Goal: Task Accomplishment & Management: Manage account settings

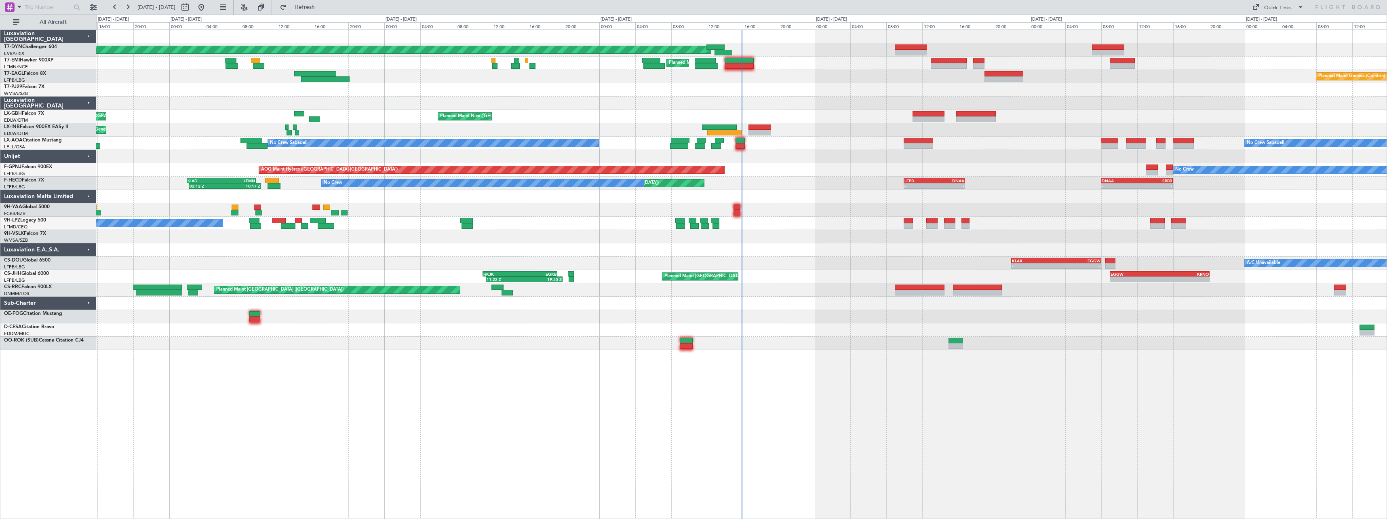
click at [605, 201] on div at bounding box center [741, 196] width 1290 height 13
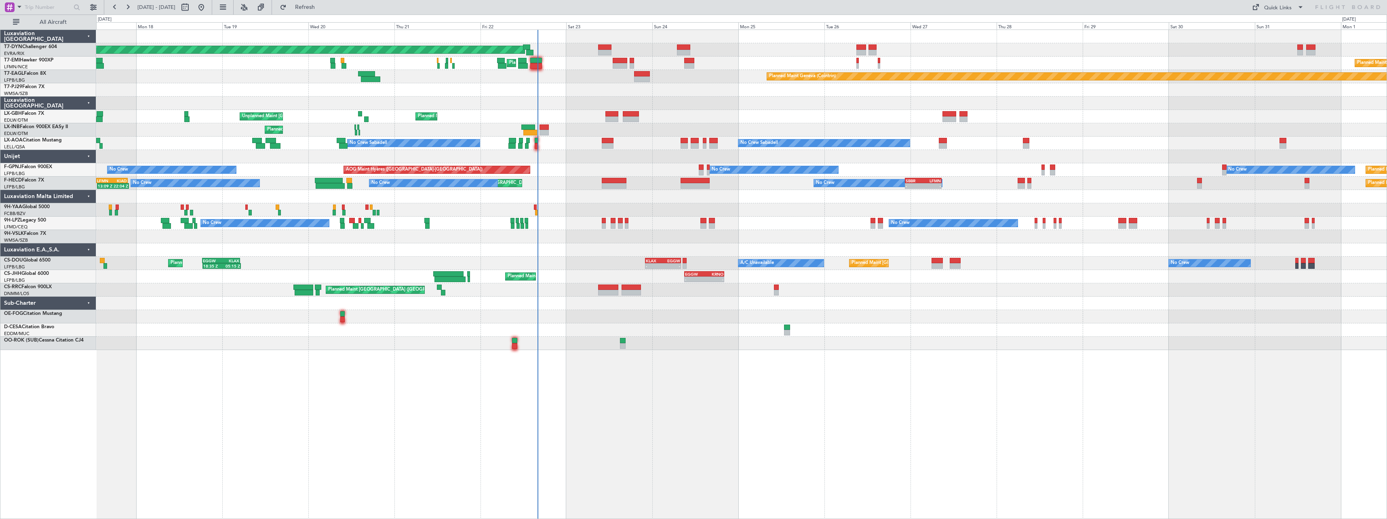
click at [580, 251] on div at bounding box center [741, 249] width 1290 height 13
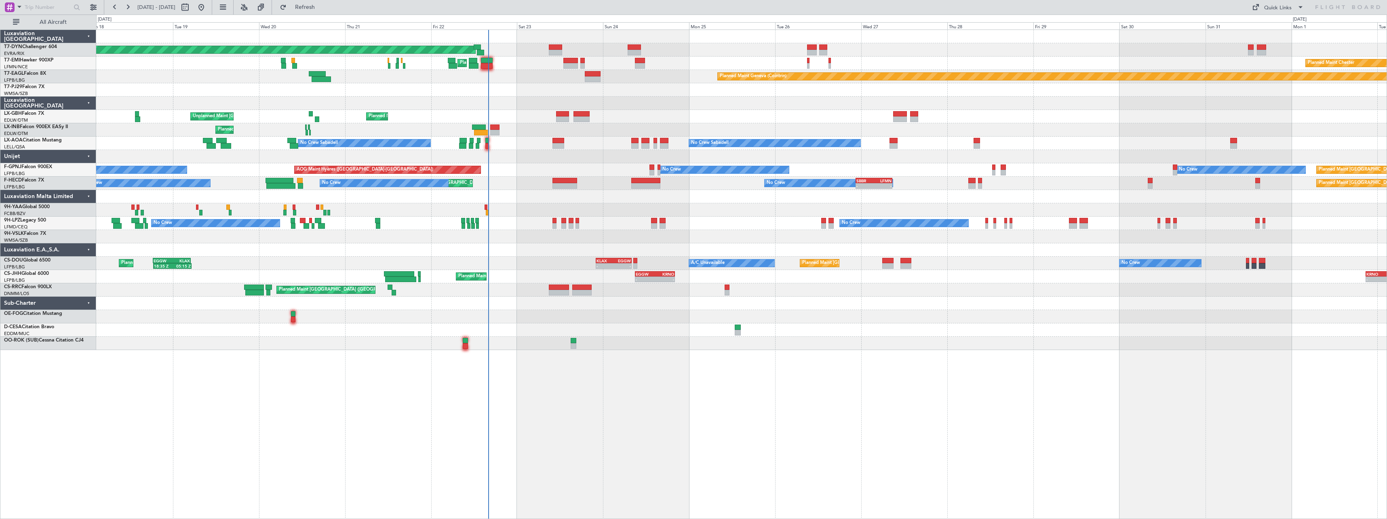
click at [511, 161] on div at bounding box center [741, 156] width 1290 height 13
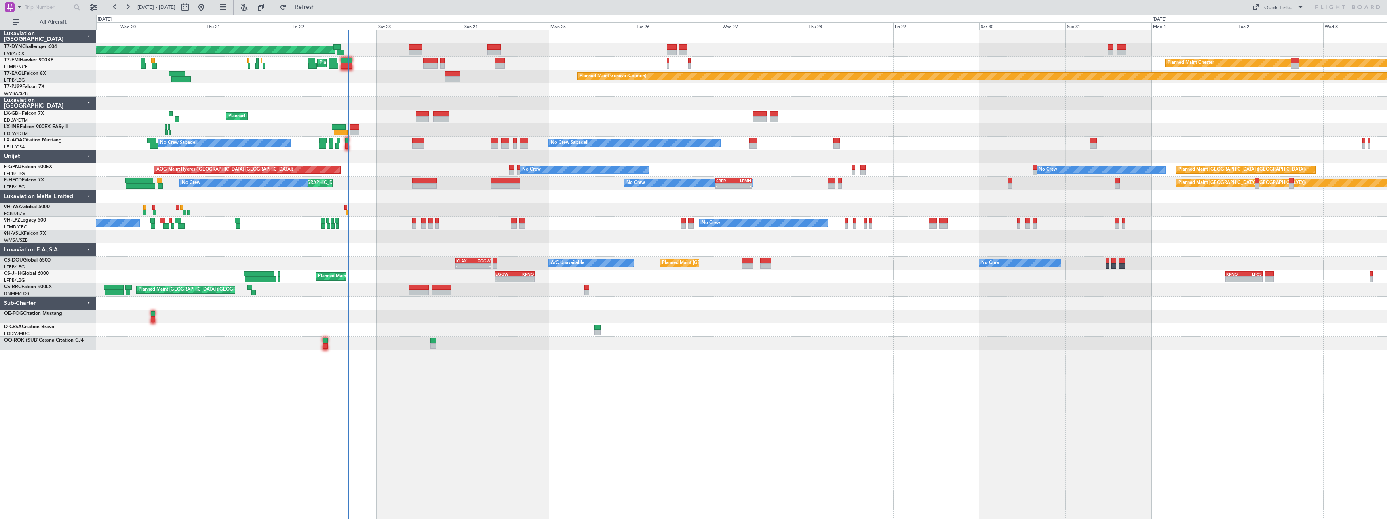
click at [540, 363] on div "Planned Maint Basel-Mulhouse Planned Maint Chester Planned Maint Chester Planne…" at bounding box center [741, 274] width 1291 height 489
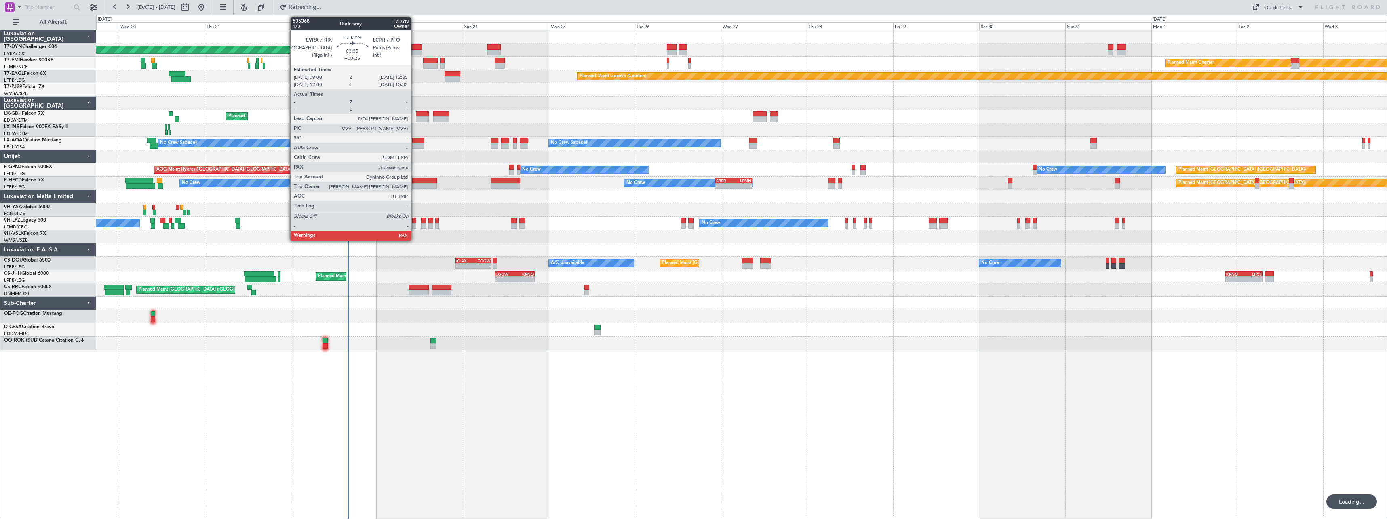
click at [415, 47] on div at bounding box center [415, 47] width 13 height 6
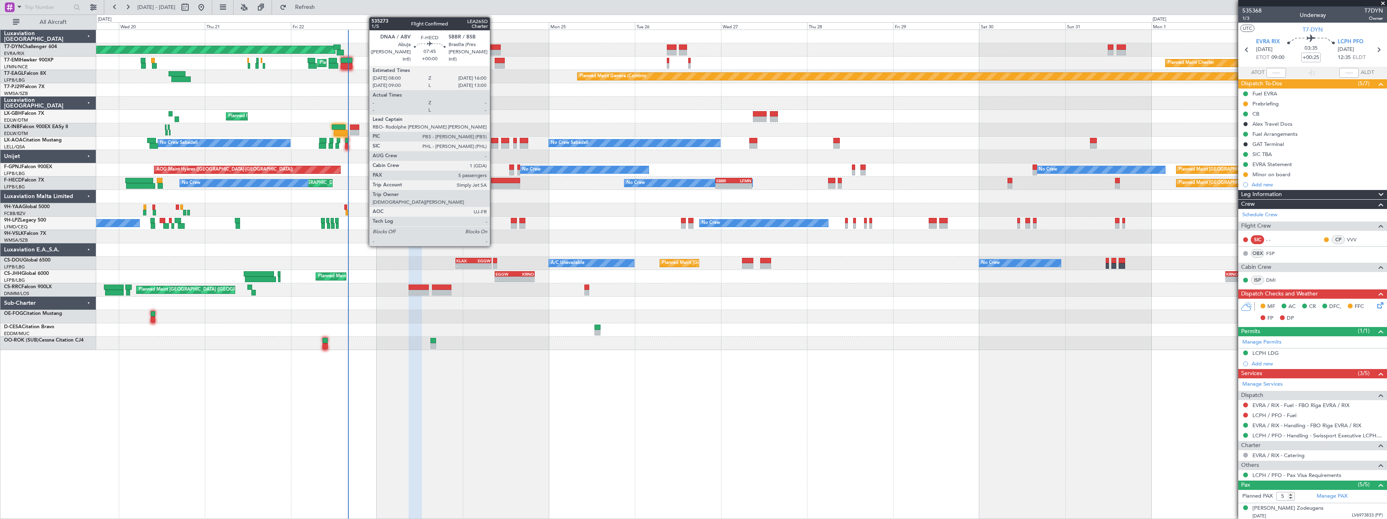
click at [493, 181] on div at bounding box center [505, 181] width 29 height 6
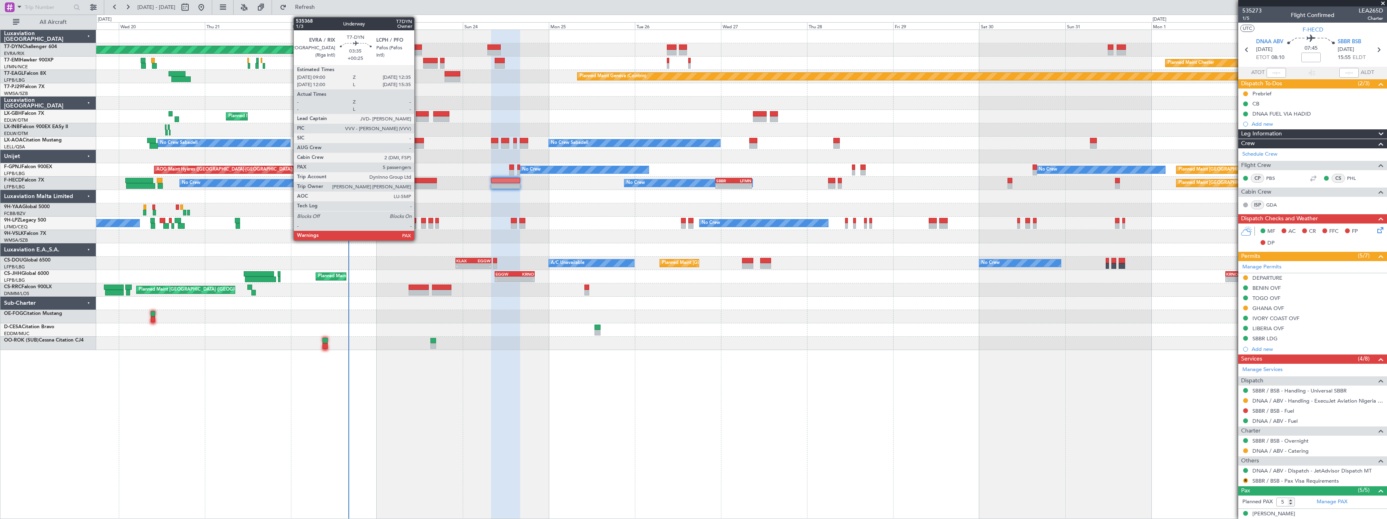
click at [418, 44] on div at bounding box center [415, 47] width 13 height 6
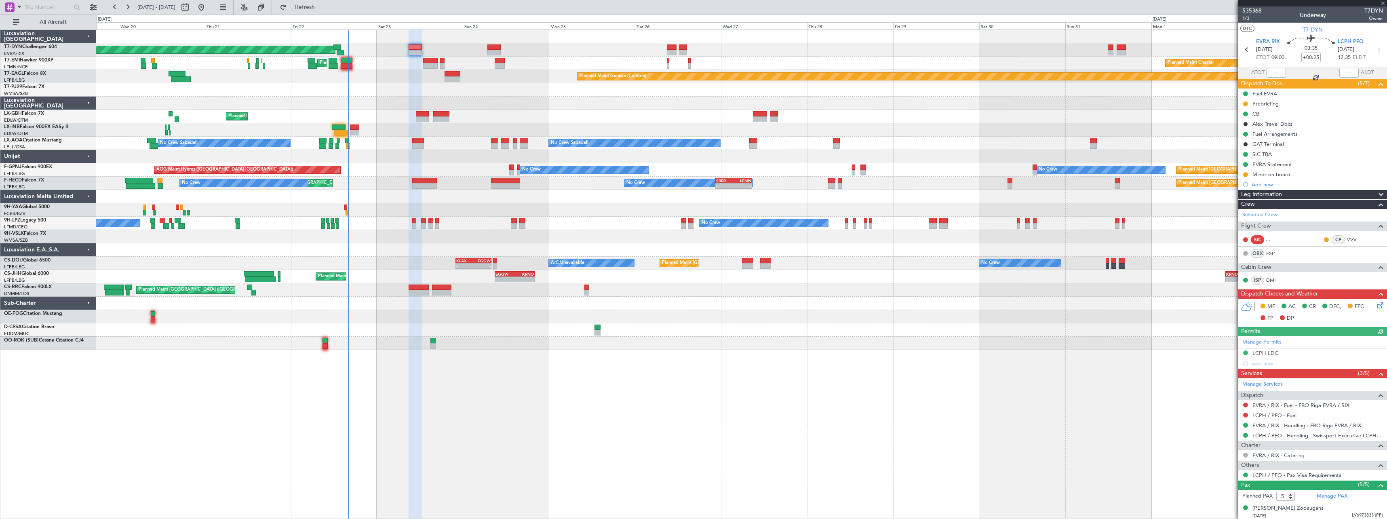
scroll to position [75, 0]
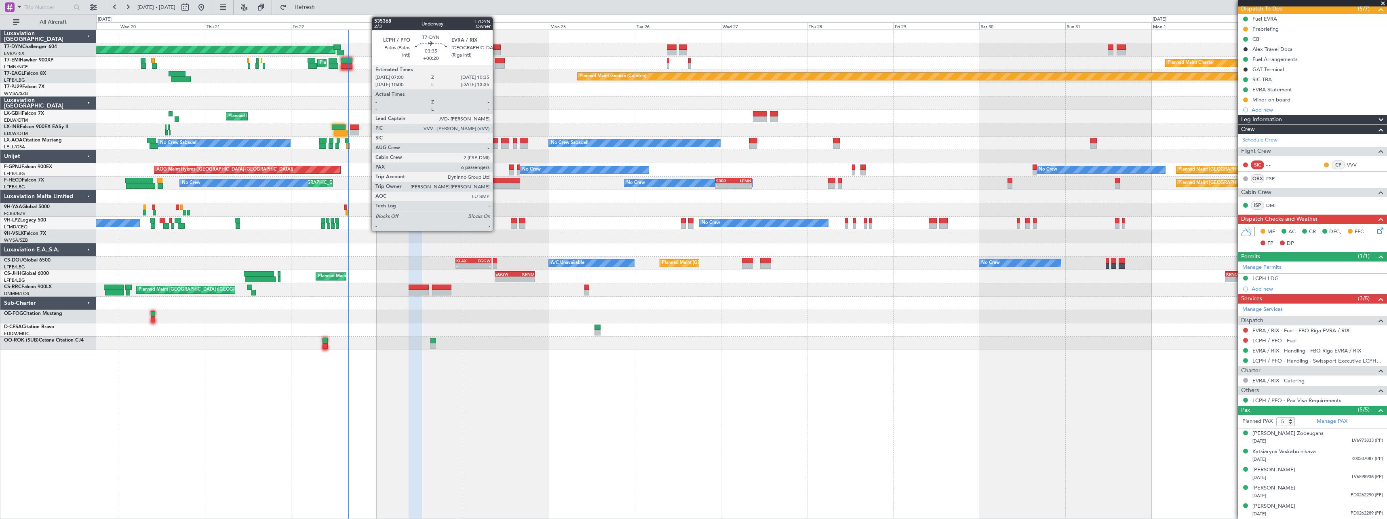
click at [496, 53] on div at bounding box center [493, 53] width 13 height 6
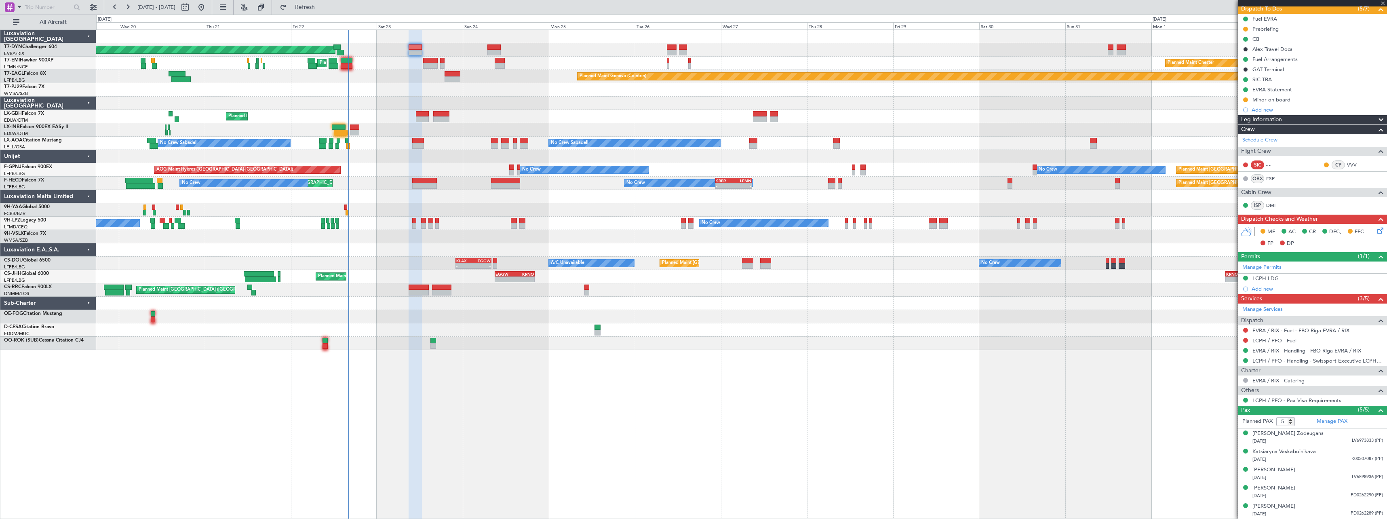
type input "+00:20"
type input "6"
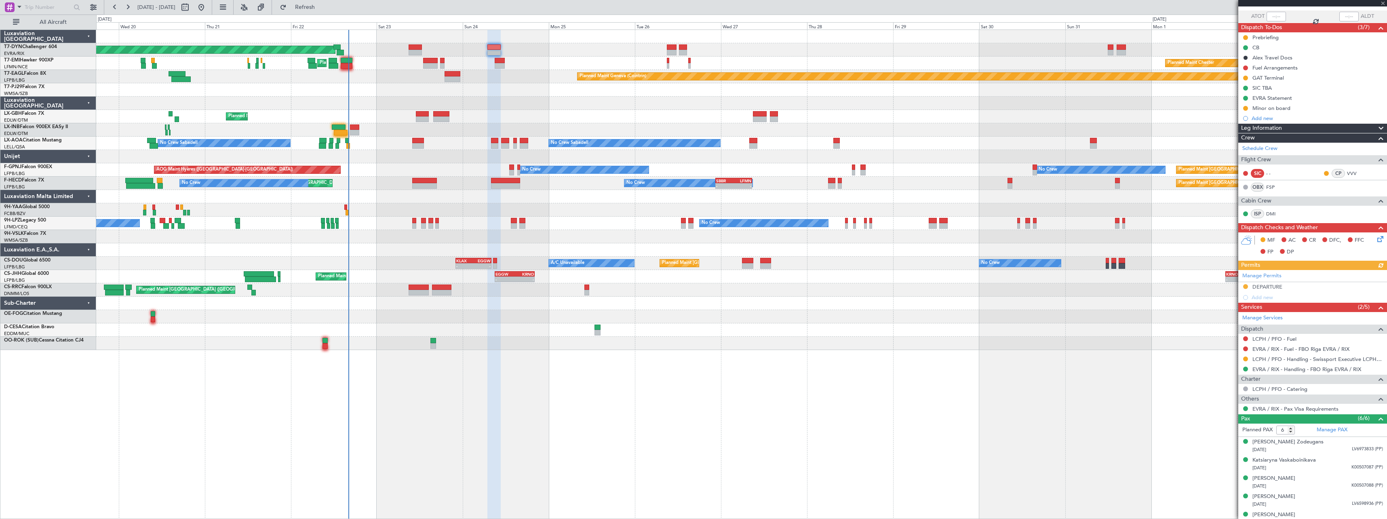
scroll to position [42, 0]
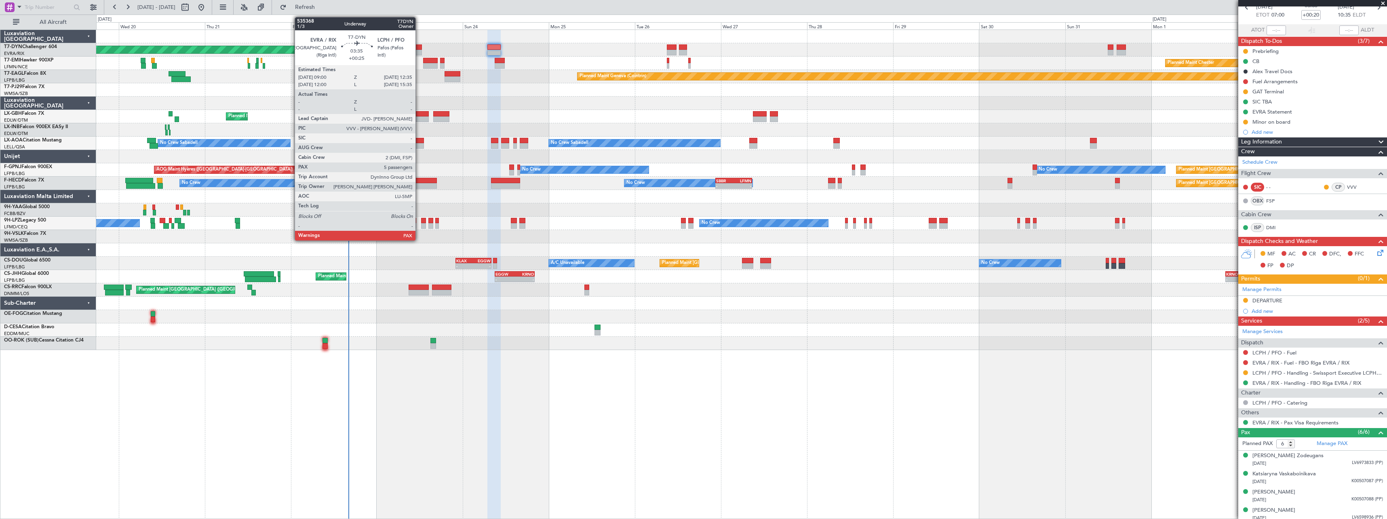
click at [419, 50] on div at bounding box center [415, 53] width 13 height 6
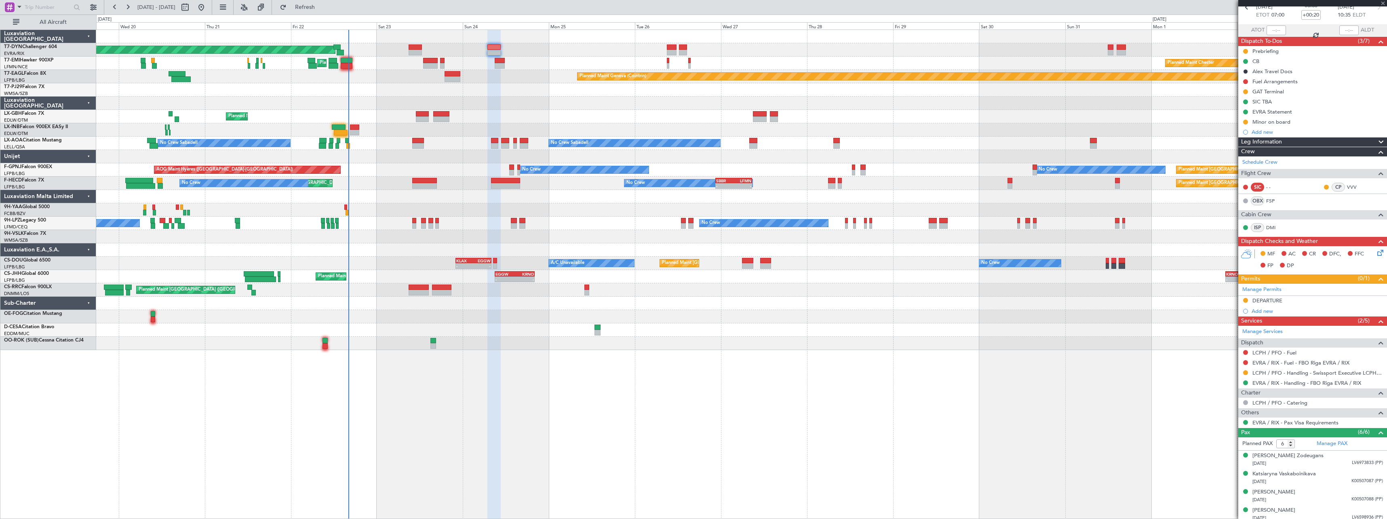
type input "+00:25"
type input "5"
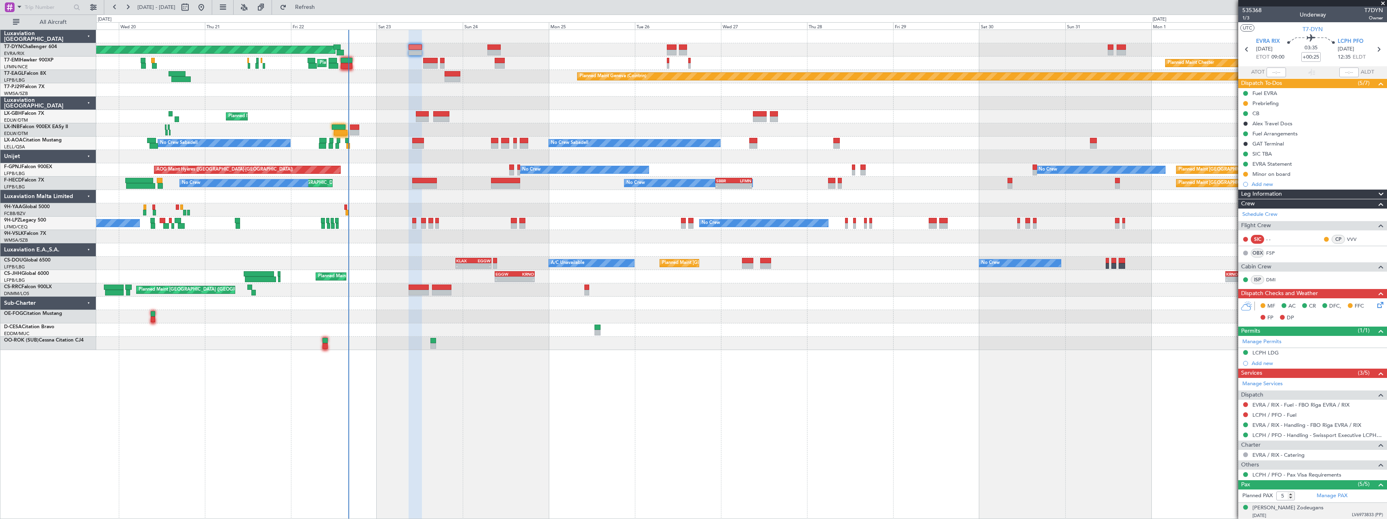
scroll to position [0, 0]
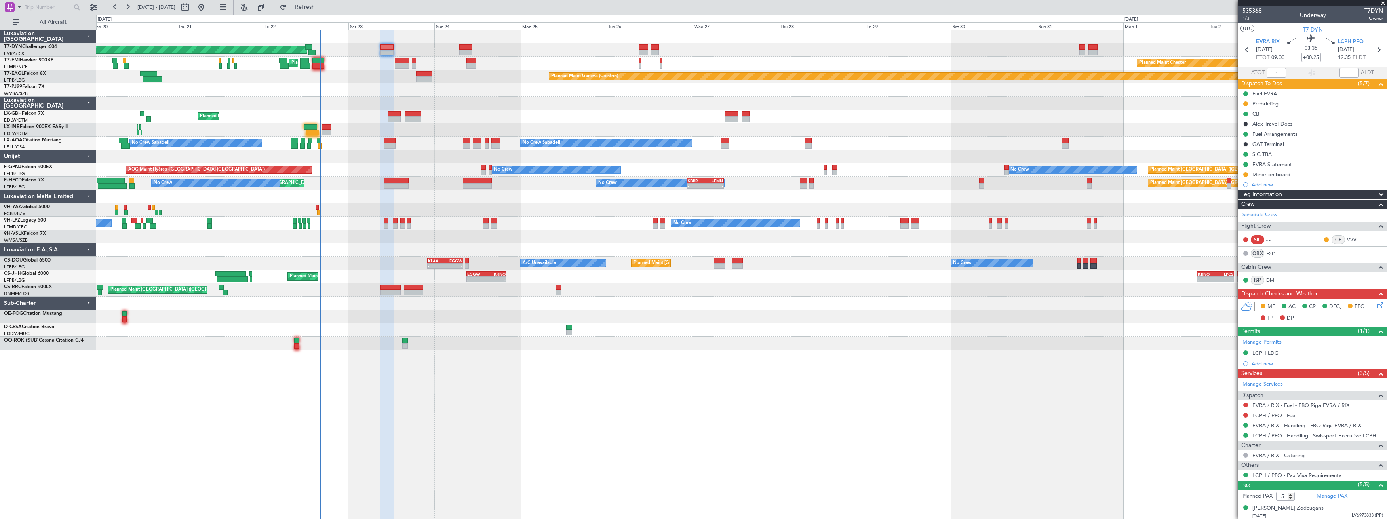
click at [451, 108] on div at bounding box center [741, 103] width 1290 height 13
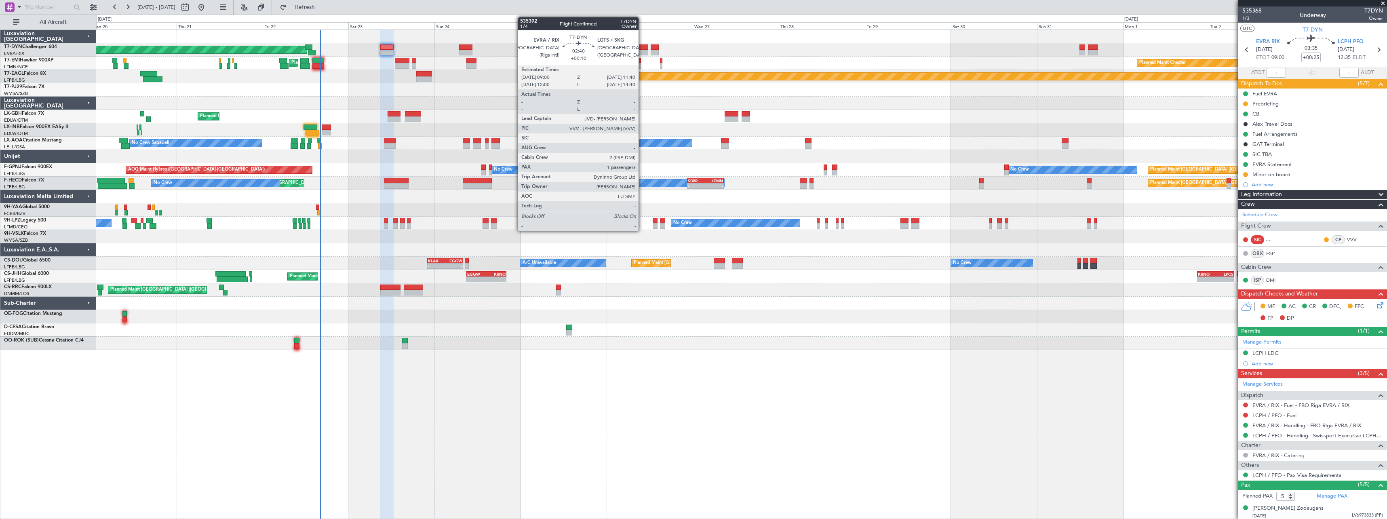
click at [642, 53] on div at bounding box center [644, 53] width 10 height 6
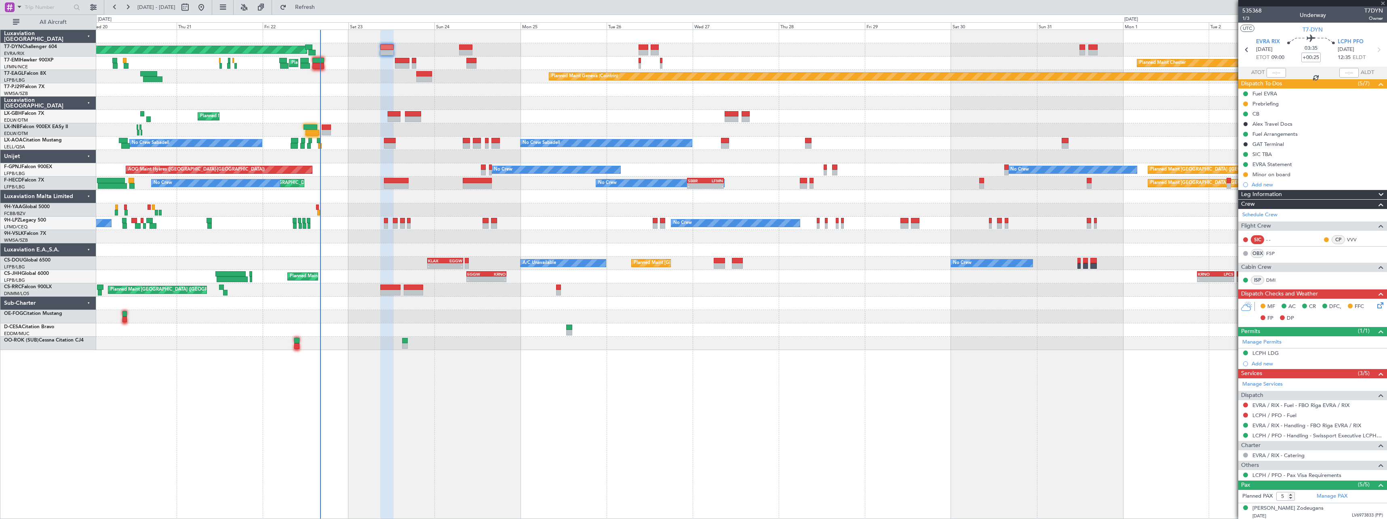
type input "+00:10"
type input "1"
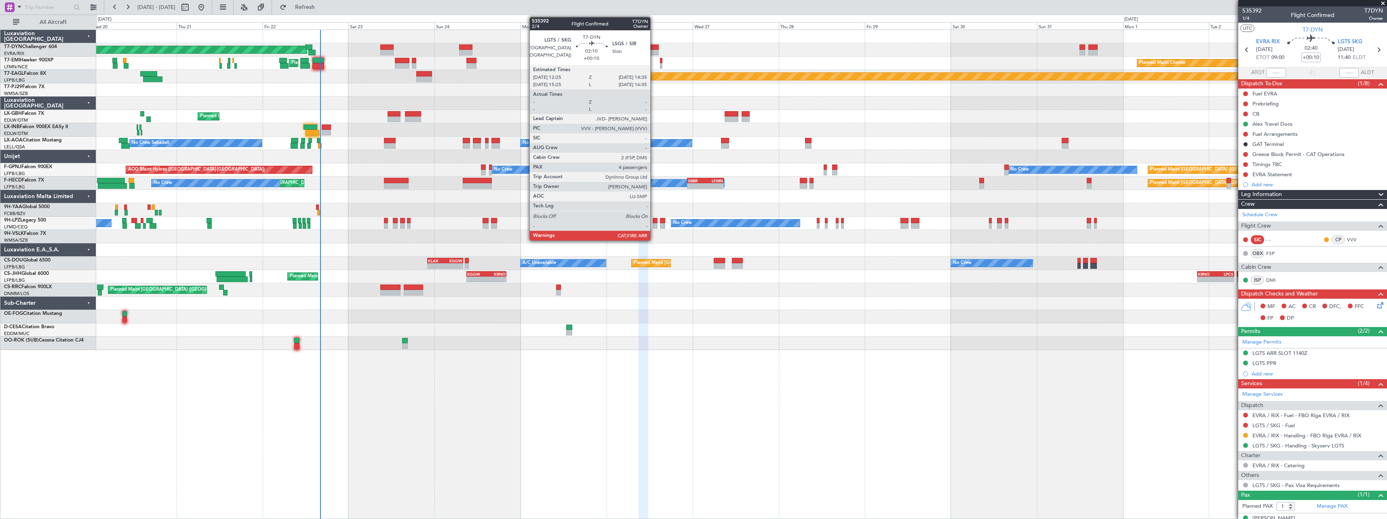
click at [654, 50] on div at bounding box center [655, 53] width 8 height 6
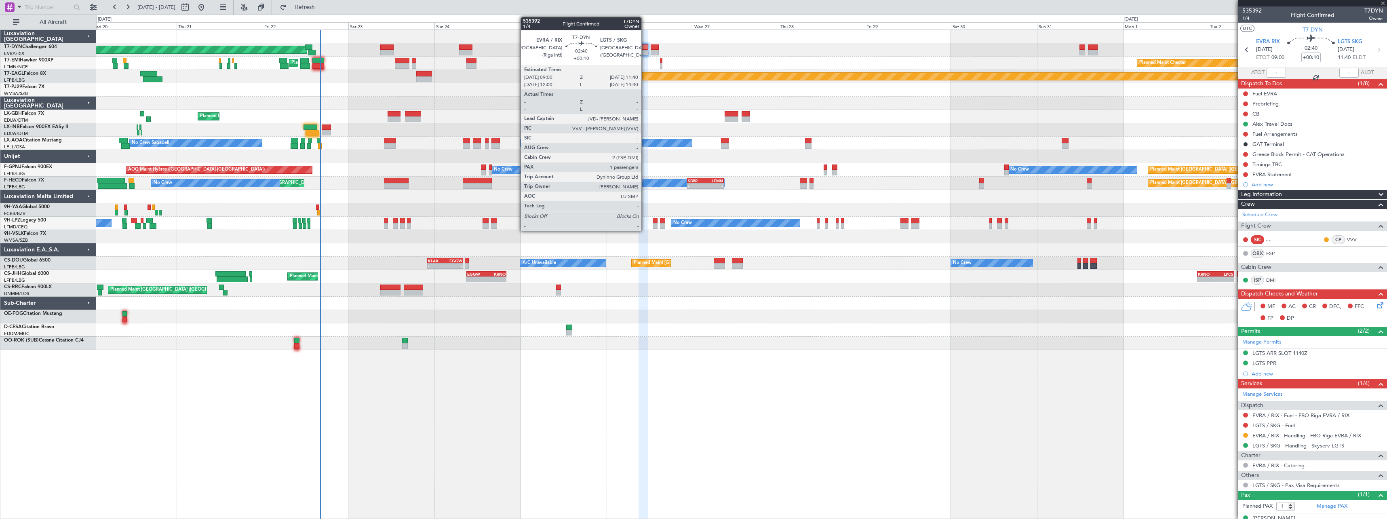
click at [645, 55] on div at bounding box center [644, 53] width 10 height 6
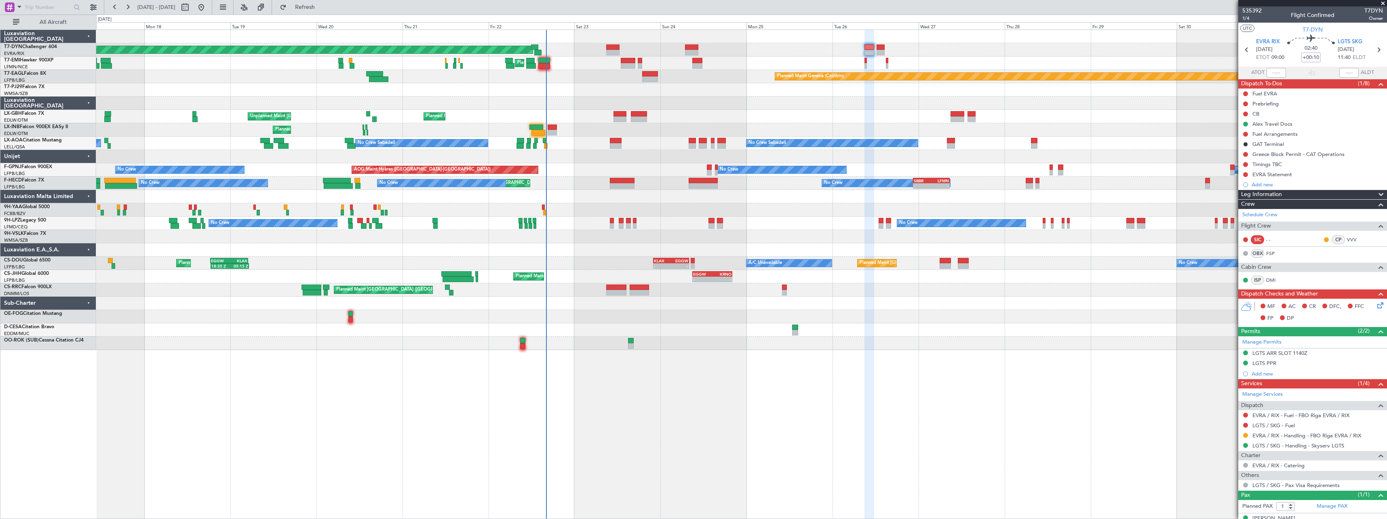
click at [718, 124] on div "Planned Maint Basel-Mulhouse Planned Maint Chester Planned Maint Chester Planne…" at bounding box center [741, 190] width 1290 height 320
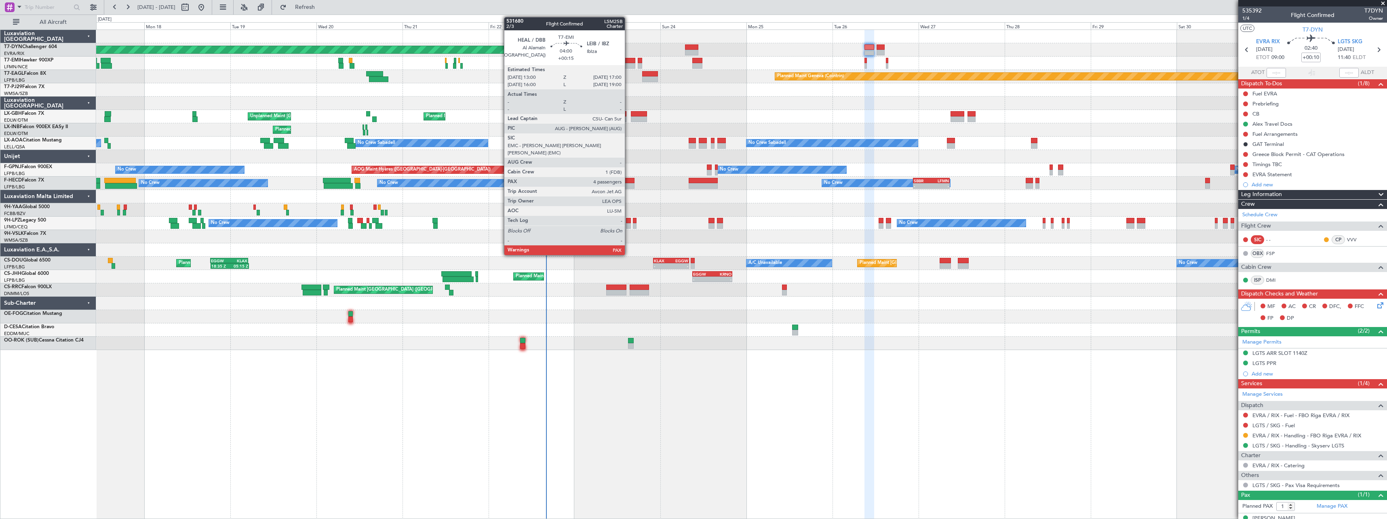
click at [628, 61] on div at bounding box center [628, 61] width 15 height 6
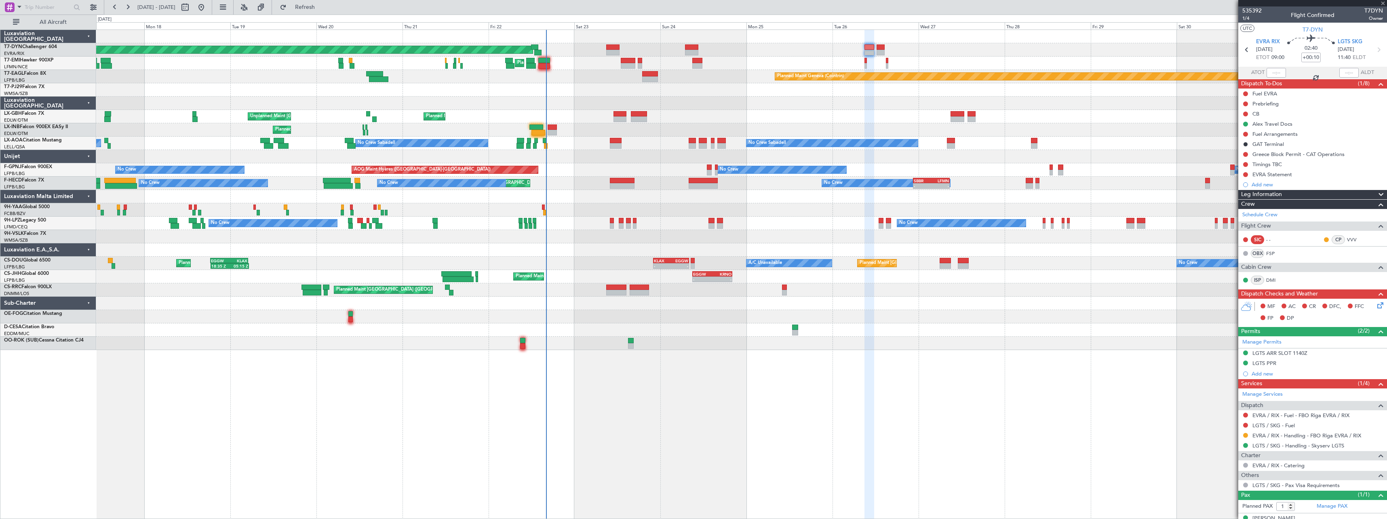
type input "+00:15"
type input "4"
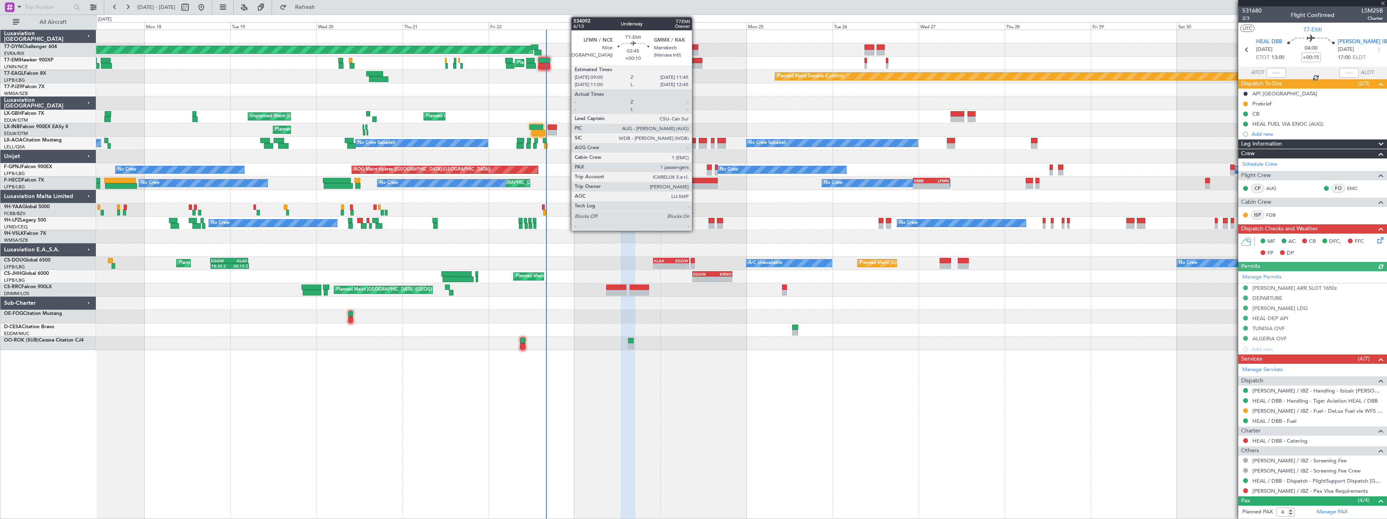
click at [696, 65] on div at bounding box center [697, 66] width 10 height 6
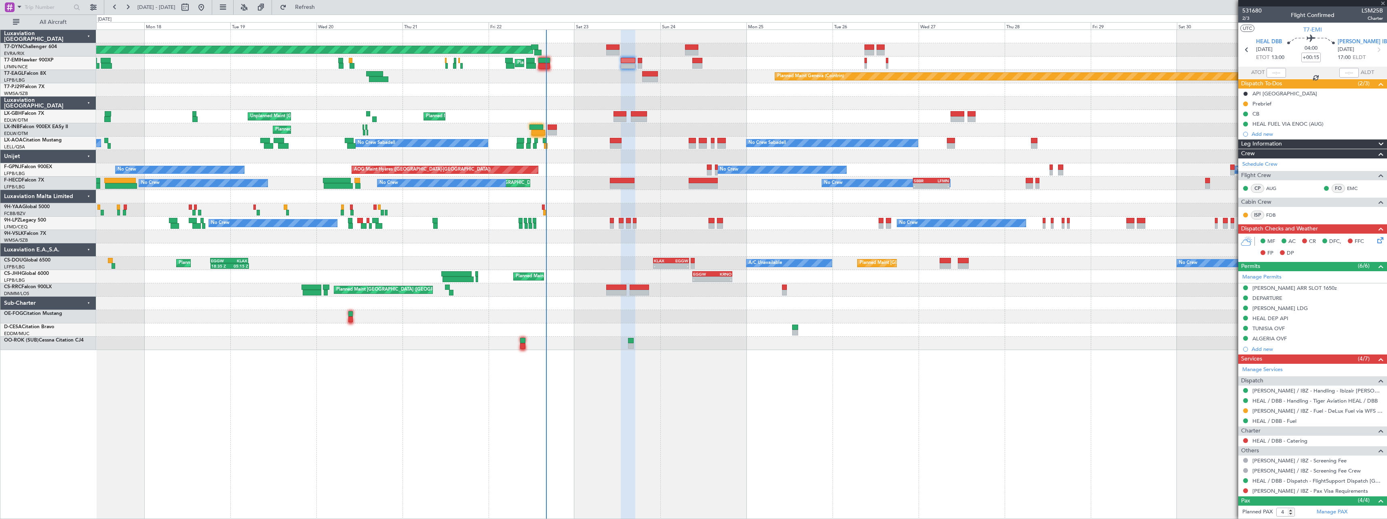
type input "+00:10"
type input "1"
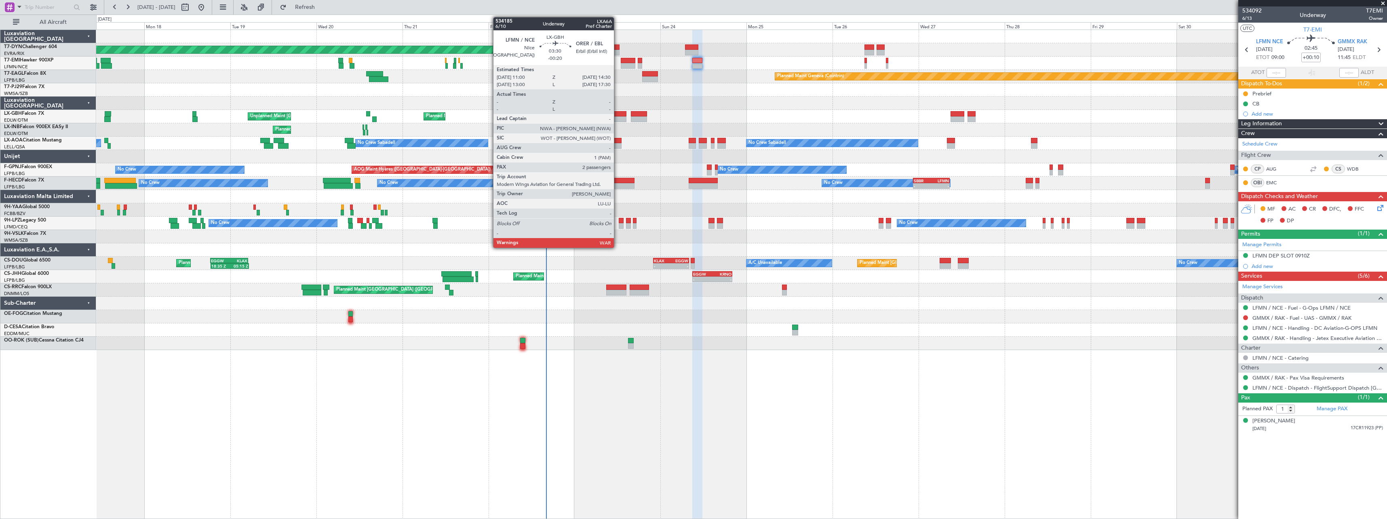
click at [618, 113] on div at bounding box center [620, 114] width 13 height 6
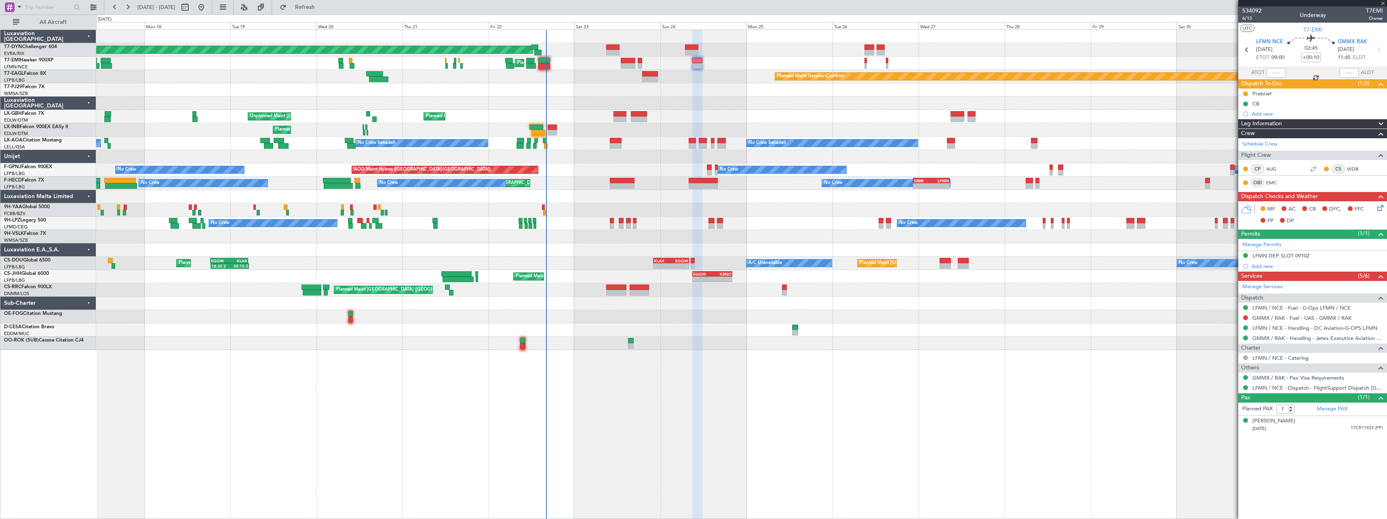
type input "-00:20"
type input "2"
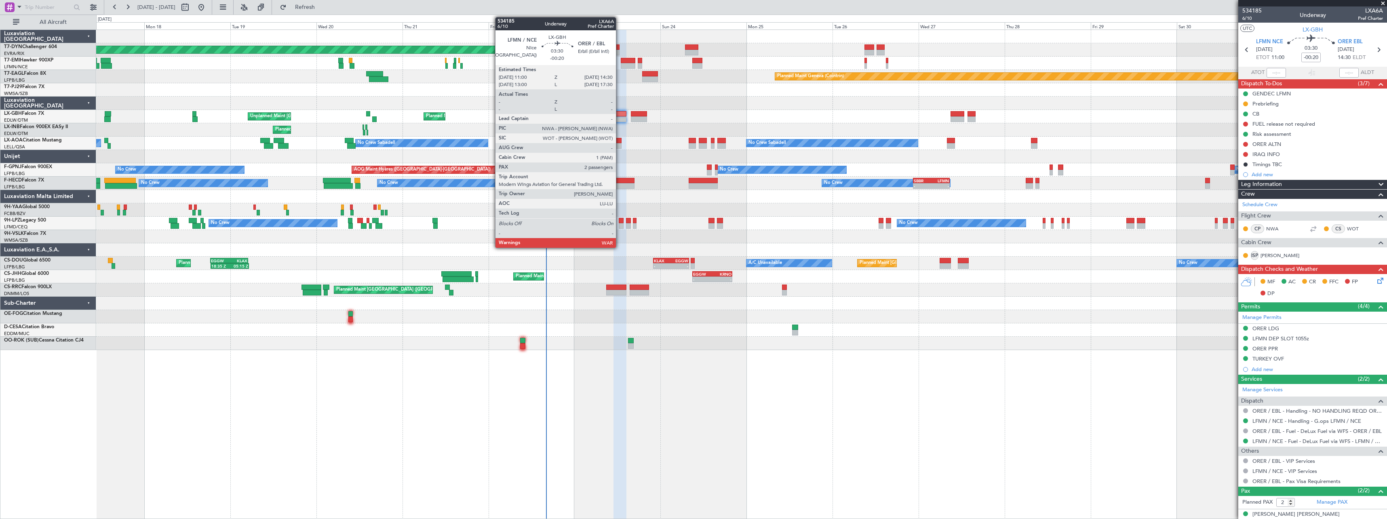
click at [620, 114] on div at bounding box center [620, 114] width 13 height 6
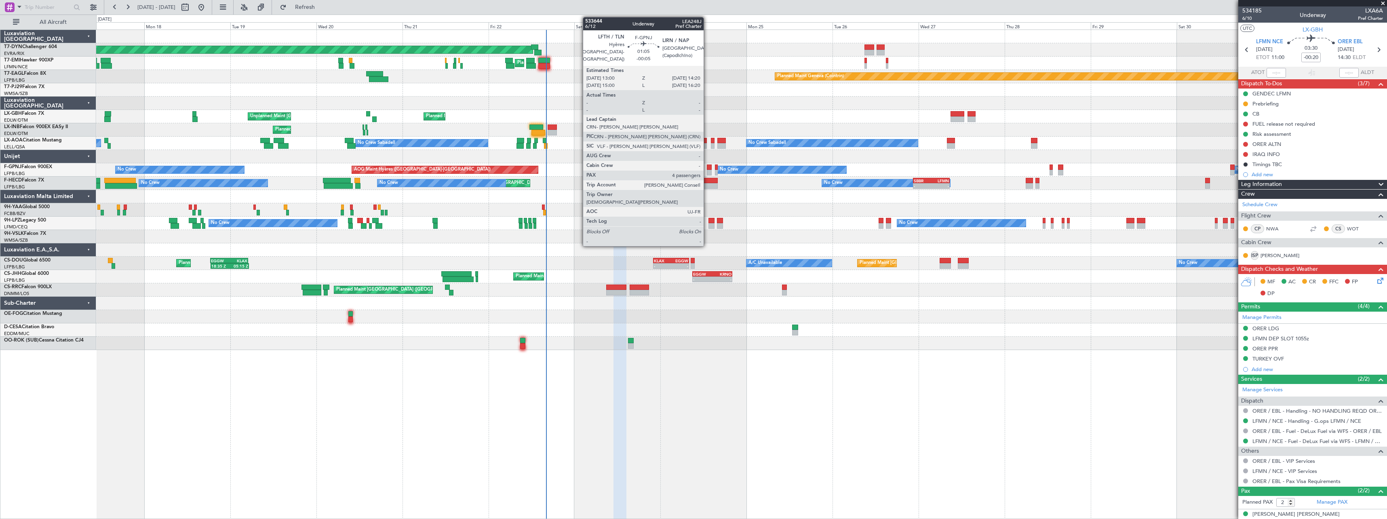
click at [707, 169] on div at bounding box center [709, 167] width 5 height 6
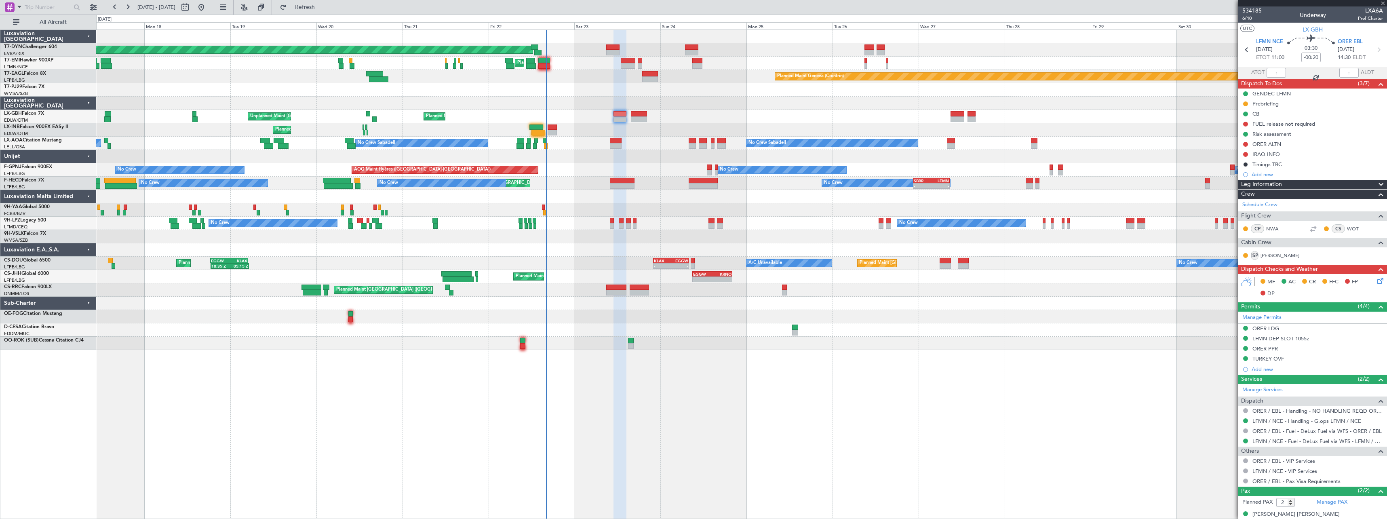
type input "-00:05"
type input "4"
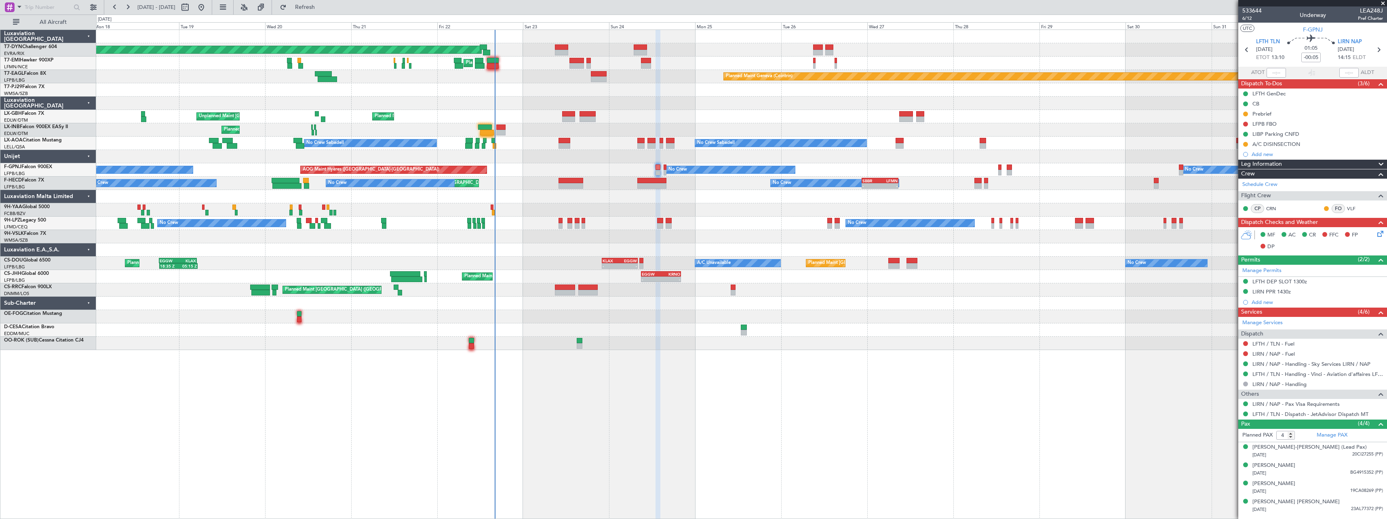
click at [717, 194] on div at bounding box center [741, 196] width 1290 height 13
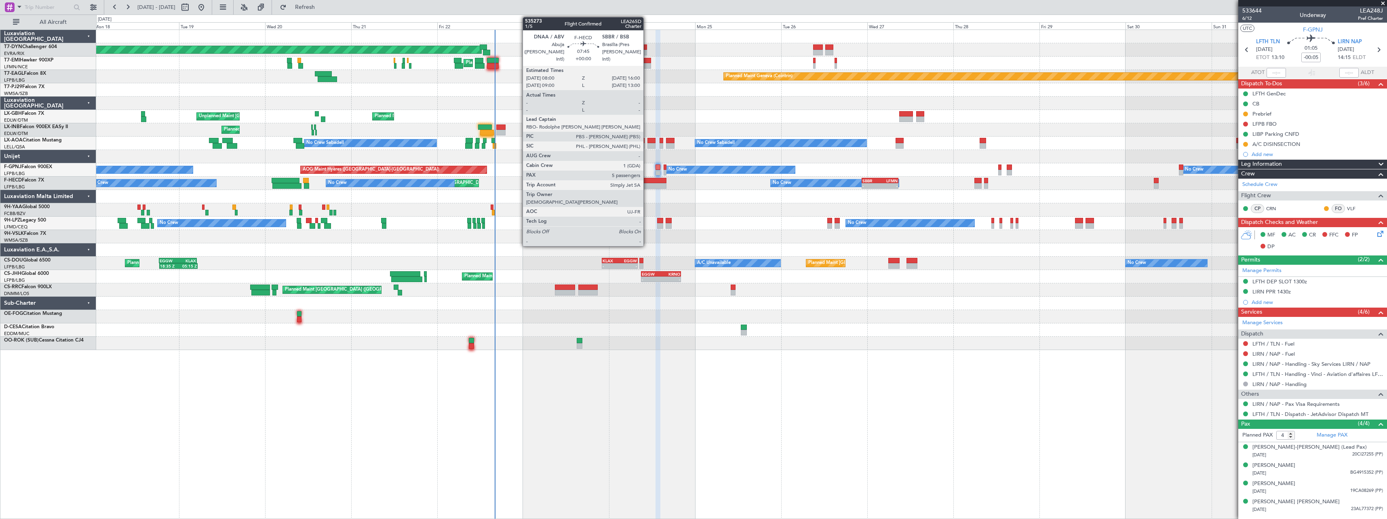
click at [647, 180] on div at bounding box center [651, 181] width 29 height 6
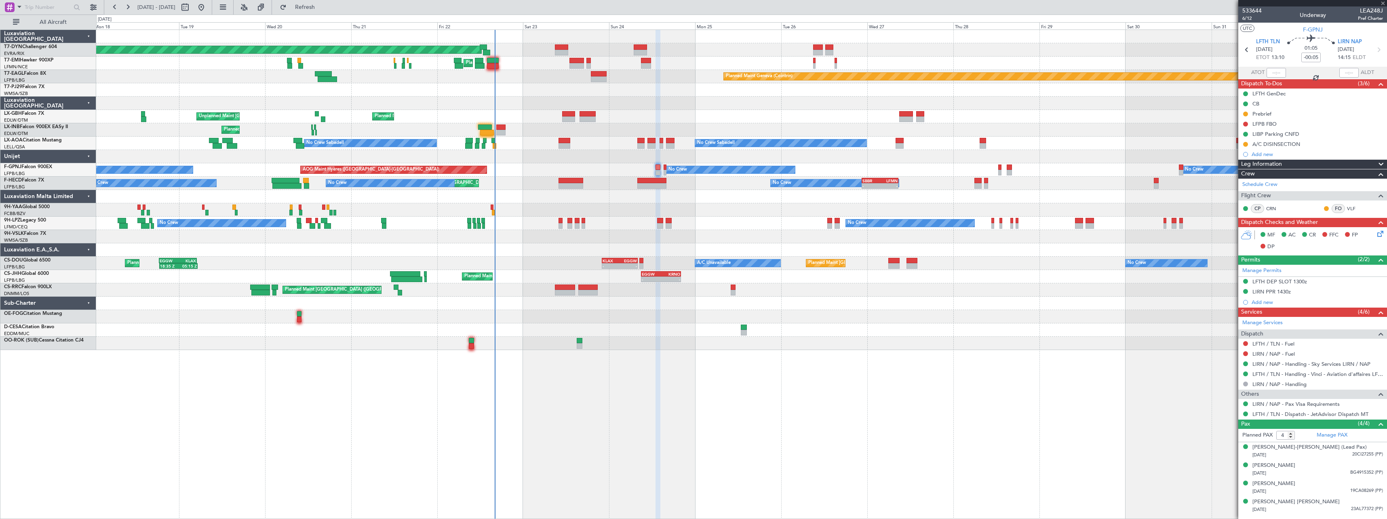
type input "5"
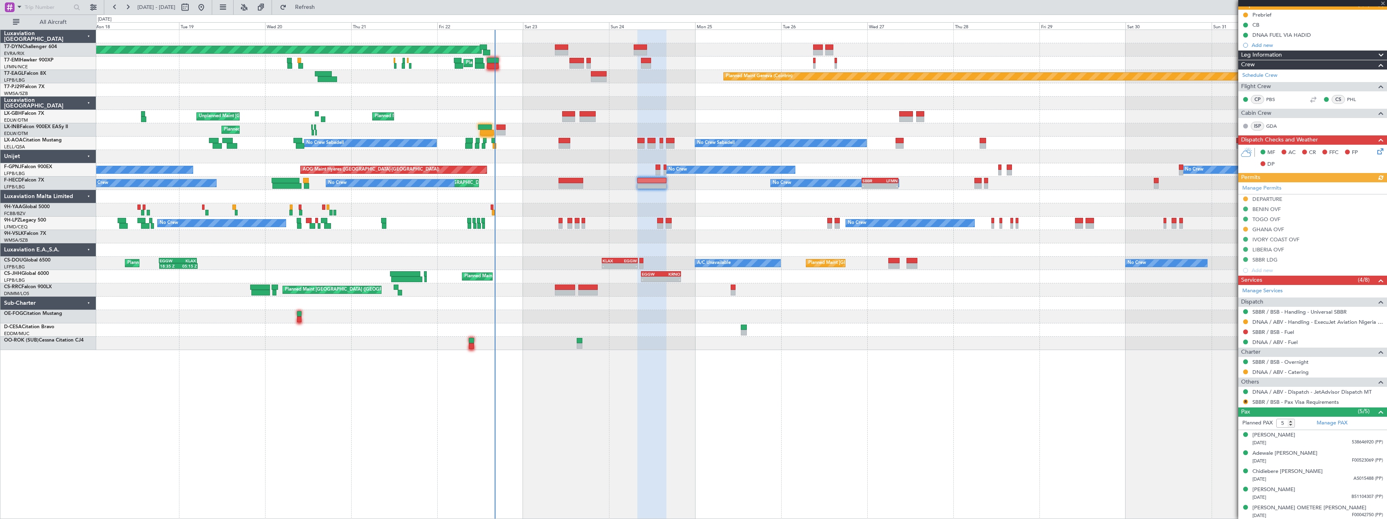
scroll to position [80, 0]
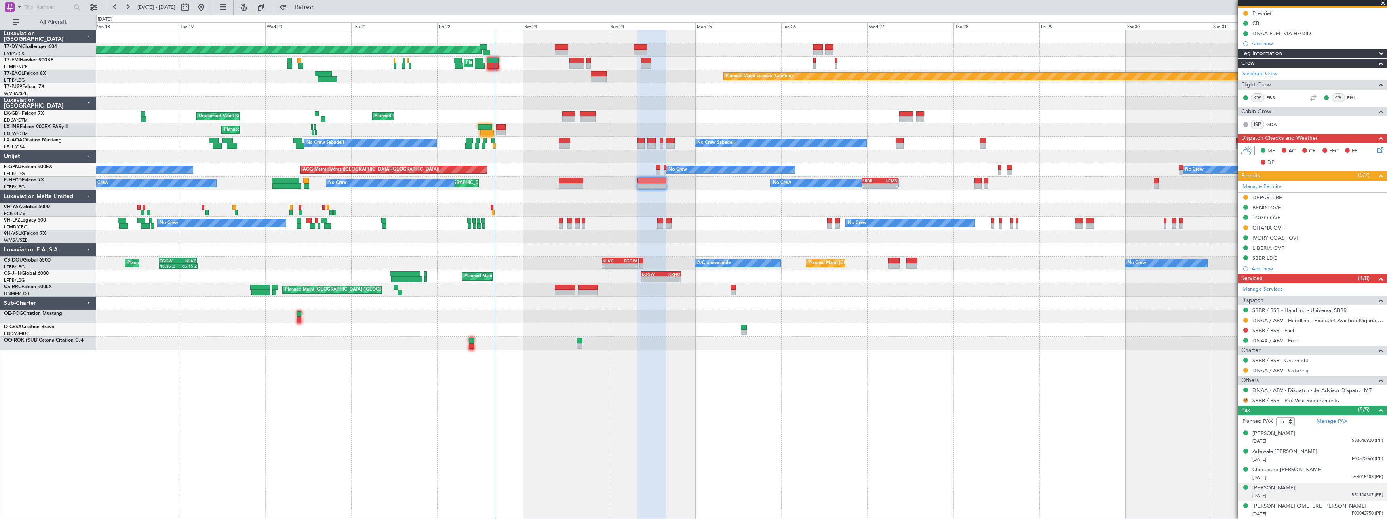
click at [1322, 492] on div "02/10/1985 B51104307 (PP)" at bounding box center [1317, 496] width 131 height 8
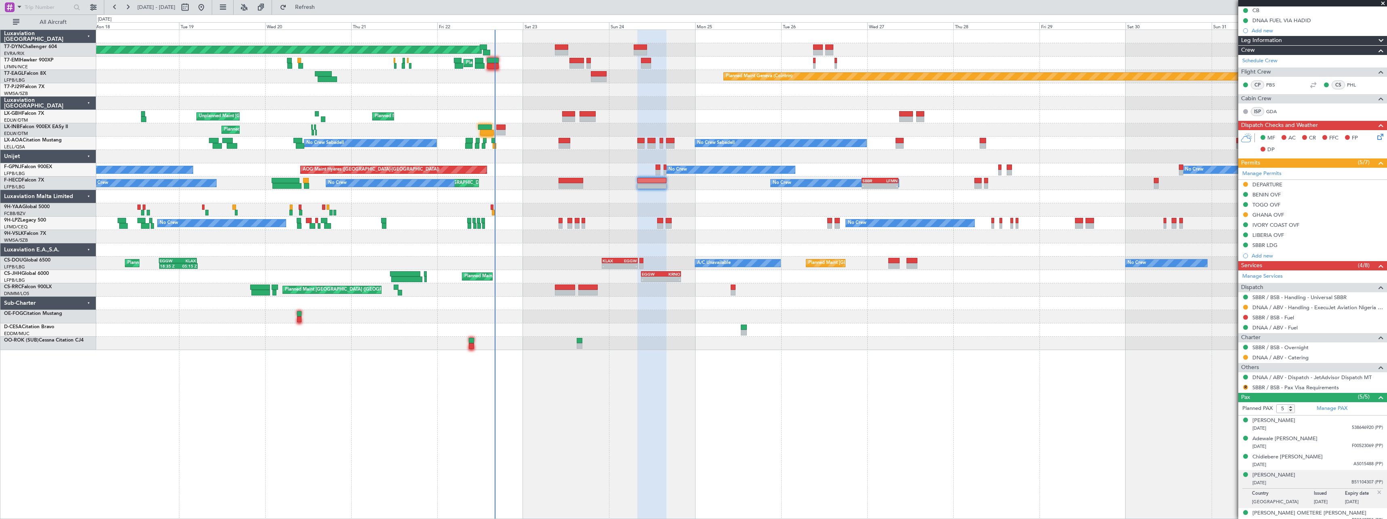
scroll to position [100, 0]
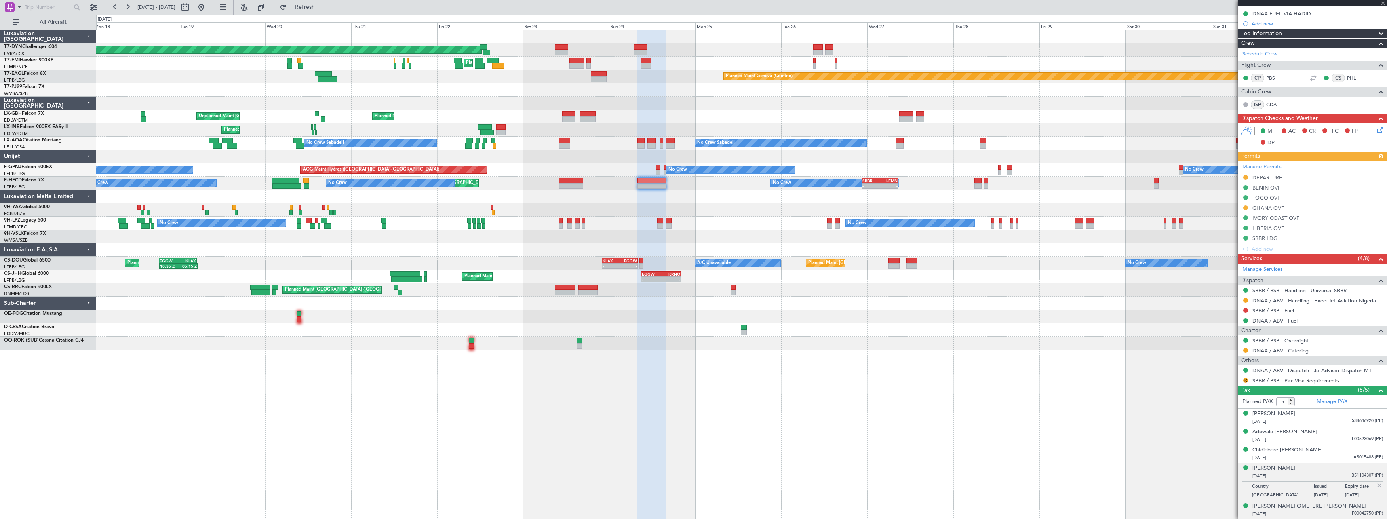
click at [1311, 516] on div "21/04/1974 F00042750 (PP)" at bounding box center [1317, 514] width 131 height 8
click at [1335, 417] on div "20/04/1956 538646920 (PP)" at bounding box center [1317, 421] width 131 height 8
click at [1339, 477] on div "28/06/1987 AS015488 (PP)" at bounding box center [1317, 478] width 131 height 8
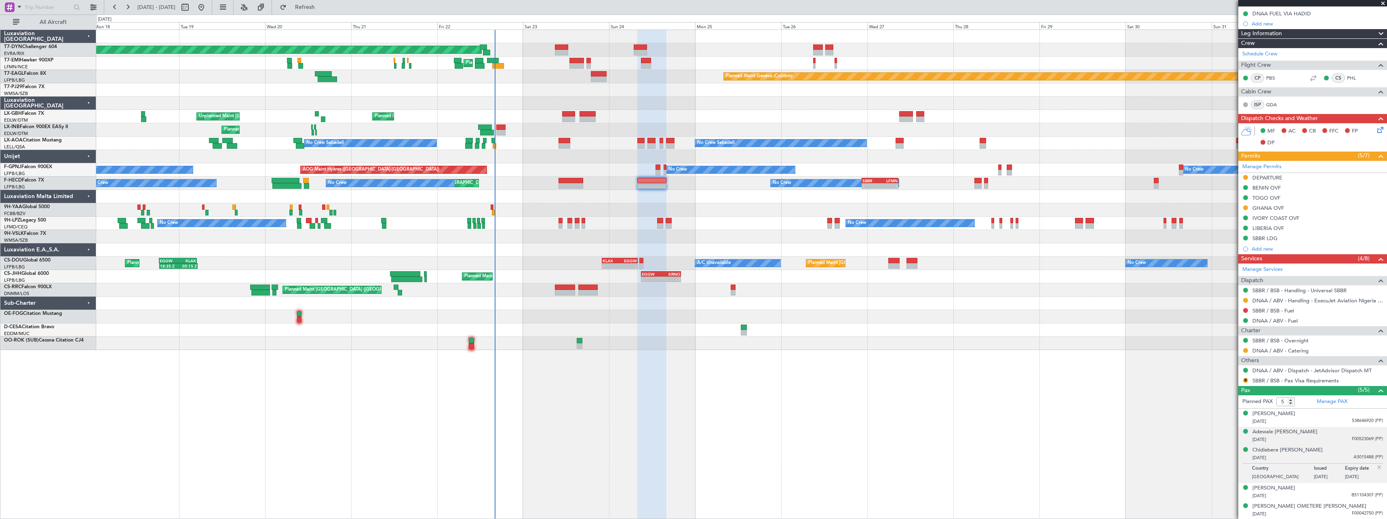
click at [1329, 434] on div "Adewale Olaoluwa Adeyemi 25/01/1984 F00523069 (PP)" at bounding box center [1317, 436] width 131 height 16
click at [1329, 417] on div "20/04/1956 538646920 (PP)" at bounding box center [1317, 421] width 131 height 8
click at [1324, 470] on div "Chidiebere Emmanuel Ajaere 28/06/1987 AS015488 (PP)" at bounding box center [1317, 474] width 131 height 16
click at [1327, 439] on div "25/01/1984 F00523069 (PP)" at bounding box center [1317, 440] width 131 height 8
click at [1317, 518] on li "MARIAM OMETERE NKOYO LAWAL 21/04/1974 F00042750 (PP)" at bounding box center [1312, 510] width 149 height 18
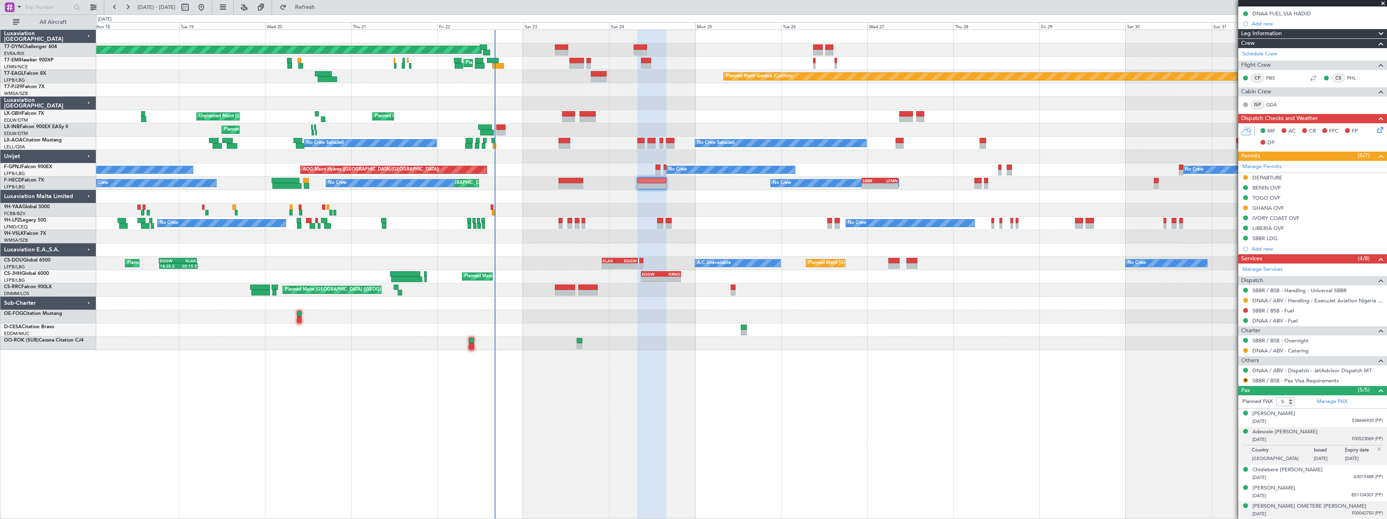
click at [1318, 514] on div "21/04/1974 F00042750 (PP)" at bounding box center [1317, 514] width 131 height 8
click at [1323, 474] on div "02/10/1985 B51104307 (PP)" at bounding box center [1317, 476] width 131 height 8
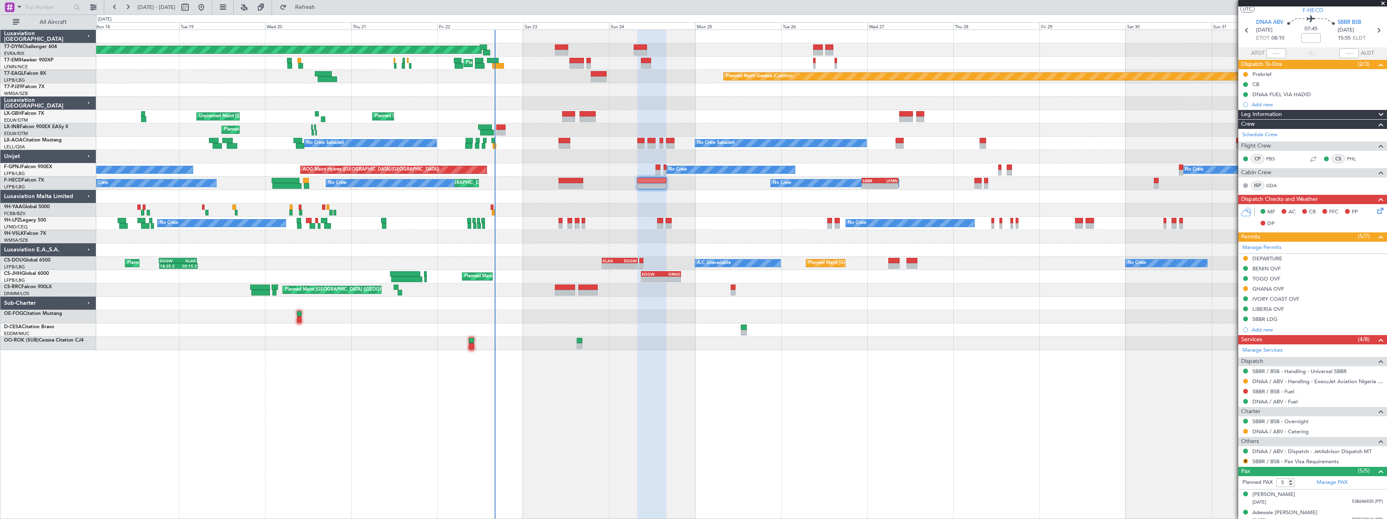
scroll to position [60, 0]
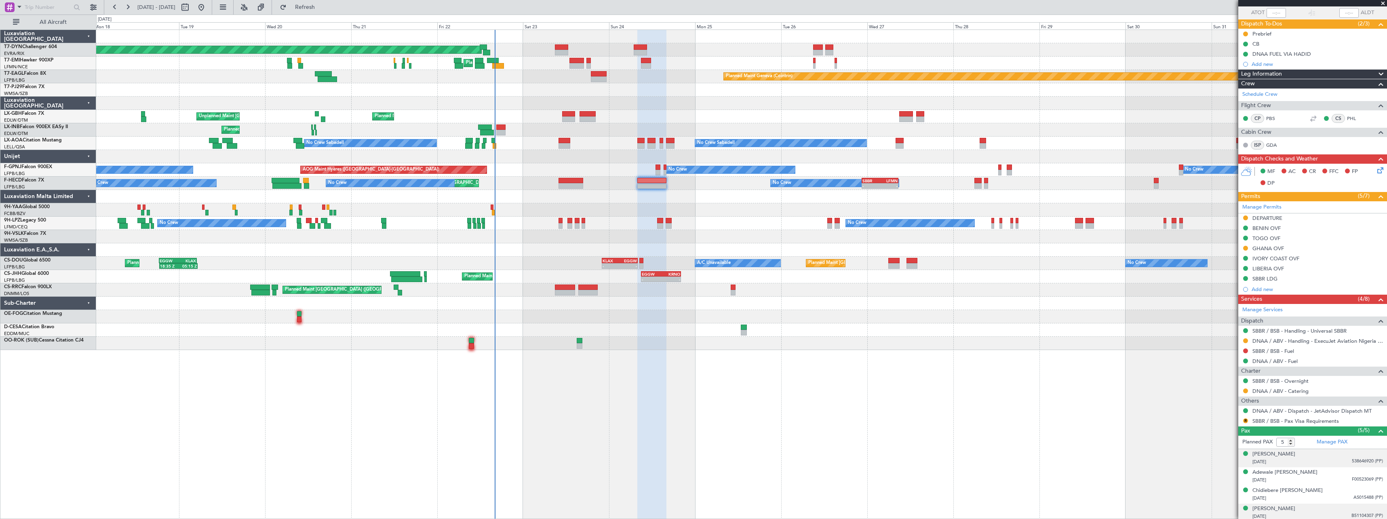
click at [1323, 454] on div "Adebayo Olawale Edun 20/04/1956 538646920 (PP)" at bounding box center [1317, 458] width 131 height 16
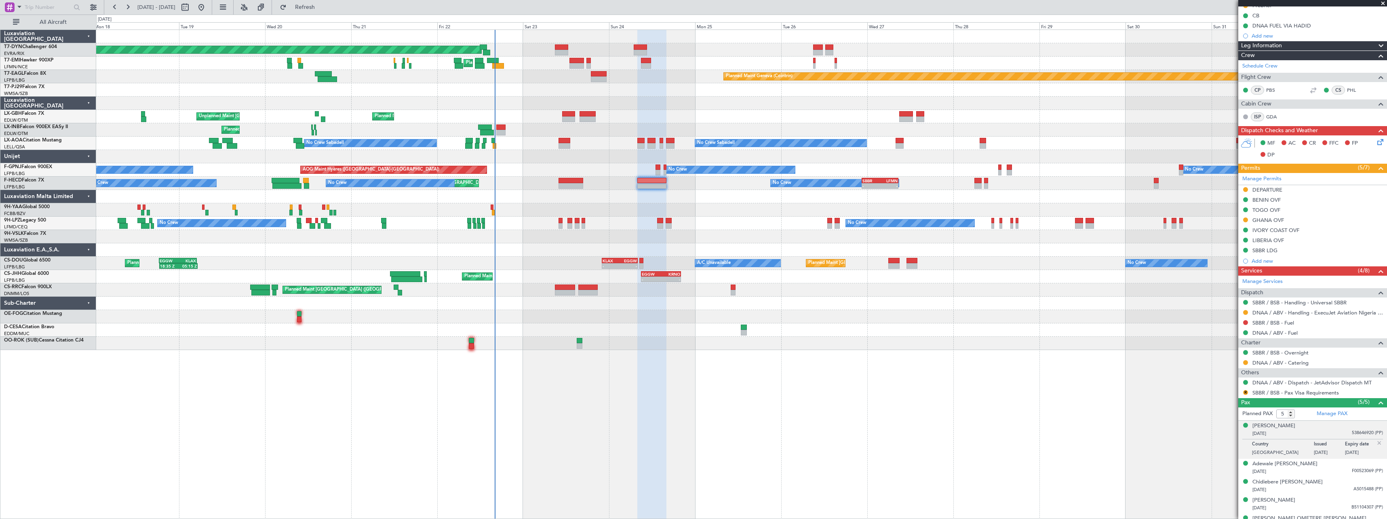
scroll to position [100, 0]
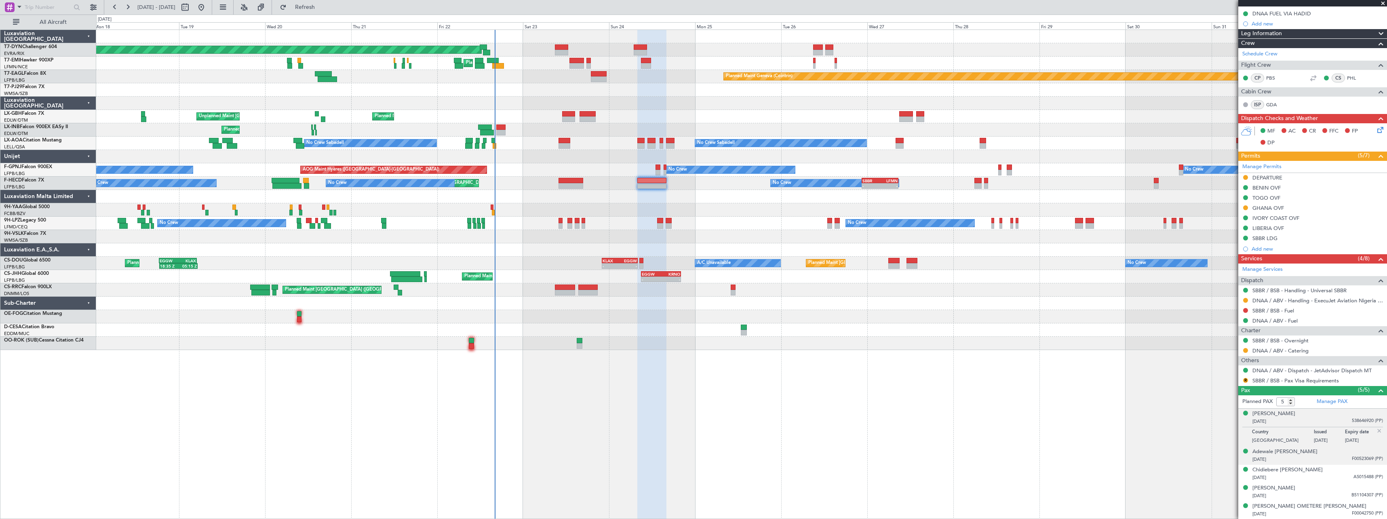
click at [1335, 455] on div "Adewale Olaoluwa Adeyemi 25/01/1984 F00523069 (PP)" at bounding box center [1317, 456] width 131 height 16
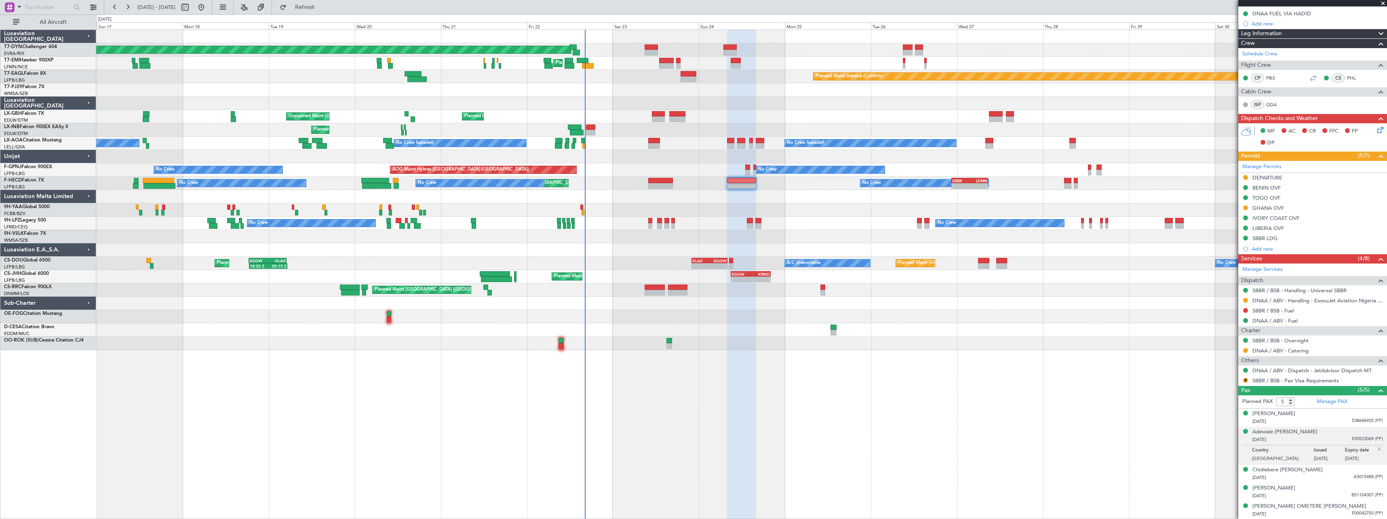
click at [778, 205] on div "Planned Maint Basel-Mulhouse Planned Maint Chester Planned Maint Chester Planne…" at bounding box center [741, 190] width 1290 height 320
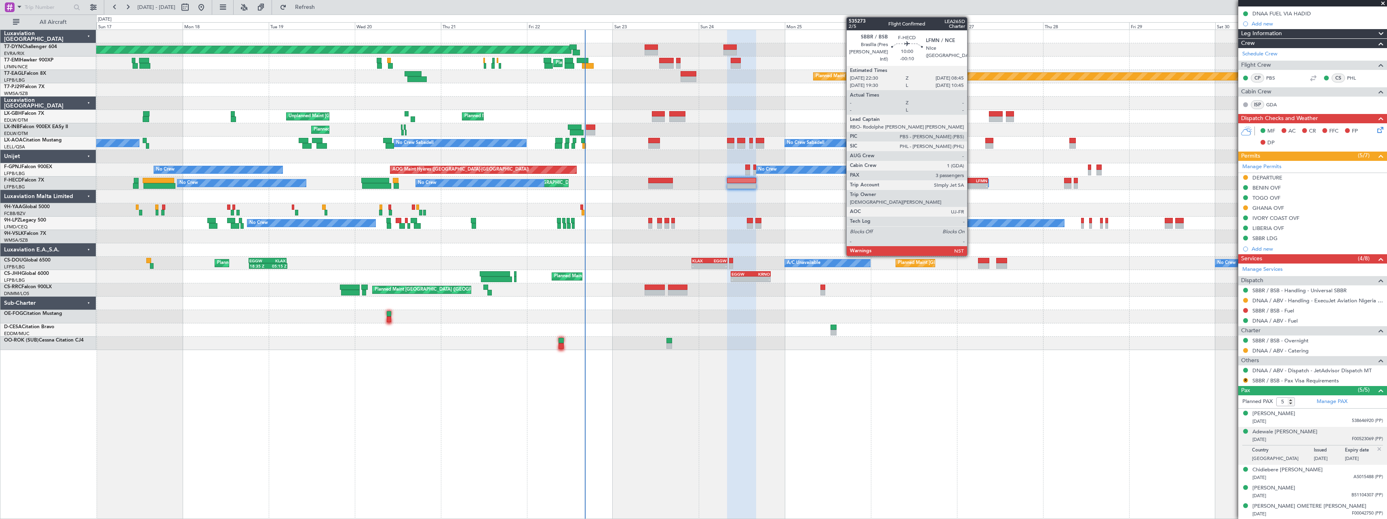
click at [971, 181] on div "LFMN" at bounding box center [979, 180] width 18 height 5
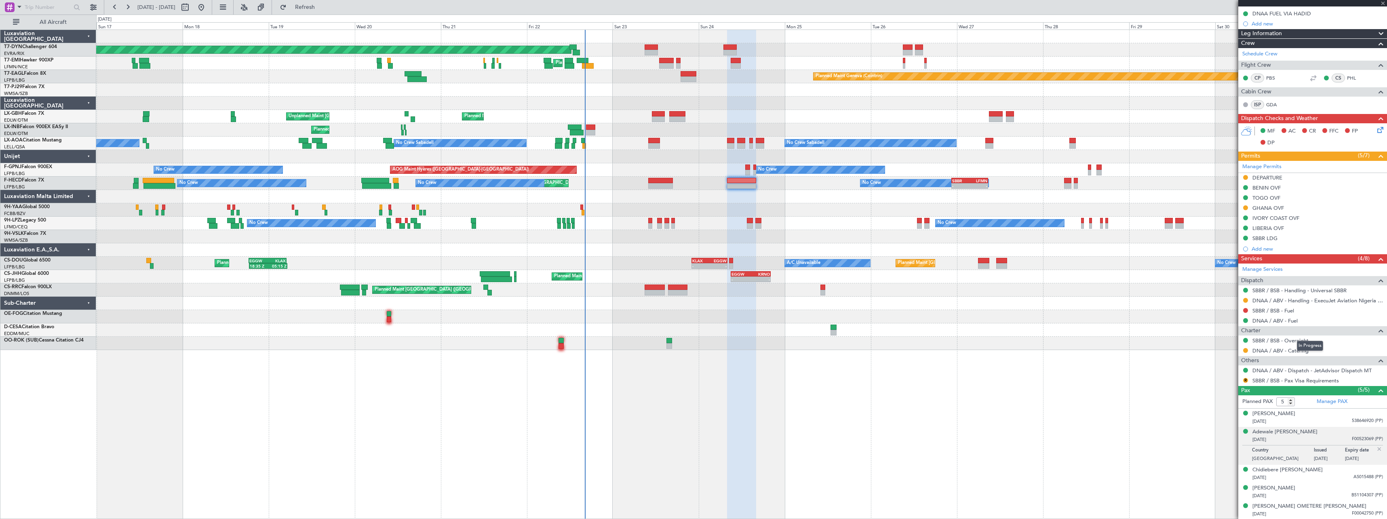
type input "-00:10"
type input "3"
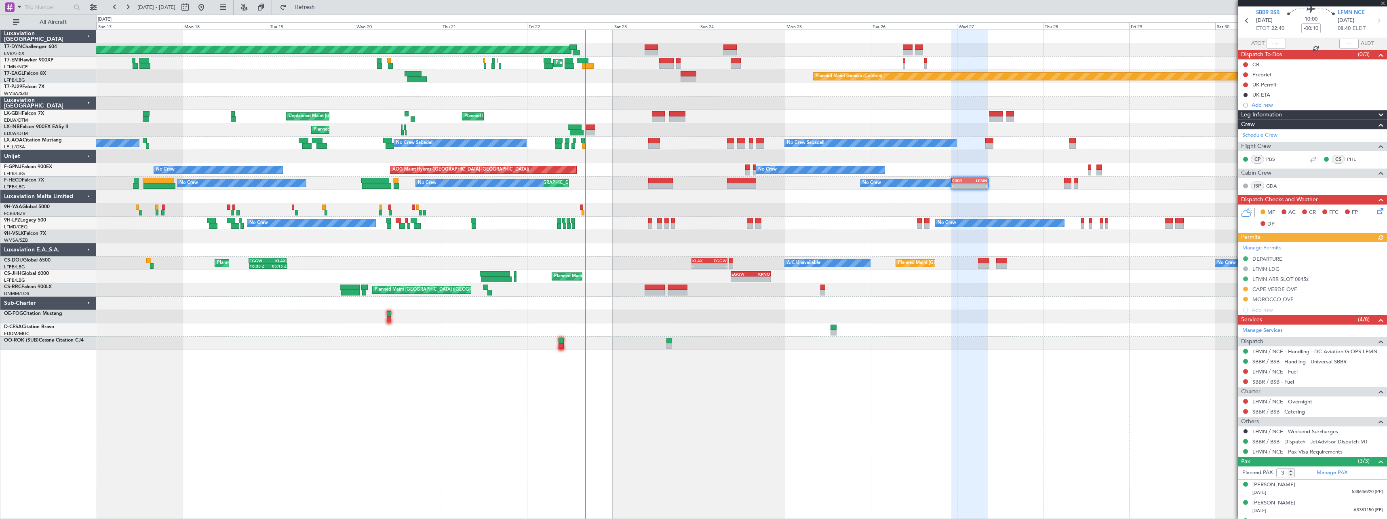
scroll to position [44, 0]
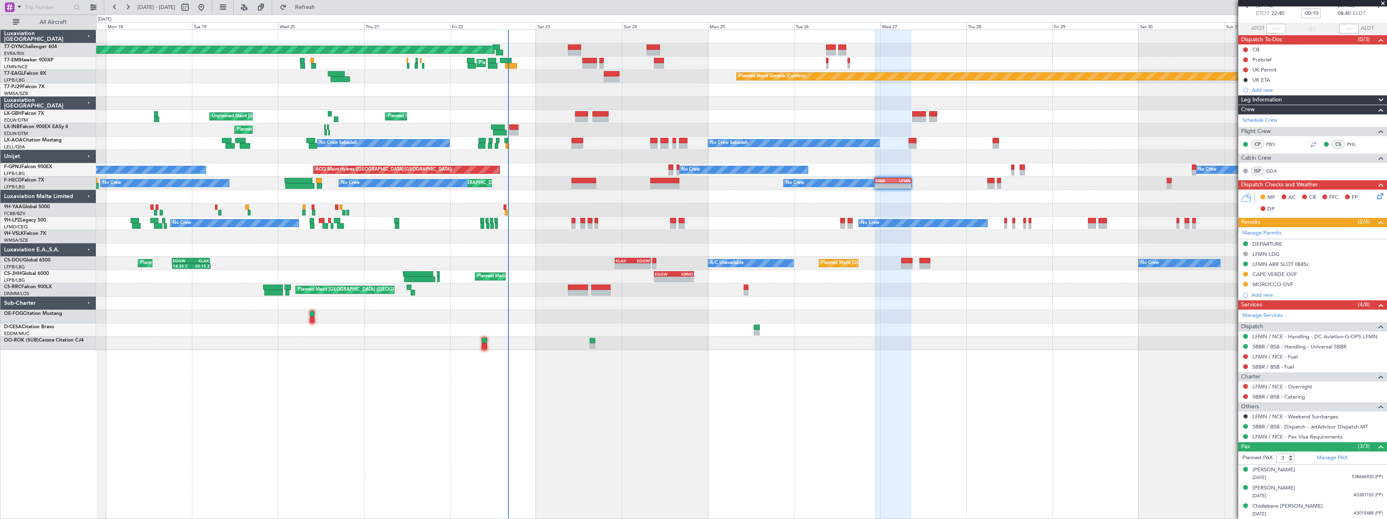
click at [740, 223] on div "Planned Maint Basel-Mulhouse Planned Maint Chester Planned Maint Chester Planne…" at bounding box center [741, 190] width 1290 height 320
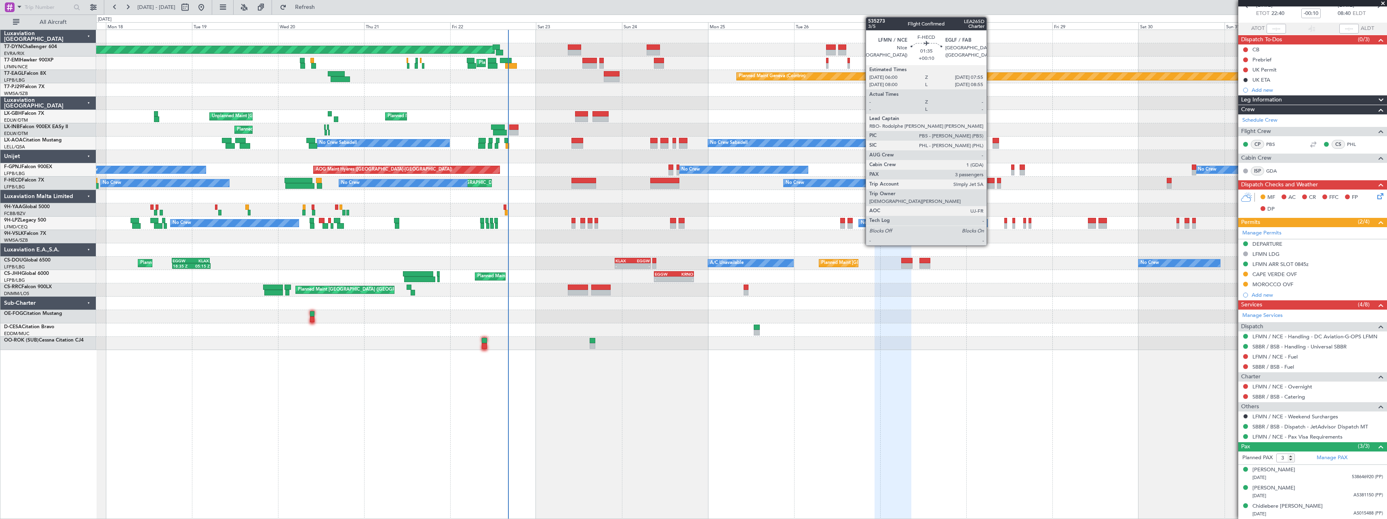
click at [990, 185] on div at bounding box center [990, 186] width 7 height 6
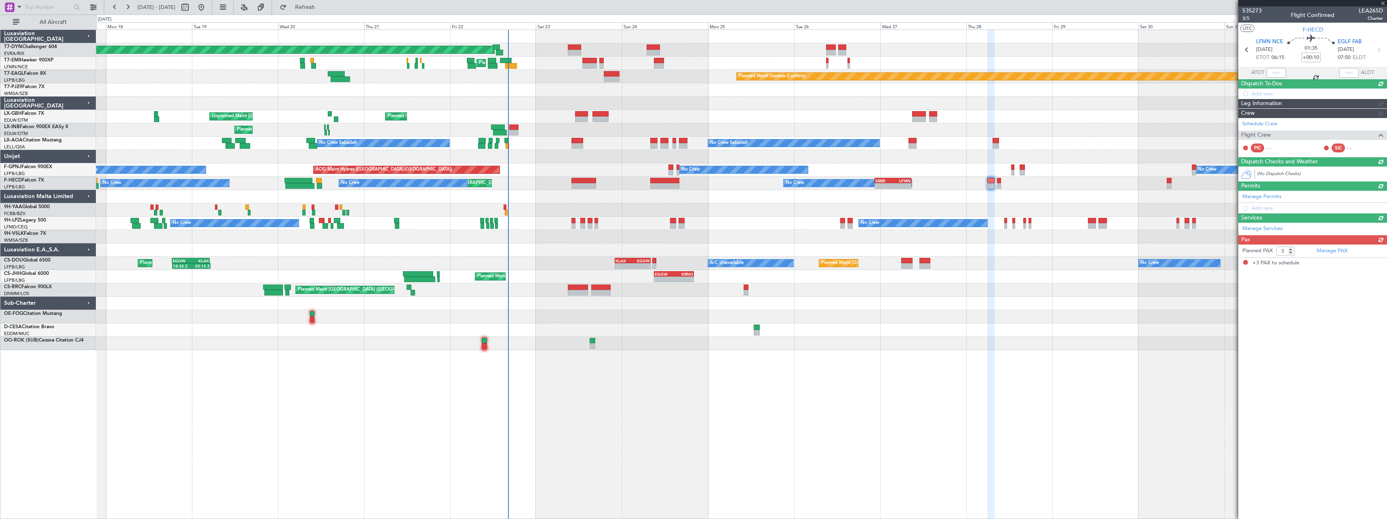
scroll to position [0, 0]
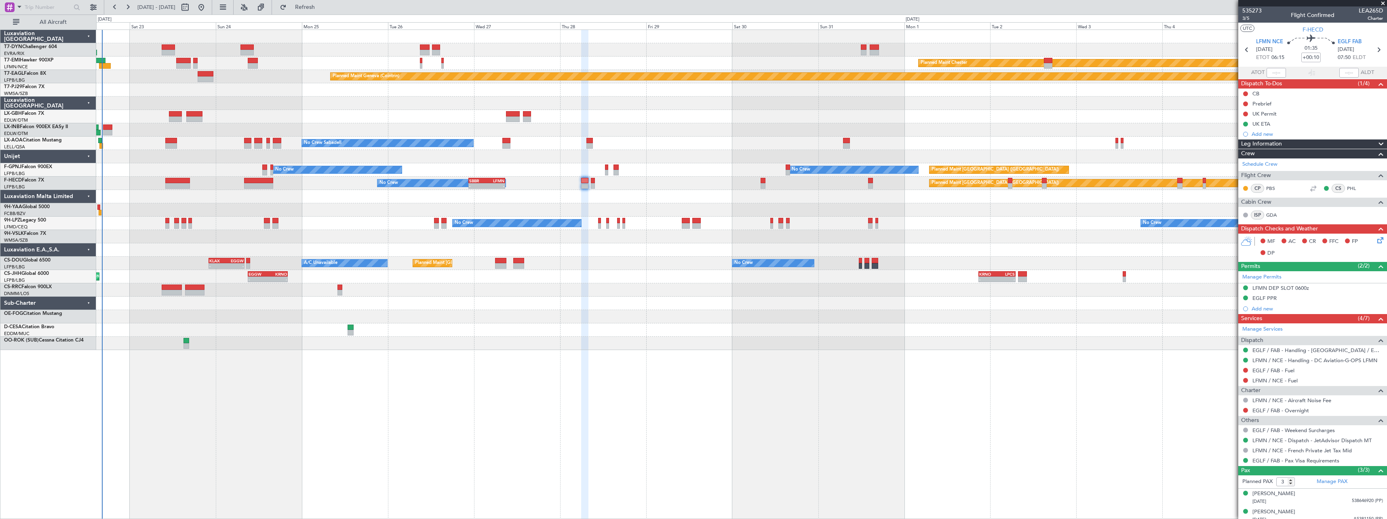
click at [683, 286] on div "Planned Maint Basel-Mulhouse Planned Maint Chester Planned Maint Chester Planne…" at bounding box center [741, 190] width 1290 height 320
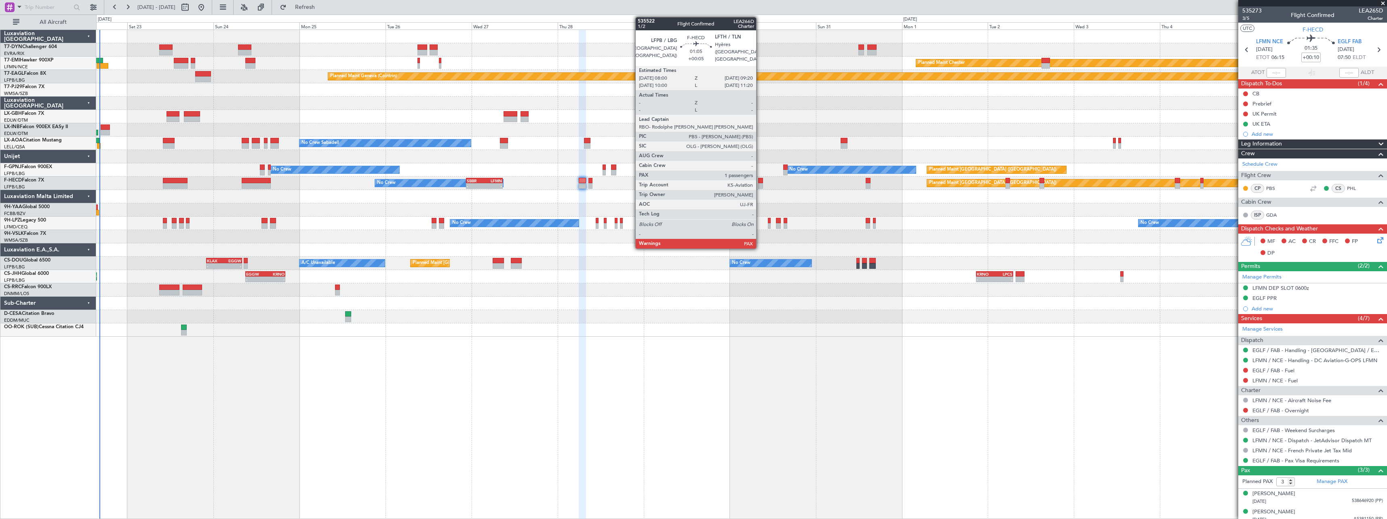
click at [760, 178] on div at bounding box center [760, 181] width 5 height 6
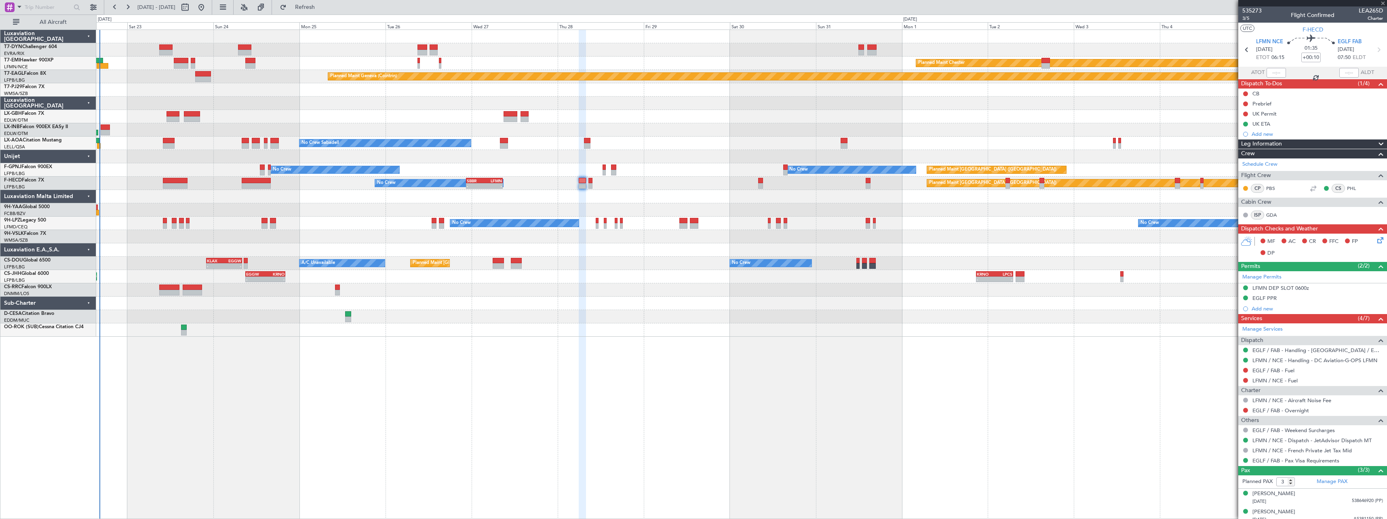
type input "+00:05"
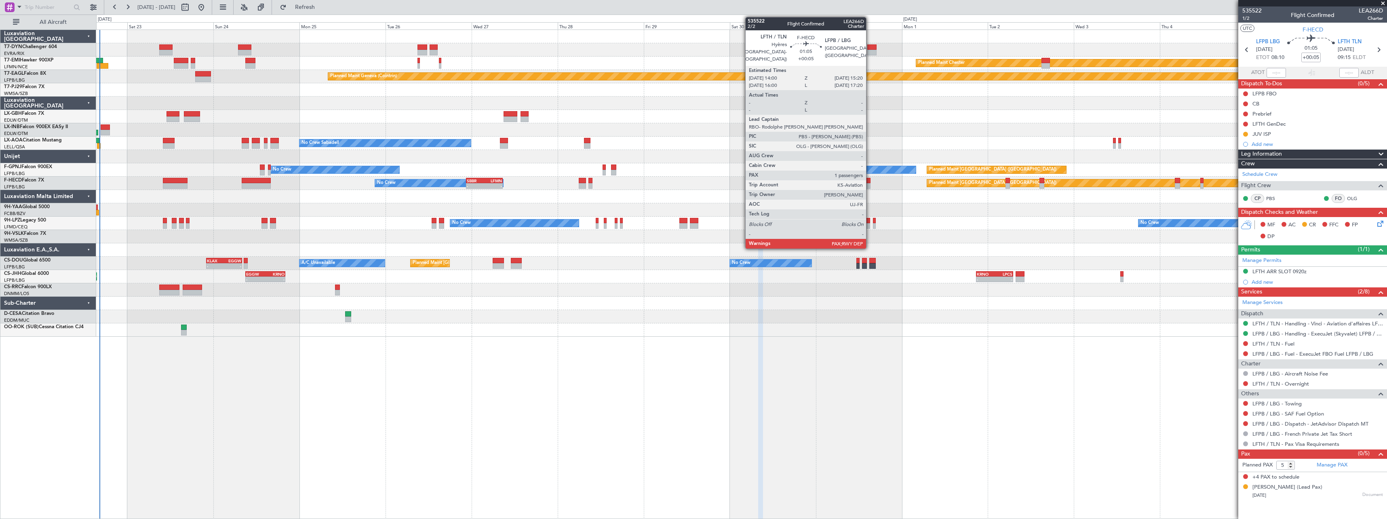
click at [870, 183] on div at bounding box center [868, 181] width 5 height 6
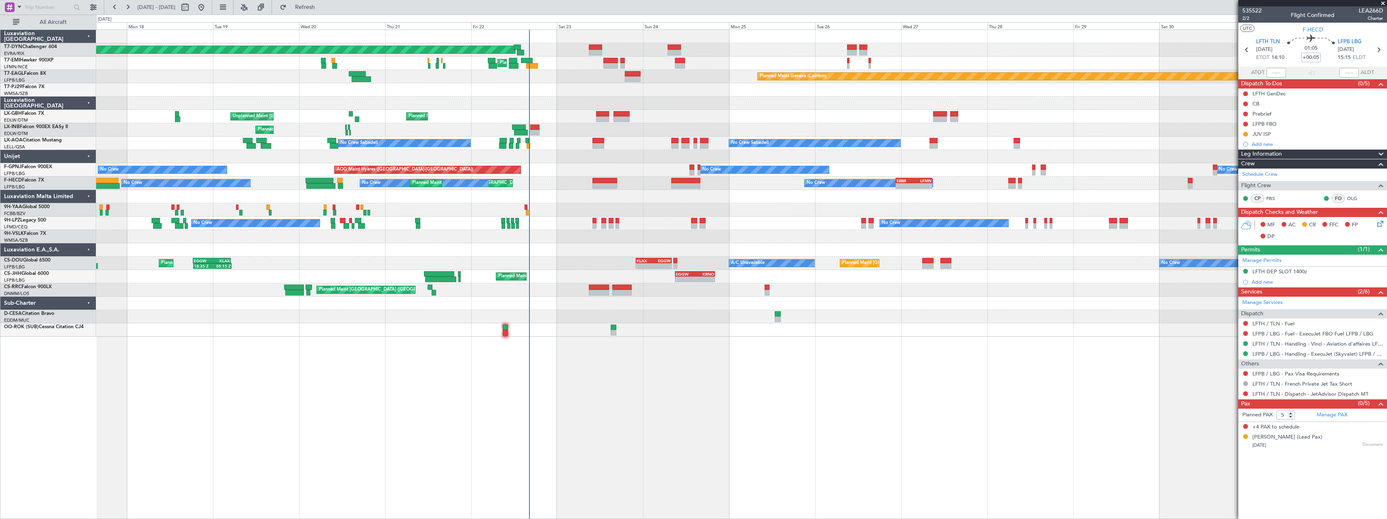
click at [864, 281] on div "Planned Maint Basel-Mulhouse Planned Maint Chester Planned Maint Chester Planne…" at bounding box center [741, 183] width 1290 height 307
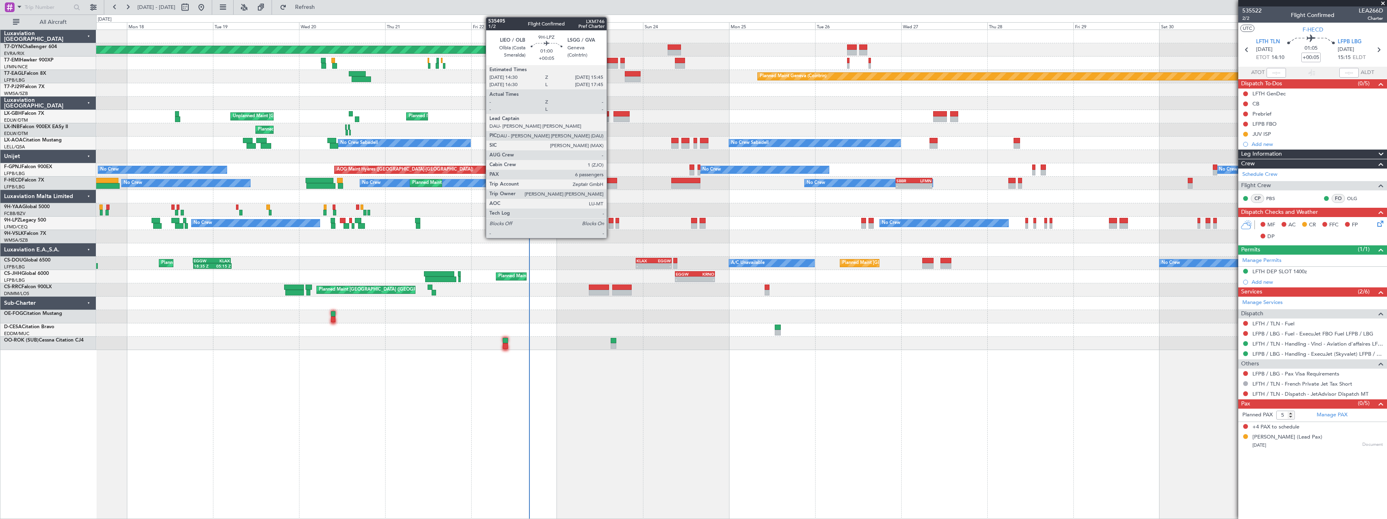
click at [610, 221] on div at bounding box center [611, 221] width 5 height 6
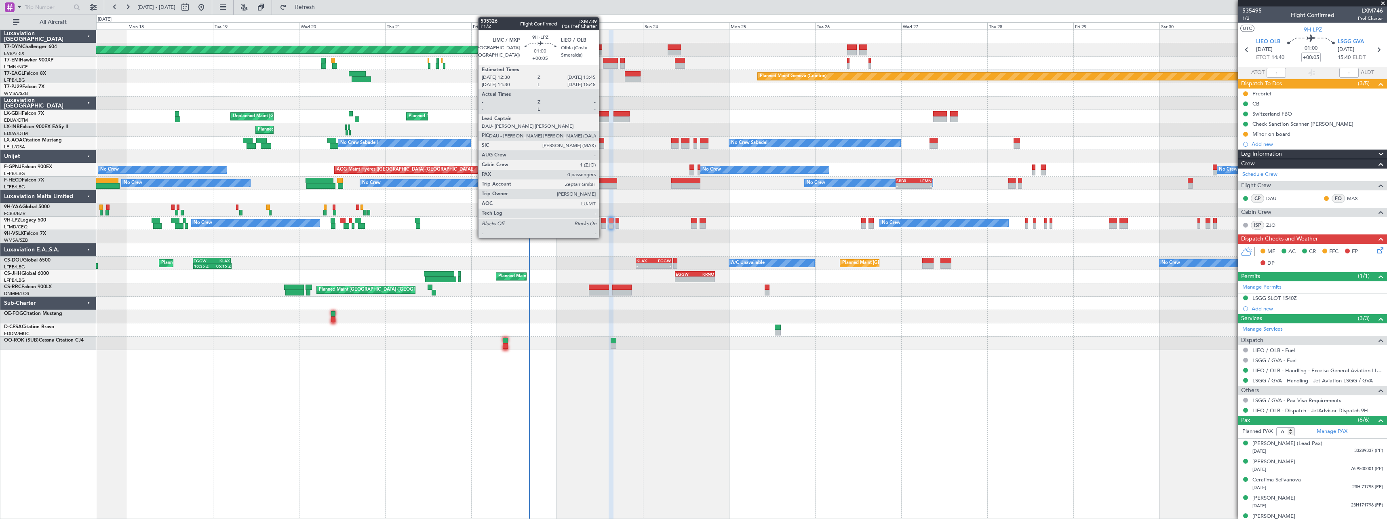
click at [603, 223] on div at bounding box center [603, 221] width 5 height 6
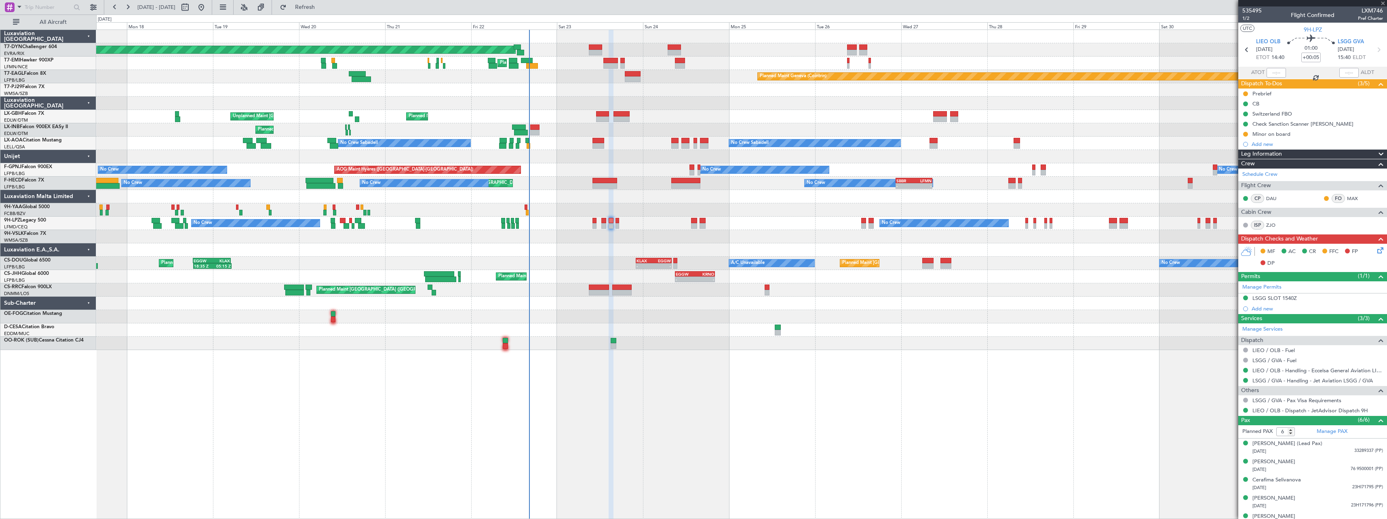
type input "0"
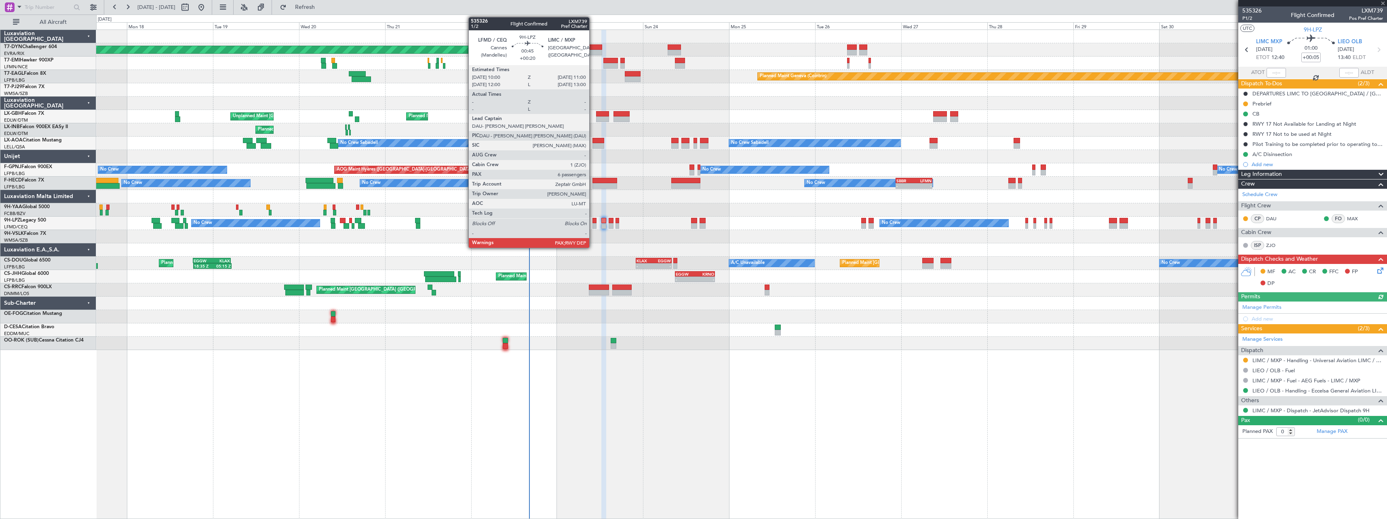
click at [593, 225] on div at bounding box center [594, 226] width 4 height 6
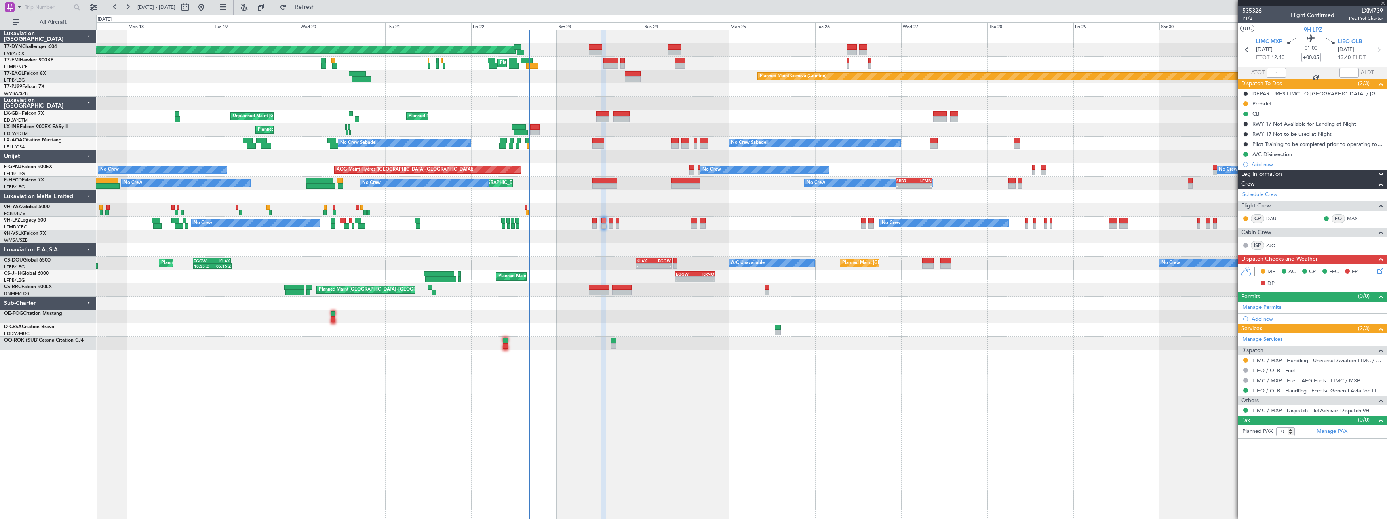
type input "+00:20"
type input "7"
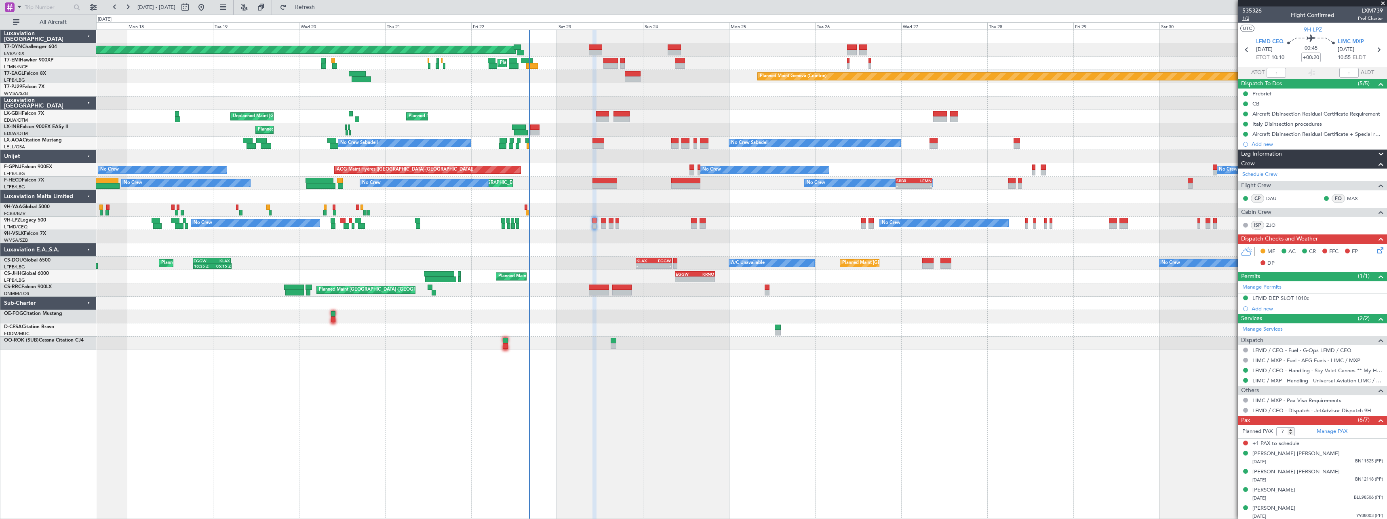
click at [1243, 16] on span "1/2" at bounding box center [1251, 18] width 19 height 7
click at [1249, 19] on span "1/2" at bounding box center [1251, 18] width 19 height 7
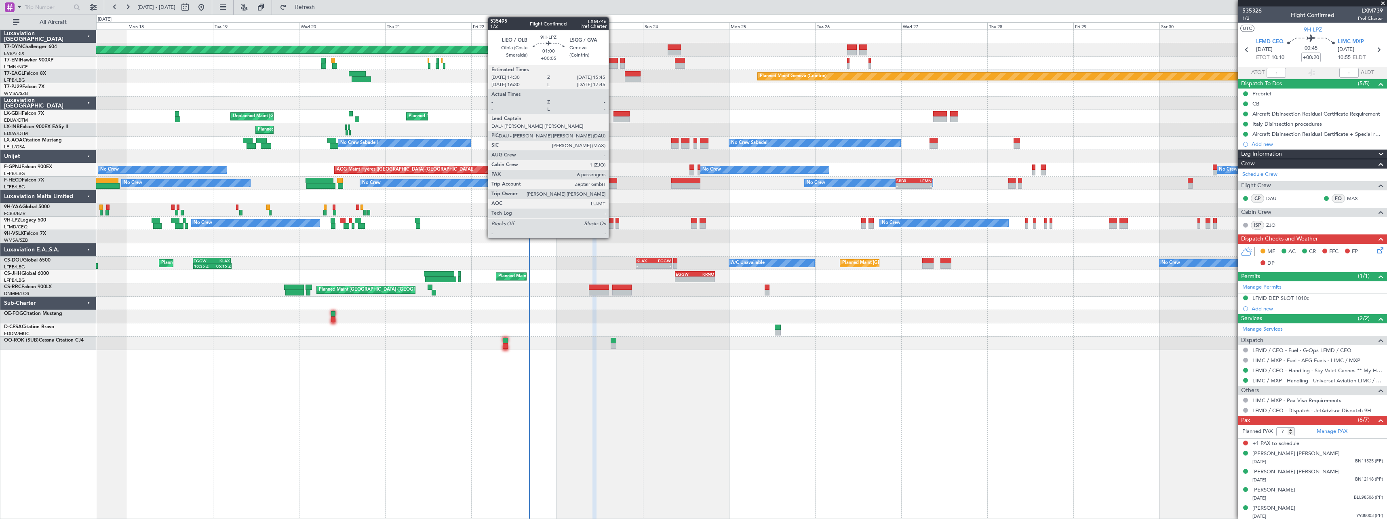
click at [612, 223] on div at bounding box center [611, 226] width 5 height 6
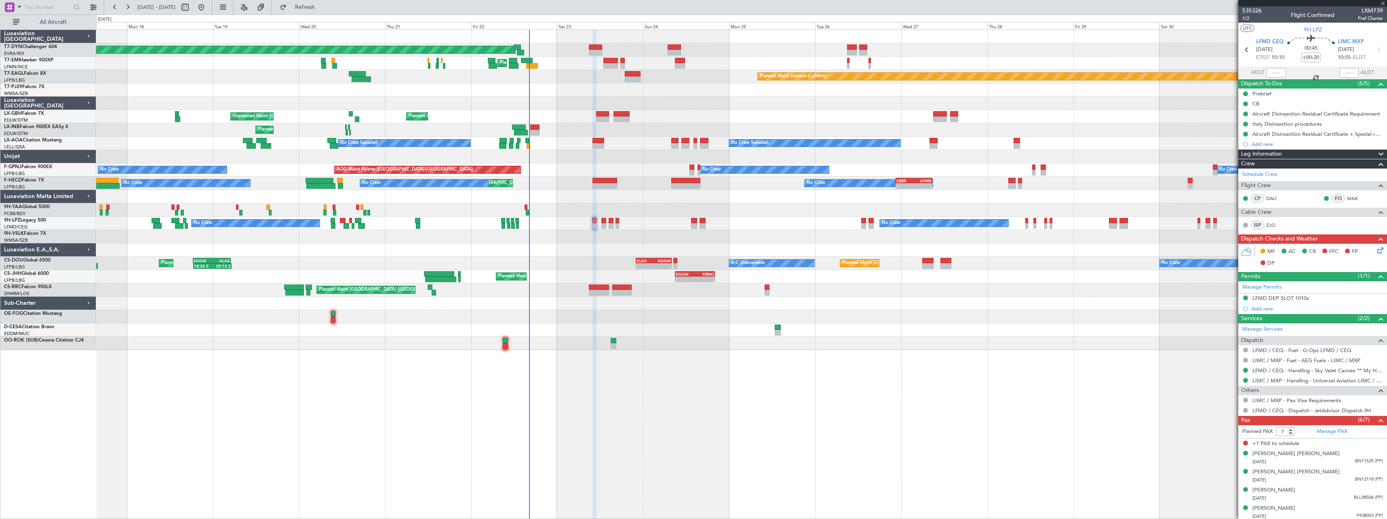
type input "+00:05"
type input "6"
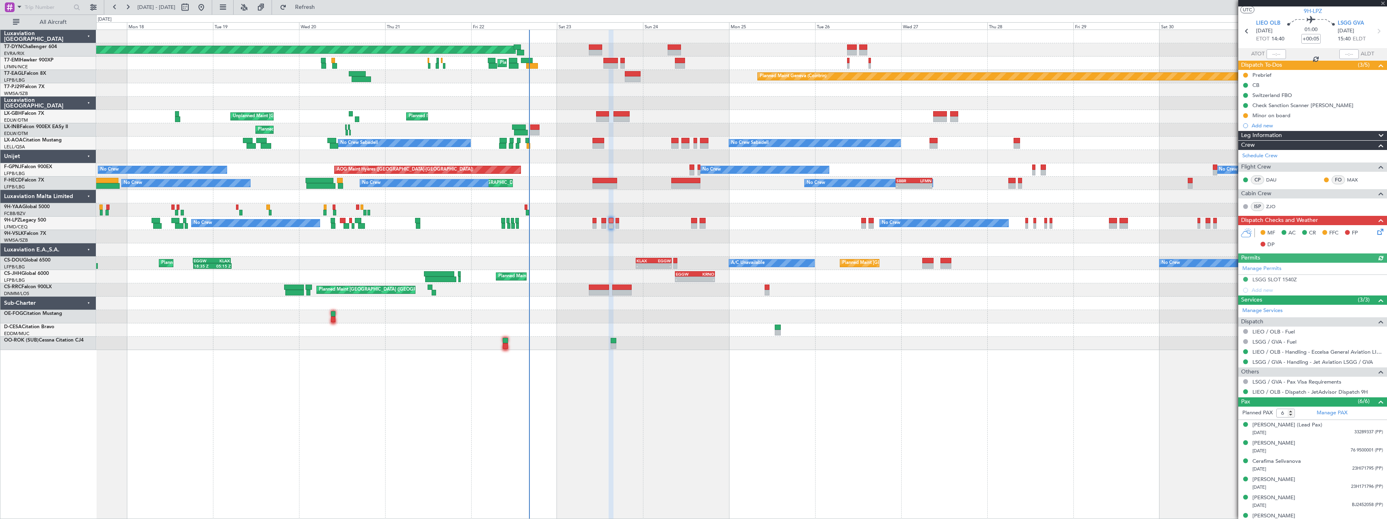
scroll to position [28, 0]
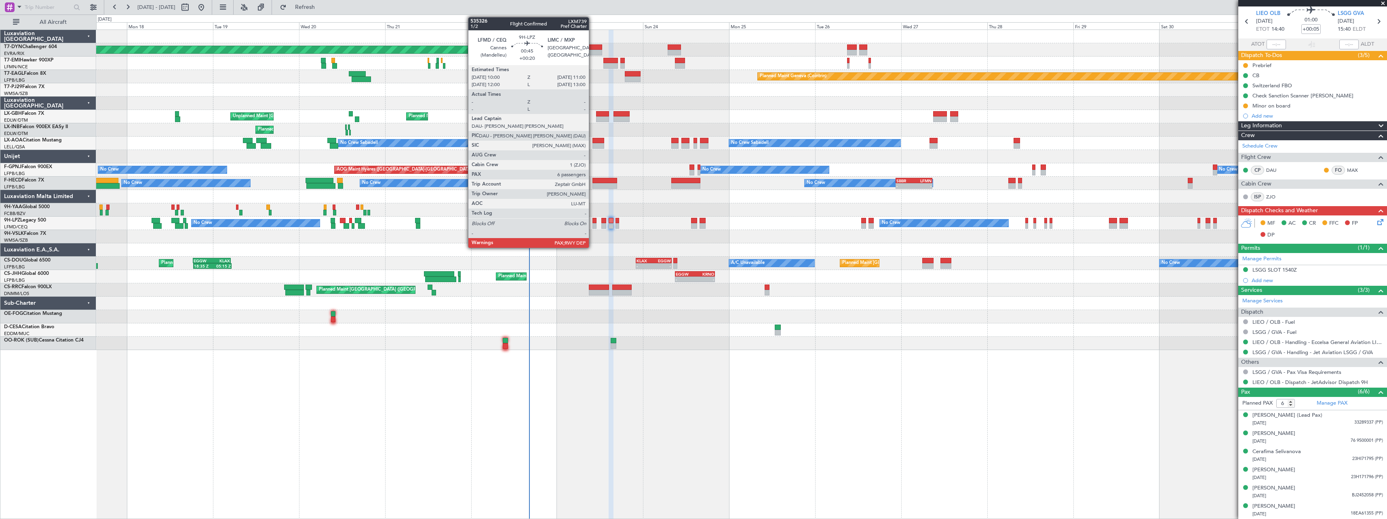
click at [592, 223] on div at bounding box center [594, 226] width 4 height 6
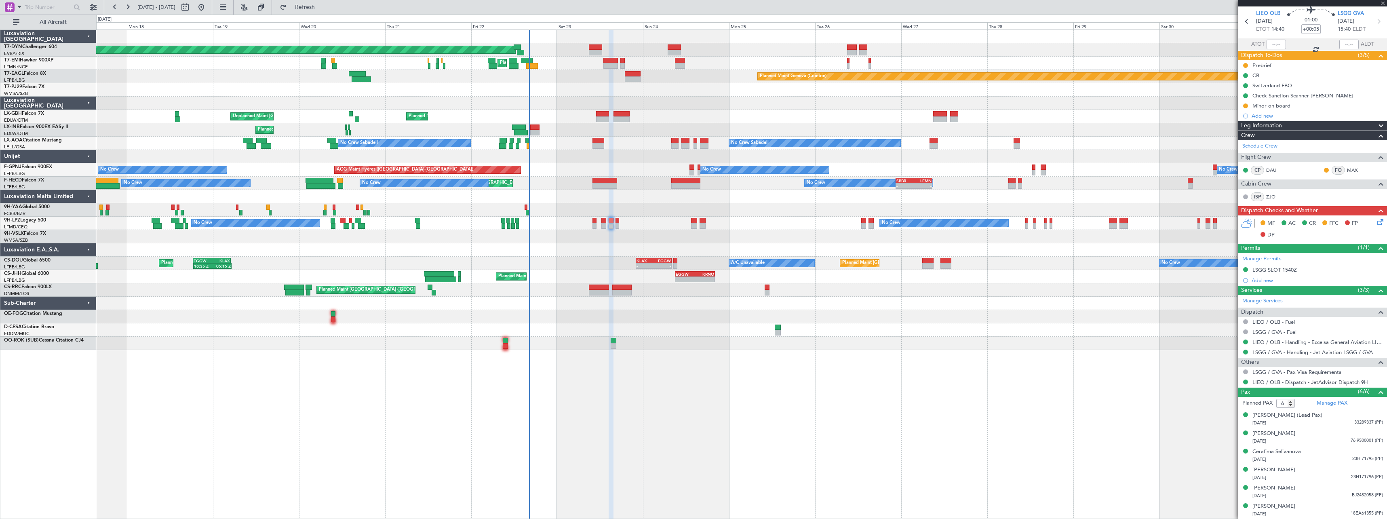
type input "+00:20"
type input "7"
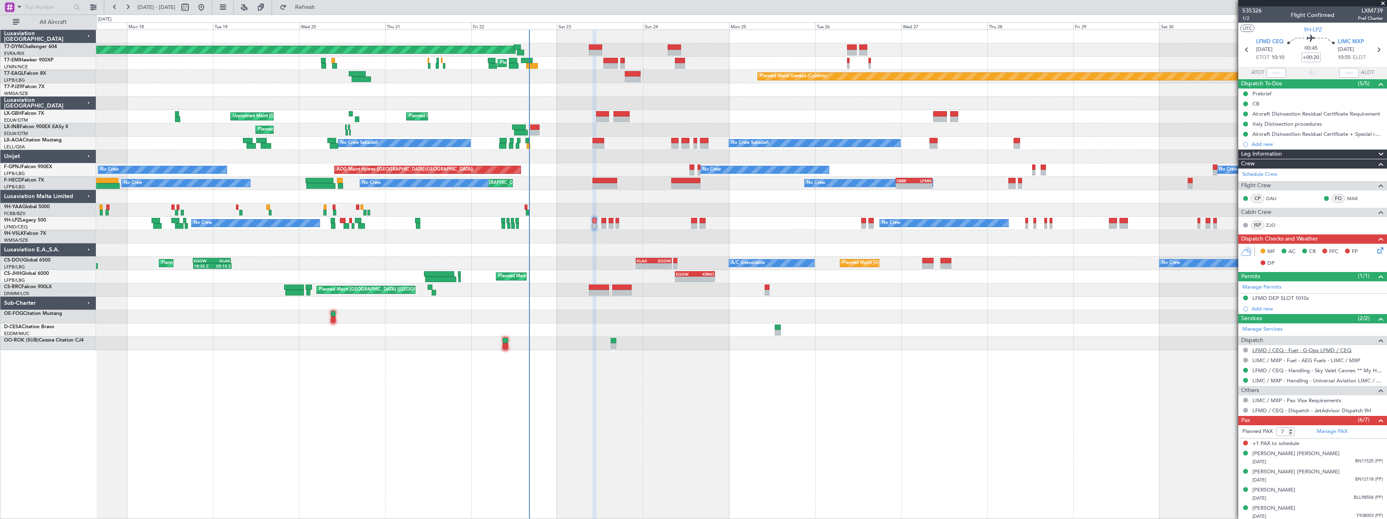
scroll to position [38, 0]
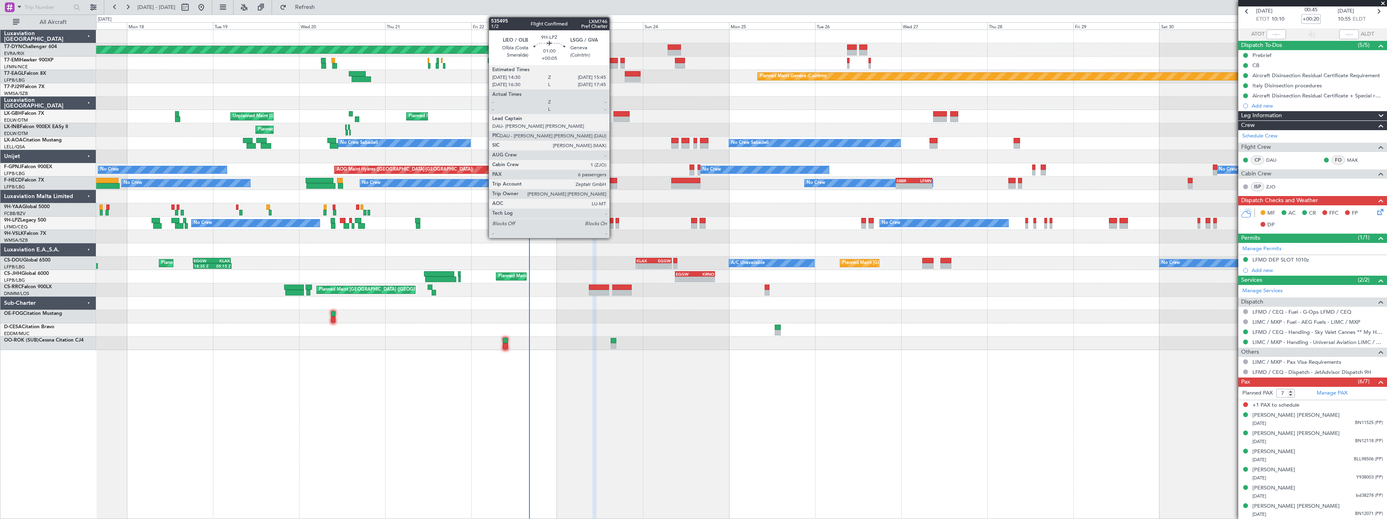
click at [613, 221] on div at bounding box center [611, 221] width 5 height 6
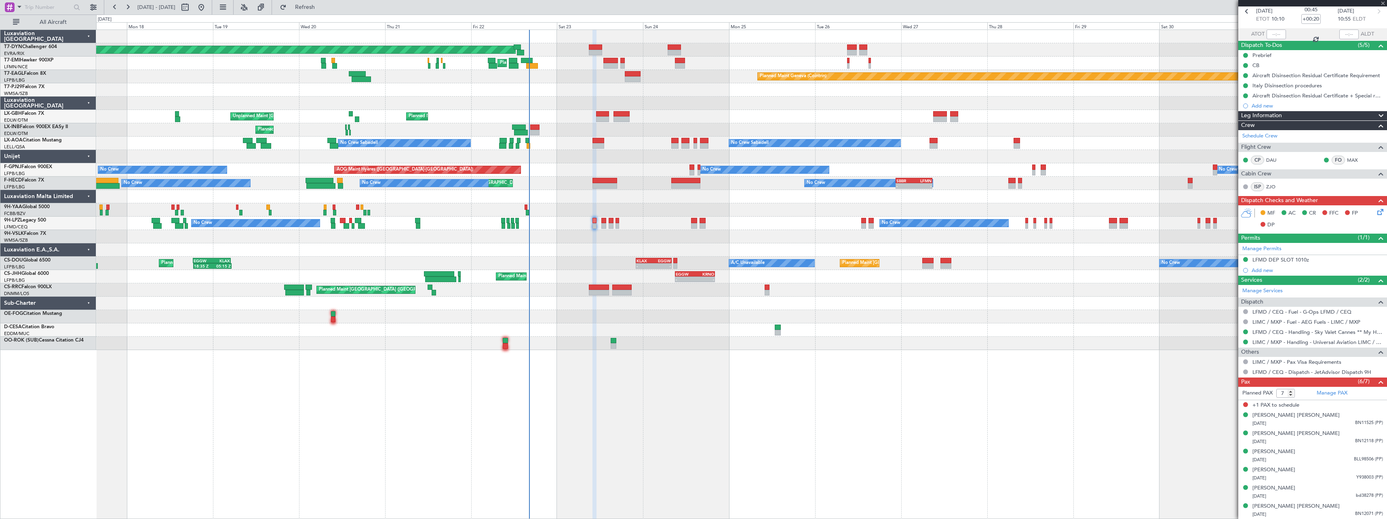
type input "+00:05"
type input "6"
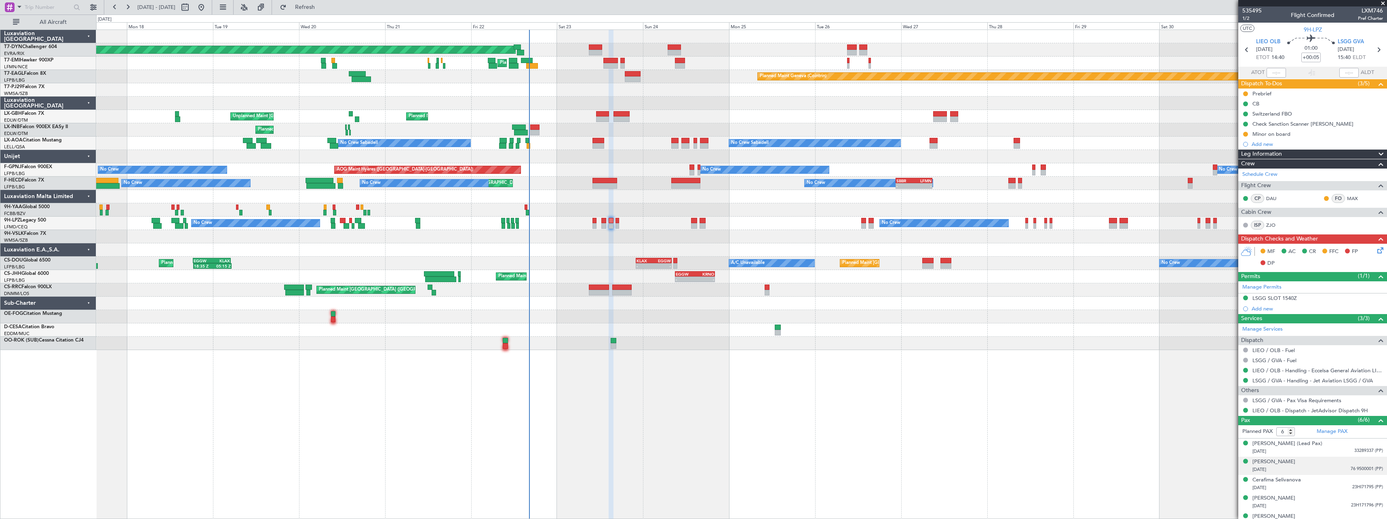
scroll to position [28, 0]
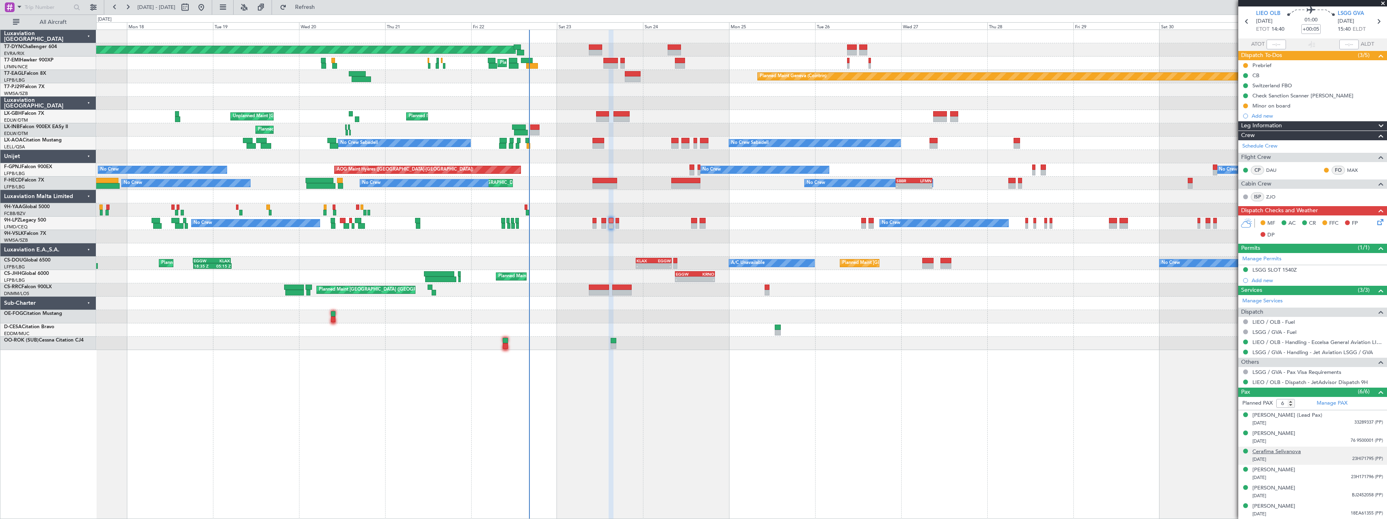
click at [1290, 452] on div "Cerafima Selivanova" at bounding box center [1276, 452] width 48 height 8
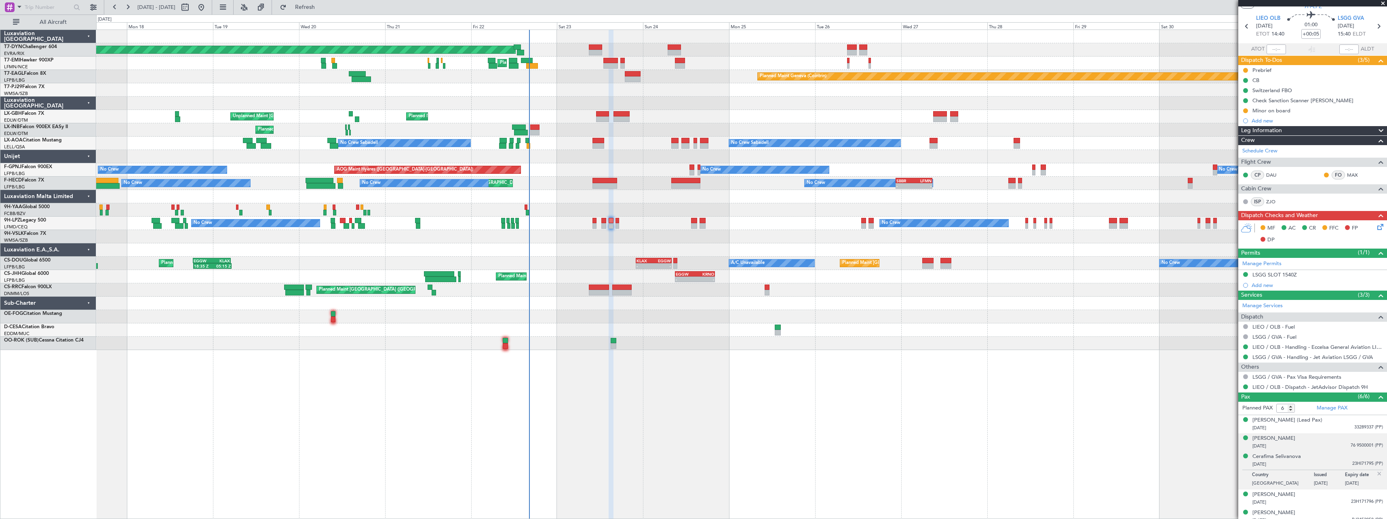
scroll to position [48, 0]
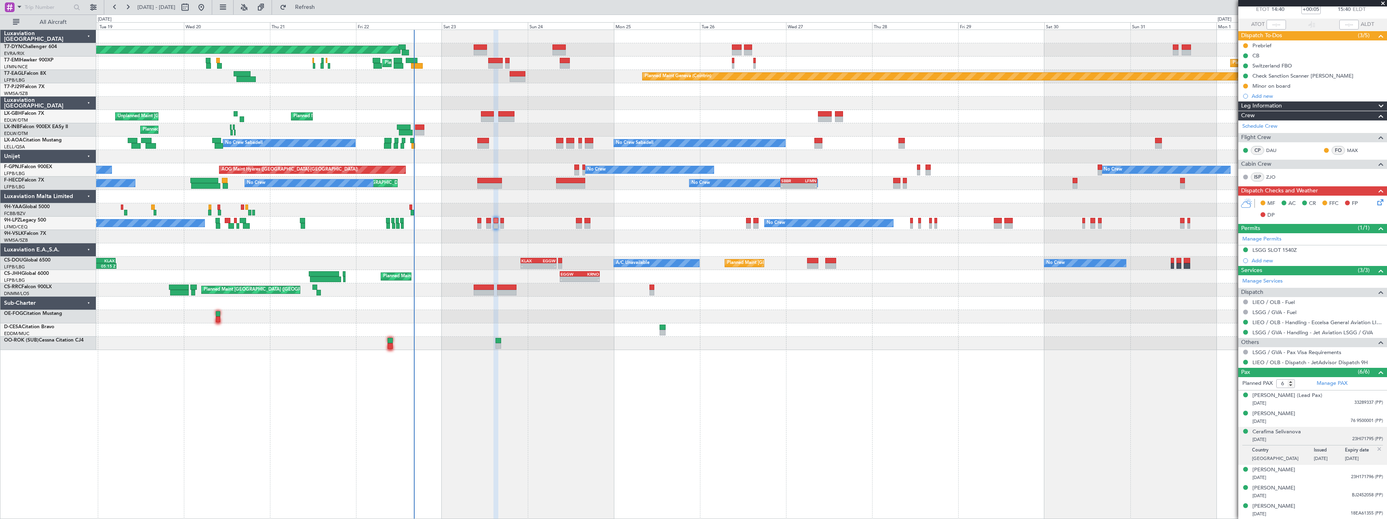
click at [779, 359] on div "Planned Maint Basel-Mulhouse Planned Maint Chester Planned Maint Chester Planne…" at bounding box center [741, 274] width 1291 height 489
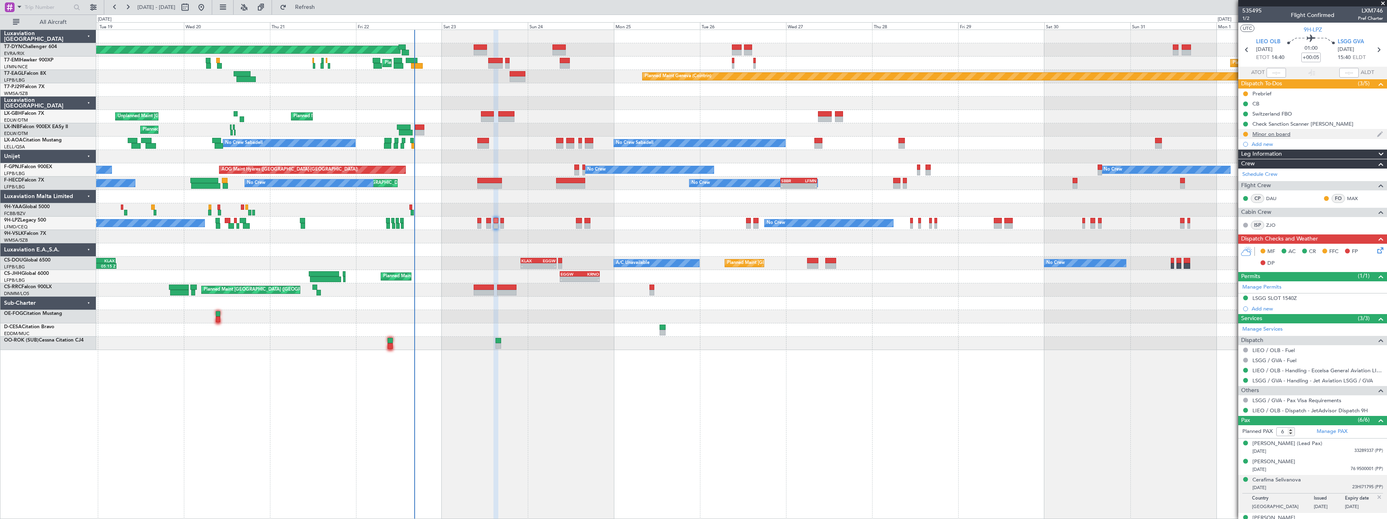
click at [1307, 134] on div "Minor on board" at bounding box center [1312, 134] width 149 height 10
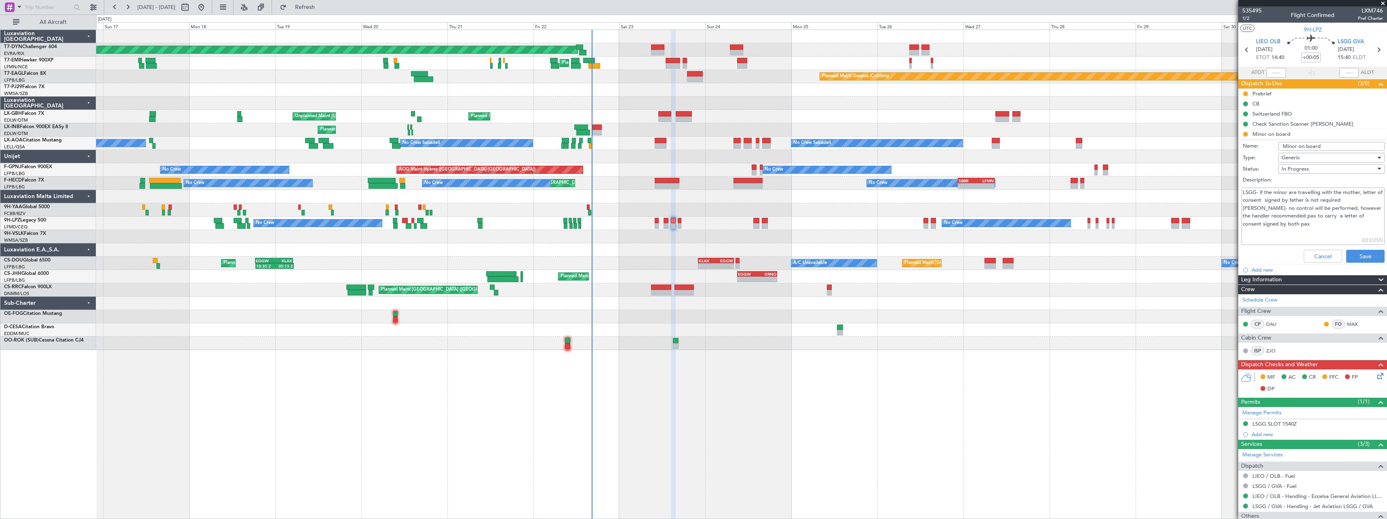
click at [776, 308] on div at bounding box center [741, 303] width 1290 height 13
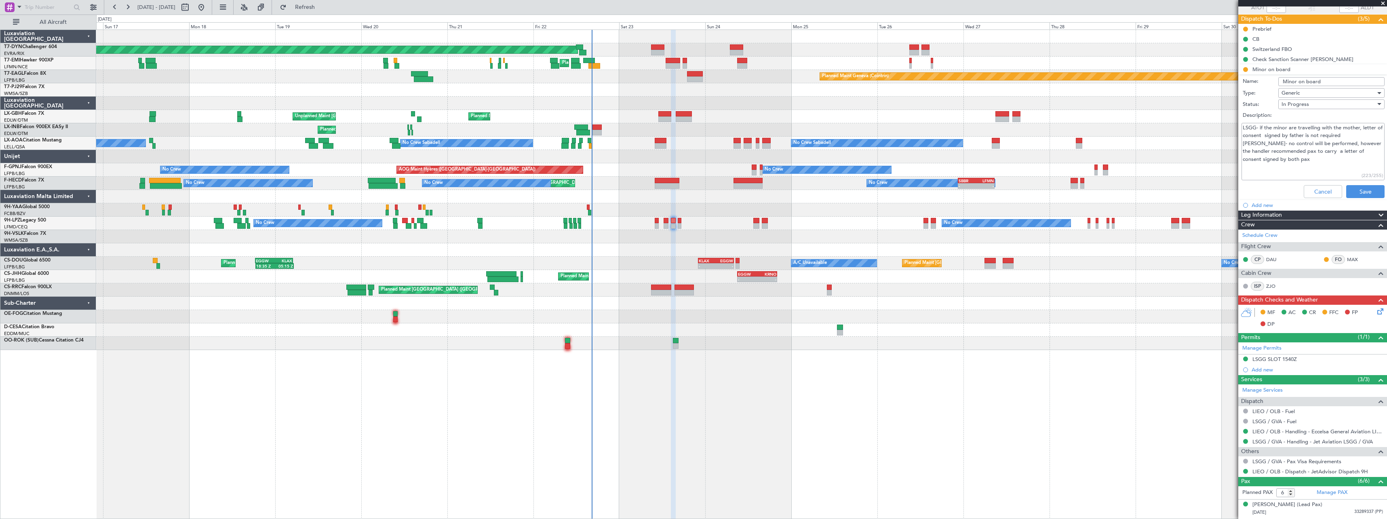
scroll to position [174, 0]
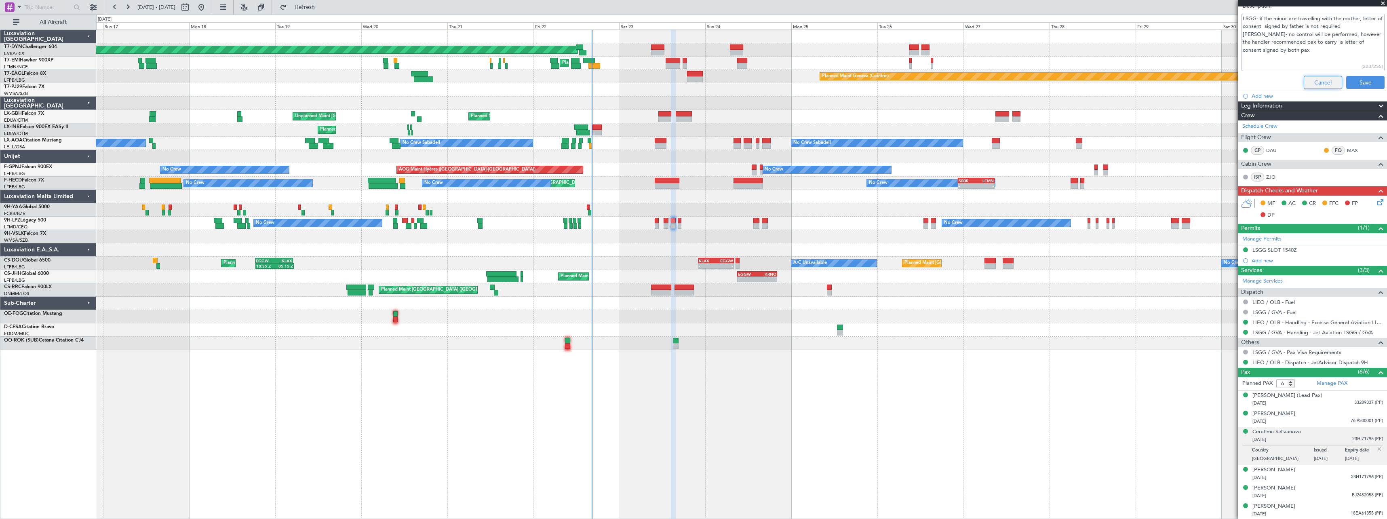
click at [1305, 87] on button "Cancel" at bounding box center [1323, 82] width 38 height 13
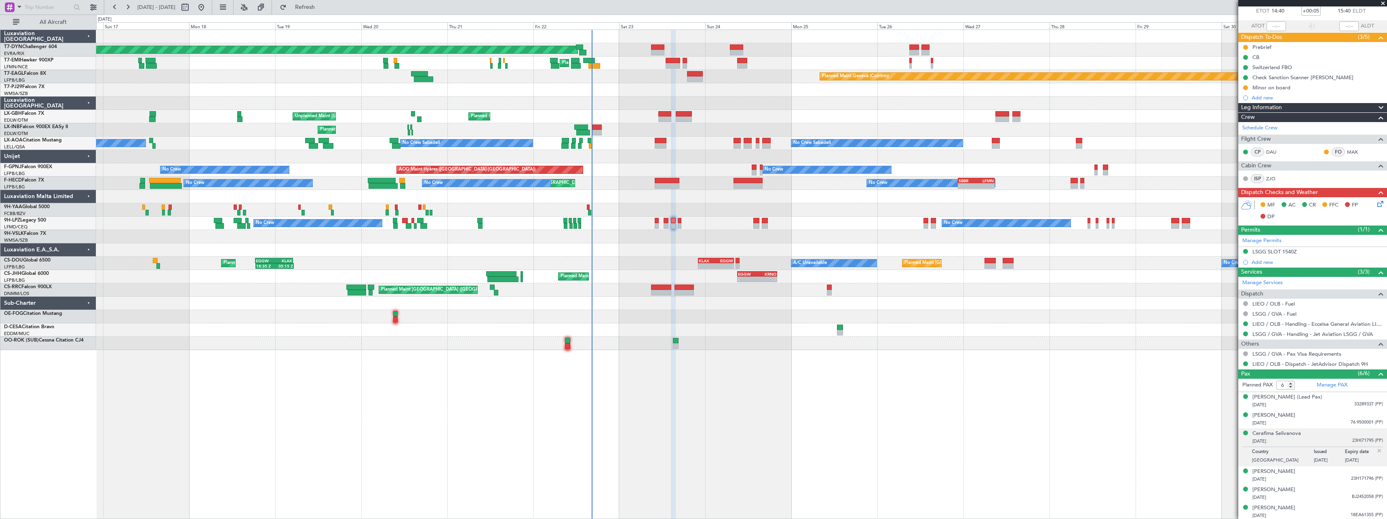
scroll to position [48, 0]
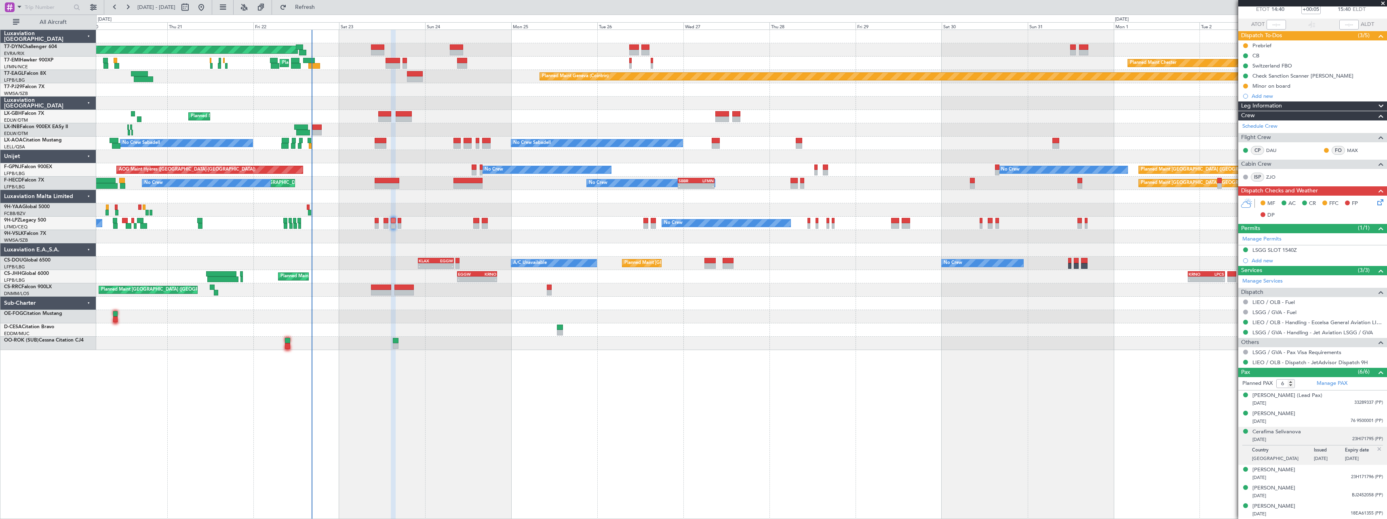
click at [696, 320] on div "Planned Maint Basel-Mulhouse Planned Maint Chester Planned Maint Chester Planne…" at bounding box center [741, 190] width 1290 height 320
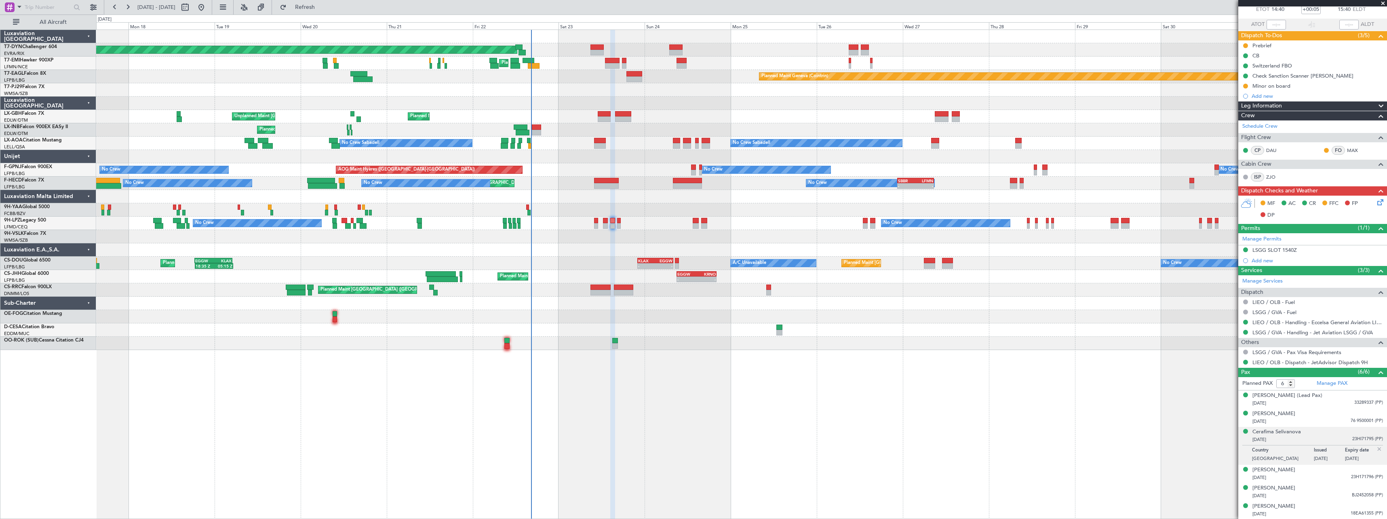
click at [826, 320] on div at bounding box center [741, 316] width 1290 height 13
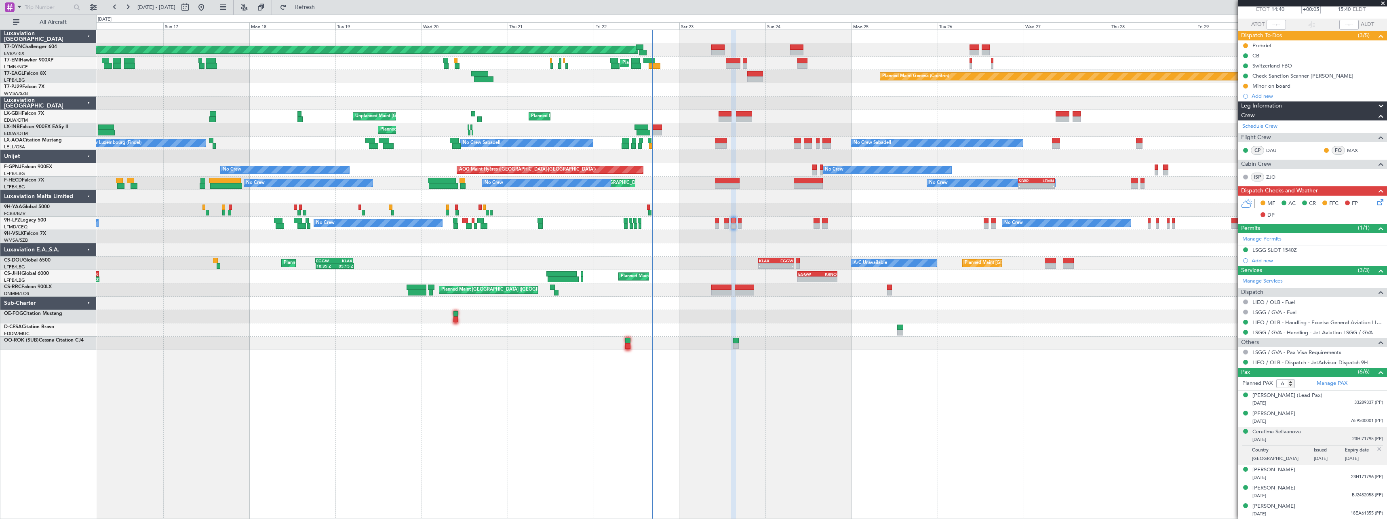
click at [773, 318] on div "Planned Maint Basel-Mulhouse Planned Maint Chester Planned Maint Chester Planne…" at bounding box center [741, 190] width 1290 height 320
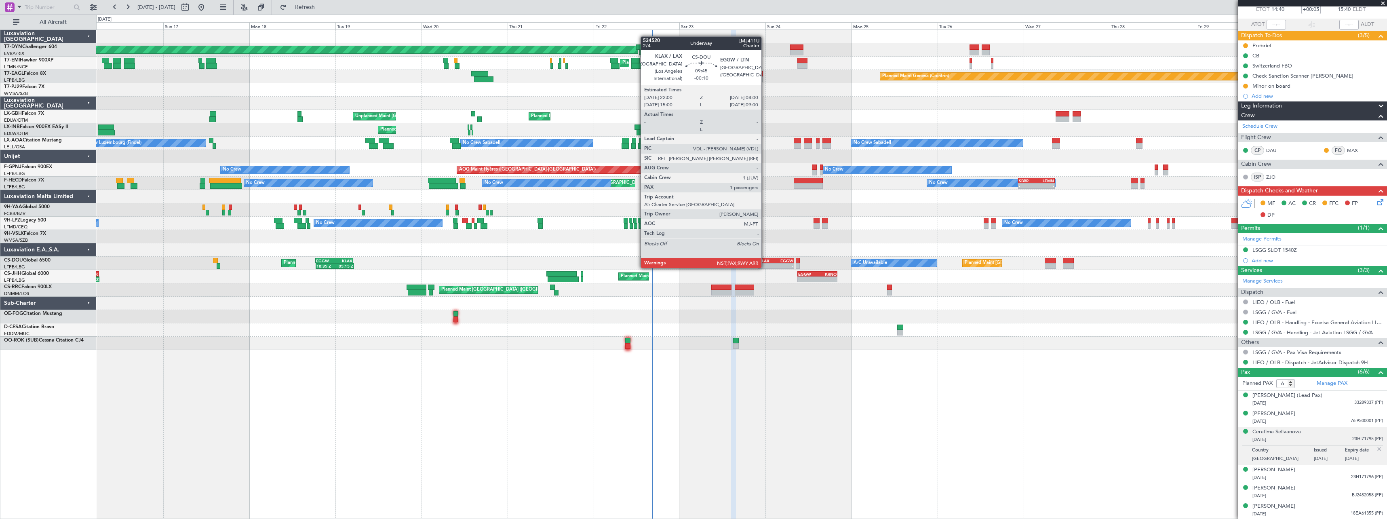
click at [765, 260] on div "KLAX" at bounding box center [767, 260] width 17 height 5
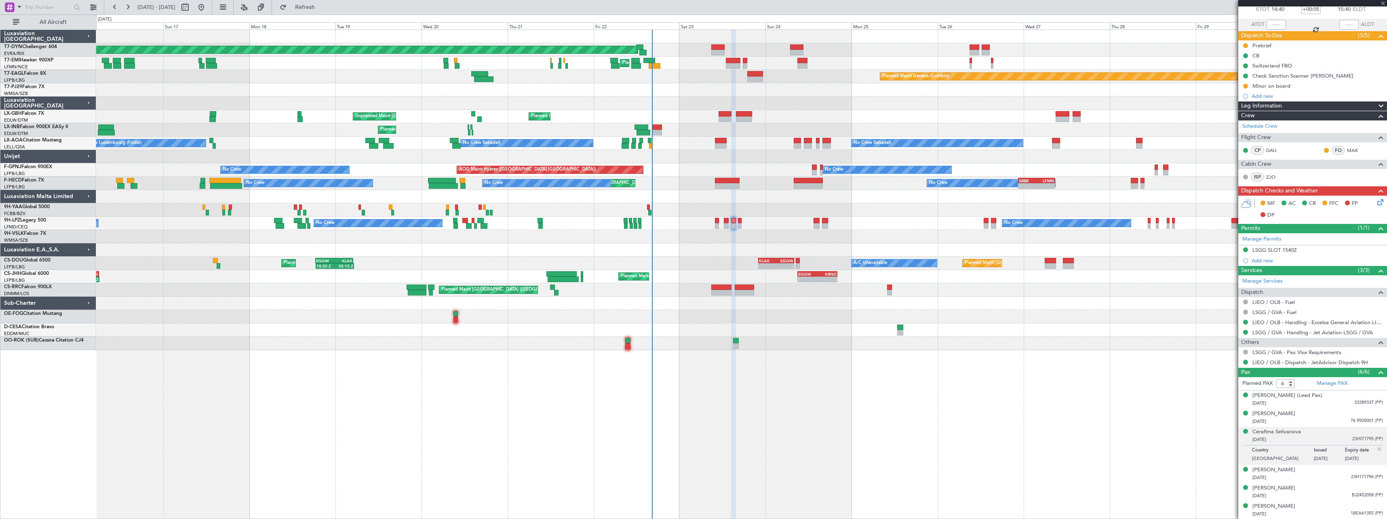
type input "-00:10"
type input "3"
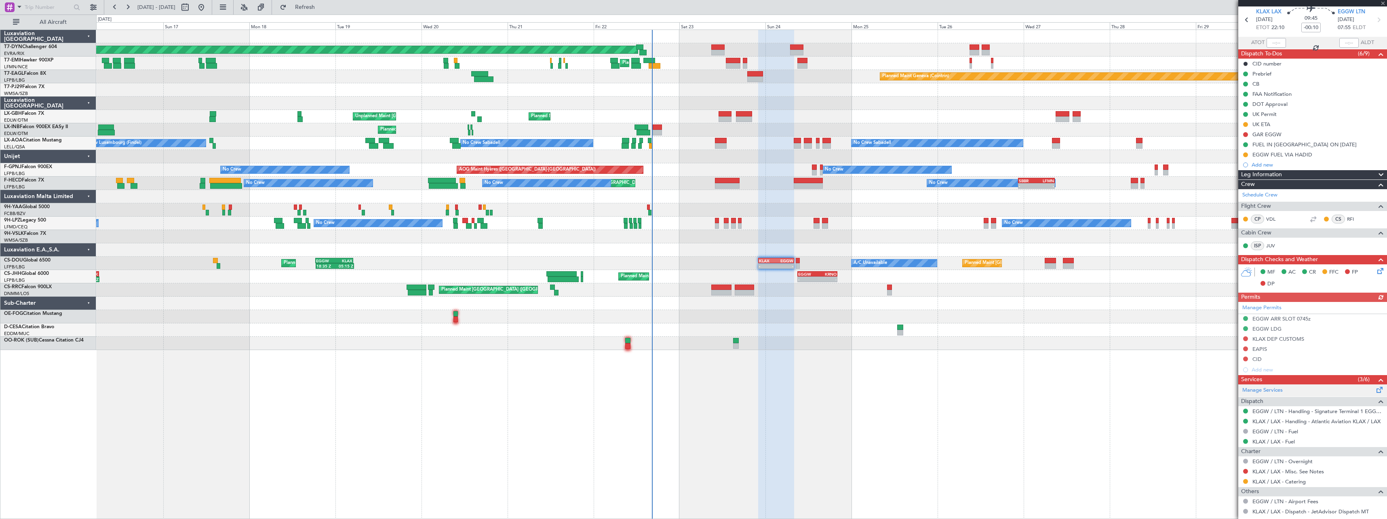
scroll to position [89, 0]
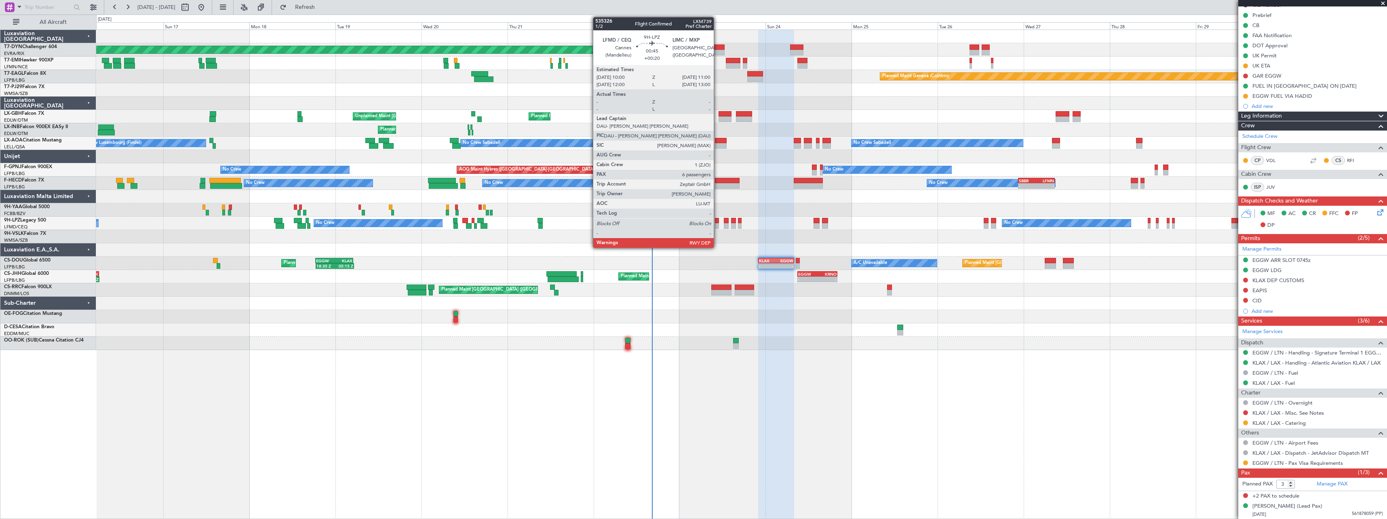
click at [717, 221] on div at bounding box center [717, 221] width 4 height 6
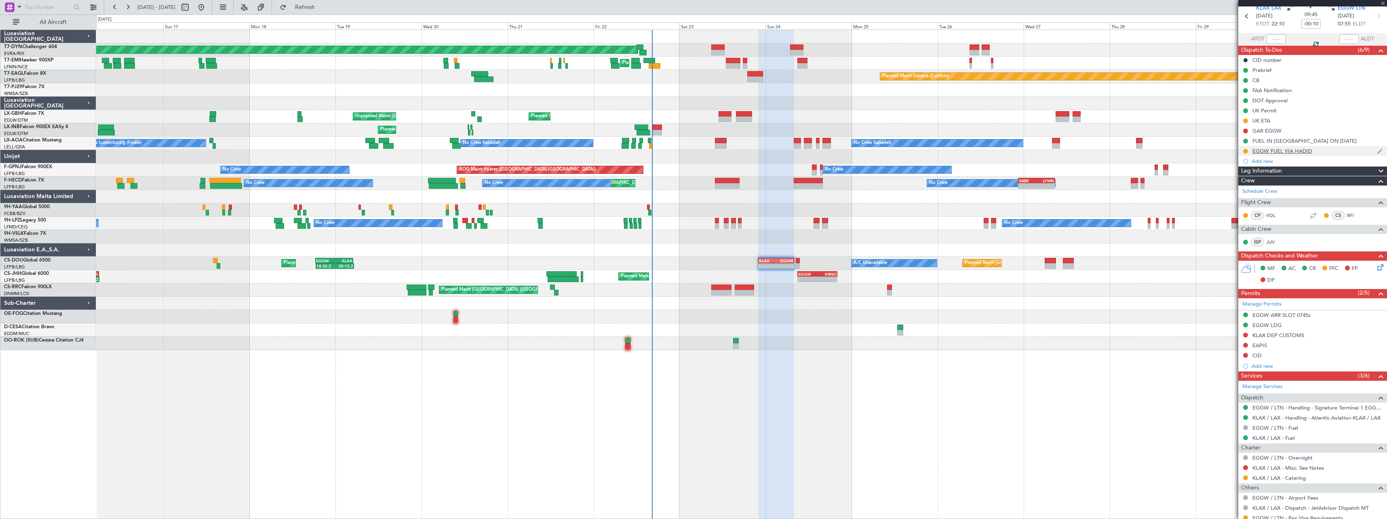
scroll to position [0, 0]
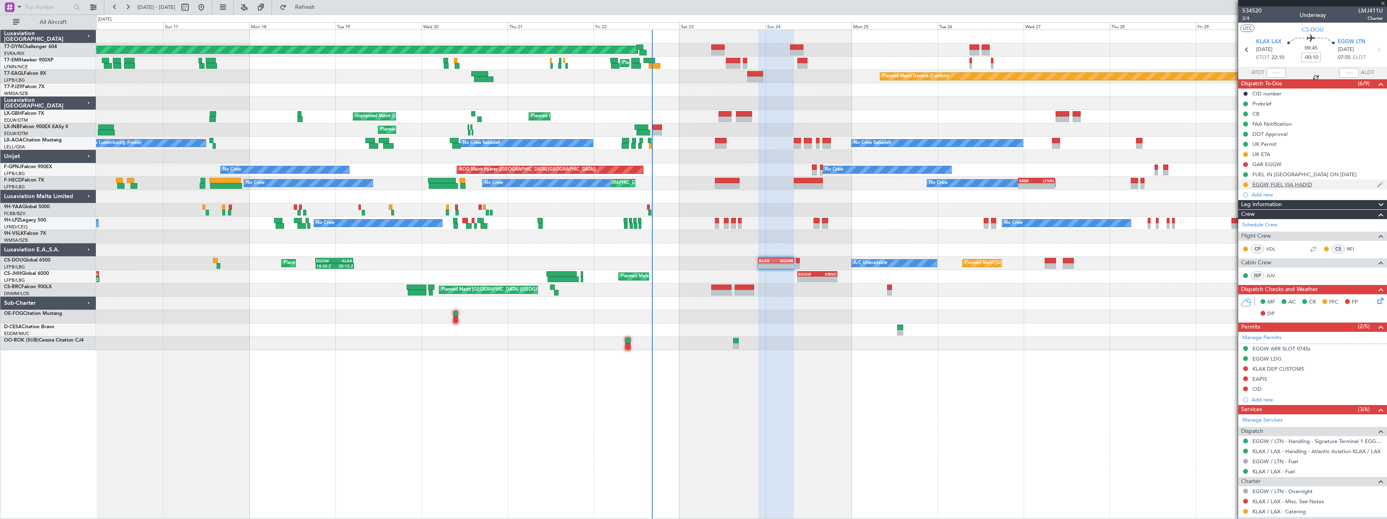
type input "+00:20"
type input "6"
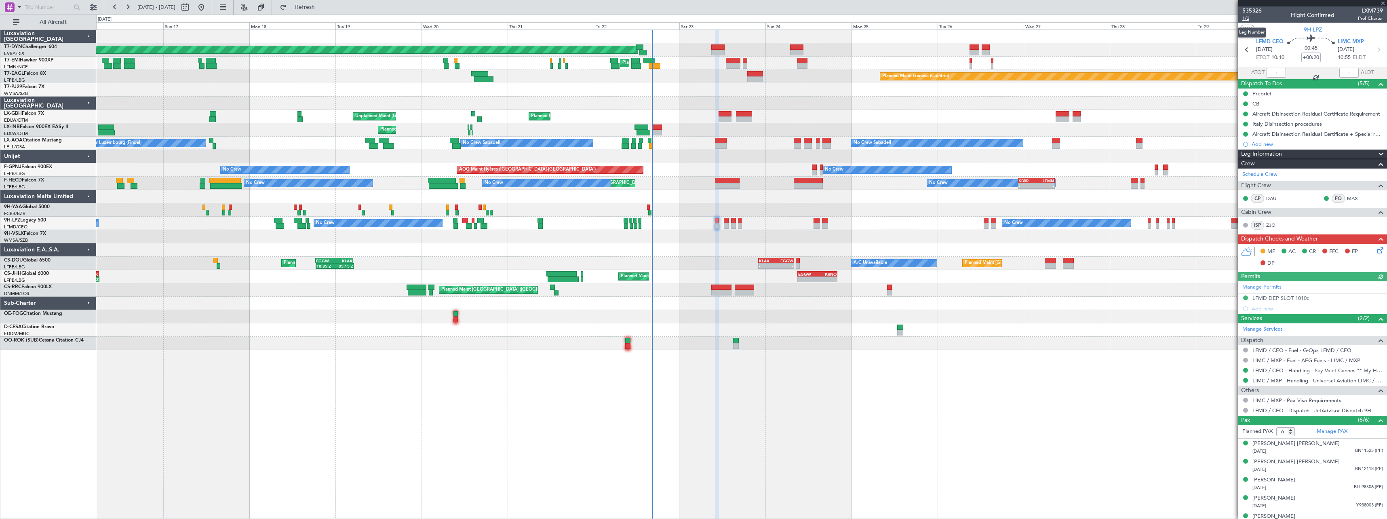
click at [1246, 20] on span "1/2" at bounding box center [1251, 18] width 19 height 7
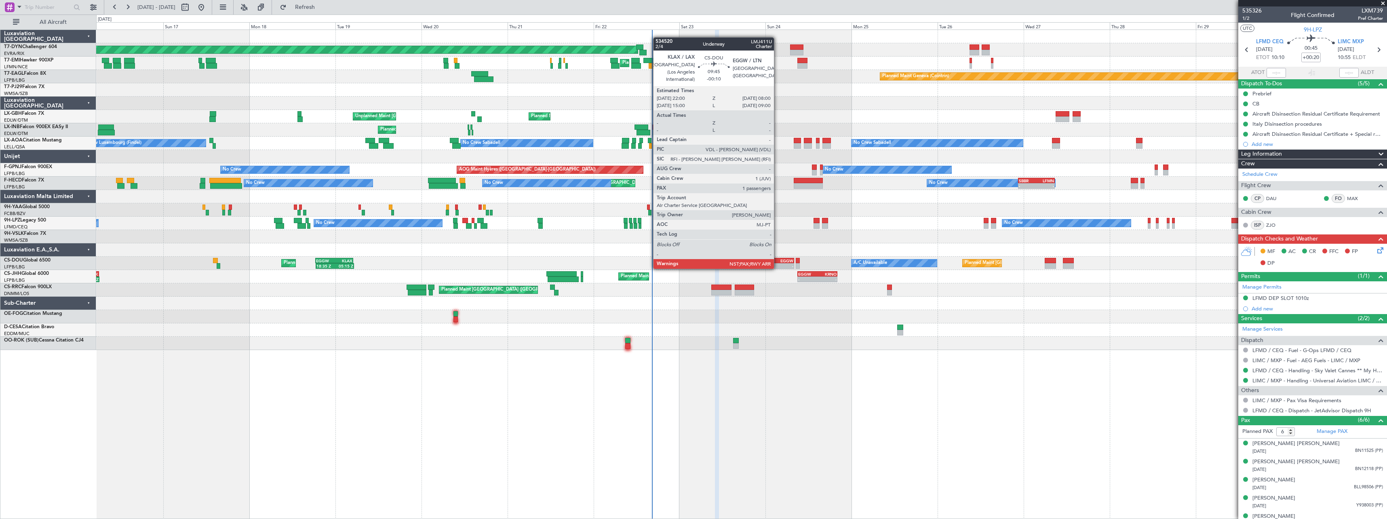
click at [778, 261] on div "EGGW" at bounding box center [784, 260] width 17 height 5
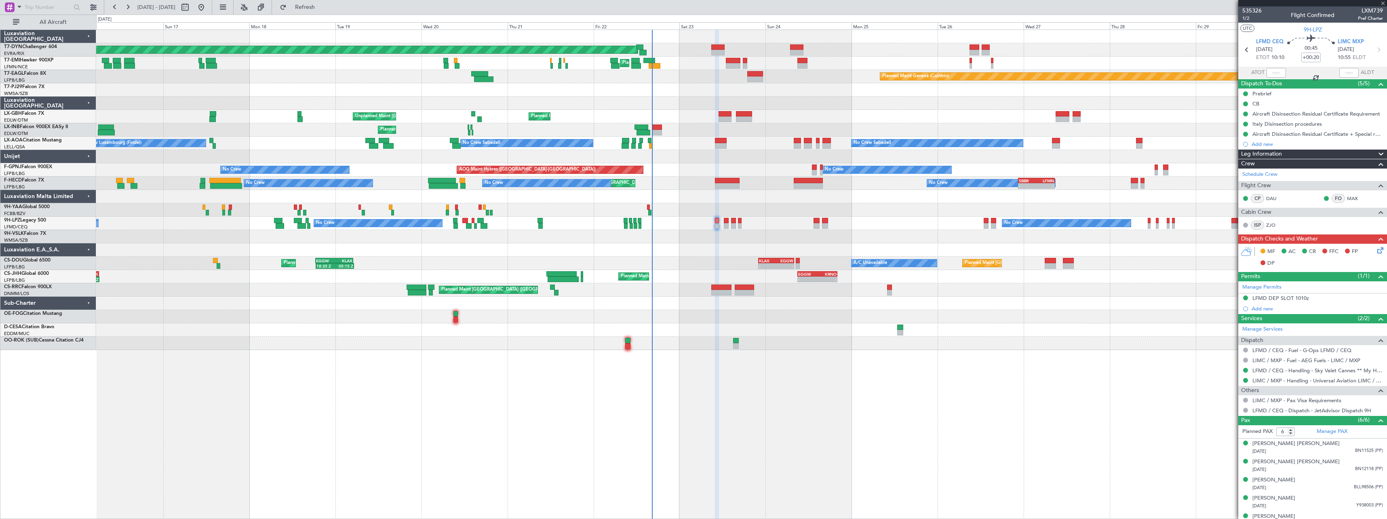
type input "-00:10"
type input "3"
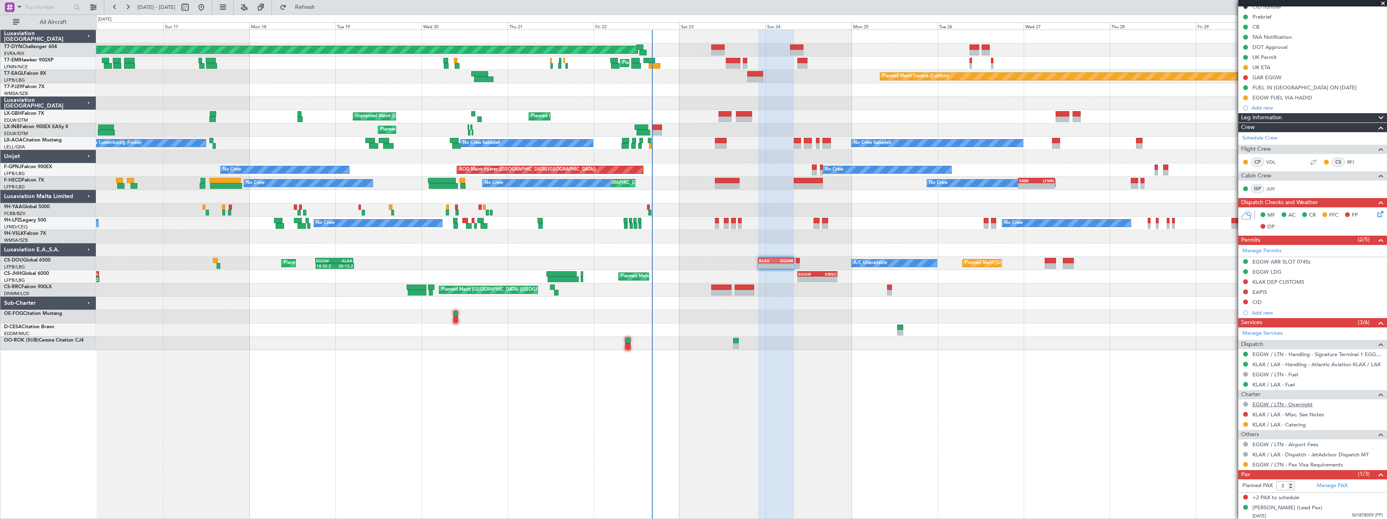
scroll to position [89, 0]
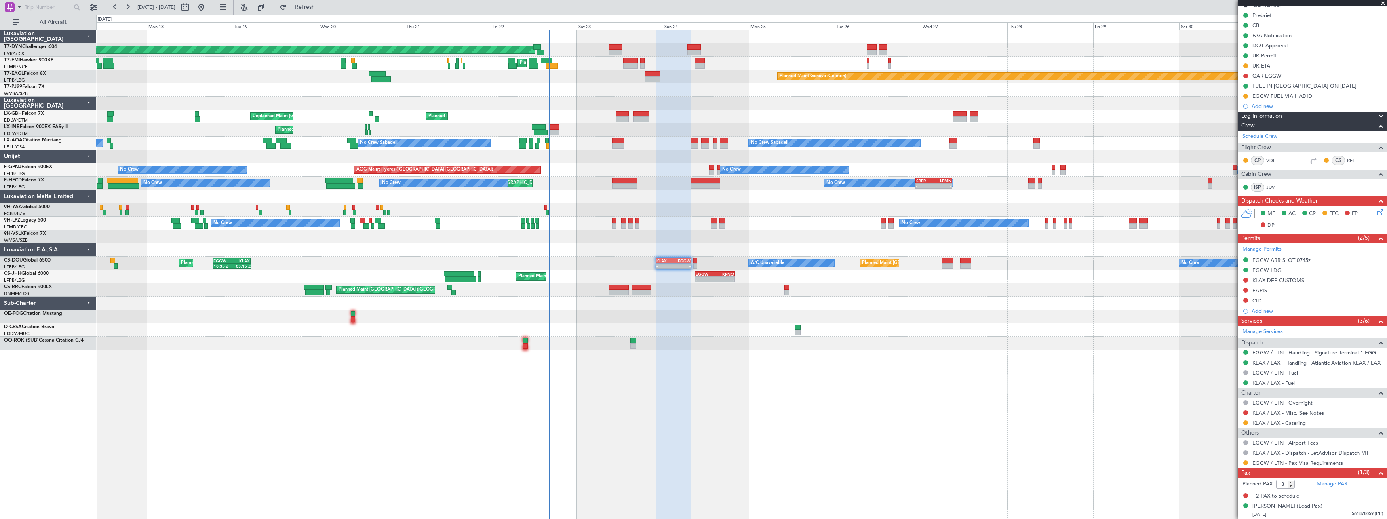
click at [730, 318] on div at bounding box center [741, 316] width 1290 height 13
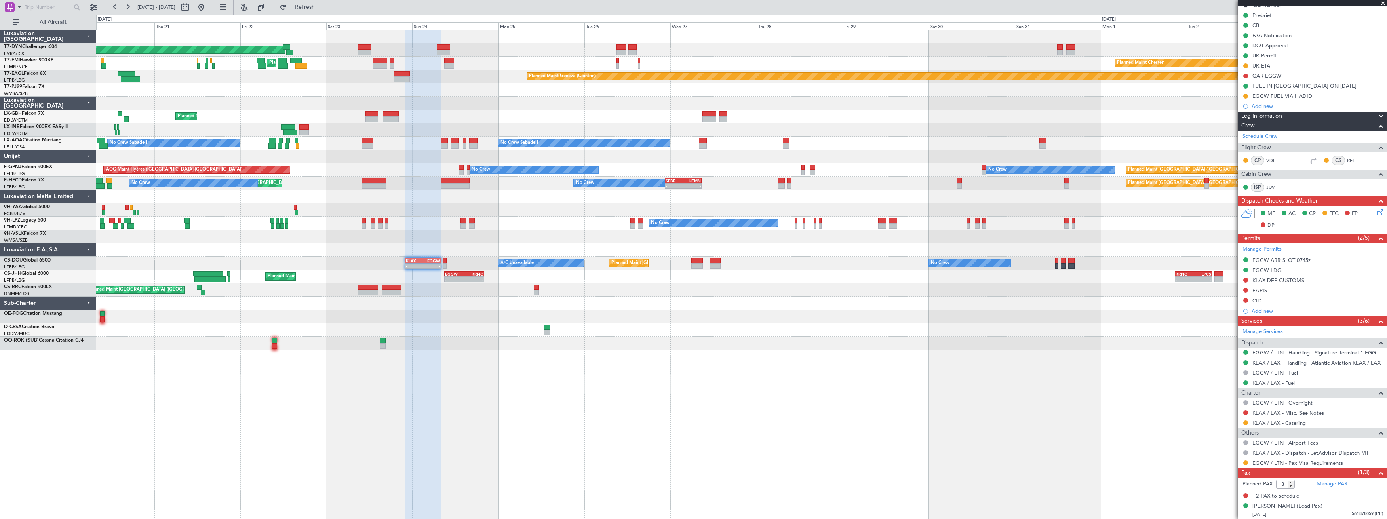
click at [719, 374] on div "Planned Maint Basel-Mulhouse Planned Maint Chester Planned Maint Chester Planne…" at bounding box center [741, 274] width 1291 height 489
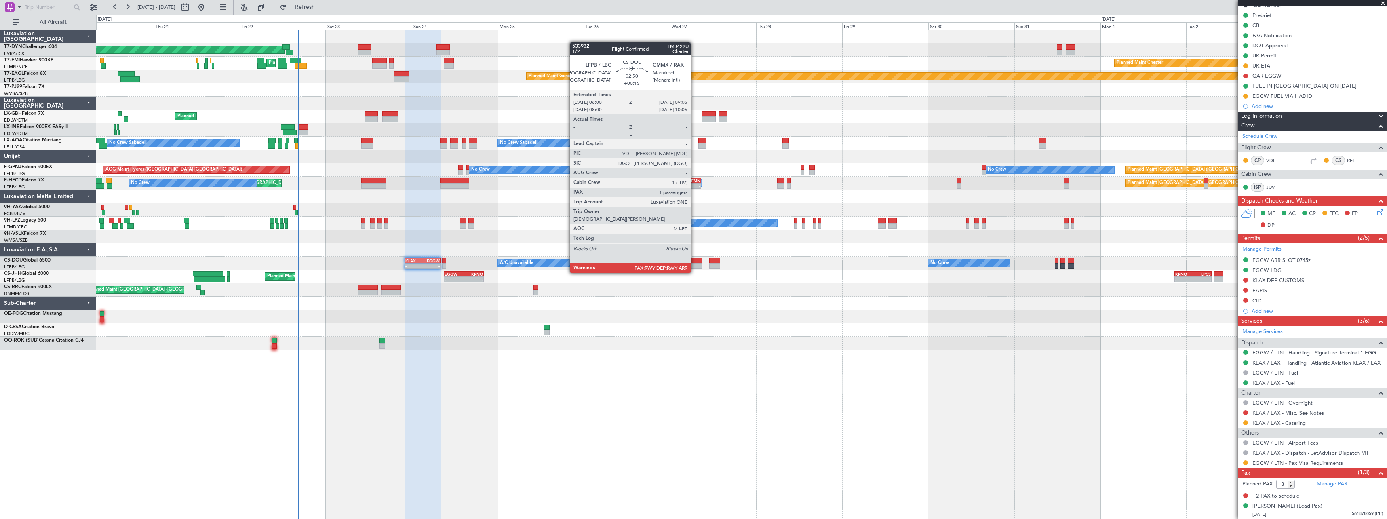
click at [694, 265] on div at bounding box center [696, 266] width 11 height 6
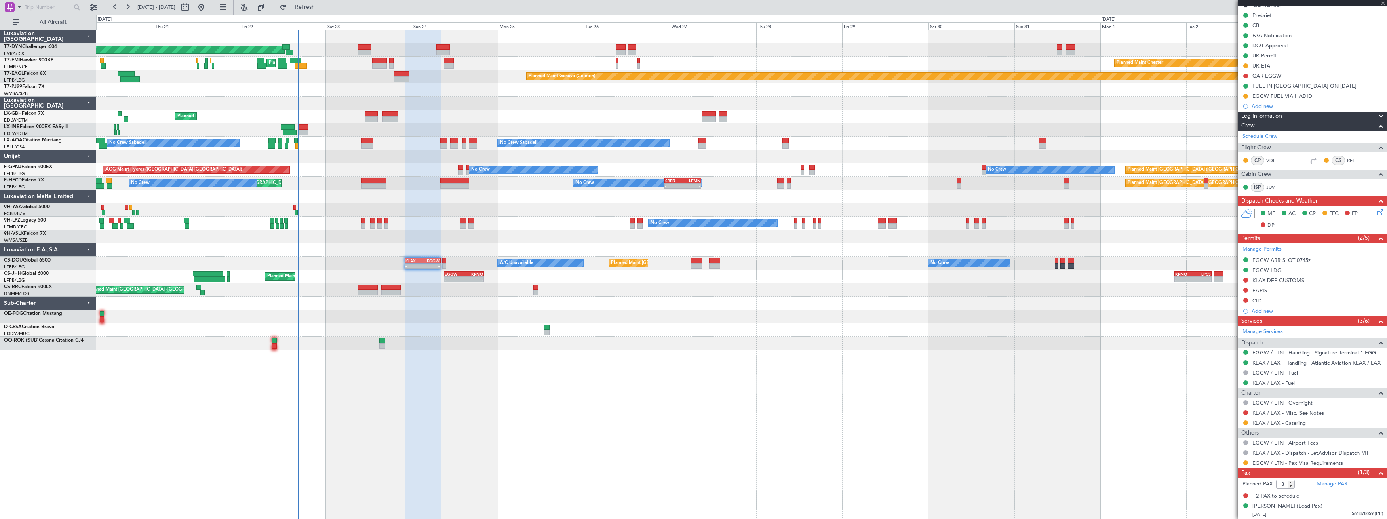
type input "+00:15"
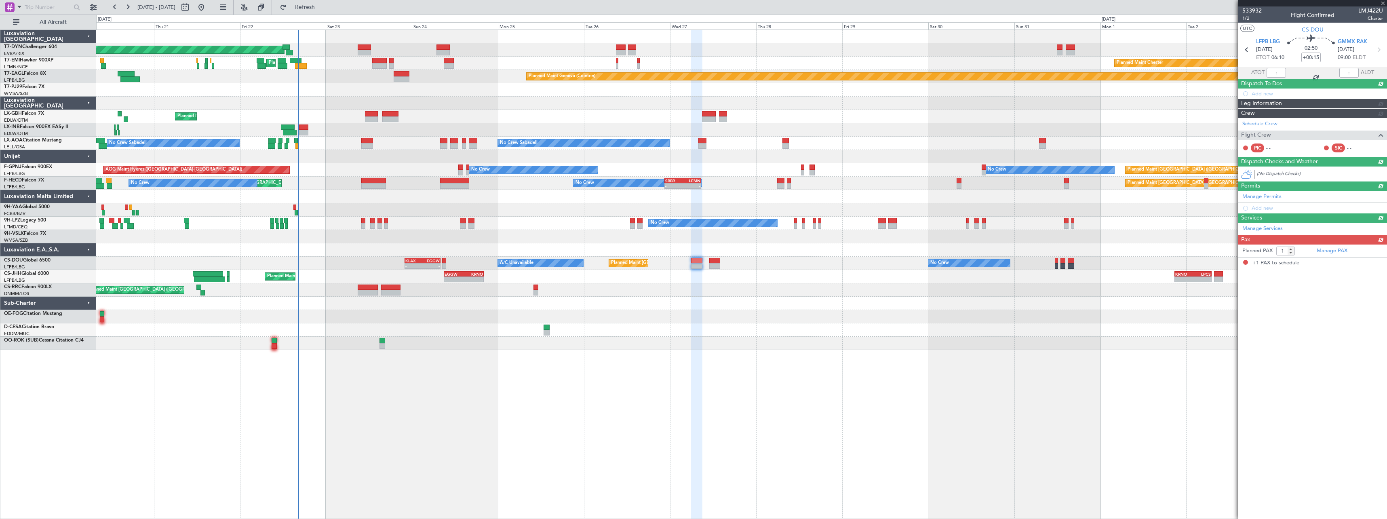
scroll to position [0, 0]
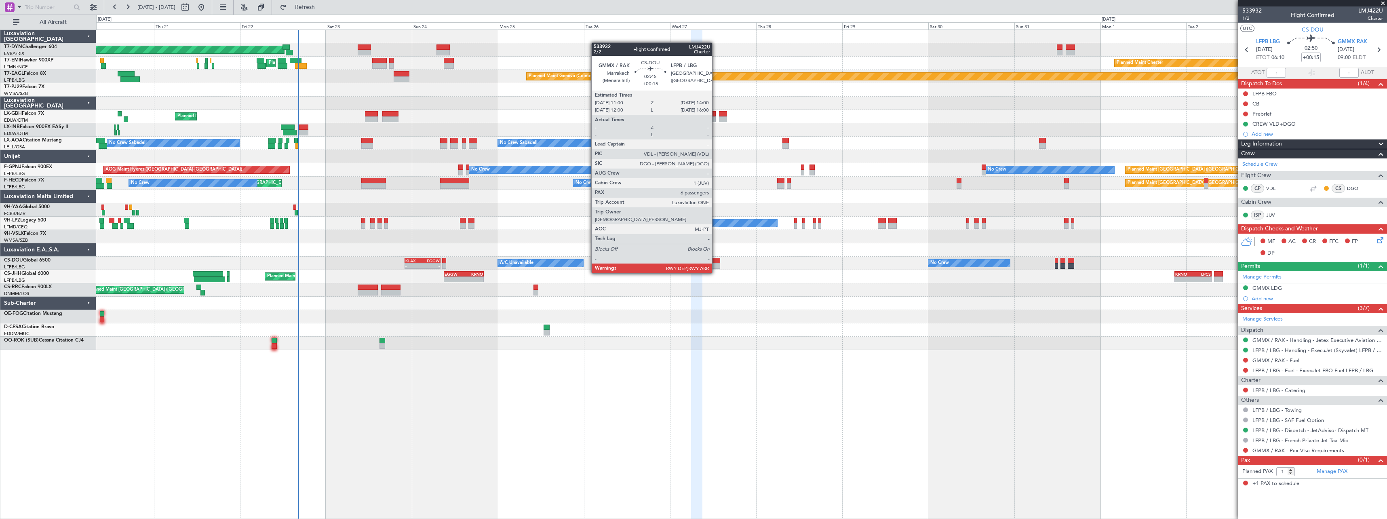
click at [716, 265] on div at bounding box center [714, 266] width 11 height 6
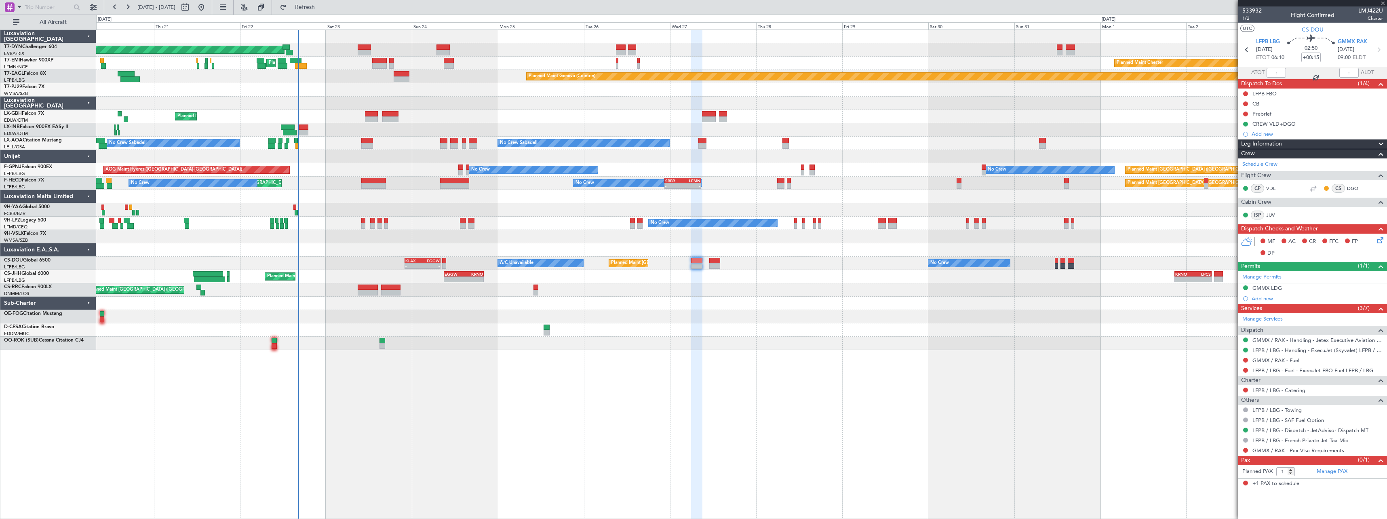
type input "6"
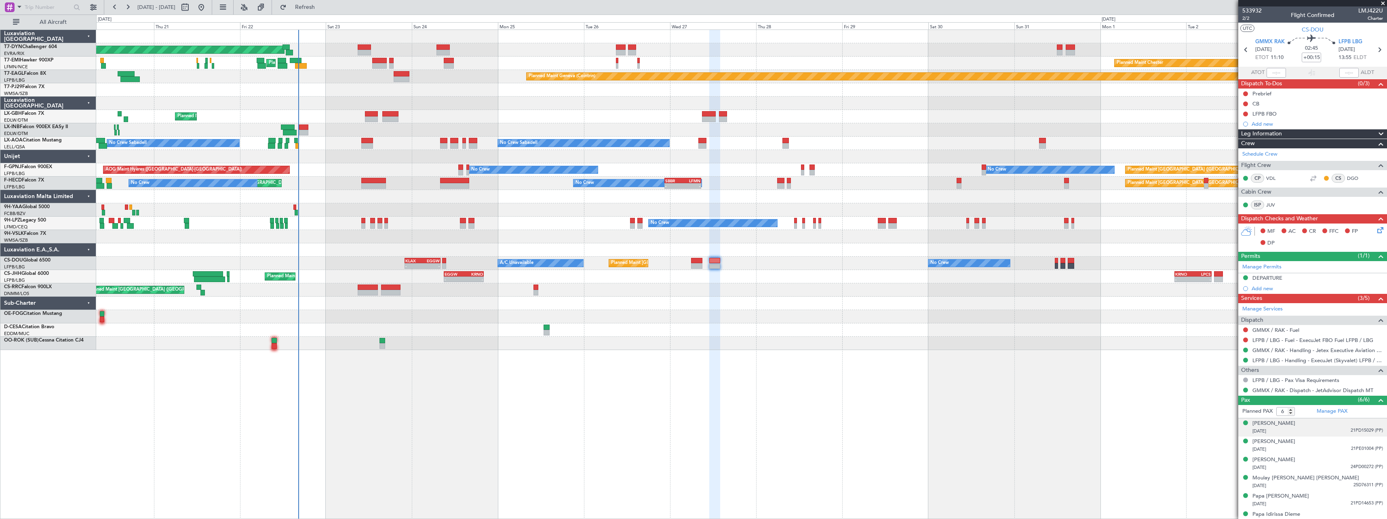
click at [1316, 424] on div "Babacar Ndiaye 03/07/1975 21PD15029 (PP)" at bounding box center [1317, 428] width 131 height 16
click at [1317, 463] on div "Macky Sall 11/12/1961 21PE01004 (PP)" at bounding box center [1317, 466] width 131 height 16
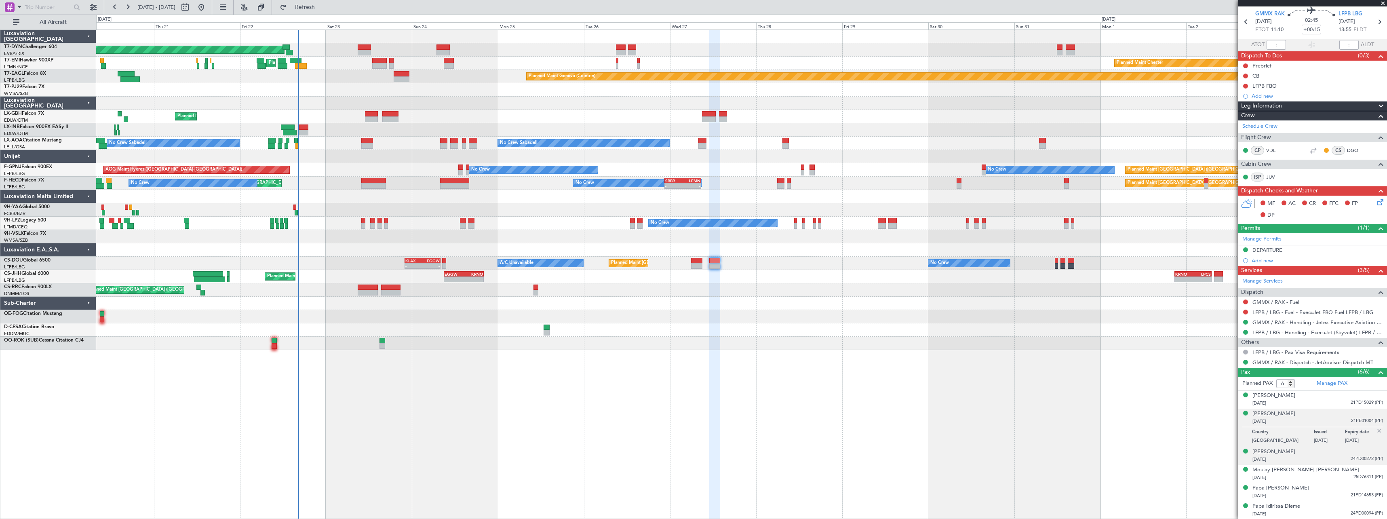
click at [1317, 459] on div "17/03/1972 24PD00272 (PP)" at bounding box center [1317, 459] width 131 height 8
click at [1325, 474] on div "14/07/1976 25D76311 (PP)" at bounding box center [1317, 478] width 131 height 8
click at [1308, 492] on div "18/03/1982 21PD14653 (PP)" at bounding box center [1317, 496] width 131 height 8
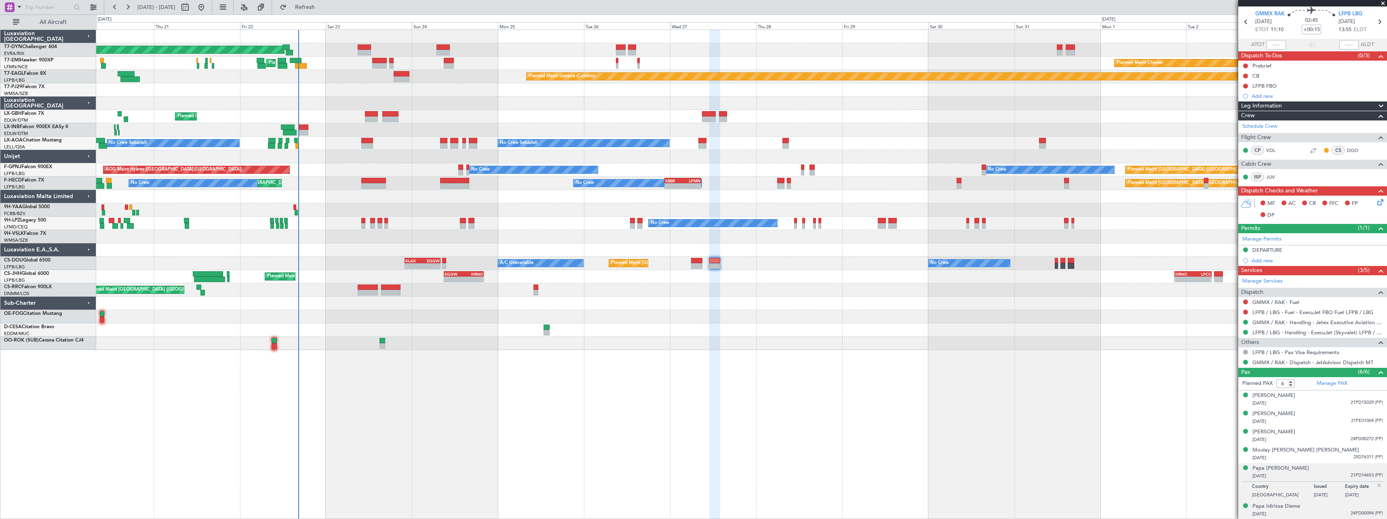
click at [1312, 517] on div "06/01/1969 24PD00094 (PP)" at bounding box center [1317, 514] width 131 height 8
click at [1309, 419] on div "11/12/1961 21PE01004 (PP)" at bounding box center [1317, 421] width 131 height 8
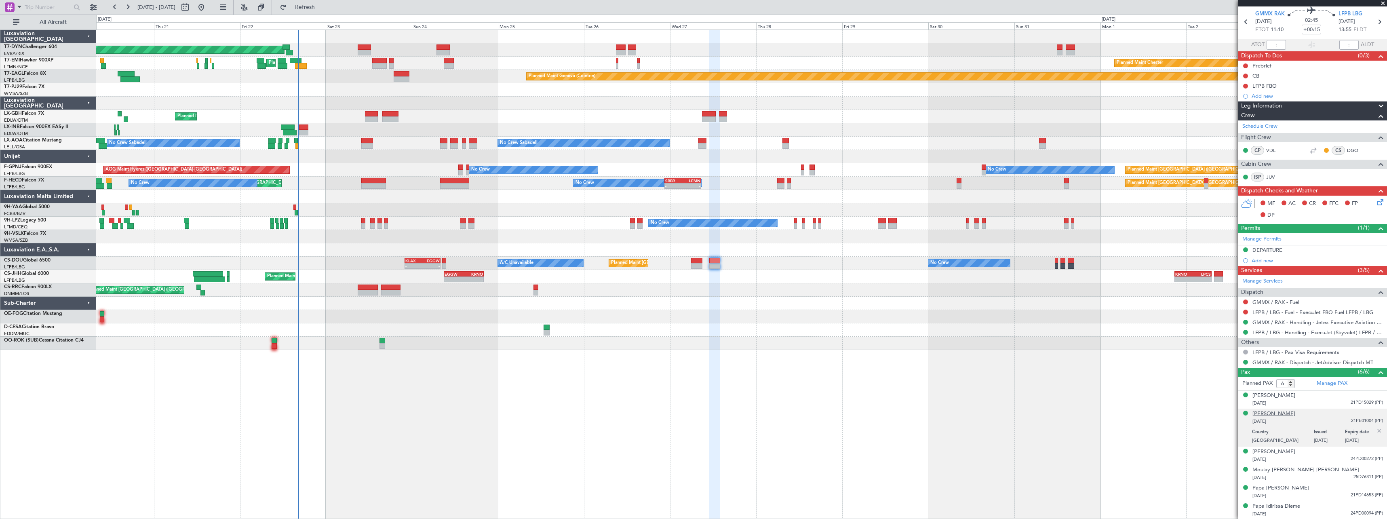
click at [1267, 414] on div "Macky Sall" at bounding box center [1273, 414] width 43 height 8
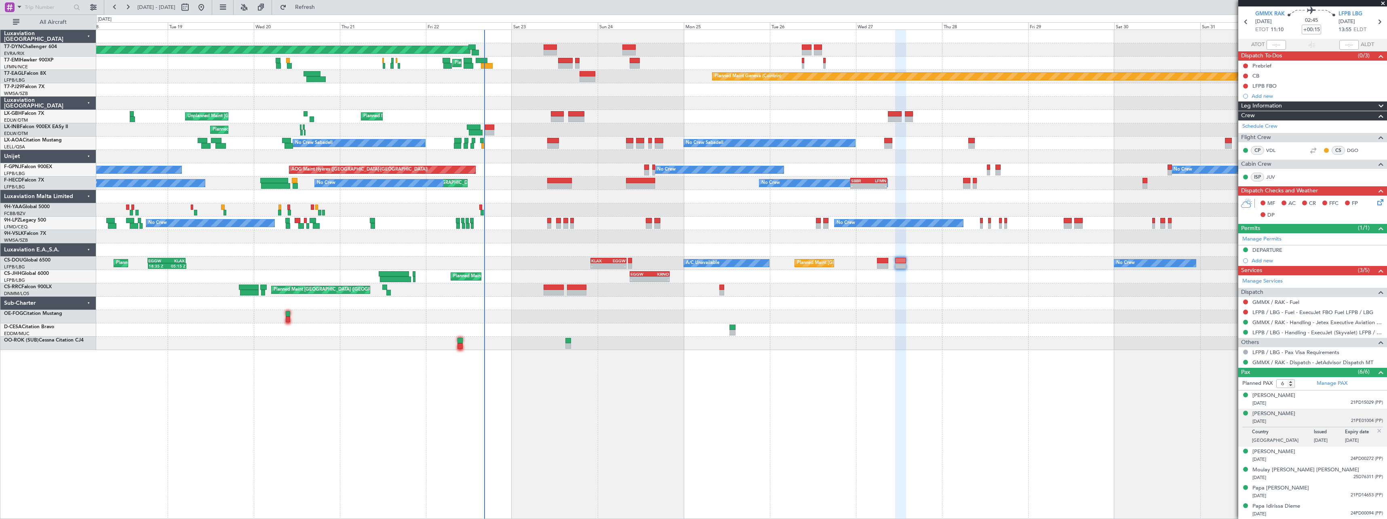
click at [597, 297] on div "Planned Maint Basel-Mulhouse Planned Maint Chester Planned Maint Chester Planne…" at bounding box center [741, 190] width 1290 height 320
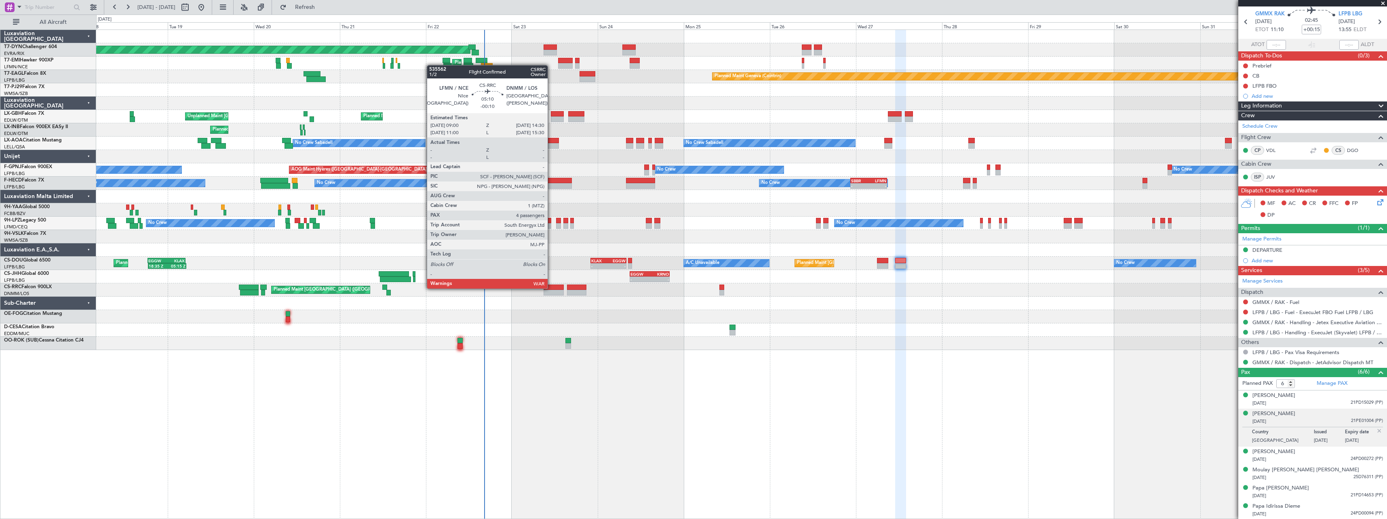
click at [551, 288] on div at bounding box center [554, 288] width 20 height 6
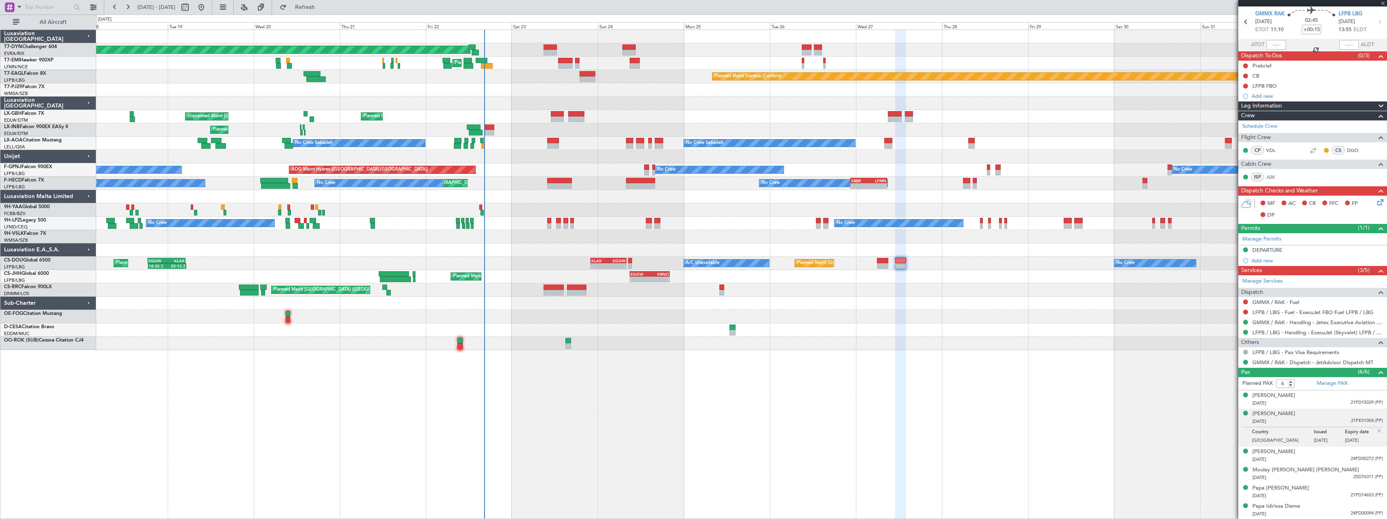
type input "-00:10"
type input "4"
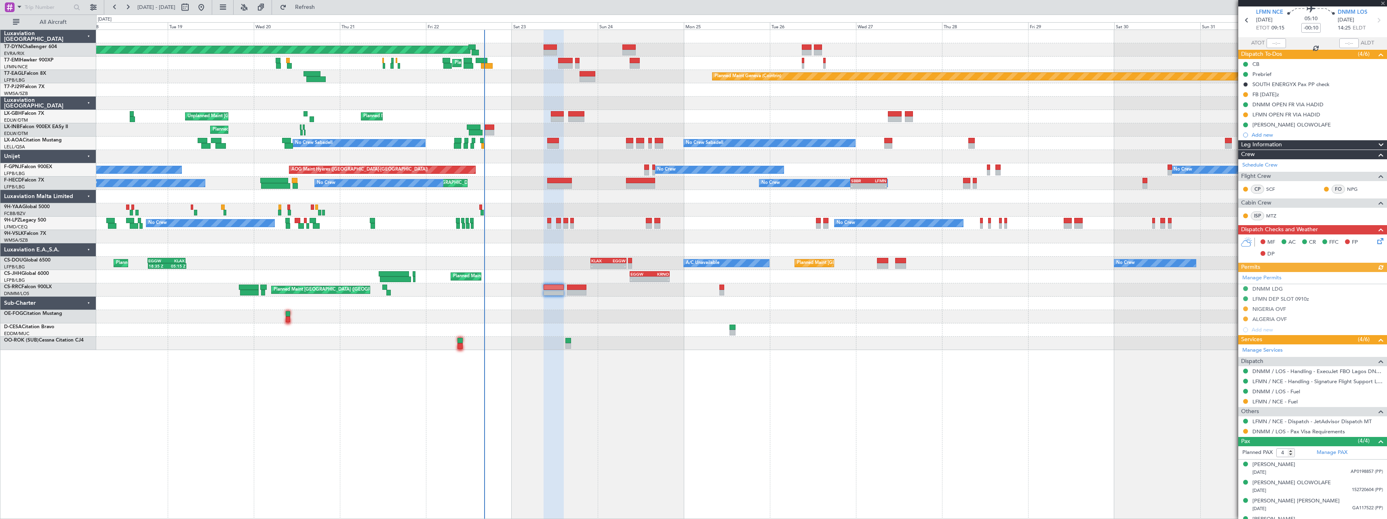
scroll to position [42, 0]
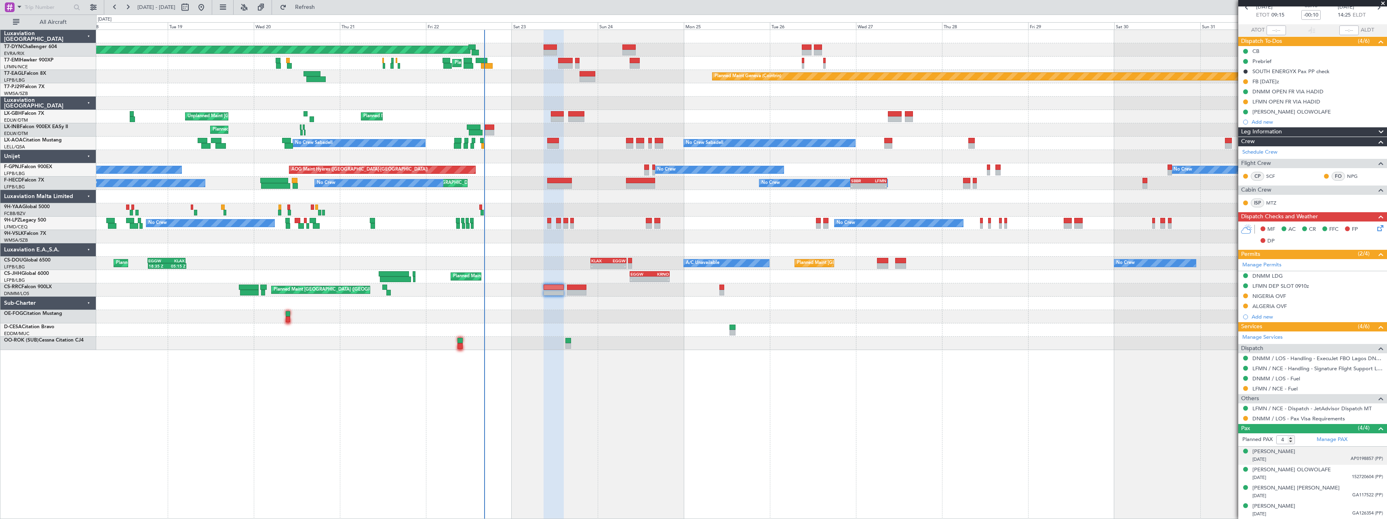
click at [1313, 457] on div "10/12/1992 AP0198857 (PP)" at bounding box center [1317, 459] width 131 height 8
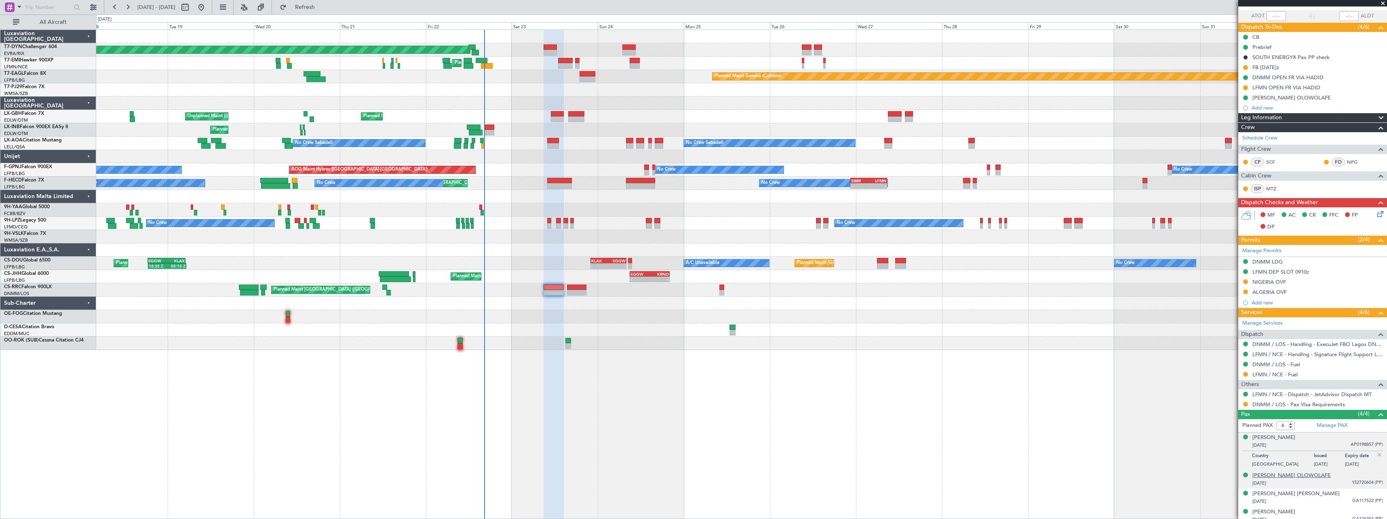
scroll to position [62, 0]
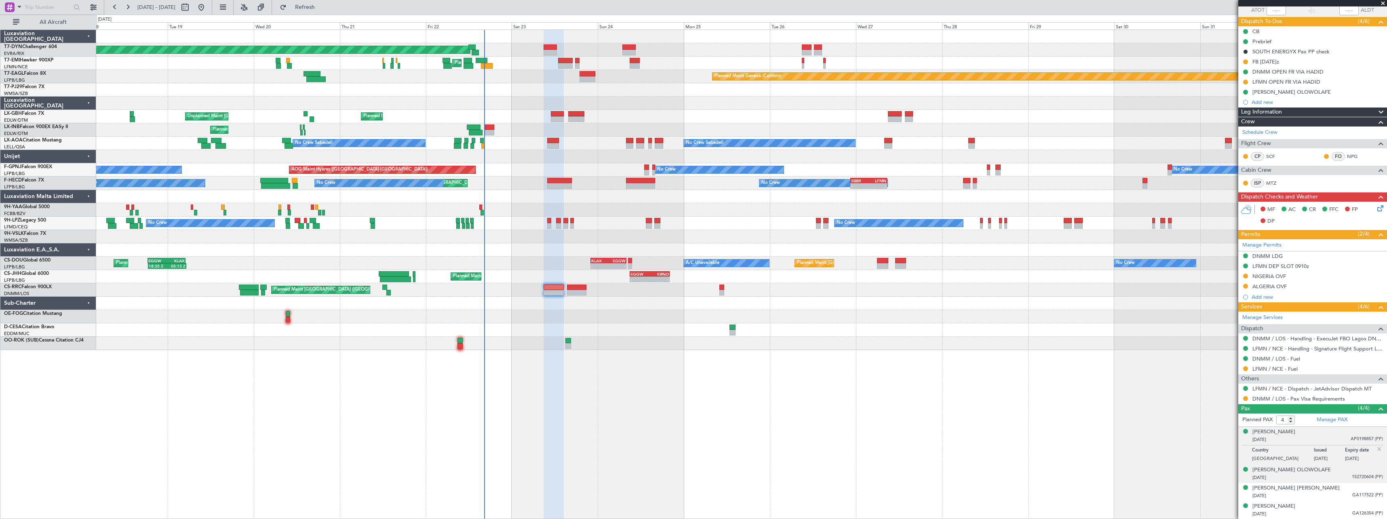
click at [1331, 474] on div "14/08/1962 152720604 (PP)" at bounding box center [1317, 478] width 131 height 8
click at [1332, 497] on div "04/08/1979 GA117522 (PP)" at bounding box center [1317, 496] width 131 height 8
click at [1320, 513] on div "08/01/1978 GA126354 (PP)" at bounding box center [1317, 514] width 131 height 8
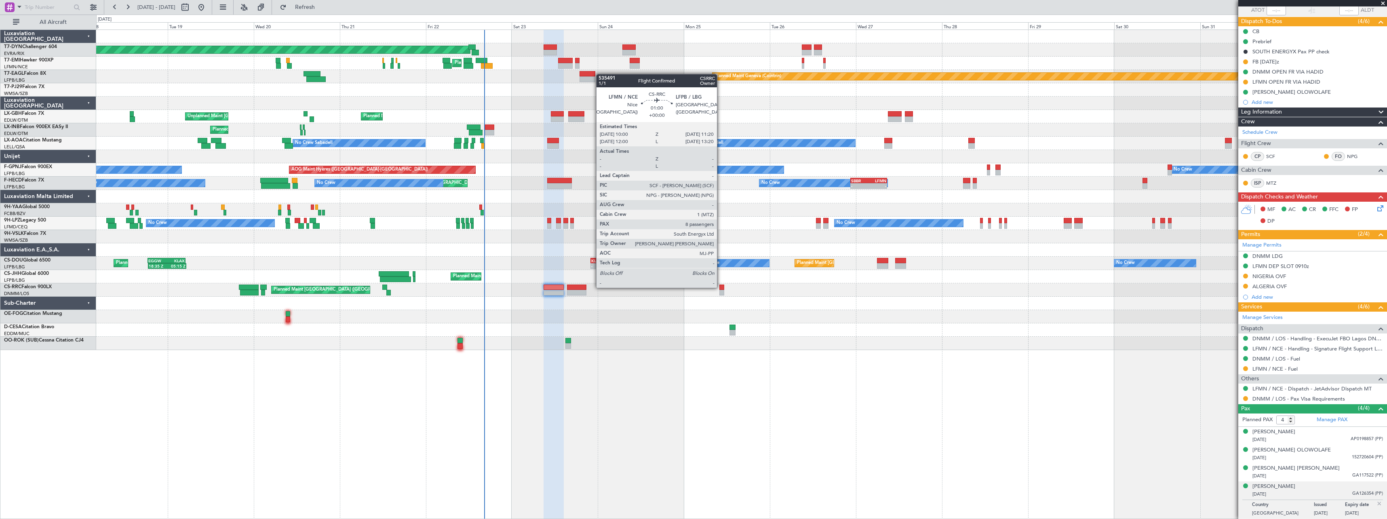
click at [721, 287] on div at bounding box center [721, 288] width 5 height 6
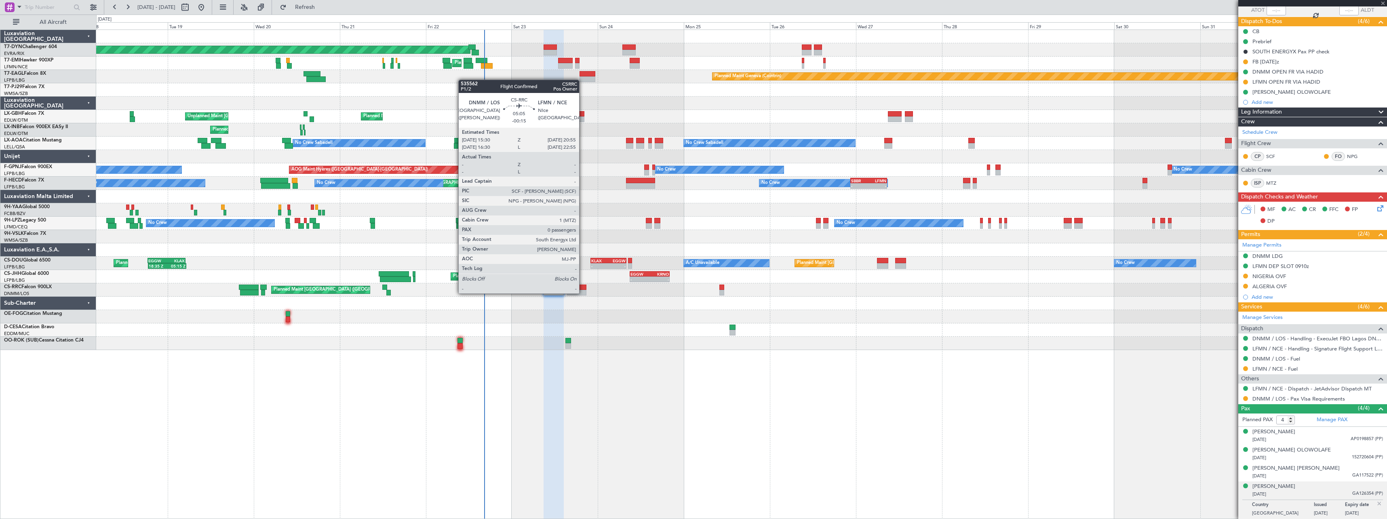
type input "8"
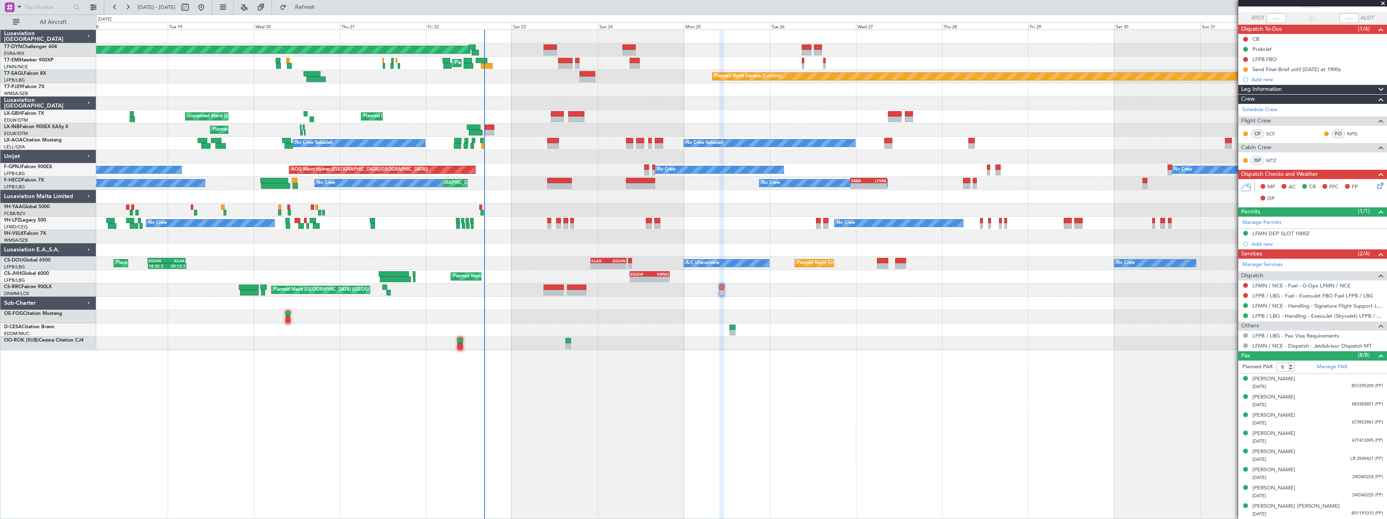
scroll to position [0, 0]
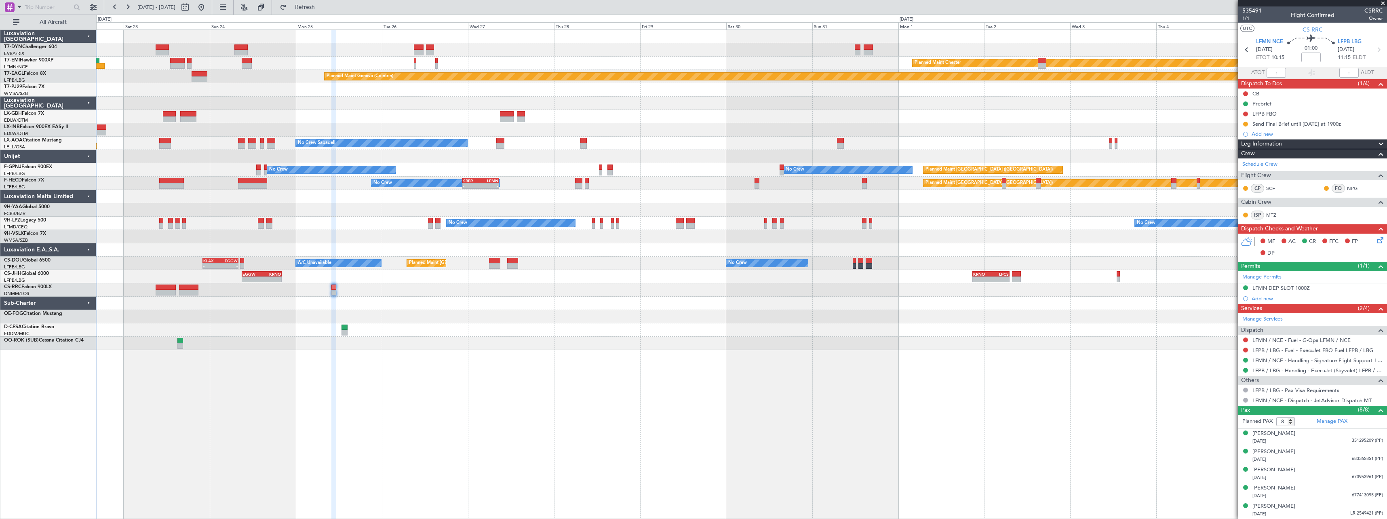
click at [638, 310] on div "Planned Maint Basel-Mulhouse Planned Maint Chester Planned Maint Chester Planne…" at bounding box center [741, 190] width 1290 height 320
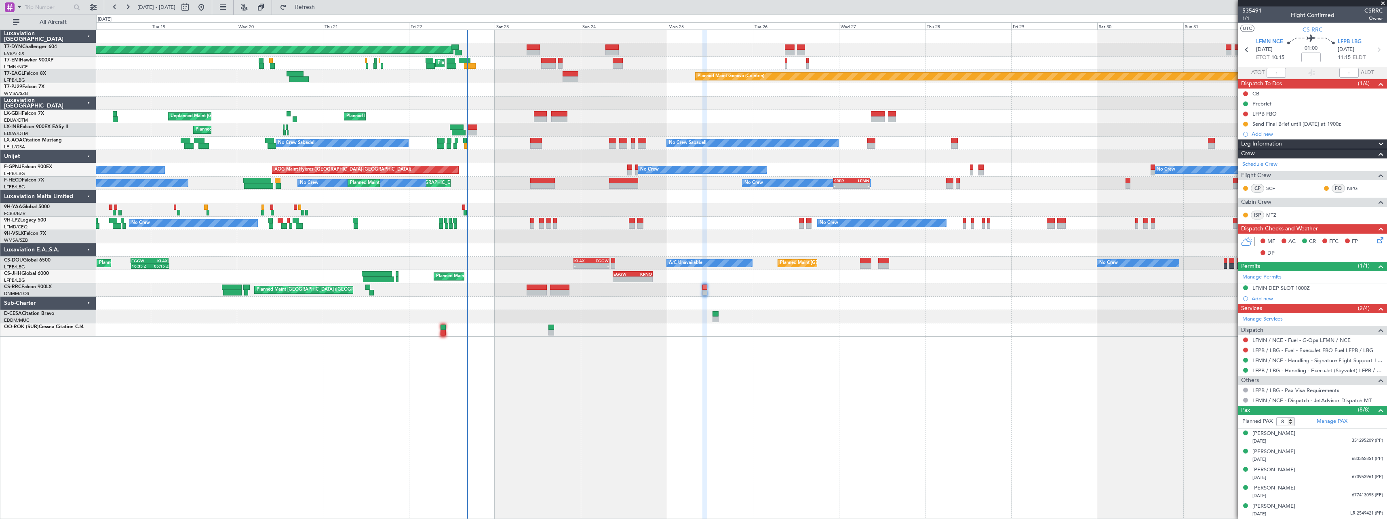
click at [850, 293] on div "Planned Maint [GEOGRAPHIC_DATA] ([GEOGRAPHIC_DATA])" at bounding box center [741, 289] width 1290 height 13
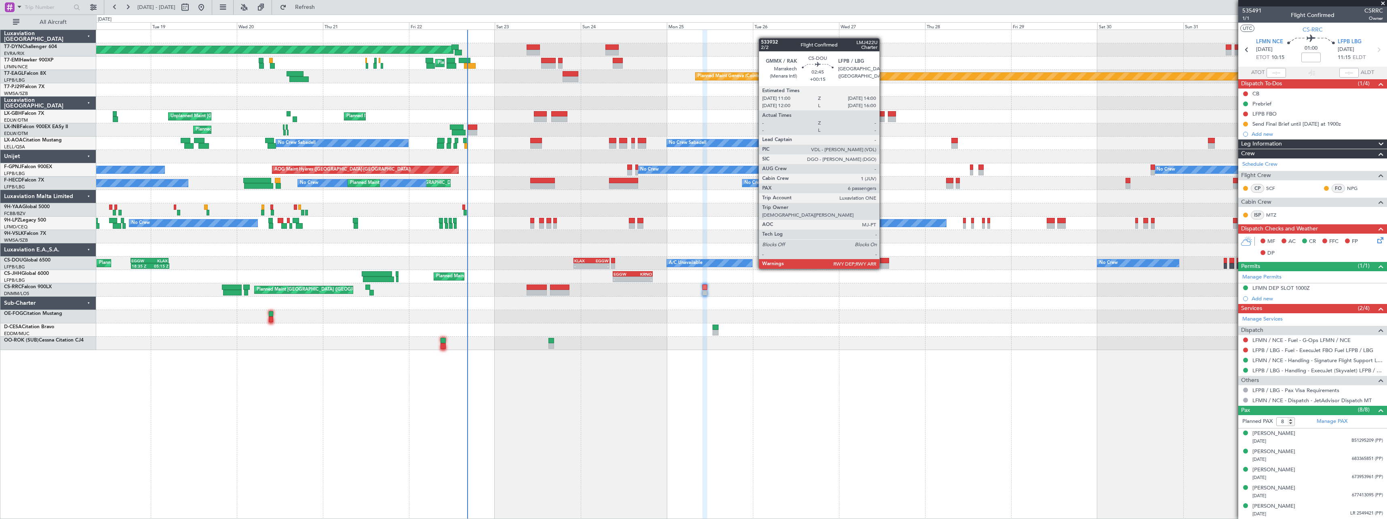
click at [883, 261] on div at bounding box center [883, 261] width 11 height 6
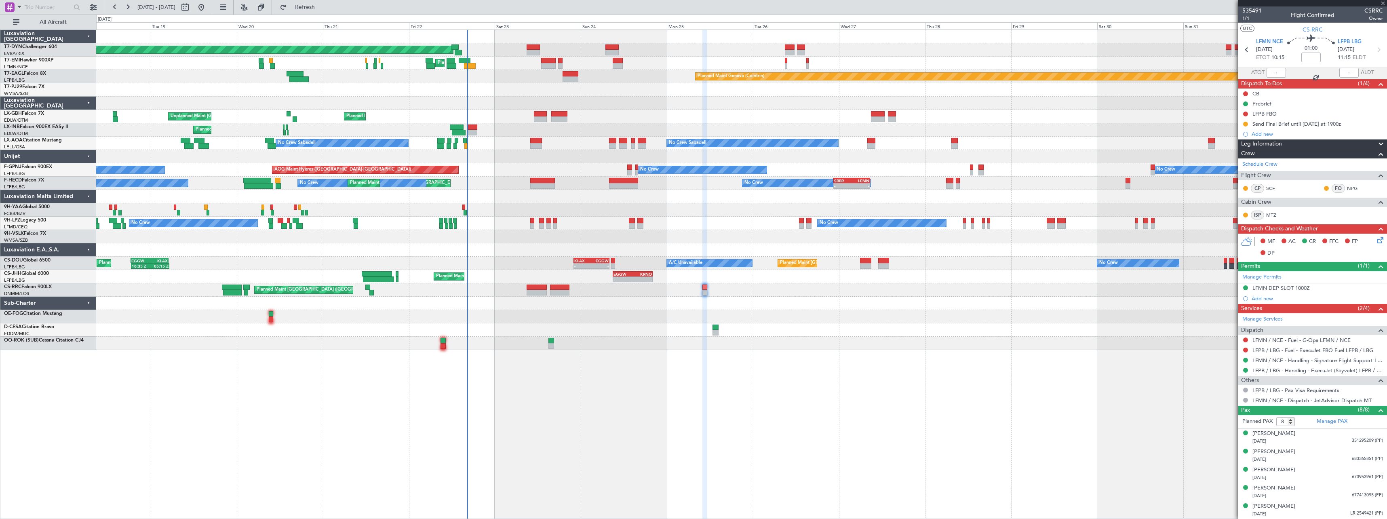
type input "+00:15"
type input "6"
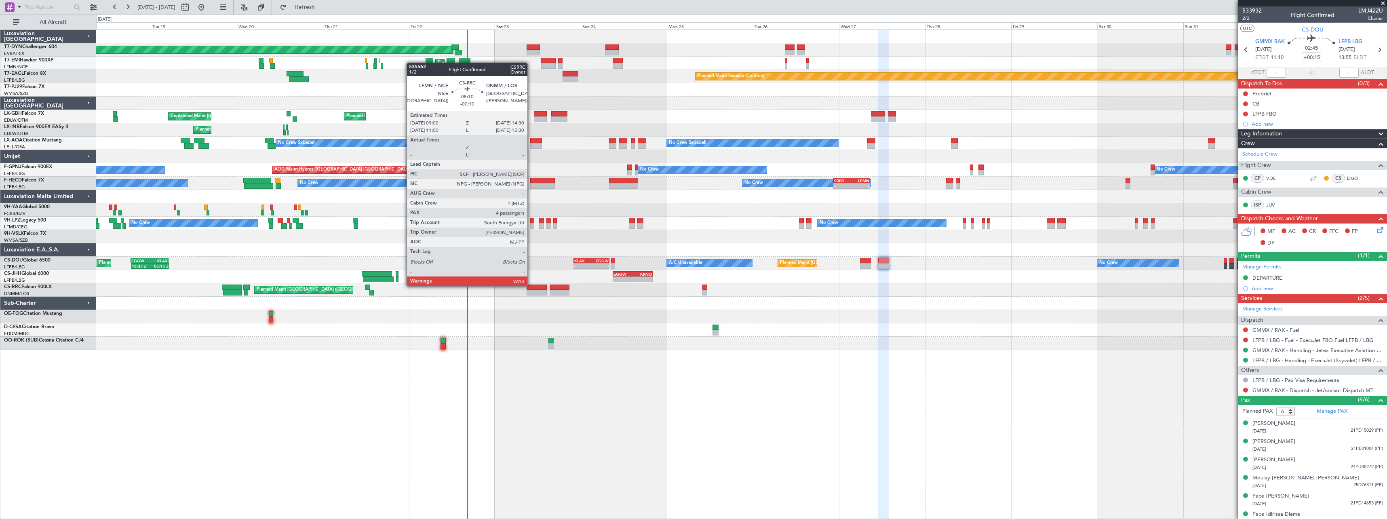
click at [531, 285] on div at bounding box center [537, 288] width 20 height 6
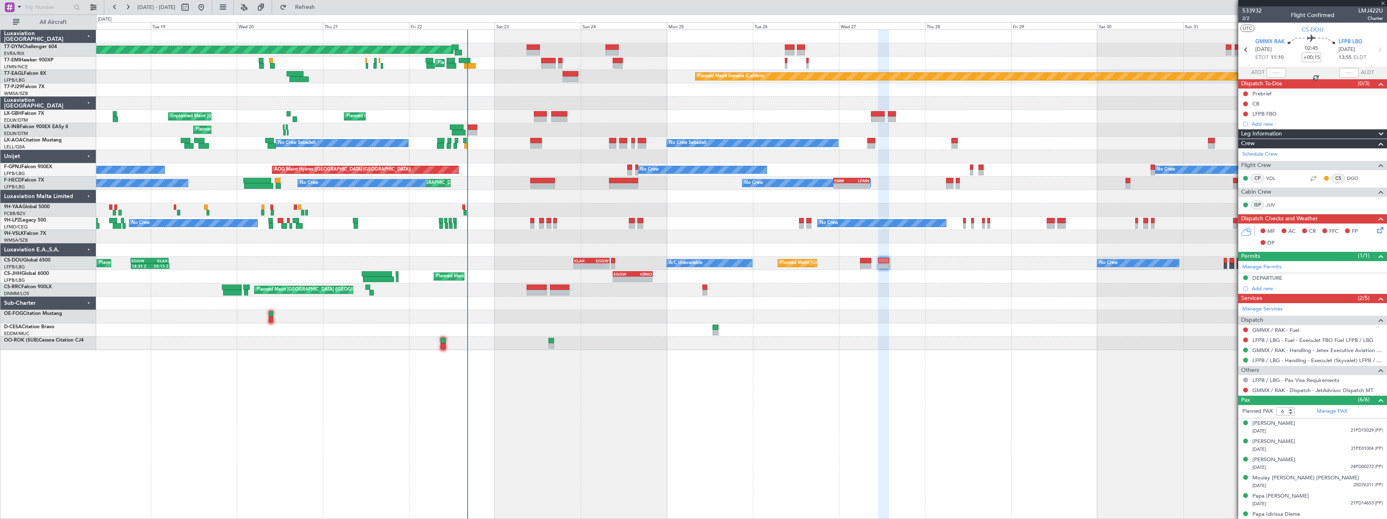
type input "-00:10"
type input "4"
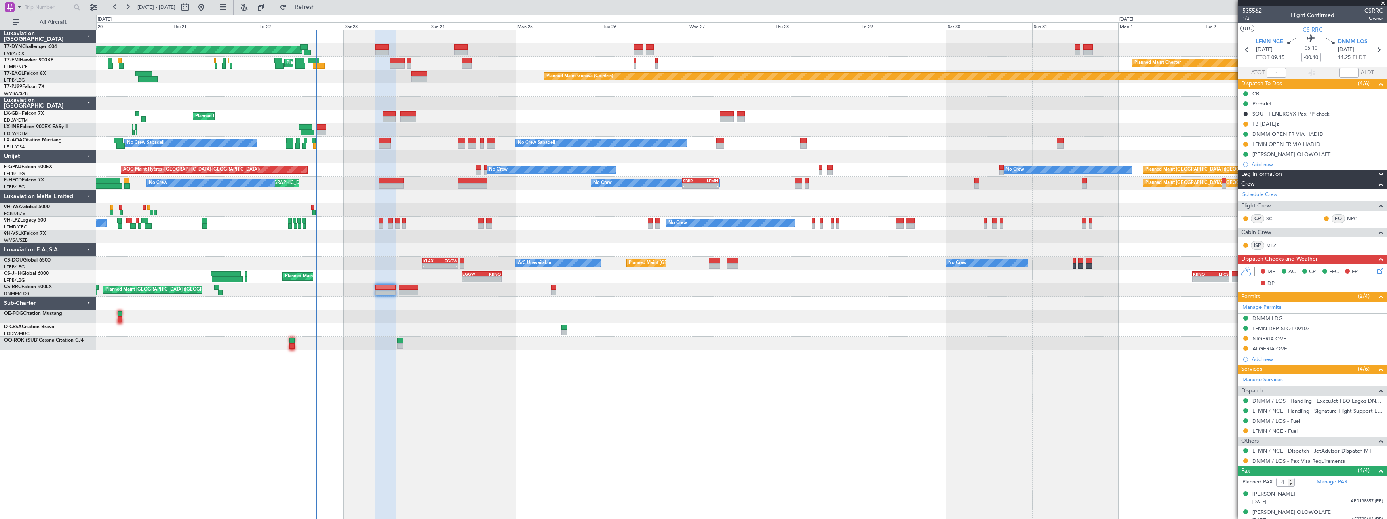
click at [448, 378] on div "Planned Maint [GEOGRAPHIC_DATA]-[GEOGRAPHIC_DATA] Planned Maint [PERSON_NAME] P…" at bounding box center [741, 274] width 1291 height 489
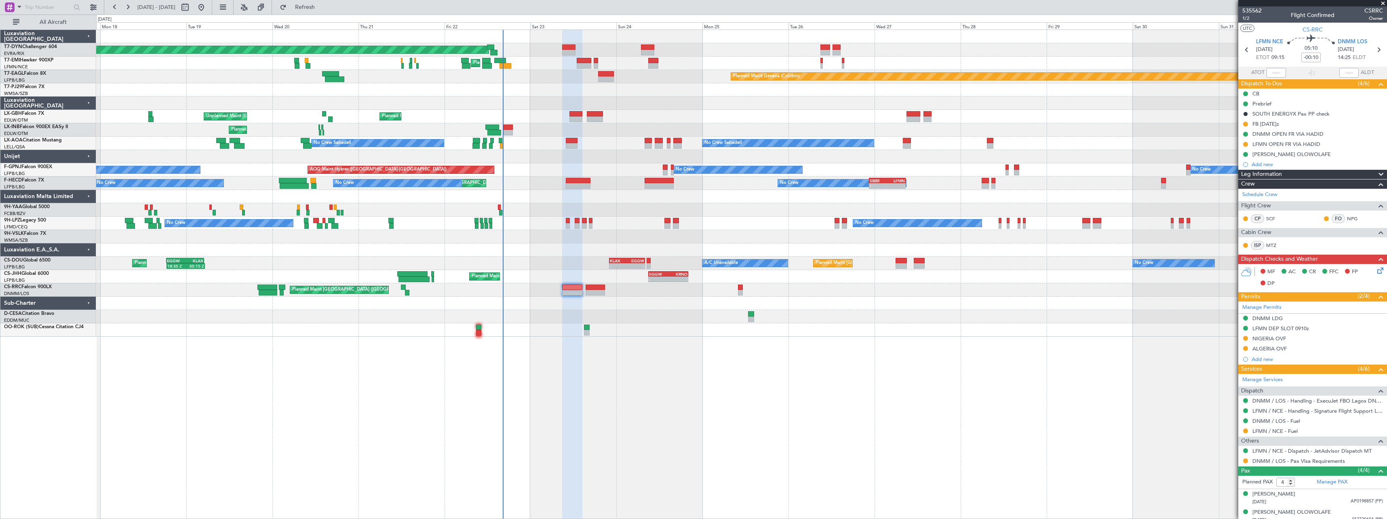
click at [715, 222] on div "No Crew No Crew No Crew No Crew" at bounding box center [741, 223] width 1290 height 13
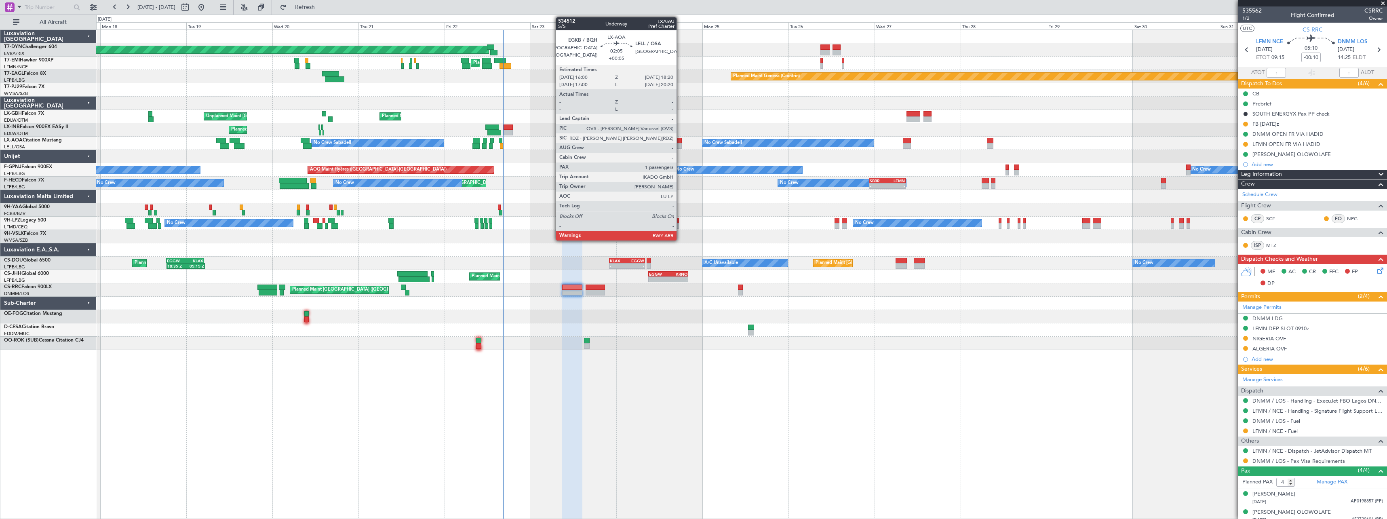
click at [680, 139] on div at bounding box center [677, 141] width 8 height 6
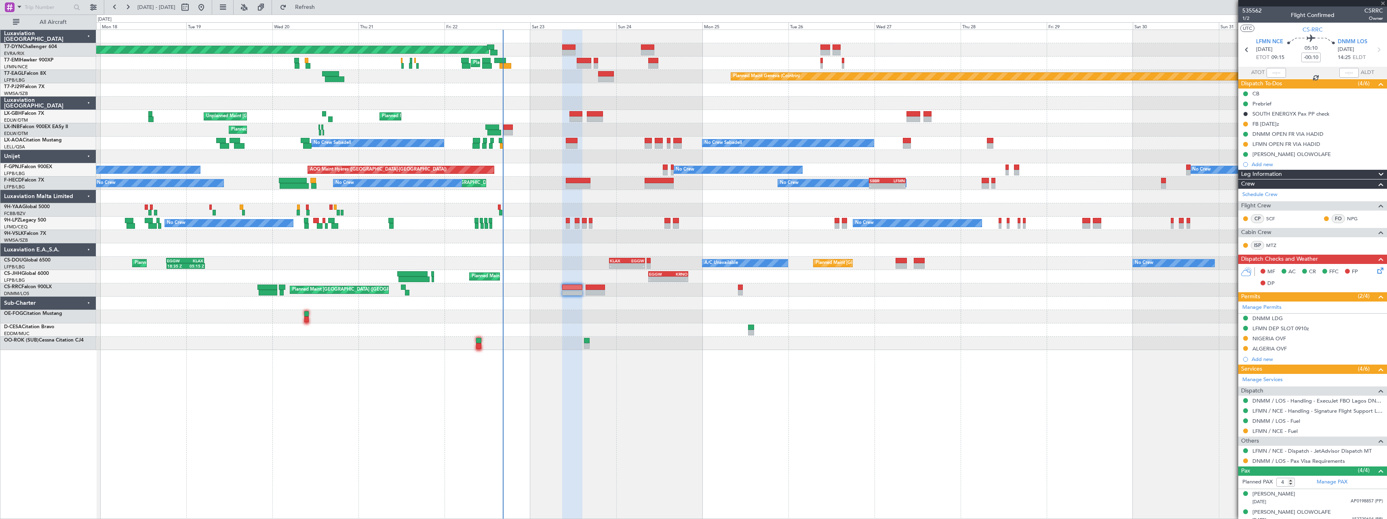
type input "+00:05"
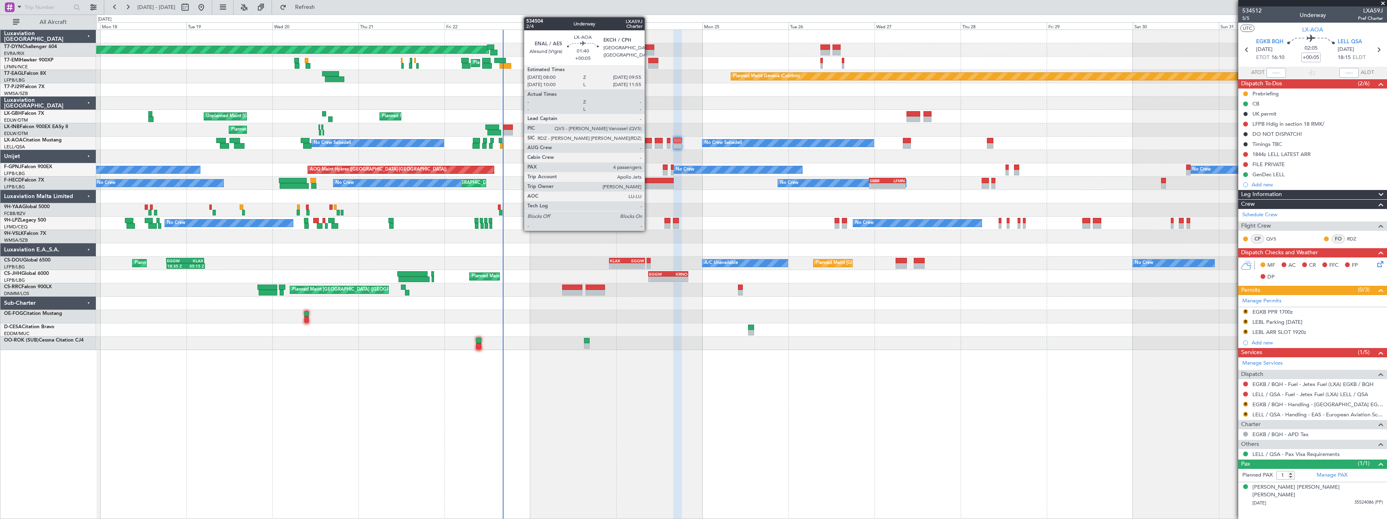
click at [648, 142] on div at bounding box center [648, 141] width 7 height 6
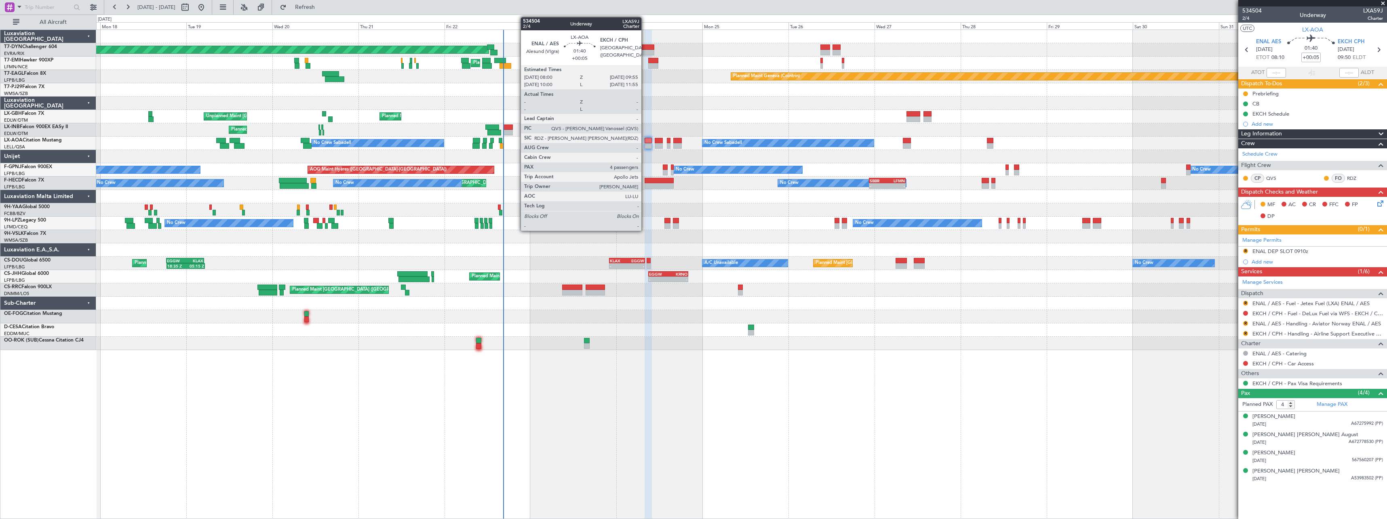
click at [645, 142] on div at bounding box center [648, 141] width 7 height 6
click at [648, 144] on div at bounding box center [648, 146] width 7 height 6
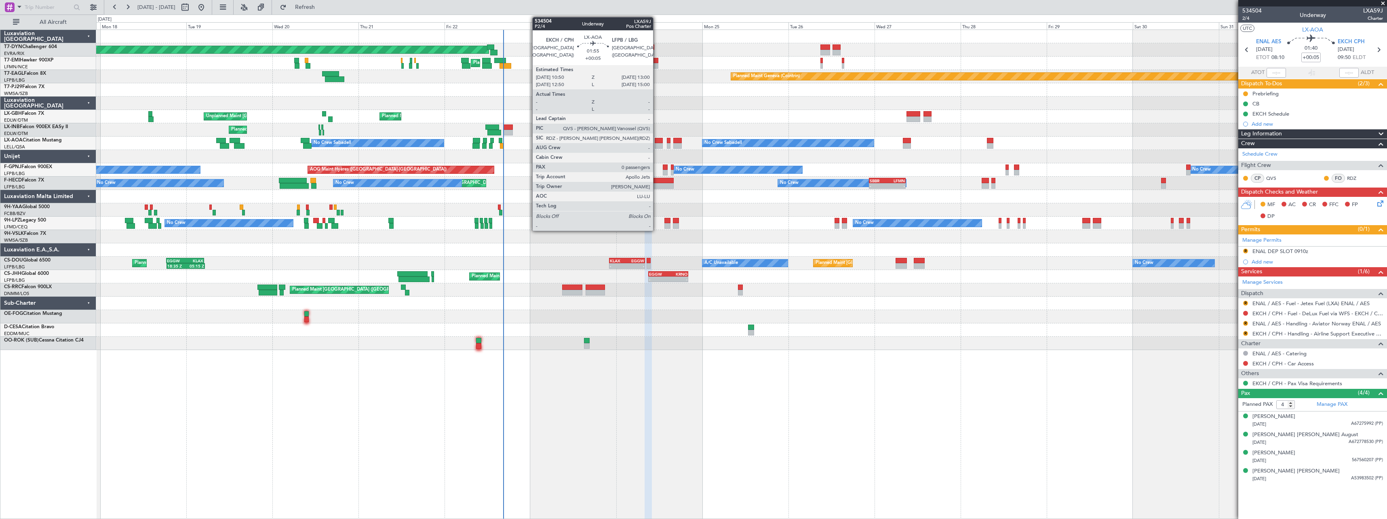
click at [657, 141] on div at bounding box center [659, 141] width 8 height 6
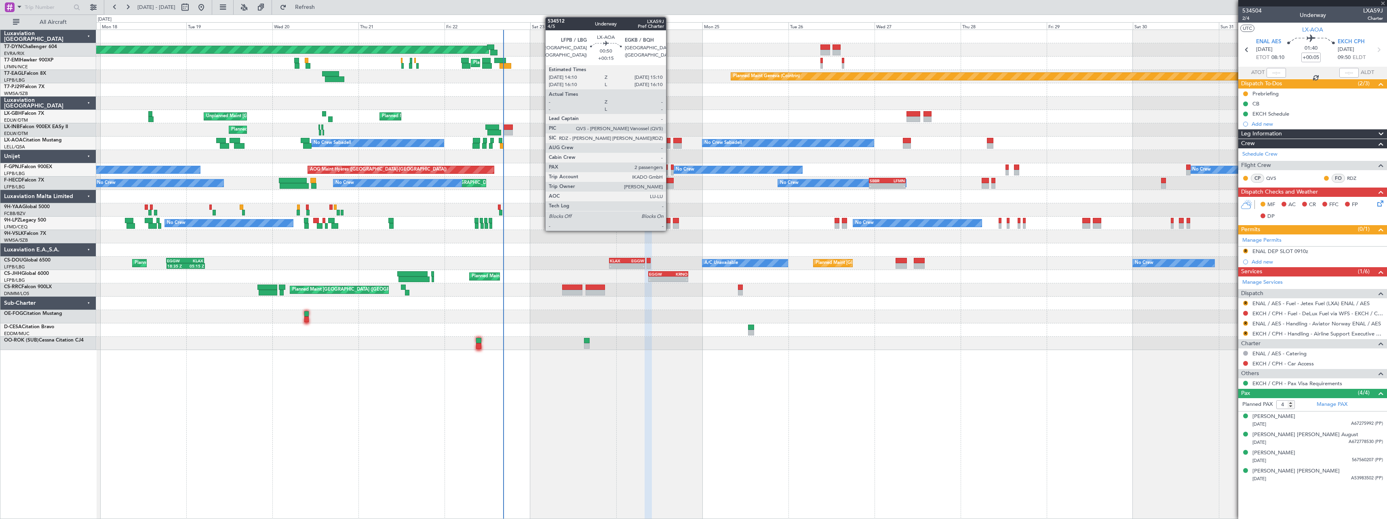
click at [670, 141] on div at bounding box center [669, 141] width 4 height 6
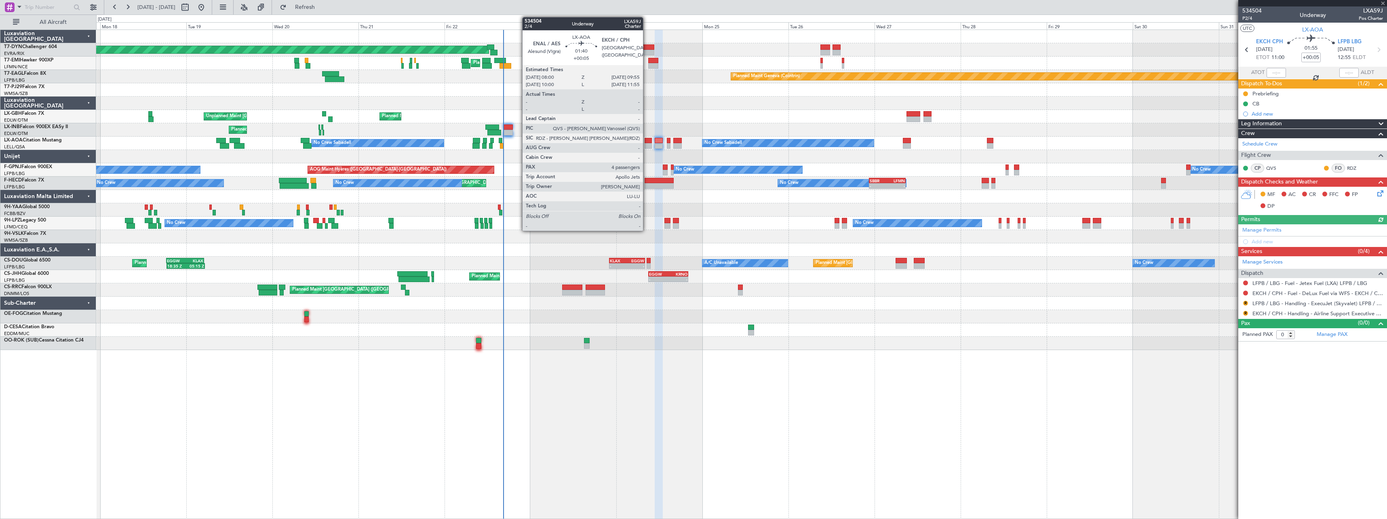
click at [647, 140] on div at bounding box center [648, 141] width 7 height 6
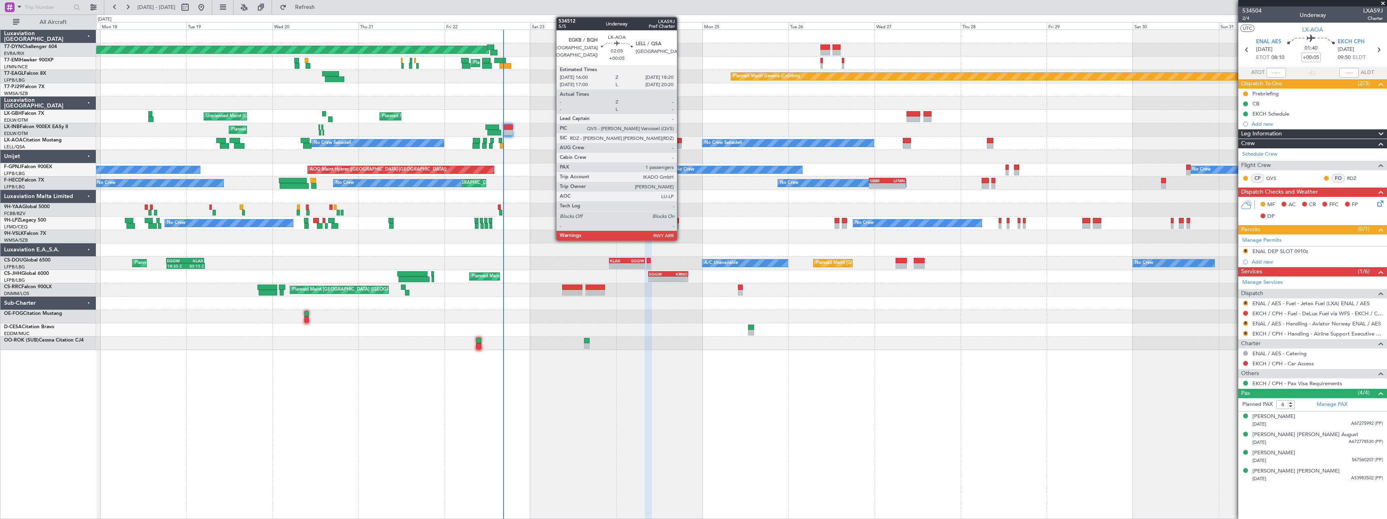
click at [681, 144] on div at bounding box center [677, 146] width 8 height 6
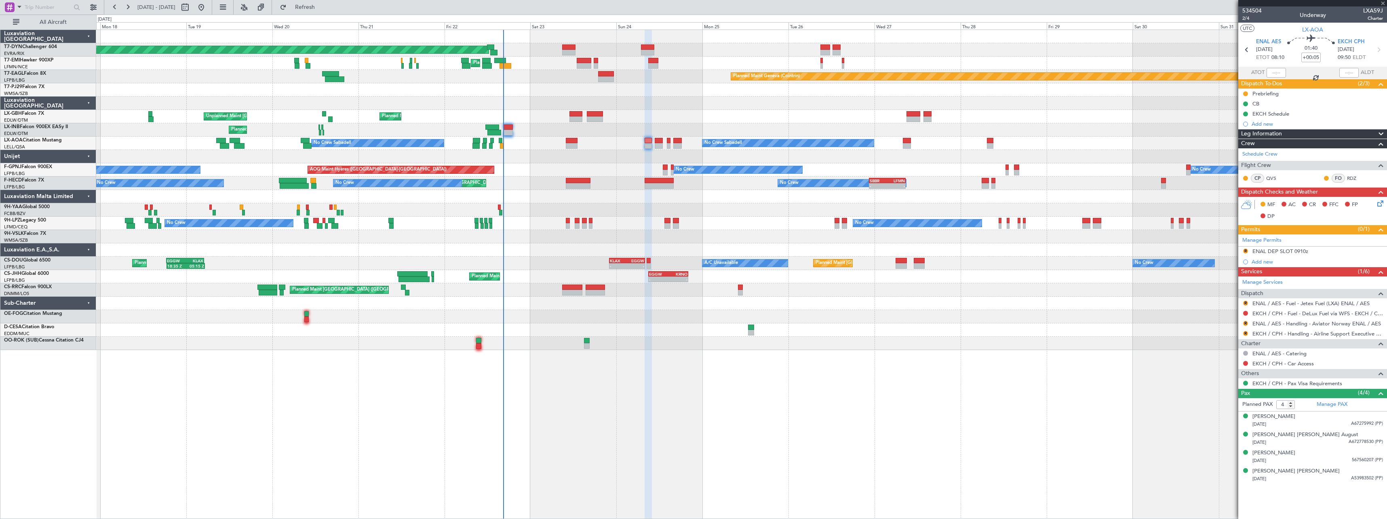
type input "1"
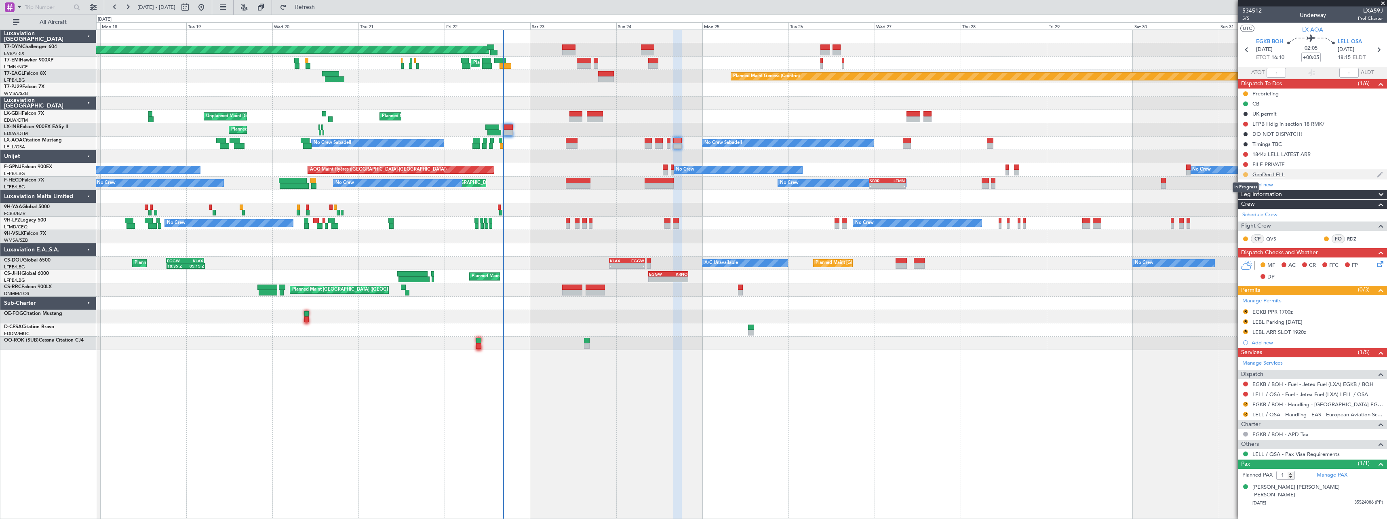
click at [1247, 172] on button at bounding box center [1245, 174] width 5 height 5
click at [1245, 211] on span "Completed" at bounding box center [1248, 210] width 27 height 8
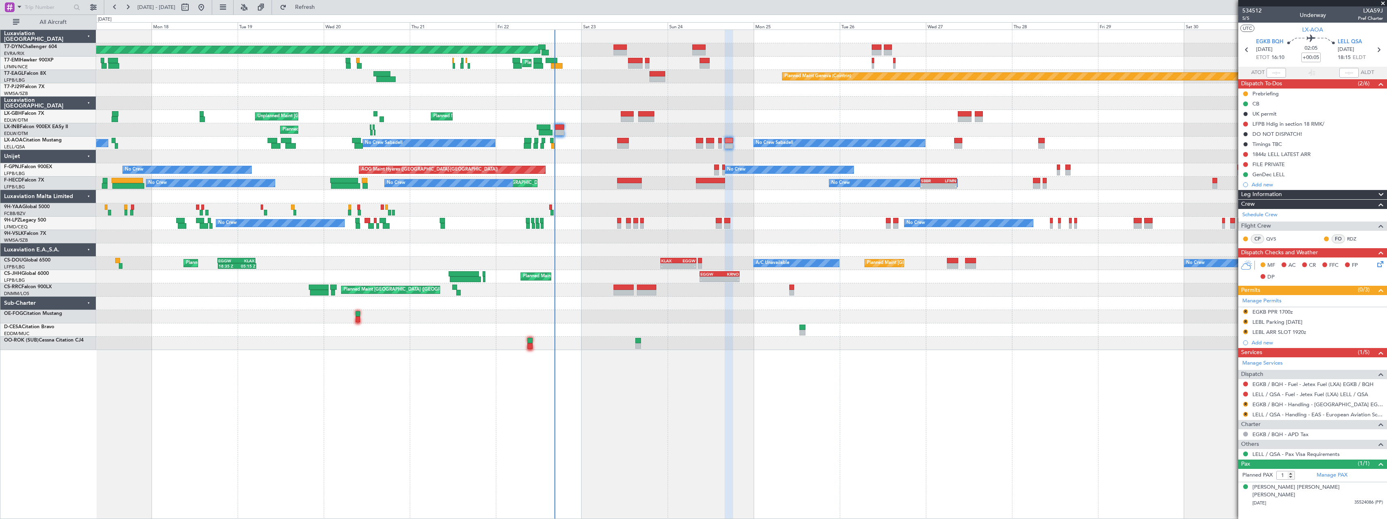
click at [603, 236] on div at bounding box center [741, 236] width 1290 height 13
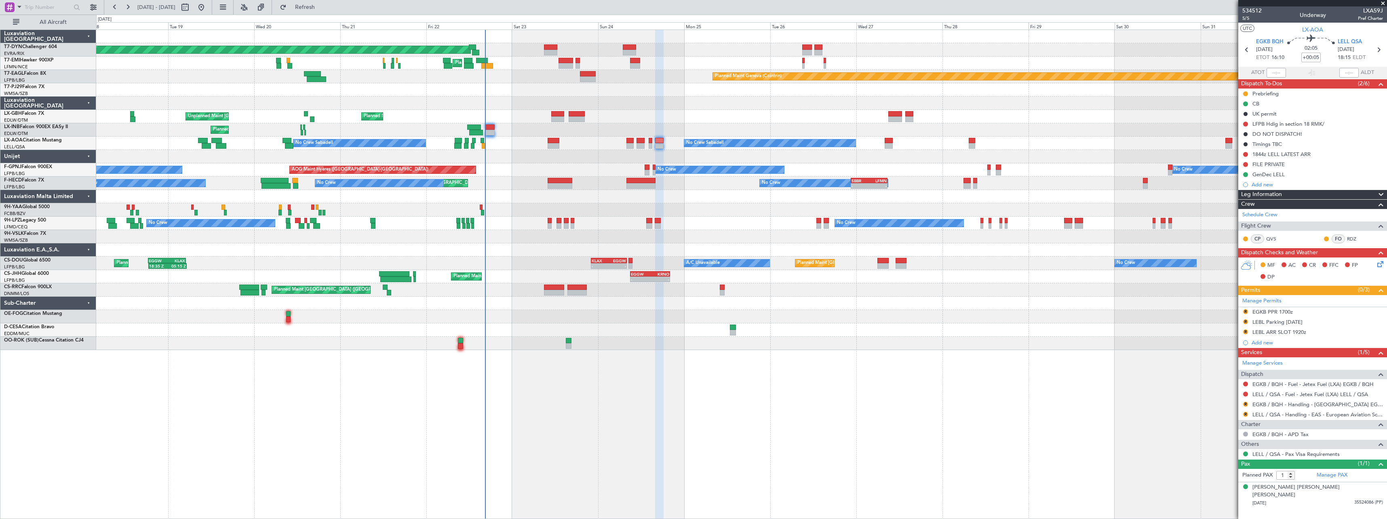
click at [540, 190] on div at bounding box center [741, 196] width 1290 height 13
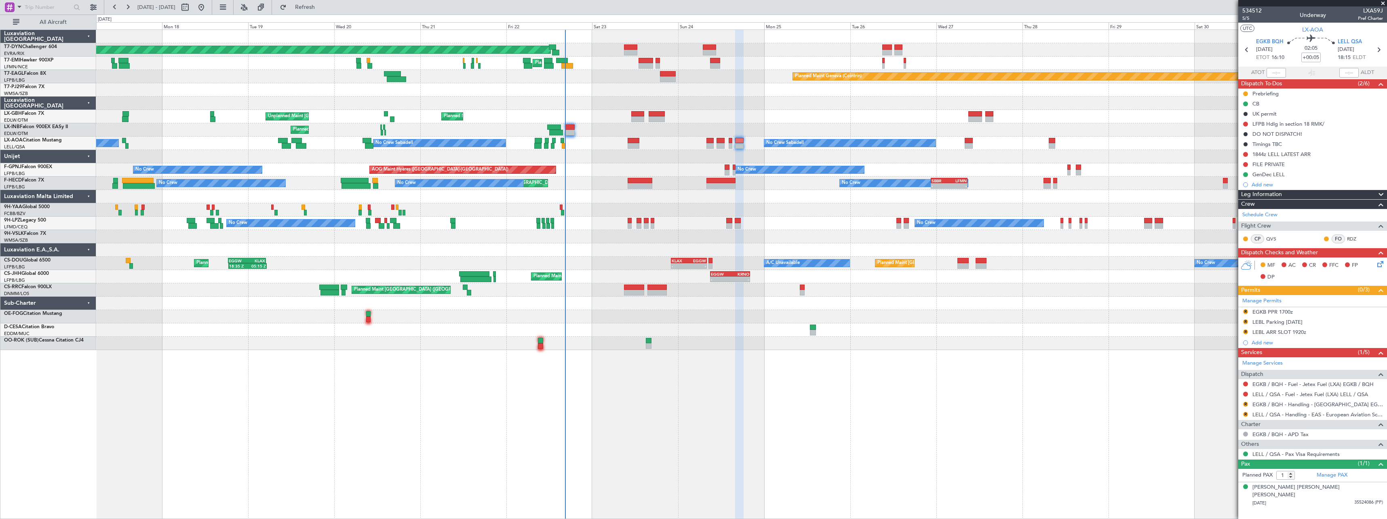
click at [610, 161] on div "Planned Maint [GEOGRAPHIC_DATA]-[GEOGRAPHIC_DATA] Planned Maint [PERSON_NAME] P…" at bounding box center [741, 190] width 1290 height 320
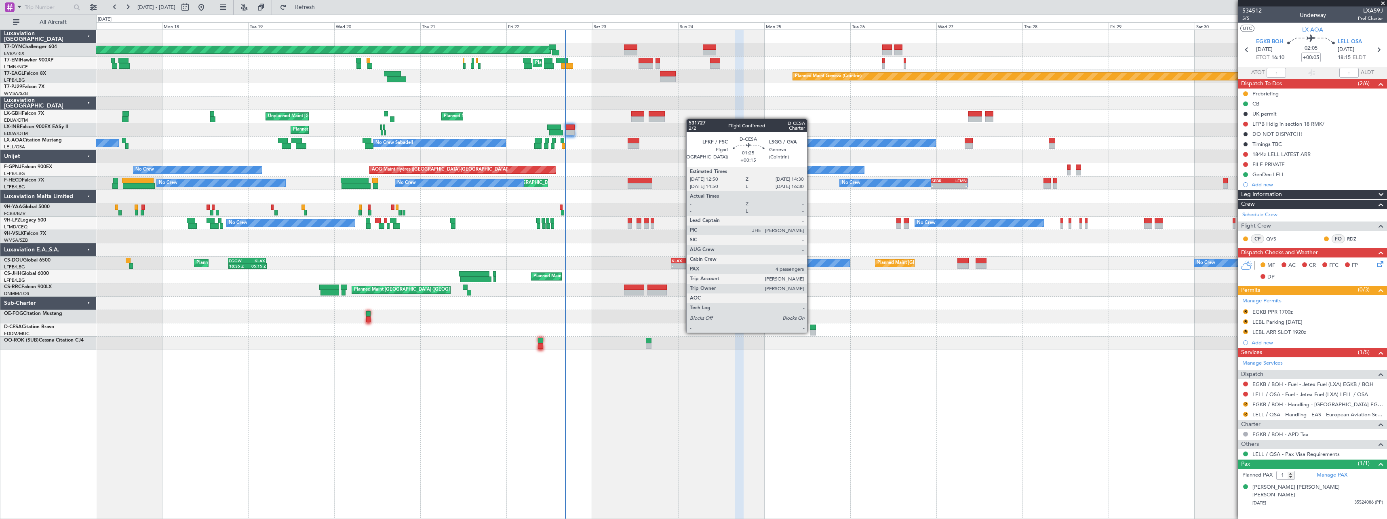
click at [811, 332] on div at bounding box center [813, 333] width 6 height 6
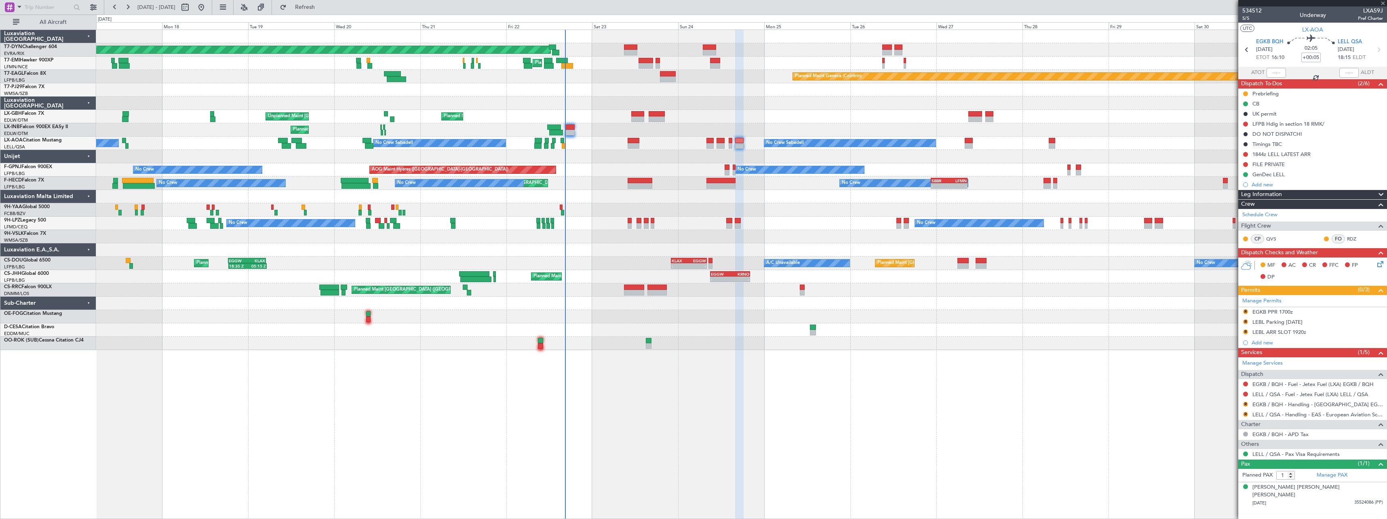
type input "+00:15"
type input "4"
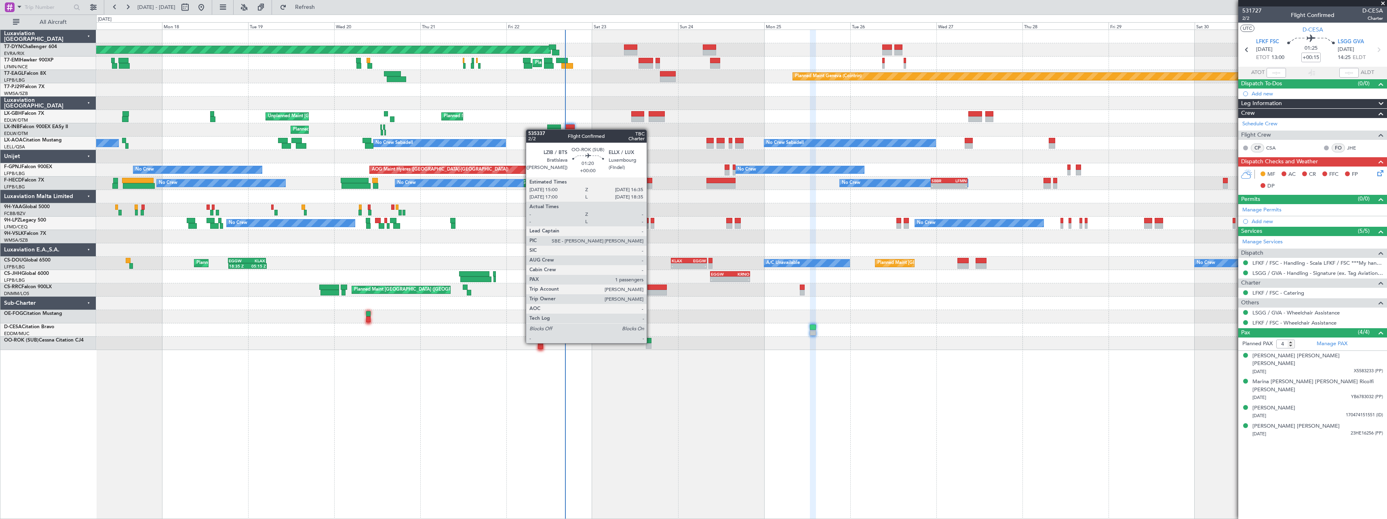
click at [650, 342] on div at bounding box center [649, 341] width 6 height 6
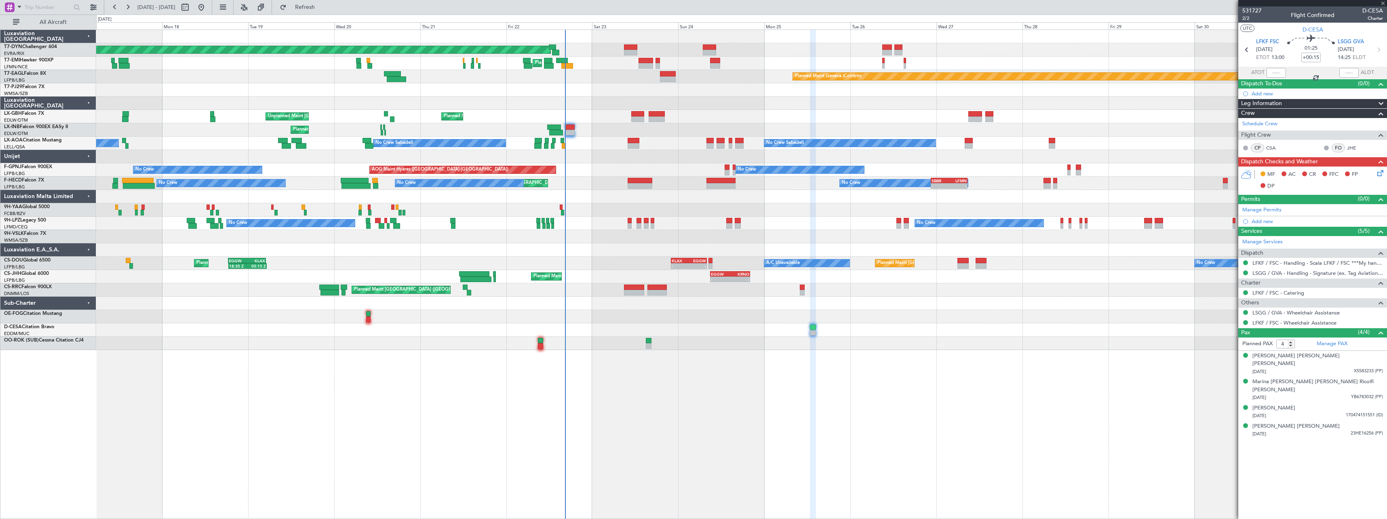
type input "1"
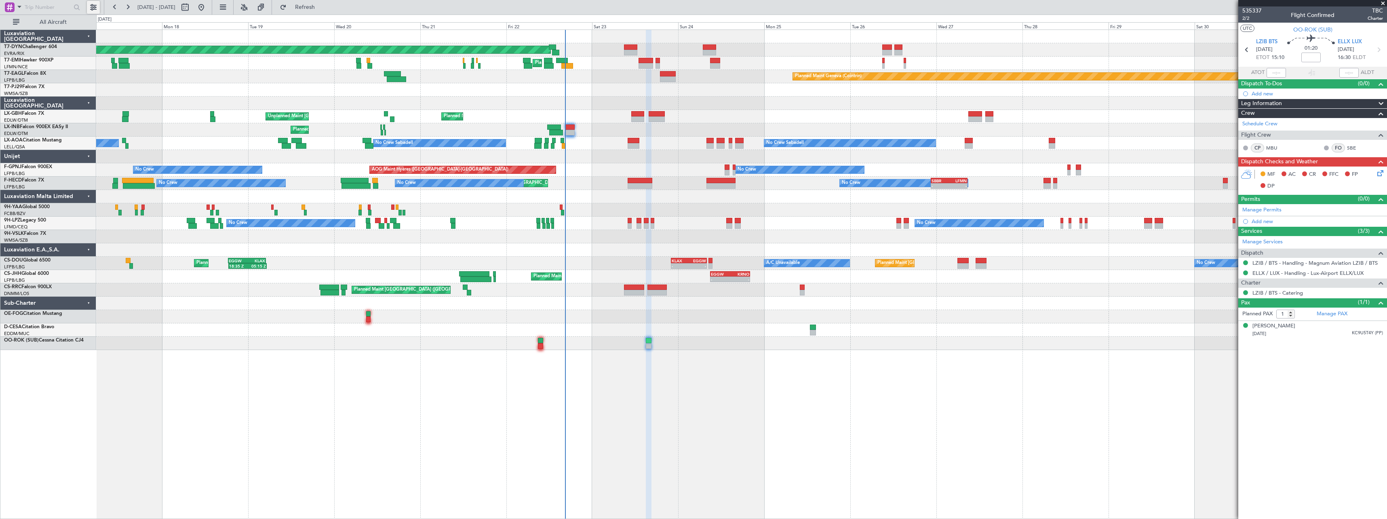
click at [87, 11] on button at bounding box center [93, 7] width 13 height 13
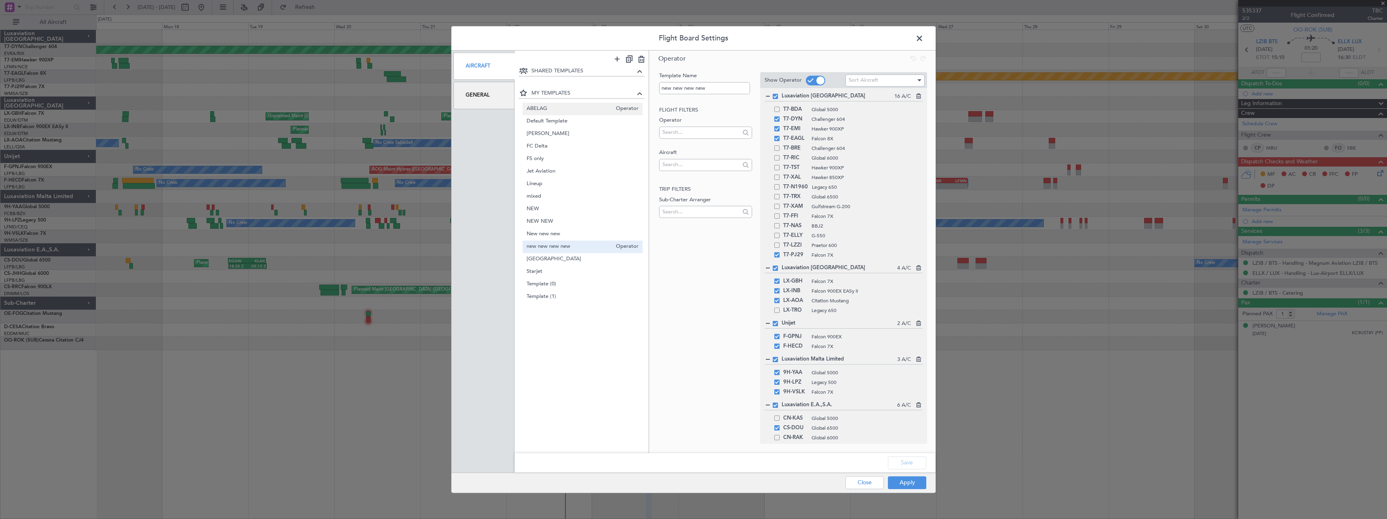
click at [550, 107] on span "ABELAG" at bounding box center [570, 109] width 86 height 8
type input "ABELAG"
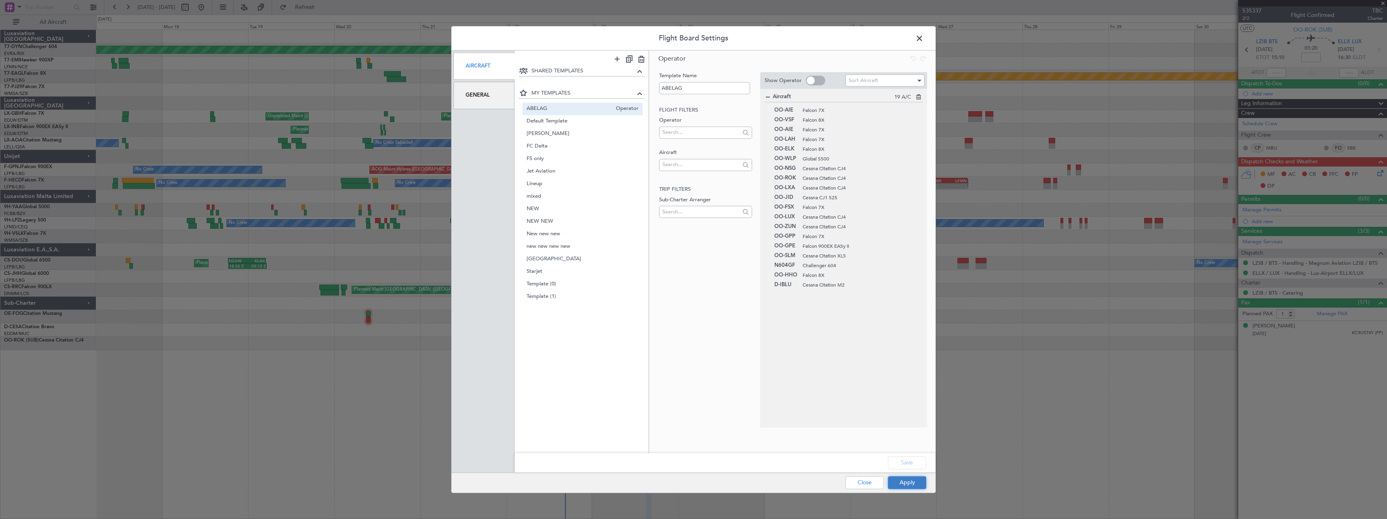
click at [913, 477] on button "Apply" at bounding box center [907, 482] width 38 height 13
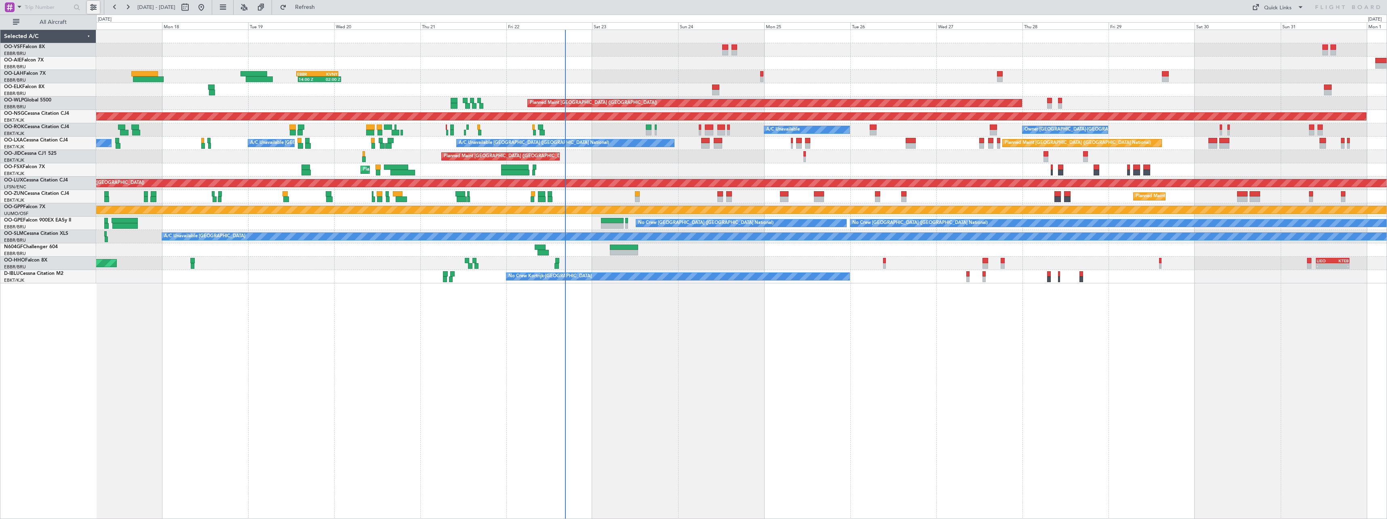
click at [97, 10] on button at bounding box center [93, 7] width 13 height 13
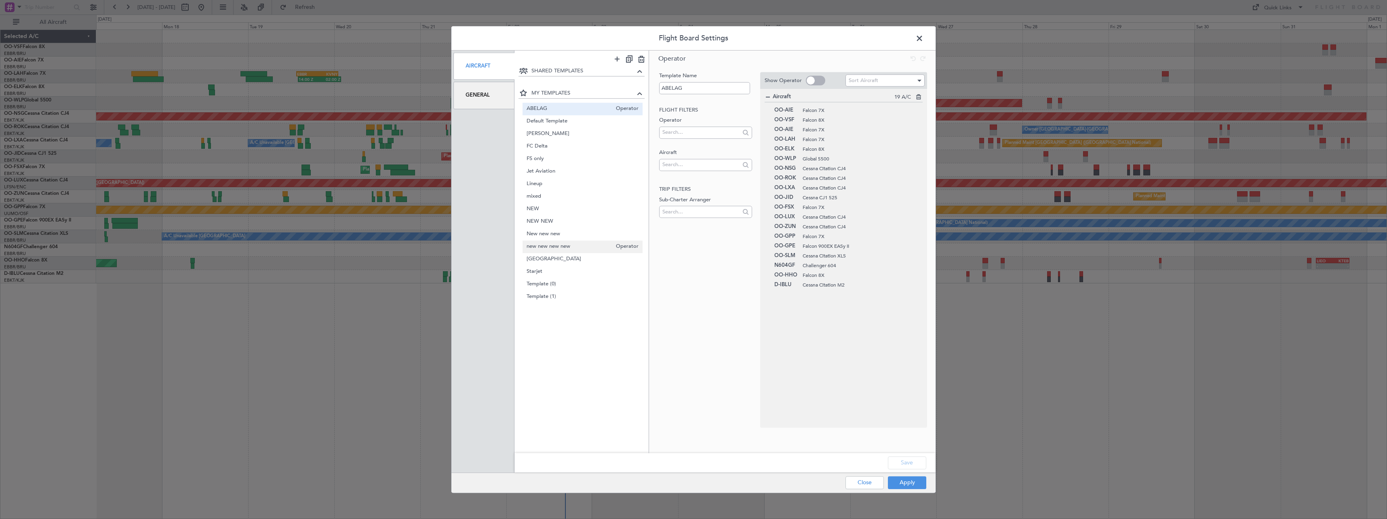
click at [561, 251] on div "new new new new Operator" at bounding box center [583, 246] width 120 height 13
type input "new new new new"
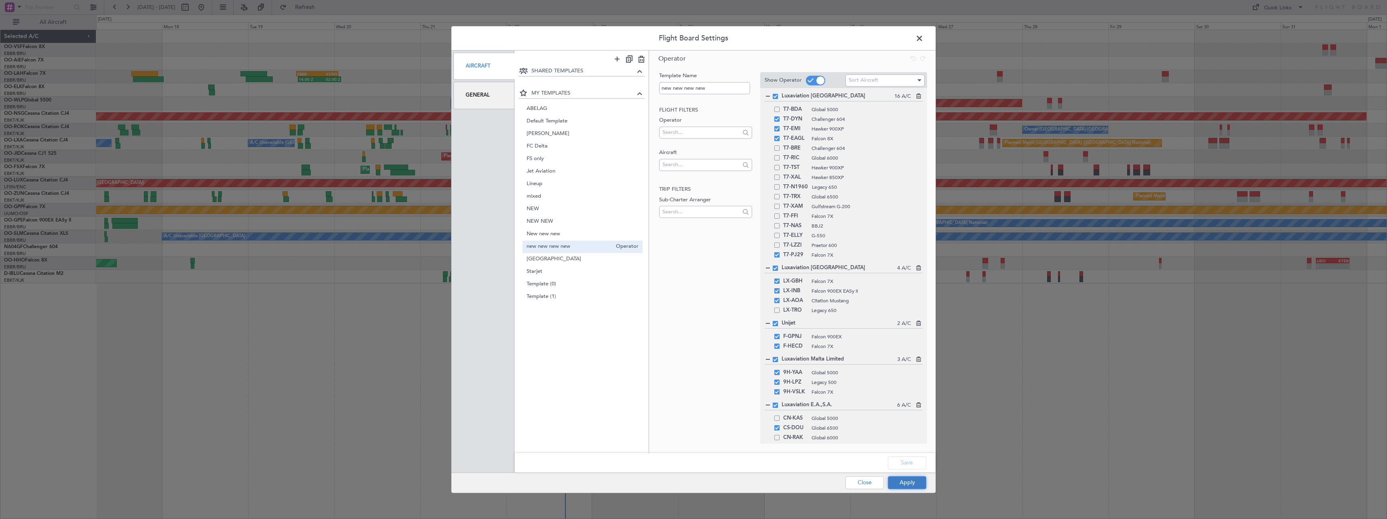
click at [919, 485] on button "Apply" at bounding box center [907, 482] width 38 height 13
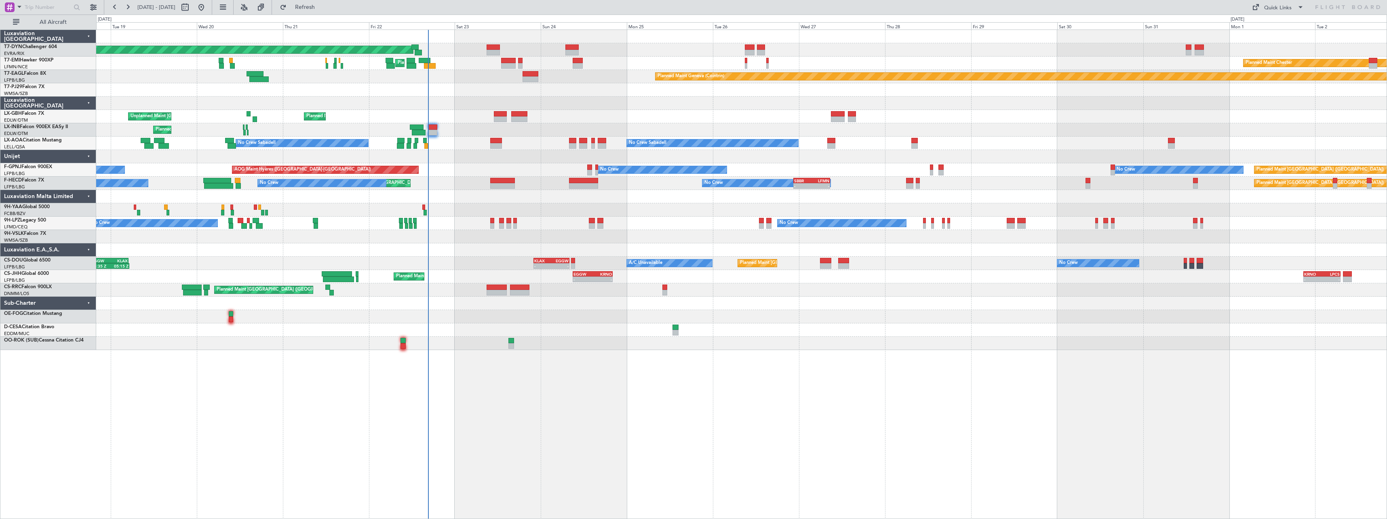
click at [501, 259] on div "Planned Maint Paris (Le Bourget) A/C Unavailable No Crew 18:35 Z 05:15 Z EGGW 1…" at bounding box center [741, 263] width 1290 height 13
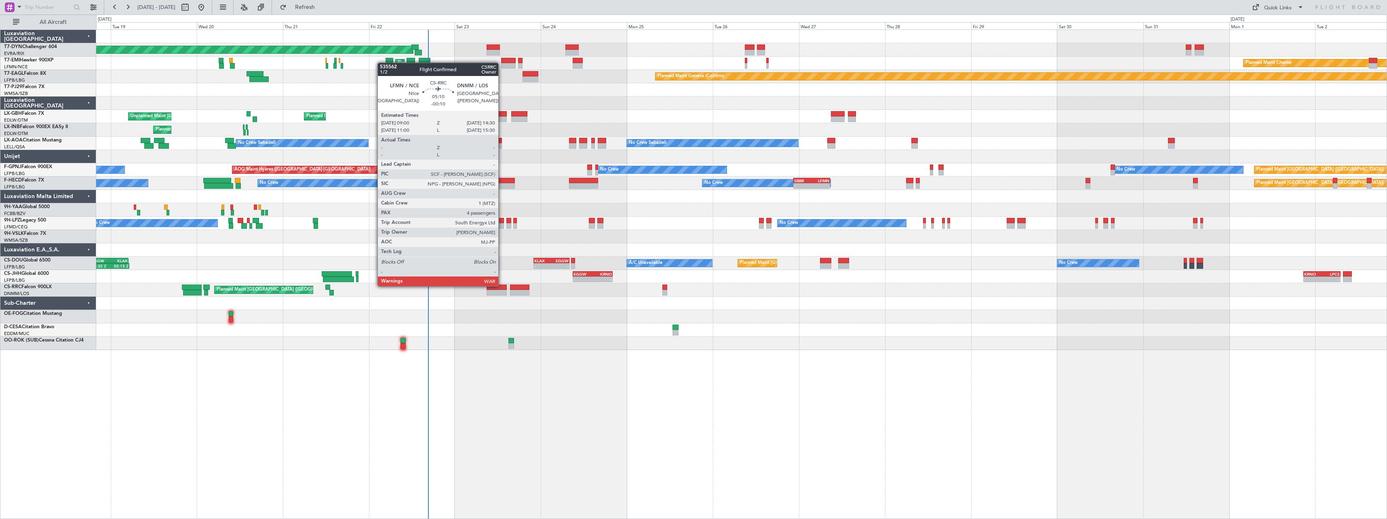
click at [502, 285] on div at bounding box center [497, 288] width 20 height 6
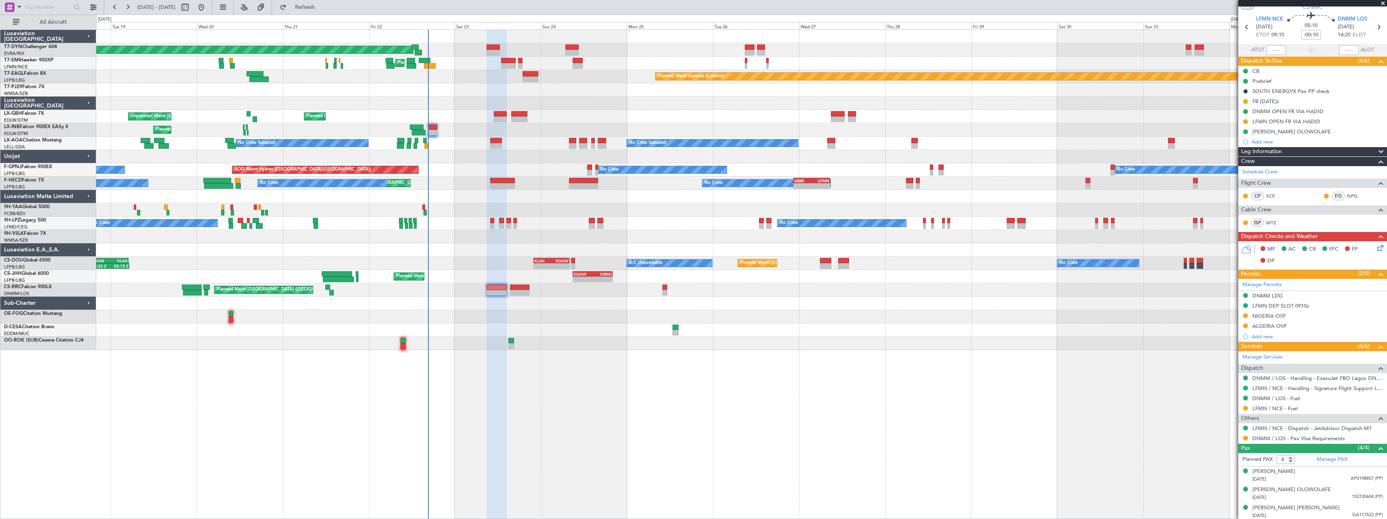
scroll to position [42, 0]
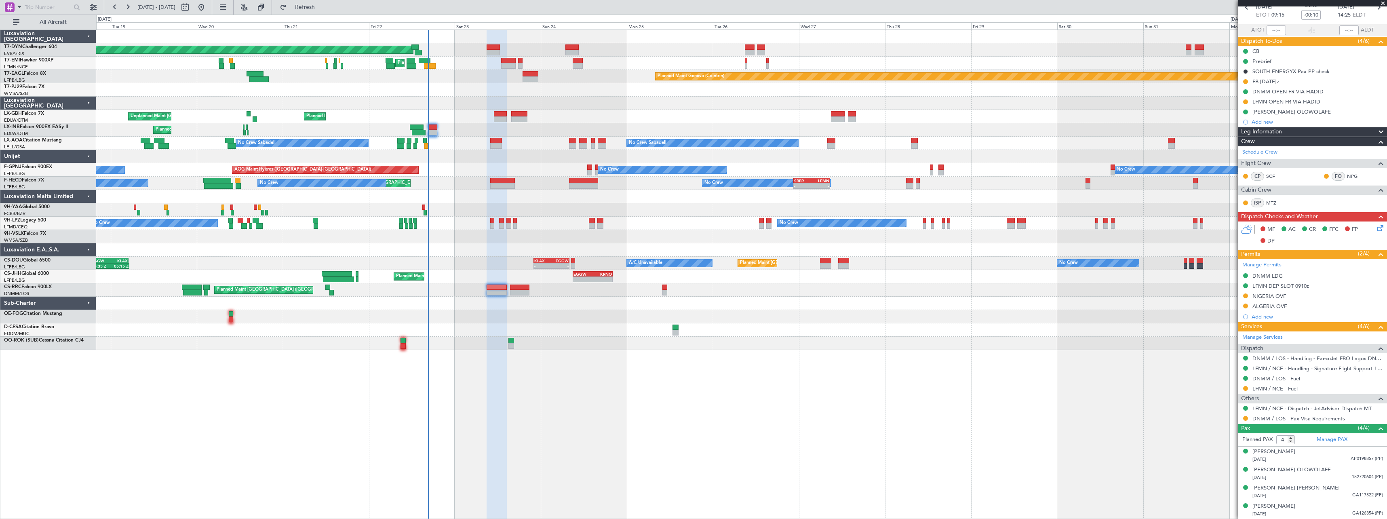
click at [755, 43] on div "Planned Maint [GEOGRAPHIC_DATA]-[GEOGRAPHIC_DATA]" at bounding box center [741, 49] width 1290 height 13
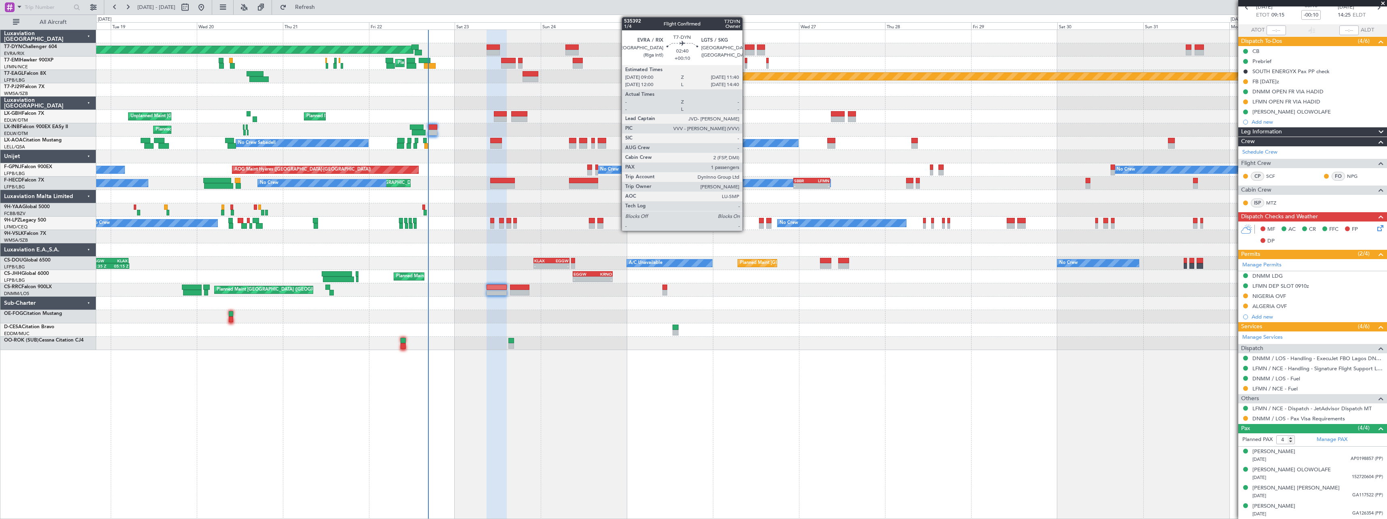
click at [746, 52] on div at bounding box center [750, 53] width 10 height 6
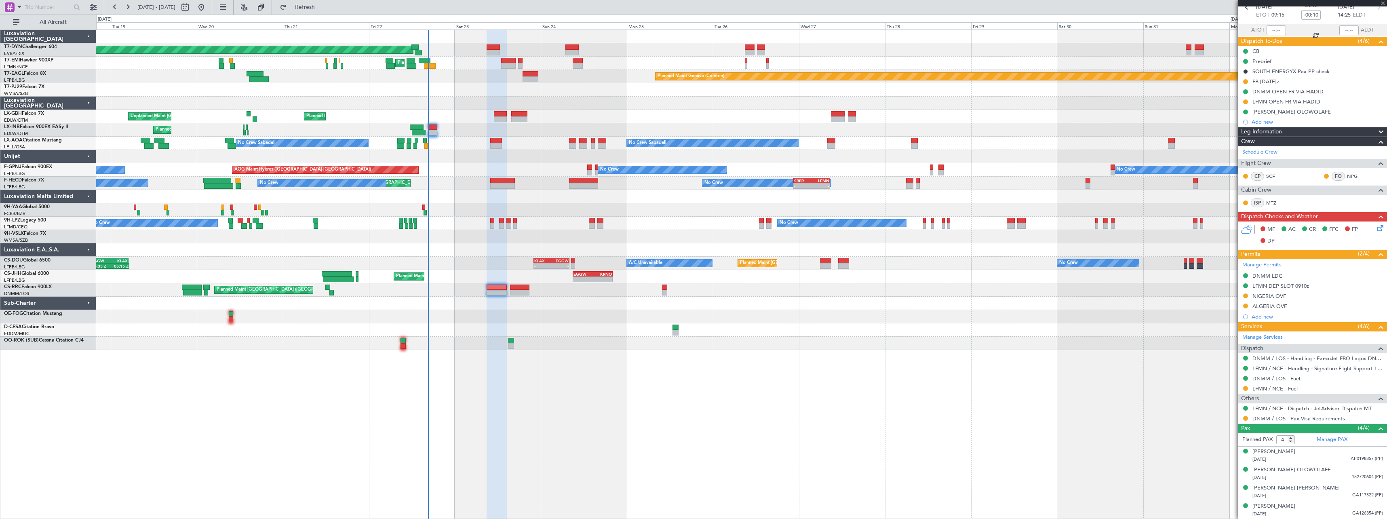
type input "+00:10"
type input "1"
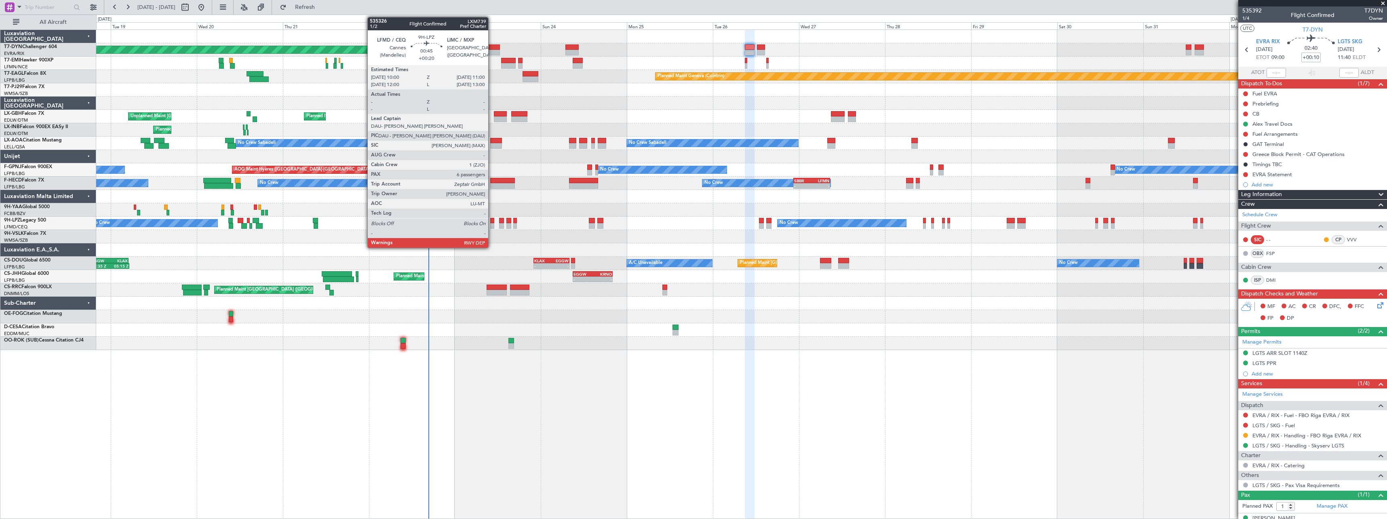
click at [492, 224] on div at bounding box center [492, 226] width 4 height 6
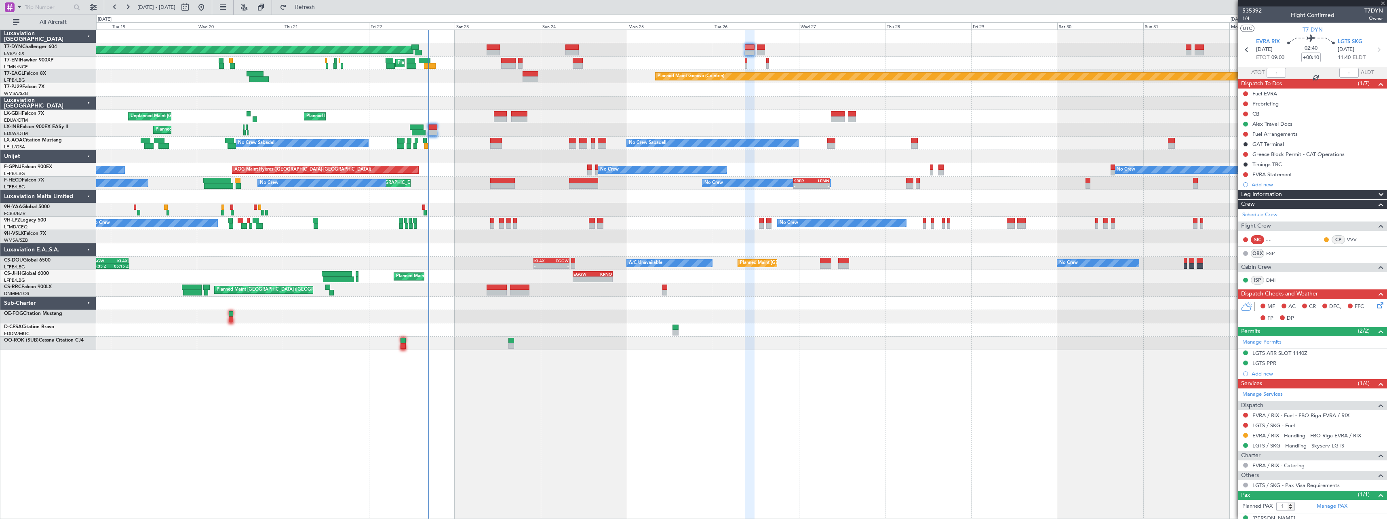
type input "+00:20"
type input "6"
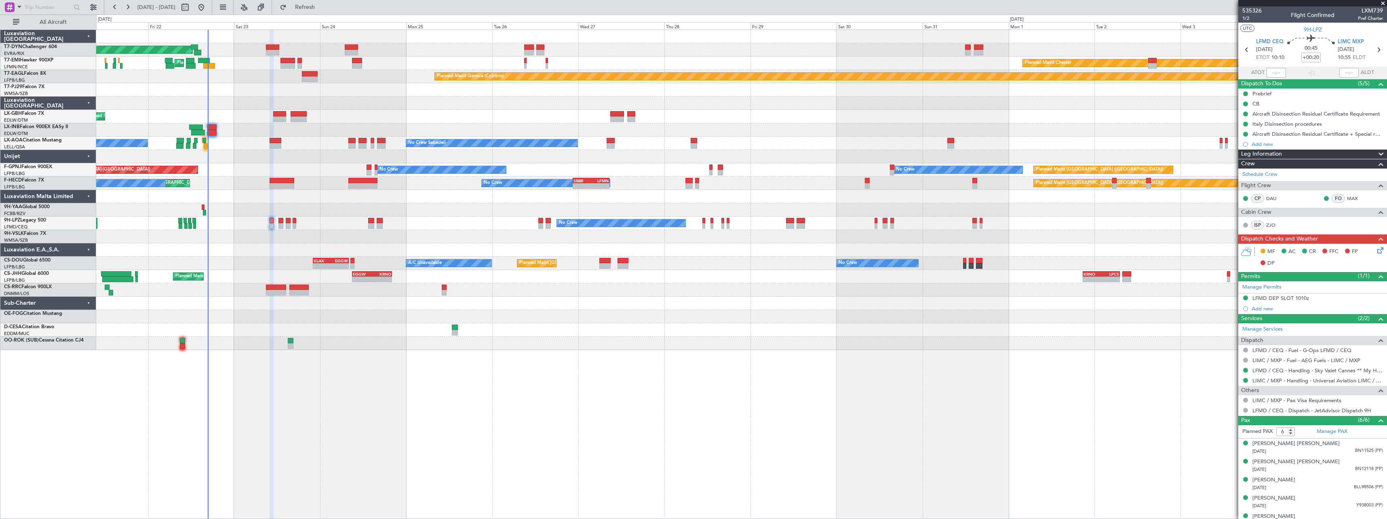
click at [797, 320] on div "Planned Maint Basel-Mulhouse Planned Maint Chester Planned Maint Chester Planne…" at bounding box center [741, 190] width 1290 height 320
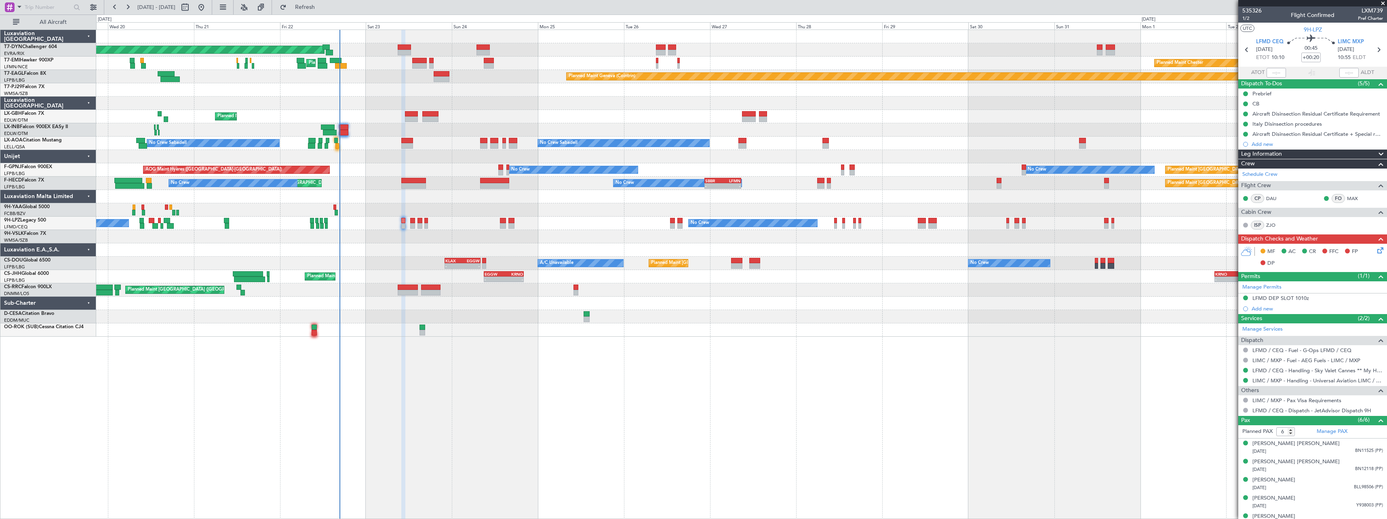
click at [609, 223] on div "Planned Maint Basel-Mulhouse Planned Maint Chester Planned Maint Chester Planne…" at bounding box center [741, 183] width 1290 height 307
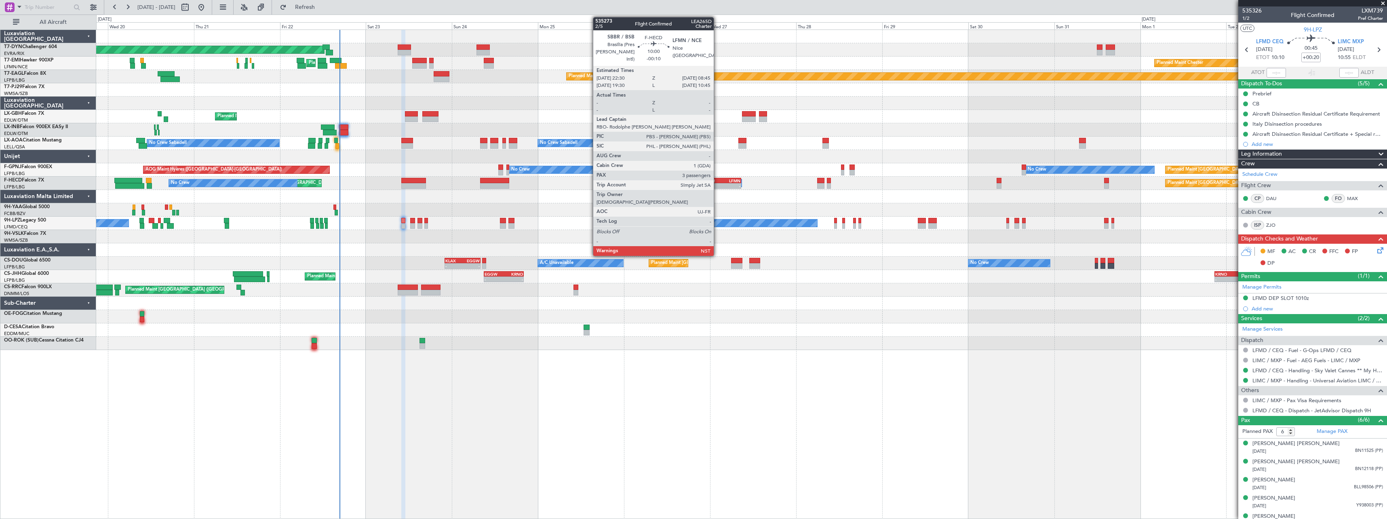
click at [717, 181] on div "SBBR" at bounding box center [714, 180] width 18 height 5
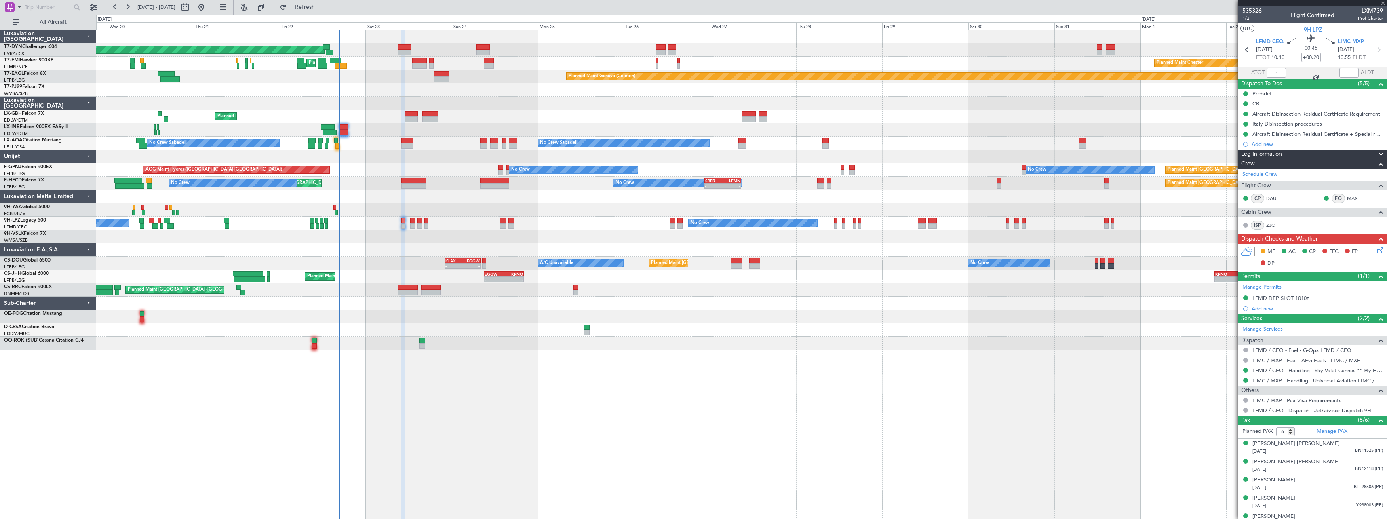
type input "-00:10"
type input "3"
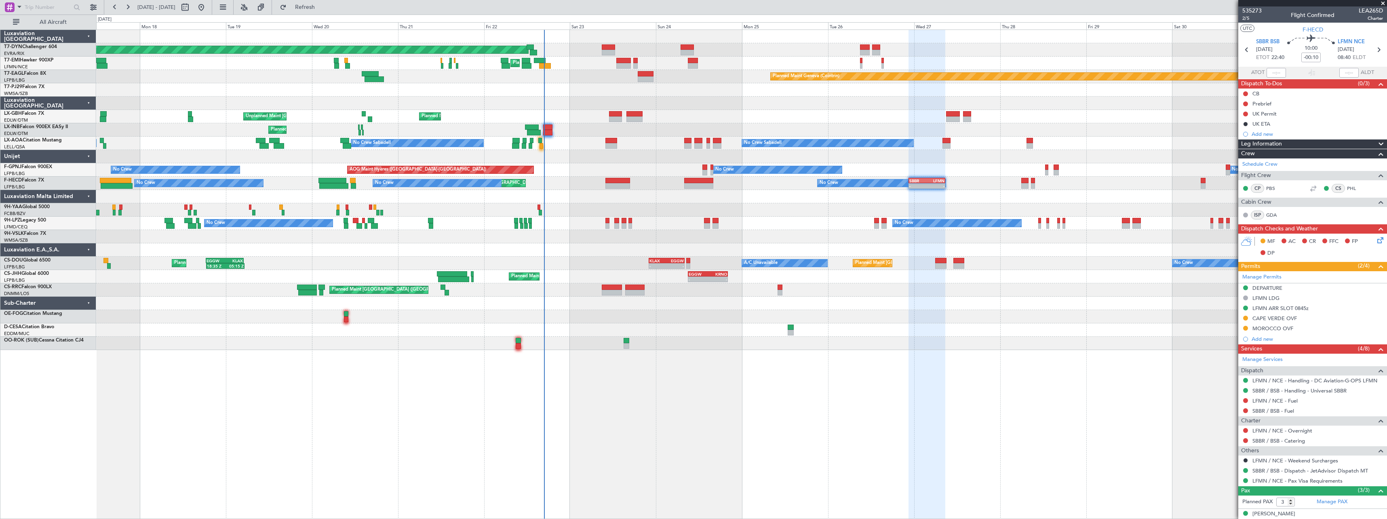
click at [982, 309] on div "Planned Maint Basel-Mulhouse Planned Maint Chester Planned Maint Chester Planne…" at bounding box center [741, 190] width 1290 height 320
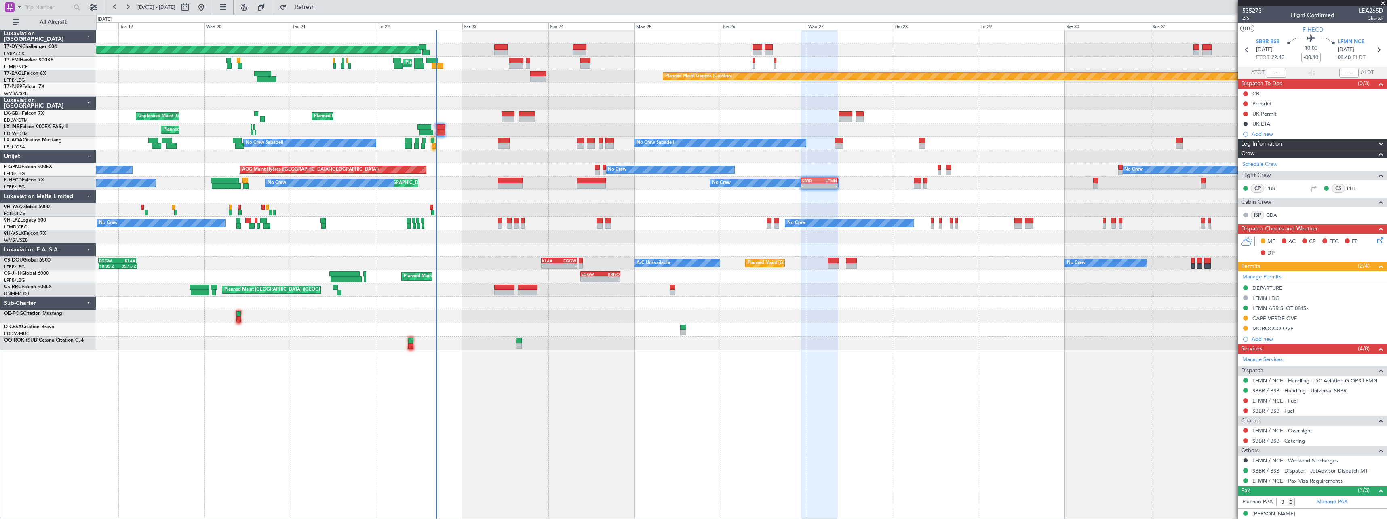
click at [612, 319] on div at bounding box center [741, 316] width 1290 height 13
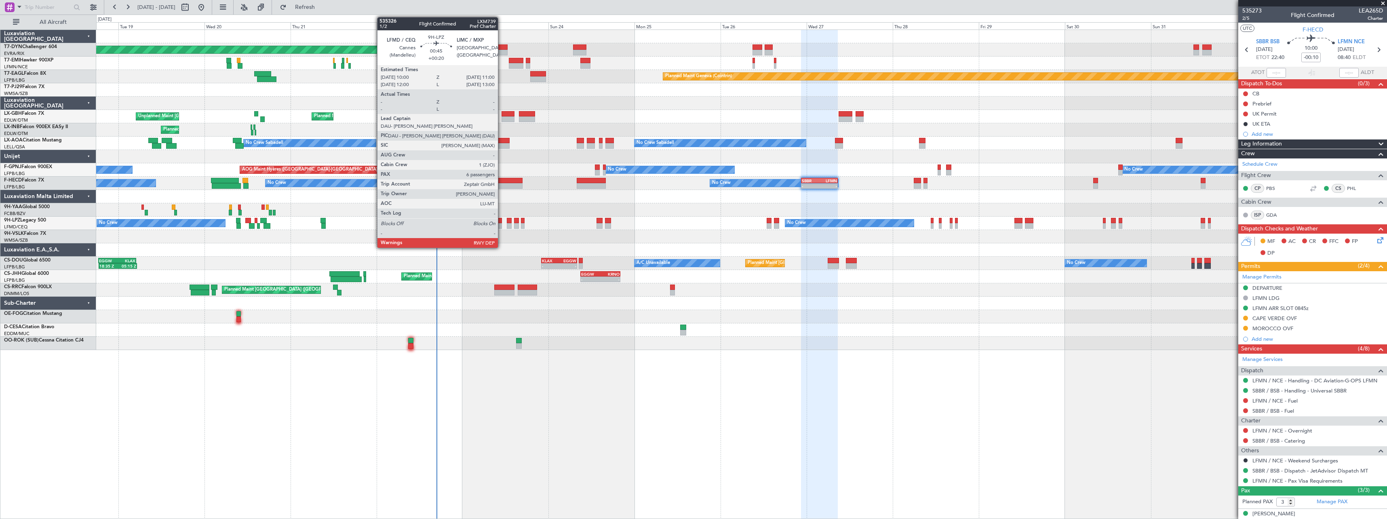
click at [502, 224] on div at bounding box center [500, 226] width 4 height 6
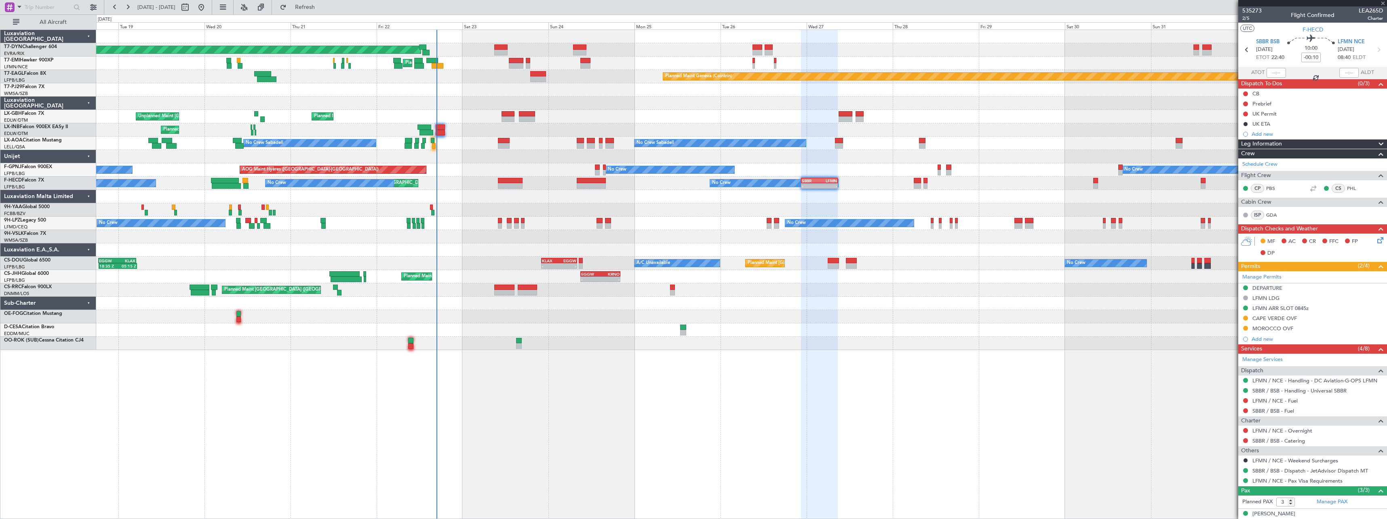
type input "+00:20"
type input "6"
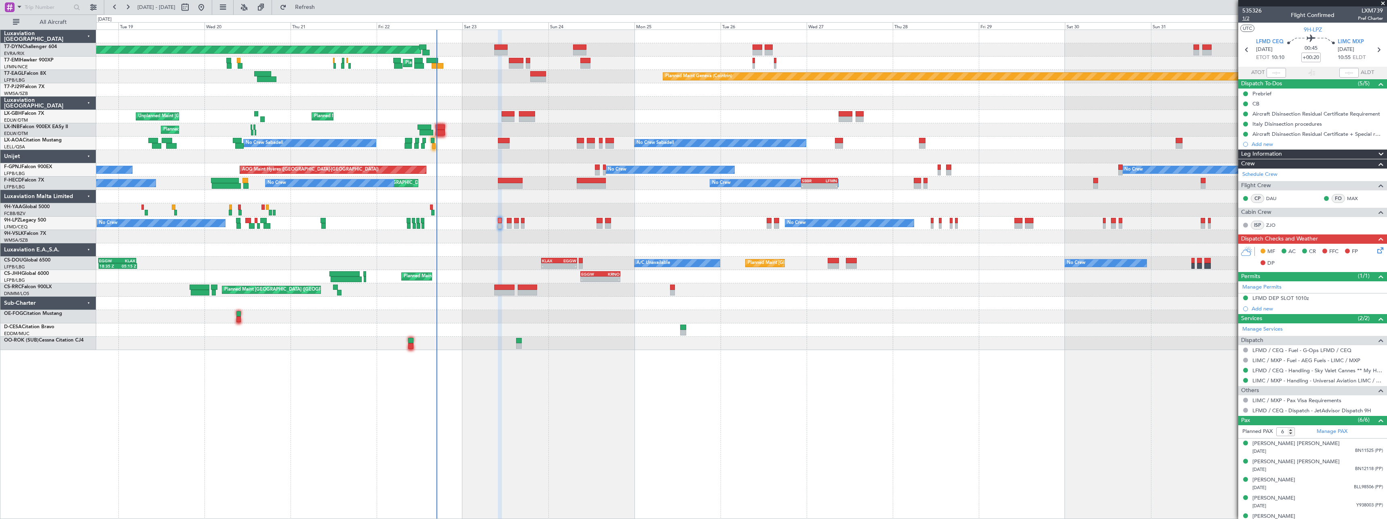
click at [1244, 19] on span "1/2" at bounding box center [1251, 18] width 19 height 7
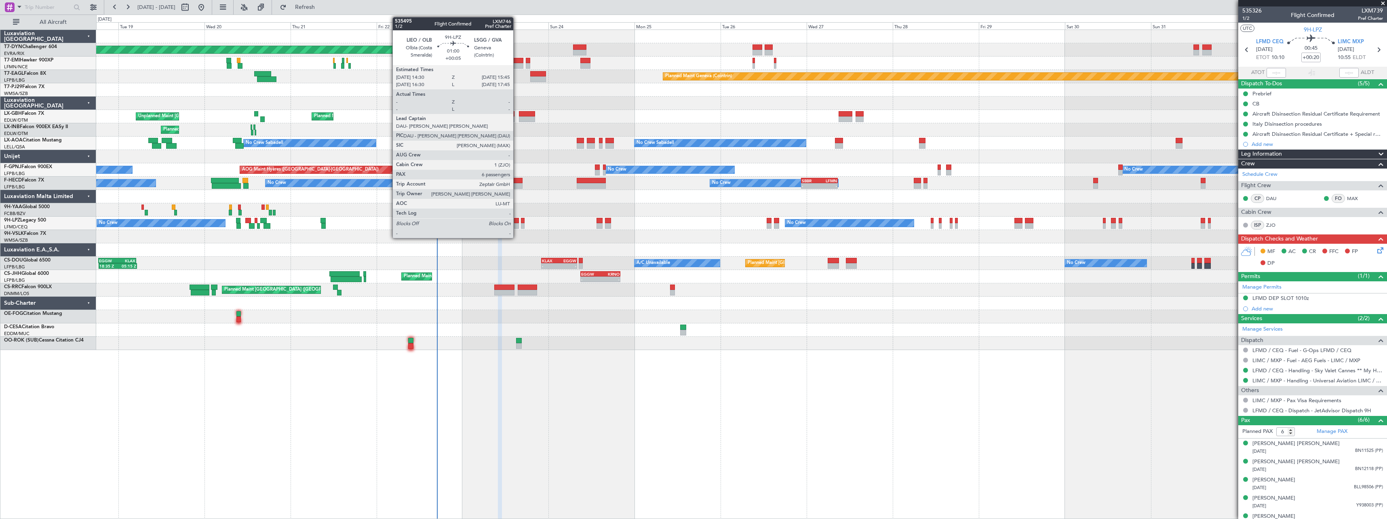
click at [517, 225] on div at bounding box center [516, 226] width 5 height 6
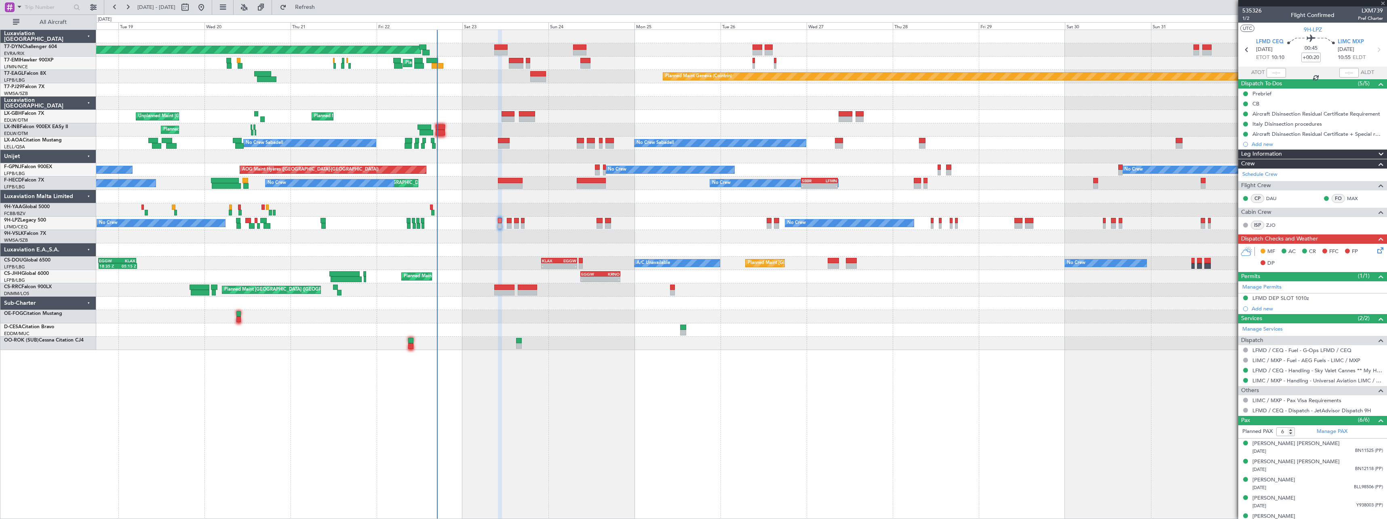
type input "+00:05"
click at [1246, 19] on span "1/2" at bounding box center [1251, 18] width 19 height 7
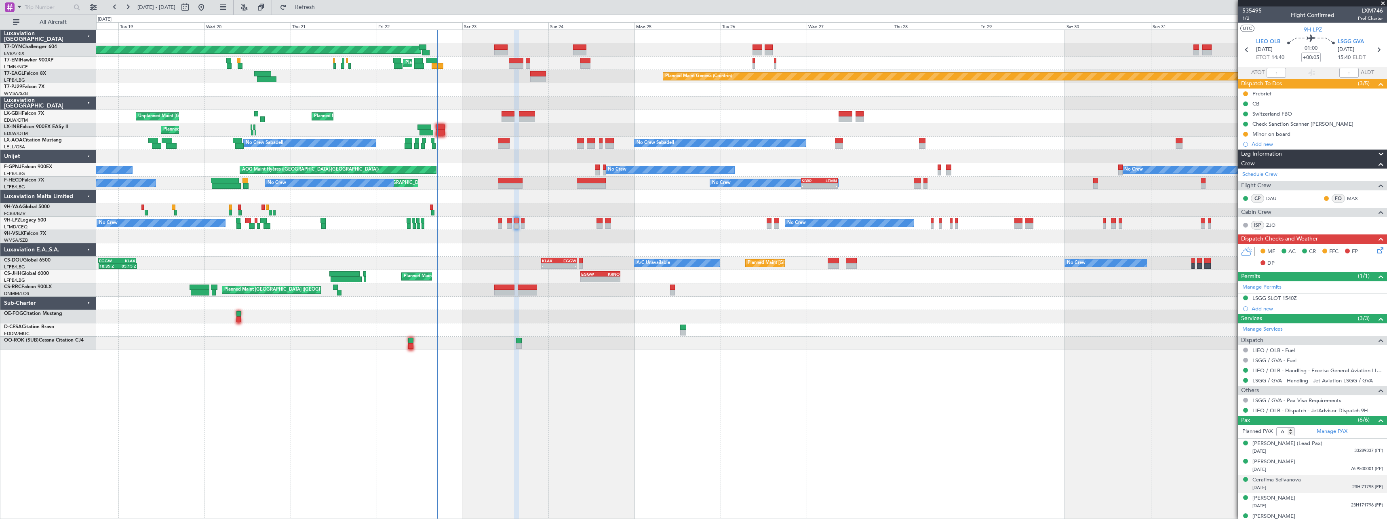
scroll to position [28, 0]
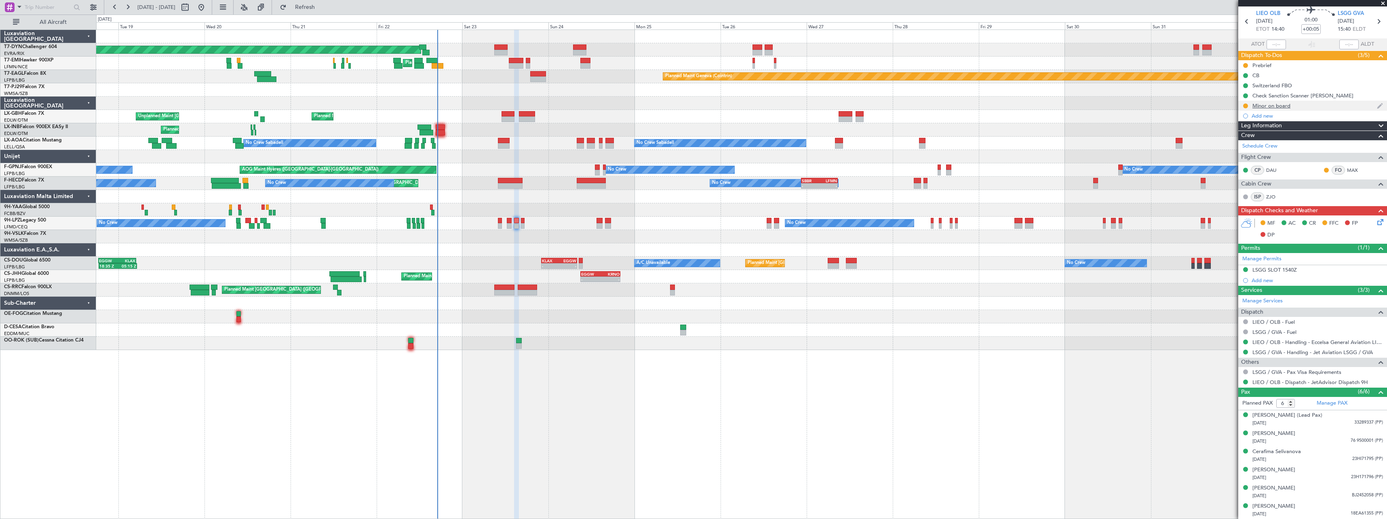
click at [1307, 108] on div "Minor on board" at bounding box center [1312, 106] width 149 height 10
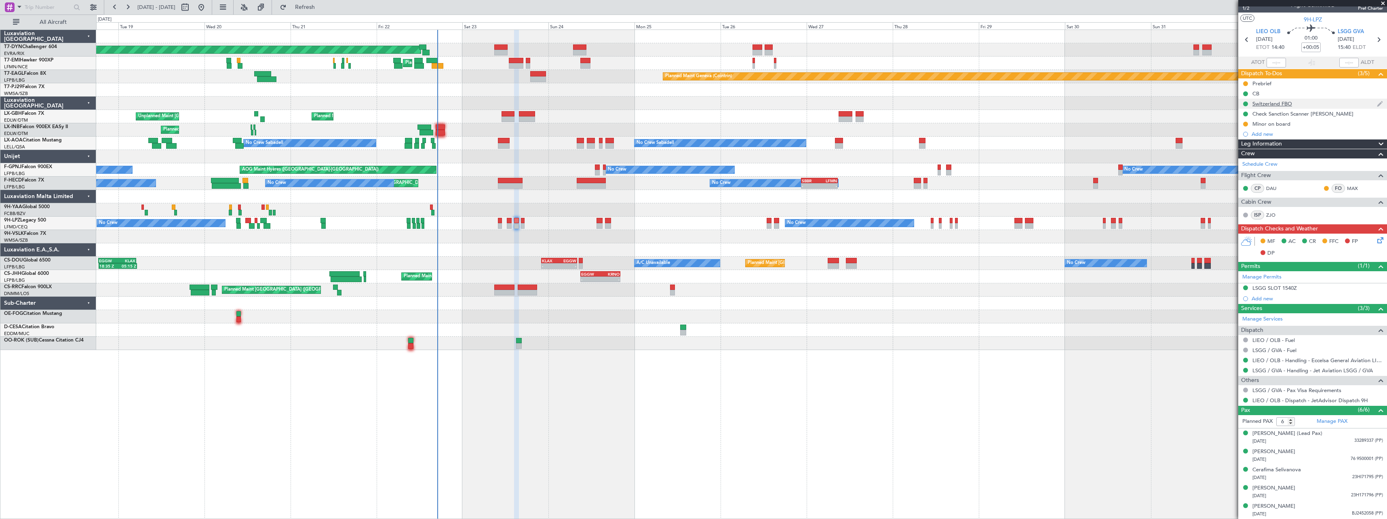
scroll to position [0, 0]
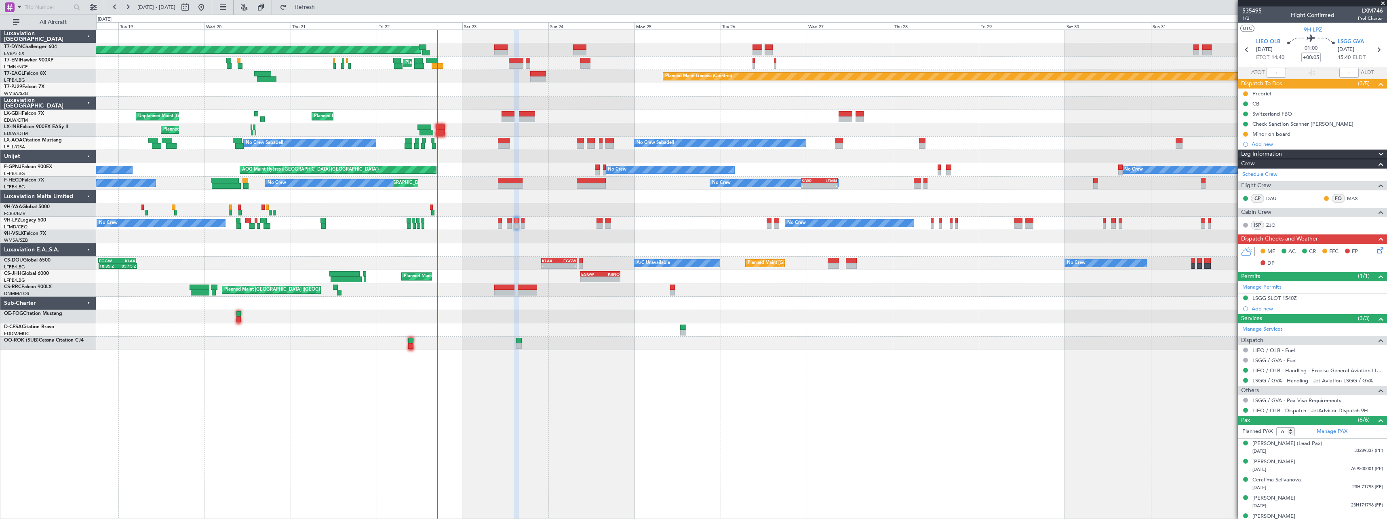
click at [1250, 11] on span "535495" at bounding box center [1251, 10] width 19 height 8
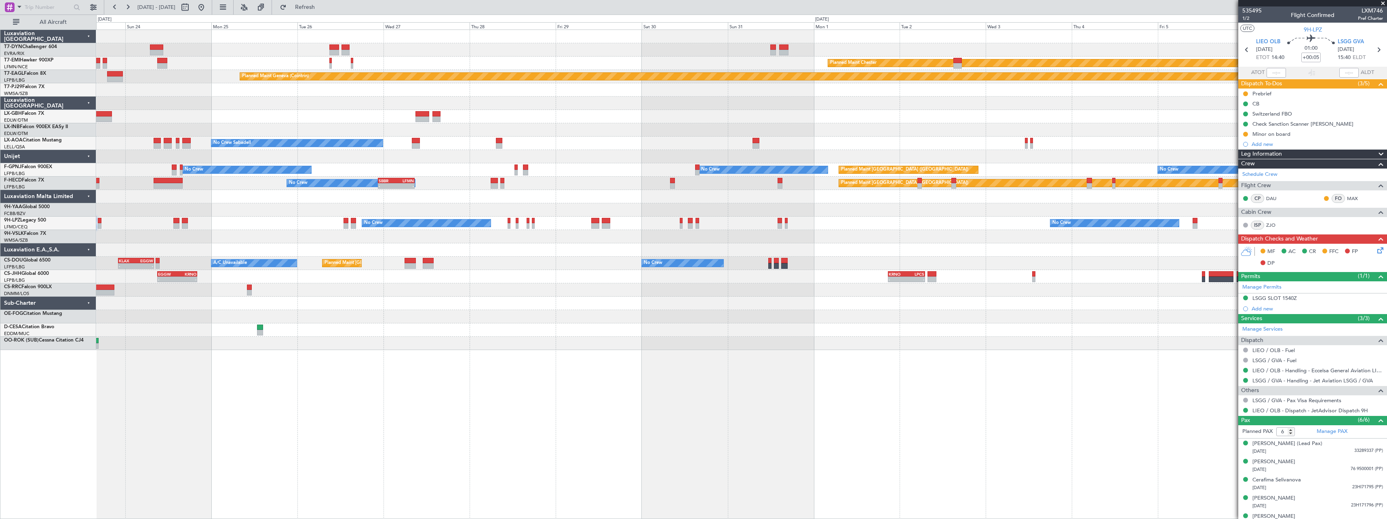
click at [506, 296] on div "Planned Maint [GEOGRAPHIC_DATA] ([GEOGRAPHIC_DATA])" at bounding box center [741, 289] width 1290 height 13
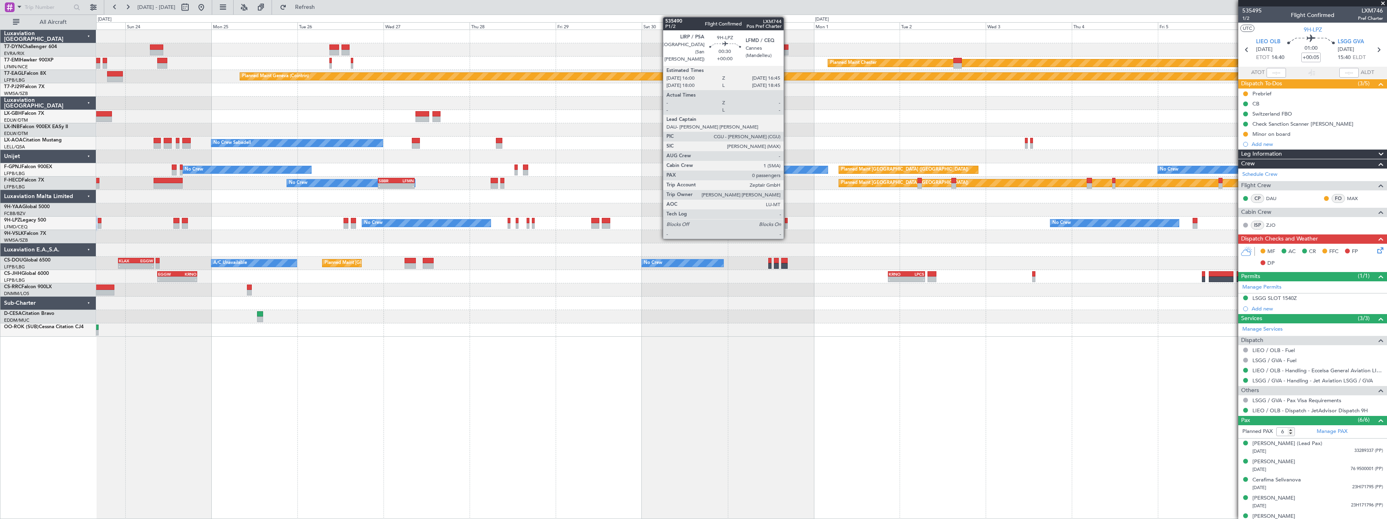
click at [787, 220] on div at bounding box center [786, 221] width 3 height 6
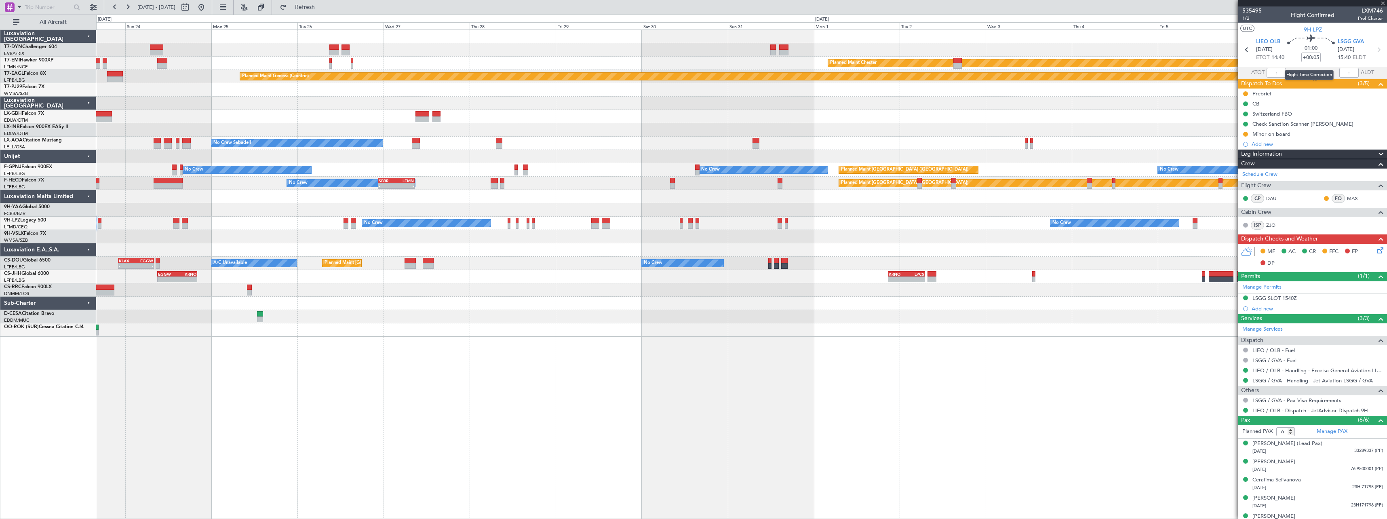
type input "0"
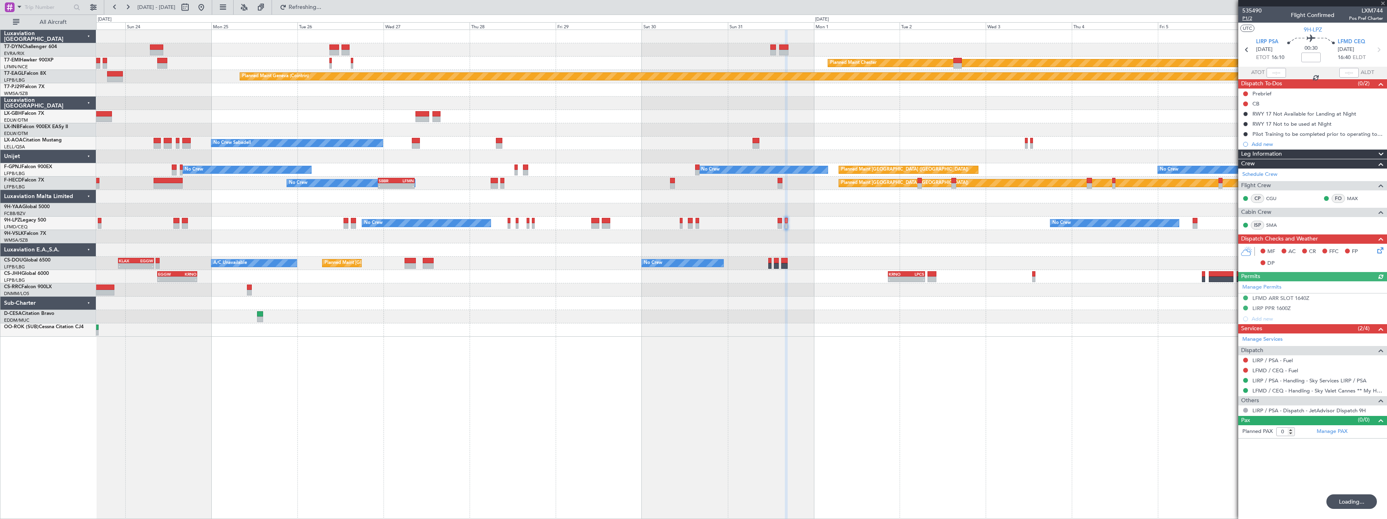
click at [1249, 15] on span "P1/2" at bounding box center [1251, 18] width 19 height 7
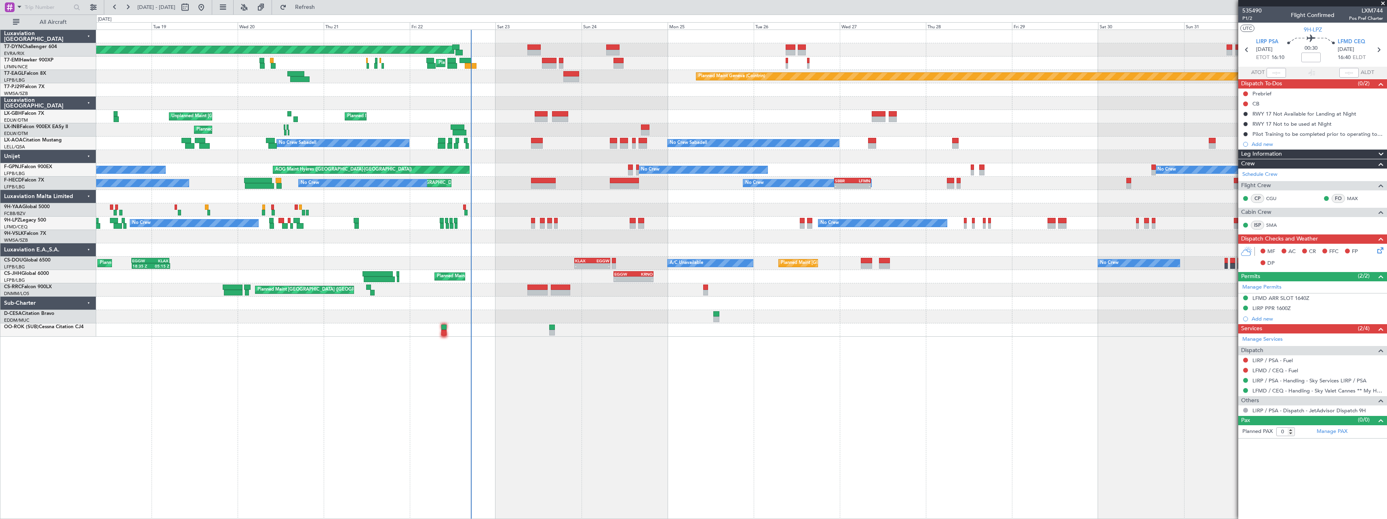
click at [828, 310] on div "Planned Maint Basel-Mulhouse Planned Maint Chester Planned Maint Chester Planne…" at bounding box center [741, 183] width 1290 height 307
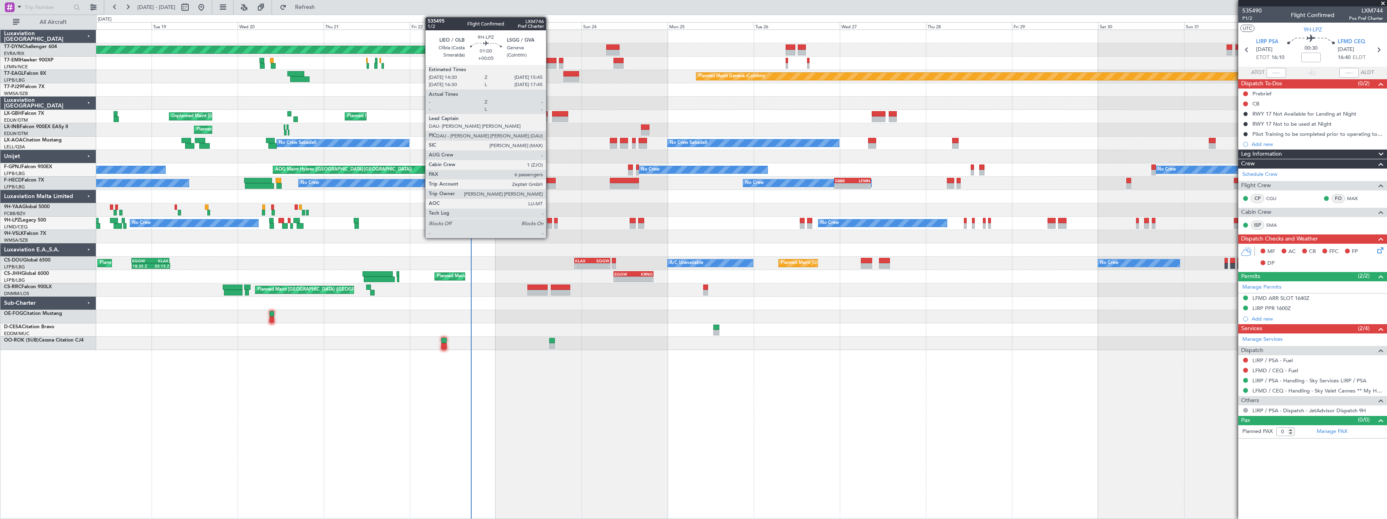
click at [550, 226] on div at bounding box center [549, 226] width 5 height 6
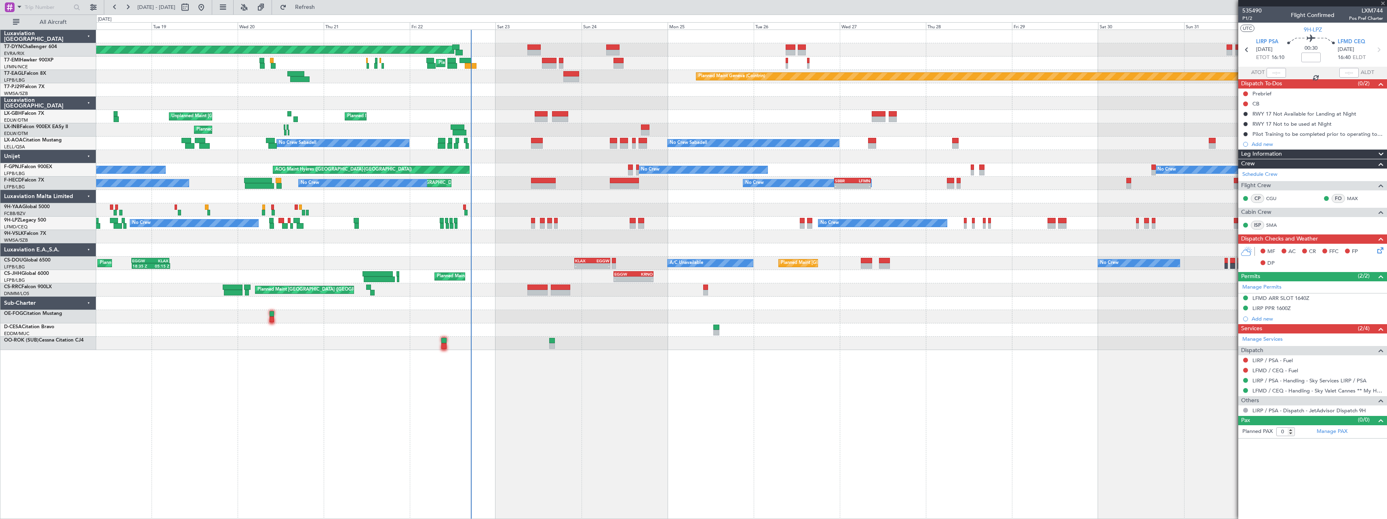
type input "+00:05"
type input "6"
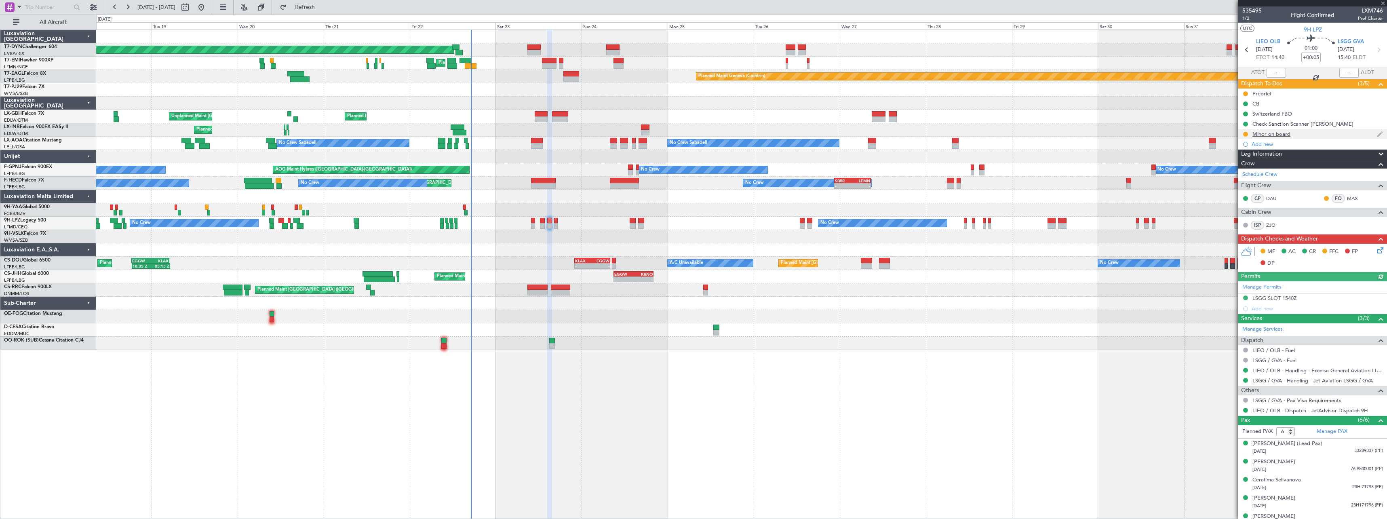
click at [1244, 136] on div at bounding box center [1245, 134] width 6 height 6
click at [1244, 134] on button at bounding box center [1245, 134] width 5 height 5
click at [1247, 167] on span "Completed" at bounding box center [1248, 170] width 27 height 8
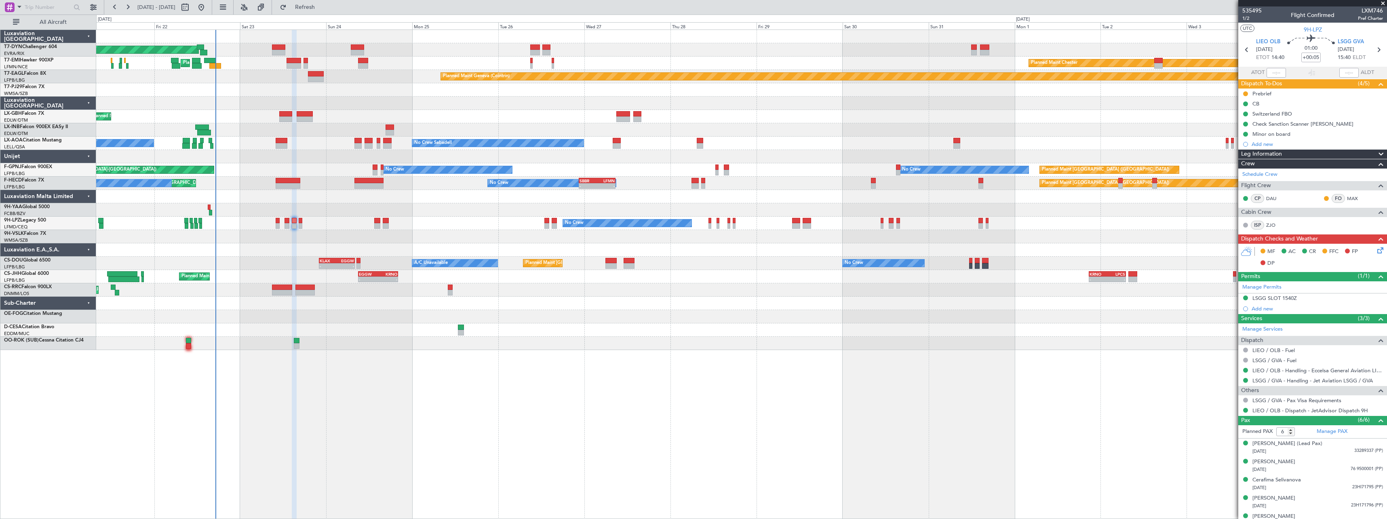
click at [785, 274] on div "Planned Maint London (Luton) - - EGGW 09:00 Z KRNO 20:05 Z - - KRNO 20:50 Z LPC…" at bounding box center [741, 276] width 1290 height 13
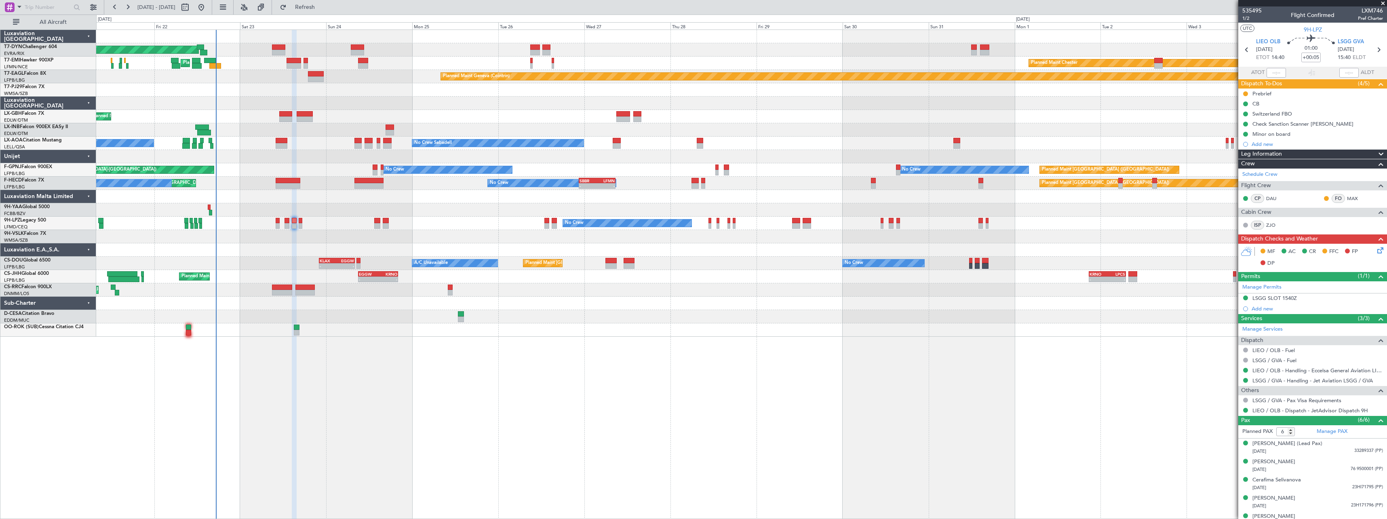
click at [323, 15] on div "Planned Maint Basel-Mulhouse Planned Maint Chester Planned Maint Chester Planne…" at bounding box center [693, 267] width 1387 height 504
click at [322, 6] on span "Refresh" at bounding box center [305, 7] width 34 height 6
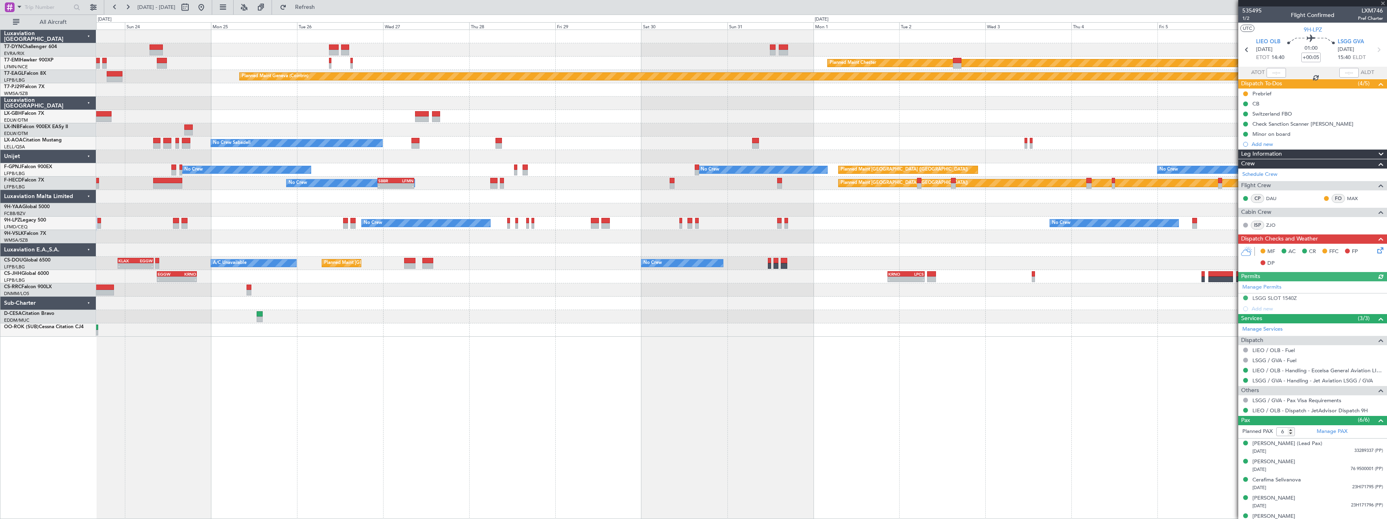
click at [813, 223] on div "No Crew No Crew No Crew" at bounding box center [741, 223] width 1290 height 13
click at [306, 0] on fb-refresh-button "Refresh" at bounding box center [300, 7] width 57 height 15
click at [318, 6] on span "Refresh" at bounding box center [305, 7] width 34 height 6
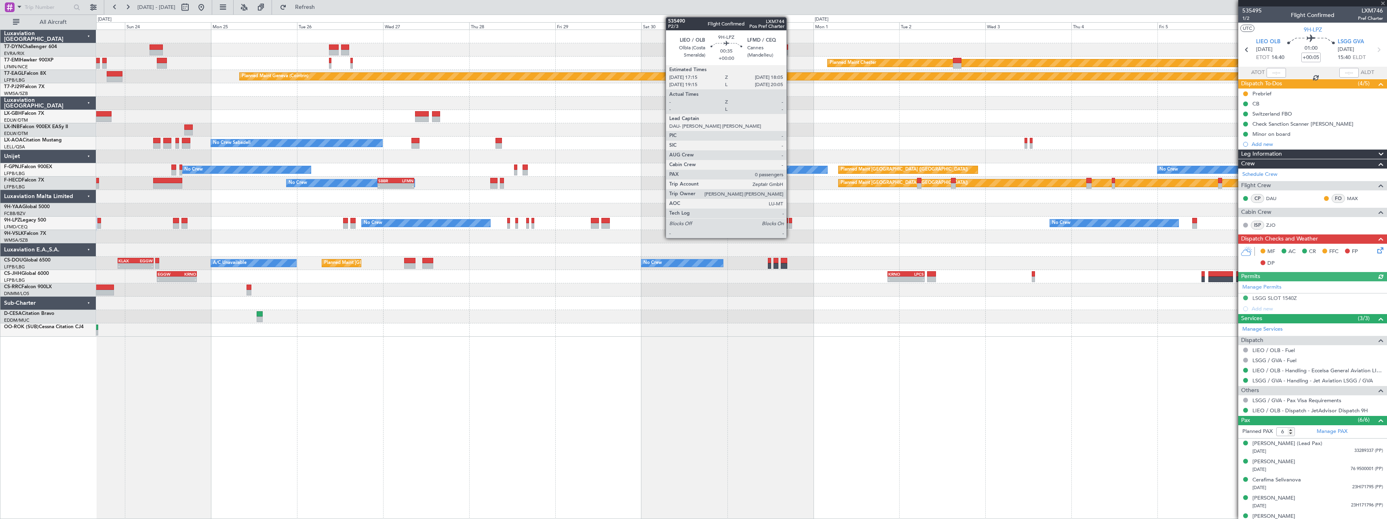
click at [790, 225] on div at bounding box center [790, 226] width 3 height 6
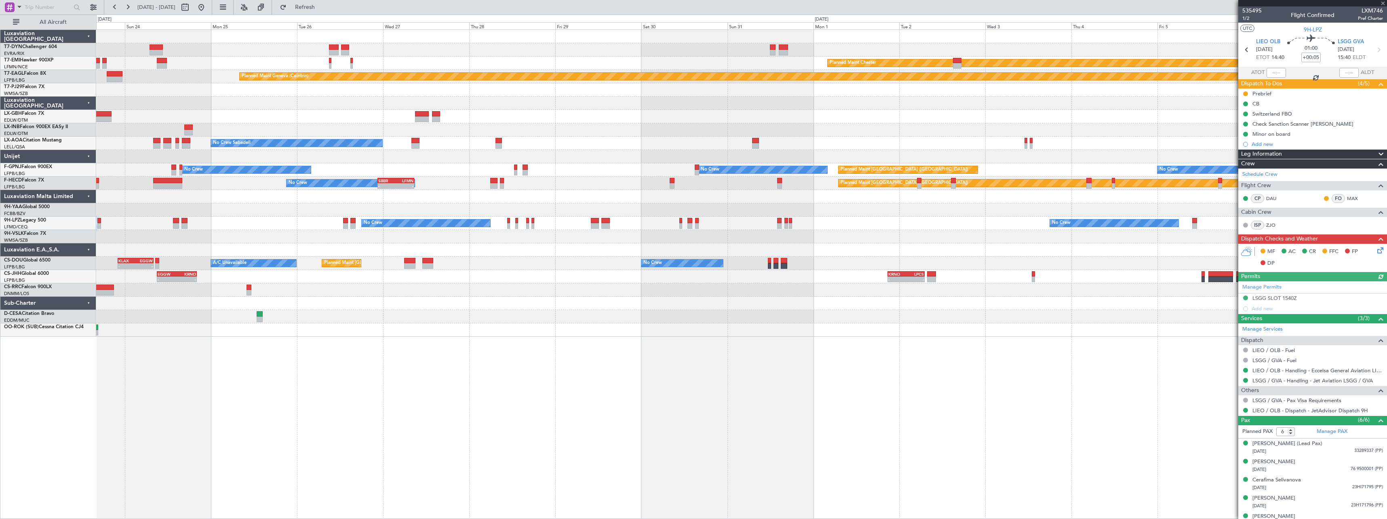
type input "0"
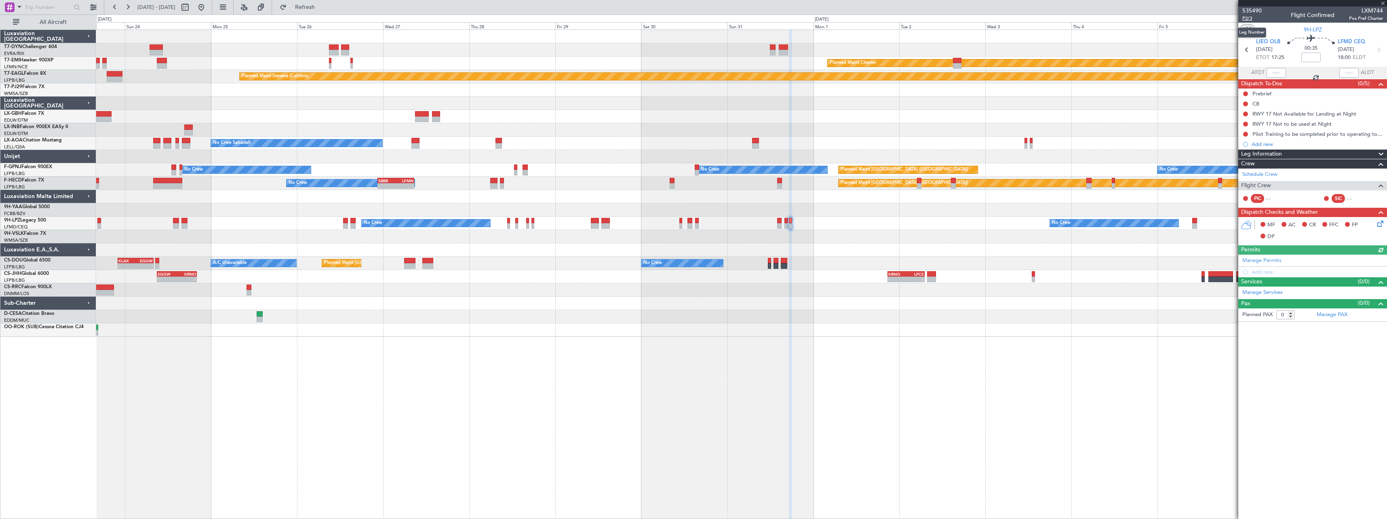
click at [1249, 17] on span "P2/3" at bounding box center [1251, 18] width 19 height 7
click at [322, 6] on span "Refresh" at bounding box center [305, 7] width 34 height 6
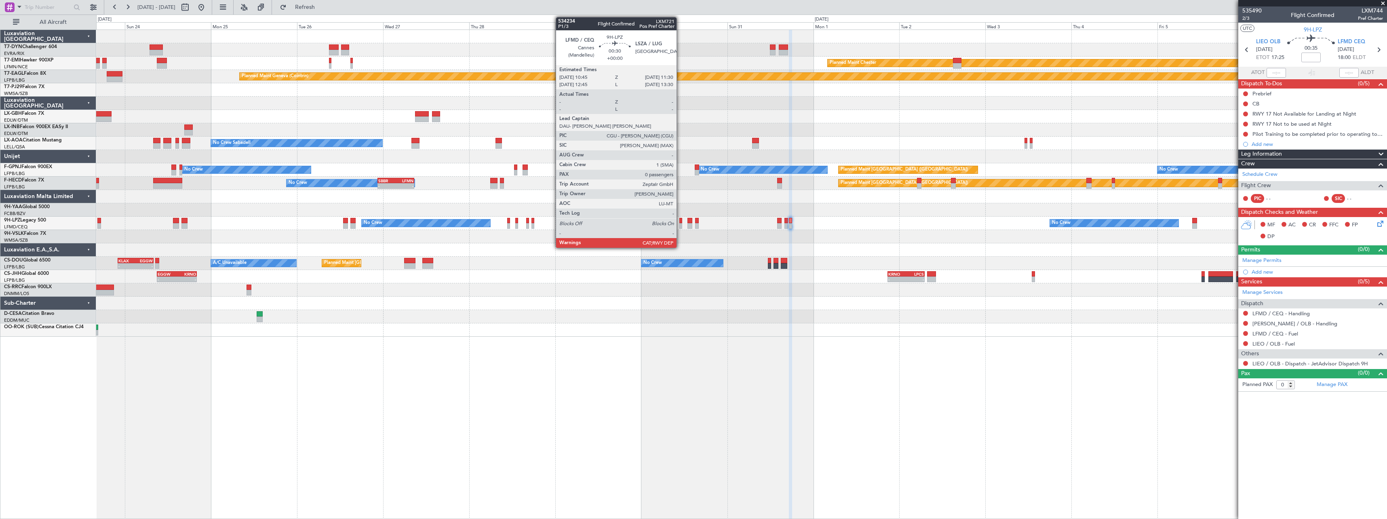
click at [680, 220] on div at bounding box center [680, 221] width 3 height 6
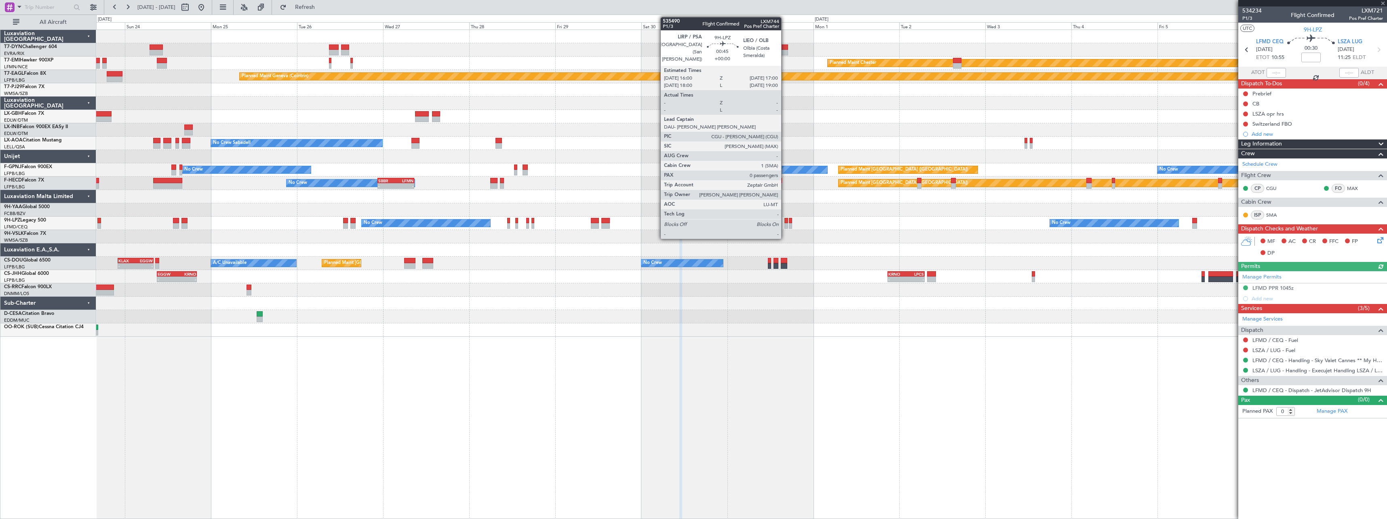
click at [785, 221] on div at bounding box center [786, 221] width 4 height 6
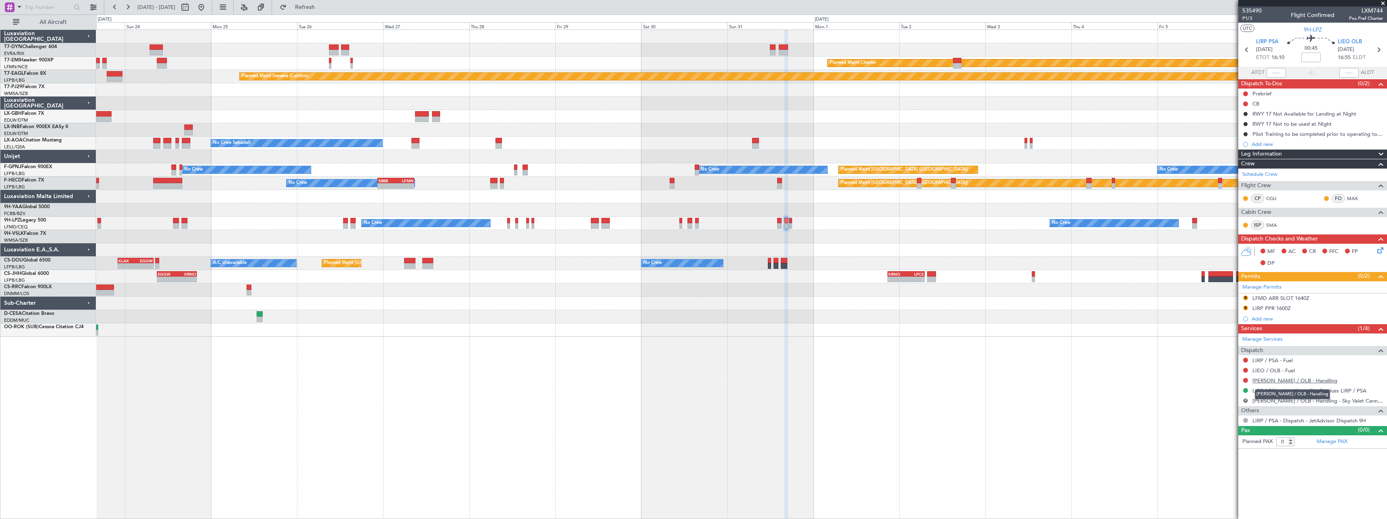
click at [1271, 381] on link "LIEO / OLB - Handling" at bounding box center [1294, 380] width 85 height 7
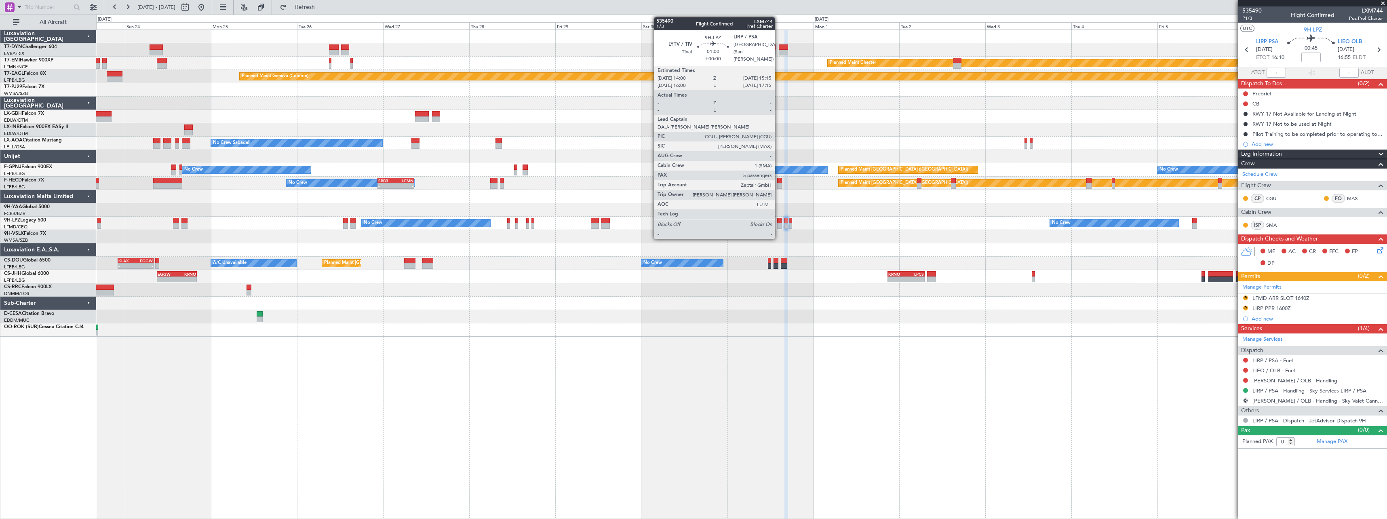
click at [778, 219] on div at bounding box center [779, 221] width 5 height 6
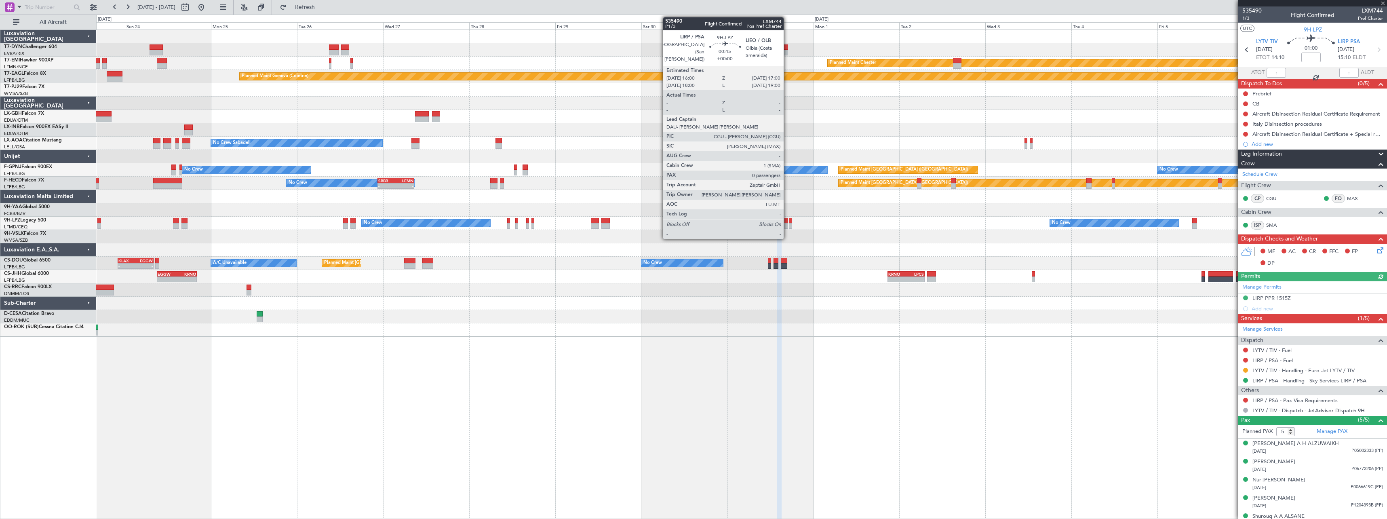
click at [787, 220] on div at bounding box center [786, 221] width 4 height 6
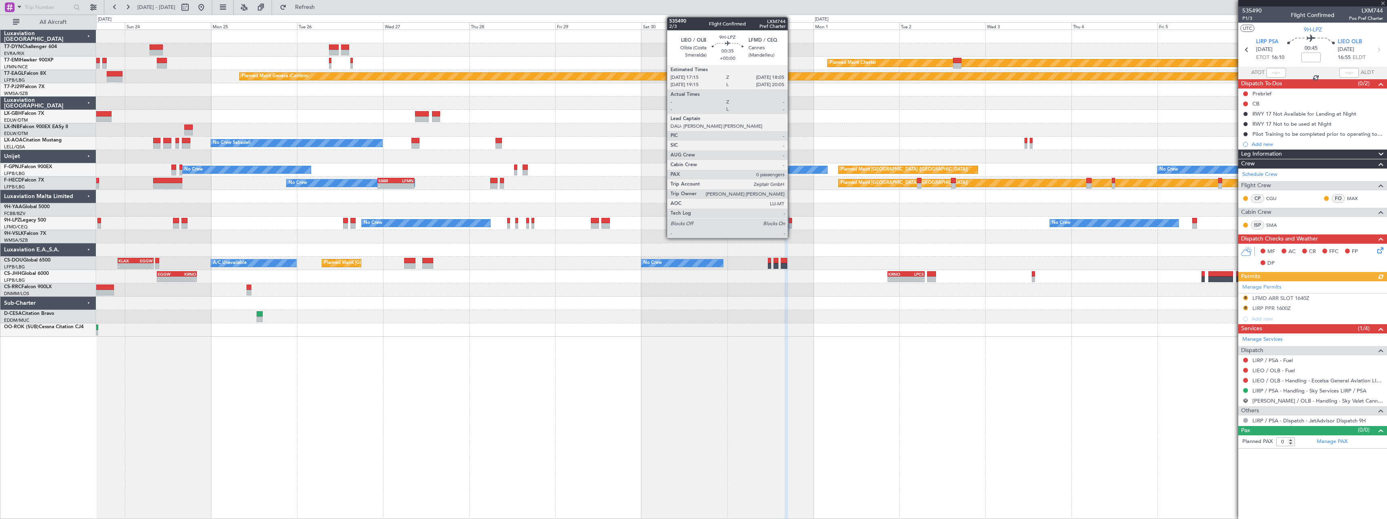
click at [791, 222] on div at bounding box center [790, 221] width 3 height 6
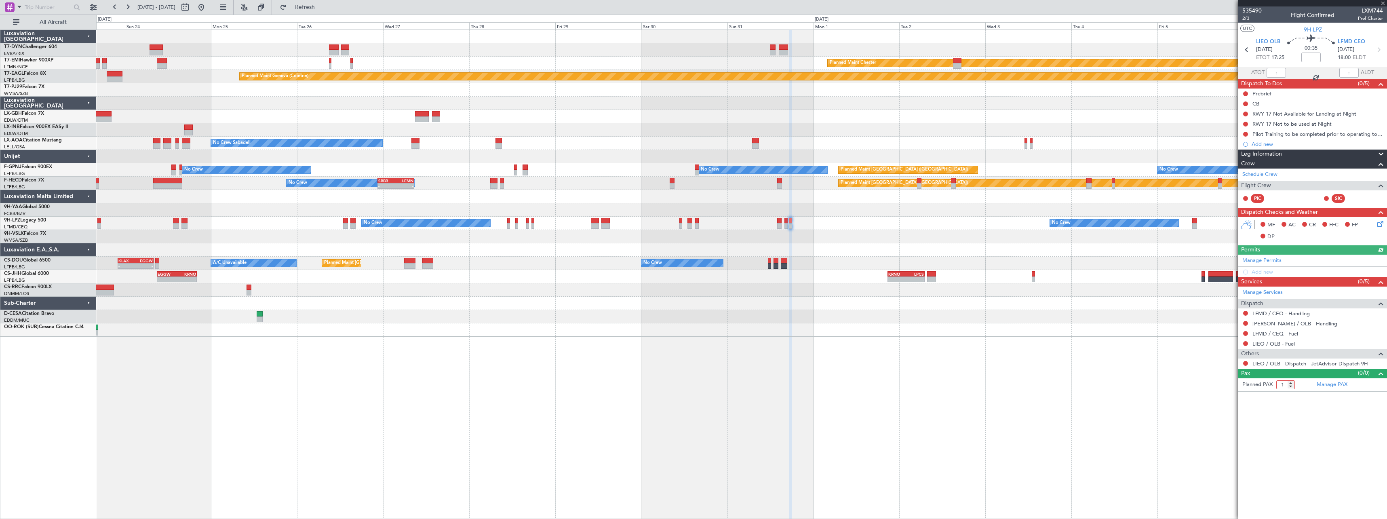
click at [1292, 382] on input "1" at bounding box center [1285, 384] width 19 height 9
type input "2"
click at [1292, 382] on input "2" at bounding box center [1285, 384] width 19 height 9
click at [1301, 386] on form "Planned PAX 2" at bounding box center [1275, 384] width 74 height 13
click at [1287, 325] on link "LIEO / OLB - Handling" at bounding box center [1294, 323] width 85 height 7
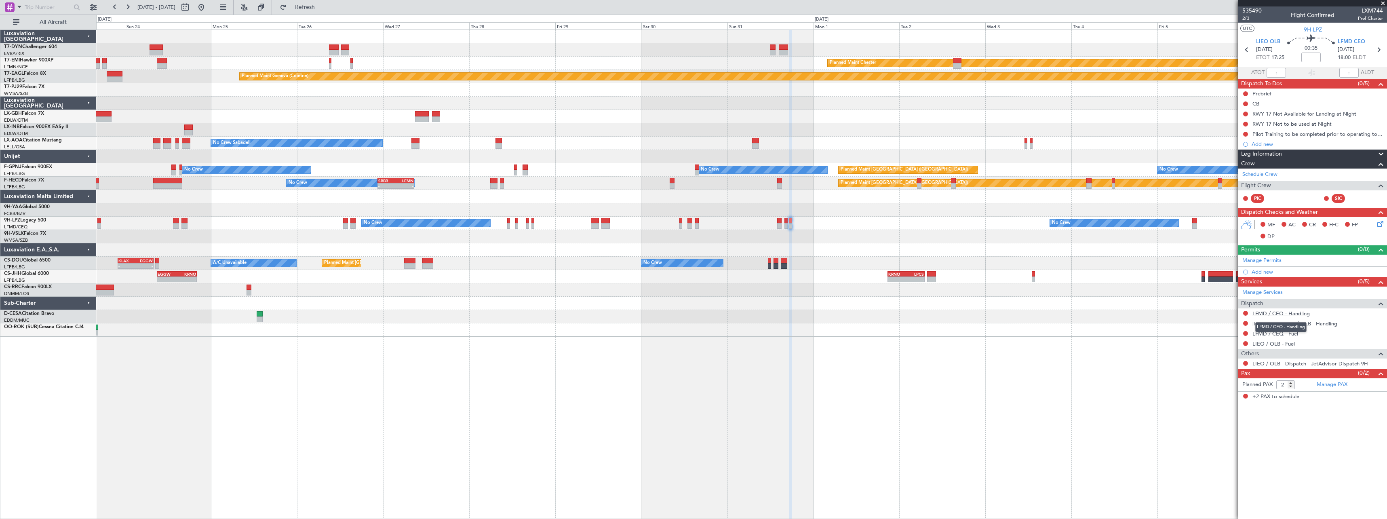
click at [1272, 314] on link "LFMD / CEQ - Handling" at bounding box center [1280, 313] width 57 height 7
click at [322, 8] on span "Refresh" at bounding box center [305, 7] width 34 height 6
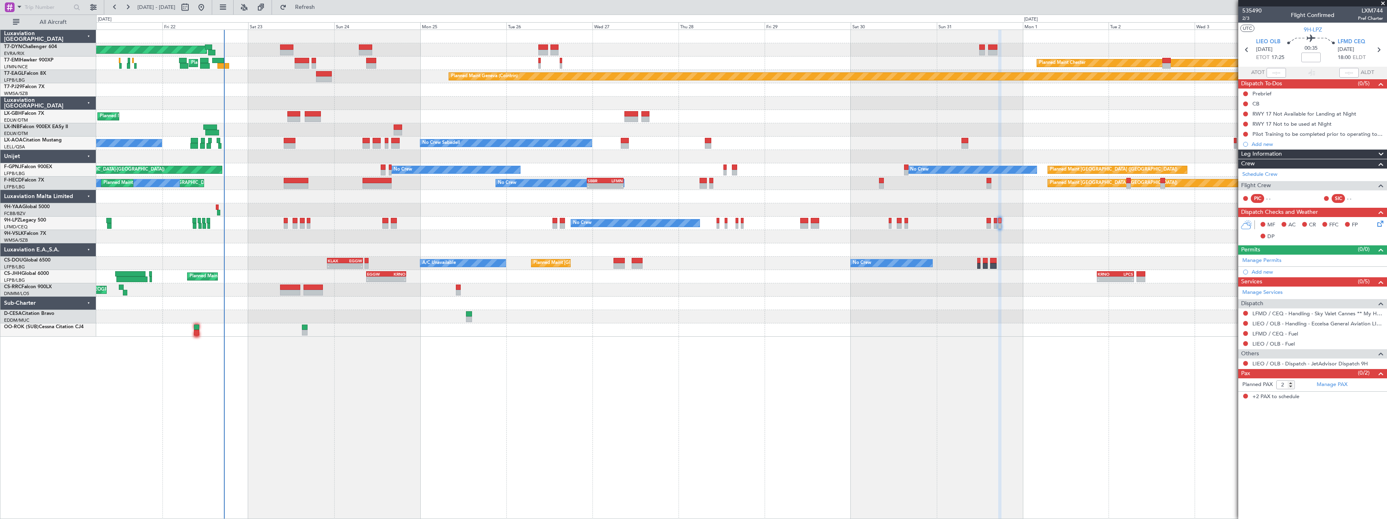
click at [625, 280] on div "Planned Maint Basel-Mulhouse Planned Maint Chester Planned Maint Chester Planne…" at bounding box center [741, 183] width 1290 height 307
click at [268, 5] on button at bounding box center [261, 7] width 13 height 13
click at [322, 5] on span "Refresh" at bounding box center [305, 7] width 34 height 6
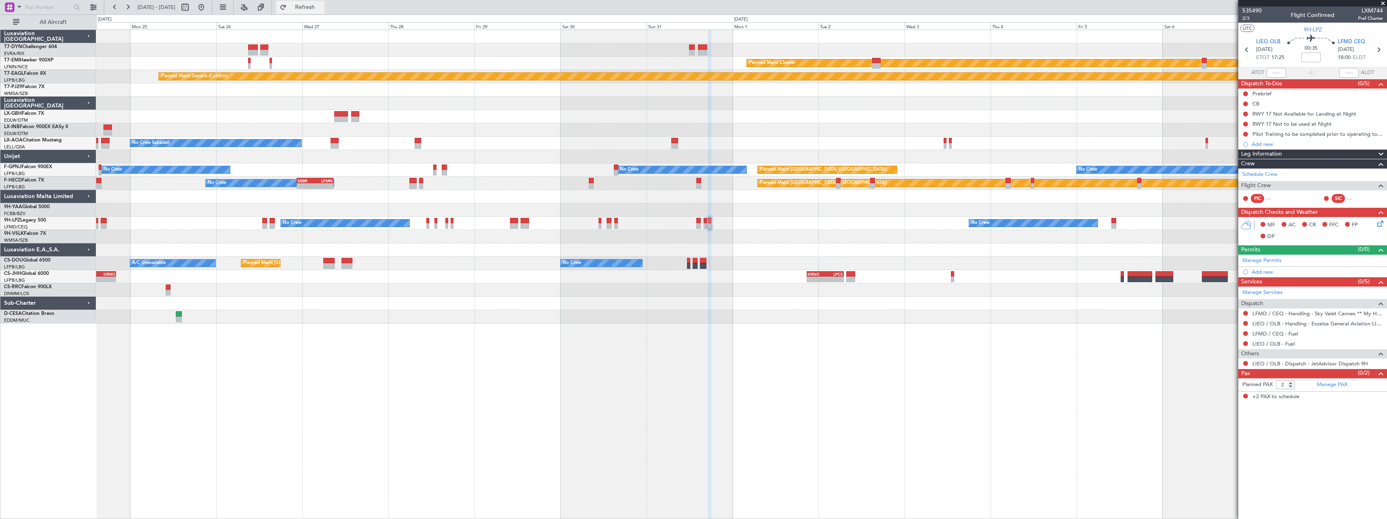
click at [325, 12] on button "Refresh" at bounding box center [300, 7] width 48 height 13
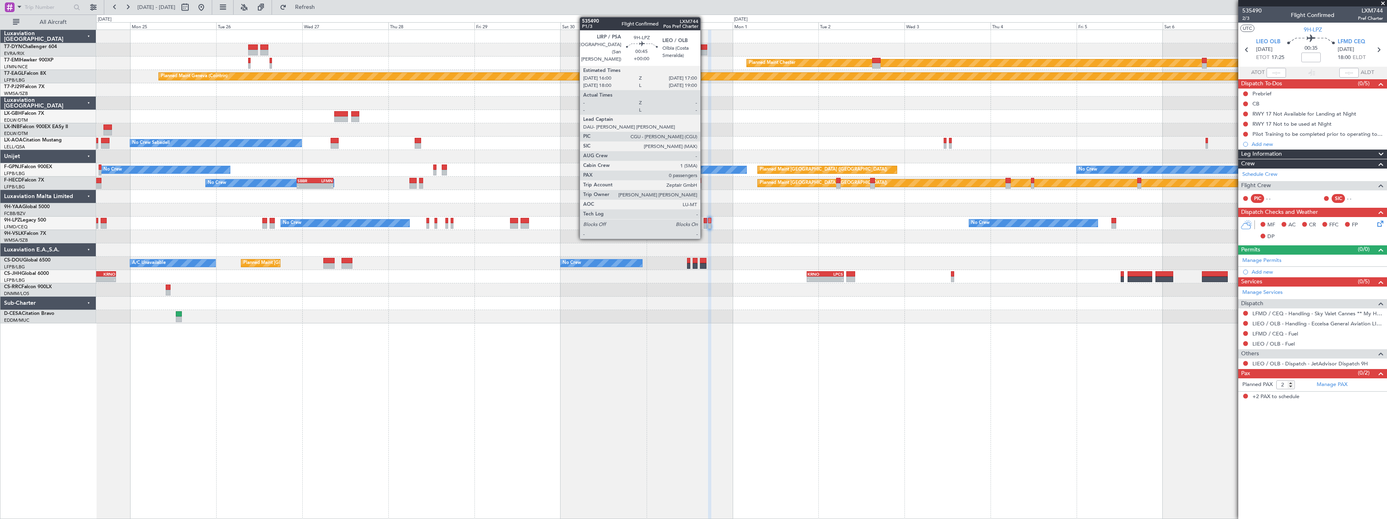
click at [704, 223] on div at bounding box center [706, 221] width 4 height 6
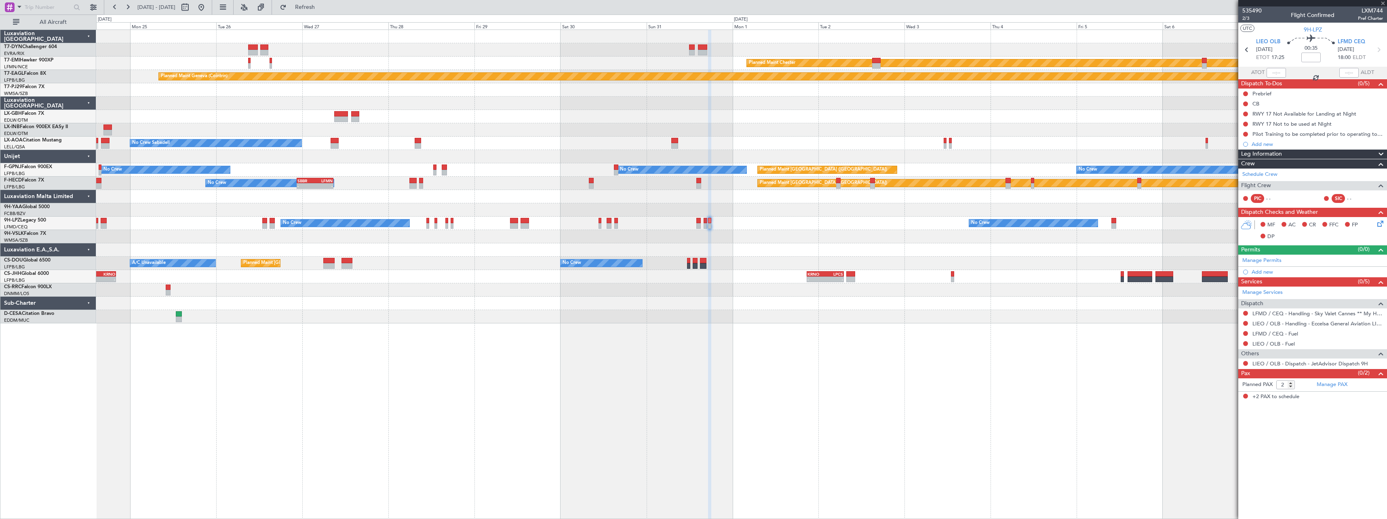
type input "0"
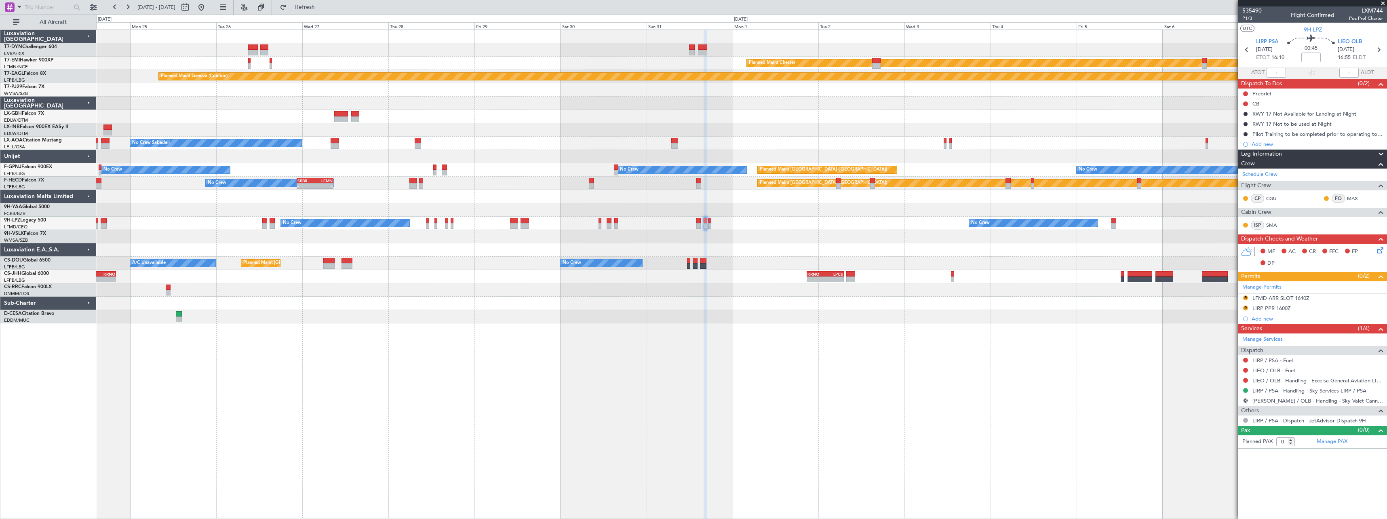
click at [702, 337] on div "Planned Maint Basel-Mulhouse Planned Maint Chester Planned Maint Chester Planne…" at bounding box center [741, 274] width 1291 height 489
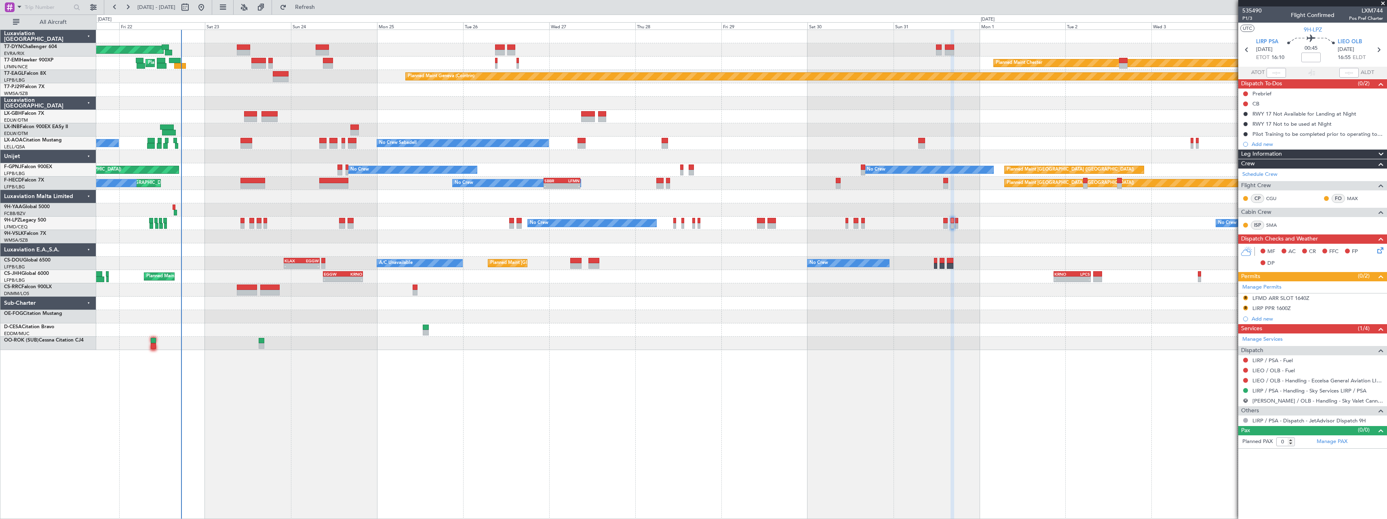
click at [700, 263] on div "Planned Maint Paris (Le Bourget) A/C Unavailable No Crew KLAX 22:00 Z EGGW 08:0…" at bounding box center [741, 263] width 1290 height 13
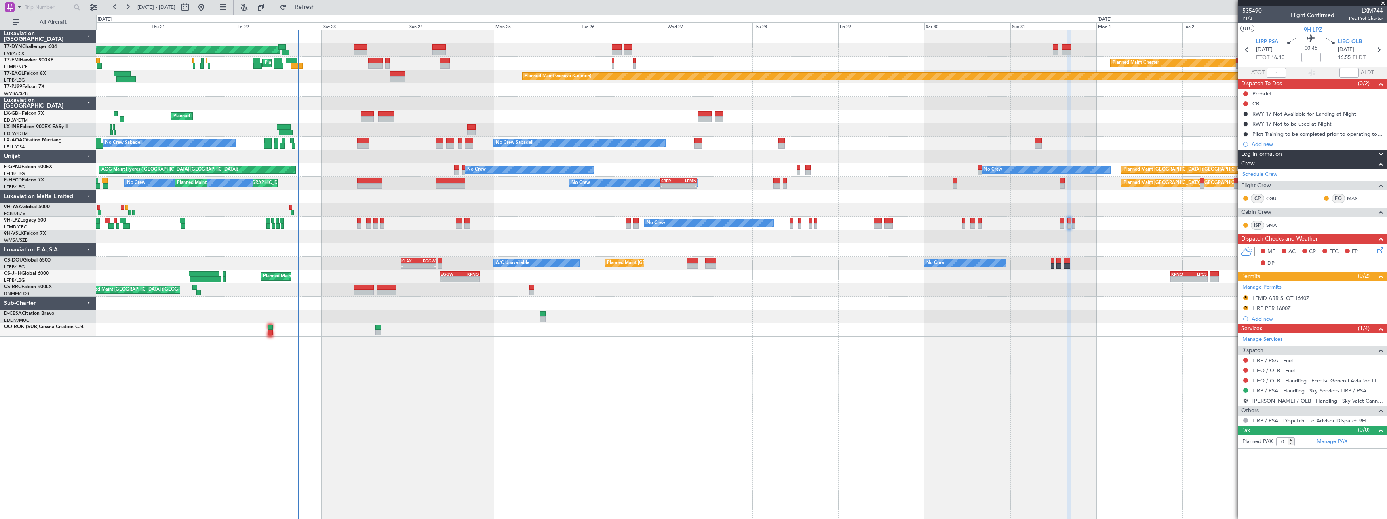
click at [997, 294] on div "Planned Maint Basel-Mulhouse Planned Maint Chester Planned Maint Chester Planne…" at bounding box center [741, 183] width 1290 height 307
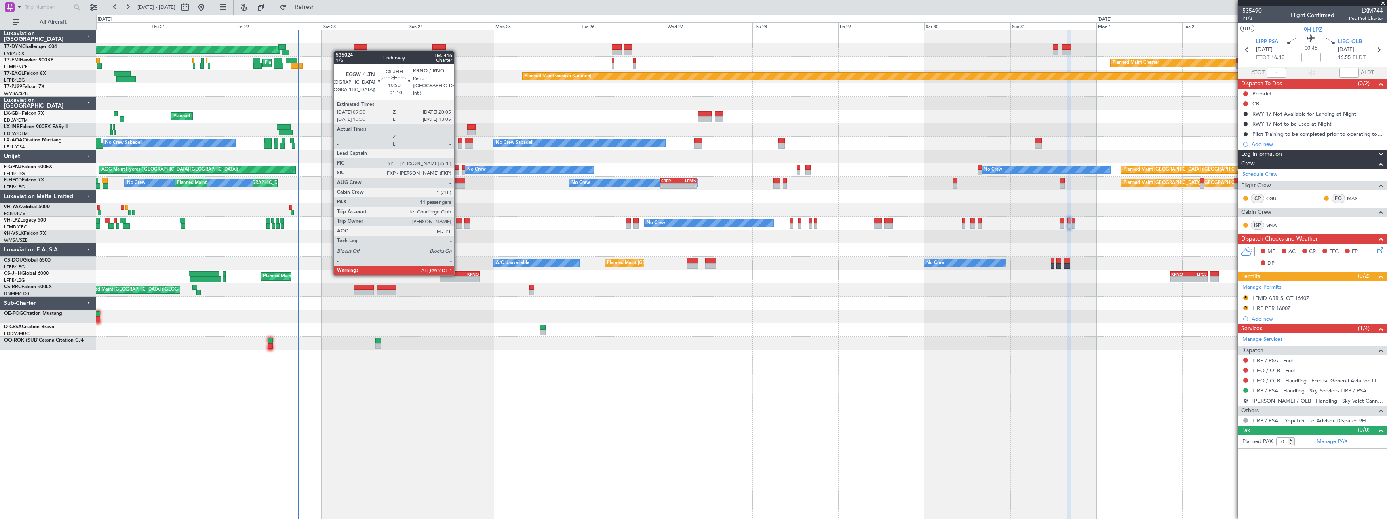
click at [458, 274] on div "EGGW" at bounding box center [450, 274] width 19 height 5
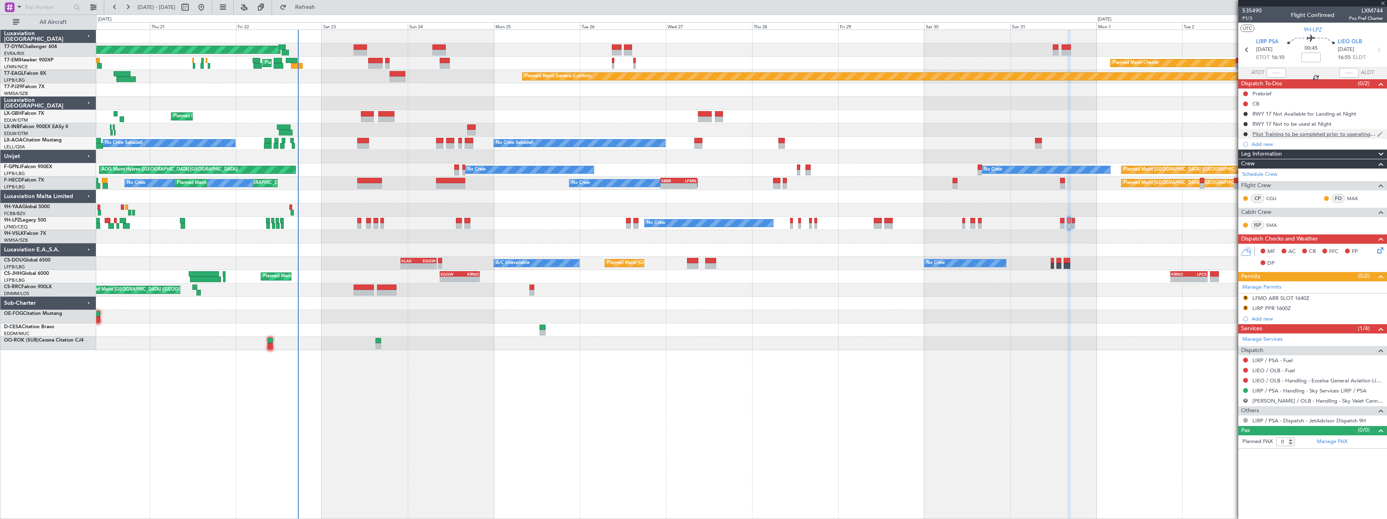
type input "+01:10"
type input "11"
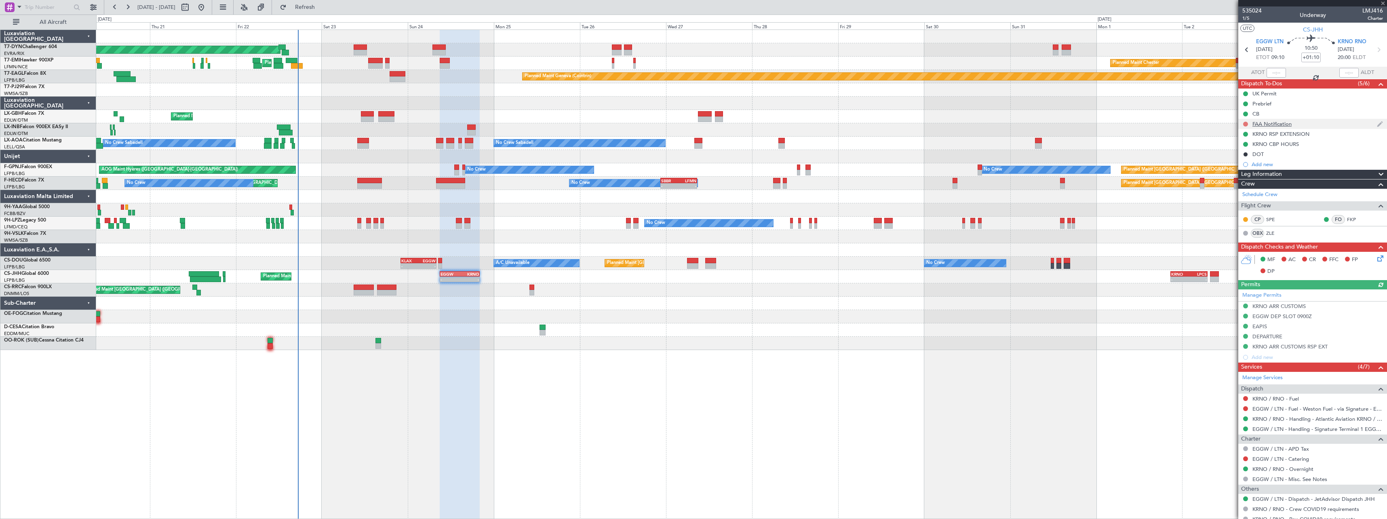
click at [1246, 124] on button at bounding box center [1245, 124] width 5 height 5
click at [1236, 160] on span "Completed" at bounding box center [1249, 160] width 27 height 8
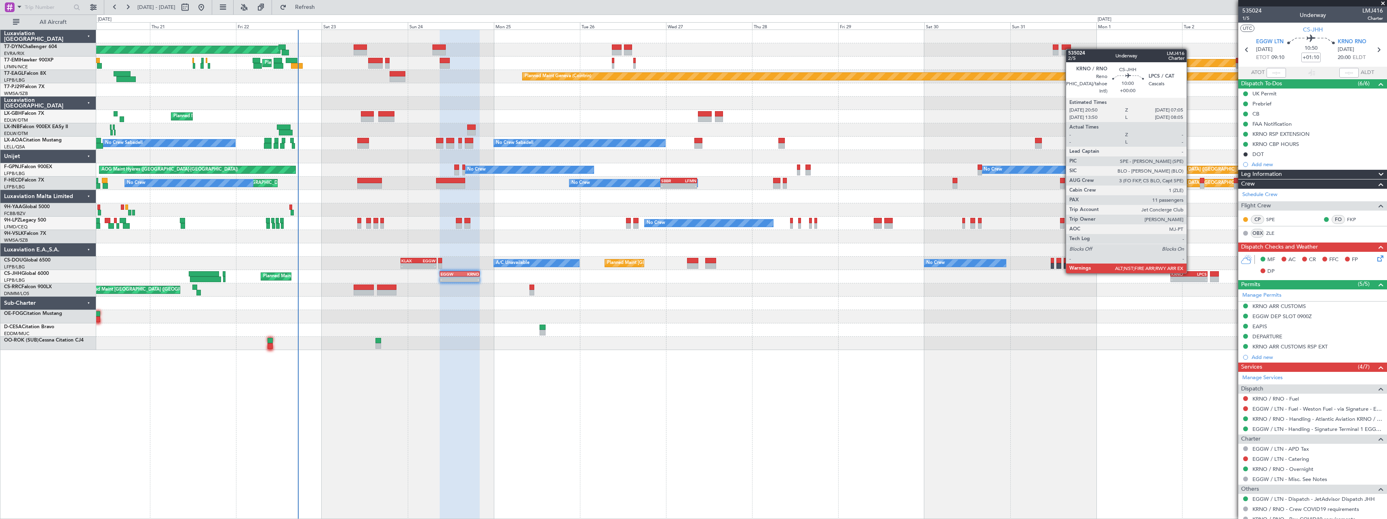
click at [1190, 272] on div "LPCS" at bounding box center [1198, 274] width 18 height 5
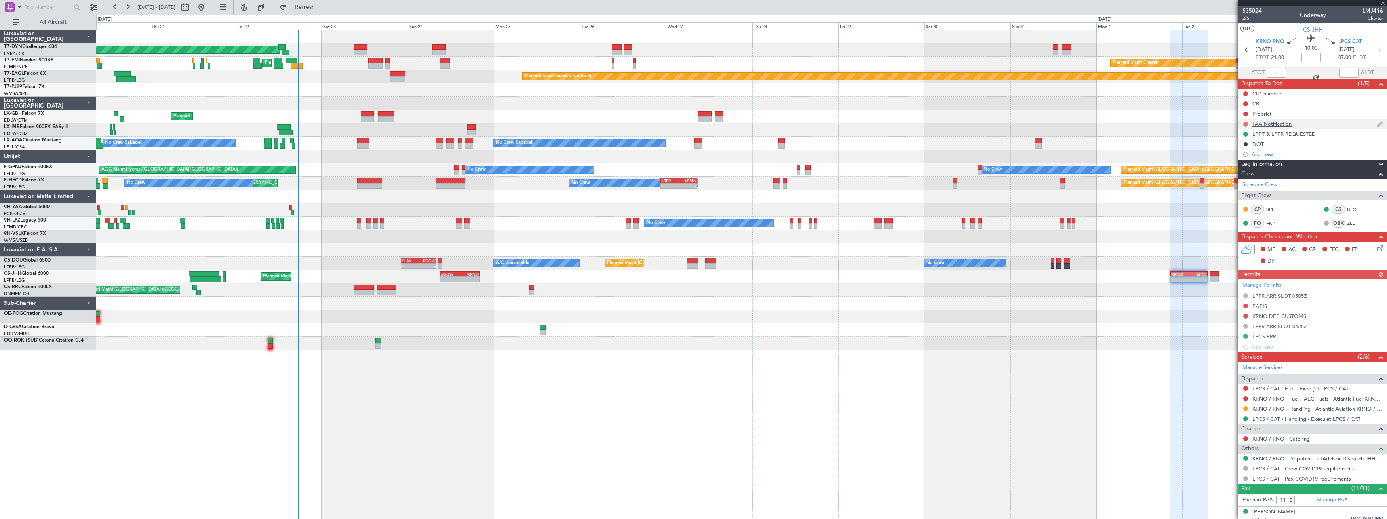
click at [1245, 124] on button at bounding box center [1245, 124] width 5 height 5
click at [1234, 160] on li "Completed" at bounding box center [1246, 160] width 43 height 12
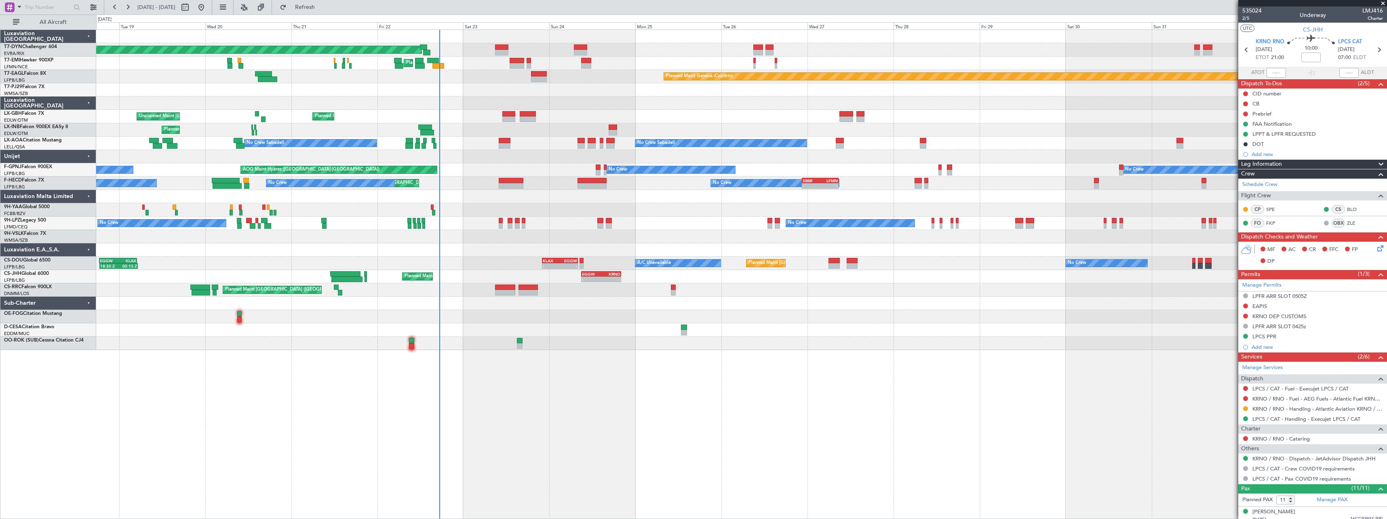
click at [616, 209] on div at bounding box center [741, 209] width 1290 height 13
click at [487, 245] on div at bounding box center [741, 249] width 1290 height 13
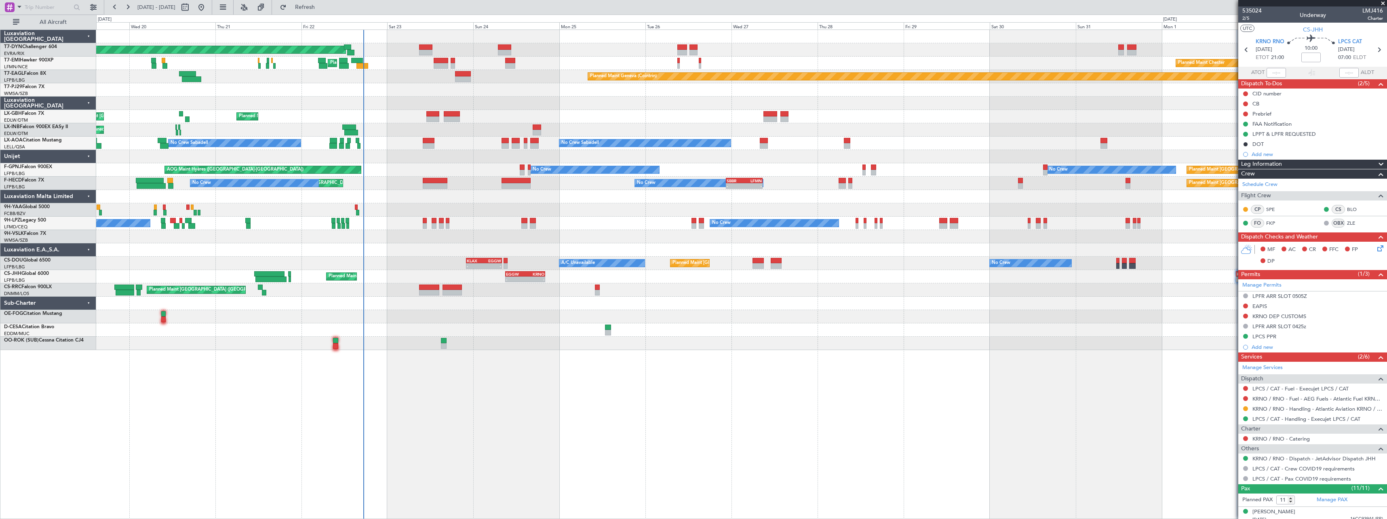
click at [514, 239] on div at bounding box center [741, 236] width 1290 height 13
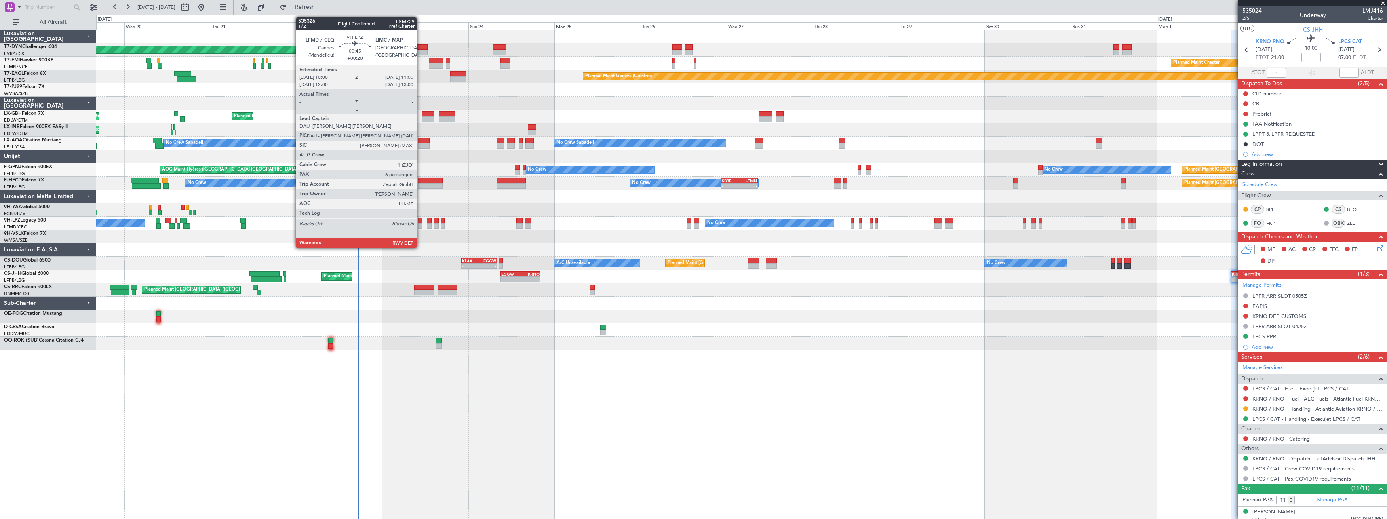
click at [420, 223] on div at bounding box center [420, 226] width 4 height 6
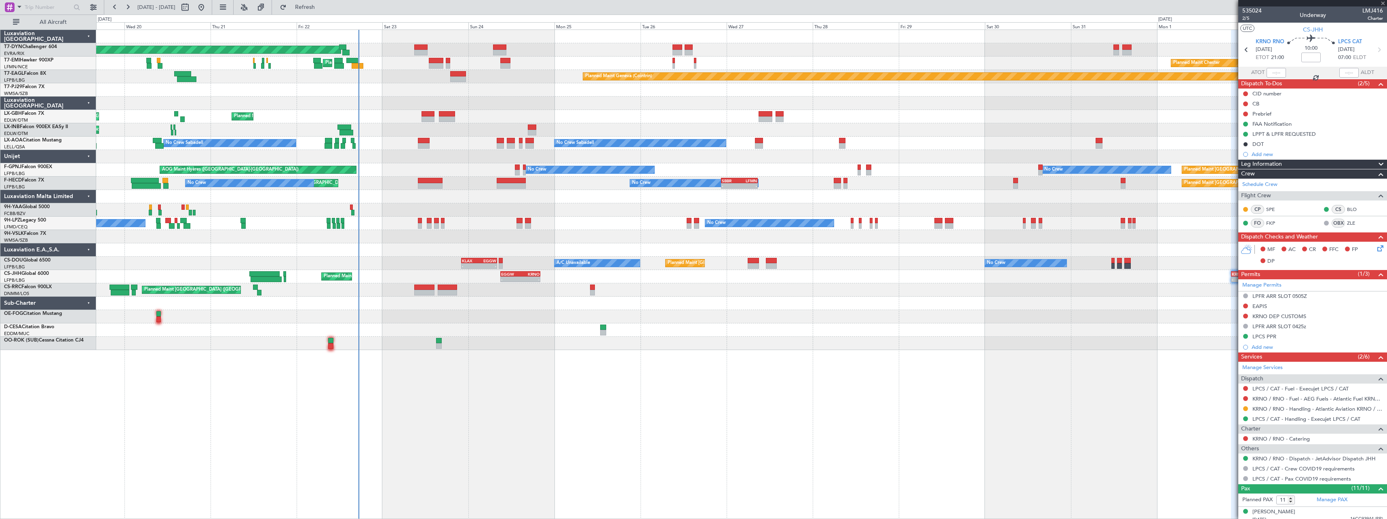
type input "+00:20"
type input "6"
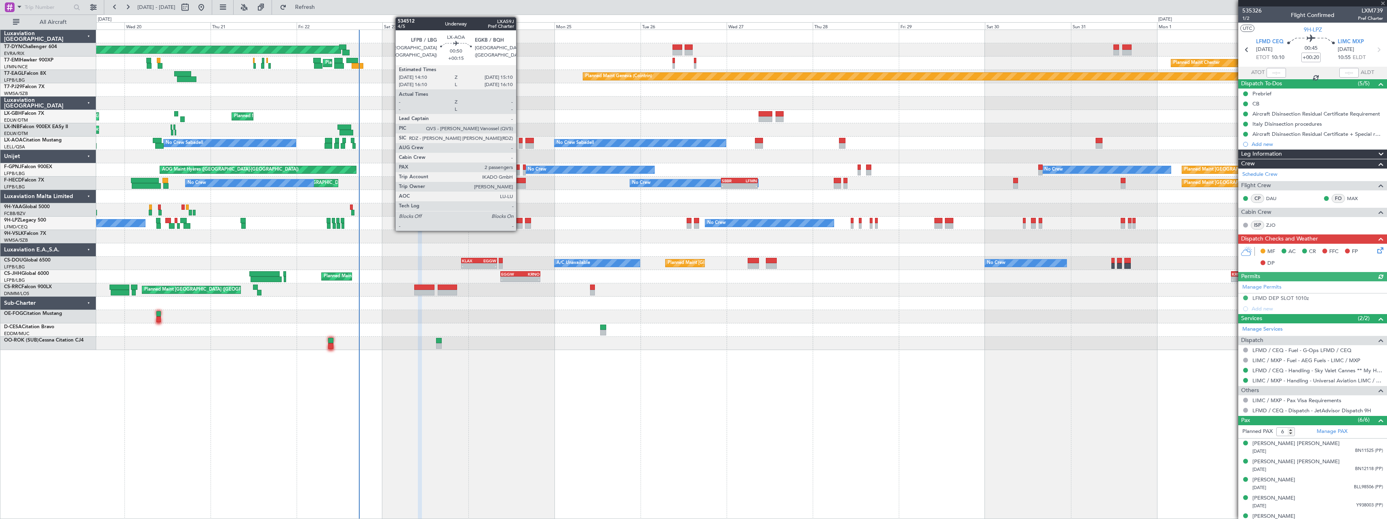
click at [520, 143] on div at bounding box center [521, 146] width 4 height 6
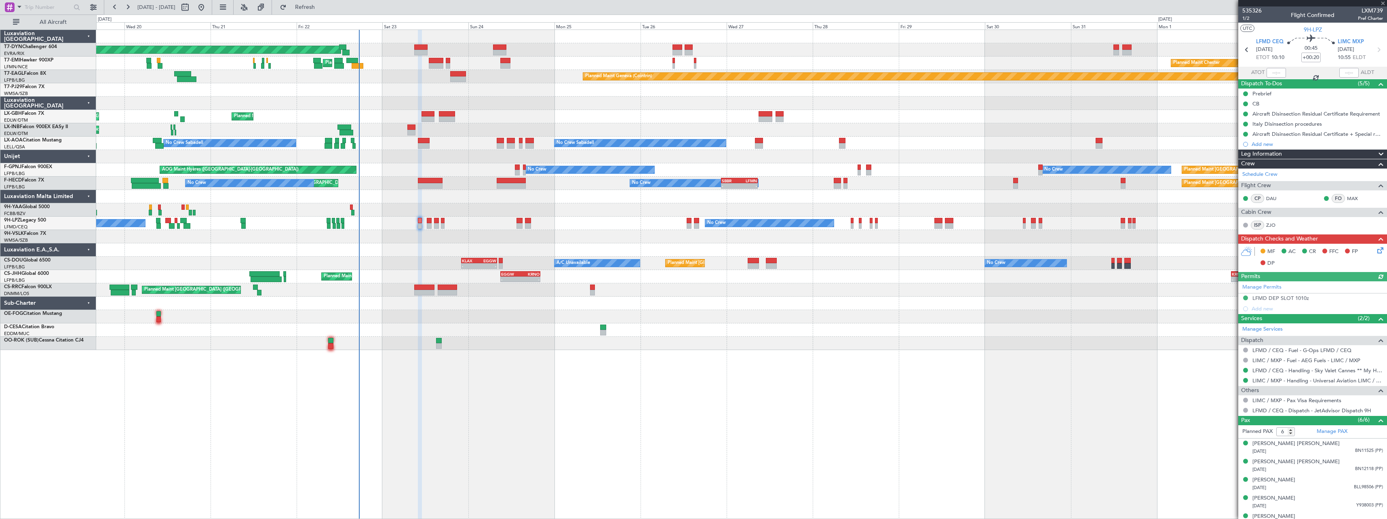
type input "+00:15"
type input "2"
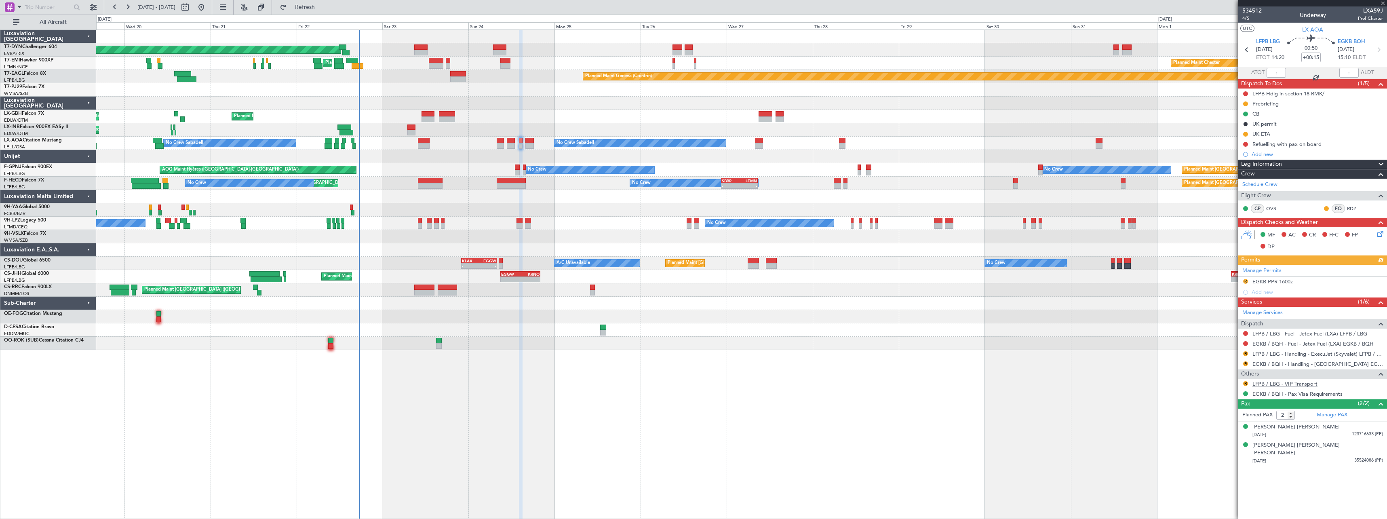
click at [1286, 384] on link "LFPB / LBG - VIP Transport" at bounding box center [1284, 383] width 65 height 7
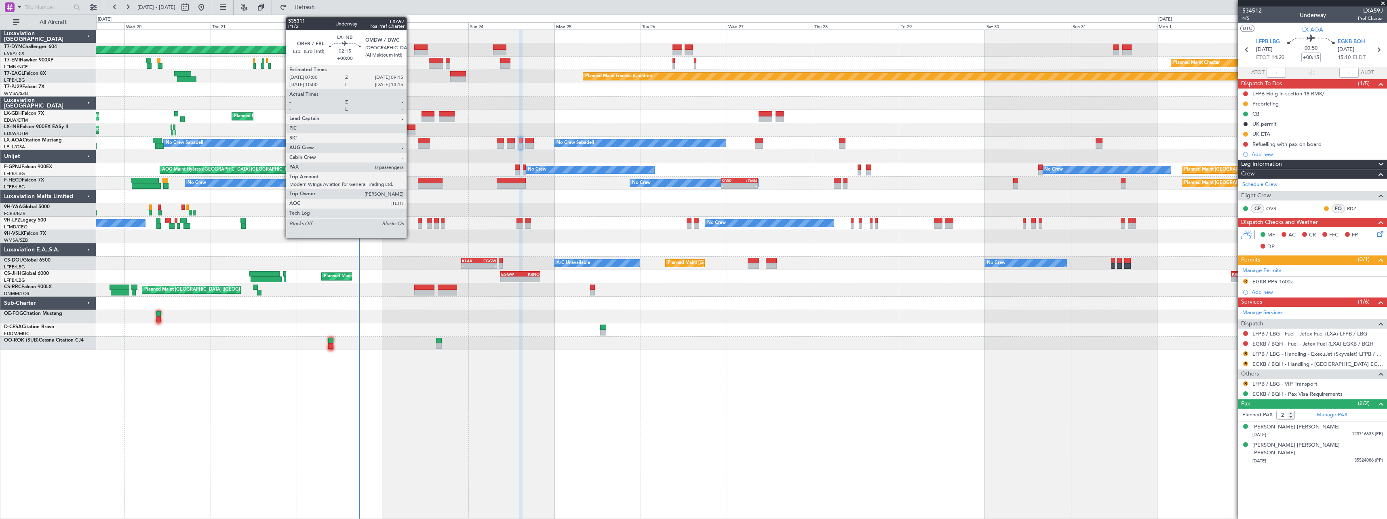
click at [410, 127] on div at bounding box center [411, 127] width 8 height 6
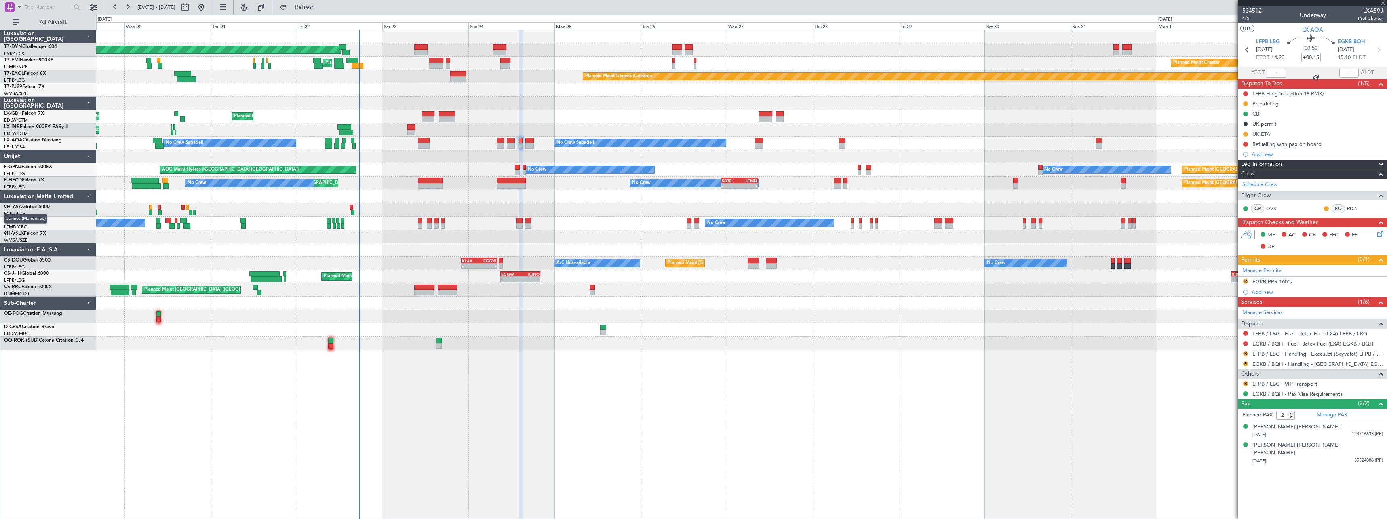
type input "0"
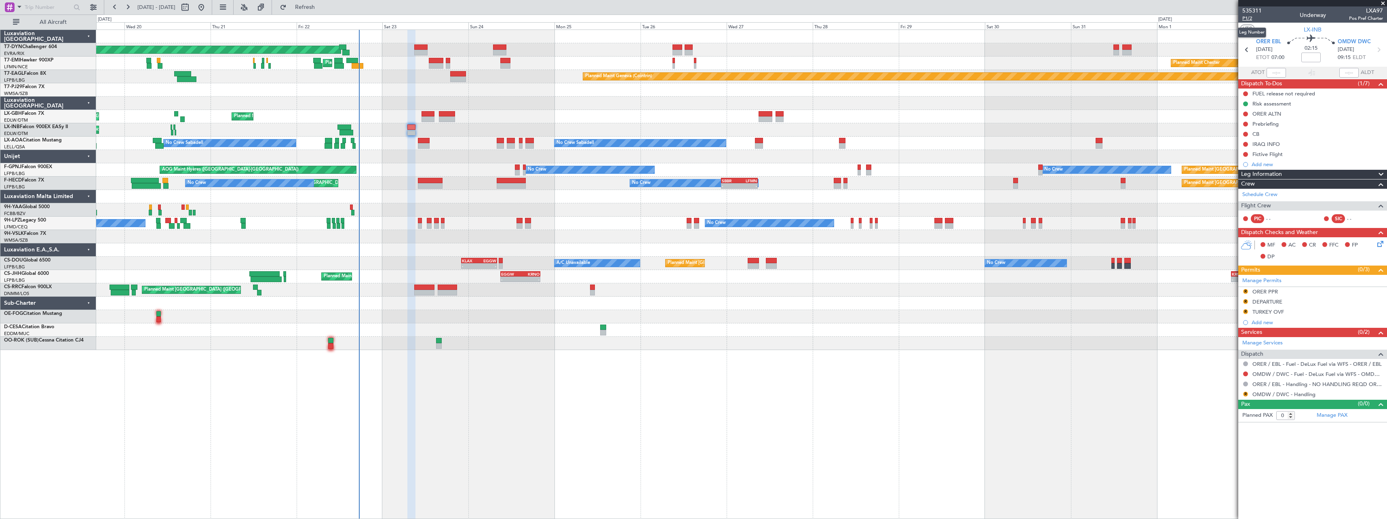
click at [1245, 17] on span "P1/2" at bounding box center [1251, 18] width 19 height 7
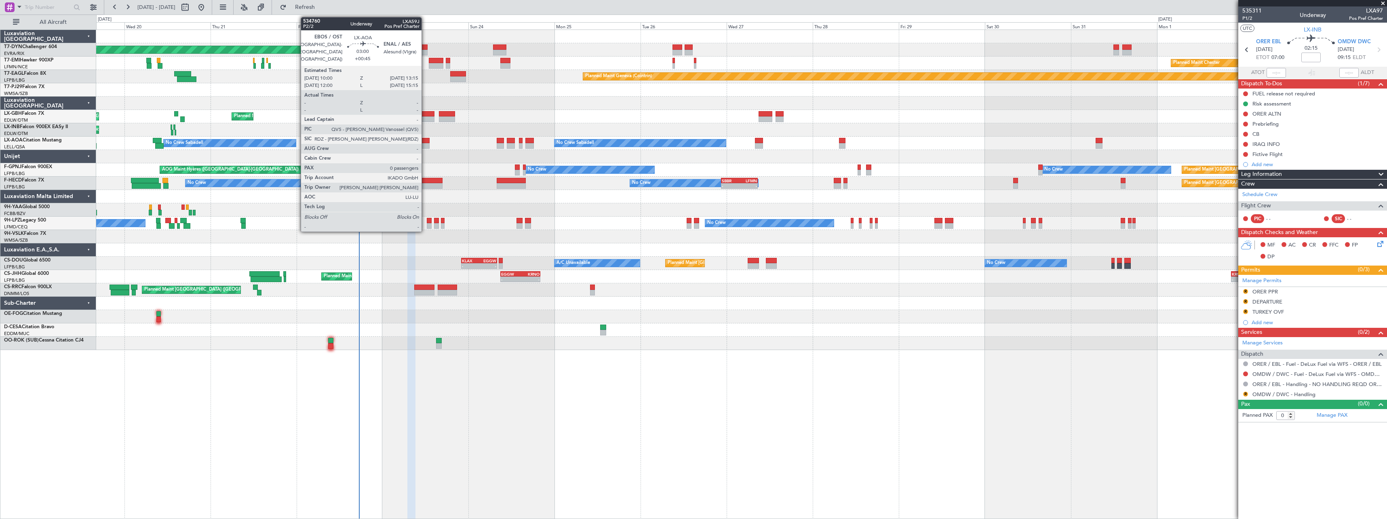
click at [425, 143] on div at bounding box center [424, 146] width 12 height 6
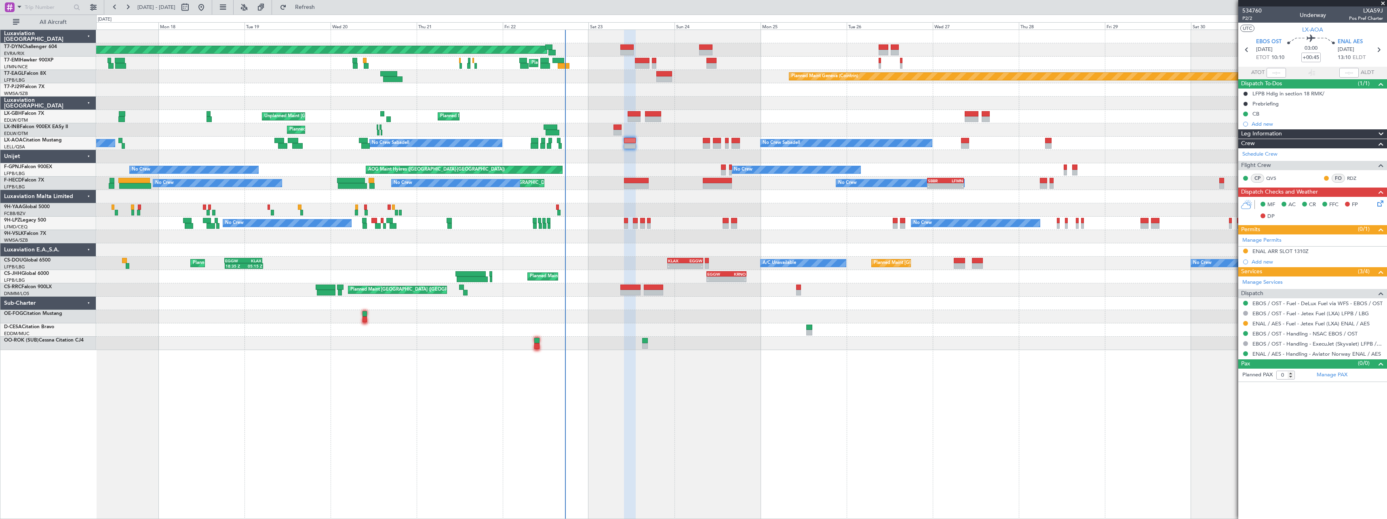
click at [695, 207] on div at bounding box center [741, 209] width 1290 height 13
click at [321, 13] on button "Refresh" at bounding box center [300, 7] width 48 height 13
click at [322, 9] on span "Refresh" at bounding box center [305, 7] width 34 height 6
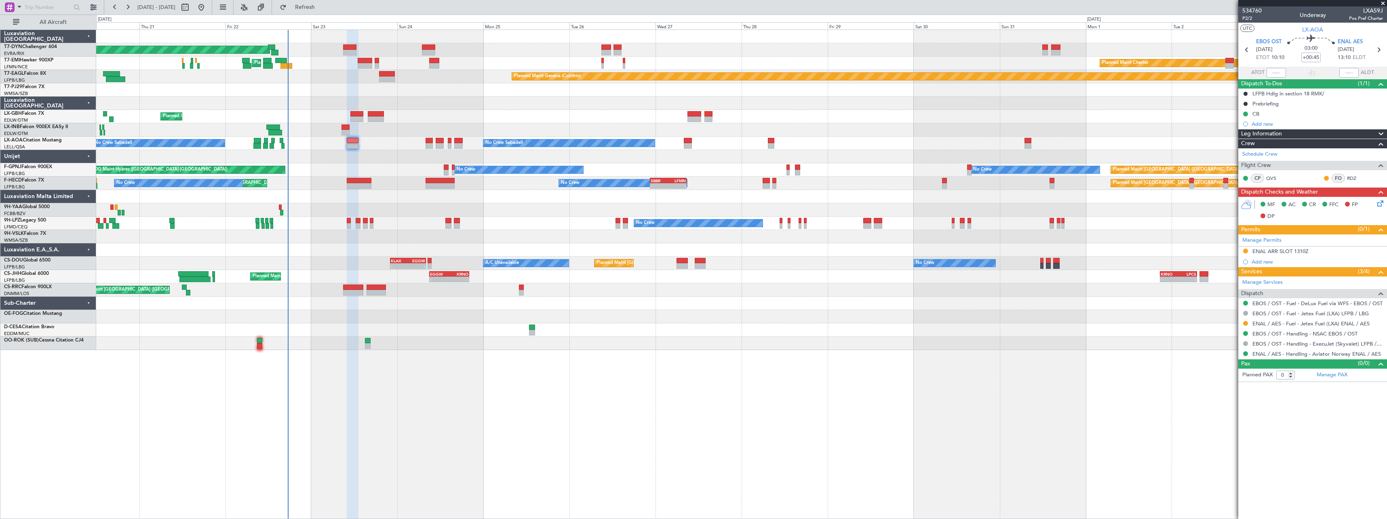
click at [654, 370] on div "Planned Maint Basel-Mulhouse Planned Maint Chester Planned Maint Chester Planne…" at bounding box center [741, 274] width 1291 height 489
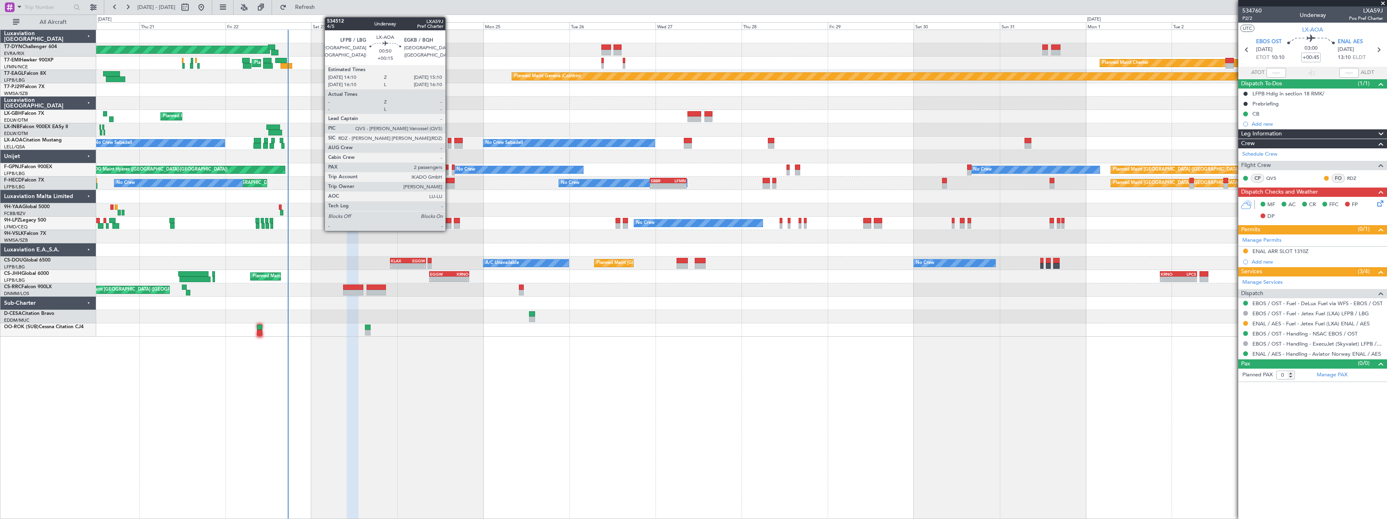
click at [449, 141] on div at bounding box center [450, 141] width 4 height 6
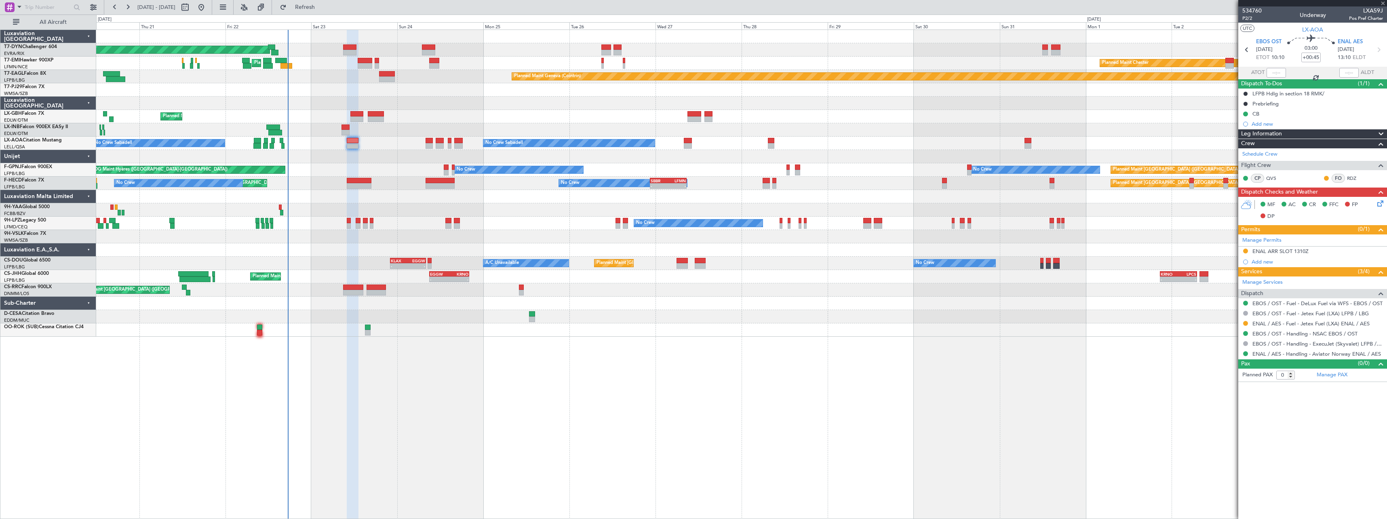
type input "+00:15"
type input "2"
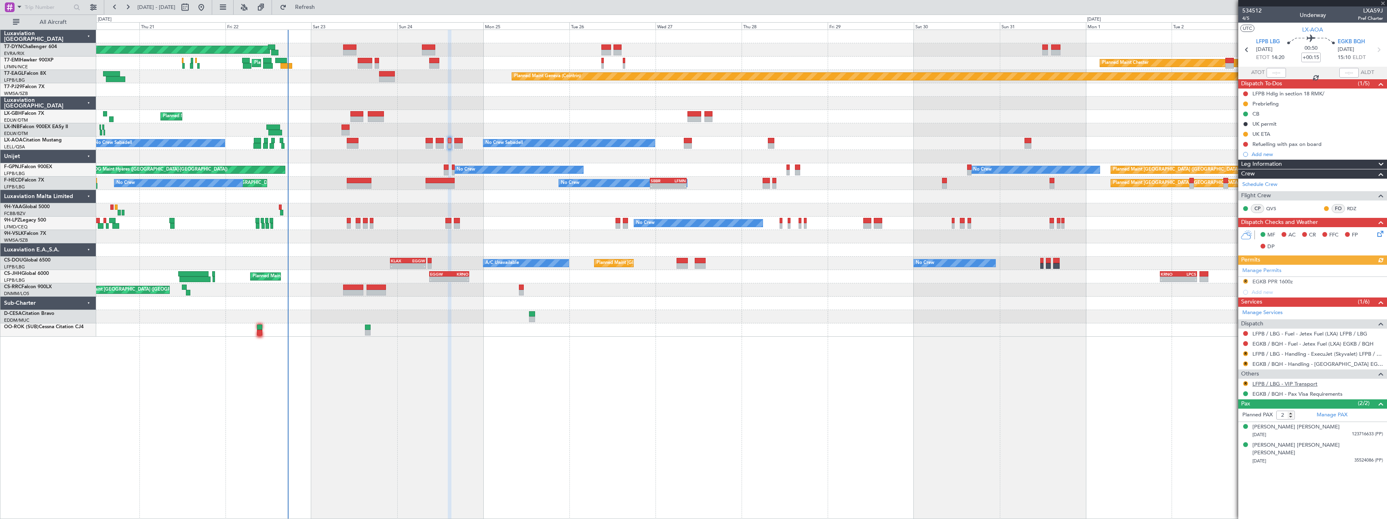
click at [1290, 381] on link "LFPB / LBG - VIP Transport" at bounding box center [1284, 383] width 65 height 7
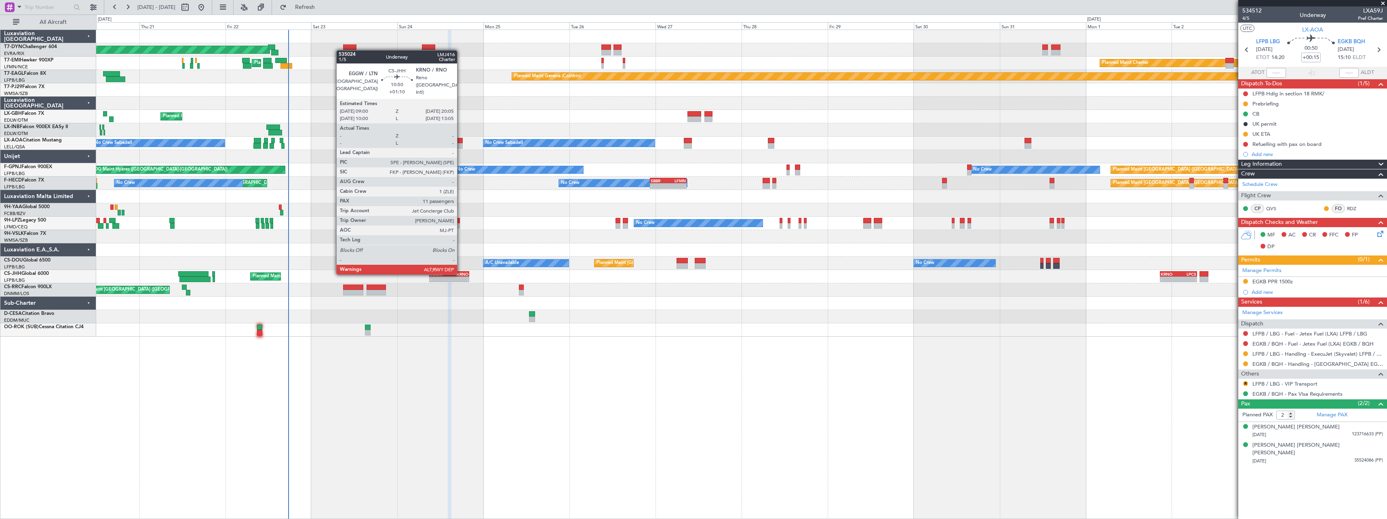
click at [461, 274] on div "KRNO" at bounding box center [458, 274] width 19 height 5
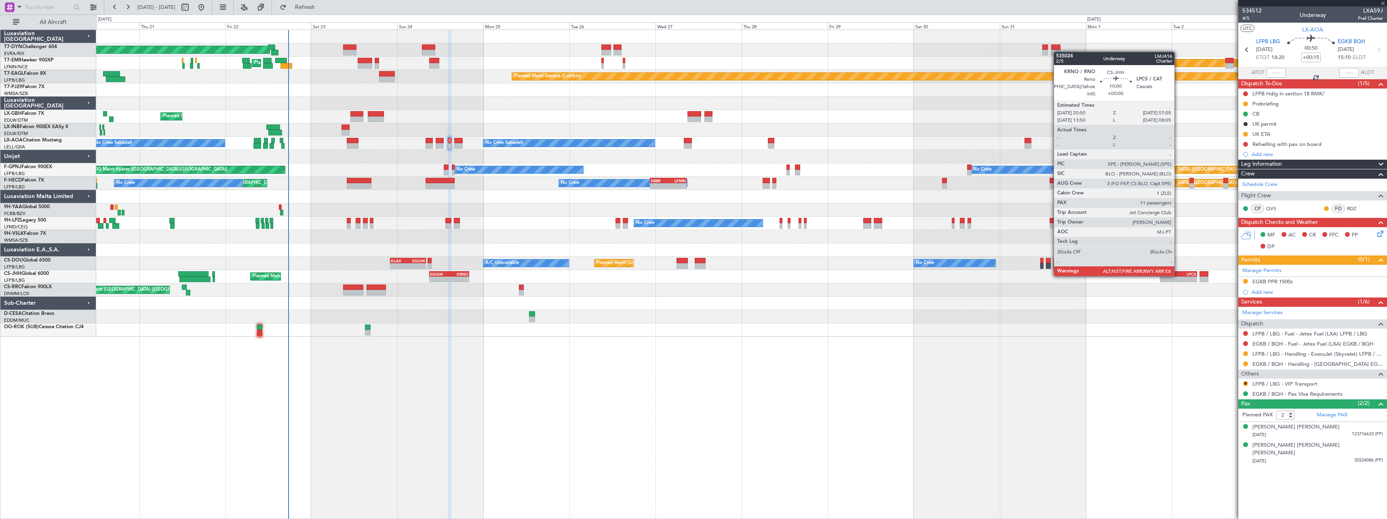
type input "+01:10"
type input "11"
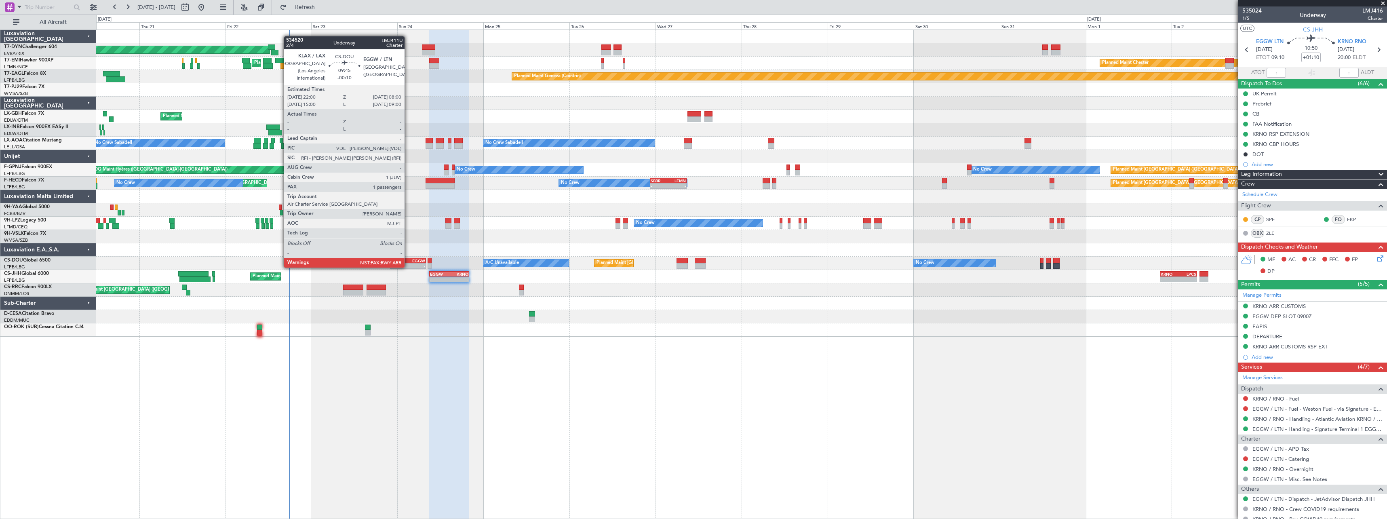
click at [408, 259] on div "EGGW" at bounding box center [416, 260] width 17 height 5
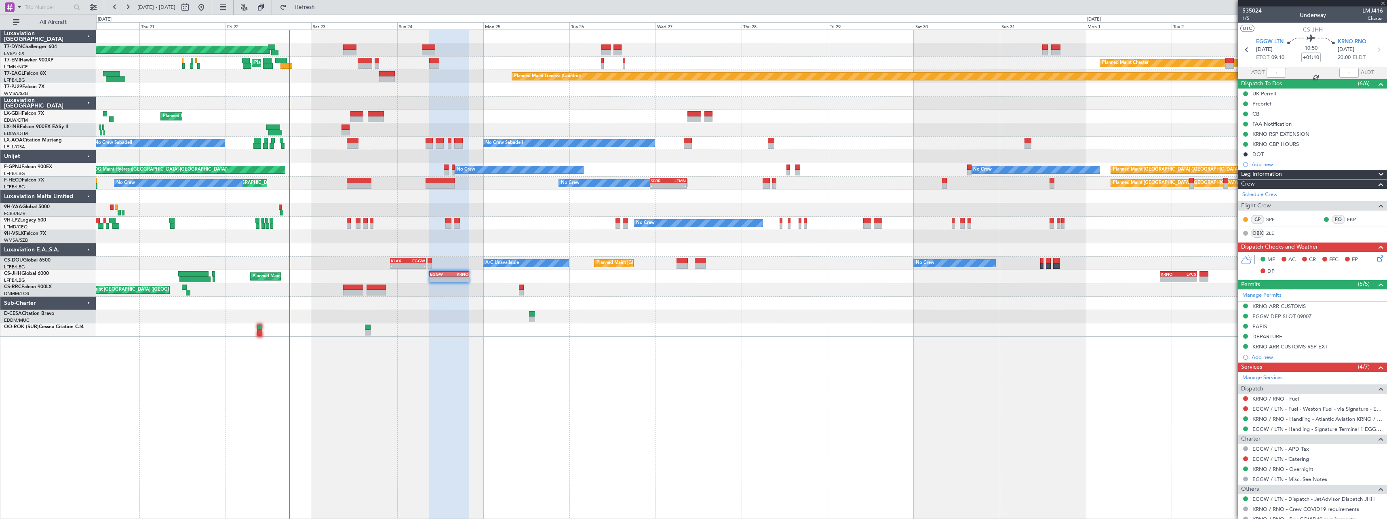
type input "-00:10"
type input "3"
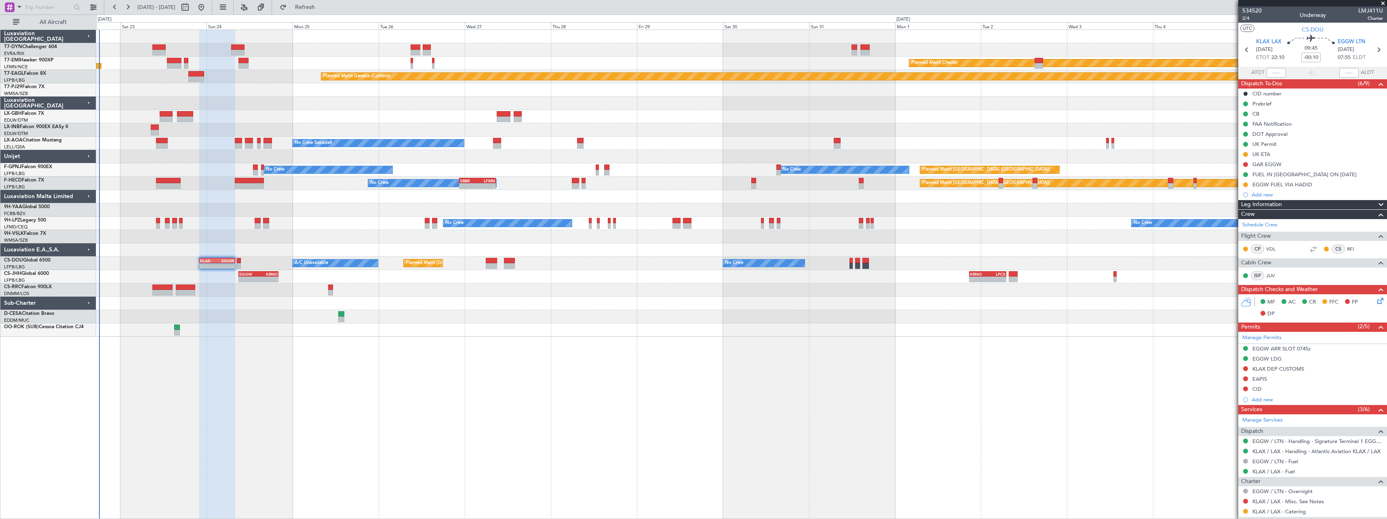
click at [856, 306] on div "Planned Maint Basel-Mulhouse Planned Maint Chester Planned Maint Chester Planne…" at bounding box center [741, 183] width 1290 height 307
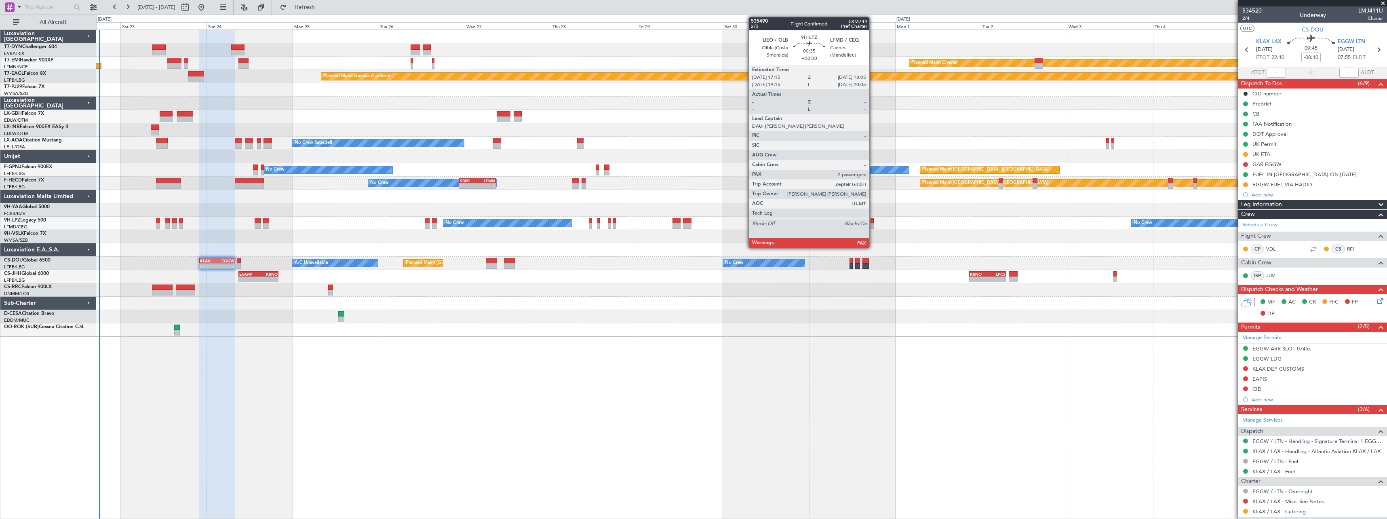
click at [873, 223] on div at bounding box center [872, 226] width 3 height 6
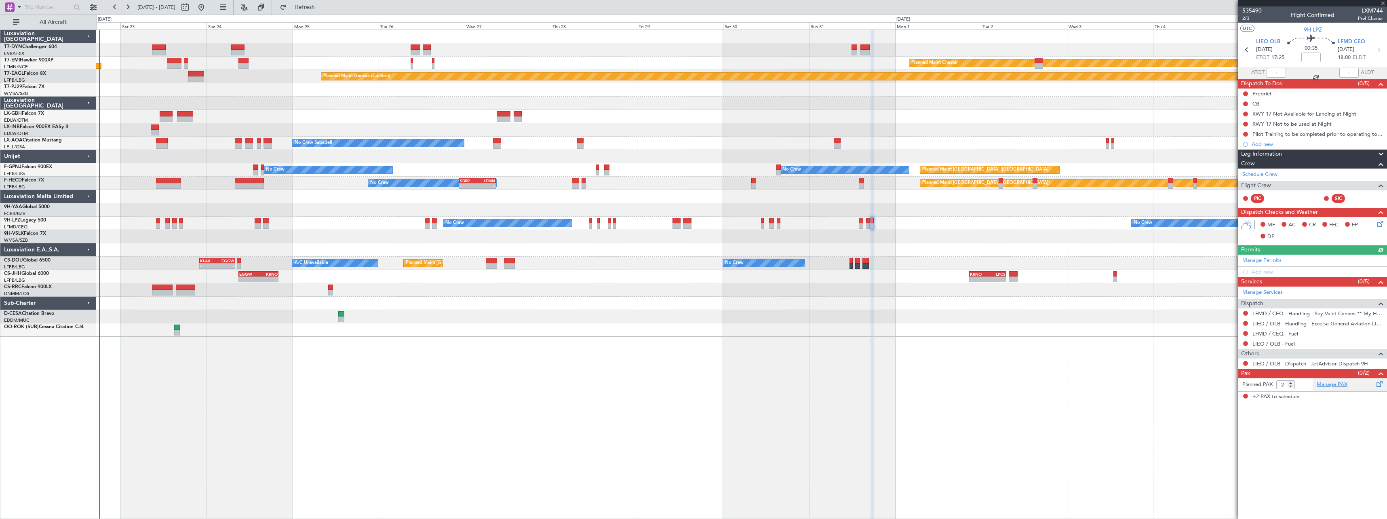
click at [1337, 385] on link "Manage PAX" at bounding box center [1332, 385] width 31 height 8
click at [320, 4] on span "Refresh" at bounding box center [305, 7] width 34 height 6
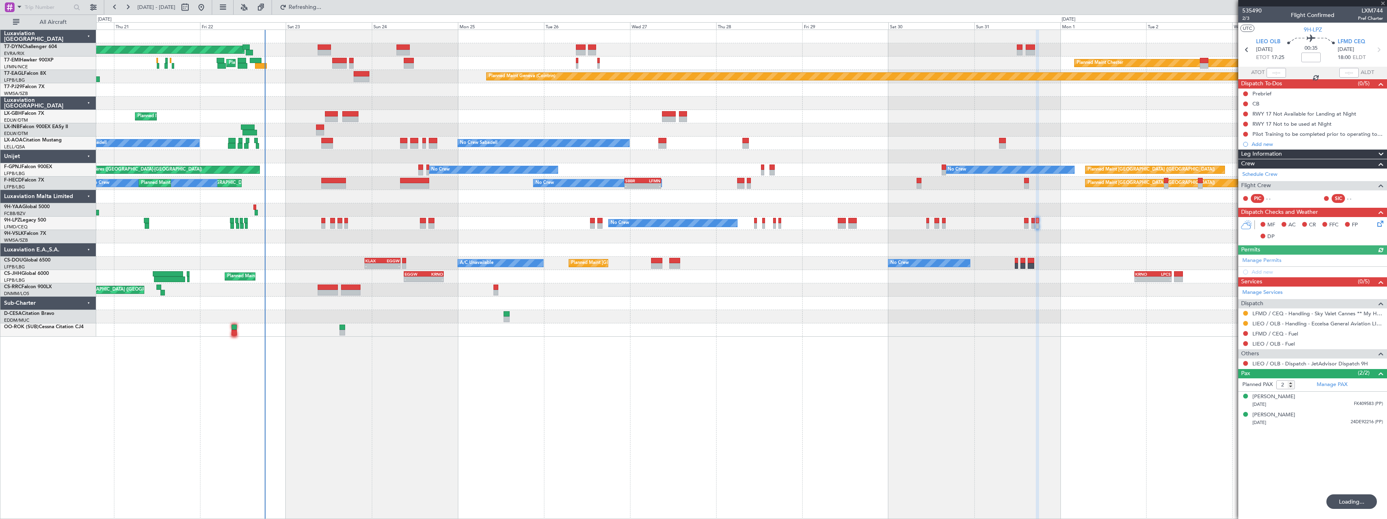
click at [382, 338] on div "Planned Maint Basel-Mulhouse Planned Maint Chester Planned Maint Chester Planne…" at bounding box center [741, 274] width 1291 height 489
click at [343, 15] on div "Planned Maint Basel-Mulhouse Planned Maint Chester Planned Maint Chester Planne…" at bounding box center [693, 267] width 1387 height 504
click at [322, 10] on span "Refresh" at bounding box center [305, 7] width 34 height 6
click at [1254, 10] on span "535490" at bounding box center [1251, 10] width 19 height 8
click at [322, 10] on span "Refresh" at bounding box center [305, 7] width 34 height 6
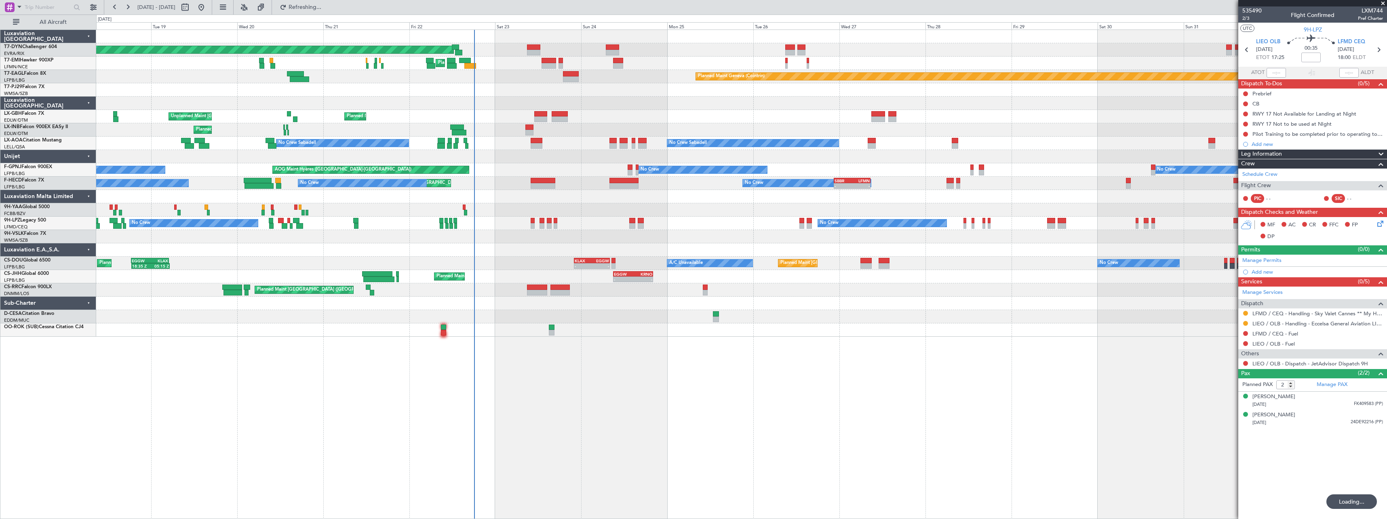
click at [571, 165] on div "Planned Maint [GEOGRAPHIC_DATA]-[GEOGRAPHIC_DATA] Planned Maint [PERSON_NAME] P…" at bounding box center [741, 183] width 1290 height 307
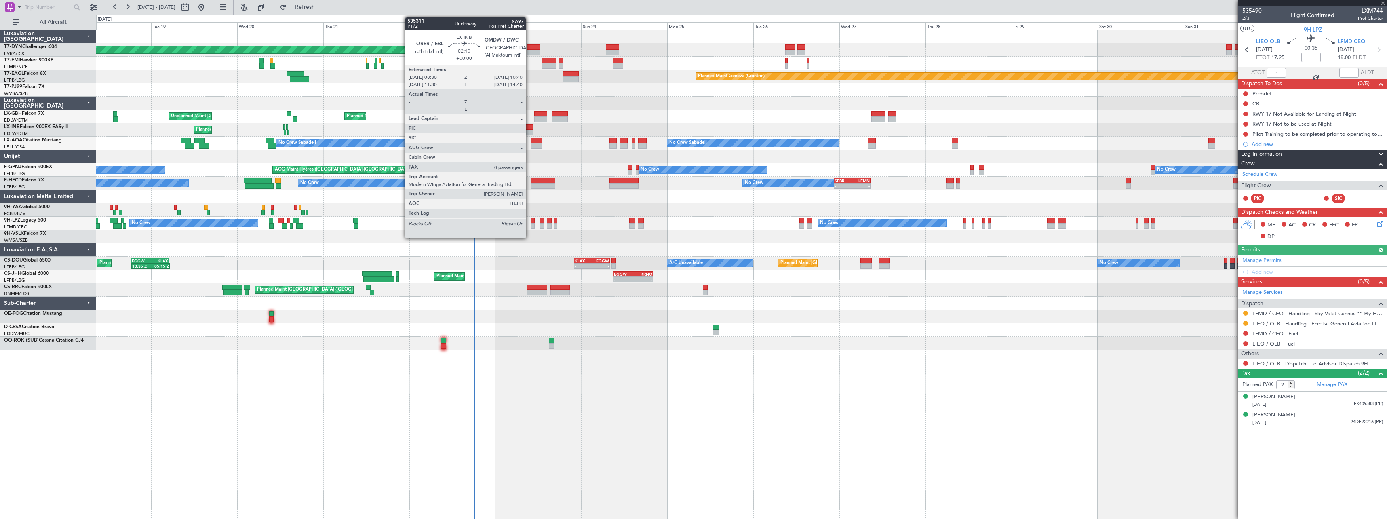
click at [529, 127] on div at bounding box center [529, 127] width 8 height 6
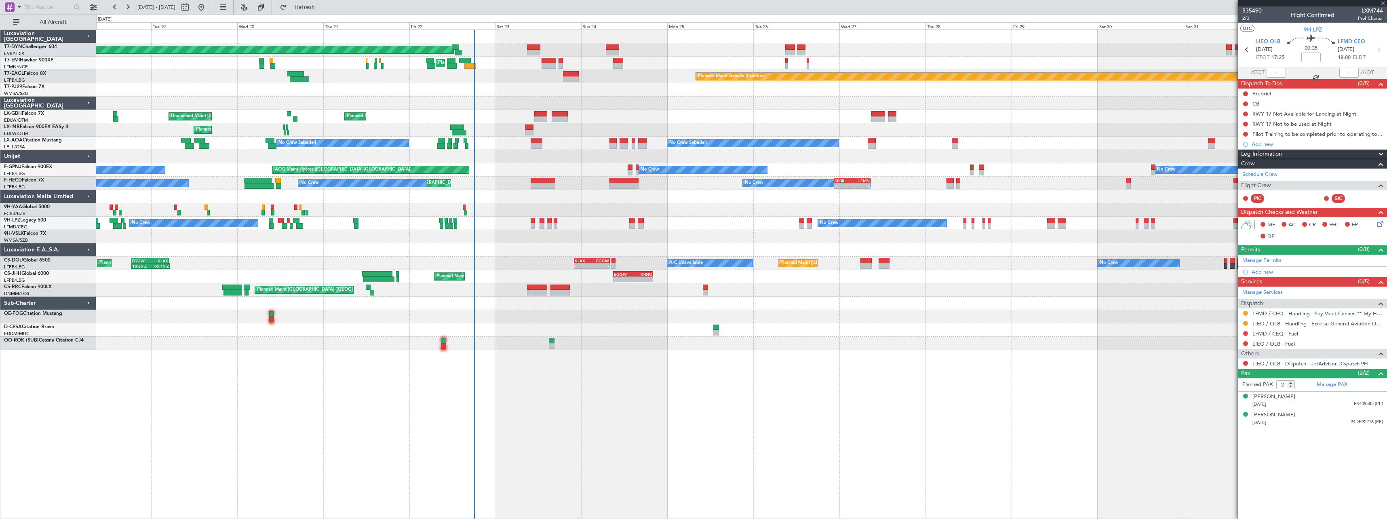
type input "0"
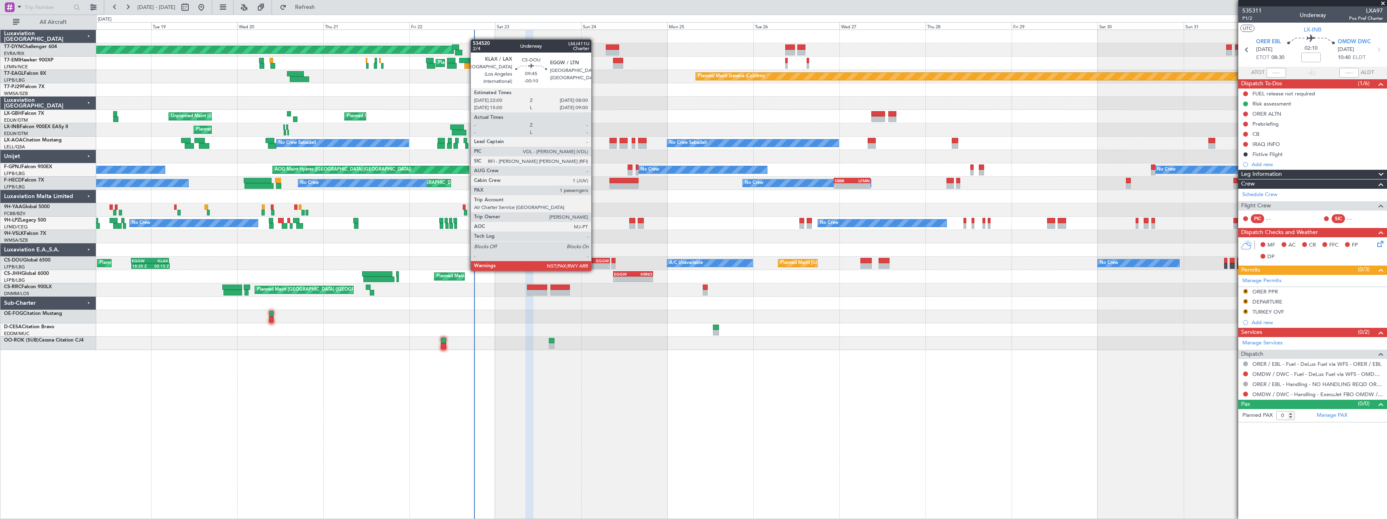
click at [595, 263] on div "KLAX 22:00 Z EGGW 08:00 Z" at bounding box center [592, 261] width 36 height 6
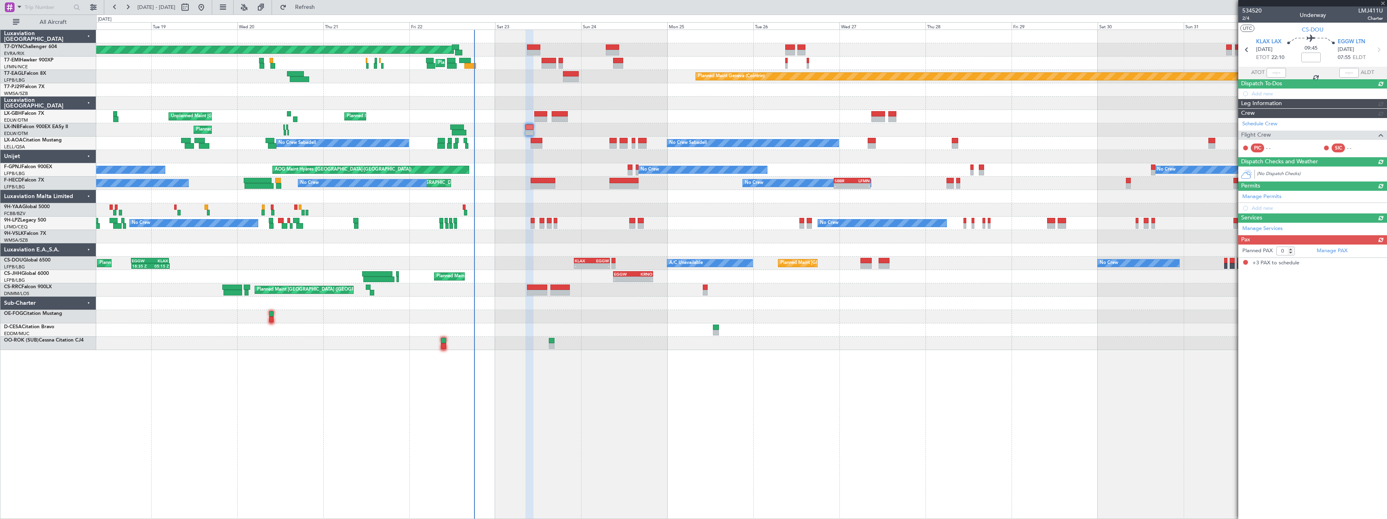
type input "-00:10"
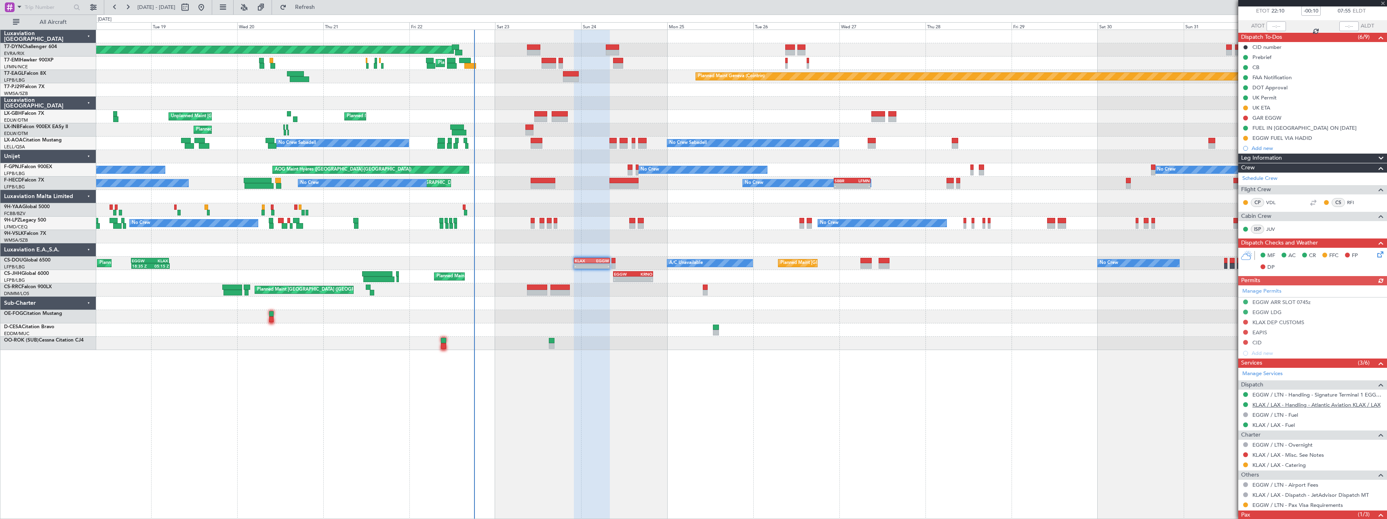
scroll to position [89, 0]
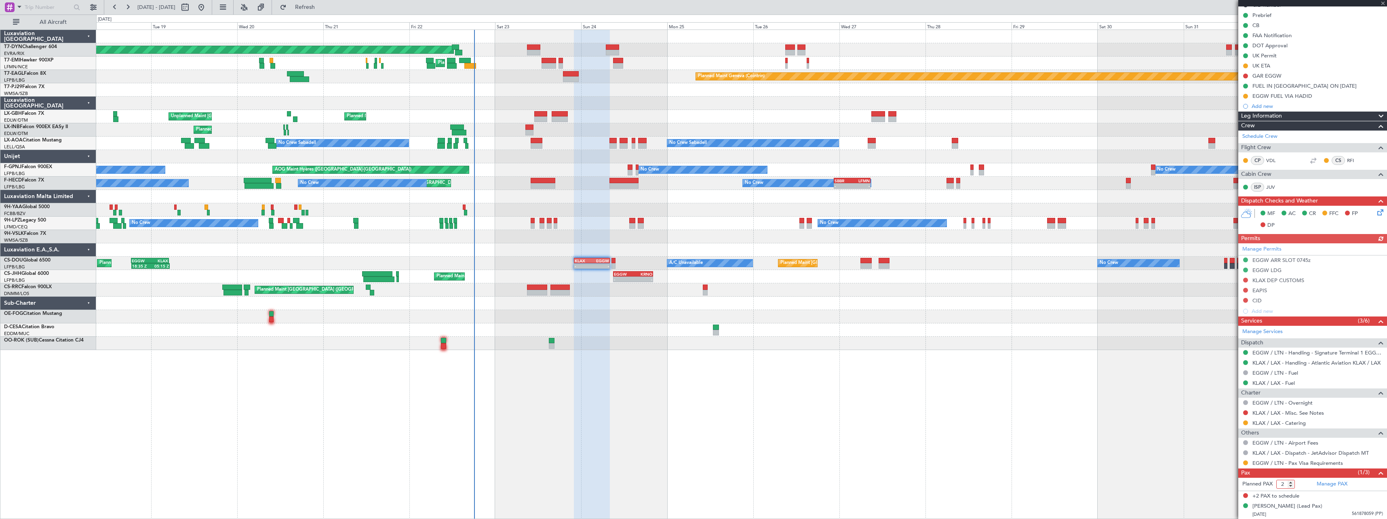
click at [1292, 486] on input "2" at bounding box center [1285, 484] width 19 height 9
type input "1"
click at [1292, 486] on input "1" at bounding box center [1285, 484] width 19 height 9
click at [1304, 485] on form "Planned PAX 1" at bounding box center [1275, 484] width 74 height 13
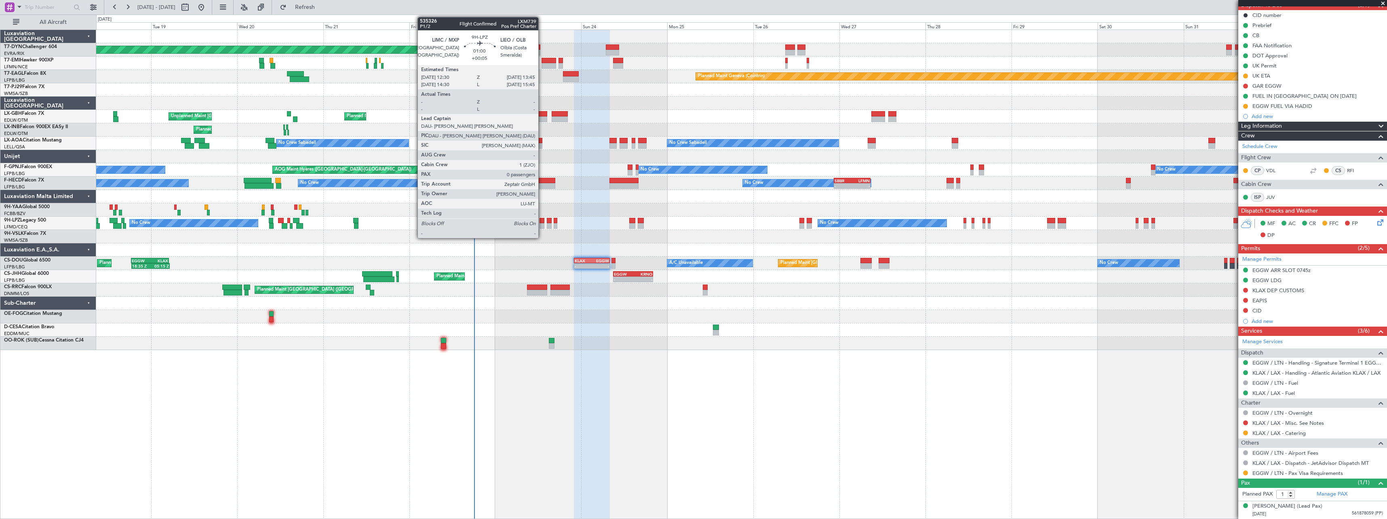
click at [542, 225] on div at bounding box center [542, 226] width 5 height 6
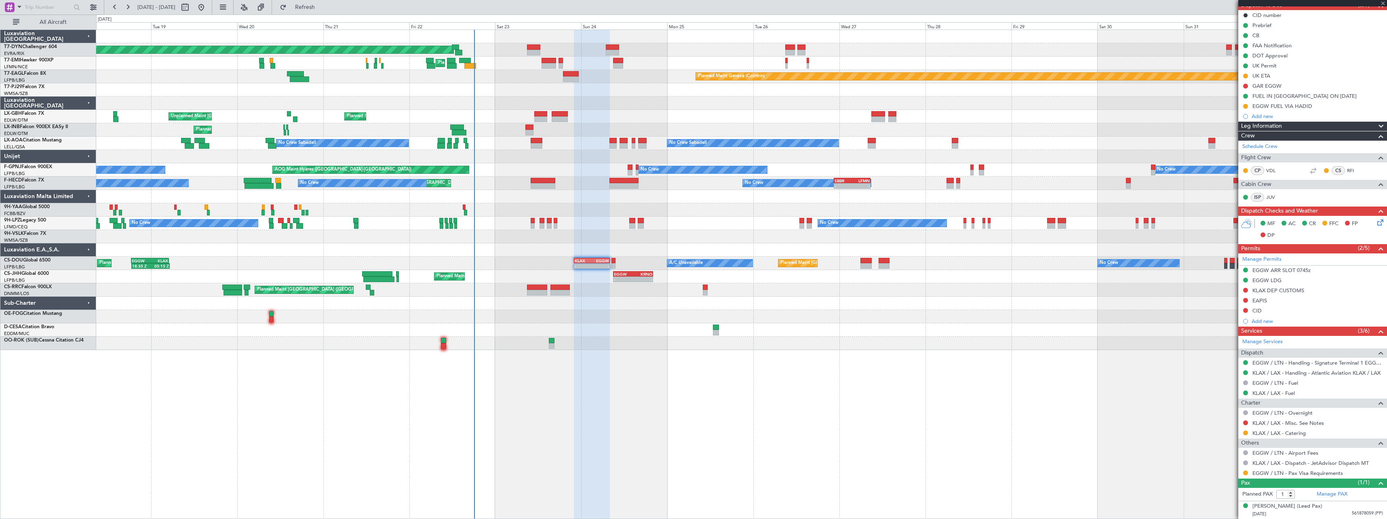
type input "+00:05"
type input "0"
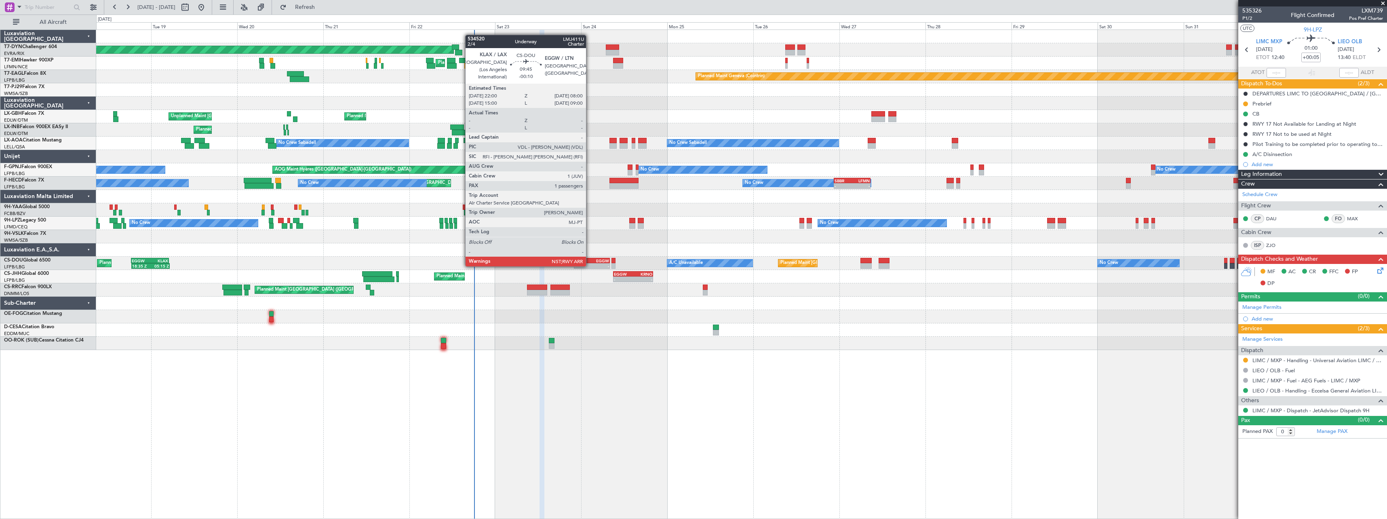
click at [590, 258] on div "KLAX" at bounding box center [583, 260] width 17 height 5
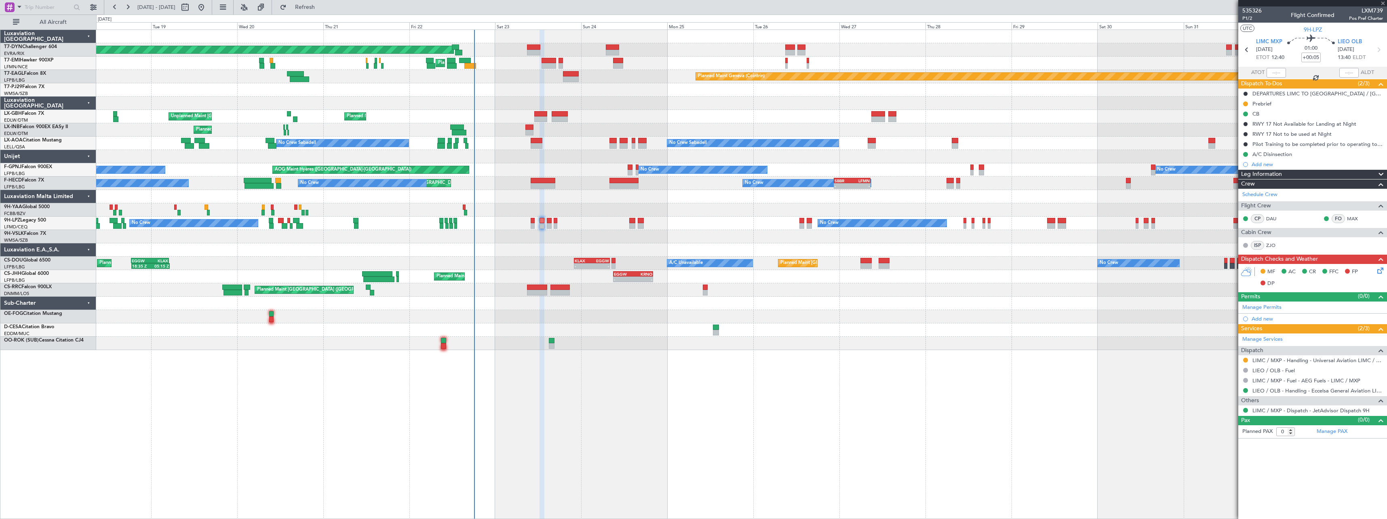
type input "-00:10"
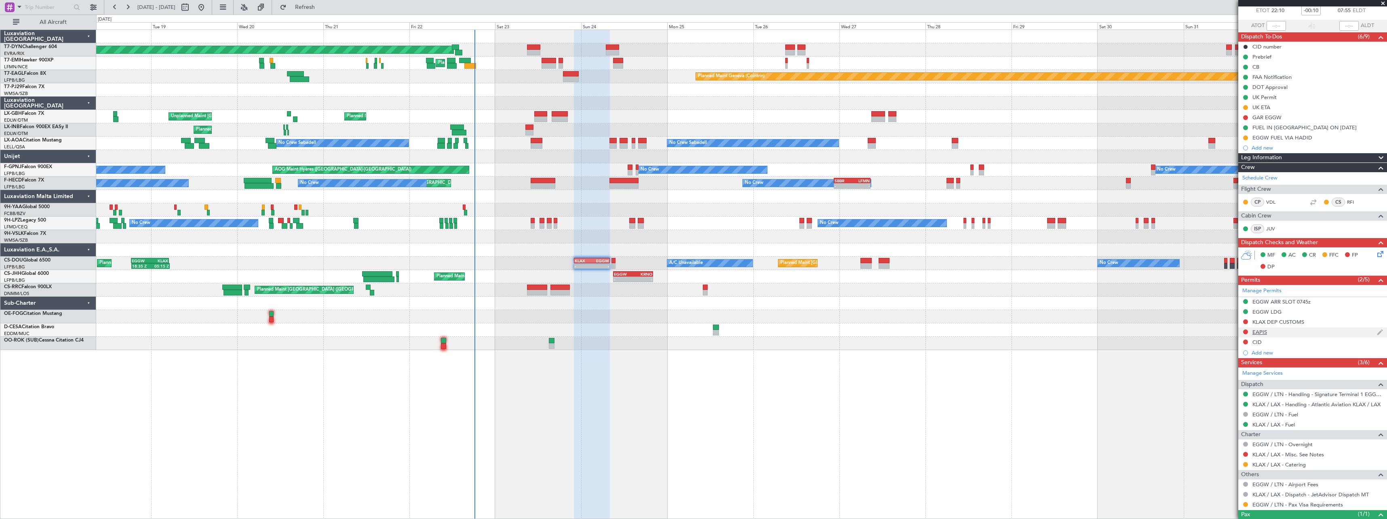
scroll to position [78, 0]
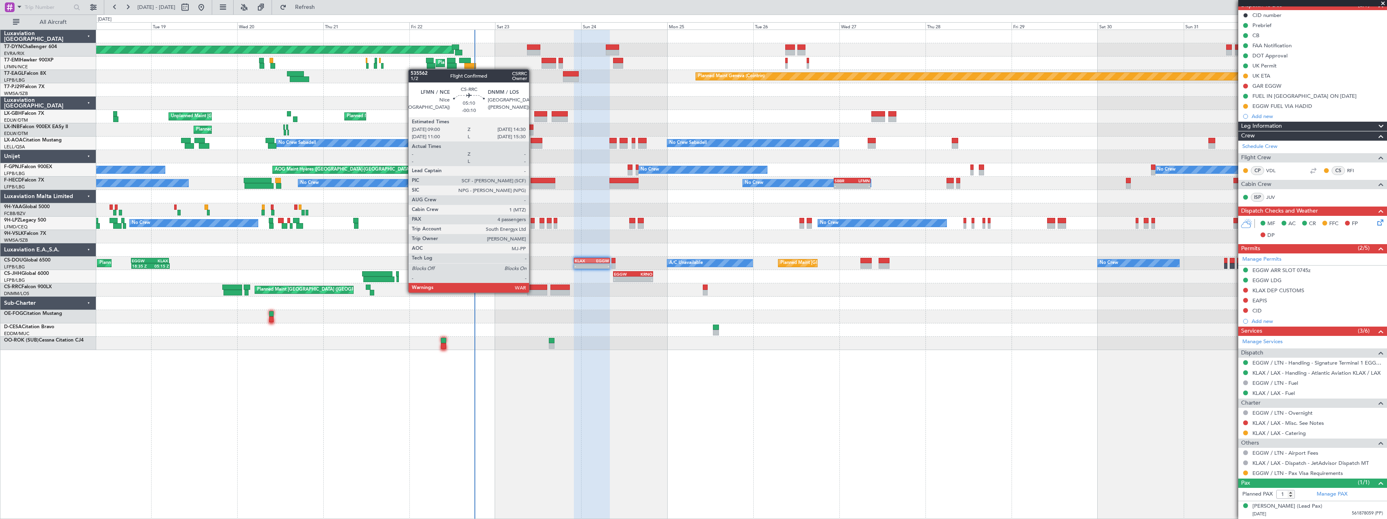
click at [533, 292] on div at bounding box center [537, 293] width 20 height 6
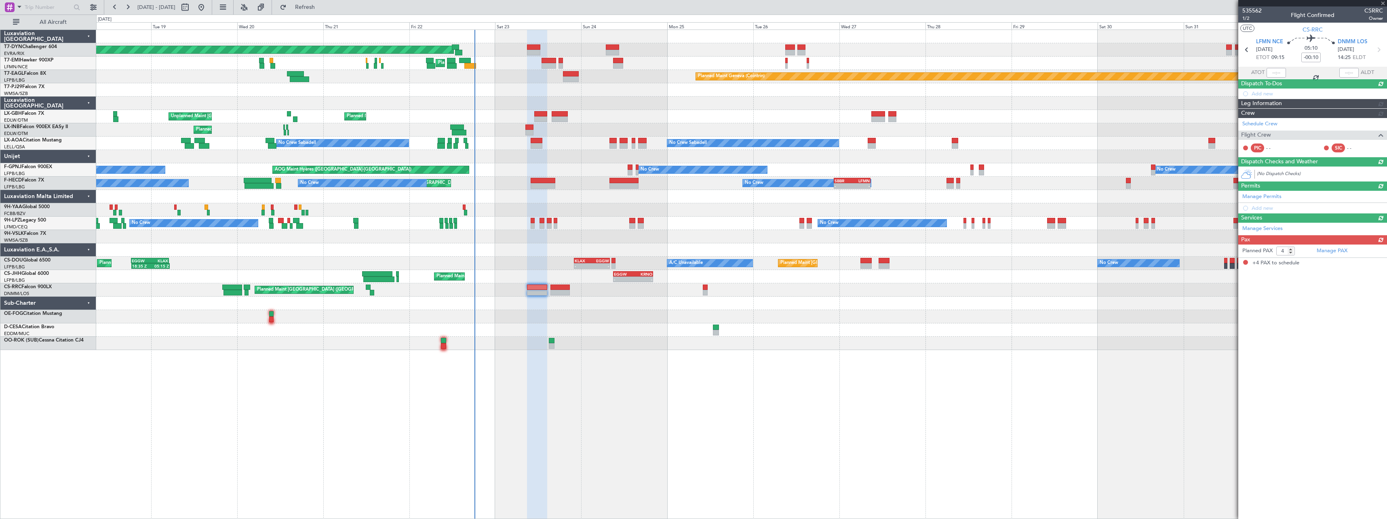
scroll to position [0, 0]
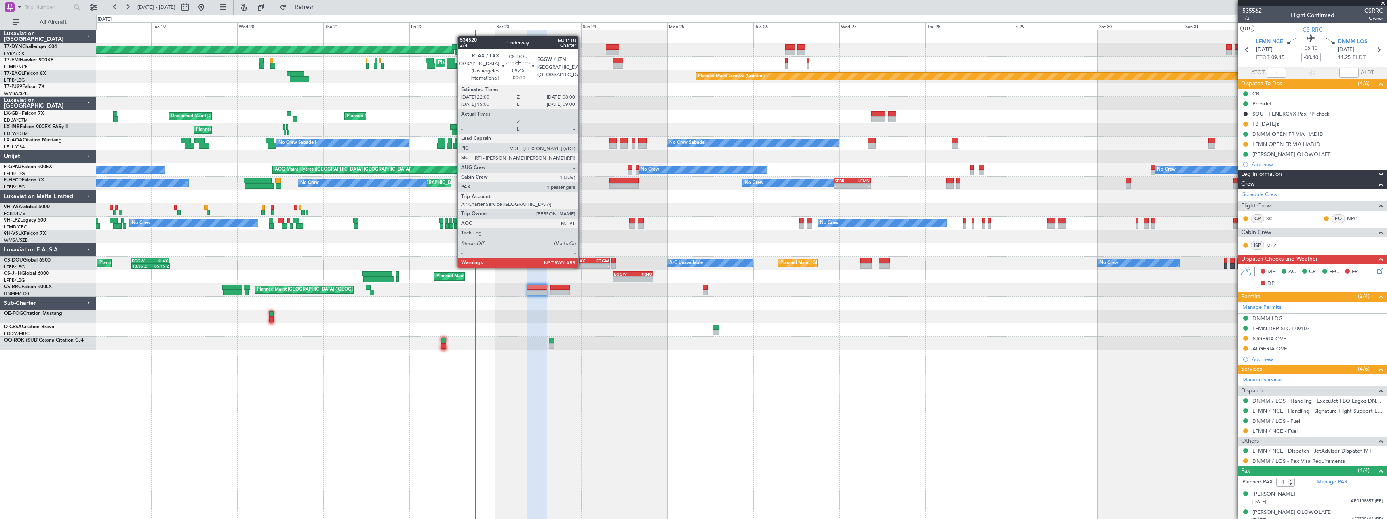
click at [582, 259] on div "KLAX" at bounding box center [583, 260] width 17 height 5
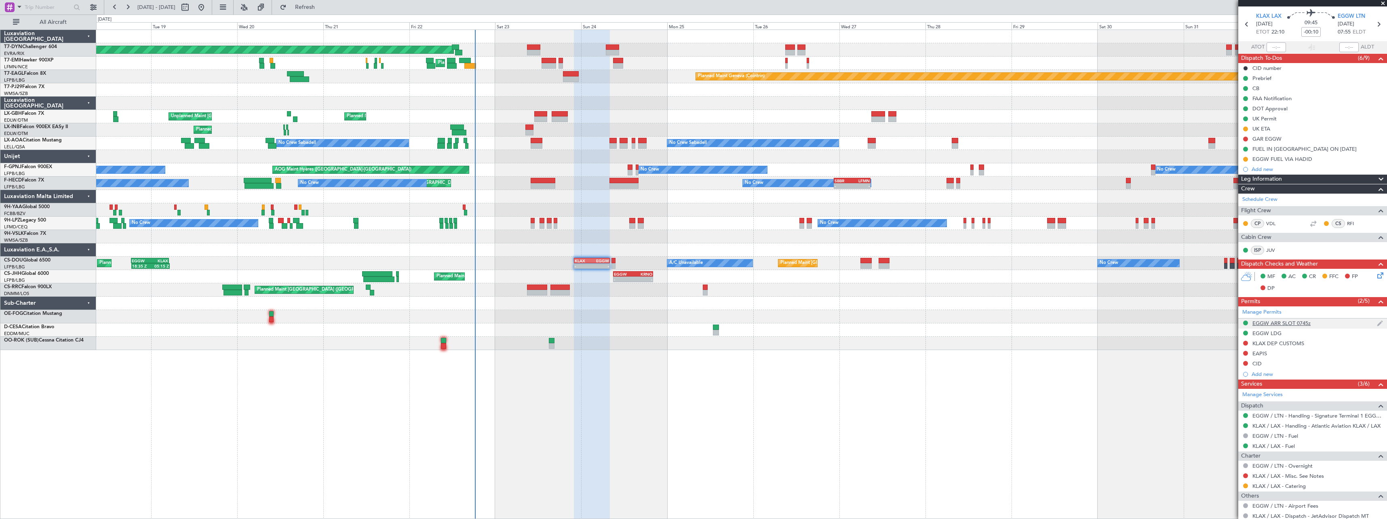
scroll to position [78, 0]
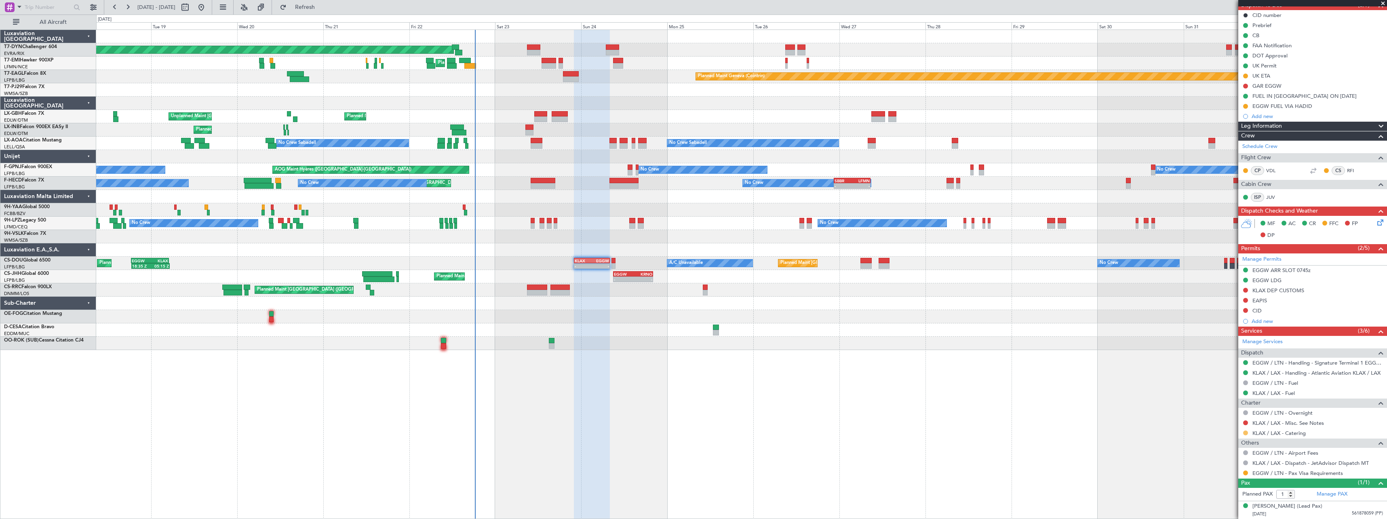
click at [1245, 432] on button at bounding box center [1245, 432] width 5 height 5
click at [1214, 422] on span "Confirmed" at bounding box center [1222, 421] width 25 height 8
click at [1247, 474] on button at bounding box center [1245, 472] width 5 height 5
click at [1223, 463] on span "Confirmed" at bounding box center [1222, 461] width 25 height 8
click at [1243, 73] on nimbus-traffic-light at bounding box center [1245, 76] width 6 height 6
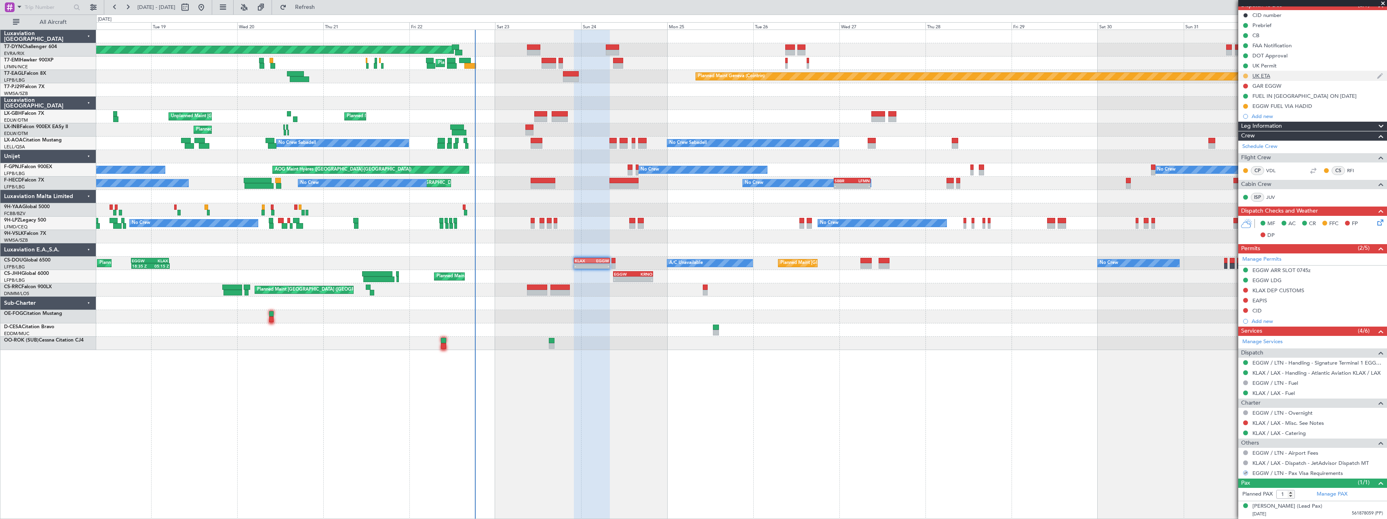
click at [1247, 76] on button at bounding box center [1245, 76] width 5 height 5
click at [1235, 123] on li "Cancelled" at bounding box center [1245, 124] width 43 height 12
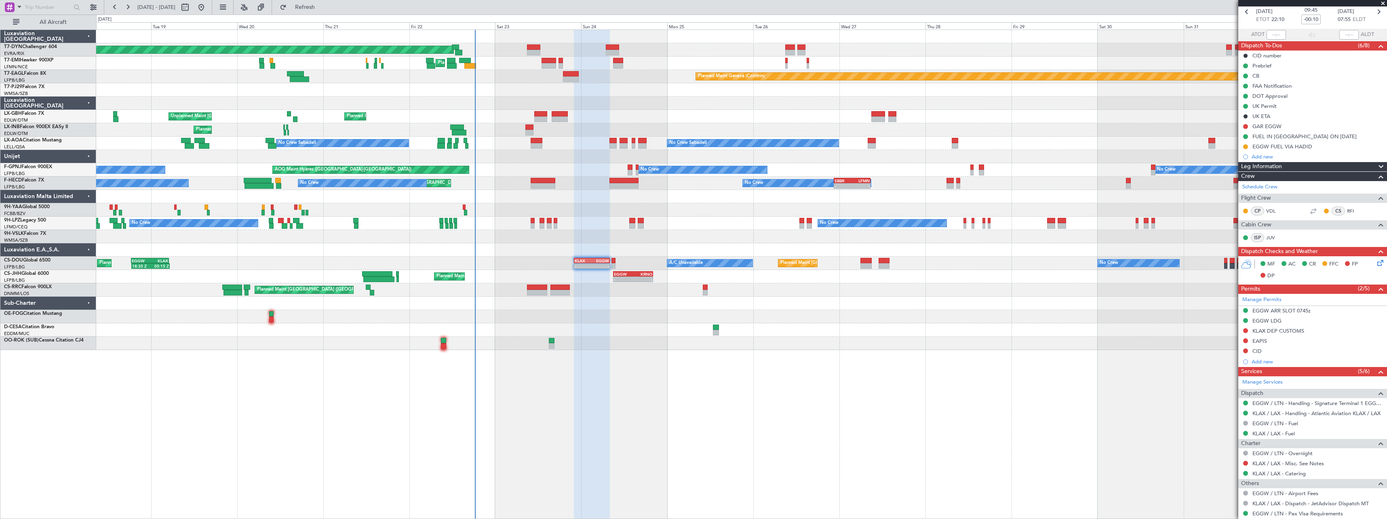
scroll to position [0, 0]
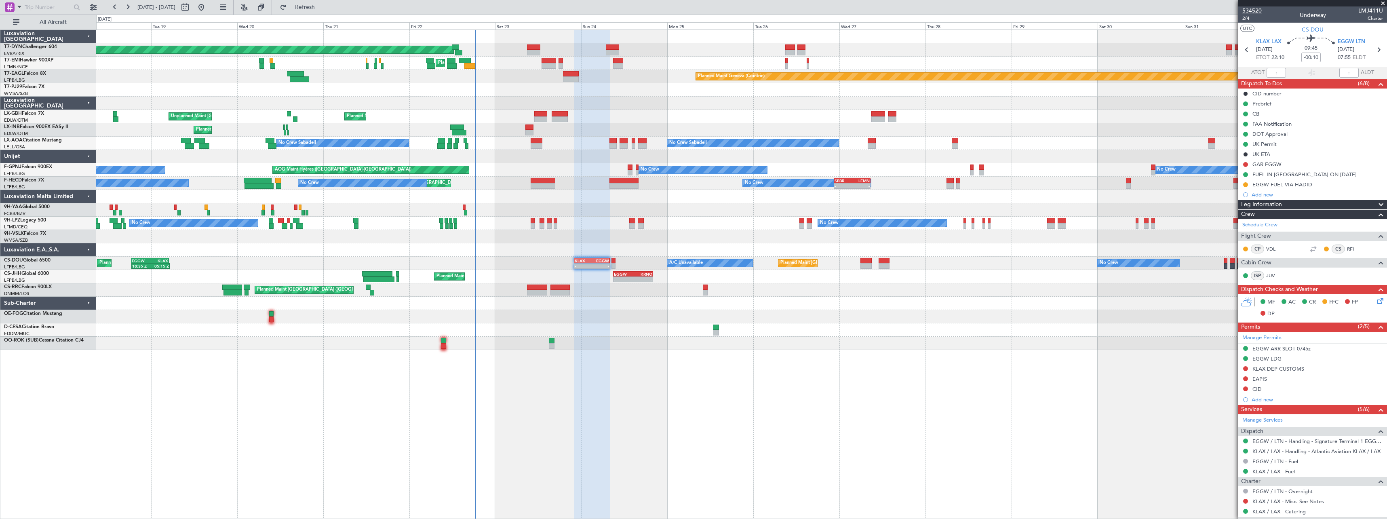
click at [1258, 10] on span "534520" at bounding box center [1251, 10] width 19 height 8
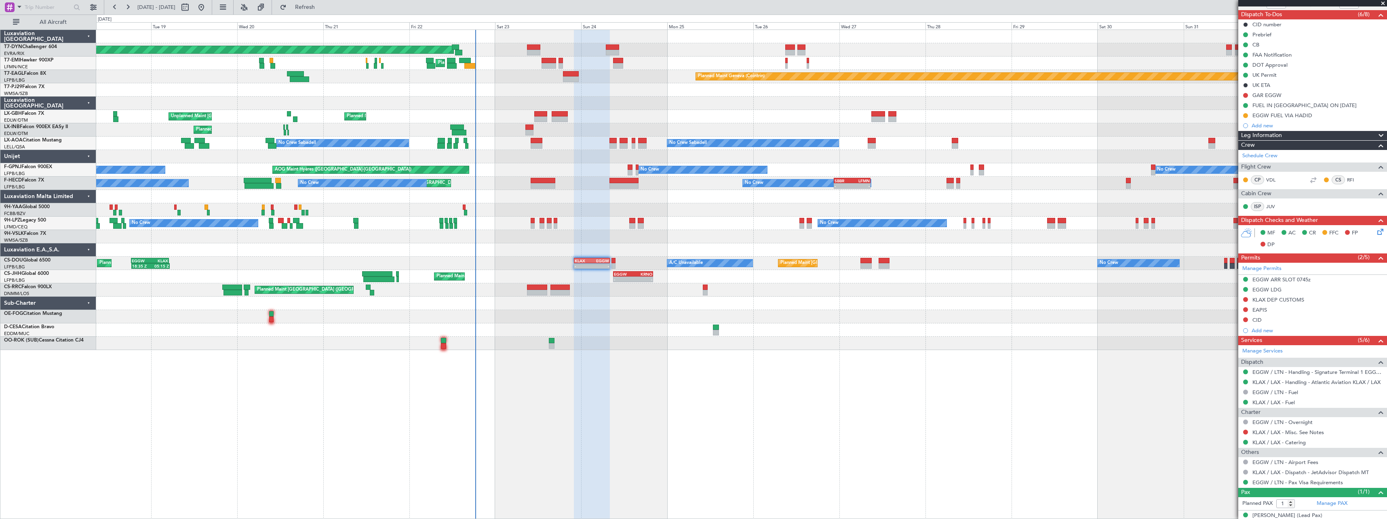
scroll to position [78, 0]
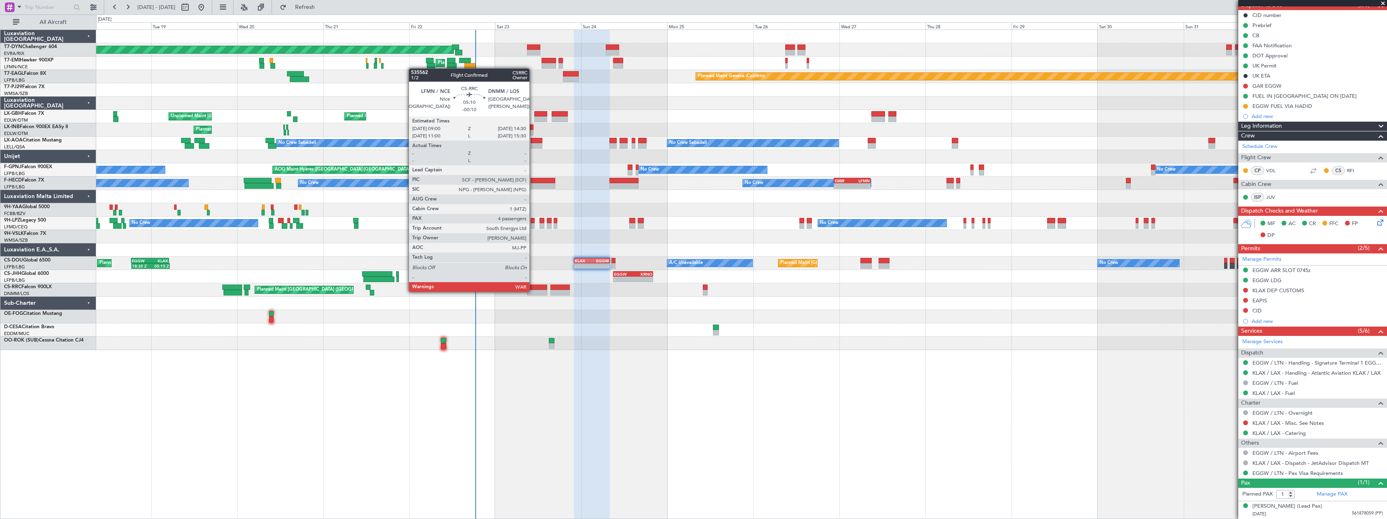
click at [533, 291] on div at bounding box center [537, 293] width 20 height 6
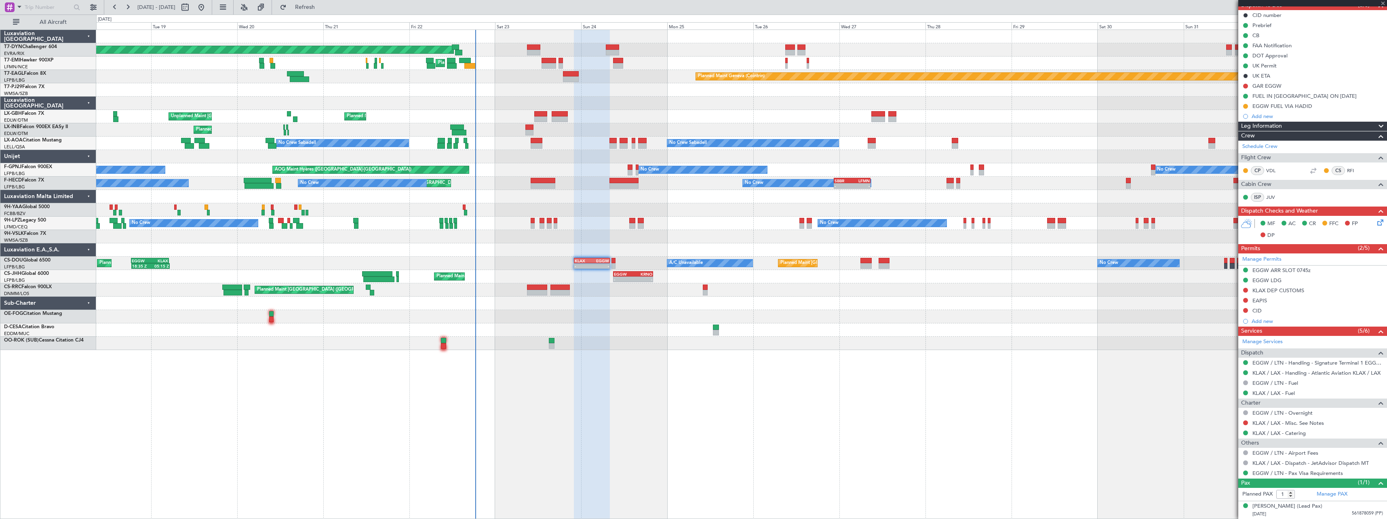
type input "4"
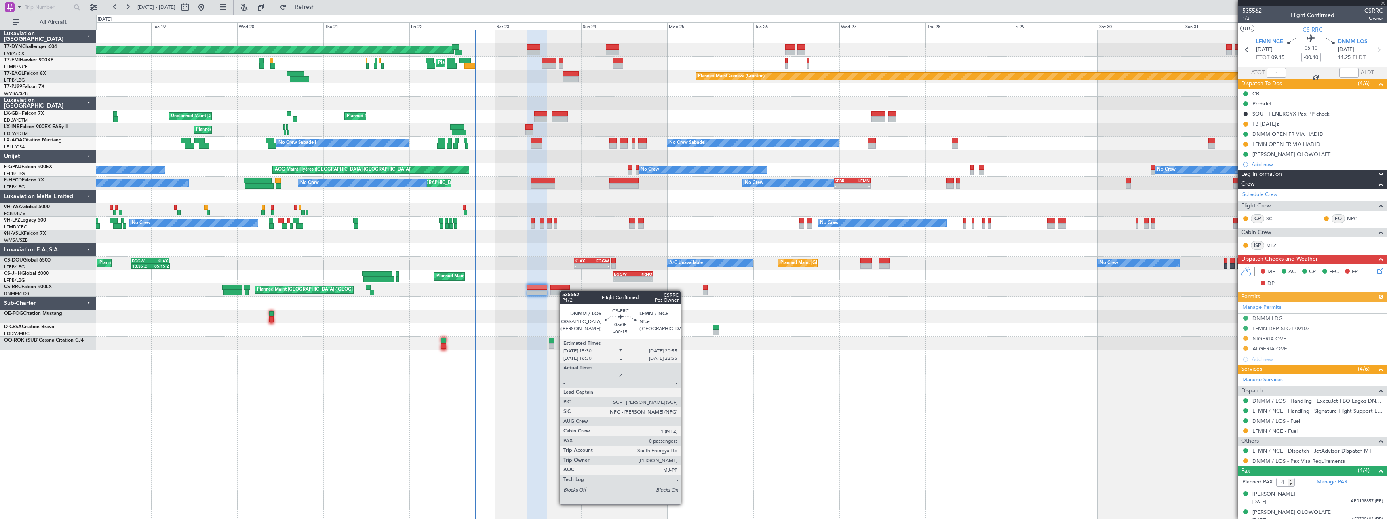
click at [564, 291] on div at bounding box center [560, 293] width 20 height 6
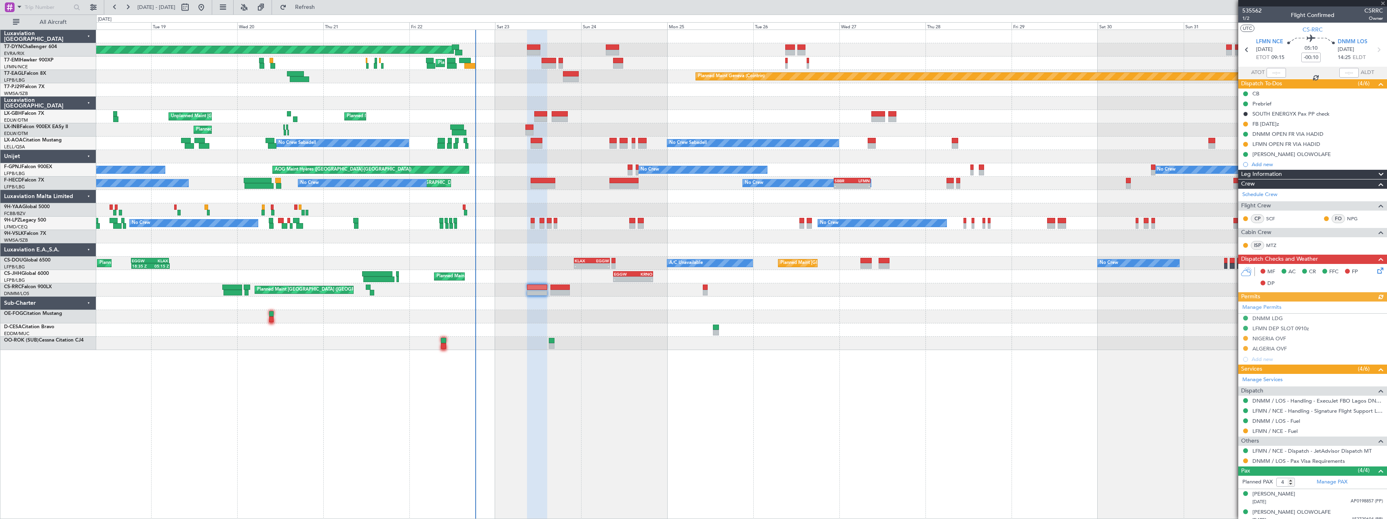
type input "-00:15"
type input "0"
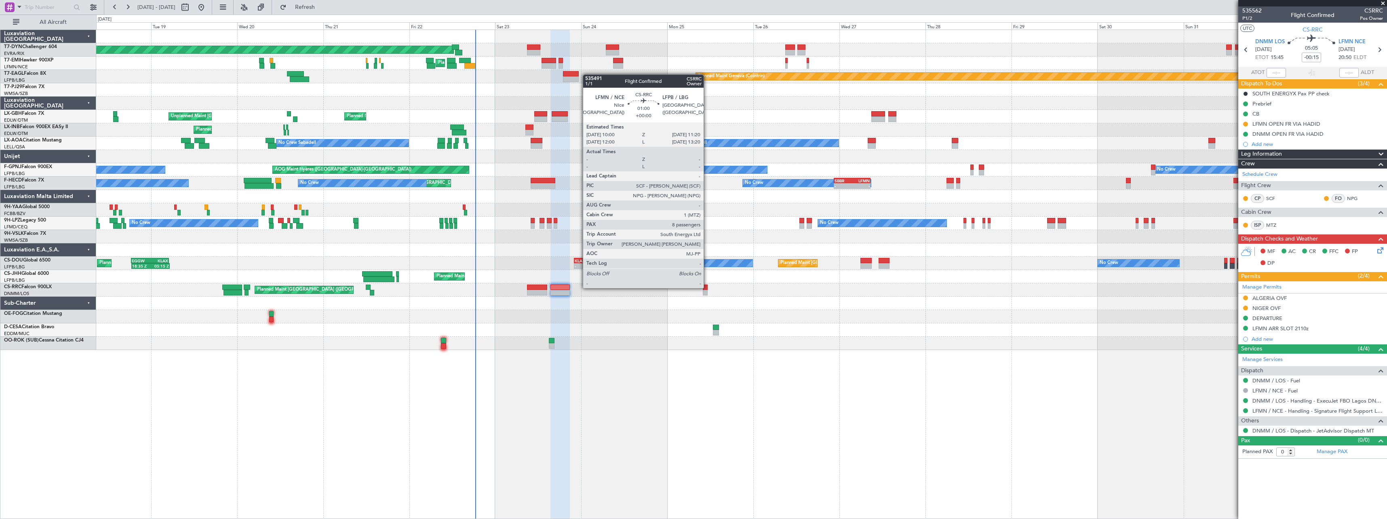
click at [707, 287] on div at bounding box center [705, 288] width 5 height 6
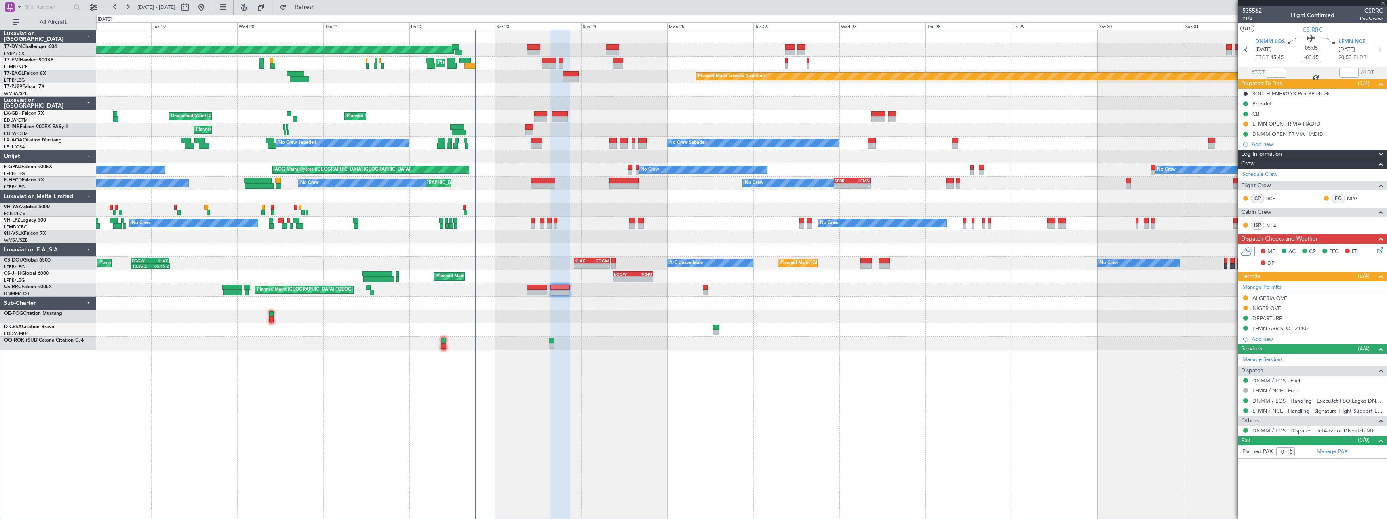
type input "8"
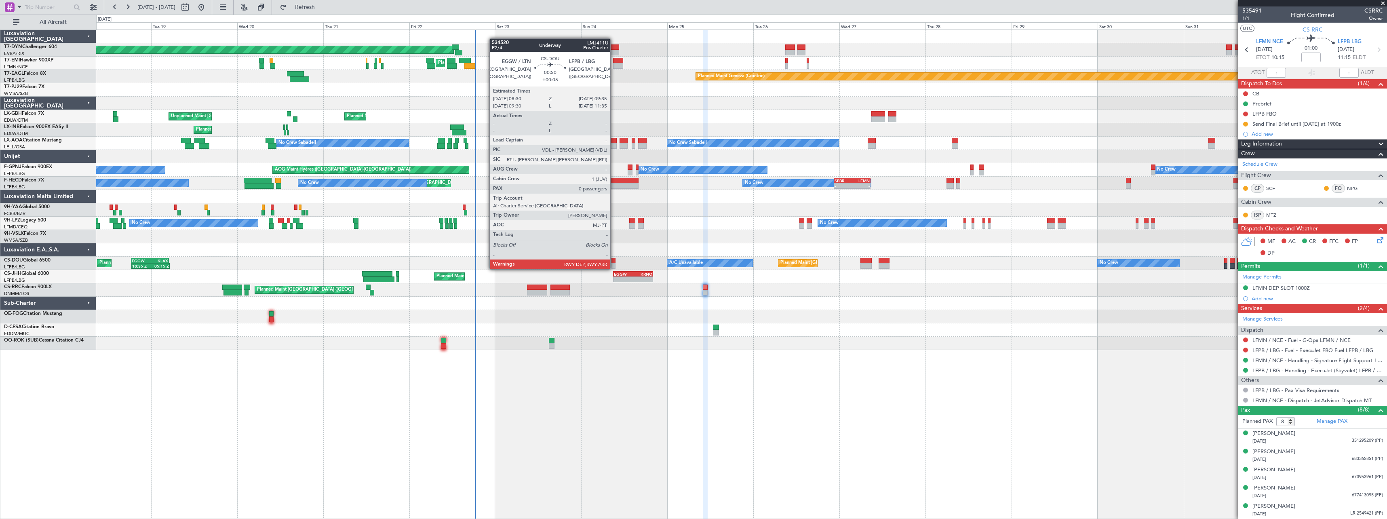
click at [614, 261] on div at bounding box center [613, 261] width 4 height 6
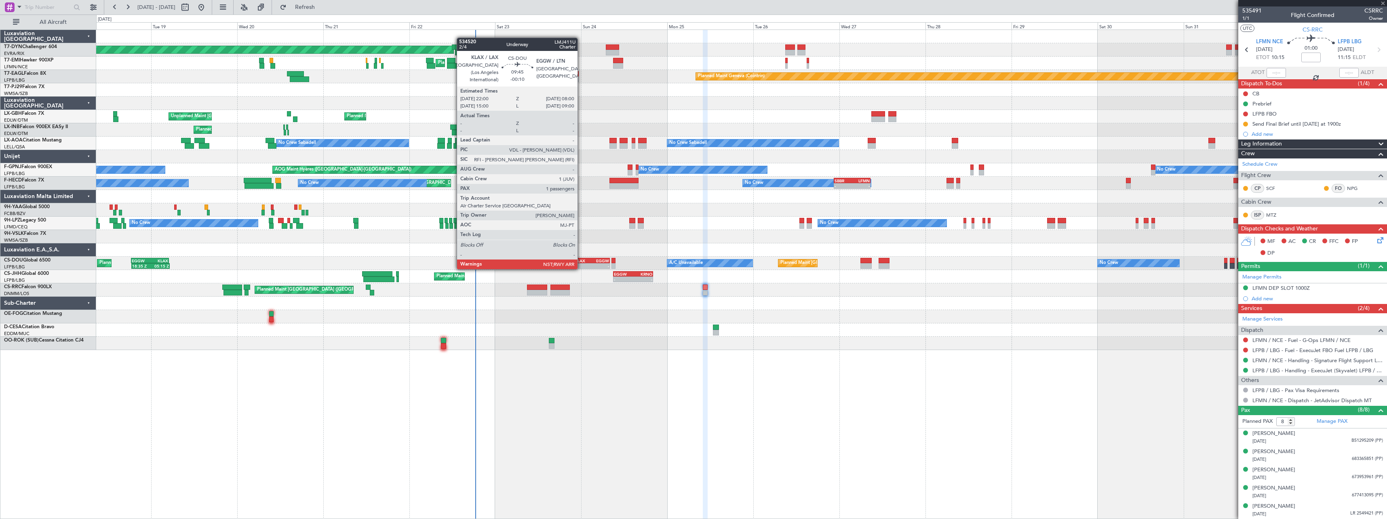
type input "+00:05"
type input "0"
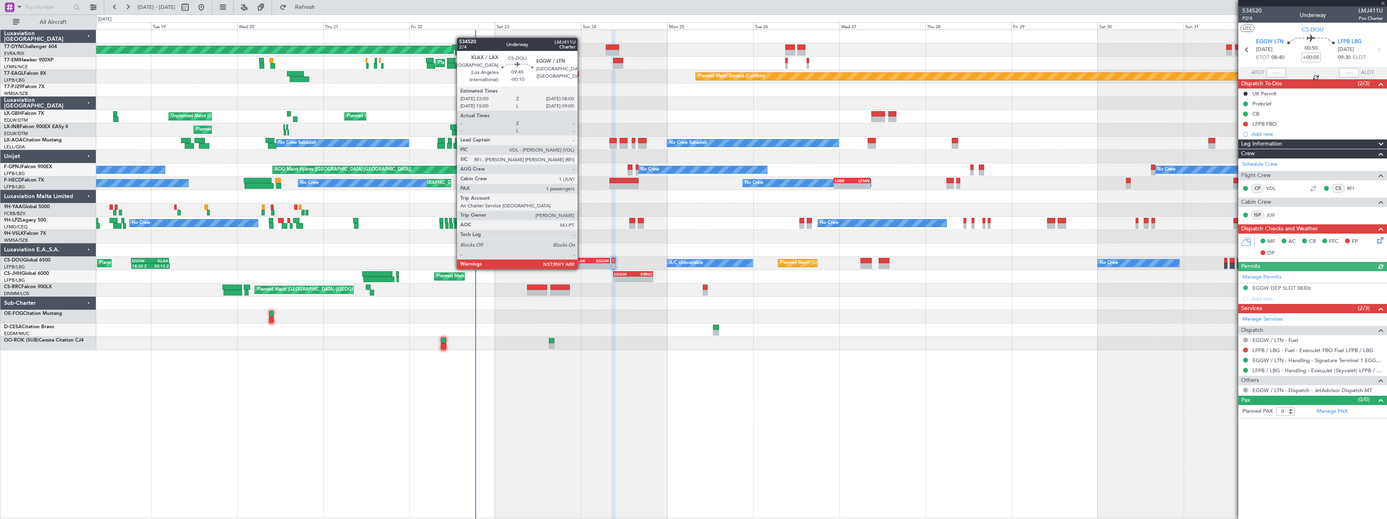
click at [581, 261] on div "KLAX" at bounding box center [583, 260] width 17 height 5
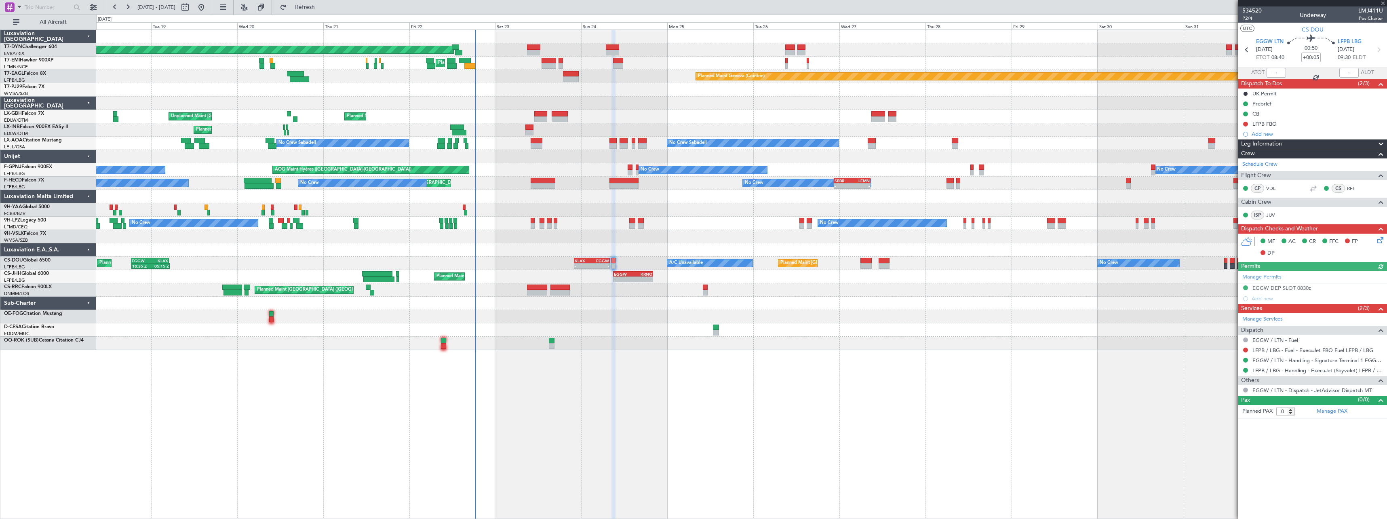
type input "-00:10"
type input "1"
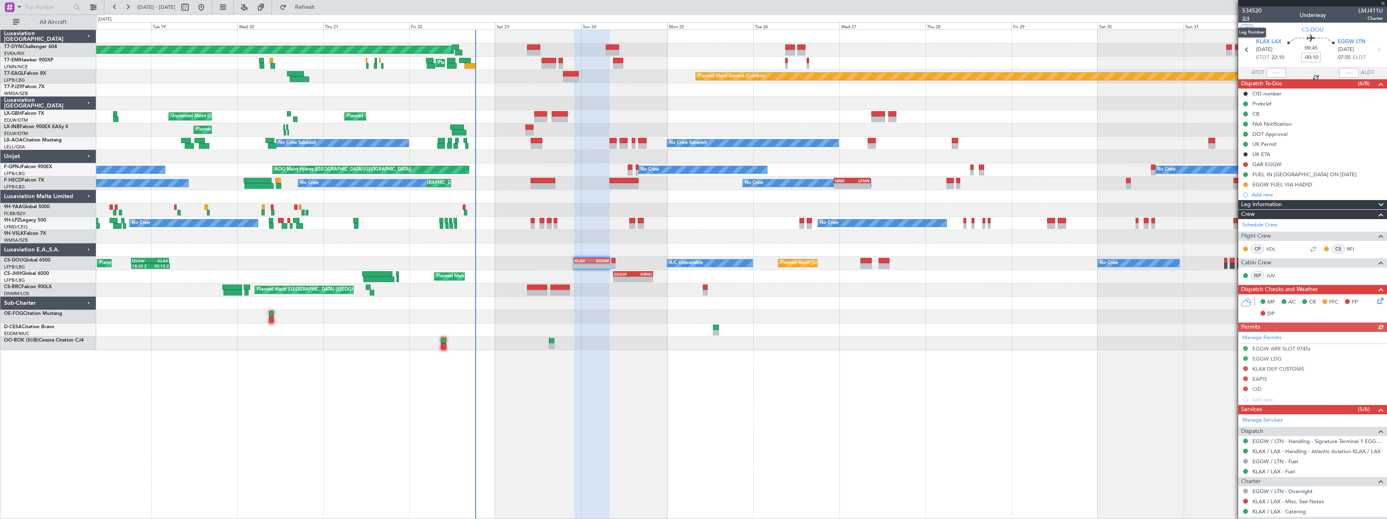
click at [1250, 18] on span "2/4" at bounding box center [1251, 18] width 19 height 7
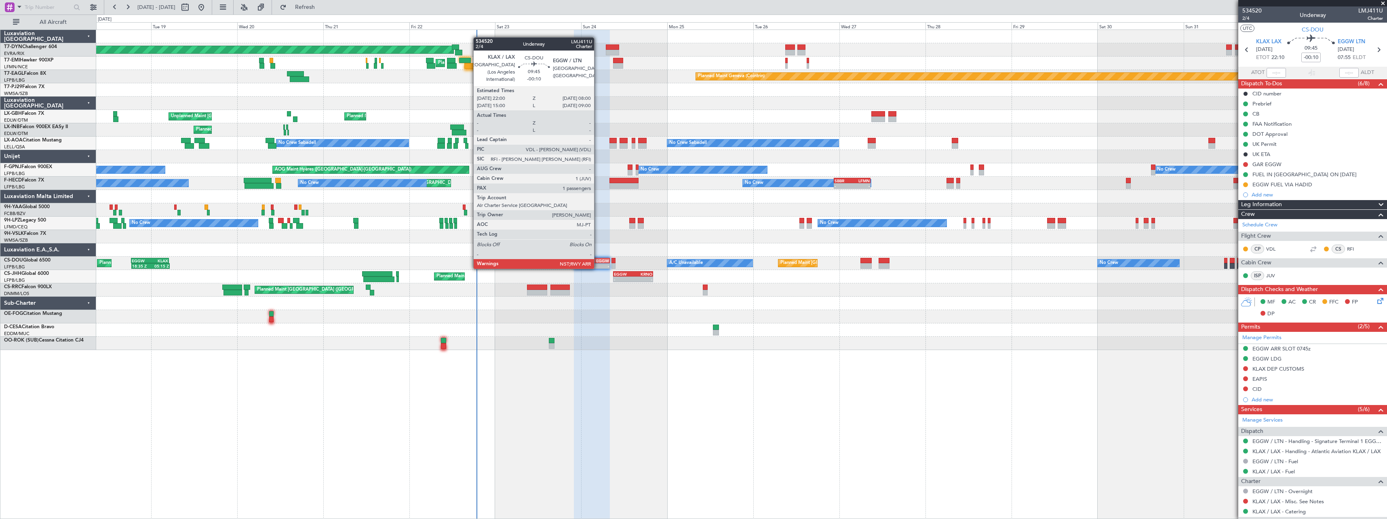
click at [598, 261] on div "EGGW" at bounding box center [600, 260] width 17 height 5
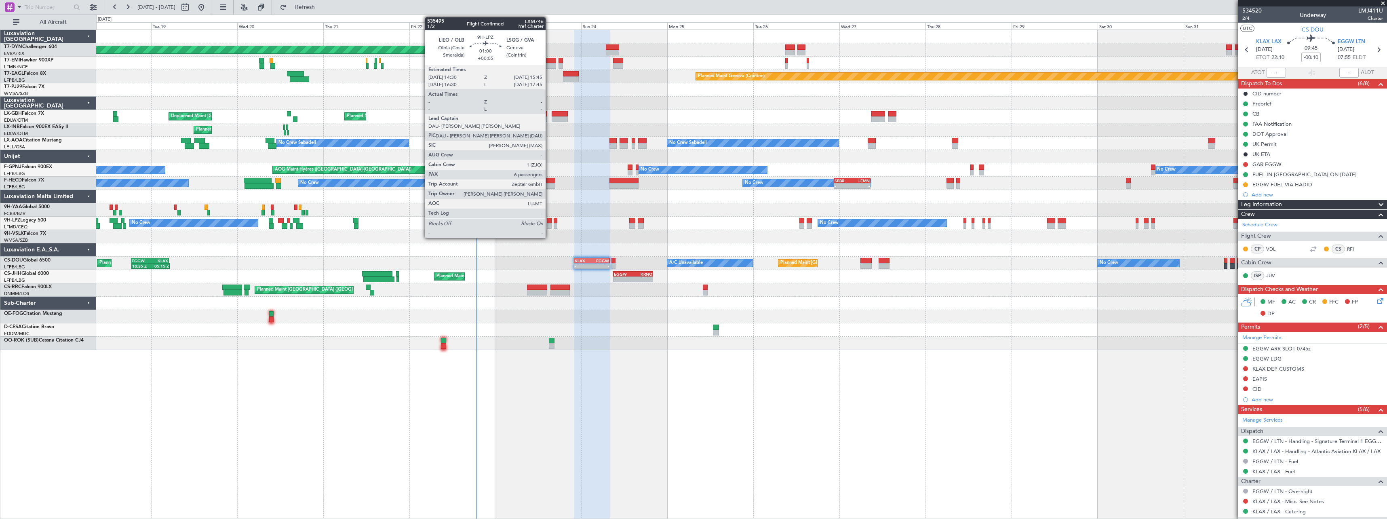
click at [550, 220] on div at bounding box center [549, 221] width 5 height 6
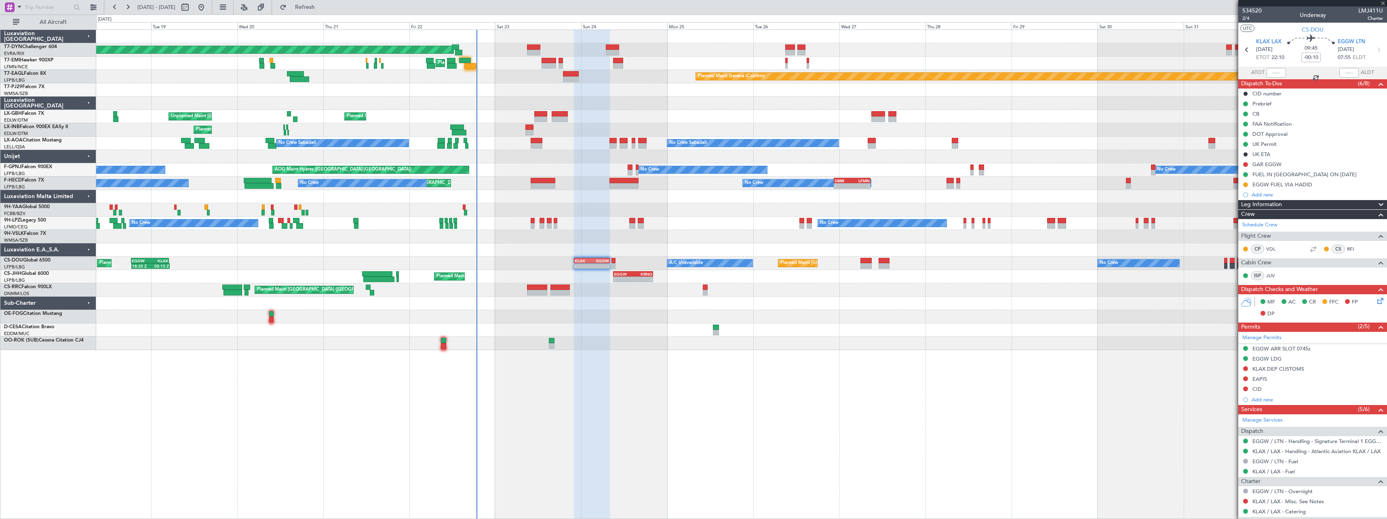
type input "+00:05"
type input "6"
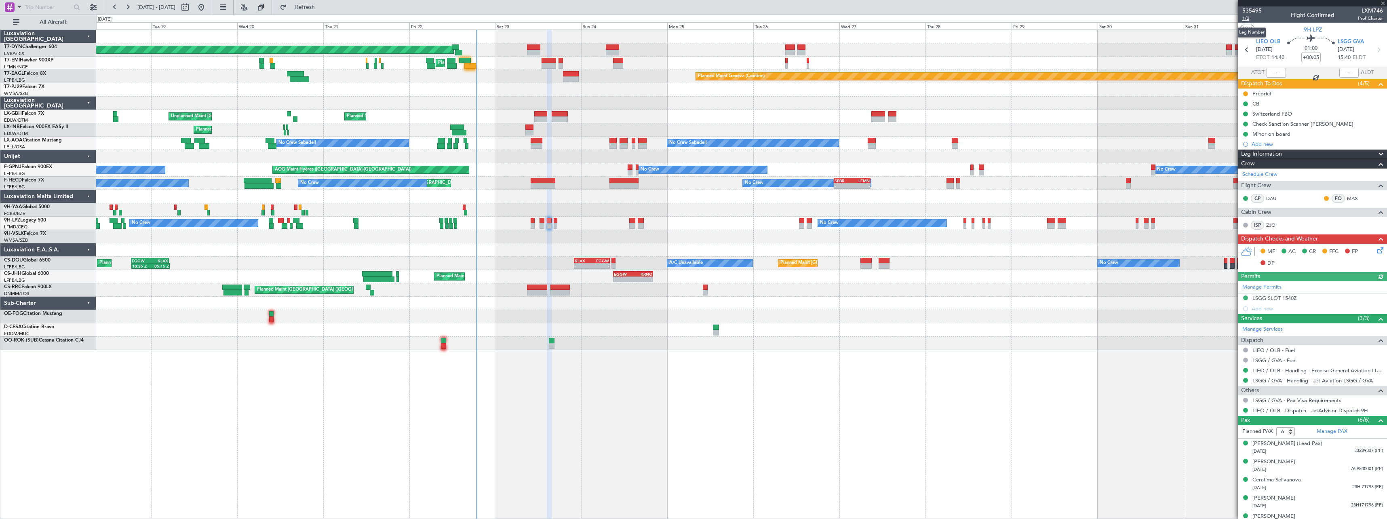
click at [1246, 19] on span "1/2" at bounding box center [1251, 18] width 19 height 7
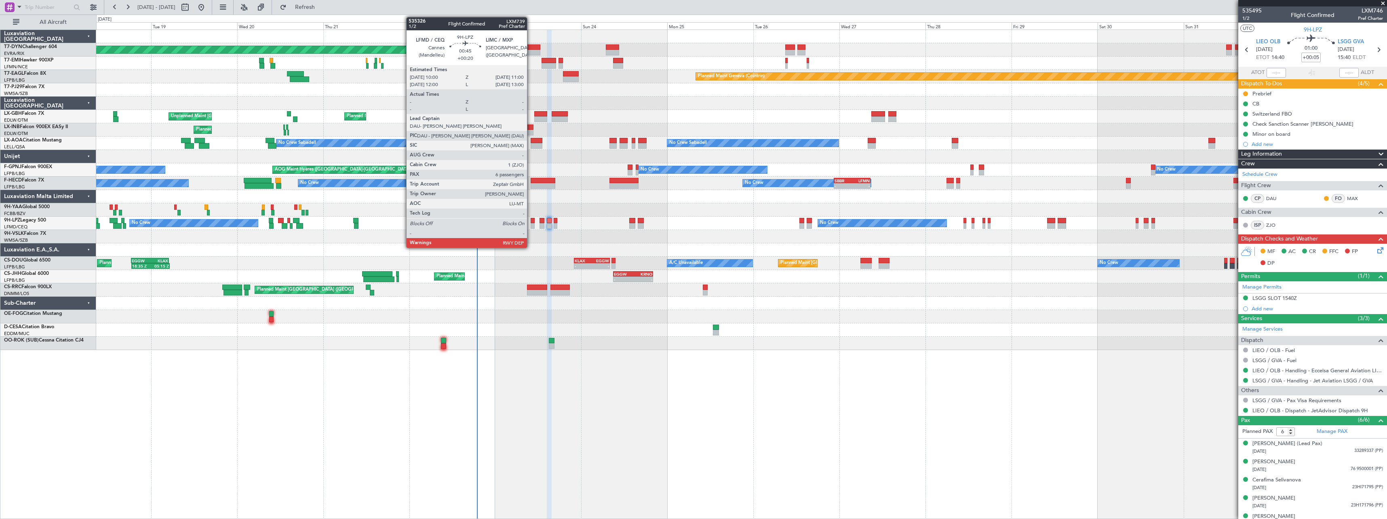
click at [531, 220] on div at bounding box center [533, 221] width 4 height 6
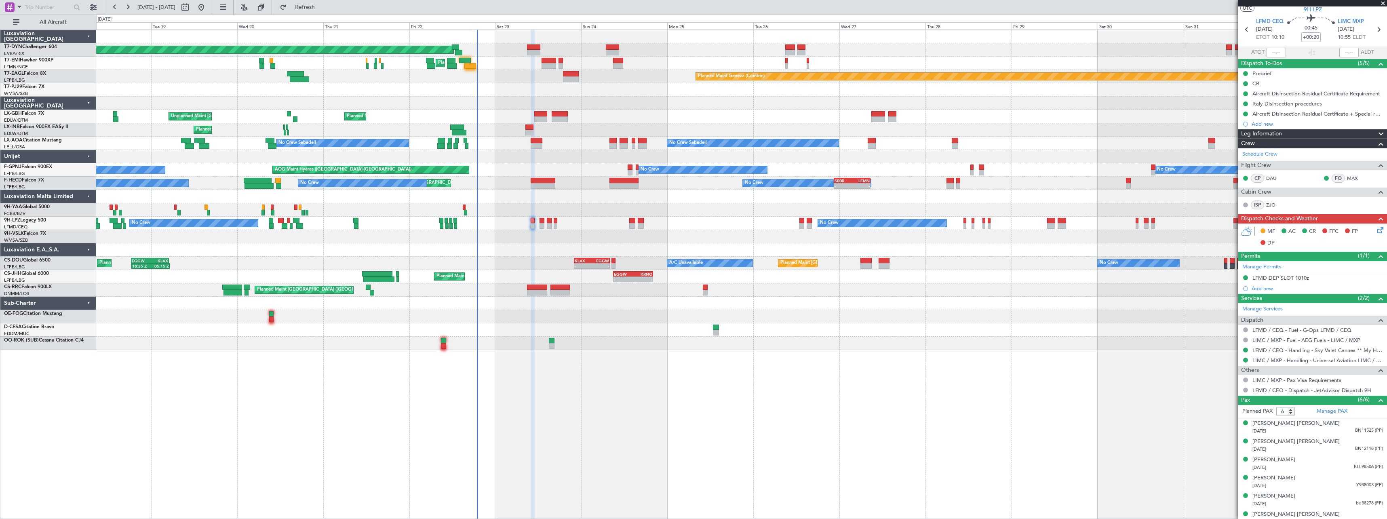
scroll to position [28, 0]
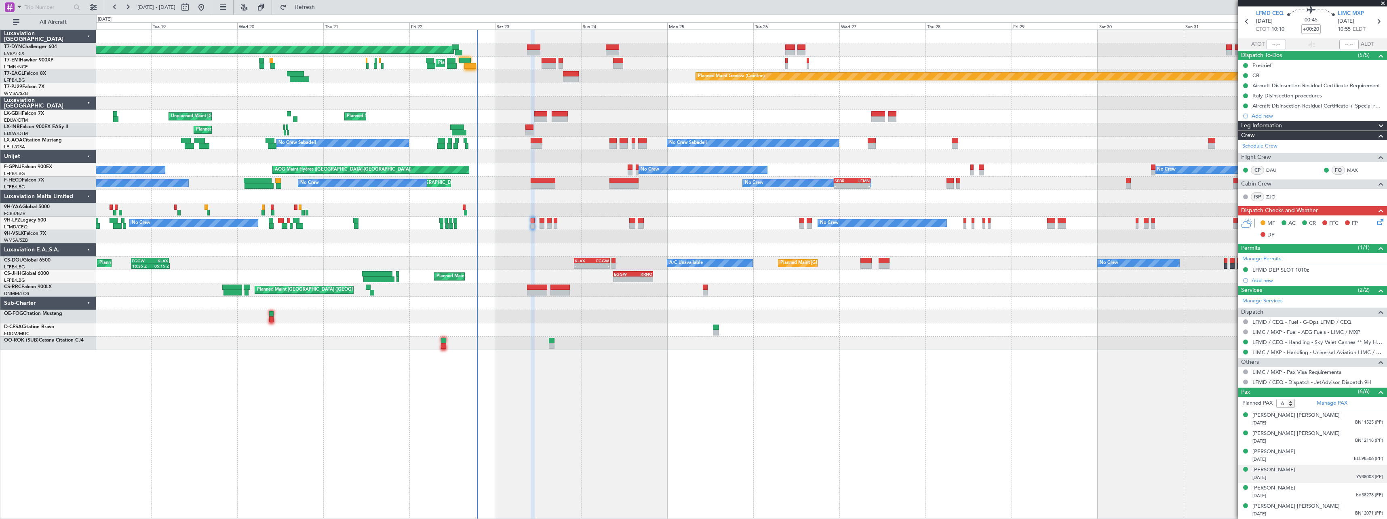
click at [1332, 474] on div "29/03/2005 Y938003 (PP)" at bounding box center [1317, 478] width 131 height 8
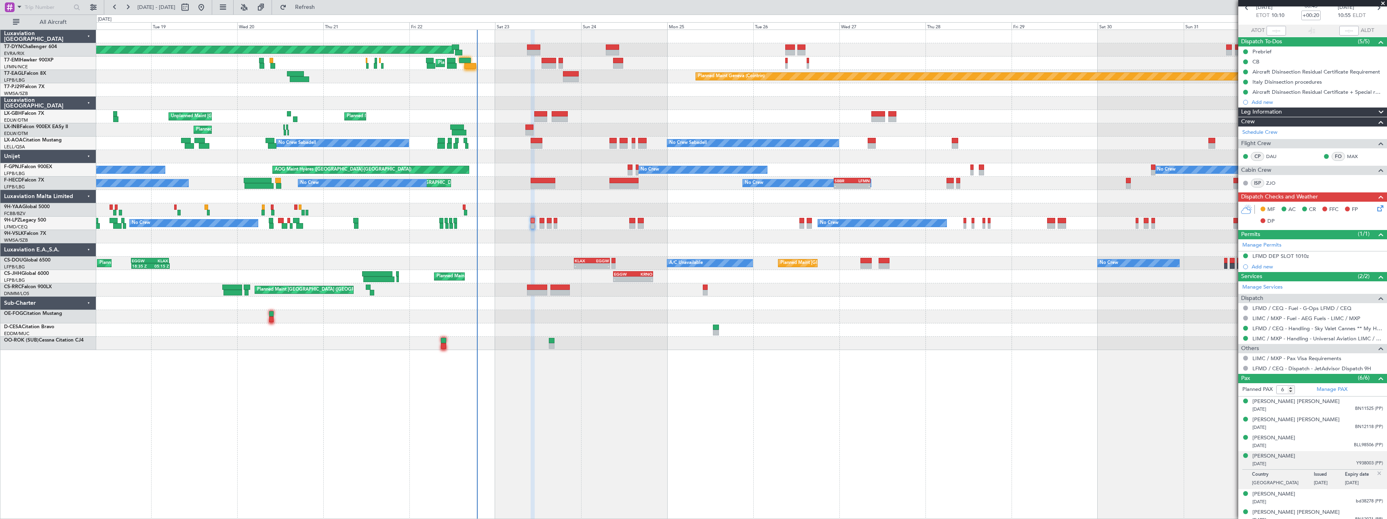
scroll to position [48, 0]
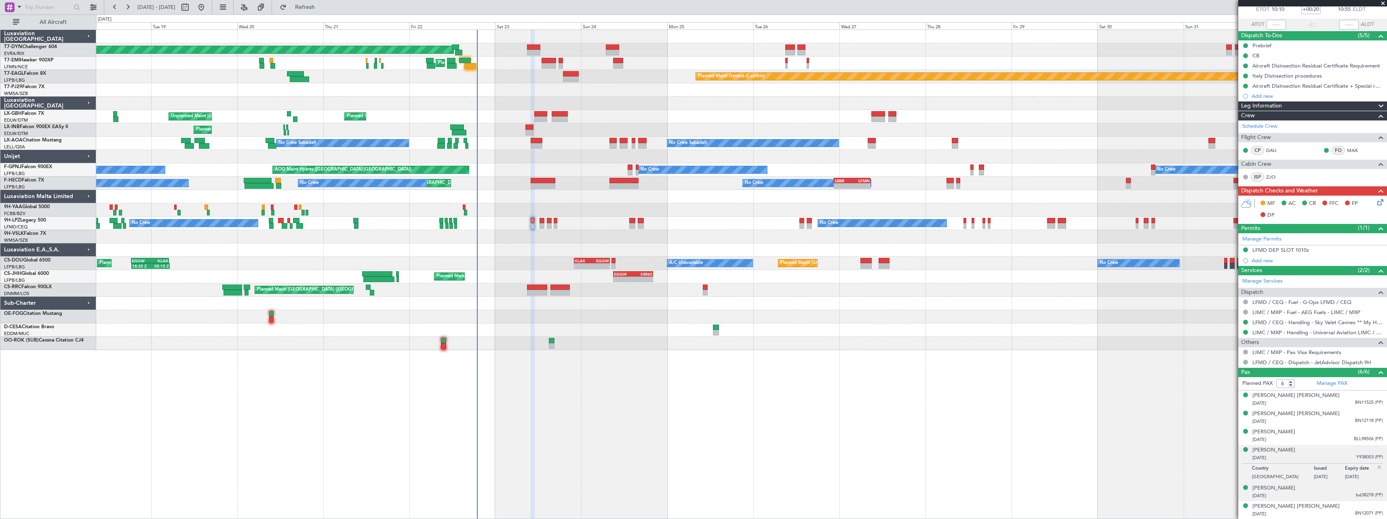
click at [1329, 490] on div "Nada Hamad Alsilaiman 25/06/1997 bd38278 (PP)" at bounding box center [1317, 492] width 131 height 16
click at [1323, 506] on div "Rola Husayn Altawil 23/05/1977 BN12071 (PP)" at bounding box center [1317, 510] width 131 height 16
click at [1337, 419] on div "03/02/1977 BN12118 (PP)" at bounding box center [1317, 421] width 131 height 8
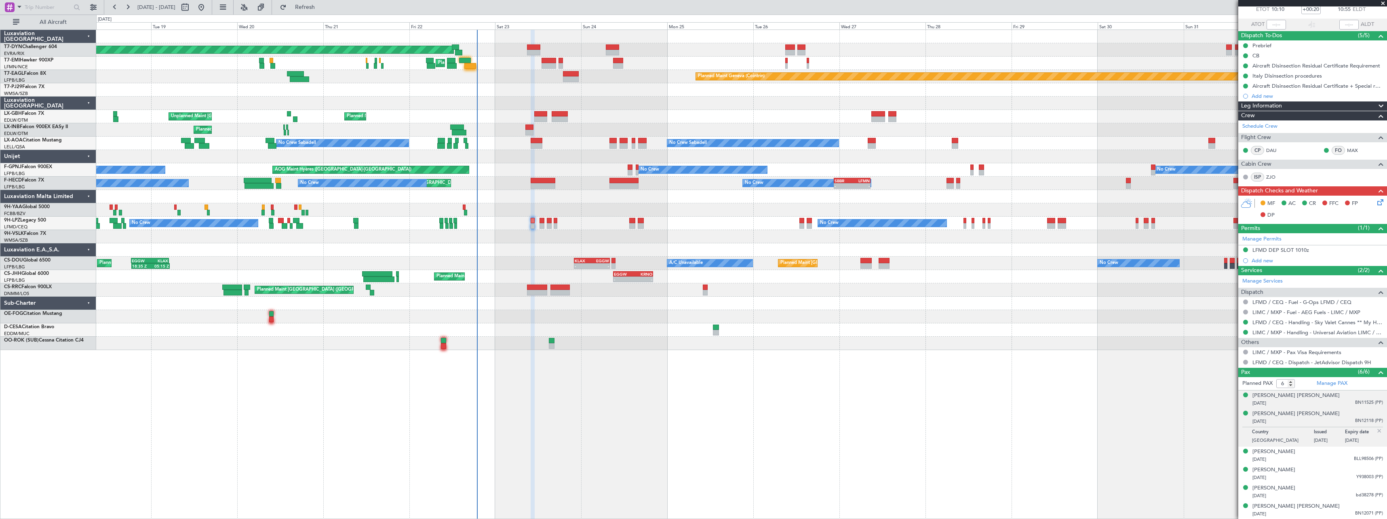
click at [1331, 401] on div "28/06/2008 BN11525 (PP)" at bounding box center [1317, 403] width 131 height 8
click at [1332, 454] on div "Hawazen Abdulwahab Zahran 14/11/1992 BLL98506 (PP)" at bounding box center [1317, 456] width 131 height 16
click at [1376, 201] on icon at bounding box center [1379, 201] width 6 height 6
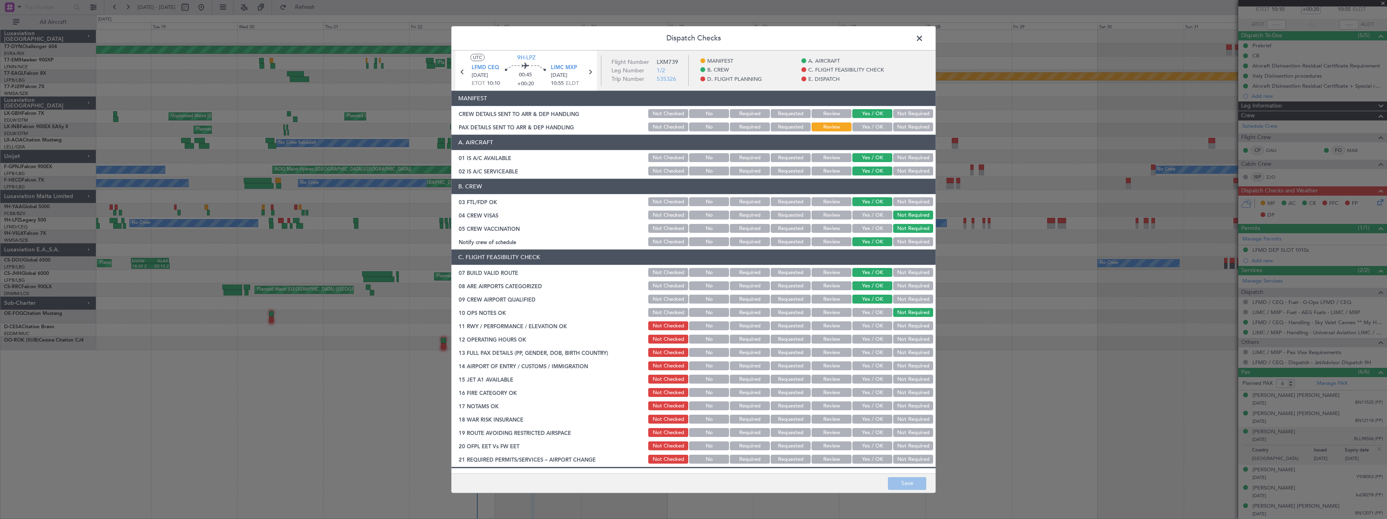
click at [875, 124] on button "Yes / OK" at bounding box center [872, 127] width 40 height 9
click at [921, 489] on button "Save" at bounding box center [907, 483] width 38 height 13
click at [923, 37] on span at bounding box center [923, 40] width 0 height 16
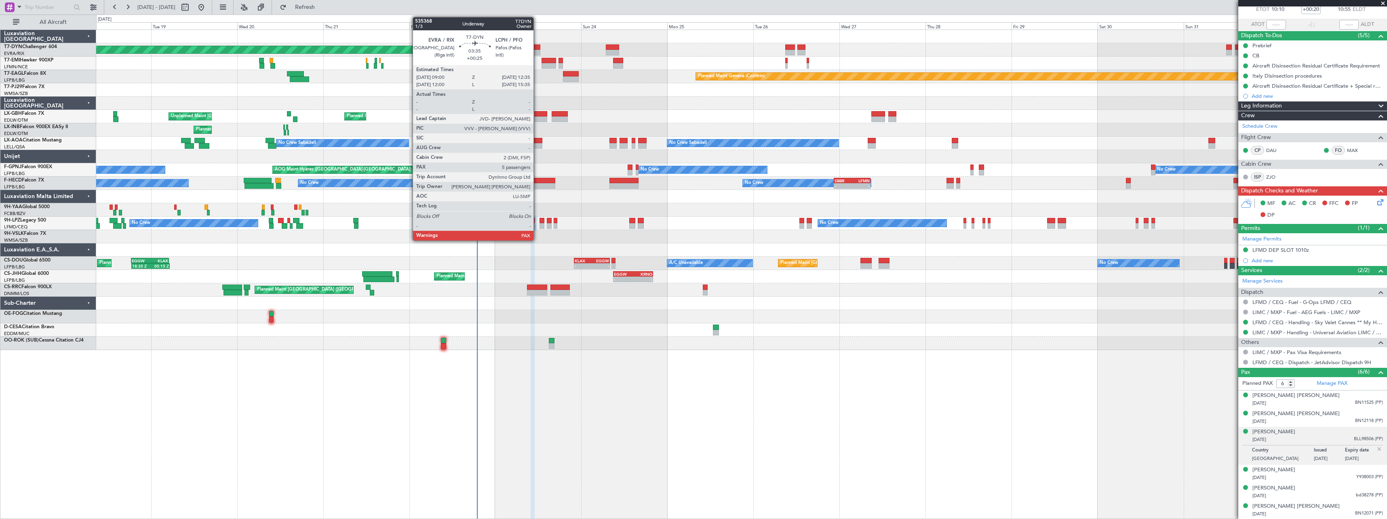
click at [537, 46] on div at bounding box center [533, 47] width 13 height 6
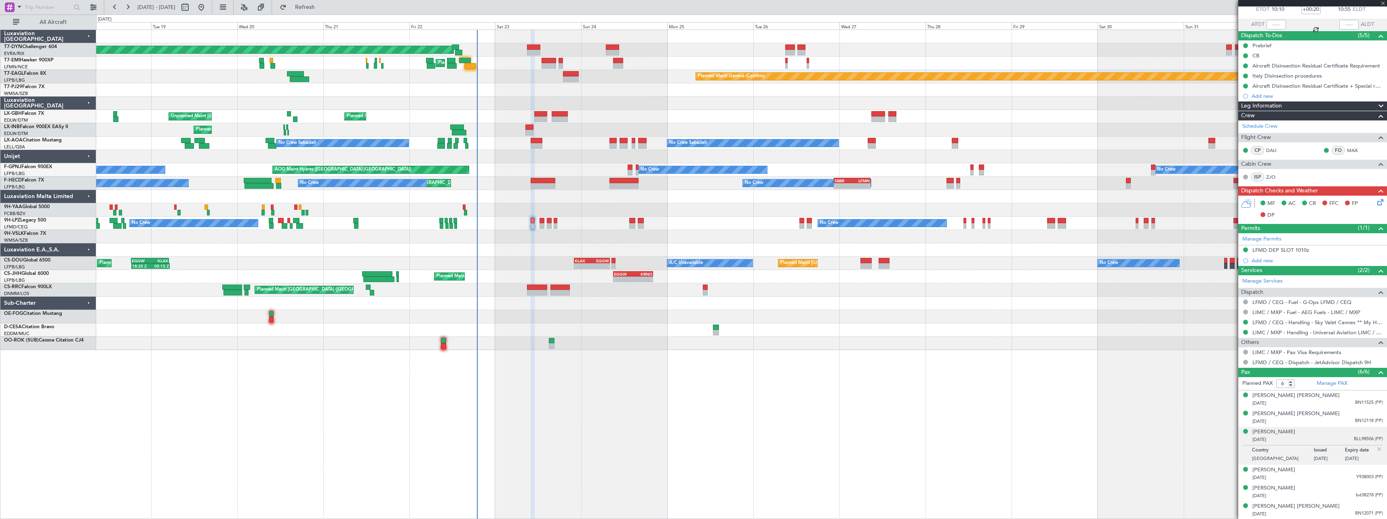
type input "+00:25"
type input "5"
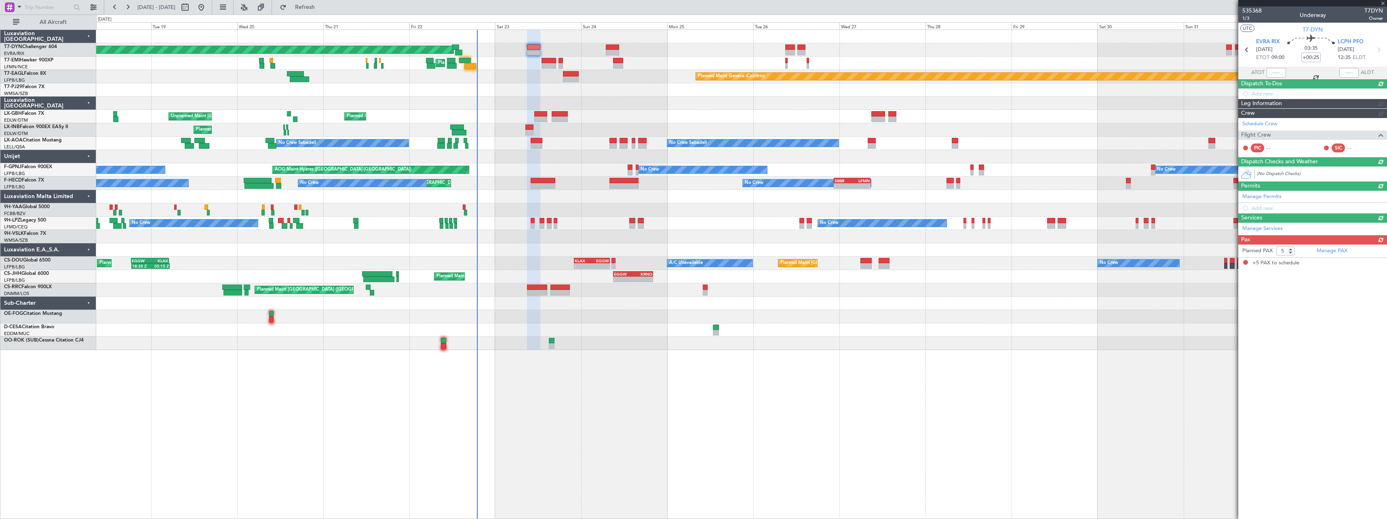
scroll to position [0, 0]
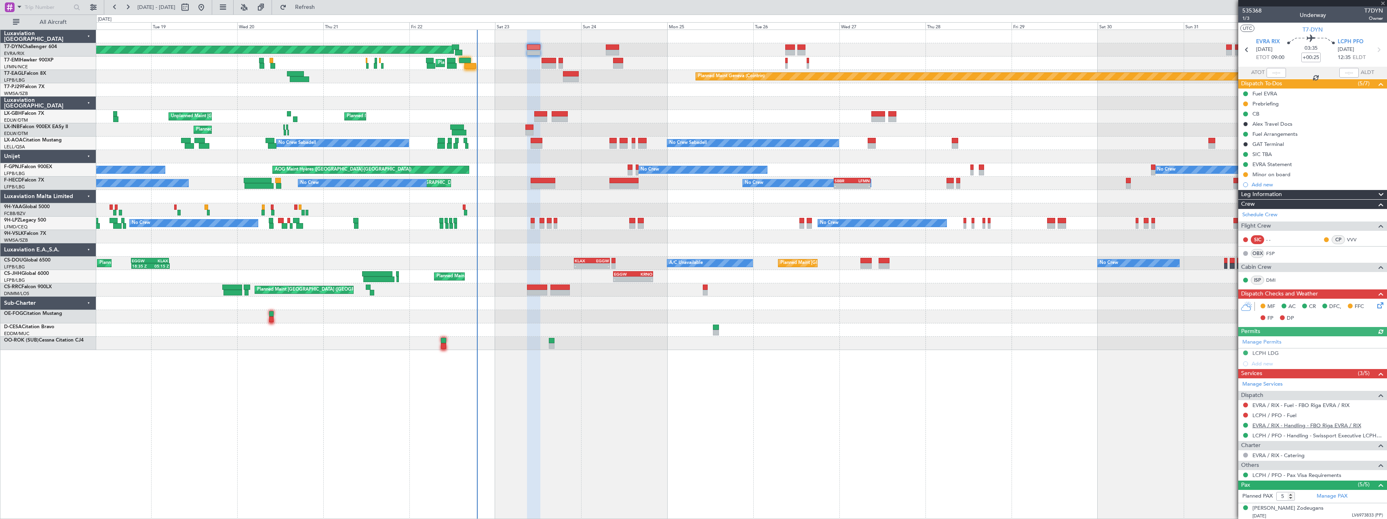
click at [1303, 422] on link "EVRA / RIX - Handling - FBO Riga EVRA / RIX" at bounding box center [1306, 425] width 109 height 7
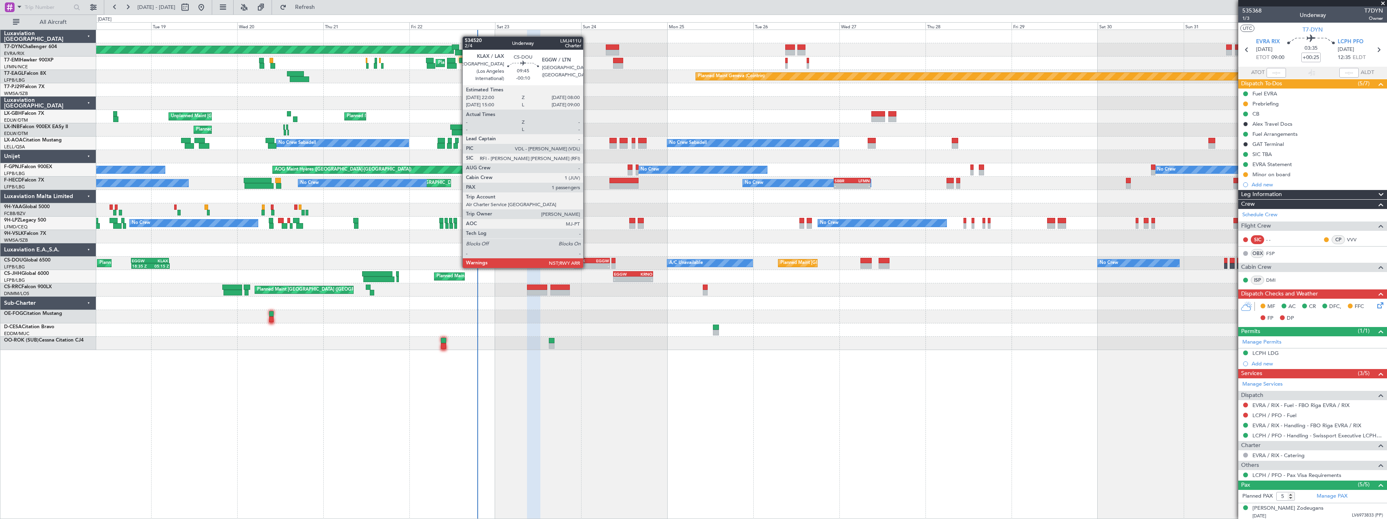
click at [589, 258] on div "KLAX" at bounding box center [583, 260] width 17 height 5
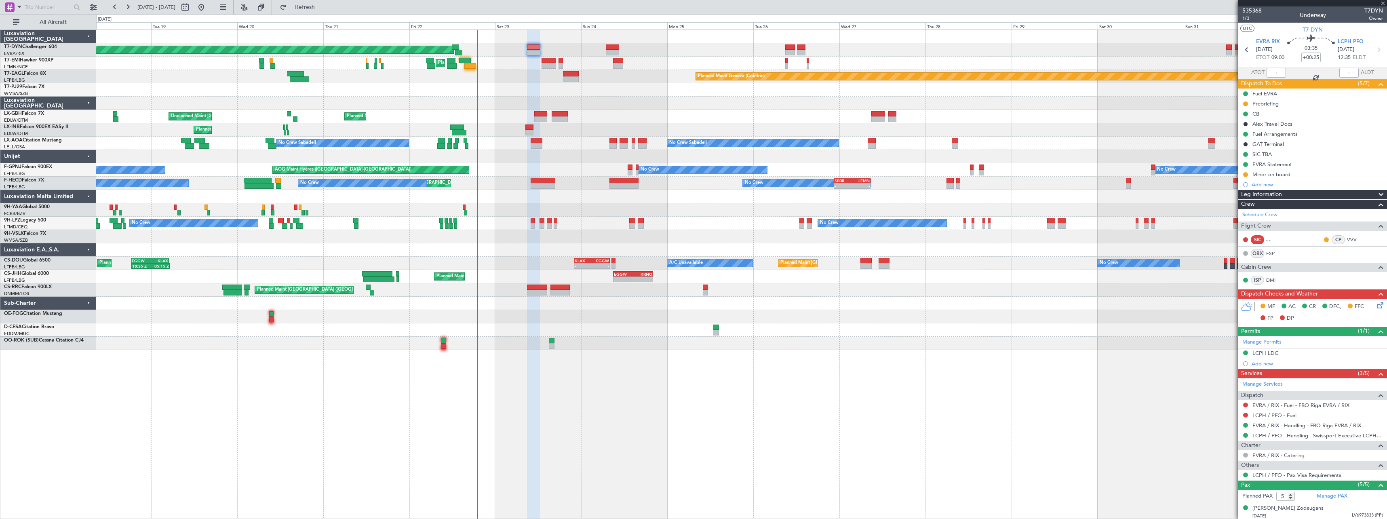
type input "-00:10"
type input "1"
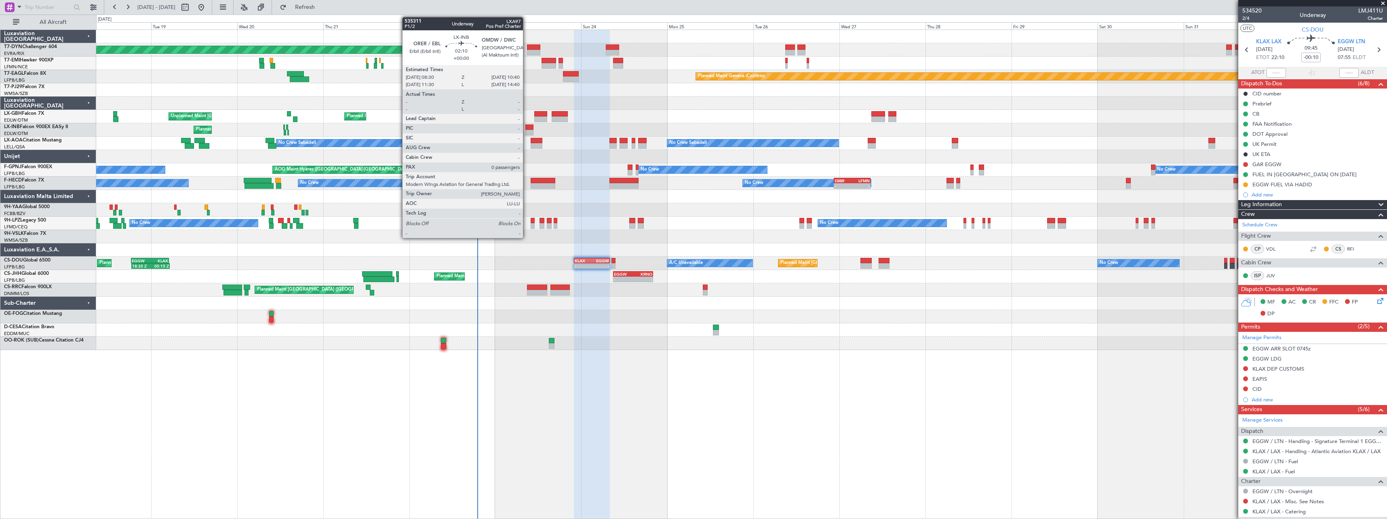
click at [527, 129] on div at bounding box center [529, 127] width 8 height 6
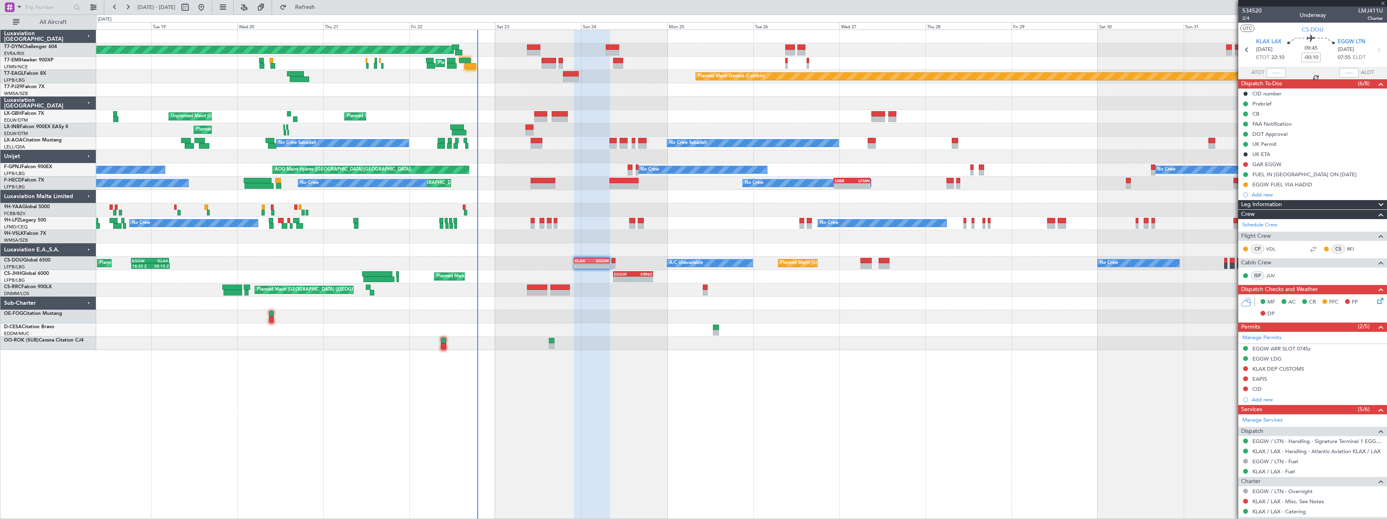
type input "0"
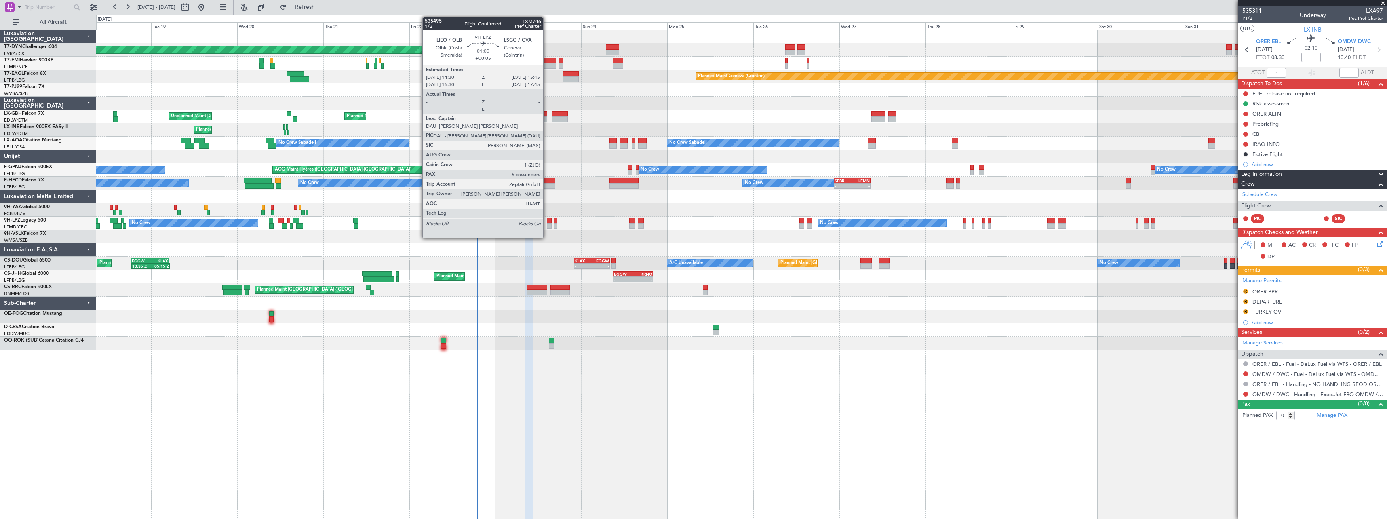
click at [547, 226] on div at bounding box center [549, 226] width 5 height 6
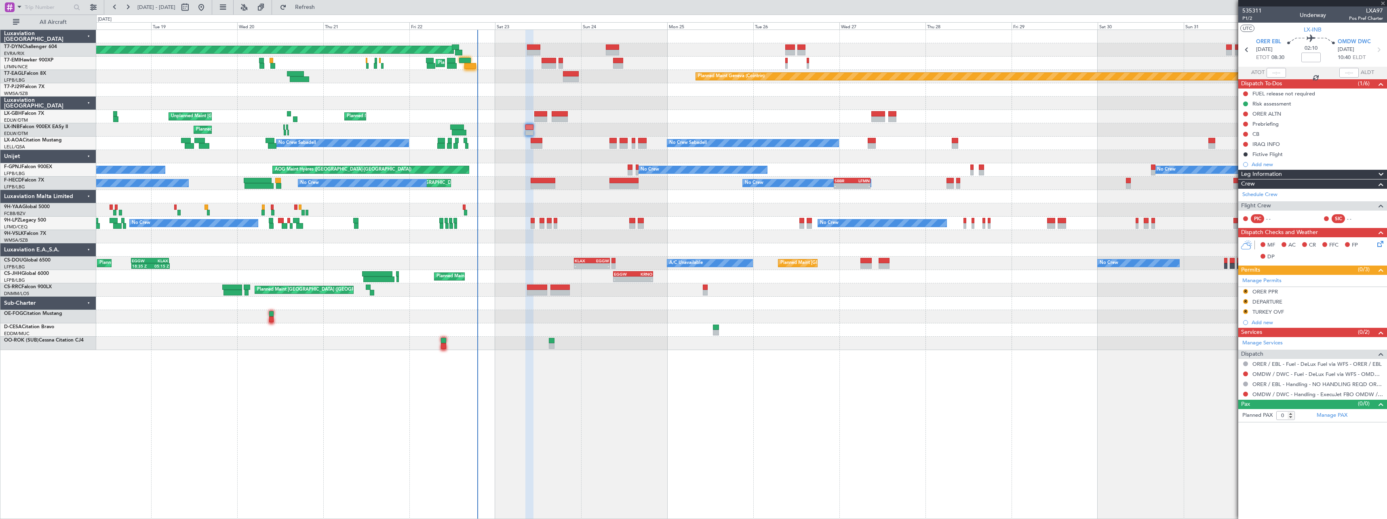
type input "+00:05"
type input "6"
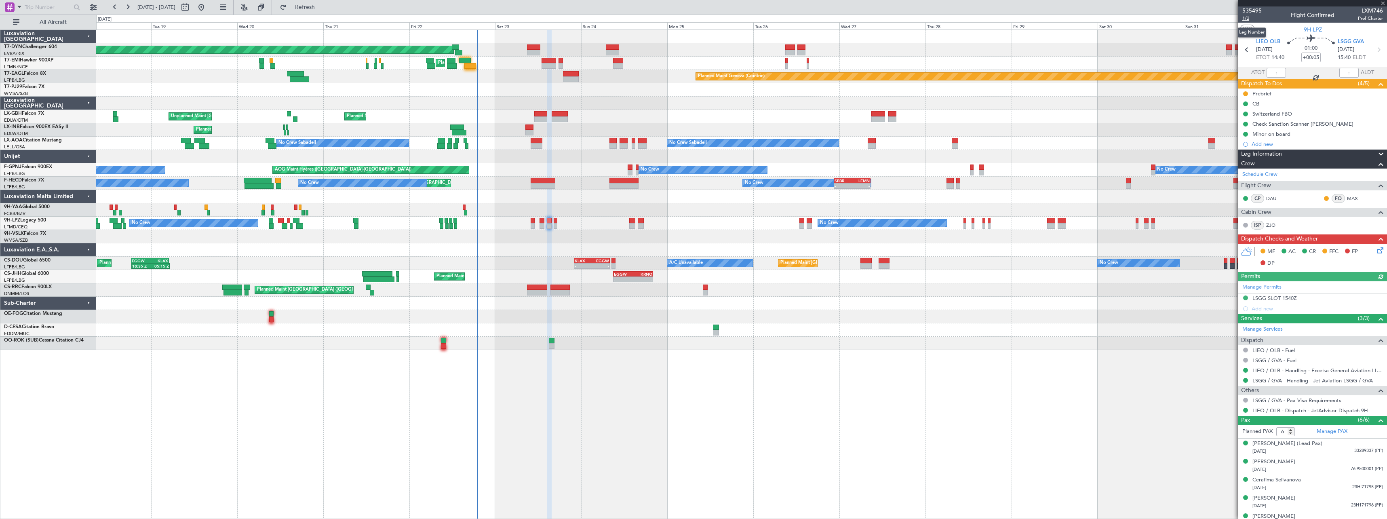
click at [1246, 19] on span "1/2" at bounding box center [1251, 18] width 19 height 7
click at [1282, 496] on div "[PERSON_NAME]" at bounding box center [1273, 498] width 43 height 8
click at [1300, 443] on div "[PERSON_NAME] (Lead Pax)" at bounding box center [1287, 444] width 70 height 8
click at [1290, 498] on div "Cerafima Selivanova" at bounding box center [1276, 500] width 48 height 8
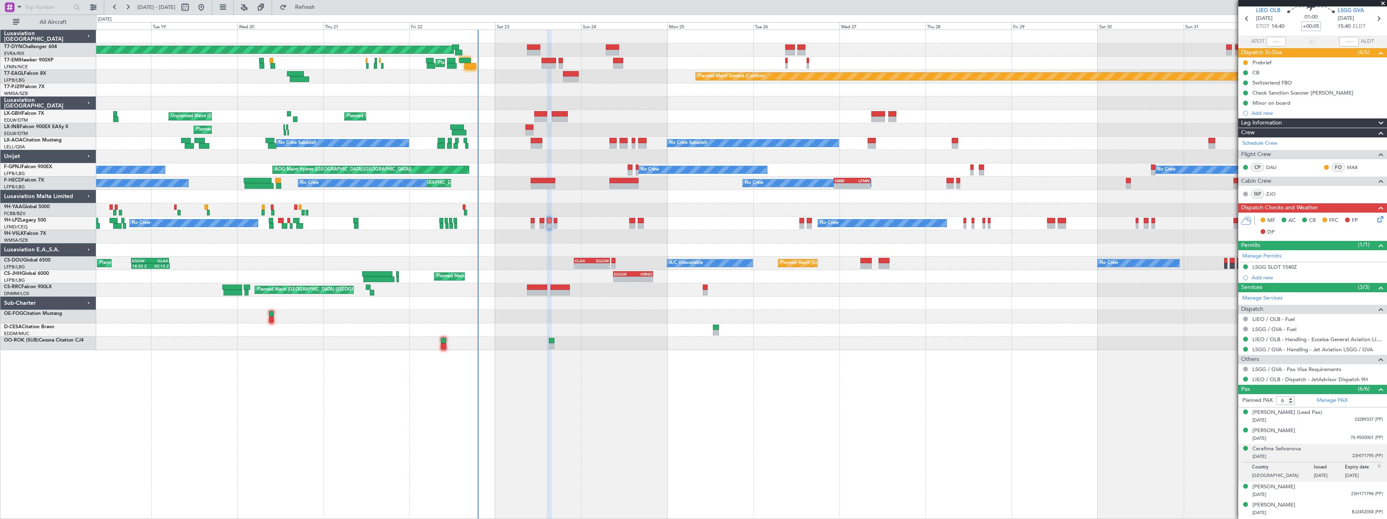
scroll to position [48, 0]
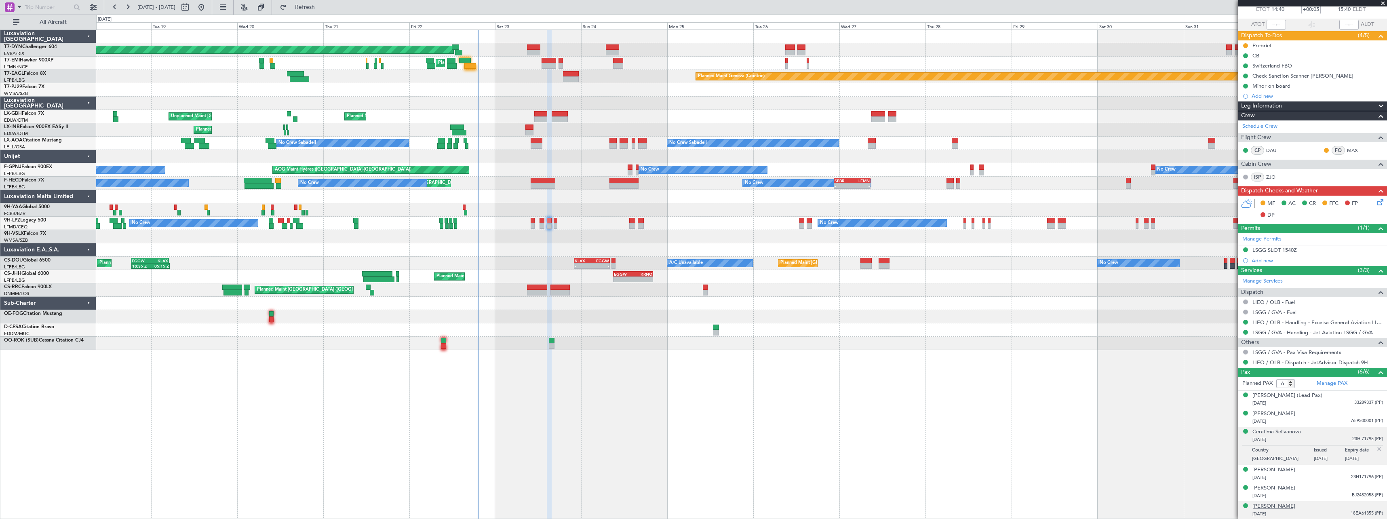
click at [1278, 507] on div "[PERSON_NAME]" at bounding box center [1273, 506] width 43 height 8
click at [1280, 413] on div "[PERSON_NAME]" at bounding box center [1273, 414] width 43 height 8
click at [1293, 487] on div "[PERSON_NAME]" at bounding box center [1273, 488] width 43 height 8
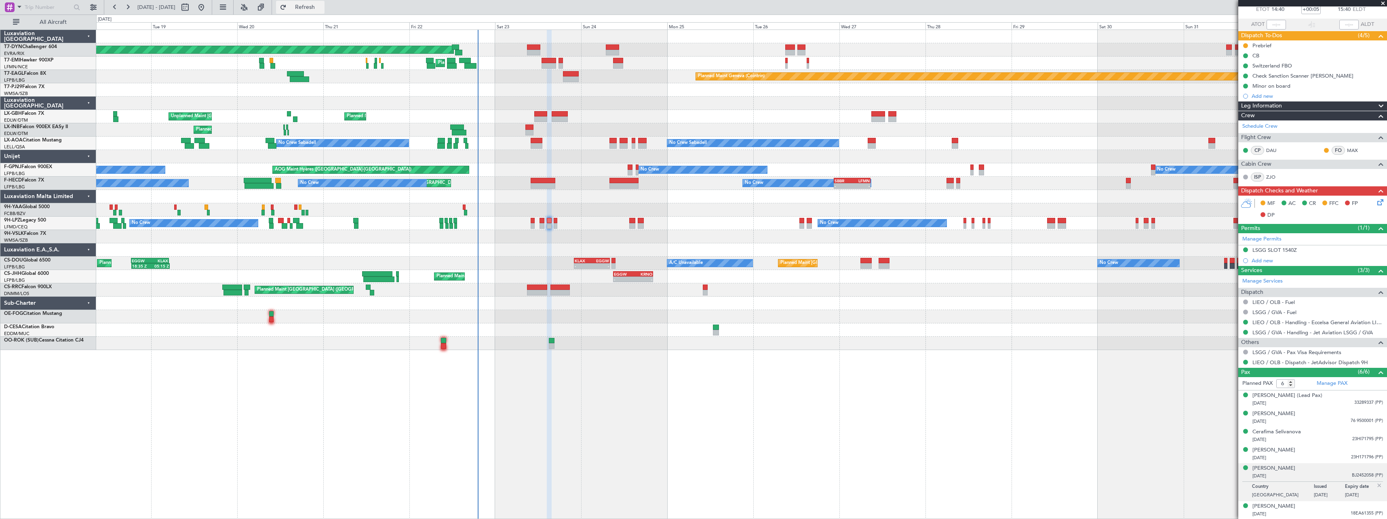
click at [318, 11] on button "Refresh" at bounding box center [300, 7] width 48 height 13
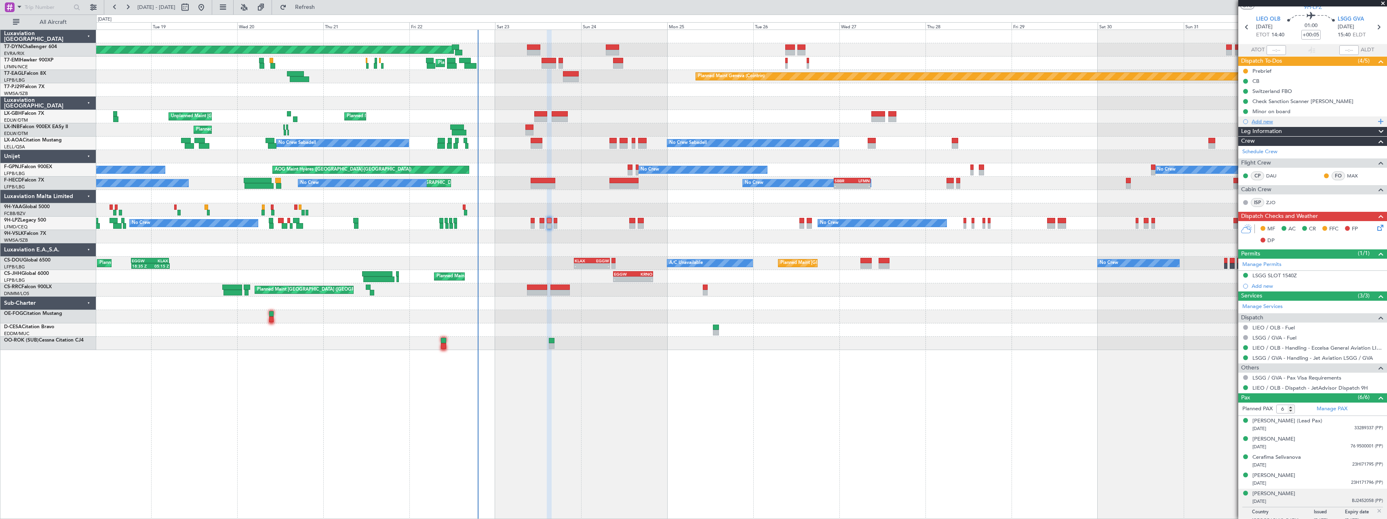
scroll to position [0, 0]
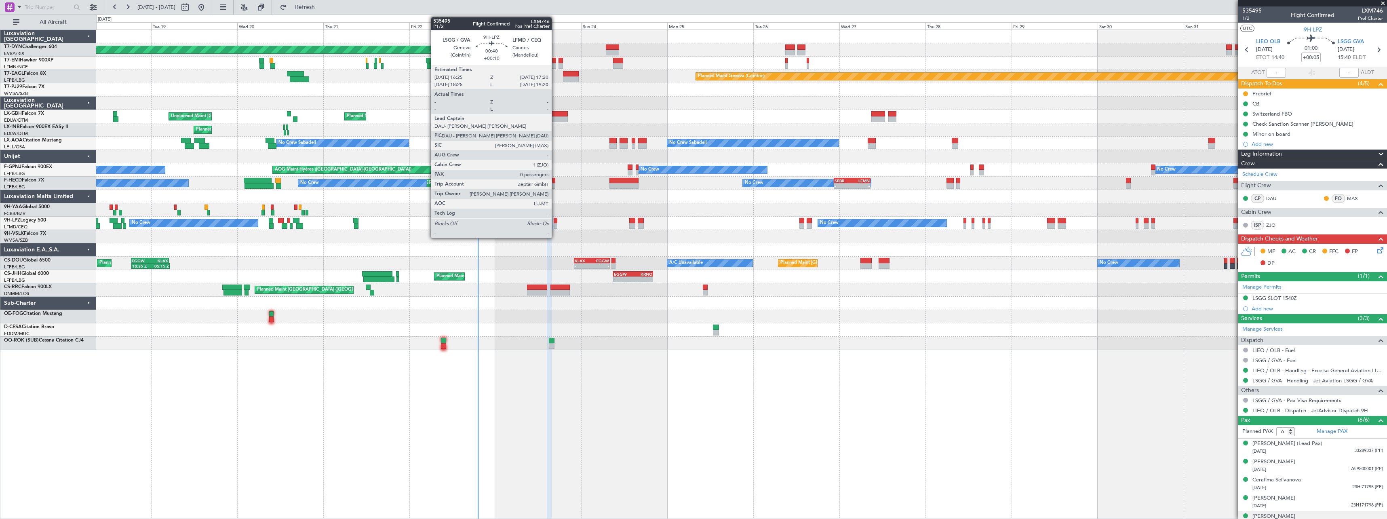
click at [555, 226] on div at bounding box center [556, 226] width 4 height 6
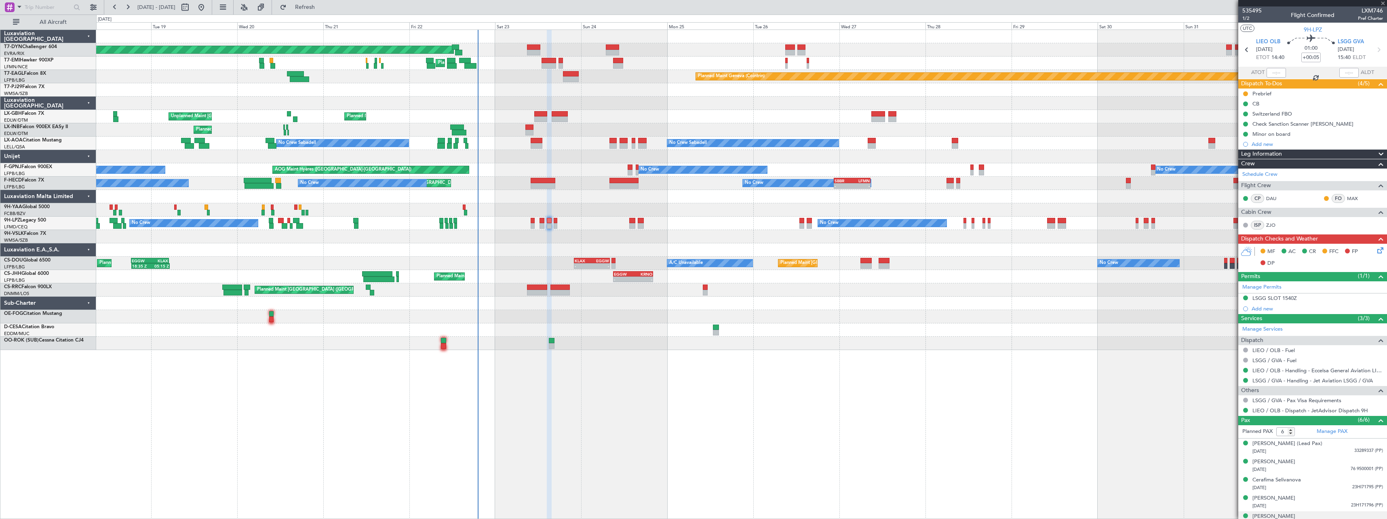
type input "+00:10"
type input "0"
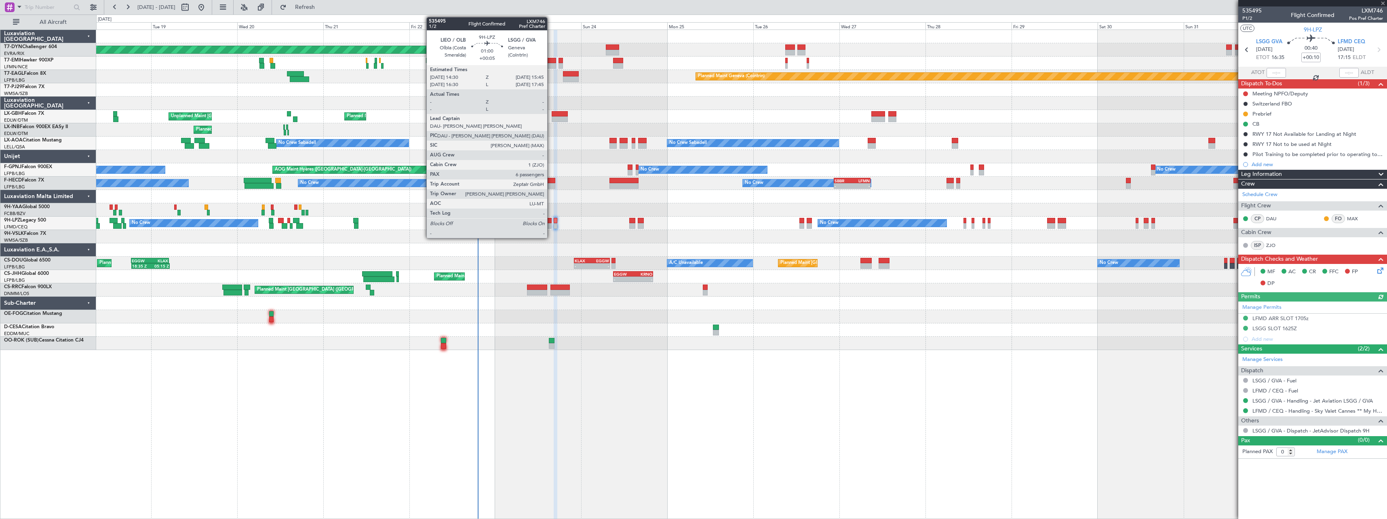
click at [551, 222] on div at bounding box center [549, 221] width 5 height 6
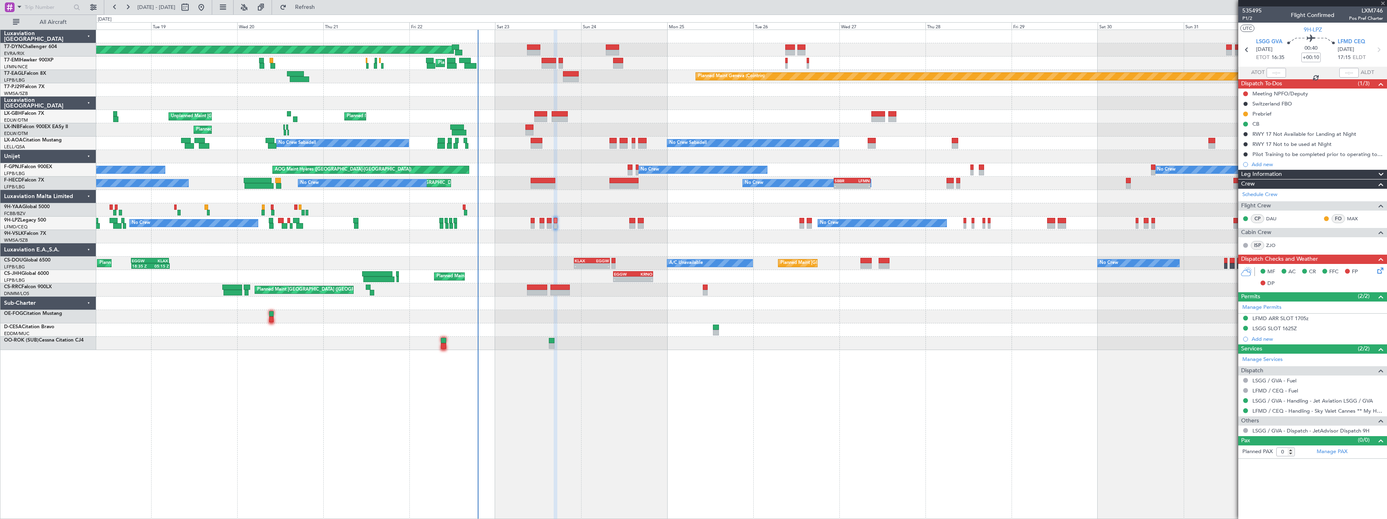
type input "+00:05"
type input "6"
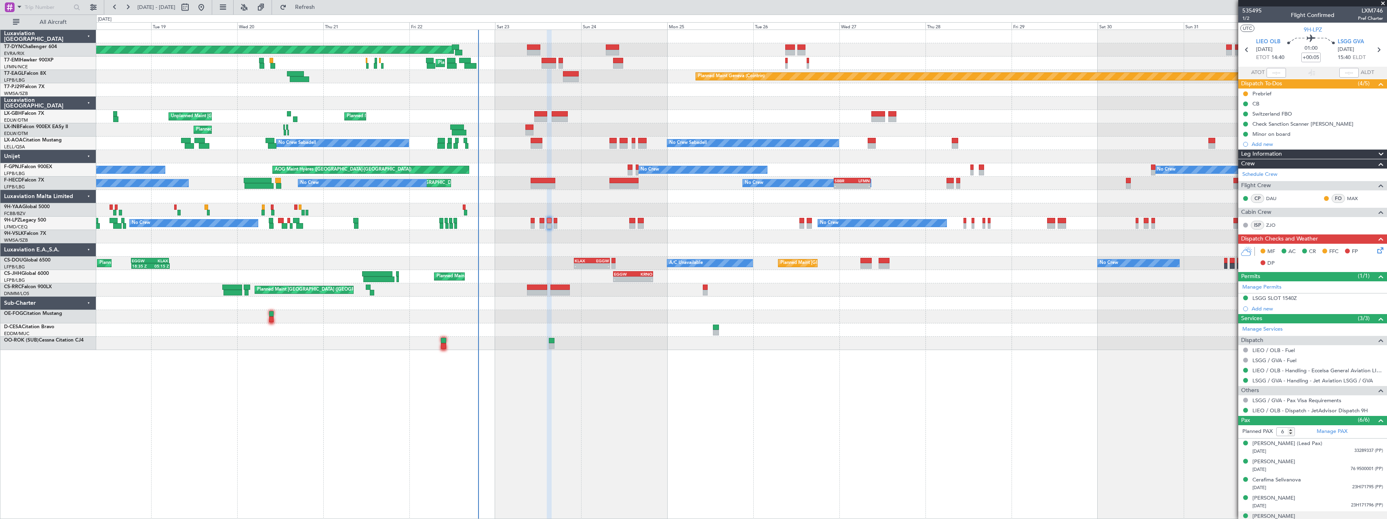
click at [1377, 248] on icon at bounding box center [1379, 249] width 6 height 6
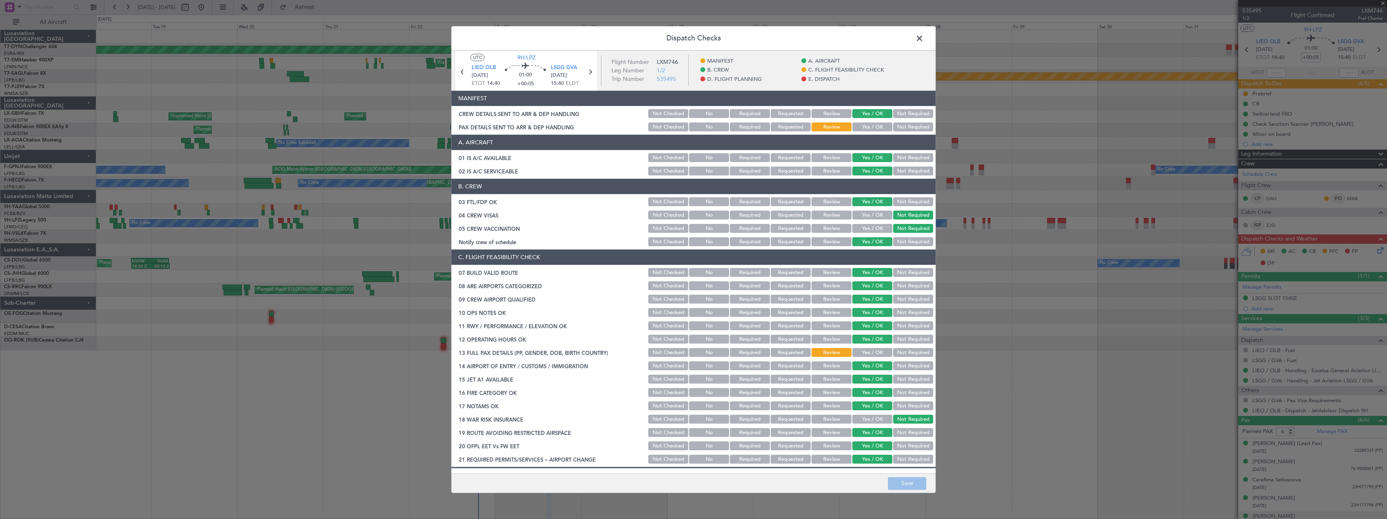
click at [860, 125] on button "Yes / OK" at bounding box center [872, 127] width 40 height 9
click at [910, 487] on button "Save" at bounding box center [907, 483] width 38 height 13
click at [923, 38] on span at bounding box center [923, 40] width 0 height 16
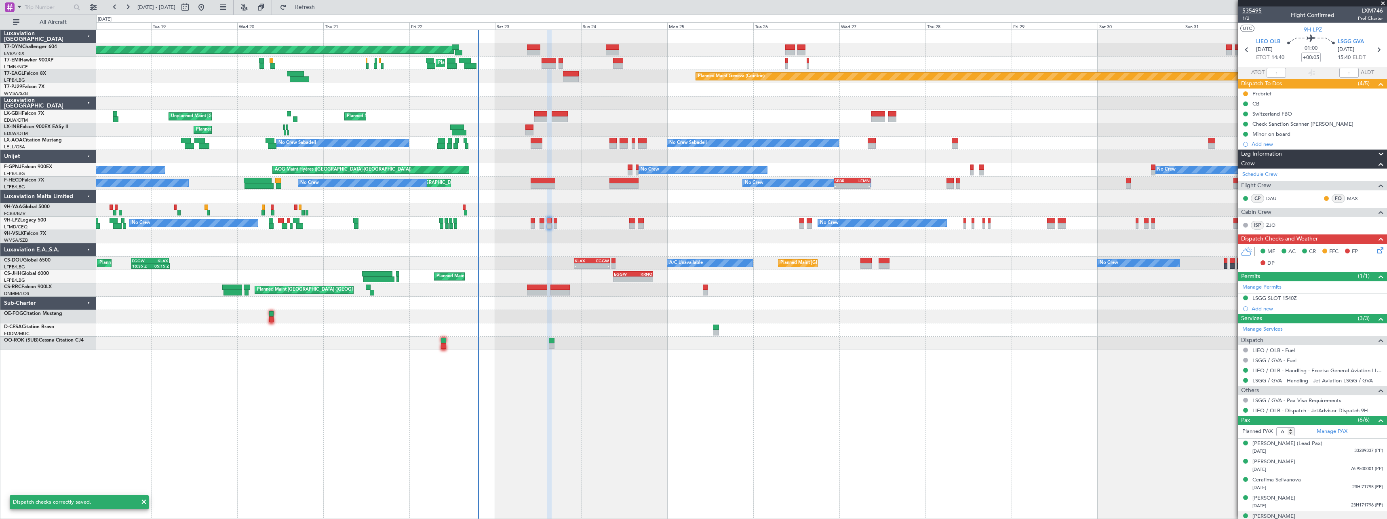
click at [1252, 11] on span "535495" at bounding box center [1251, 10] width 19 height 8
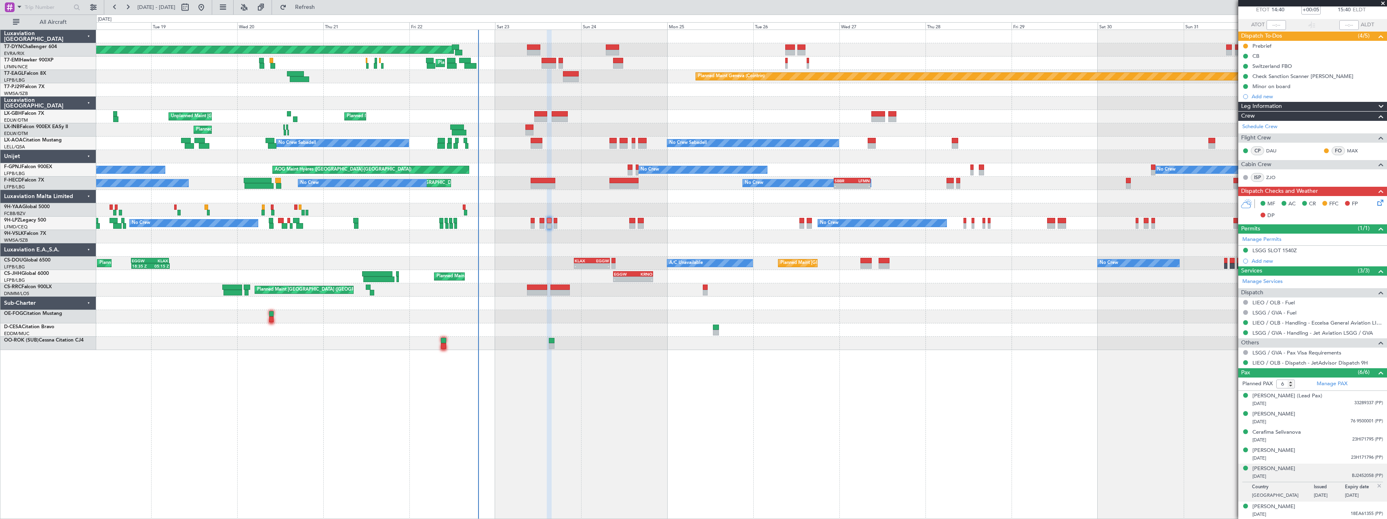
scroll to position [48, 0]
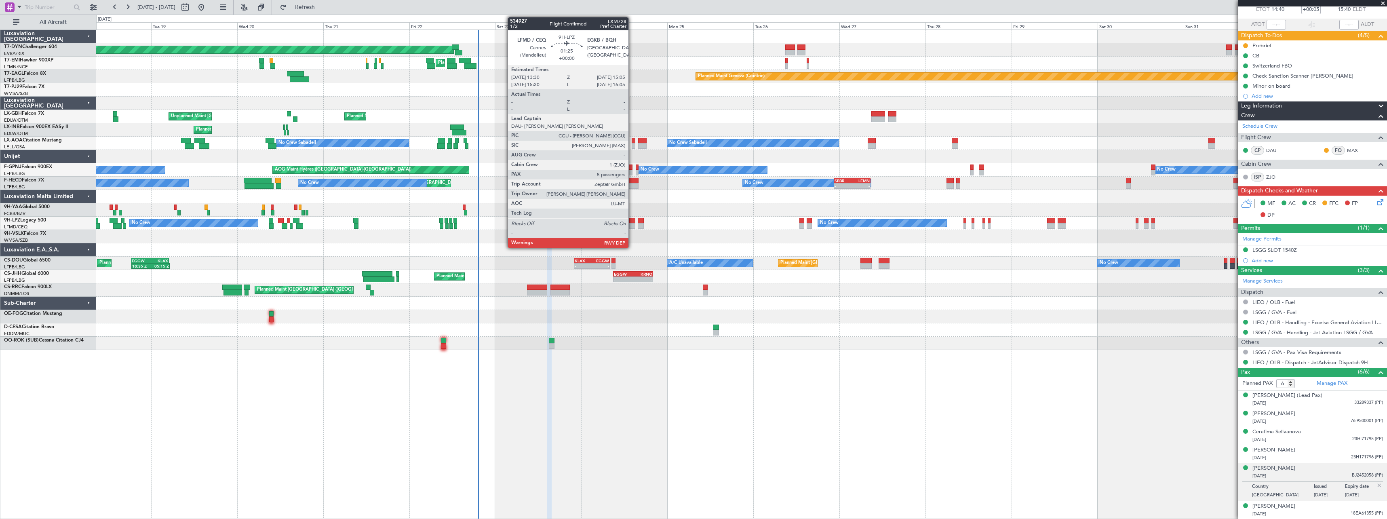
click at [632, 227] on div at bounding box center [632, 226] width 6 height 6
type input "5"
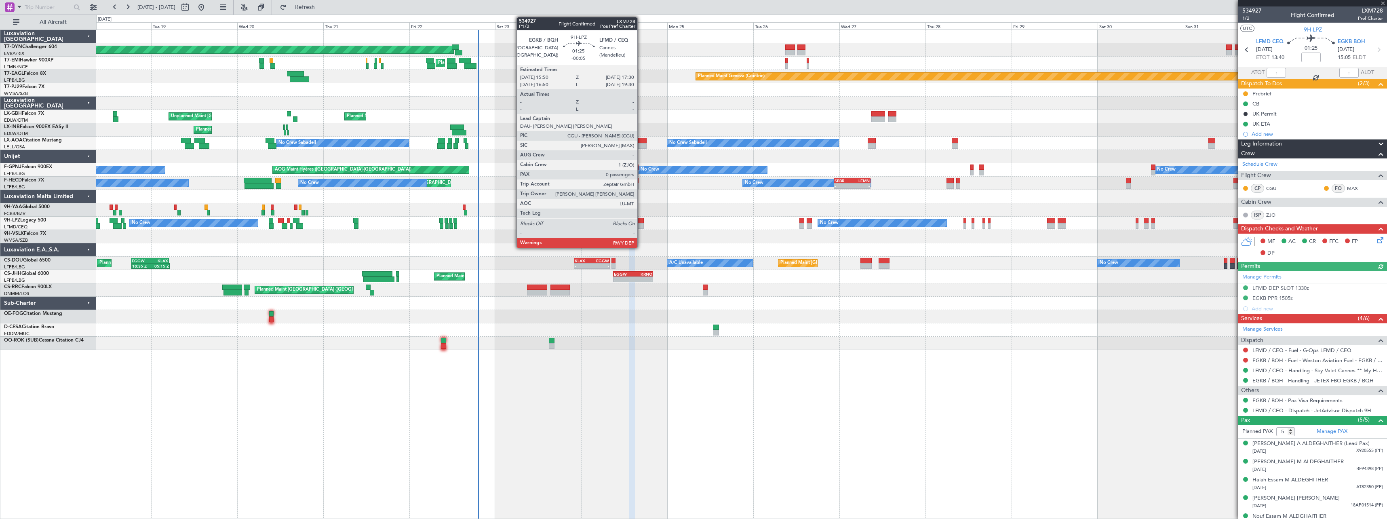
click at [641, 227] on div at bounding box center [641, 226] width 6 height 6
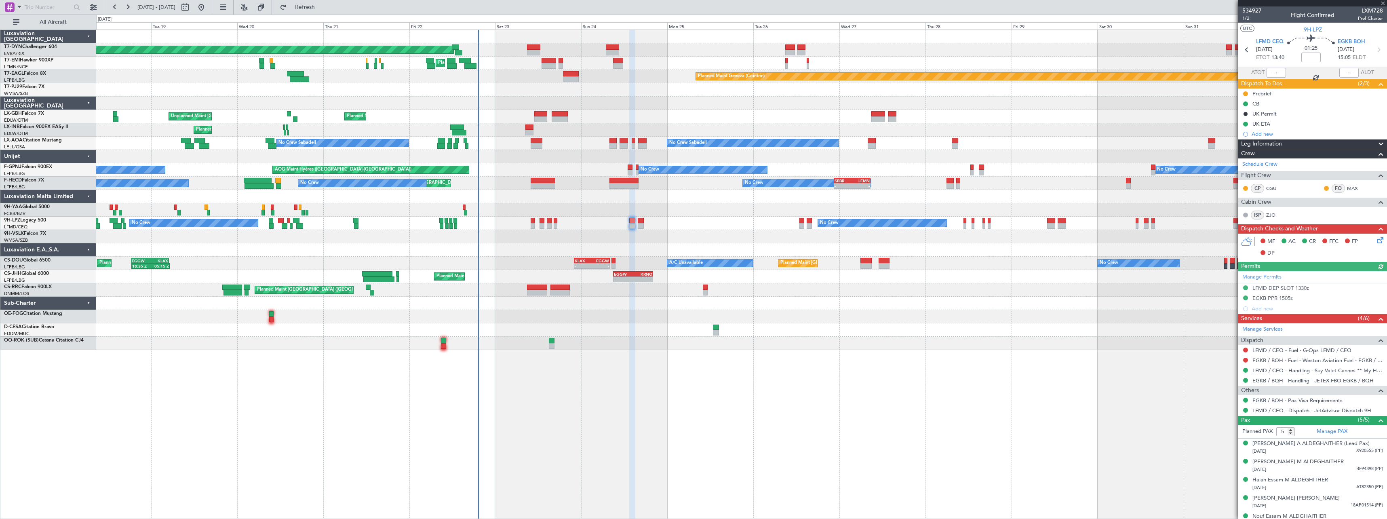
type input "-00:05"
type input "0"
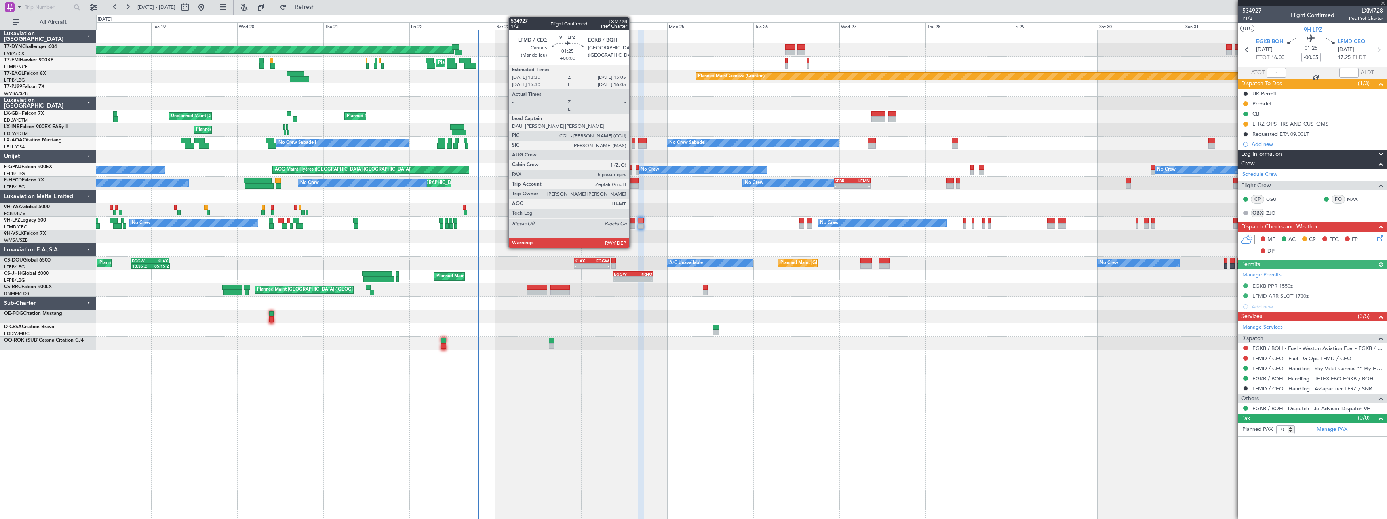
click at [633, 227] on div at bounding box center [632, 226] width 6 height 6
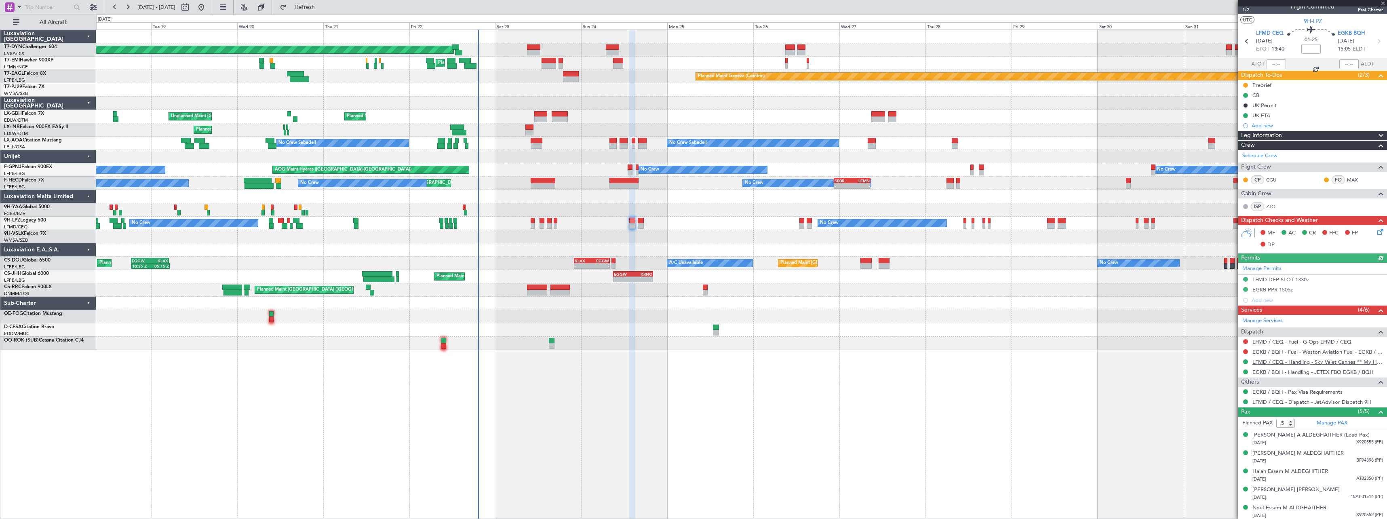
scroll to position [10, 0]
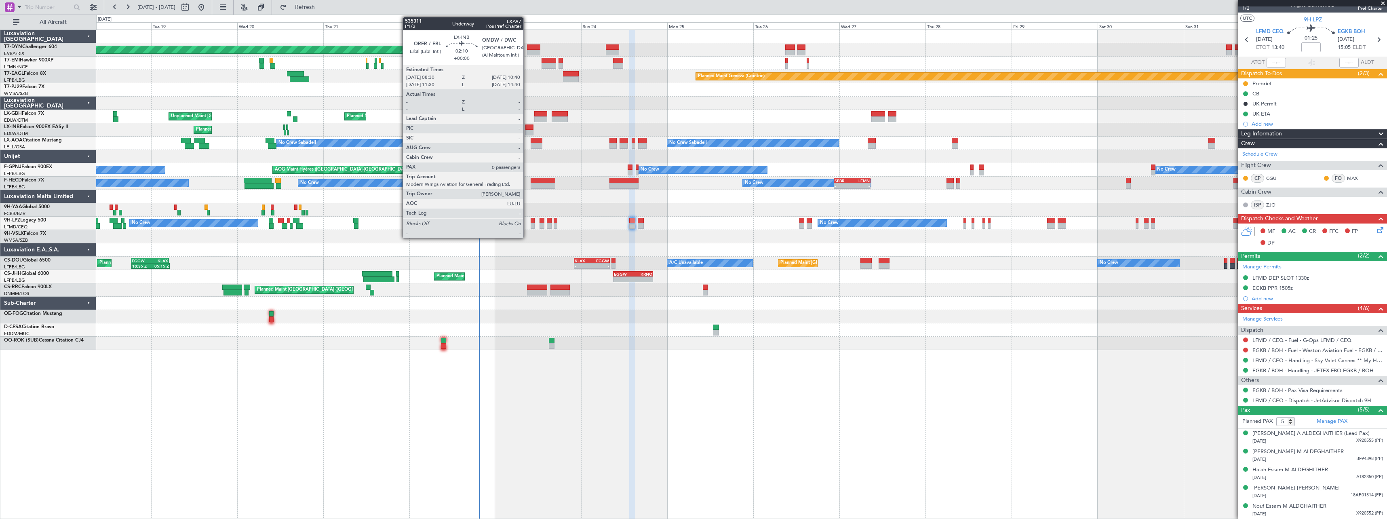
click at [527, 126] on div at bounding box center [529, 127] width 8 height 6
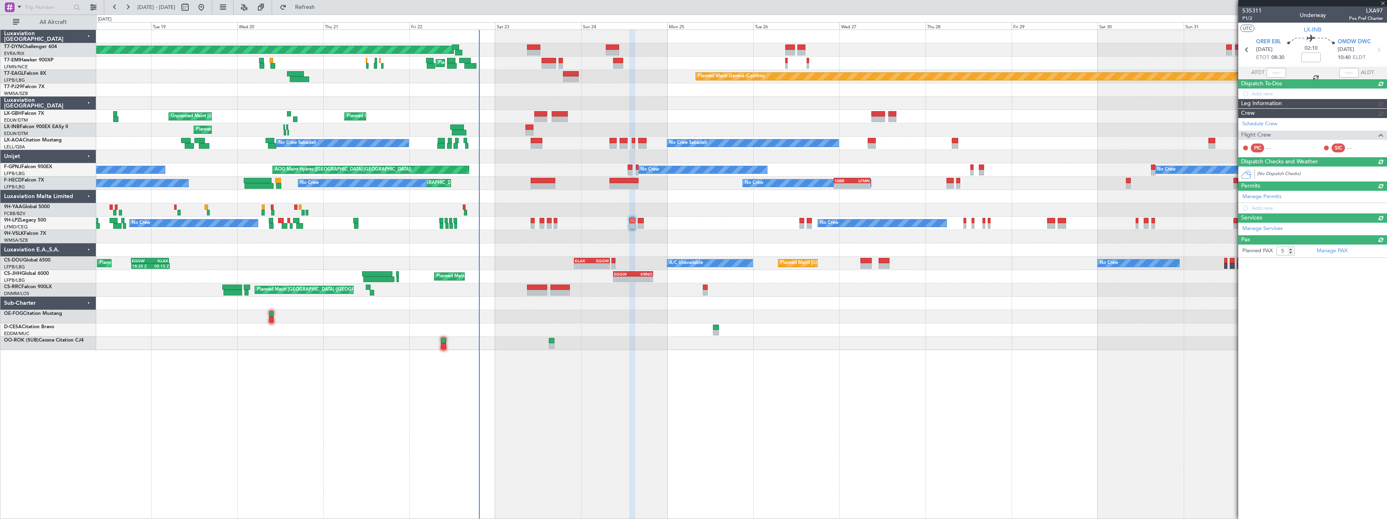
type input "0"
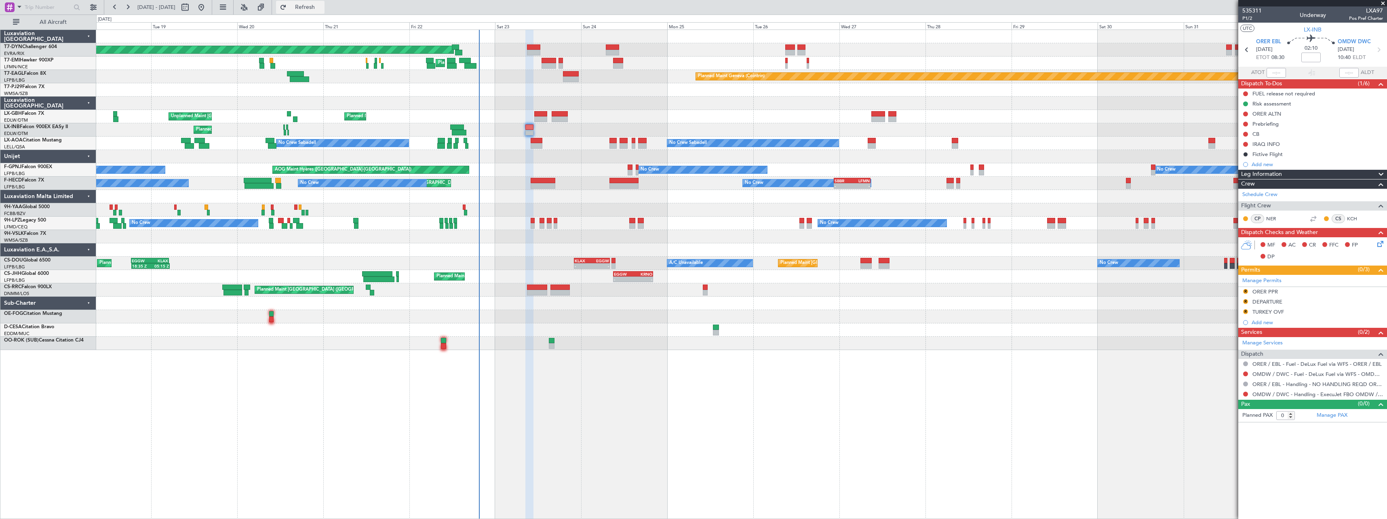
click at [322, 6] on span "Refresh" at bounding box center [305, 7] width 34 height 6
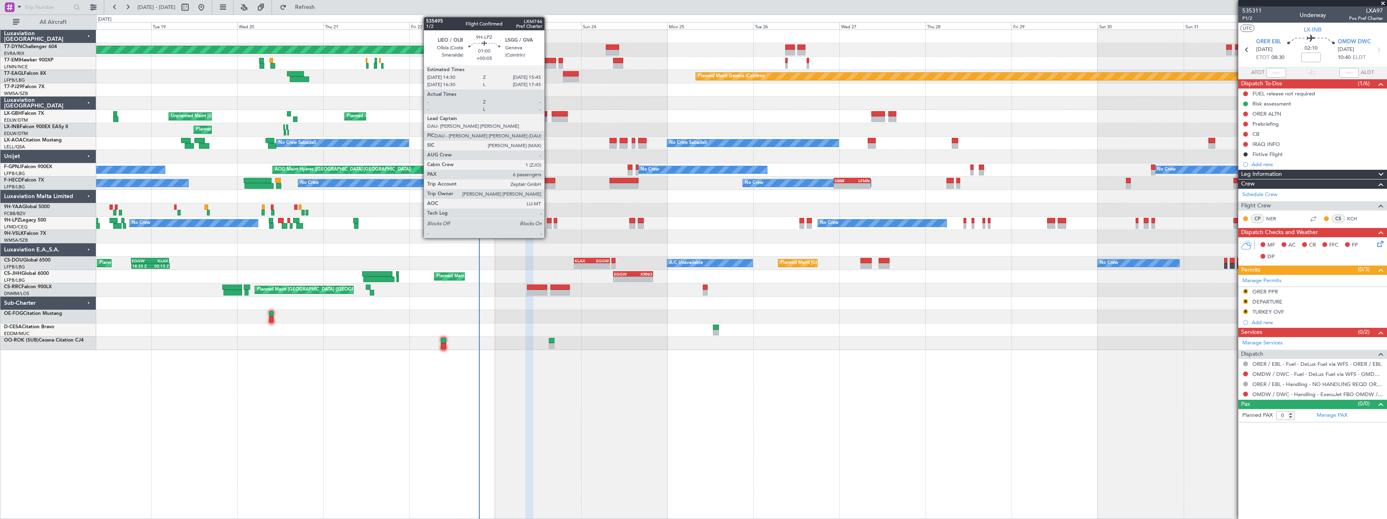
click at [548, 221] on div at bounding box center [549, 221] width 5 height 6
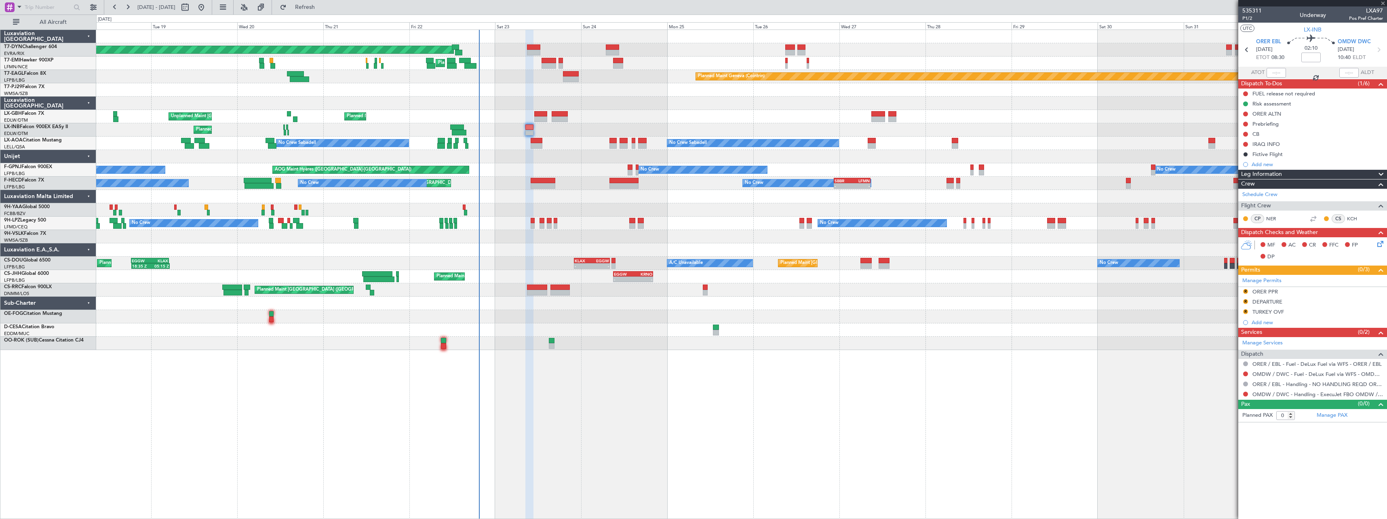
type input "+00:05"
type input "6"
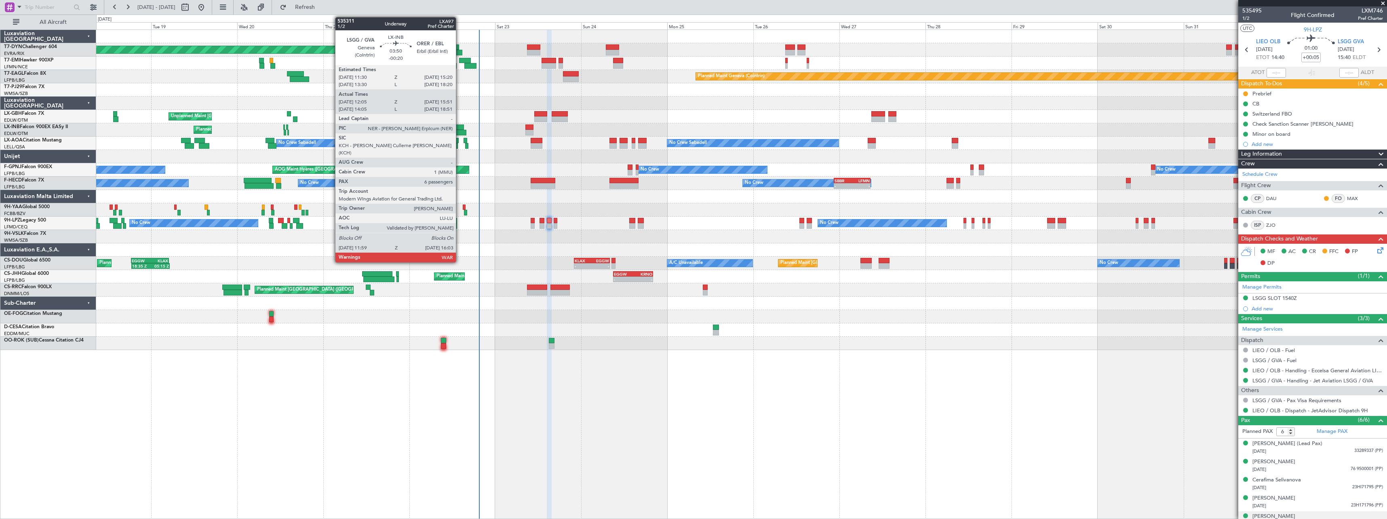
click at [460, 129] on div at bounding box center [457, 127] width 14 height 6
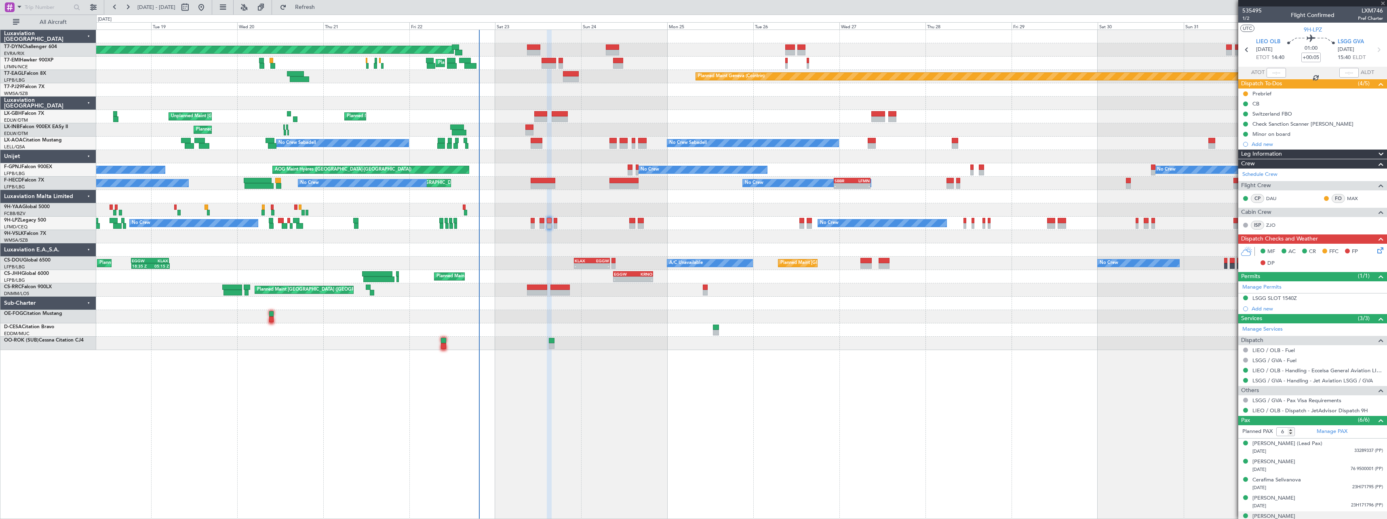
type input "-00:20"
type input "12:05"
type input "15:51"
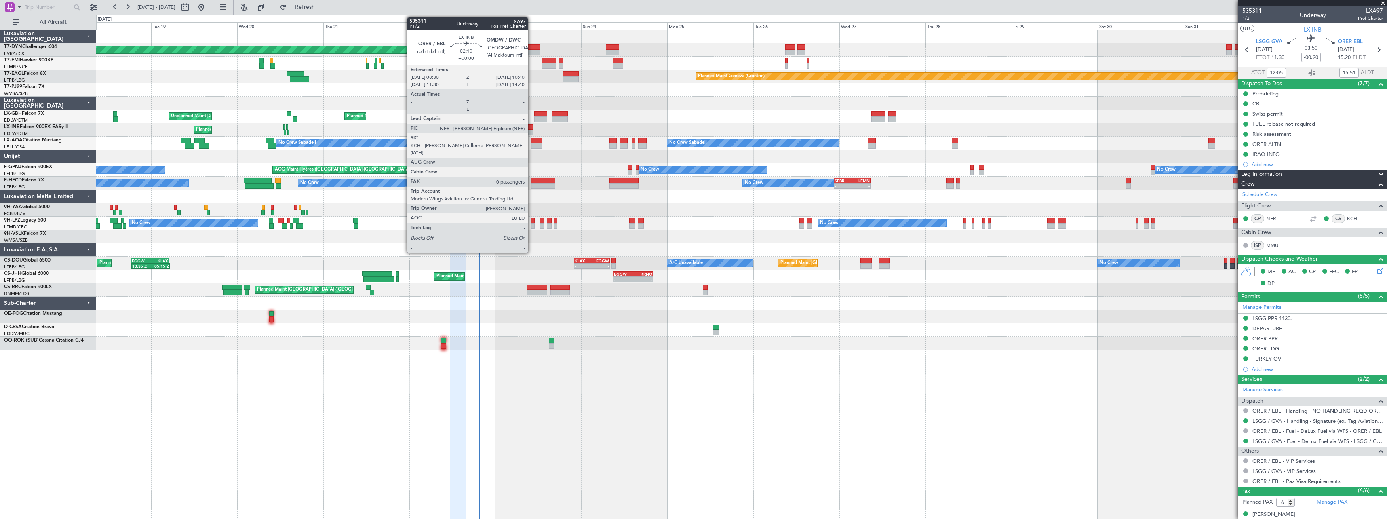
click at [531, 130] on div at bounding box center [529, 133] width 8 height 6
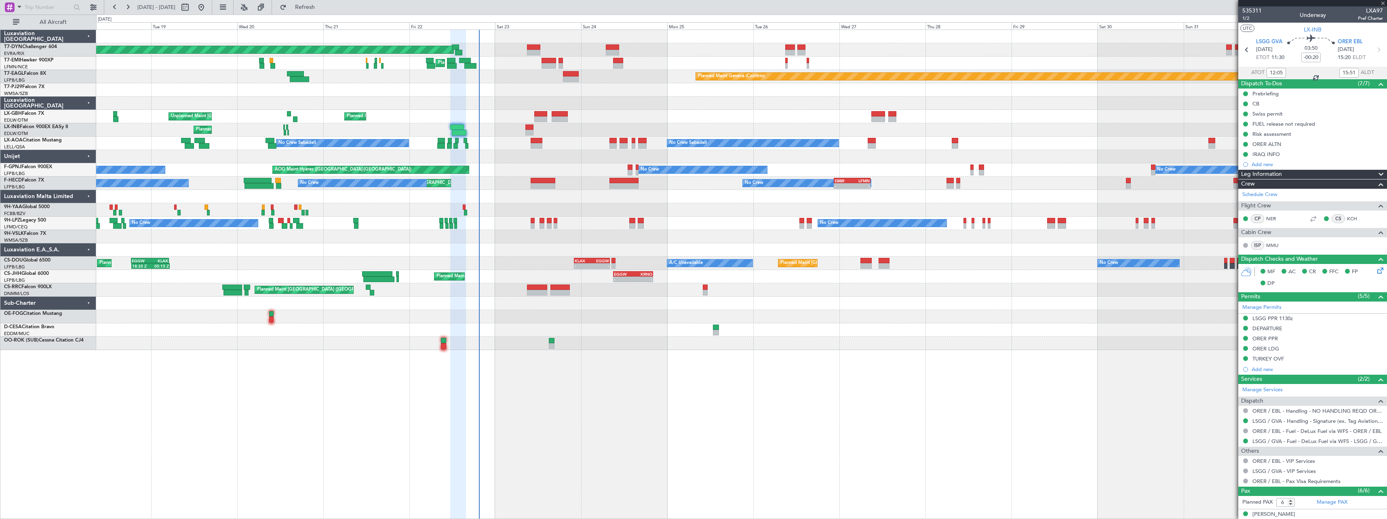
type input "0"
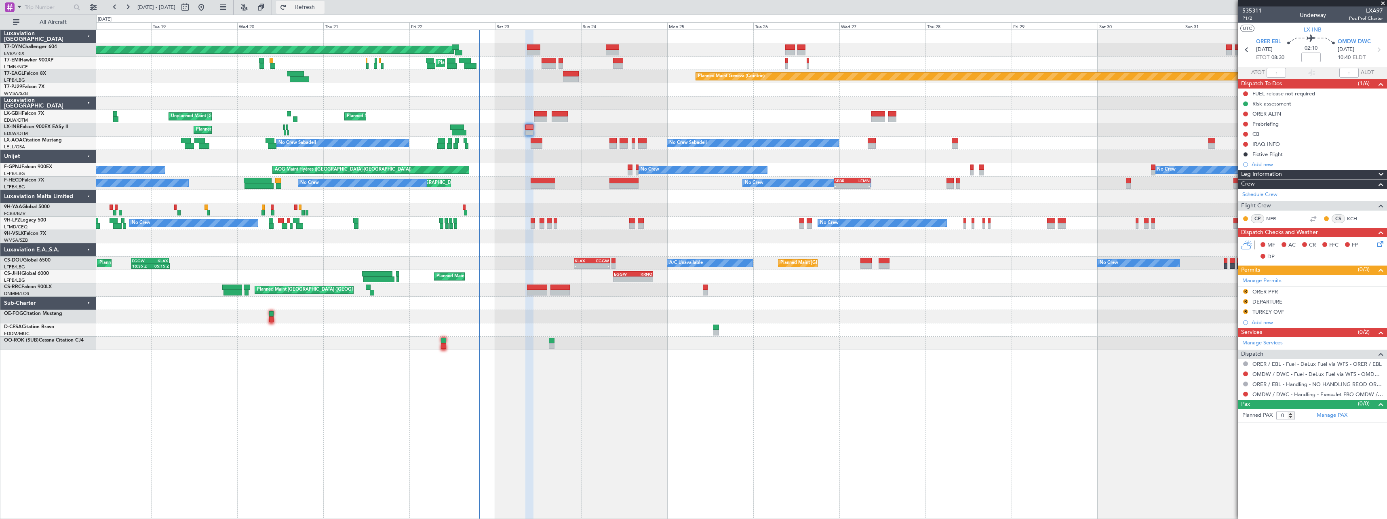
click at [325, 11] on button "Refresh" at bounding box center [300, 7] width 48 height 13
click at [325, 13] on button "Refresh" at bounding box center [300, 7] width 48 height 13
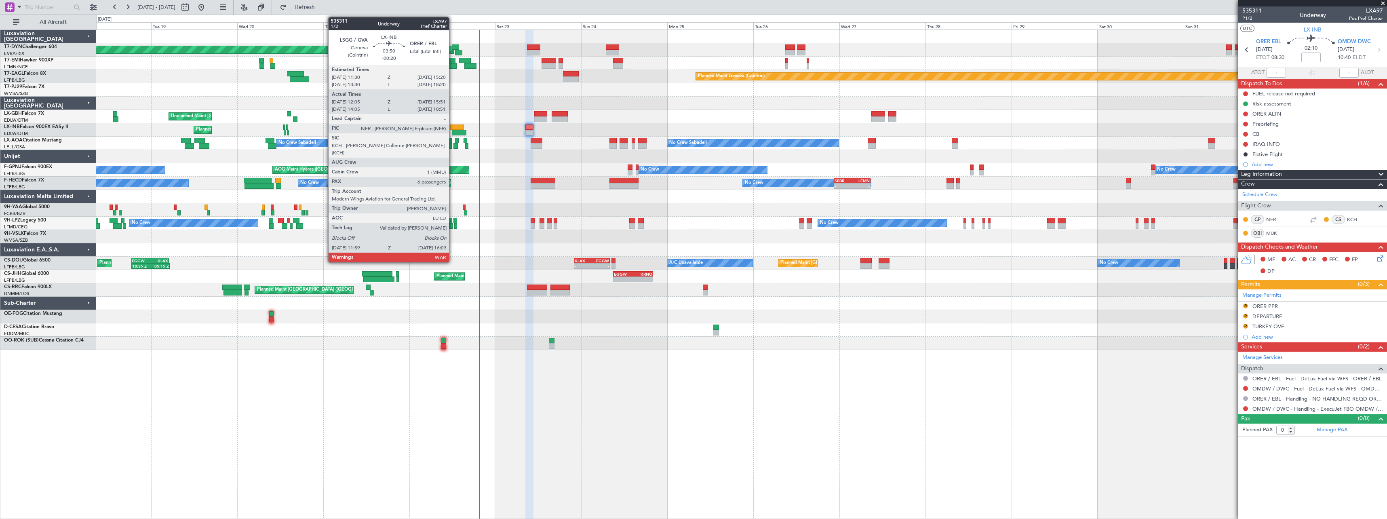
click at [453, 129] on div at bounding box center [457, 127] width 14 height 6
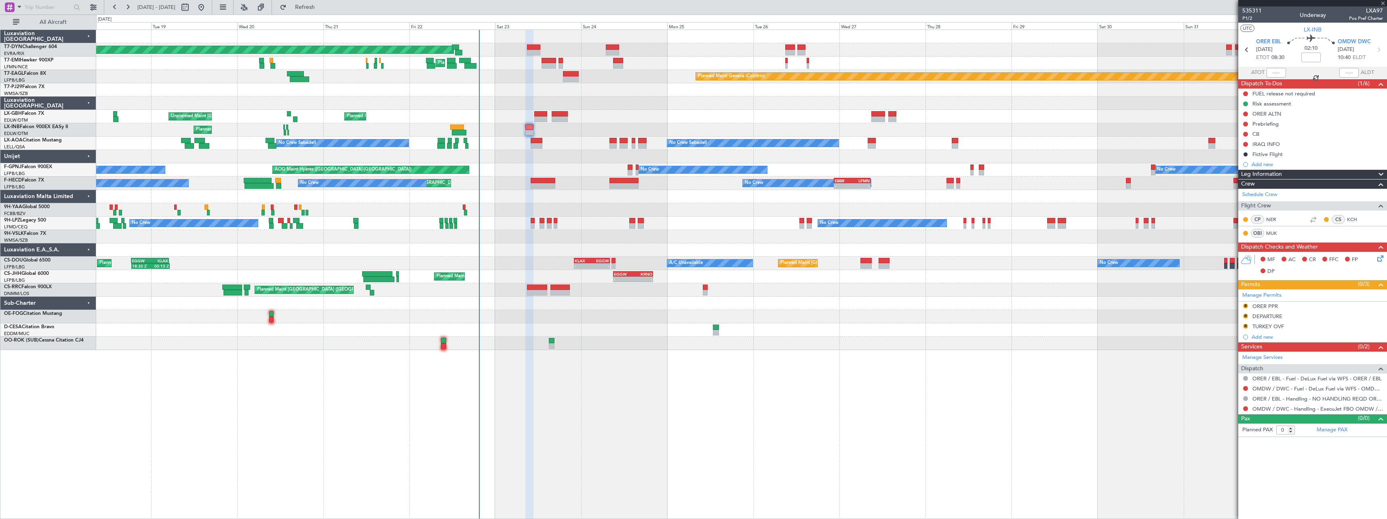
type input "-00:20"
type input "12:05"
type input "15:51"
type input "6"
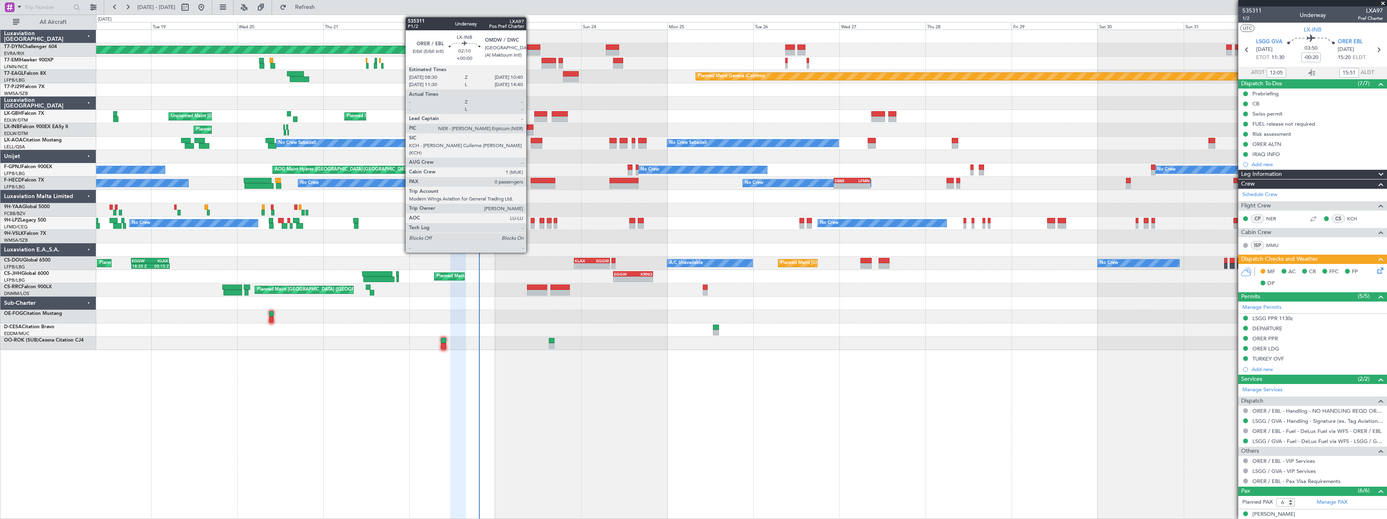
click at [530, 129] on div at bounding box center [529, 127] width 8 height 6
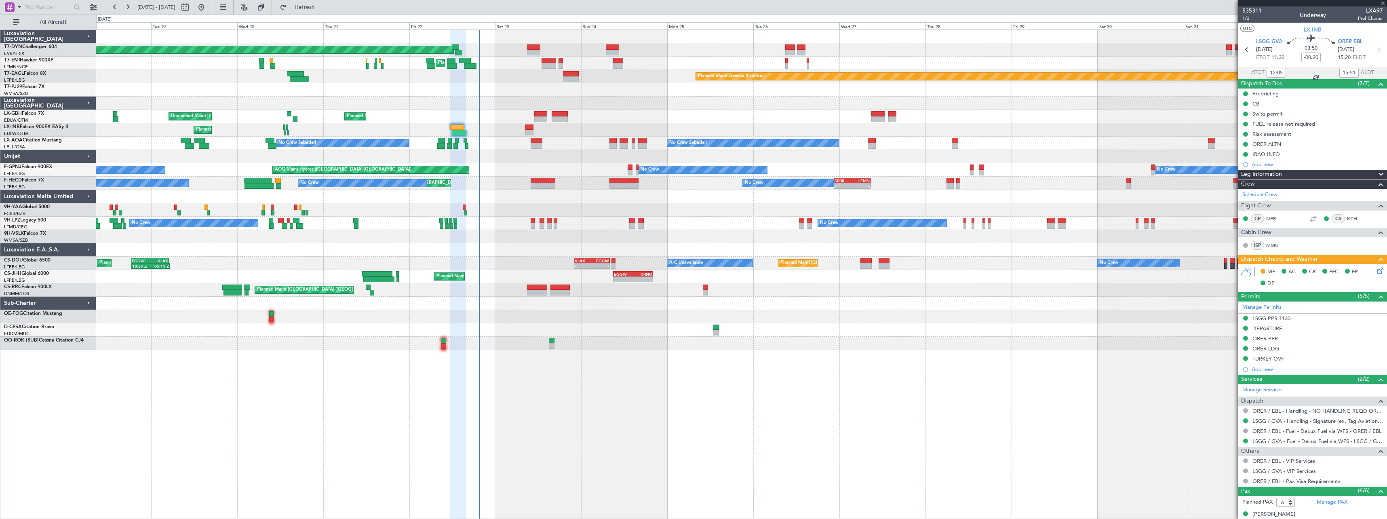
type input "0"
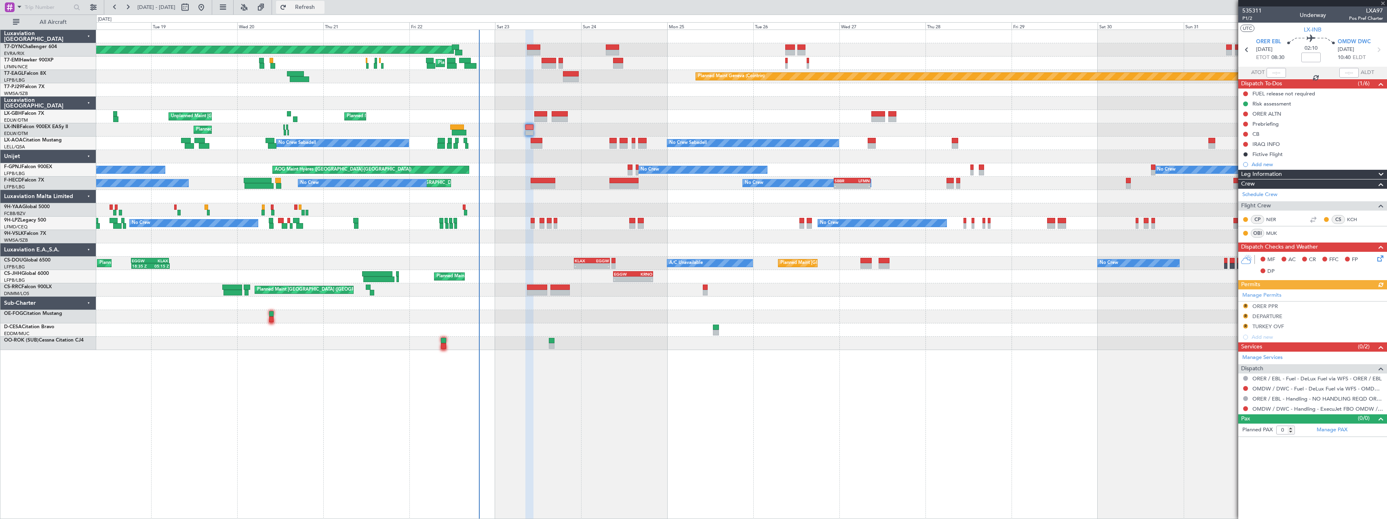
click at [322, 10] on span "Refresh" at bounding box center [305, 7] width 34 height 6
click at [322, 9] on span "Refresh" at bounding box center [305, 7] width 34 height 6
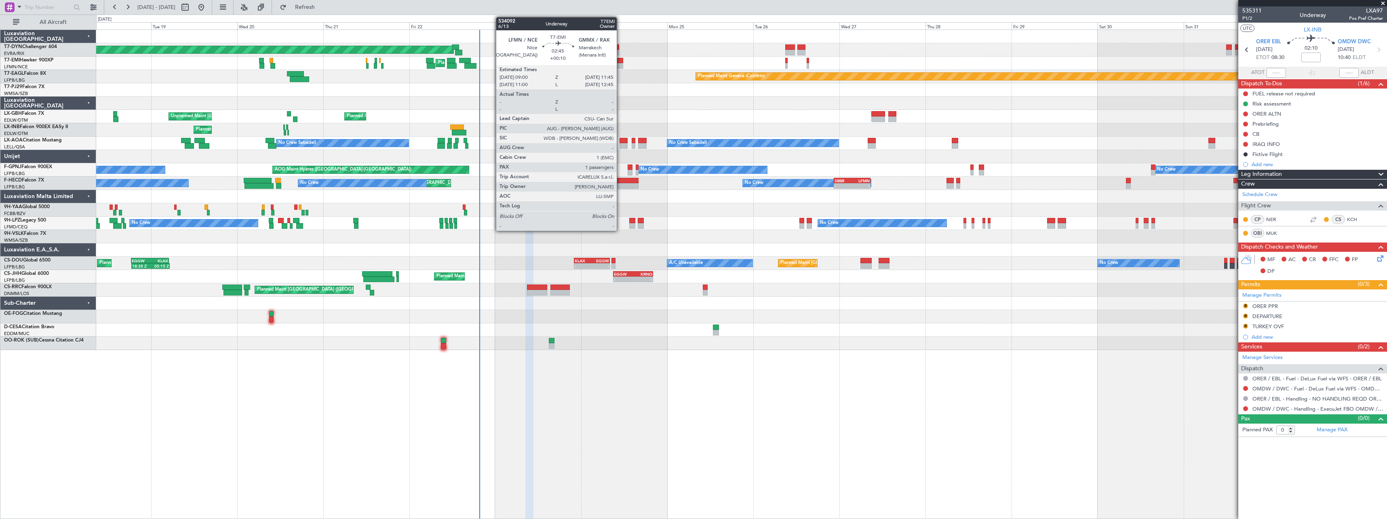
click at [620, 60] on div at bounding box center [618, 61] width 10 height 6
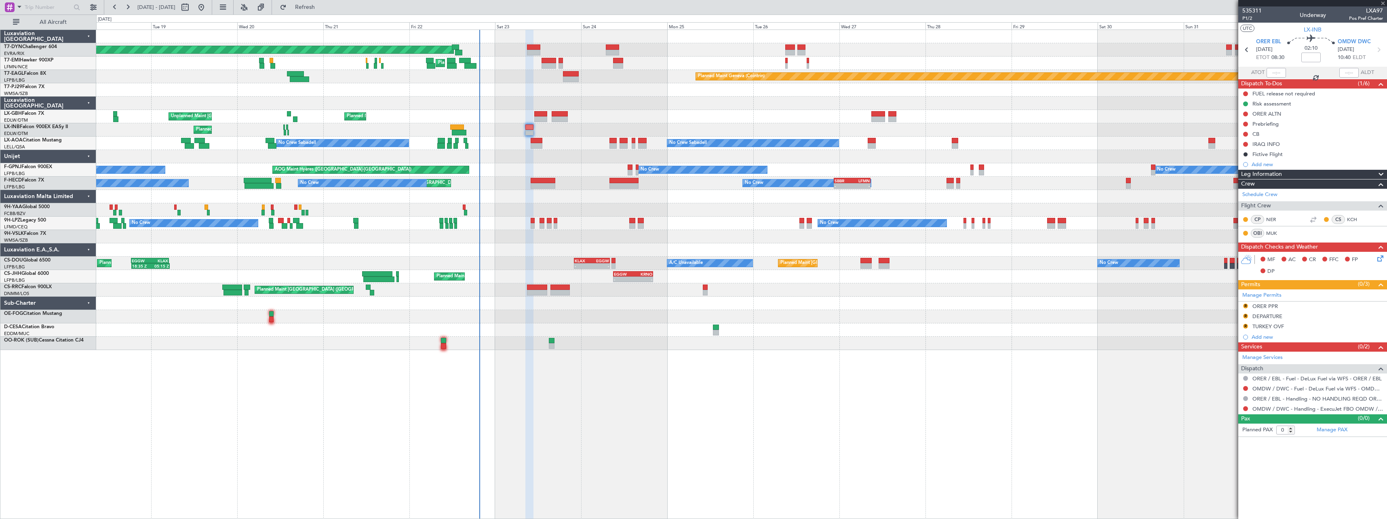
type input "+00:10"
type input "1"
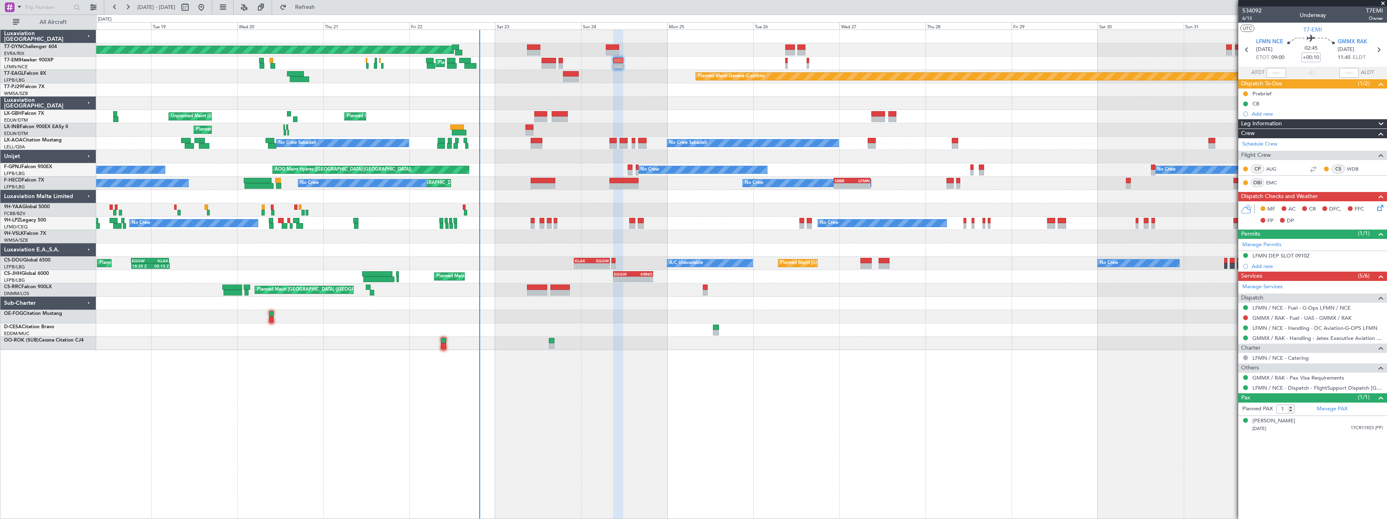
click at [1379, 207] on icon at bounding box center [1379, 206] width 6 height 6
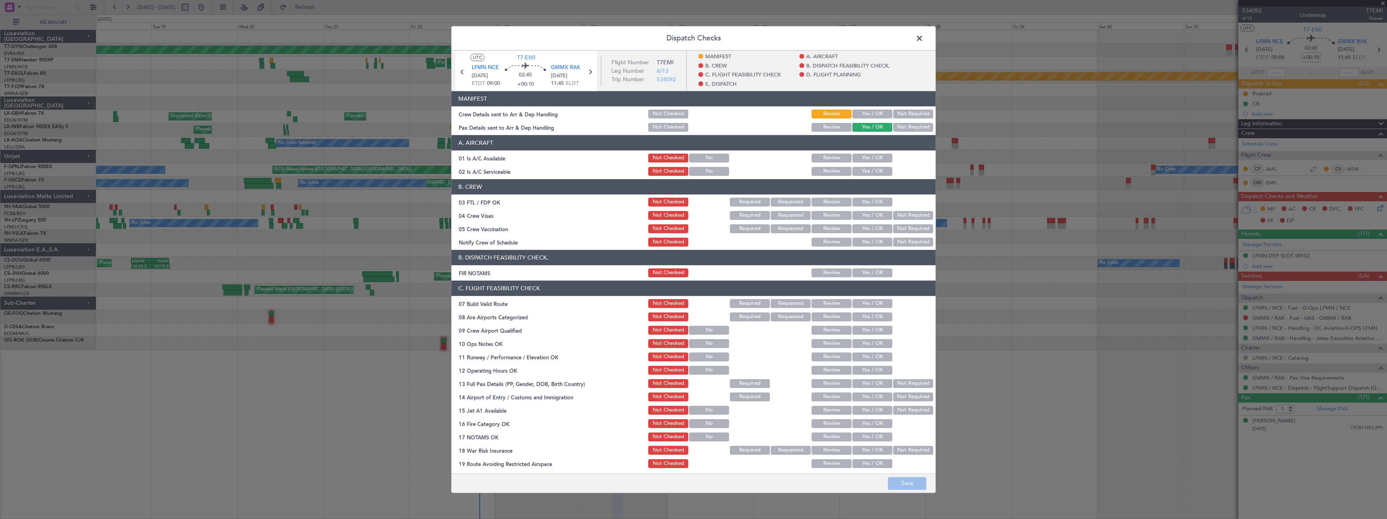
click at [861, 112] on button "Yes / OK" at bounding box center [872, 114] width 40 height 9
click at [926, 486] on button "Save" at bounding box center [907, 483] width 38 height 13
click at [923, 38] on span at bounding box center [923, 40] width 0 height 16
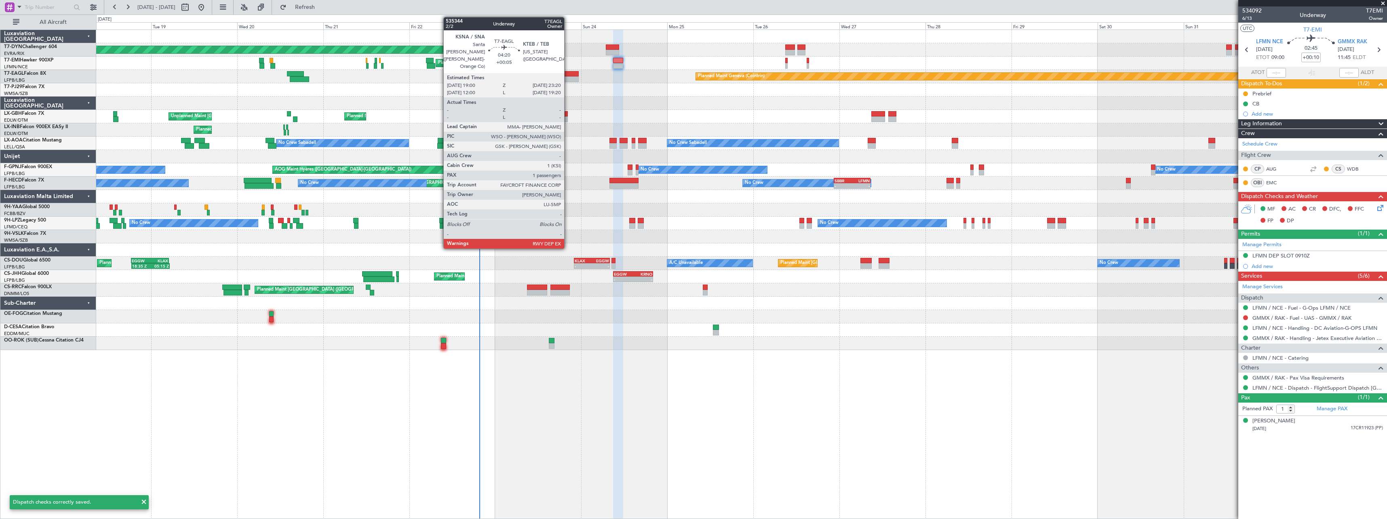
click at [568, 73] on div at bounding box center [571, 74] width 16 height 6
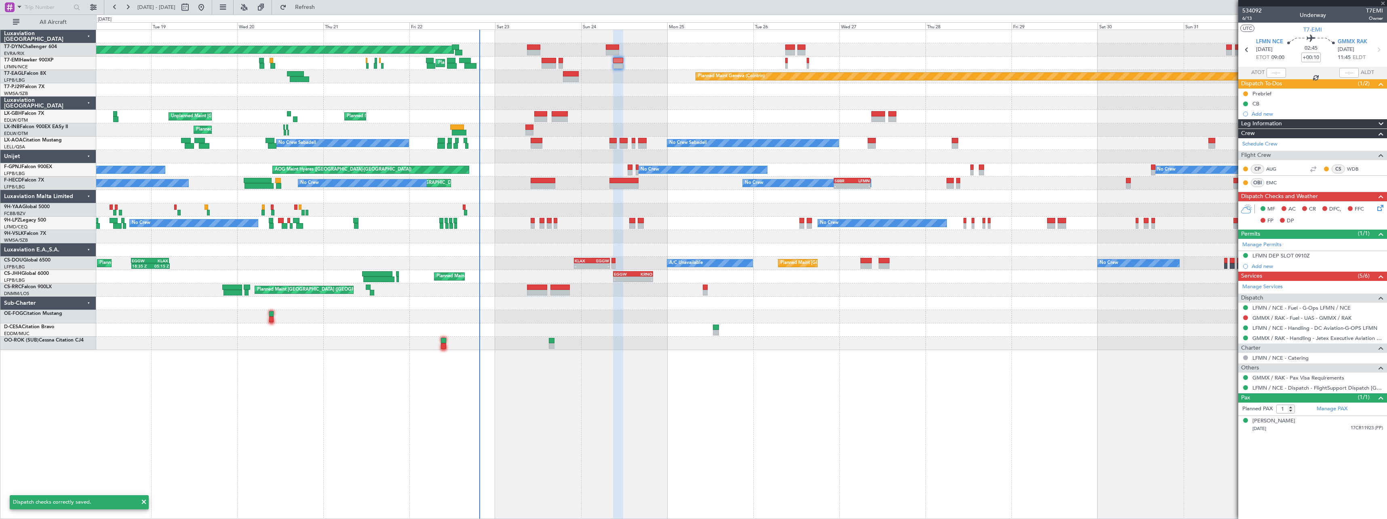
type input "+00:05"
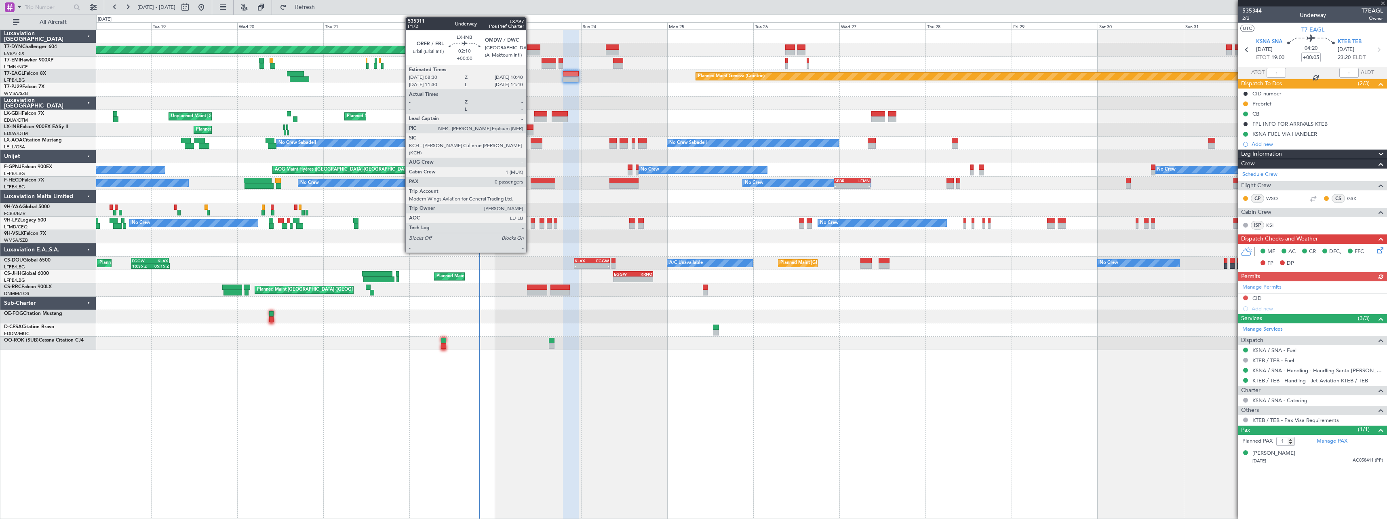
click at [527, 125] on div at bounding box center [529, 127] width 8 height 6
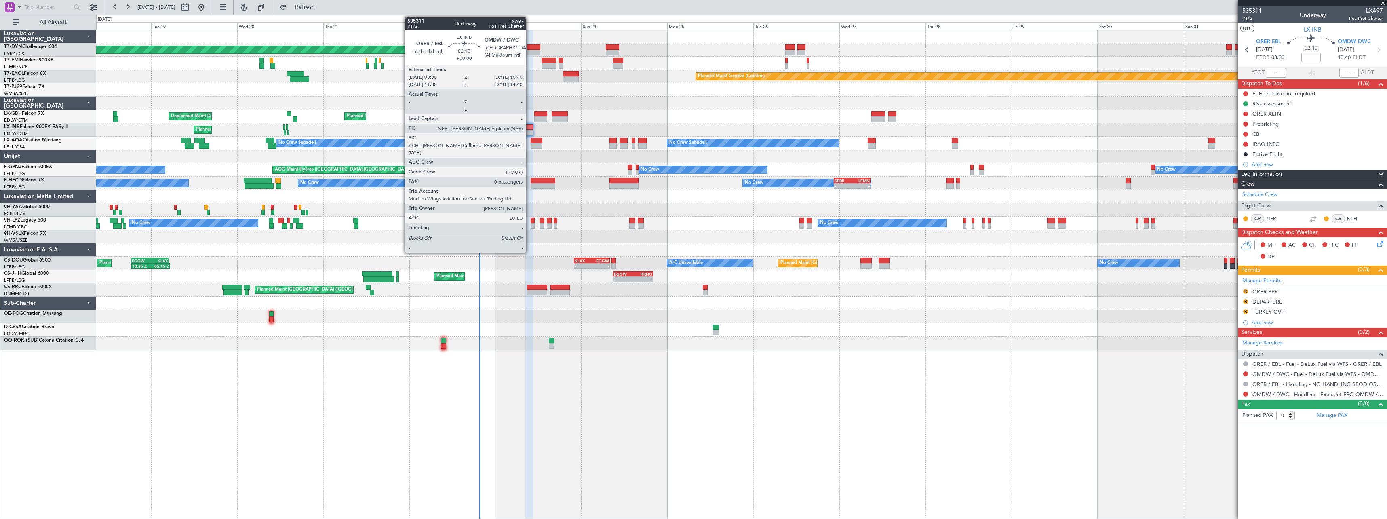
click at [529, 125] on div at bounding box center [529, 127] width 8 height 6
click at [533, 127] on div at bounding box center [529, 127] width 8 height 6
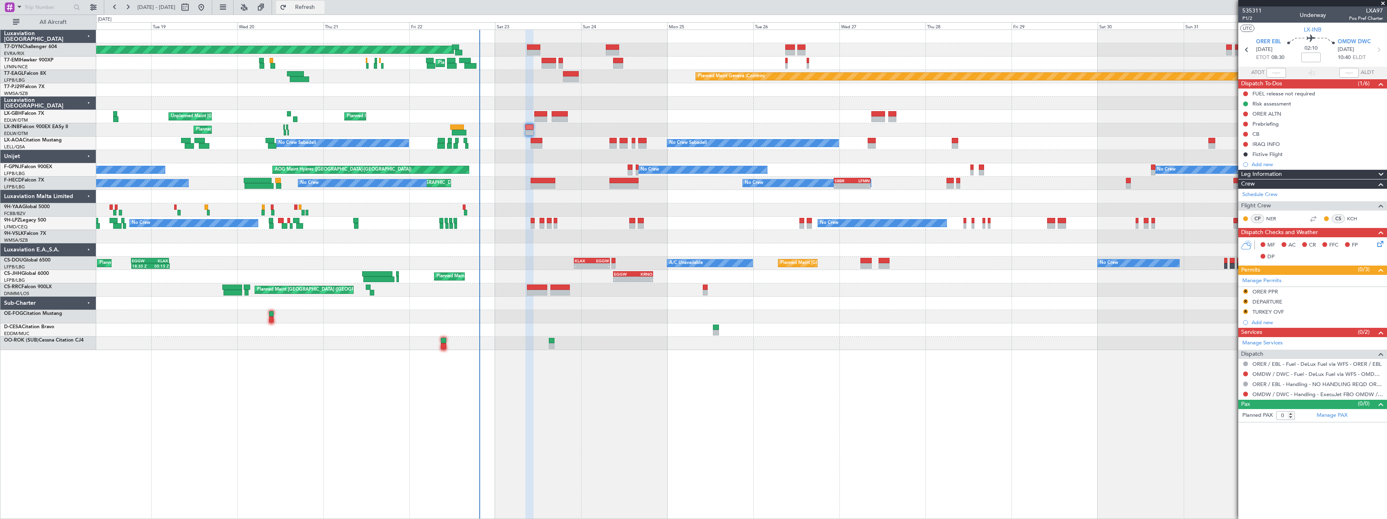
click at [319, 12] on button "Refresh" at bounding box center [300, 7] width 48 height 13
click at [322, 10] on span "Refresh" at bounding box center [305, 7] width 34 height 6
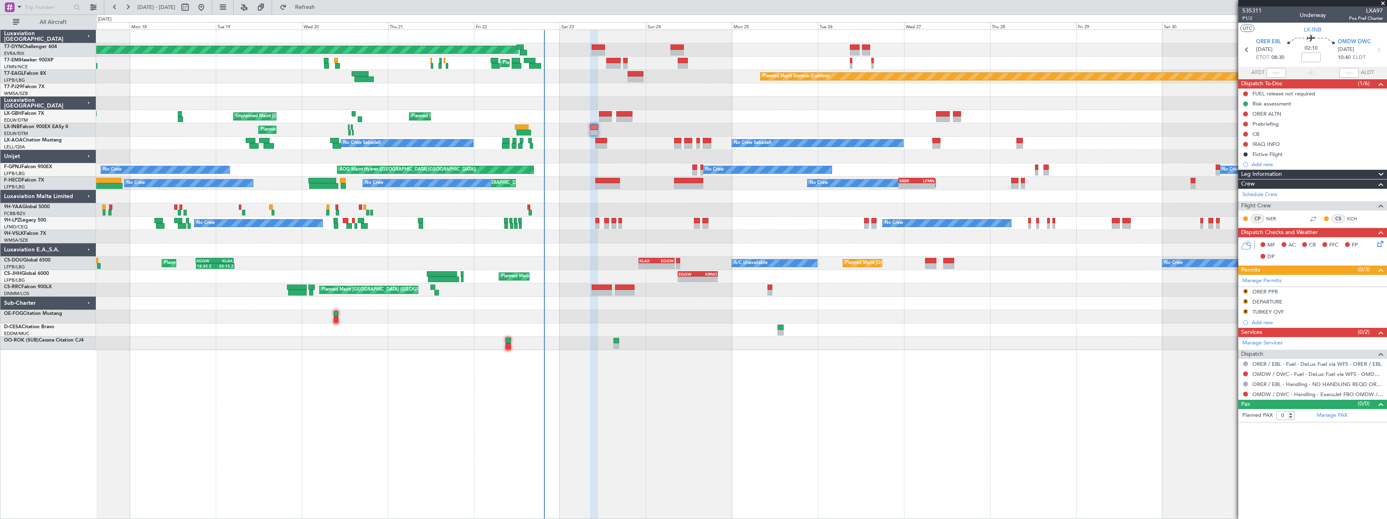
click at [643, 213] on div at bounding box center [741, 209] width 1290 height 13
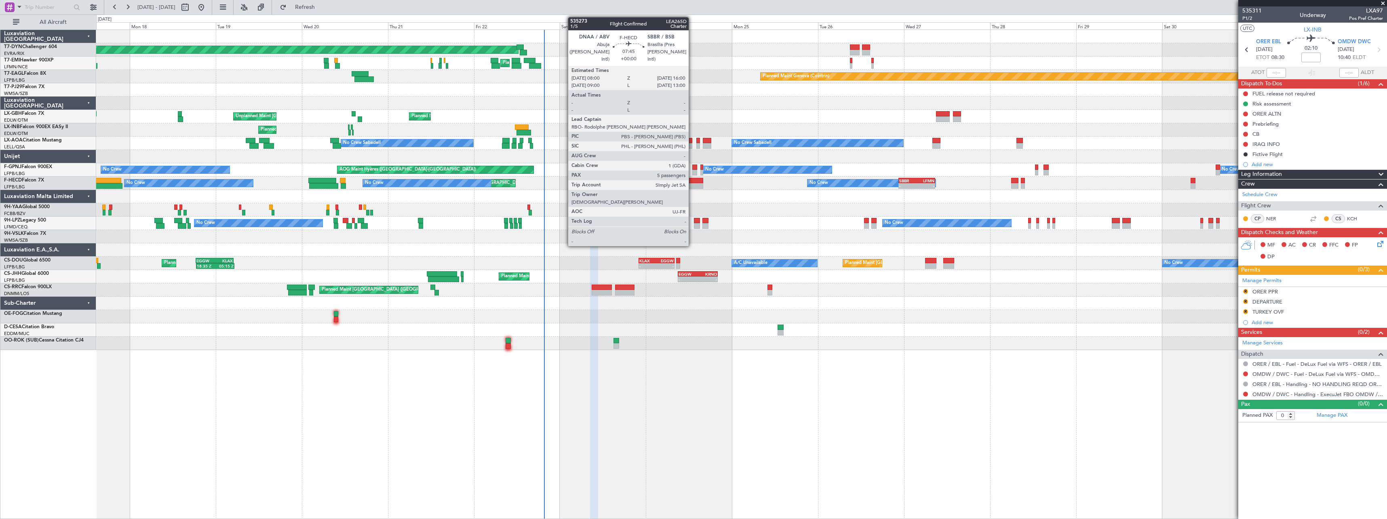
click at [692, 185] on div at bounding box center [688, 186] width 29 height 6
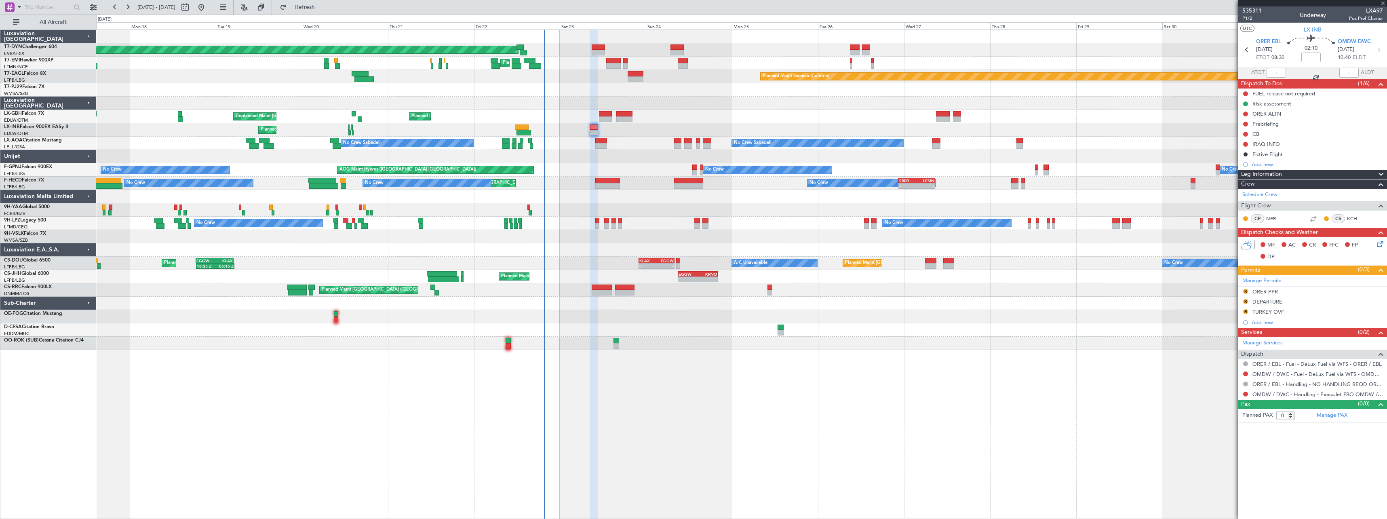
type input "5"
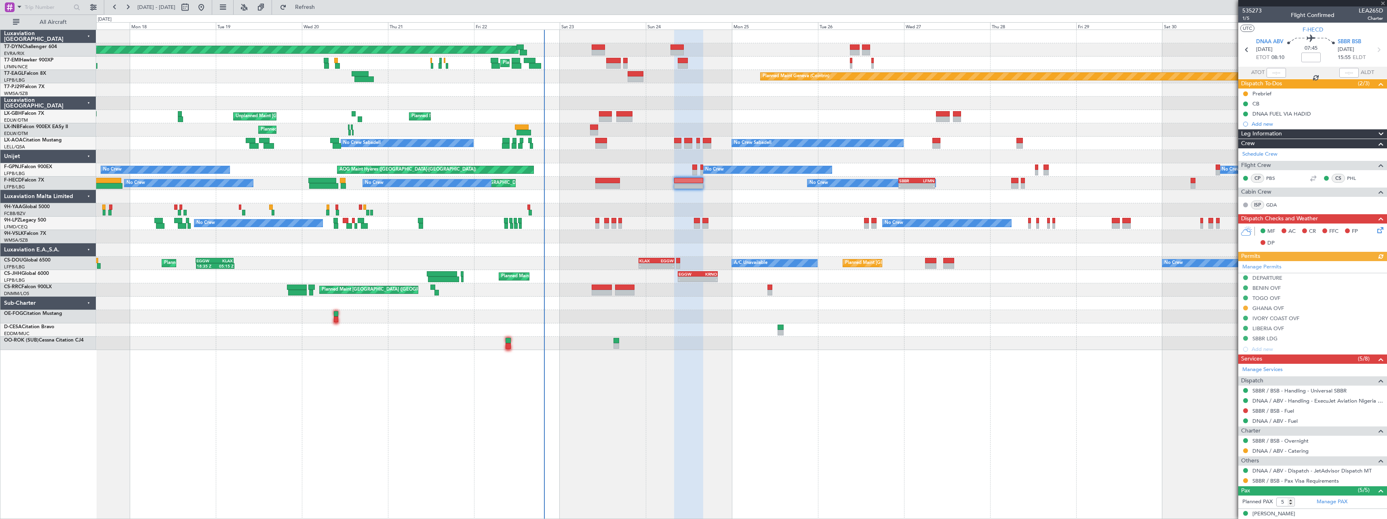
scroll to position [80, 0]
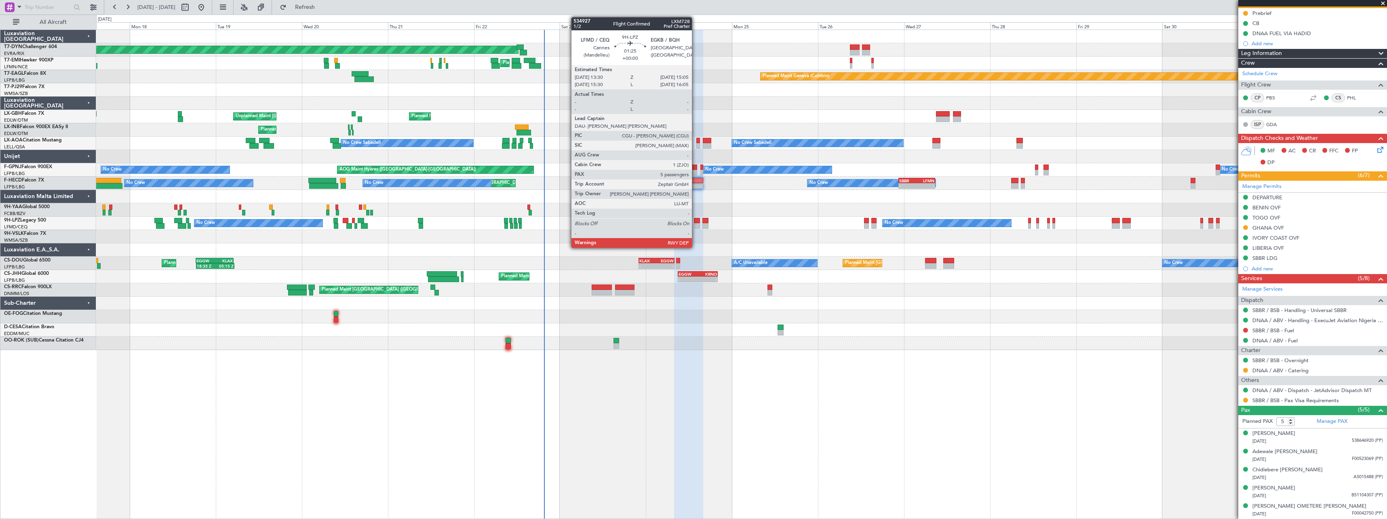
click at [696, 222] on div at bounding box center [697, 221] width 6 height 6
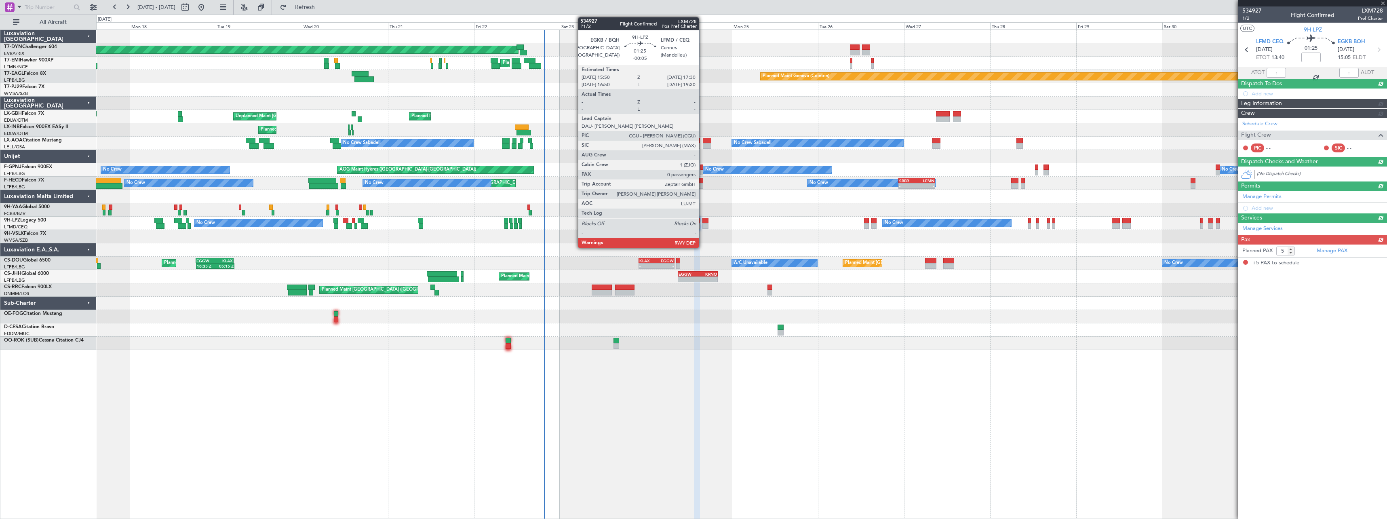
scroll to position [0, 0]
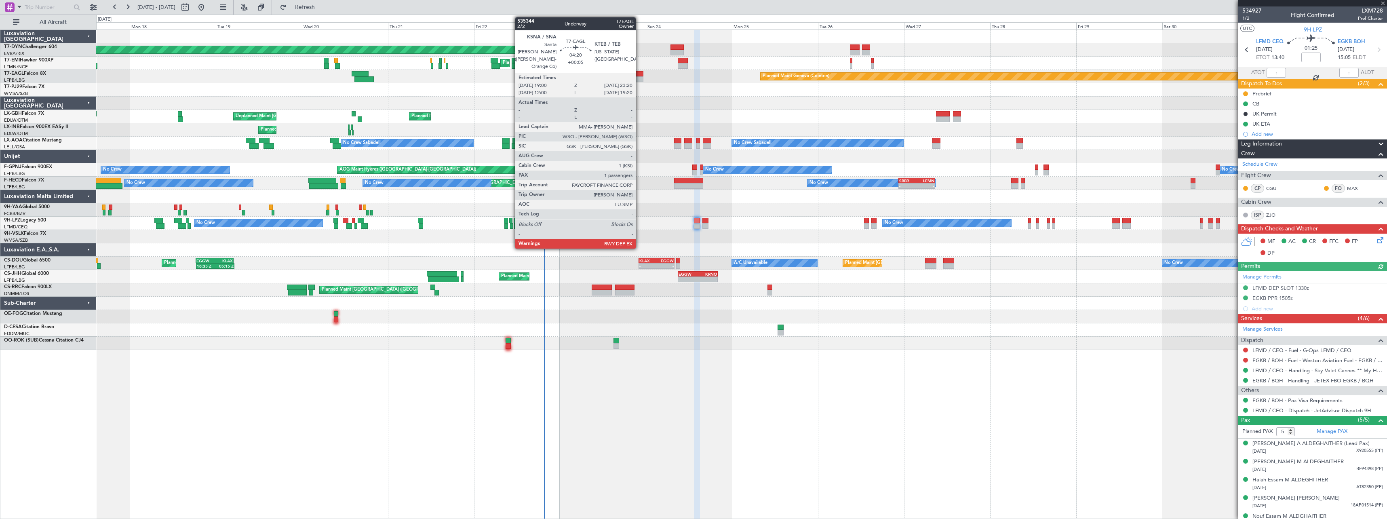
click at [639, 78] on div at bounding box center [636, 79] width 16 height 6
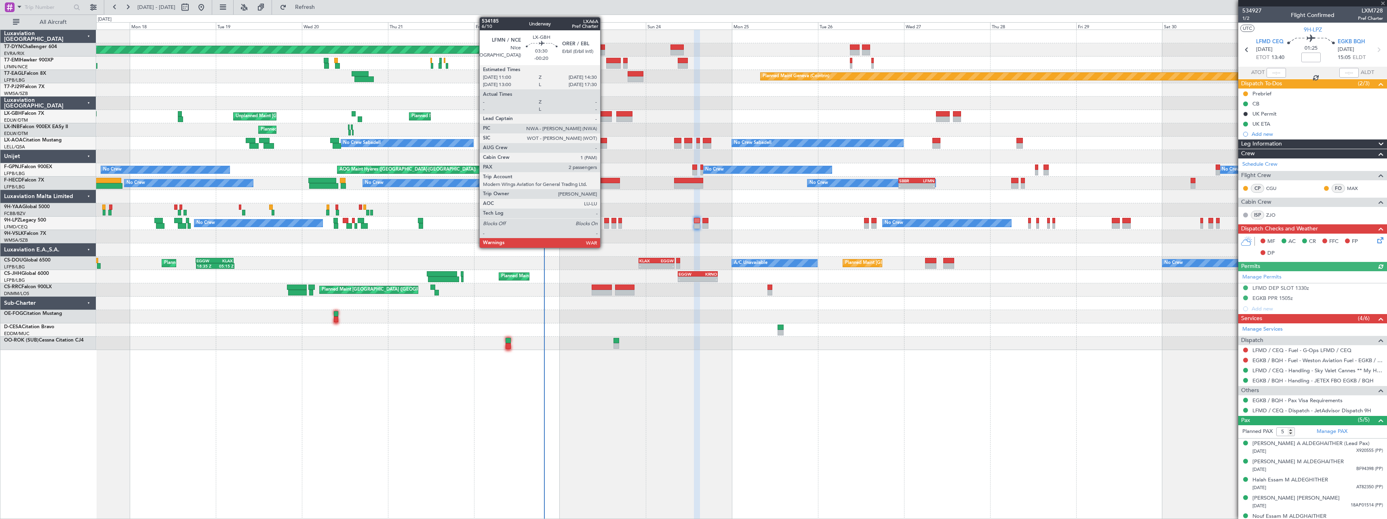
type input "+00:05"
type input "1"
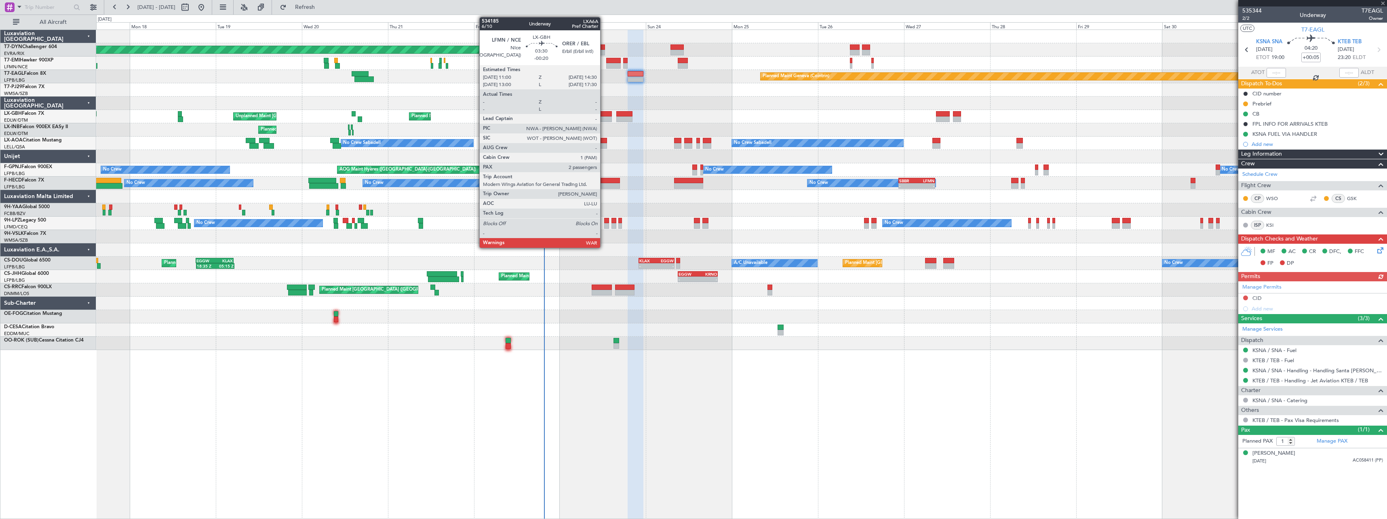
click at [604, 114] on div at bounding box center [605, 114] width 13 height 6
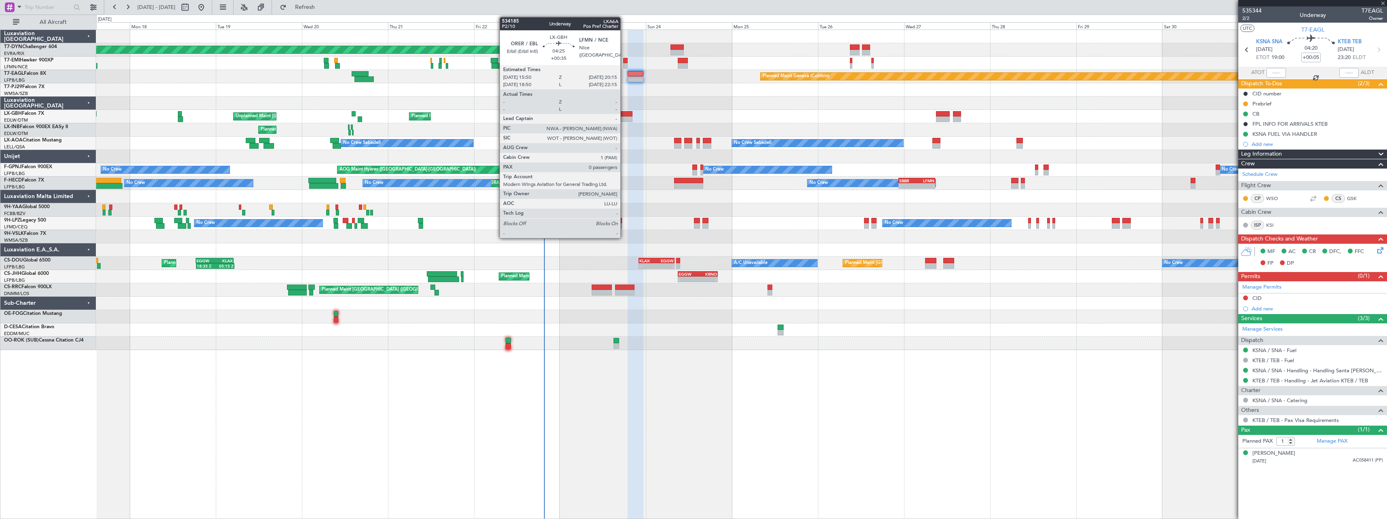
type input "-00:20"
type input "2"
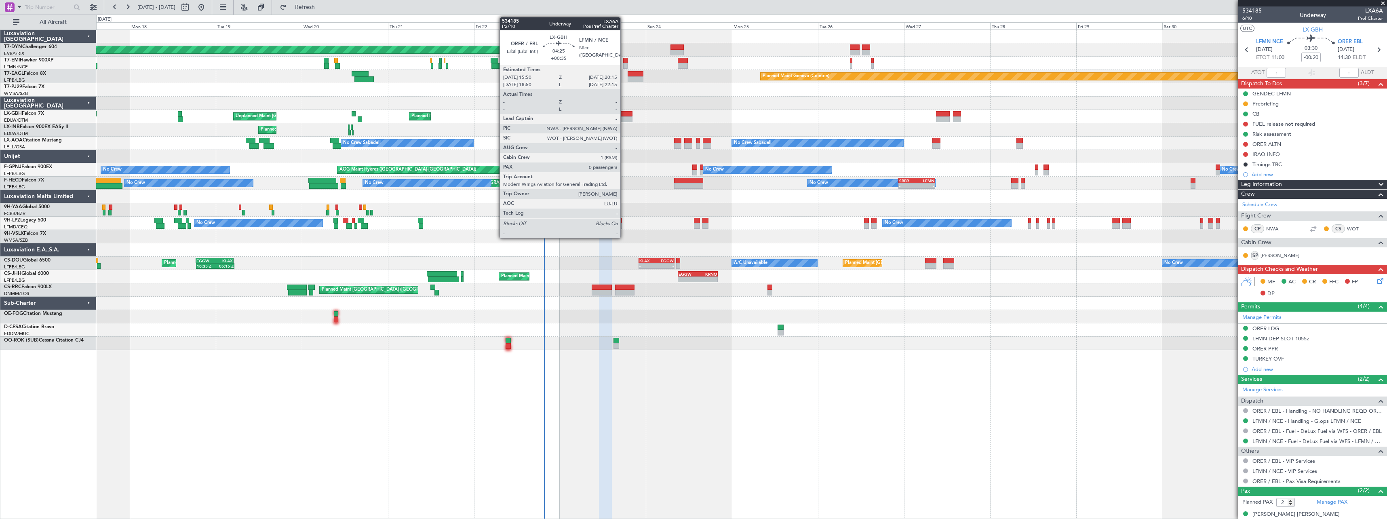
click at [624, 114] on div at bounding box center [624, 114] width 16 height 6
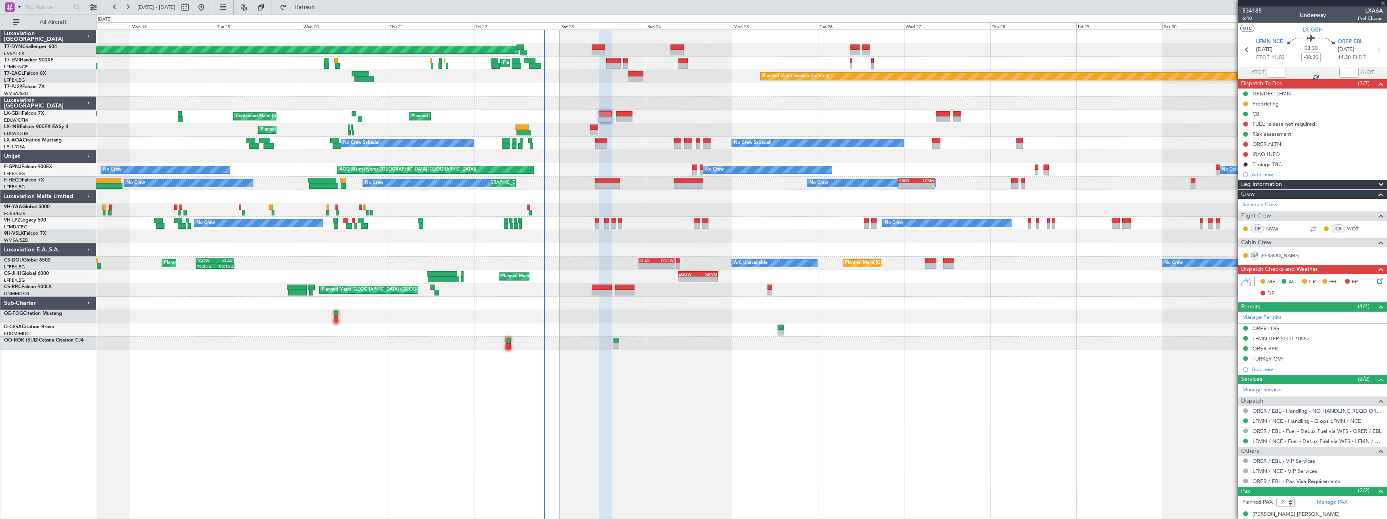
type input "+00:35"
type input "0"
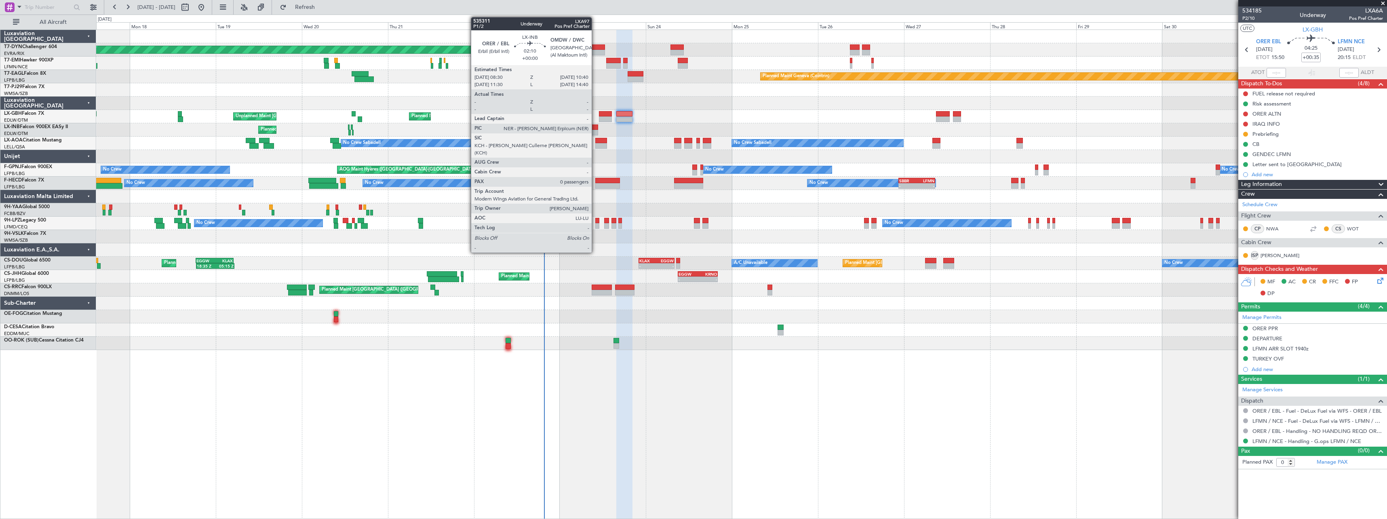
click at [595, 127] on div at bounding box center [594, 127] width 8 height 6
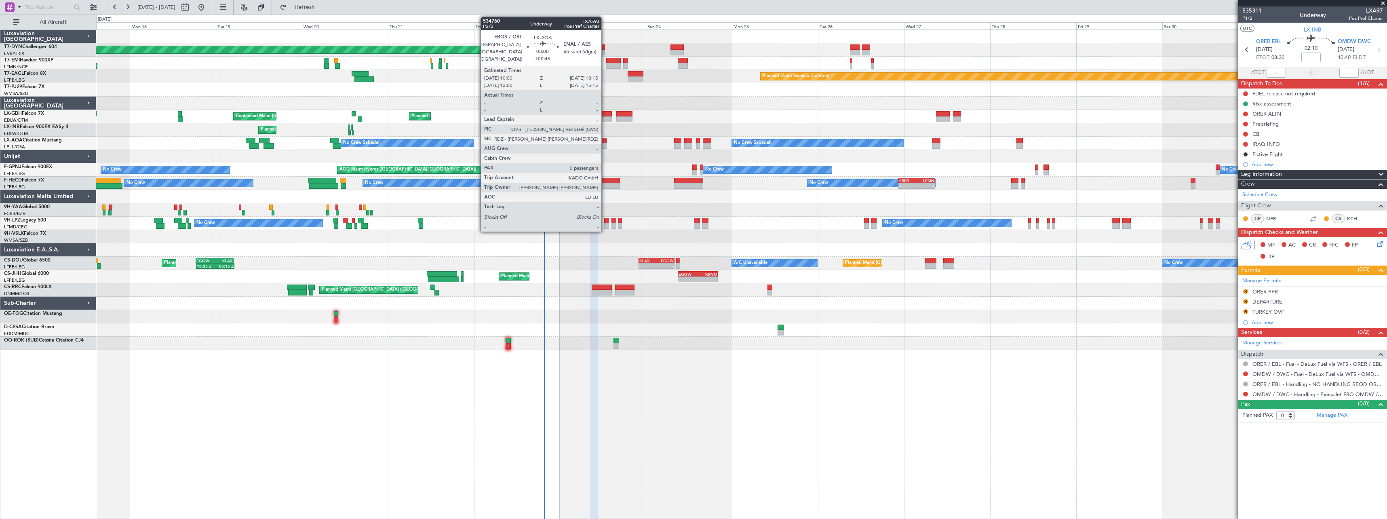
click at [605, 144] on div at bounding box center [601, 146] width 12 height 6
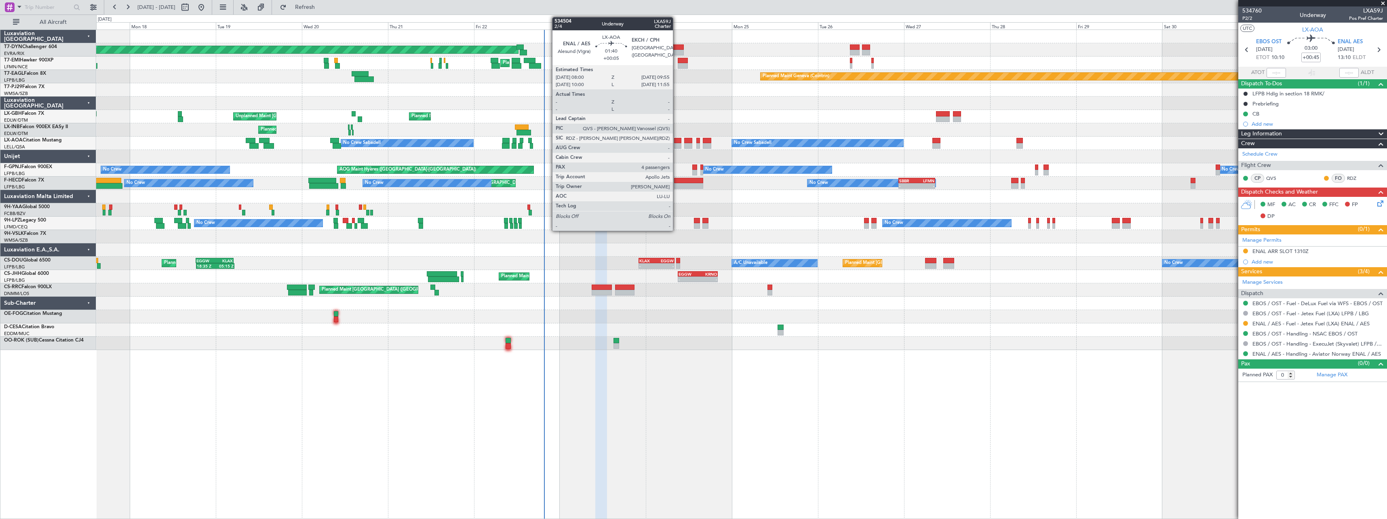
click at [677, 143] on div at bounding box center [677, 141] width 7 height 6
type input "+00:05"
type input "4"
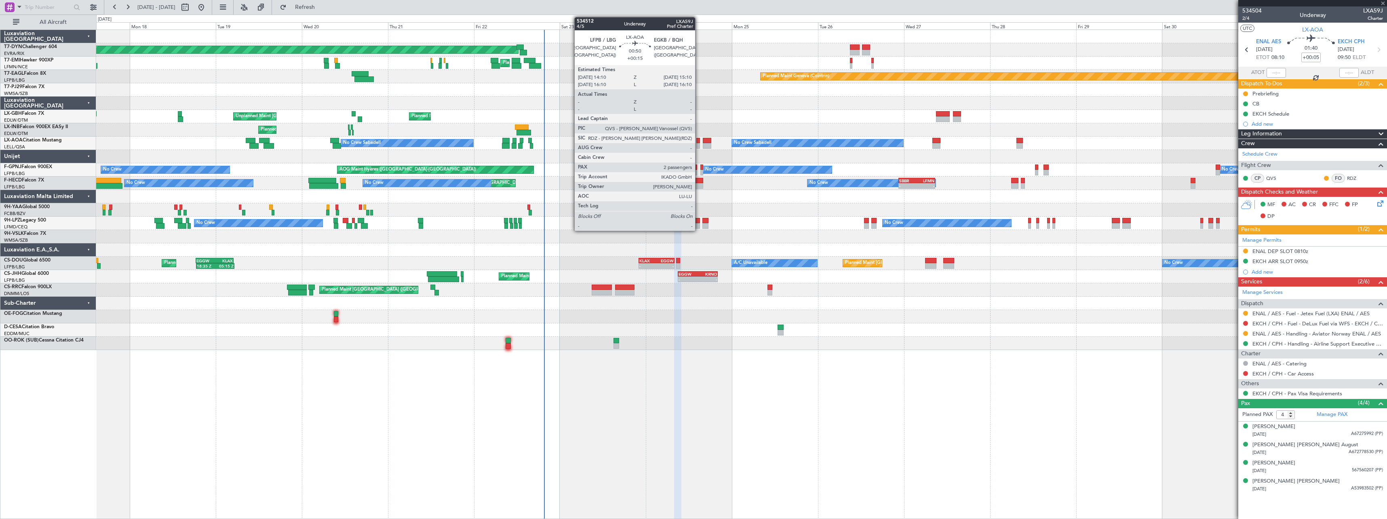
type input "0"
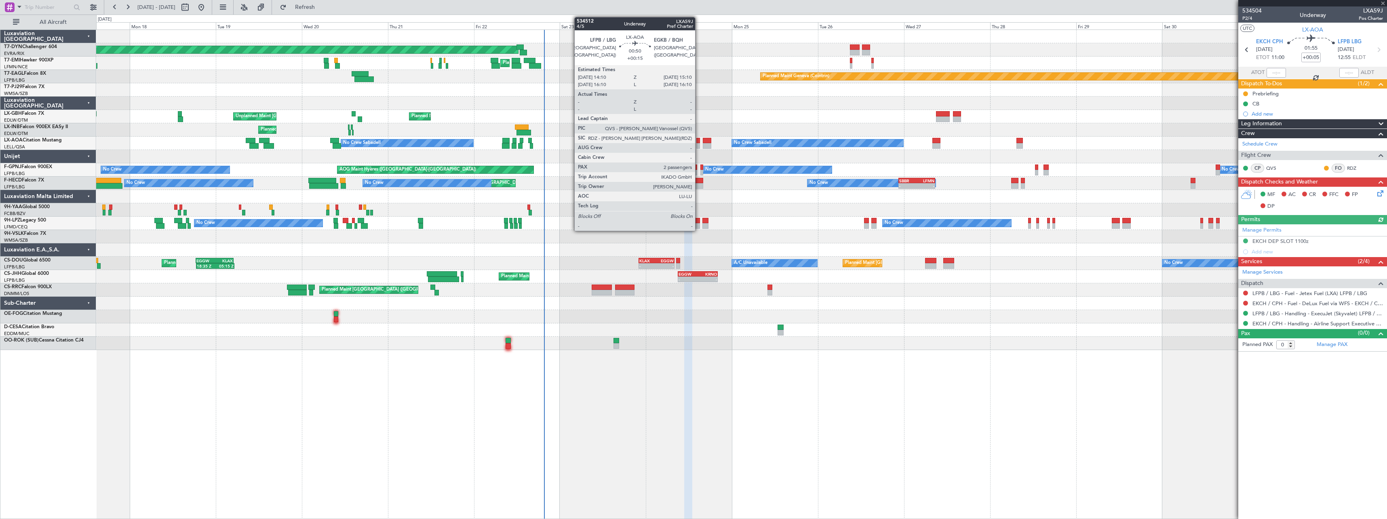
click at [699, 142] on div at bounding box center [698, 141] width 4 height 6
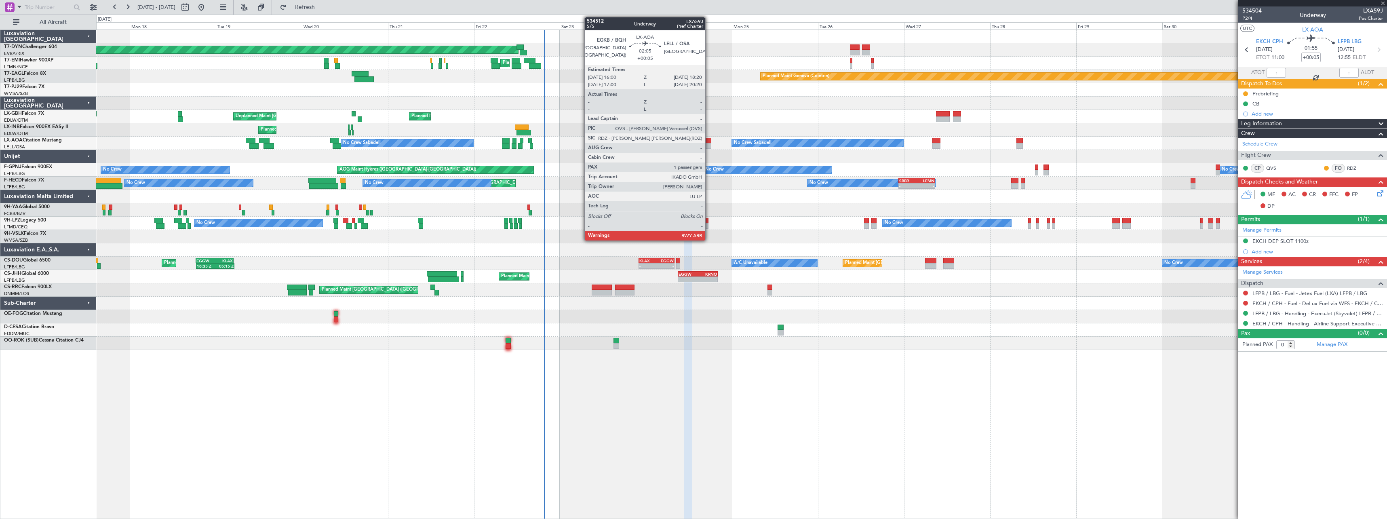
type input "+00:15"
type input "2"
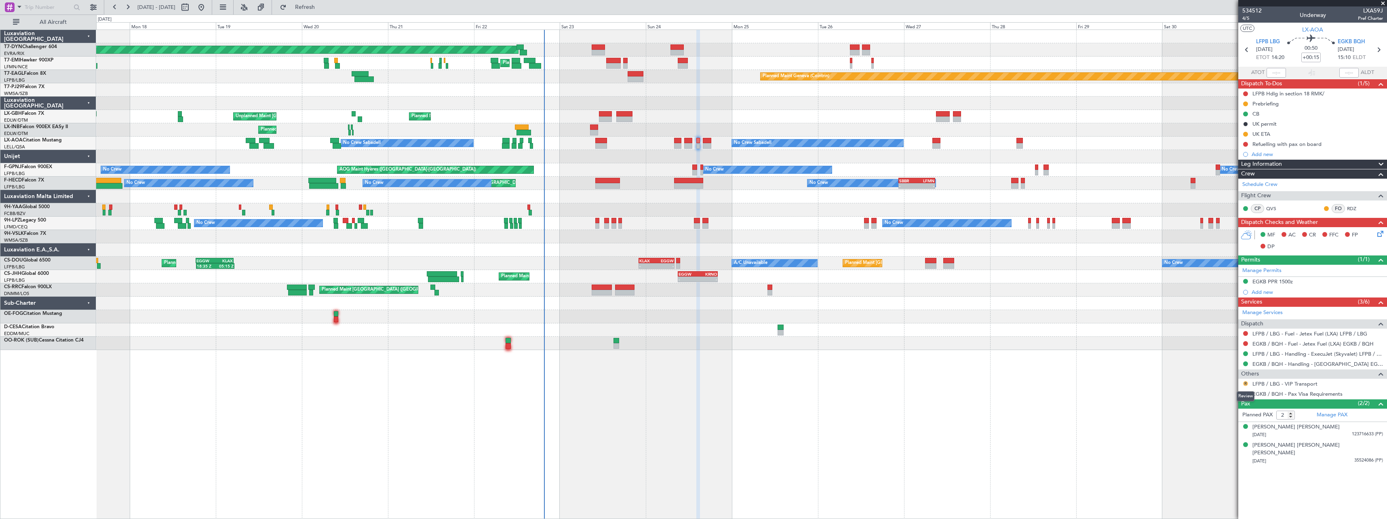
click at [1248, 384] on button "R" at bounding box center [1245, 383] width 5 height 5
click at [1220, 482] on span "Confirmed" at bounding box center [1222, 480] width 25 height 8
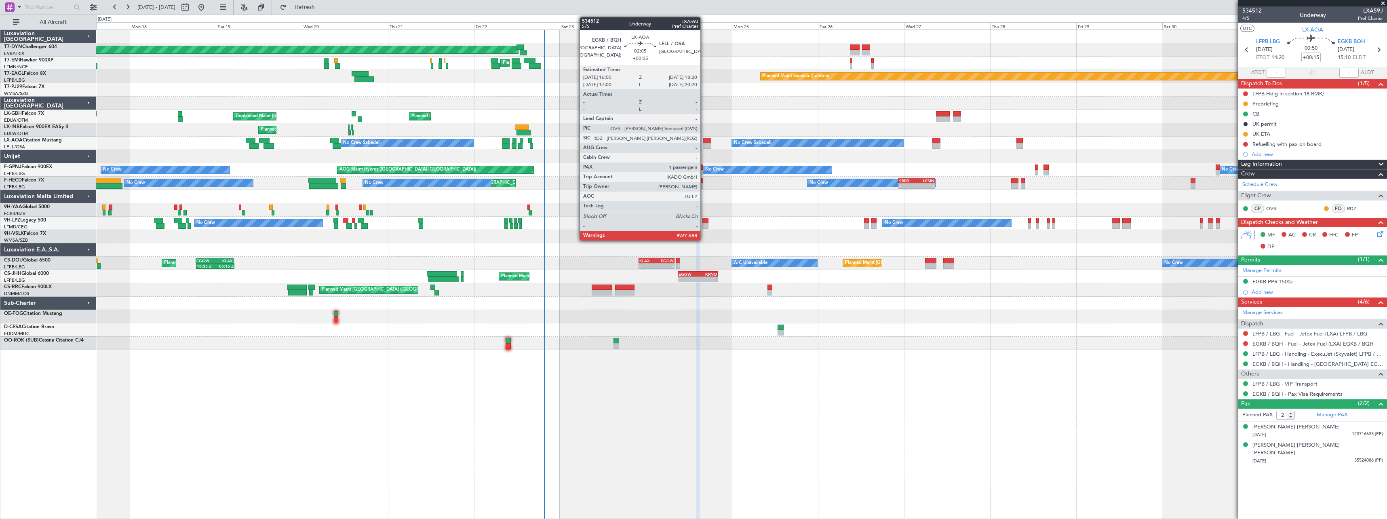
click at [704, 145] on div at bounding box center [707, 146] width 8 height 6
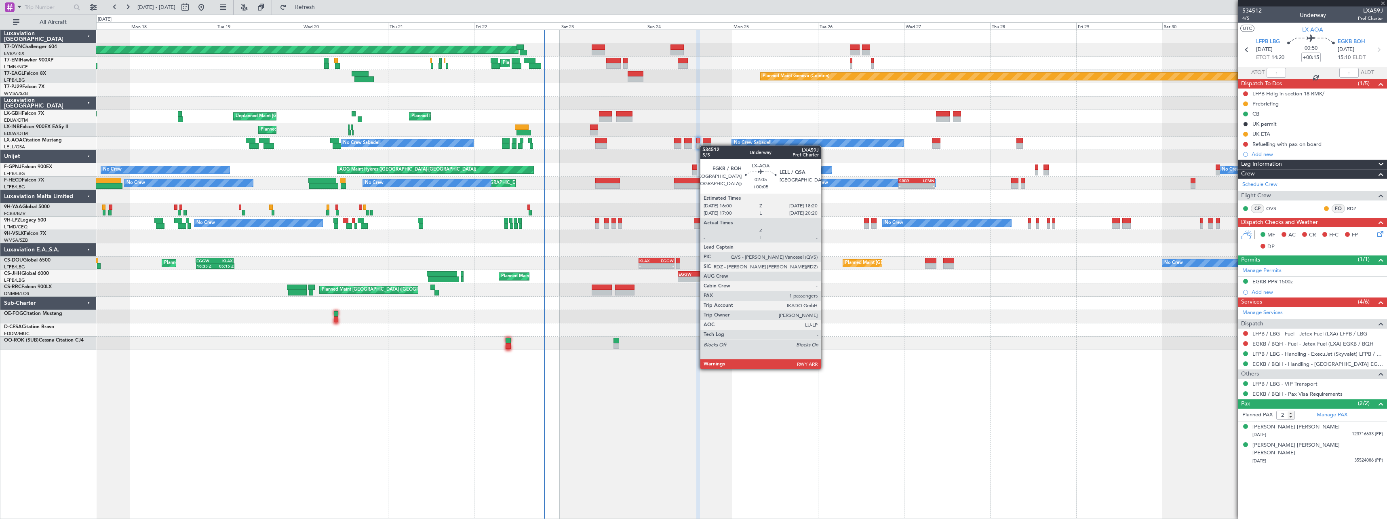
type input "+00:05"
type input "1"
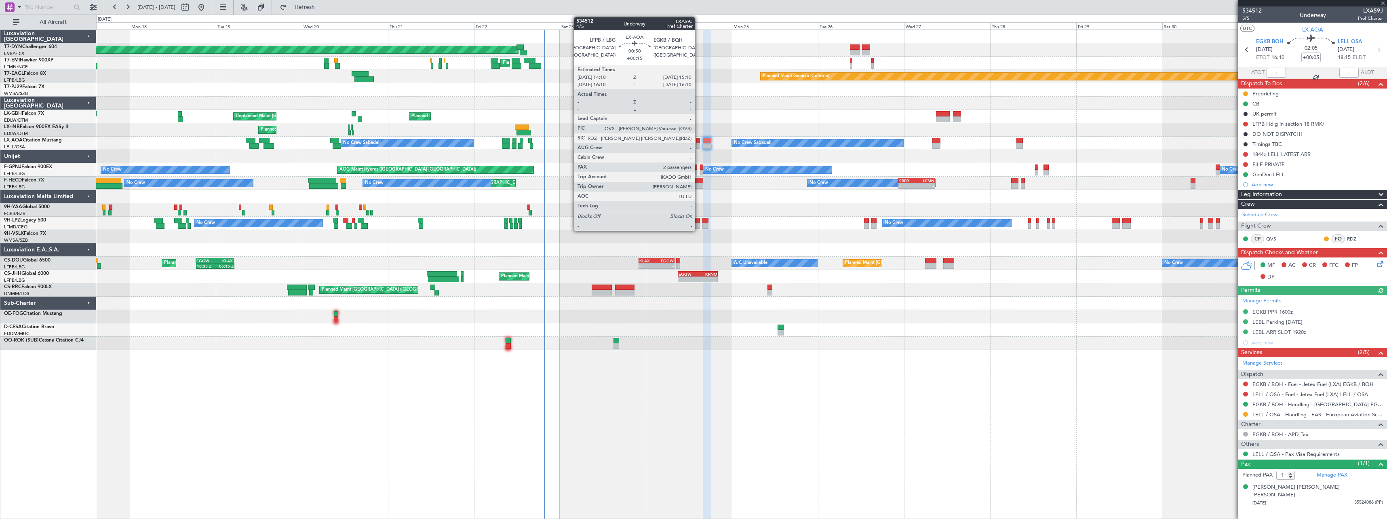
click at [698, 138] on div at bounding box center [698, 141] width 4 height 6
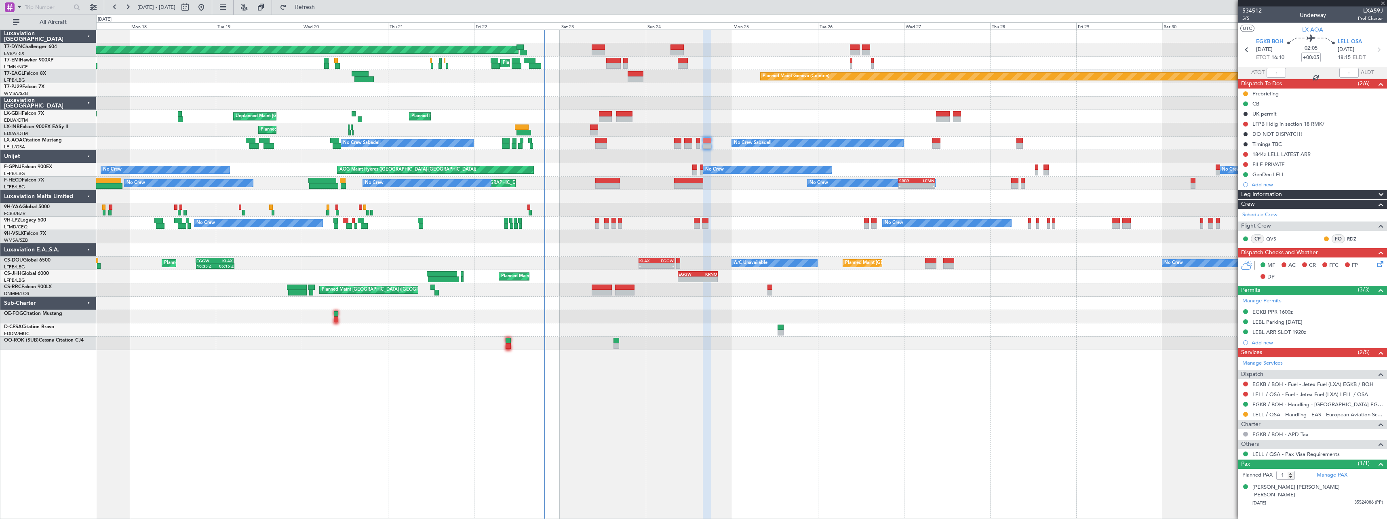
type input "+00:15"
type input "2"
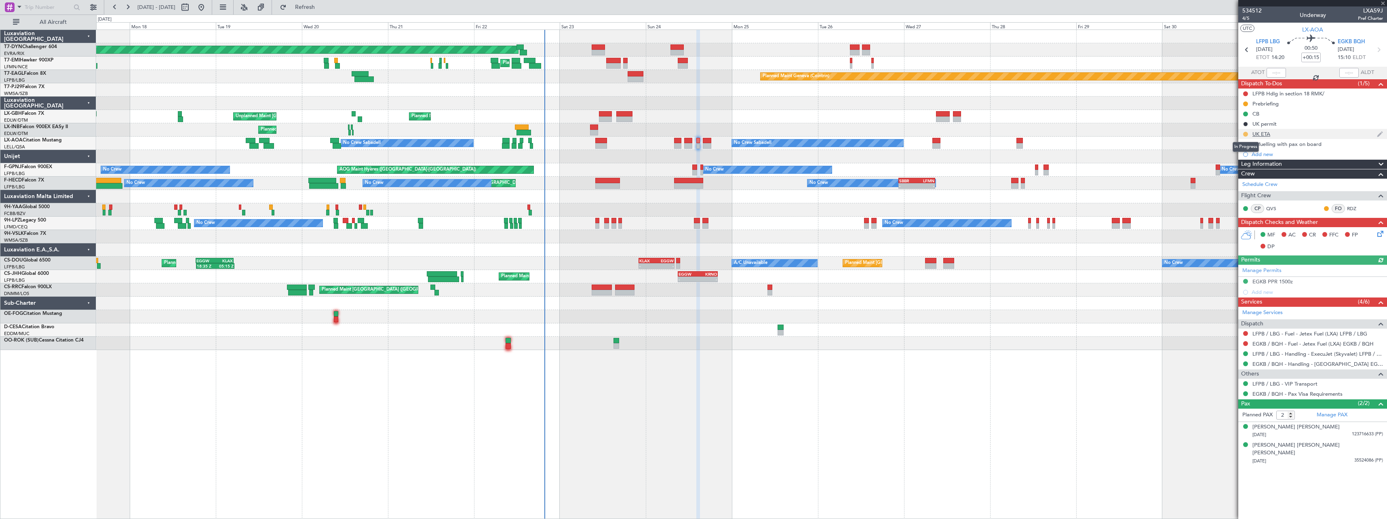
click at [1245, 133] on button at bounding box center [1245, 134] width 5 height 5
click at [1241, 172] on span "Completed" at bounding box center [1248, 170] width 27 height 8
click at [1328, 431] on div "12/01/1936 123716633 (PP)" at bounding box center [1317, 435] width 131 height 8
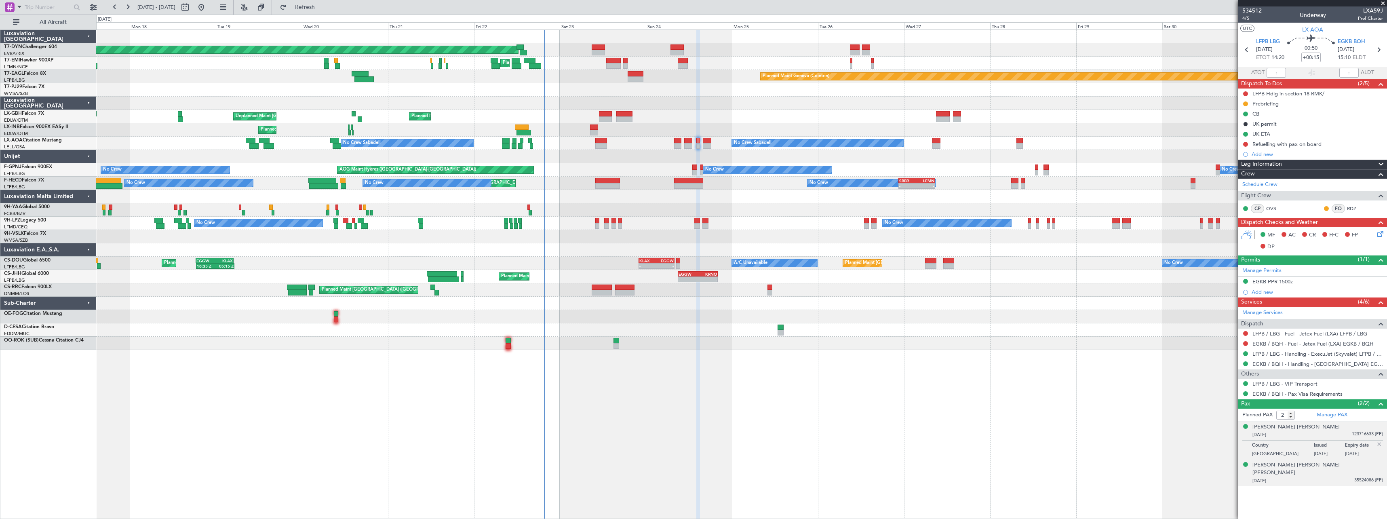
click at [1316, 477] on div "26/04/1959 35524086 (PP)" at bounding box center [1317, 481] width 131 height 8
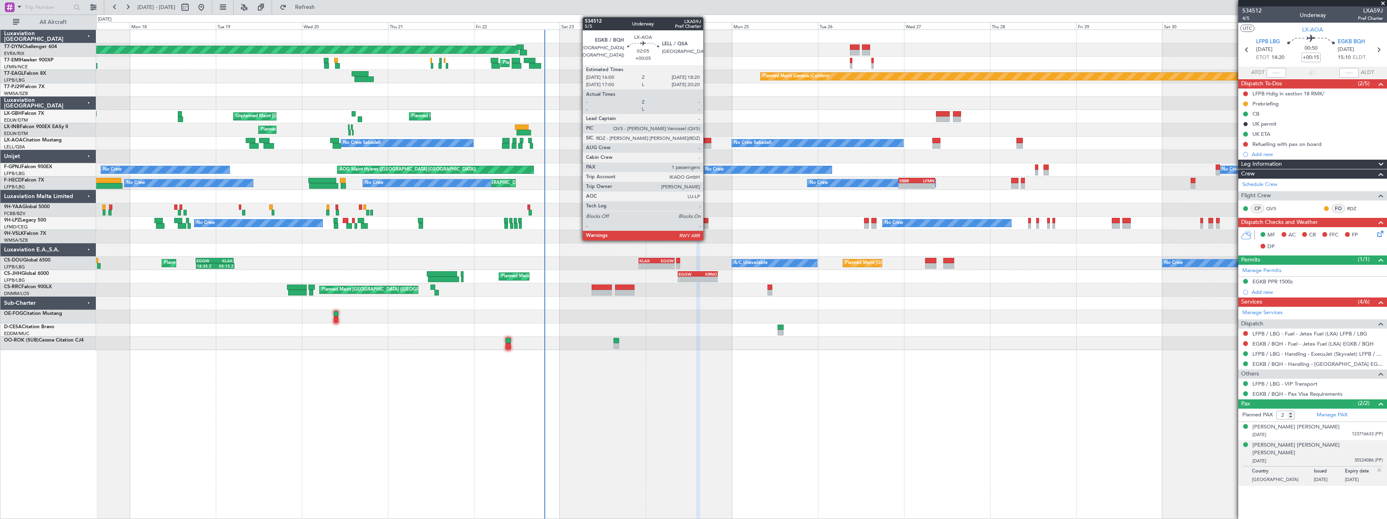
click at [707, 143] on div at bounding box center [707, 146] width 8 height 6
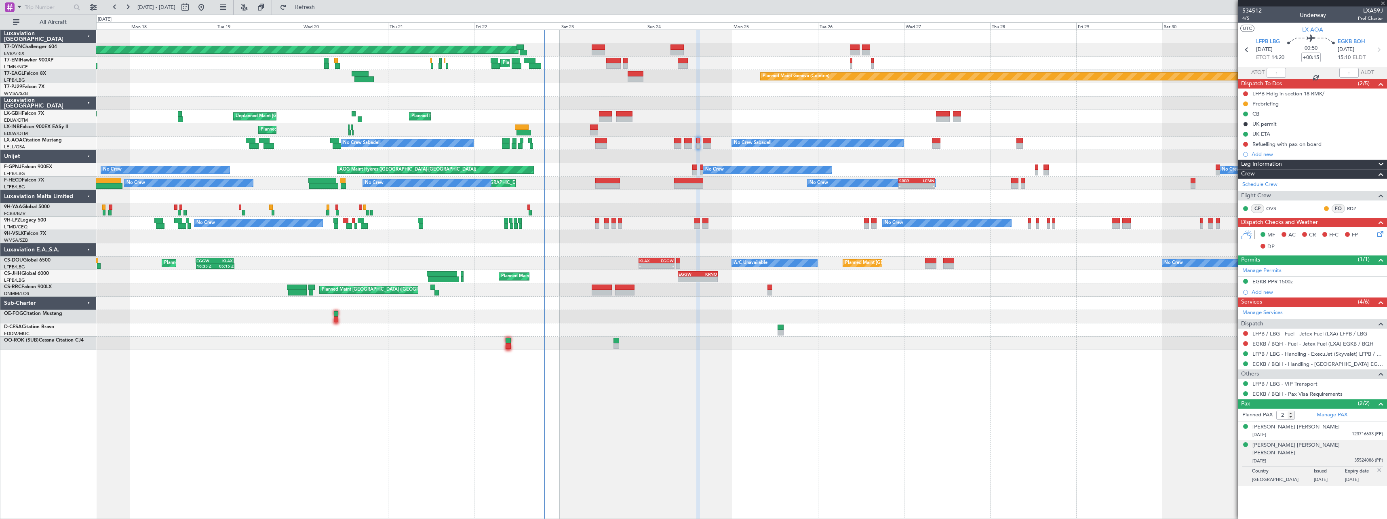
type input "+00:05"
type input "1"
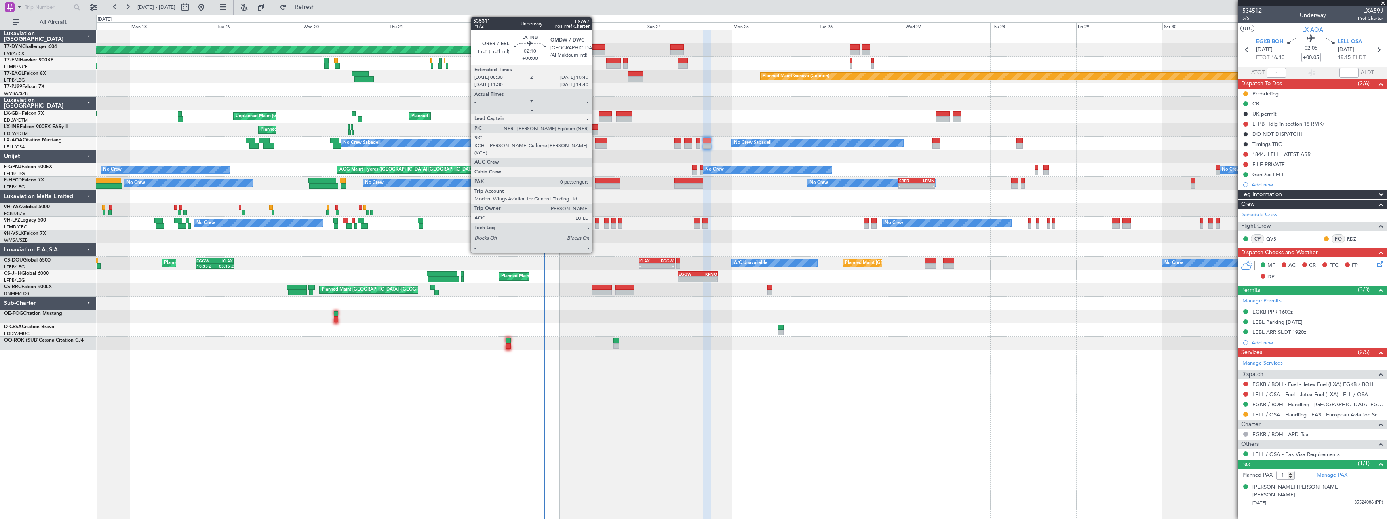
click at [595, 129] on div at bounding box center [594, 127] width 8 height 6
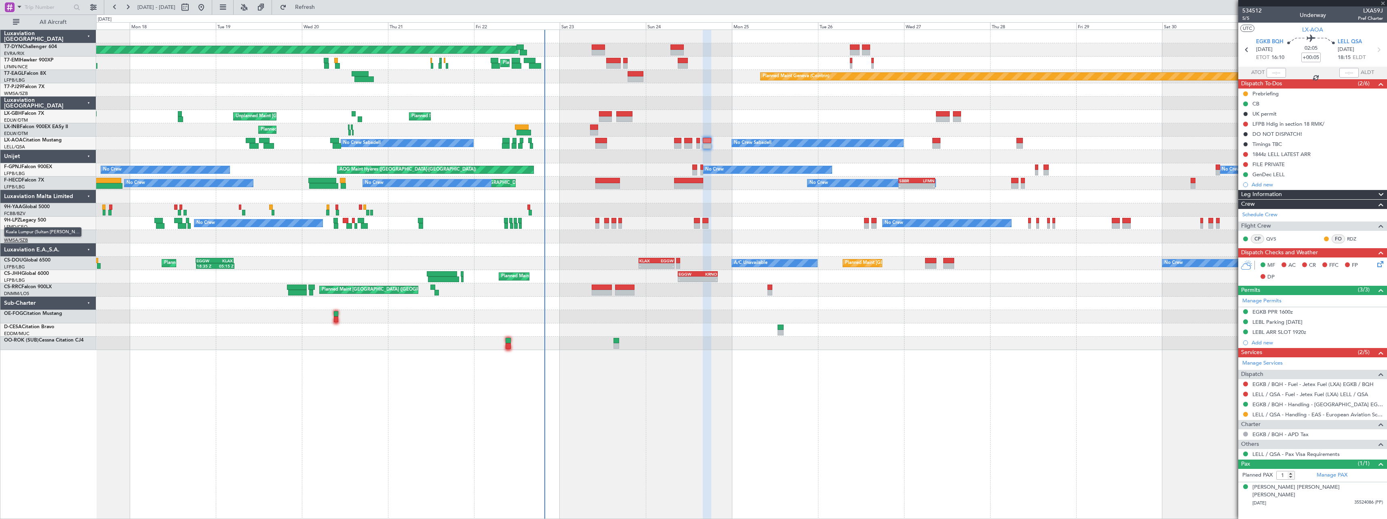
type input "0"
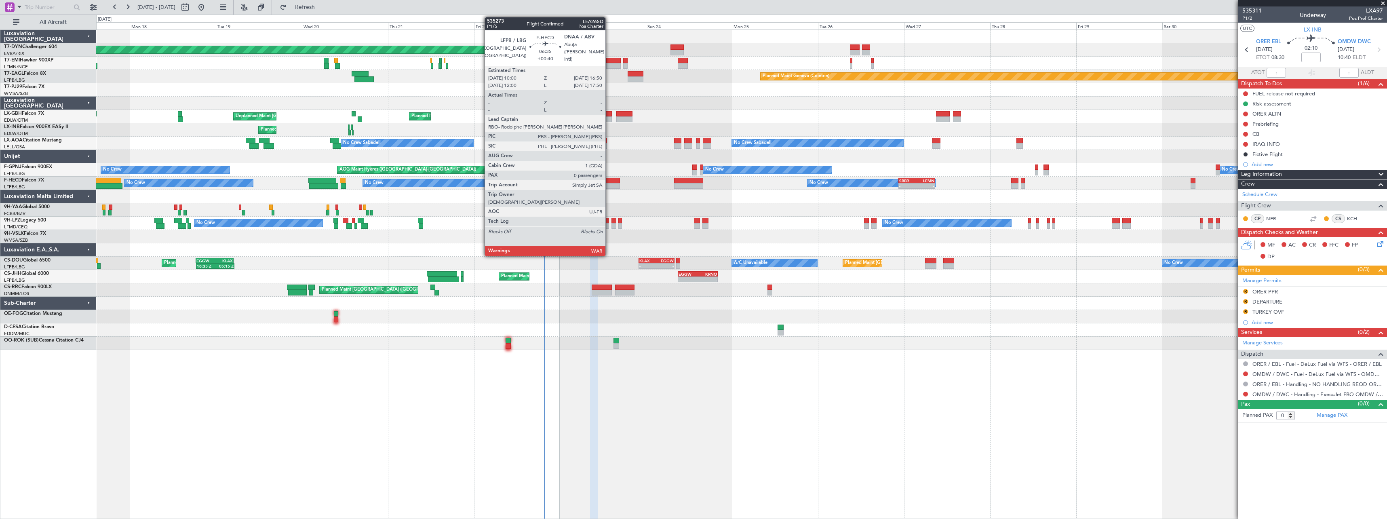
click at [609, 180] on div at bounding box center [607, 181] width 25 height 6
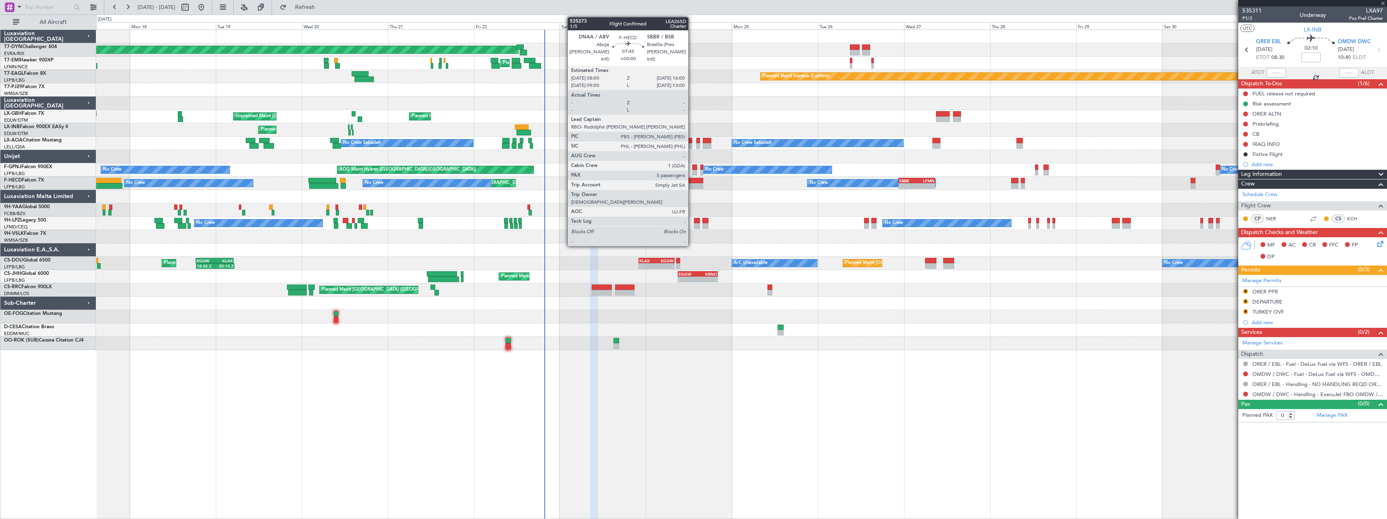
type input "+00:40"
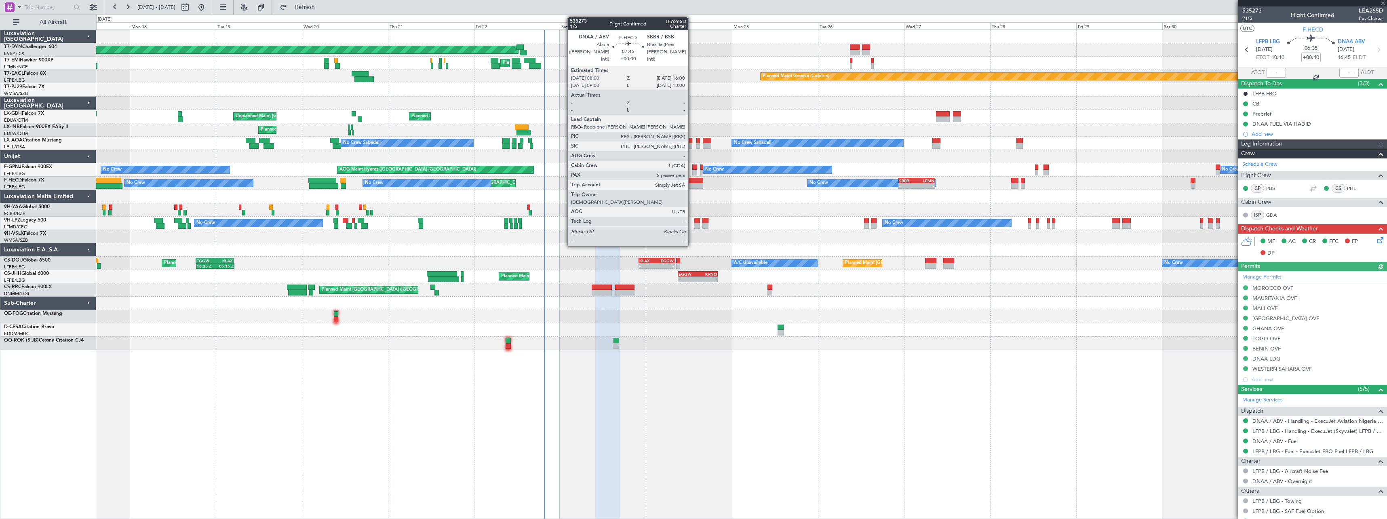
click at [692, 180] on div at bounding box center [688, 181] width 29 height 6
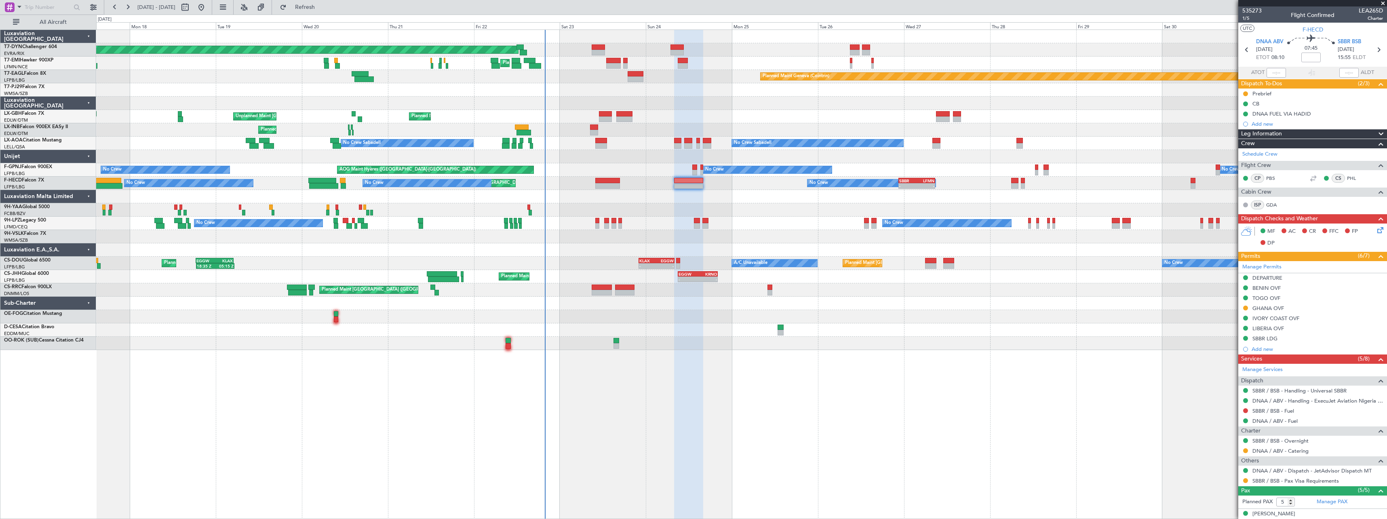
scroll to position [80, 0]
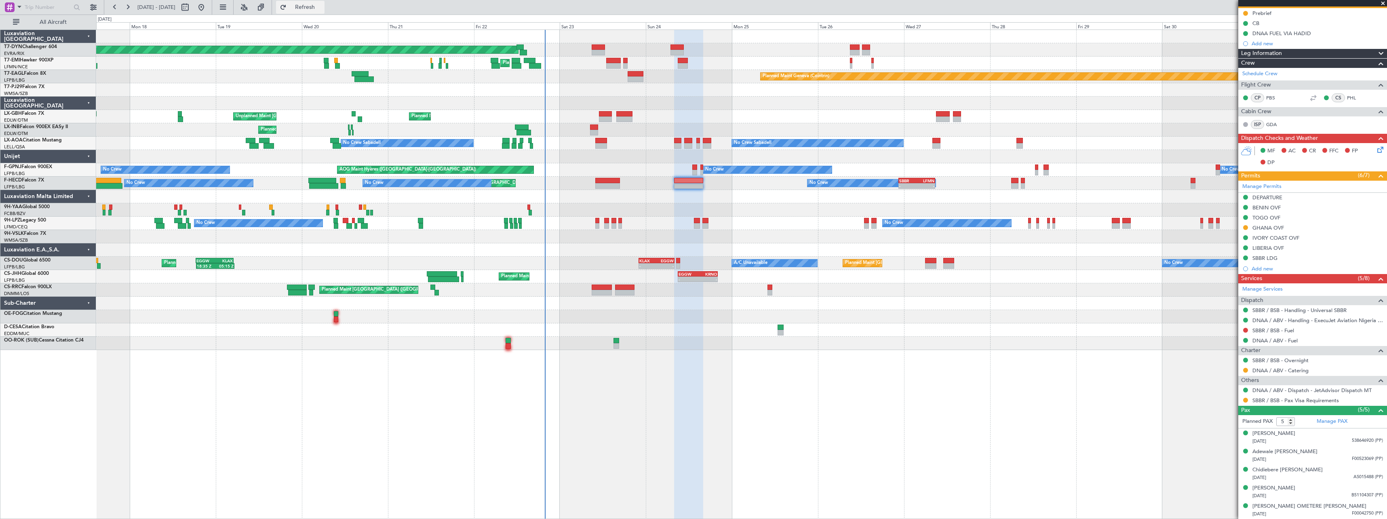
click at [325, 11] on button "Refresh" at bounding box center [300, 7] width 48 height 13
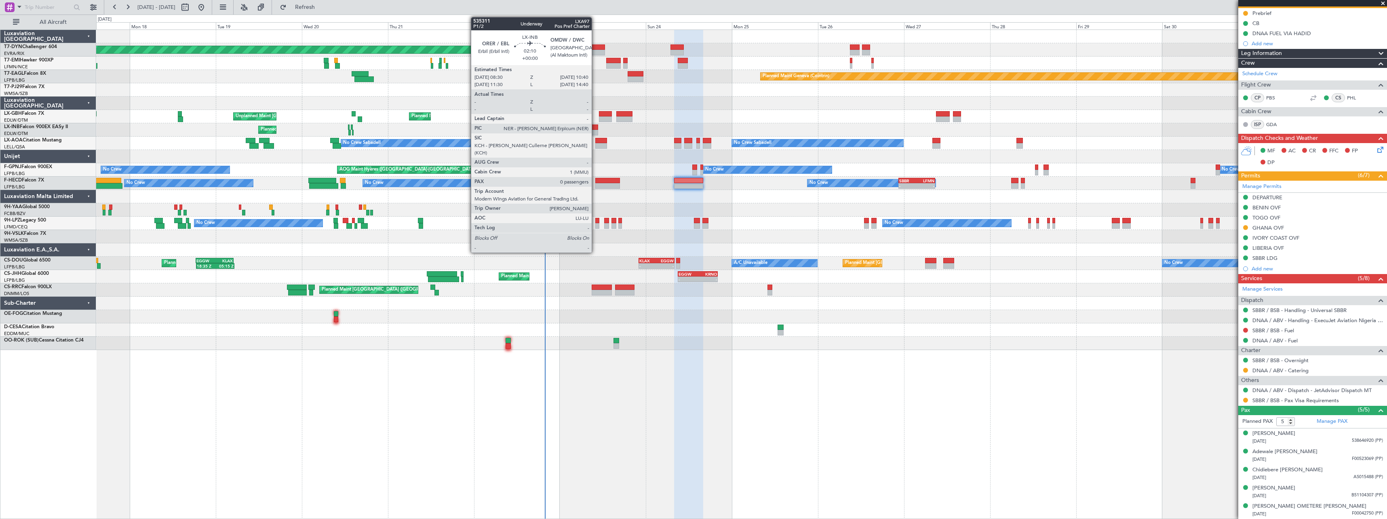
click at [595, 129] on div at bounding box center [594, 127] width 8 height 6
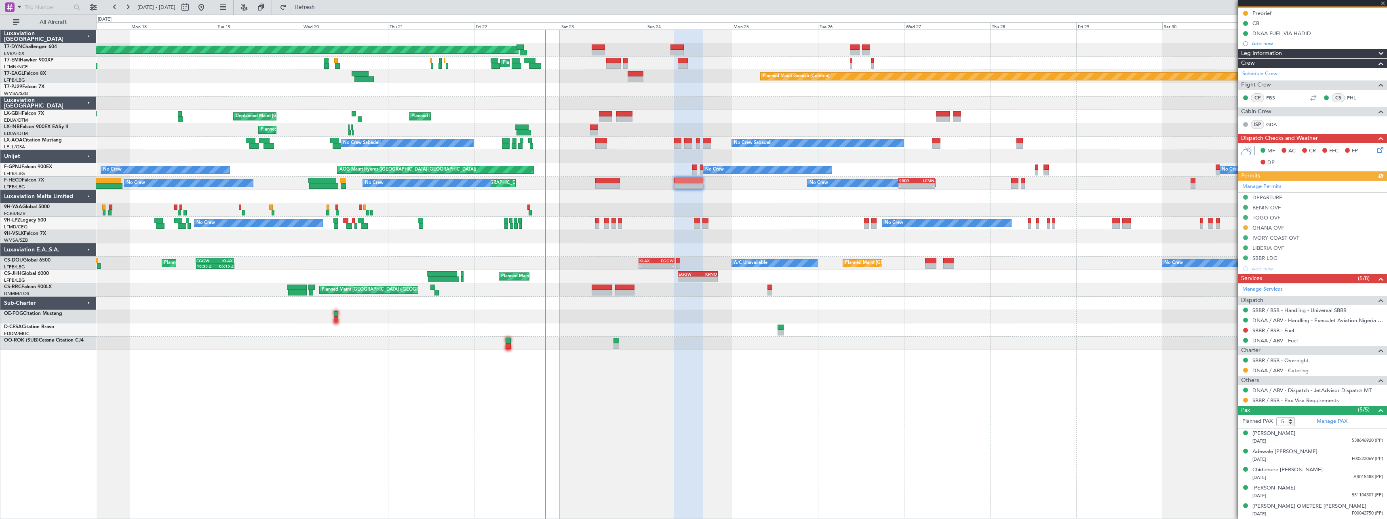
type input "0"
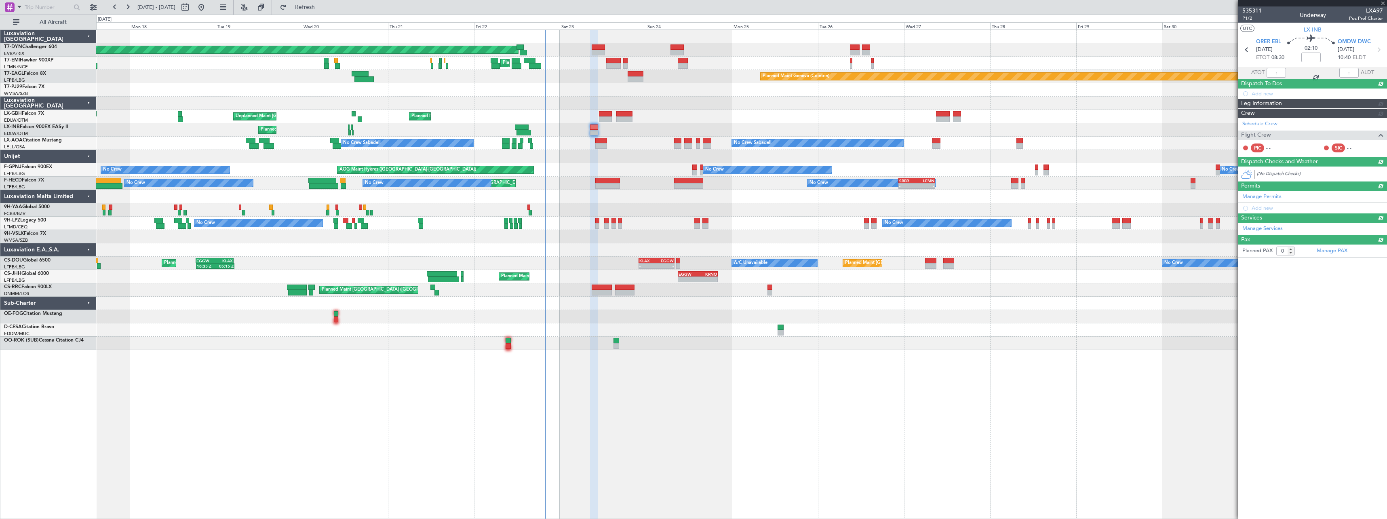
scroll to position [0, 0]
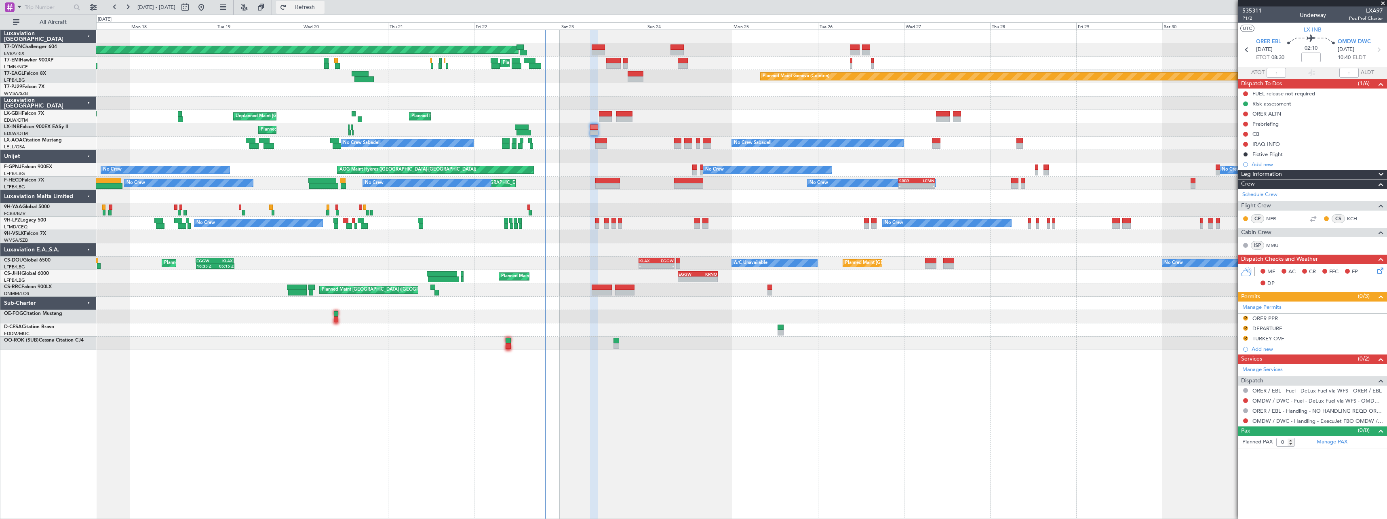
click at [322, 9] on span "Refresh" at bounding box center [305, 7] width 34 height 6
click at [1252, 20] on span "P1/2" at bounding box center [1251, 18] width 19 height 7
click at [325, 10] on button "Refresh" at bounding box center [300, 7] width 48 height 13
click at [1299, 420] on link "OMDW / DWC - Handling - ExecuJet FBO OMDW / DWC" at bounding box center [1317, 420] width 131 height 7
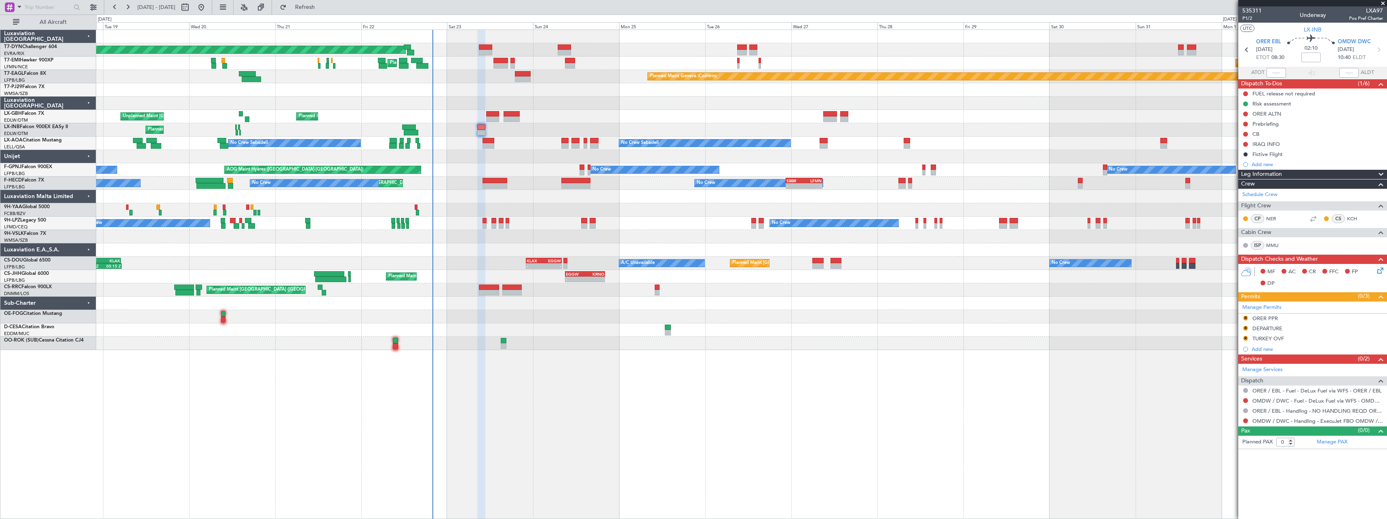
click at [609, 352] on div "Planned Maint Basel-Mulhouse Planned Maint Chester Planned Maint Chester Planne…" at bounding box center [741, 274] width 1291 height 489
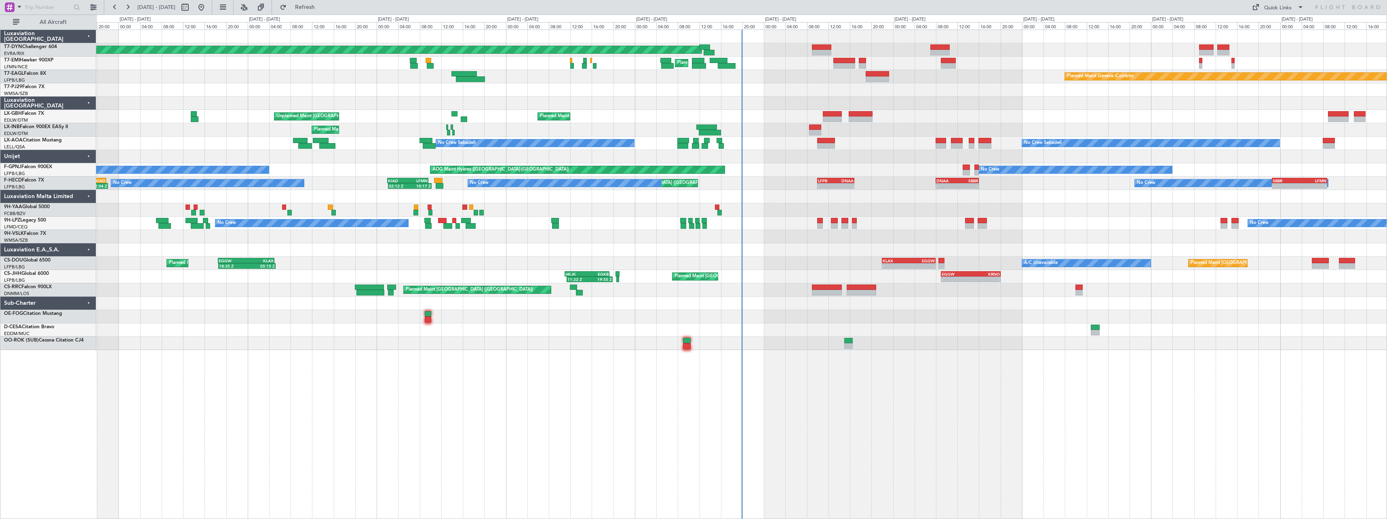
click at [603, 318] on div at bounding box center [741, 316] width 1290 height 13
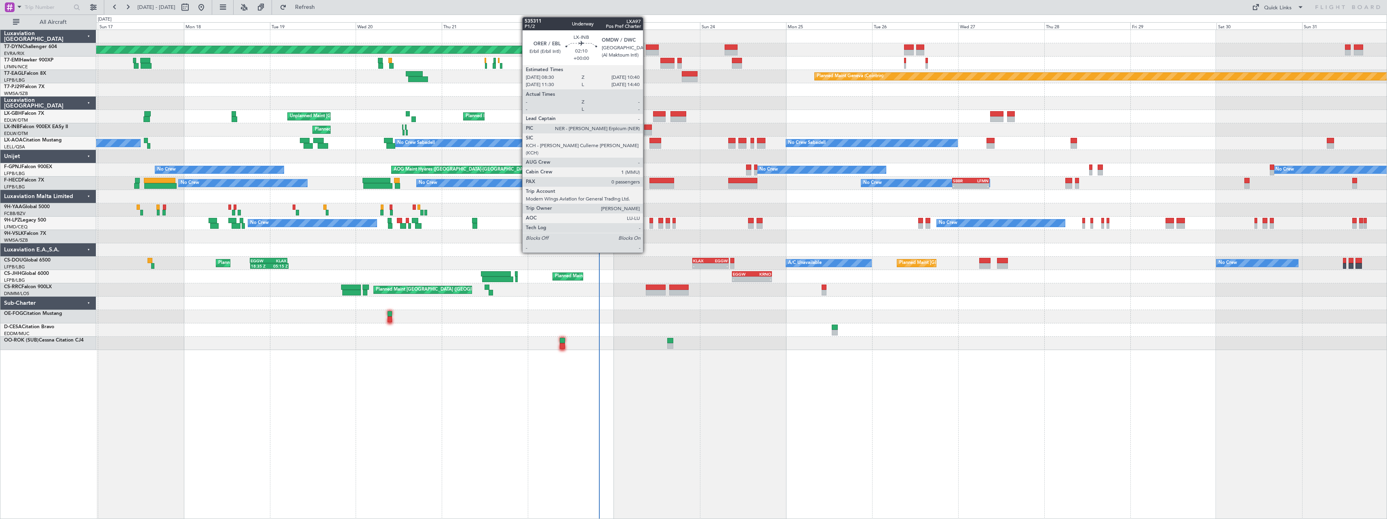
click at [647, 129] on div at bounding box center [648, 127] width 8 height 6
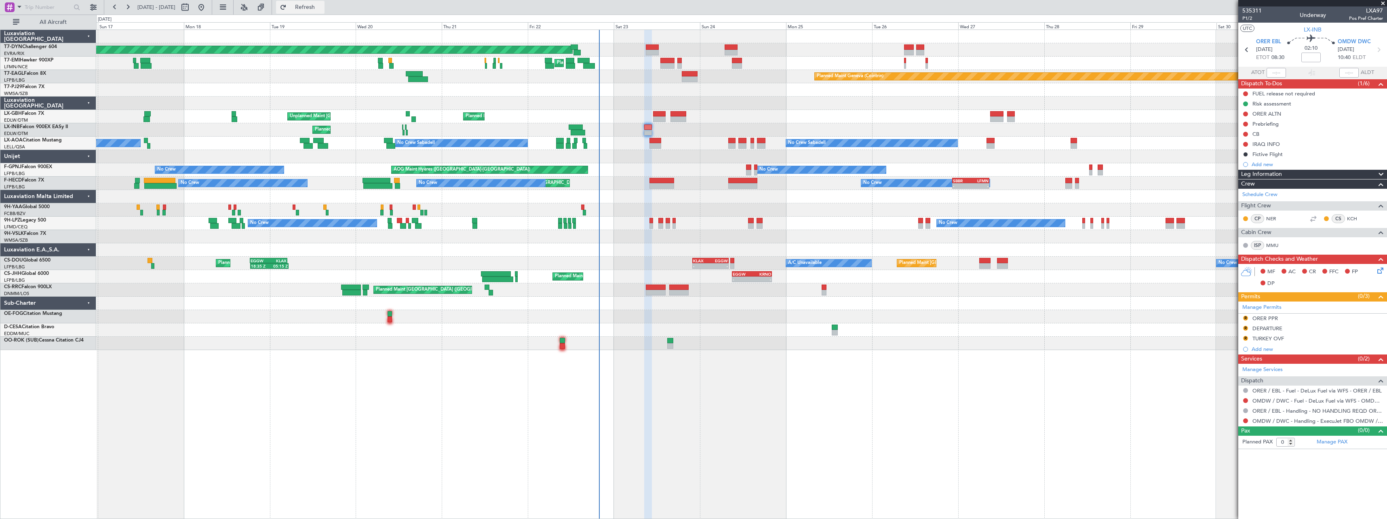
click at [325, 3] on button "Refresh" at bounding box center [300, 7] width 48 height 13
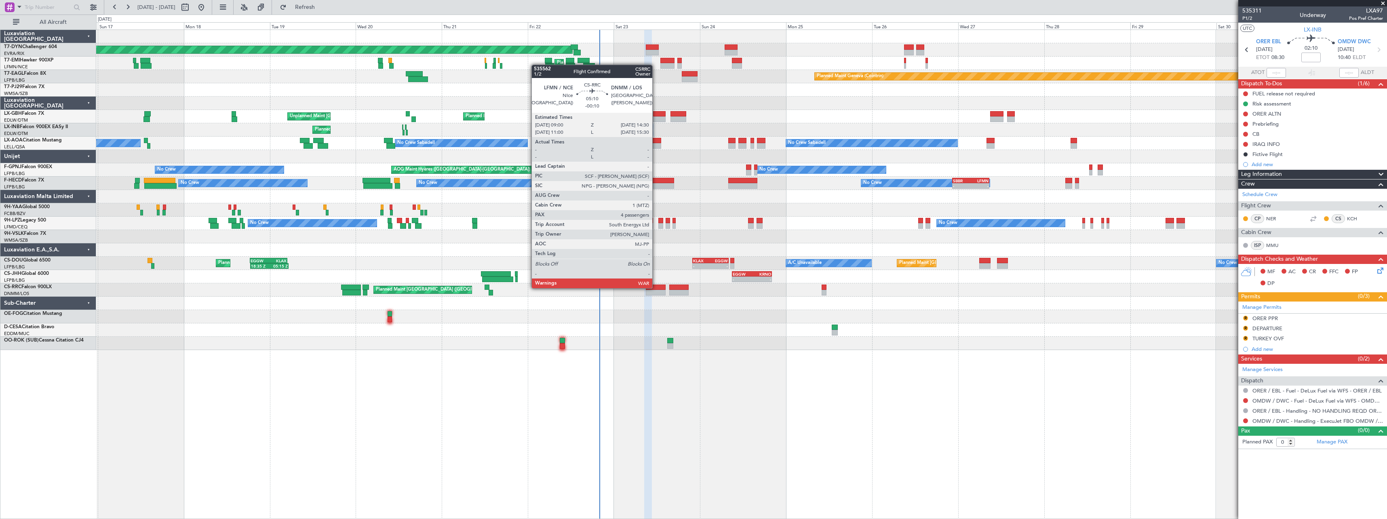
click at [656, 287] on div at bounding box center [656, 288] width 20 height 6
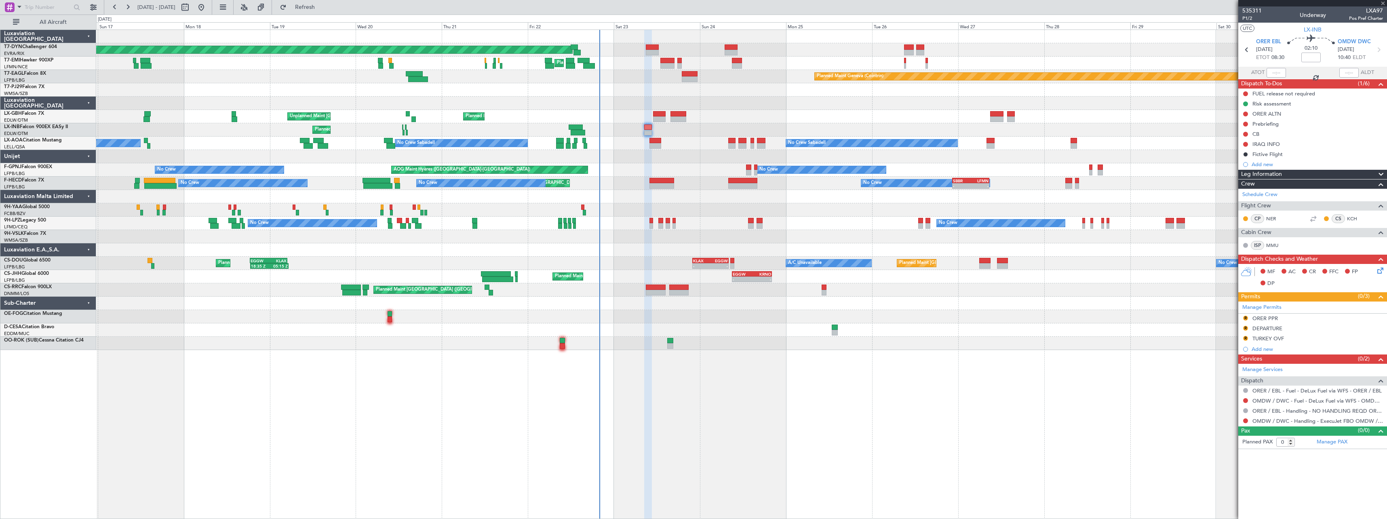
type input "-00:10"
type input "4"
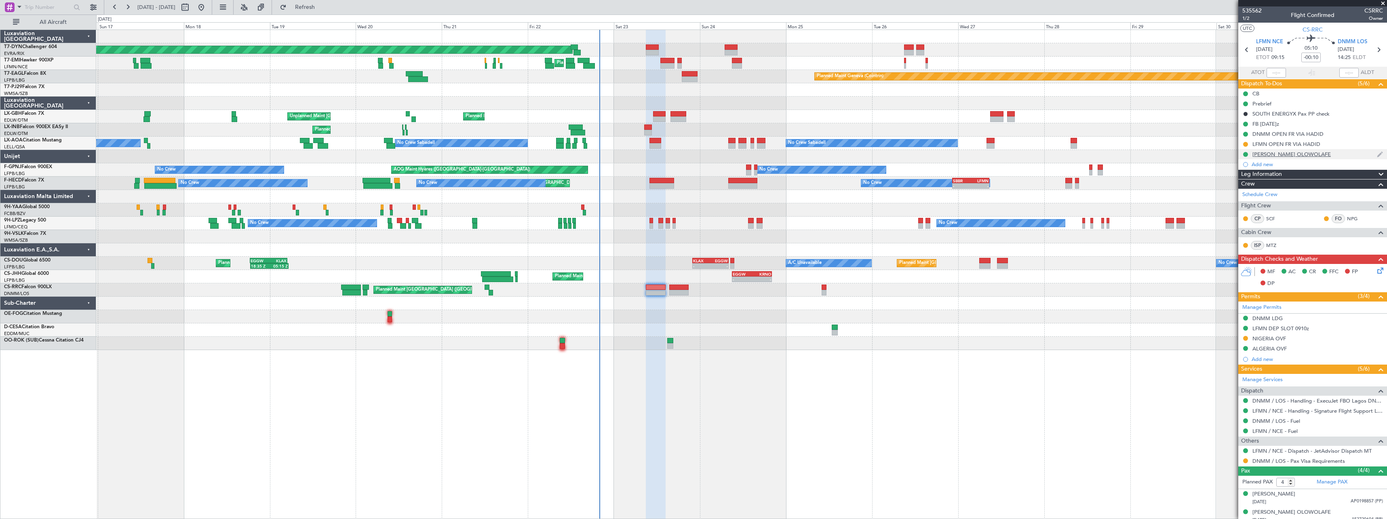
click at [1345, 156] on div "[PERSON_NAME] OLOWOLAFE" at bounding box center [1312, 154] width 149 height 10
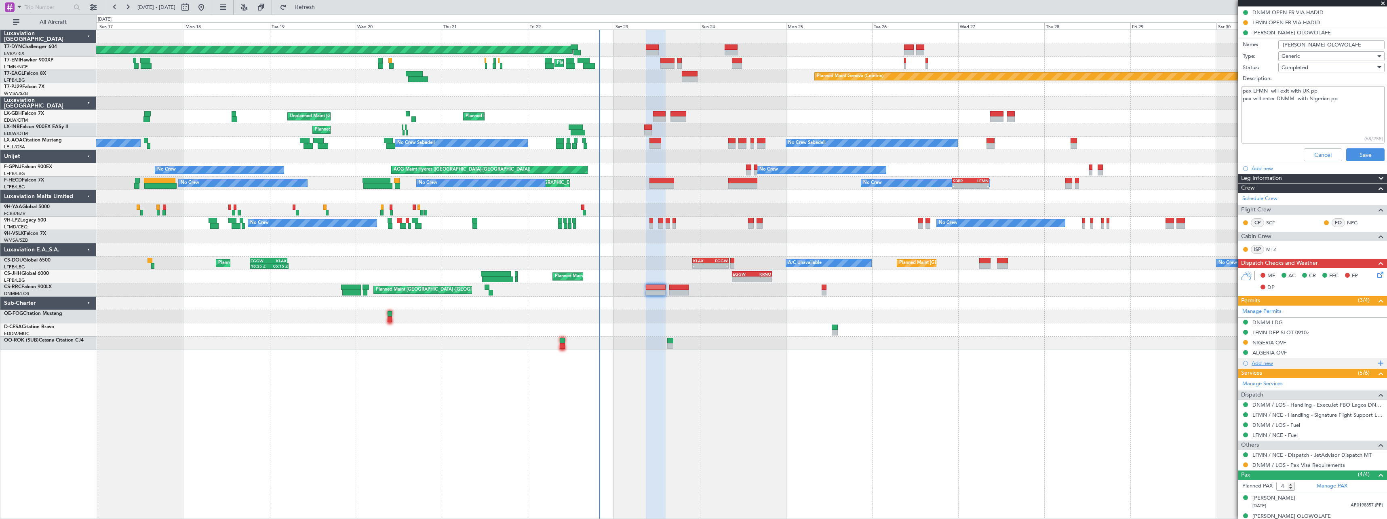
scroll to position [168, 0]
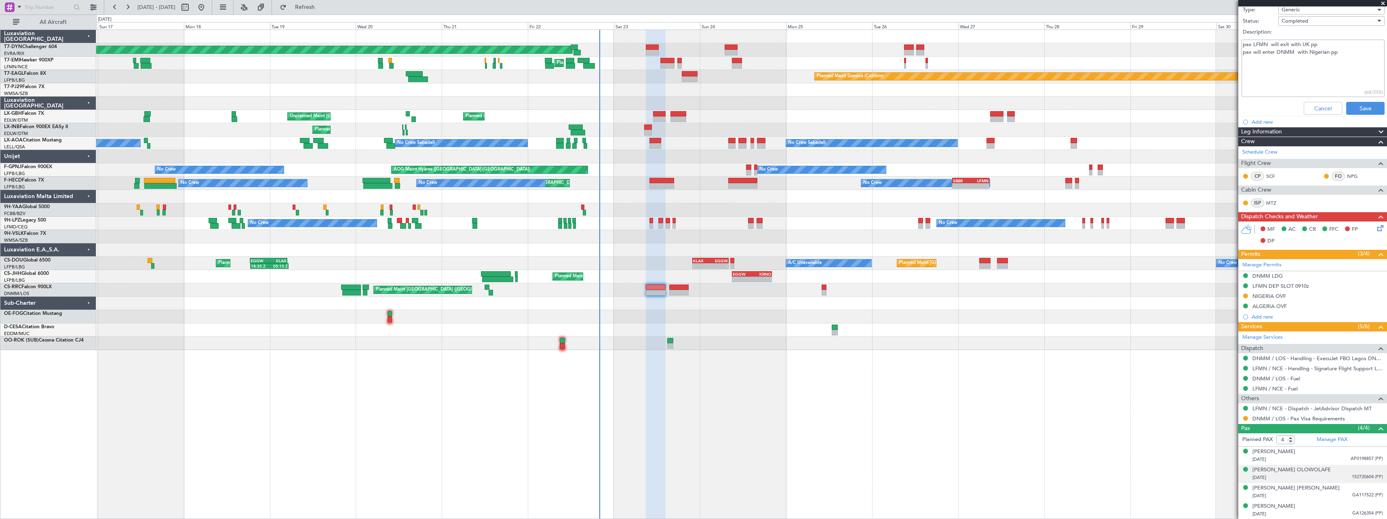
click at [1331, 475] on div "[DATE] 152720604 (PP)" at bounding box center [1317, 478] width 131 height 8
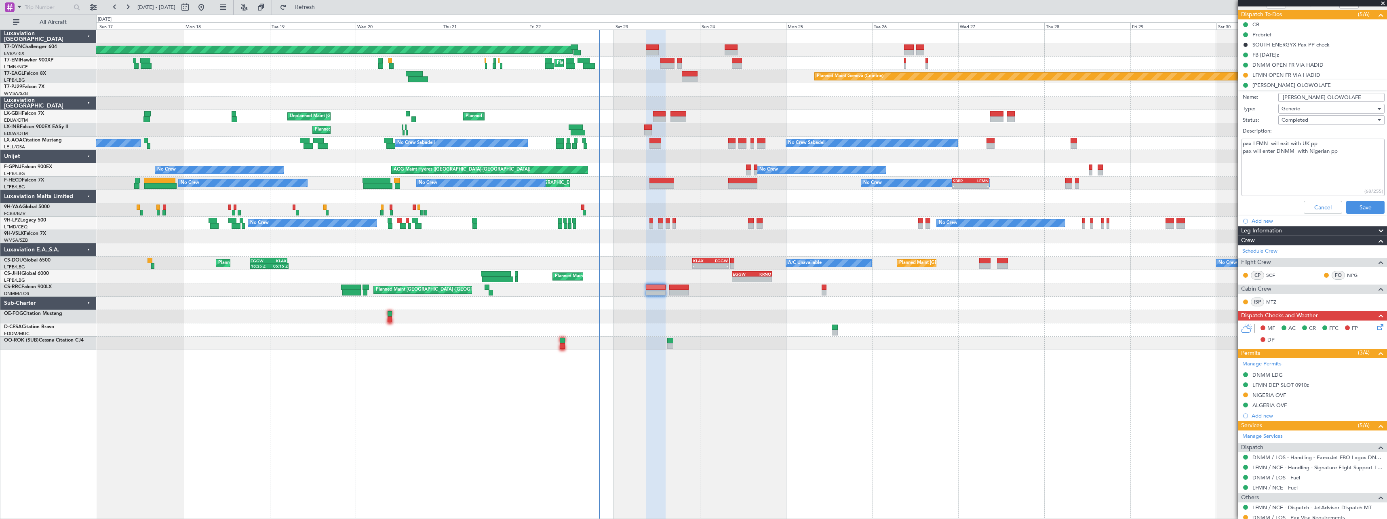
scroll to position [0, 0]
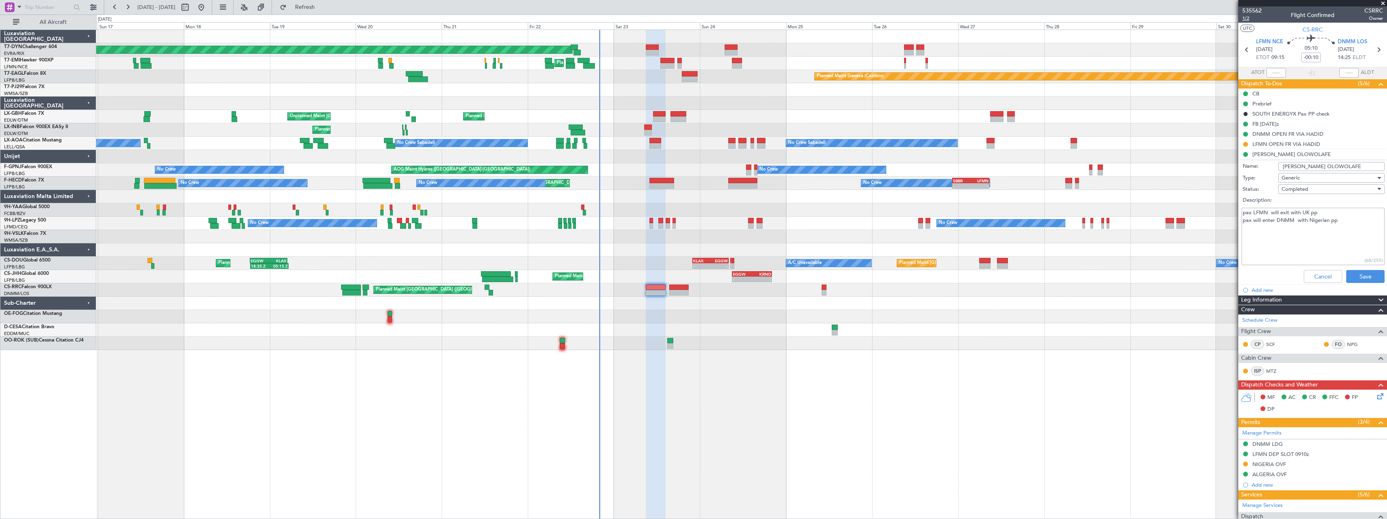
click at [1248, 17] on span "1/2" at bounding box center [1251, 18] width 19 height 7
click at [1307, 274] on button "Cancel" at bounding box center [1323, 276] width 38 height 13
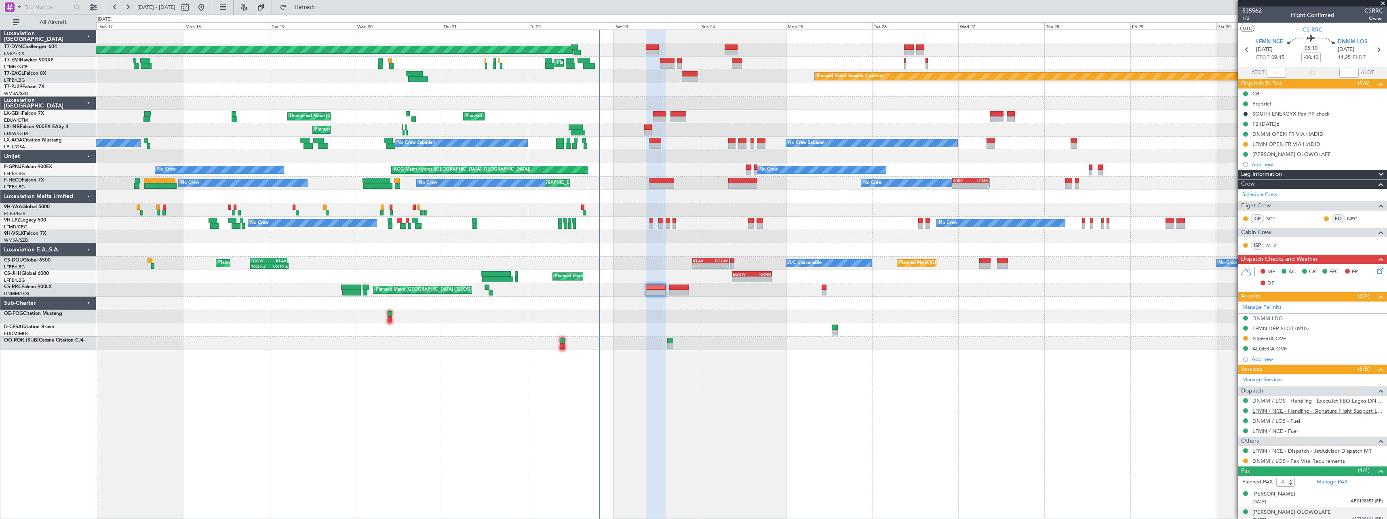
click at [1314, 411] on link "LFMN / NCE - Handling - Signature Flight Support LFMN / NCE" at bounding box center [1317, 410] width 131 height 7
click at [1331, 399] on link "DNMM / LOS - Handling - ExecuJet FBO Lagos DNMM / LOS" at bounding box center [1317, 400] width 131 height 7
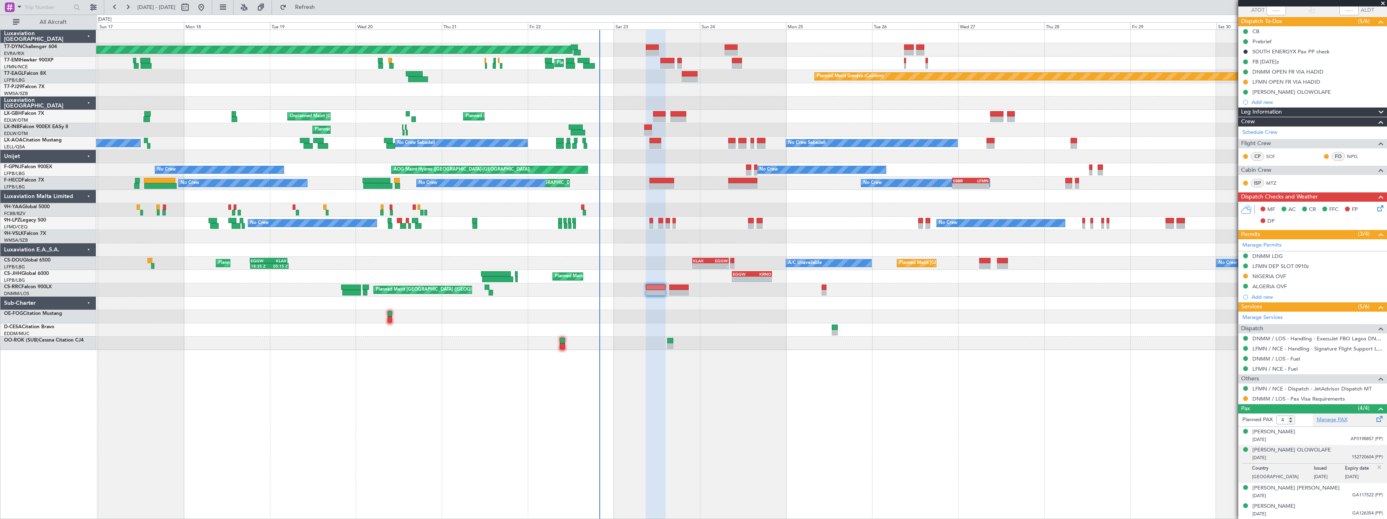
click at [1336, 420] on link "Manage PAX" at bounding box center [1332, 420] width 31 height 8
click at [322, 6] on span "Refresh" at bounding box center [305, 7] width 34 height 6
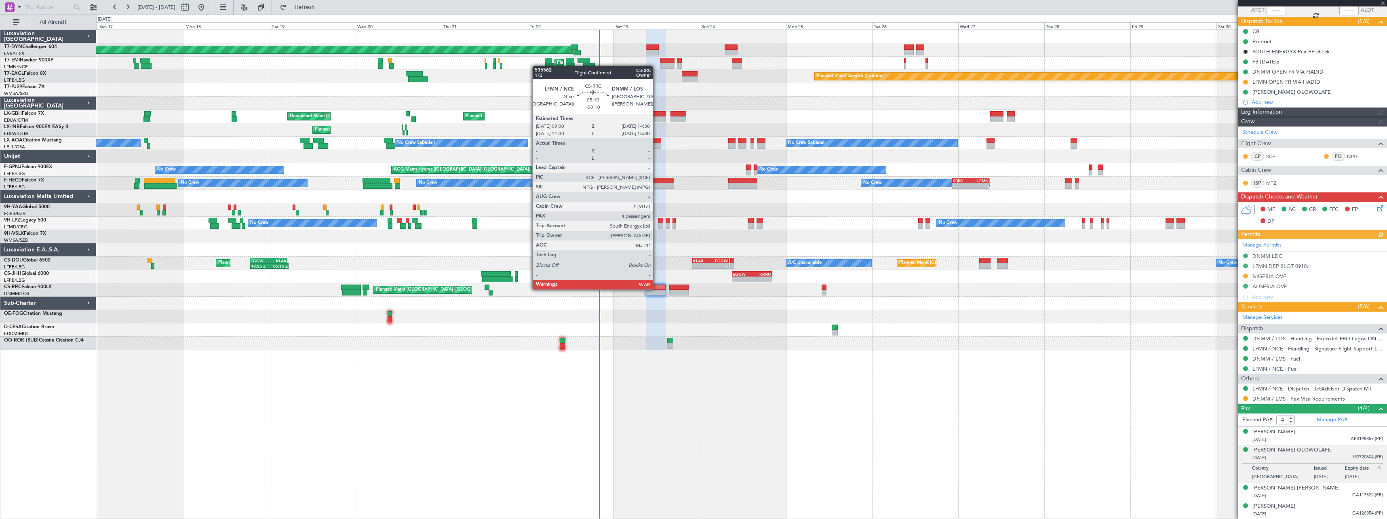
click at [657, 289] on div at bounding box center [656, 288] width 20 height 6
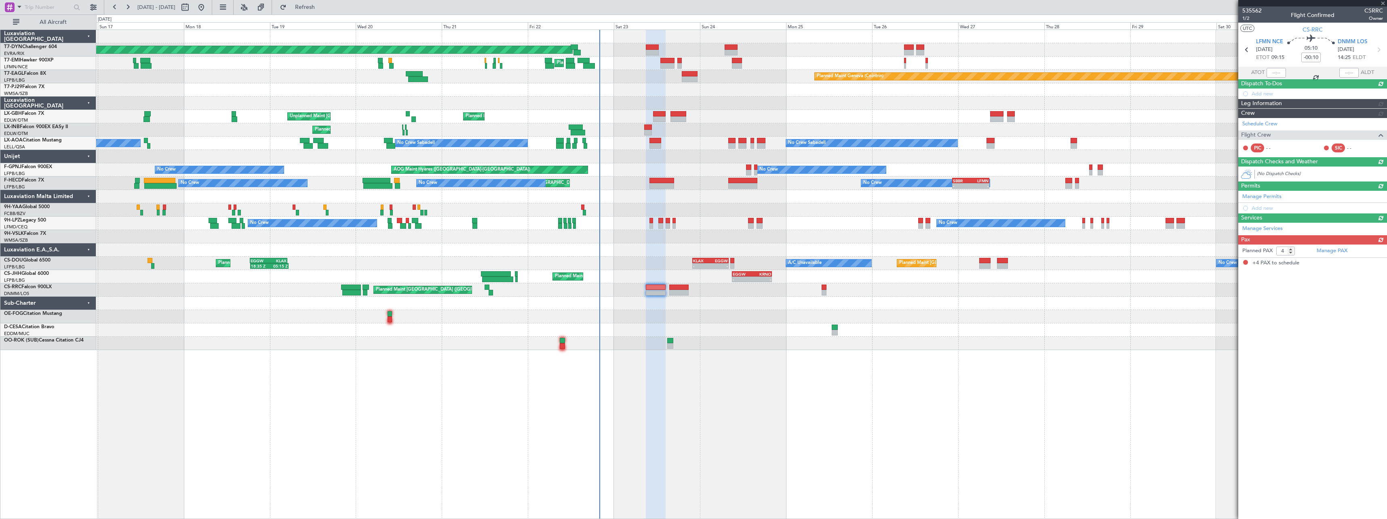
scroll to position [0, 0]
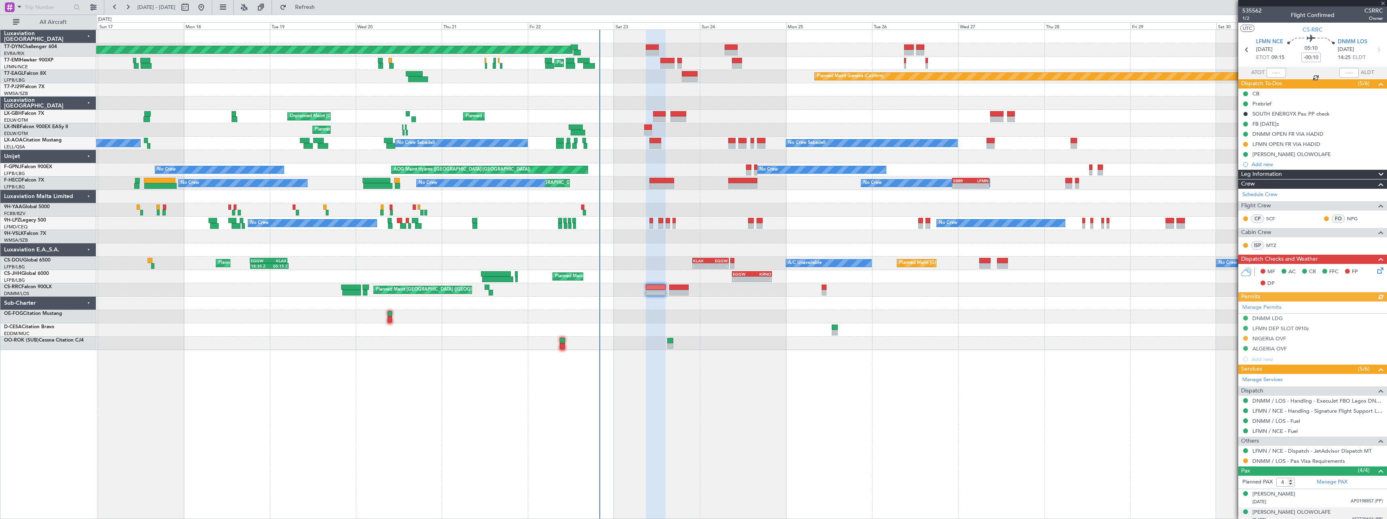
click at [1376, 271] on icon at bounding box center [1379, 269] width 6 height 6
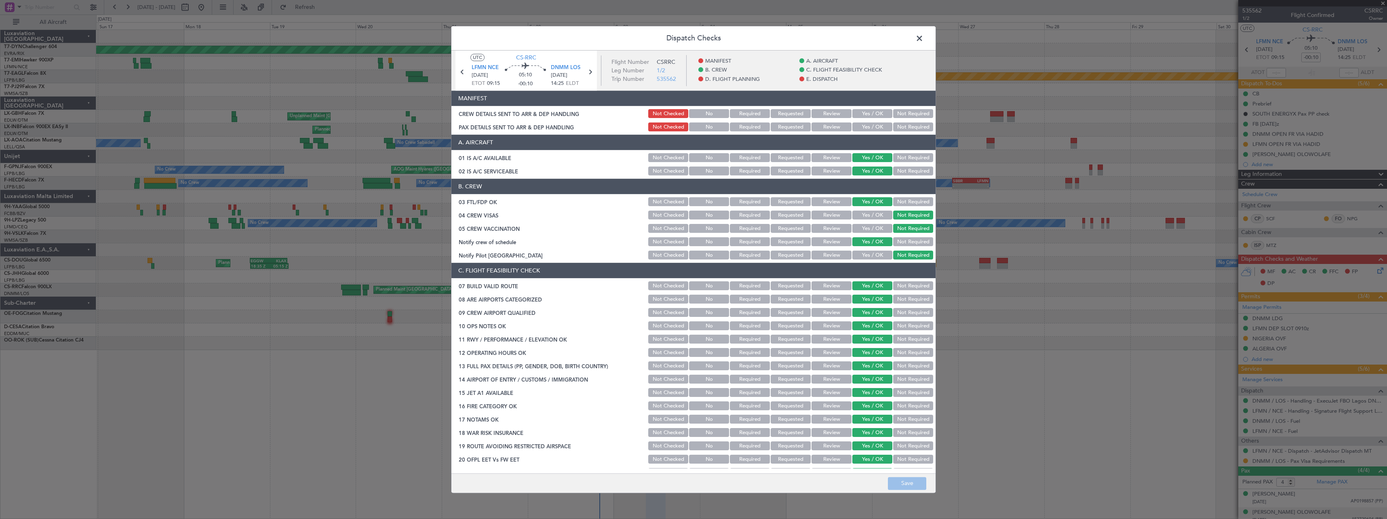
click at [869, 116] on button "Yes / OK" at bounding box center [872, 114] width 40 height 9
click at [867, 127] on button "Yes / OK" at bounding box center [872, 127] width 40 height 9
click at [923, 486] on button "Save" at bounding box center [907, 483] width 38 height 13
click at [923, 40] on span at bounding box center [923, 40] width 0 height 16
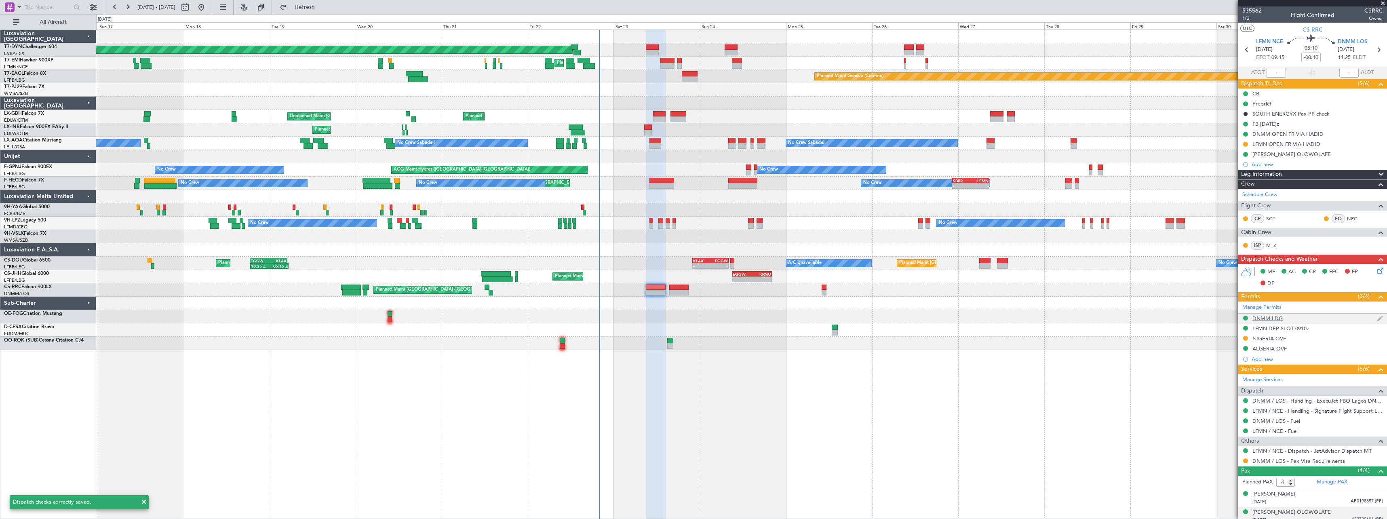
scroll to position [62, 0]
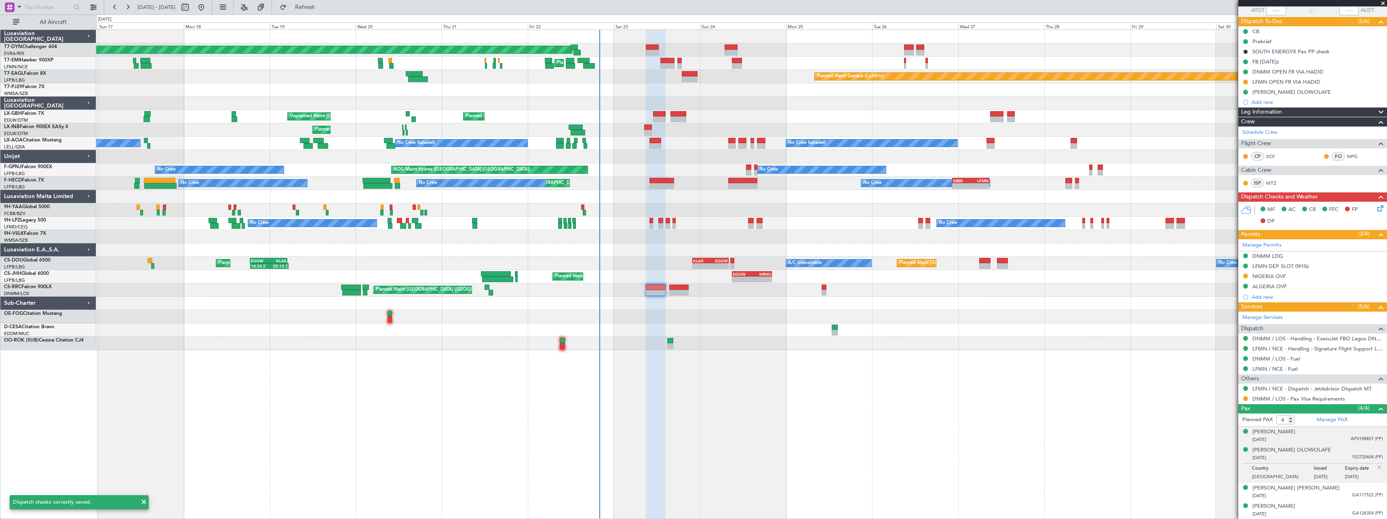
click at [1321, 437] on div "10/12/1992 AP0198857 (PP)" at bounding box center [1317, 440] width 131 height 8
click at [1333, 474] on div "14/08/1962 152720604 (PP)" at bounding box center [1317, 478] width 131 height 8
click at [1333, 492] on div "04/08/1979 GA117522 (PP)" at bounding box center [1317, 496] width 131 height 8
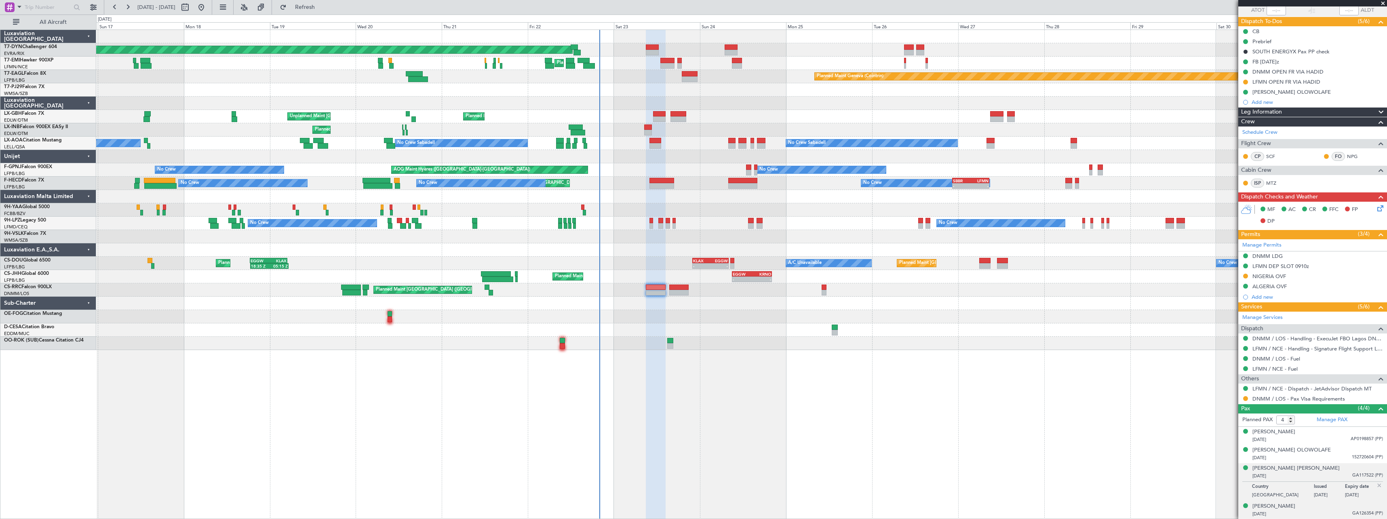
click at [1330, 504] on div "Zacch Adelabu ADEDEJI 08/01/1978 GA126354 (PP)" at bounding box center [1317, 510] width 131 height 16
drag, startPoint x: 335, startPoint y: 6, endPoint x: 349, endPoint y: 6, distance: 13.7
click at [322, 6] on span "Refresh" at bounding box center [305, 7] width 34 height 6
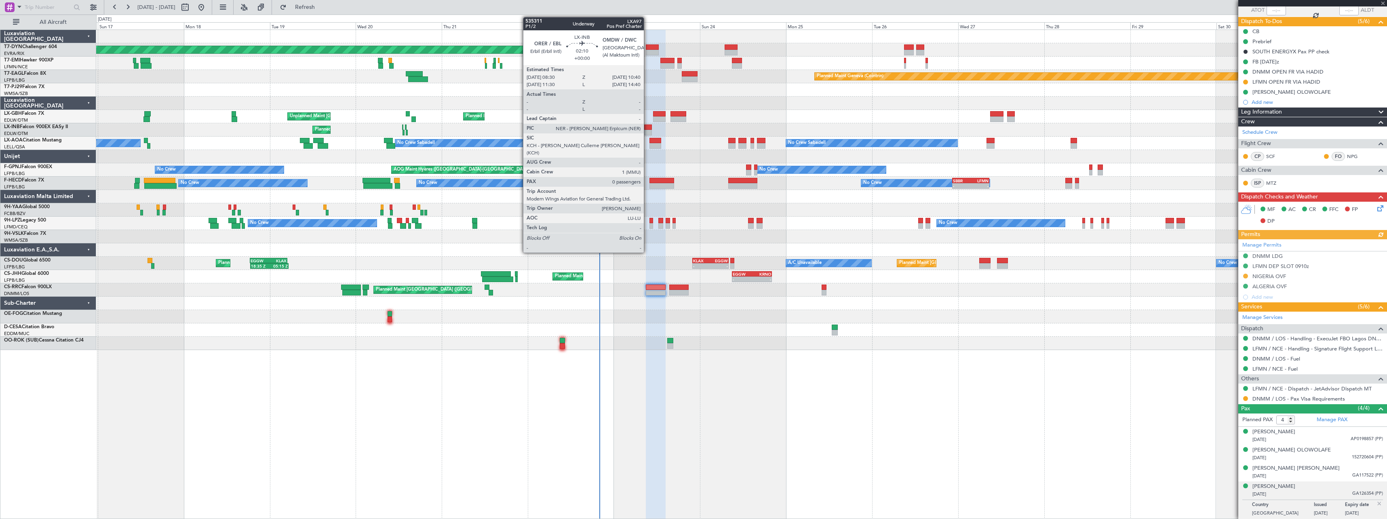
click at [647, 128] on div at bounding box center [648, 127] width 8 height 6
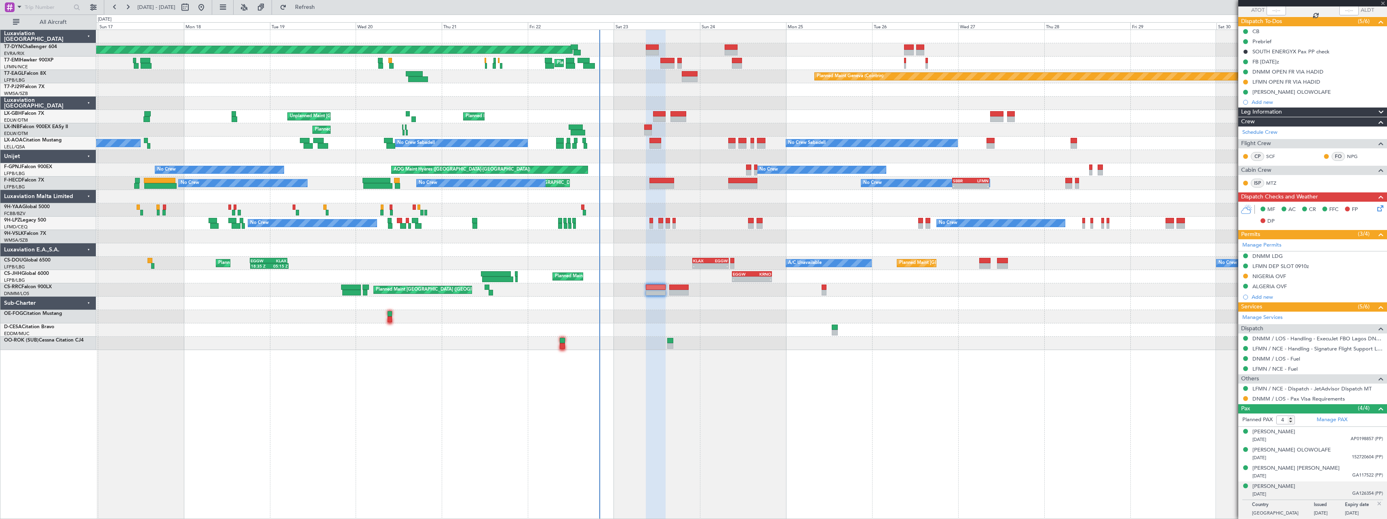
type input "0"
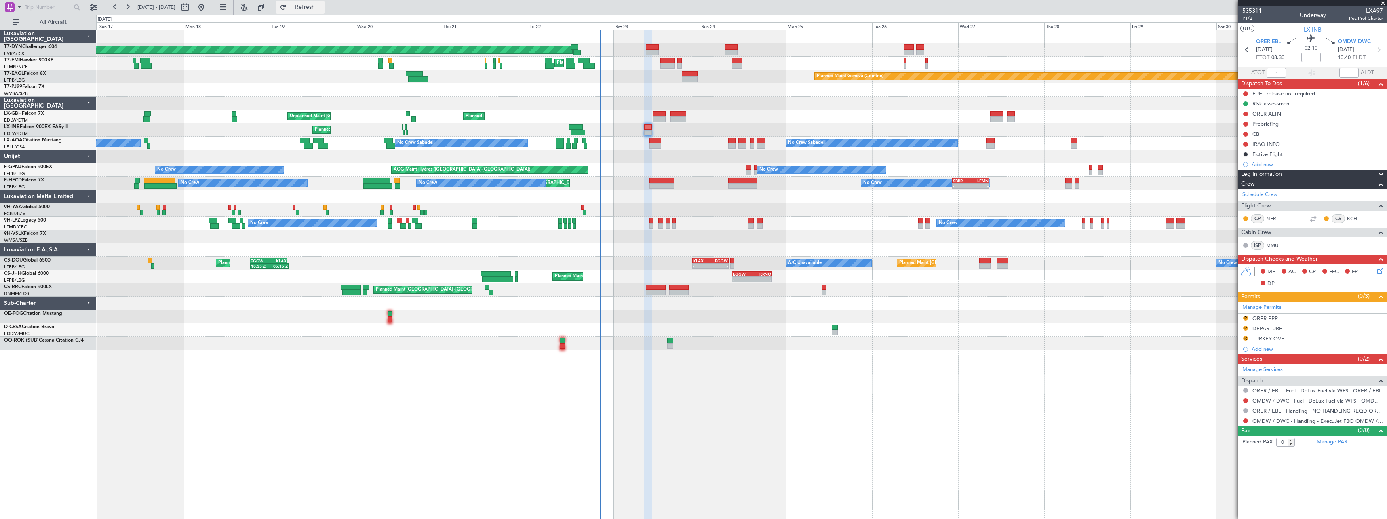
click at [322, 11] on button "Refresh" at bounding box center [300, 7] width 48 height 13
drag, startPoint x: 336, startPoint y: 10, endPoint x: 358, endPoint y: 23, distance: 25.4
click at [322, 10] on span "Refresh" at bounding box center [305, 7] width 34 height 6
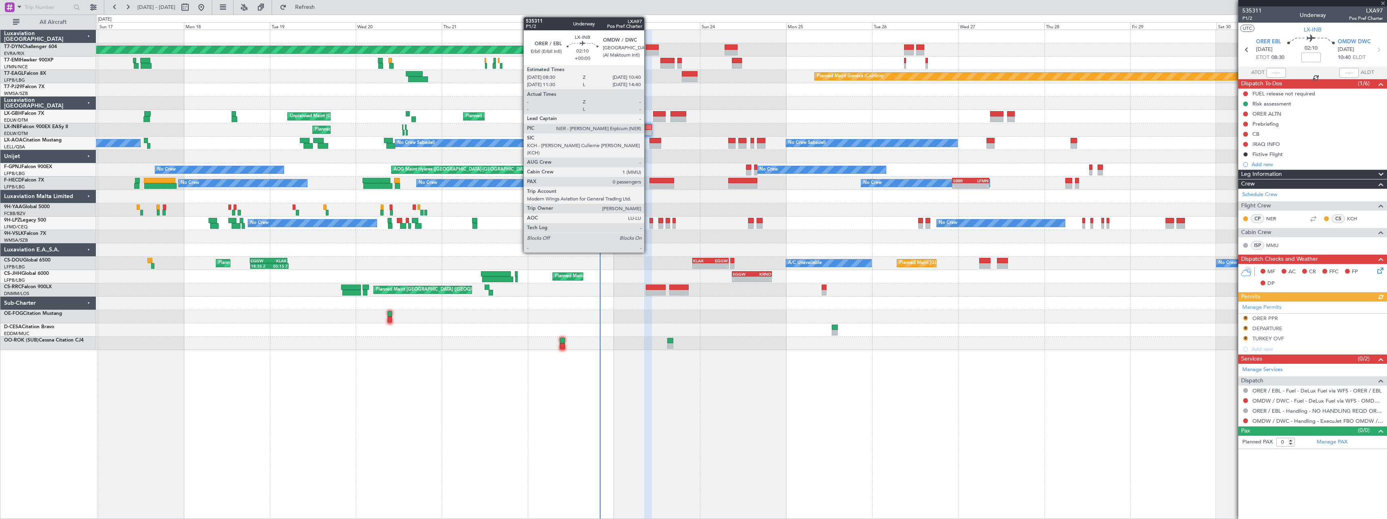
click at [648, 130] on div at bounding box center [648, 133] width 8 height 6
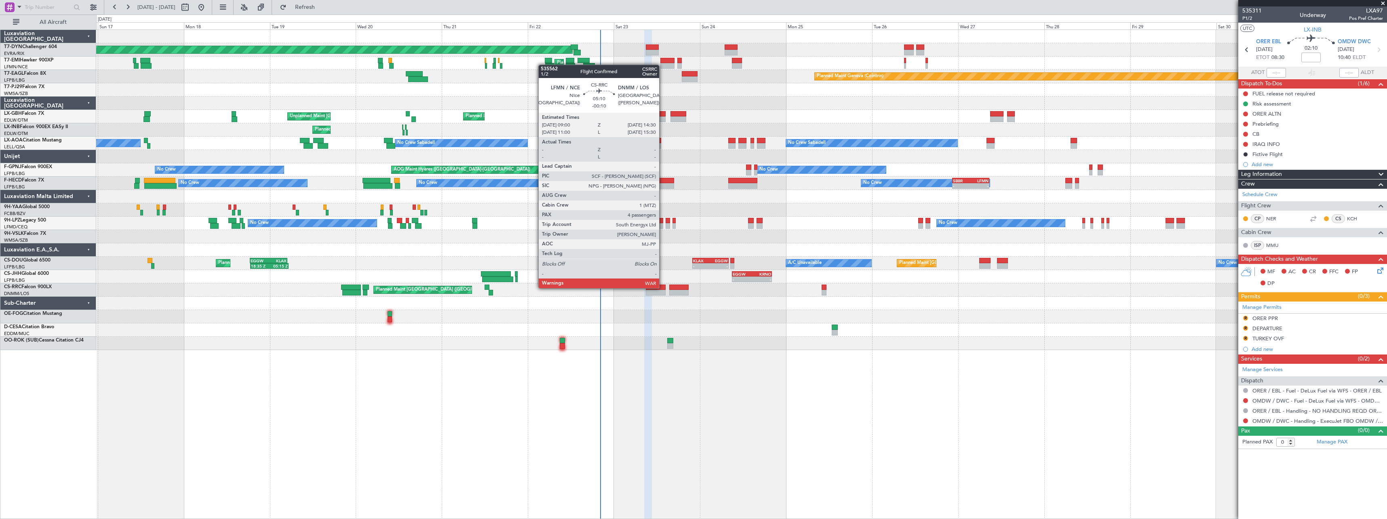
click at [663, 287] on div at bounding box center [656, 288] width 20 height 6
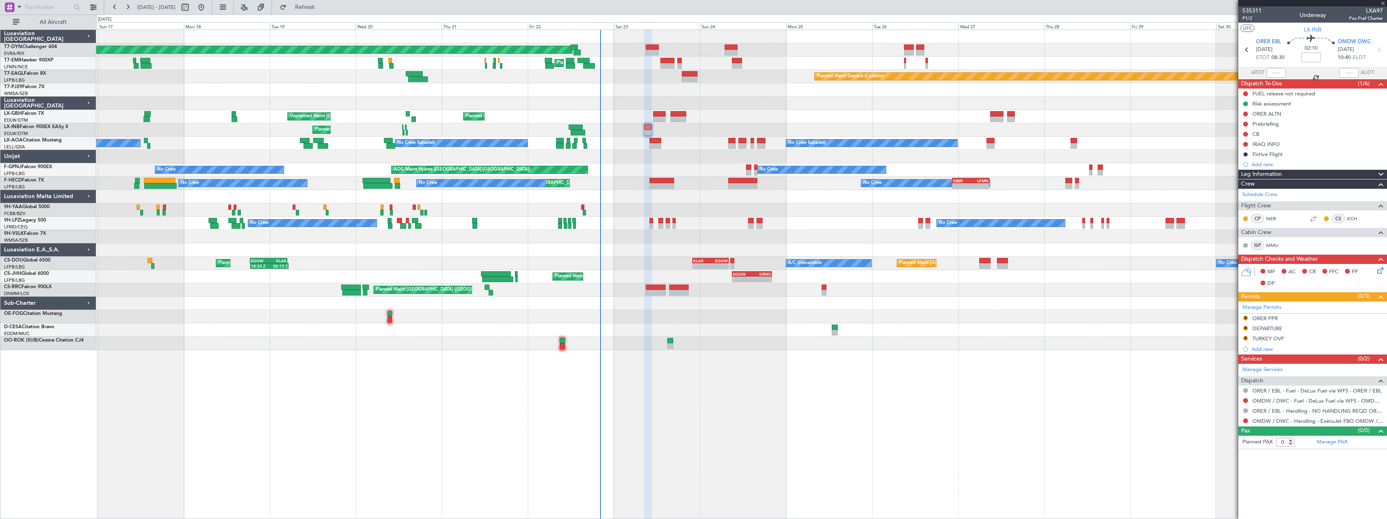
type input "-00:10"
type input "4"
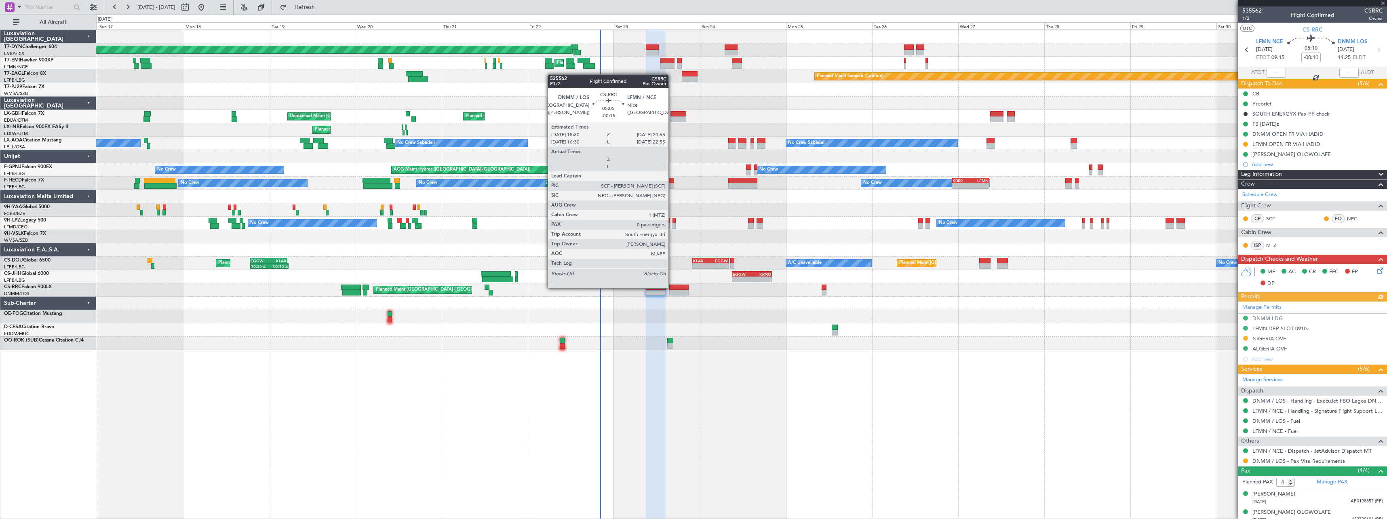
click at [672, 287] on div at bounding box center [679, 288] width 20 height 6
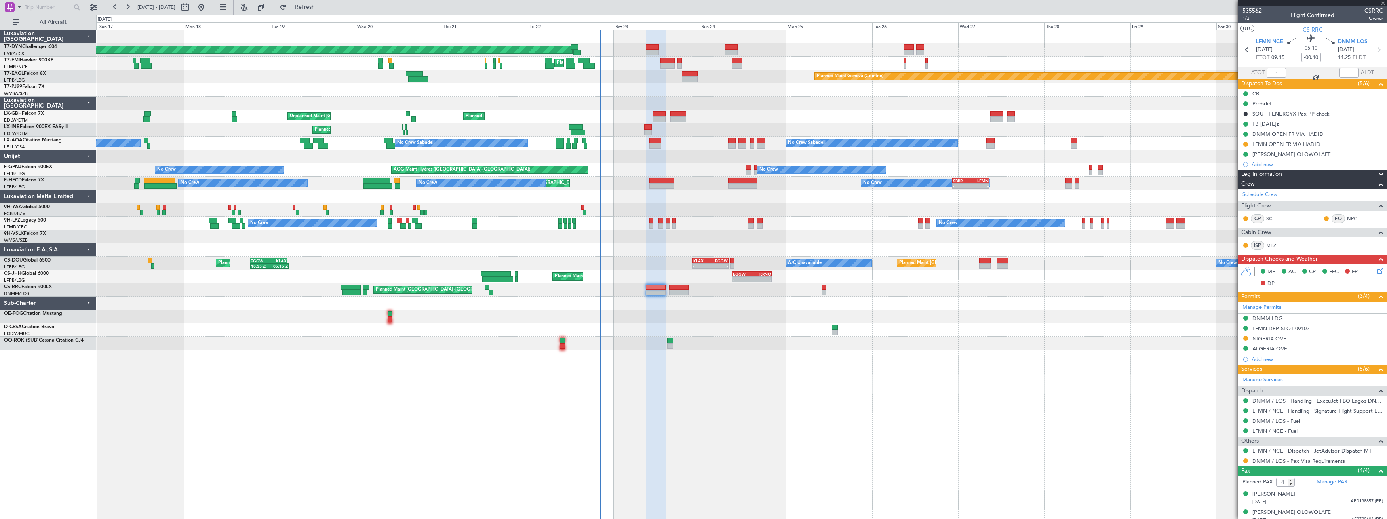
type input "-00:15"
type input "0"
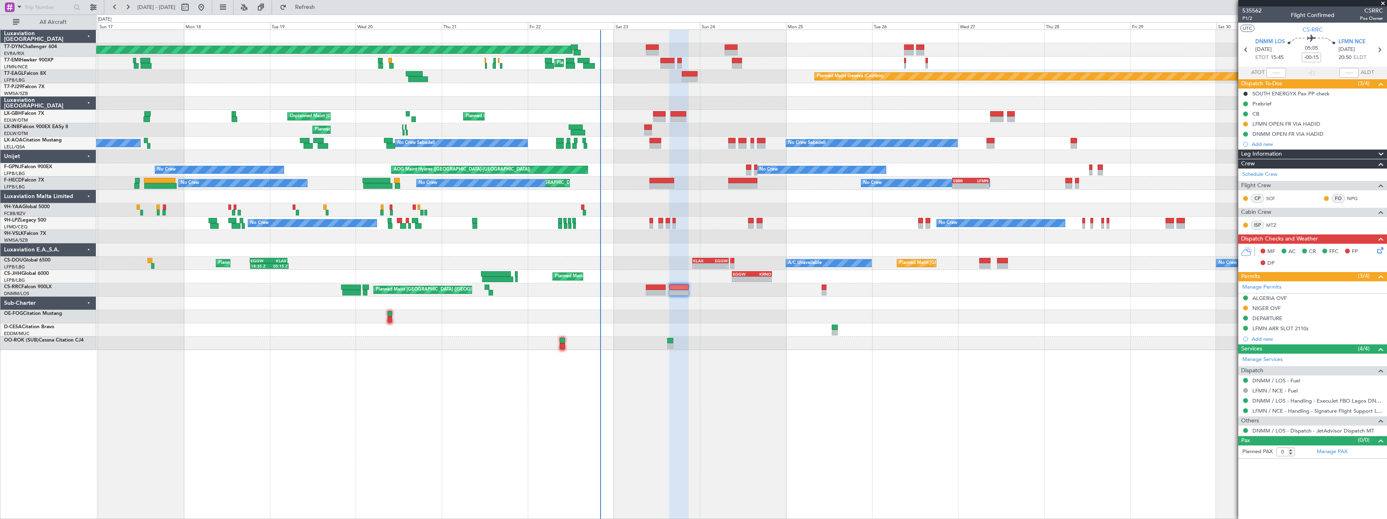
click at [643, 129] on div "Planned Maint Geneva (Cointrin)" at bounding box center [741, 129] width 1290 height 13
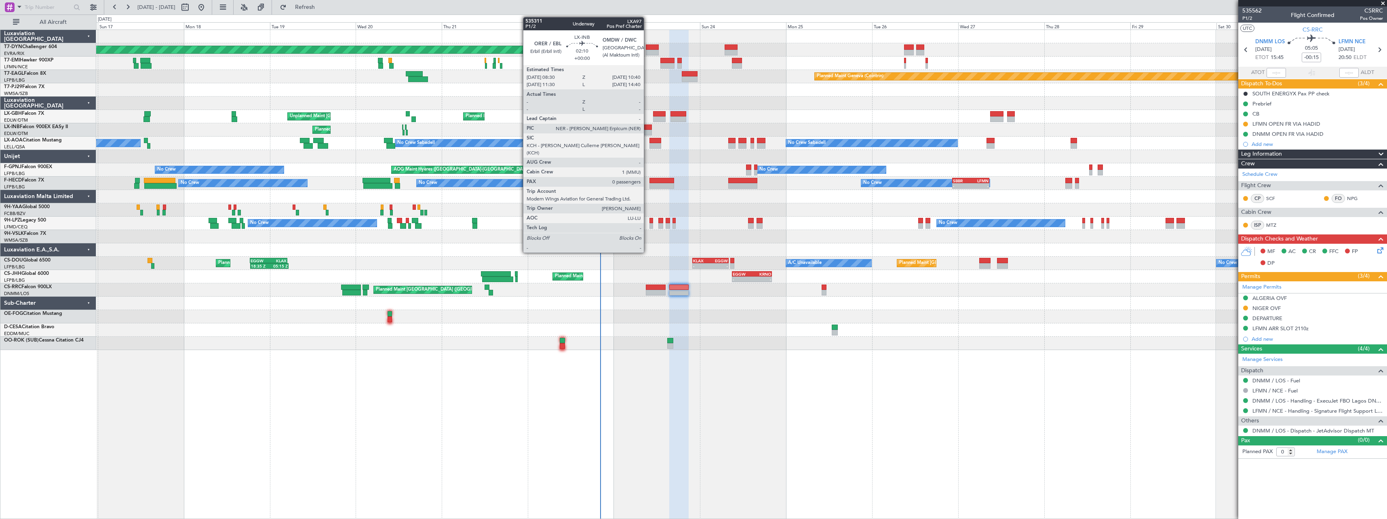
click at [647, 131] on div at bounding box center [648, 133] width 8 height 6
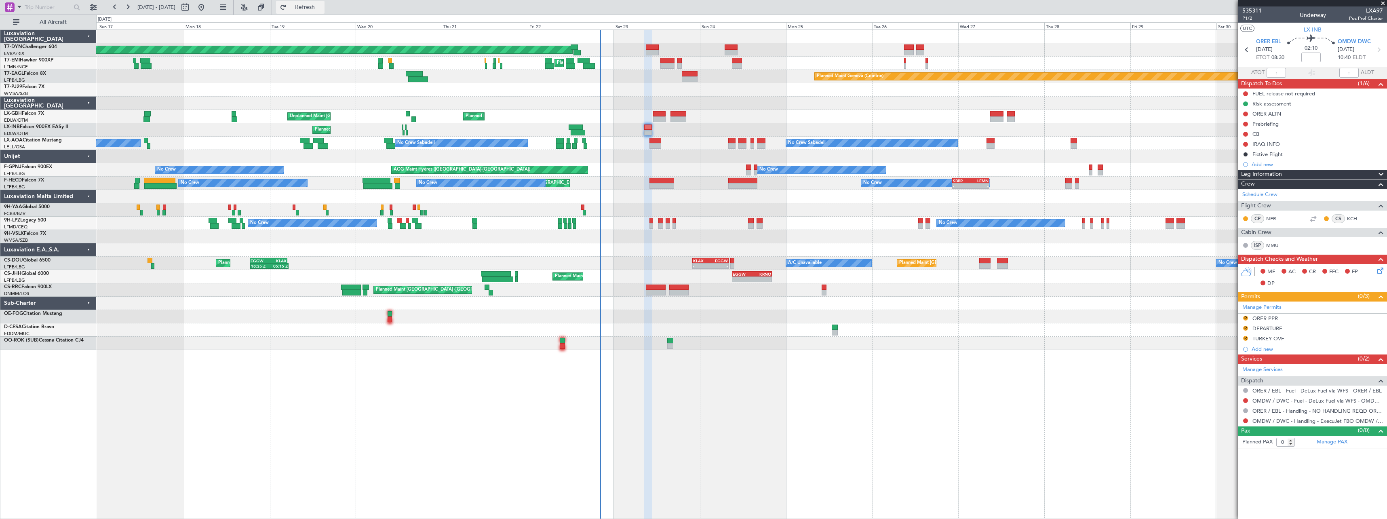
click at [325, 11] on button "Refresh" at bounding box center [300, 7] width 48 height 13
click at [1257, 10] on span "535311" at bounding box center [1251, 10] width 19 height 8
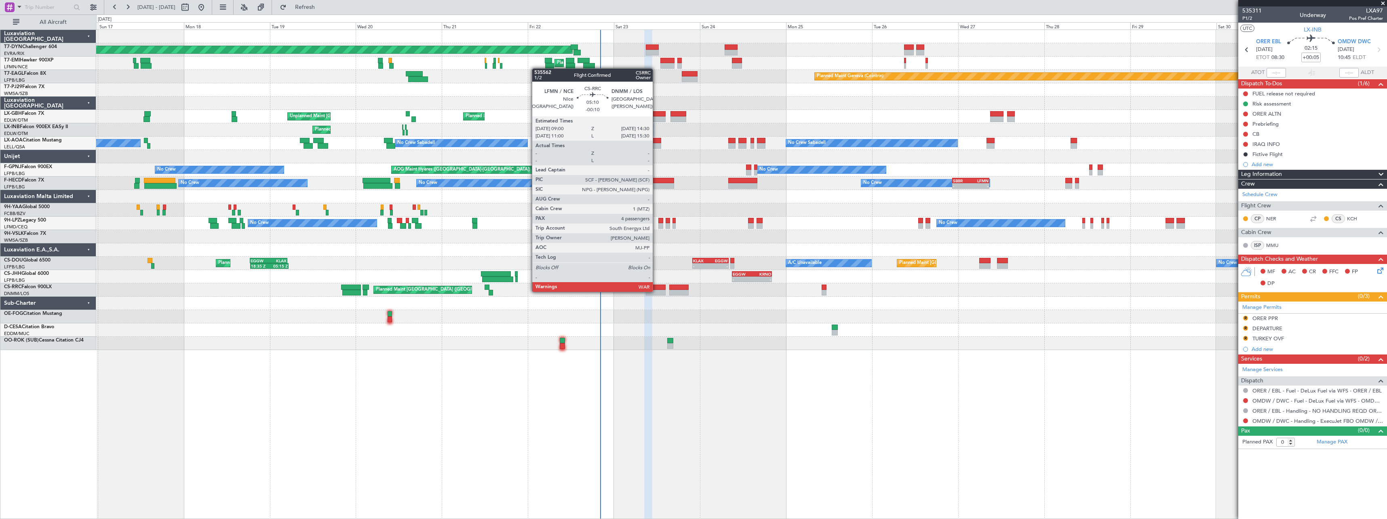
click at [656, 291] on div at bounding box center [656, 293] width 20 height 6
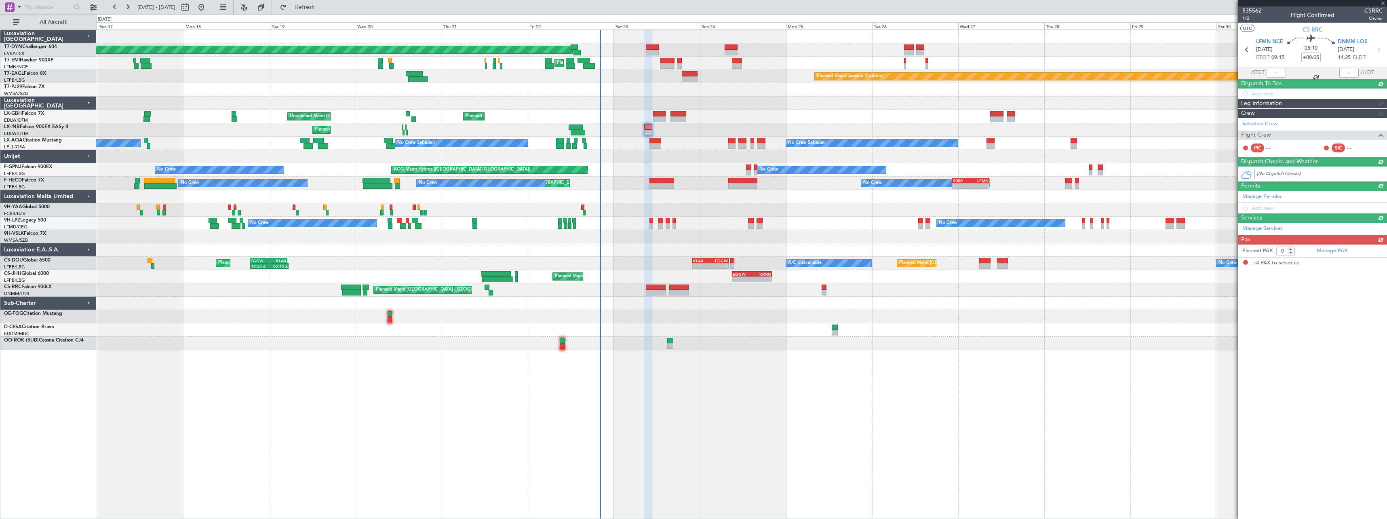
type input "-00:10"
type input "4"
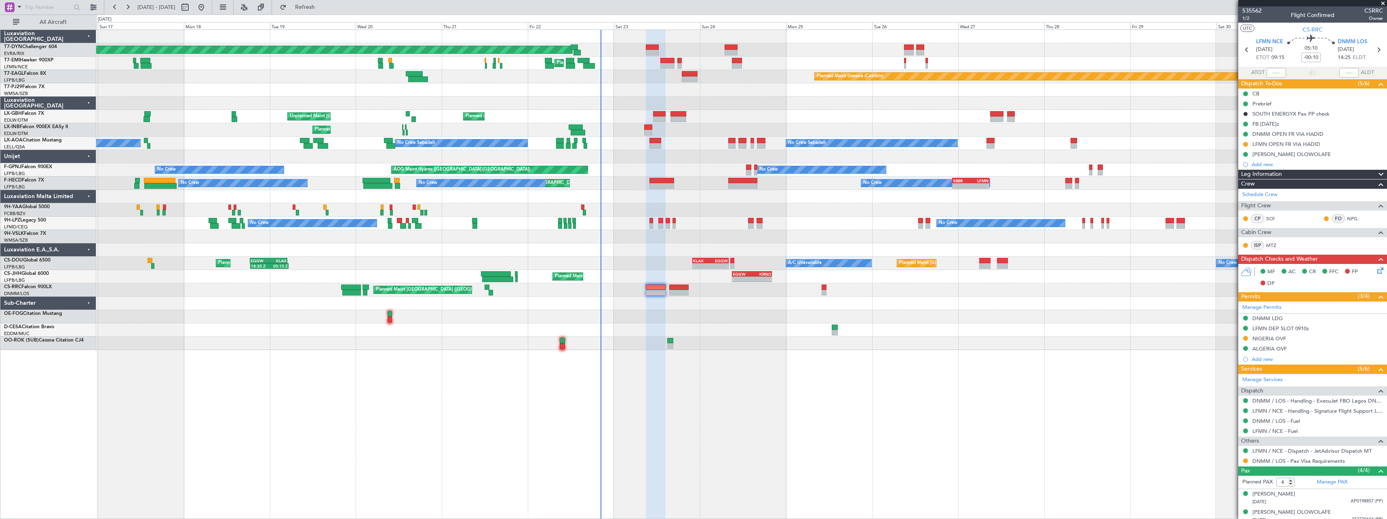
click at [1364, 39] on div "DNMM LOS 23/08/2025 14:25 ELDT" at bounding box center [1356, 50] width 36 height 24
click at [1360, 40] on span "DNMM LOS" at bounding box center [1353, 42] width 30 height 8
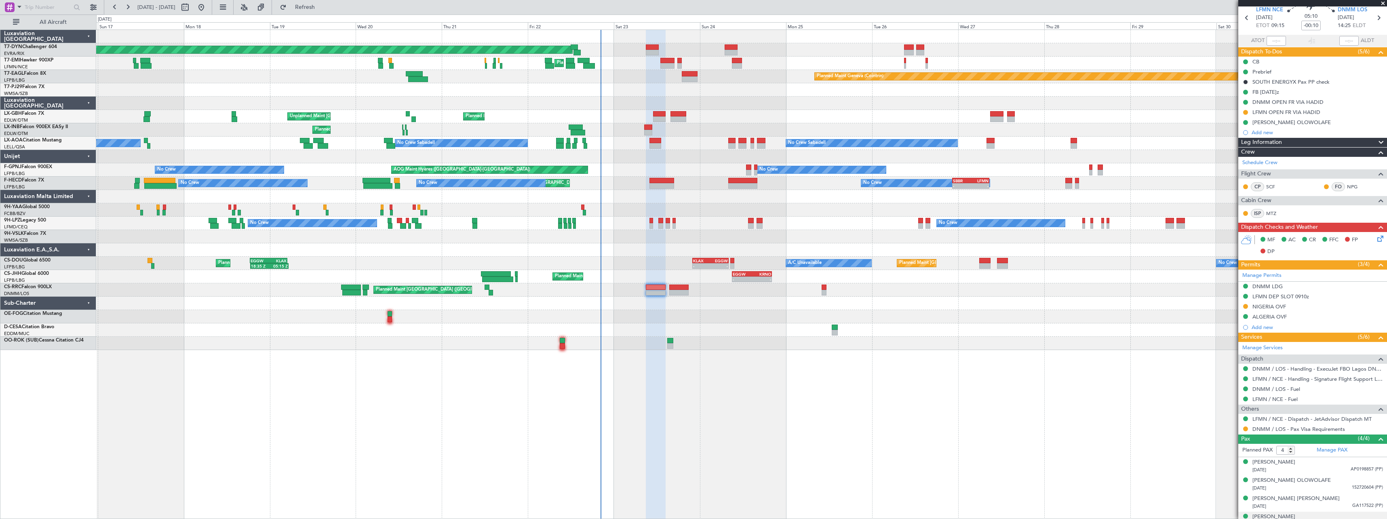
scroll to position [62, 0]
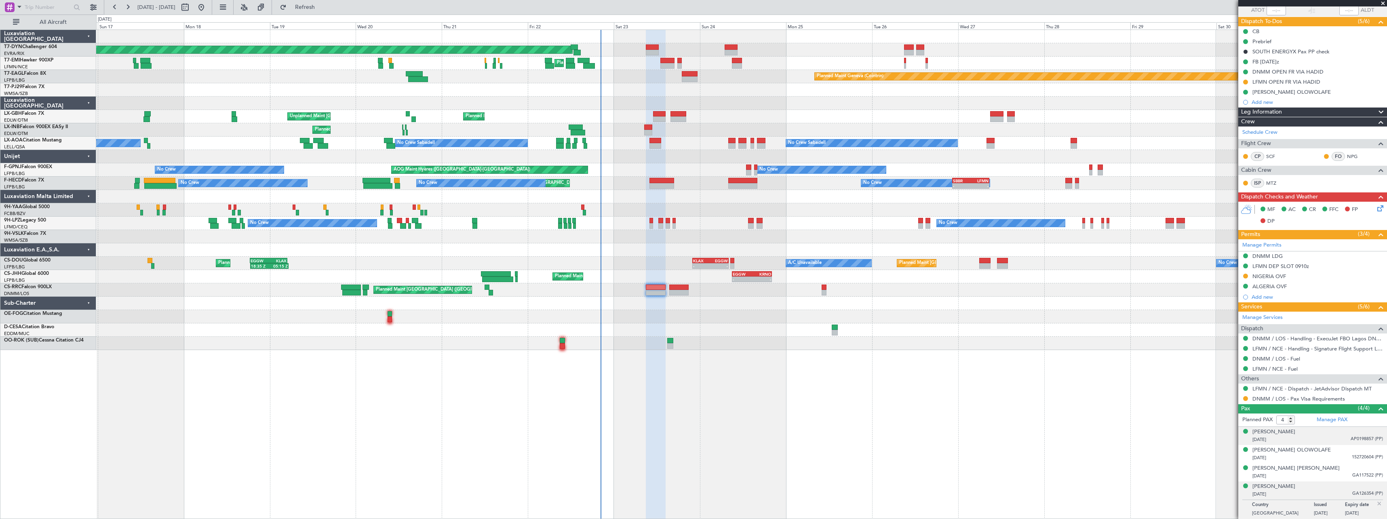
click at [1311, 434] on div "Alex Juwon ABASS 10/12/1992 AP0198857 (PP)" at bounding box center [1317, 436] width 131 height 16
click at [1333, 473] on div "Kayode Olatunji OLOWOLAFE 14/08/1962 152720604 (PP)" at bounding box center [1317, 474] width 131 height 16
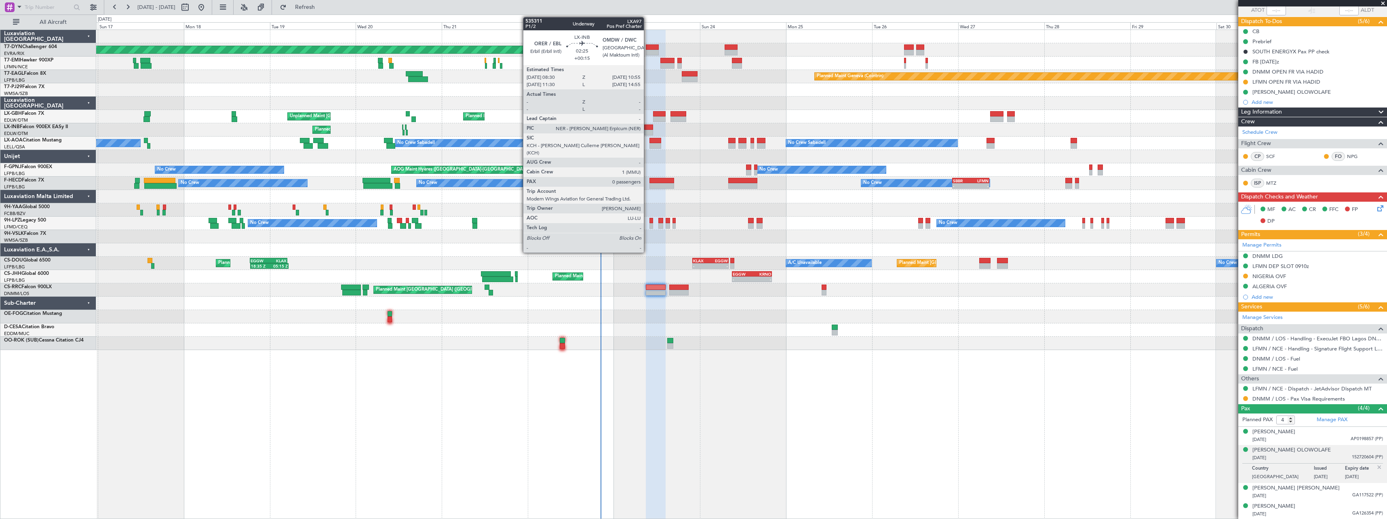
click at [647, 131] on div at bounding box center [648, 133] width 9 height 6
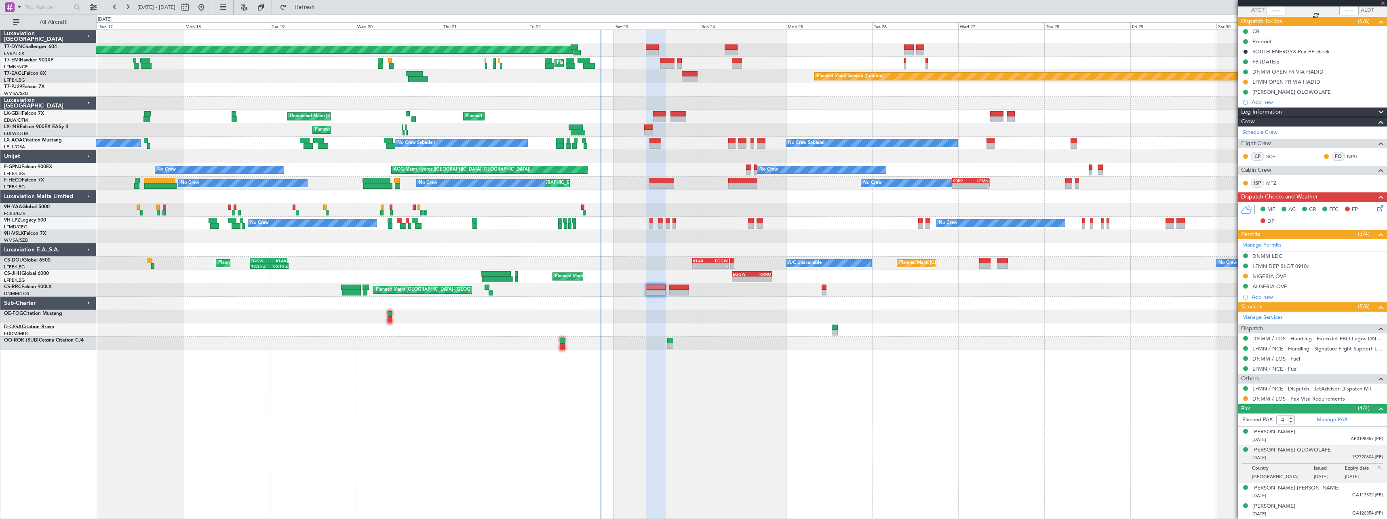
type input "+00:15"
type input "0"
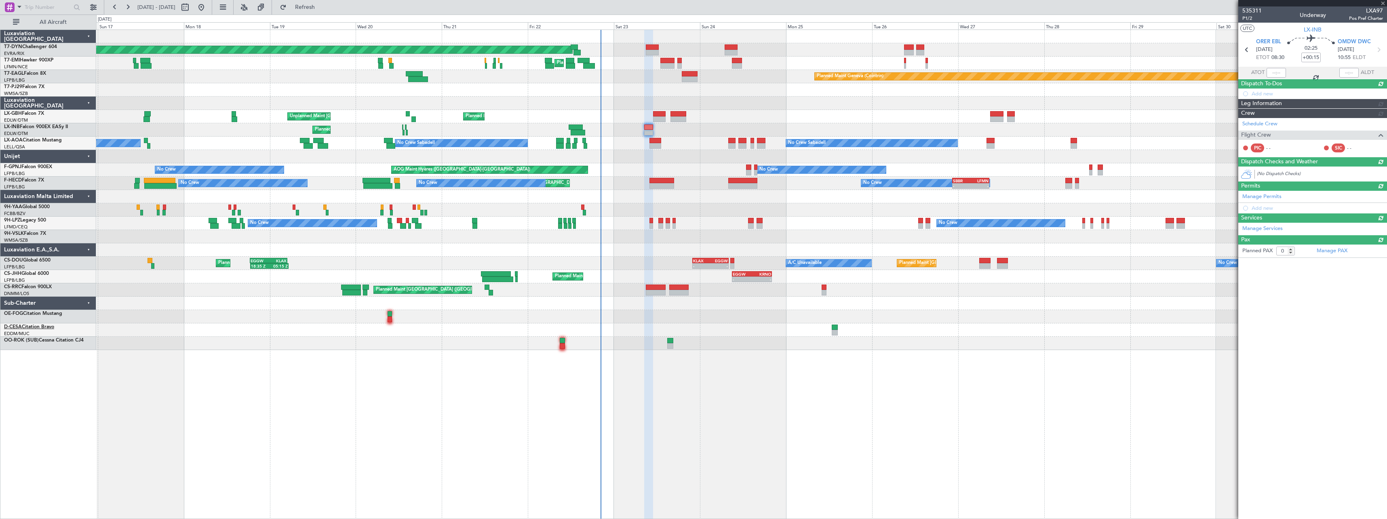
scroll to position [0, 0]
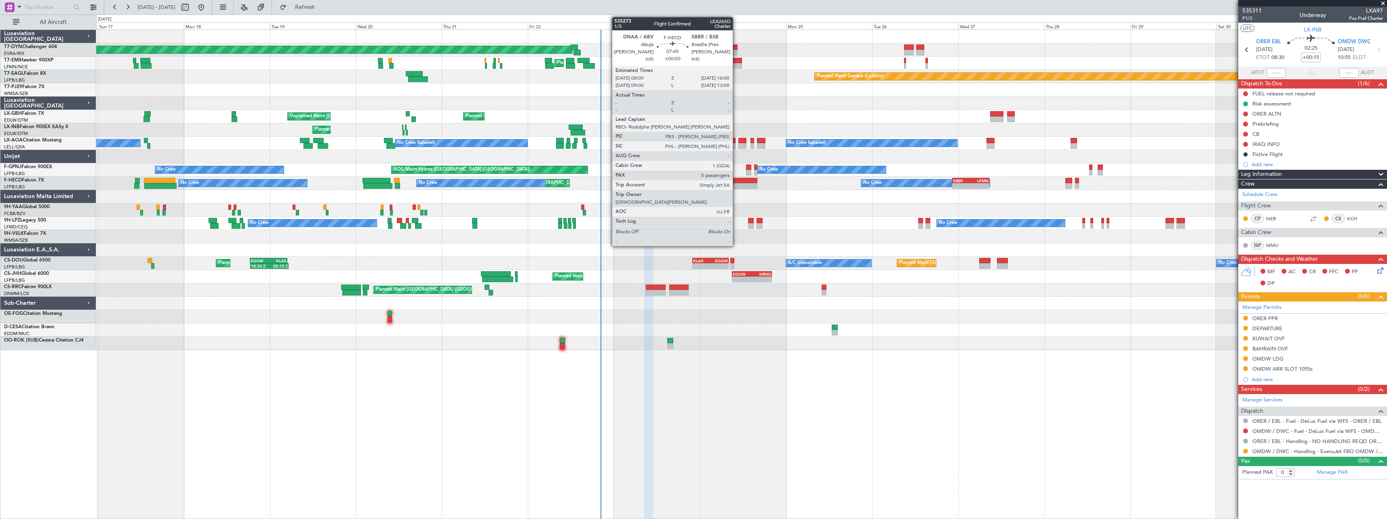
click at [736, 186] on div at bounding box center [742, 186] width 29 height 6
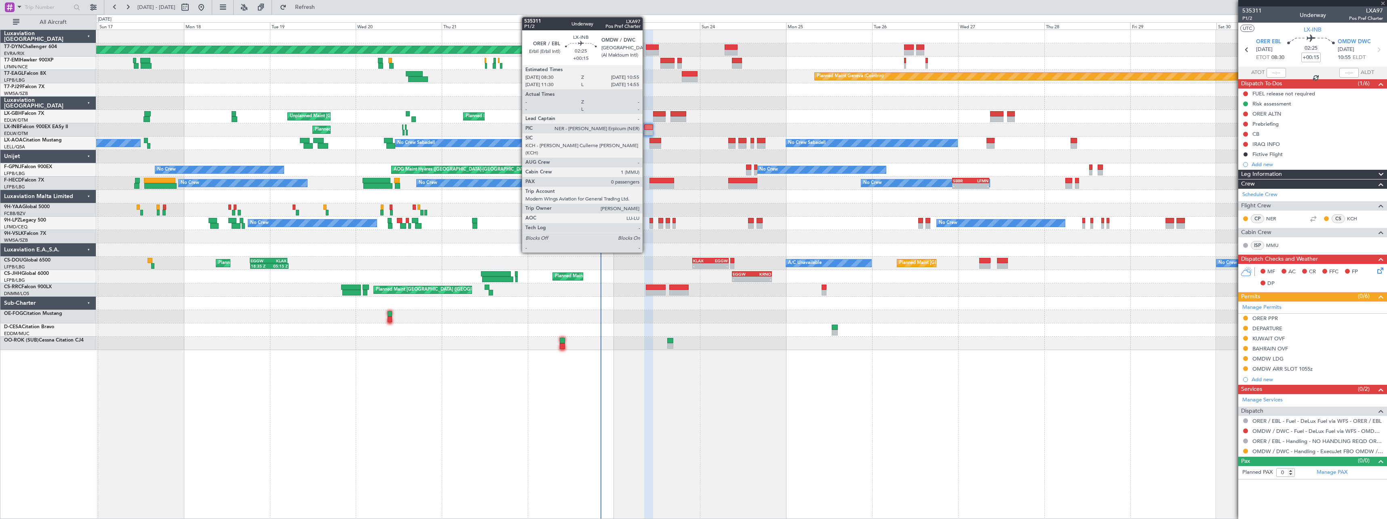
click at [646, 129] on div at bounding box center [648, 127] width 9 height 6
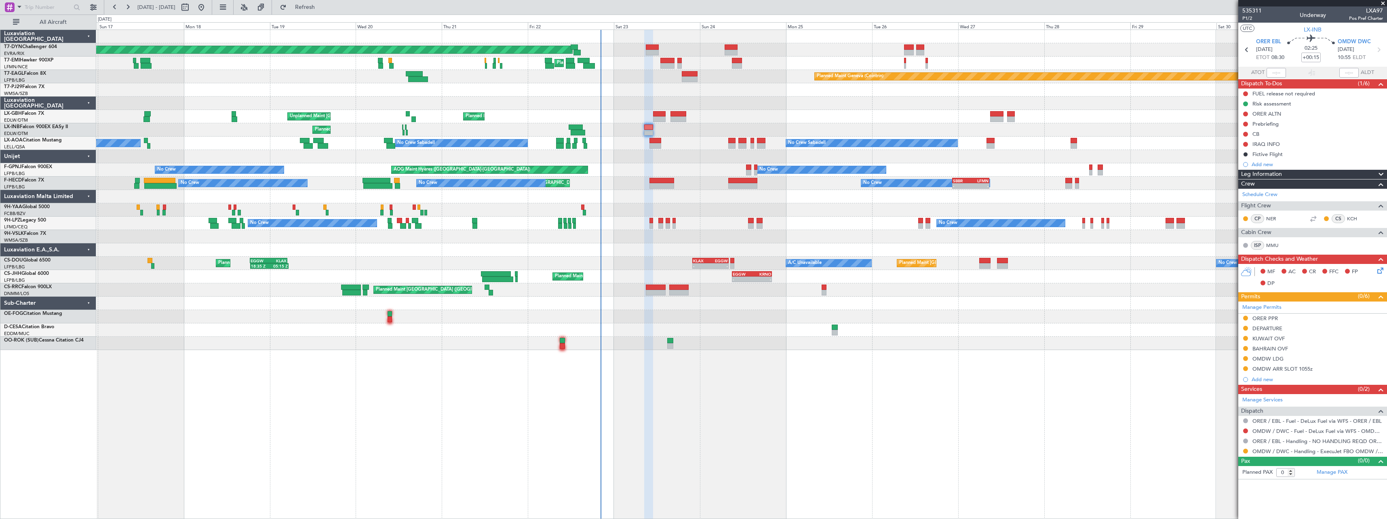
click at [1376, 270] on icon at bounding box center [1379, 269] width 6 height 6
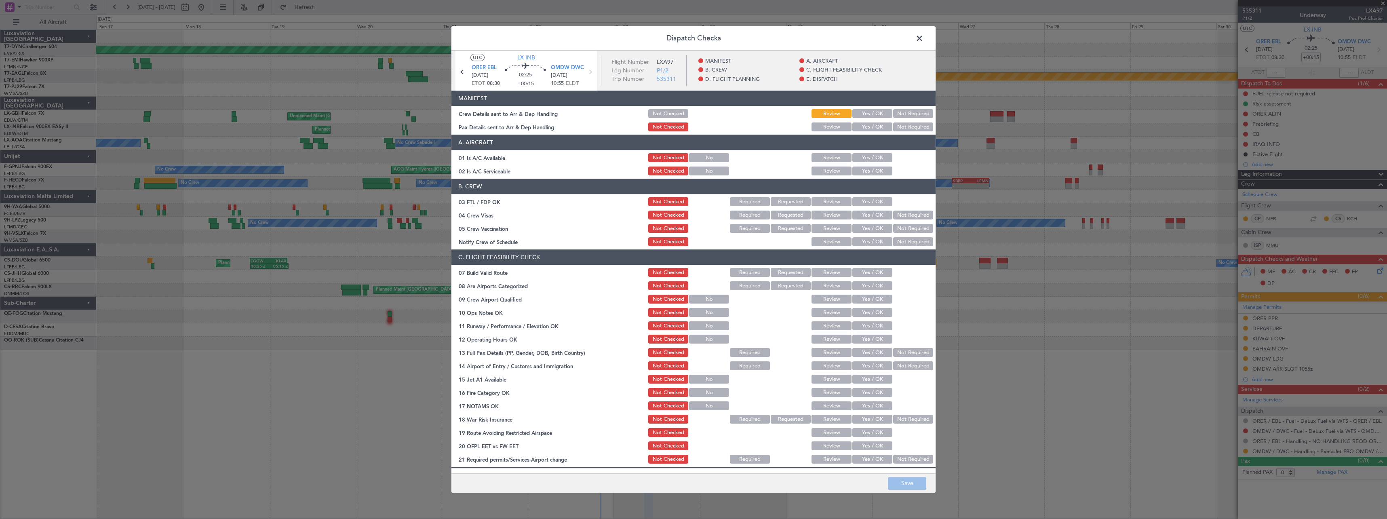
click at [863, 114] on button "Yes / OK" at bounding box center [872, 114] width 40 height 9
click at [908, 124] on button "Not Required" at bounding box center [913, 127] width 40 height 9
click at [925, 486] on button "Save" at bounding box center [907, 483] width 38 height 13
click at [923, 35] on span at bounding box center [923, 40] width 0 height 16
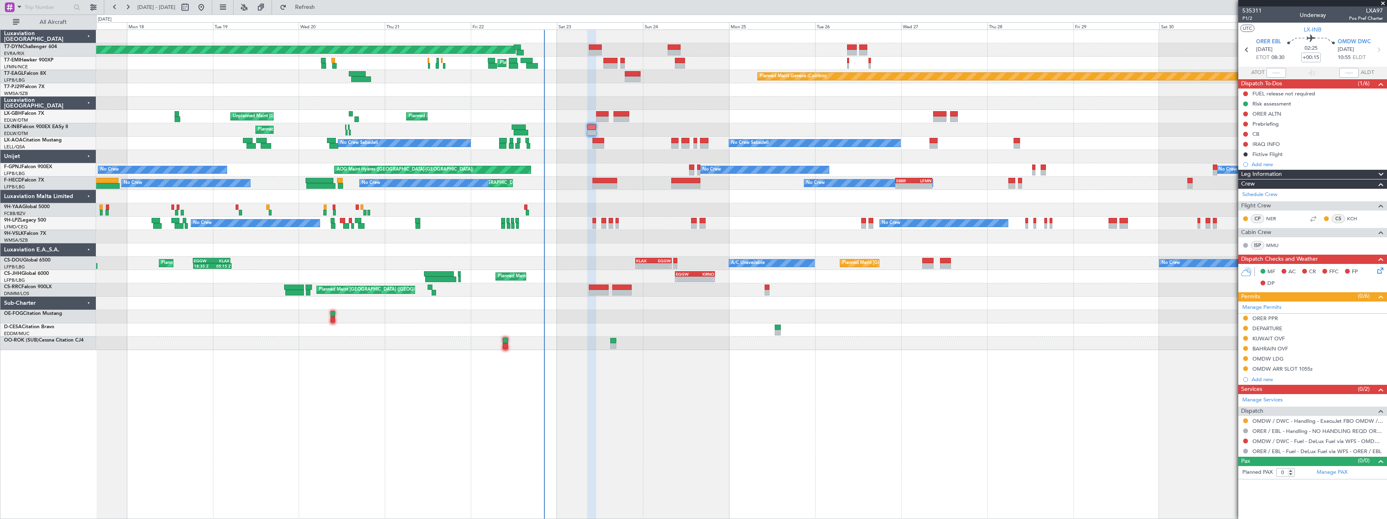
click at [697, 357] on div "Planned Maint Basel-Mulhouse Planned Maint Chester Planned Maint Chester Planne…" at bounding box center [741, 274] width 1291 height 489
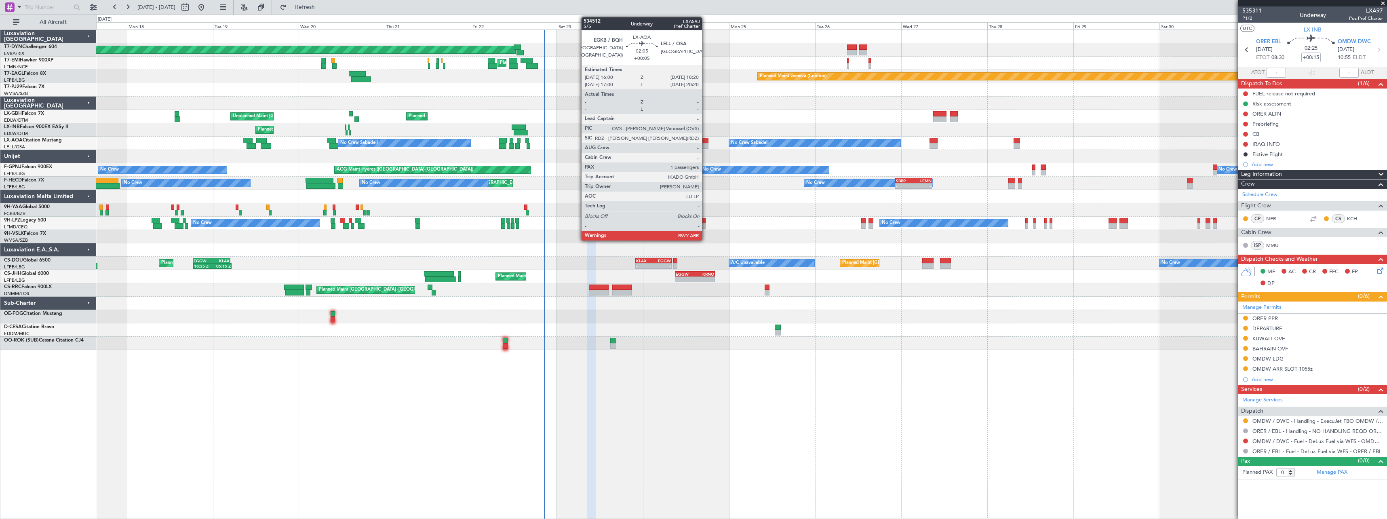
click at [706, 141] on div at bounding box center [704, 141] width 8 height 6
click at [698, 168] on div at bounding box center [698, 167] width 3 height 6
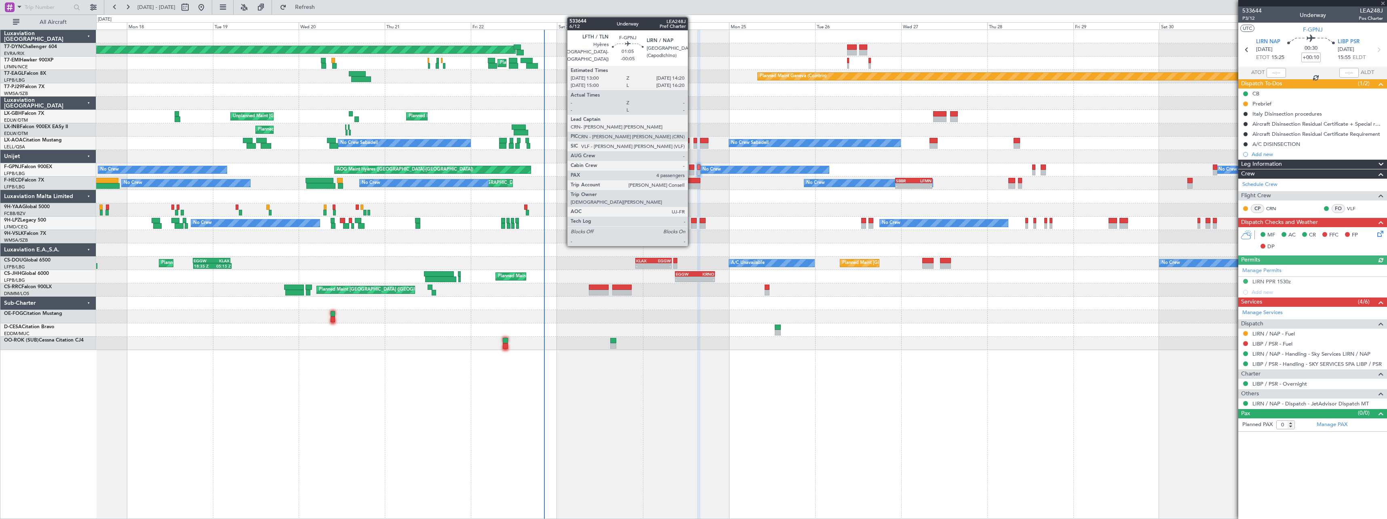
click at [692, 168] on div at bounding box center [691, 167] width 5 height 6
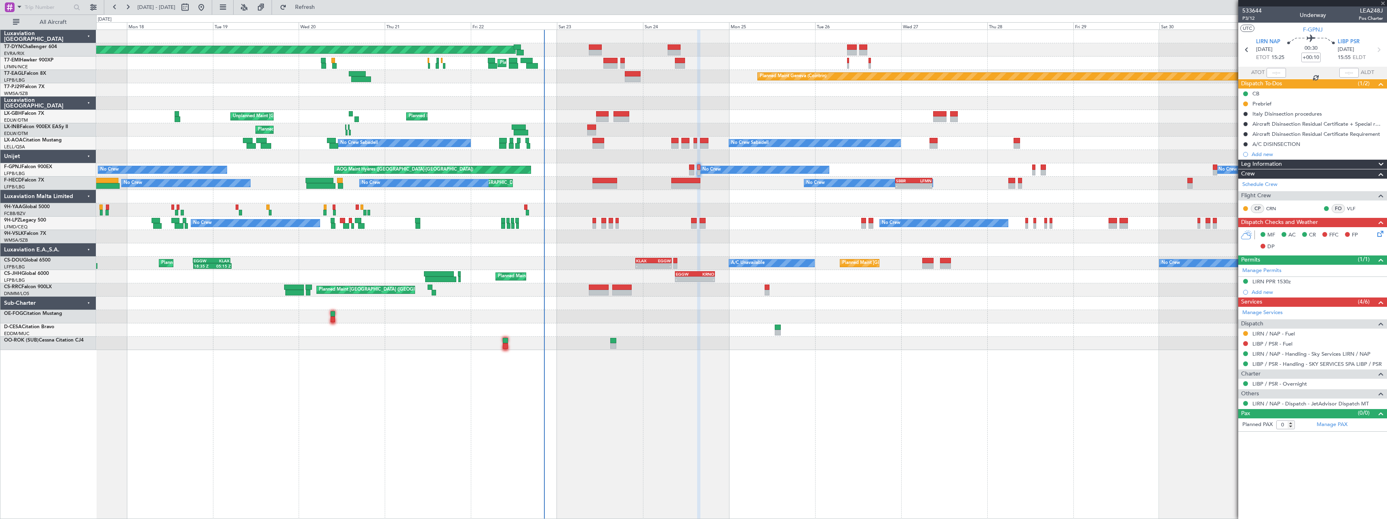
type input "-00:05"
type input "4"
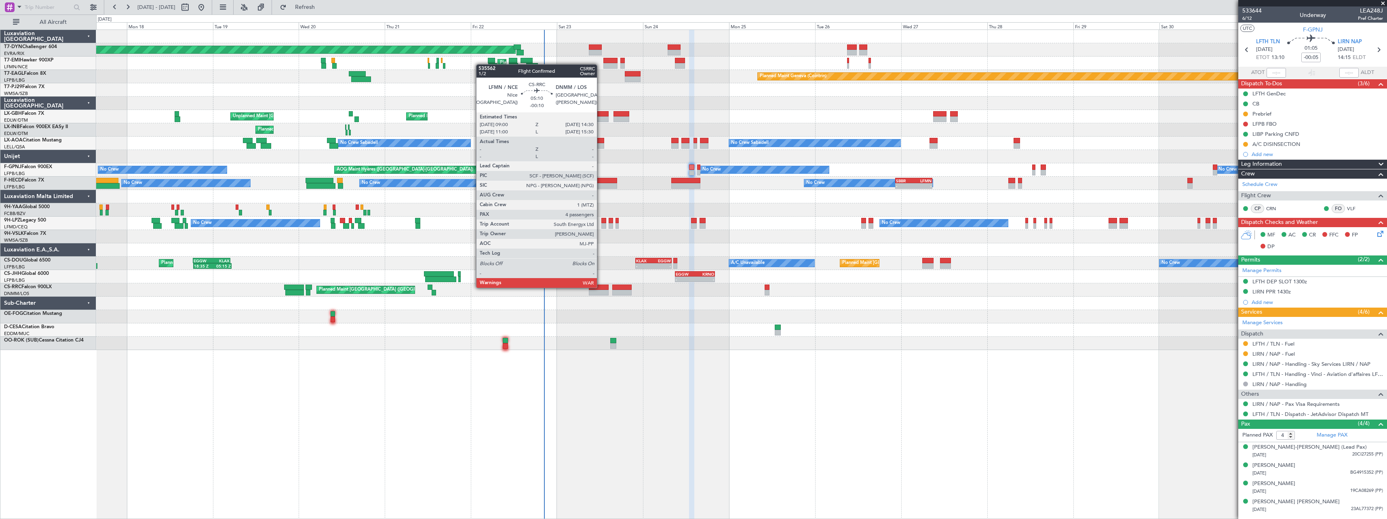
click at [601, 287] on div at bounding box center [599, 288] width 20 height 6
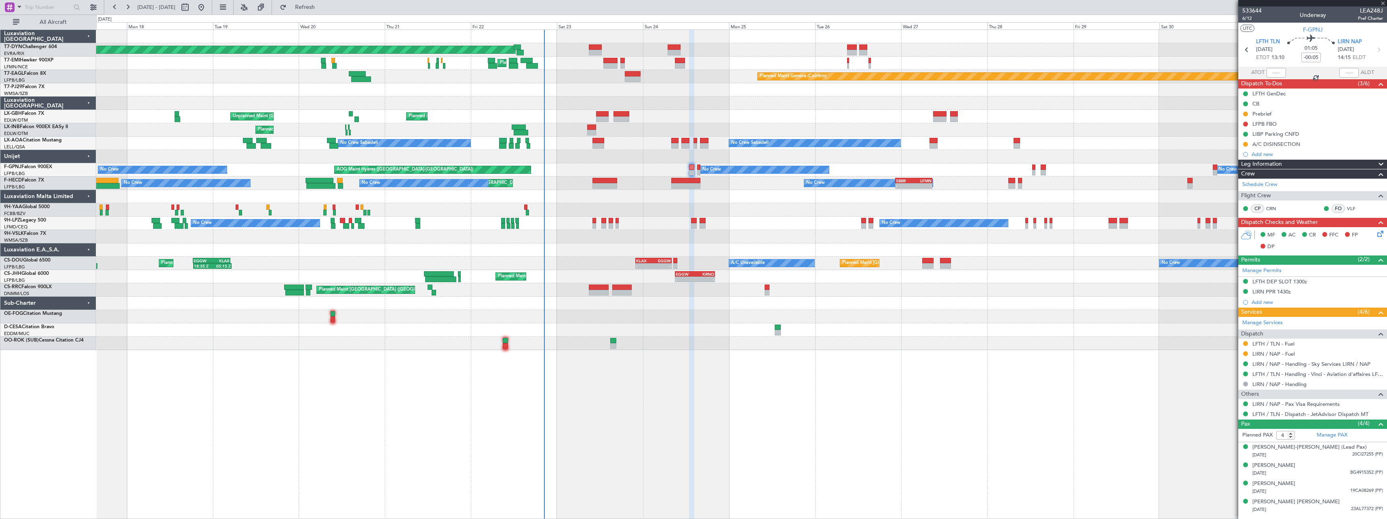
type input "-00:10"
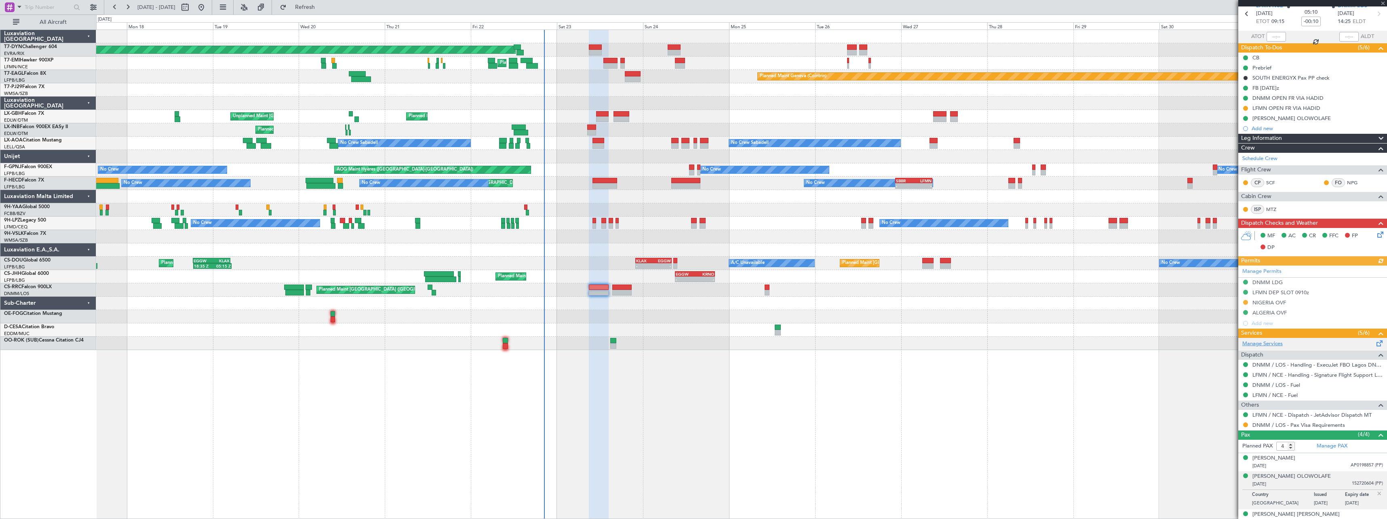
scroll to position [62, 0]
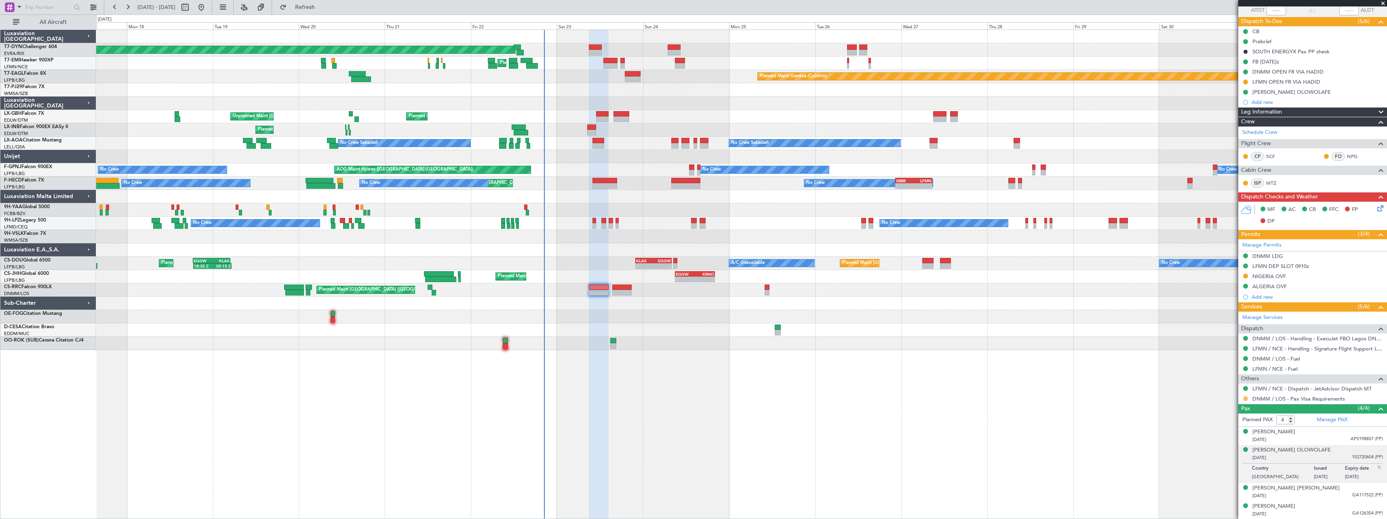
click at [1246, 398] on button at bounding box center [1245, 398] width 5 height 5
click at [1218, 496] on span "Confirmed" at bounding box center [1222, 495] width 25 height 8
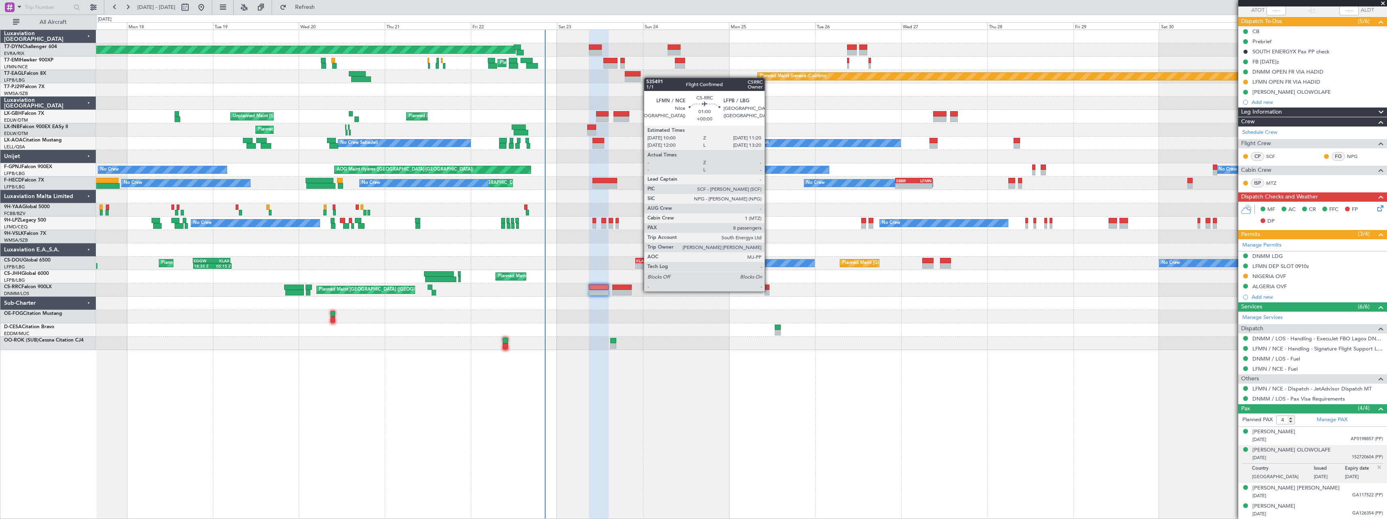
click at [768, 291] on div at bounding box center [767, 293] width 5 height 6
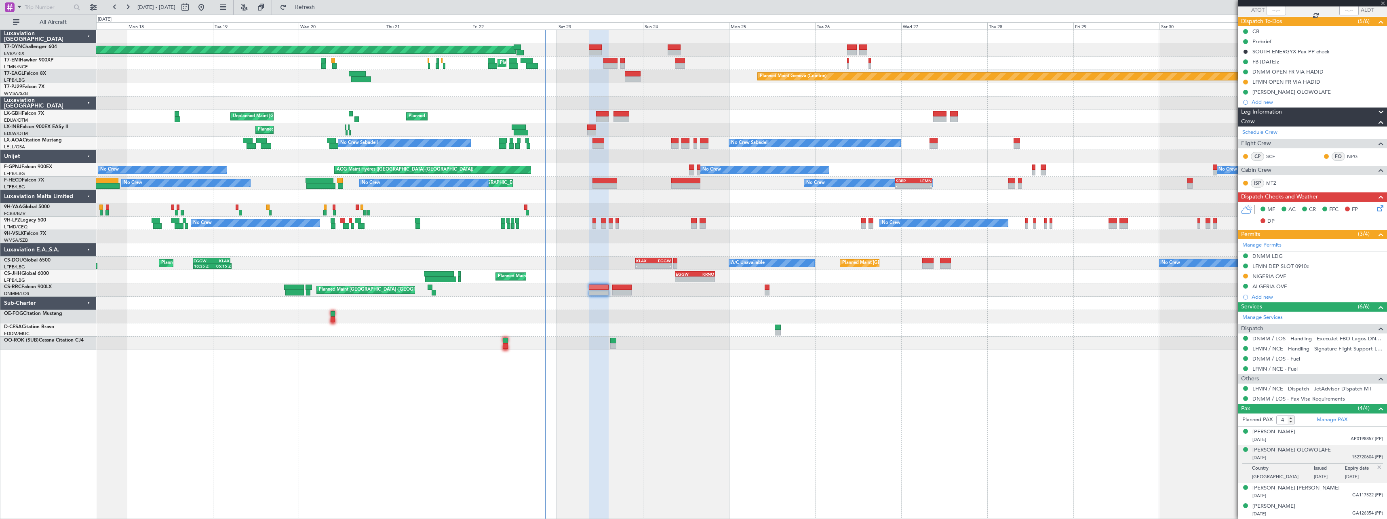
type input "8"
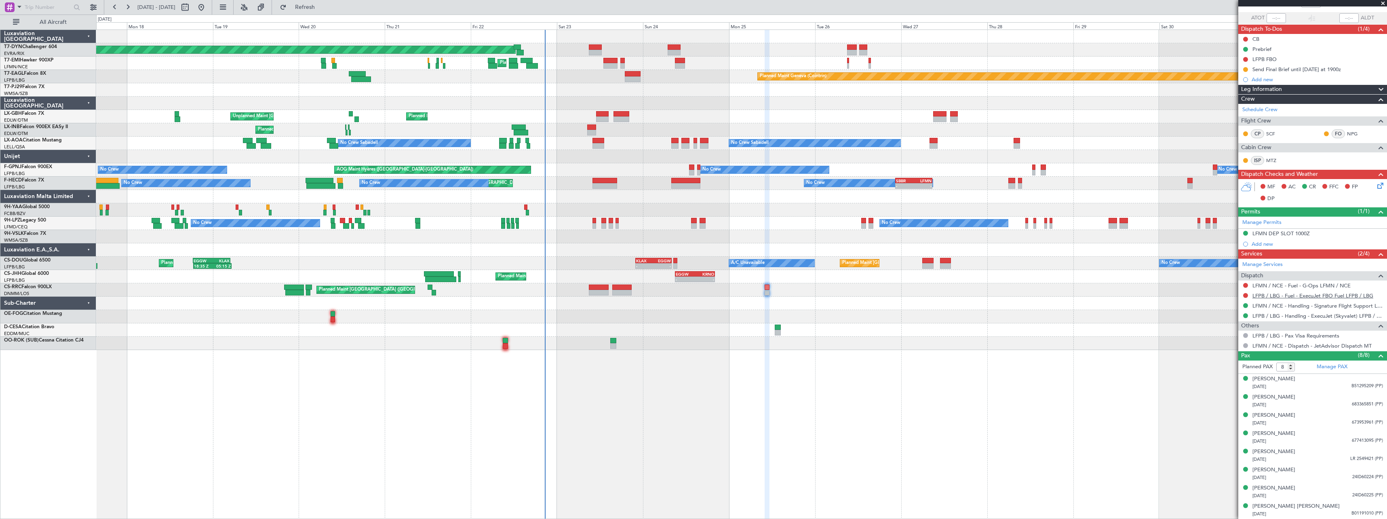
scroll to position [0, 0]
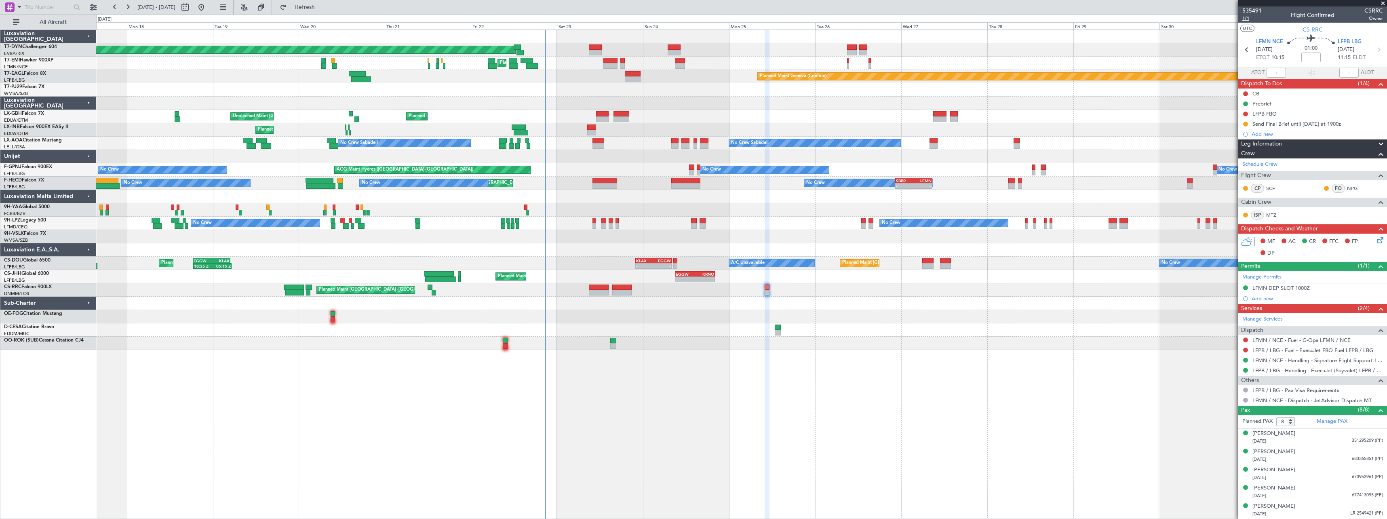
click at [1243, 19] on span "1/1" at bounding box center [1251, 18] width 19 height 7
click at [934, 309] on div at bounding box center [741, 303] width 1290 height 13
click at [1328, 361] on link "LFMN / NCE - Handling - Signature Flight Support LFMN / NCE" at bounding box center [1317, 360] width 131 height 7
click at [1299, 368] on link "LFPB / LBG - Handling - ExecuJet (Skyvalet) LFPB / LBG" at bounding box center [1317, 370] width 131 height 7
click at [1376, 241] on icon at bounding box center [1379, 239] width 6 height 6
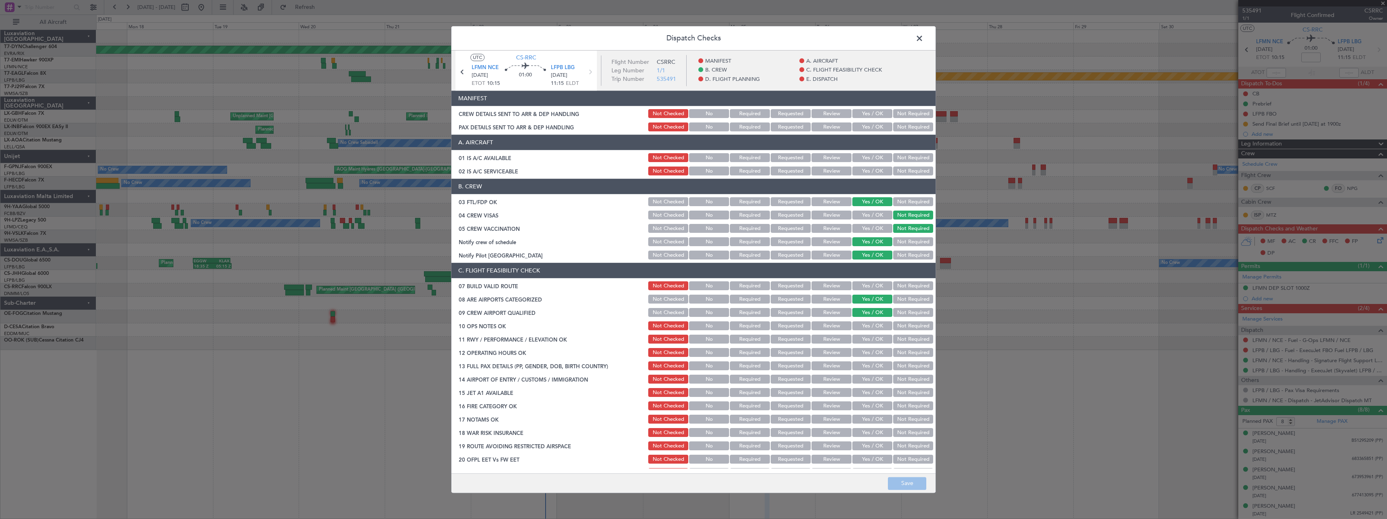
click at [864, 112] on button "Yes / OK" at bounding box center [872, 114] width 40 height 9
click at [864, 122] on div "Yes / OK" at bounding box center [871, 127] width 41 height 11
click at [864, 125] on button "Yes / OK" at bounding box center [872, 127] width 40 height 9
click at [900, 487] on button "Save" at bounding box center [907, 483] width 38 height 13
click at [923, 40] on span at bounding box center [923, 40] width 0 height 16
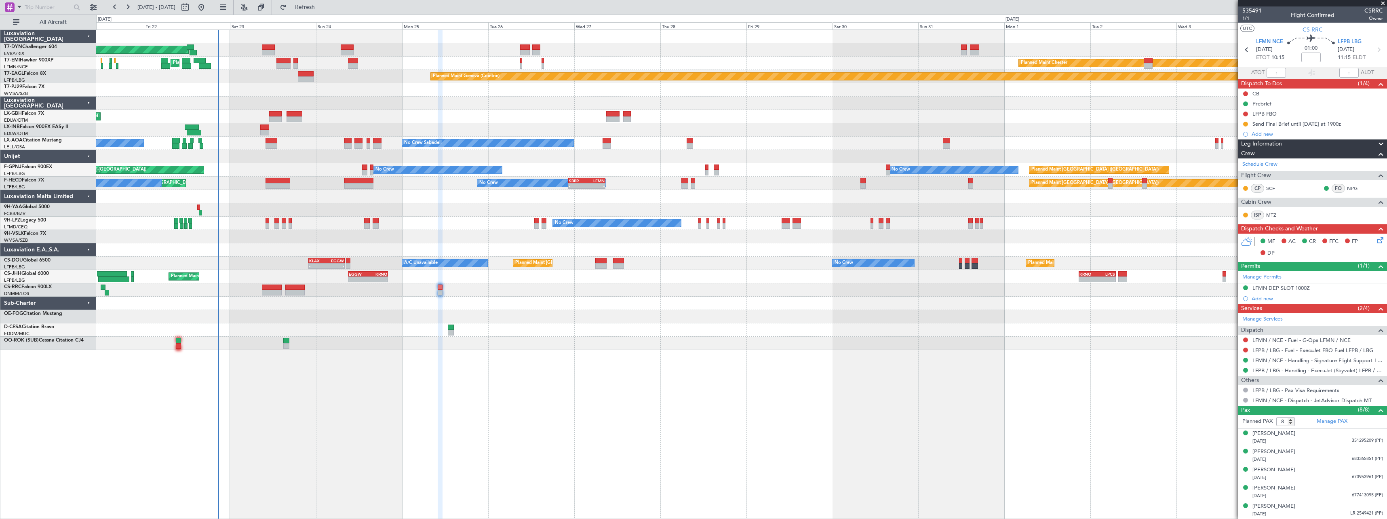
click at [711, 312] on div "Planned Maint Basel-Mulhouse Planned Maint Chester Planned Maint Chester Planne…" at bounding box center [741, 190] width 1290 height 320
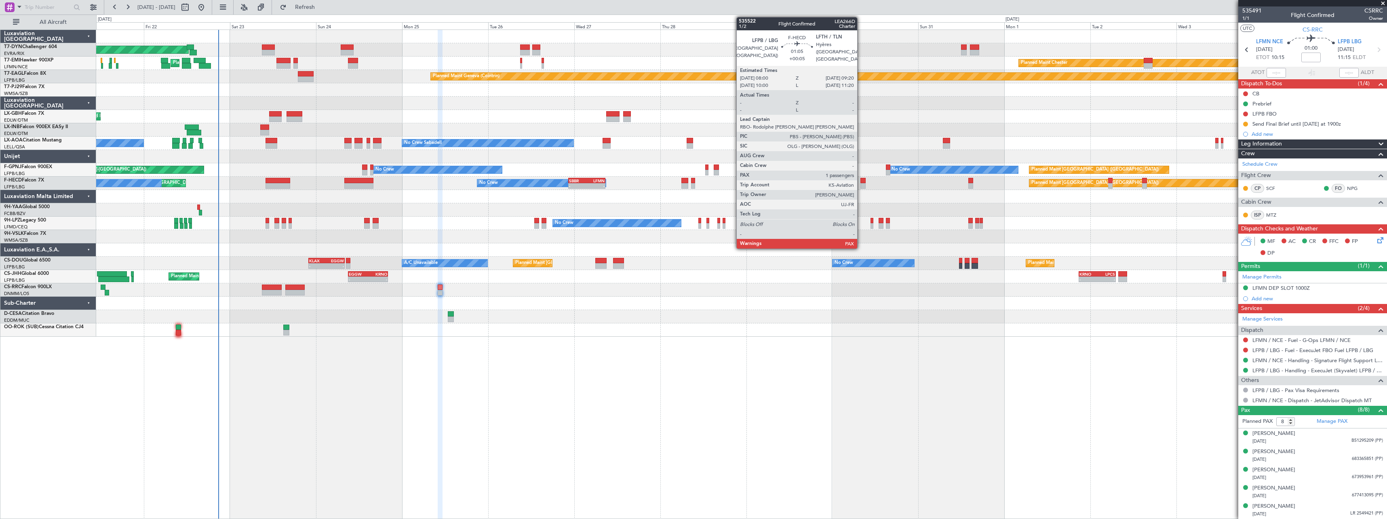
click at [861, 184] on div at bounding box center [862, 186] width 5 height 6
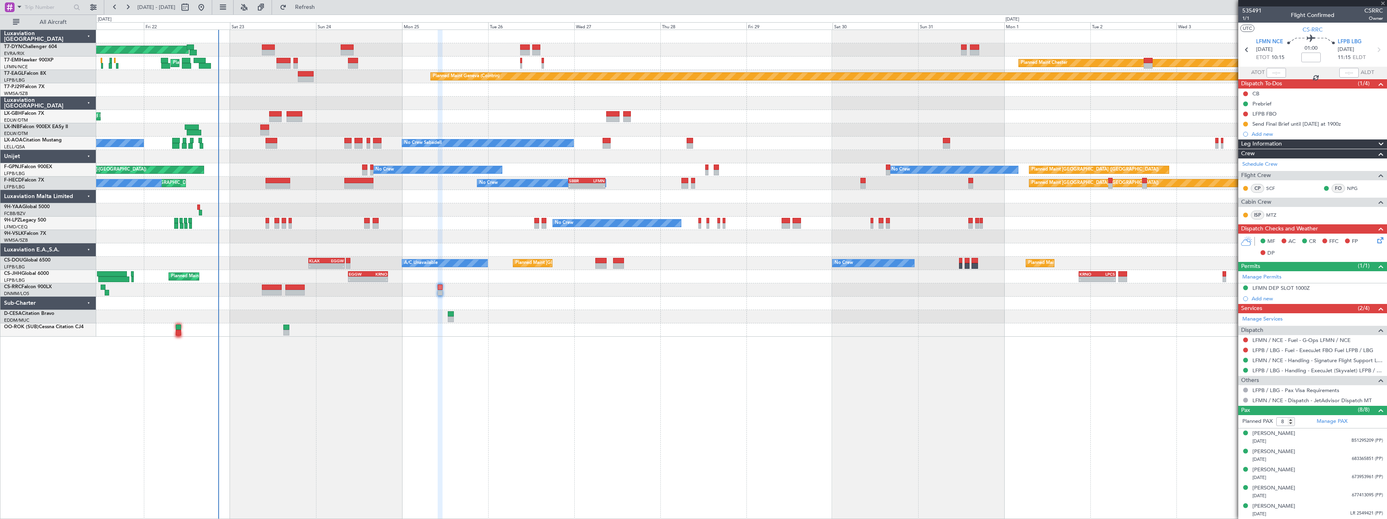
type input "+00:05"
type input "5"
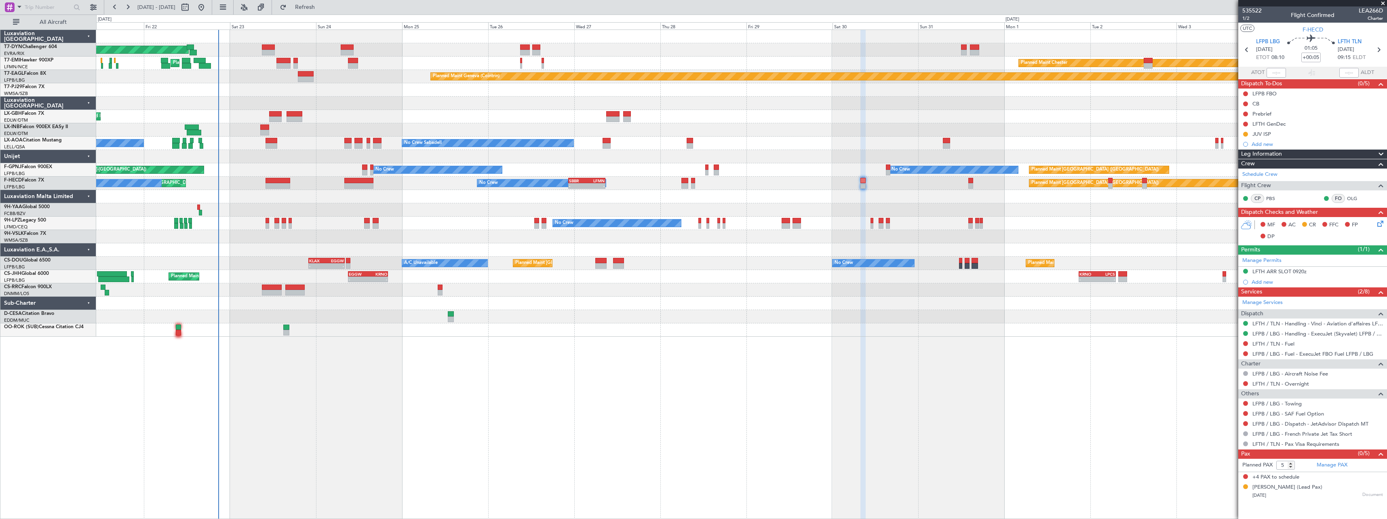
click at [266, 49] on div at bounding box center [268, 47] width 13 height 6
type input "+00:25"
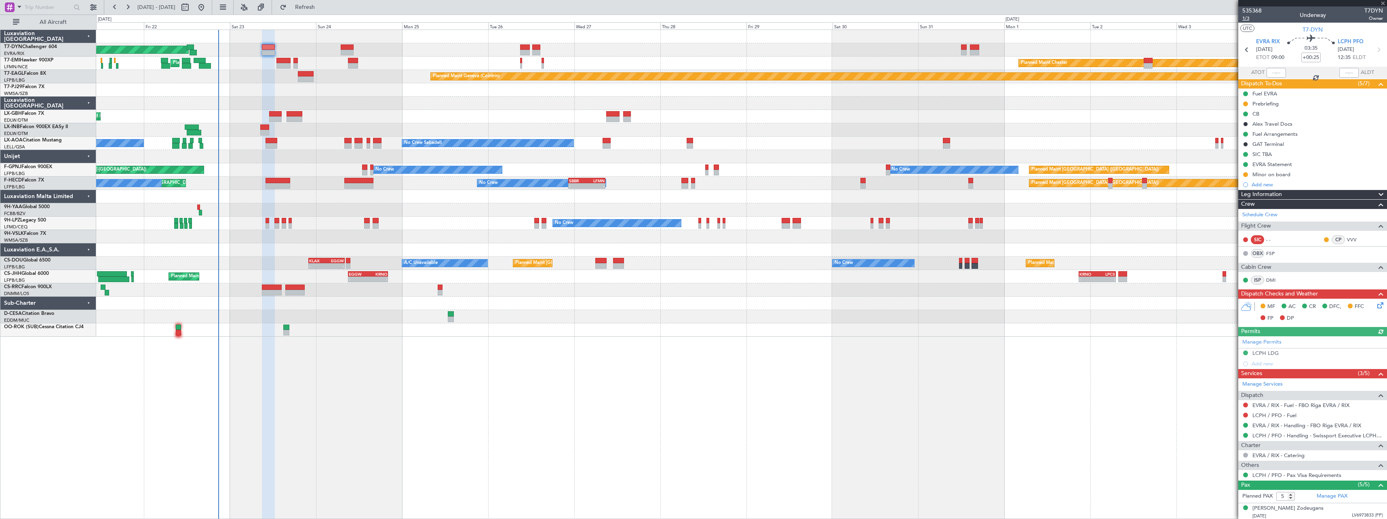
click at [1249, 18] on span "1/3" at bounding box center [1251, 18] width 19 height 7
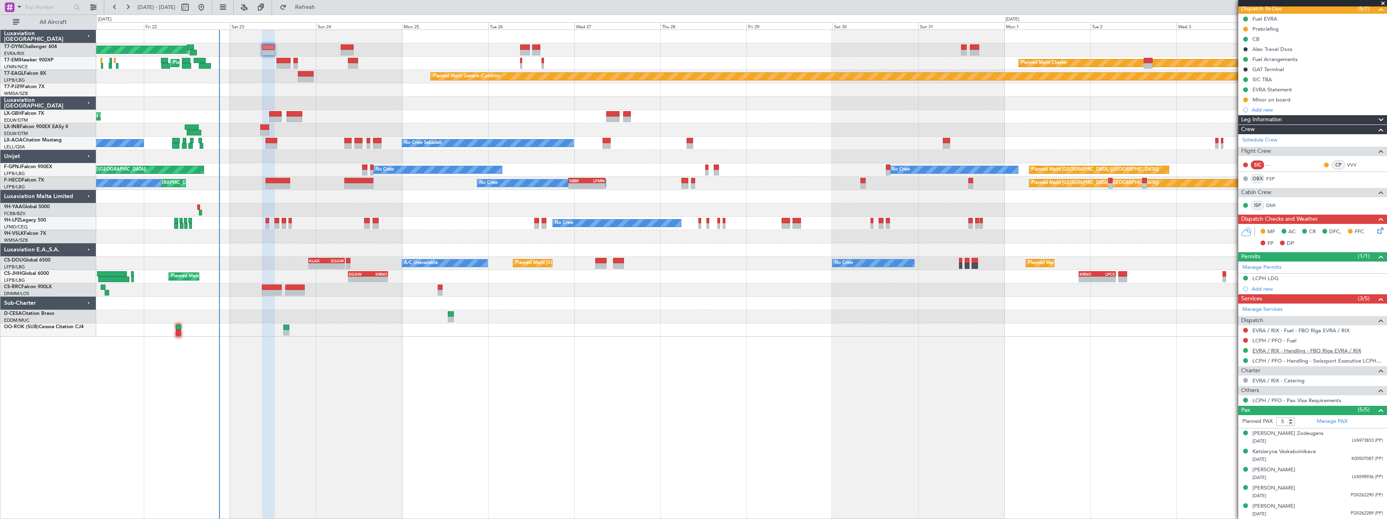
click at [1323, 350] on link "EVRA / RIX - Handling - FBO Riga EVRA / RIX" at bounding box center [1306, 350] width 109 height 7
click at [1377, 226] on icon at bounding box center [1379, 229] width 6 height 6
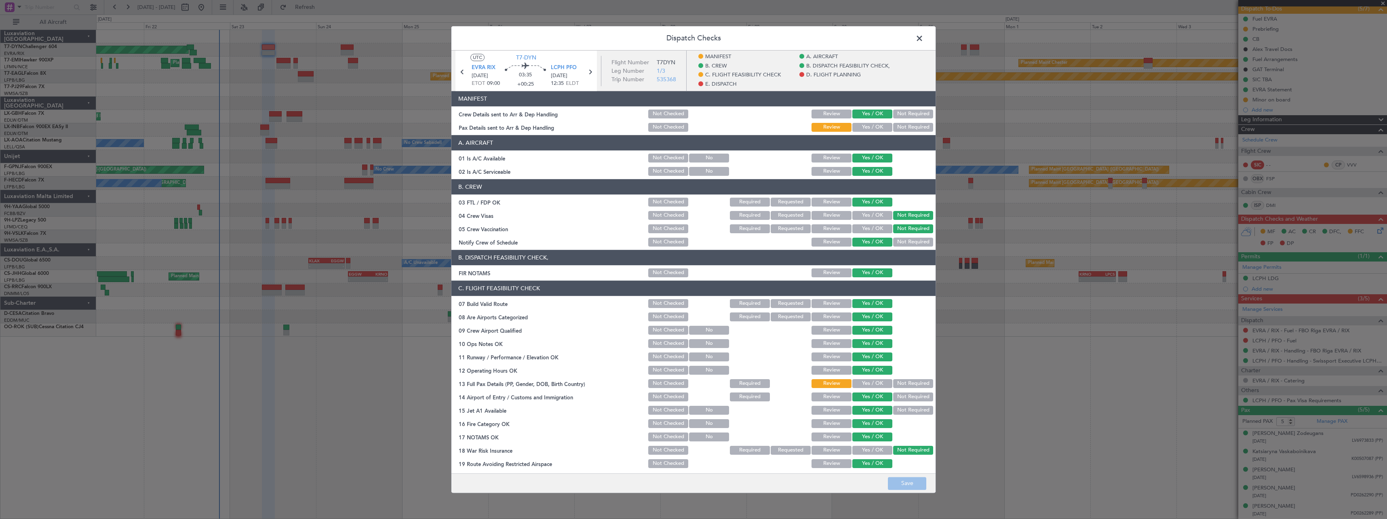
click at [862, 123] on button "Yes / OK" at bounding box center [872, 127] width 40 height 9
click at [907, 483] on button "Save" at bounding box center [907, 483] width 38 height 13
click at [923, 42] on span at bounding box center [923, 40] width 0 height 16
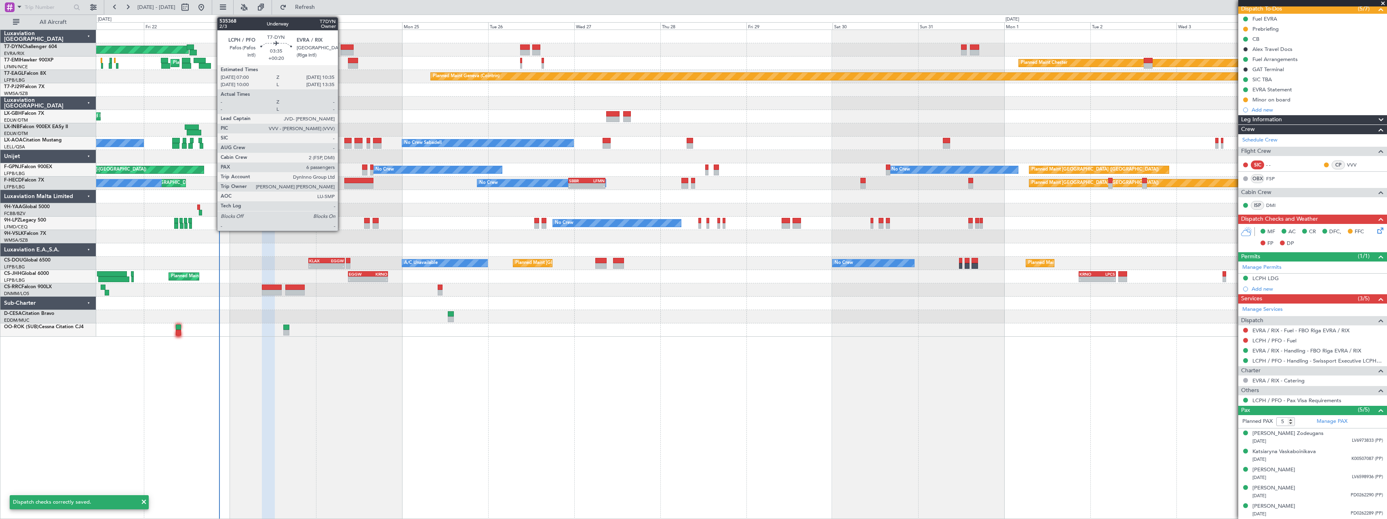
click at [342, 50] on div at bounding box center [347, 53] width 13 height 6
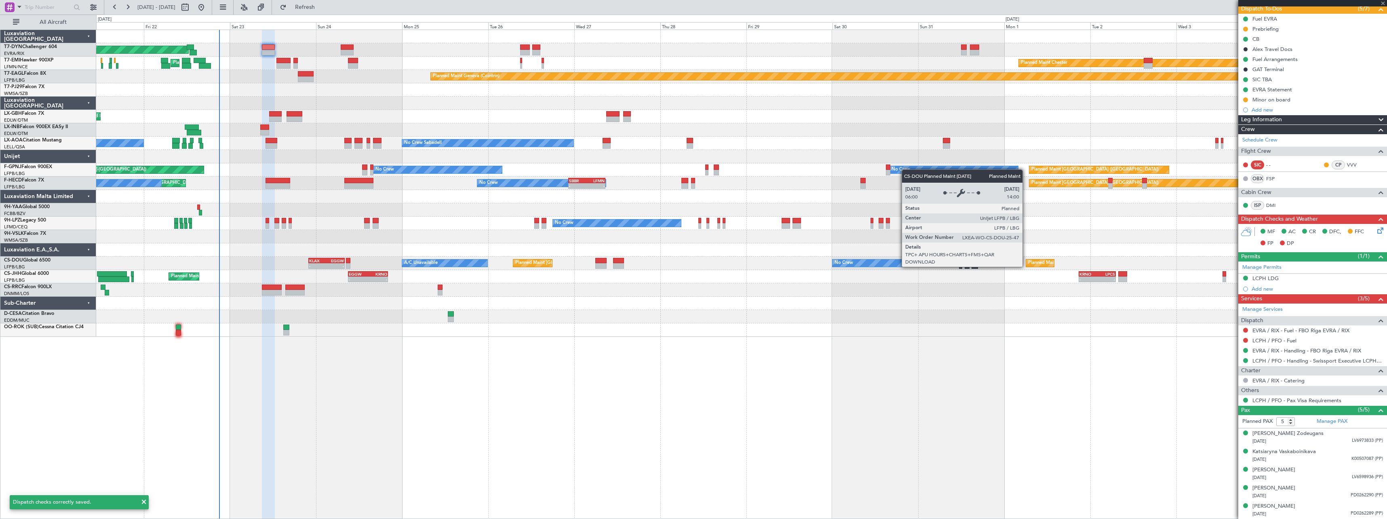
type input "+00:20"
type input "6"
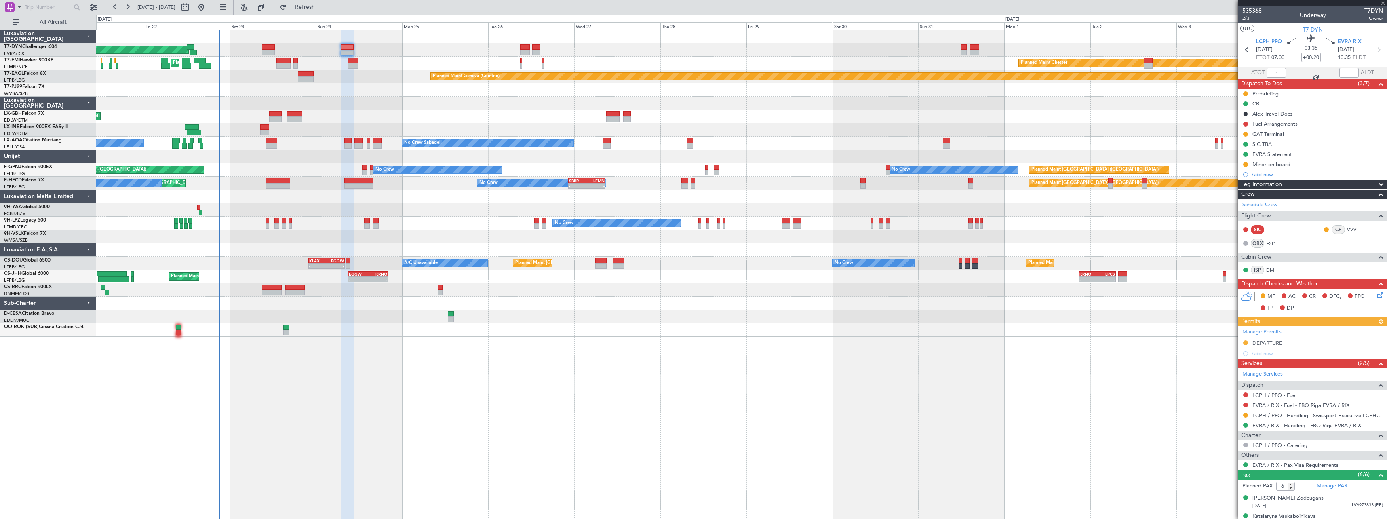
click at [1376, 296] on icon at bounding box center [1379, 294] width 6 height 6
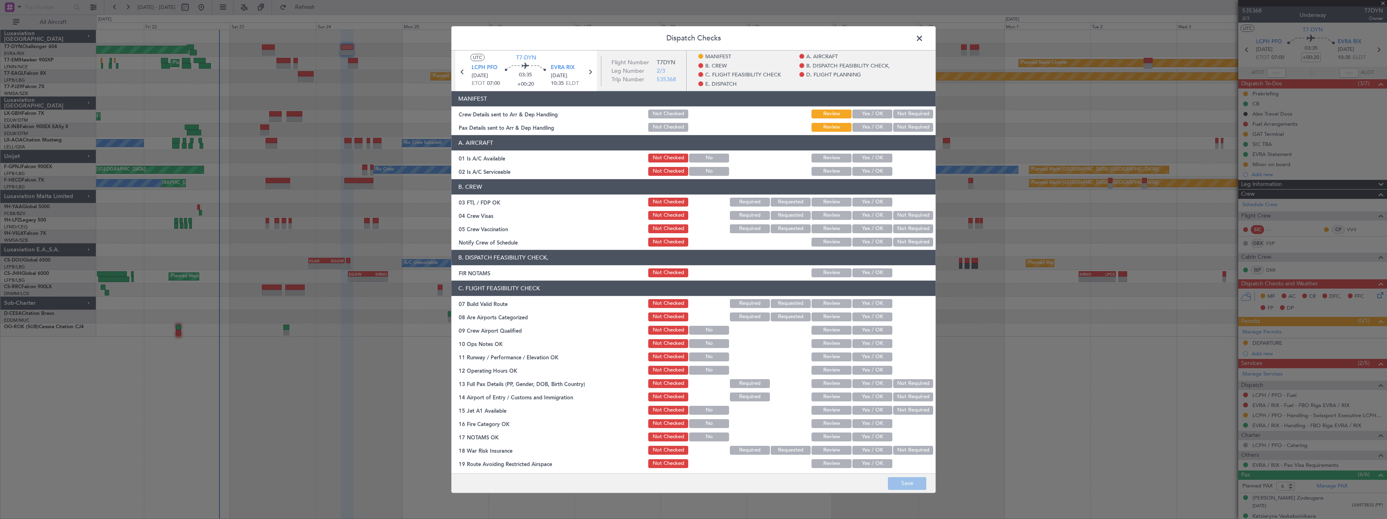
click at [864, 116] on button "Yes / OK" at bounding box center [872, 114] width 40 height 9
click at [860, 127] on button "Yes / OK" at bounding box center [872, 127] width 40 height 9
click at [910, 491] on footer "Save" at bounding box center [693, 482] width 484 height 19
click at [910, 486] on button "Save" at bounding box center [907, 483] width 38 height 13
click at [923, 41] on span at bounding box center [923, 40] width 0 height 16
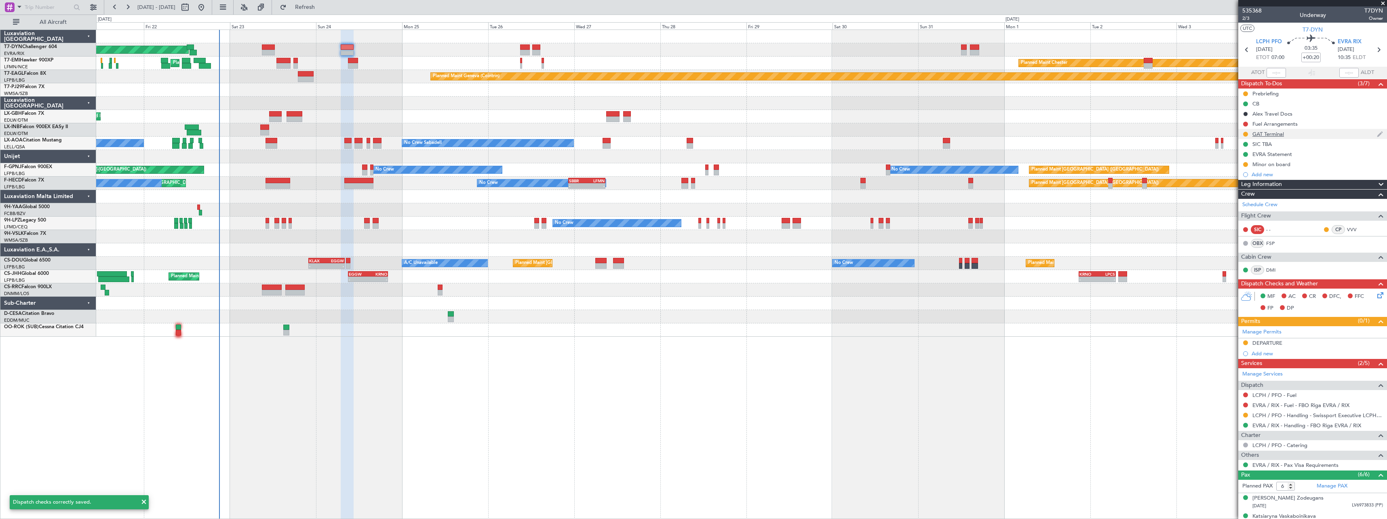
click at [1324, 135] on div "GAT Terminal" at bounding box center [1312, 134] width 149 height 10
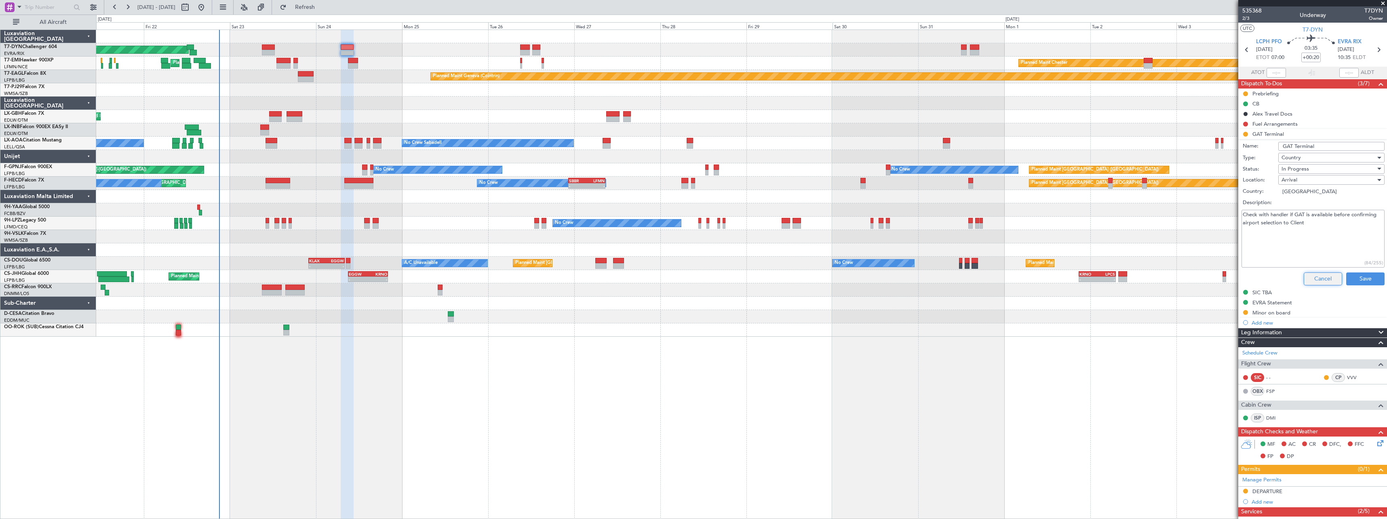
click at [1317, 275] on button "Cancel" at bounding box center [1323, 278] width 38 height 13
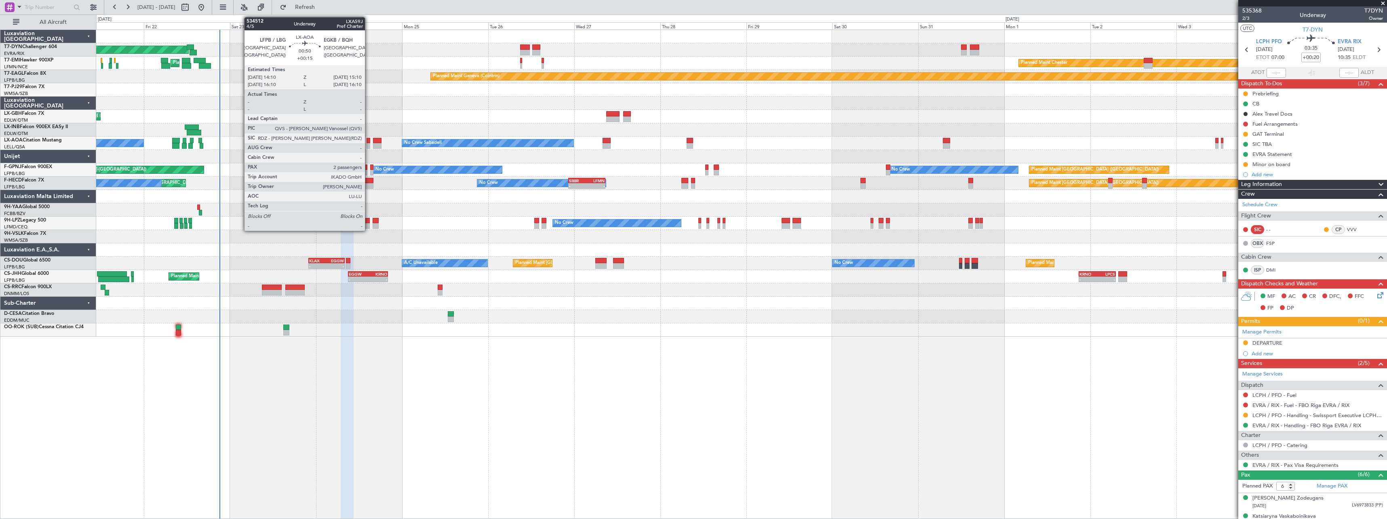
click at [369, 141] on div at bounding box center [369, 141] width 4 height 6
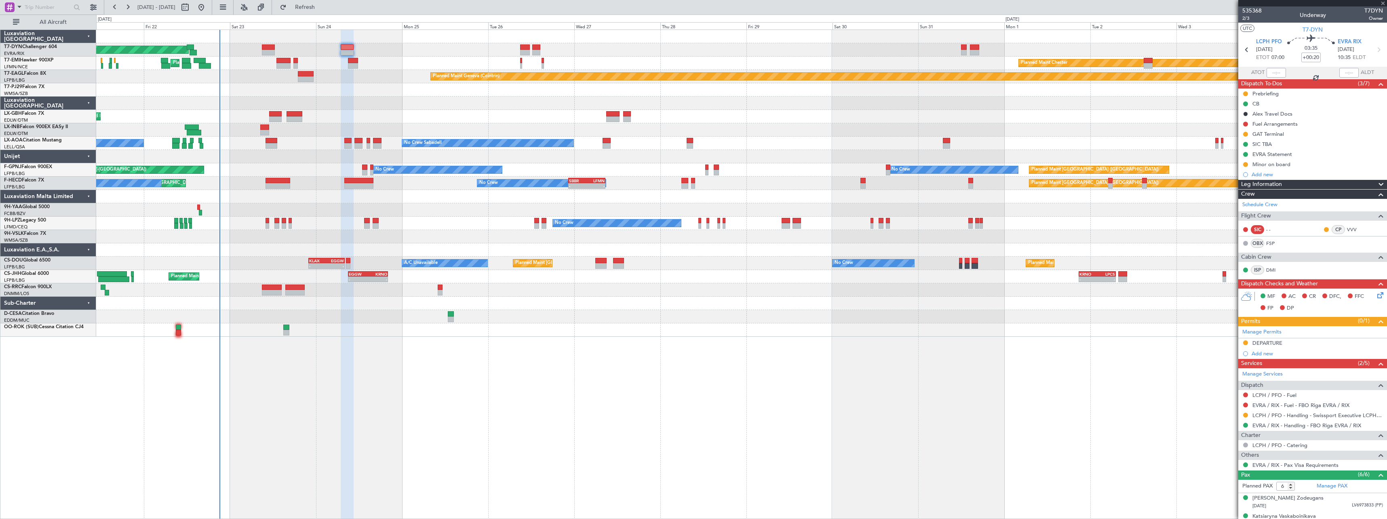
type input "+00:15"
type input "2"
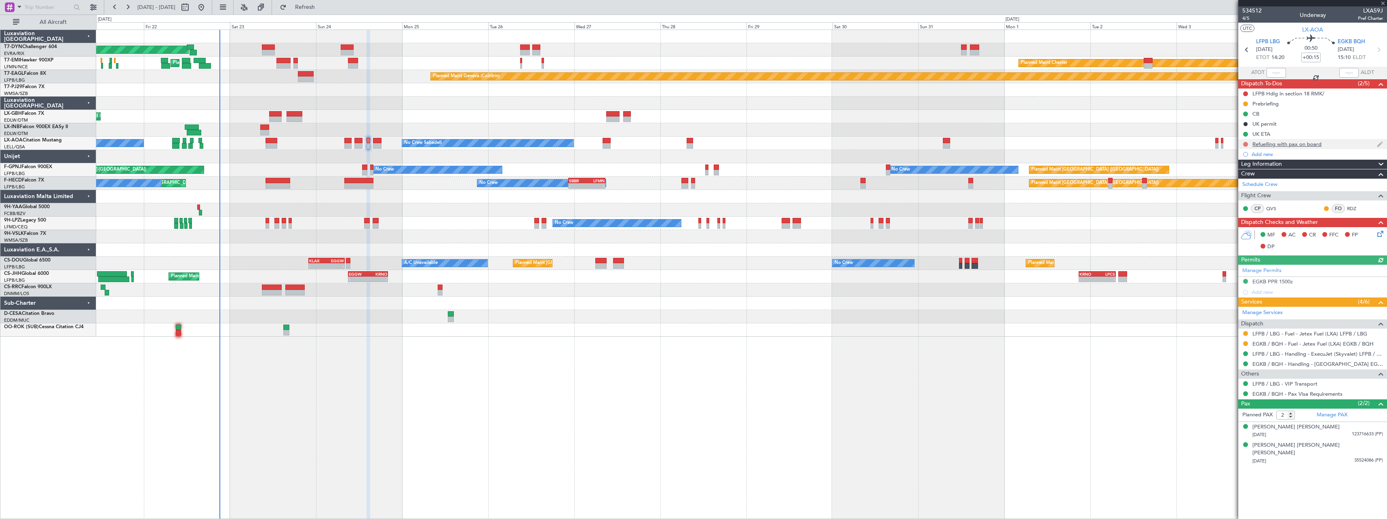
click at [1246, 144] on button at bounding box center [1245, 144] width 5 height 5
click at [1245, 168] on span "In Progress" at bounding box center [1249, 168] width 27 height 8
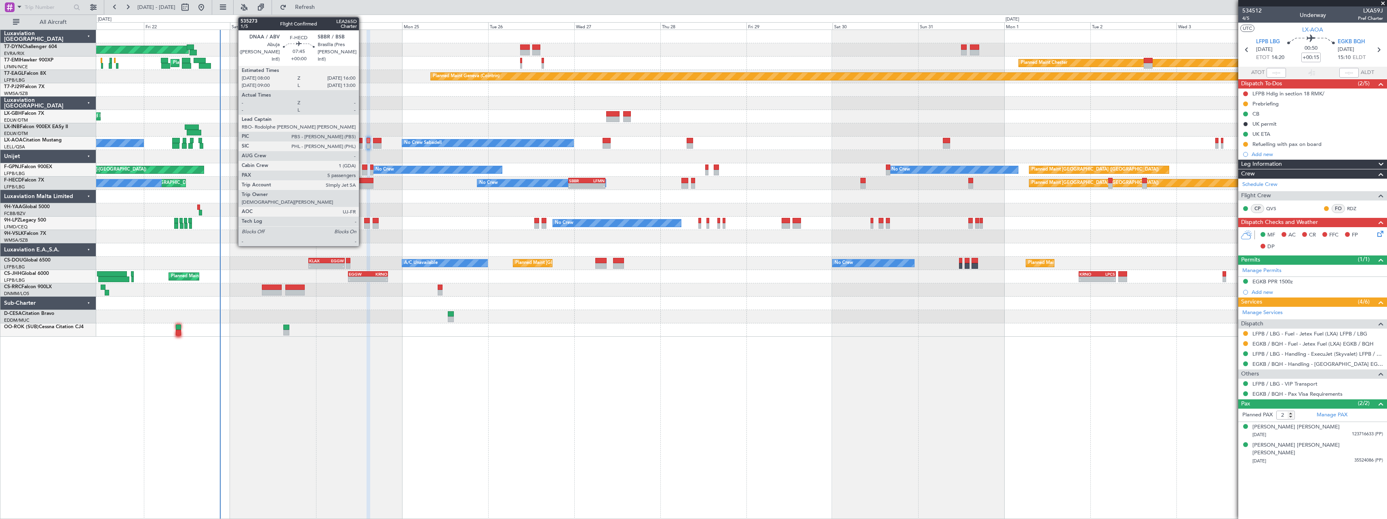
click at [363, 184] on div at bounding box center [358, 186] width 29 height 6
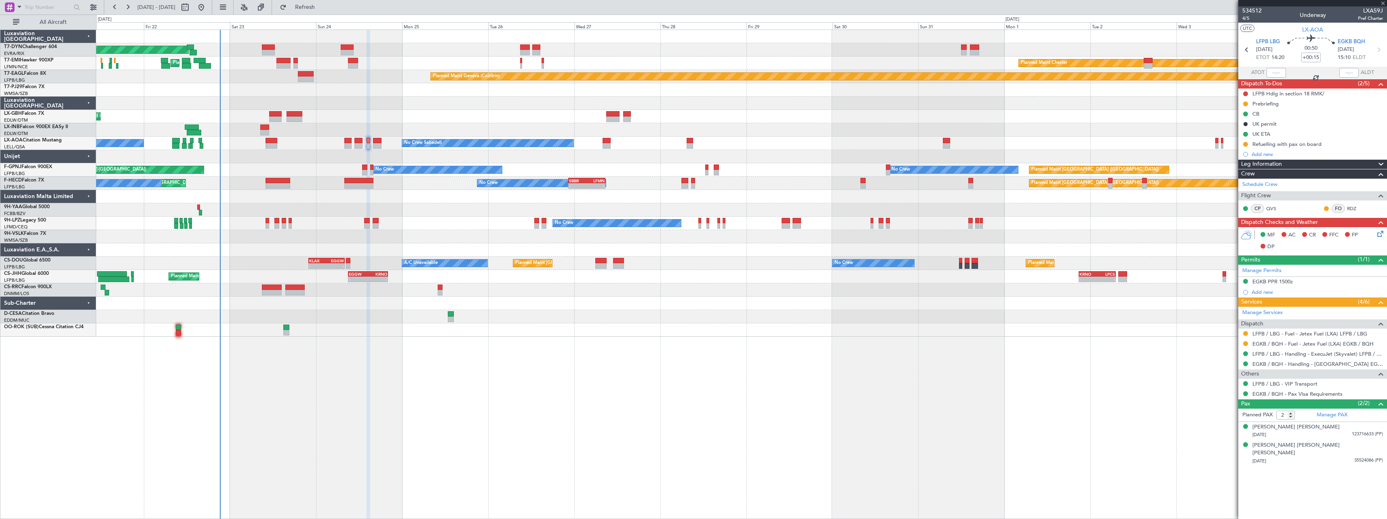
type input "5"
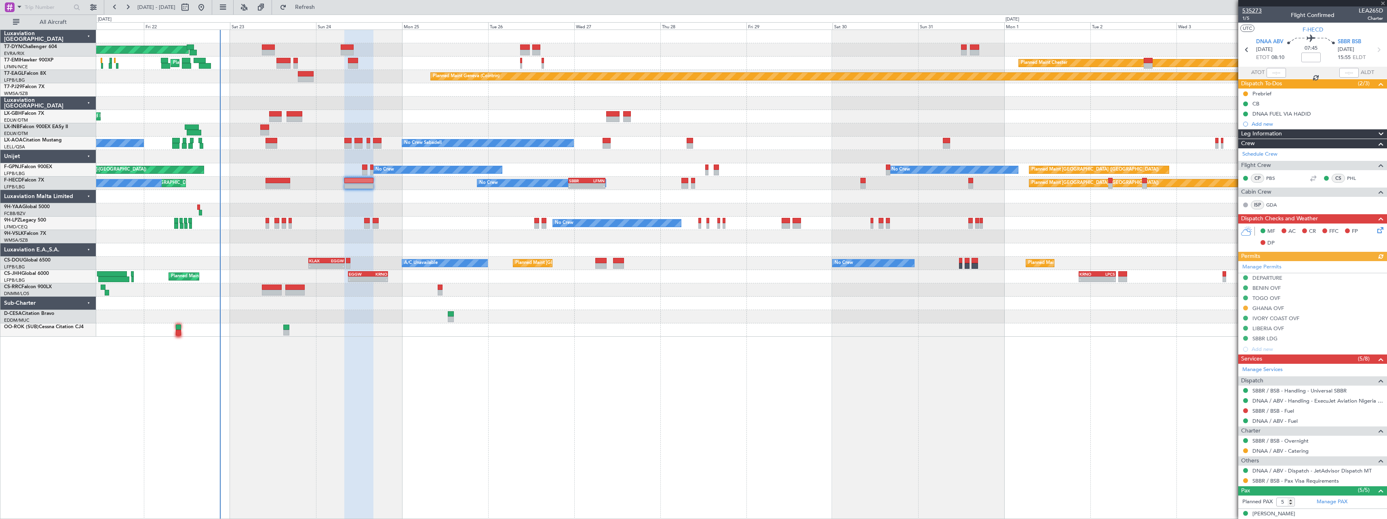
click at [1259, 10] on span "535273" at bounding box center [1251, 10] width 19 height 8
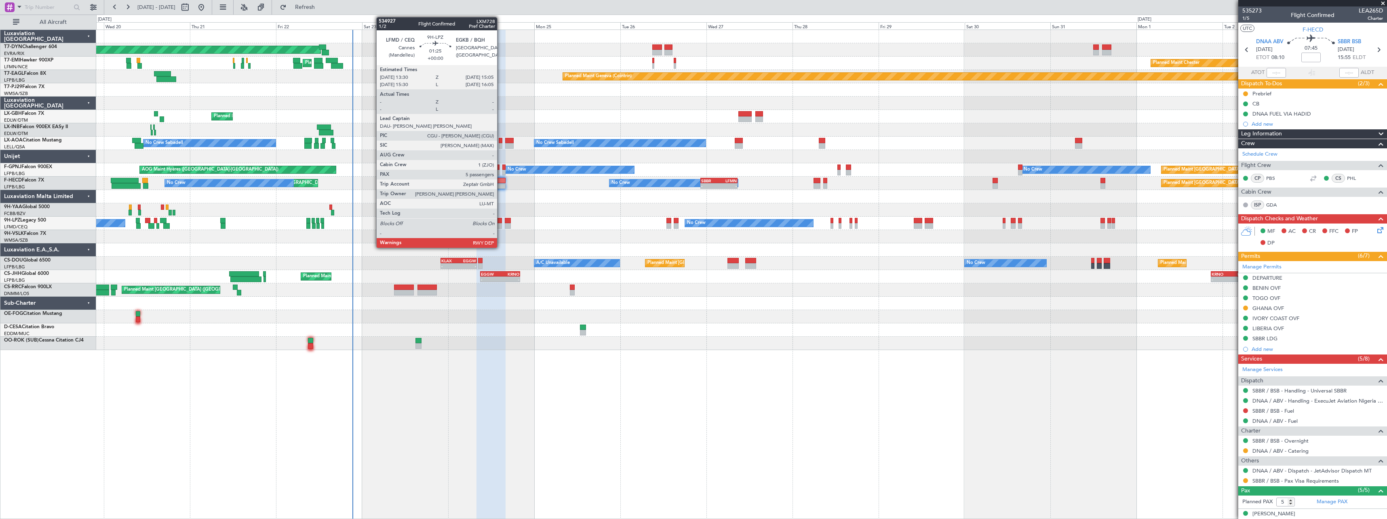
click at [501, 225] on div at bounding box center [499, 226] width 6 height 6
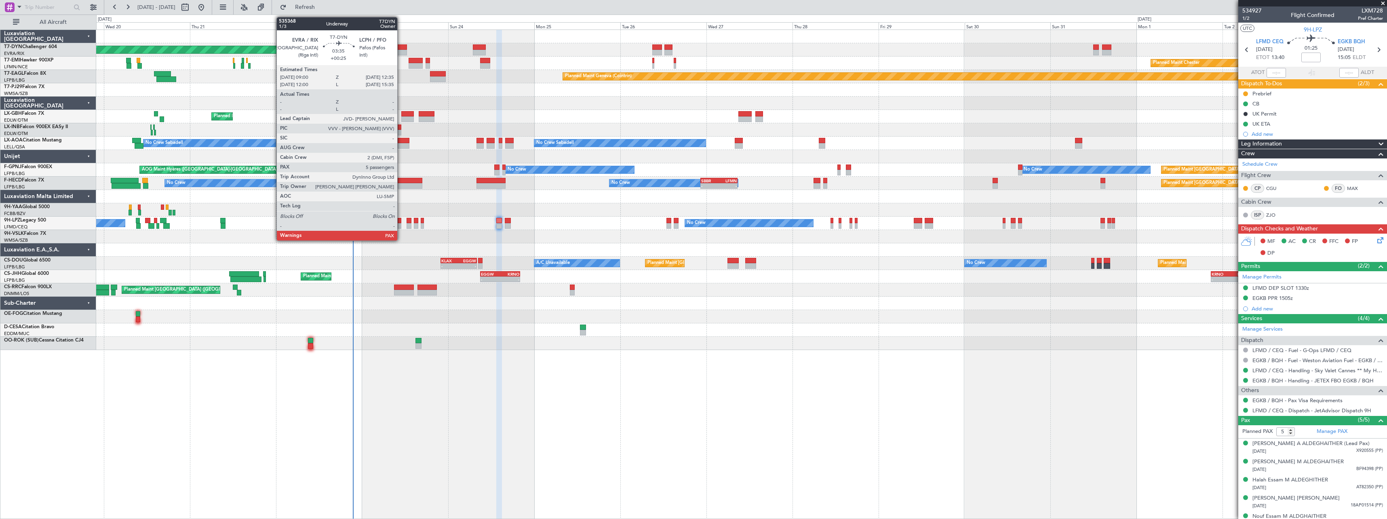
click at [401, 51] on div at bounding box center [400, 53] width 13 height 6
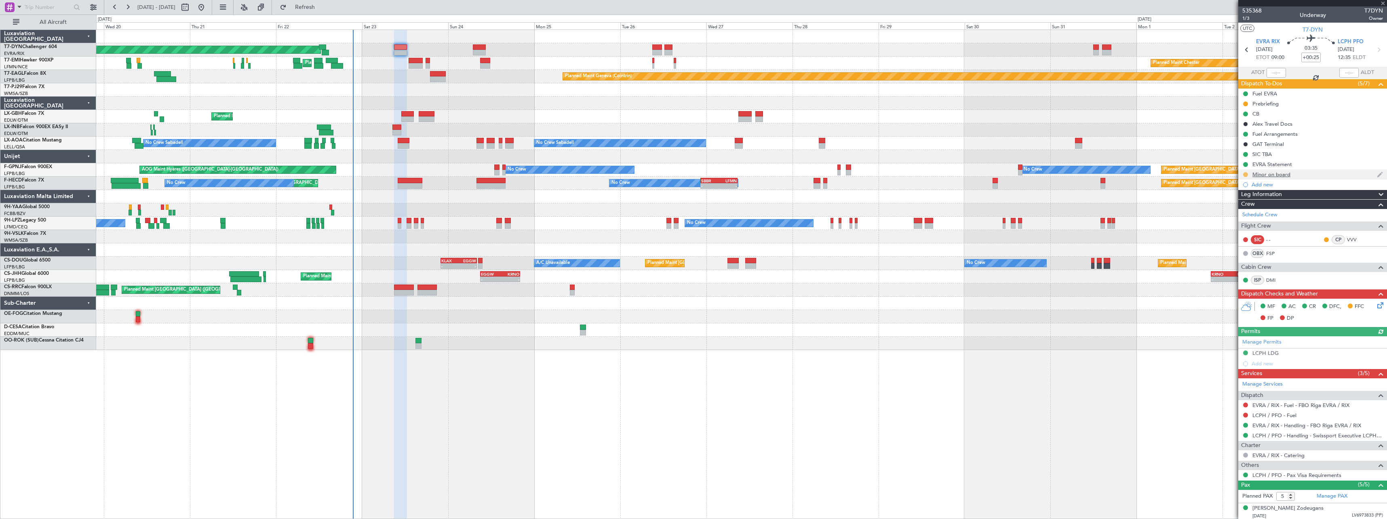
click at [1246, 175] on button at bounding box center [1245, 174] width 5 height 5
click at [1243, 207] on span "Completed" at bounding box center [1248, 210] width 27 height 8
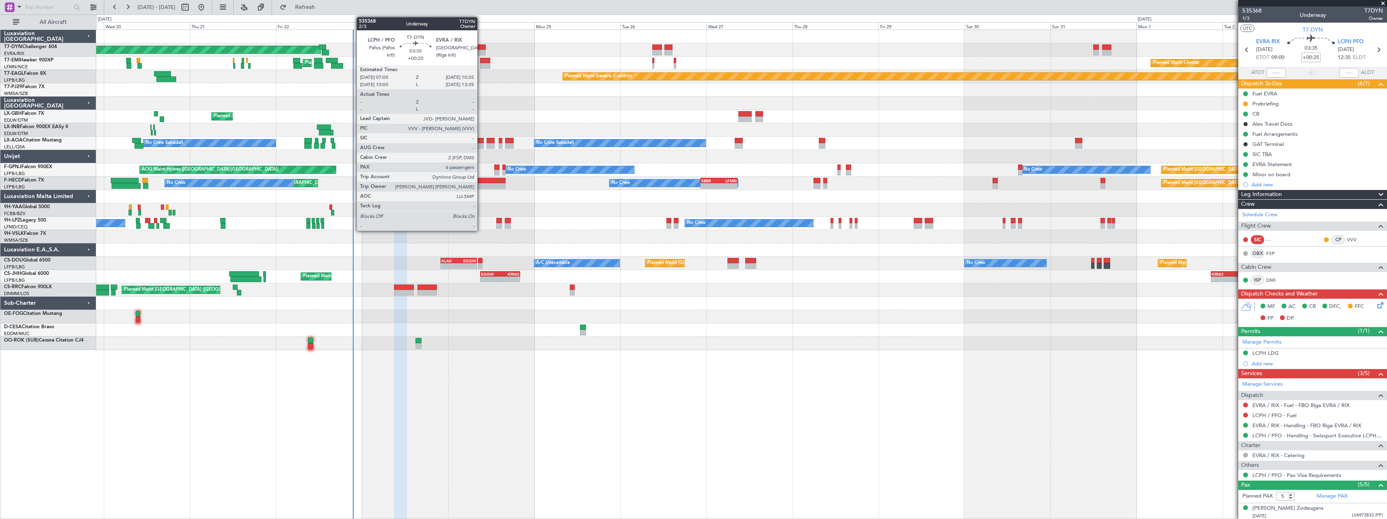
click at [481, 48] on div at bounding box center [479, 47] width 13 height 6
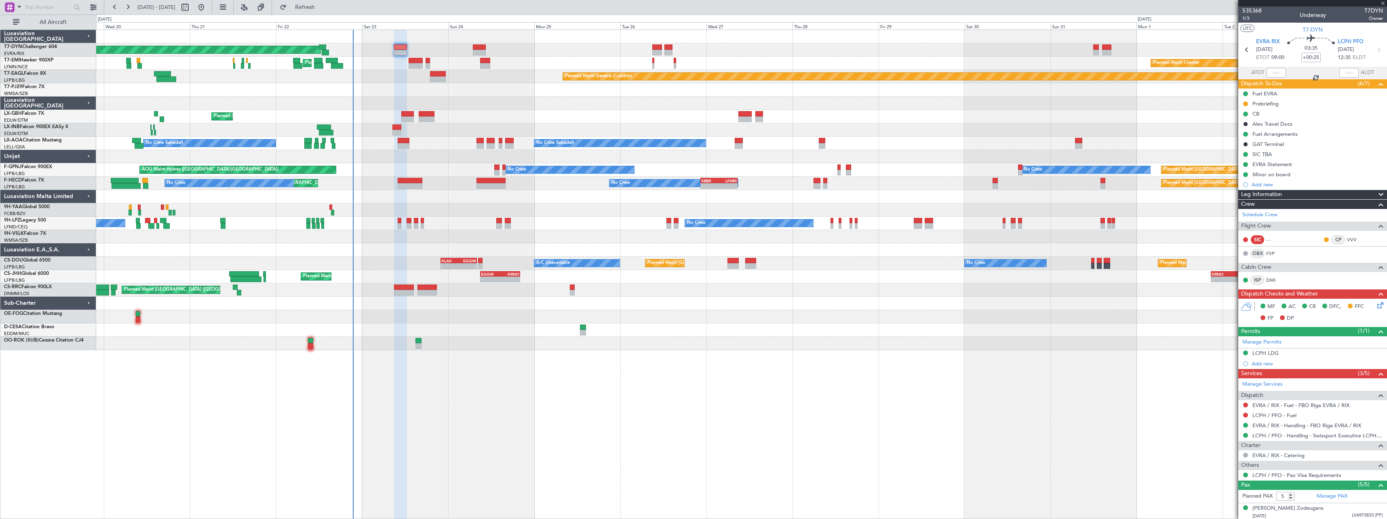
type input "+00:20"
type input "6"
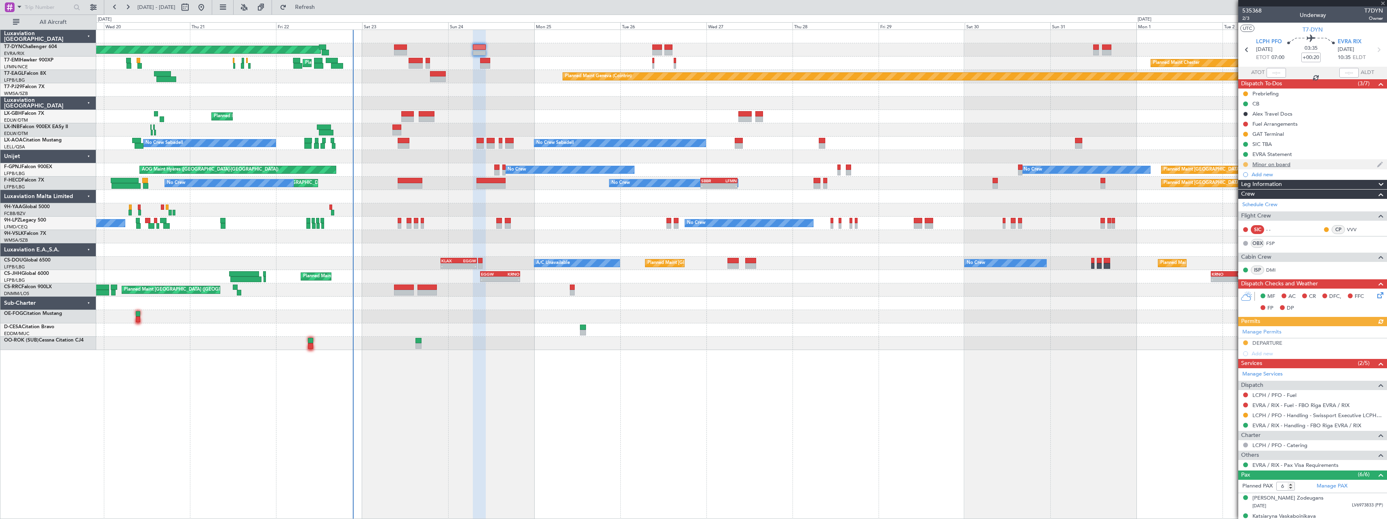
click at [1244, 166] on button at bounding box center [1245, 164] width 5 height 5
click at [1239, 201] on span "Completed" at bounding box center [1248, 200] width 27 height 8
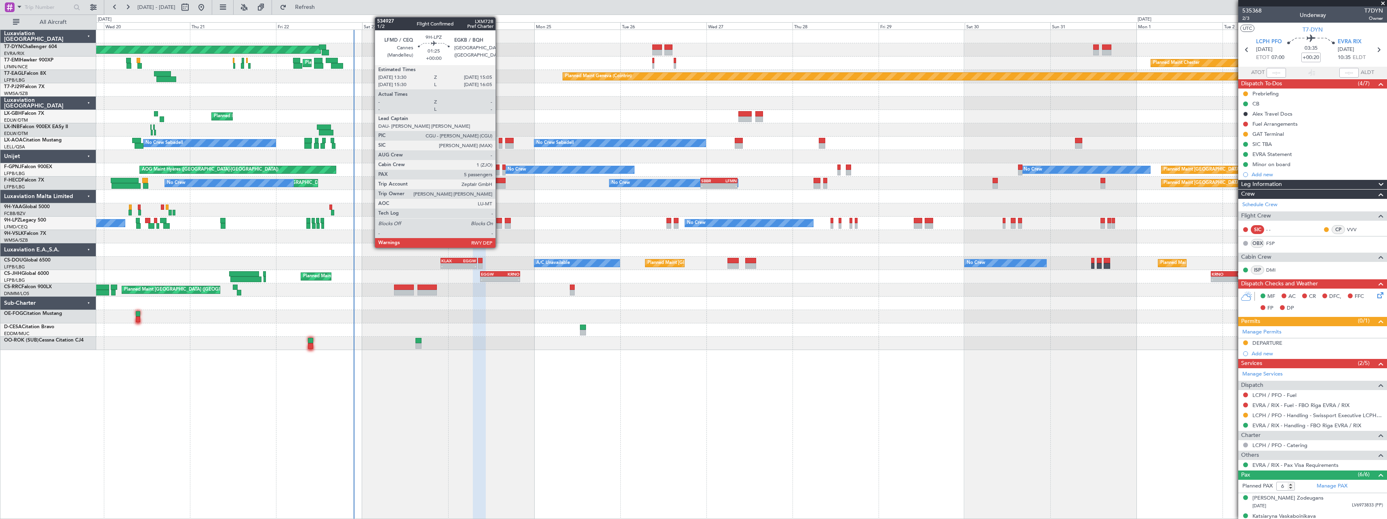
click at [499, 223] on div at bounding box center [499, 221] width 6 height 6
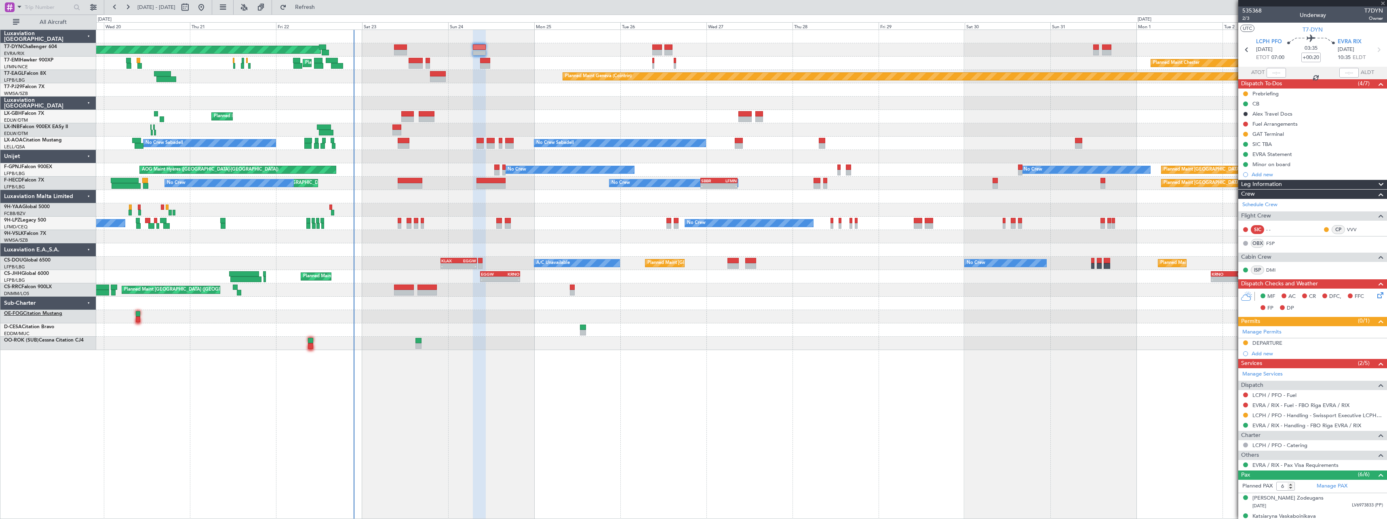
type input "5"
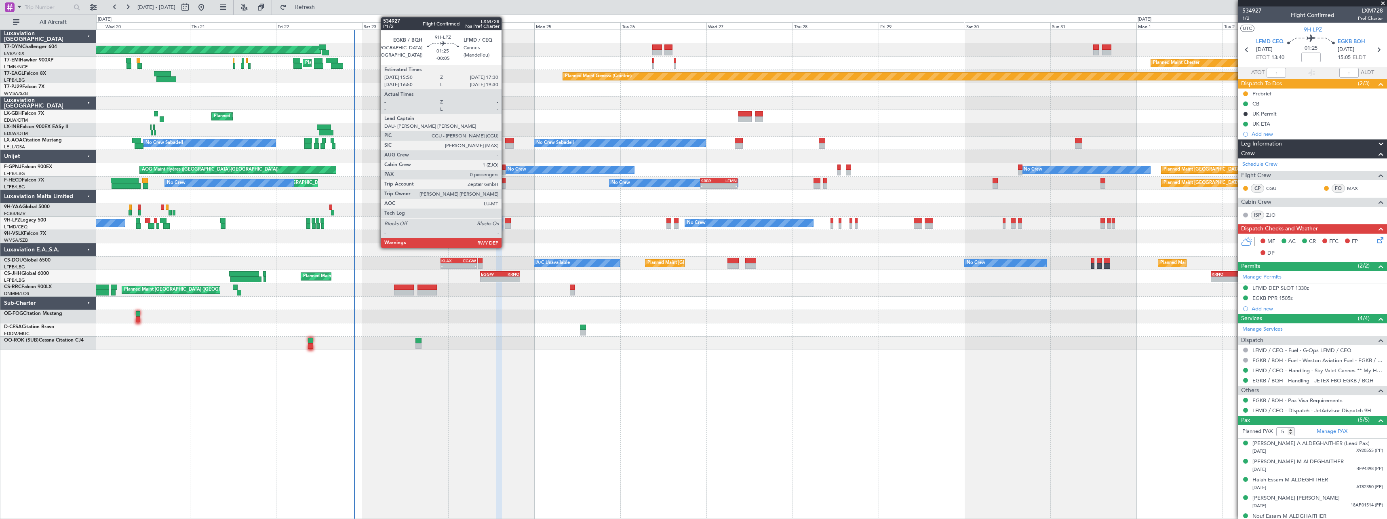
click at [505, 225] on div at bounding box center [508, 226] width 6 height 6
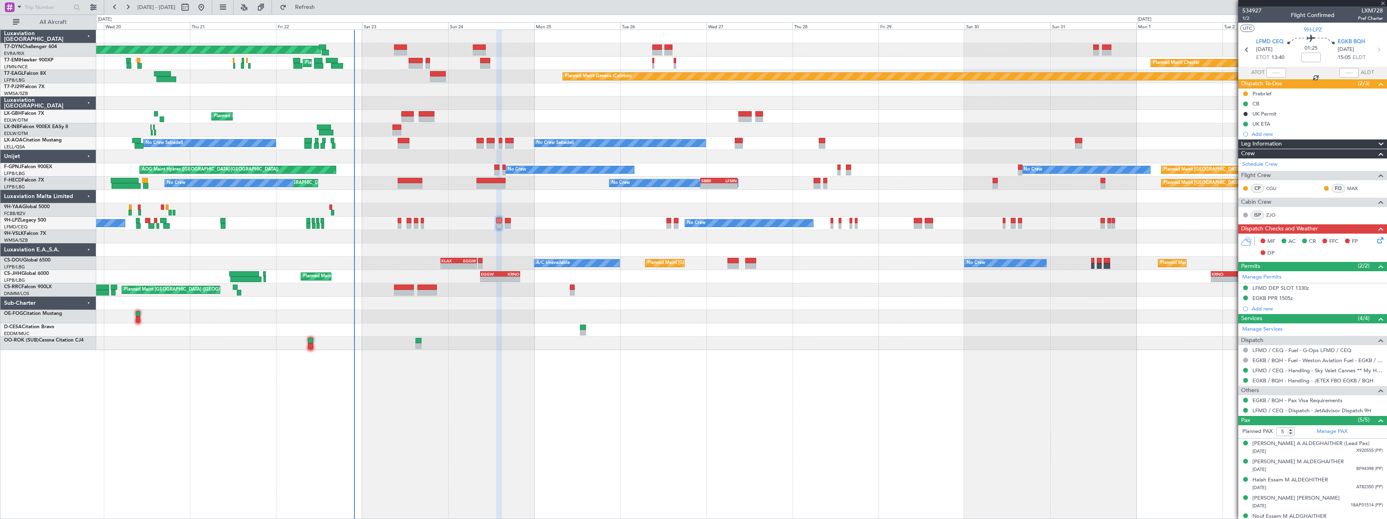
type input "-00:05"
type input "0"
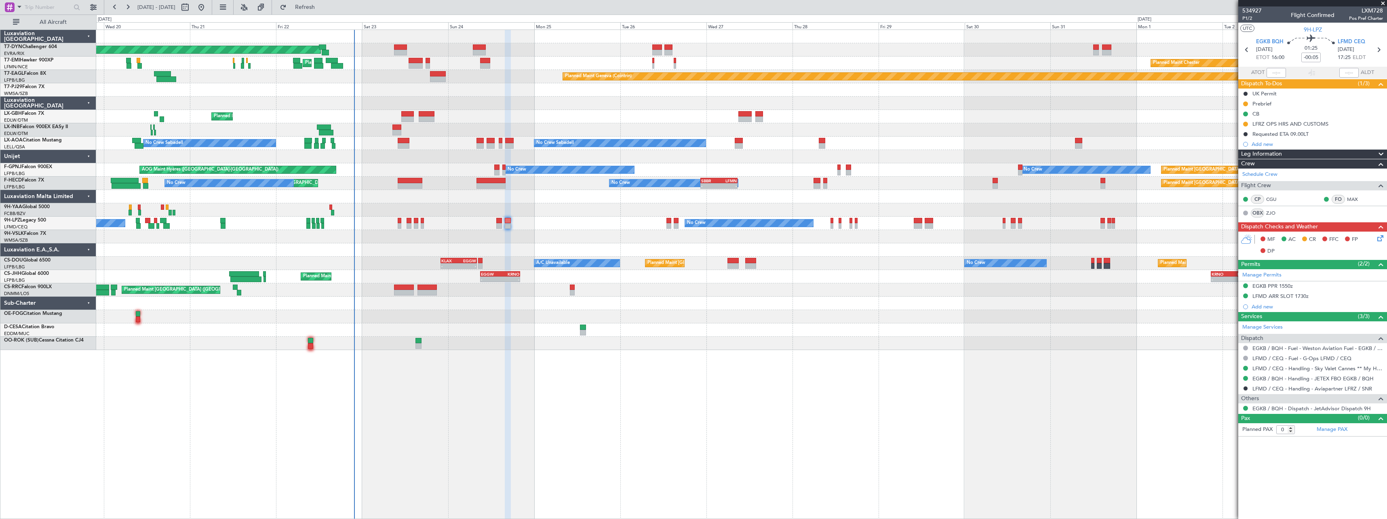
click at [499, 226] on div at bounding box center [499, 226] width 6 height 6
type input "5"
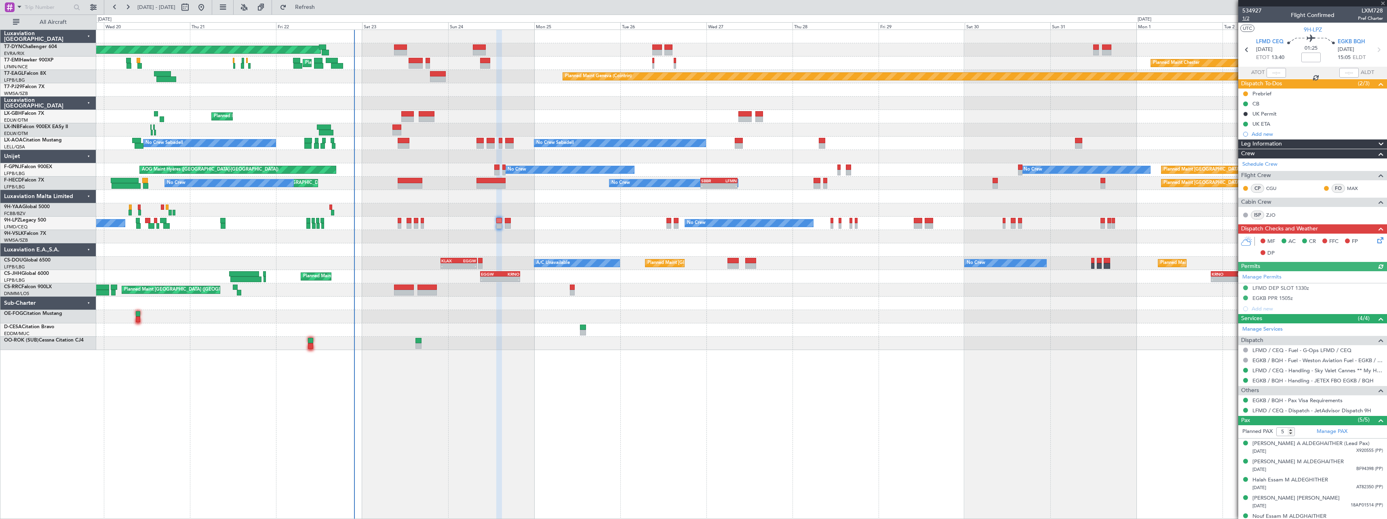
click at [1251, 19] on span "1/2" at bounding box center [1251, 18] width 19 height 7
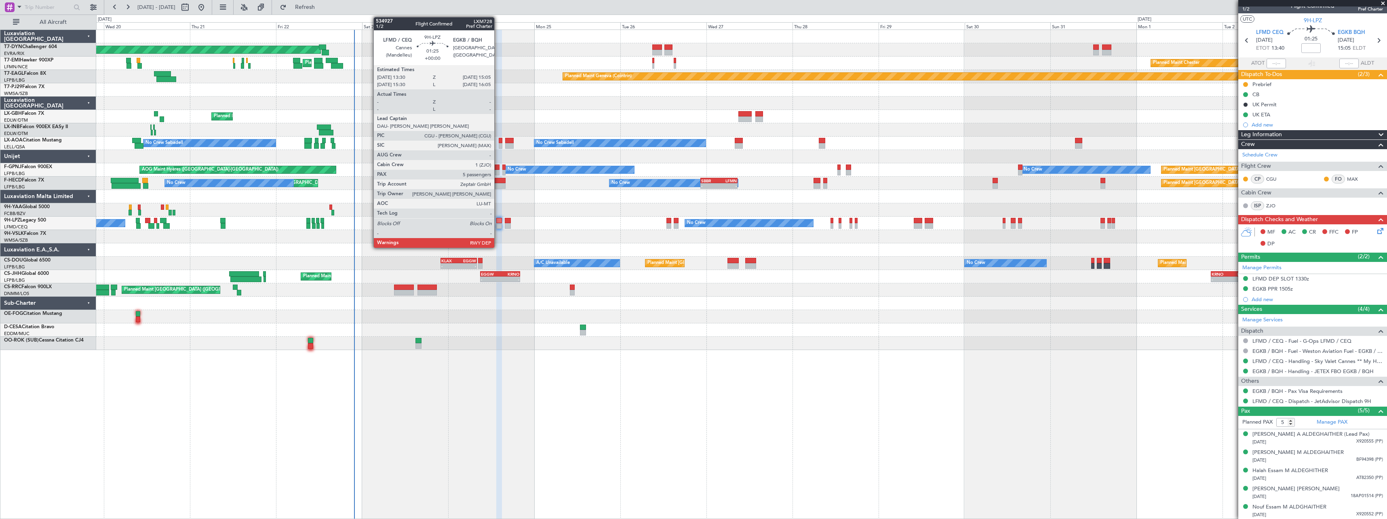
scroll to position [10, 0]
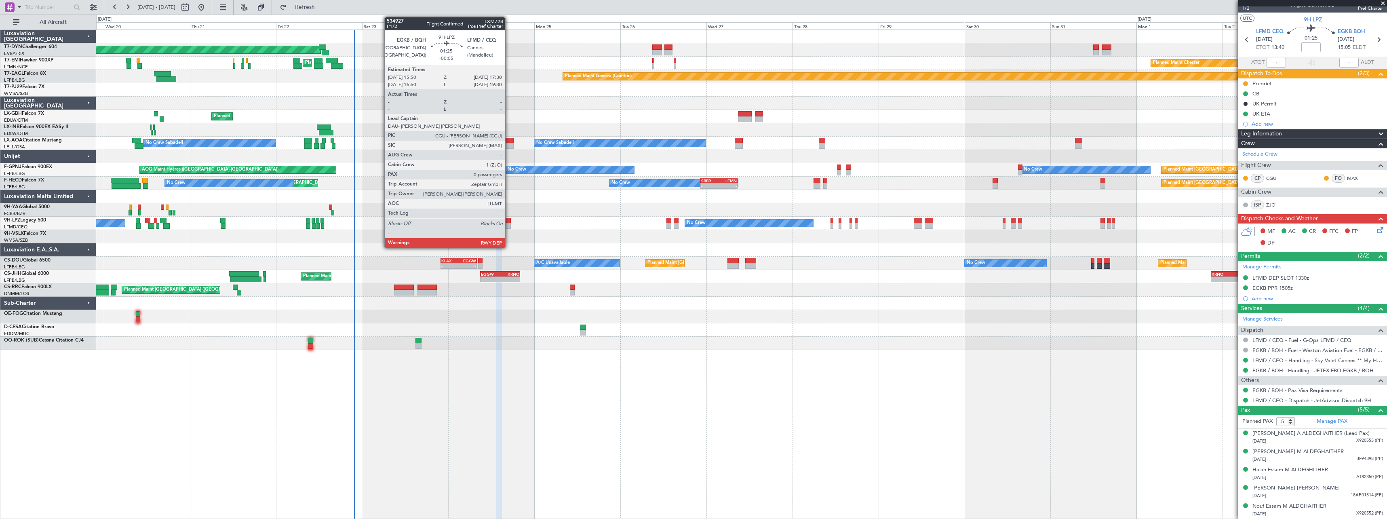
click at [509, 221] on div at bounding box center [508, 221] width 6 height 6
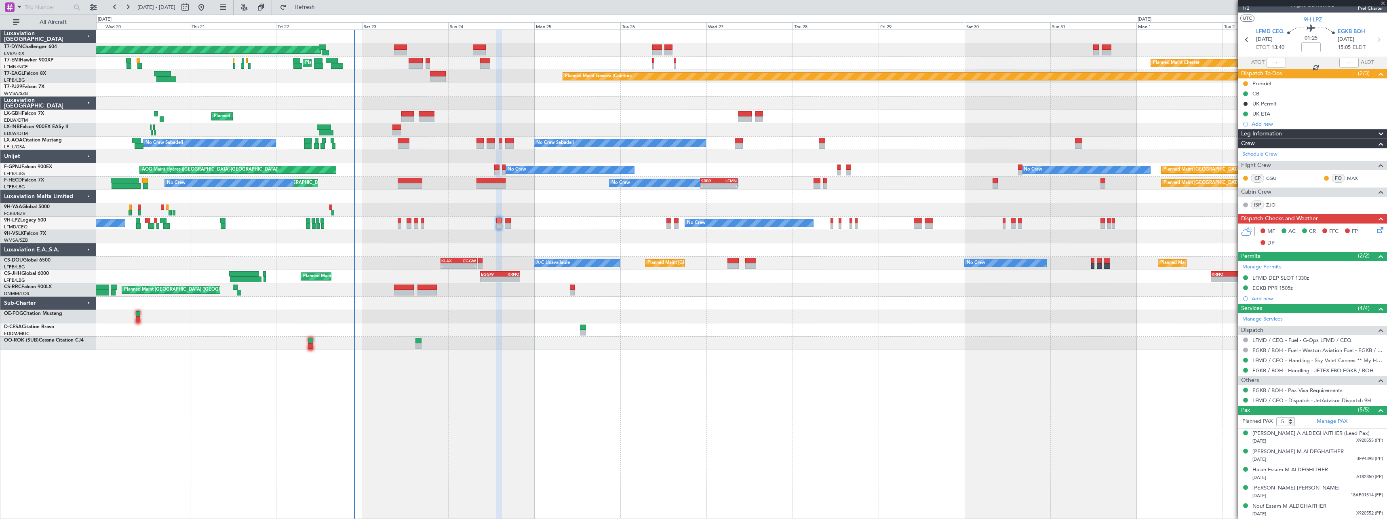
type input "-00:05"
type input "0"
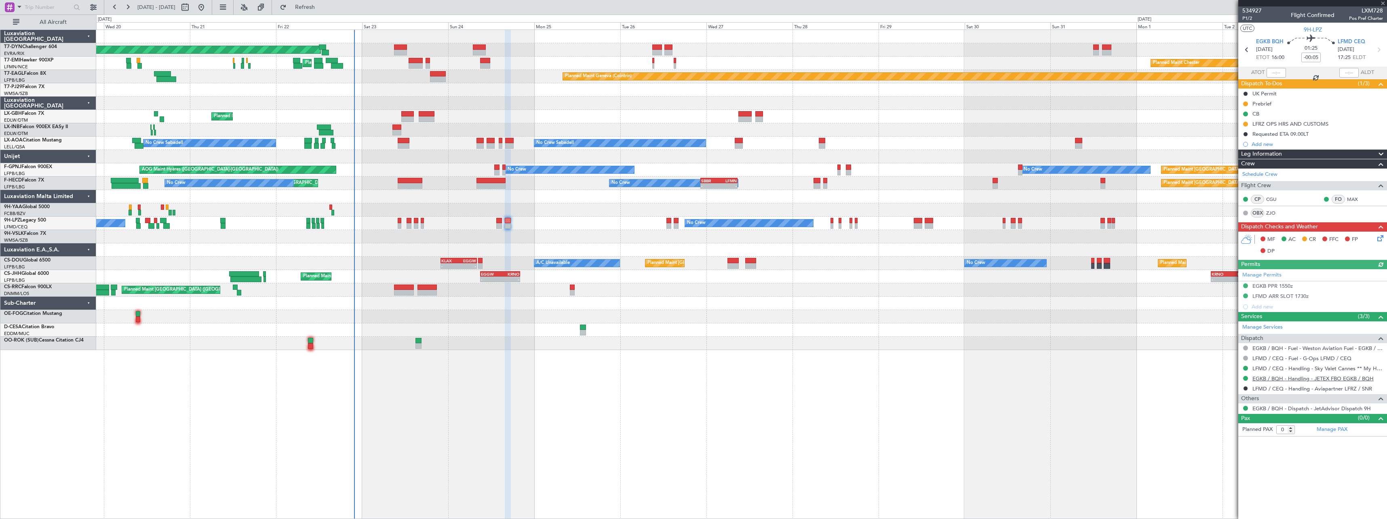
click at [1286, 380] on link "EGKB / BQH - Handling - JETEX FBO EGKB / BQH" at bounding box center [1312, 378] width 121 height 7
click at [1381, 235] on icon at bounding box center [1379, 237] width 6 height 6
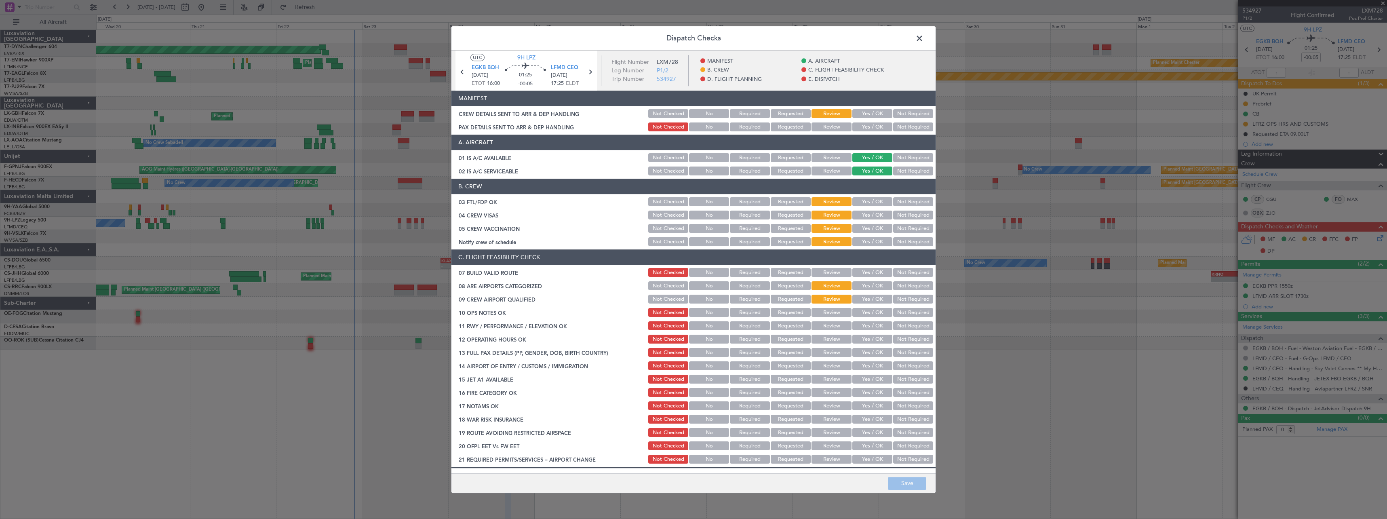
click at [870, 112] on button "Yes / OK" at bounding box center [872, 114] width 40 height 9
click at [902, 127] on button "Not Required" at bounding box center [913, 127] width 40 height 9
click at [920, 482] on button "Save" at bounding box center [907, 483] width 38 height 13
click at [923, 39] on span at bounding box center [923, 40] width 0 height 16
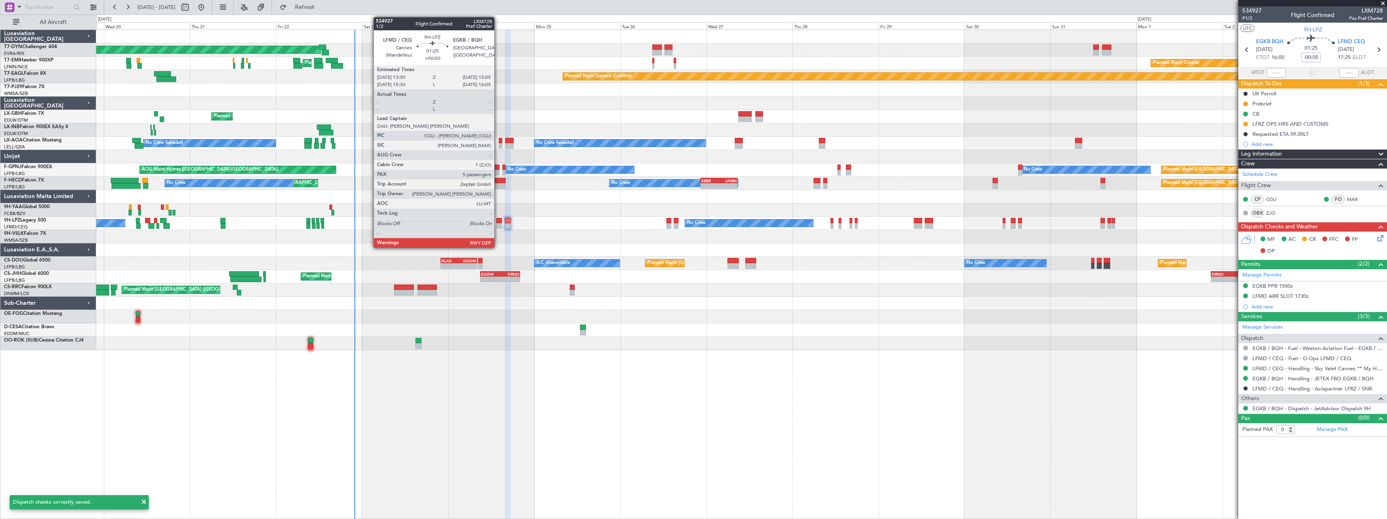
click at [498, 226] on div at bounding box center [499, 226] width 6 height 6
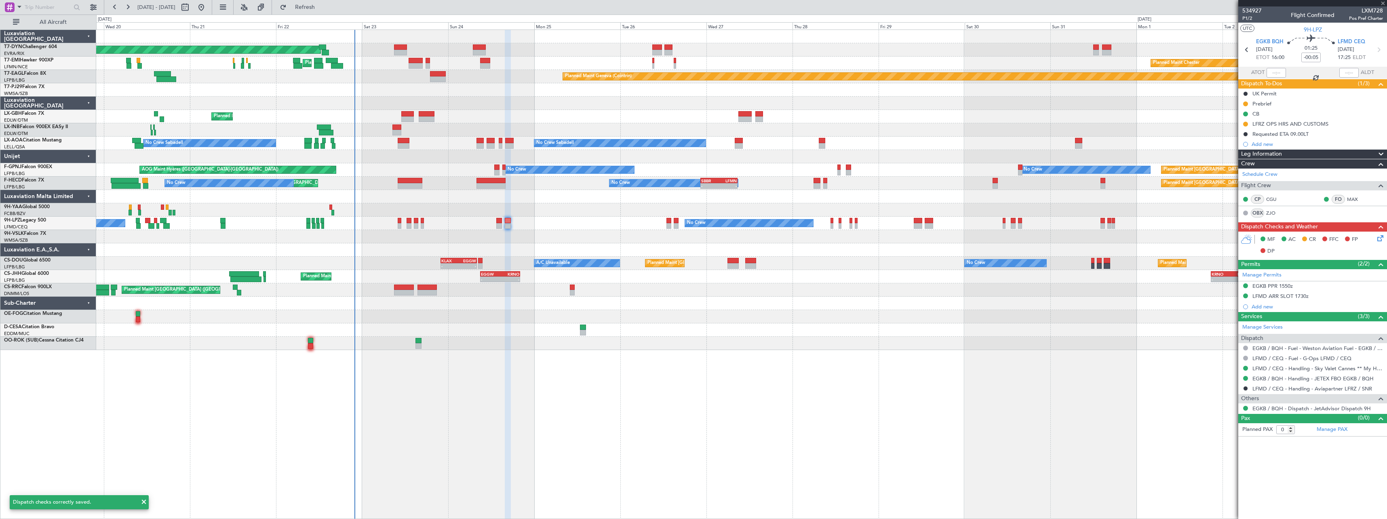
type input "5"
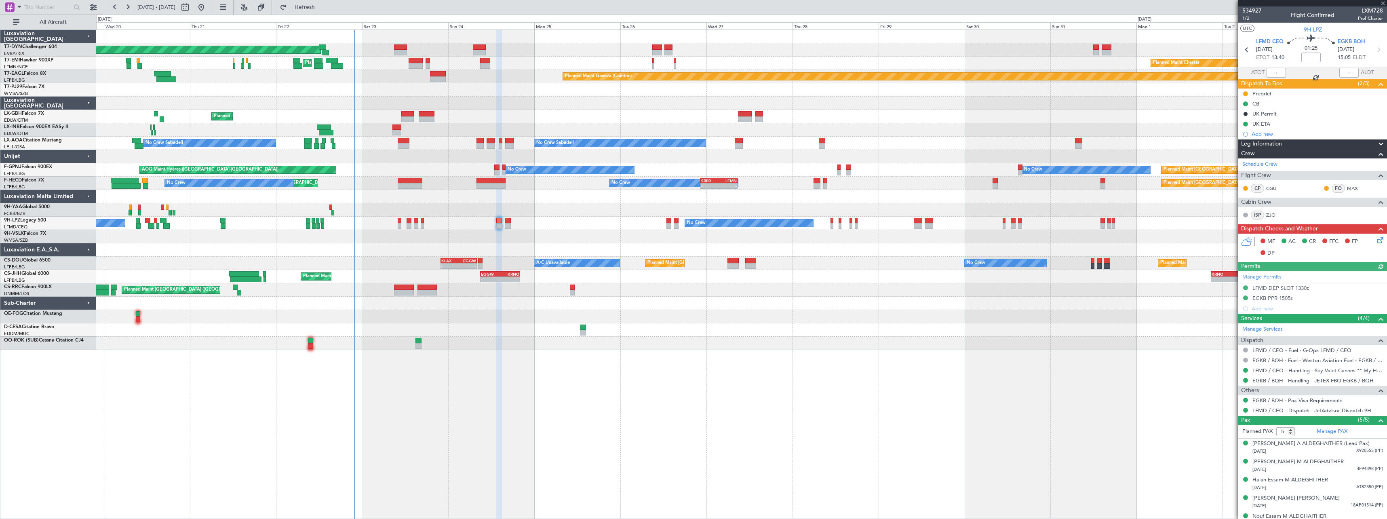
click at [1376, 238] on icon at bounding box center [1379, 239] width 6 height 6
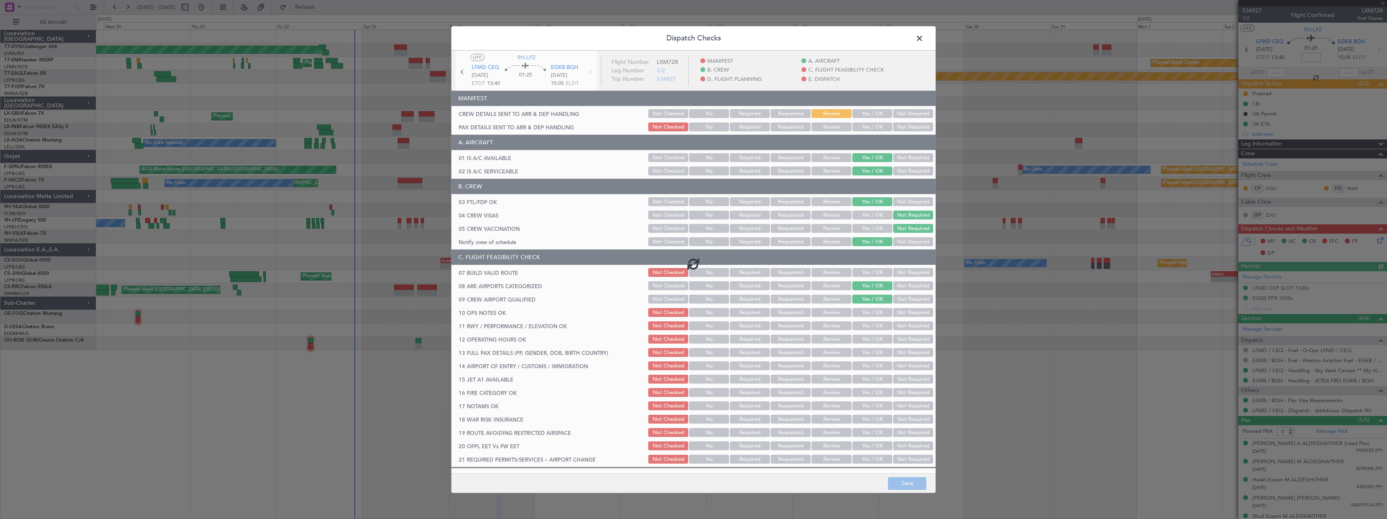
click at [860, 115] on div at bounding box center [693, 264] width 484 height 426
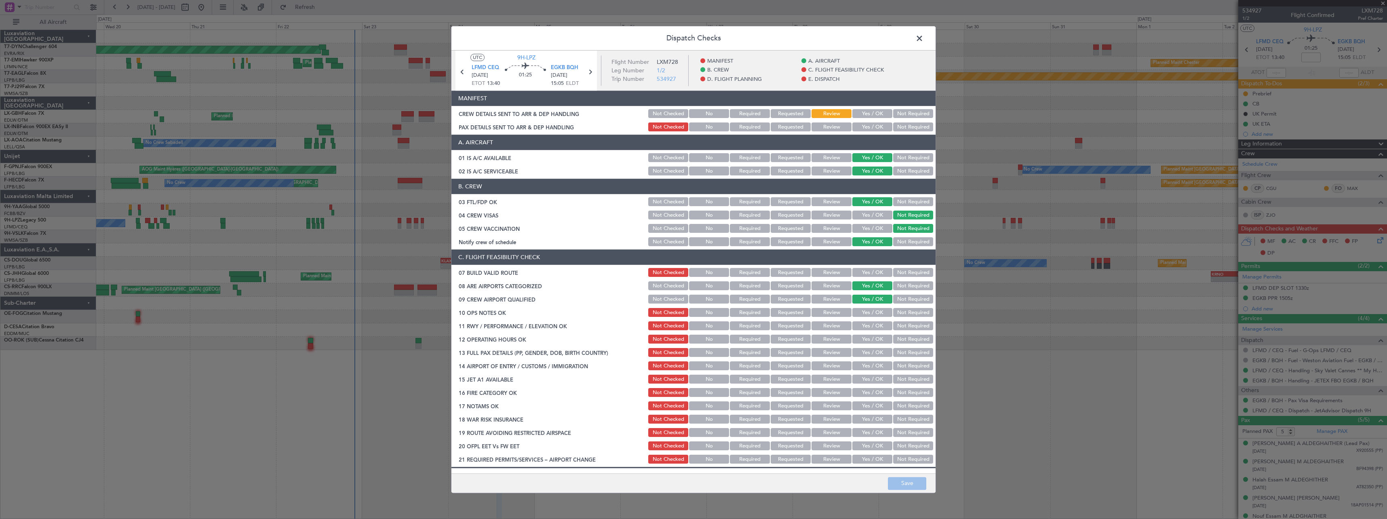
click at [860, 115] on button "Yes / OK" at bounding box center [872, 114] width 40 height 9
click at [861, 128] on button "Yes / OK" at bounding box center [872, 127] width 40 height 9
click at [913, 485] on button "Save" at bounding box center [907, 483] width 38 height 13
click at [923, 38] on span at bounding box center [923, 40] width 0 height 16
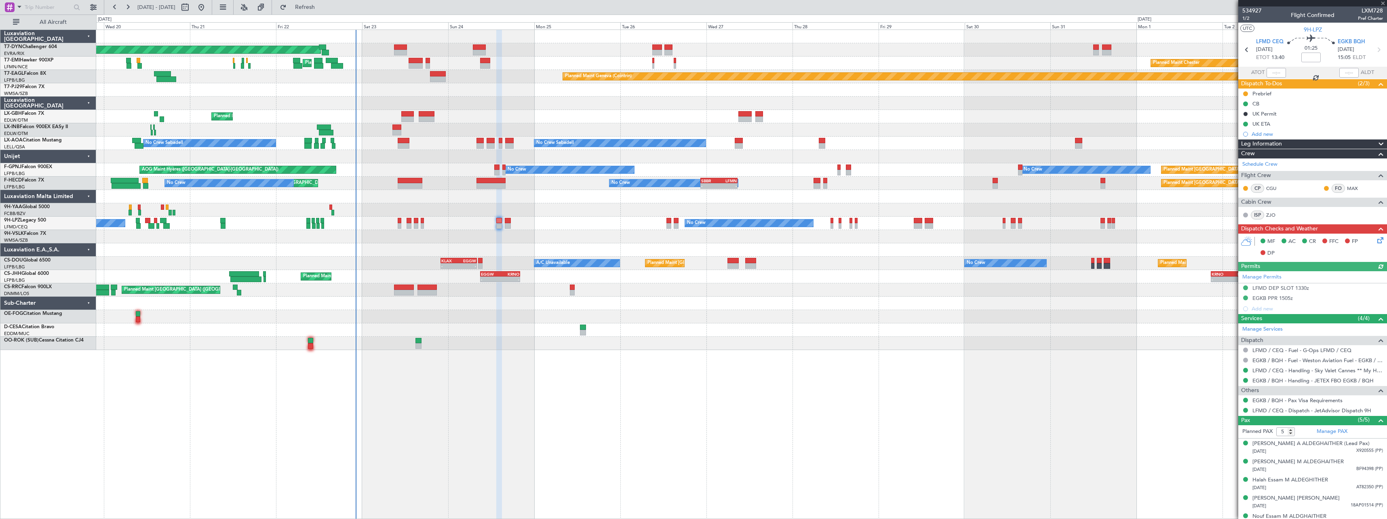
click at [408, 47] on div "Planned Maint [GEOGRAPHIC_DATA]-[GEOGRAPHIC_DATA]" at bounding box center [741, 49] width 1290 height 13
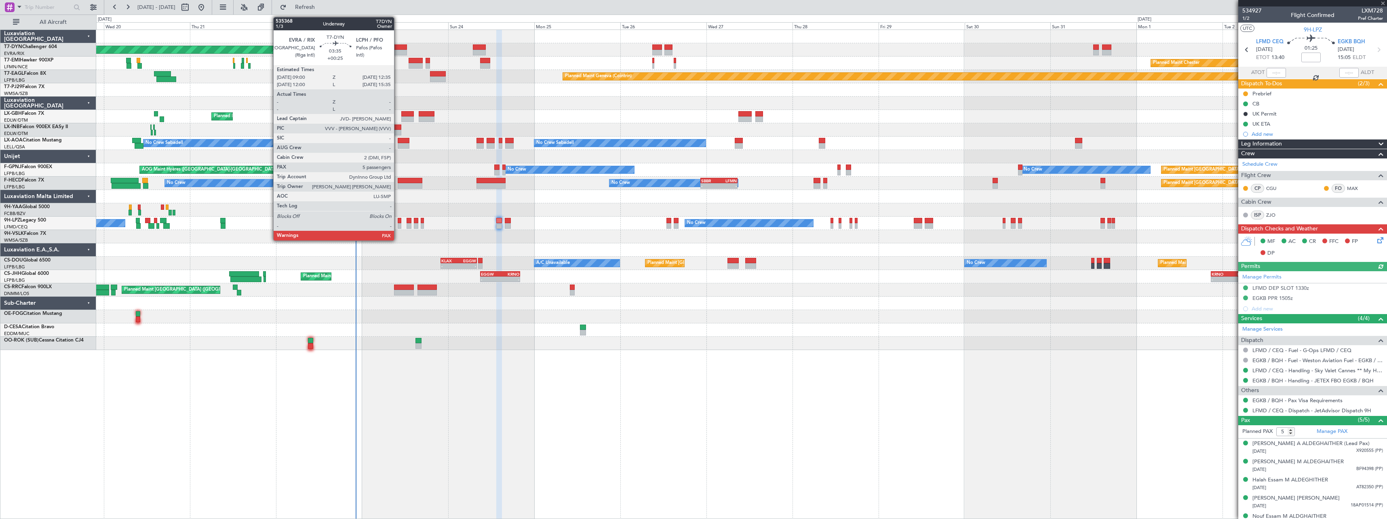
click at [398, 48] on div at bounding box center [400, 47] width 13 height 6
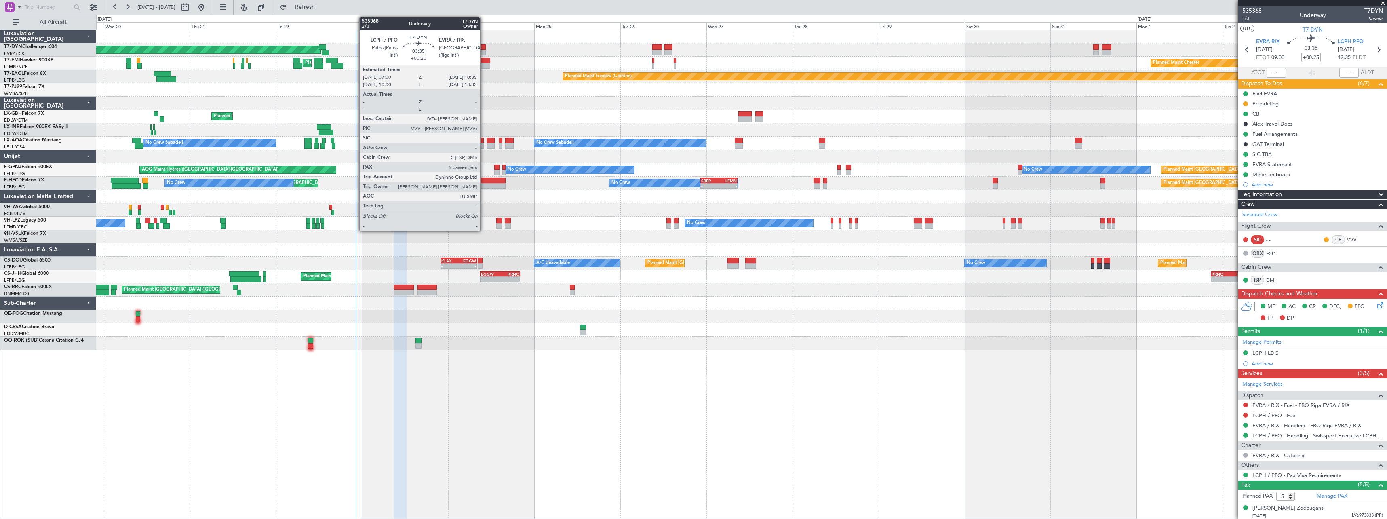
click at [484, 49] on div at bounding box center [479, 47] width 13 height 6
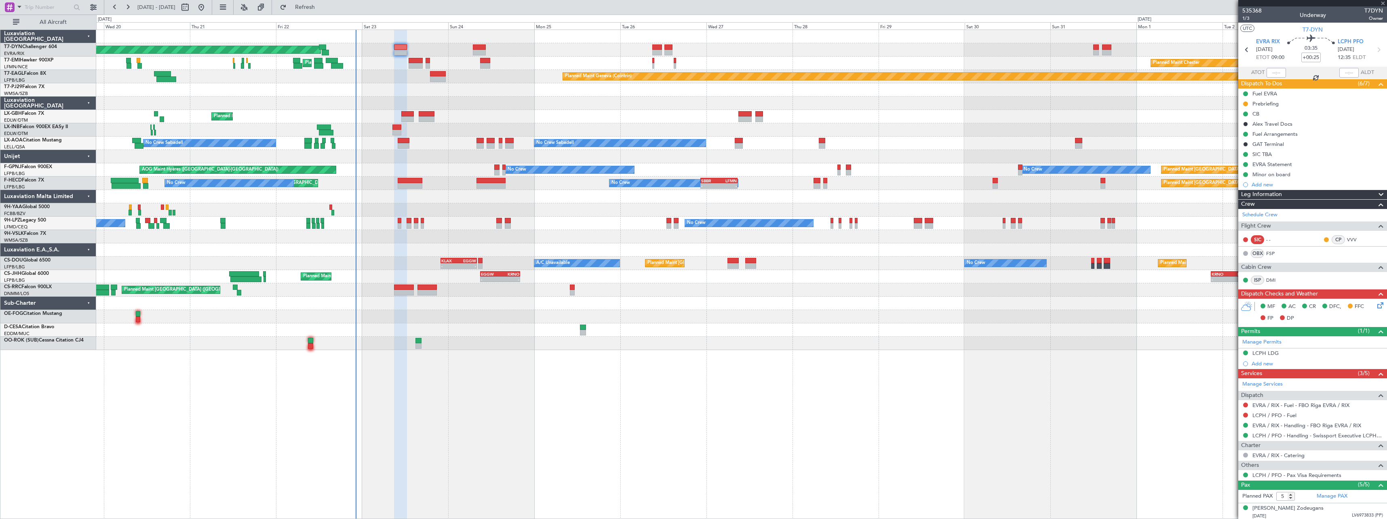
type input "+00:20"
type input "6"
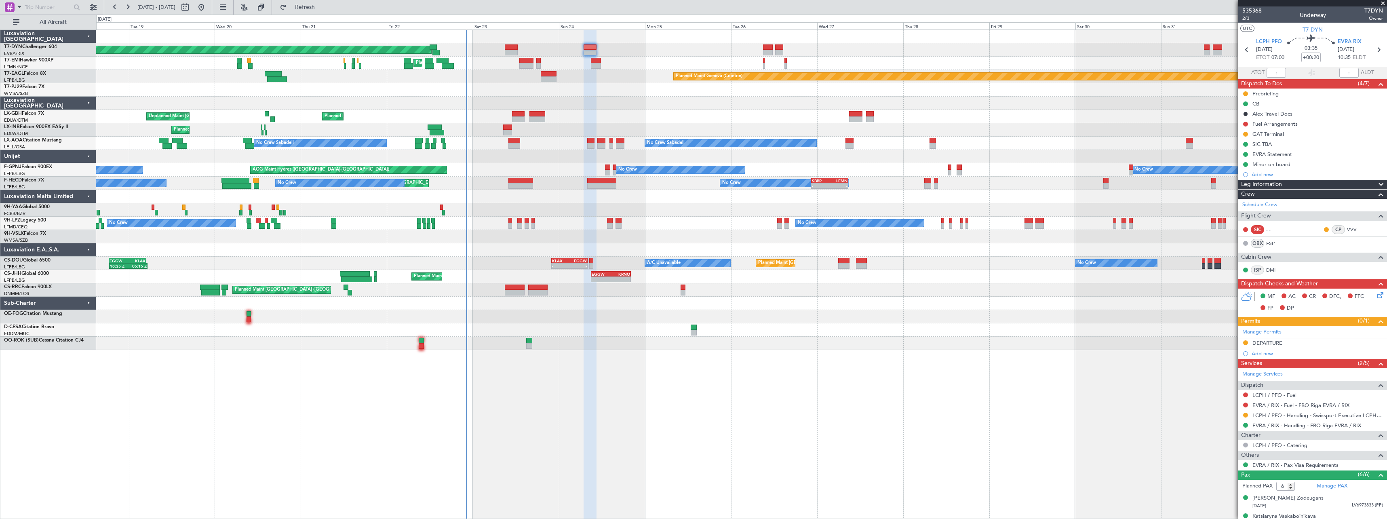
click at [586, 113] on div "Planned Maint Nice (Côte d'Azur Airport) Unplanned Maint Paris (Le Bourget)" at bounding box center [741, 116] width 1290 height 13
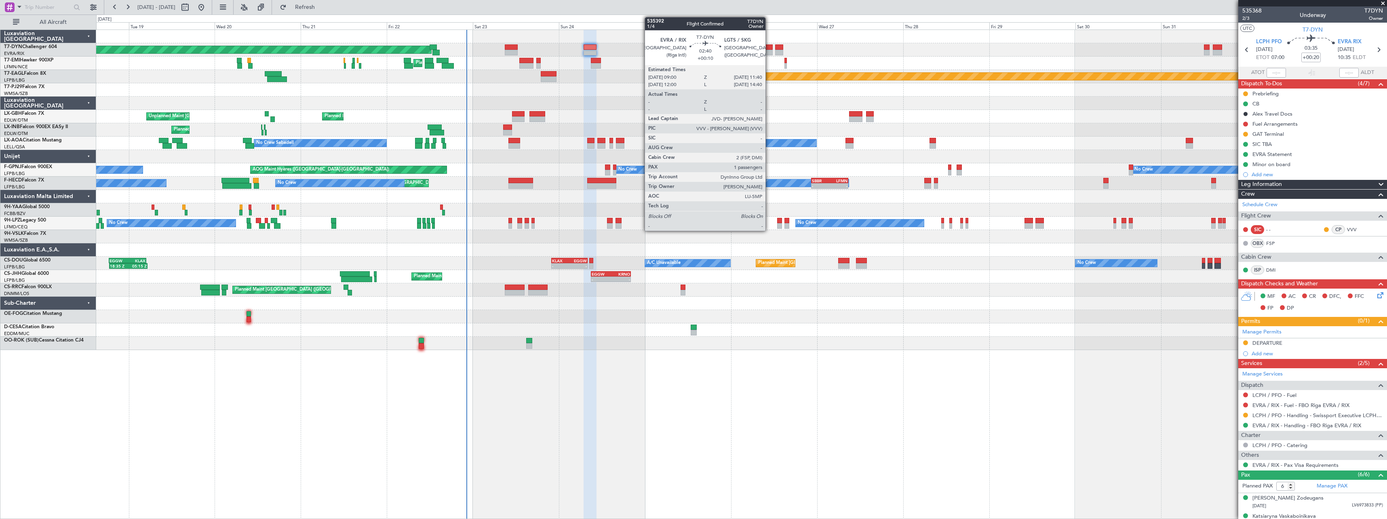
click at [769, 49] on div at bounding box center [768, 47] width 10 height 6
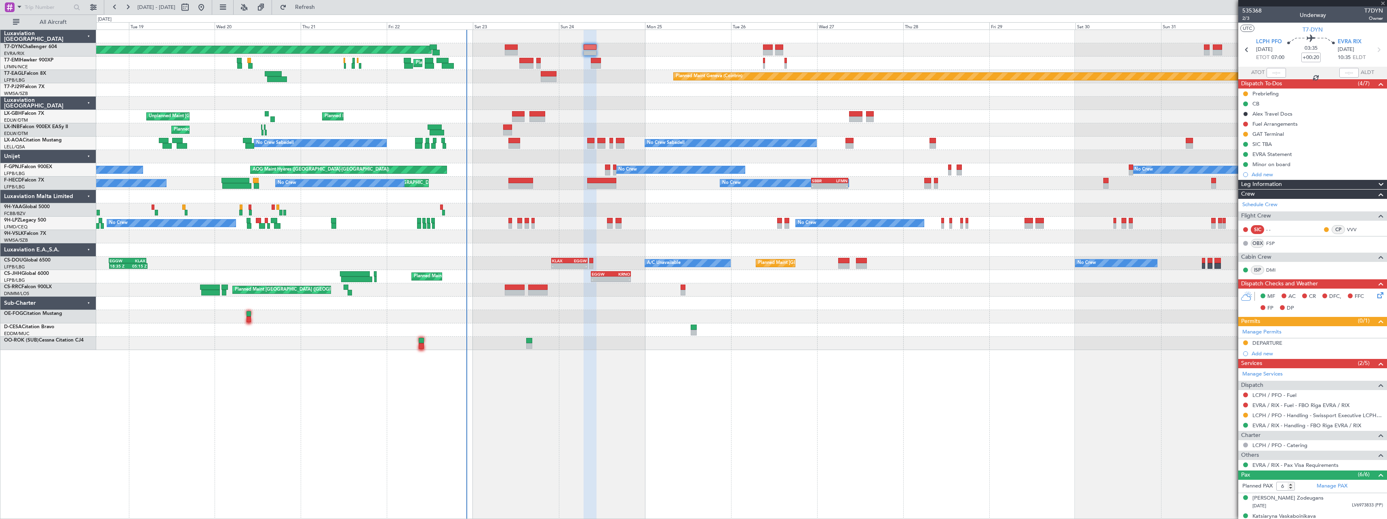
type input "+00:10"
type input "1"
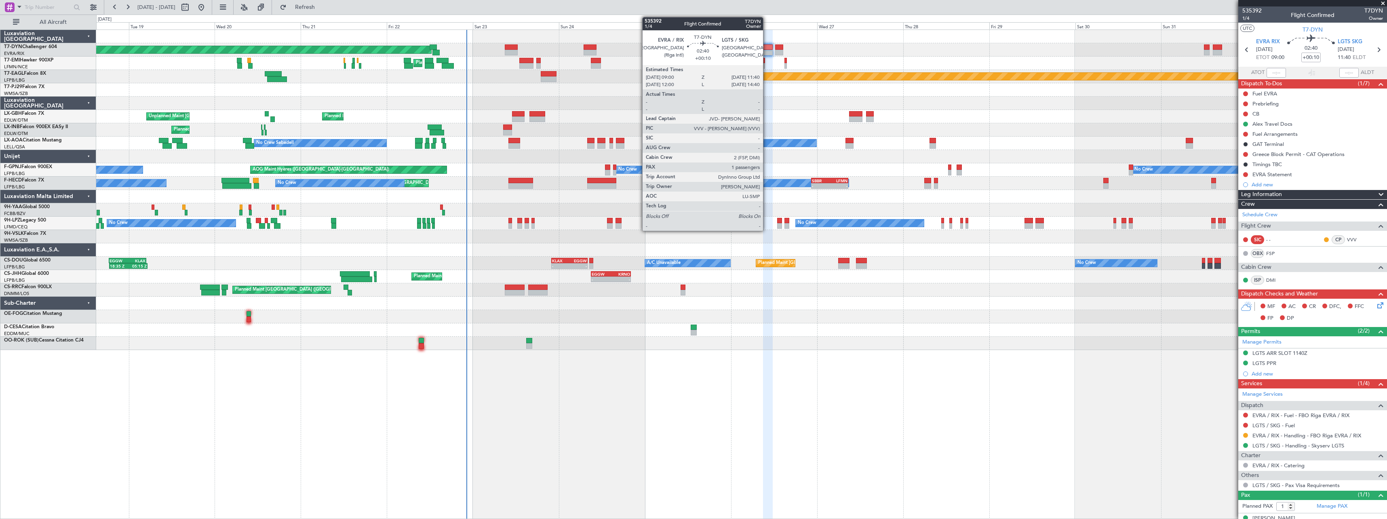
click at [767, 46] on div at bounding box center [768, 47] width 10 height 6
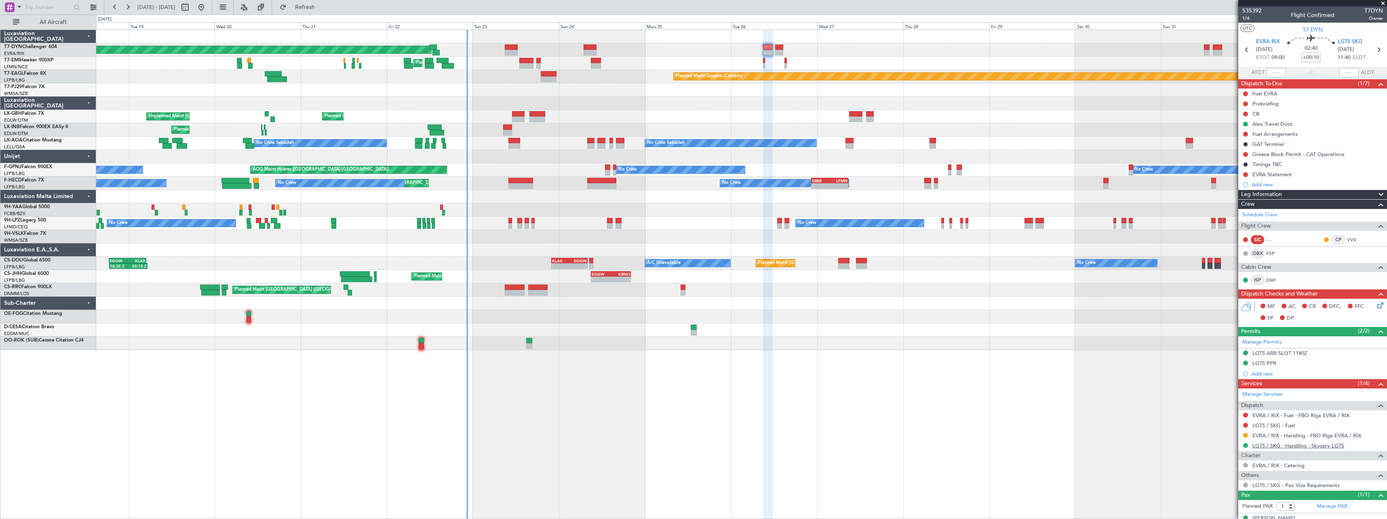
click at [1295, 446] on link "LGTS / SKG - Handling - Skyserv LGTS" at bounding box center [1298, 445] width 92 height 7
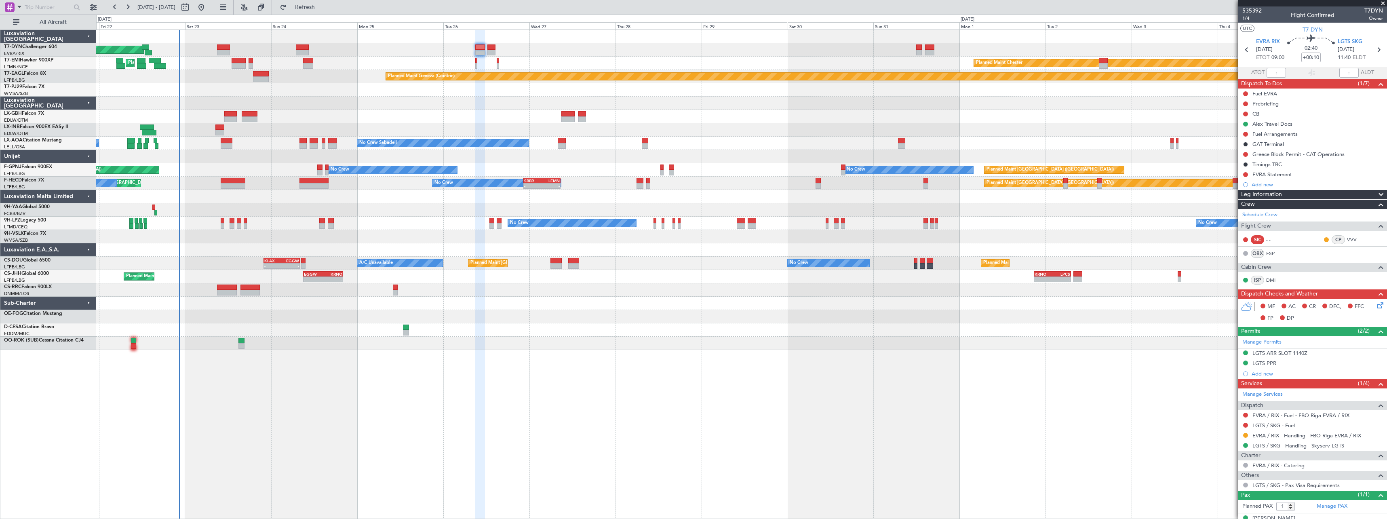
click at [765, 126] on div "Planned Maint Basel-Mulhouse Planned Maint Chester Planned Maint Chester Planne…" at bounding box center [741, 190] width 1290 height 320
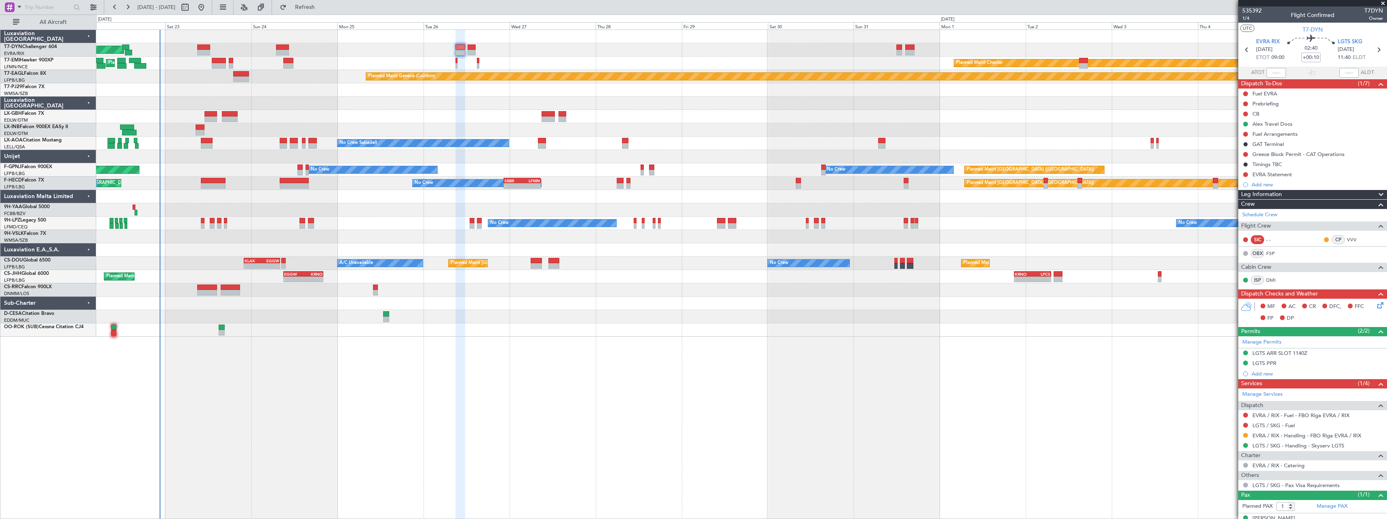
drag, startPoint x: 1266, startPoint y: 185, endPoint x: 1271, endPoint y: 185, distance: 5.3
click at [1266, 185] on div "Add new" at bounding box center [1317, 184] width 131 height 7
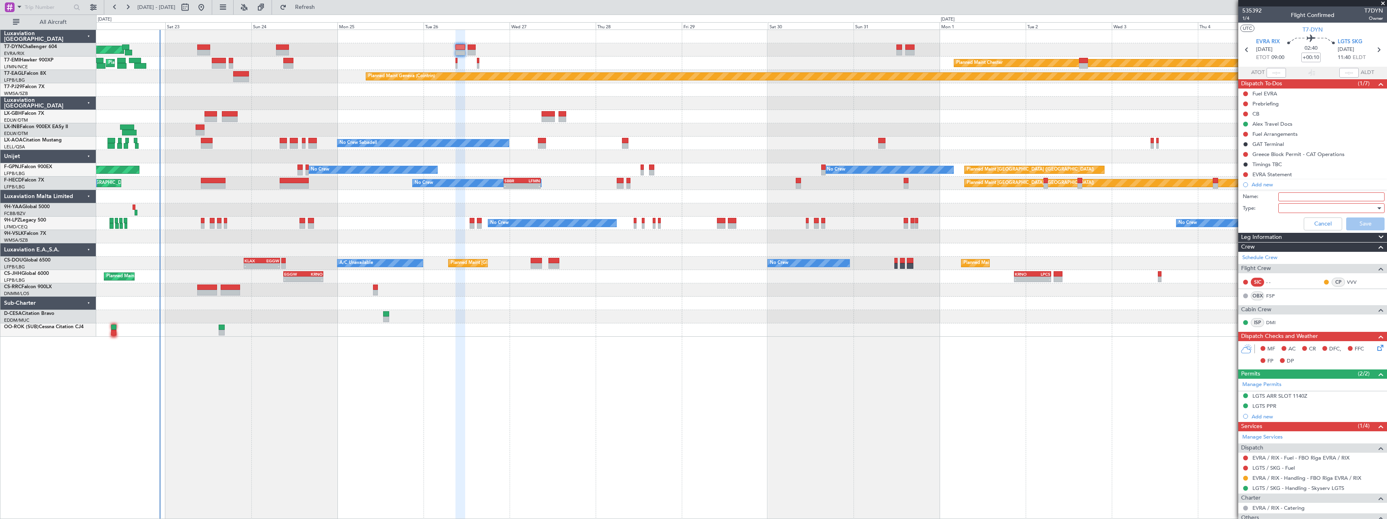
click at [1295, 194] on input "Name:" at bounding box center [1331, 196] width 106 height 9
type input "Refueling pax onboard"
click at [1292, 209] on div at bounding box center [1329, 208] width 94 height 12
click at [1290, 219] on span "Generic" at bounding box center [1327, 225] width 95 height 12
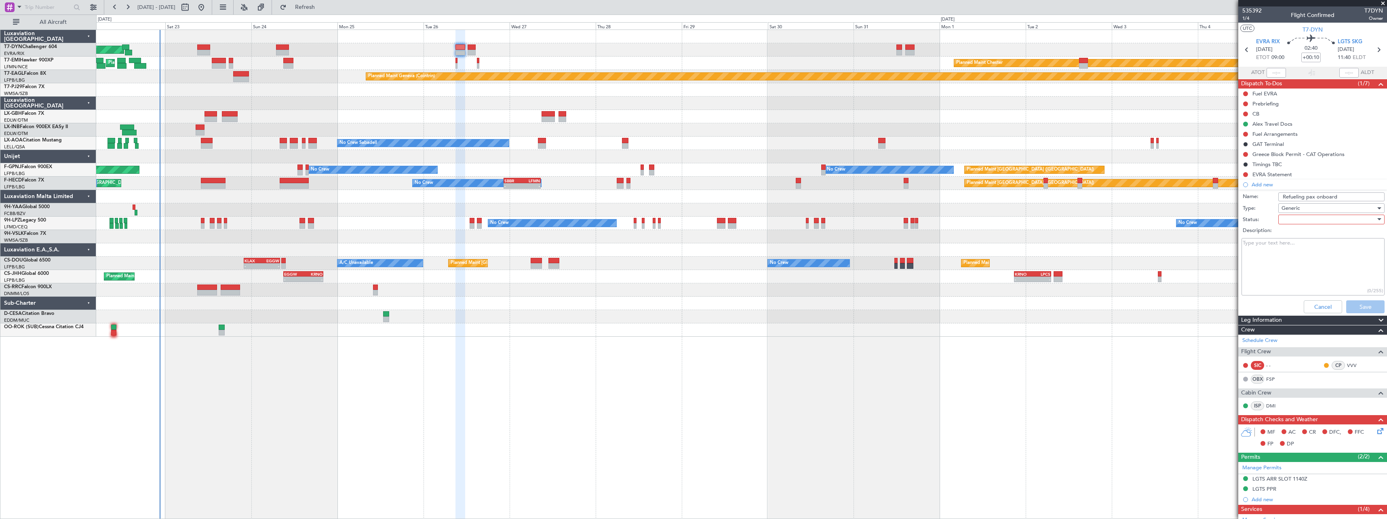
click at [1288, 216] on div at bounding box center [1329, 219] width 94 height 12
click at [1299, 231] on span "Not Started" at bounding box center [1327, 236] width 95 height 12
click at [1307, 304] on button "Cancel" at bounding box center [1323, 306] width 38 height 13
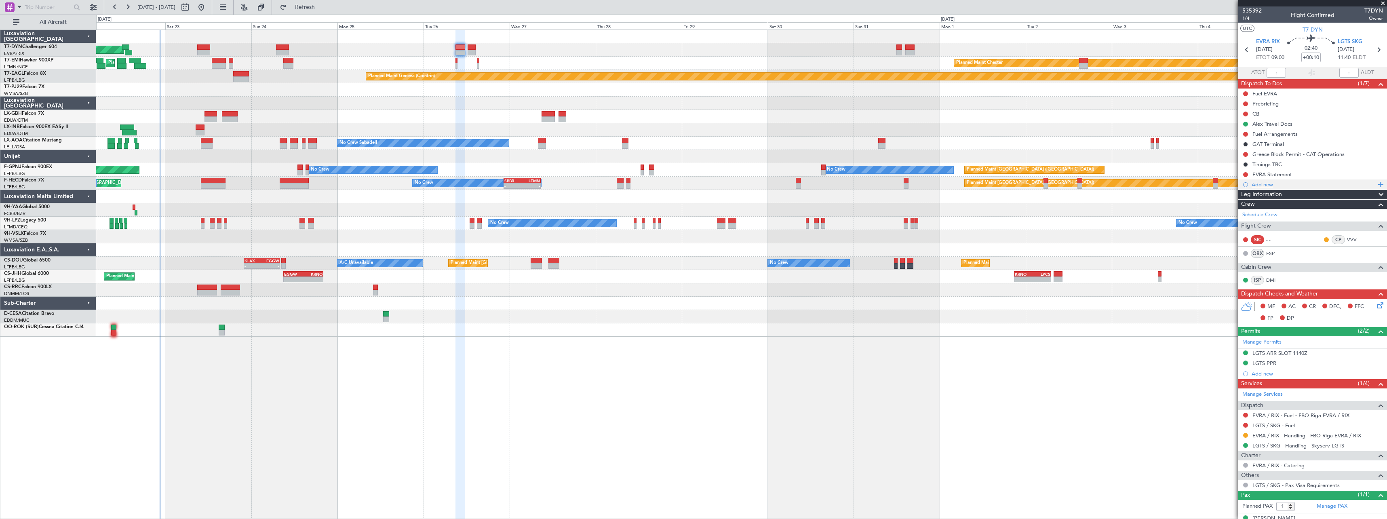
click at [1292, 188] on div "Add new" at bounding box center [1312, 184] width 149 height 10
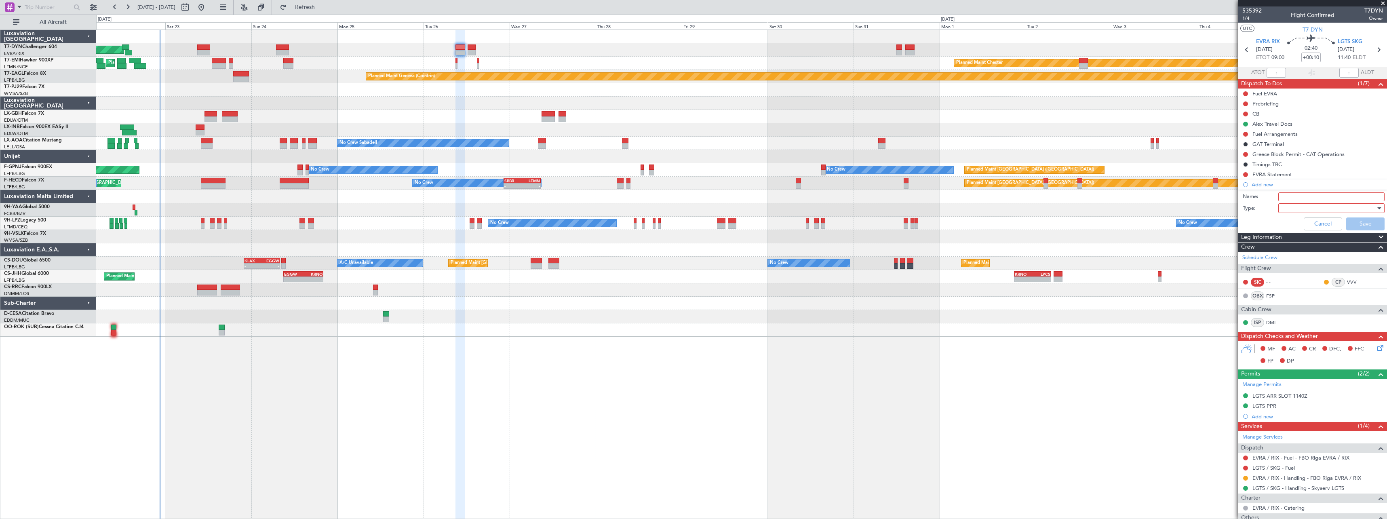
click at [1309, 198] on input "Name:" at bounding box center [1331, 196] width 106 height 9
type input "Refueling pax onboard"
click at [1284, 208] on div at bounding box center [1329, 208] width 94 height 12
click at [1286, 223] on span "Generic" at bounding box center [1327, 225] width 95 height 12
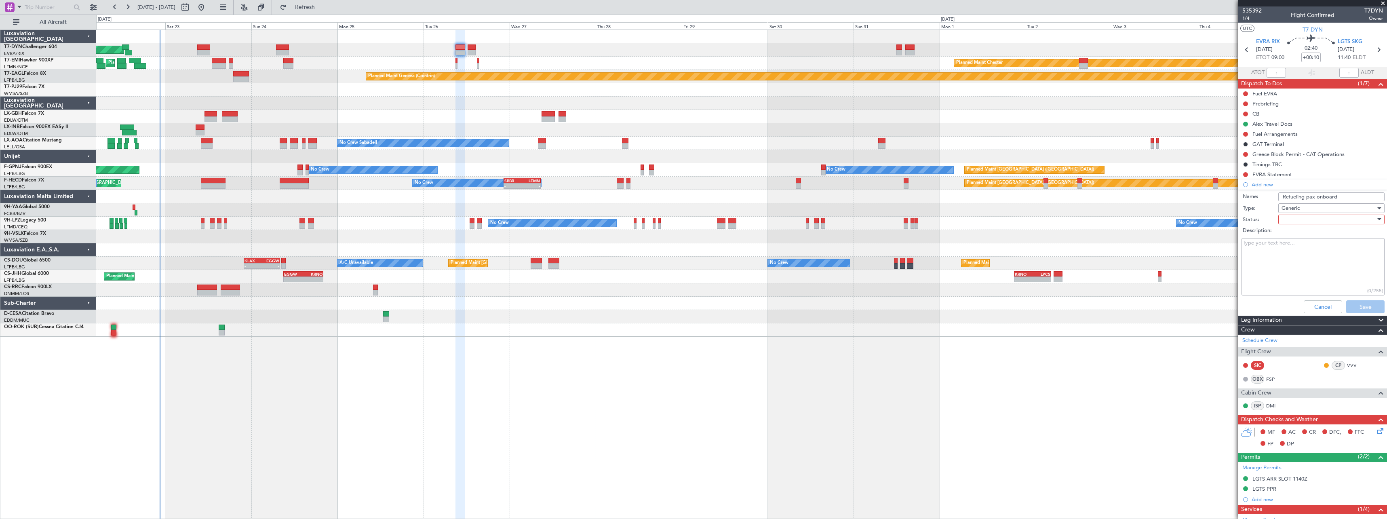
click at [1287, 221] on div at bounding box center [1329, 219] width 94 height 12
click at [1293, 233] on span "Not Started" at bounding box center [1327, 236] width 95 height 12
click at [1315, 223] on div "Not Started" at bounding box center [1329, 219] width 94 height 12
drag, startPoint x: 1316, startPoint y: 257, endPoint x: 1317, endPoint y: 253, distance: 4.9
click at [1317, 253] on div "Not Started In Progress Completed Cancelled" at bounding box center [1327, 253] width 108 height 49
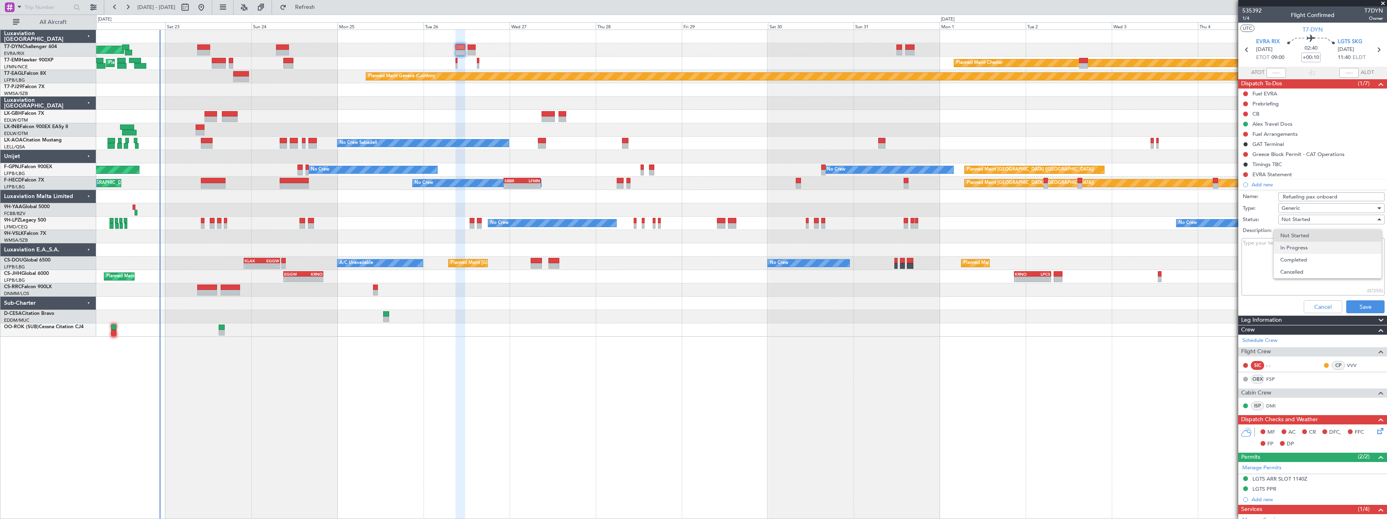
drag, startPoint x: 1317, startPoint y: 253, endPoint x: 1306, endPoint y: 250, distance: 11.7
click at [1306, 250] on span "In Progress" at bounding box center [1327, 248] width 95 height 12
click at [1364, 306] on button "Save" at bounding box center [1365, 306] width 38 height 13
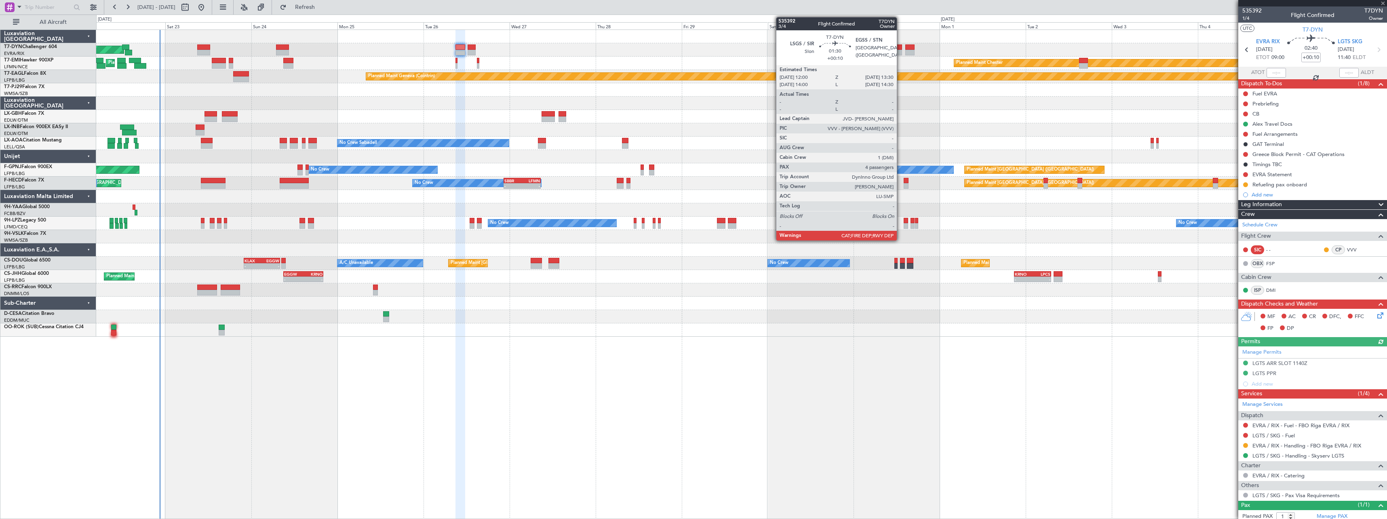
click at [900, 49] on div at bounding box center [899, 47] width 6 height 6
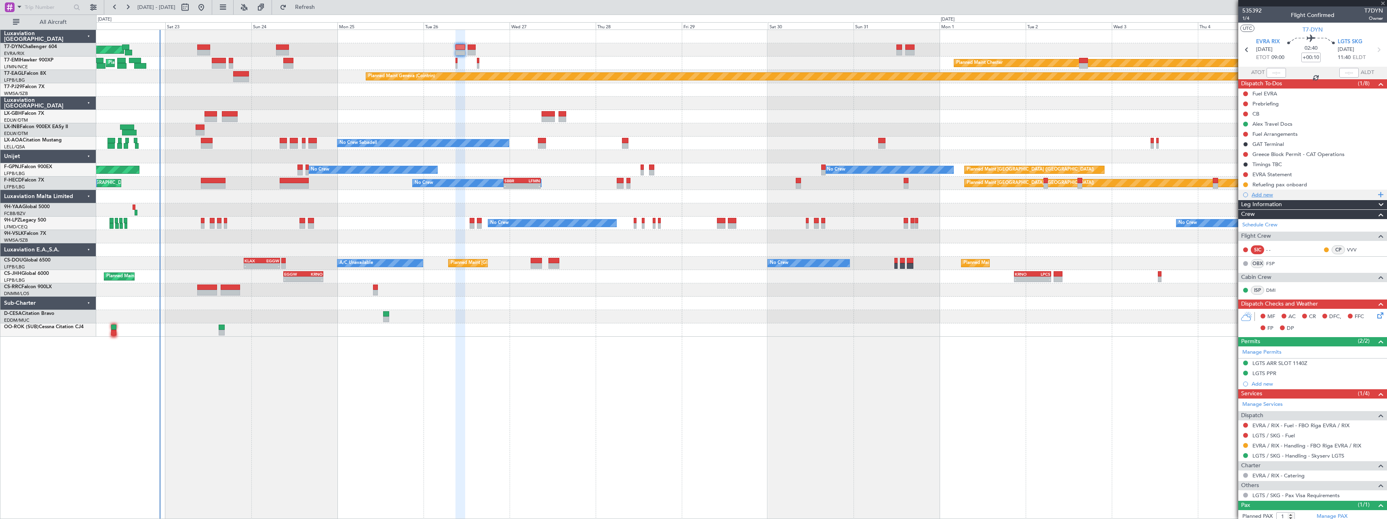
type input "4"
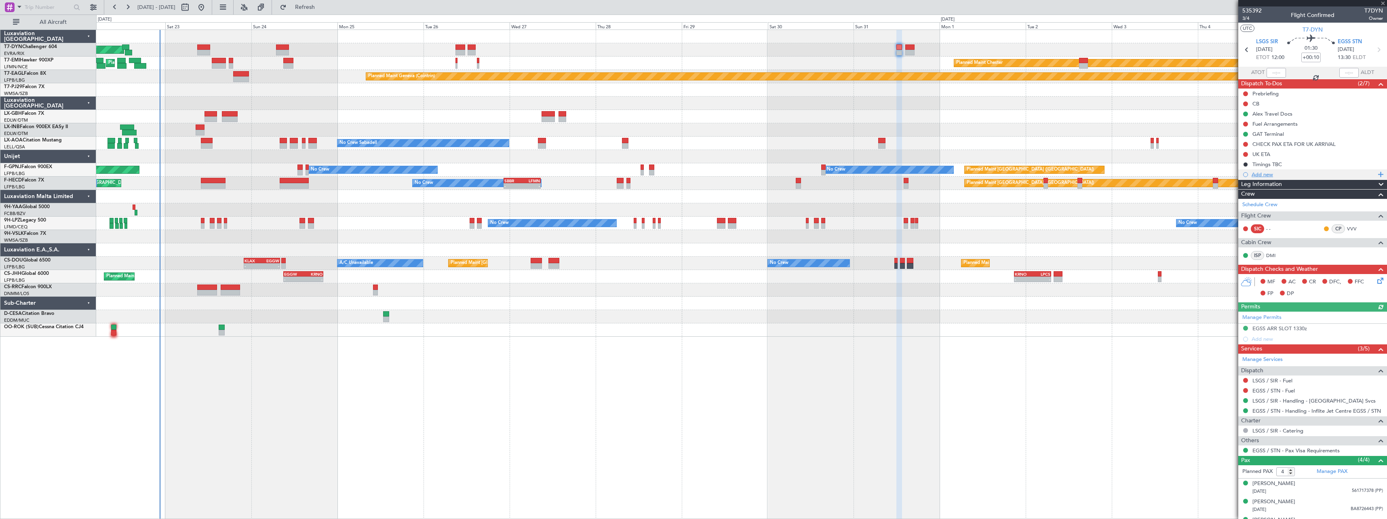
click at [1297, 175] on div "Add new" at bounding box center [1314, 174] width 124 height 7
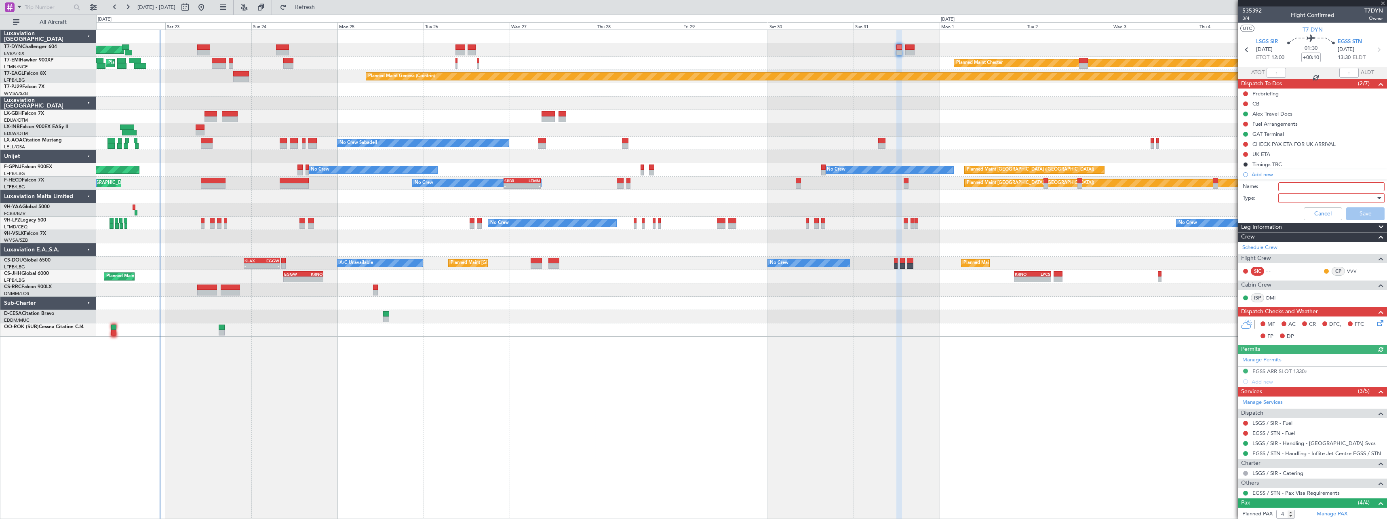
click at [1300, 183] on input "Name:" at bounding box center [1331, 186] width 106 height 9
type input "Refueling pax onboard"
click at [1290, 200] on div at bounding box center [1329, 198] width 94 height 12
click at [1295, 213] on span "Generic" at bounding box center [1327, 215] width 95 height 12
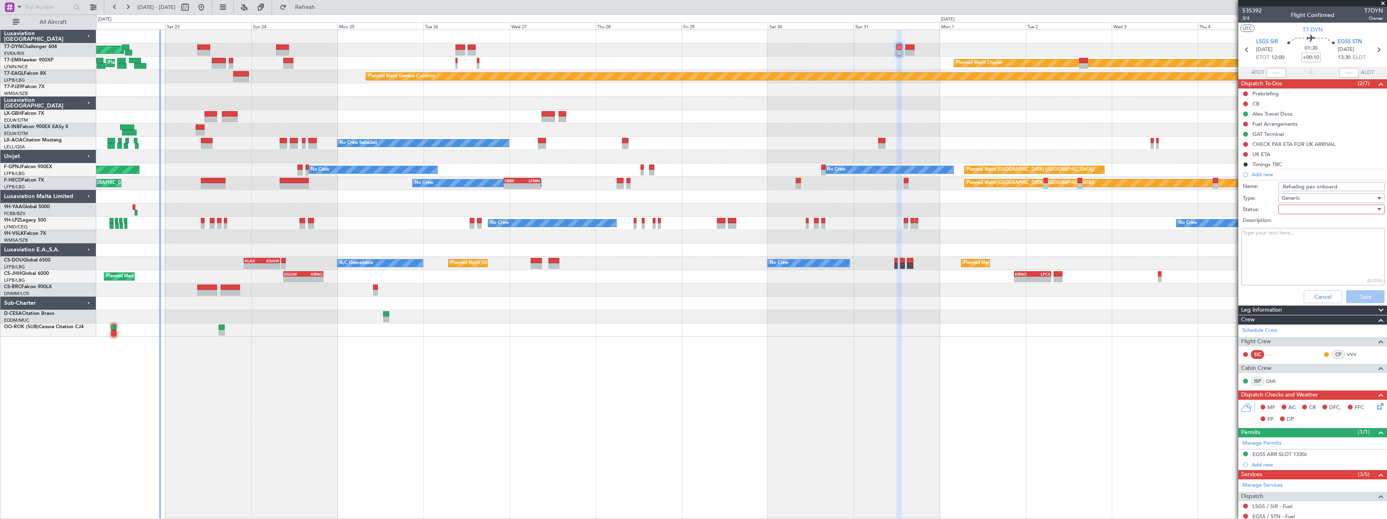
click at [1292, 210] on div at bounding box center [1329, 209] width 94 height 12
click at [1295, 236] on span "In Progress" at bounding box center [1327, 238] width 95 height 12
click at [1351, 295] on button "Save" at bounding box center [1365, 296] width 38 height 13
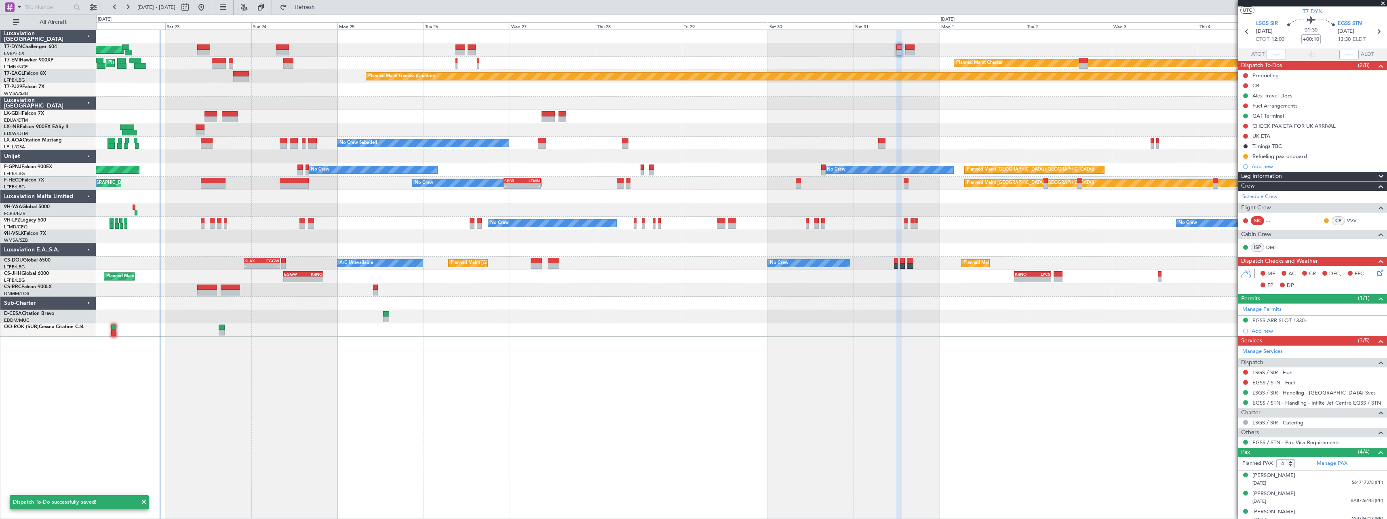
scroll to position [42, 0]
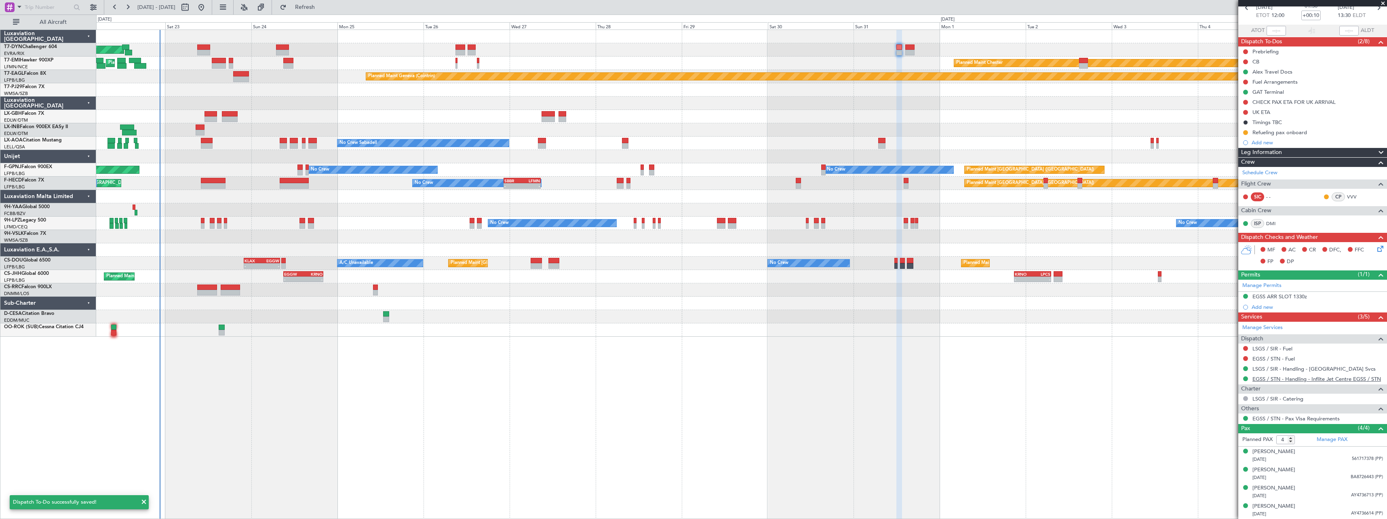
click at [1288, 380] on link "EGSS / STN - Handling - Inflite Jet Centre EGSS / STN" at bounding box center [1316, 378] width 129 height 7
click at [1244, 111] on button at bounding box center [1245, 112] width 5 height 5
click at [1248, 147] on span "Completed" at bounding box center [1249, 148] width 27 height 8
click at [1246, 101] on button at bounding box center [1245, 102] width 5 height 5
click at [1238, 138] on span "Completed" at bounding box center [1249, 138] width 27 height 8
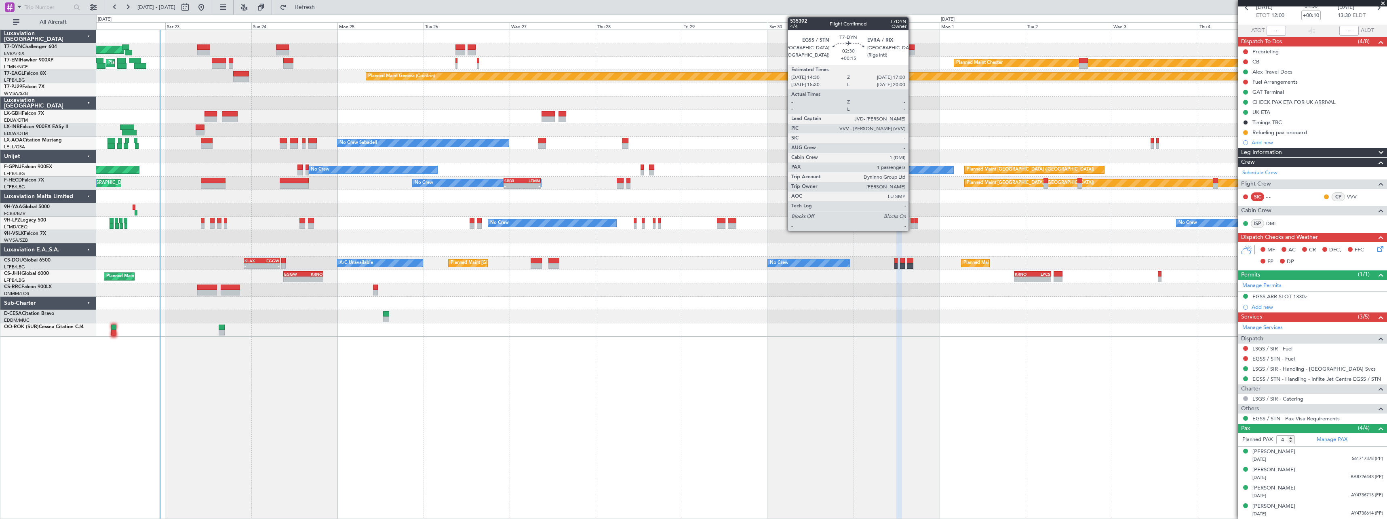
click at [912, 49] on div at bounding box center [909, 47] width 9 height 6
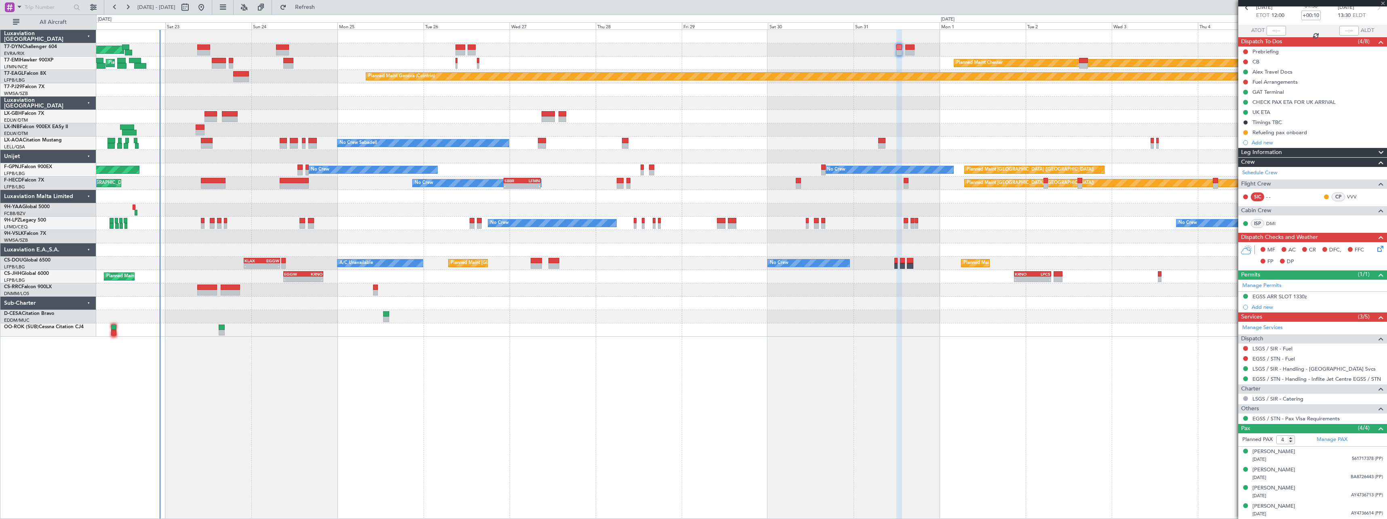
type input "+00:15"
type input "1"
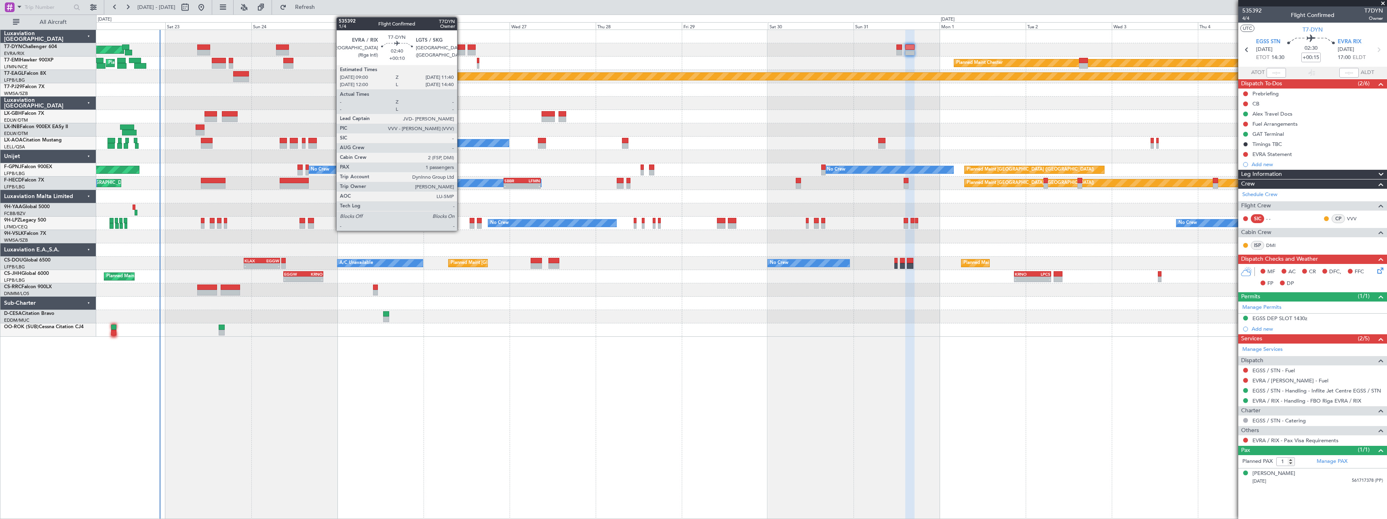
click at [461, 48] on div at bounding box center [460, 47] width 10 height 6
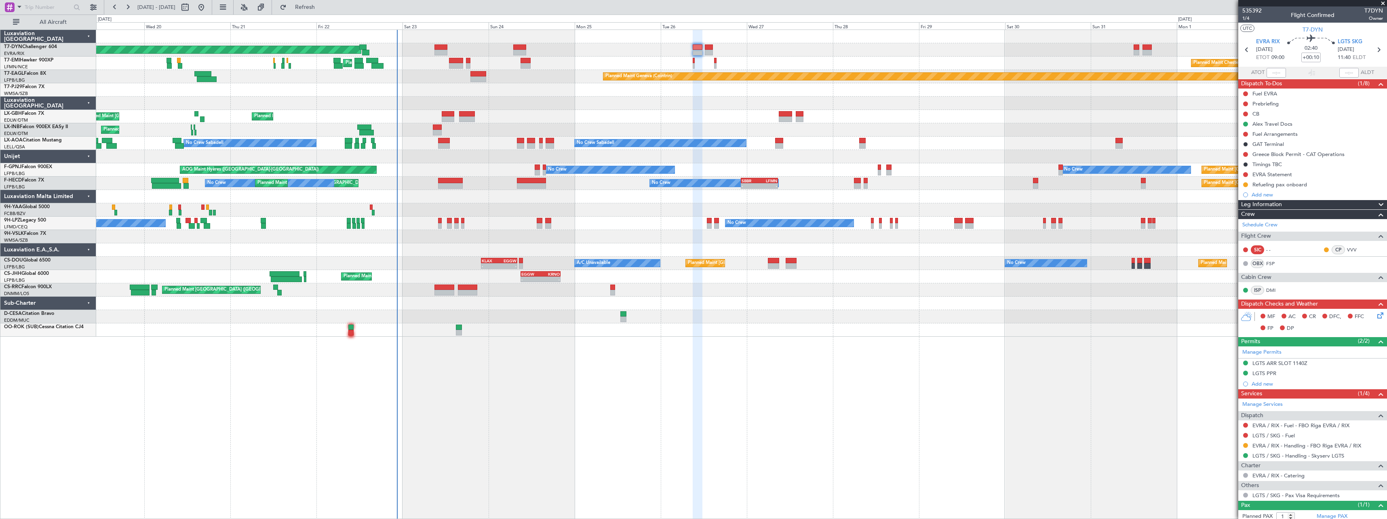
click at [557, 105] on div "Planned Maint [GEOGRAPHIC_DATA]-[GEOGRAPHIC_DATA] Planned Maint [PERSON_NAME] P…" at bounding box center [741, 183] width 1290 height 307
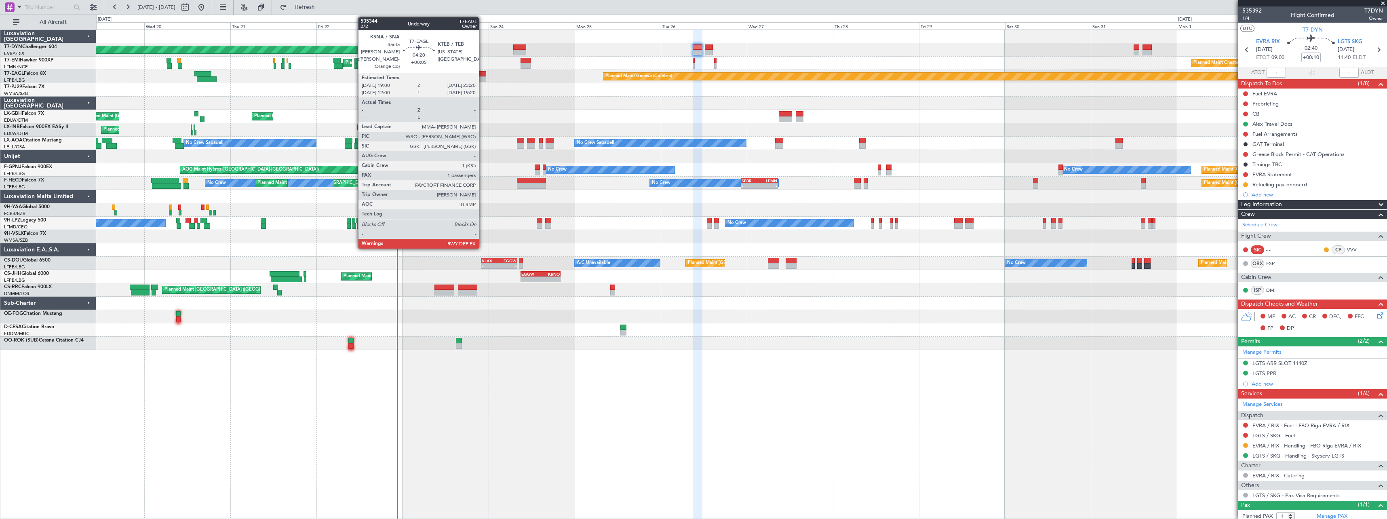
click at [483, 77] on div at bounding box center [478, 79] width 16 height 6
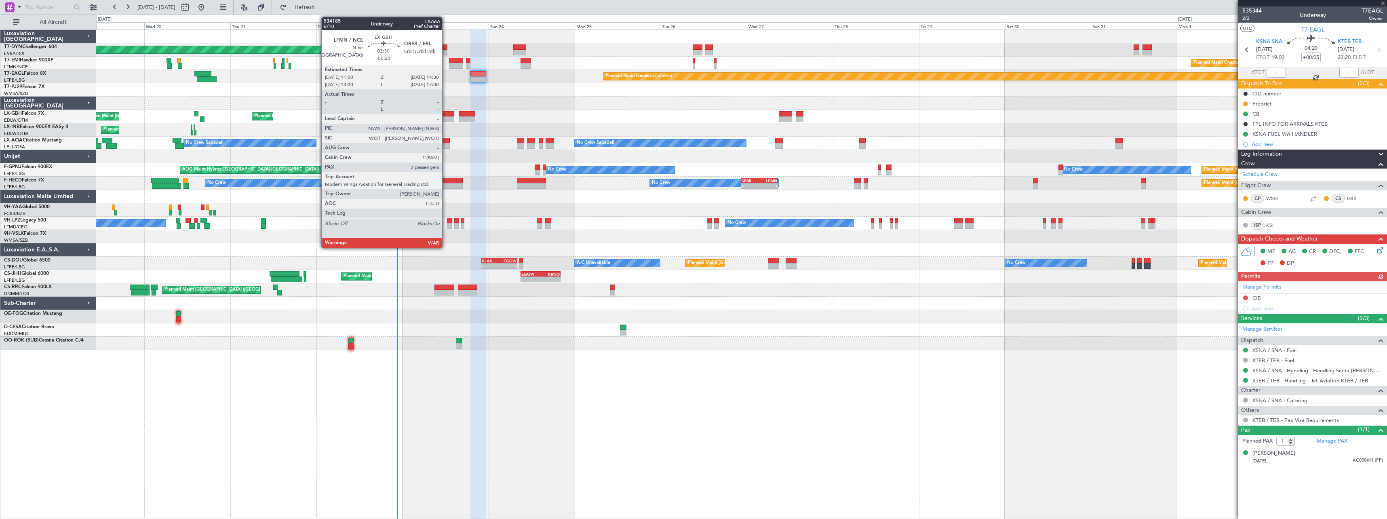
click at [446, 112] on div at bounding box center [448, 114] width 13 height 6
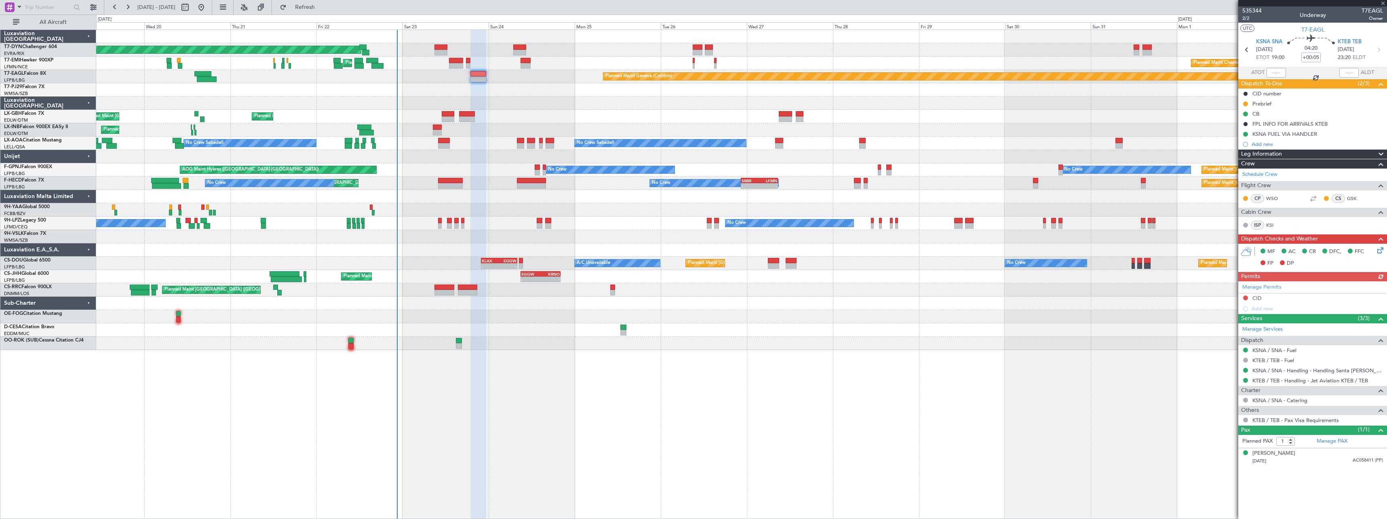
type input "-00:20"
type input "2"
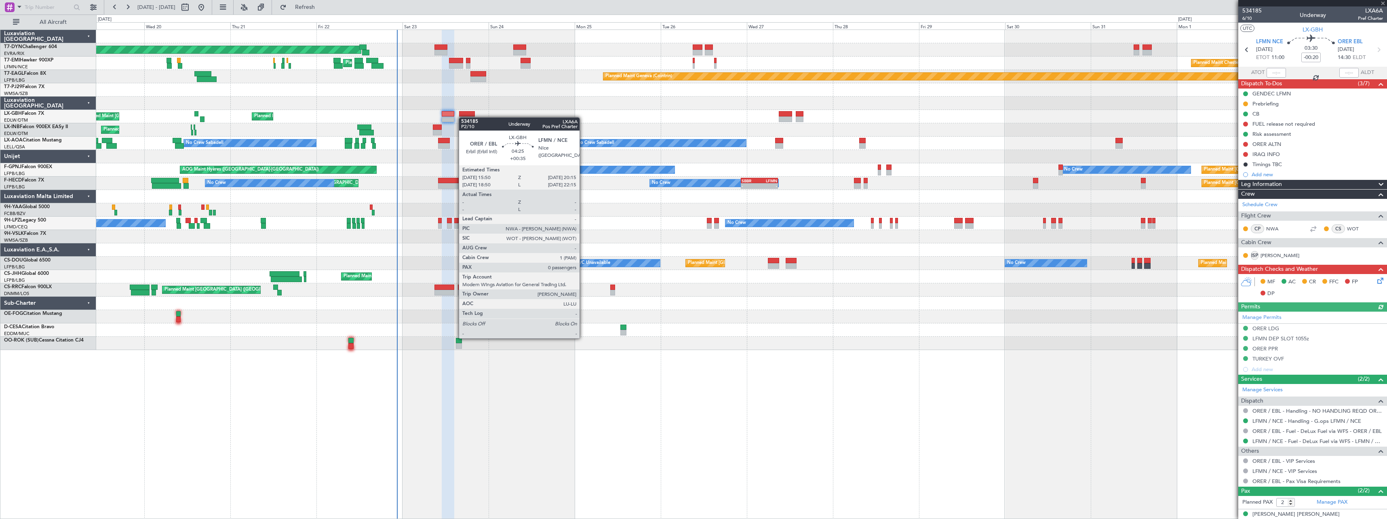
click at [463, 117] on div at bounding box center [467, 119] width 16 height 6
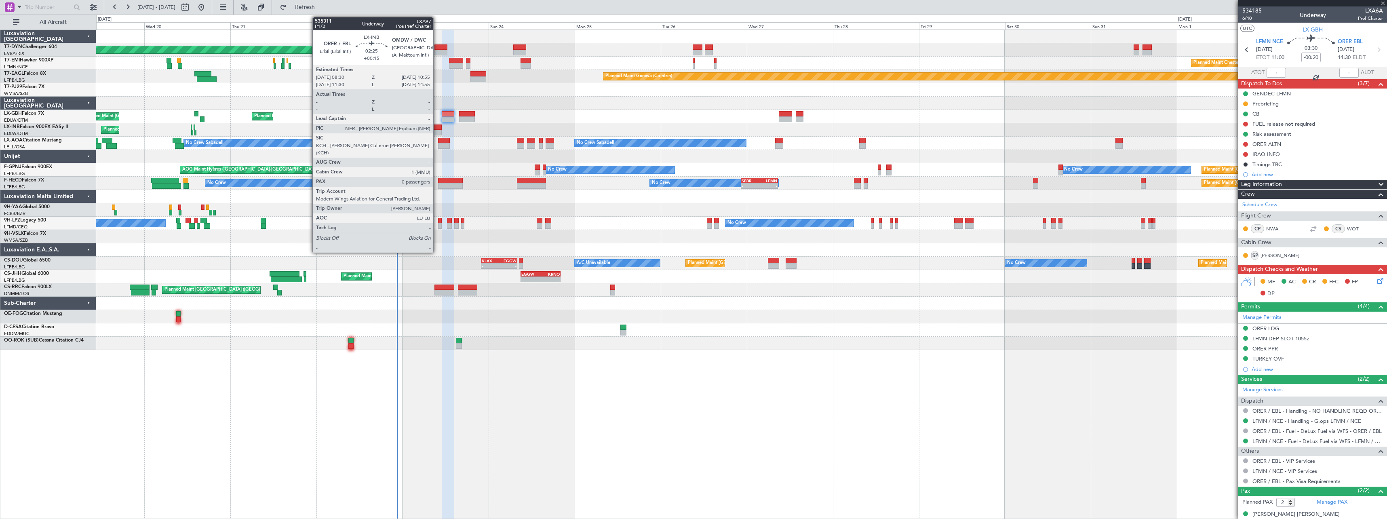
type input "+00:35"
type input "0"
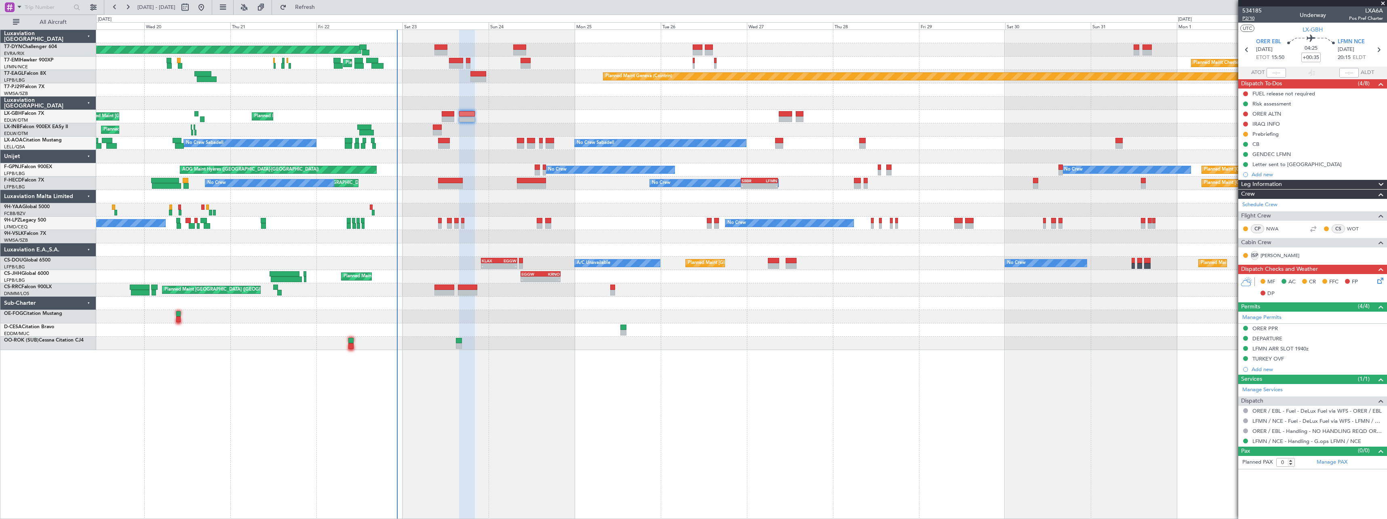
click at [1252, 19] on span "P2/10" at bounding box center [1251, 18] width 19 height 7
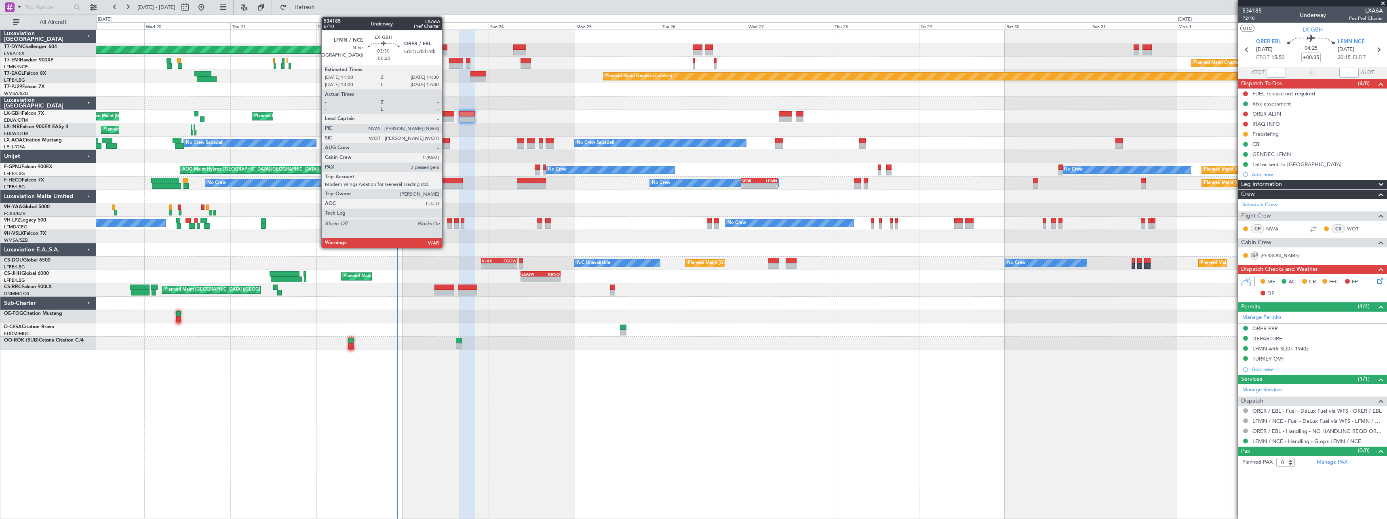
click at [446, 112] on div at bounding box center [448, 114] width 13 height 6
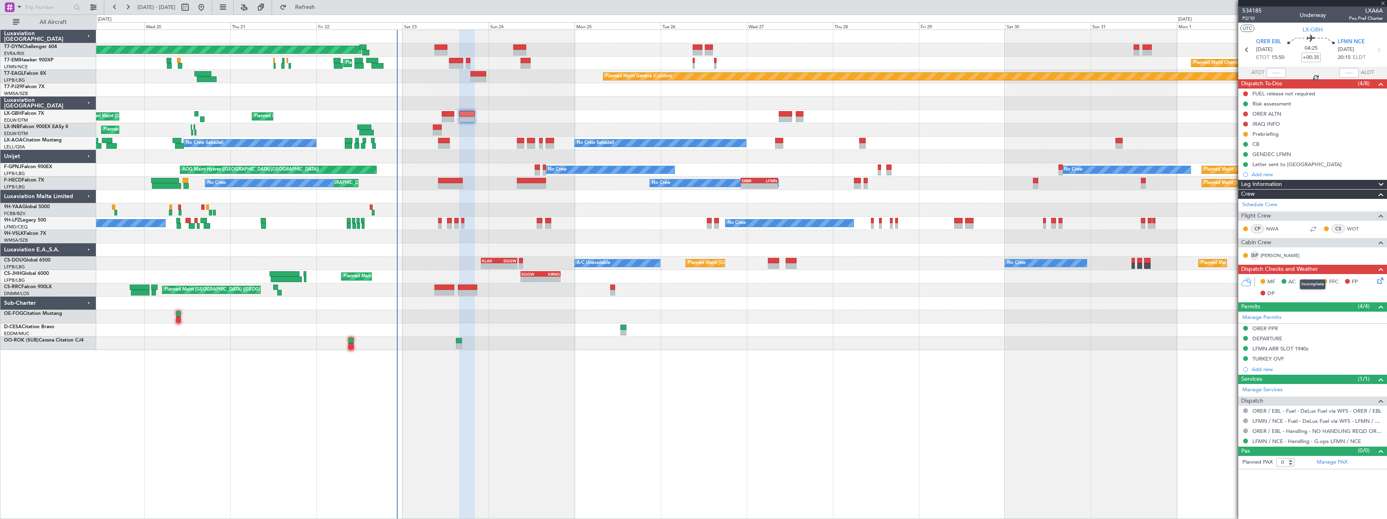
type input "-00:20"
type input "2"
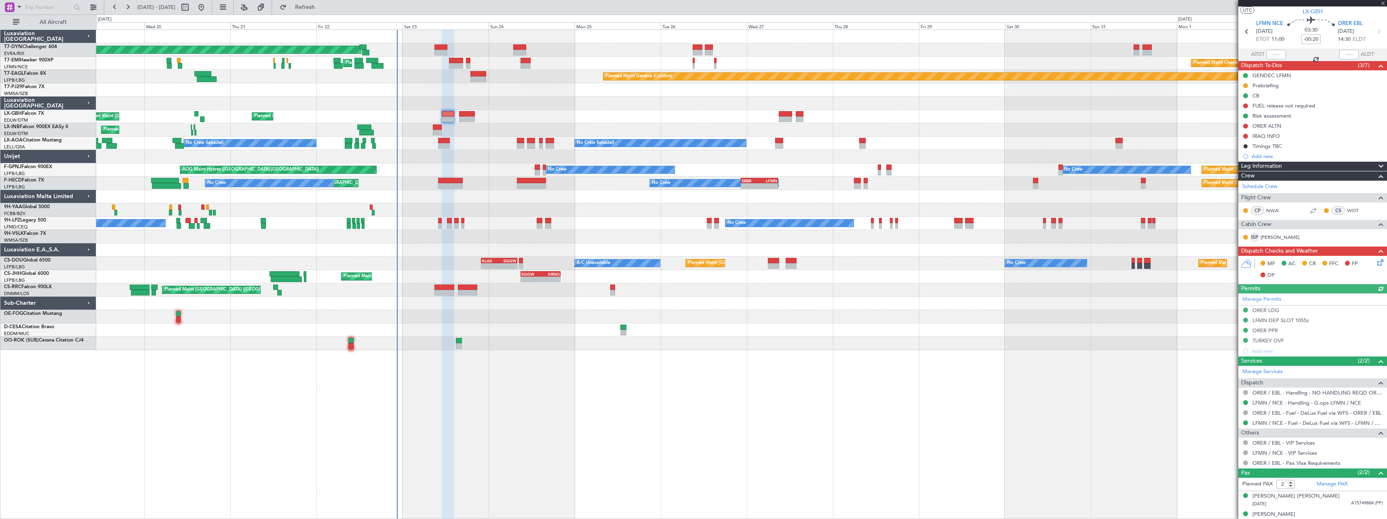
scroll to position [26, 0]
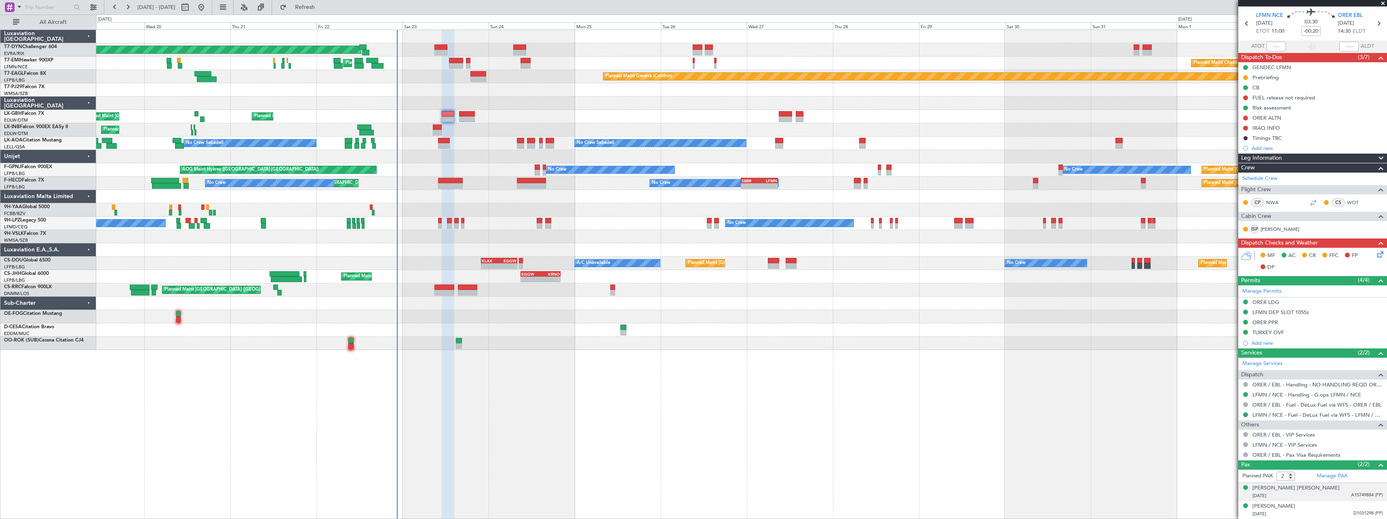
click at [1311, 498] on div "[DATE] A15749884 (PP)" at bounding box center [1317, 496] width 131 height 8
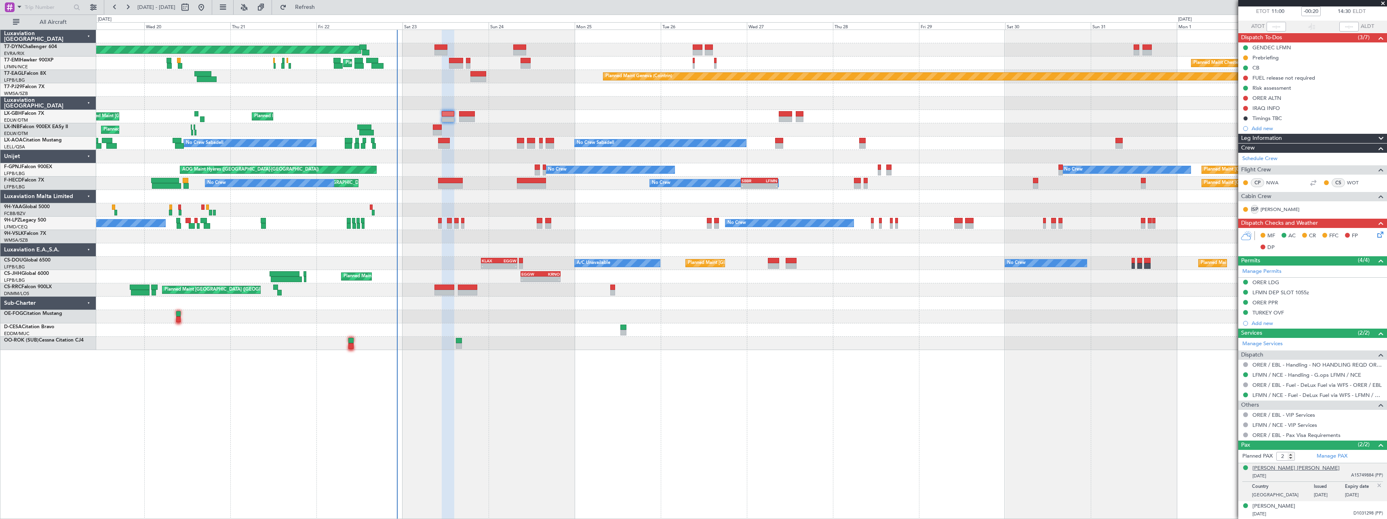
click at [1312, 468] on div "[PERSON_NAME] [PERSON_NAME]" at bounding box center [1295, 468] width 87 height 8
click at [475, 115] on div "Unplanned Maint [GEOGRAPHIC_DATA] ([GEOGRAPHIC_DATA]) [GEOGRAPHIC_DATA] ([GEOGR…" at bounding box center [741, 116] width 1290 height 13
click at [467, 115] on div at bounding box center [467, 114] width 16 height 6
type input "+00:35"
type input "0"
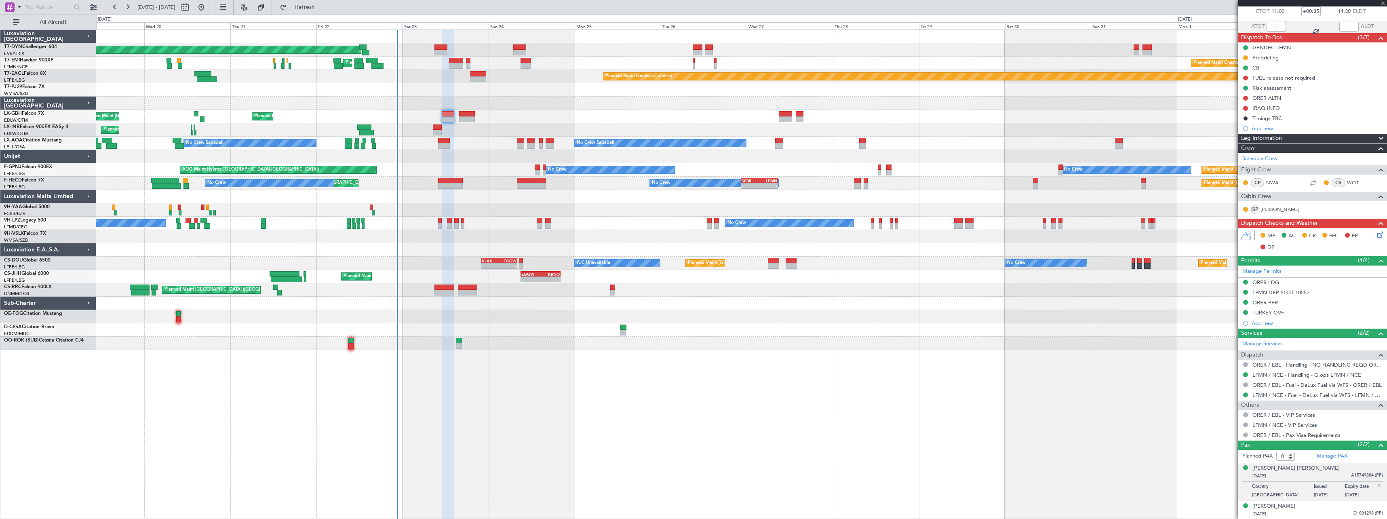
scroll to position [0, 0]
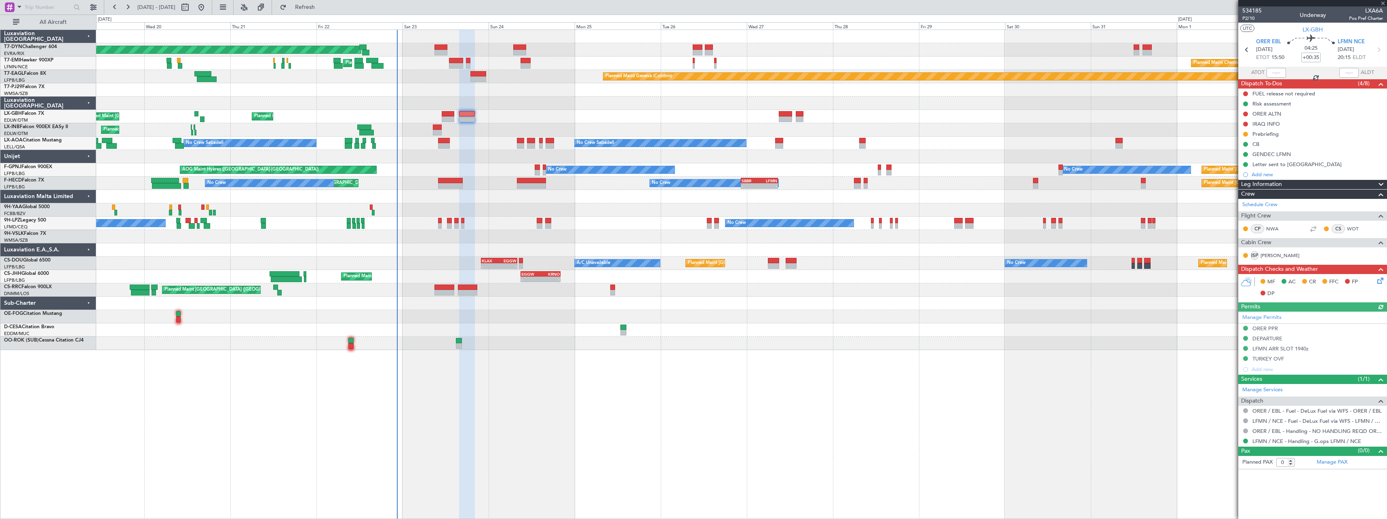
click at [1378, 282] on icon at bounding box center [1379, 279] width 6 height 6
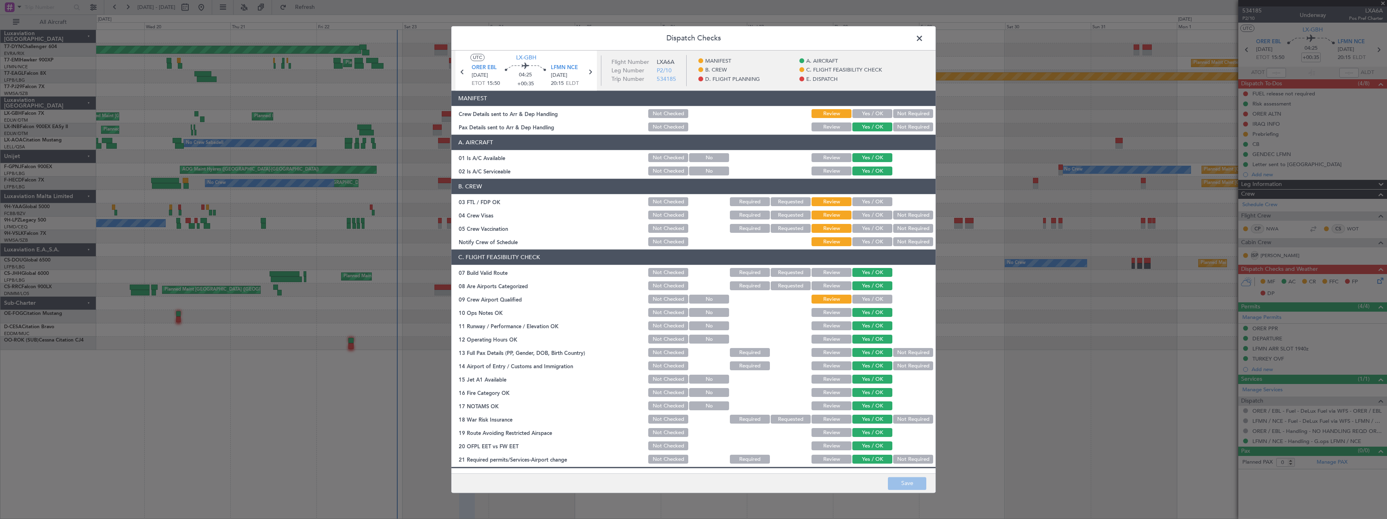
click at [864, 113] on button "Yes / OK" at bounding box center [872, 114] width 40 height 9
click at [915, 481] on button "Save" at bounding box center [907, 483] width 38 height 13
drag, startPoint x: 919, startPoint y: 36, endPoint x: 877, endPoint y: 40, distance: 42.7
click at [923, 36] on span at bounding box center [923, 40] width 0 height 16
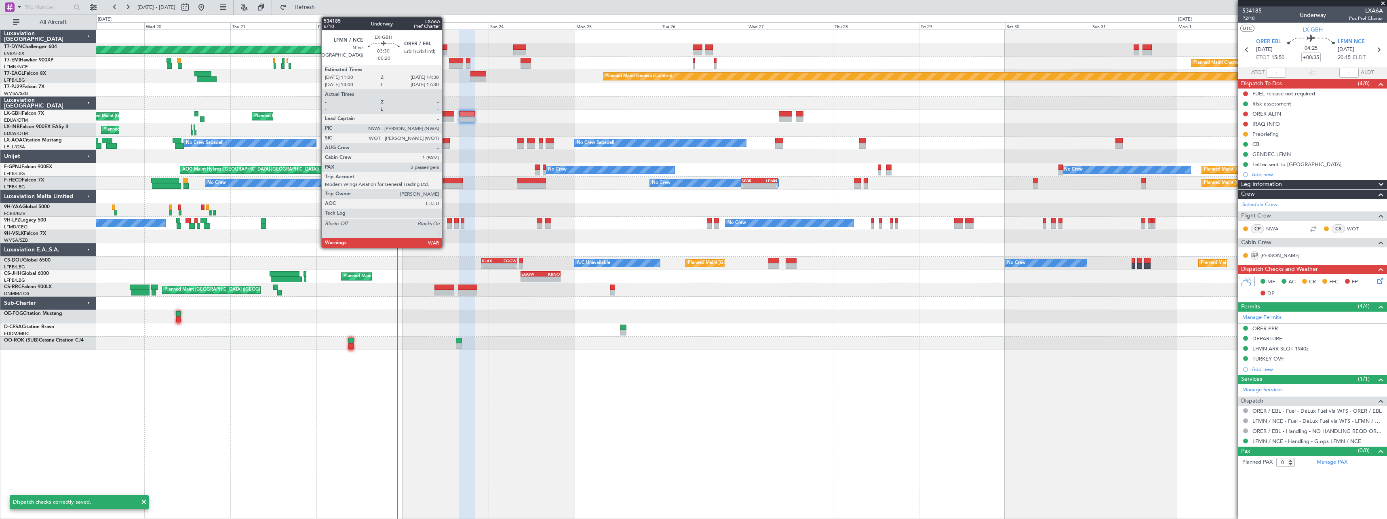
click at [445, 115] on div at bounding box center [448, 114] width 13 height 6
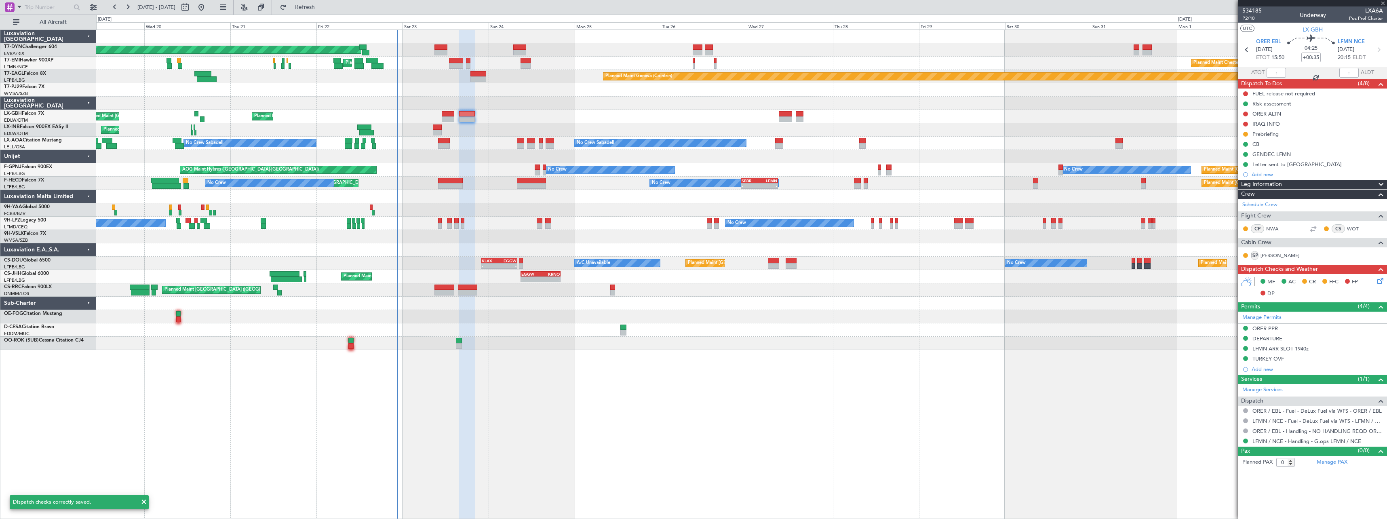
type input "-00:20"
type input "2"
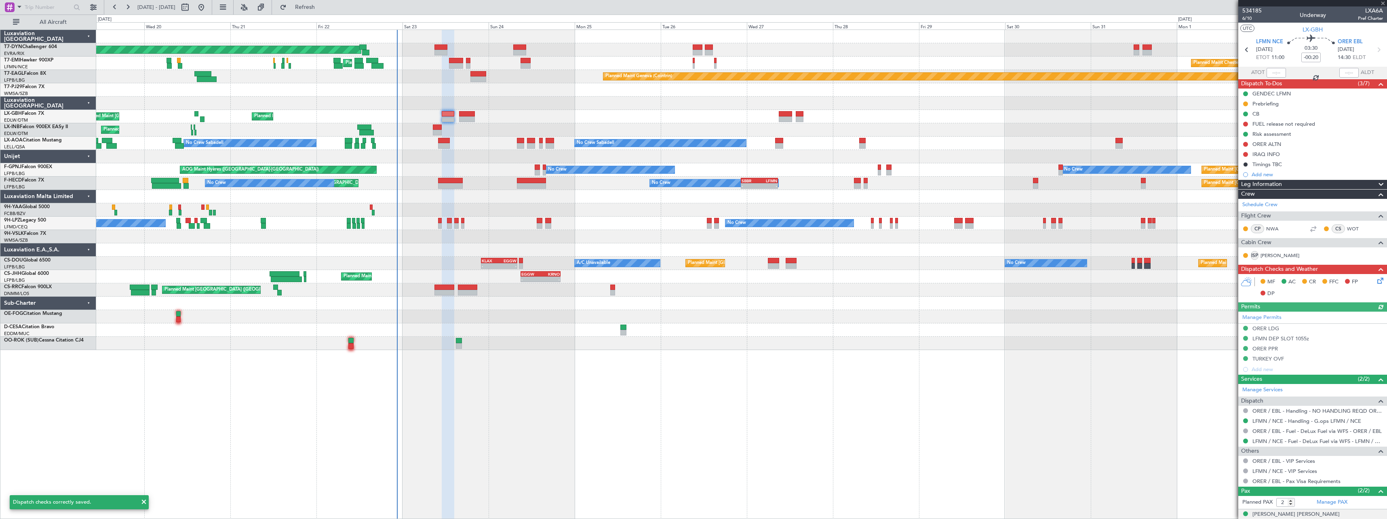
click at [1376, 282] on icon at bounding box center [1379, 279] width 6 height 6
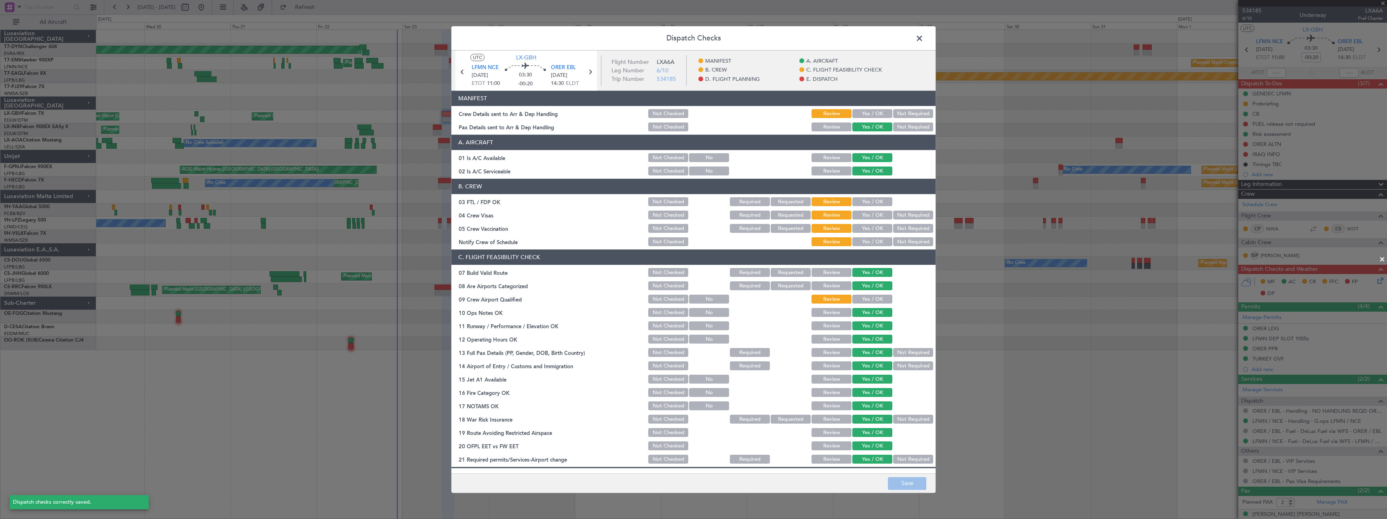
click at [869, 108] on div "Yes / OK" at bounding box center [871, 113] width 41 height 11
click at [870, 112] on button "Yes / OK" at bounding box center [872, 114] width 40 height 9
click at [908, 482] on button "Save" at bounding box center [907, 483] width 38 height 13
click at [923, 39] on span at bounding box center [923, 40] width 0 height 16
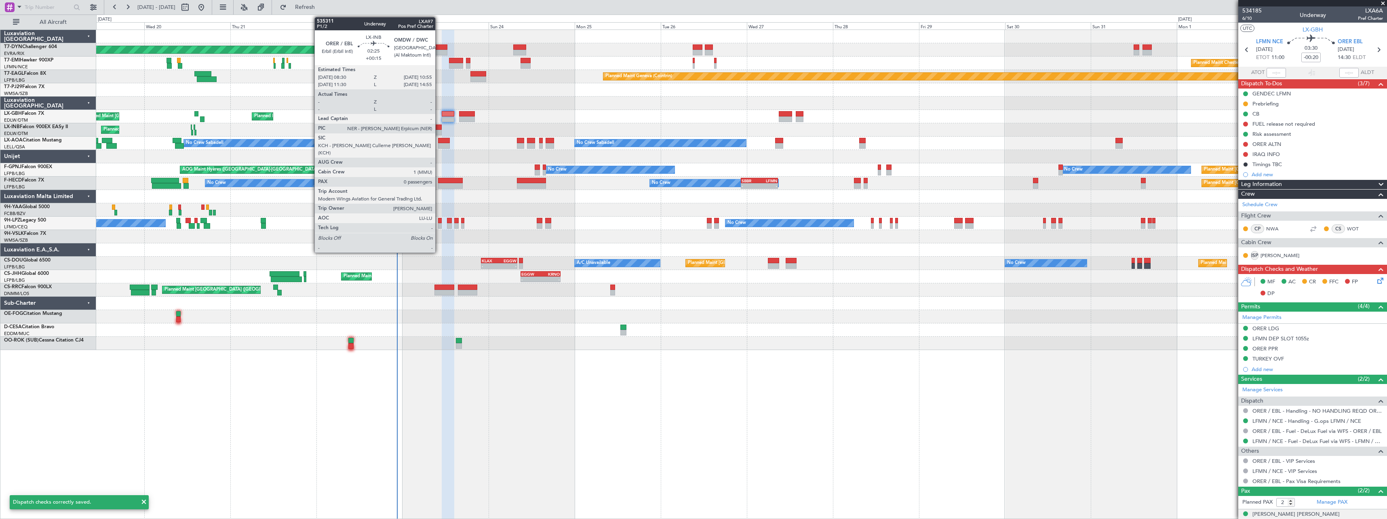
click at [439, 128] on div at bounding box center [437, 127] width 9 height 6
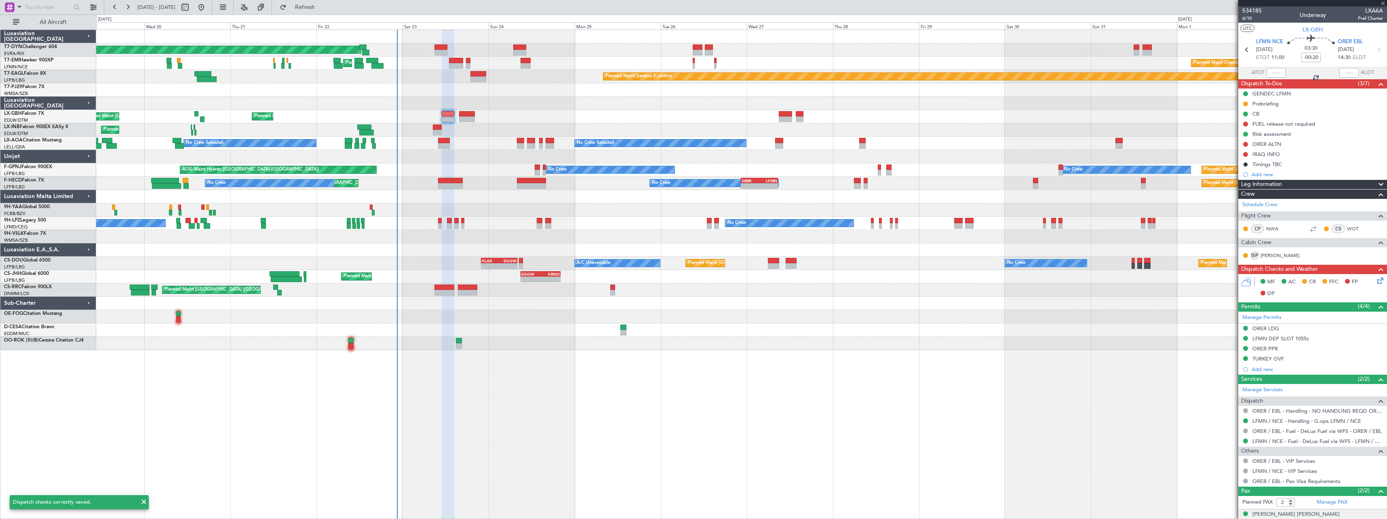
type input "+00:15"
type input "0"
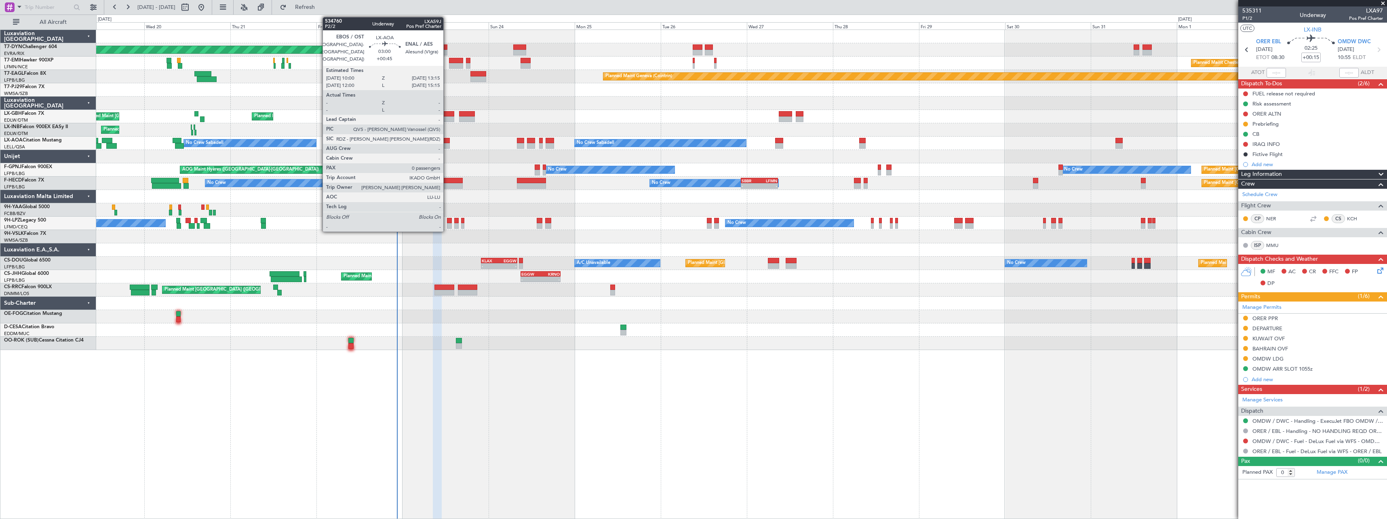
click at [447, 143] on div at bounding box center [444, 146] width 12 height 6
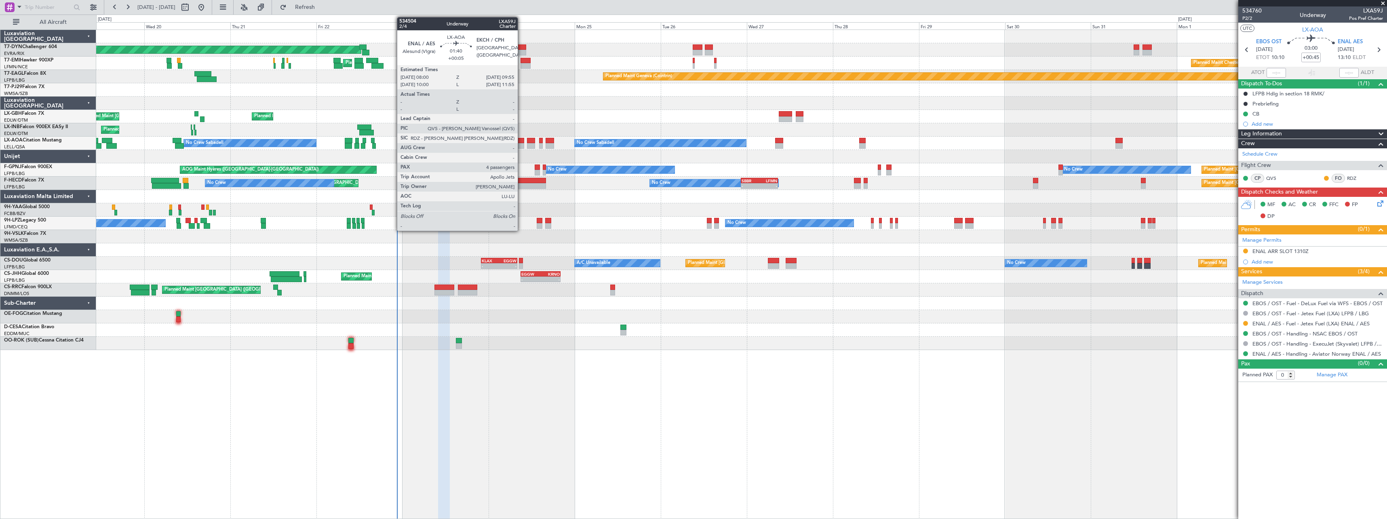
click at [521, 144] on div at bounding box center [520, 146] width 7 height 6
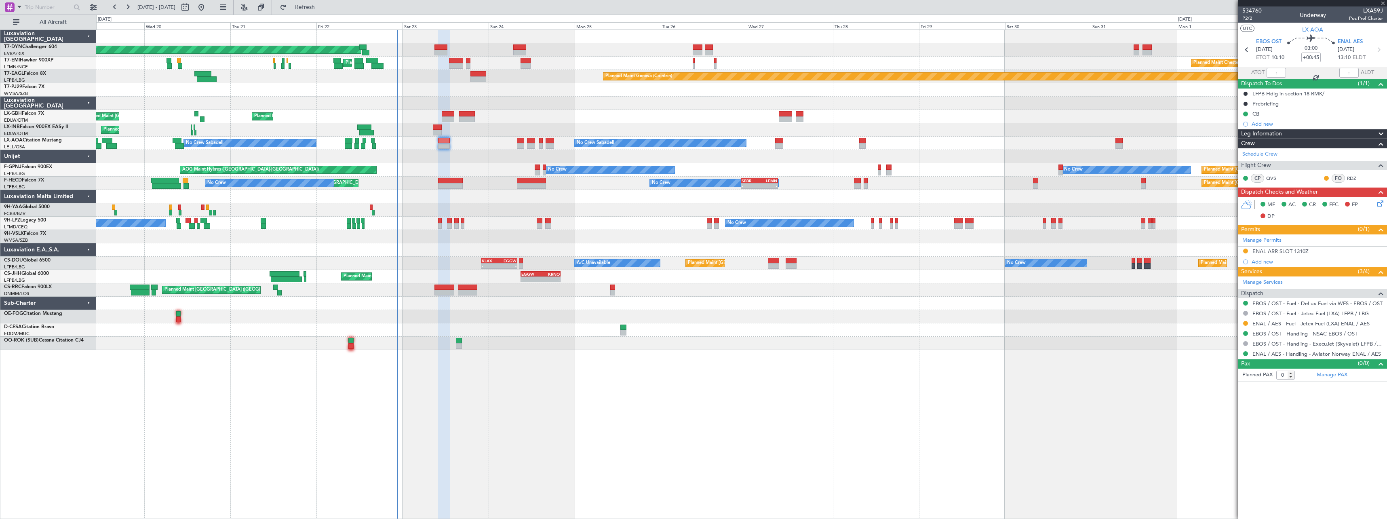
type input "+00:05"
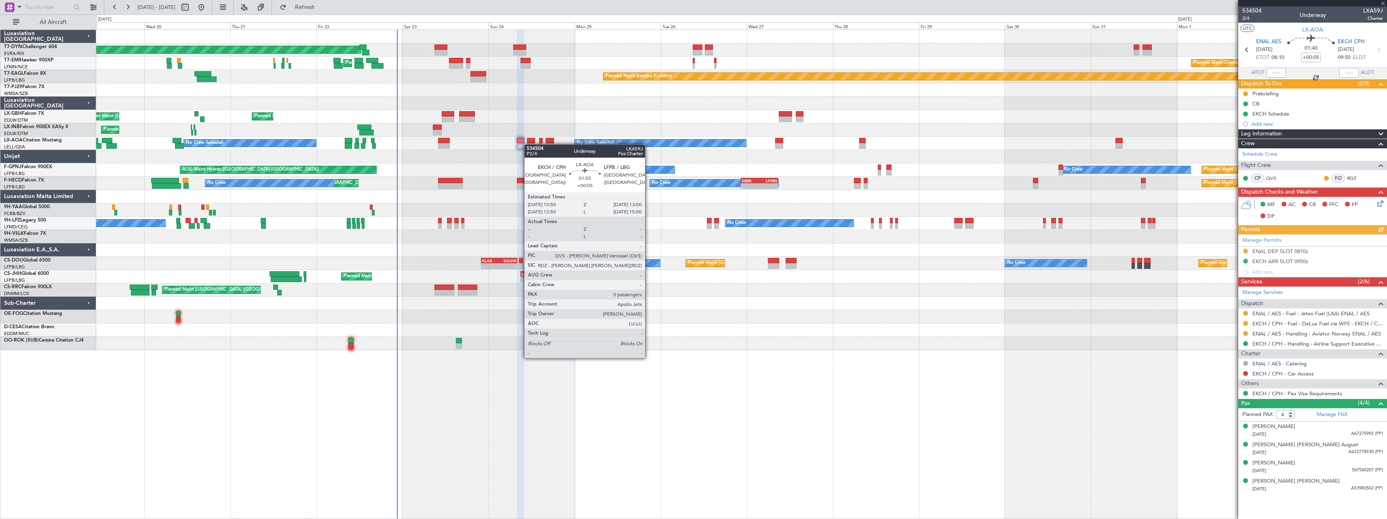
click at [528, 144] on div at bounding box center [531, 146] width 8 height 6
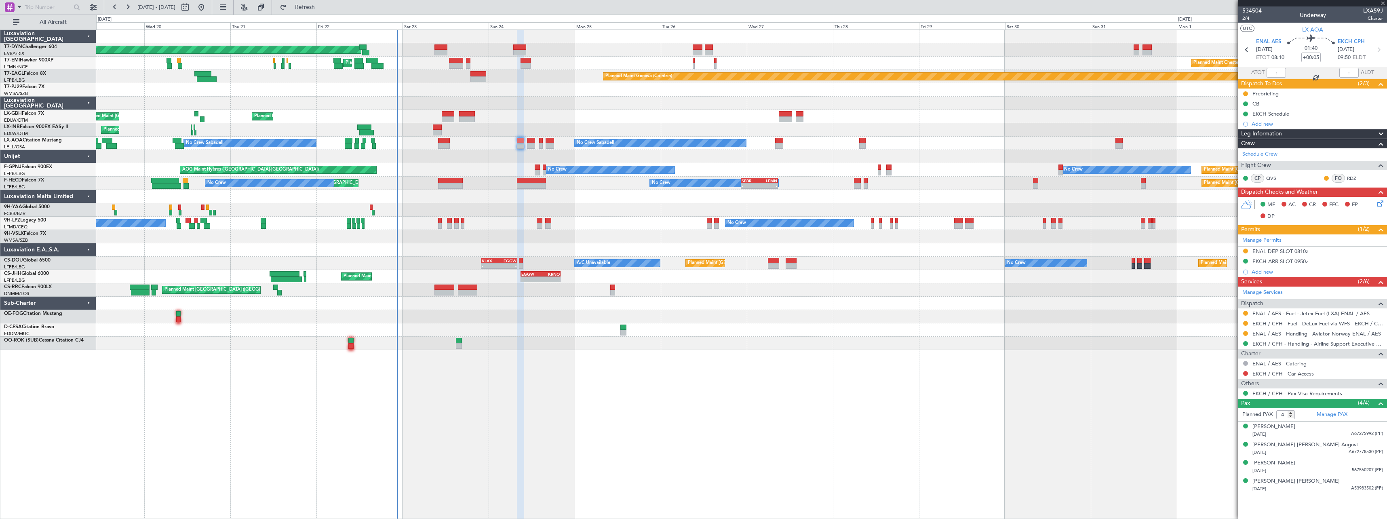
type input "0"
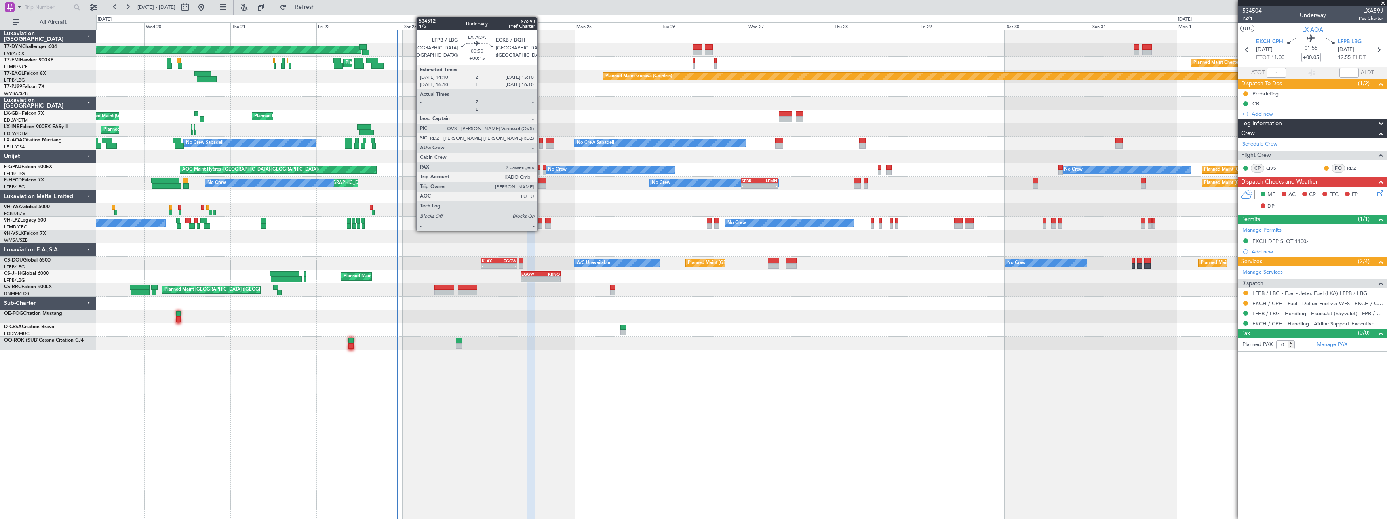
click at [541, 143] on div at bounding box center [541, 146] width 4 height 6
type input "+00:15"
type input "2"
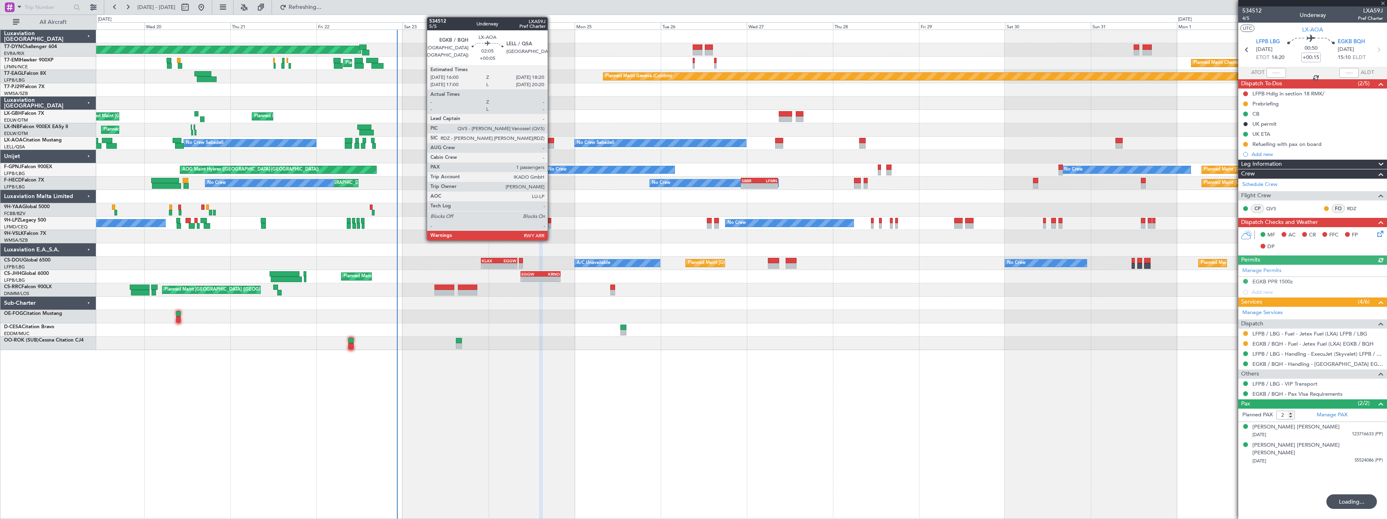
click at [551, 143] on div at bounding box center [550, 141] width 8 height 6
type input "+00:05"
type input "1"
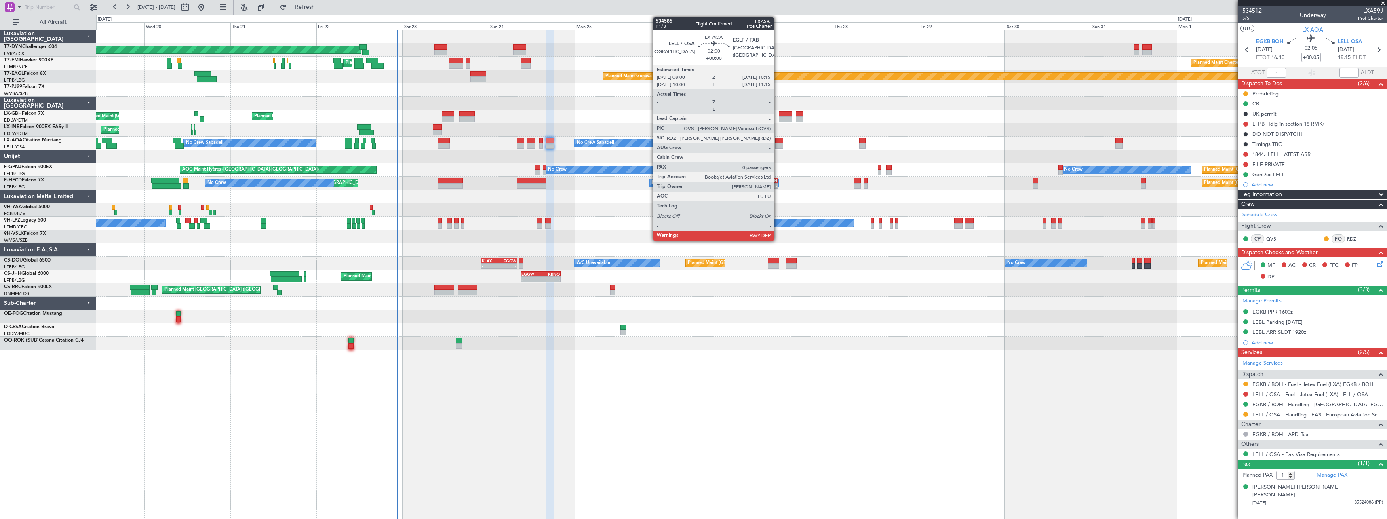
click at [778, 146] on div at bounding box center [779, 146] width 8 height 6
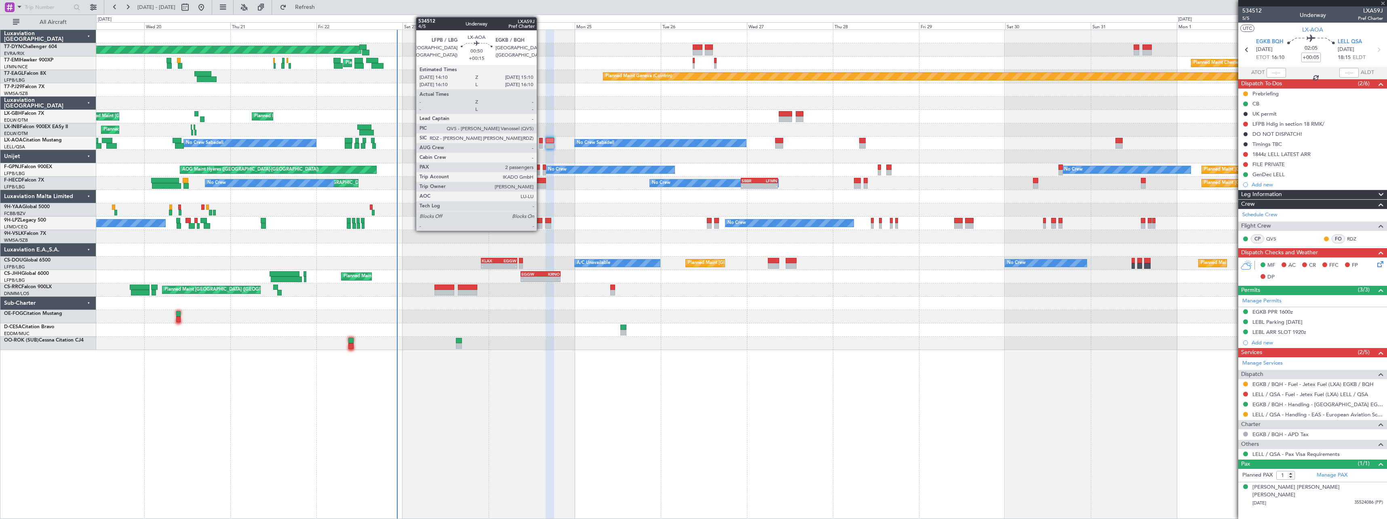
type input "0"
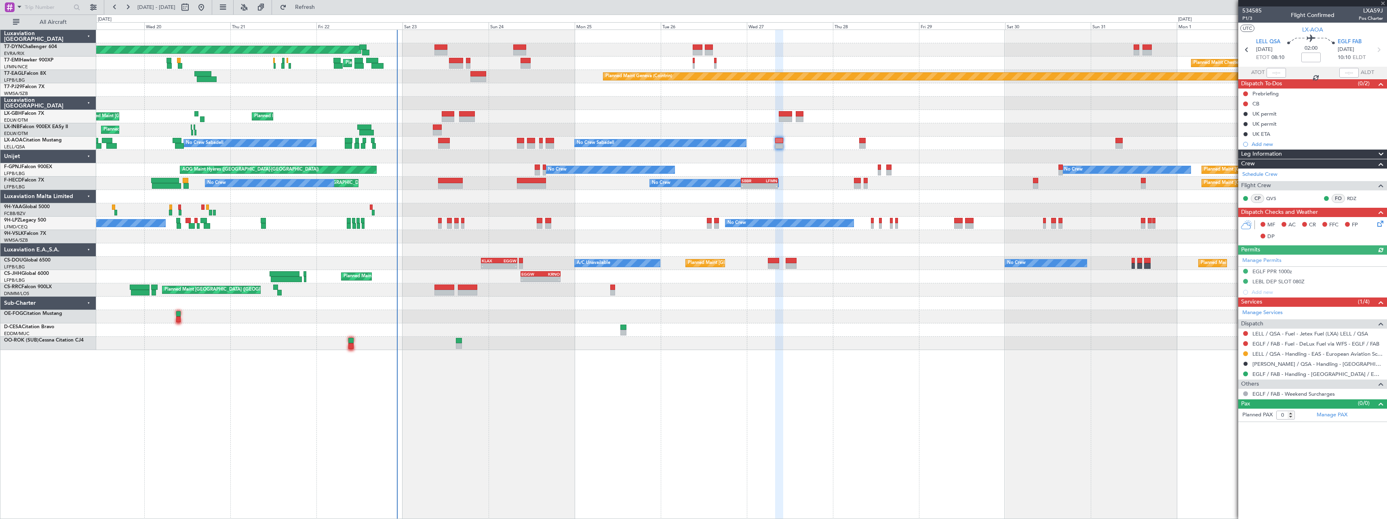
type input "+00:15"
type input "2"
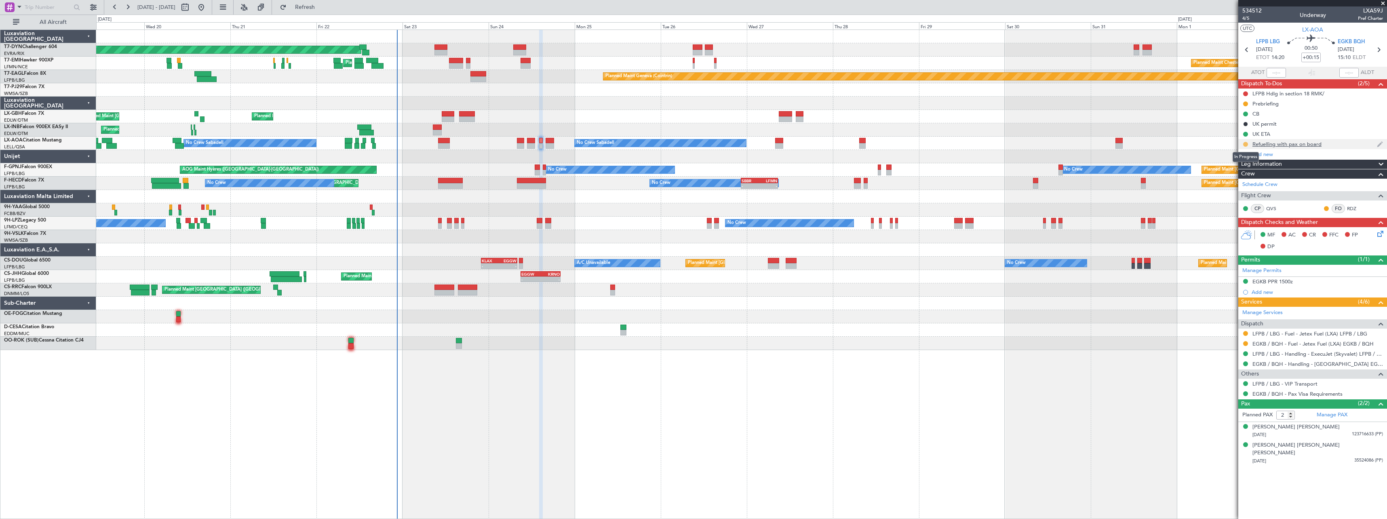
click at [1244, 144] on button at bounding box center [1245, 144] width 5 height 5
click at [1244, 176] on span "Completed" at bounding box center [1248, 180] width 27 height 8
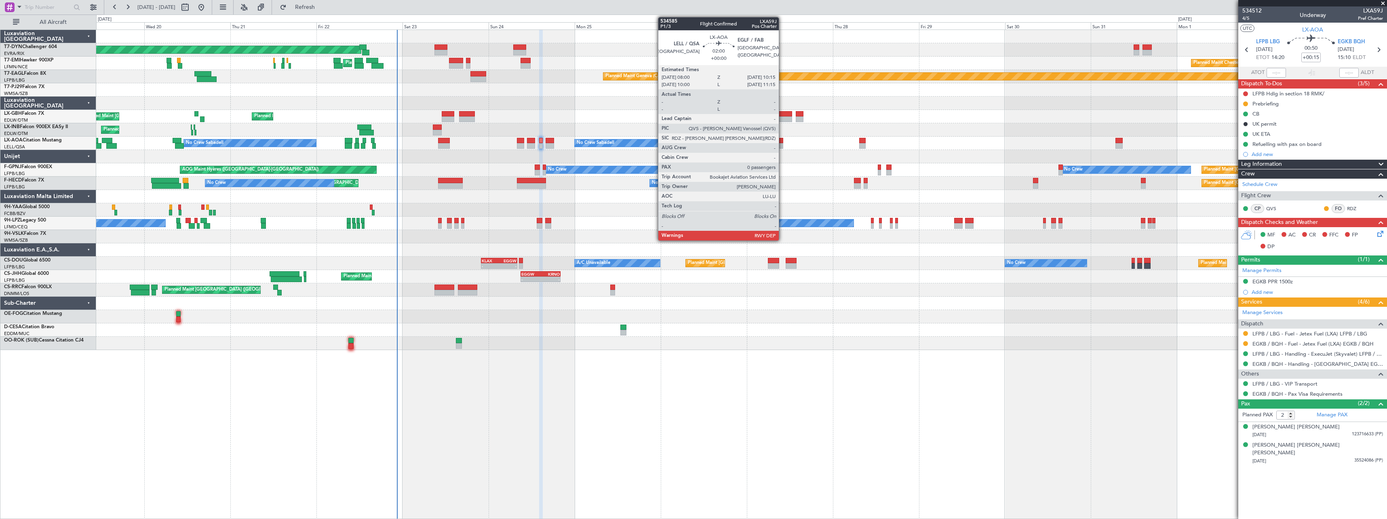
click at [782, 144] on div at bounding box center [779, 146] width 8 height 6
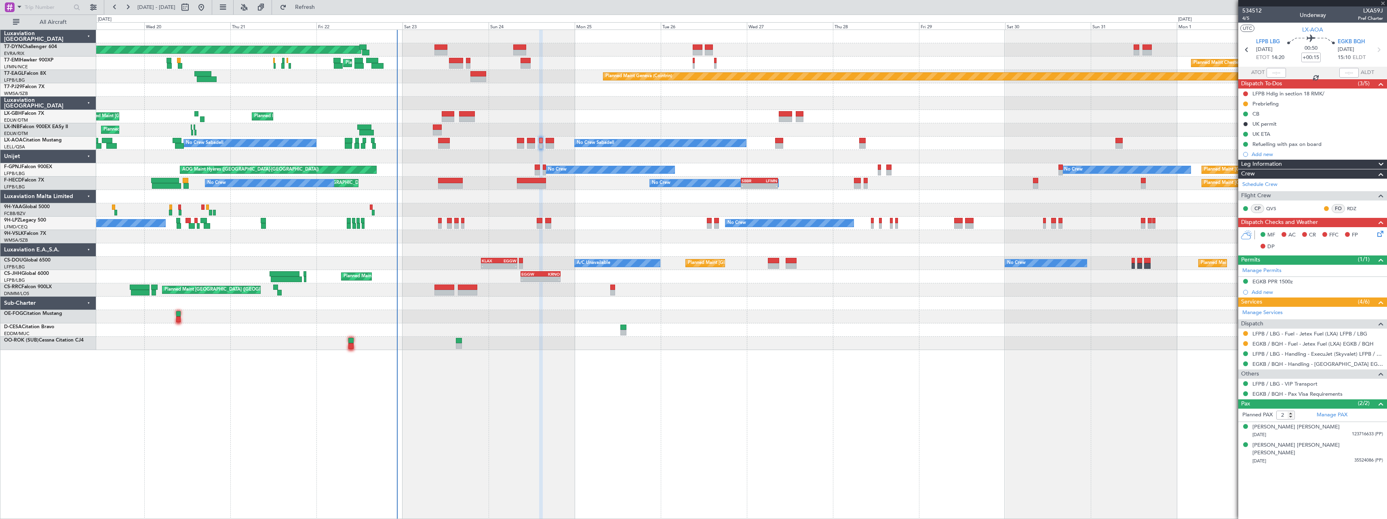
type input "0"
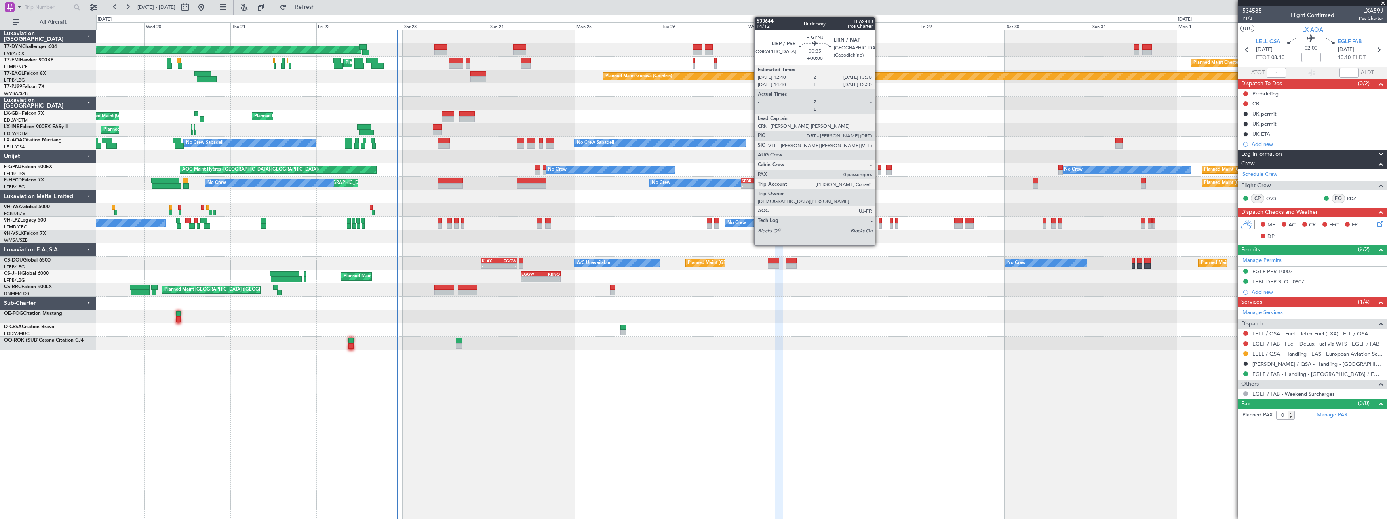
click at [879, 169] on div at bounding box center [879, 167] width 3 height 6
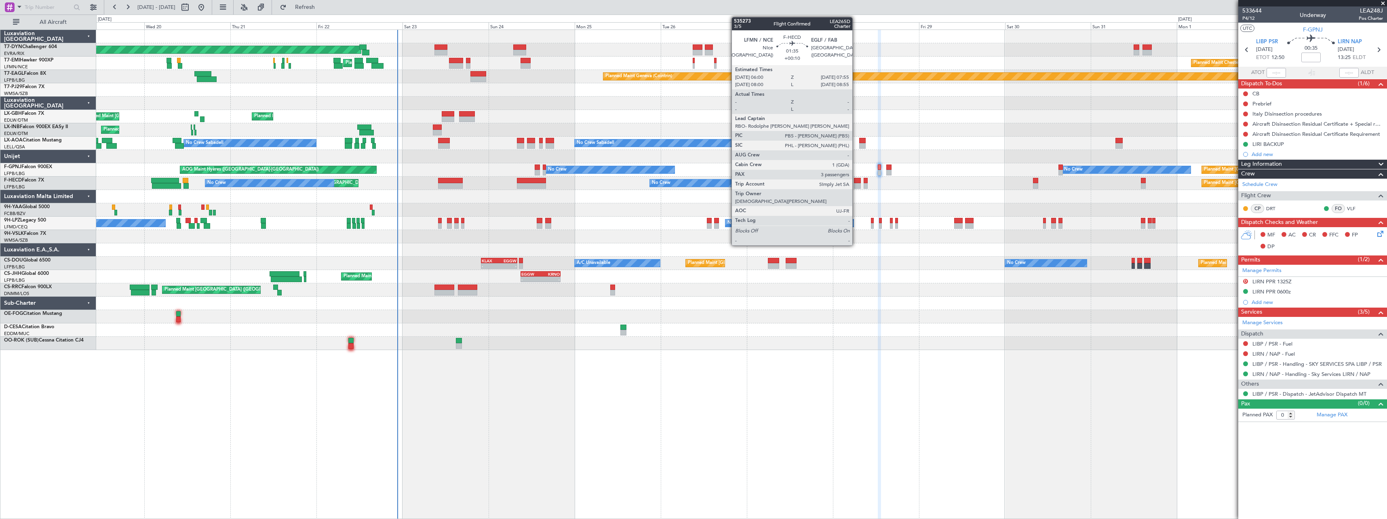
click at [856, 182] on div at bounding box center [857, 181] width 7 height 6
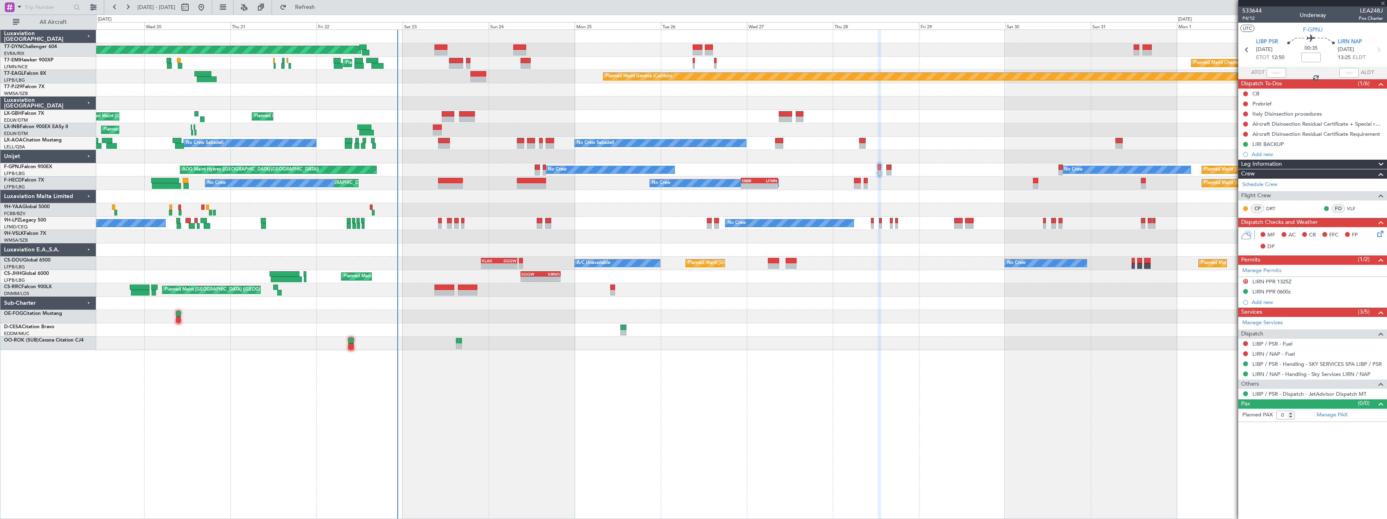
type input "+00:10"
type input "3"
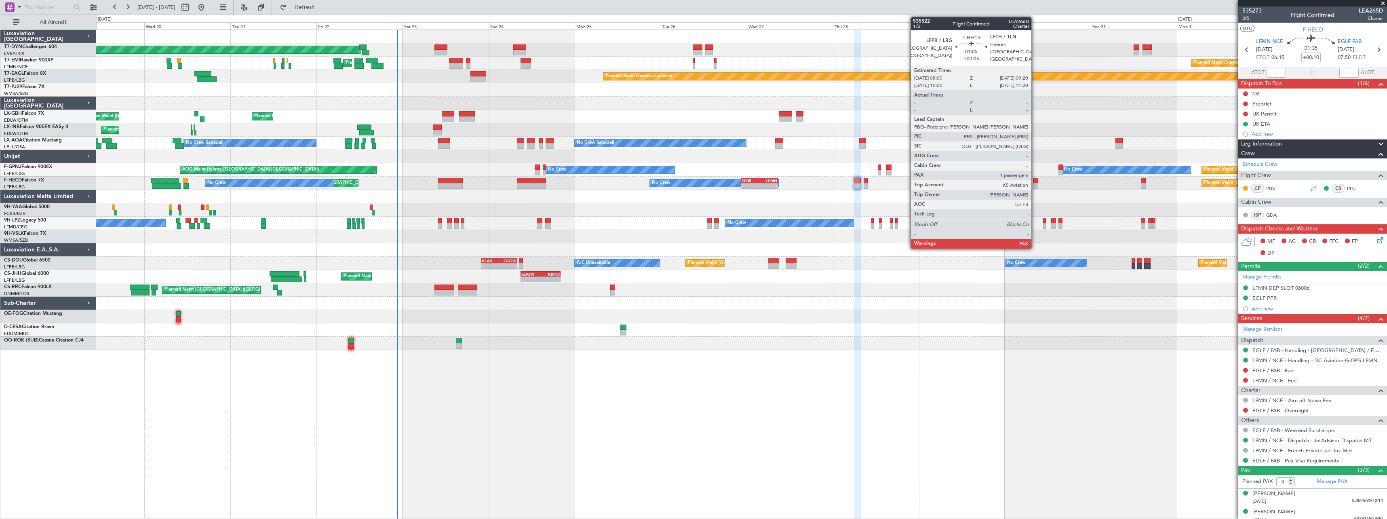
click at [1035, 181] on div at bounding box center [1035, 181] width 5 height 6
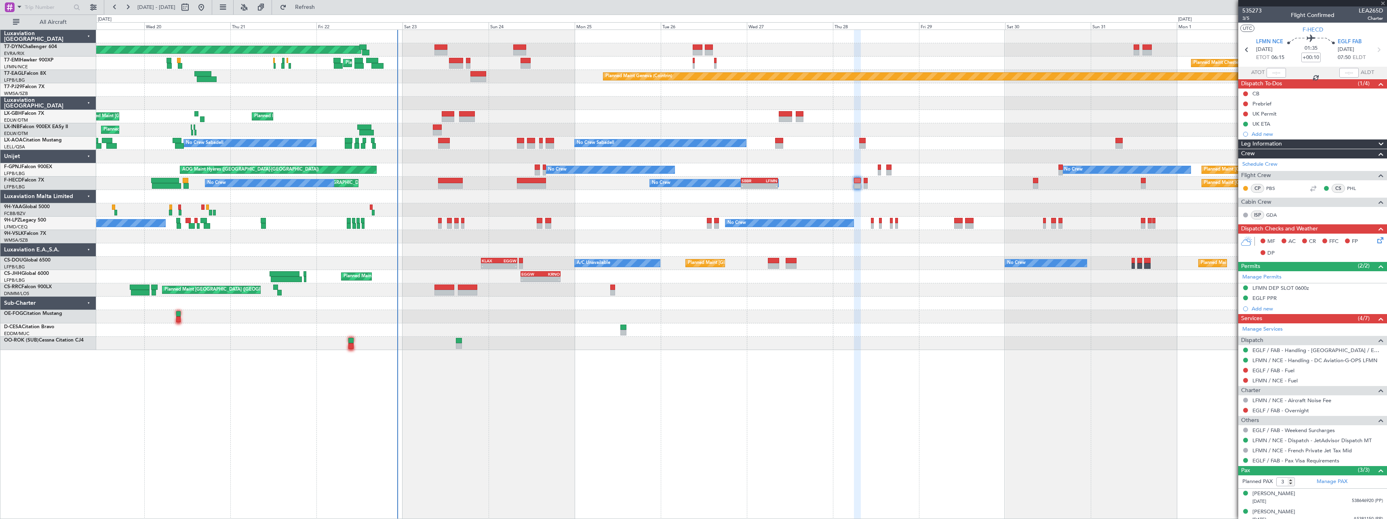
type input "+00:05"
type input "5"
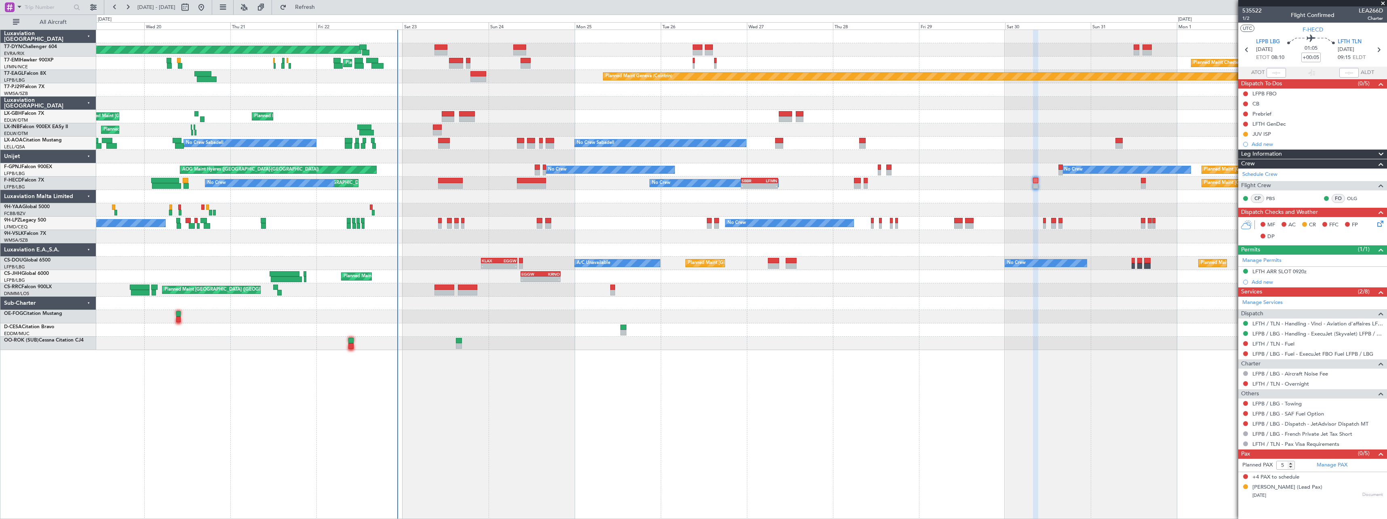
click at [1309, 495] on div "04/04/1975 Document" at bounding box center [1317, 495] width 131 height 8
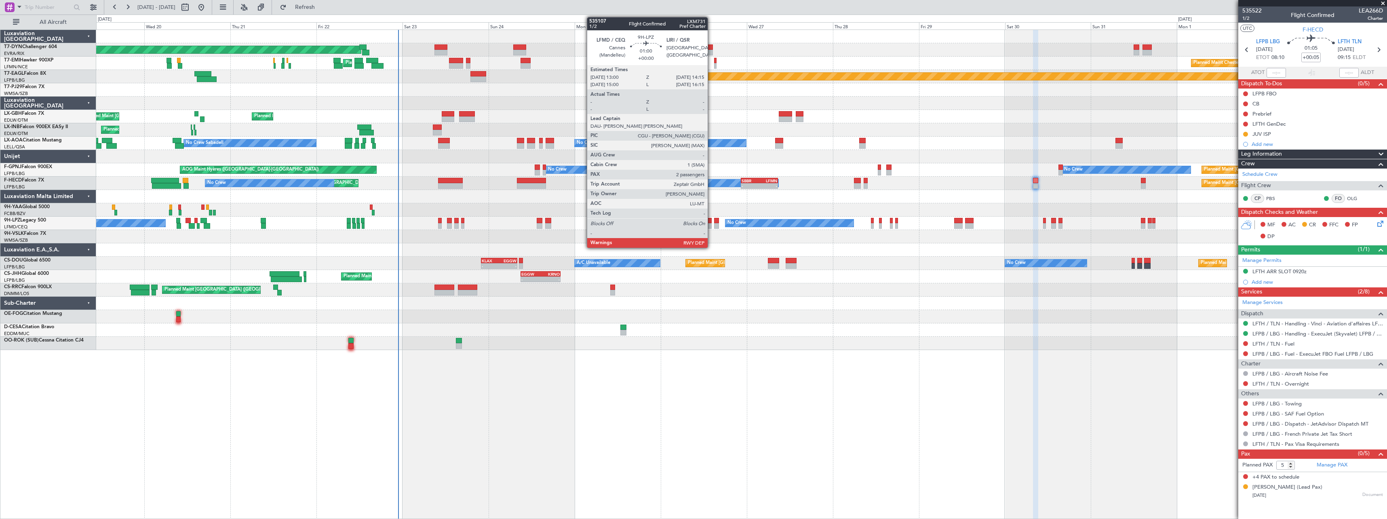
click at [711, 220] on div at bounding box center [709, 221] width 5 height 6
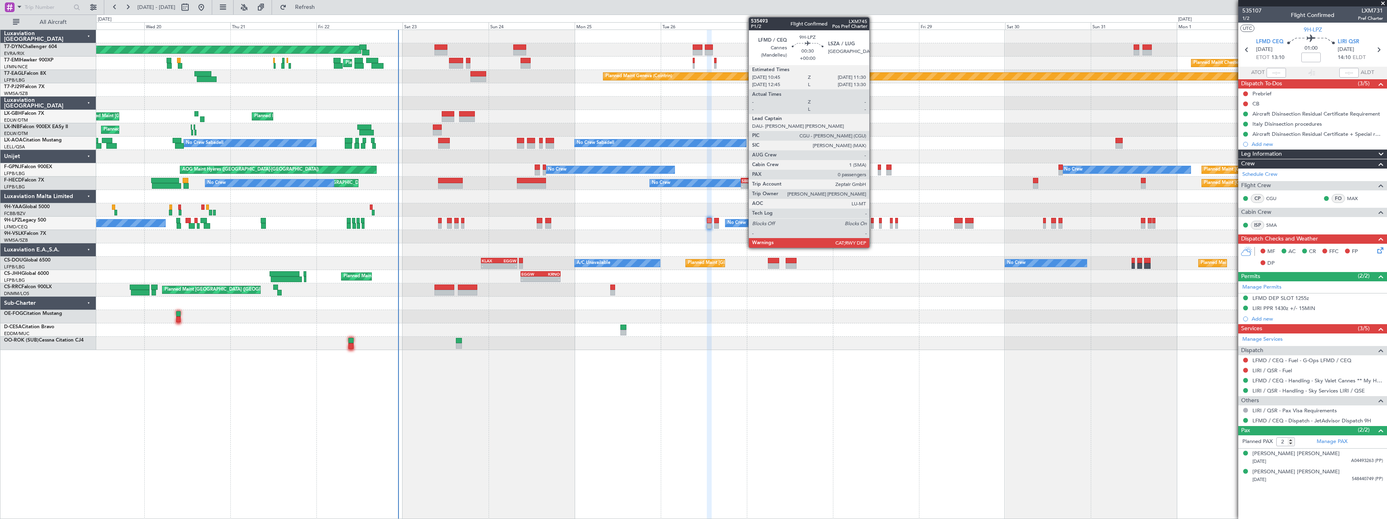
click at [873, 226] on div at bounding box center [872, 226] width 3 height 6
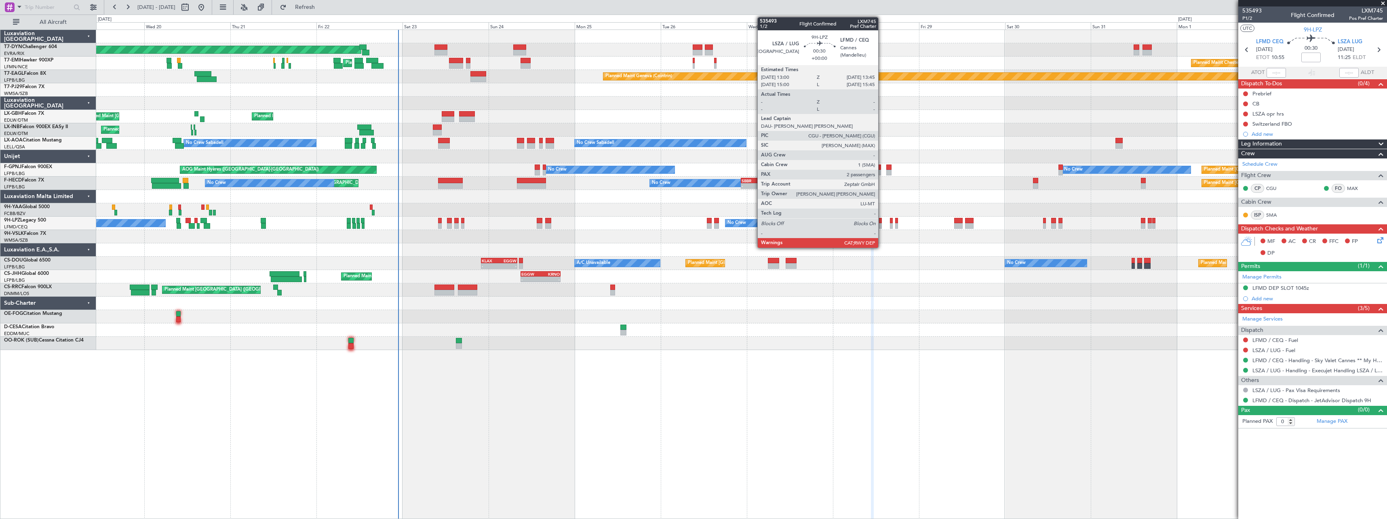
click at [882, 226] on div at bounding box center [880, 226] width 3 height 6
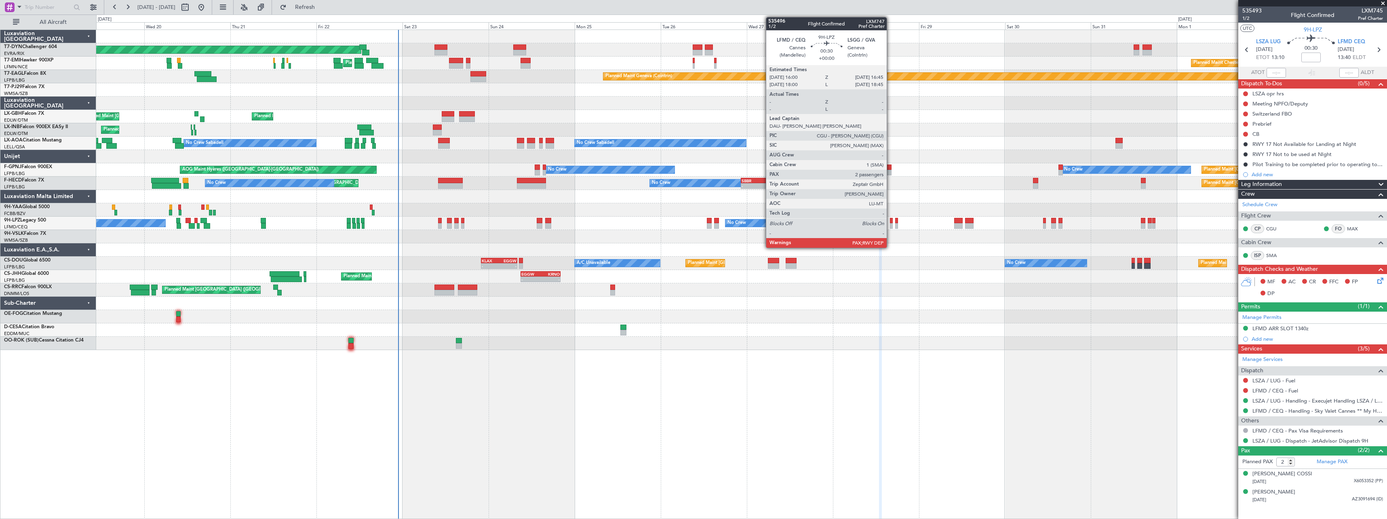
click at [890, 227] on div at bounding box center [891, 226] width 3 height 6
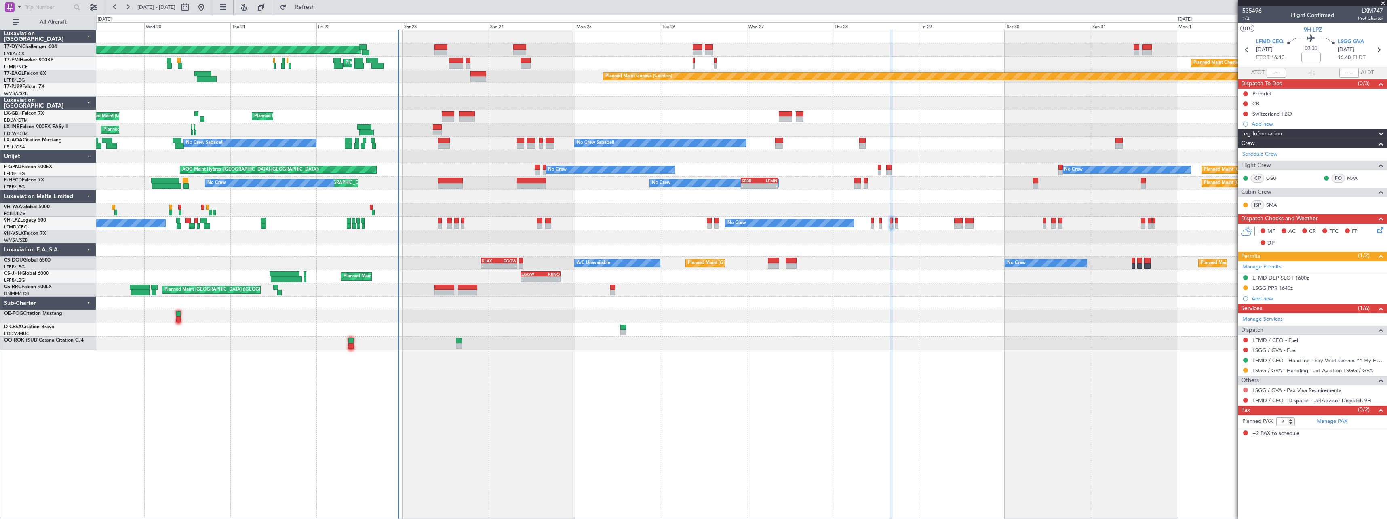
click at [1246, 389] on button at bounding box center [1245, 390] width 5 height 5
click at [1215, 398] on span "Not Required" at bounding box center [1226, 401] width 32 height 8
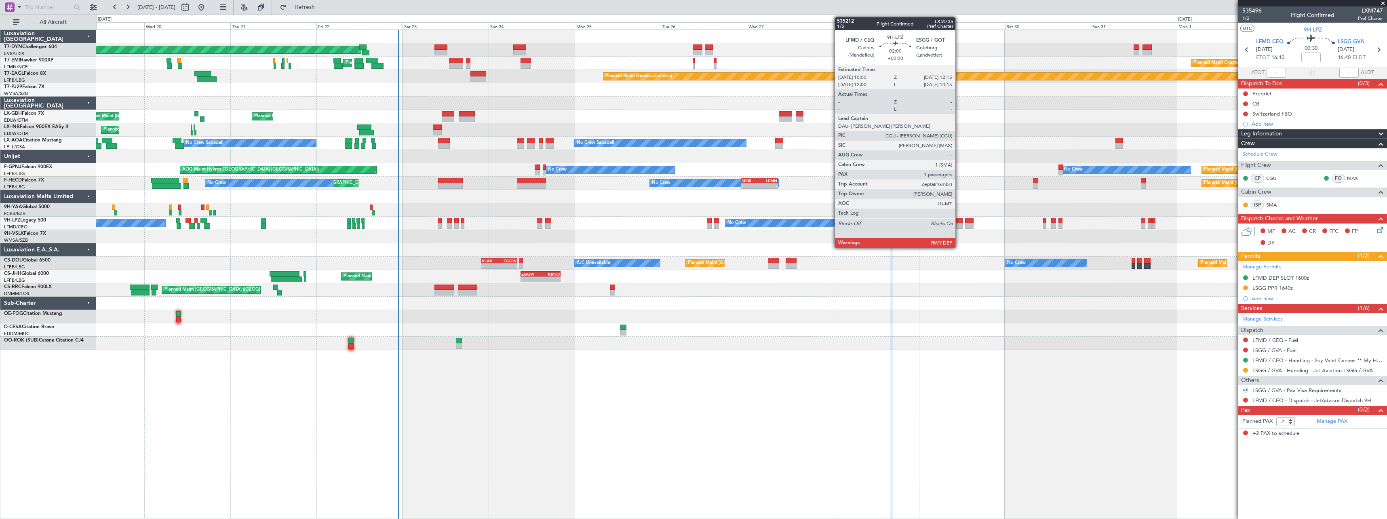
click at [959, 224] on div at bounding box center [958, 226] width 8 height 6
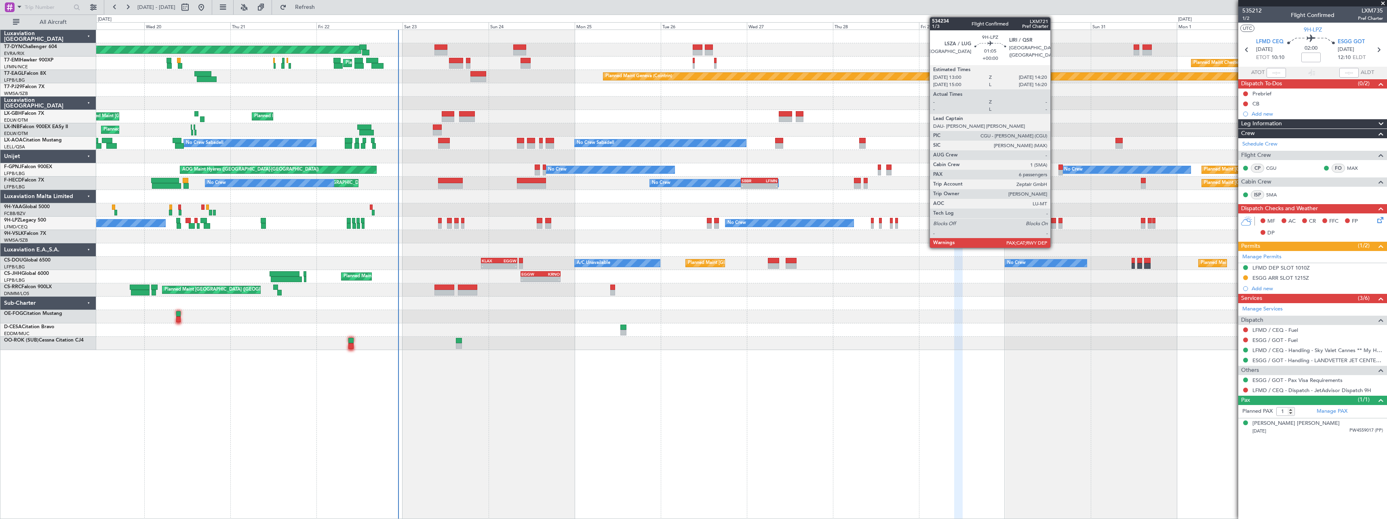
click at [1054, 226] on div at bounding box center [1053, 226] width 5 height 6
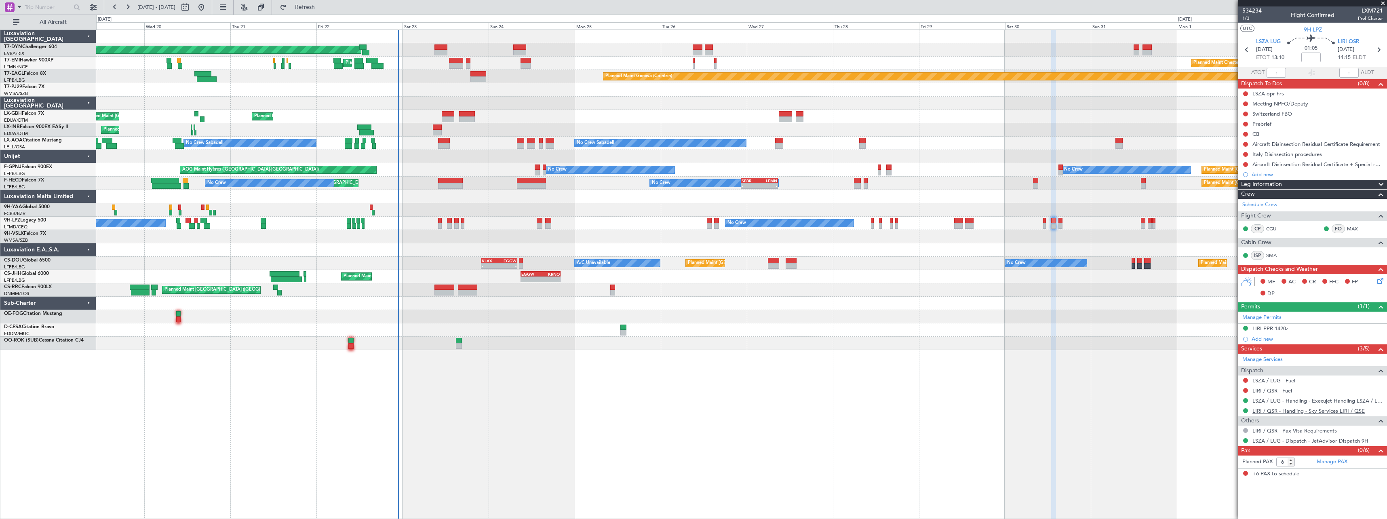
click at [1276, 413] on link "LIRI / QSR - Handling - Sky Services LIRI / QSE" at bounding box center [1308, 410] width 112 height 7
click at [1244, 145] on button at bounding box center [1245, 144] width 5 height 5
click at [1245, 167] on span "In Progress" at bounding box center [1249, 168] width 27 height 8
click at [1246, 155] on button at bounding box center [1245, 154] width 5 height 5
click at [1237, 180] on span "In Progress" at bounding box center [1249, 178] width 27 height 8
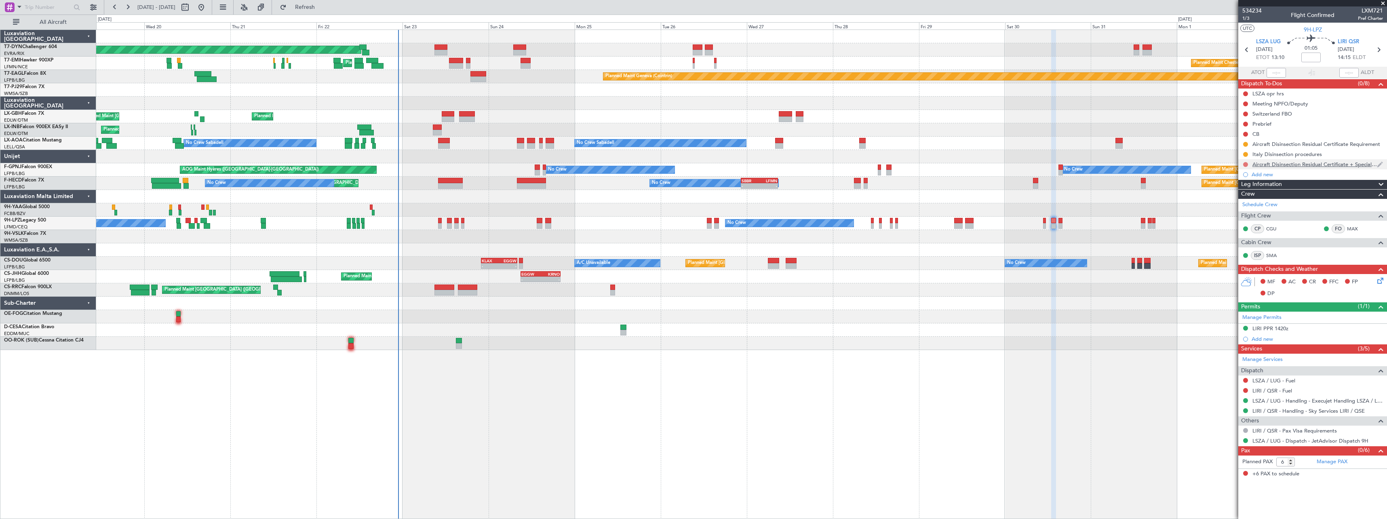
click at [1246, 165] on button at bounding box center [1245, 164] width 5 height 5
click at [1234, 189] on li "In Progress" at bounding box center [1246, 188] width 43 height 12
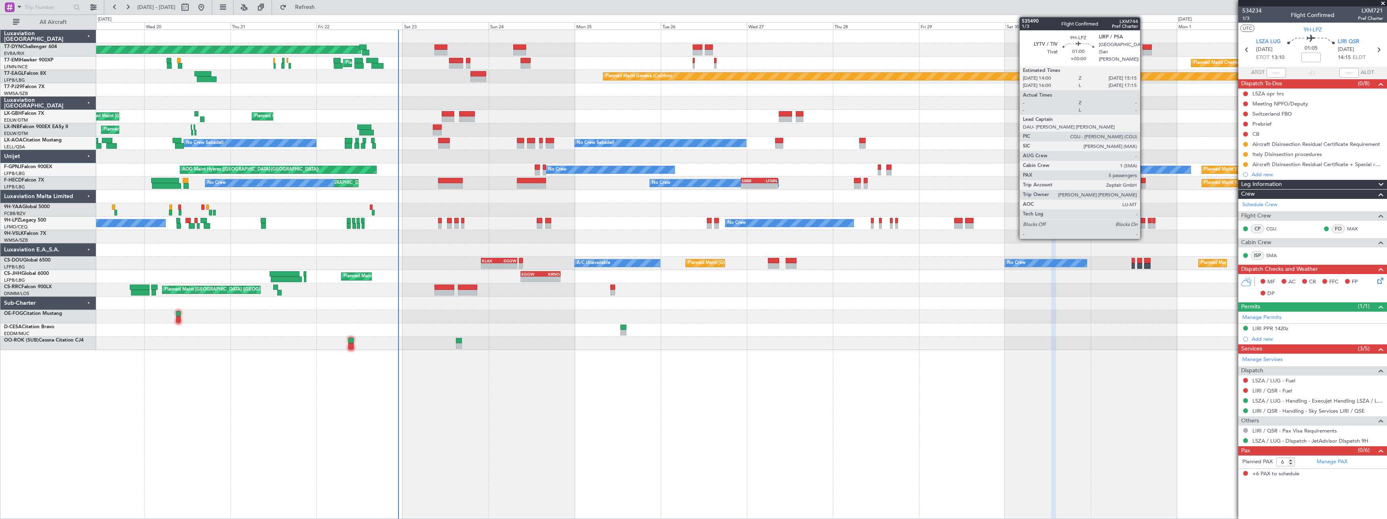
click at [1144, 226] on div at bounding box center [1143, 226] width 5 height 6
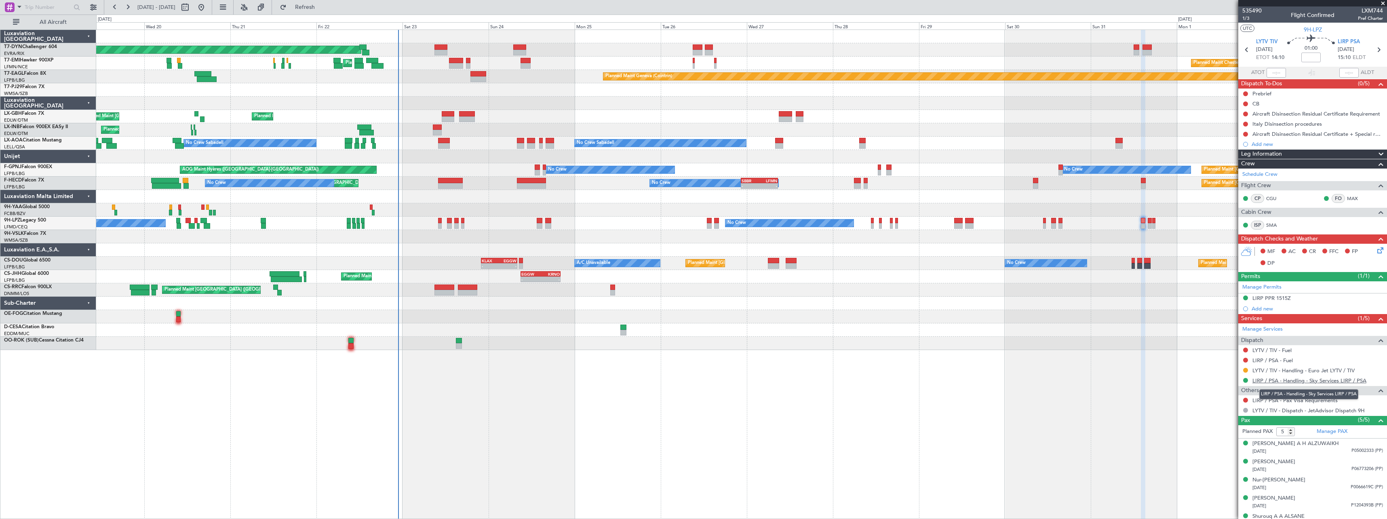
click at [1273, 382] on link "LIRP / PSA - Handling - Sky Services LIRP / PSA" at bounding box center [1309, 380] width 114 height 7
click at [1243, 133] on button at bounding box center [1245, 134] width 5 height 5
click at [1240, 159] on span "In Progress" at bounding box center [1249, 158] width 27 height 8
click at [1245, 124] on button at bounding box center [1245, 124] width 5 height 5
click at [1242, 149] on span "In Progress" at bounding box center [1249, 147] width 27 height 8
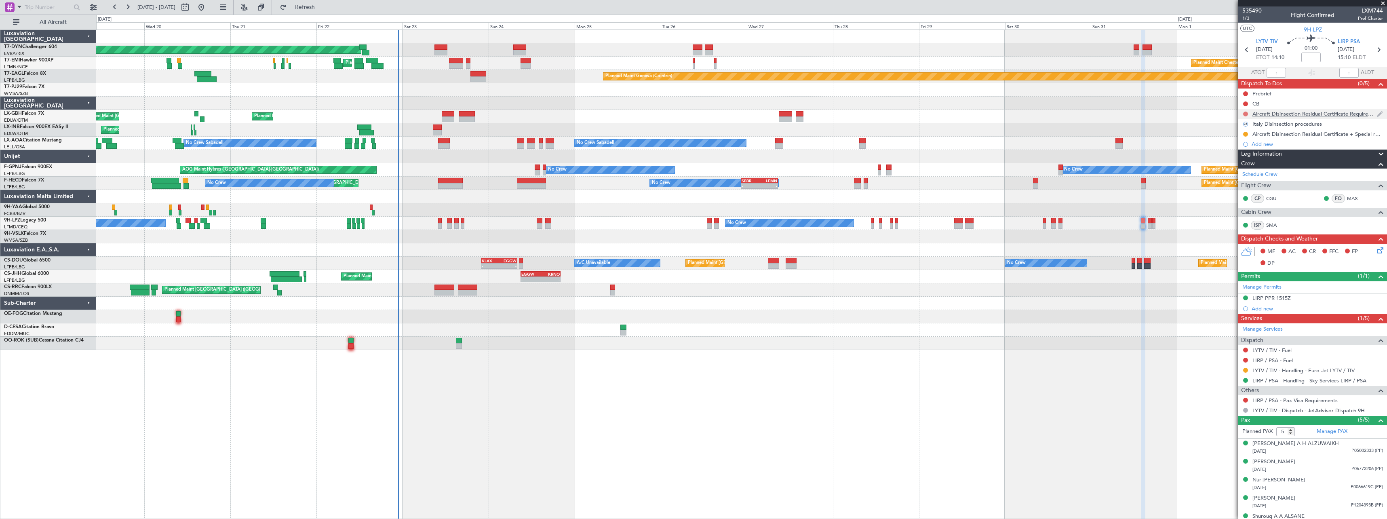
click at [1245, 114] on button at bounding box center [1245, 114] width 5 height 5
click at [1243, 138] on span "In Progress" at bounding box center [1249, 137] width 27 height 8
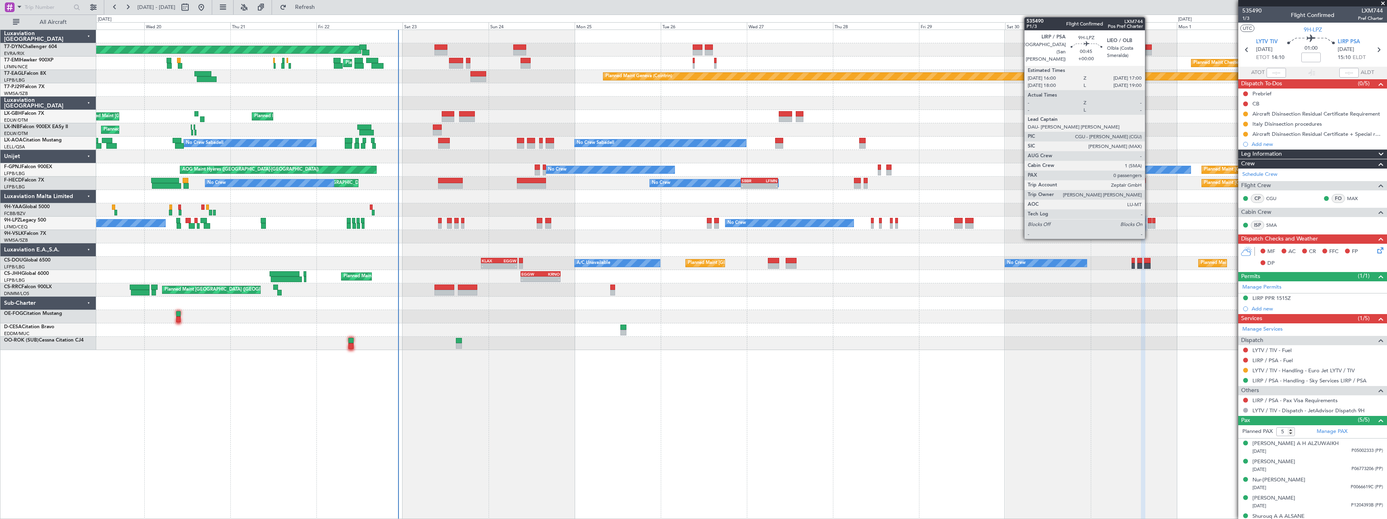
click at [1149, 225] on div at bounding box center [1150, 226] width 4 height 6
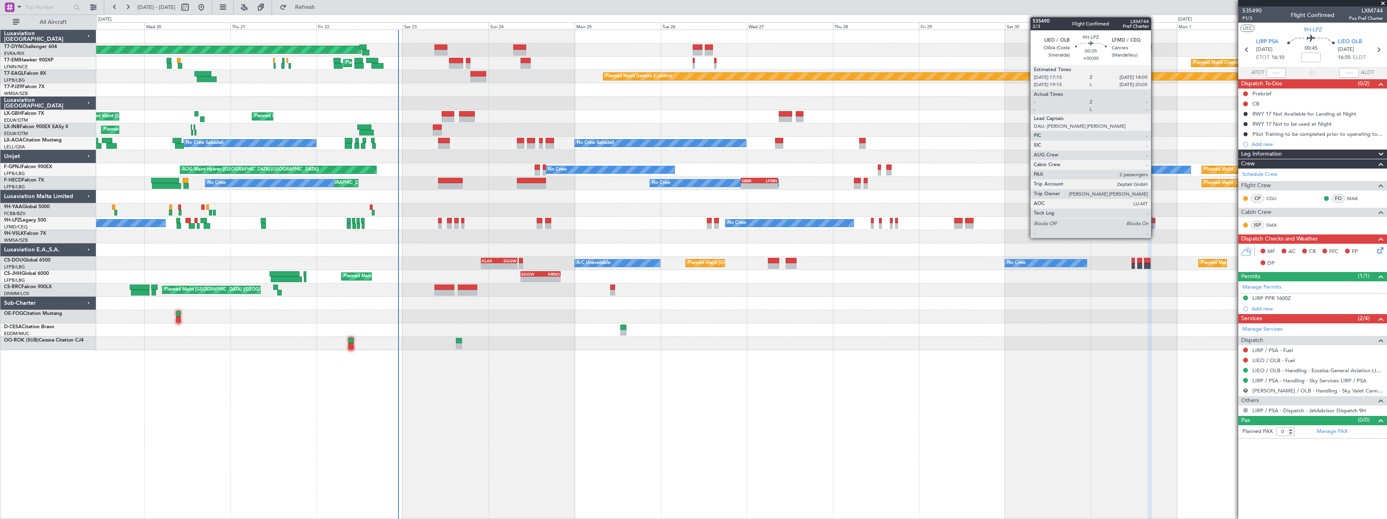
click at [1155, 221] on div at bounding box center [1153, 221] width 3 height 6
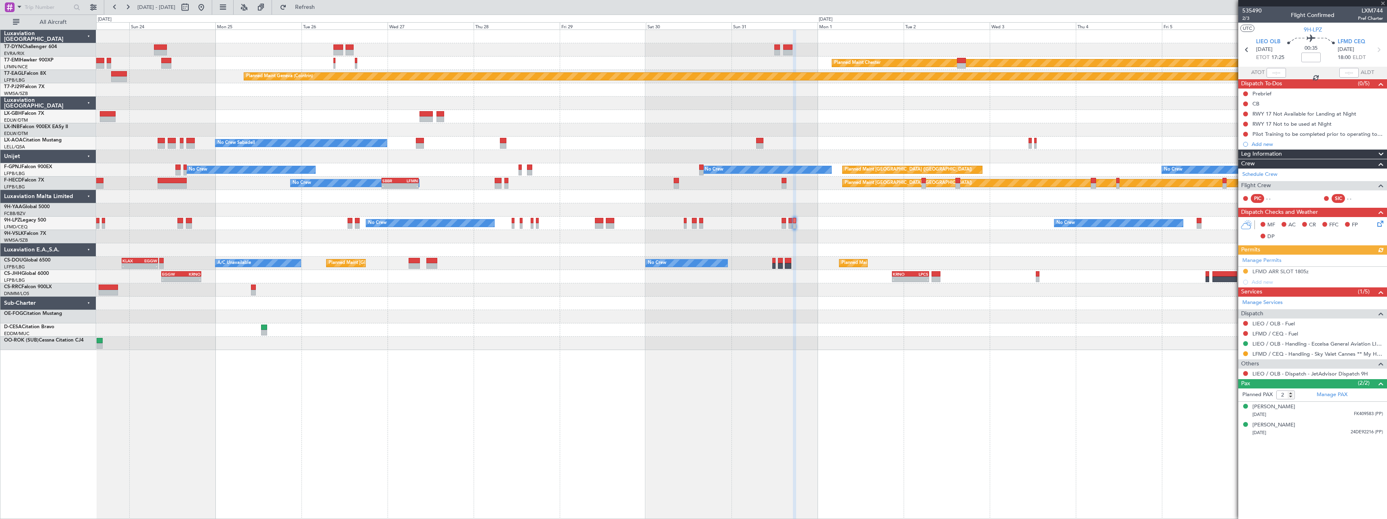
click at [771, 332] on div "Planned Maint Basel-Mulhouse Planned Maint Chester Planned Maint Chester Planne…" at bounding box center [741, 190] width 1290 height 320
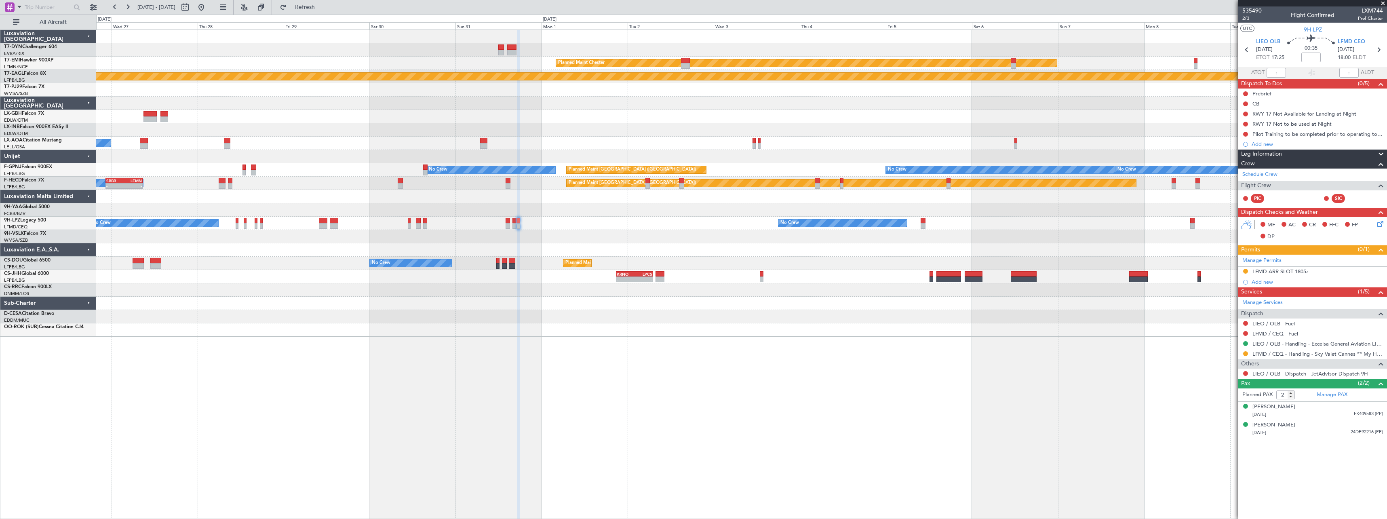
click at [921, 306] on div at bounding box center [741, 303] width 1290 height 13
click at [805, 194] on div "Planned Maint Chester Planned Maint Geneva (Cointrin) No Crew Sabadell No Crew …" at bounding box center [741, 163] width 1290 height 267
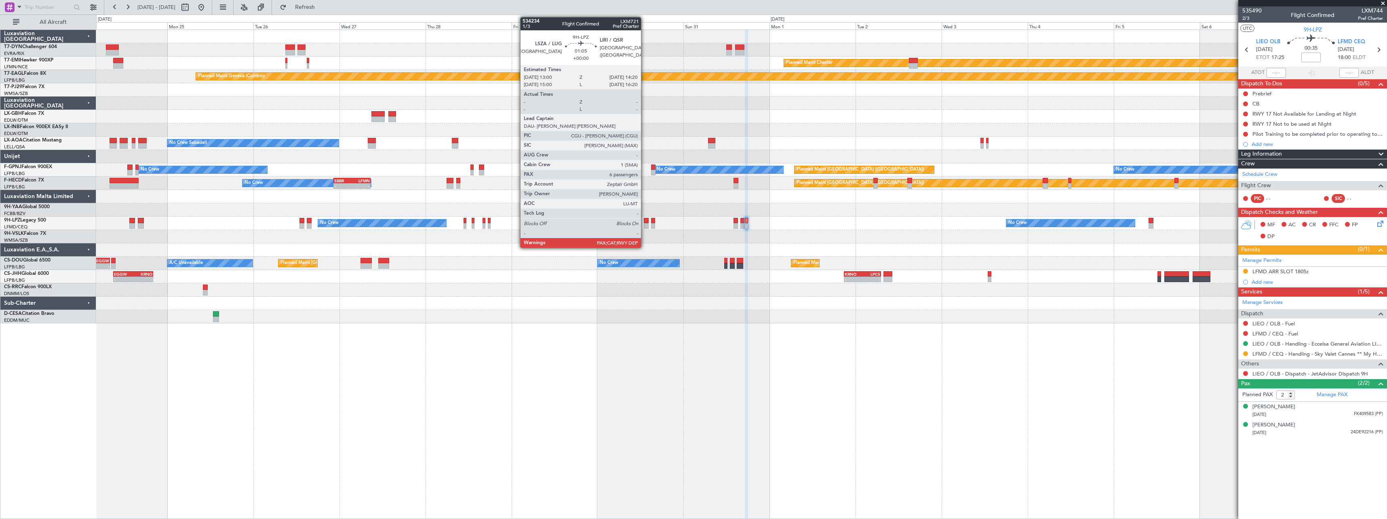
click at [645, 219] on div at bounding box center [646, 221] width 5 height 6
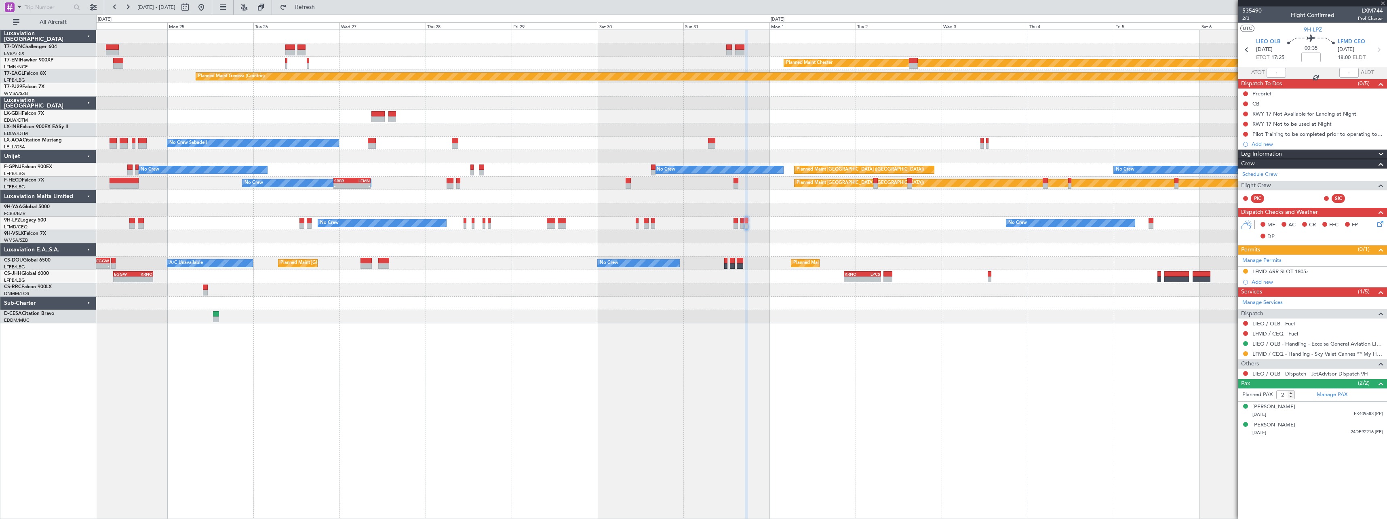
type input "6"
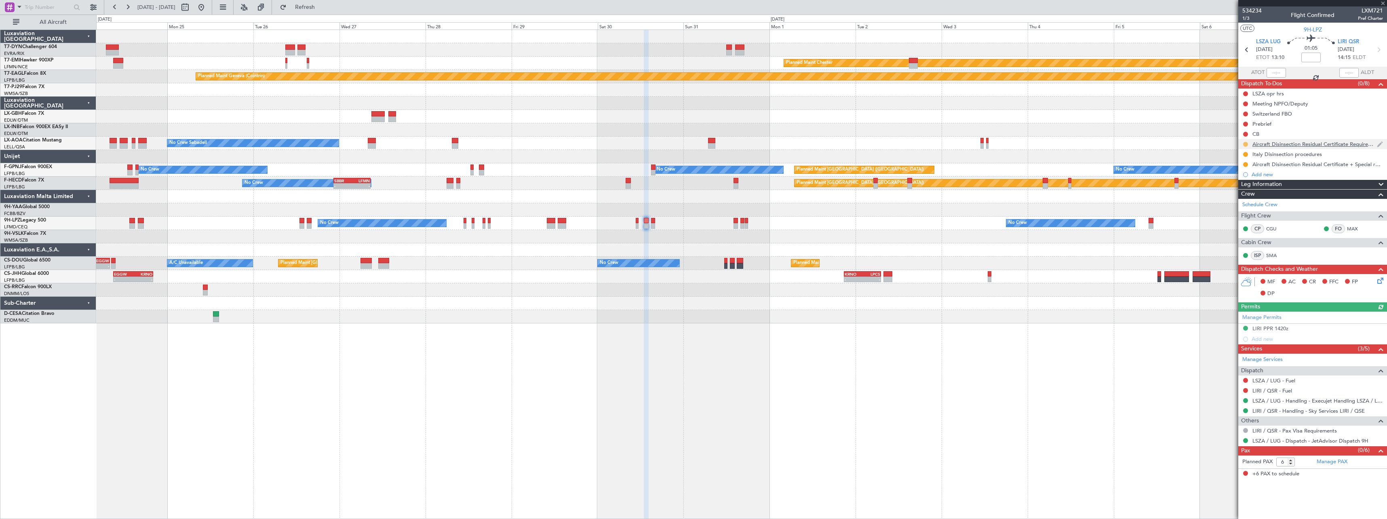
click at [1244, 143] on button at bounding box center [1245, 144] width 5 height 5
click at [1239, 177] on span "Completed" at bounding box center [1248, 180] width 27 height 8
click at [1244, 155] on button at bounding box center [1245, 154] width 5 height 5
click at [1243, 186] on span "Completed" at bounding box center [1248, 190] width 27 height 8
click at [1247, 164] on button at bounding box center [1245, 164] width 5 height 5
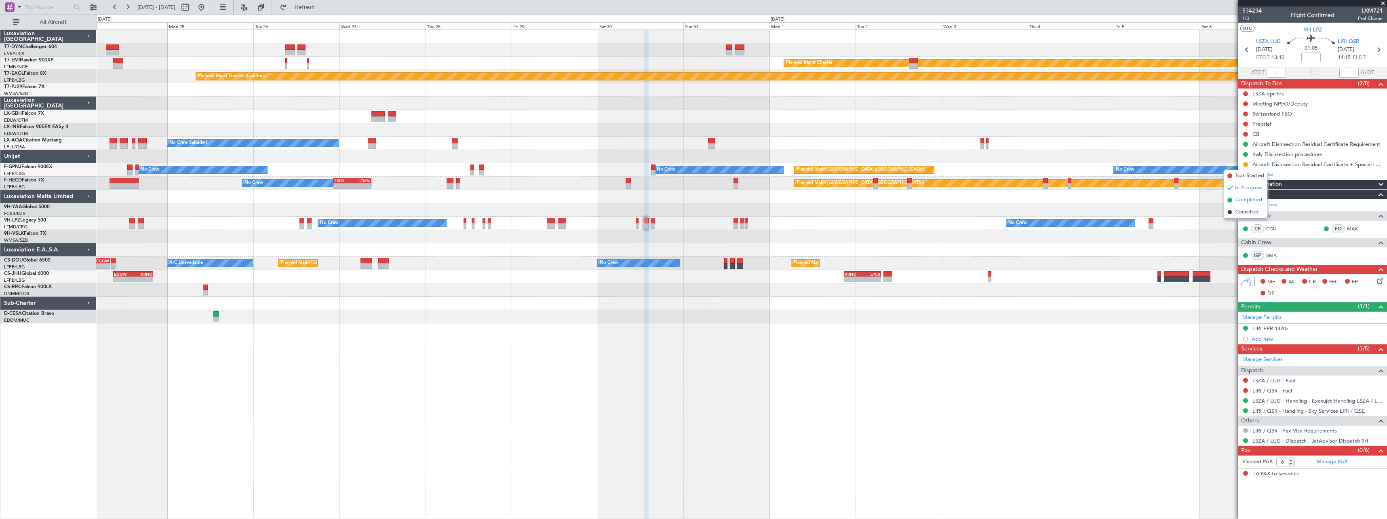
click at [1240, 200] on span "Completed" at bounding box center [1248, 200] width 27 height 8
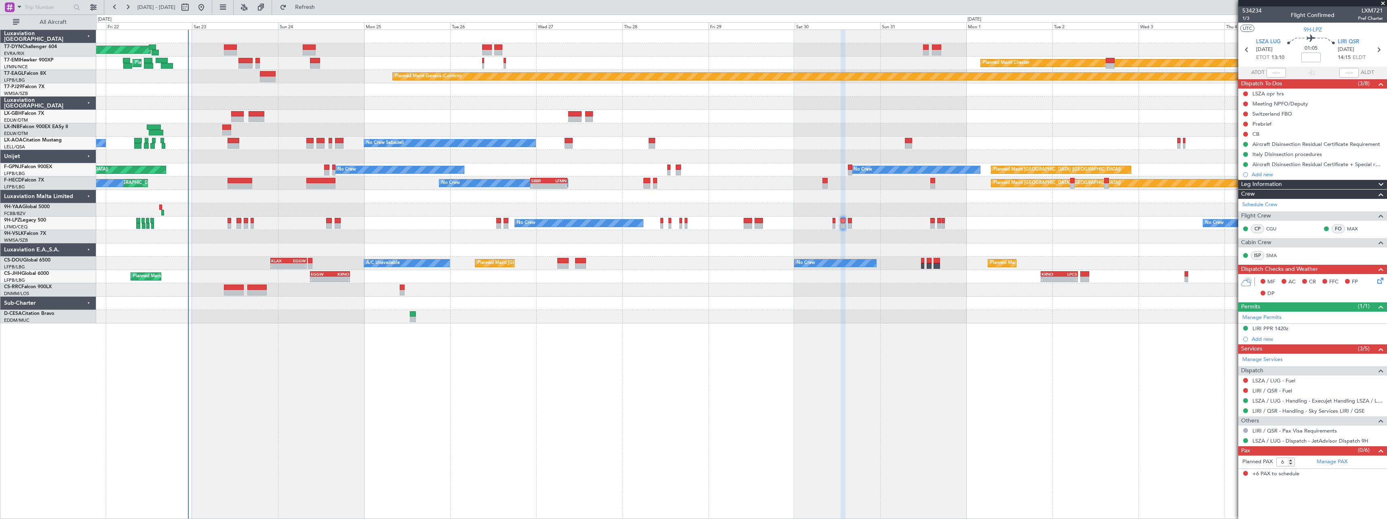
click at [730, 311] on div "Planned Maint Basel-Mulhouse Planned Maint Chester Planned Maint Chester Planne…" at bounding box center [741, 274] width 1291 height 489
click at [1246, 142] on button at bounding box center [1245, 144] width 5 height 5
click at [1245, 169] on span "In Progress" at bounding box center [1248, 168] width 27 height 8
click at [1247, 154] on button at bounding box center [1245, 154] width 5 height 5
click at [1246, 177] on mat-tooltip-component "Completed" at bounding box center [1246, 166] width 38 height 21
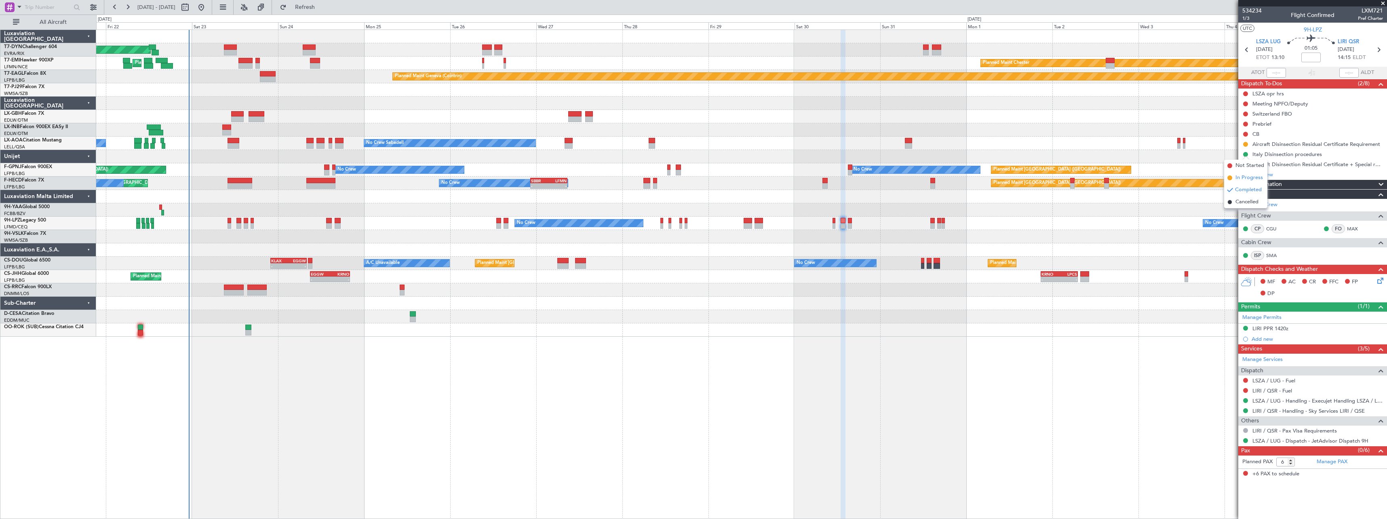
click at [1246, 176] on span "In Progress" at bounding box center [1248, 178] width 27 height 8
click at [1246, 162] on button at bounding box center [1245, 164] width 5 height 5
click at [1245, 187] on mat-tooltip-component "Completed" at bounding box center [1246, 177] width 38 height 21
click at [1245, 187] on span "In Progress" at bounding box center [1248, 188] width 27 height 8
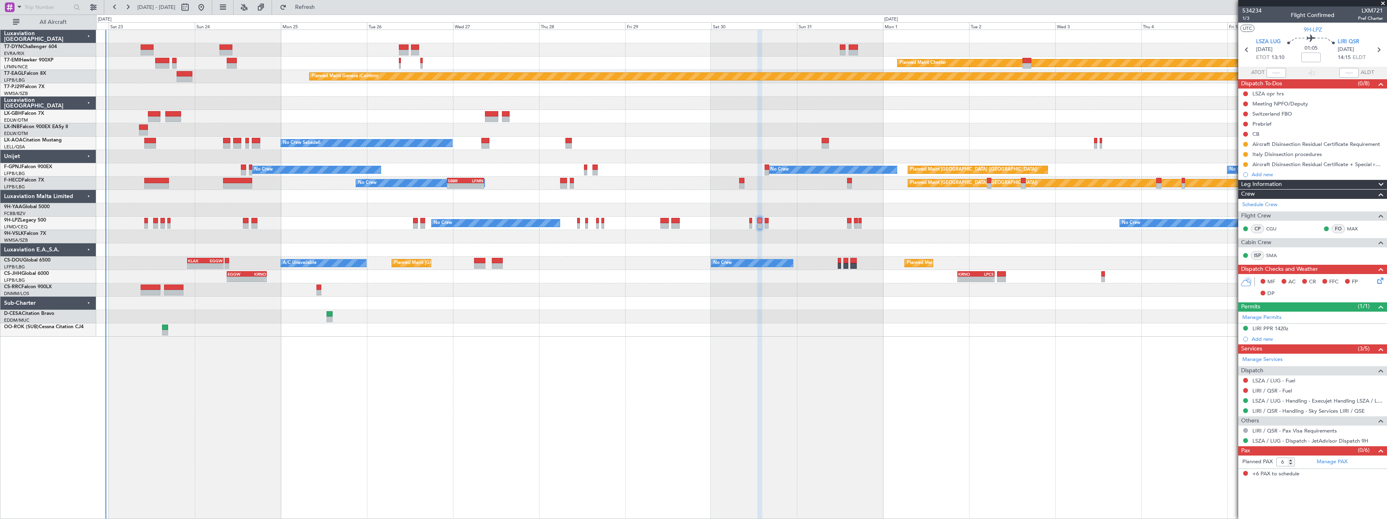
click at [840, 100] on div at bounding box center [741, 103] width 1290 height 13
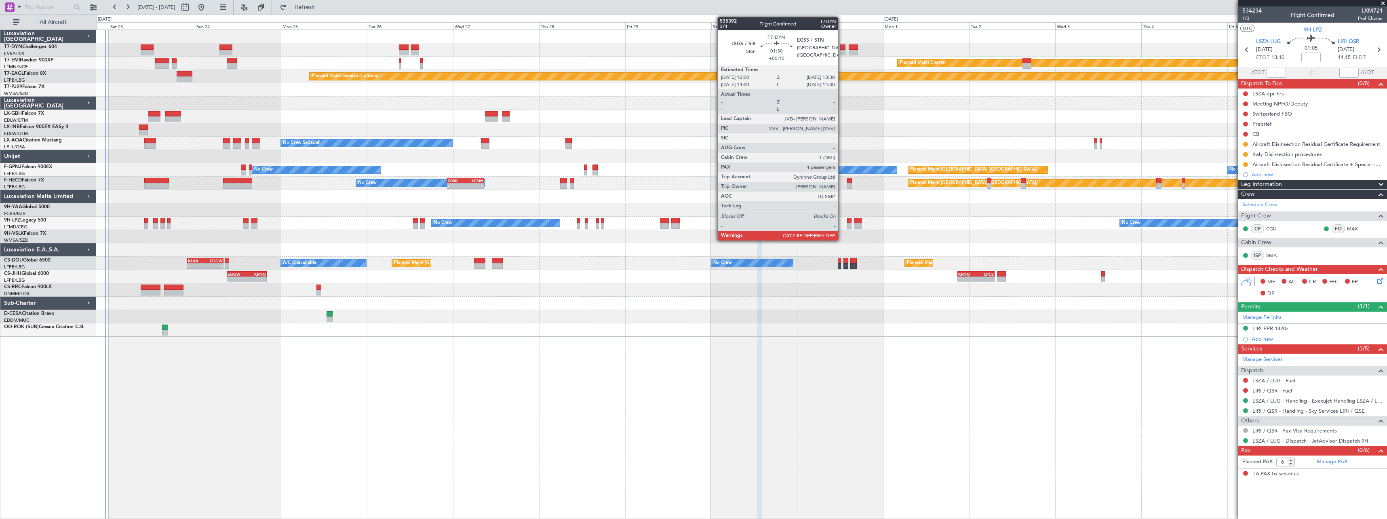
click at [842, 49] on div at bounding box center [843, 47] width 6 height 6
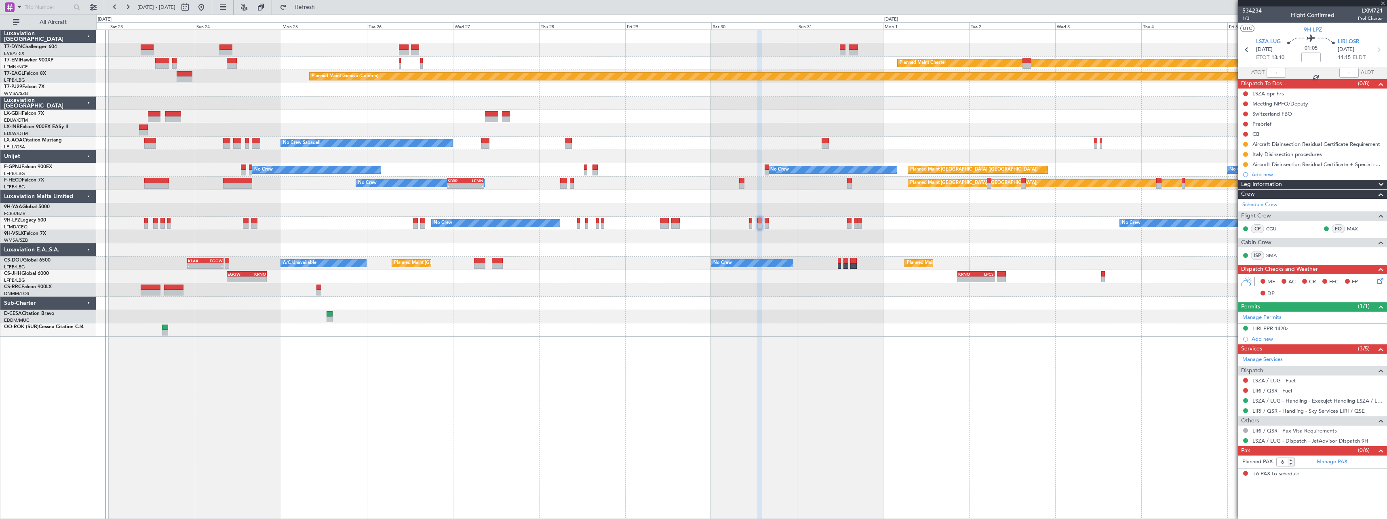
type input "+00:10"
type input "4"
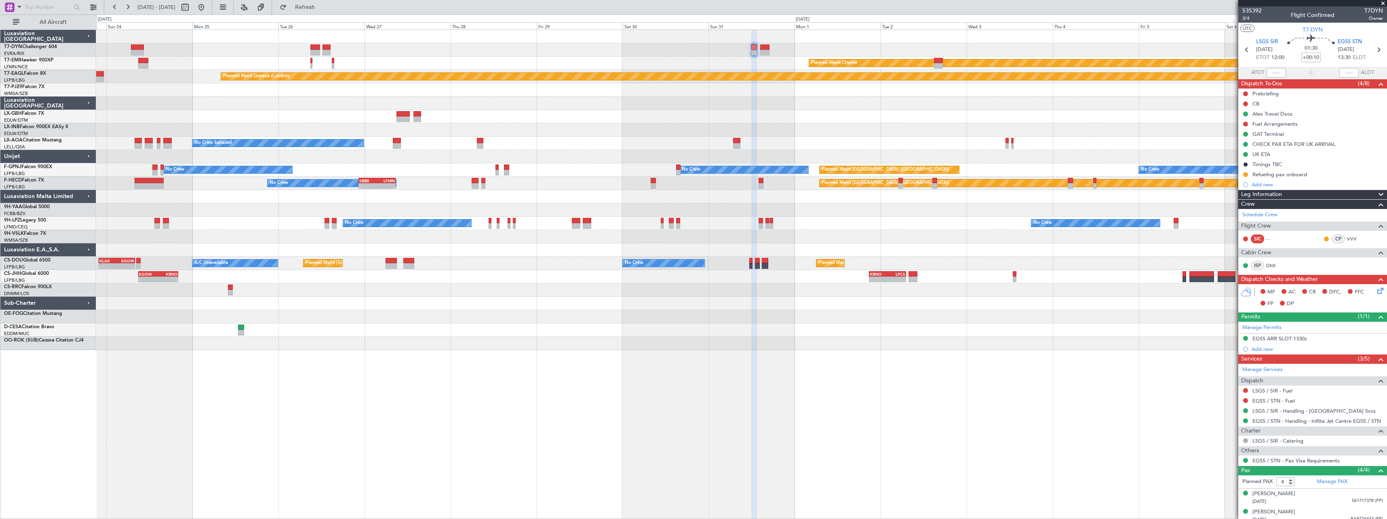
click at [613, 152] on div at bounding box center [741, 156] width 1290 height 13
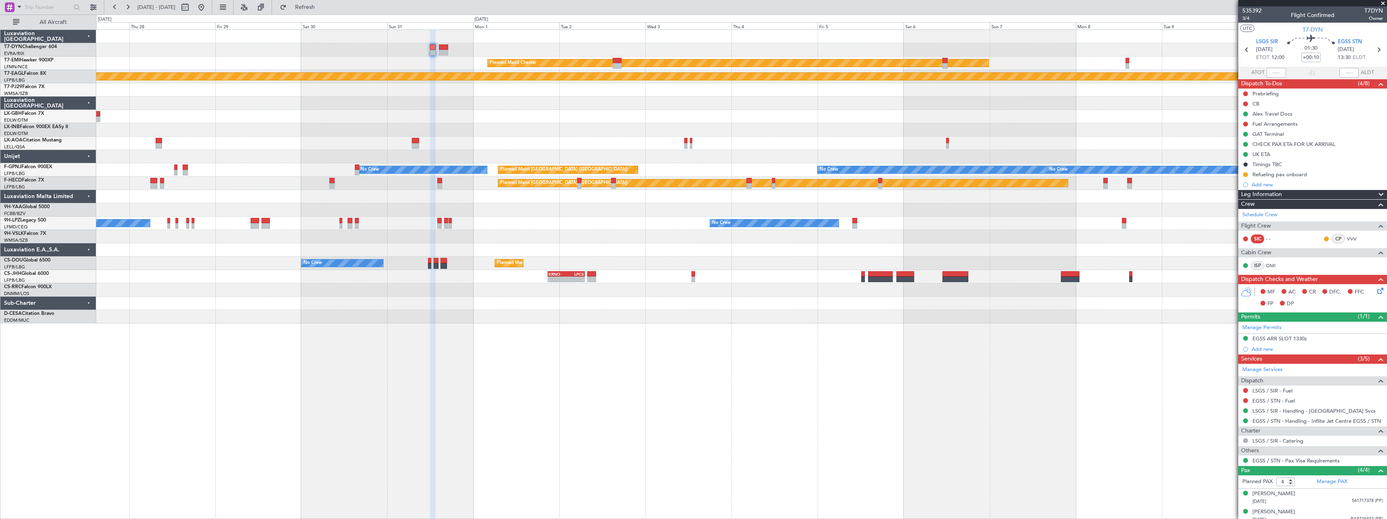
click at [759, 154] on div at bounding box center [741, 156] width 1290 height 13
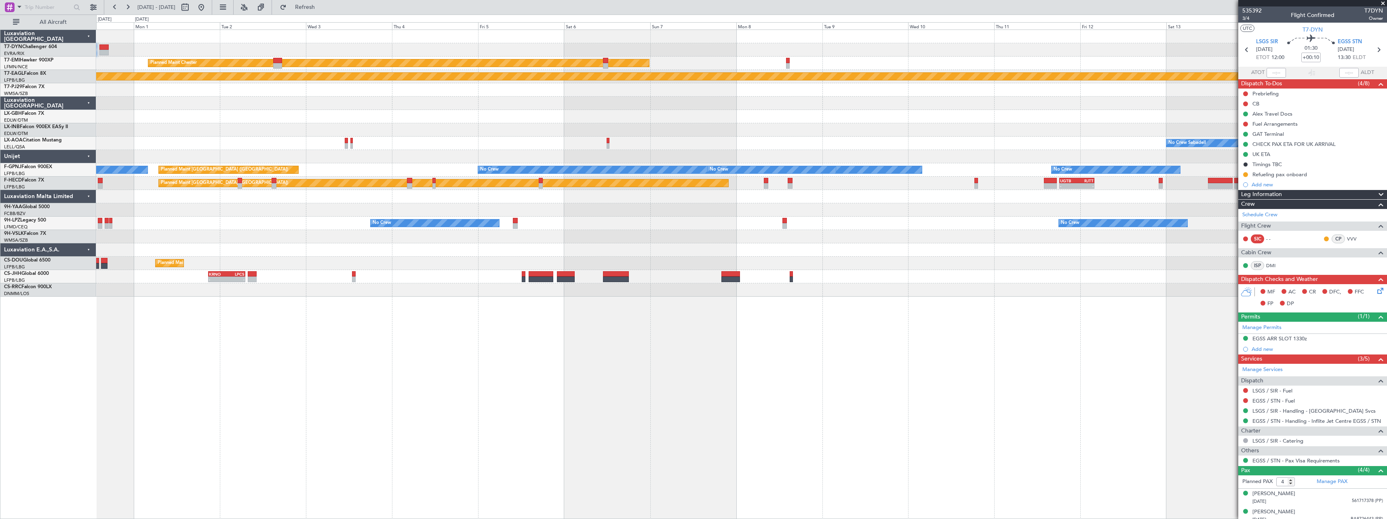
click at [680, 148] on div "No Crew Sabadell" at bounding box center [741, 143] width 1290 height 13
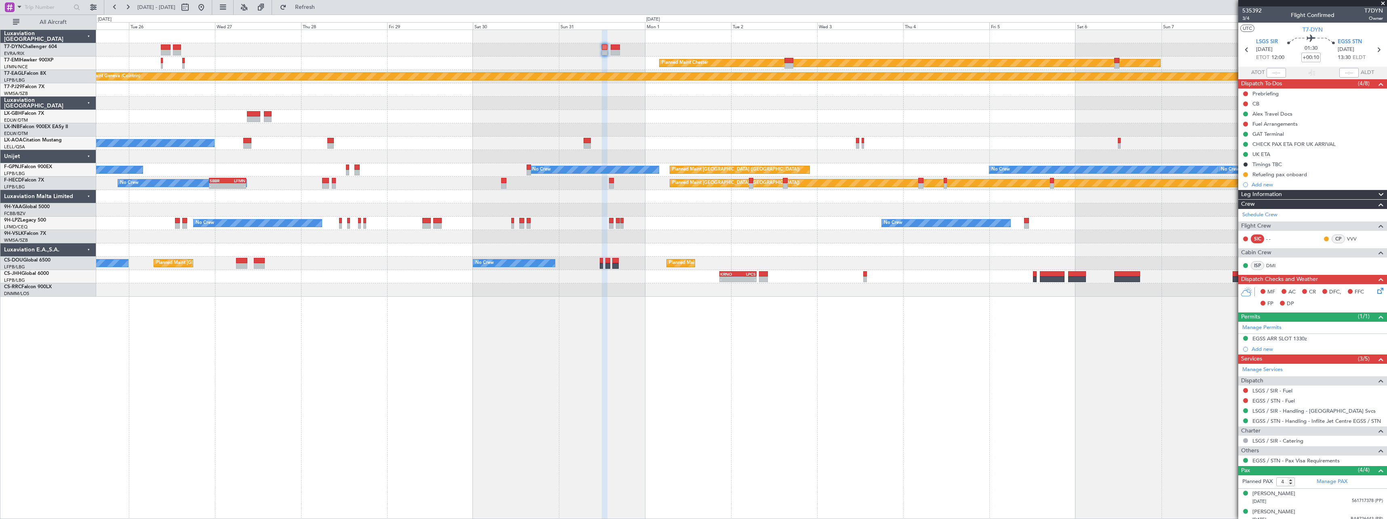
click at [1195, 130] on div "Planned Maint Basel-Mulhouse Planned Maint Chester Planned Maint Chester Planne…" at bounding box center [741, 163] width 1290 height 267
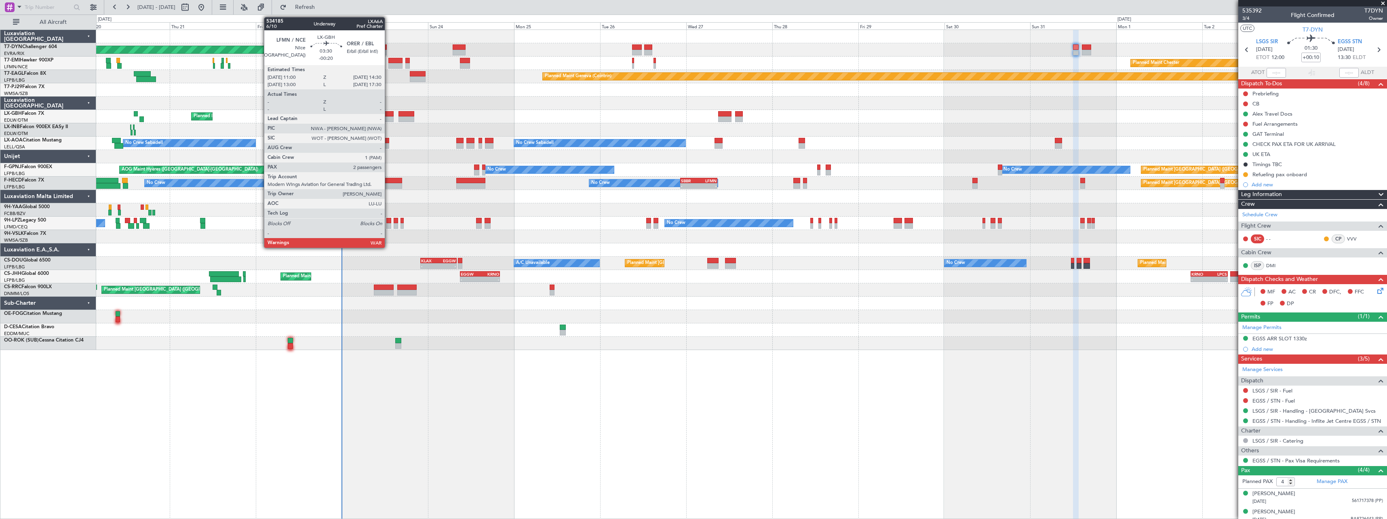
click at [388, 116] on div at bounding box center [387, 114] width 13 height 6
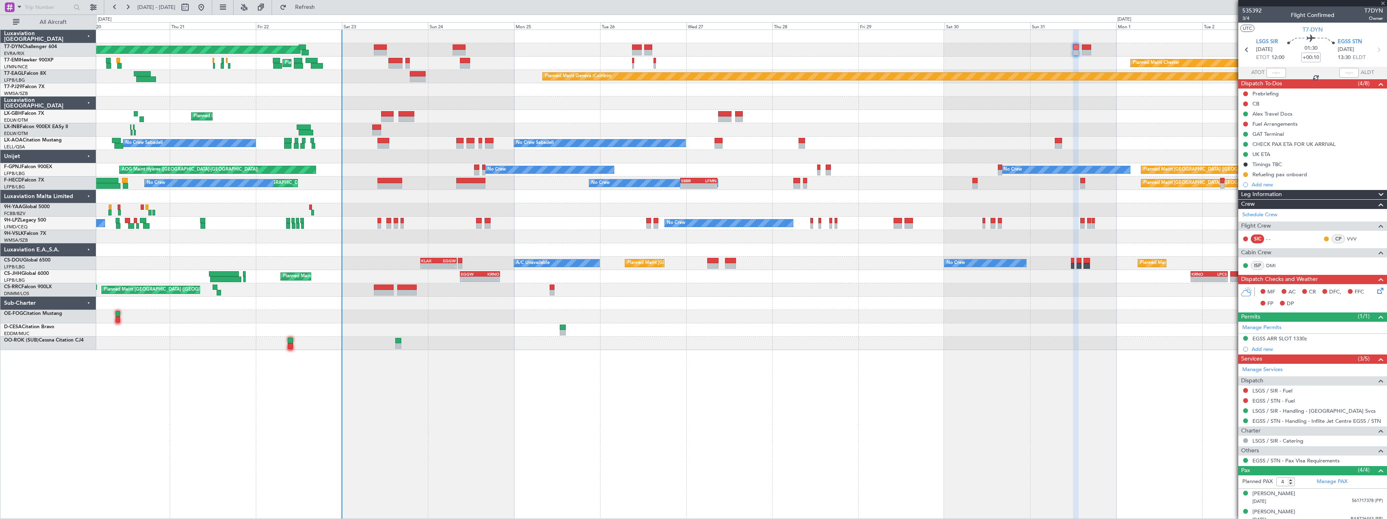
type input "-00:20"
type input "2"
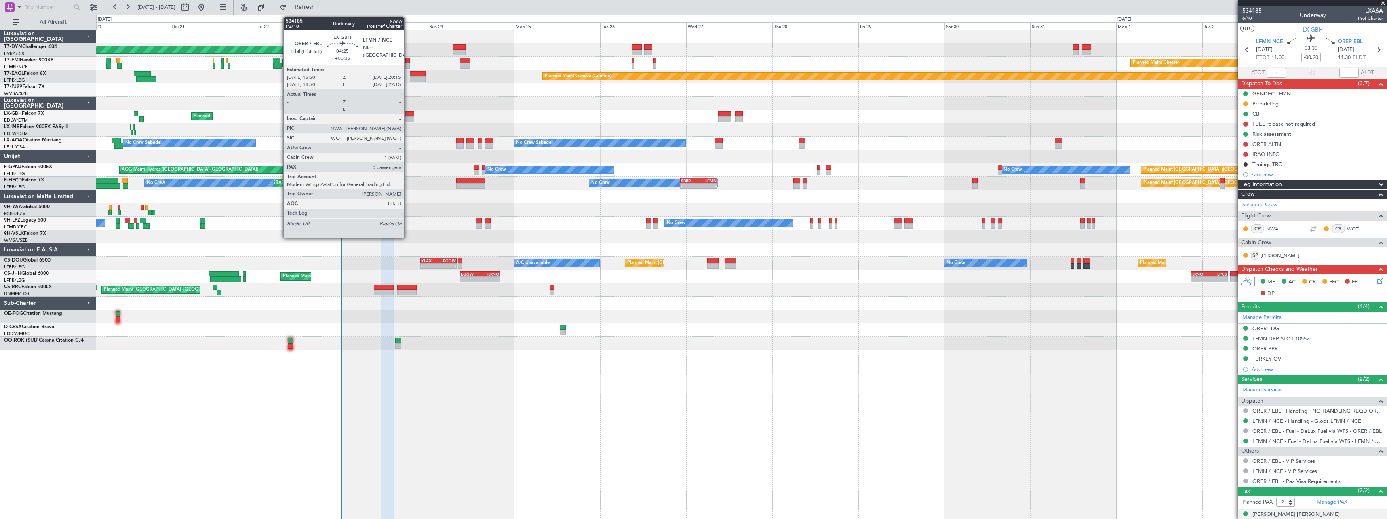
click at [408, 119] on div at bounding box center [406, 119] width 16 height 6
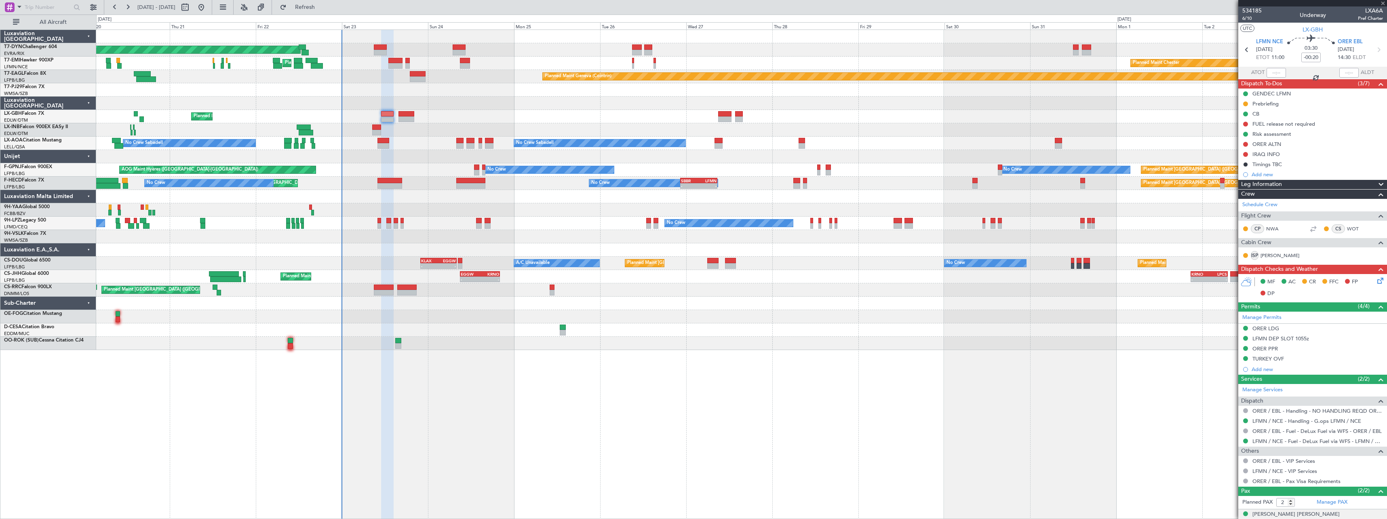
type input "+00:35"
type input "0"
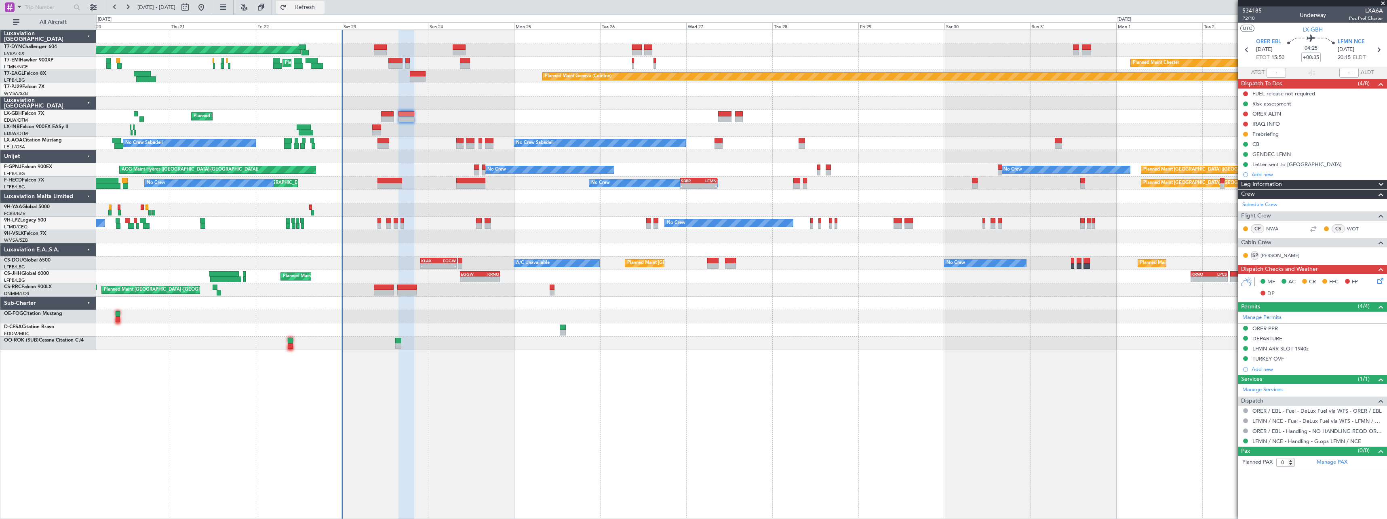
click at [322, 10] on span "Refresh" at bounding box center [305, 7] width 34 height 6
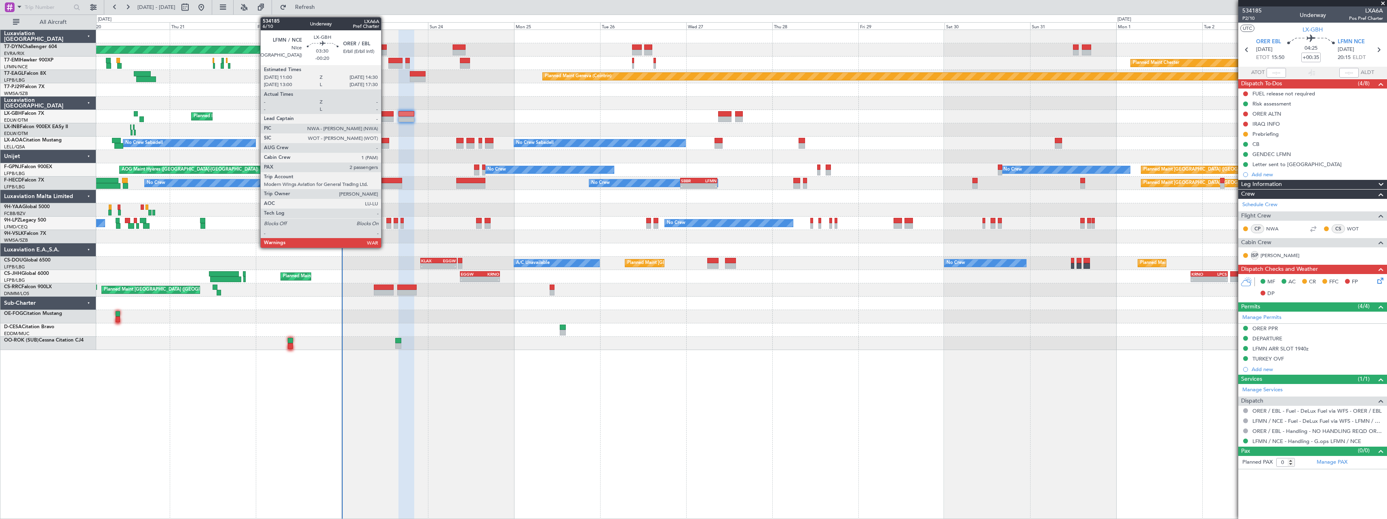
click at [385, 115] on div at bounding box center [387, 114] width 13 height 6
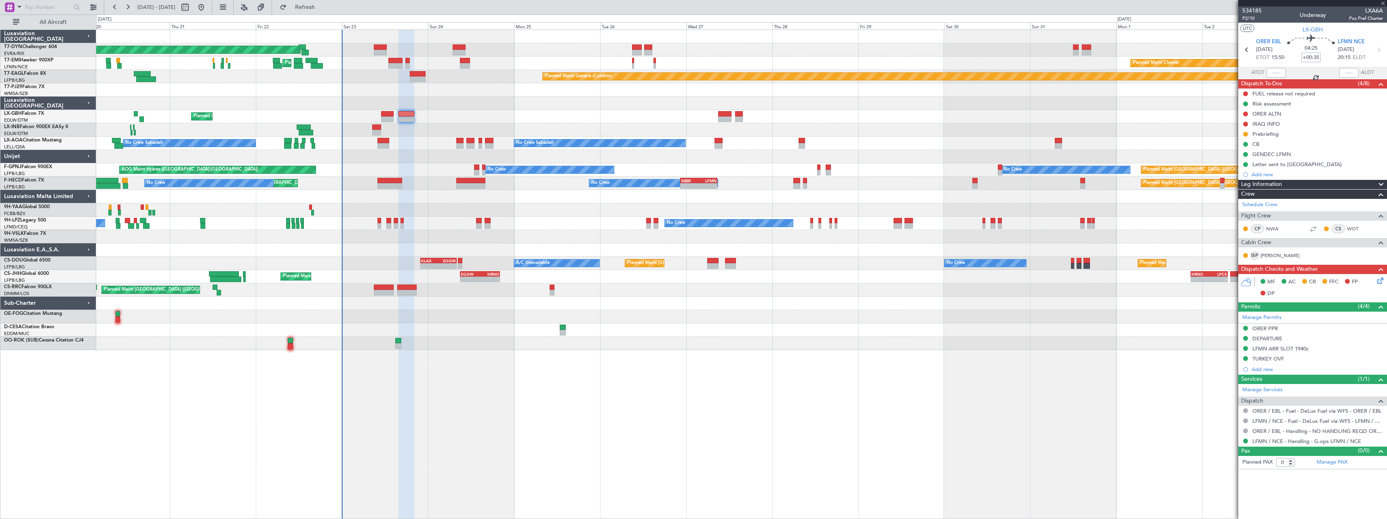
type input "-00:20"
type input "2"
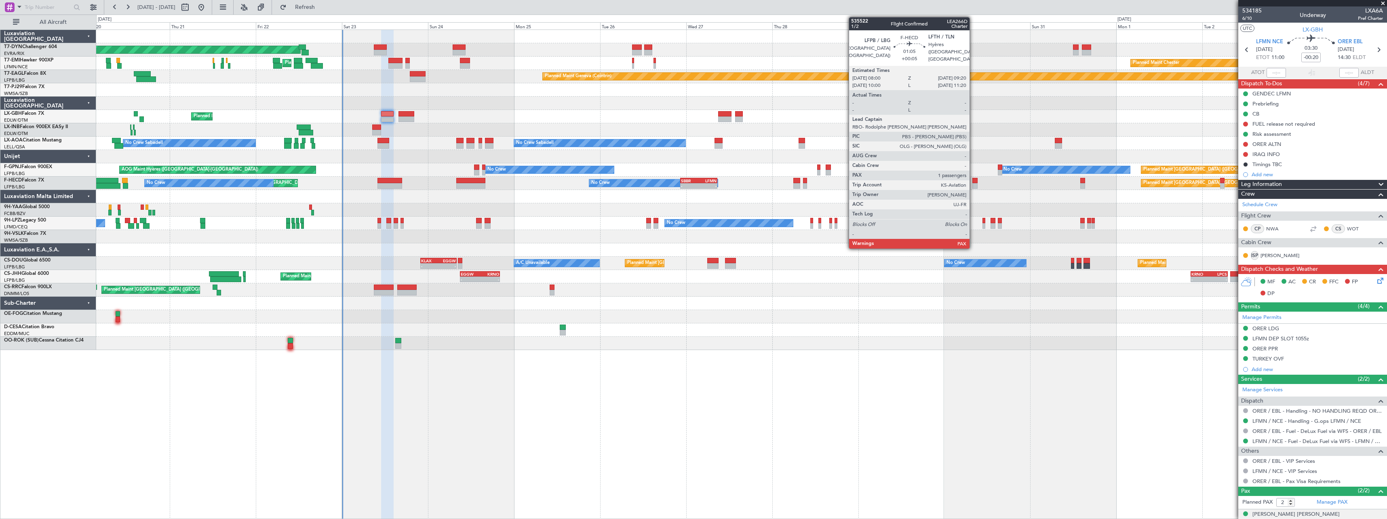
click at [973, 185] on div at bounding box center [974, 186] width 5 height 6
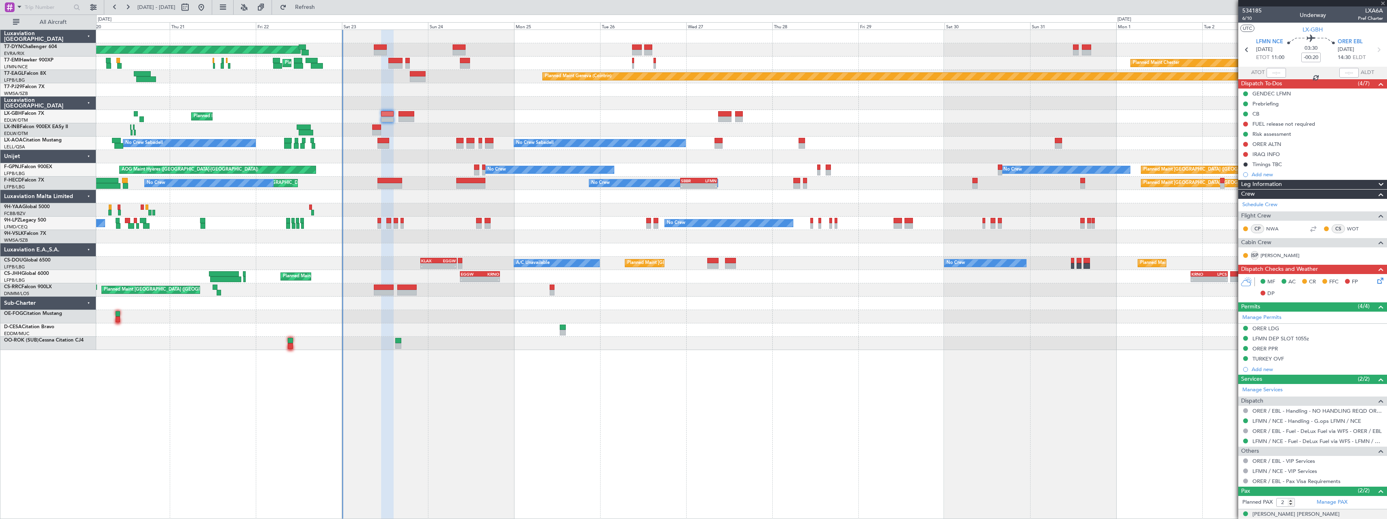
type input "+00:05"
type input "5"
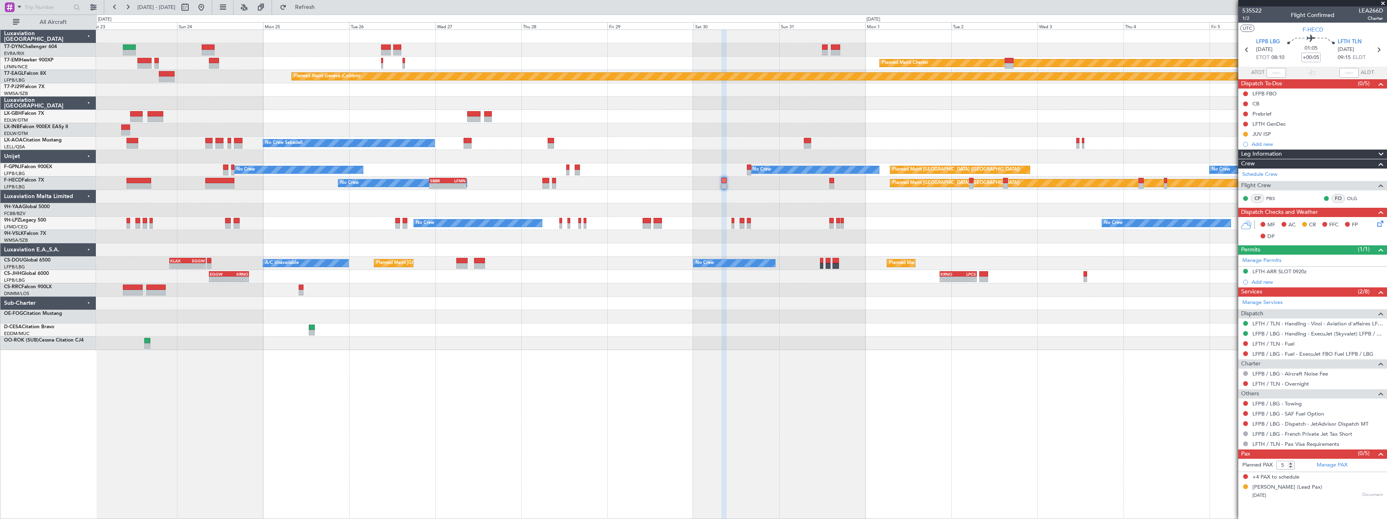
click at [701, 308] on div at bounding box center [741, 303] width 1290 height 13
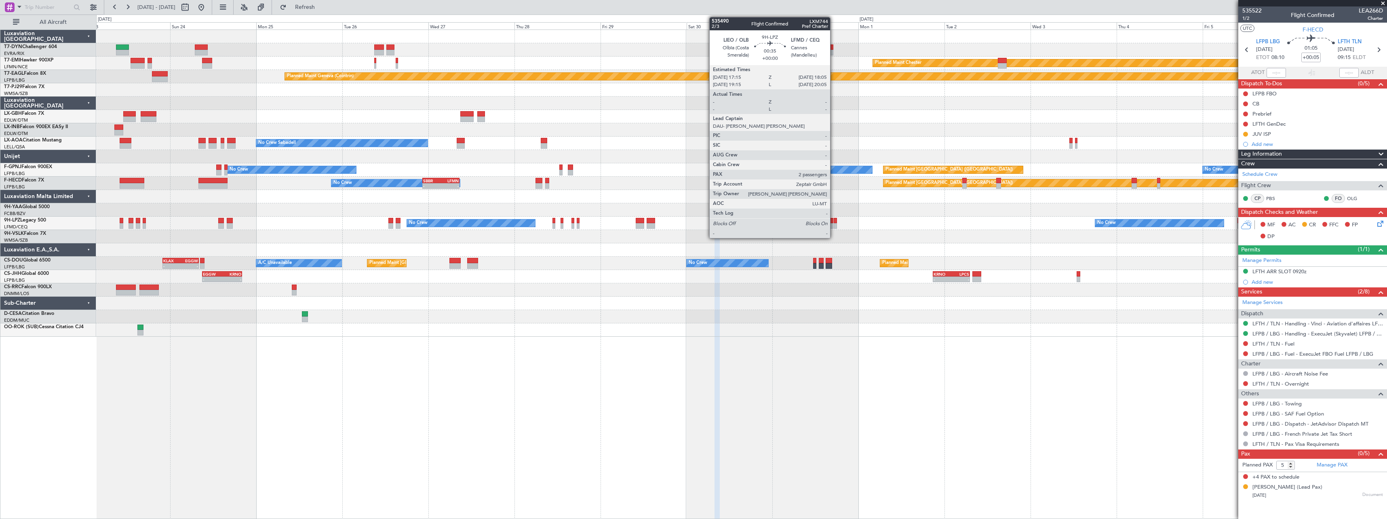
click at [834, 227] on div at bounding box center [835, 226] width 3 height 6
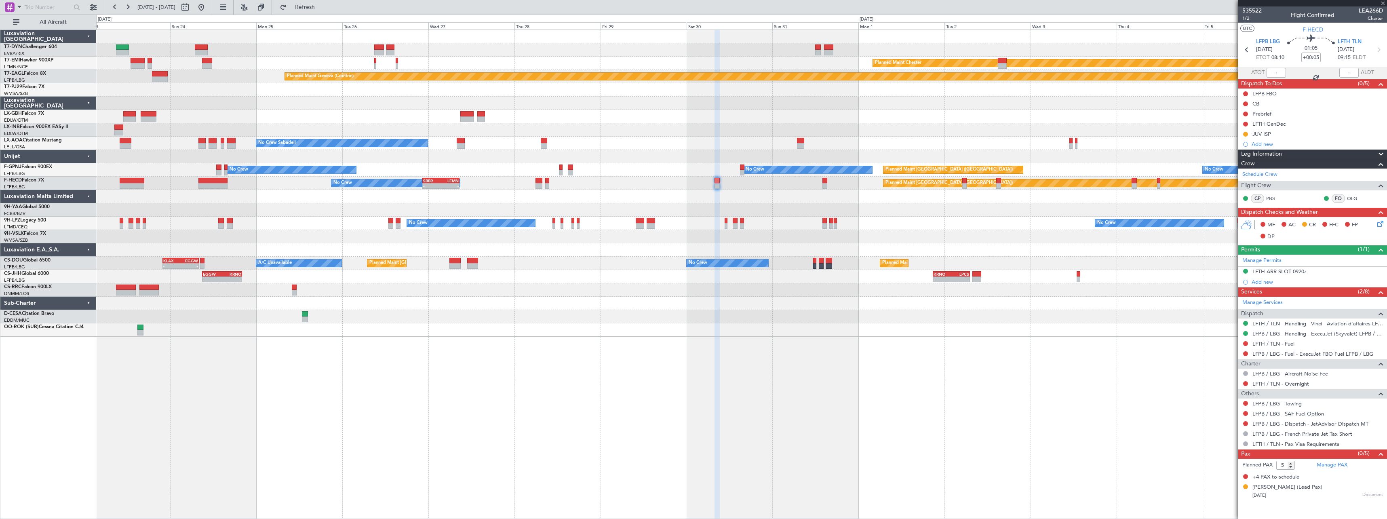
type input "2"
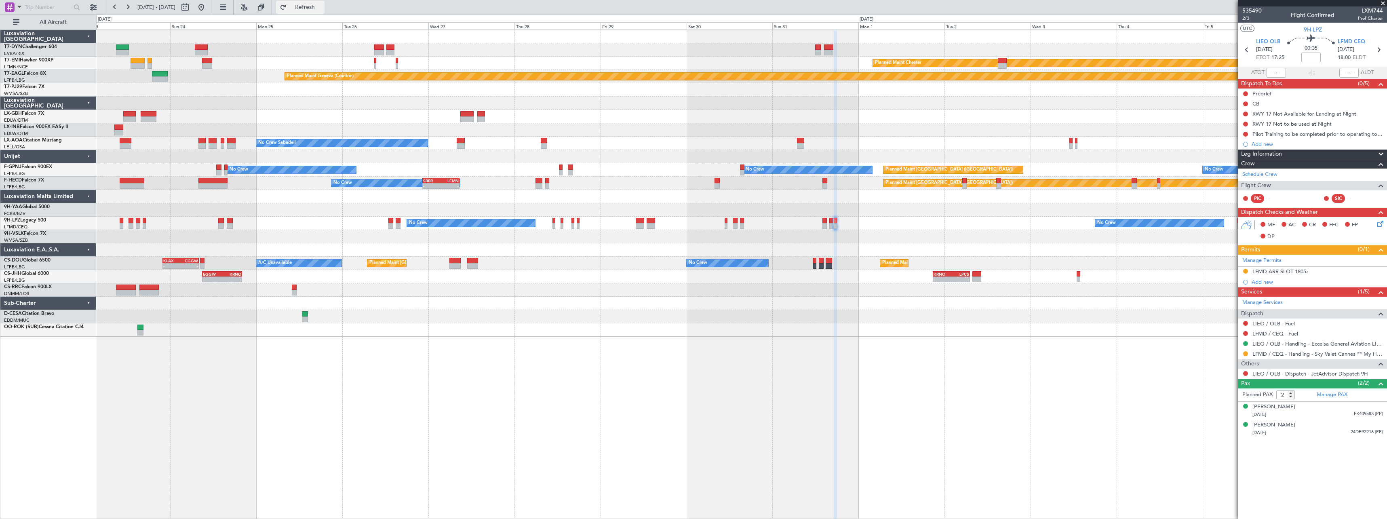
click at [320, 11] on button "Refresh" at bounding box center [300, 7] width 48 height 13
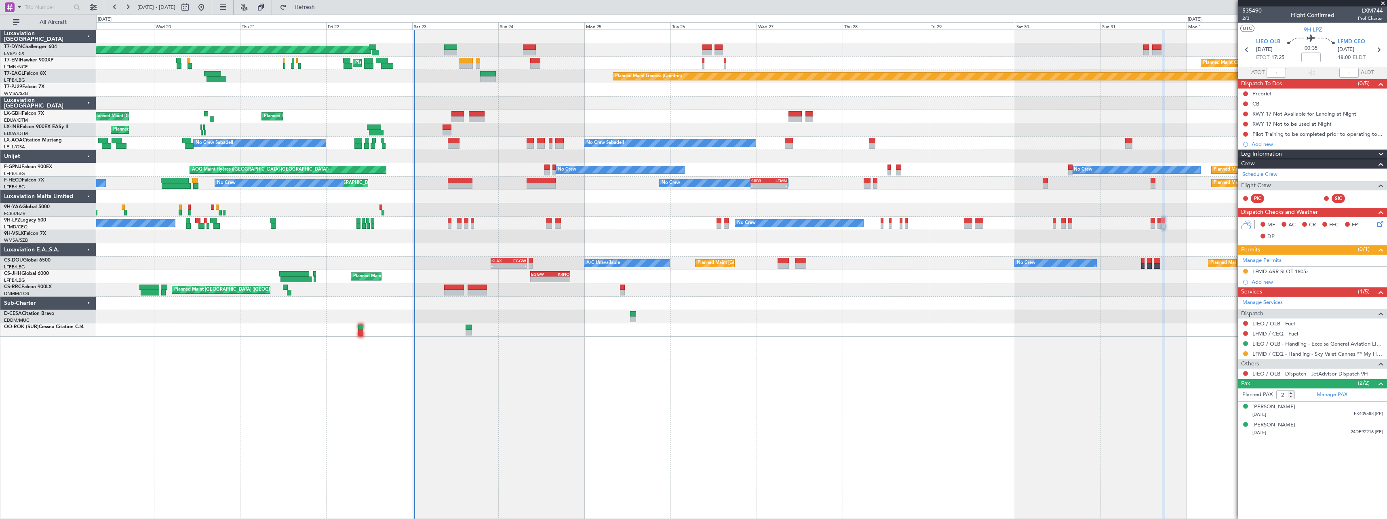
click at [903, 108] on div at bounding box center [741, 103] width 1290 height 13
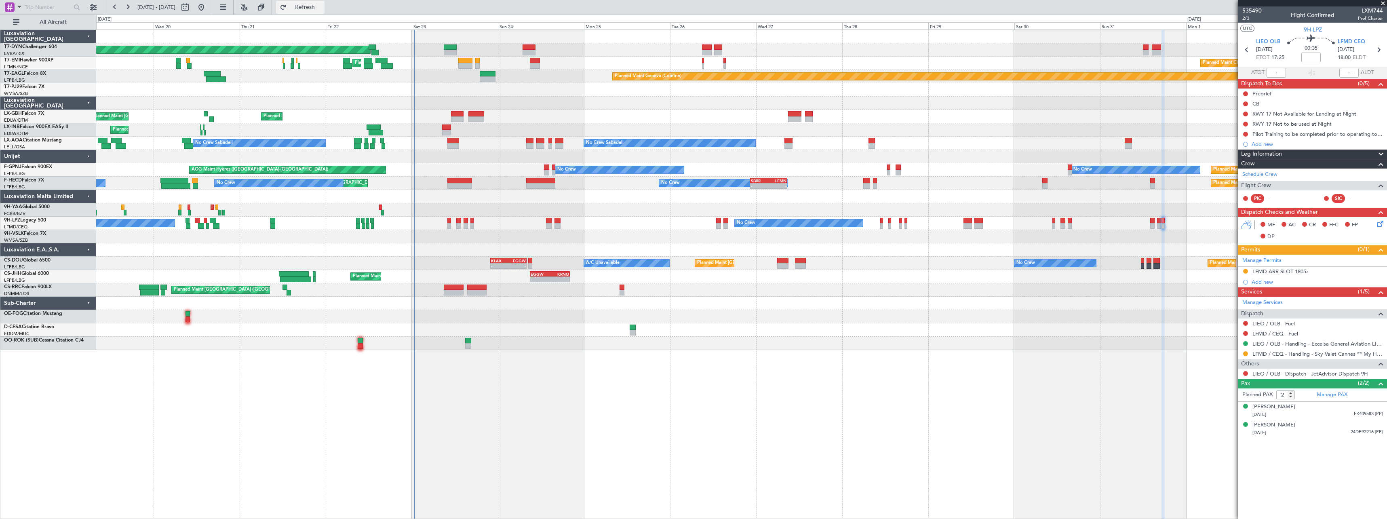
click at [325, 12] on button "Refresh" at bounding box center [300, 7] width 48 height 13
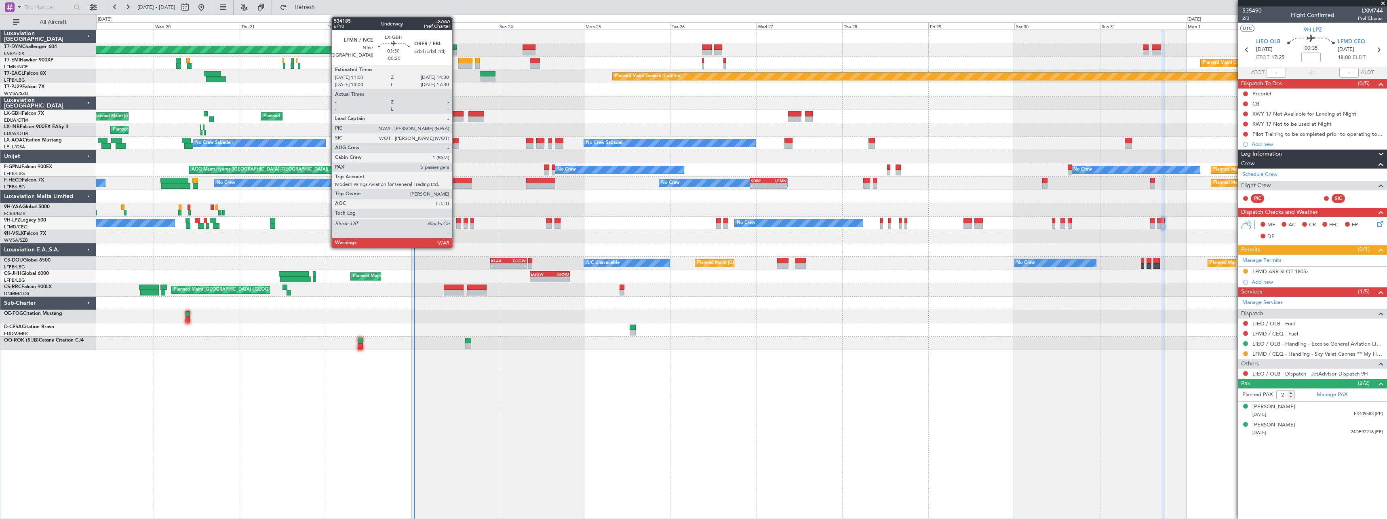
click at [456, 116] on div at bounding box center [457, 114] width 13 height 6
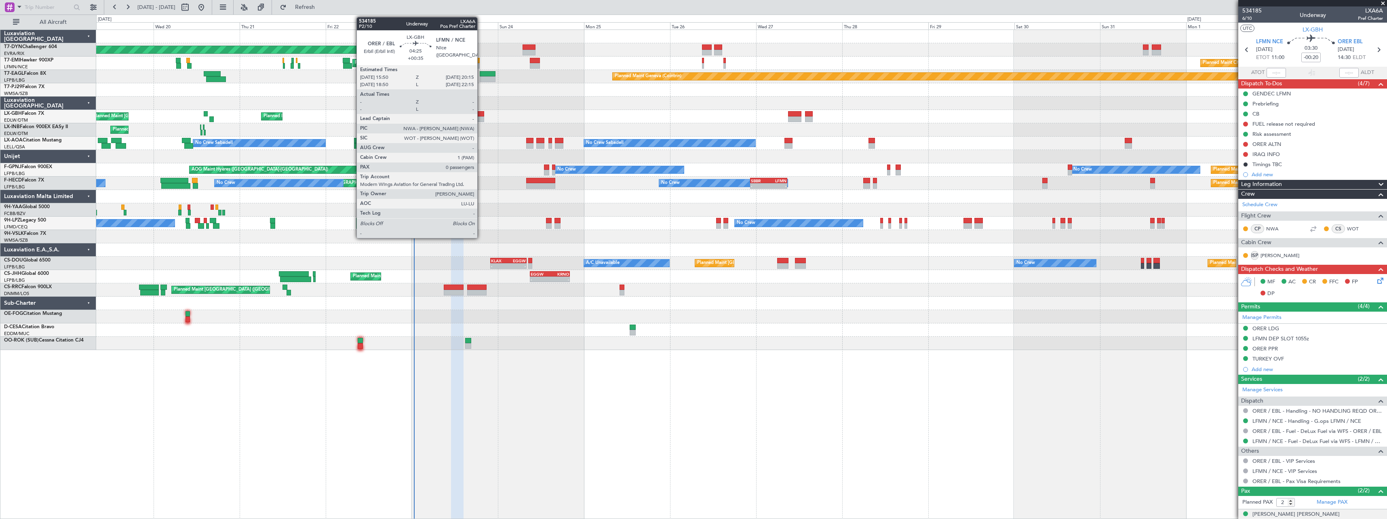
click at [481, 119] on div at bounding box center [476, 119] width 16 height 6
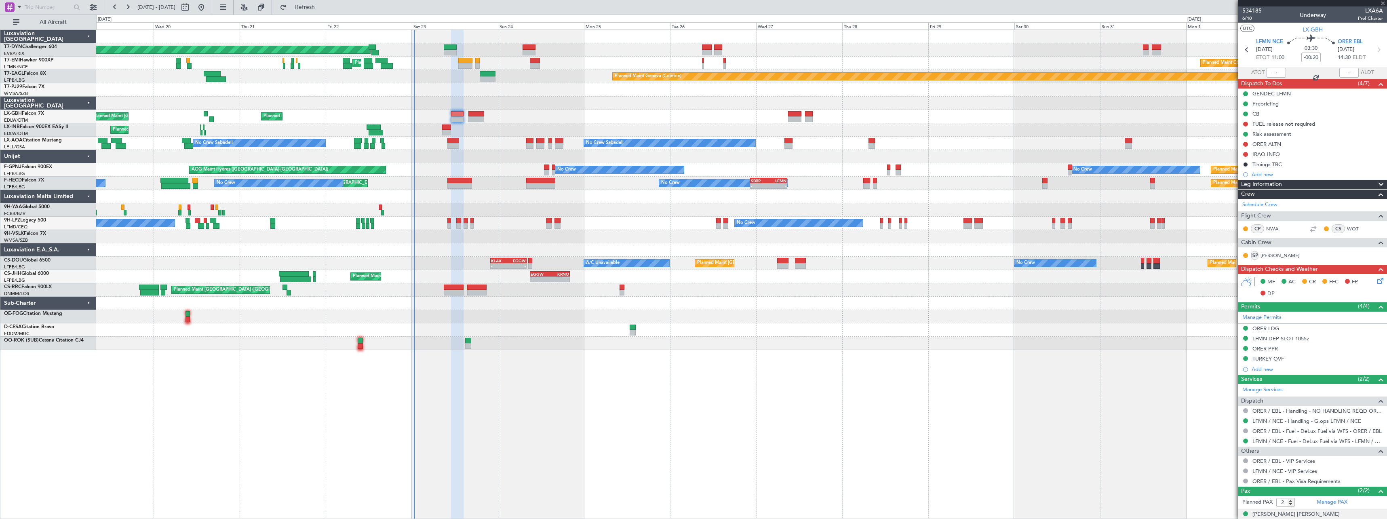
type input "+00:35"
type input "0"
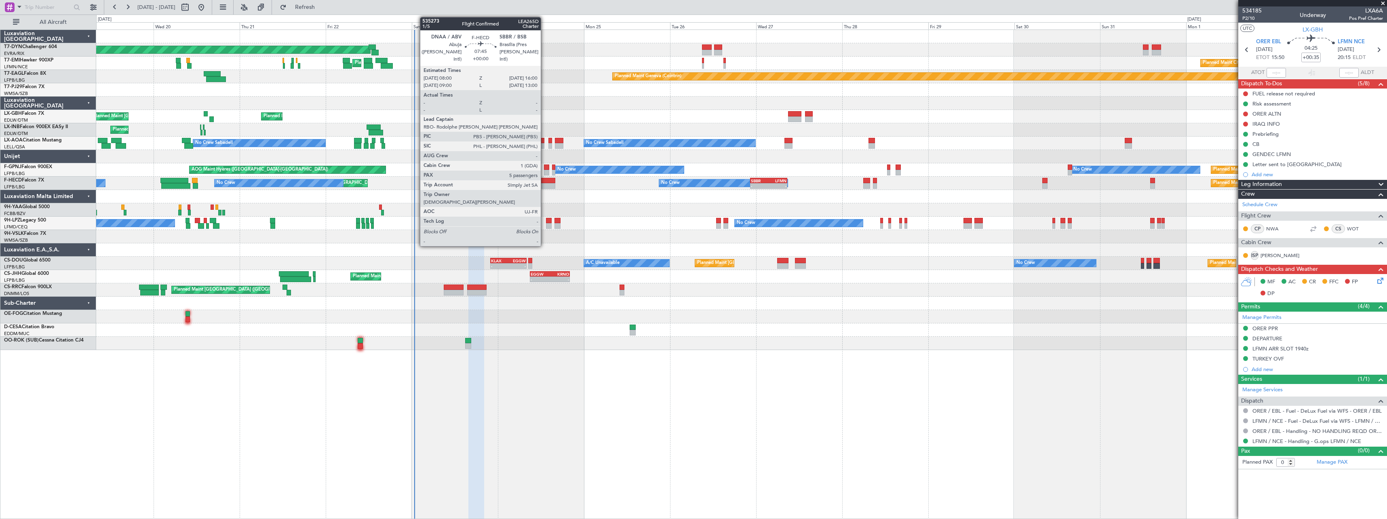
click at [544, 183] on div at bounding box center [540, 186] width 29 height 6
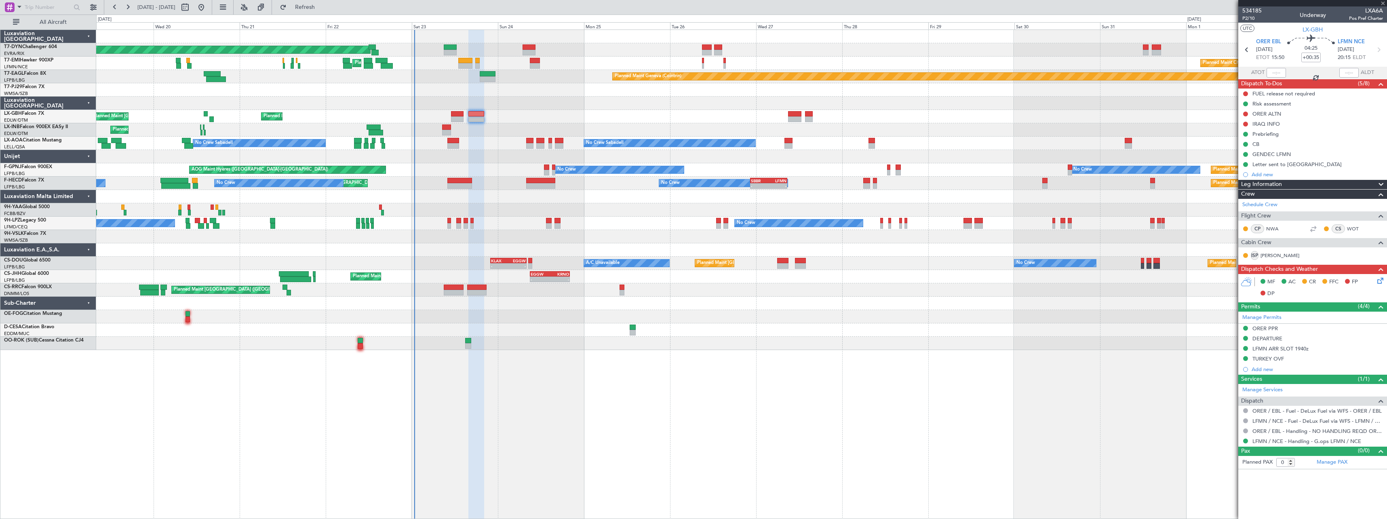
type input "5"
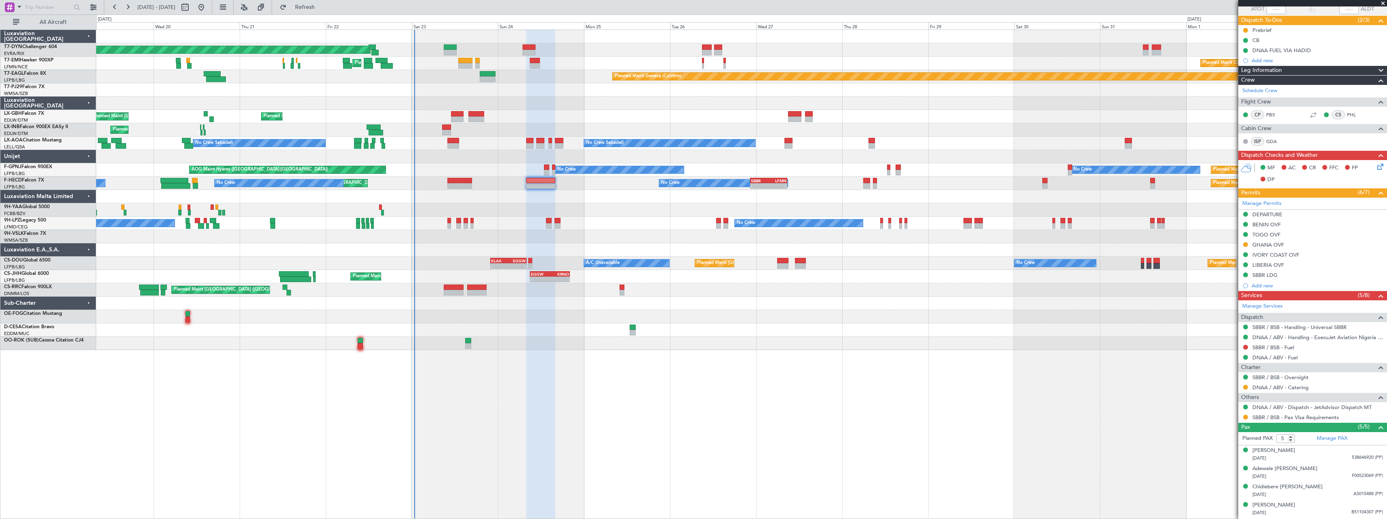
scroll to position [80, 0]
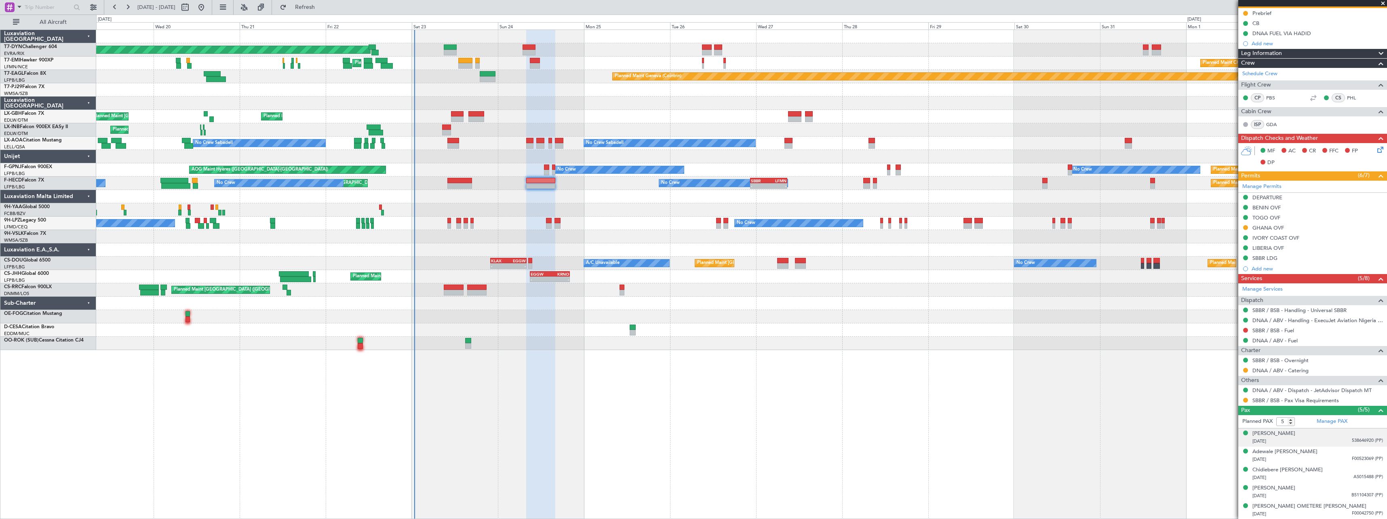
click at [1324, 439] on div "20/04/1956 538646920 (PP)" at bounding box center [1317, 441] width 131 height 8
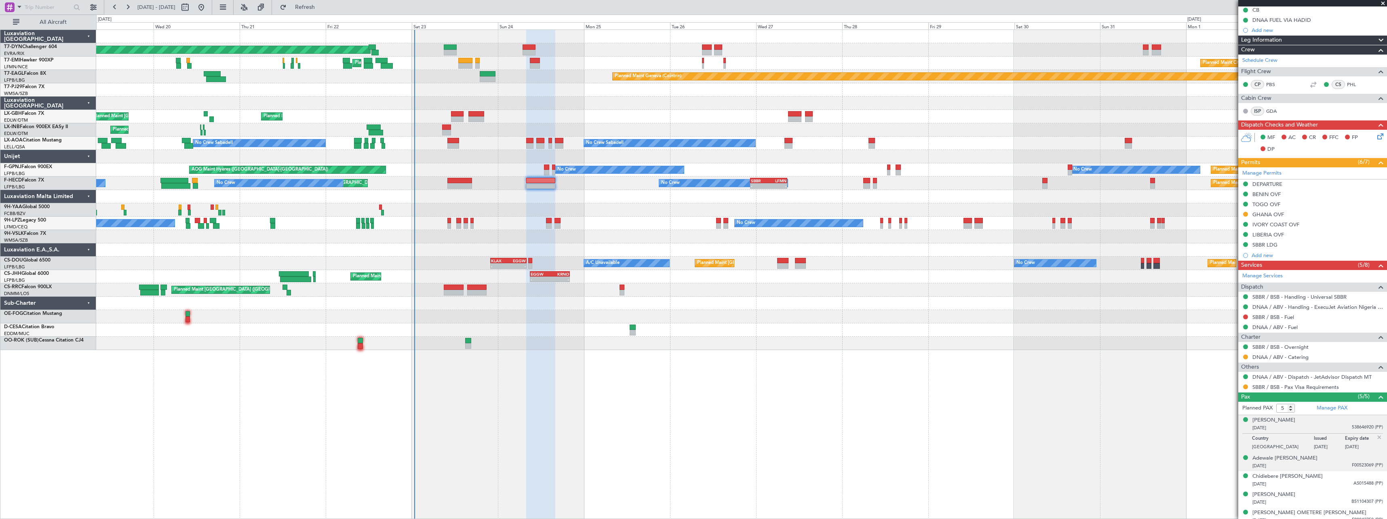
scroll to position [100, 0]
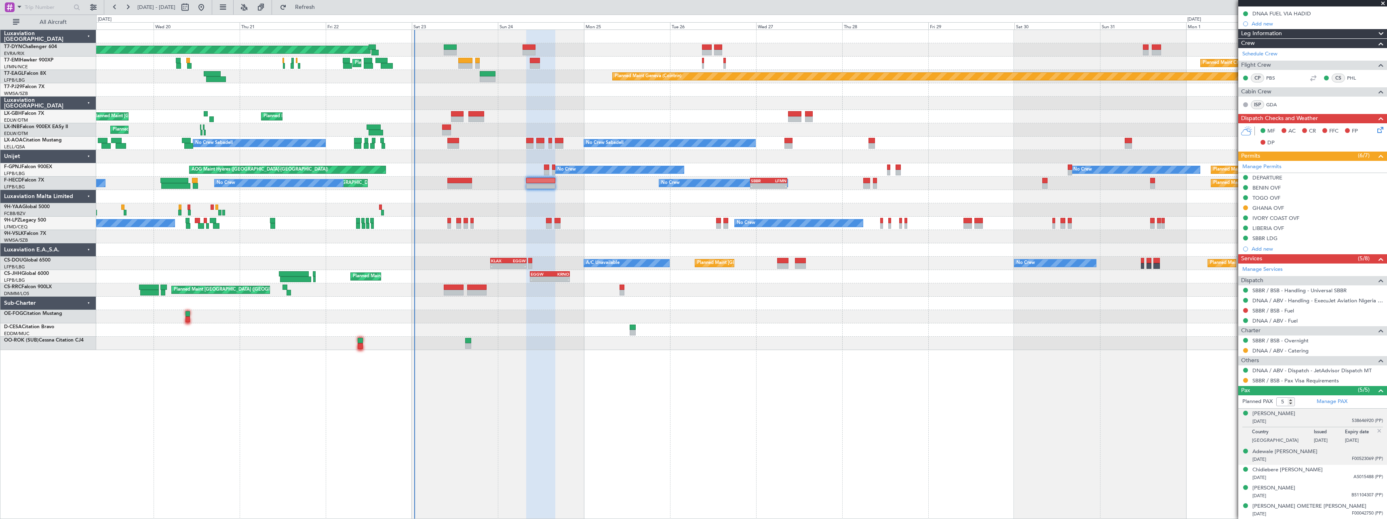
click at [1328, 455] on div "Adewale Olaoluwa Adeyemi 25/01/1984 F00523069 (PP)" at bounding box center [1317, 456] width 131 height 16
click at [1330, 483] on li "EMMANUEL BULUS 02/10/1985 B51104307 (PP)" at bounding box center [1312, 492] width 149 height 18
click at [1330, 477] on div "28/06/1987 AS015488 (PP)" at bounding box center [1317, 478] width 131 height 8
click at [1328, 491] on div "EMMANUEL BULUS 02/10/1985 B51104307 (PP)" at bounding box center [1317, 492] width 131 height 16
click at [1273, 470] on div "EMMANUEL BULUS" at bounding box center [1273, 468] width 43 height 8
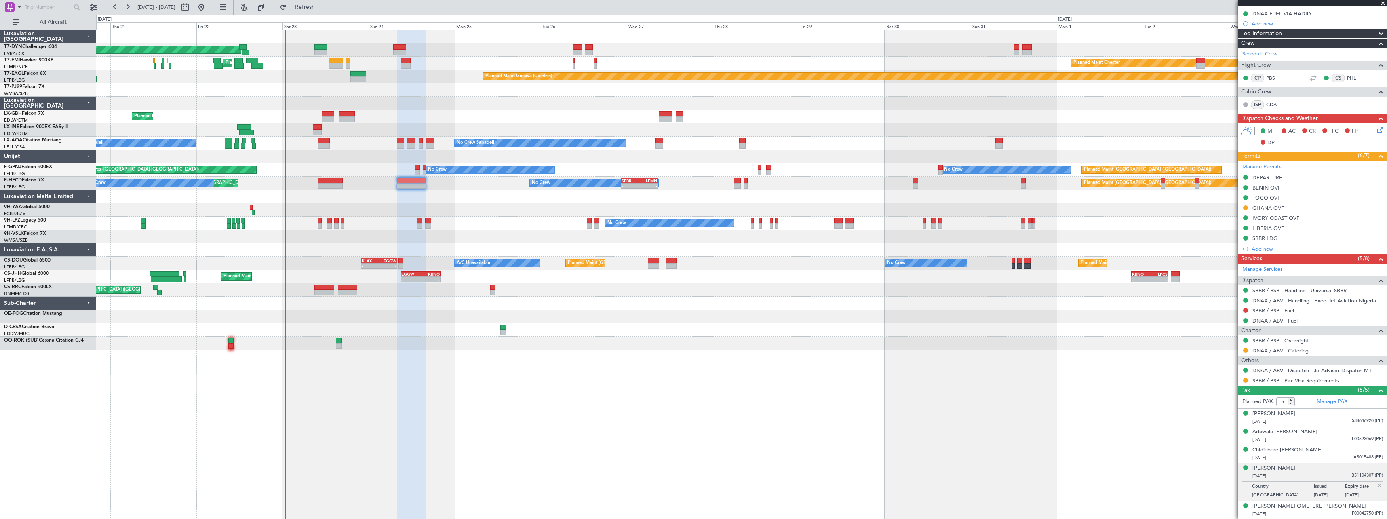
click at [740, 198] on div at bounding box center [741, 196] width 1290 height 13
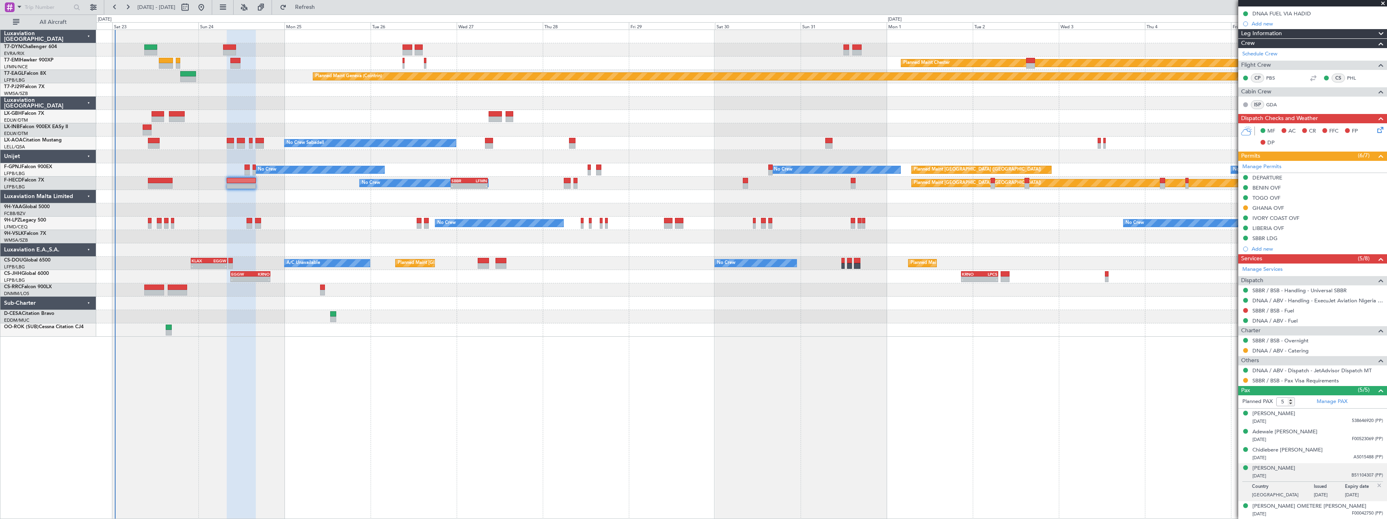
click at [715, 187] on div "Planned Maint Paris (Le Bourget) No Crew - - SBBR 22:30 Z LFMN 08:45 Z Planned …" at bounding box center [741, 183] width 1290 height 13
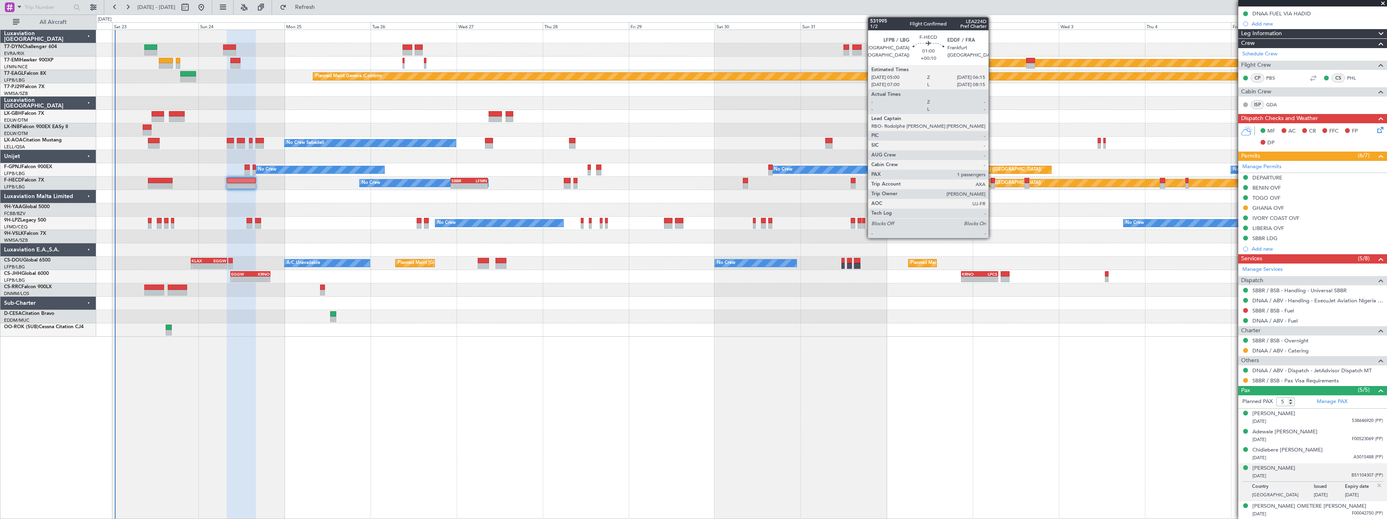
click at [992, 183] on div at bounding box center [993, 186] width 5 height 6
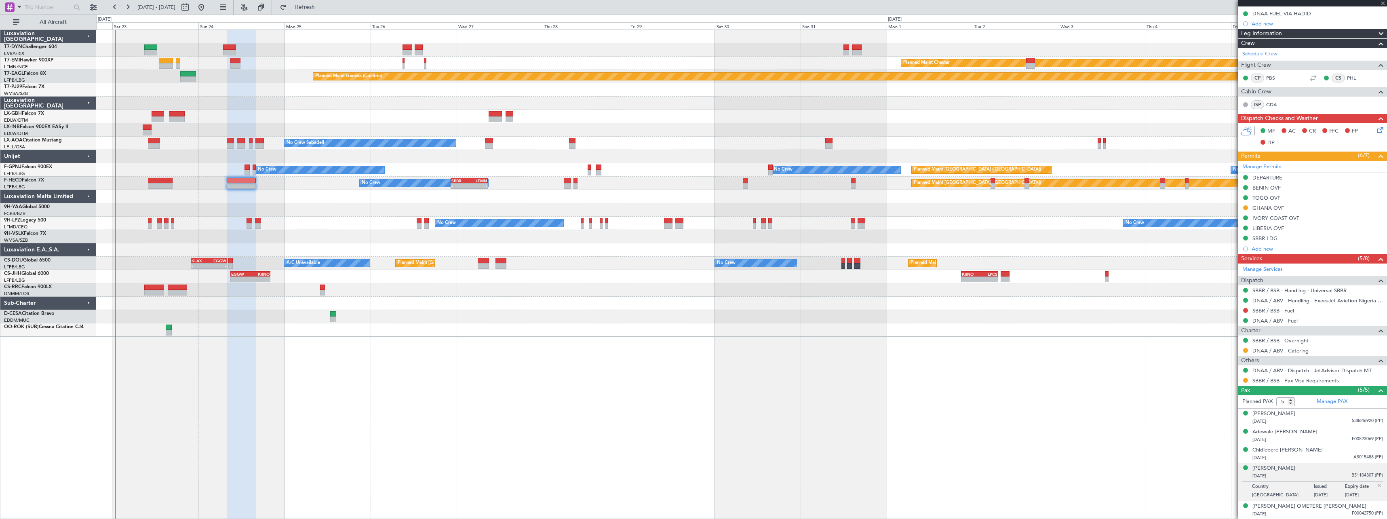
type input "+00:10"
type input "1"
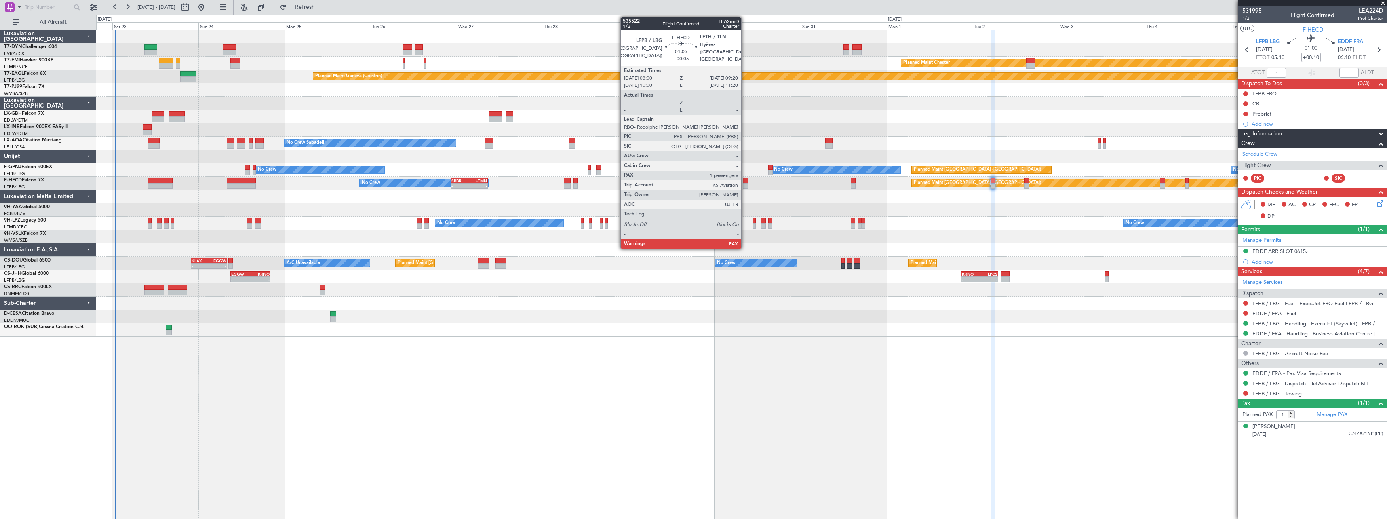
click at [746, 184] on div at bounding box center [745, 186] width 5 height 6
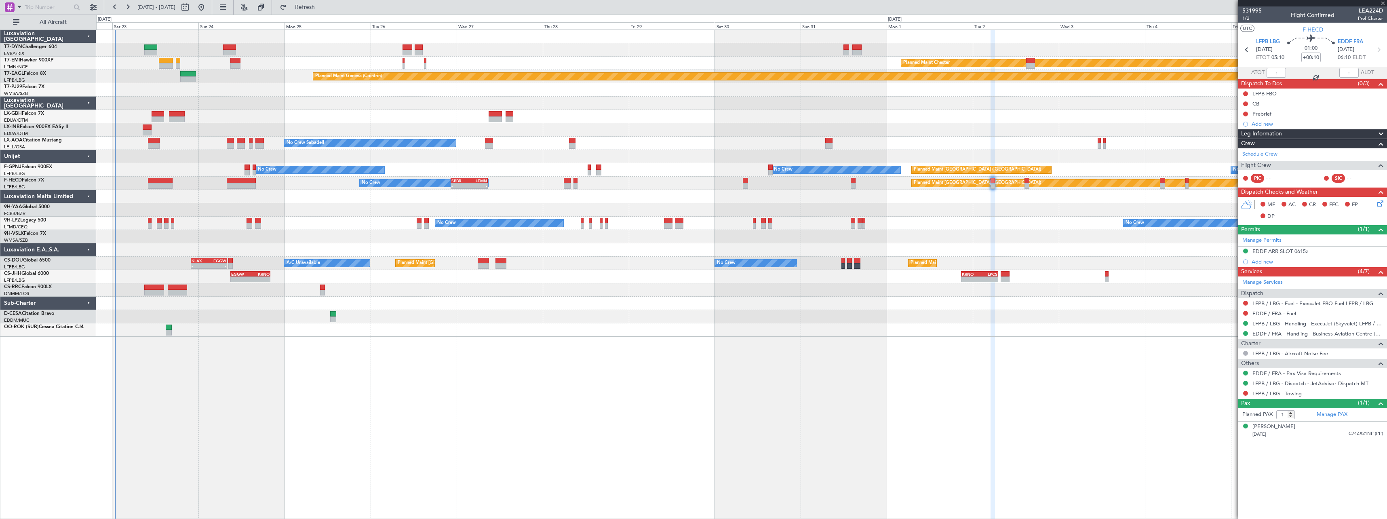
type input "+00:05"
type input "5"
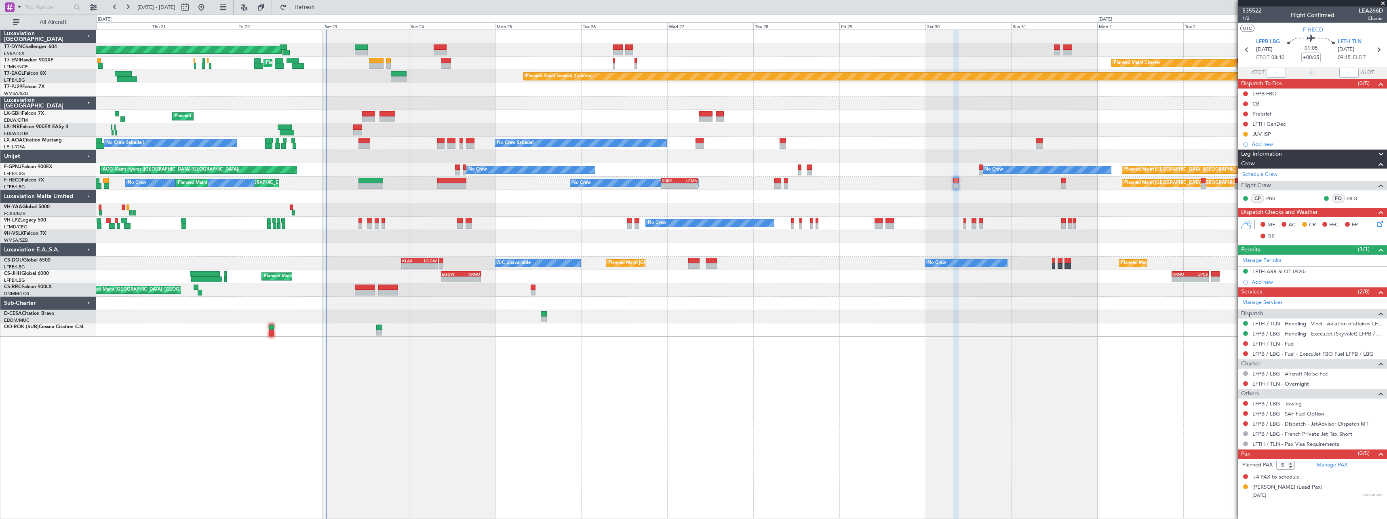
click at [463, 321] on div "Planned Maint Basel-Mulhouse Planned Maint Chester Planned Maint Chester Planne…" at bounding box center [741, 183] width 1290 height 307
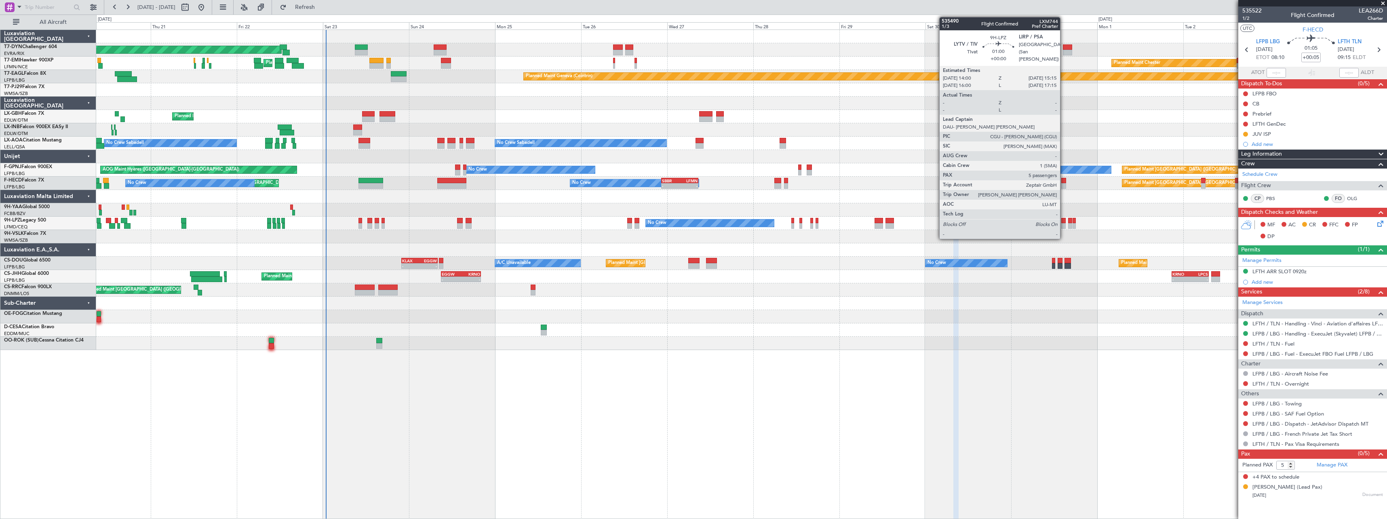
click at [1064, 224] on div at bounding box center [1063, 226] width 5 height 6
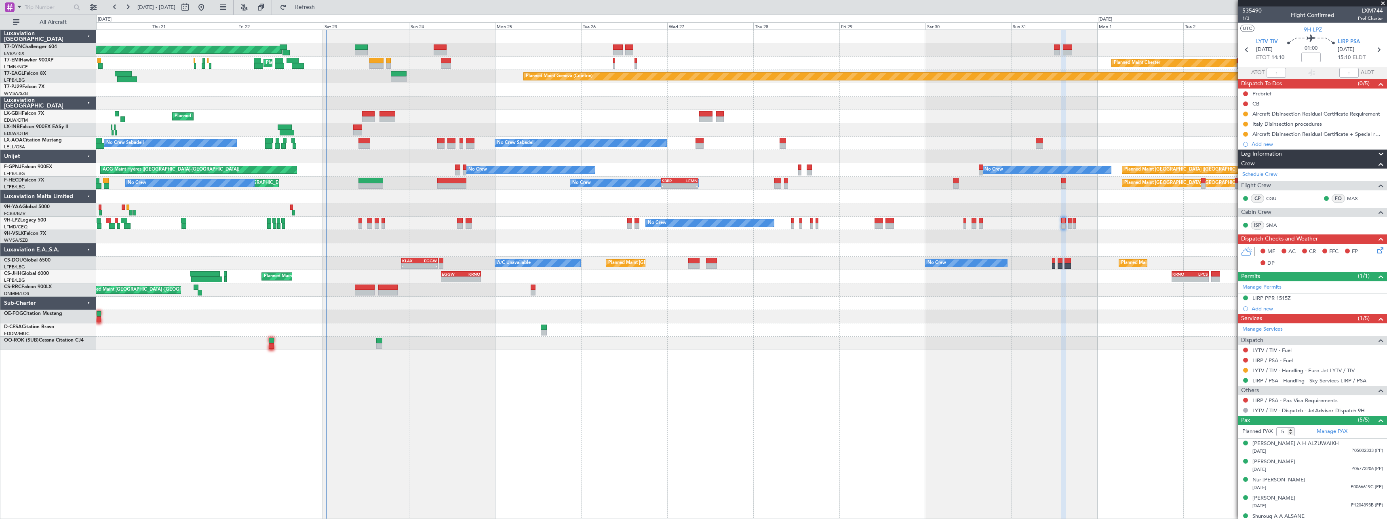
scroll to position [10, 0]
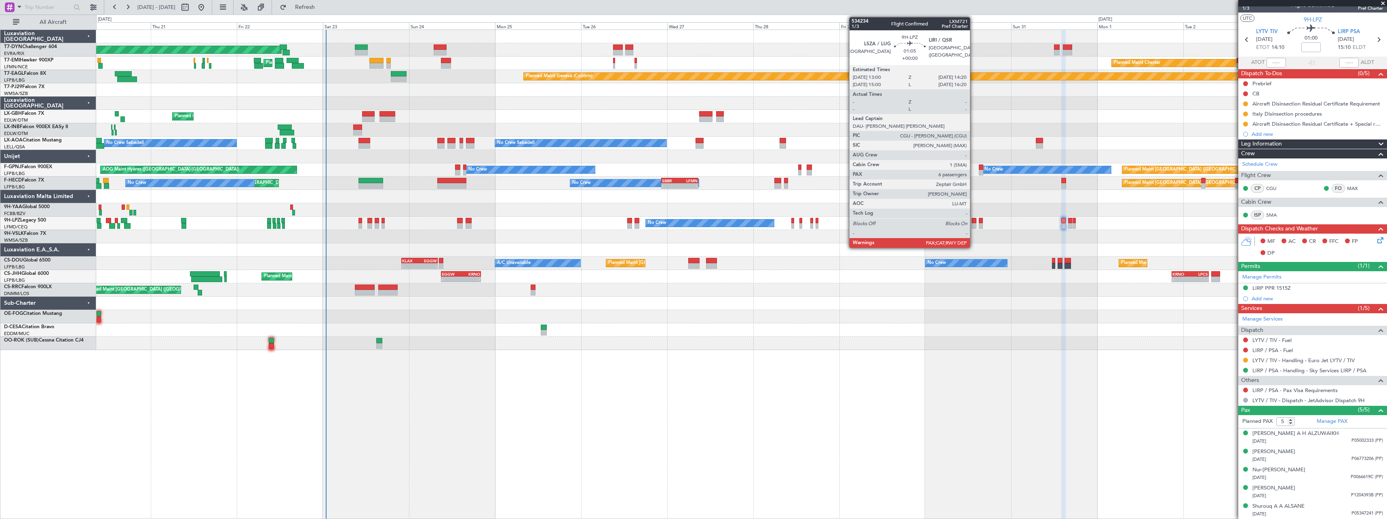
click at [974, 226] on div at bounding box center [974, 226] width 5 height 6
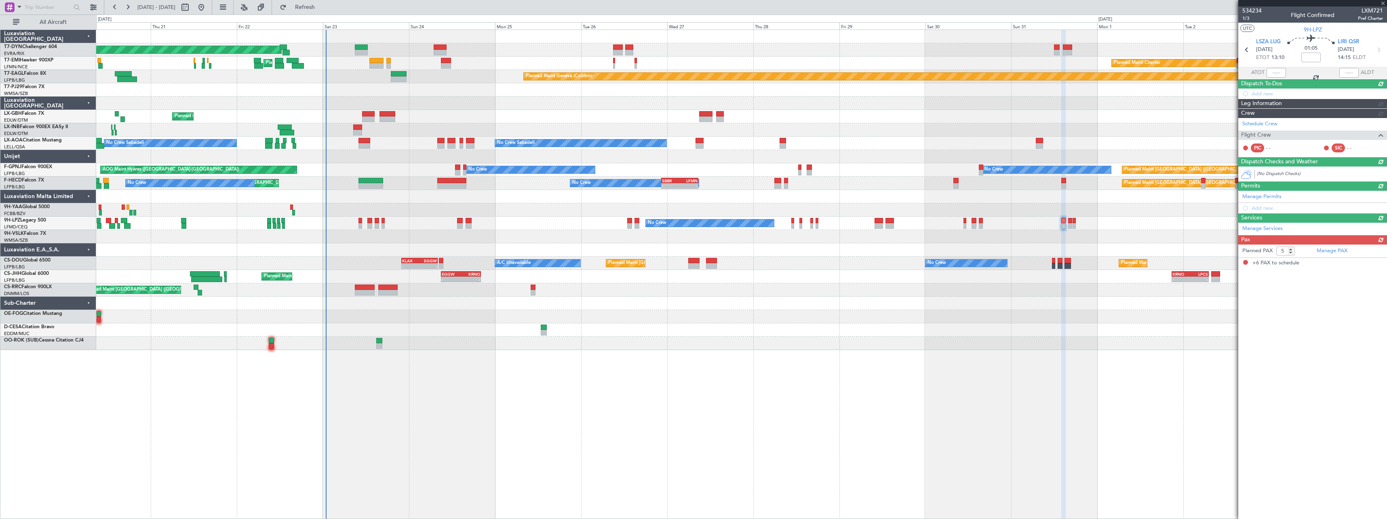
type input "6"
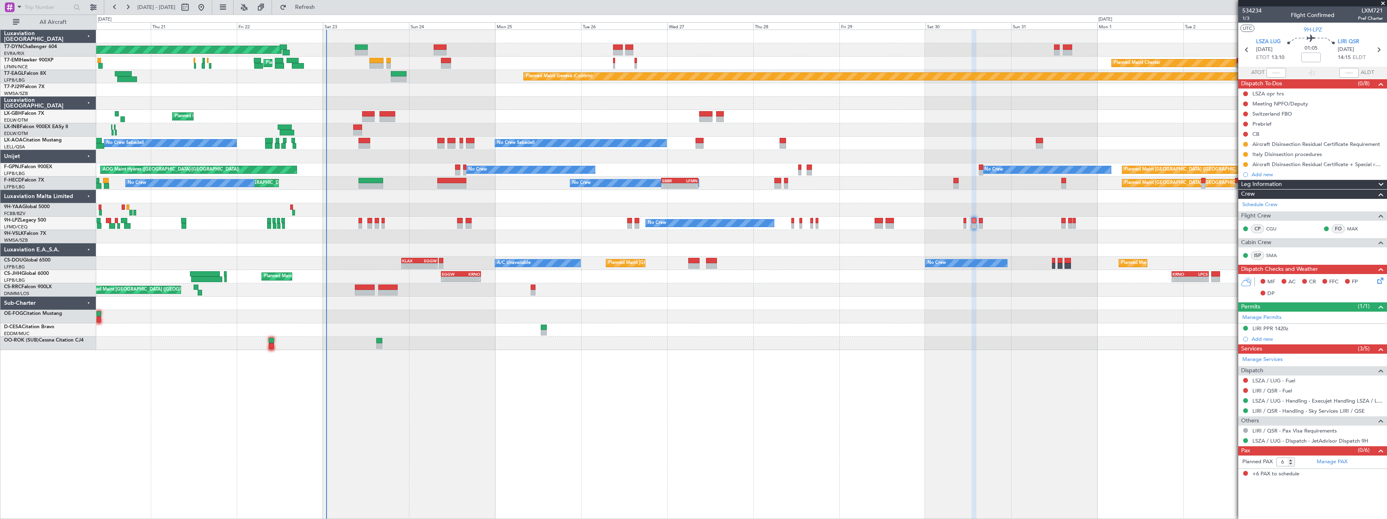
click at [424, 257] on div "Planned Maint Paris (Le Bourget) No Crew Planned Maint Paris (Le Bourget) A/C U…" at bounding box center [741, 263] width 1290 height 13
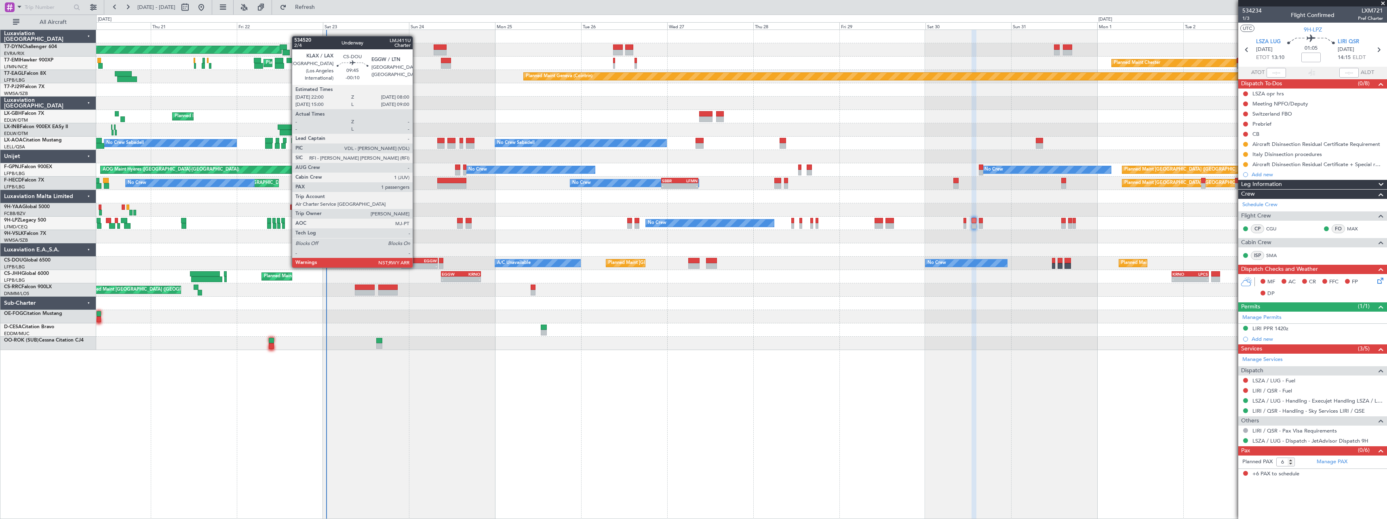
click at [415, 259] on div "KLAX" at bounding box center [410, 260] width 17 height 5
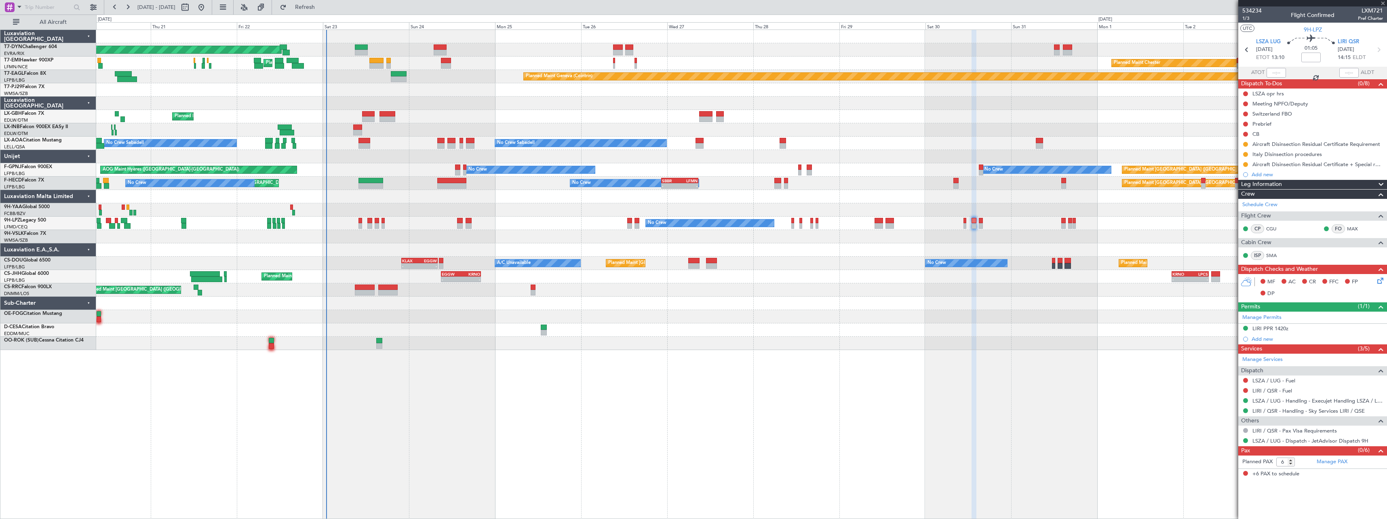
type input "-00:10"
type input "1"
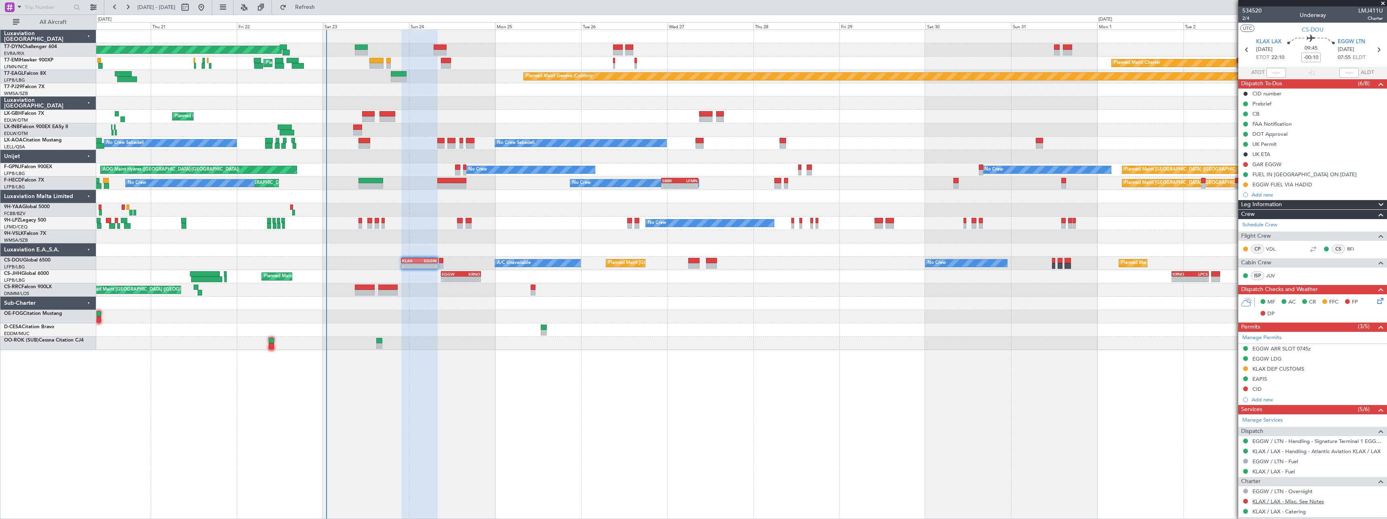
click at [1282, 502] on link "KLAX / LAX - Misc. See Notes" at bounding box center [1288, 501] width 72 height 7
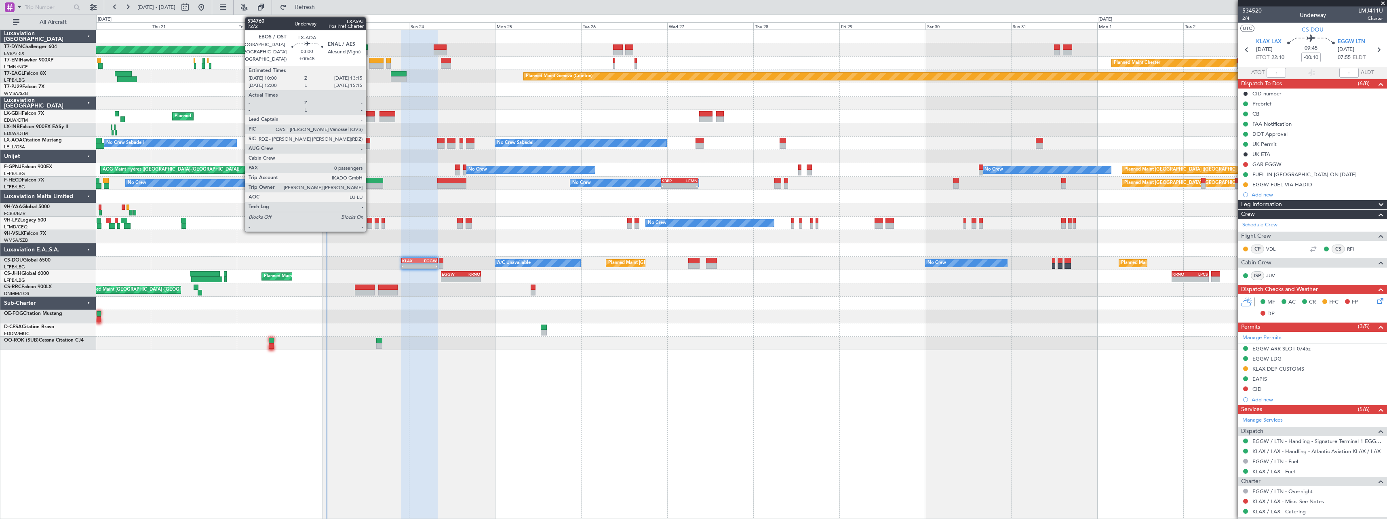
click at [369, 140] on div at bounding box center [364, 141] width 12 height 6
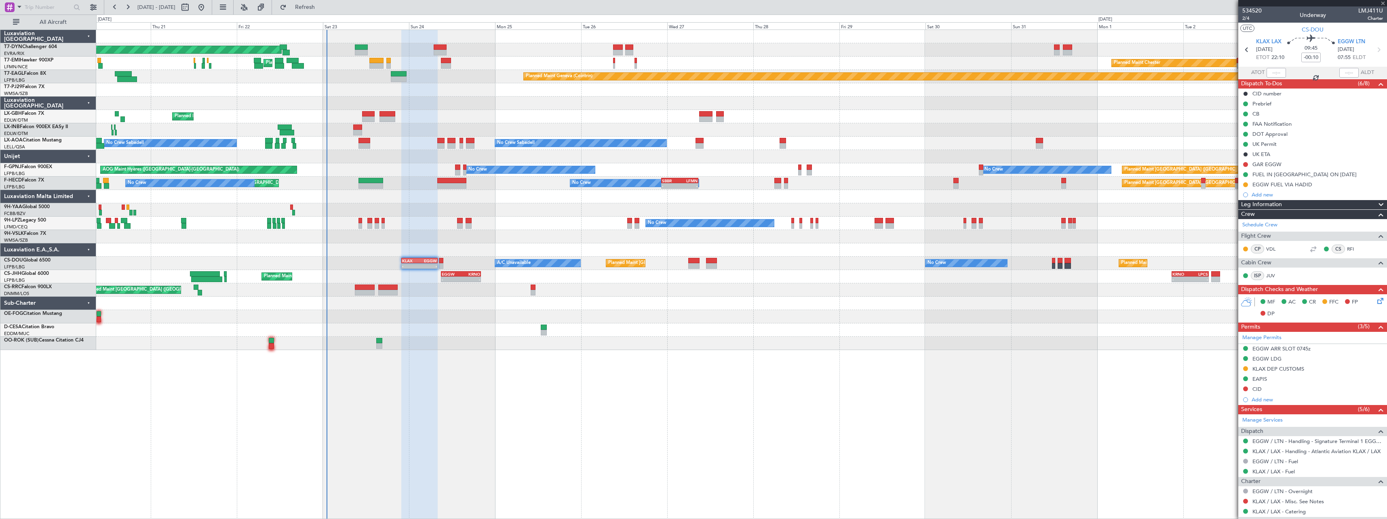
type input "+00:45"
type input "0"
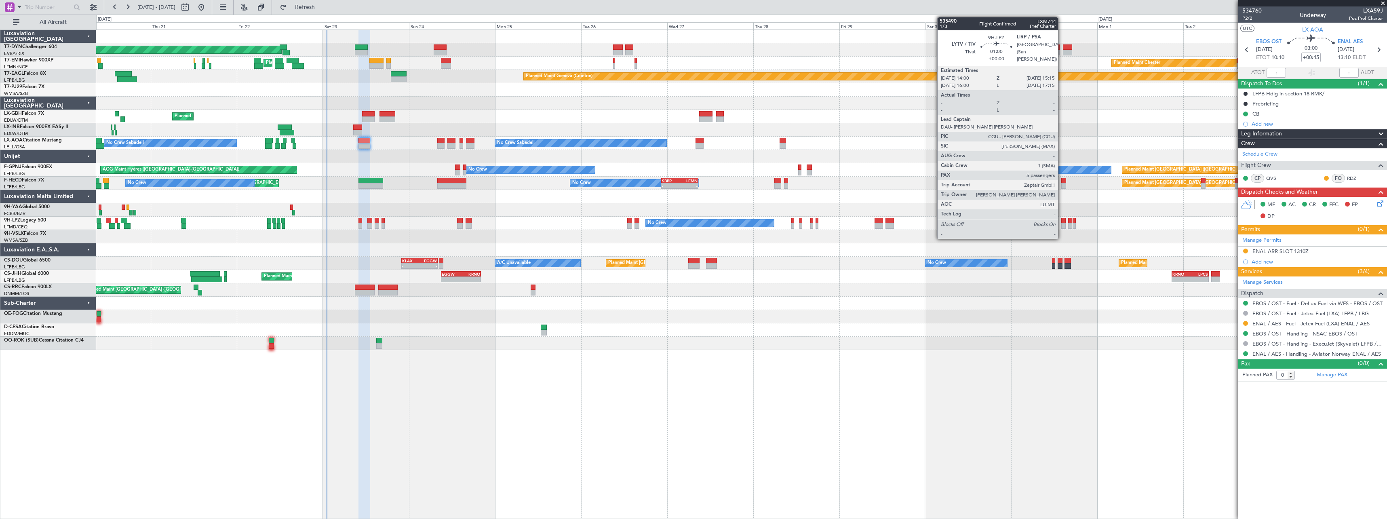
click at [1062, 224] on div at bounding box center [1063, 226] width 5 height 6
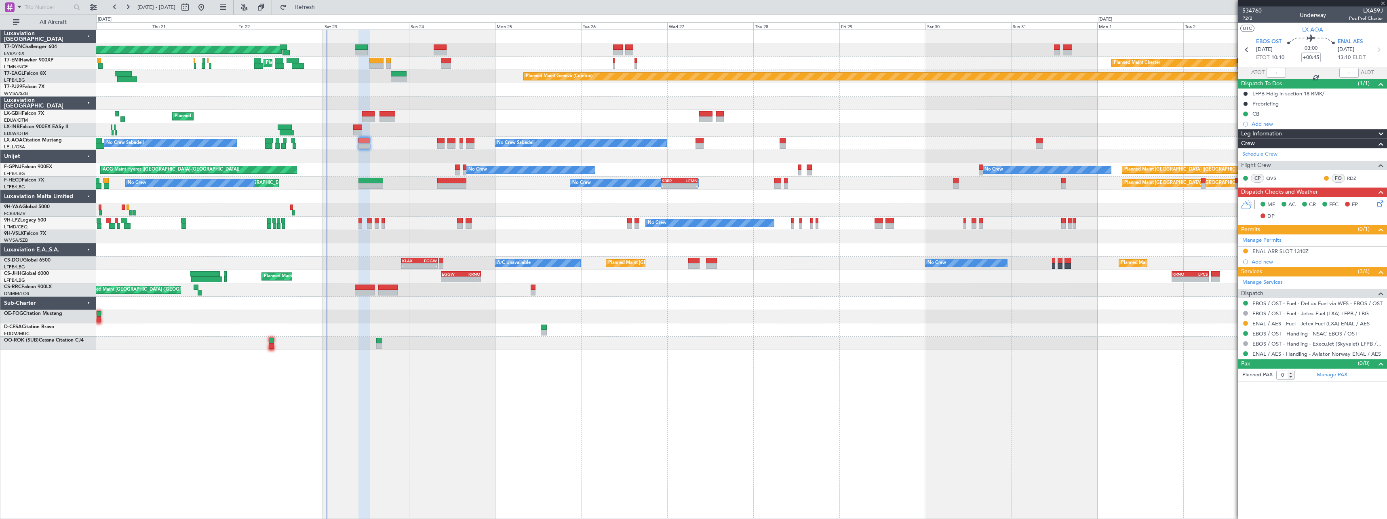
type input "5"
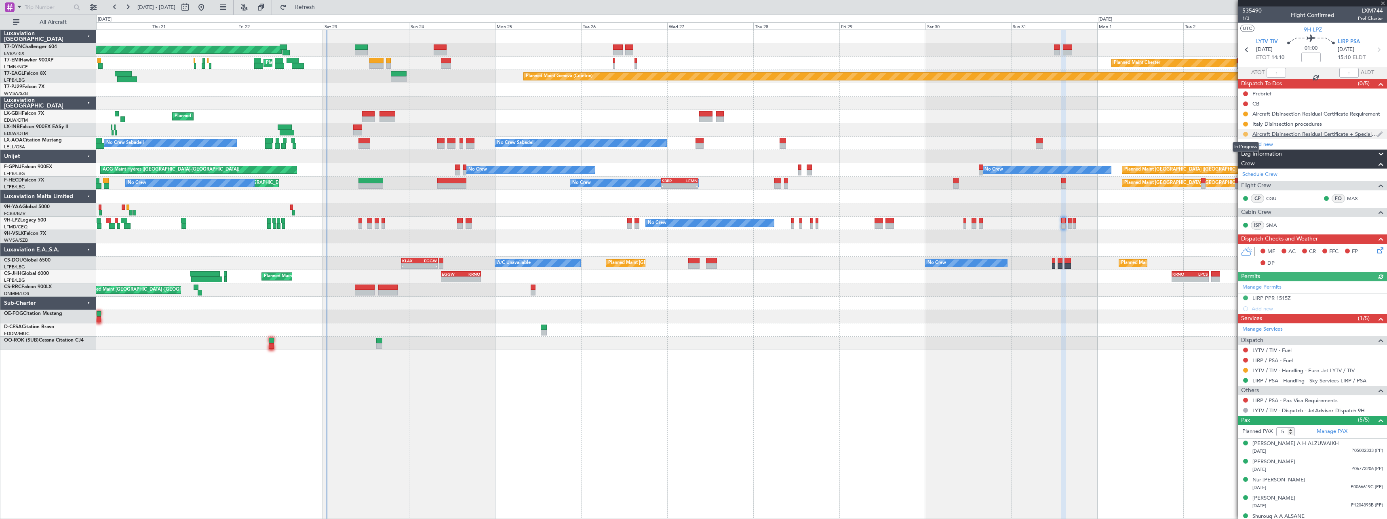
click at [1246, 133] on button at bounding box center [1245, 134] width 5 height 5
click at [1235, 168] on li "Completed" at bounding box center [1245, 170] width 43 height 12
click at [1244, 125] on button at bounding box center [1245, 124] width 5 height 5
click at [1240, 160] on span "Completed" at bounding box center [1248, 160] width 27 height 8
click at [1246, 114] on button at bounding box center [1245, 114] width 5 height 5
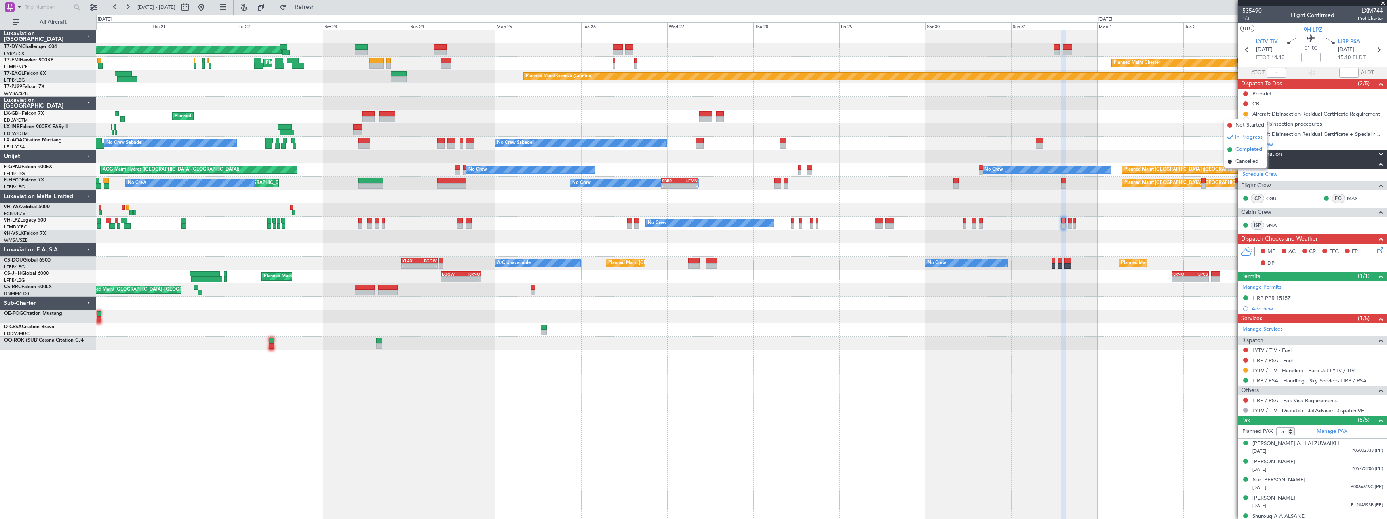
click at [1239, 149] on span "Completed" at bounding box center [1248, 149] width 27 height 8
click at [322, 9] on span "Refresh" at bounding box center [305, 7] width 34 height 6
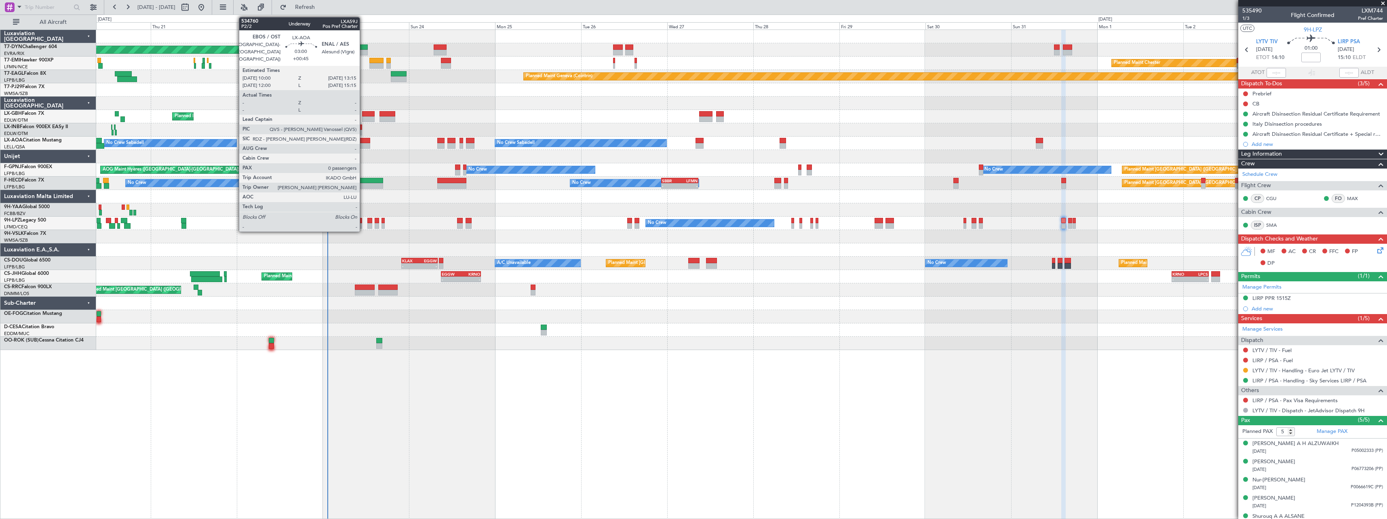
click at [363, 142] on div at bounding box center [364, 141] width 12 height 6
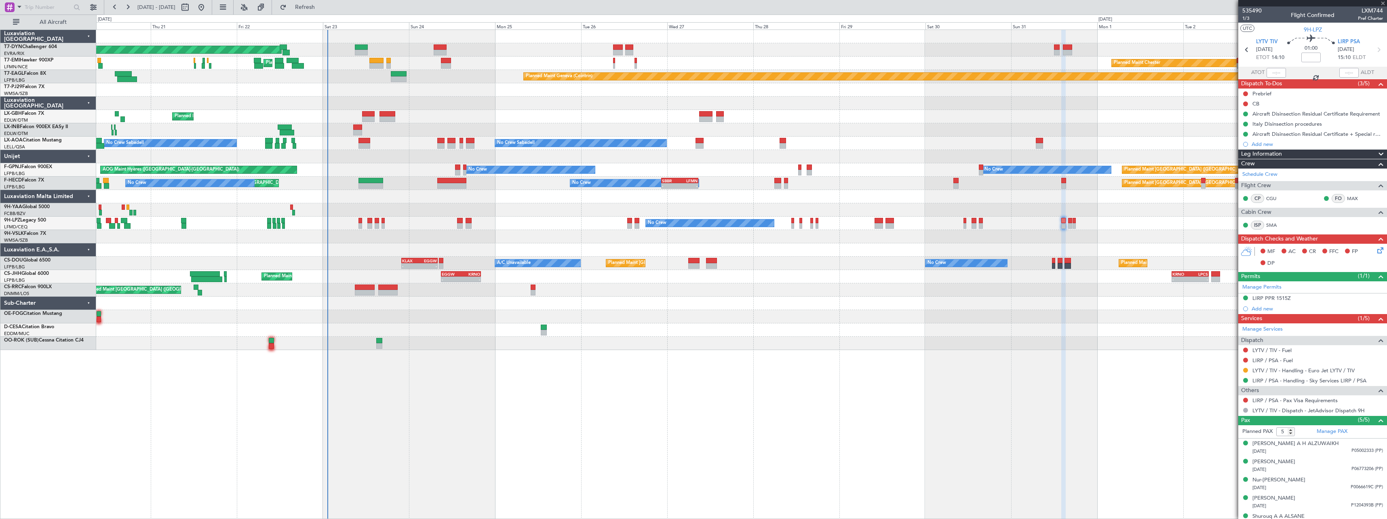
type input "+00:45"
type input "0"
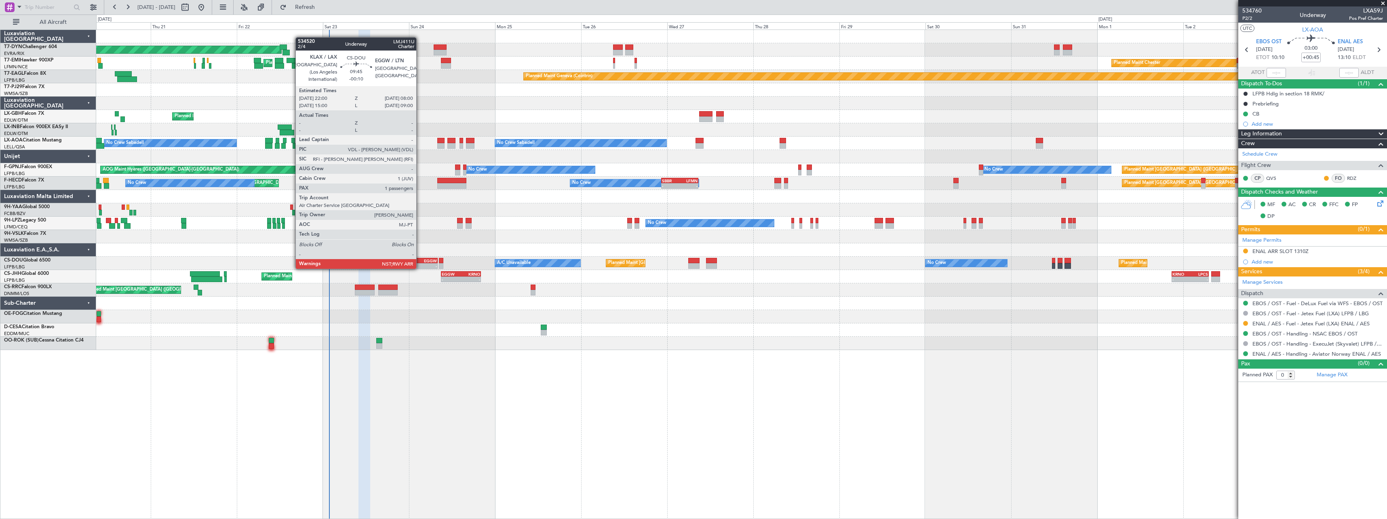
click at [420, 261] on div "EGGW" at bounding box center [428, 260] width 17 height 5
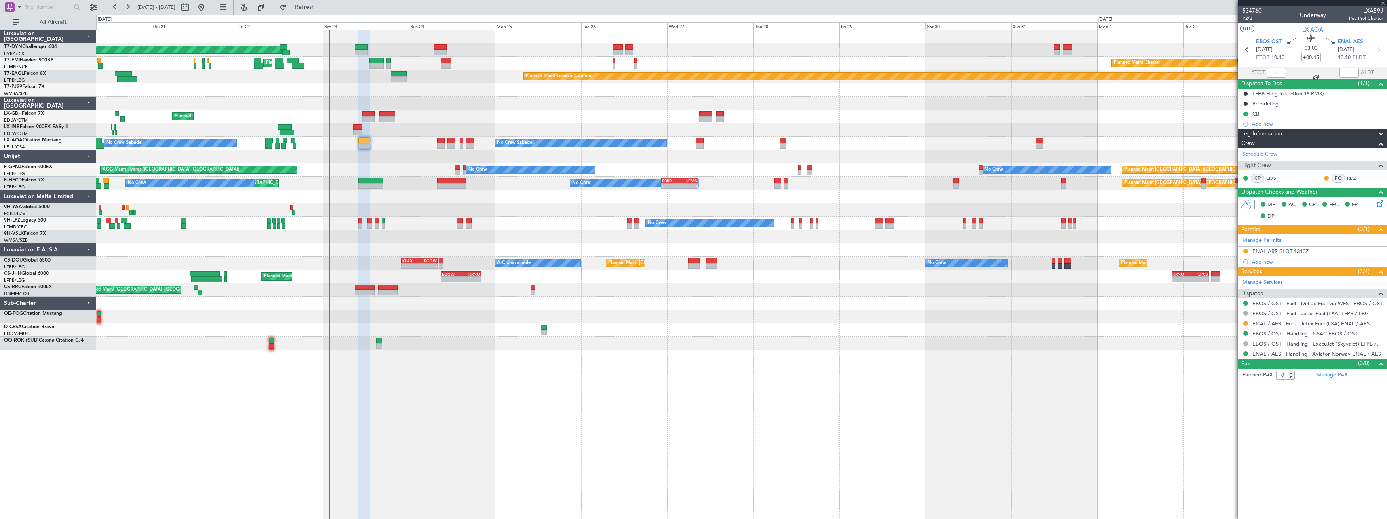
type input "-00:10"
type input "1"
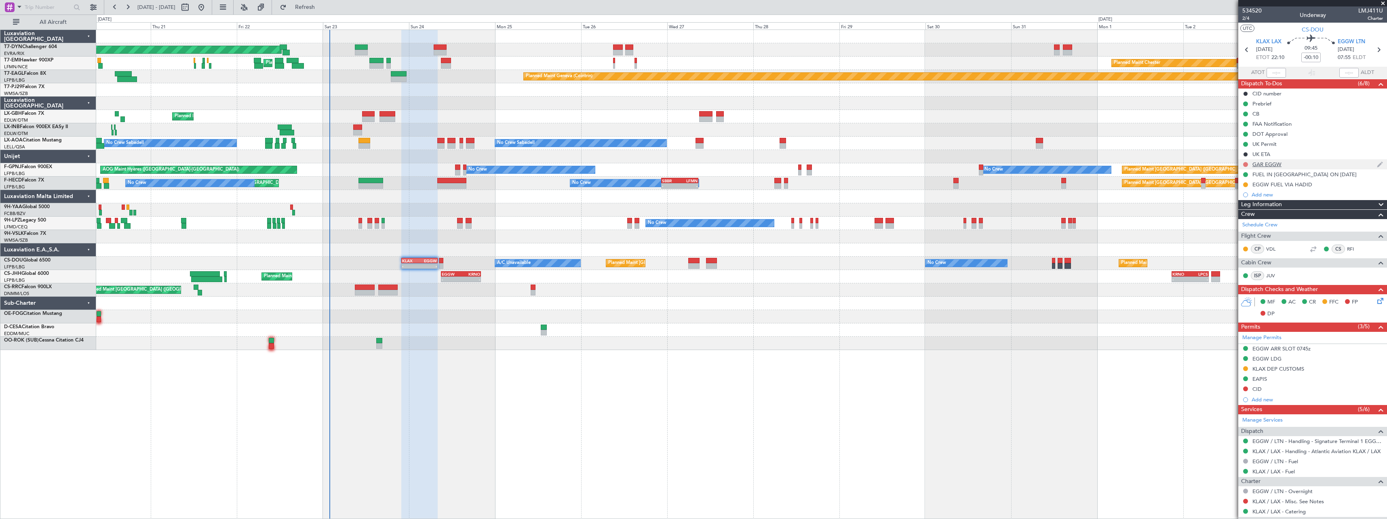
click at [1246, 163] on button at bounding box center [1245, 164] width 5 height 5
click at [1239, 190] on span "In Progress" at bounding box center [1249, 188] width 27 height 8
click at [1271, 502] on link "KLAX / LAX - Misc. See Notes" at bounding box center [1288, 501] width 72 height 7
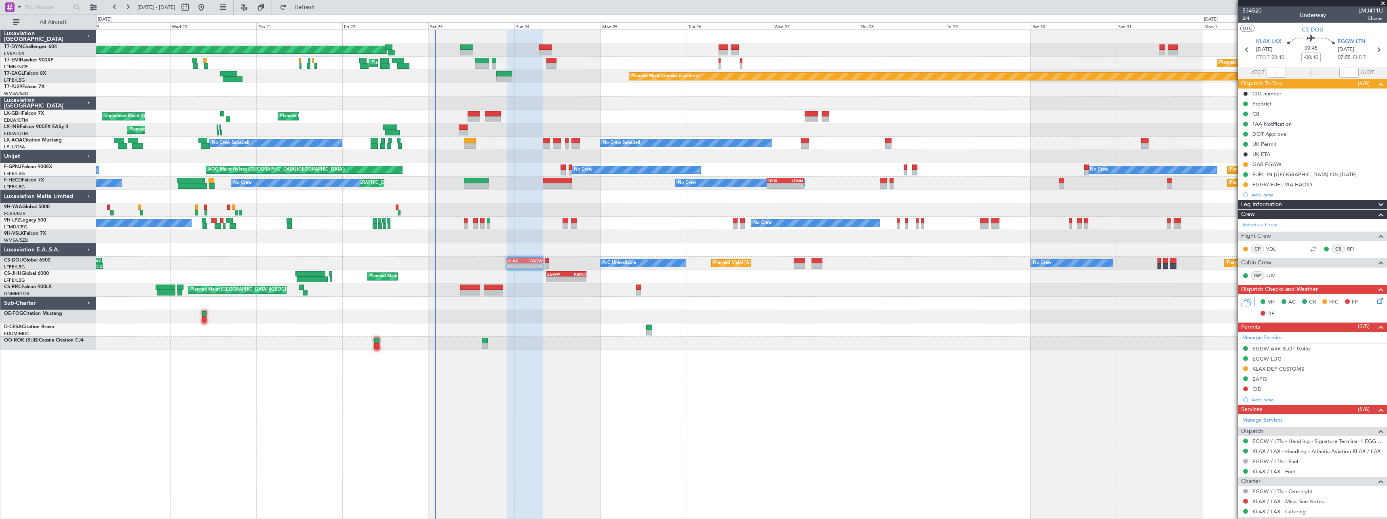
click at [805, 319] on div at bounding box center [741, 316] width 1290 height 13
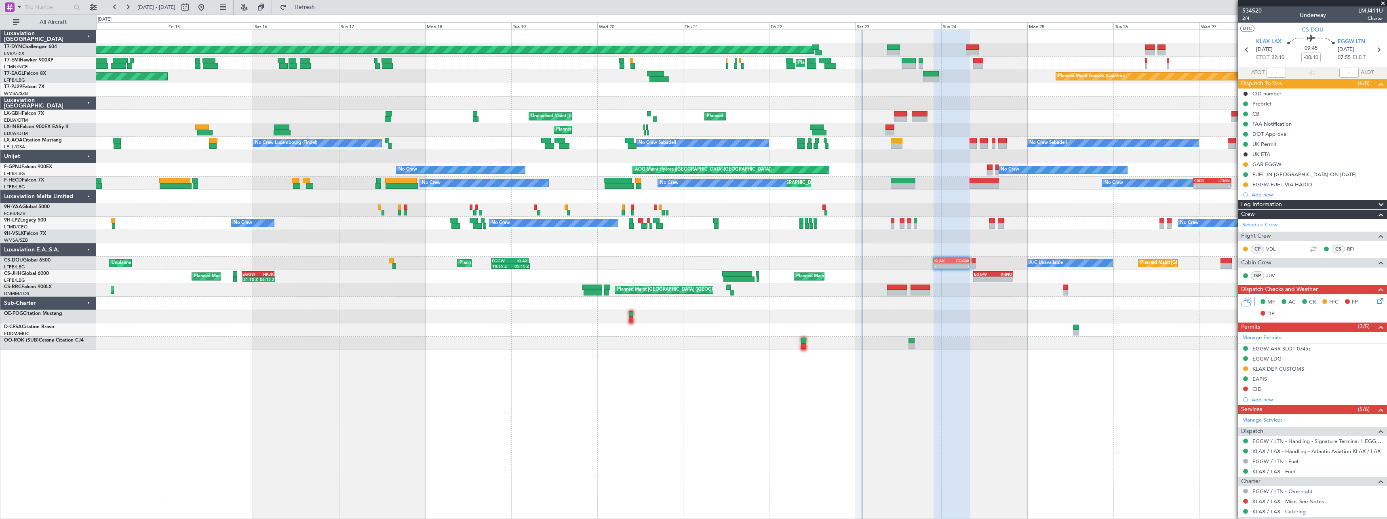
click at [770, 285] on div "Planned Maint Basel-Mulhouse Planned Maint Chester Planned Maint Chester Planne…" at bounding box center [741, 190] width 1290 height 320
click at [322, 10] on span "Refresh" at bounding box center [305, 7] width 34 height 6
click at [208, 8] on button at bounding box center [201, 7] width 13 height 13
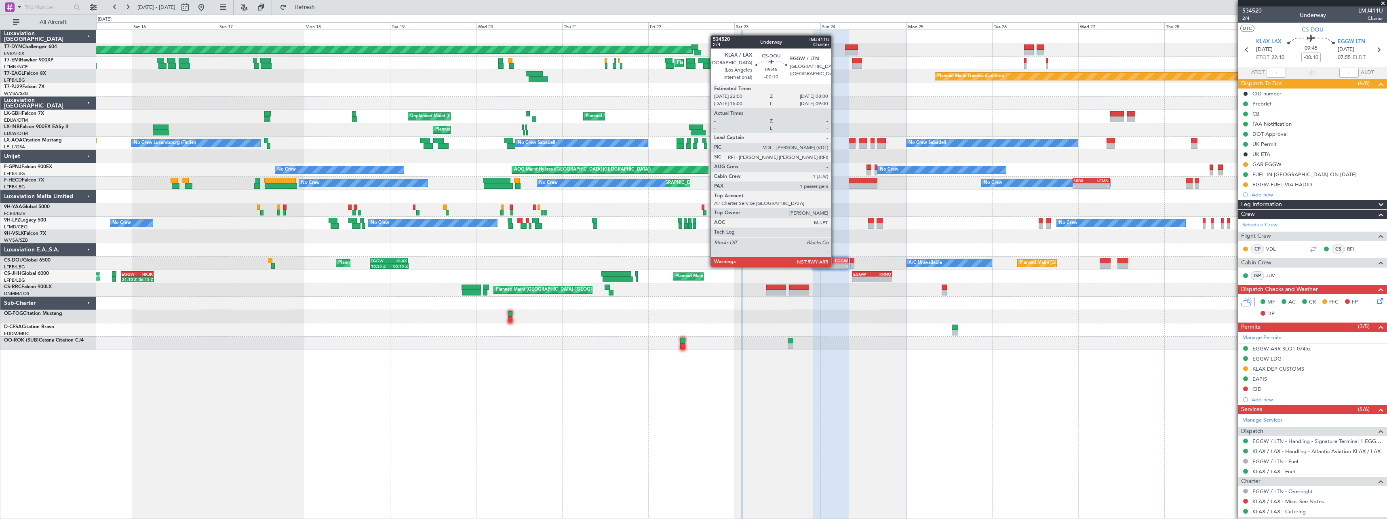
click at [835, 259] on div "EGGW" at bounding box center [839, 260] width 17 height 5
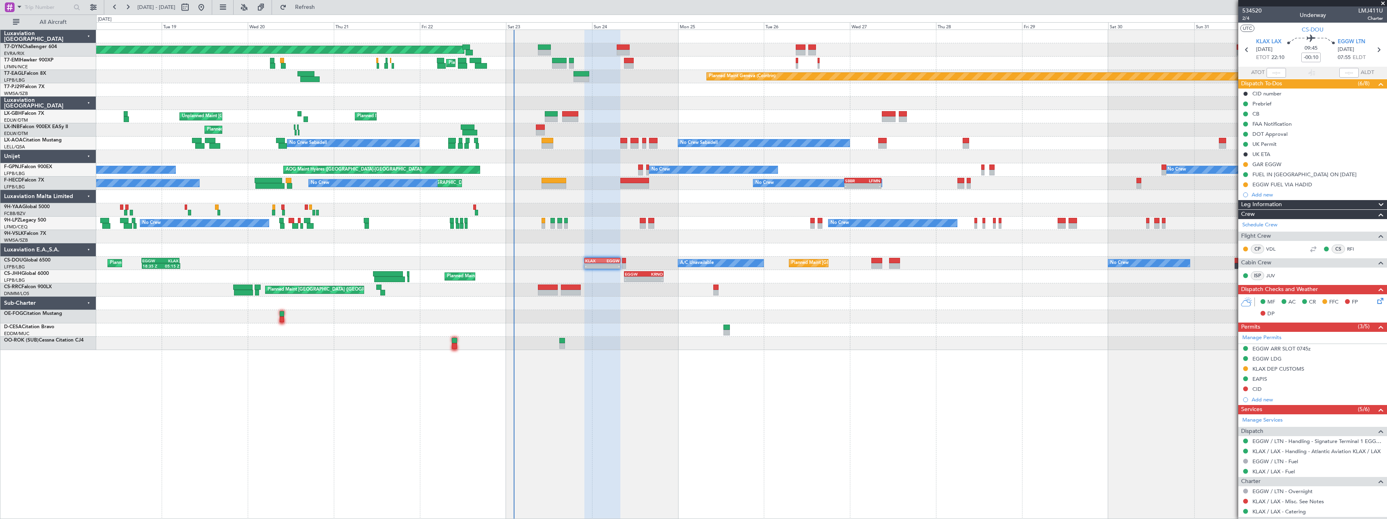
click at [664, 333] on div "Planned Maint [GEOGRAPHIC_DATA]-[GEOGRAPHIC_DATA] Planned Maint [PERSON_NAME] P…" at bounding box center [741, 190] width 1290 height 320
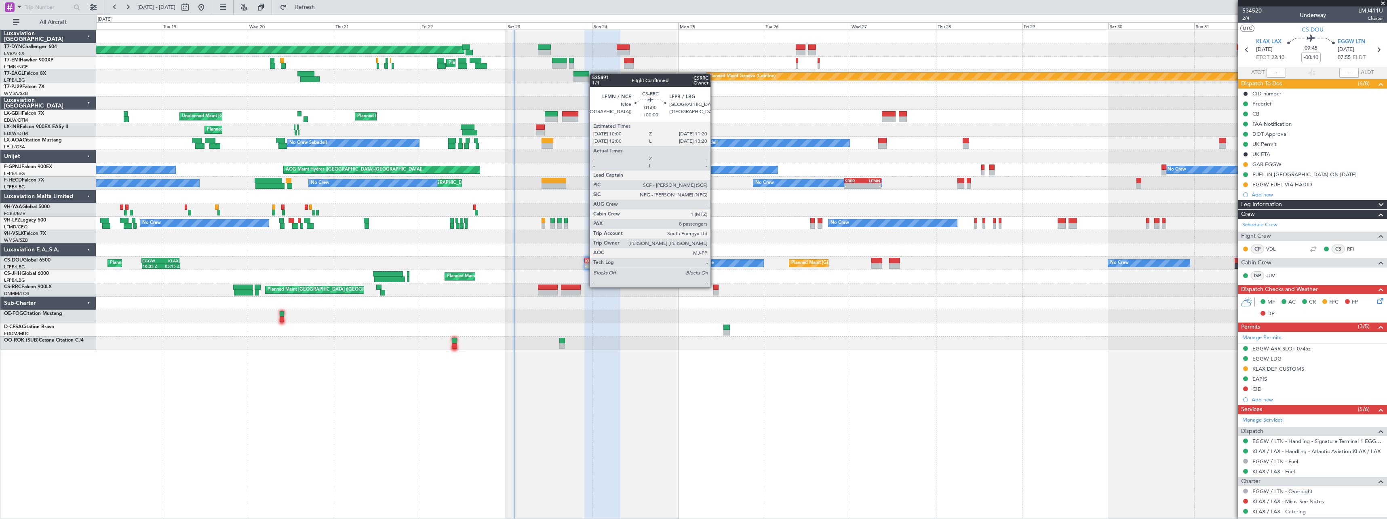
click at [714, 286] on div at bounding box center [715, 288] width 5 height 6
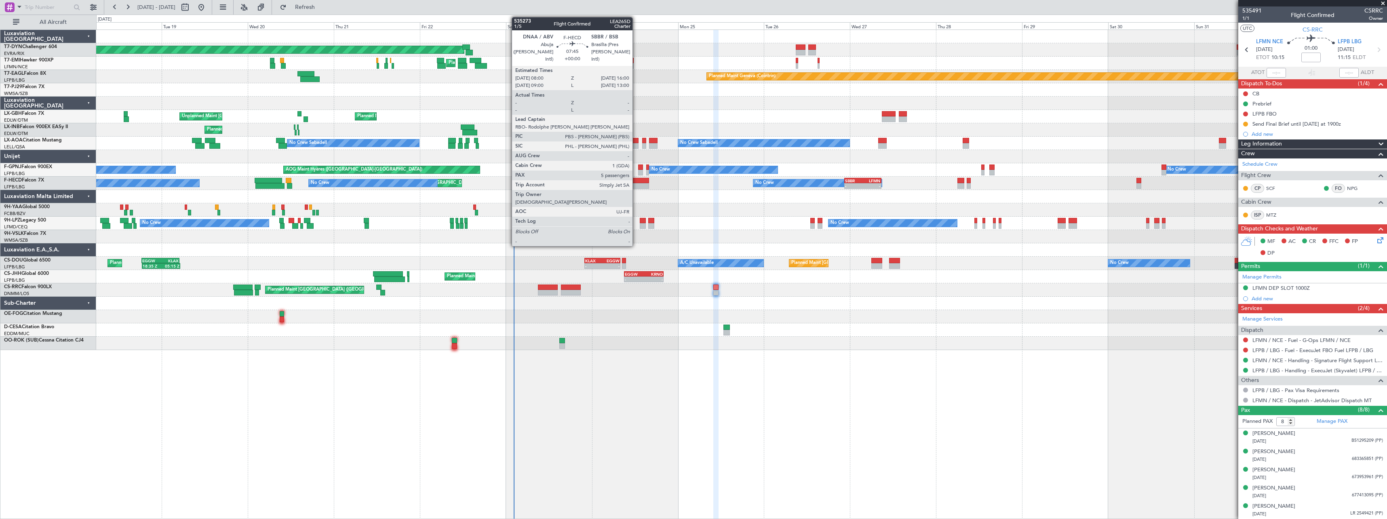
click at [636, 181] on div at bounding box center [634, 181] width 29 height 6
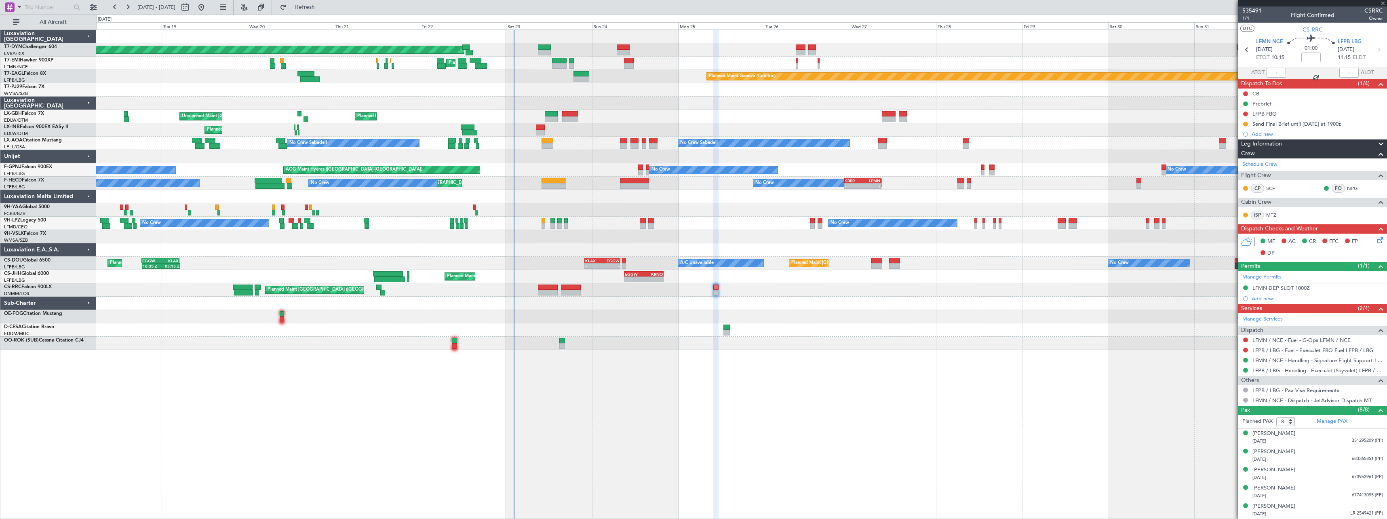
type input "5"
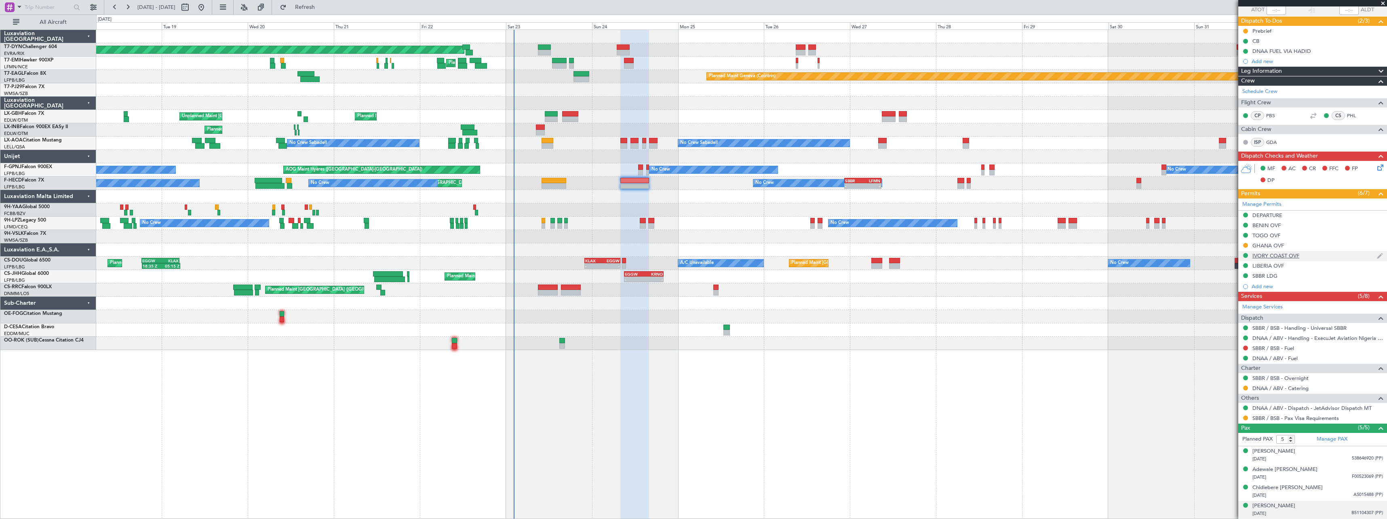
scroll to position [100, 0]
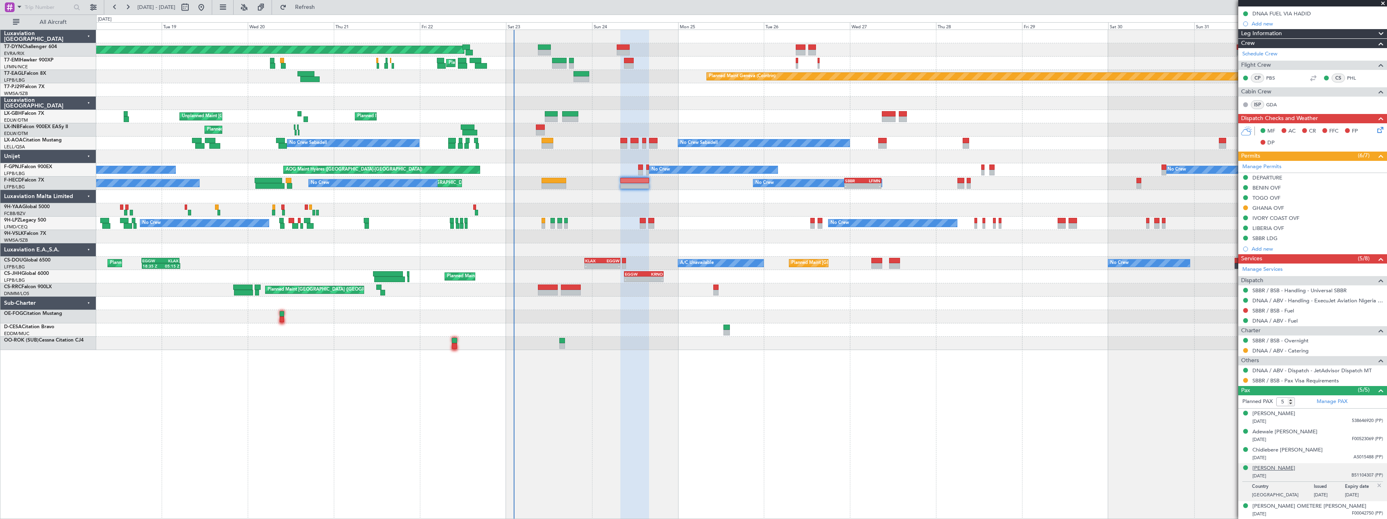
click at [1285, 467] on div "EMMANUEL BULUS" at bounding box center [1273, 468] width 43 height 8
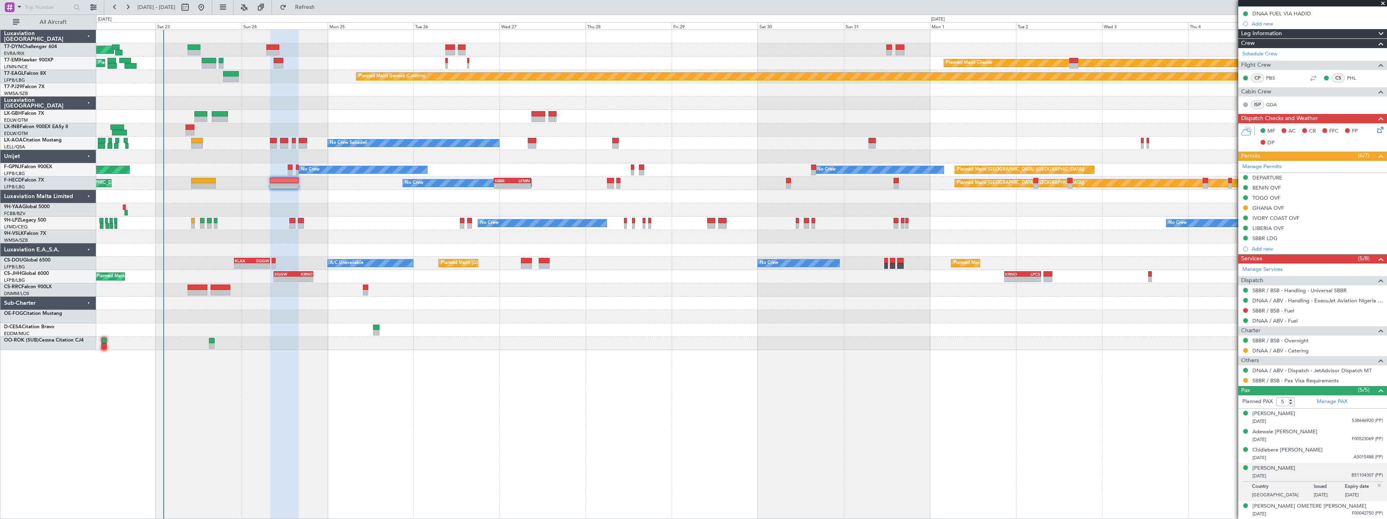
click at [662, 302] on div at bounding box center [741, 303] width 1290 height 13
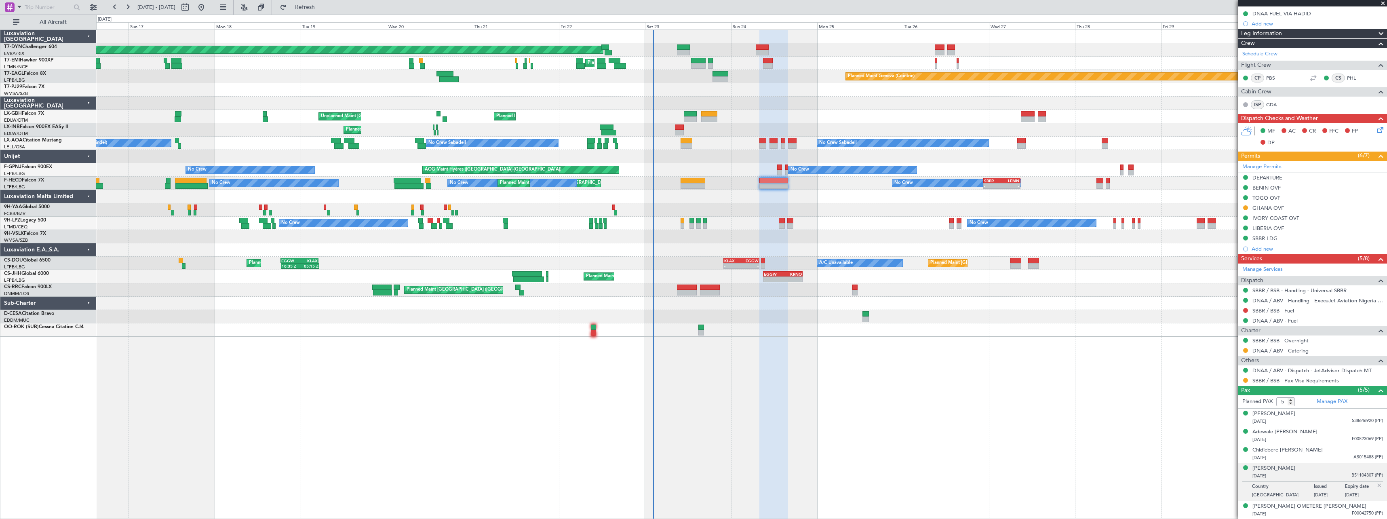
click at [1000, 280] on div "Planned Maint Basel-Mulhouse Planned Maint Chester Planned Maint Chester Planne…" at bounding box center [741, 183] width 1290 height 307
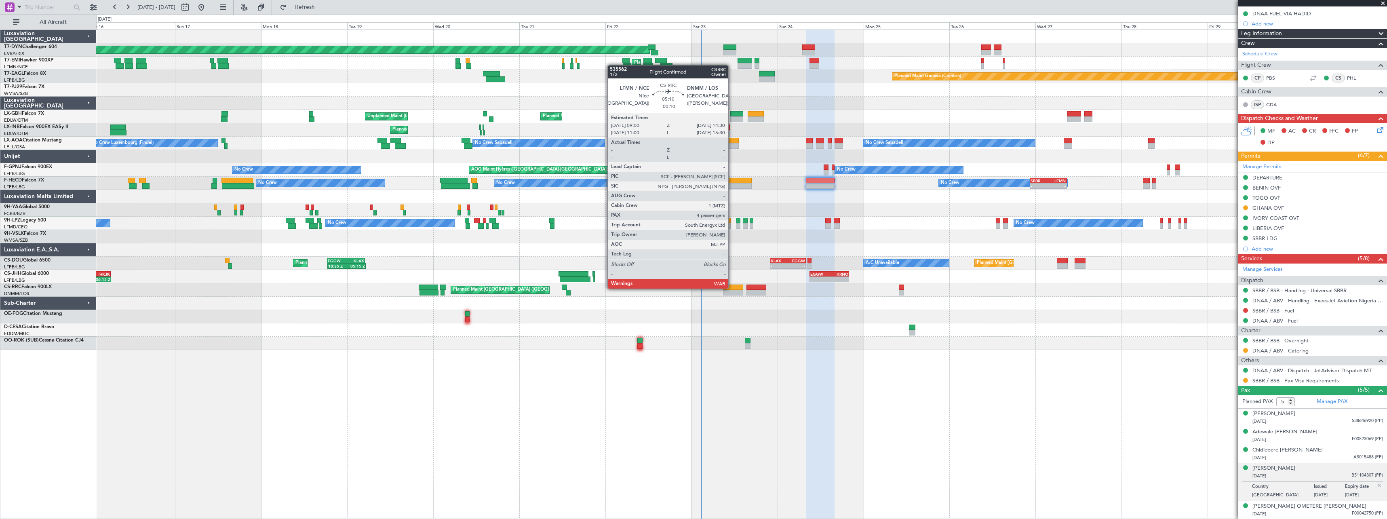
click at [732, 288] on div at bounding box center [733, 288] width 20 height 6
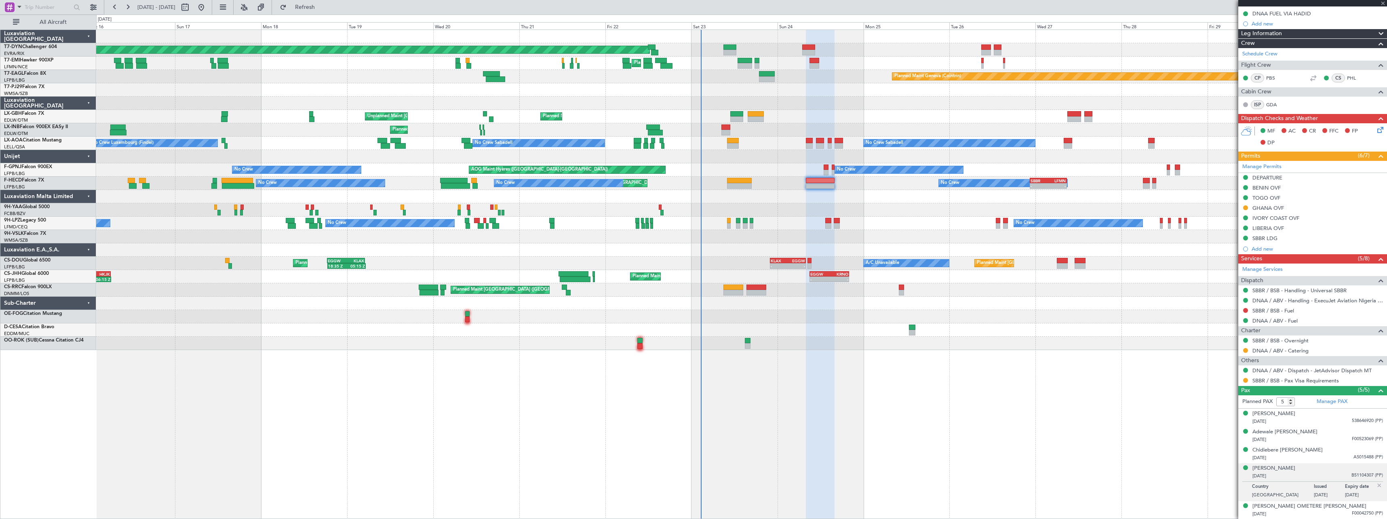
type input "-00:10"
type input "4"
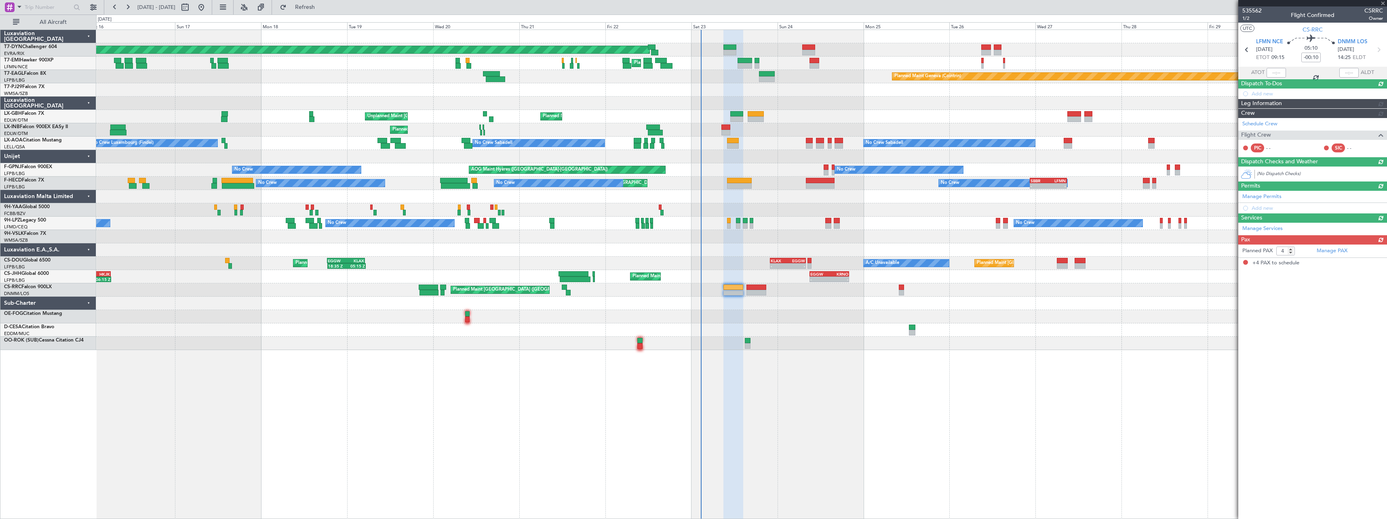
scroll to position [0, 0]
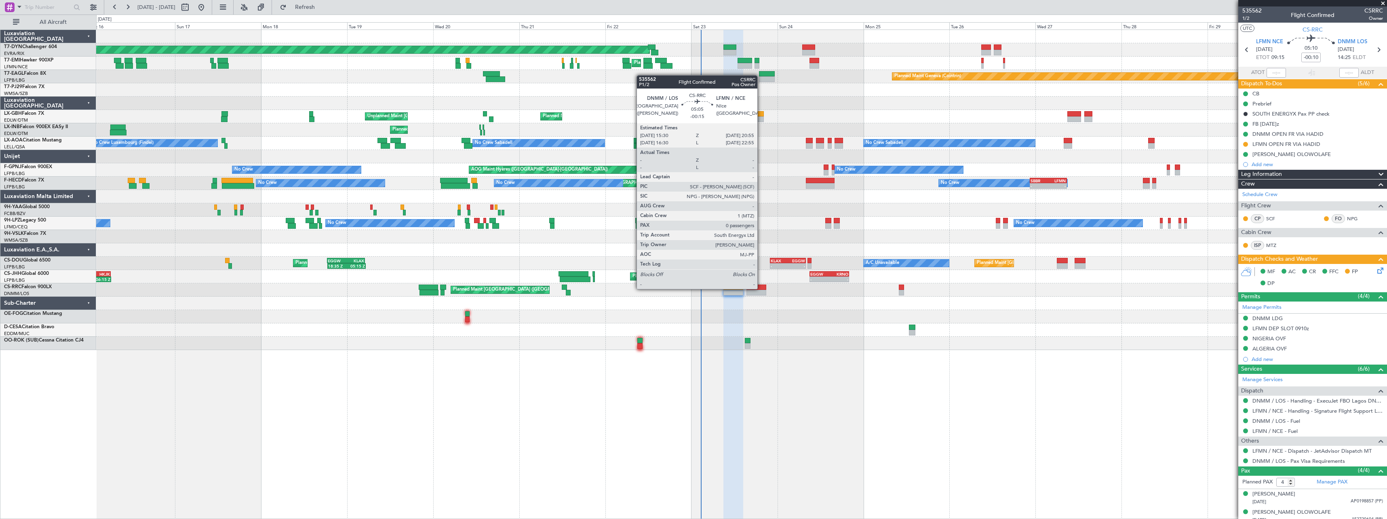
click at [761, 288] on div at bounding box center [756, 288] width 20 height 6
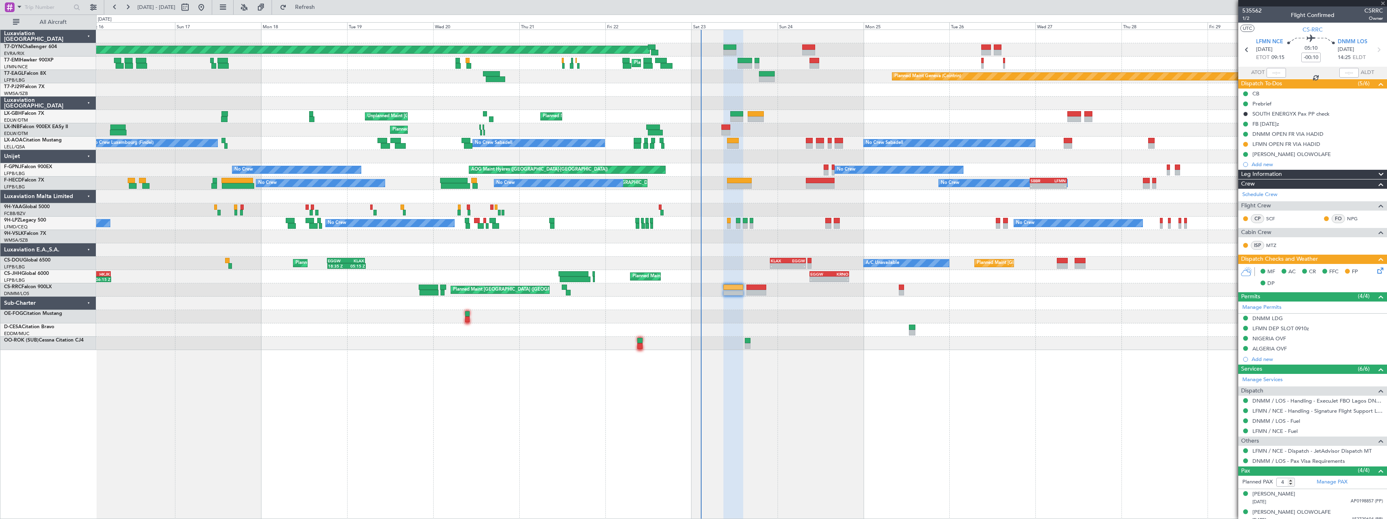
type input "-00:15"
type input "0"
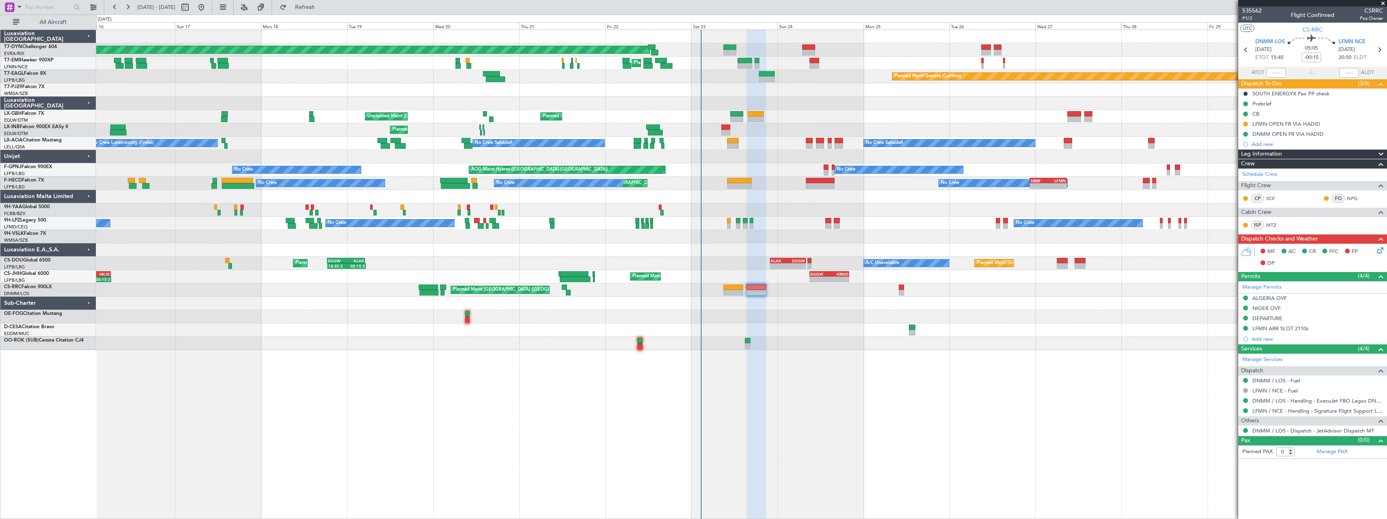
click at [1381, 248] on icon at bounding box center [1379, 249] width 6 height 6
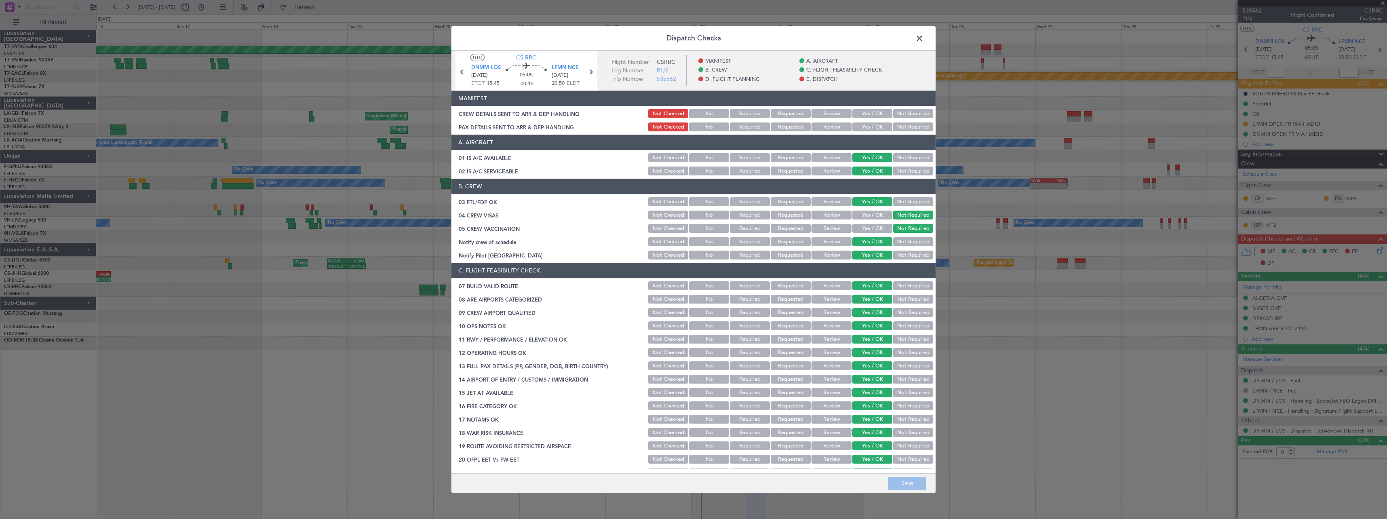
click at [866, 113] on button "Yes / OK" at bounding box center [872, 114] width 40 height 9
click at [913, 128] on button "Not Required" at bounding box center [913, 127] width 40 height 9
click at [906, 483] on button "Save" at bounding box center [907, 483] width 38 height 13
click at [923, 40] on span at bounding box center [923, 40] width 0 height 16
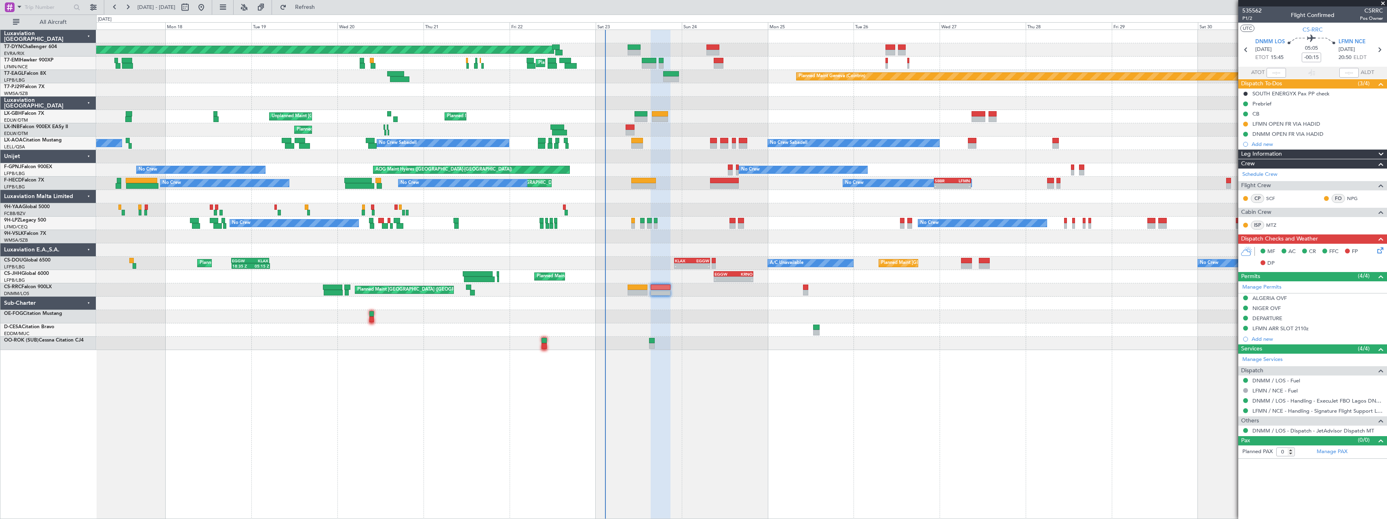
click at [747, 373] on div "Planned Maint Basel-Mulhouse Planned Maint Chester Planned Maint Chester Planne…" at bounding box center [741, 274] width 1291 height 489
click at [320, 10] on span "Refresh" at bounding box center [305, 7] width 34 height 6
click at [322, 9] on span "Refresh" at bounding box center [305, 7] width 34 height 6
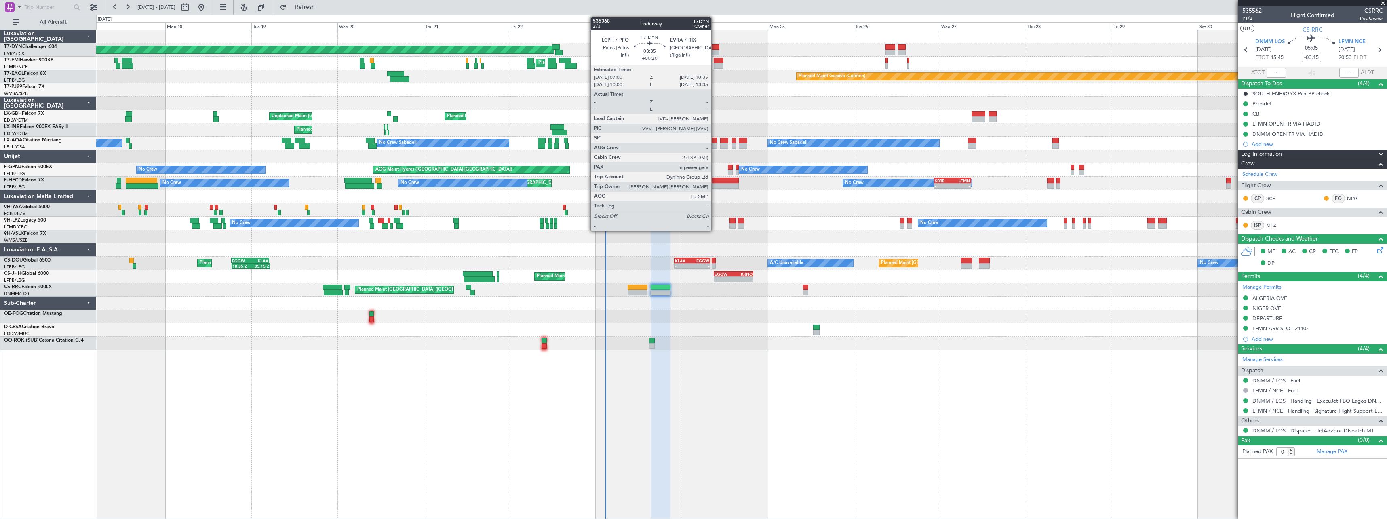
click at [715, 49] on div at bounding box center [712, 47] width 13 height 6
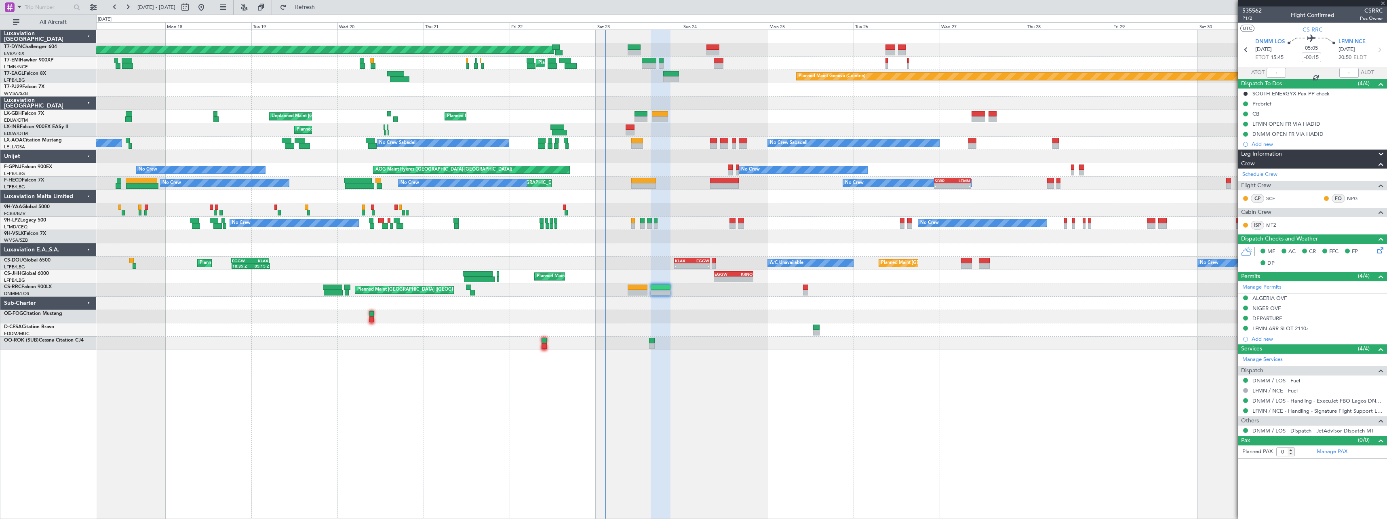
type input "+00:20"
type input "6"
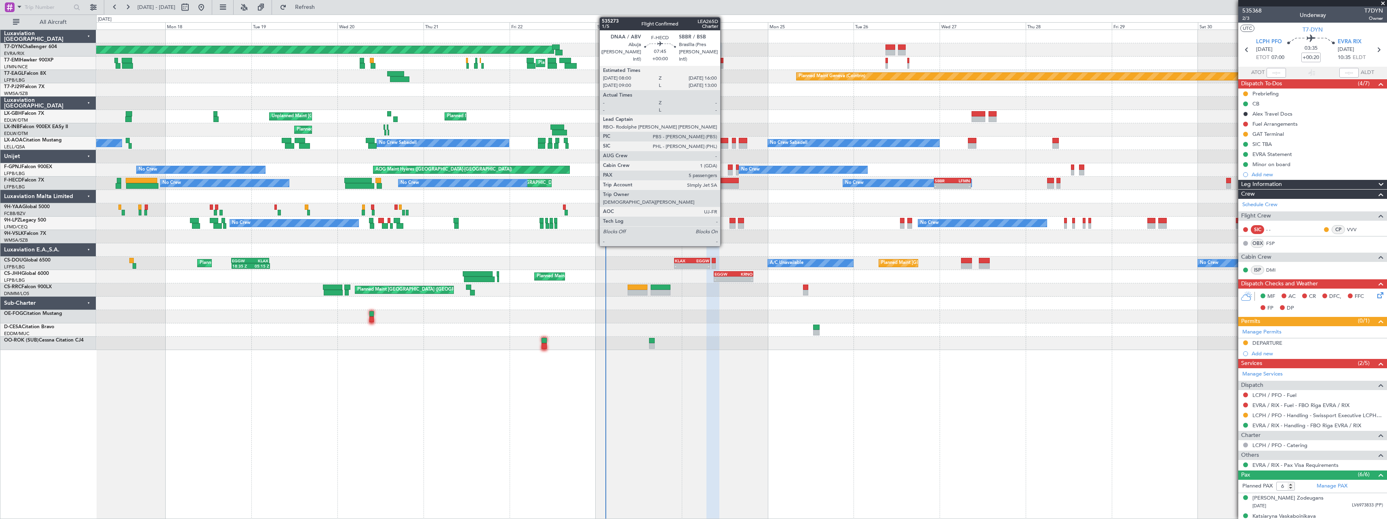
click at [724, 183] on div at bounding box center [724, 186] width 29 height 6
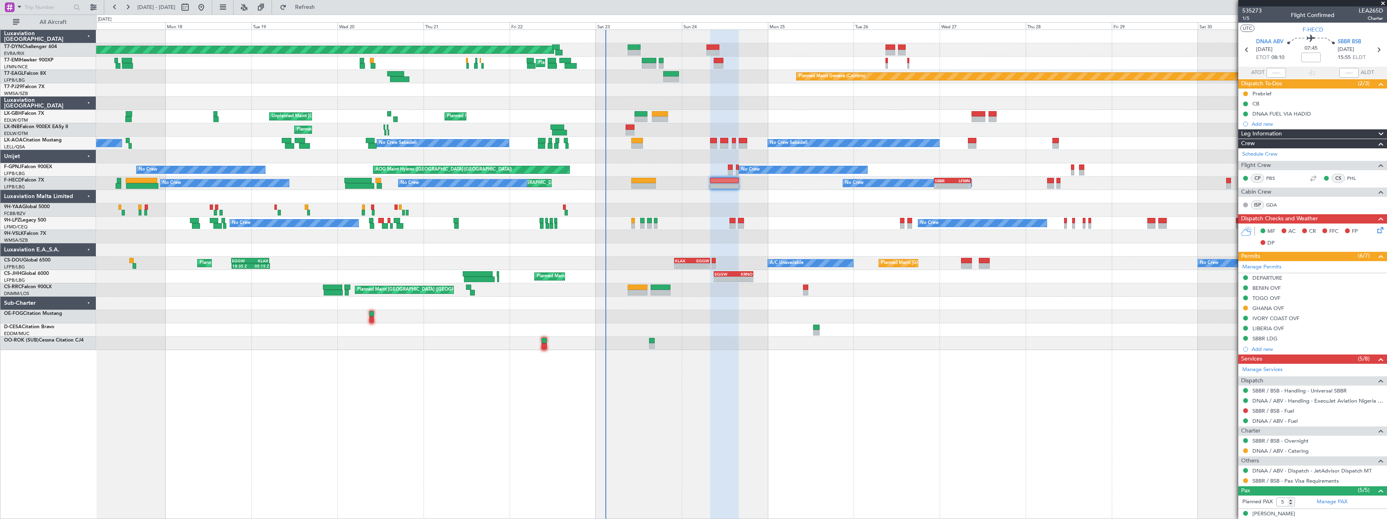
click at [1382, 2] on span at bounding box center [1383, 3] width 8 height 7
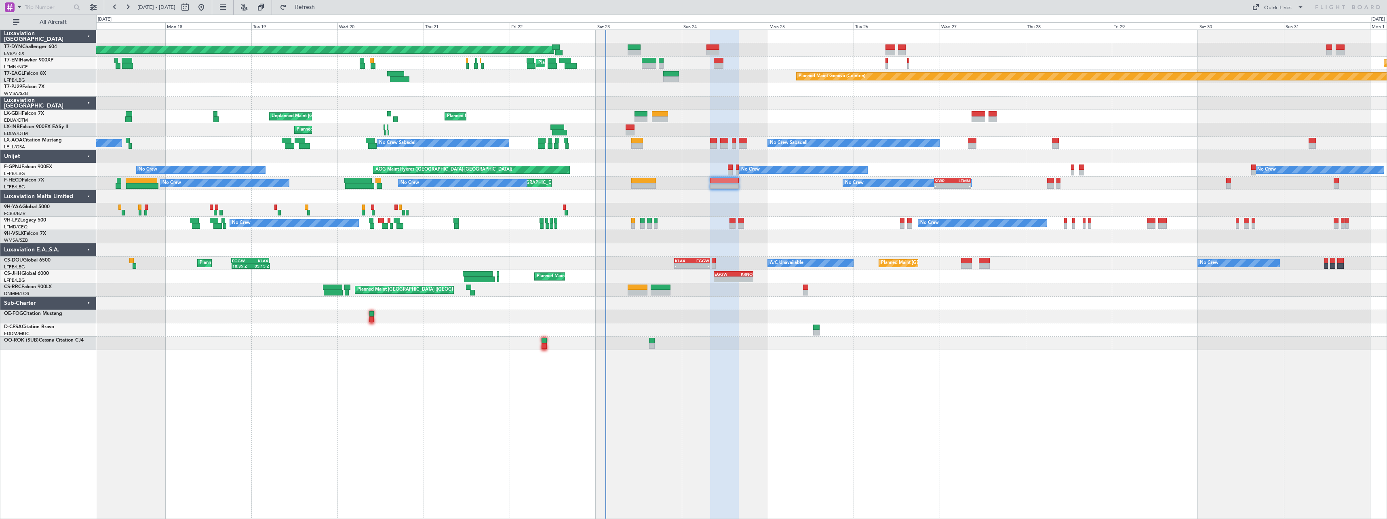
type input "0"
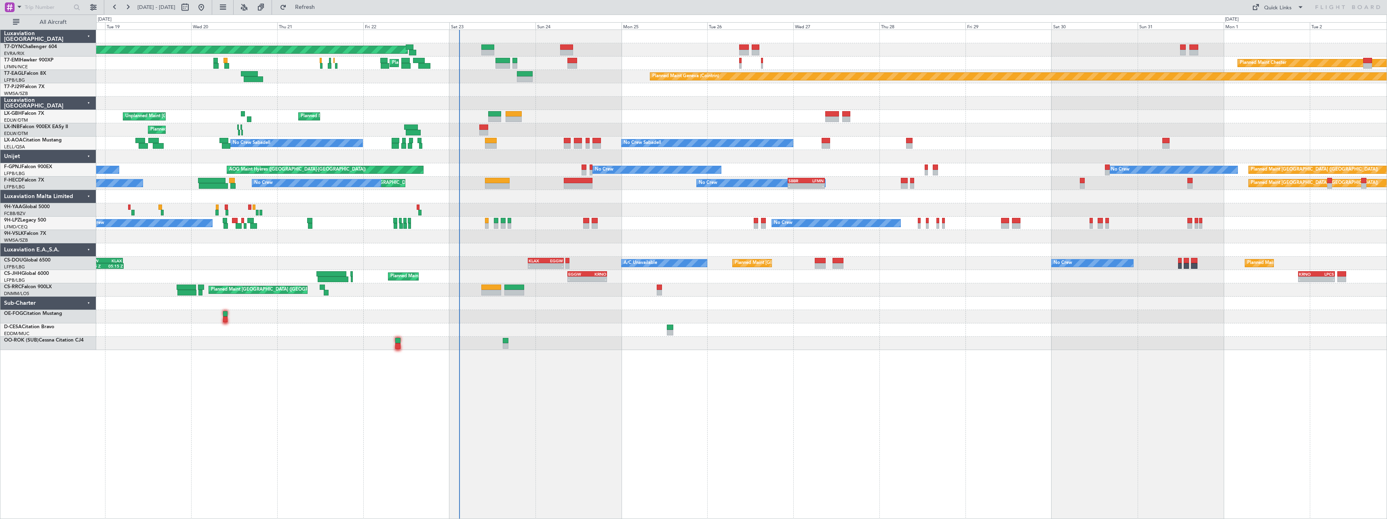
click at [817, 303] on div at bounding box center [741, 303] width 1290 height 13
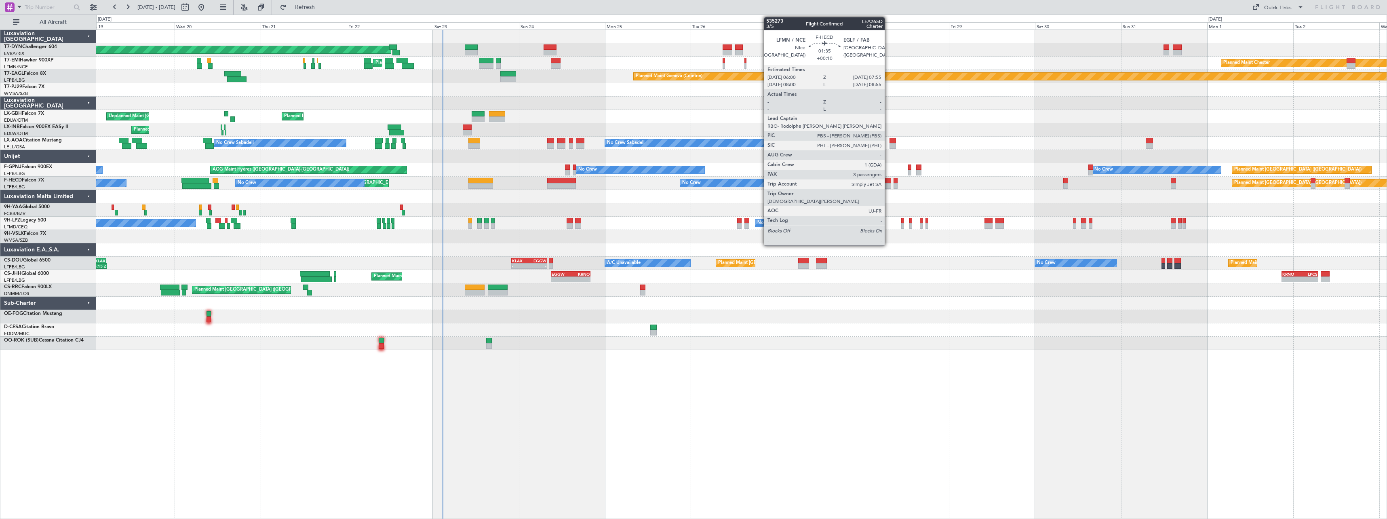
click at [888, 183] on div at bounding box center [887, 181] width 7 height 6
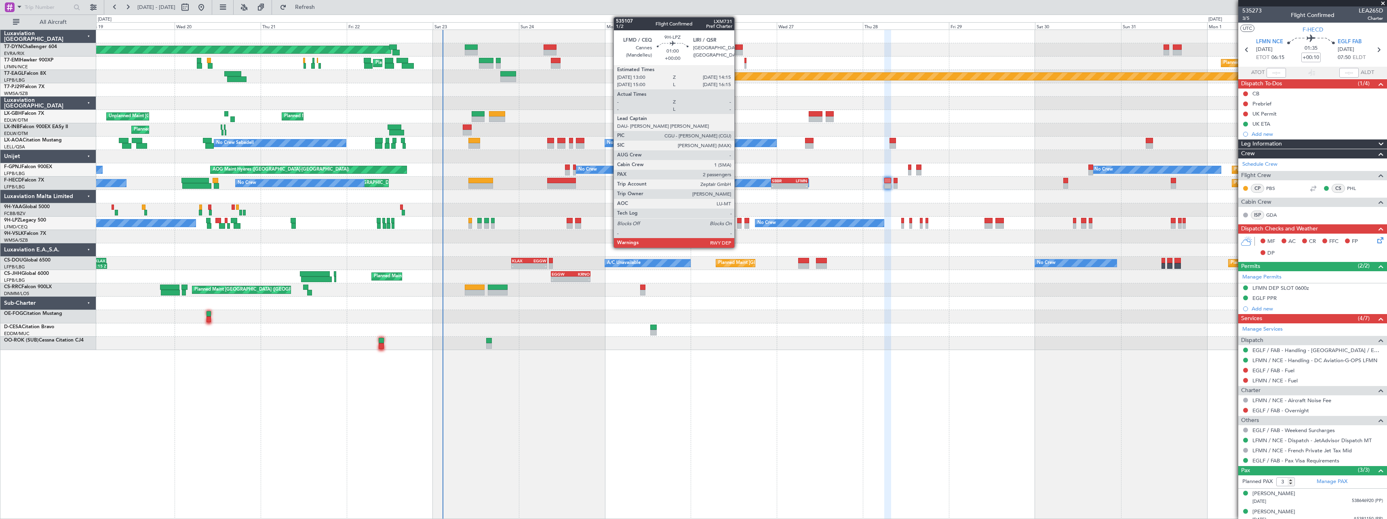
click at [738, 222] on div at bounding box center [739, 221] width 5 height 6
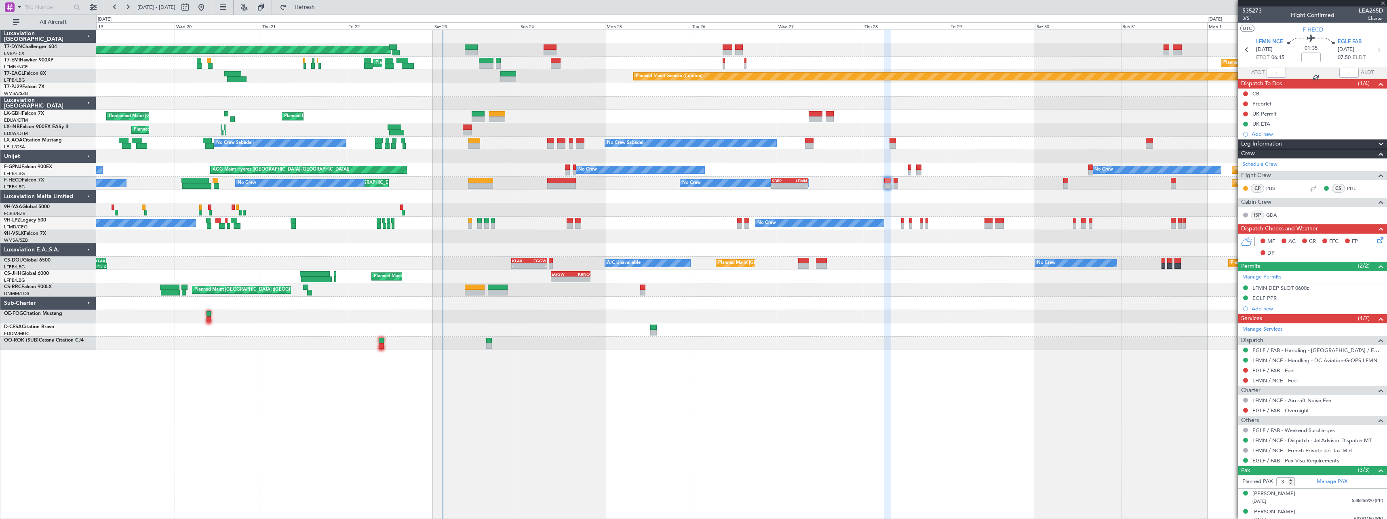
type input "2"
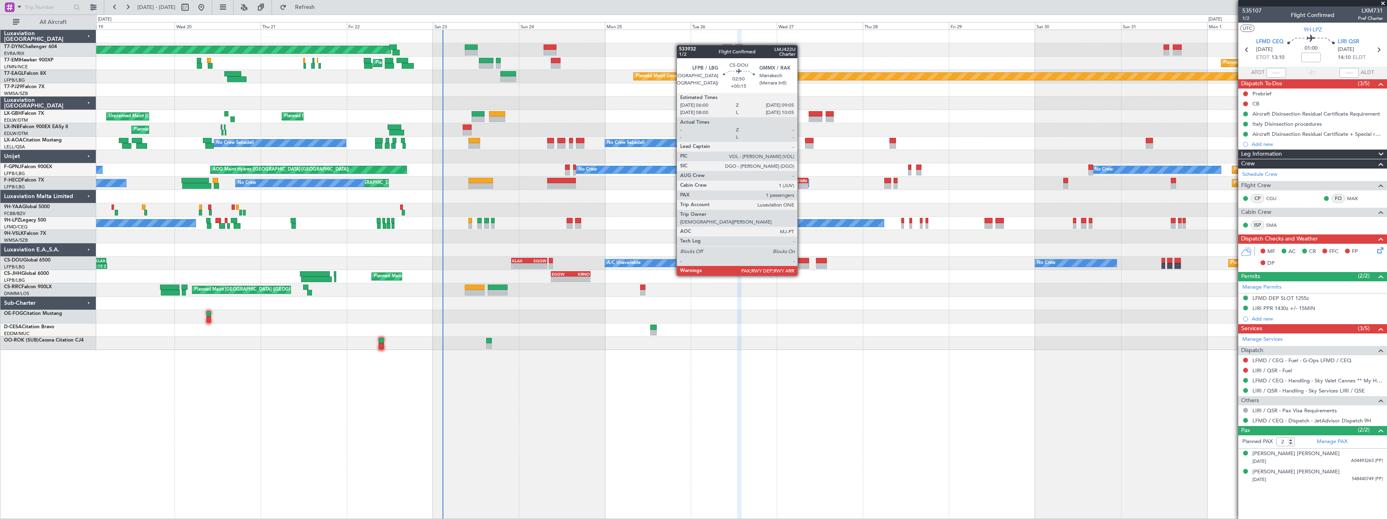
click at [801, 268] on div at bounding box center [803, 266] width 11 height 6
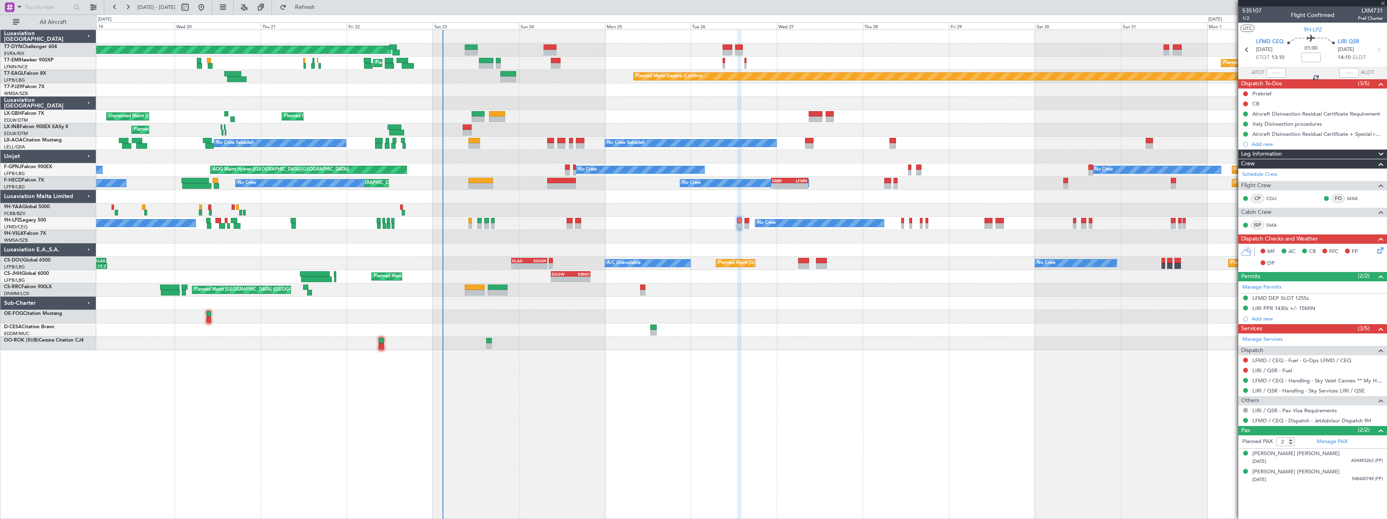
type input "+00:15"
type input "1"
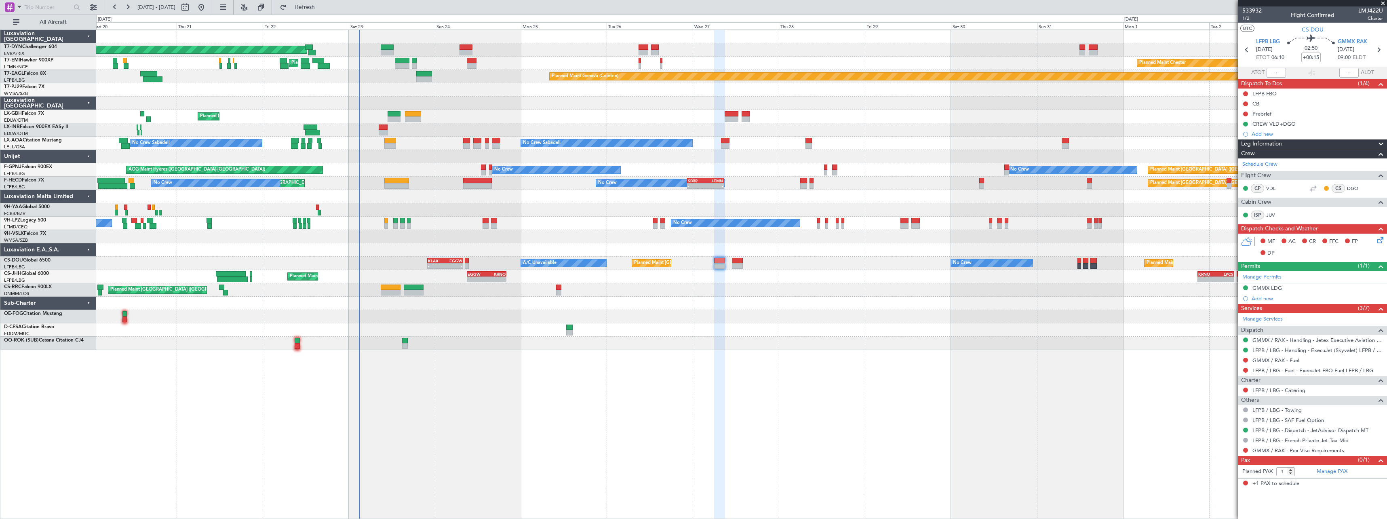
click at [493, 343] on div at bounding box center [741, 343] width 1290 height 13
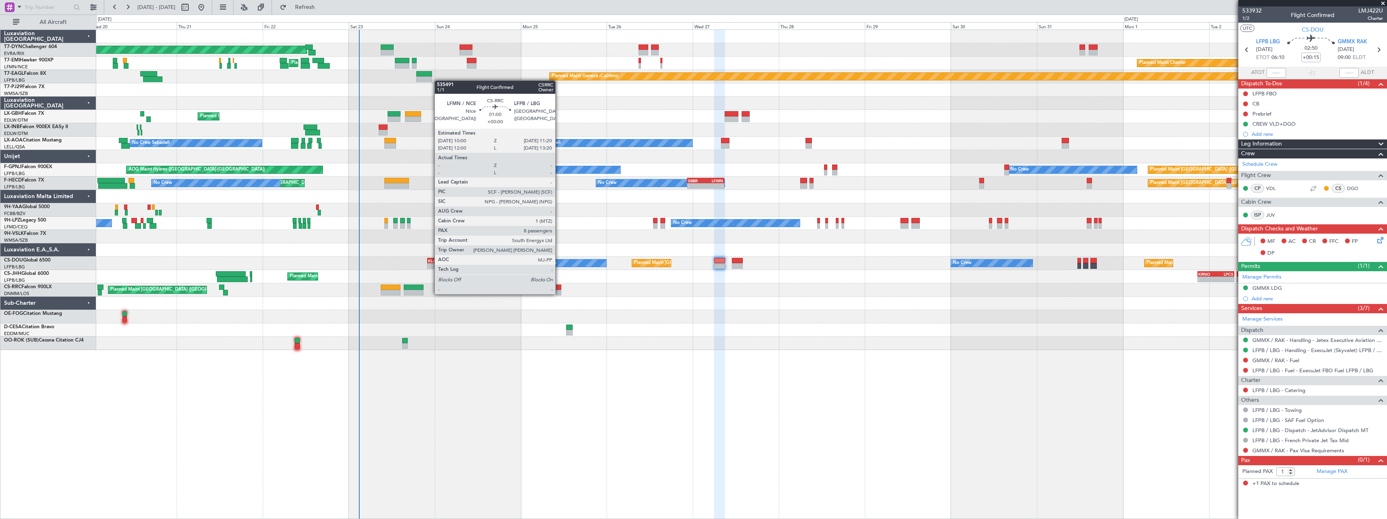
click at [559, 293] on div at bounding box center [558, 293] width 5 height 6
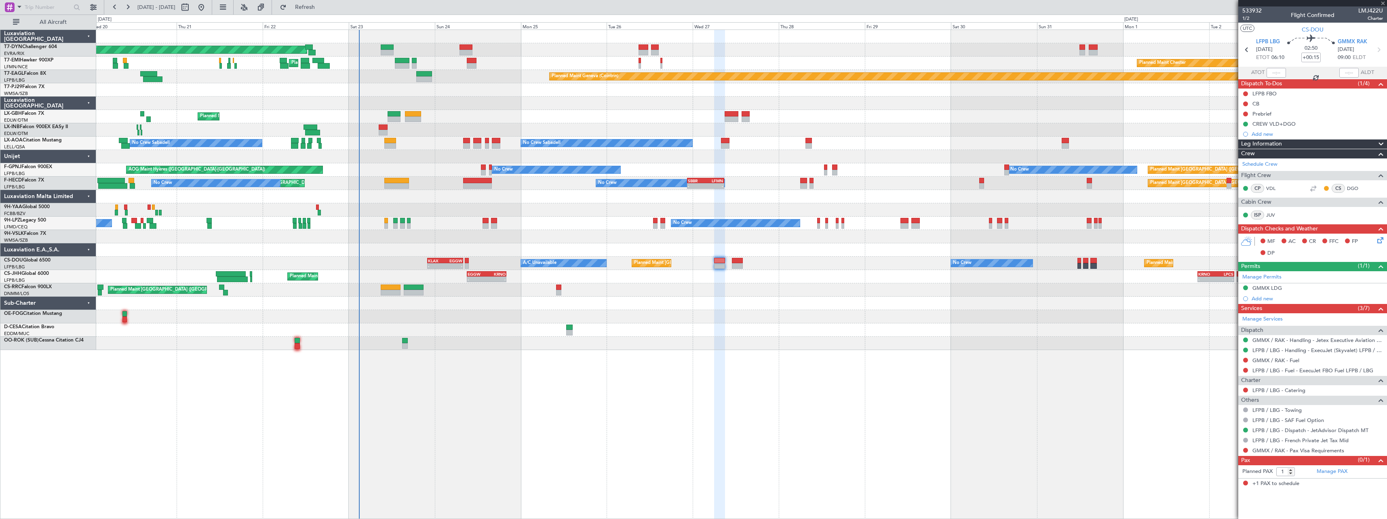
type input "8"
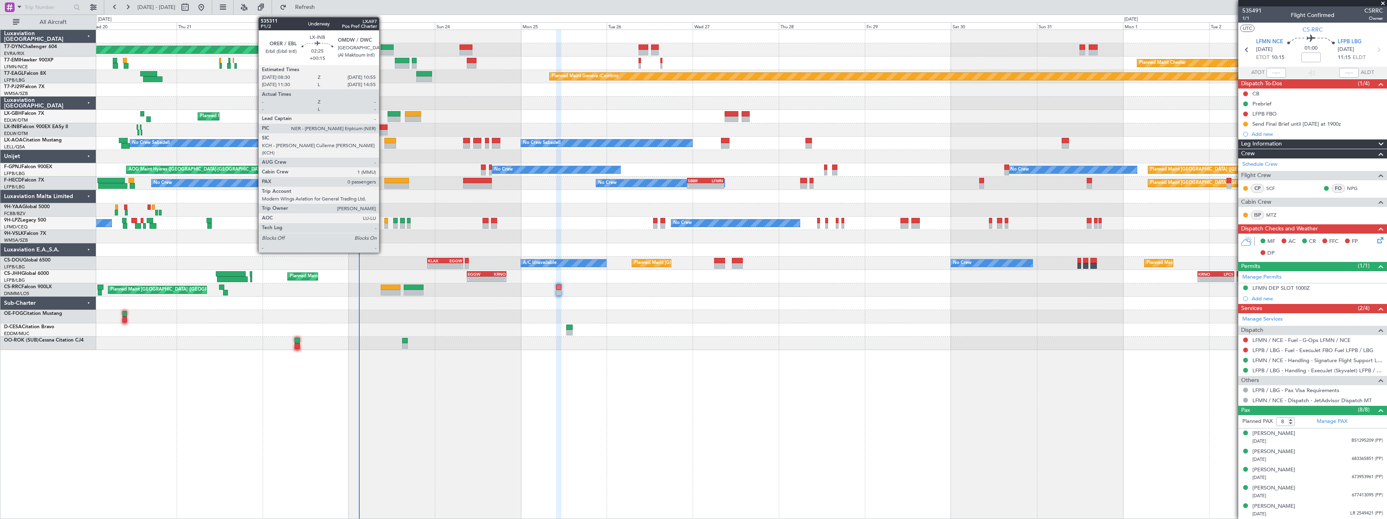
click at [382, 131] on div at bounding box center [383, 133] width 9 height 6
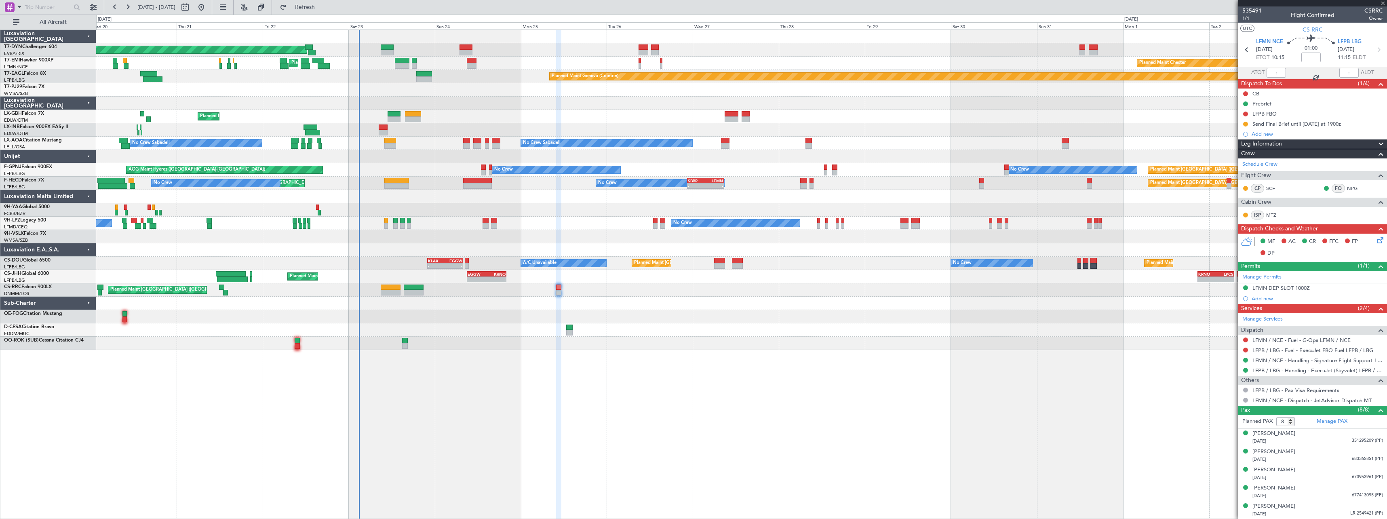
type input "+00:15"
type input "0"
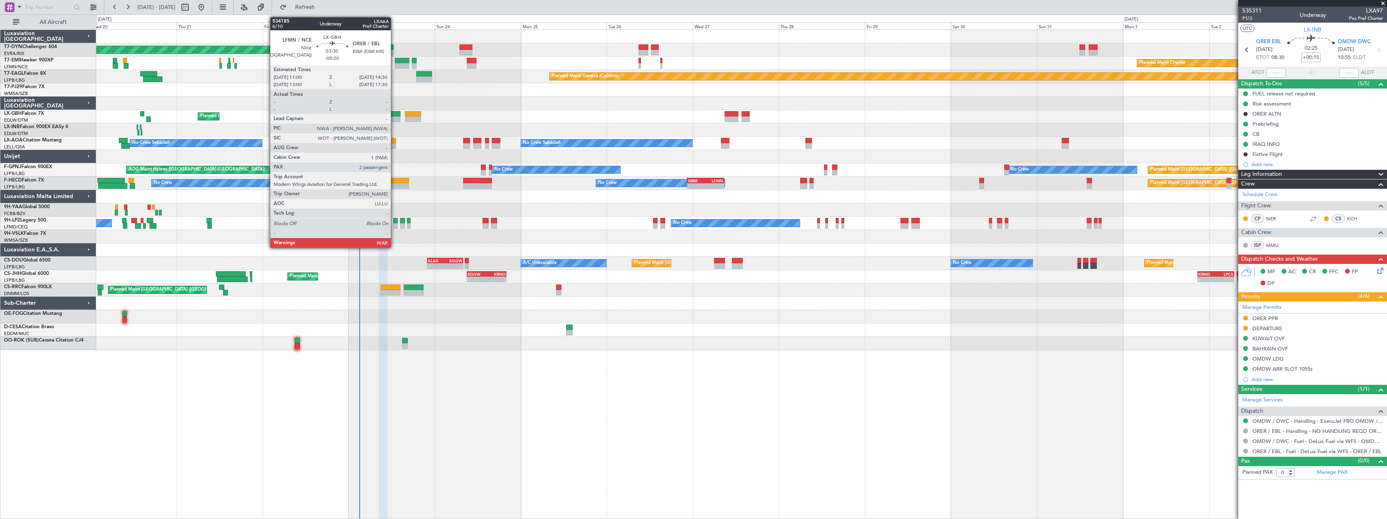
click at [394, 114] on div at bounding box center [394, 114] width 13 height 6
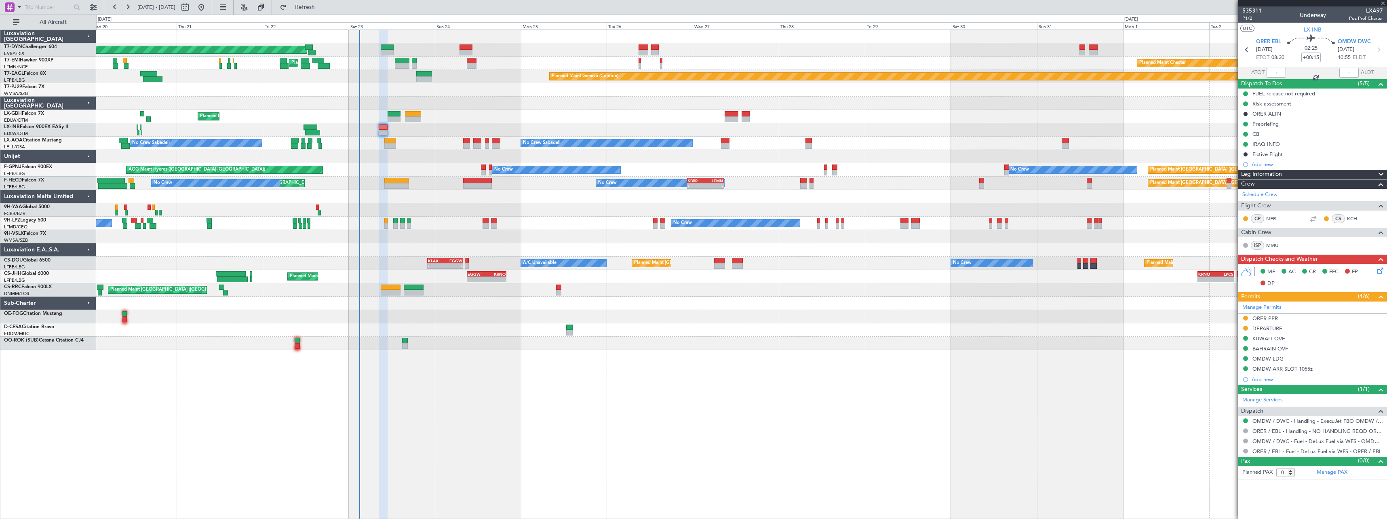
type input "-00:20"
type input "2"
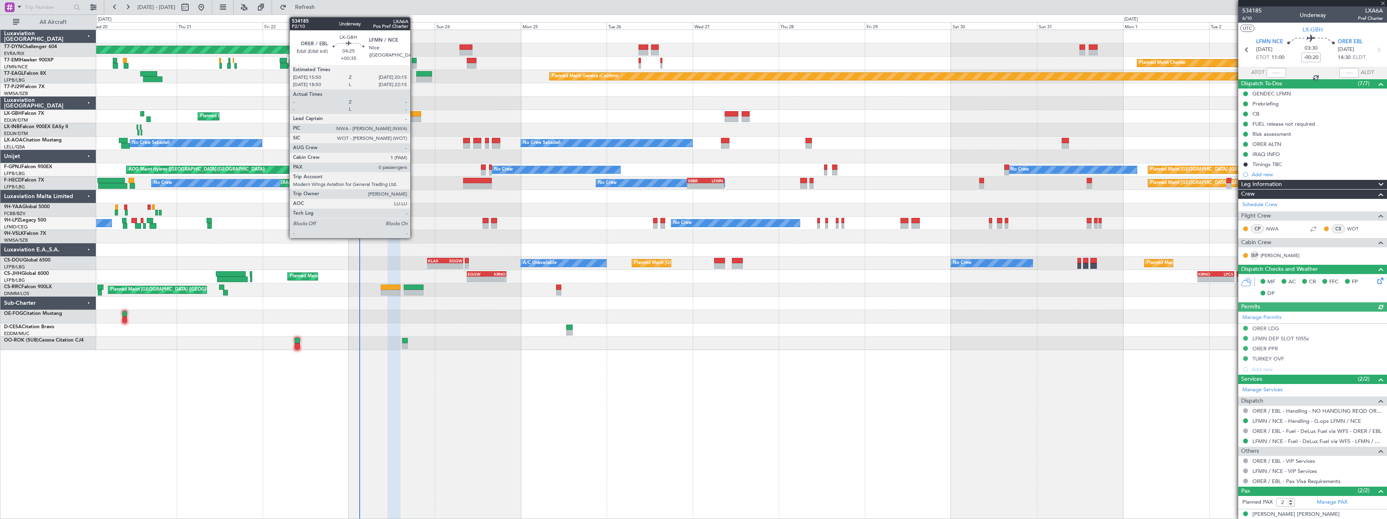
click at [414, 114] on div at bounding box center [413, 114] width 16 height 6
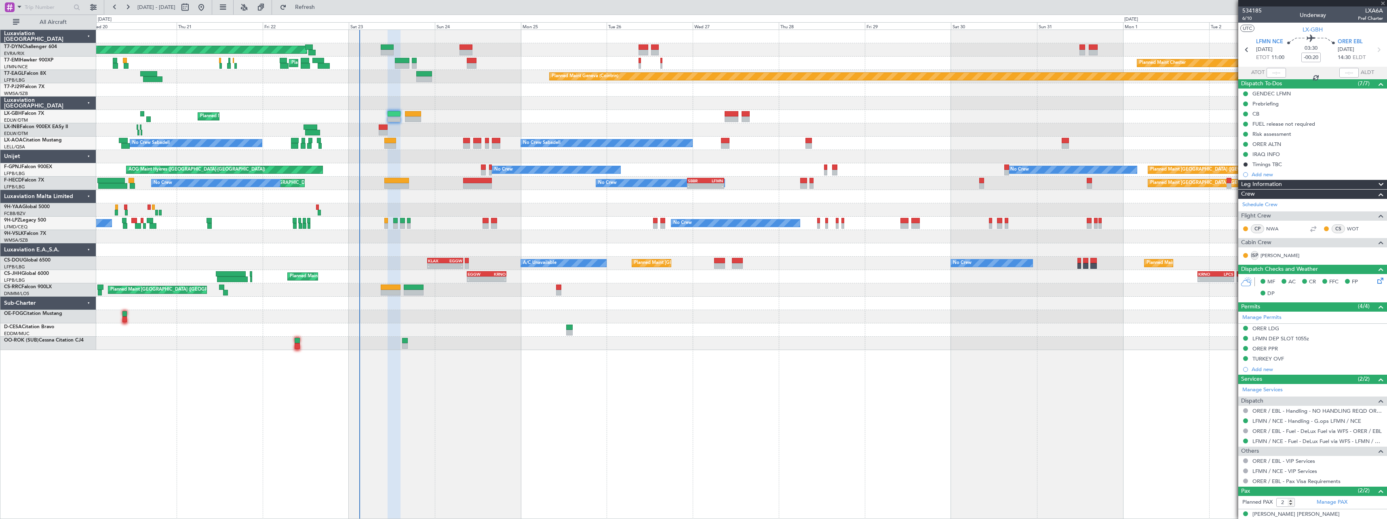
type input "+00:35"
type input "0"
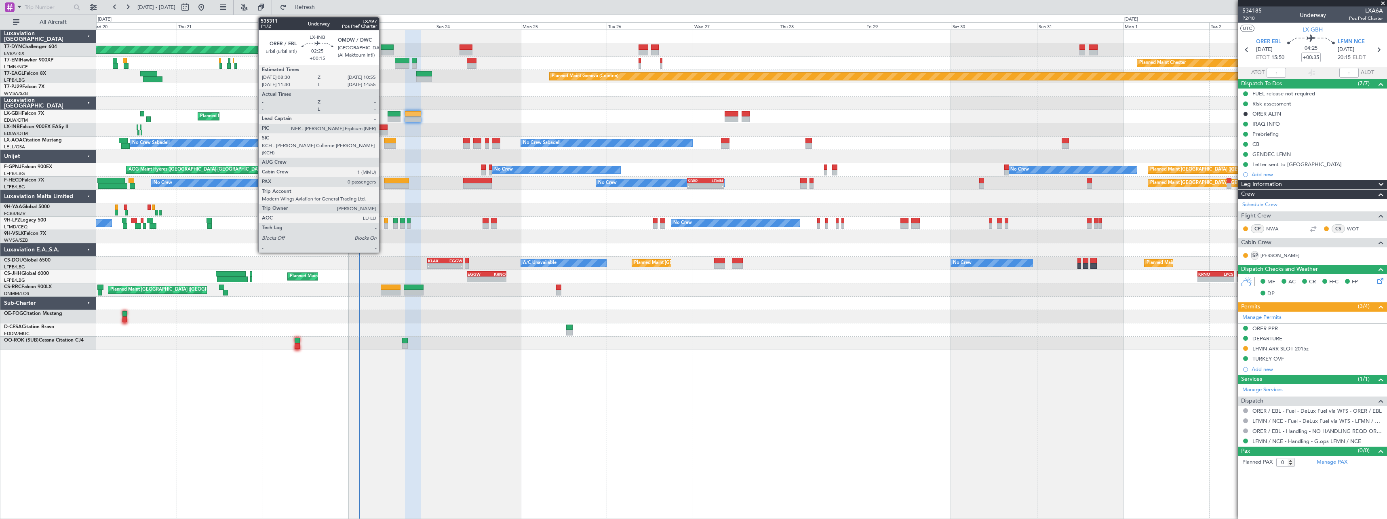
click at [383, 127] on div at bounding box center [383, 127] width 9 height 6
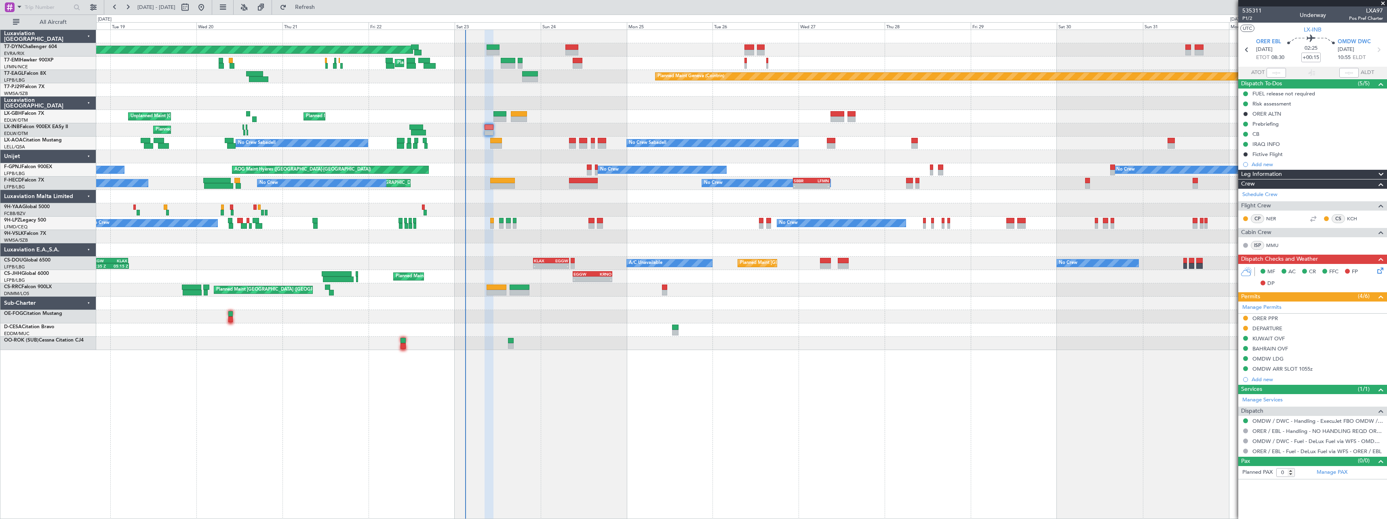
click at [658, 221] on div "No Crew No Crew No Crew No Crew" at bounding box center [741, 223] width 1290 height 13
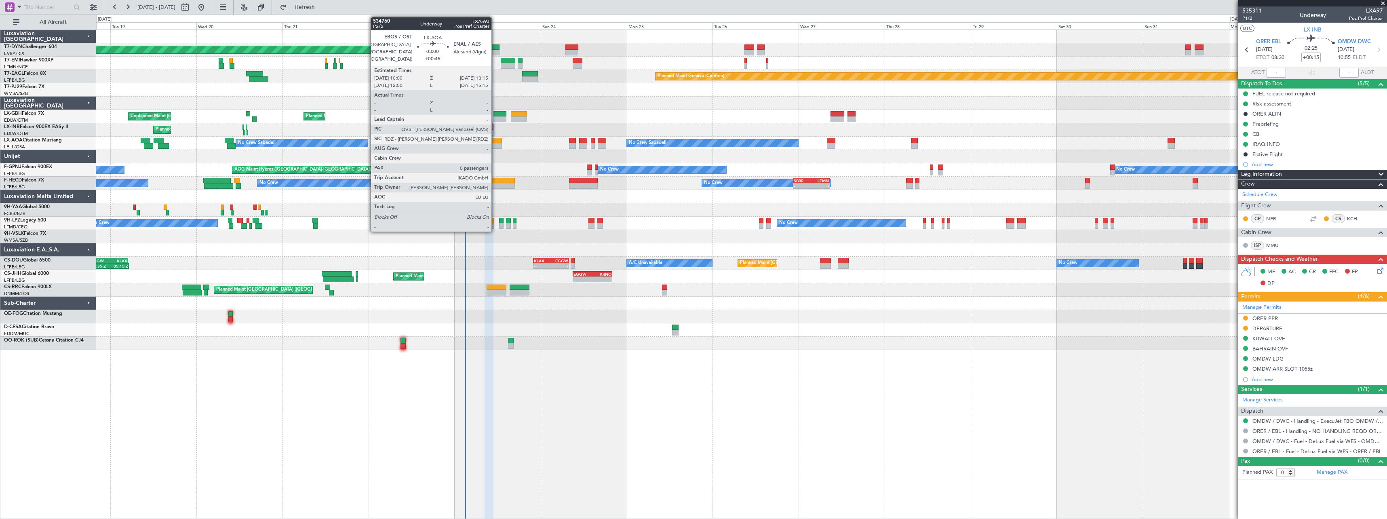
click at [495, 143] on div at bounding box center [496, 146] width 12 height 6
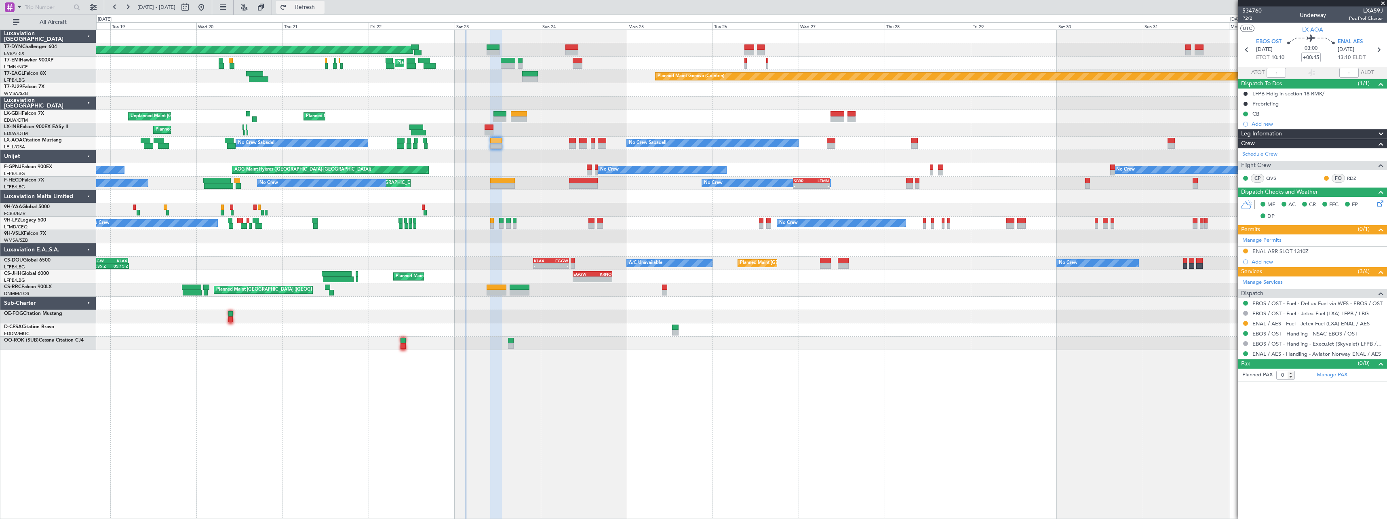
click at [322, 10] on span "Refresh" at bounding box center [305, 7] width 34 height 6
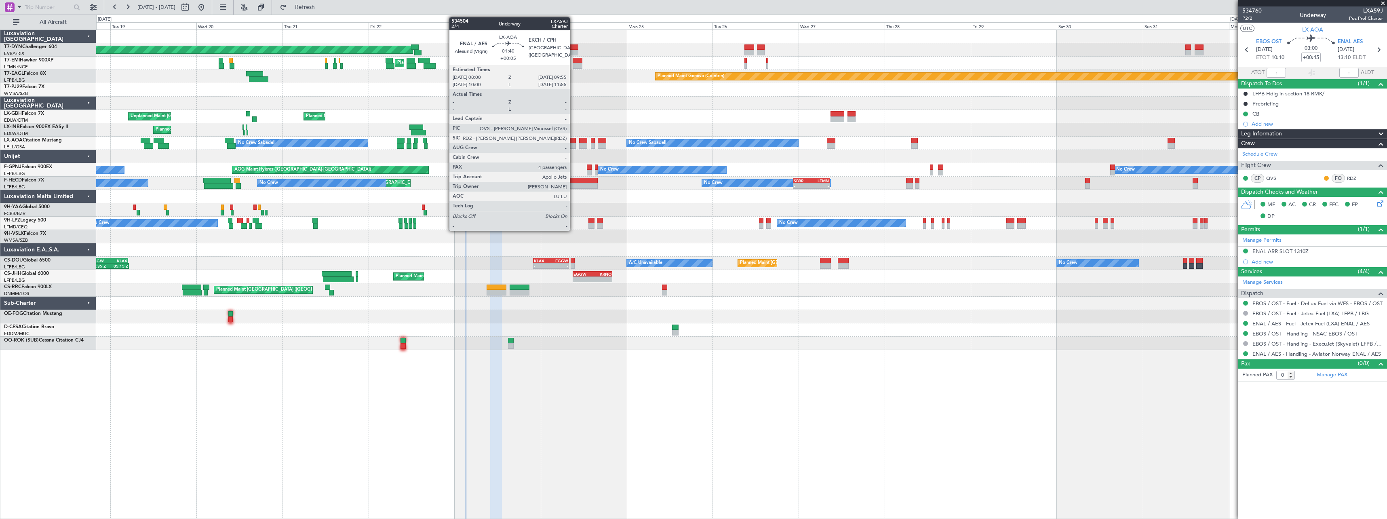
click at [573, 143] on div at bounding box center [572, 141] width 7 height 6
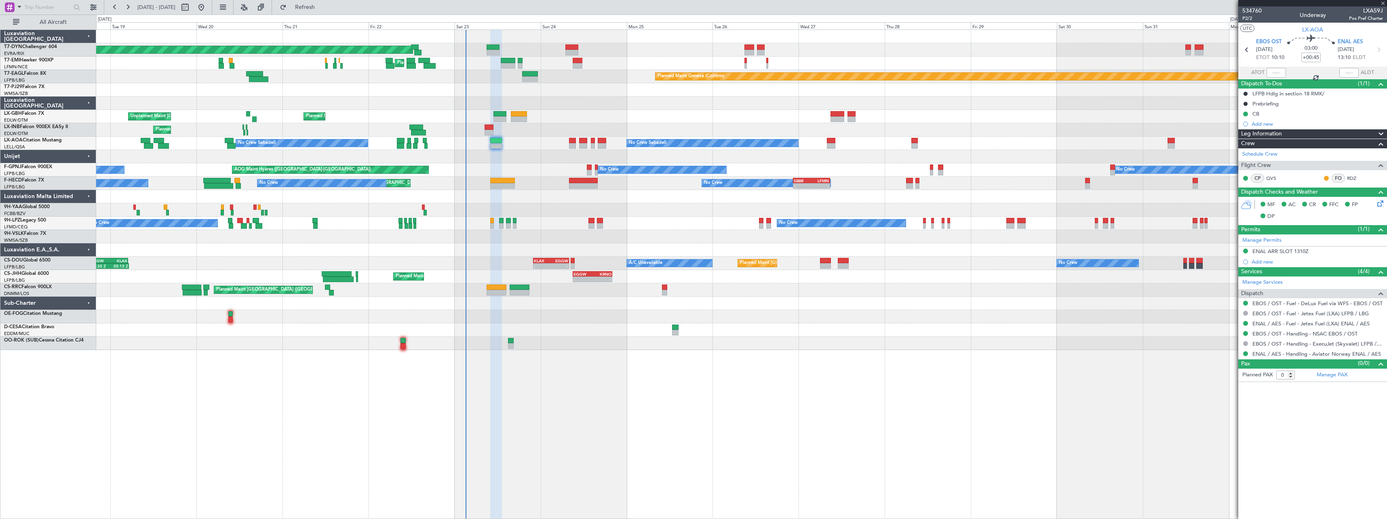
type input "+00:05"
type input "4"
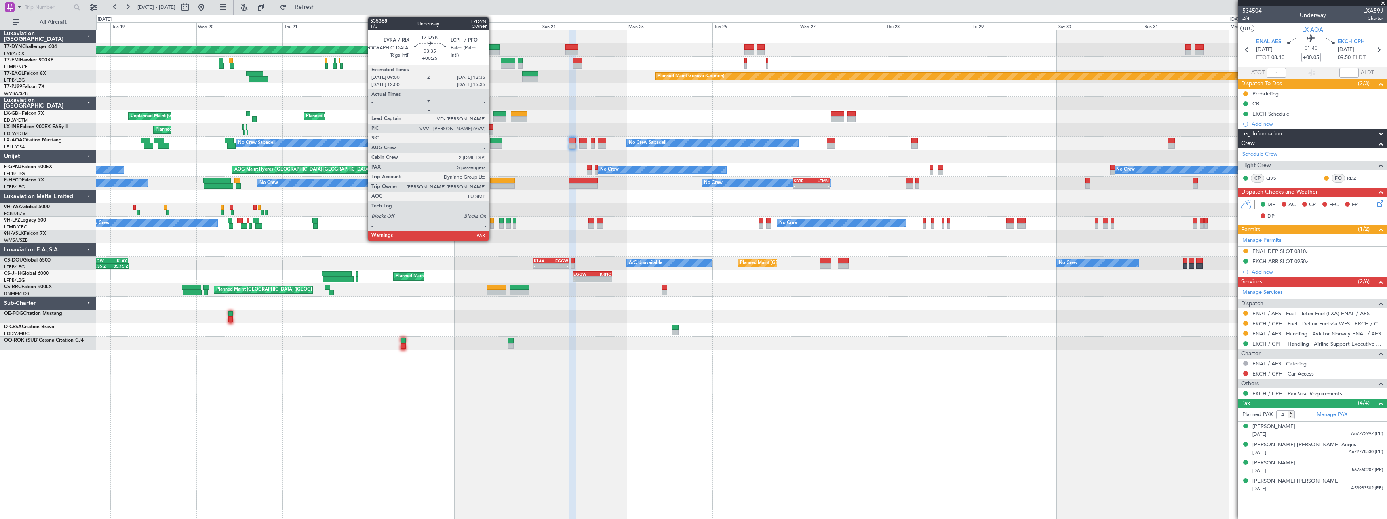
click at [492, 48] on div at bounding box center [493, 47] width 13 height 6
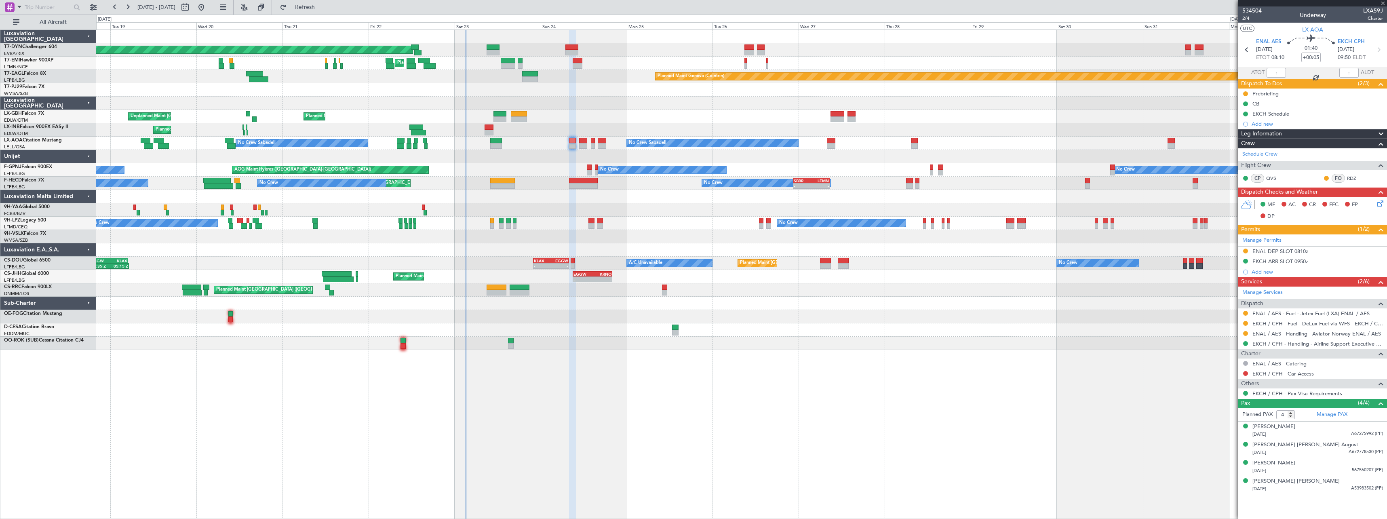
type input "+00:25"
type input "5"
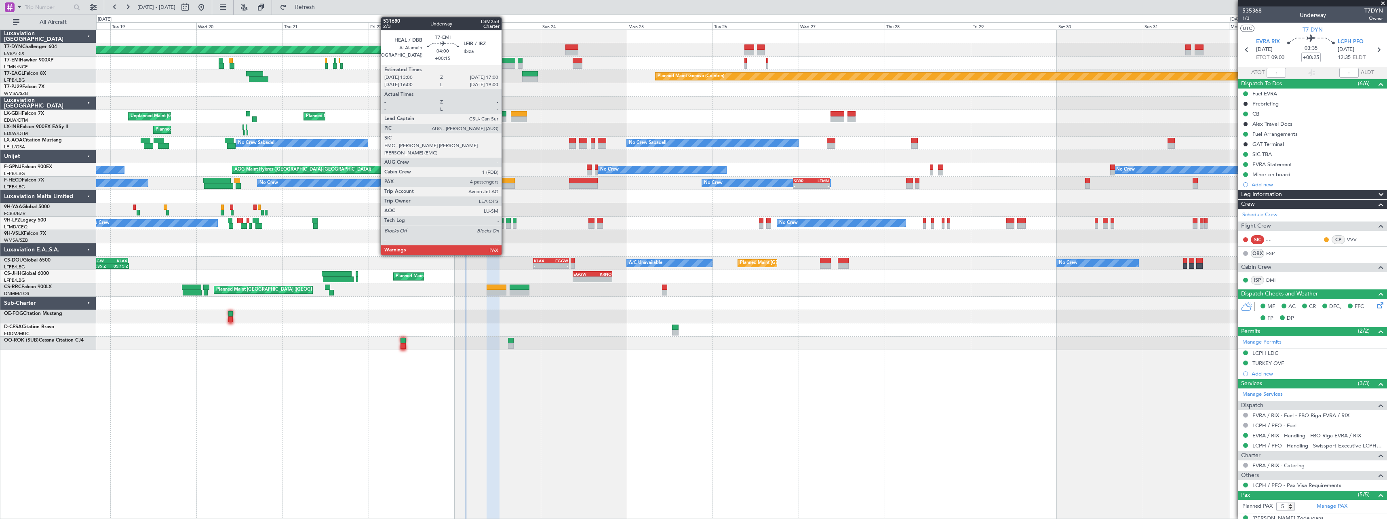
click at [505, 60] on div at bounding box center [508, 61] width 15 height 6
type input "+00:15"
type input "4"
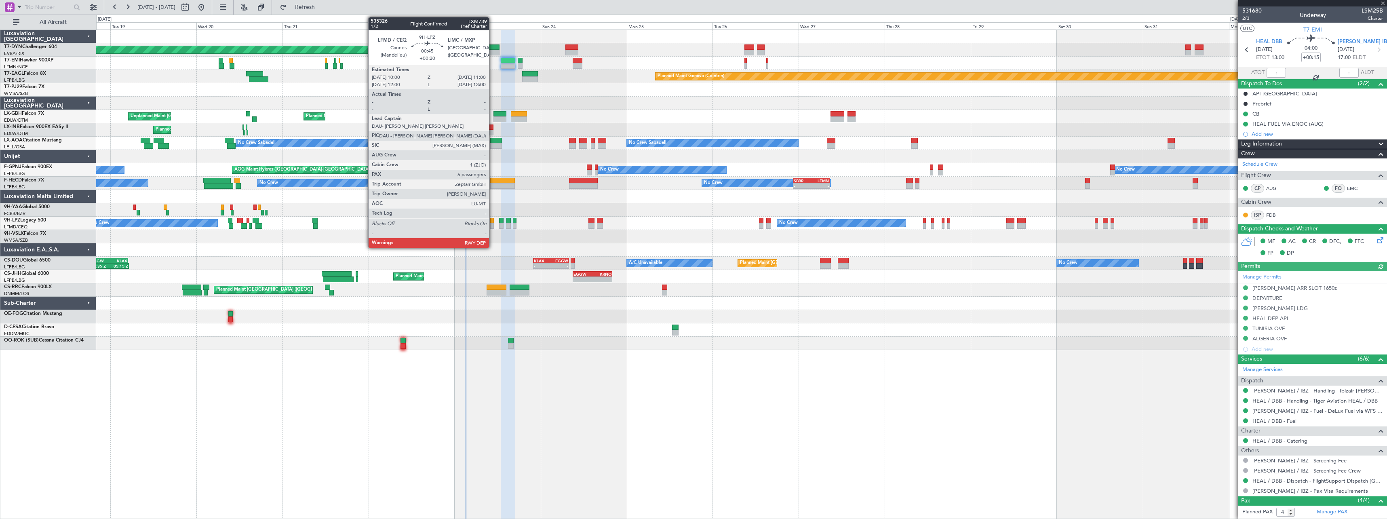
click at [493, 220] on div at bounding box center [492, 221] width 4 height 6
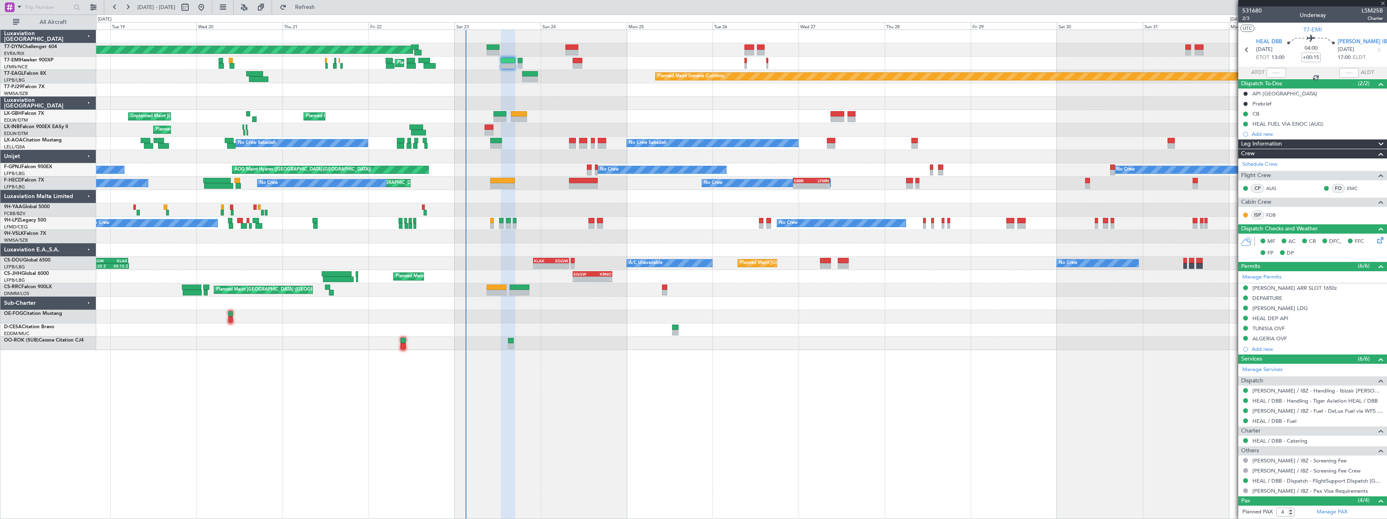
type input "+00:20"
type input "6"
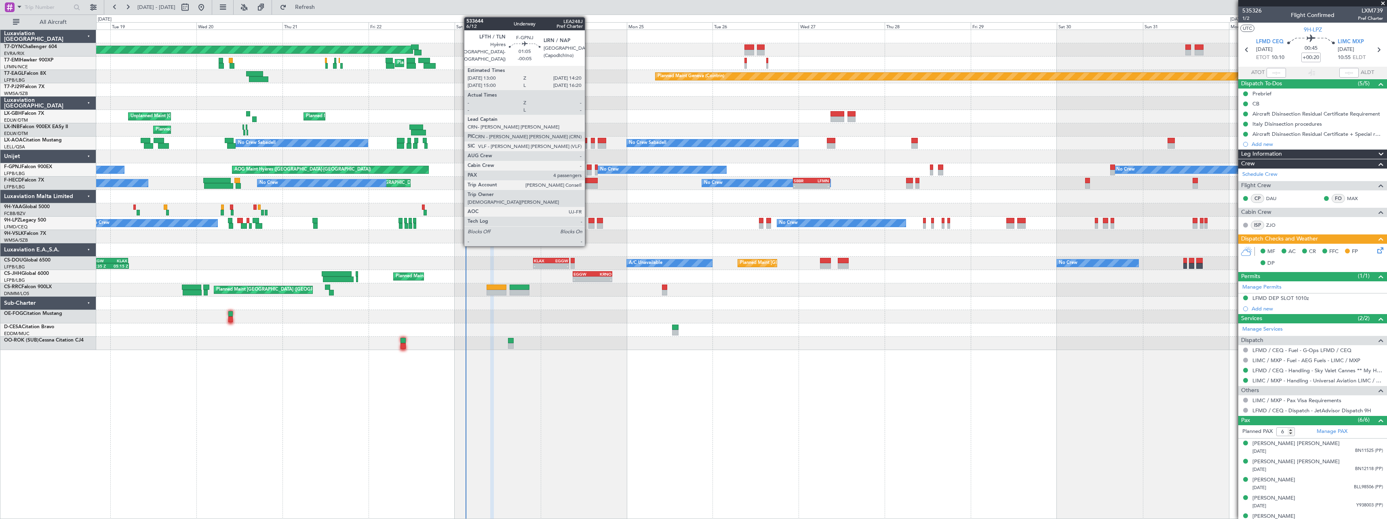
click at [588, 168] on div at bounding box center [589, 167] width 5 height 6
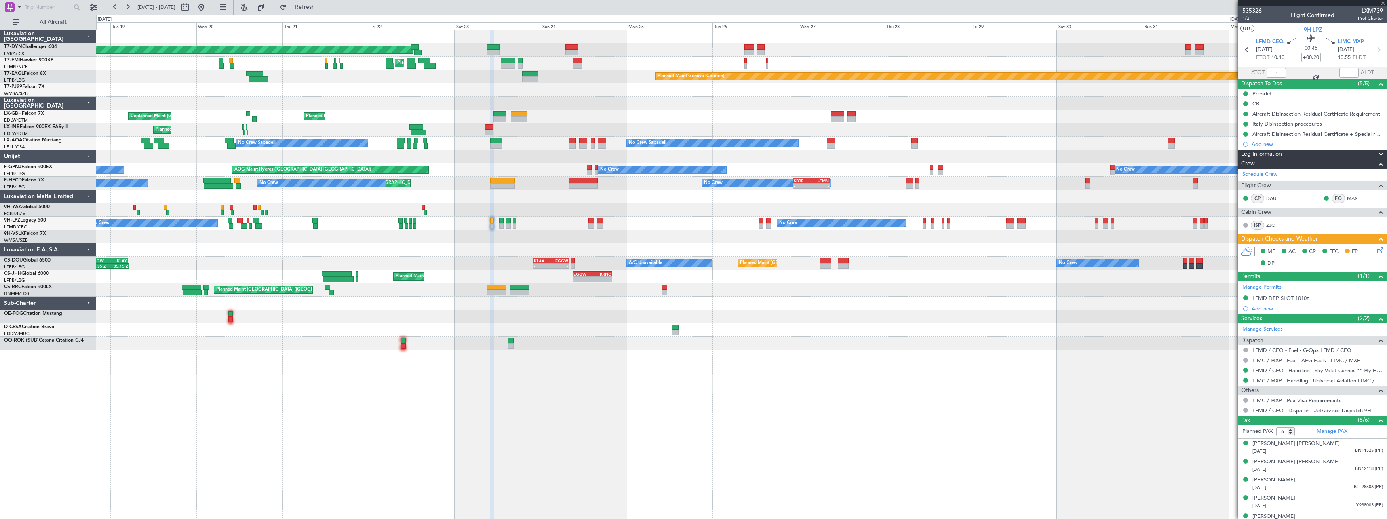
type input "-00:05"
type input "4"
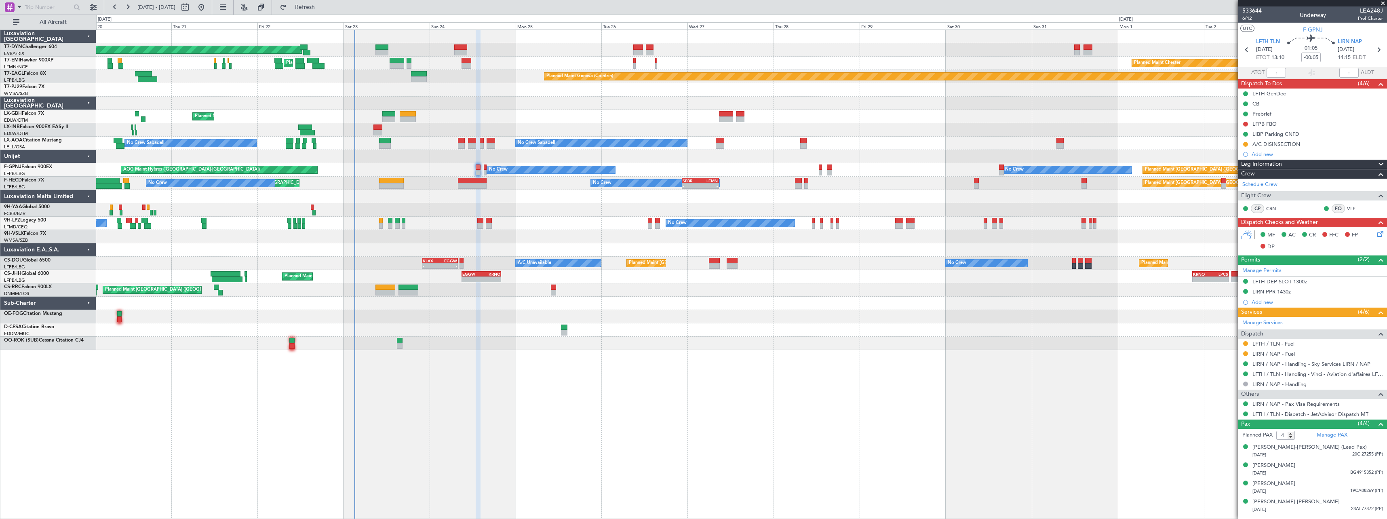
click at [769, 202] on div at bounding box center [741, 196] width 1290 height 13
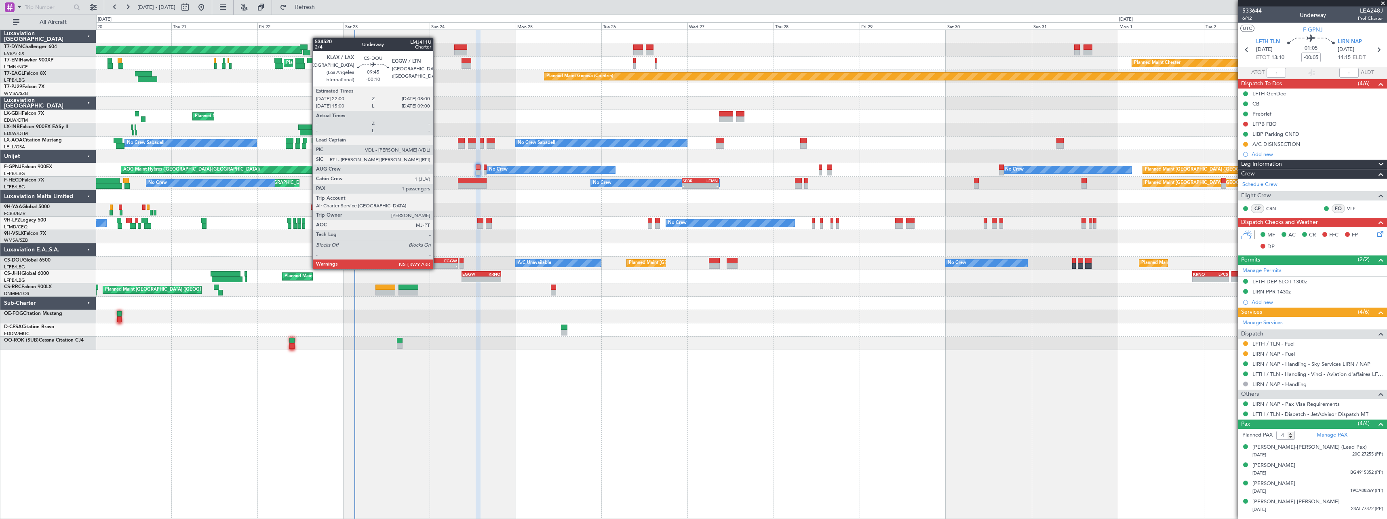
click at [437, 261] on div "KLAX" at bounding box center [431, 260] width 17 height 5
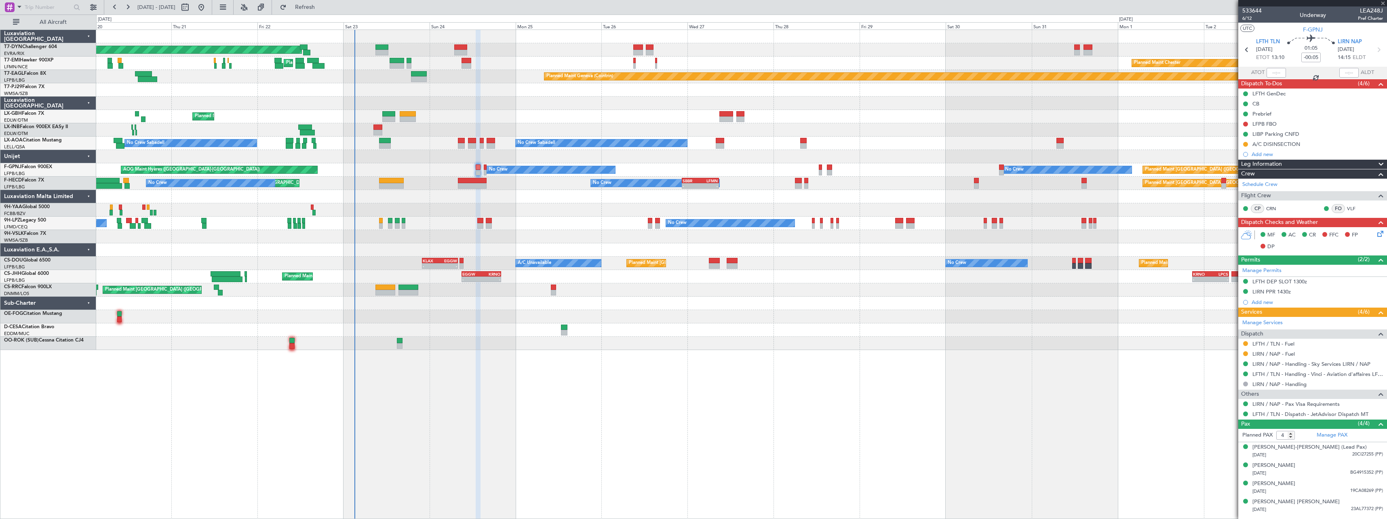
type input "-00:10"
type input "1"
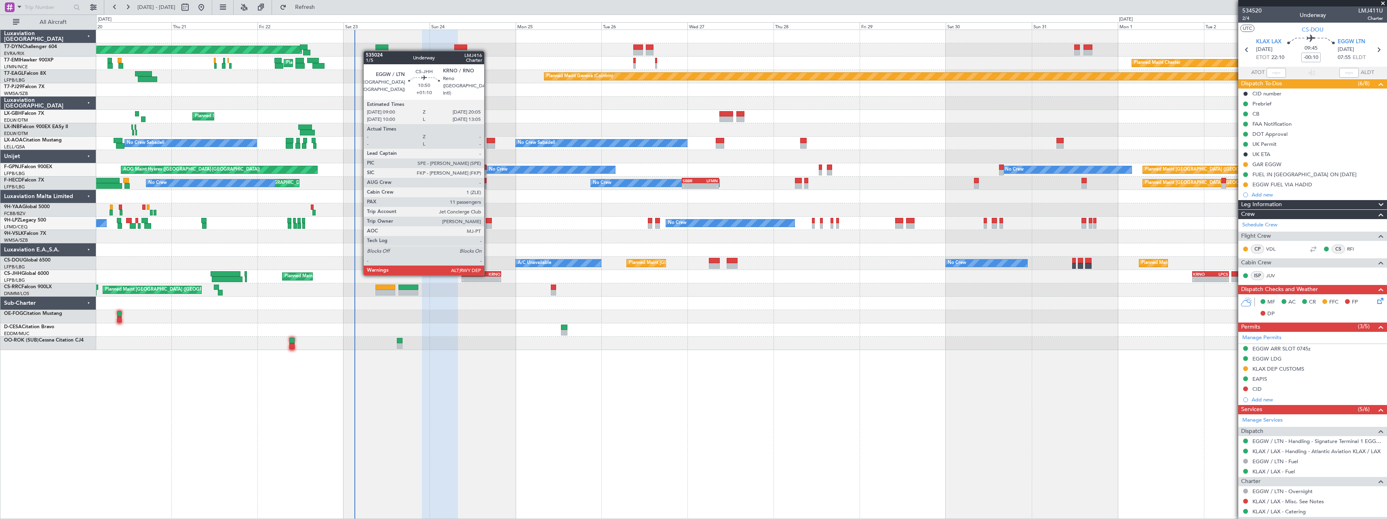
click at [488, 274] on div "KRNO" at bounding box center [490, 274] width 19 height 5
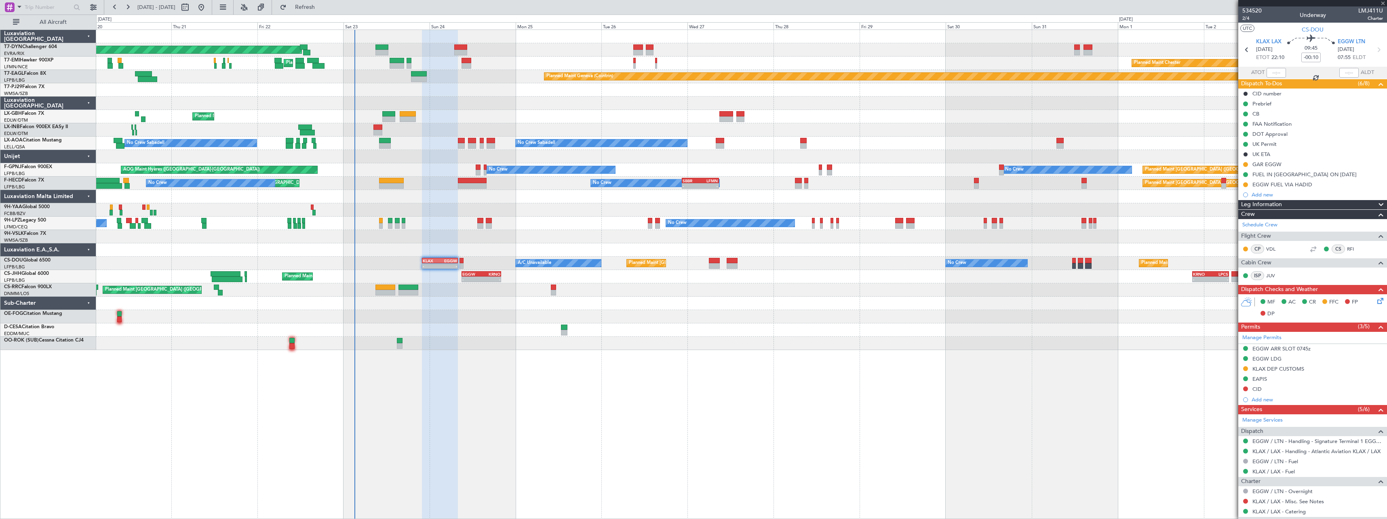
type input "+01:10"
type input "11"
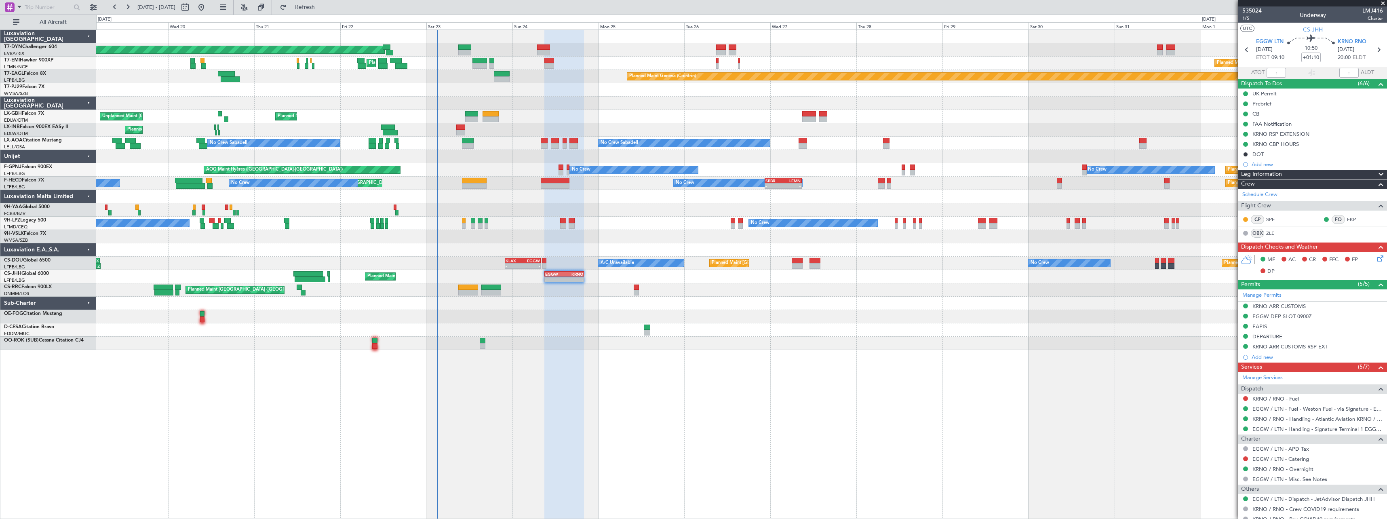
click at [565, 352] on div at bounding box center [564, 274] width 40 height 489
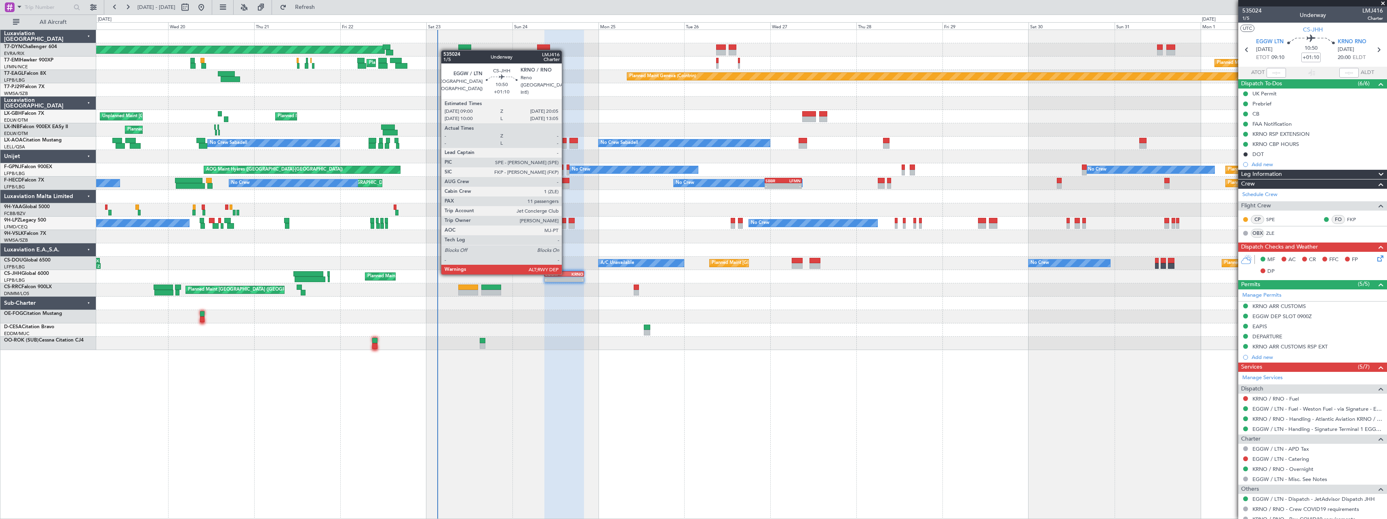
click at [565, 274] on div "KRNO" at bounding box center [573, 274] width 19 height 5
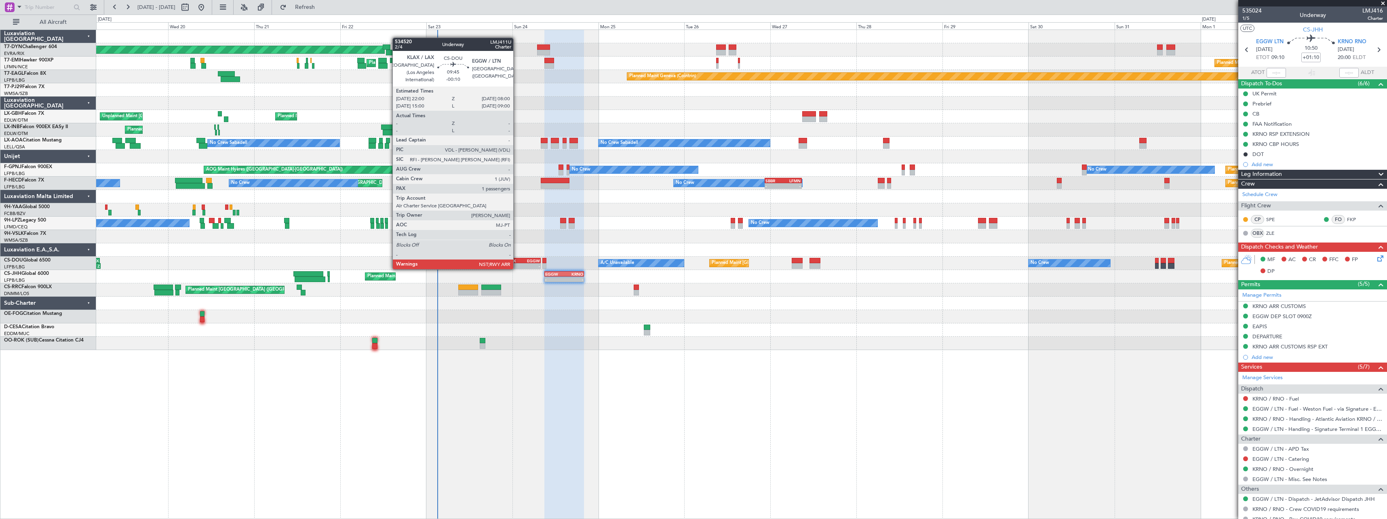
click at [517, 260] on div "KLAX" at bounding box center [514, 260] width 17 height 5
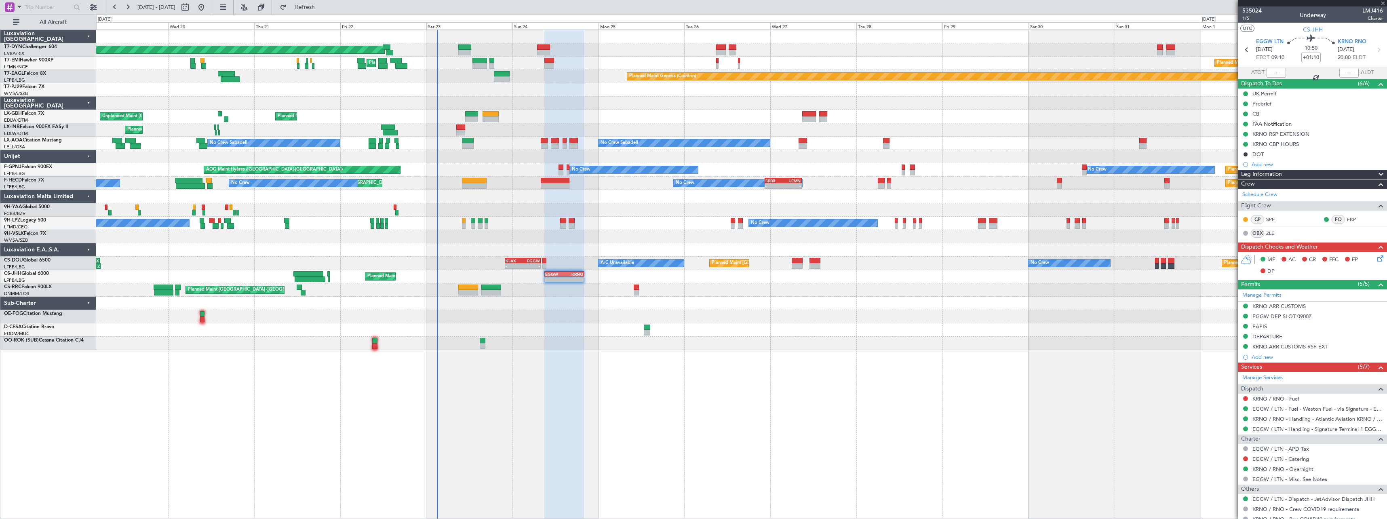
type input "-00:10"
type input "1"
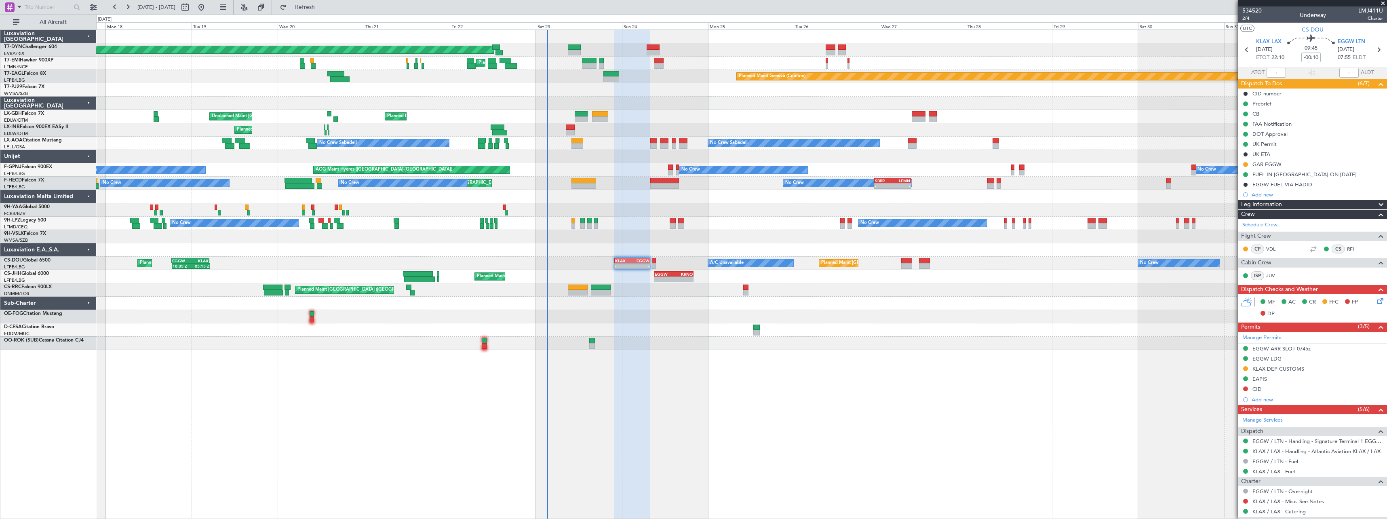
click at [608, 385] on div "Planned Maint [GEOGRAPHIC_DATA]-[GEOGRAPHIC_DATA] Planned Maint [PERSON_NAME] P…" at bounding box center [741, 274] width 1291 height 489
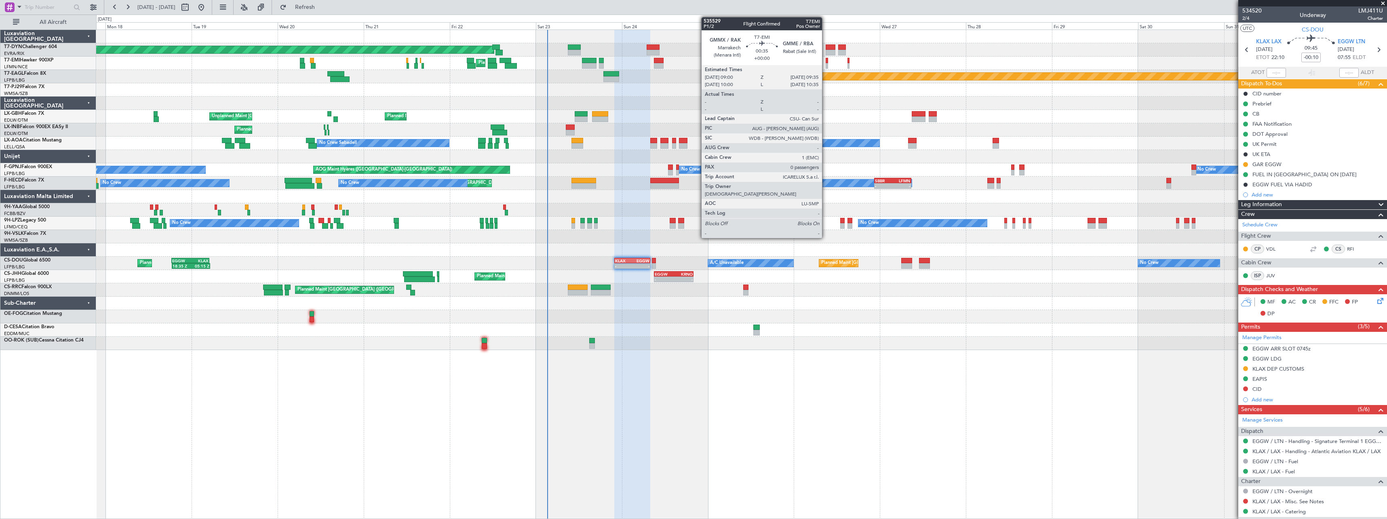
click at [826, 65] on div at bounding box center [827, 66] width 2 height 6
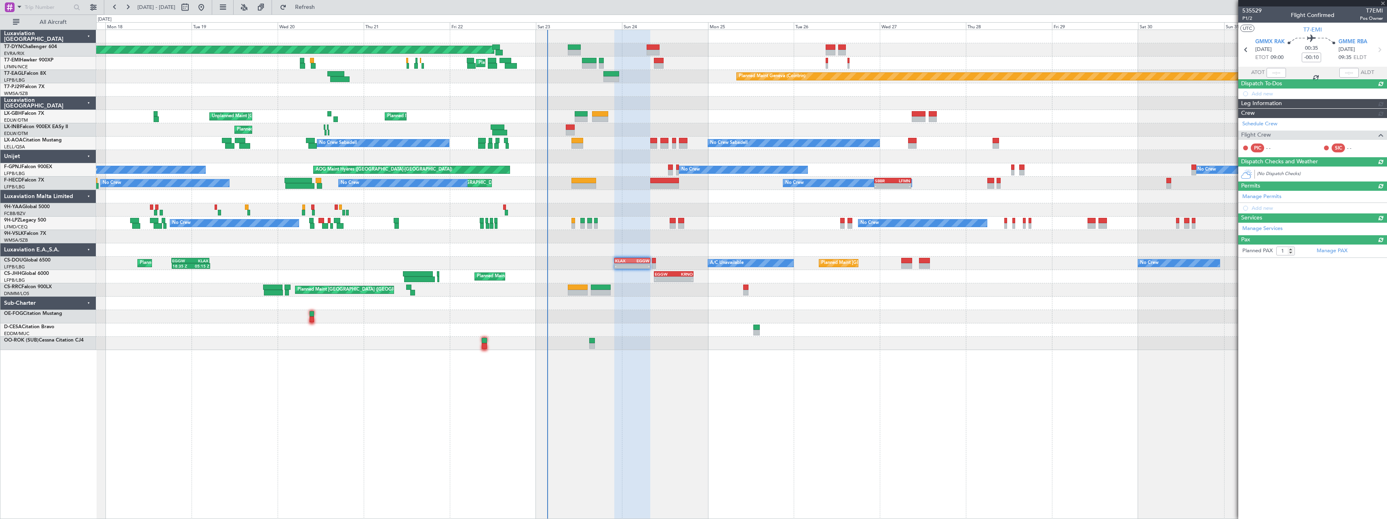
type input "0"
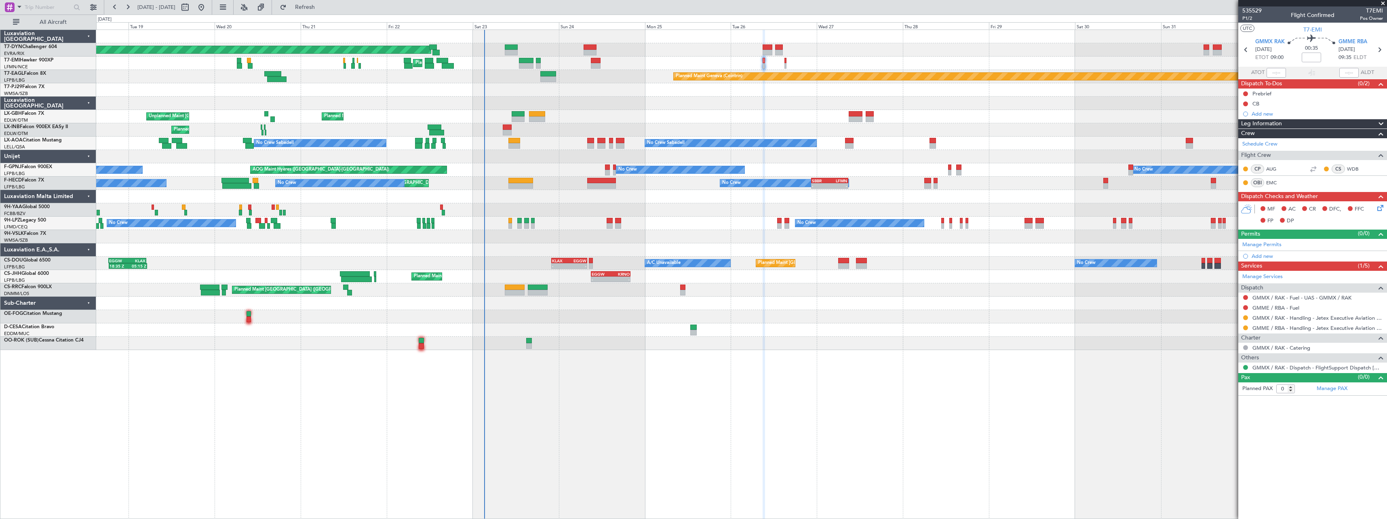
click at [643, 357] on div "Planned Maint [GEOGRAPHIC_DATA]-[GEOGRAPHIC_DATA] Planned Maint [PERSON_NAME] P…" at bounding box center [741, 274] width 1291 height 489
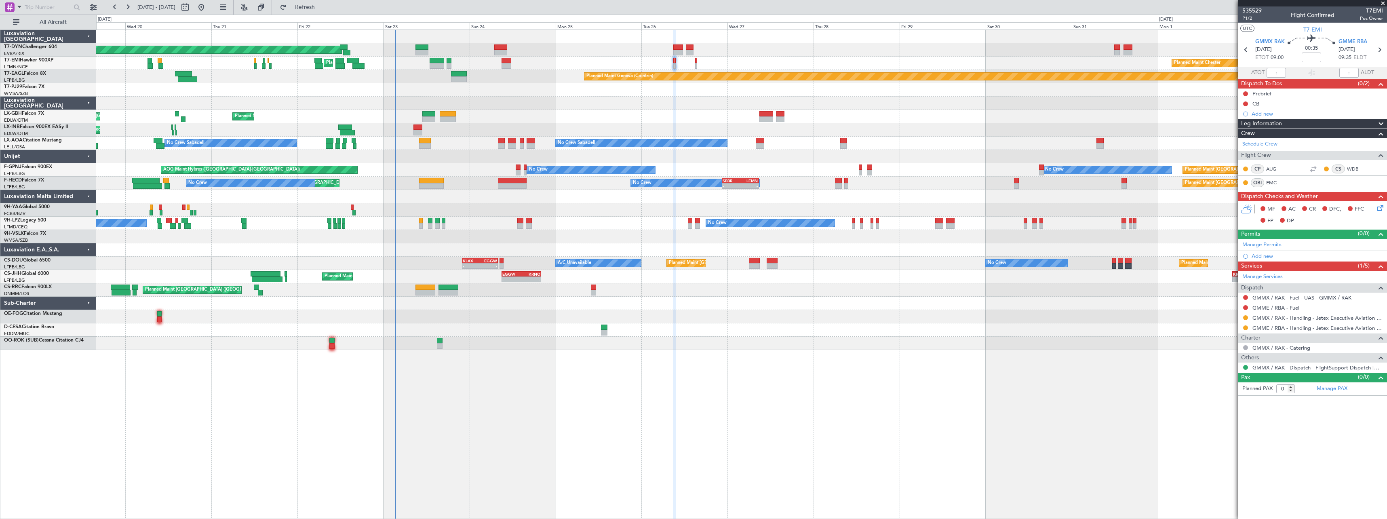
click at [523, 333] on div at bounding box center [741, 329] width 1290 height 13
click at [322, 10] on span "Refresh" at bounding box center [305, 7] width 34 height 6
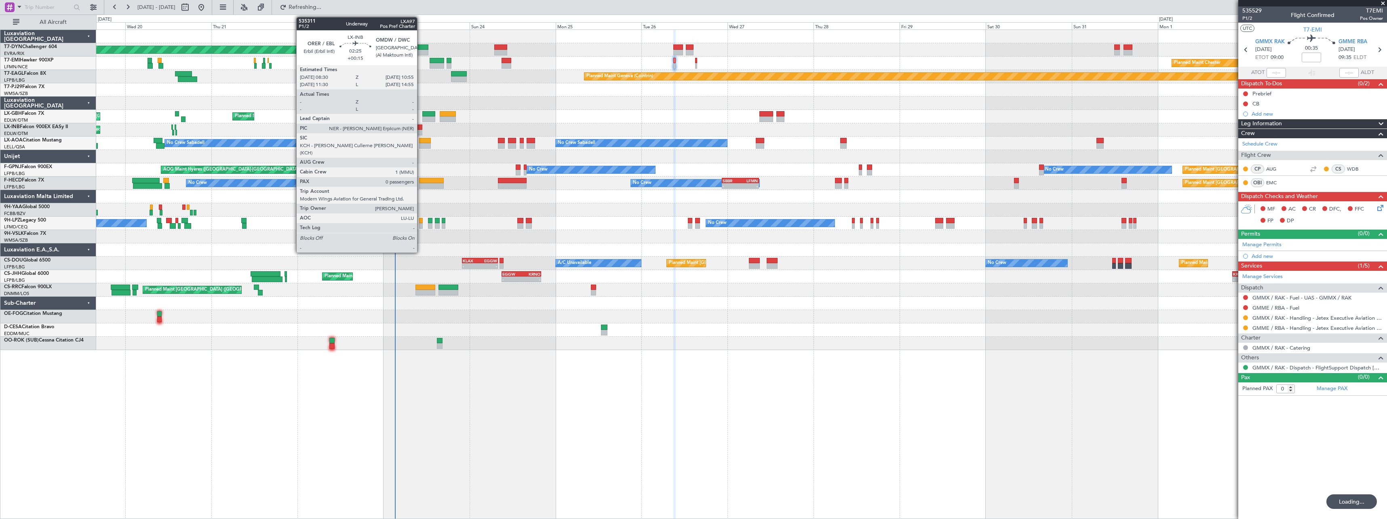
click at [421, 125] on div at bounding box center [417, 127] width 9 height 6
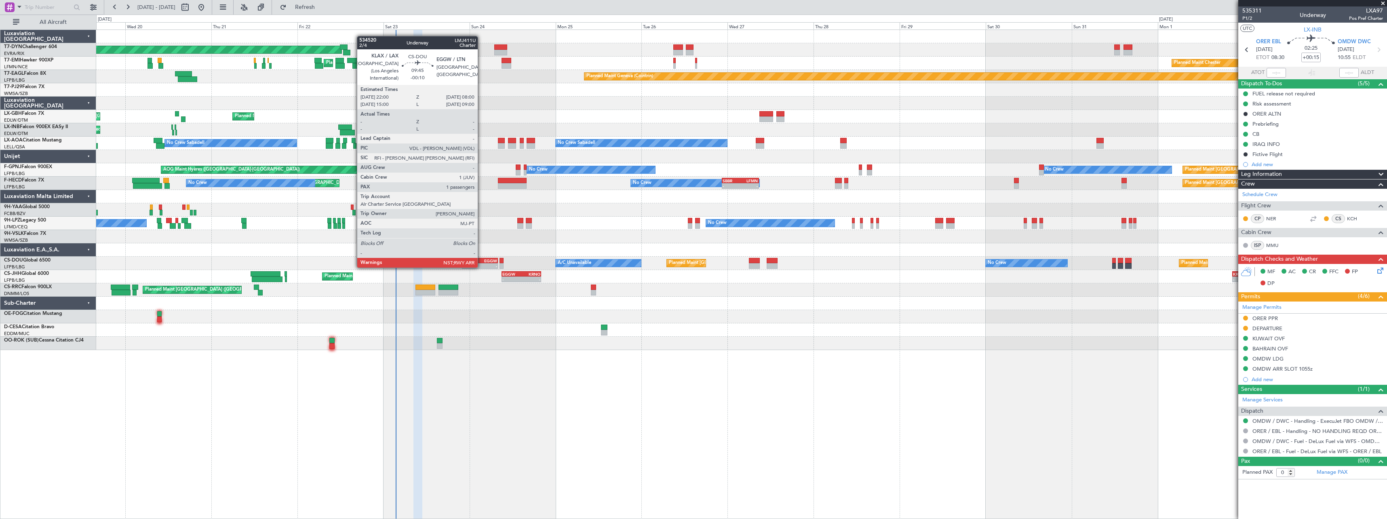
click at [481, 259] on div "EGGW" at bounding box center [488, 260] width 17 height 5
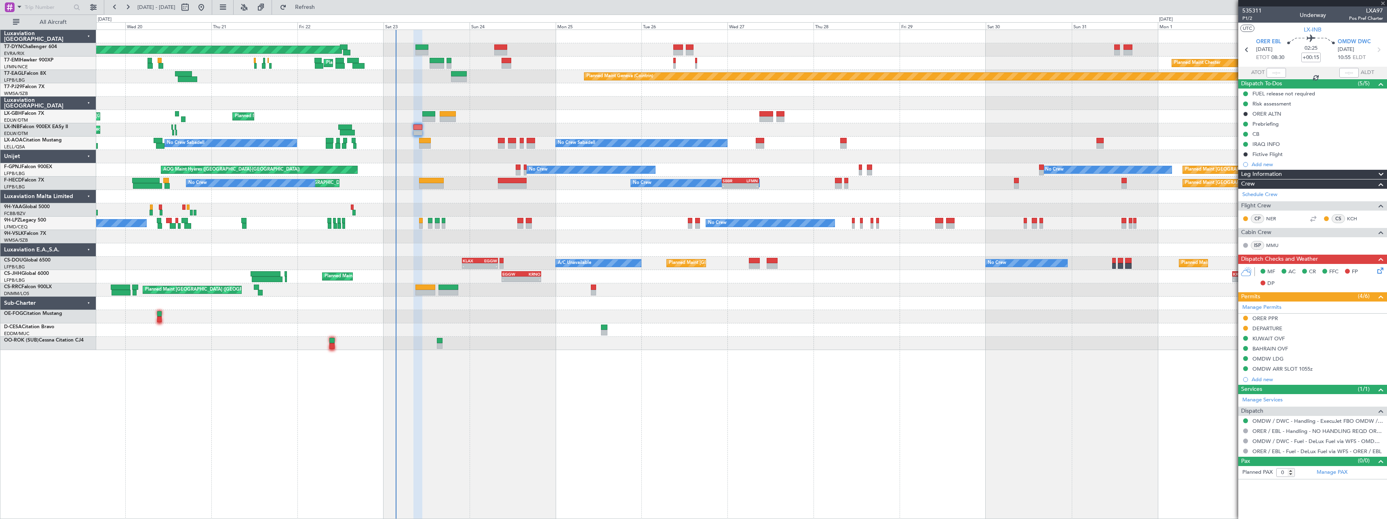
type input "-00:10"
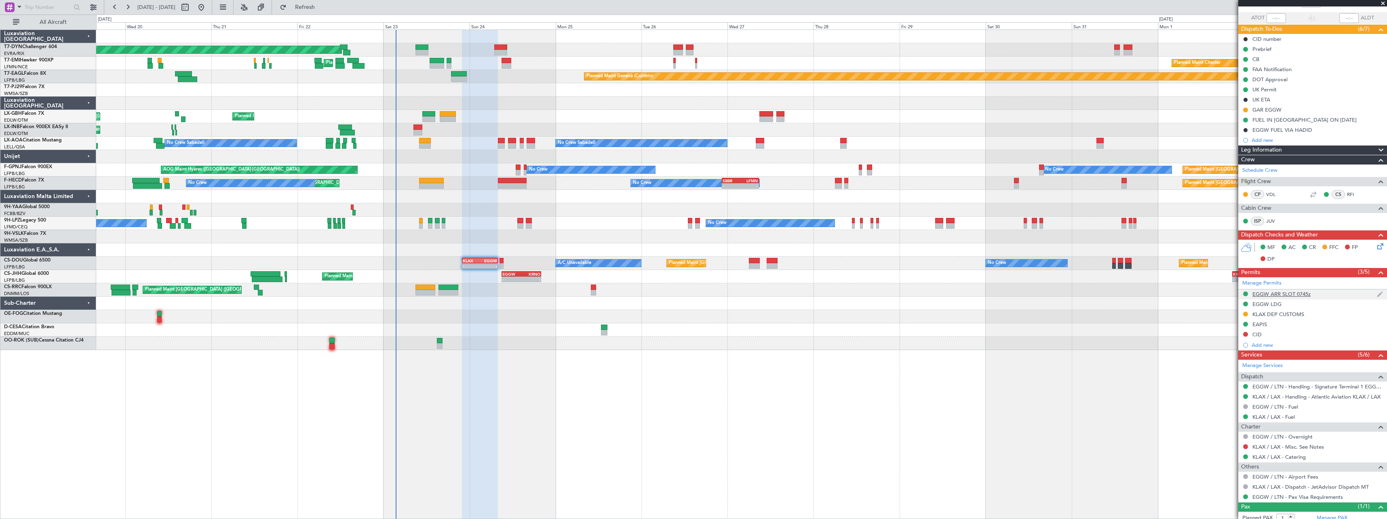
scroll to position [78, 0]
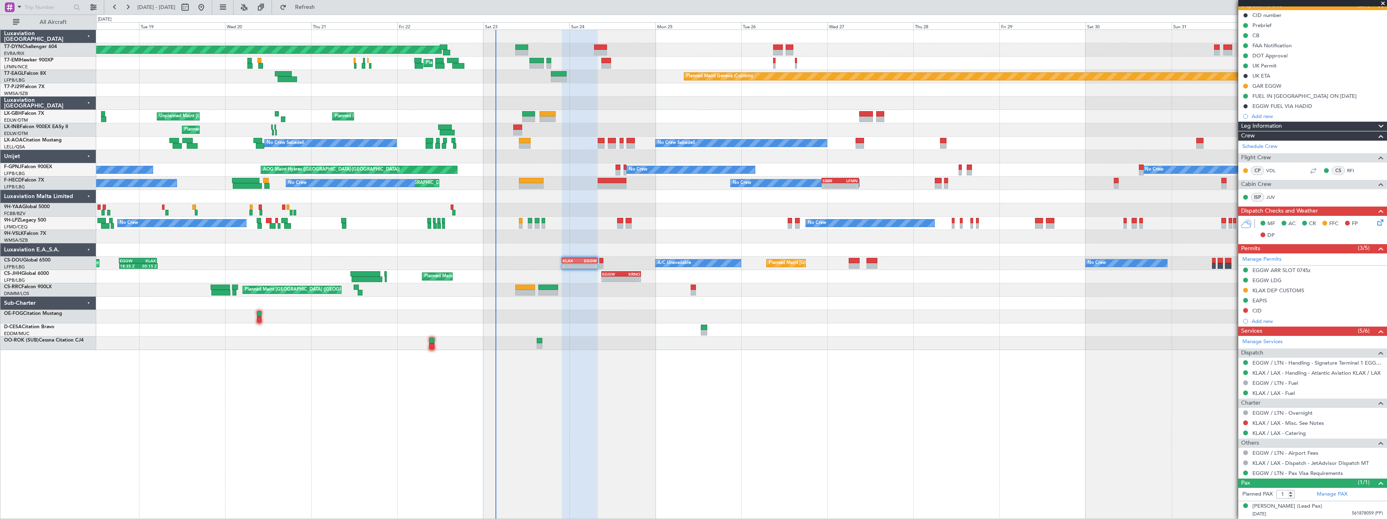
click at [620, 324] on div at bounding box center [741, 329] width 1290 height 13
click at [1384, 3] on span at bounding box center [1383, 3] width 8 height 7
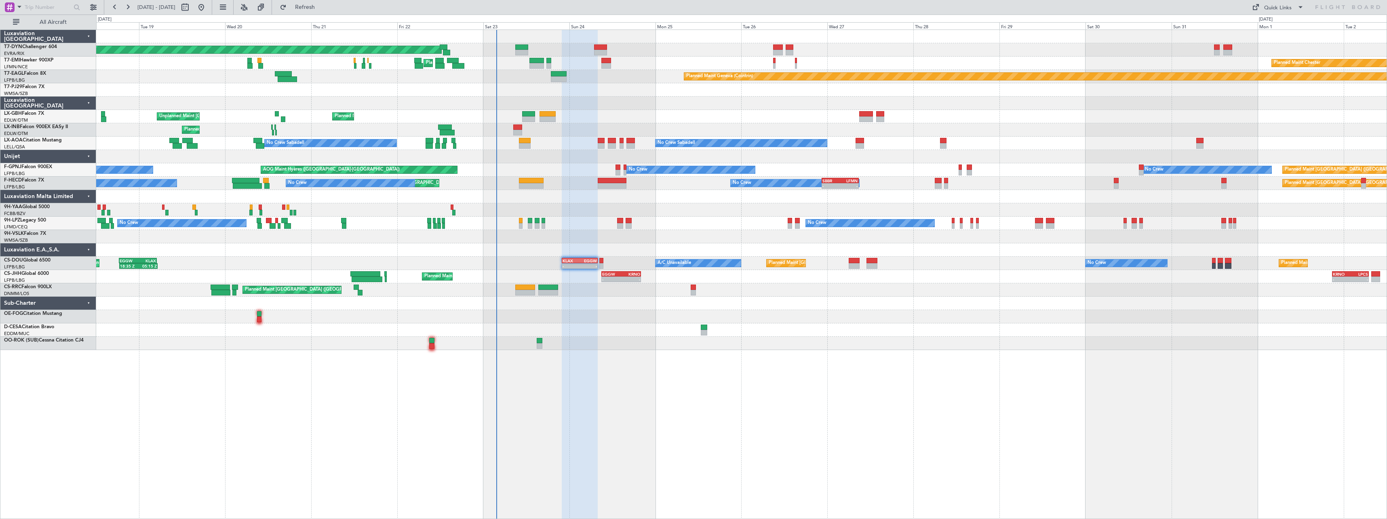
type input "0"
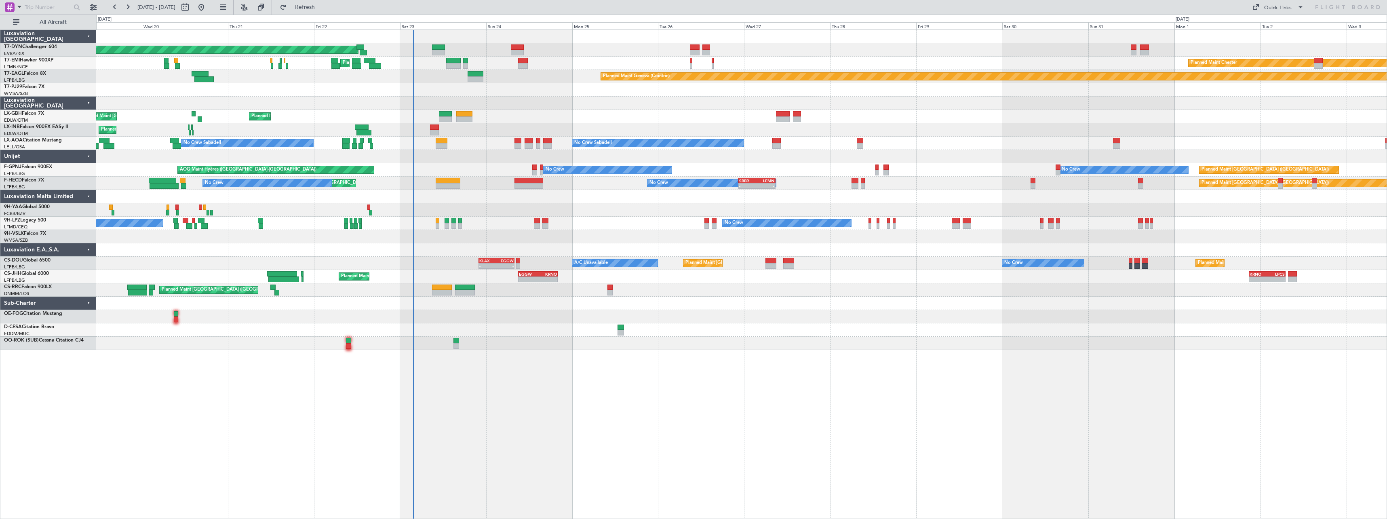
click at [689, 355] on div "Planned Maint [GEOGRAPHIC_DATA]-[GEOGRAPHIC_DATA] Planned Maint [PERSON_NAME] P…" at bounding box center [741, 274] width 1291 height 489
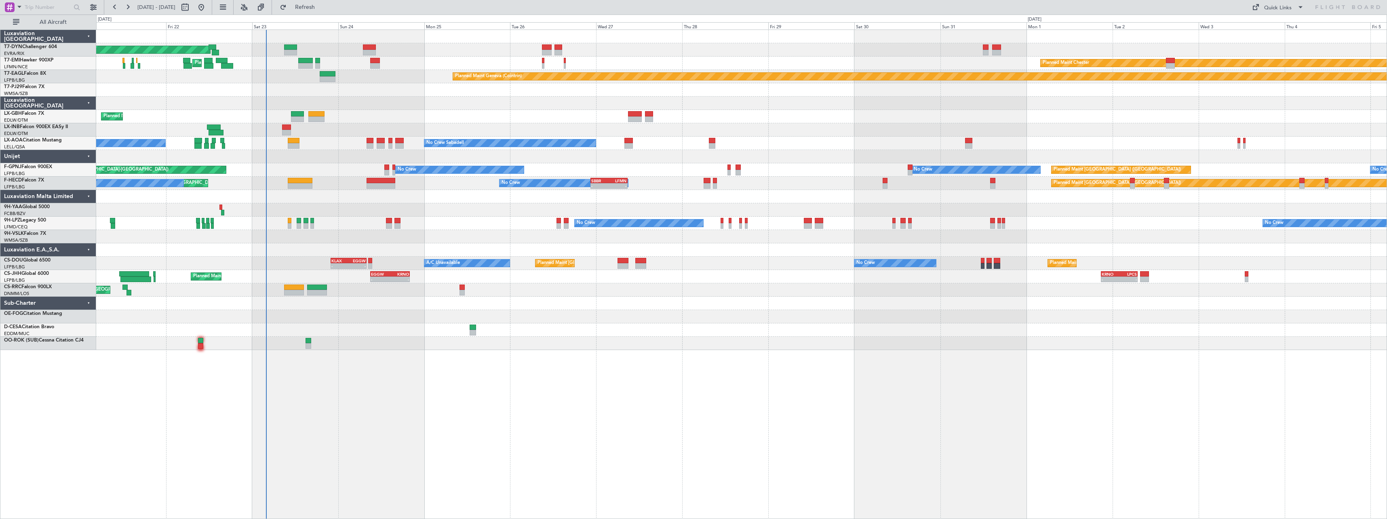
click at [668, 384] on div "Planned Maint [GEOGRAPHIC_DATA]-[GEOGRAPHIC_DATA] Planned Maint [PERSON_NAME] P…" at bounding box center [741, 274] width 1291 height 489
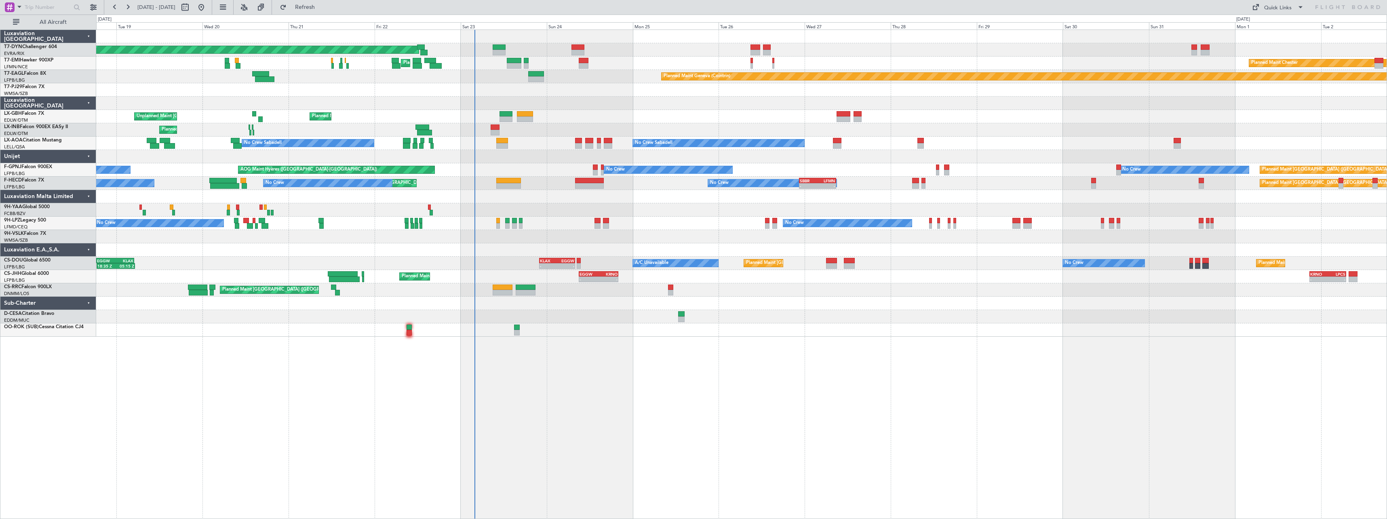
click at [595, 361] on div "Planned Maint [GEOGRAPHIC_DATA]-[GEOGRAPHIC_DATA] Planned Maint [PERSON_NAME] P…" at bounding box center [741, 274] width 1291 height 489
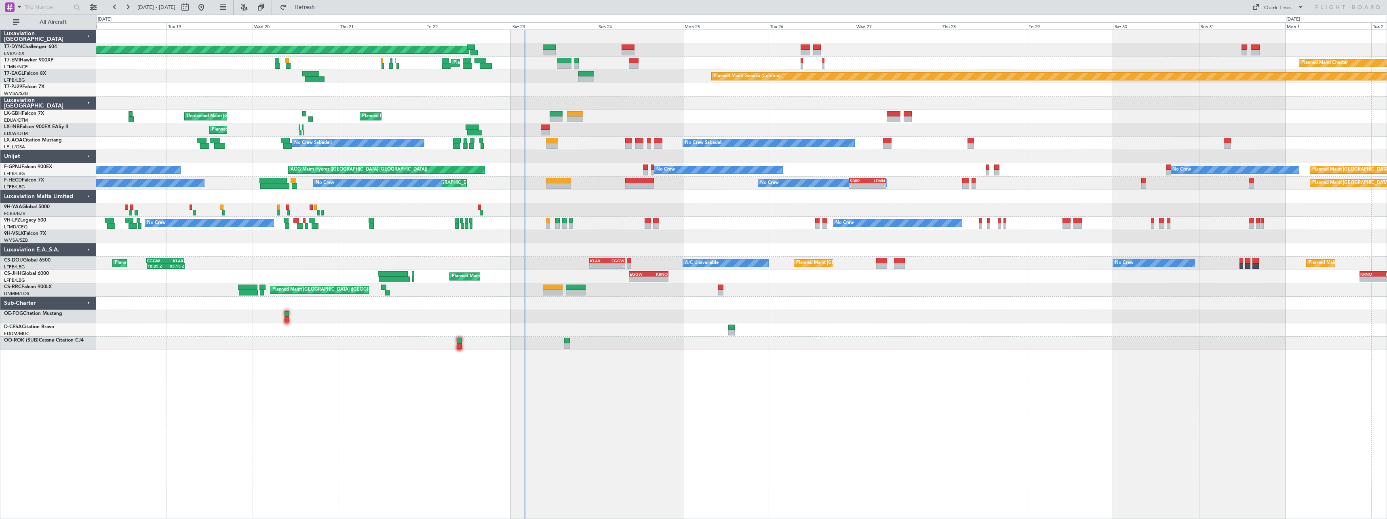
click at [689, 375] on div "Planned Maint [GEOGRAPHIC_DATA]-[GEOGRAPHIC_DATA] Planned Maint [PERSON_NAME] P…" at bounding box center [741, 274] width 1291 height 489
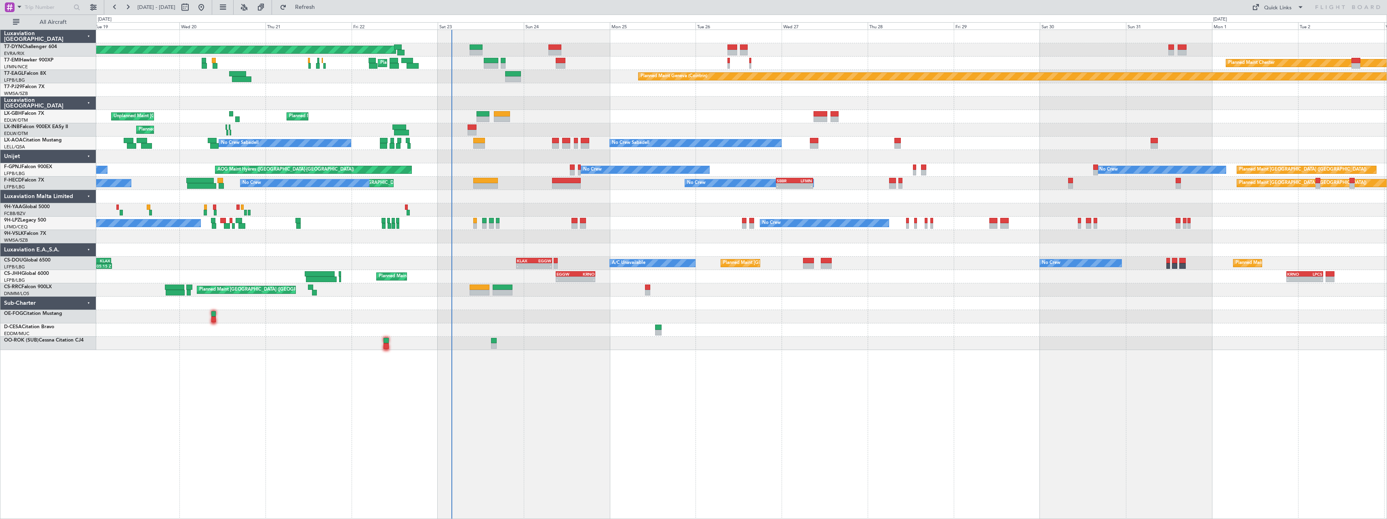
click at [651, 241] on div at bounding box center [741, 236] width 1290 height 13
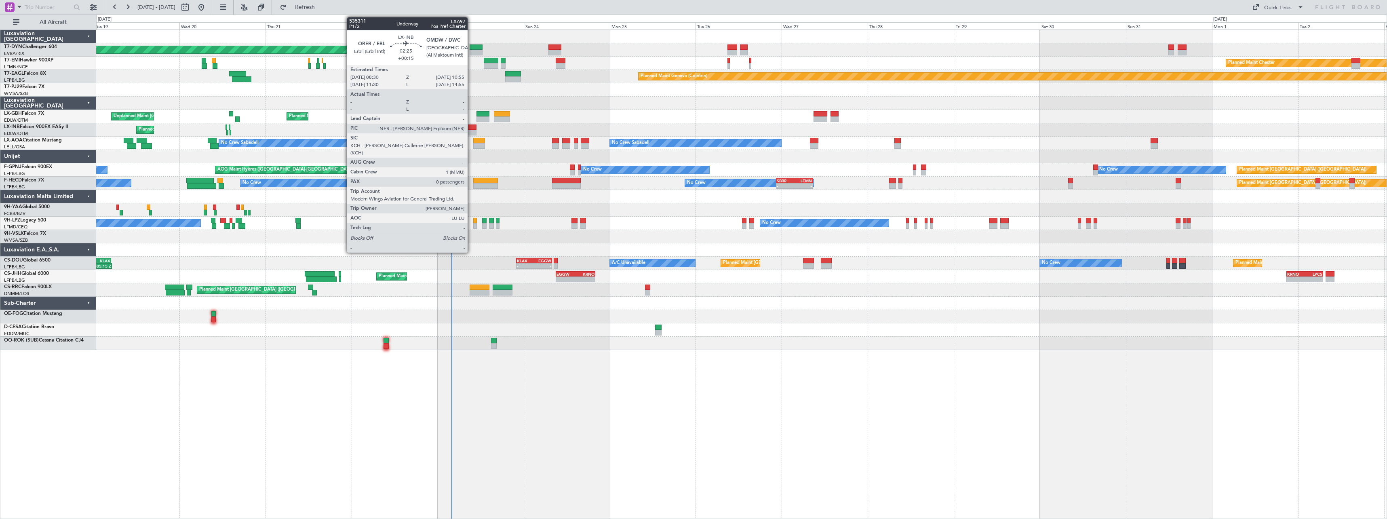
click at [471, 127] on div at bounding box center [472, 127] width 9 height 6
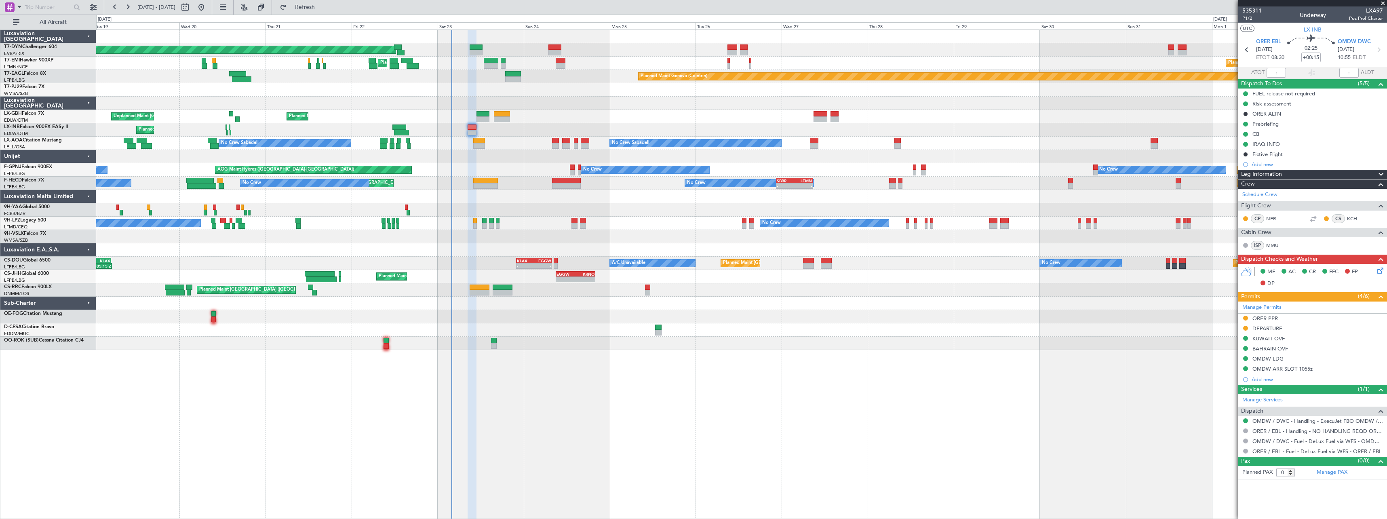
click at [1383, 2] on span at bounding box center [1383, 3] width 8 height 7
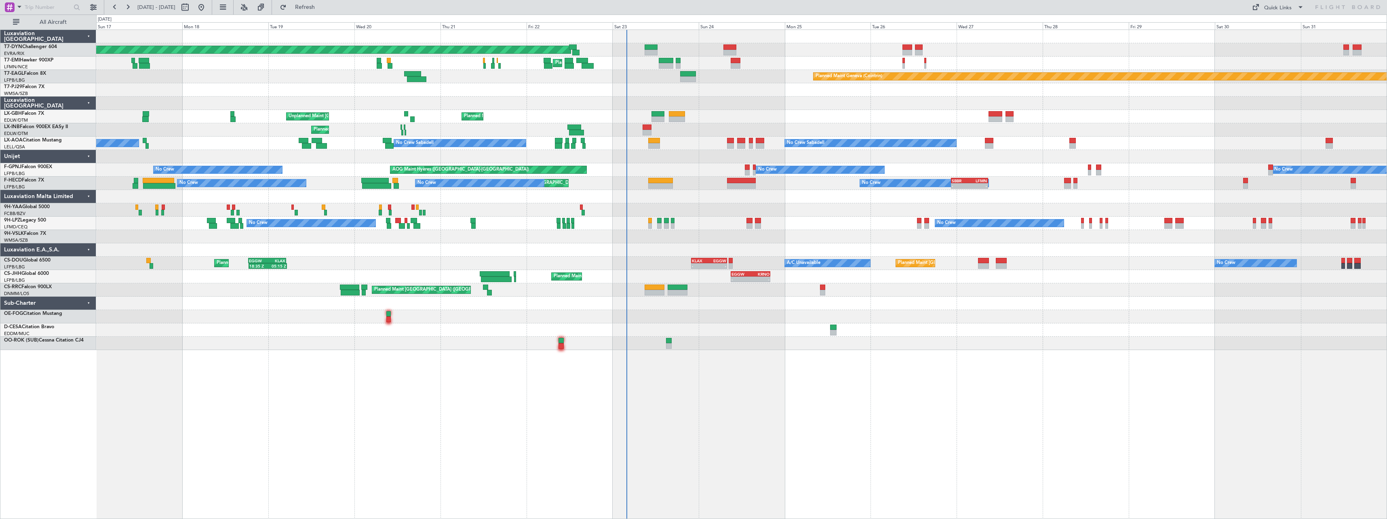
click at [957, 352] on div "Planned Maint [GEOGRAPHIC_DATA]-[GEOGRAPHIC_DATA] Planned Maint [PERSON_NAME] P…" at bounding box center [741, 274] width 1291 height 489
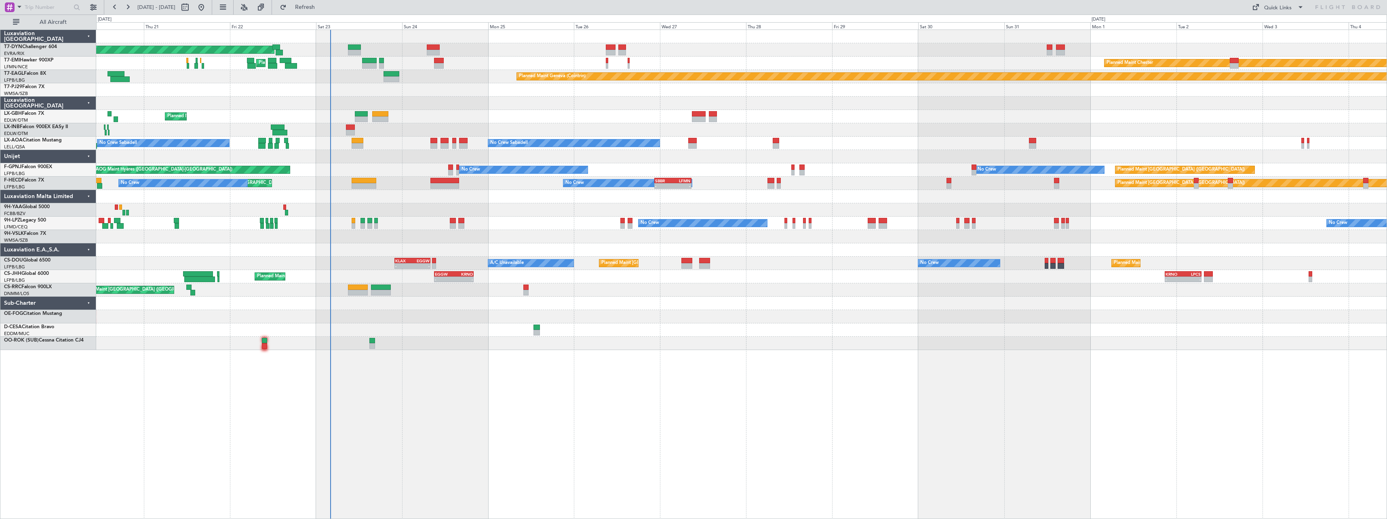
click at [696, 371] on div "Planned Maint [GEOGRAPHIC_DATA]-[GEOGRAPHIC_DATA] Planned Maint [PERSON_NAME] P…" at bounding box center [741, 274] width 1291 height 489
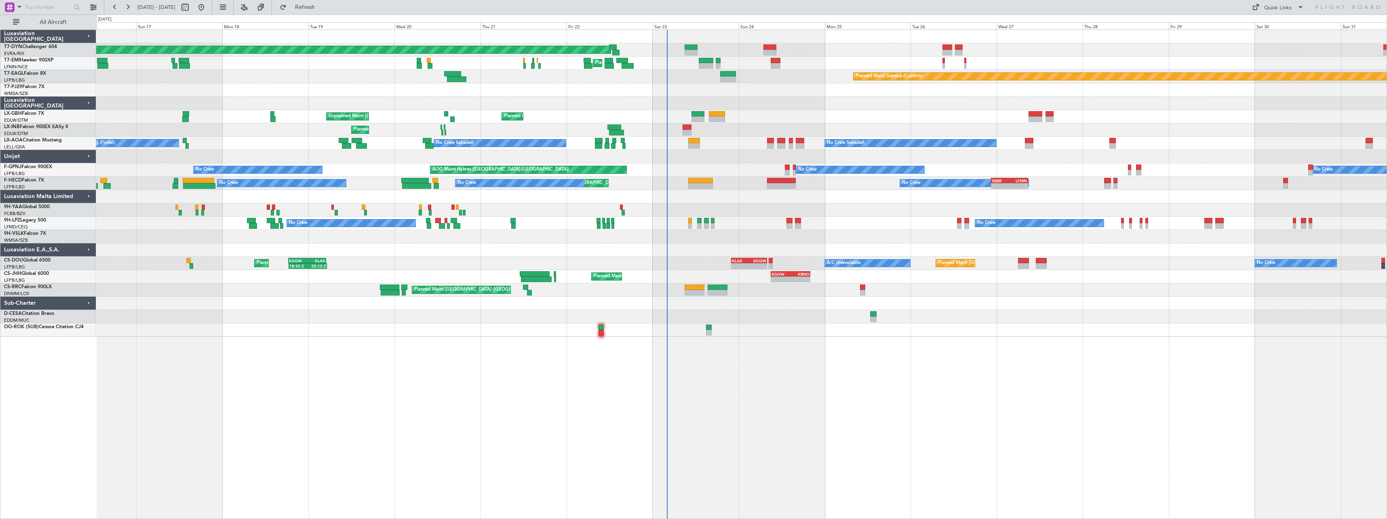
click at [786, 117] on div "Planned Maint [GEOGRAPHIC_DATA]-[GEOGRAPHIC_DATA] Planned Maint [PERSON_NAME] P…" at bounding box center [741, 183] width 1290 height 307
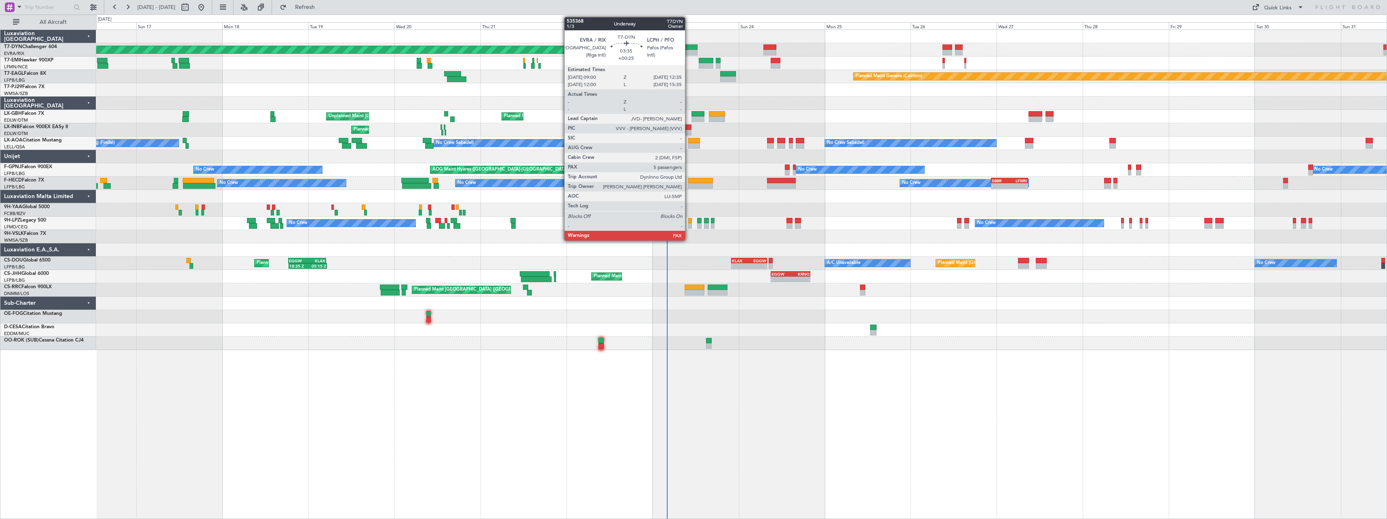
click at [689, 46] on div at bounding box center [691, 47] width 13 height 6
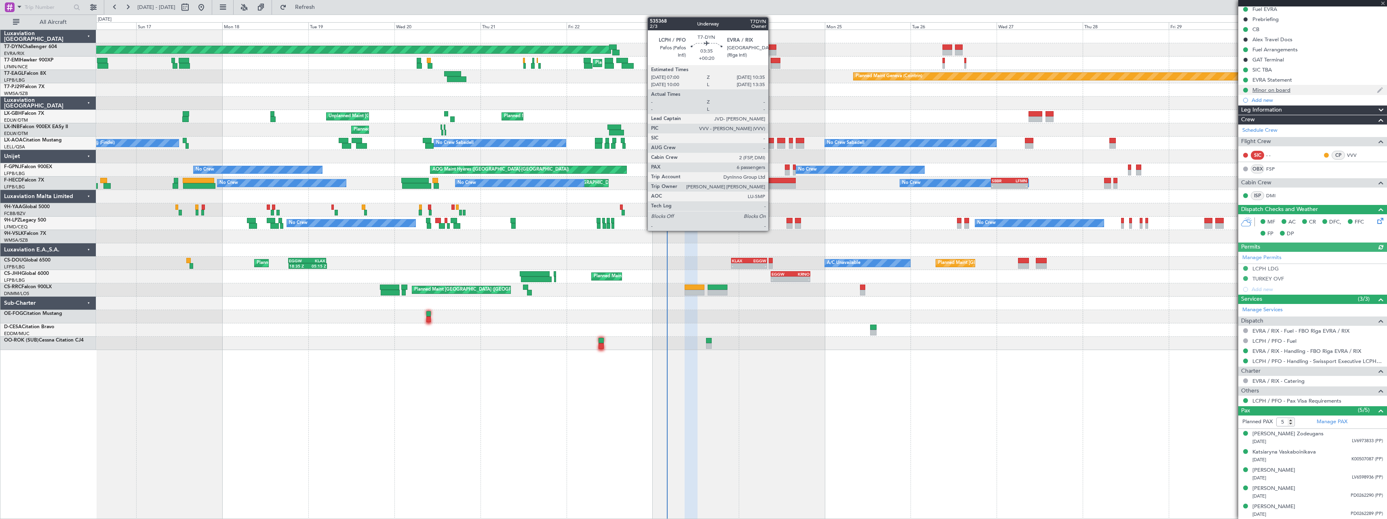
scroll to position [85, 0]
click at [769, 47] on div at bounding box center [769, 47] width 13 height 6
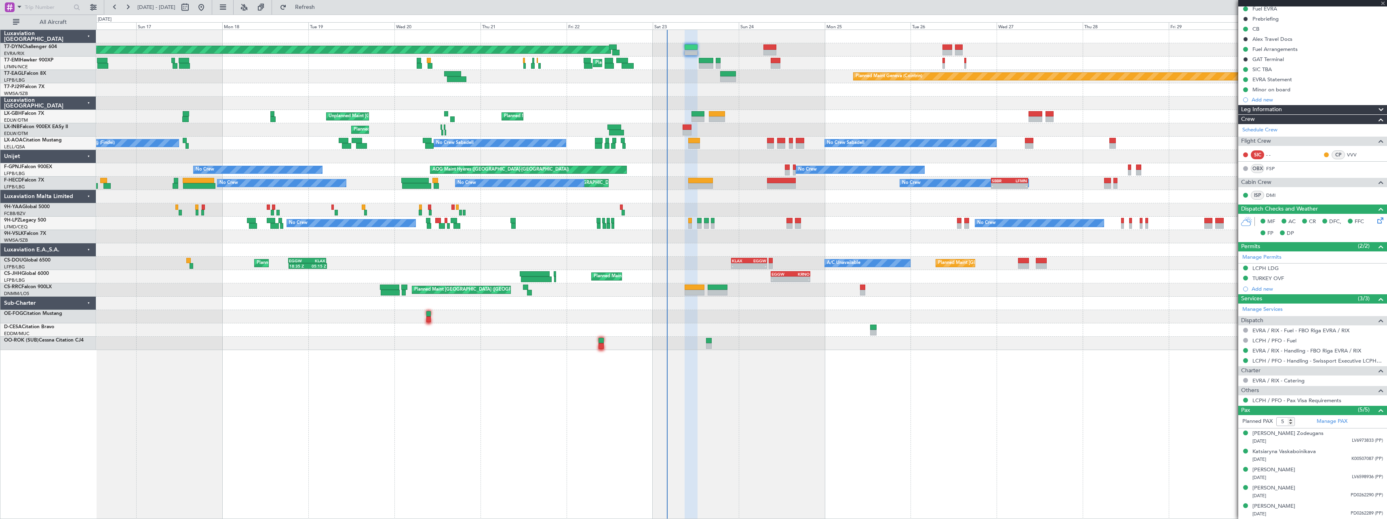
type input "+00:20"
type input "6"
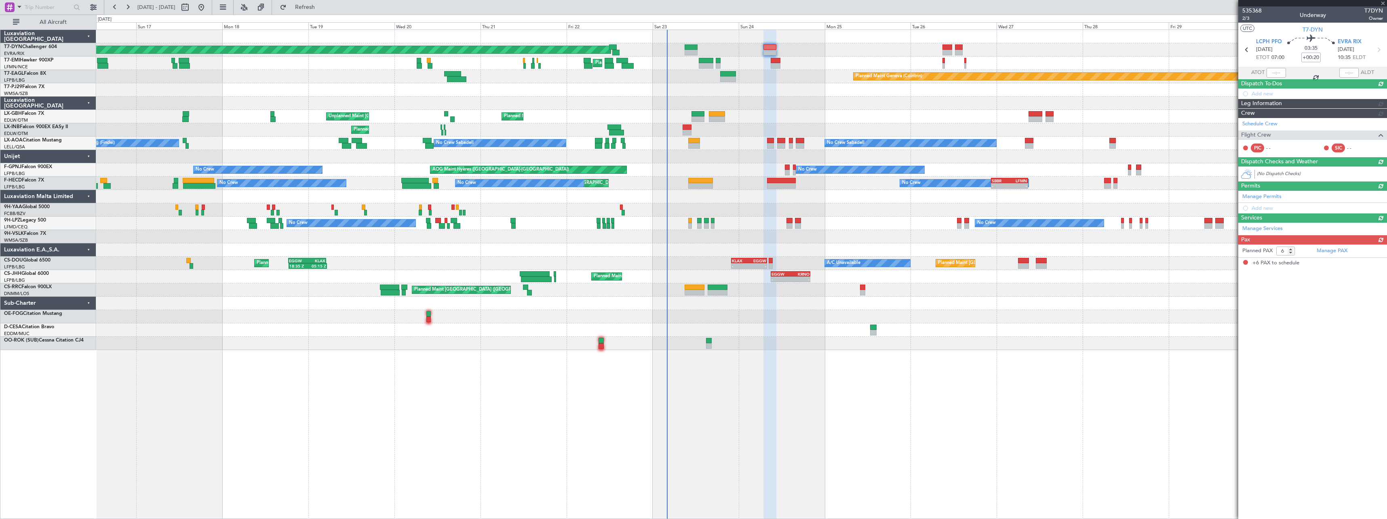
scroll to position [0, 0]
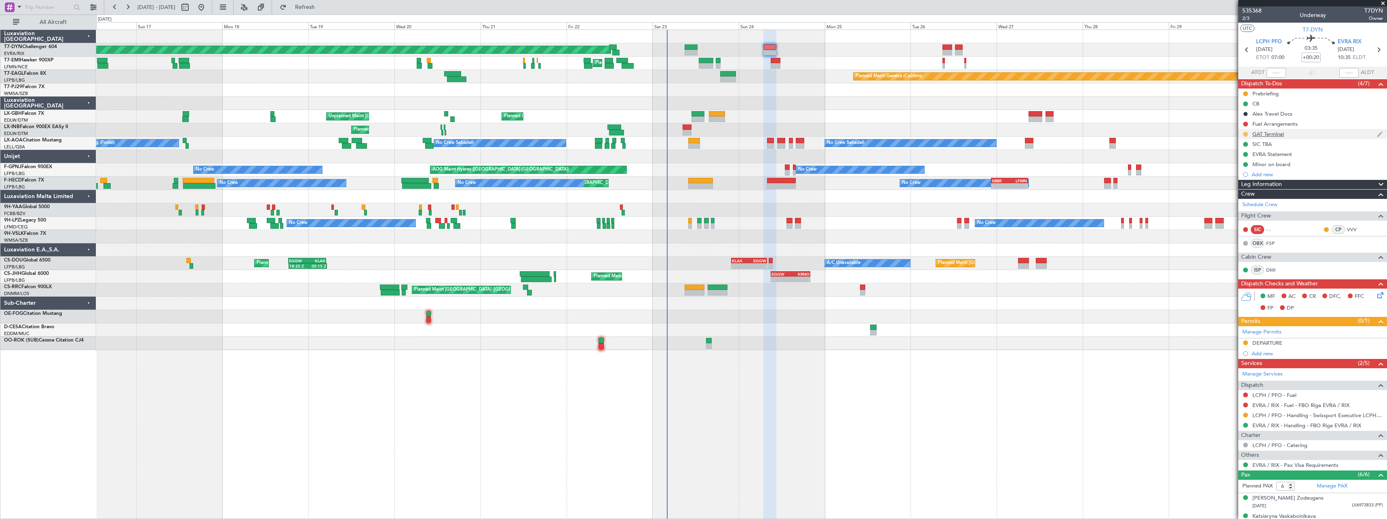
click at [1245, 134] on button at bounding box center [1245, 134] width 5 height 5
click at [1240, 168] on span "Completed" at bounding box center [1248, 170] width 27 height 8
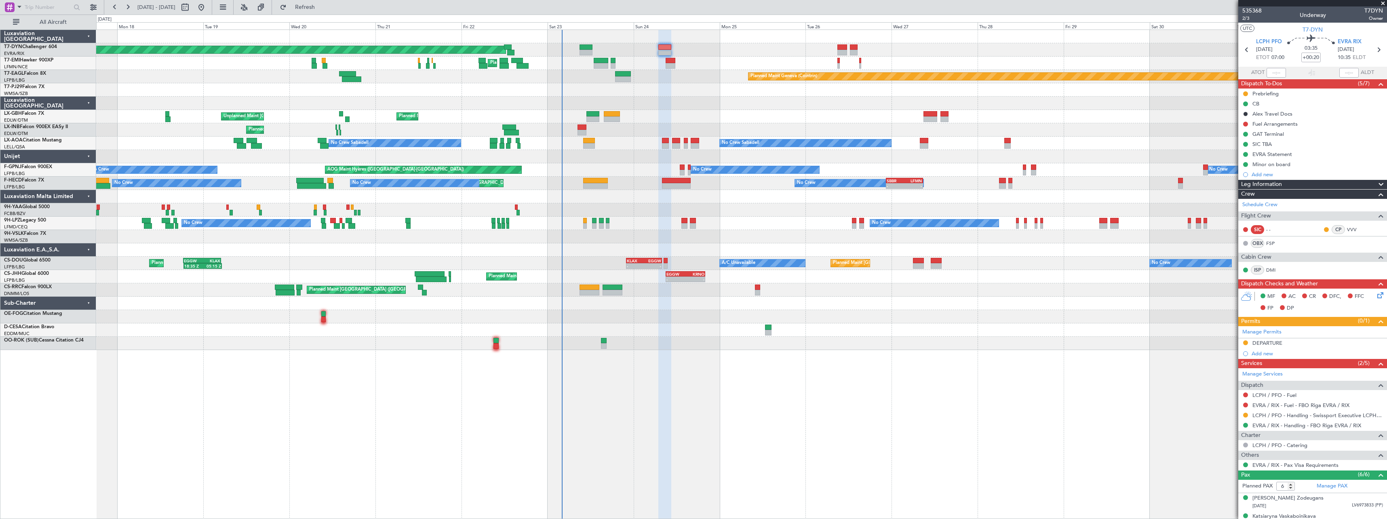
click at [673, 361] on div "Planned Maint [GEOGRAPHIC_DATA]-[GEOGRAPHIC_DATA] Planned Maint [PERSON_NAME] P…" at bounding box center [741, 274] width 1291 height 489
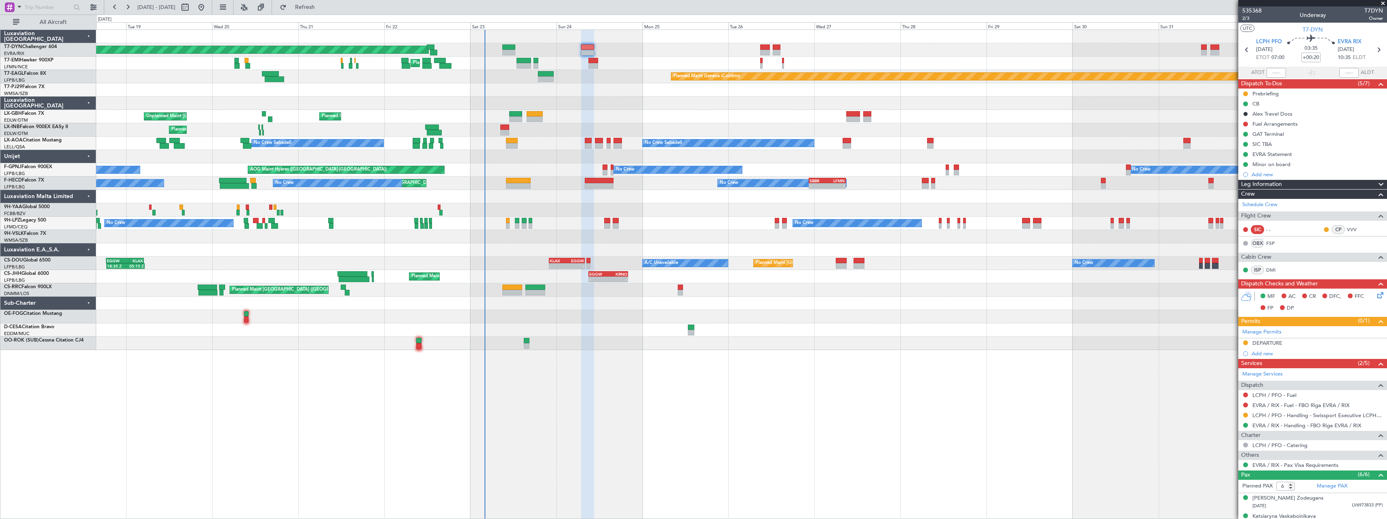
click at [673, 197] on div at bounding box center [741, 196] width 1290 height 13
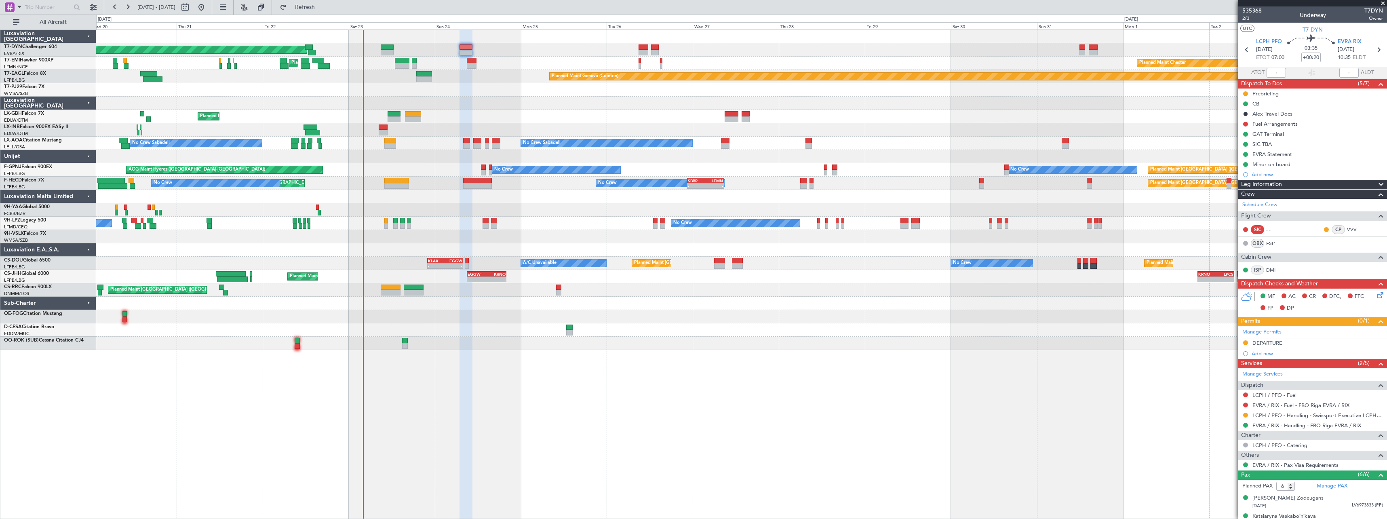
click at [595, 219] on div "No Crew No Crew No Crew" at bounding box center [741, 223] width 1290 height 13
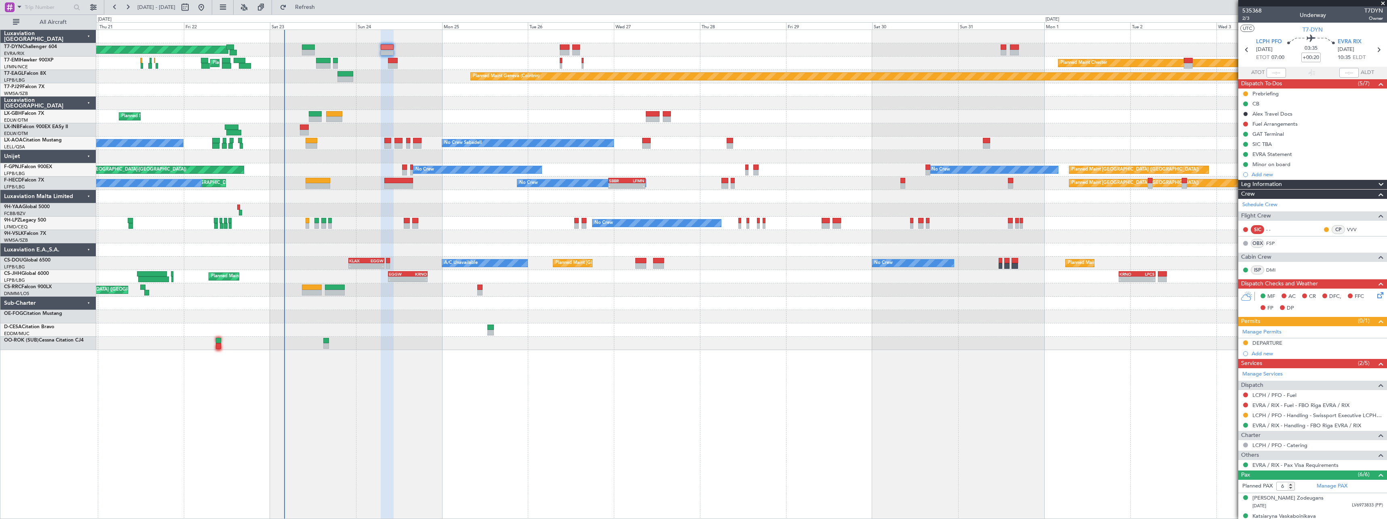
click at [634, 315] on div at bounding box center [741, 316] width 1290 height 13
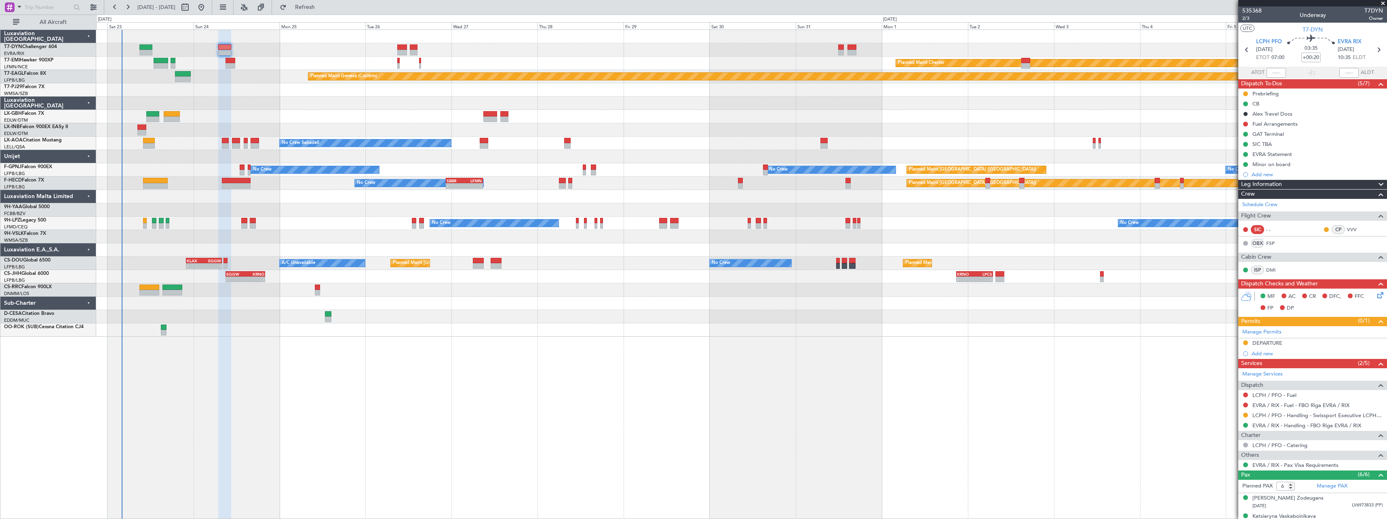
click at [379, 57] on div "Planned Maint [GEOGRAPHIC_DATA]-[GEOGRAPHIC_DATA] Planned Maint [PERSON_NAME] P…" at bounding box center [741, 183] width 1290 height 307
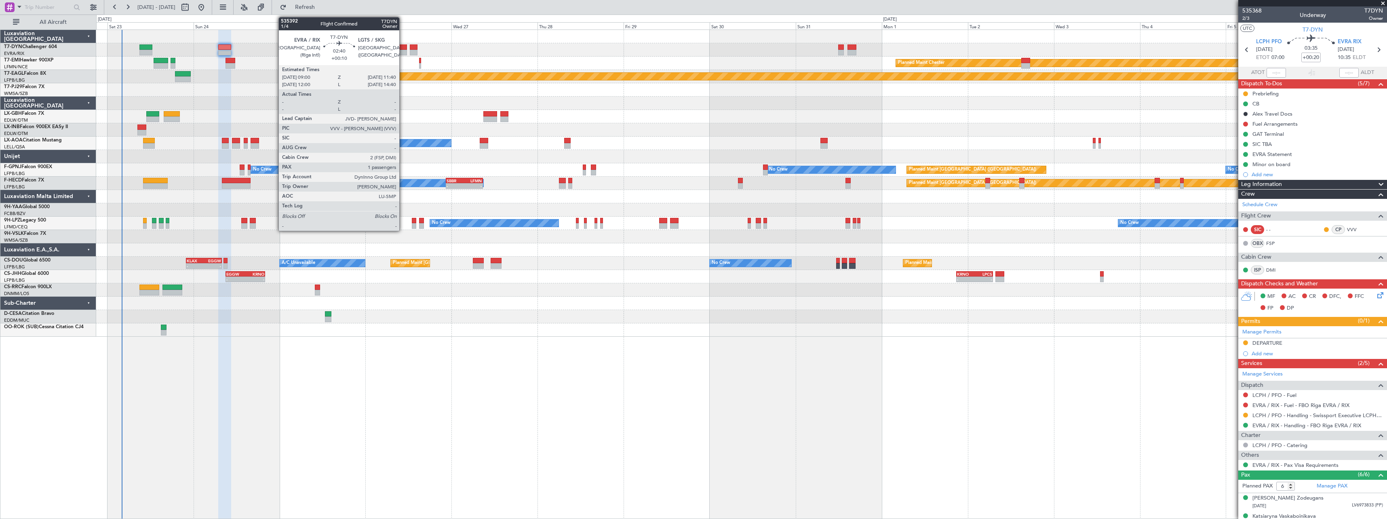
click at [403, 54] on div at bounding box center [402, 53] width 10 height 6
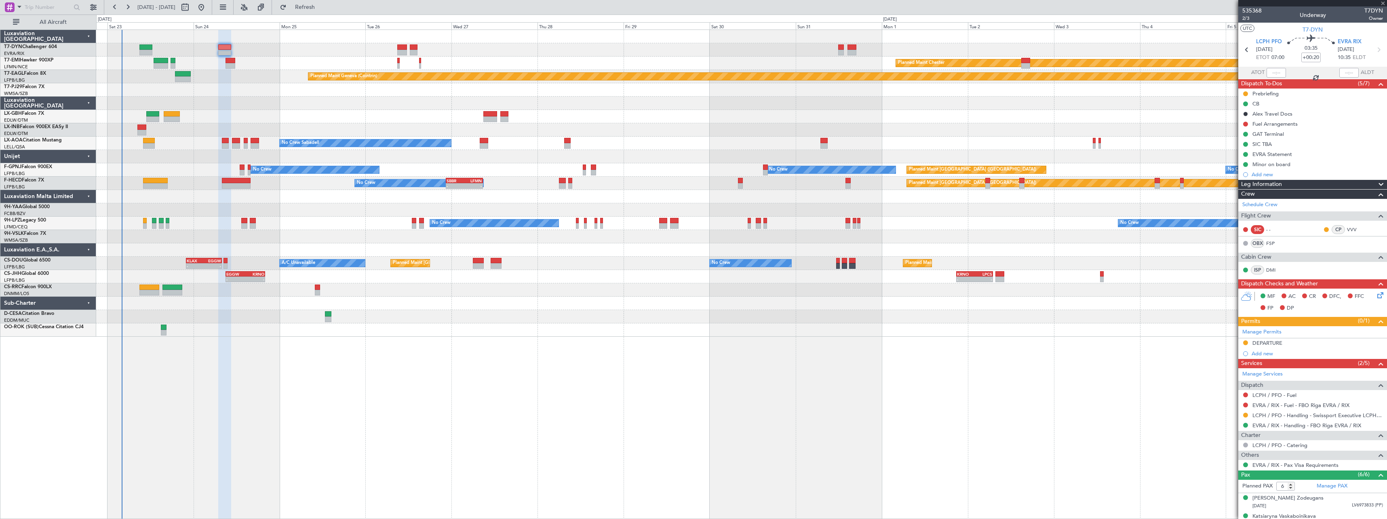
type input "+00:10"
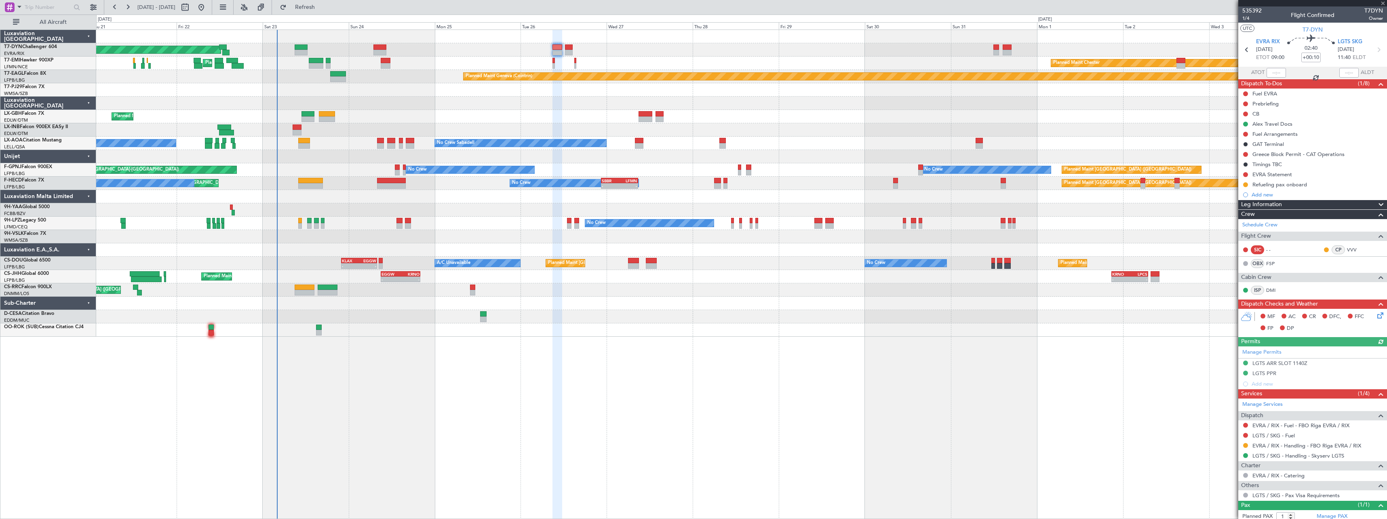
click at [605, 308] on div at bounding box center [741, 303] width 1290 height 13
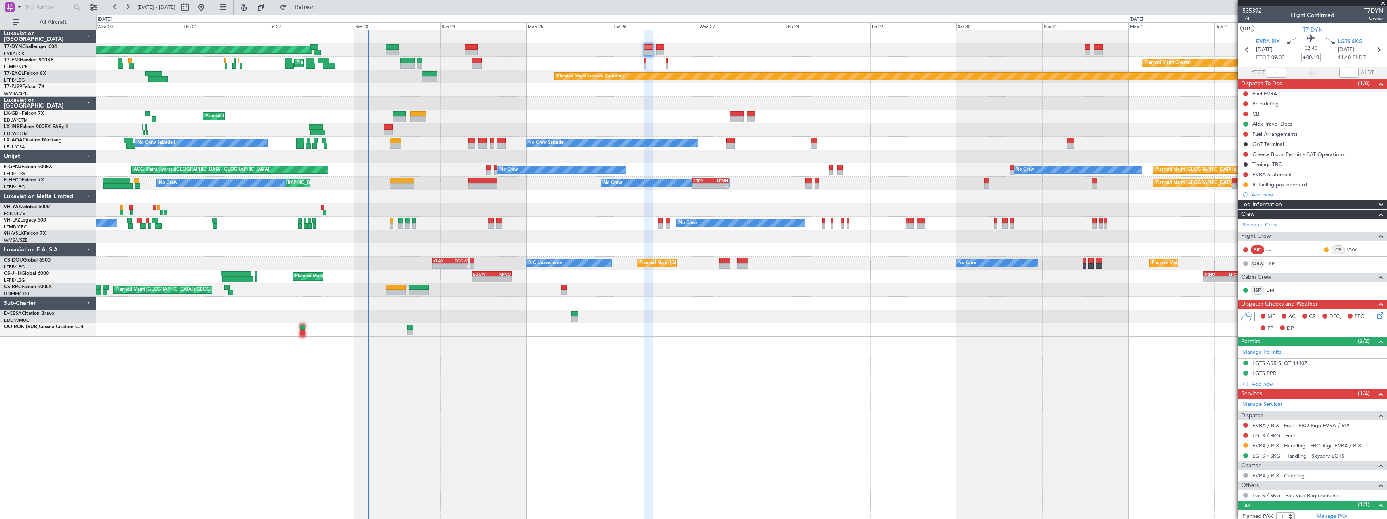
click at [725, 55] on div "Planned Maint [GEOGRAPHIC_DATA]-[GEOGRAPHIC_DATA]" at bounding box center [741, 49] width 1290 height 13
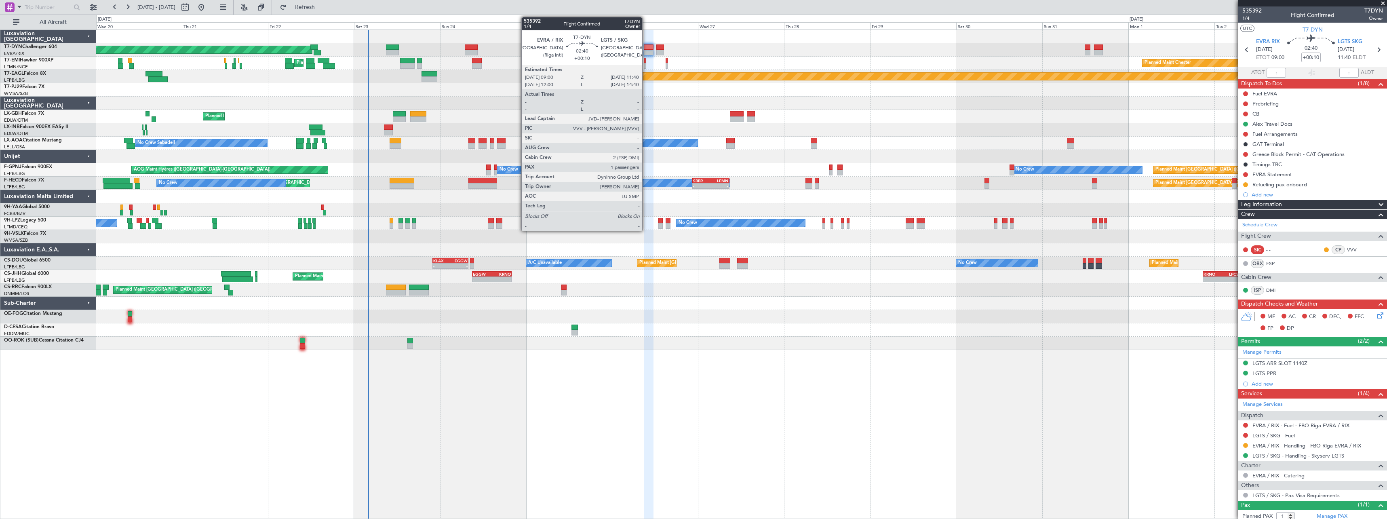
click at [646, 47] on div at bounding box center [649, 47] width 10 height 6
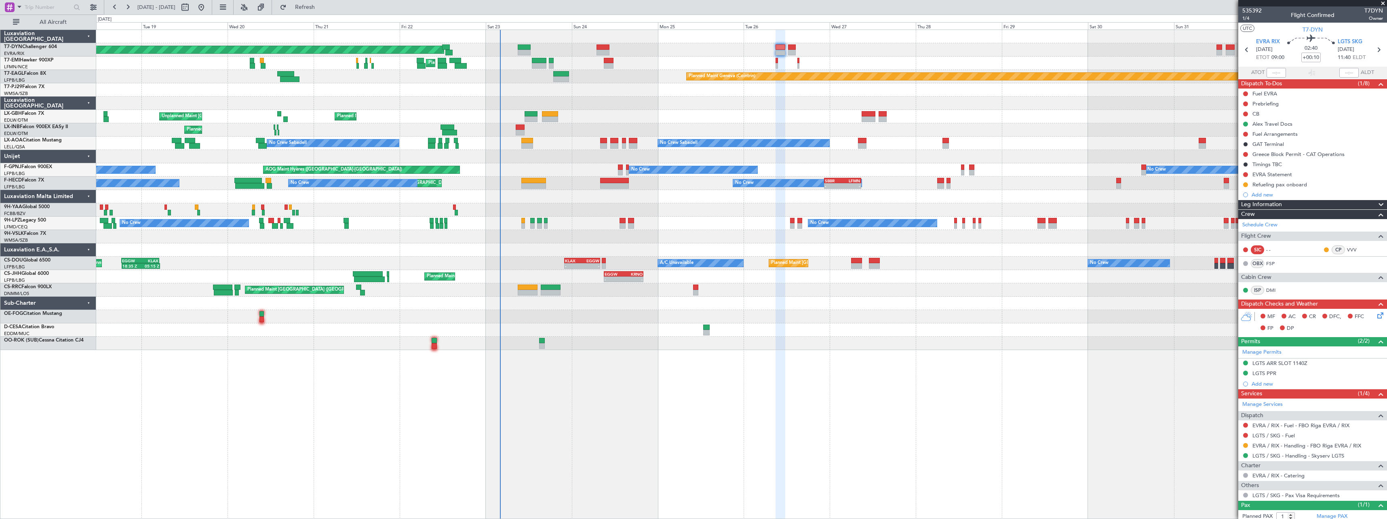
click at [738, 107] on div at bounding box center [741, 103] width 1290 height 13
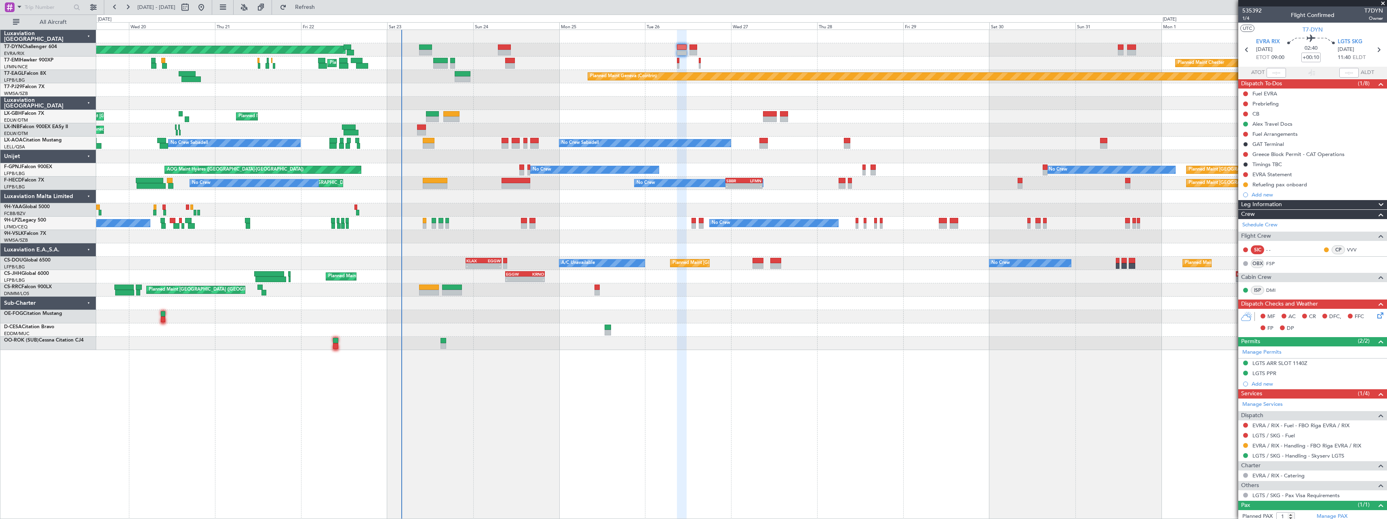
click at [679, 103] on div at bounding box center [741, 103] width 1290 height 13
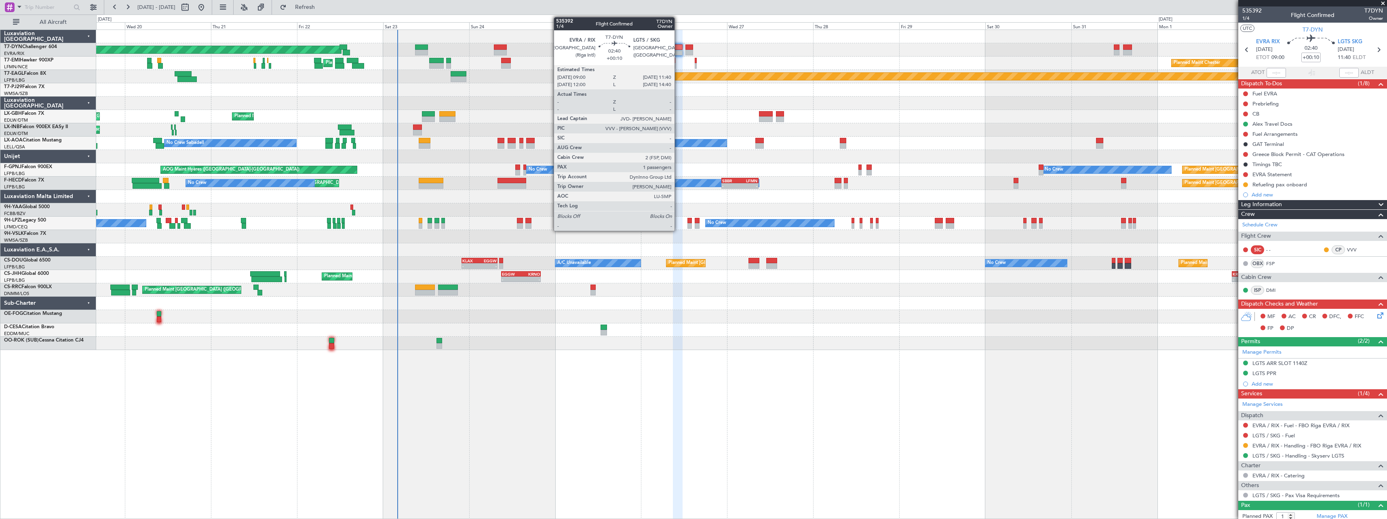
click at [678, 47] on div at bounding box center [678, 47] width 10 height 6
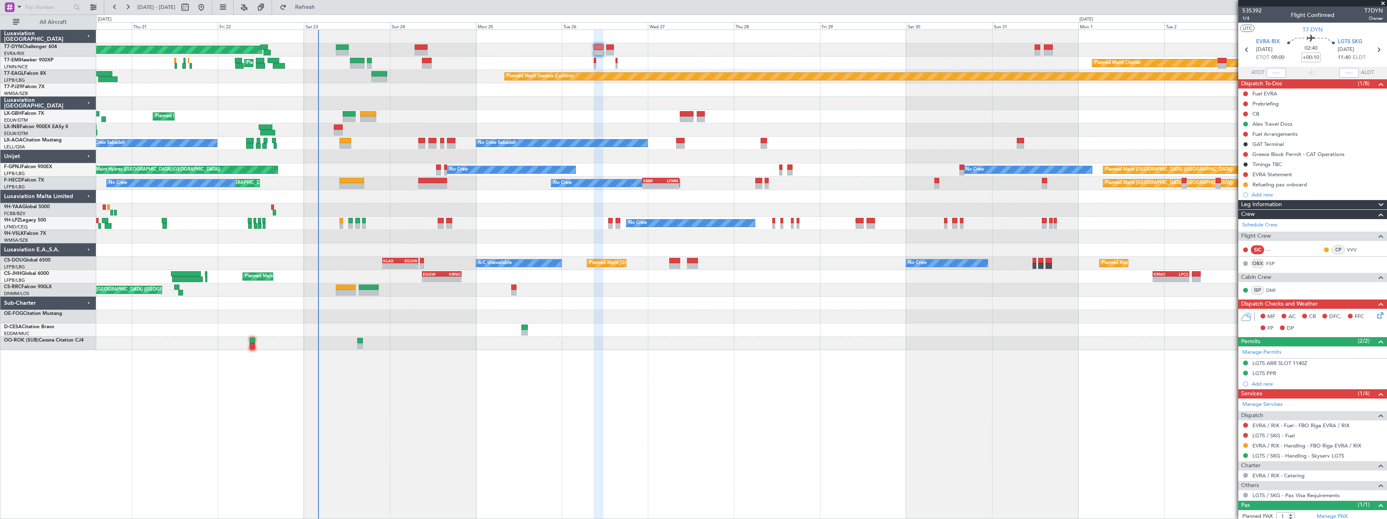
click at [969, 88] on div "Planned Maint [GEOGRAPHIC_DATA]-[GEOGRAPHIC_DATA] Planned Maint [PERSON_NAME] P…" at bounding box center [741, 190] width 1290 height 320
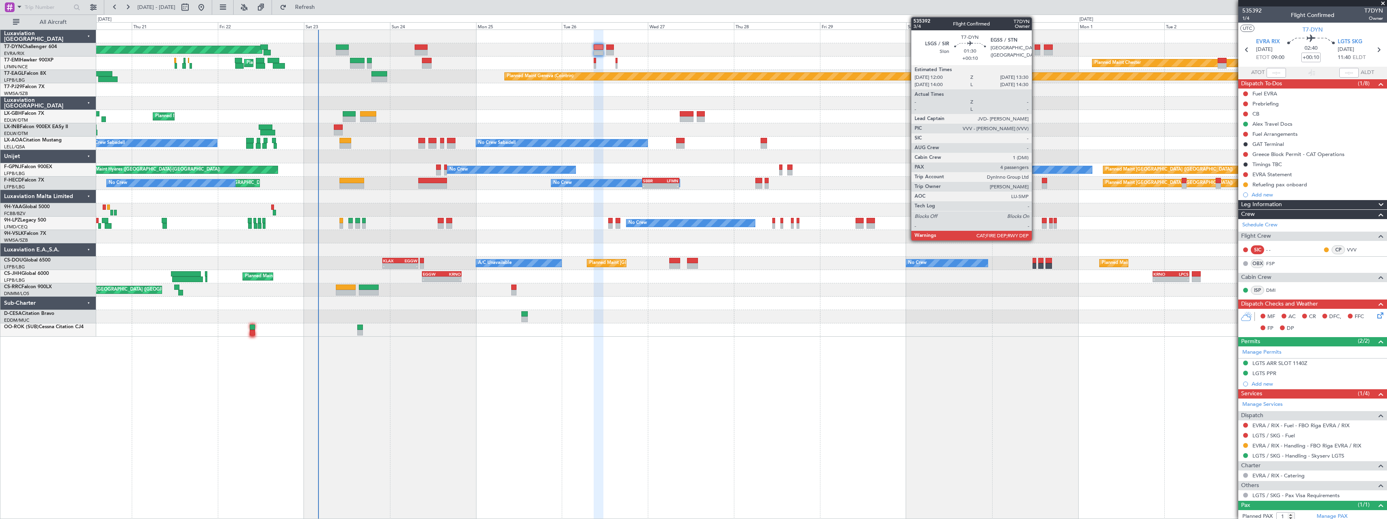
click at [1035, 48] on div at bounding box center [1038, 47] width 6 height 6
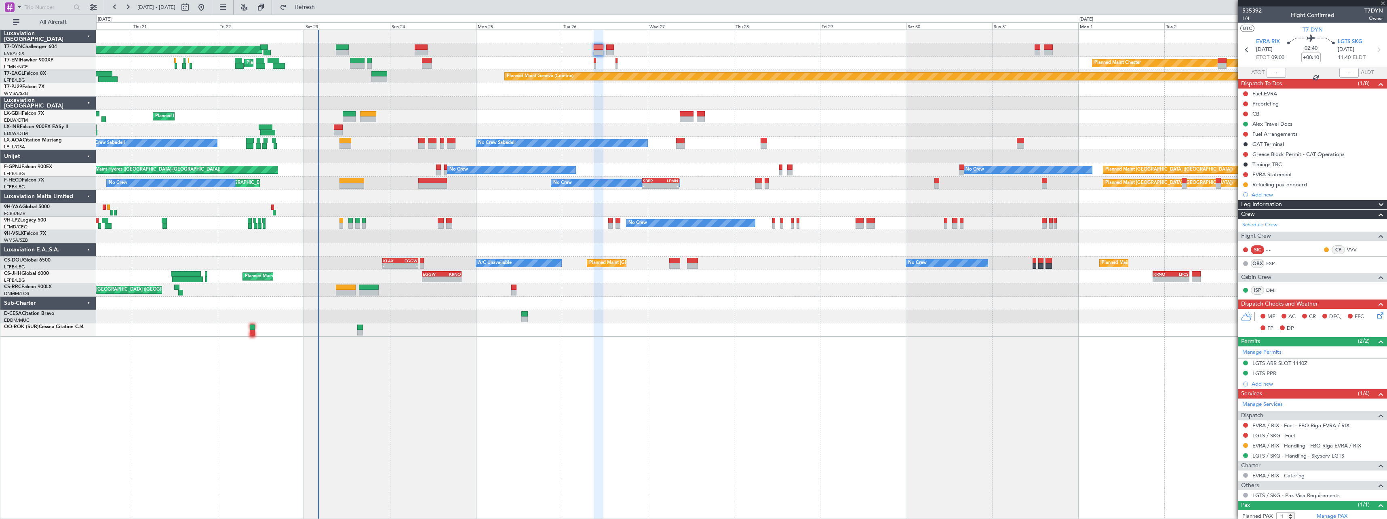
type input "4"
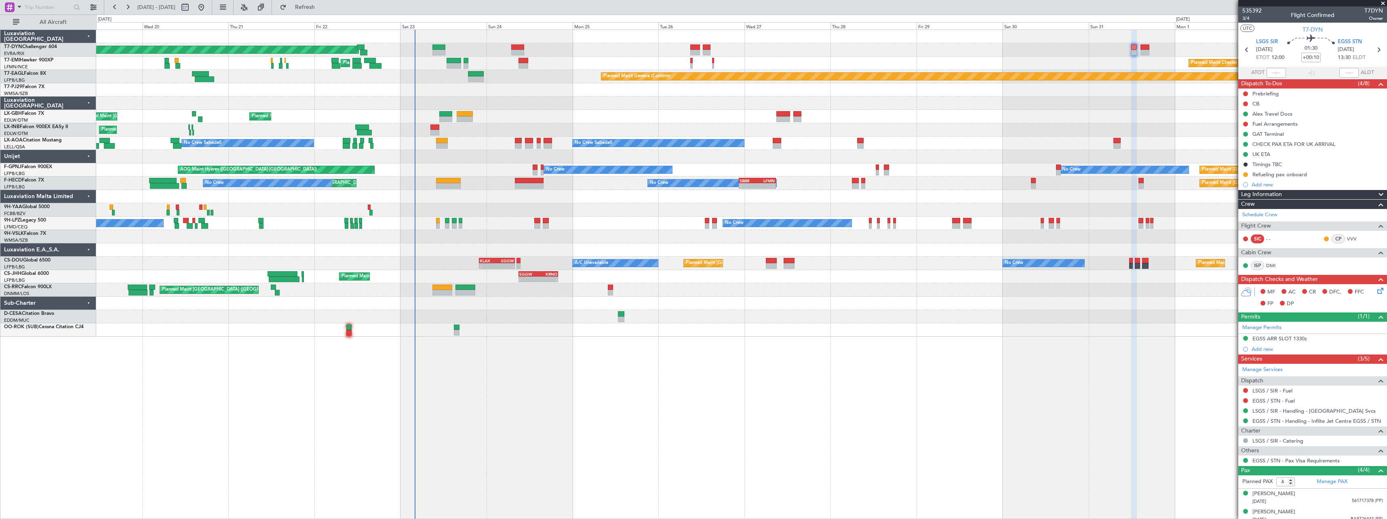
click at [673, 95] on div at bounding box center [741, 89] width 1290 height 13
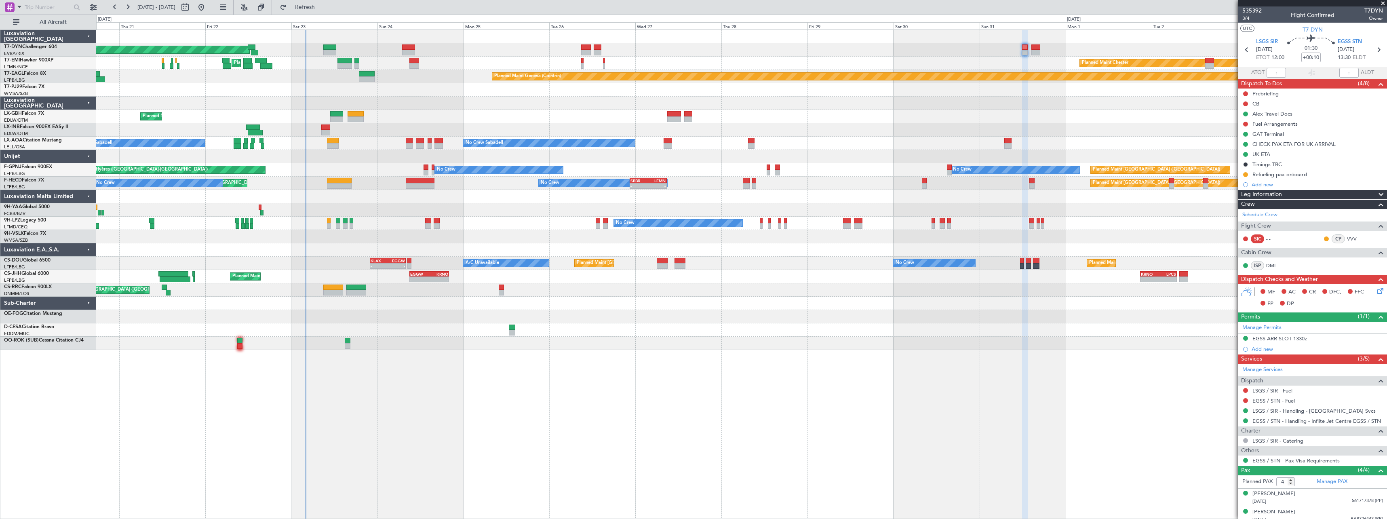
click at [576, 113] on div "Planned Maint Nice ([GEOGRAPHIC_DATA]) Unplanned Maint [GEOGRAPHIC_DATA] ([GEOG…" at bounding box center [741, 116] width 1290 height 13
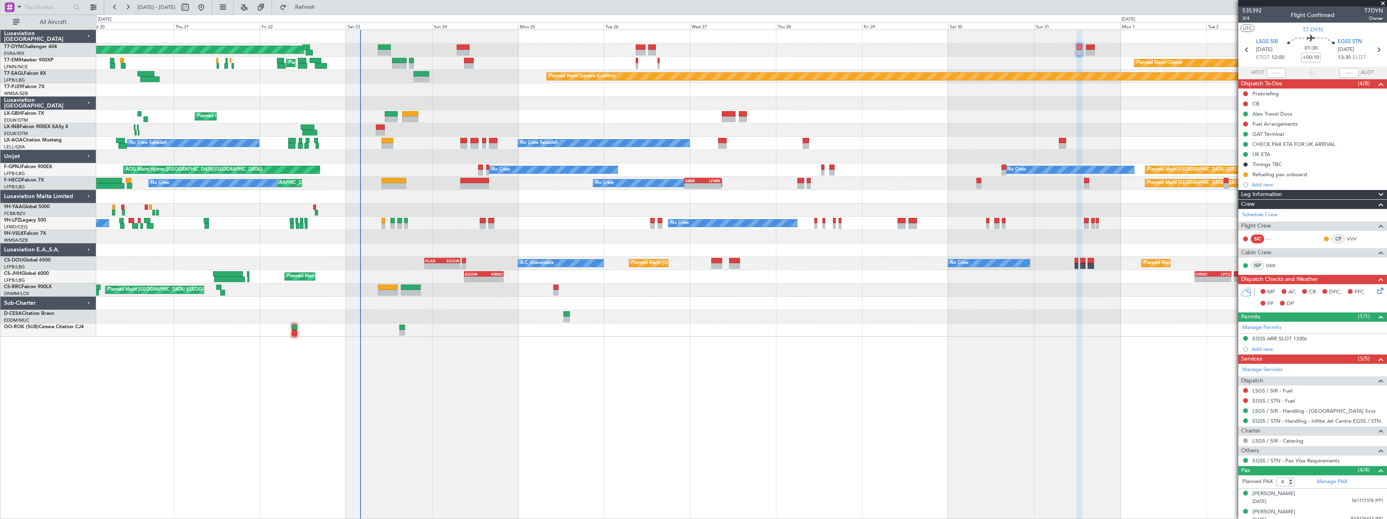
click at [558, 106] on div at bounding box center [741, 103] width 1290 height 13
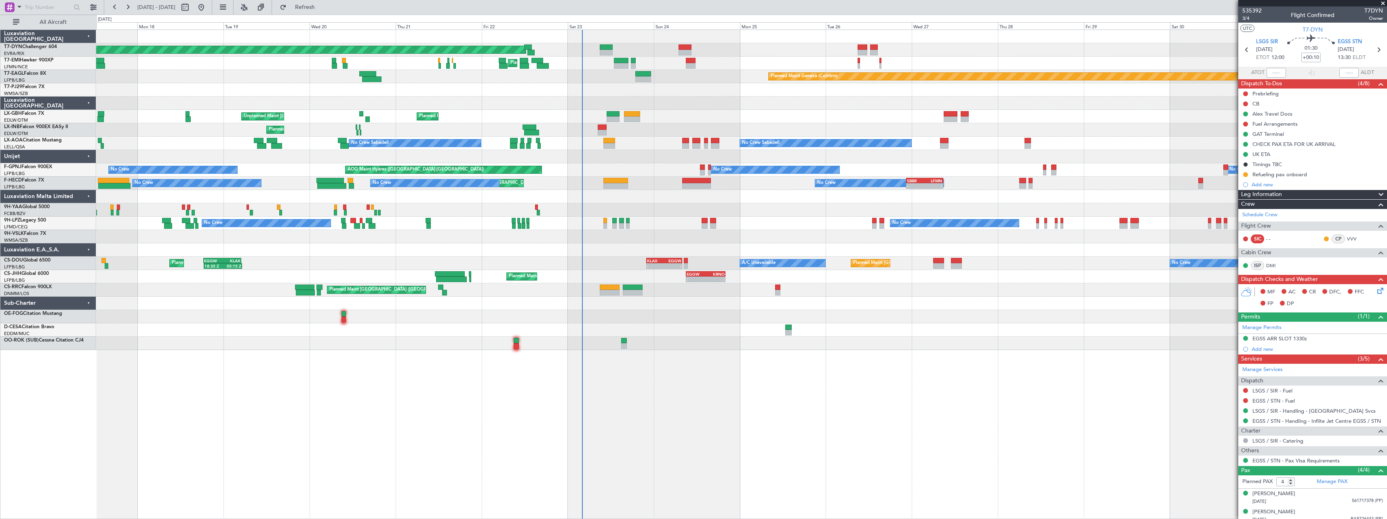
click at [757, 104] on div at bounding box center [741, 103] width 1290 height 13
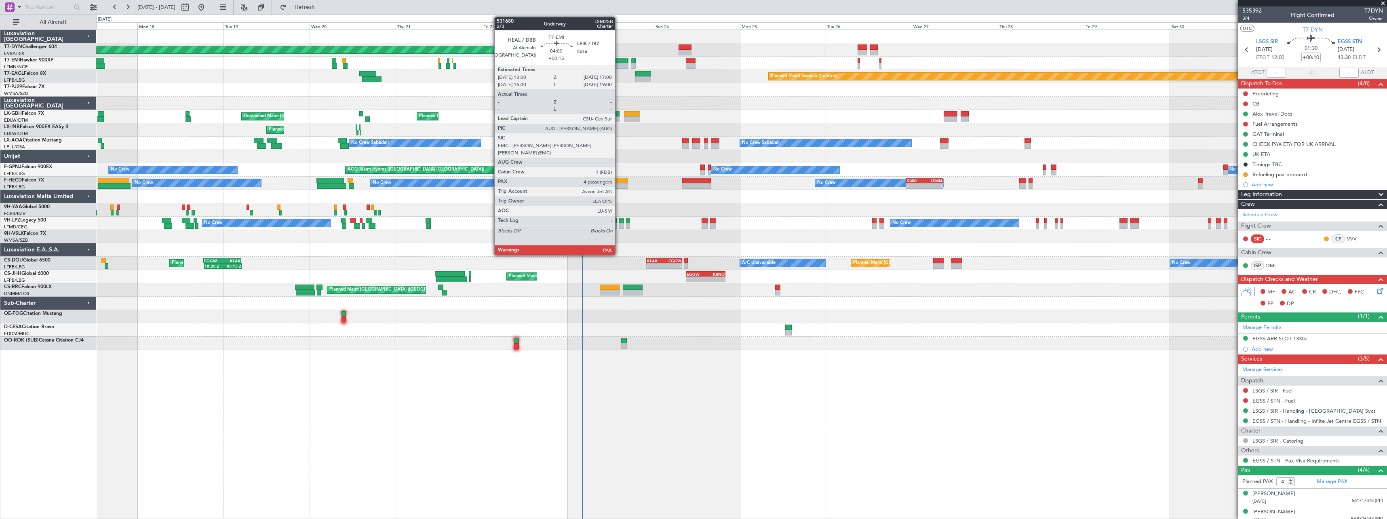
click at [619, 61] on div at bounding box center [621, 61] width 15 height 6
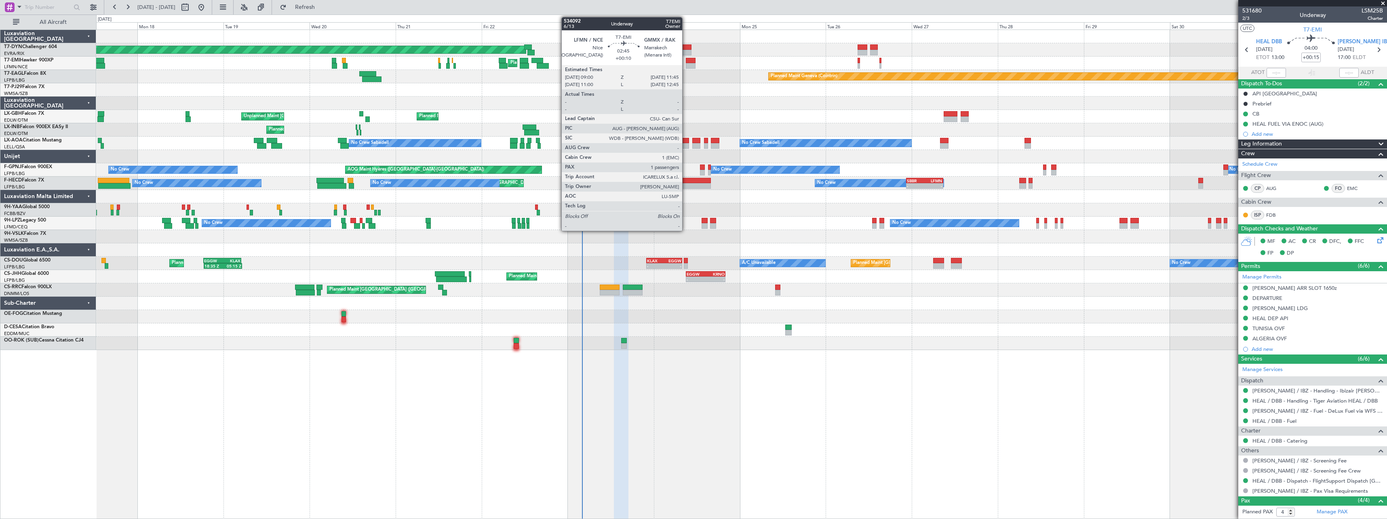
click at [686, 60] on div at bounding box center [691, 61] width 10 height 6
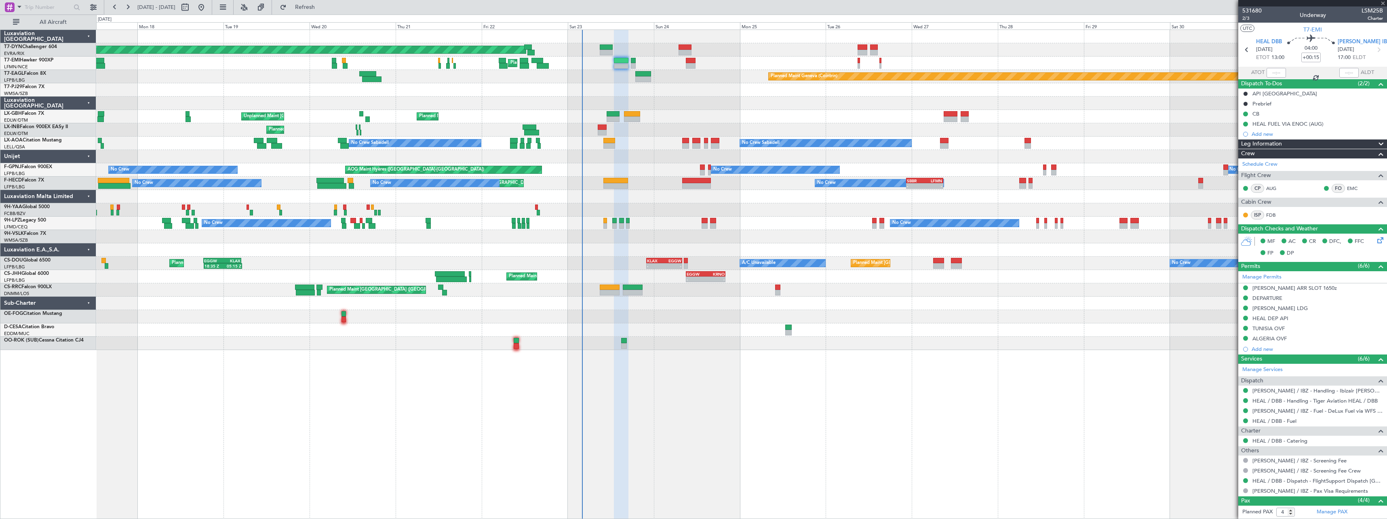
type input "+00:10"
type input "1"
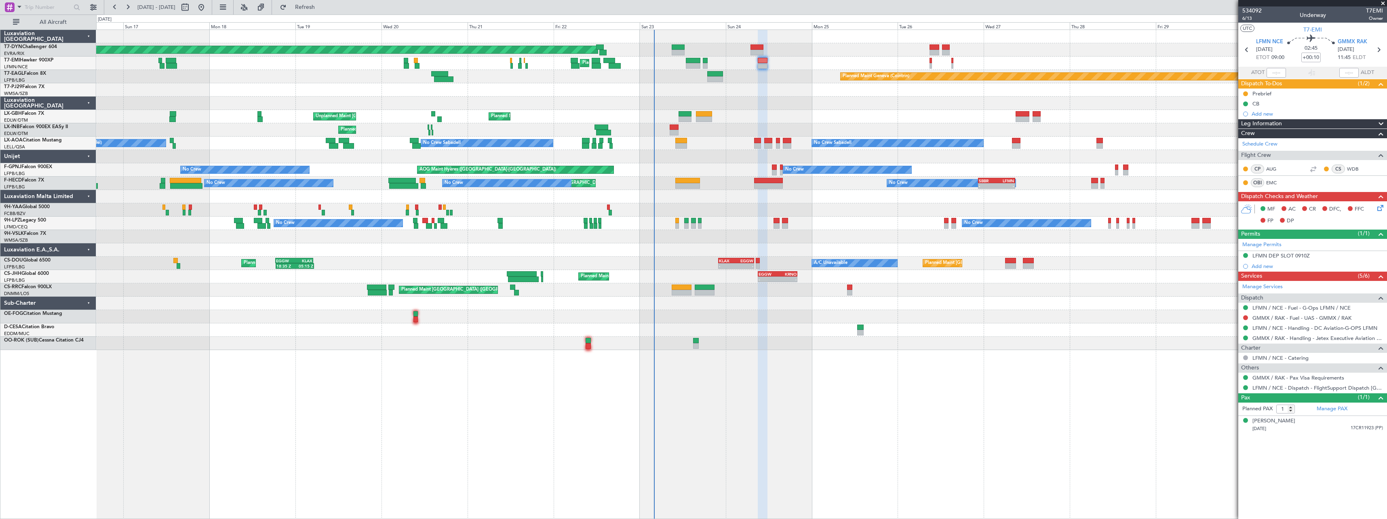
click at [795, 97] on div at bounding box center [741, 103] width 1290 height 13
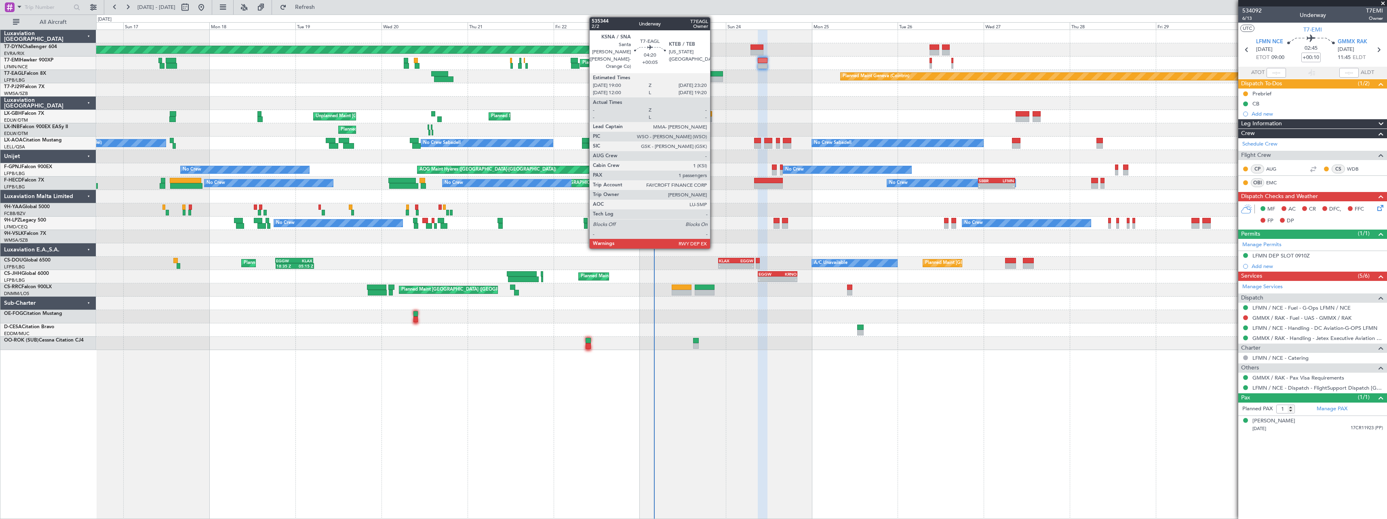
click at [714, 72] on div at bounding box center [715, 74] width 16 height 6
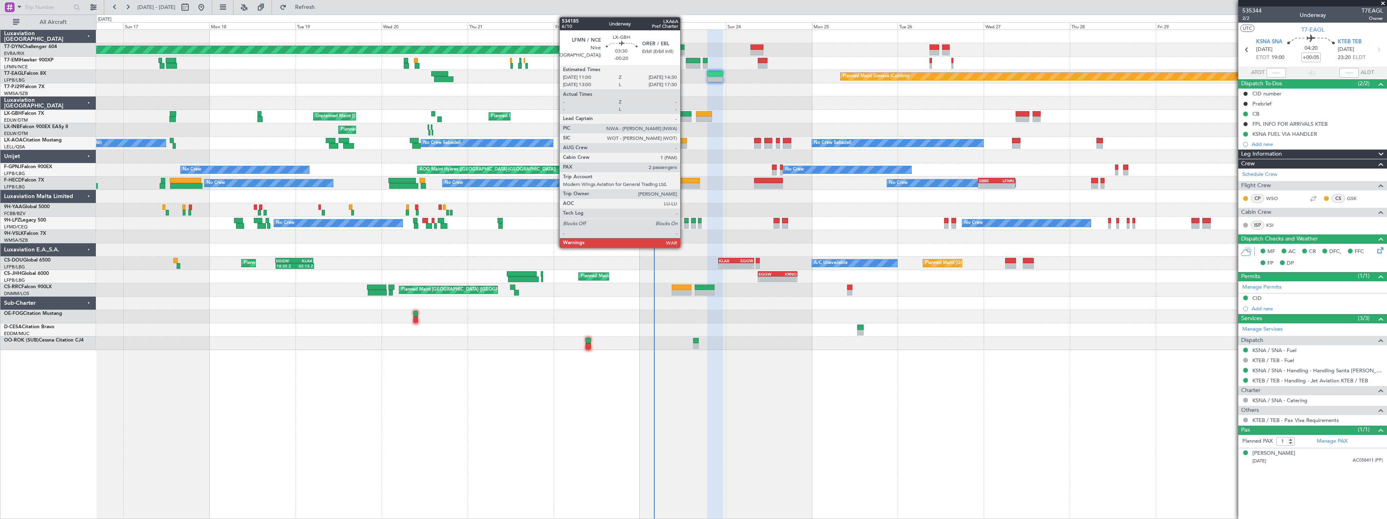
click at [684, 115] on div at bounding box center [685, 114] width 13 height 6
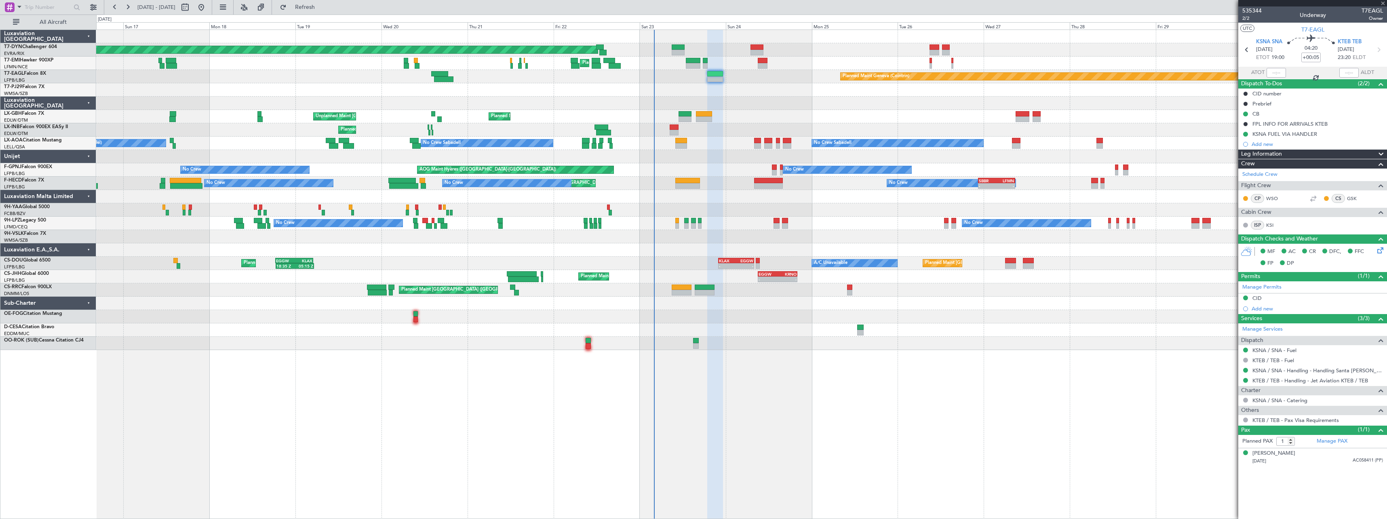
type input "-00:20"
type input "2"
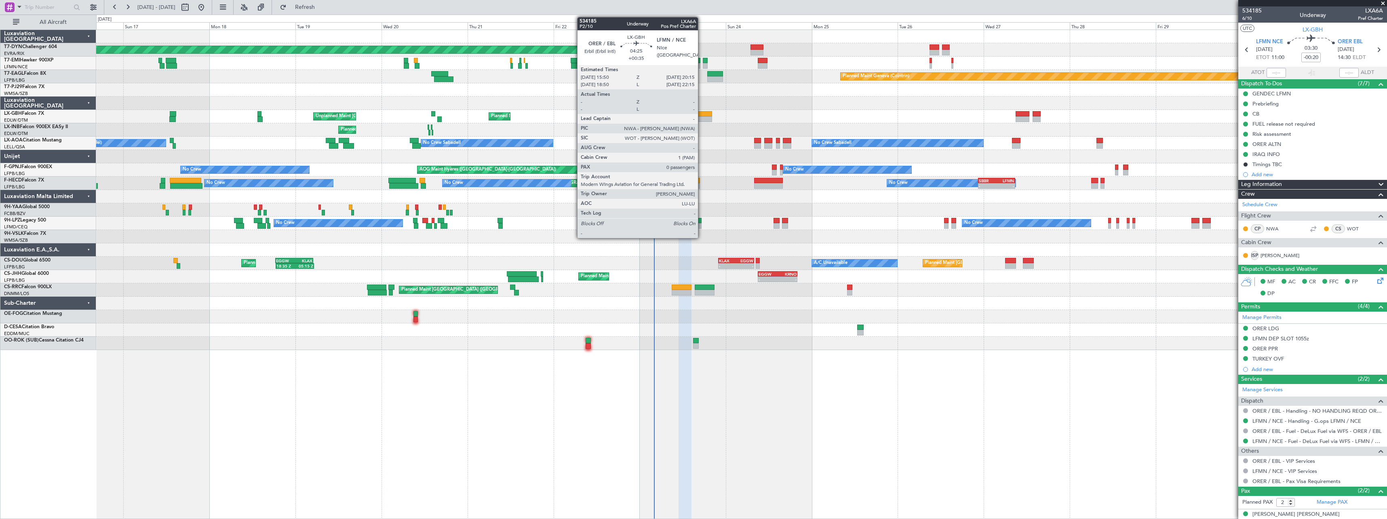
click at [702, 115] on div at bounding box center [704, 114] width 16 height 6
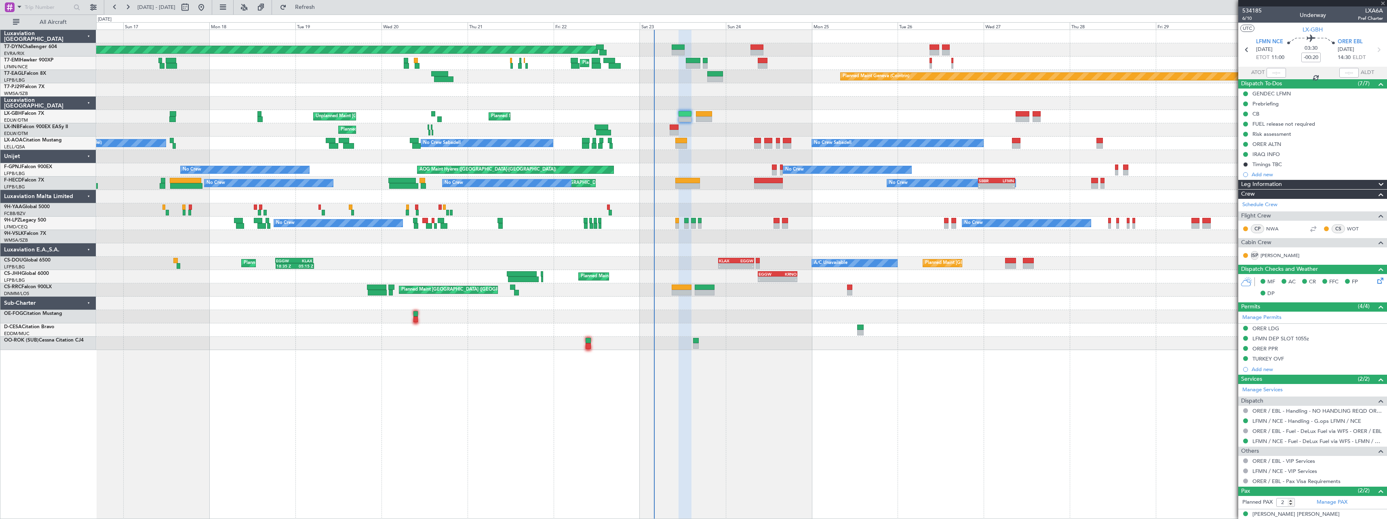
type input "+00:35"
type input "0"
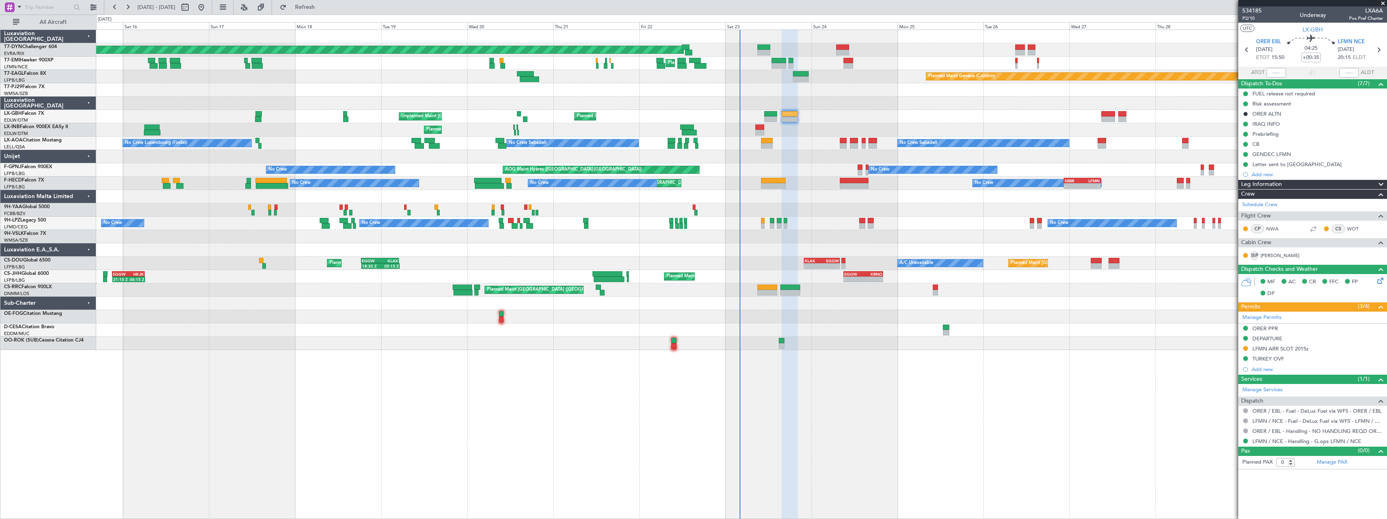
click at [790, 152] on div at bounding box center [741, 156] width 1290 height 13
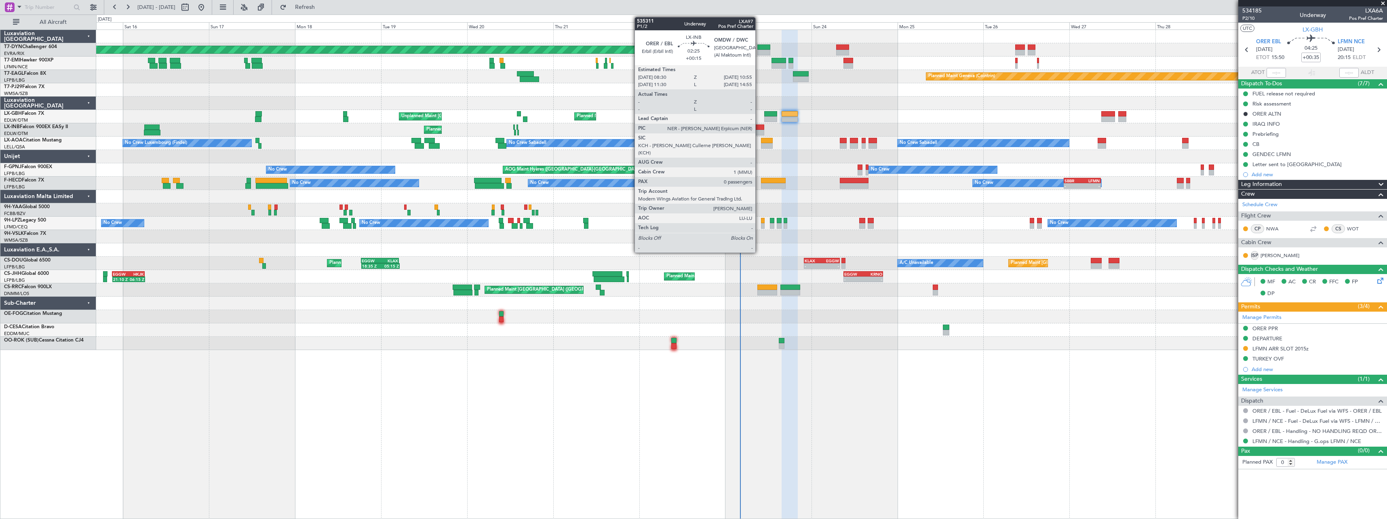
click at [759, 128] on div at bounding box center [759, 127] width 9 height 6
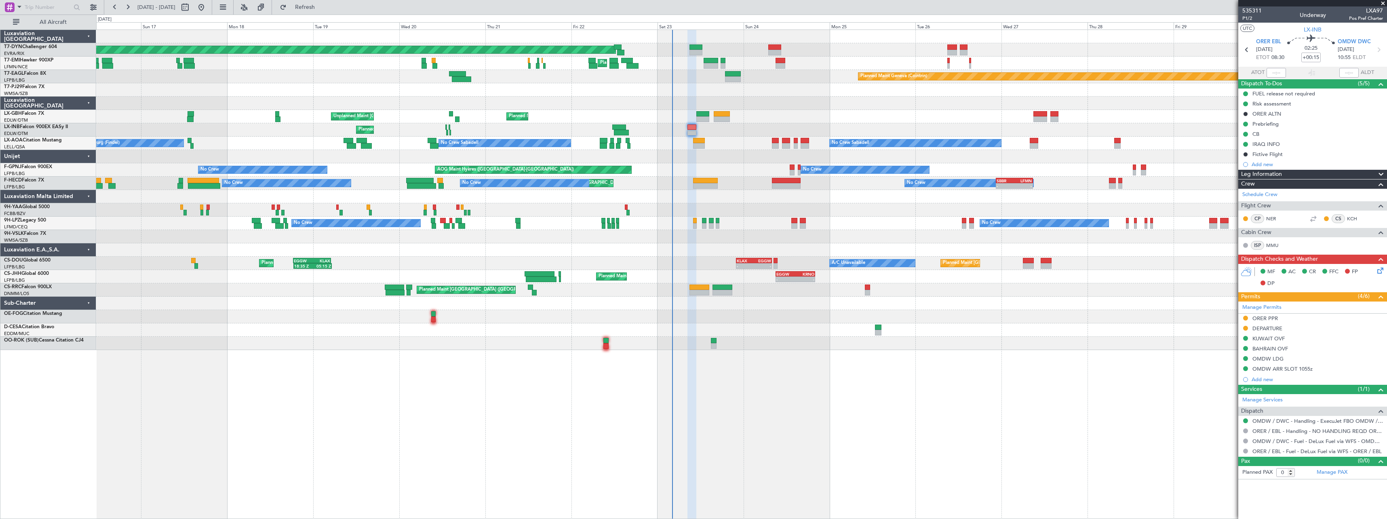
click at [721, 163] on div "Planned Maint [GEOGRAPHIC_DATA]-[GEOGRAPHIC_DATA] Planned Maint [PERSON_NAME] P…" at bounding box center [741, 190] width 1290 height 320
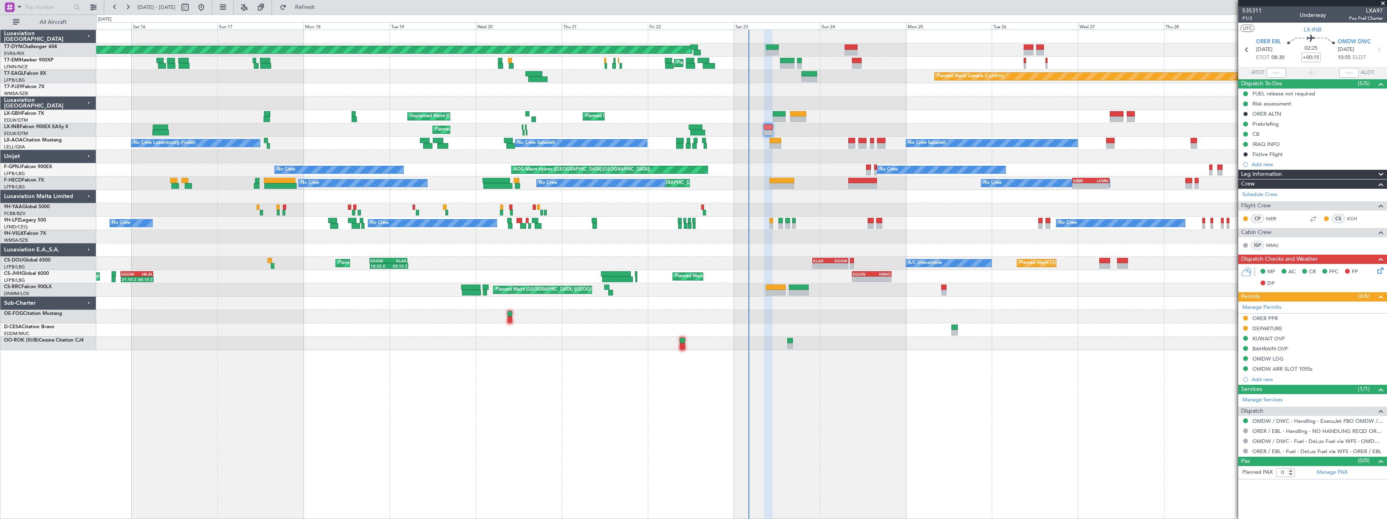
click at [818, 223] on div "No Crew No Crew No Crew" at bounding box center [741, 223] width 1290 height 13
click at [829, 155] on div at bounding box center [741, 156] width 1290 height 13
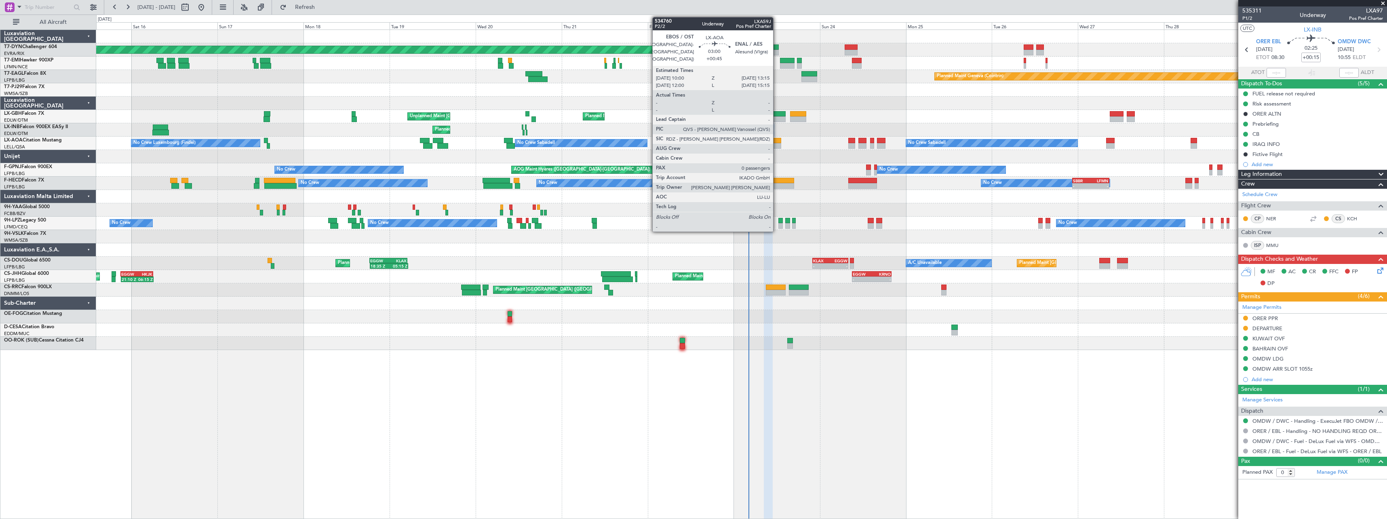
click at [777, 141] on div at bounding box center [776, 141] width 12 height 6
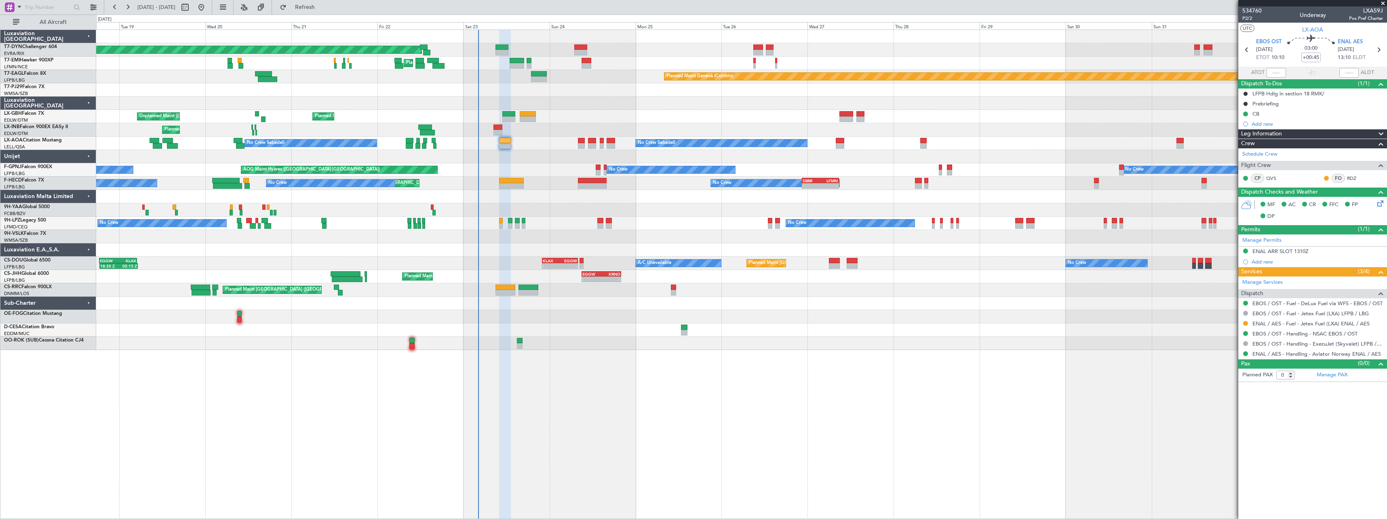
click at [893, 370] on div "Planned Maint [GEOGRAPHIC_DATA]-[GEOGRAPHIC_DATA] Planned Maint [PERSON_NAME] P…" at bounding box center [741, 274] width 1291 height 489
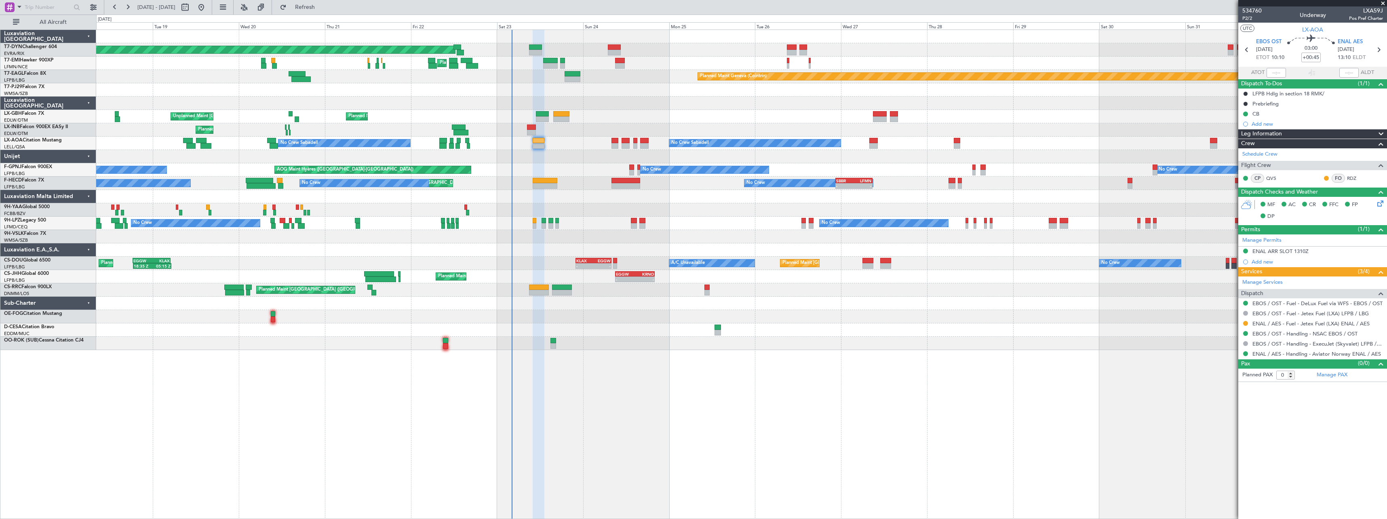
click at [592, 156] on div at bounding box center [741, 156] width 1290 height 13
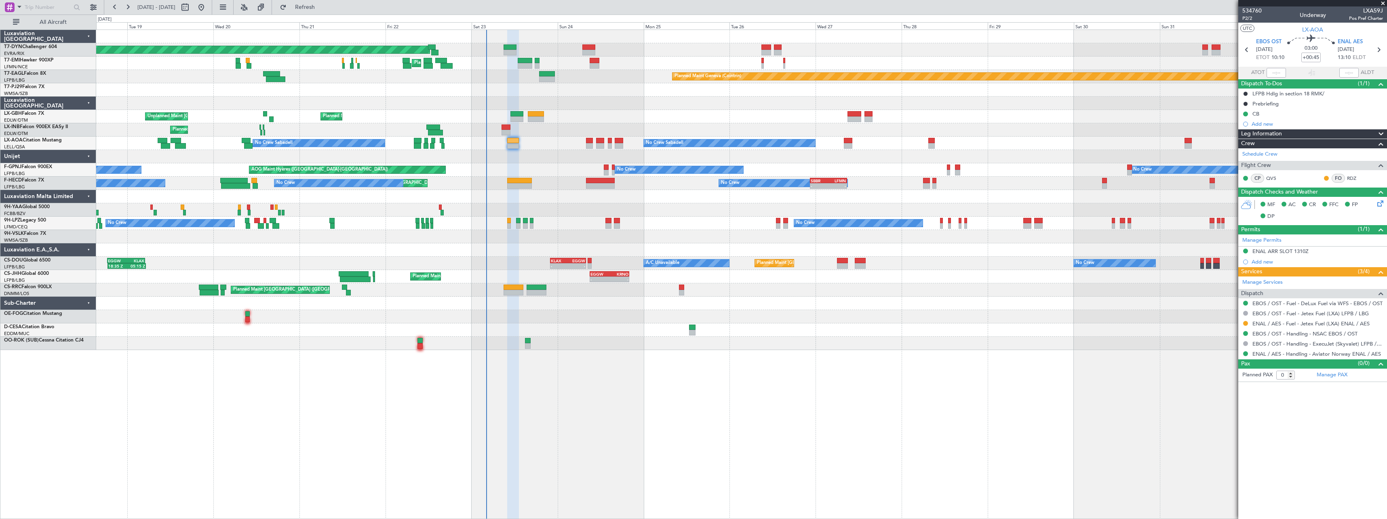
click at [575, 159] on div at bounding box center [741, 156] width 1290 height 13
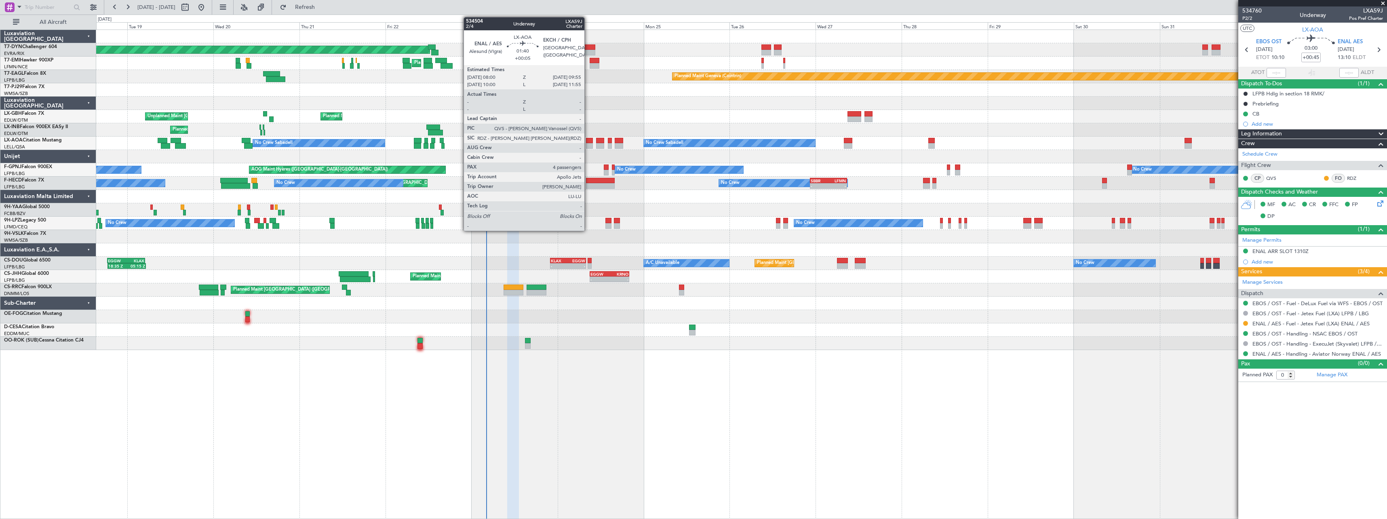
click at [588, 140] on div at bounding box center [589, 141] width 7 height 6
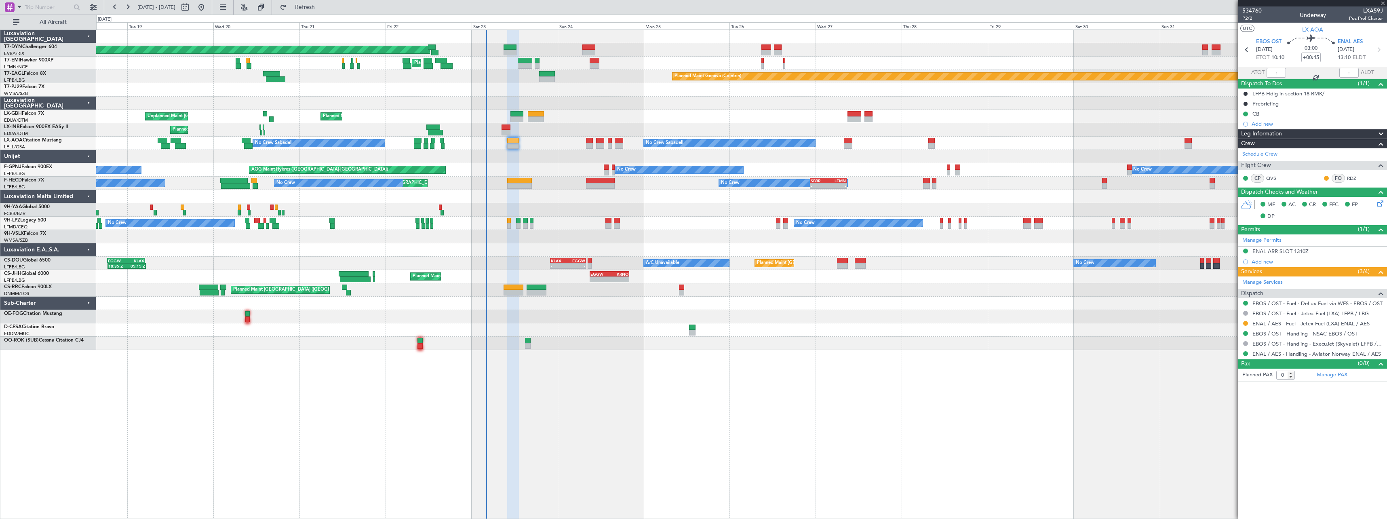
type input "+00:05"
type input "4"
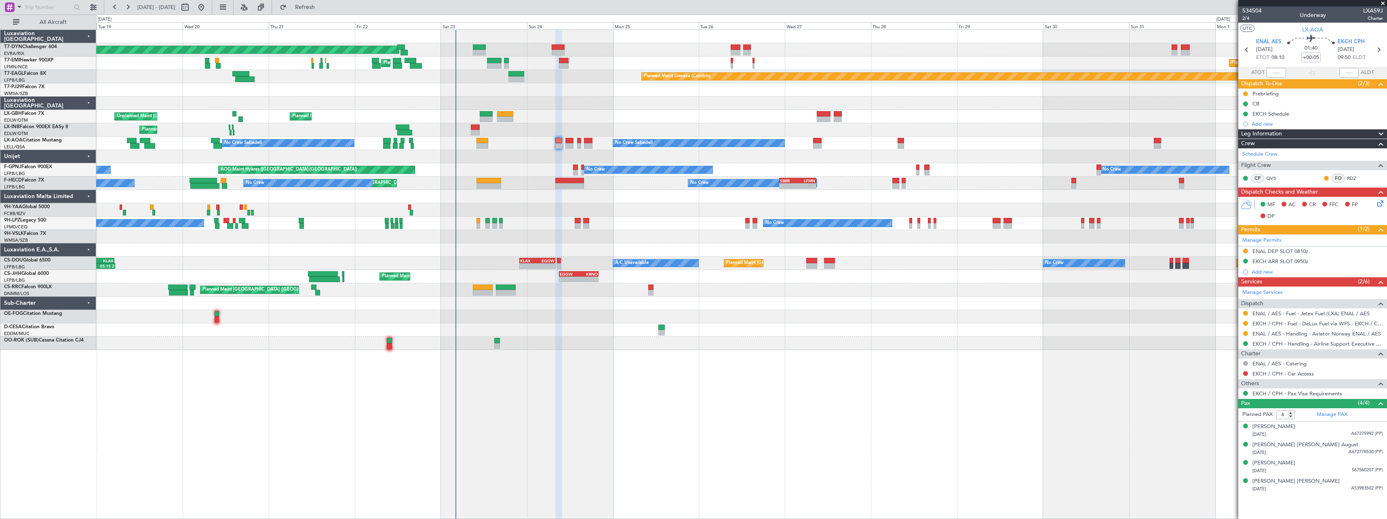
click at [551, 155] on div at bounding box center [741, 156] width 1290 height 13
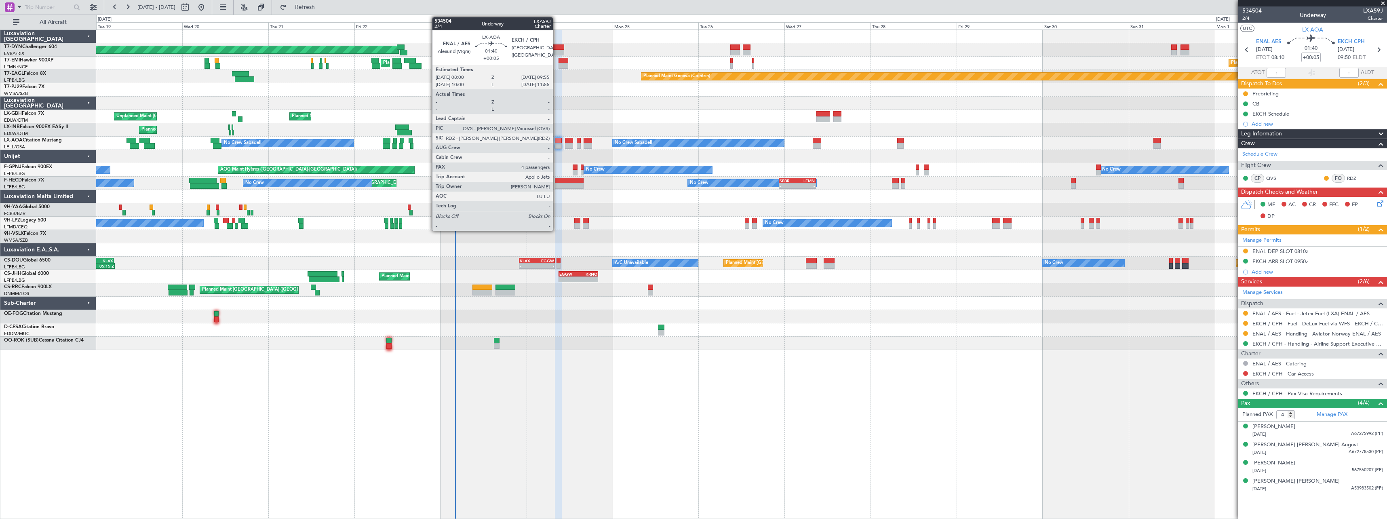
click at [557, 142] on div at bounding box center [558, 141] width 7 height 6
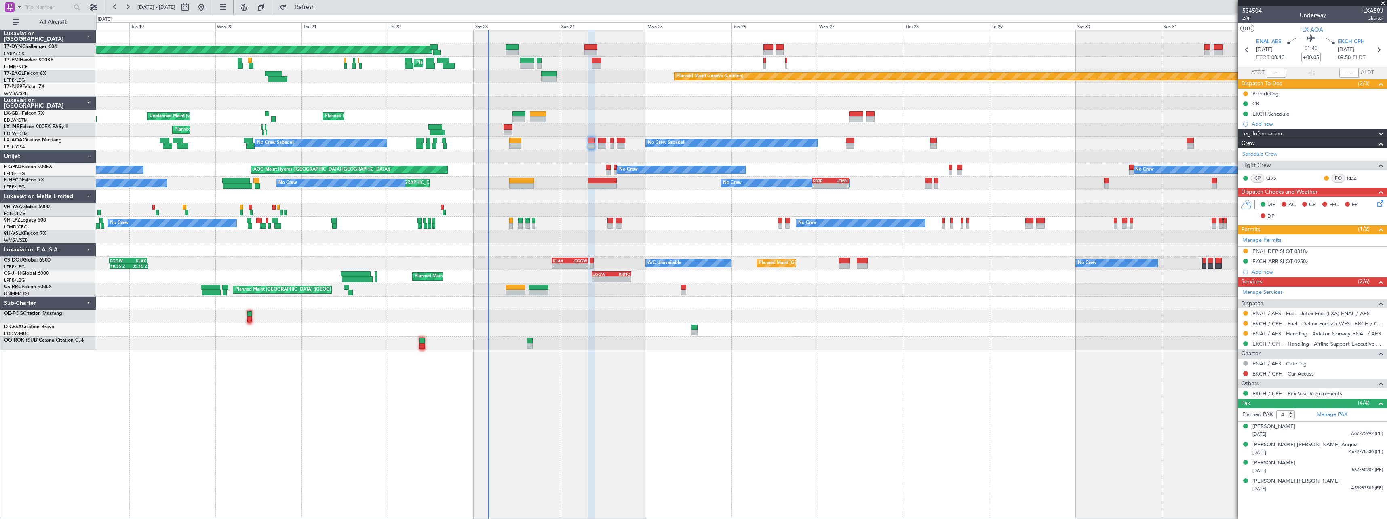
click at [571, 200] on div at bounding box center [741, 196] width 1290 height 13
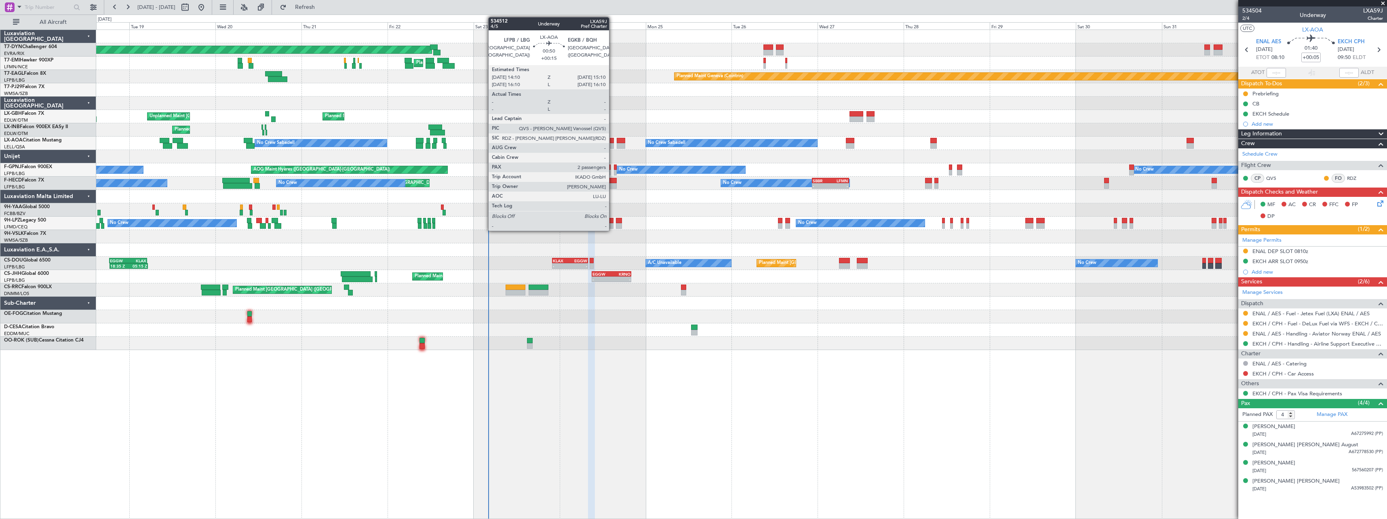
click at [613, 141] on div at bounding box center [612, 141] width 4 height 6
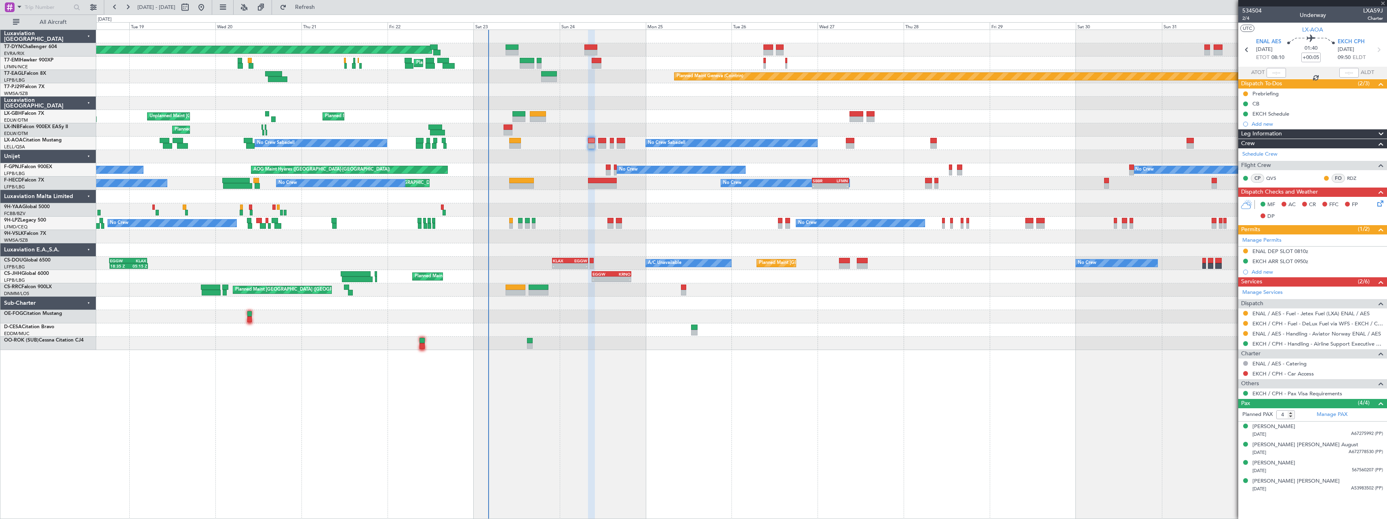
type input "+00:15"
type input "2"
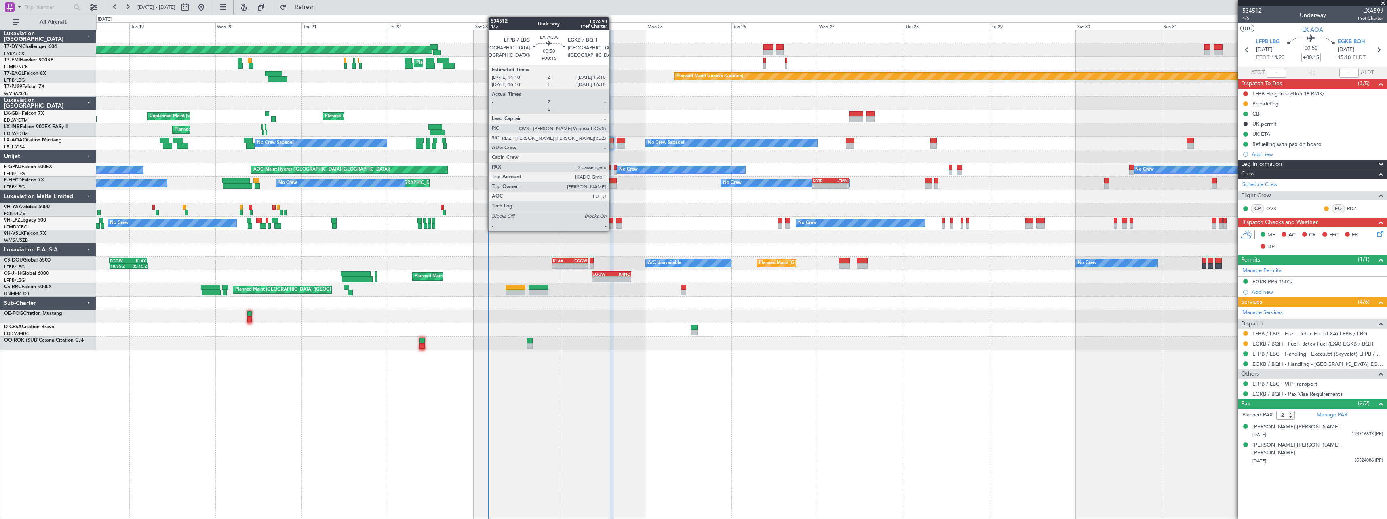
click at [613, 145] on div at bounding box center [612, 146] width 4 height 6
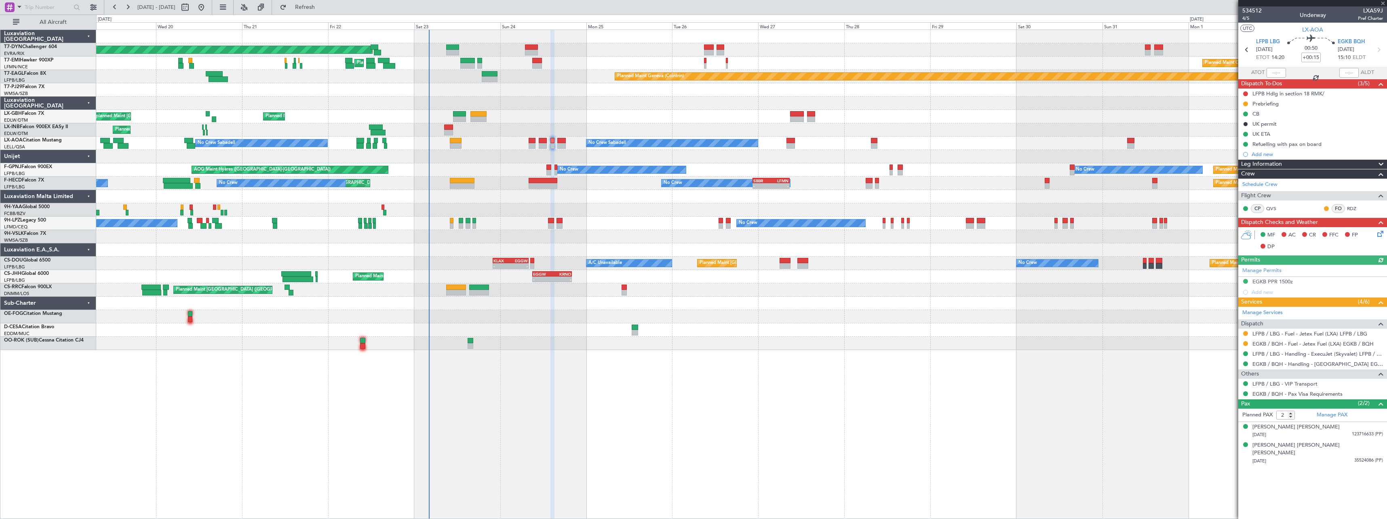
click at [533, 157] on div at bounding box center [741, 156] width 1290 height 13
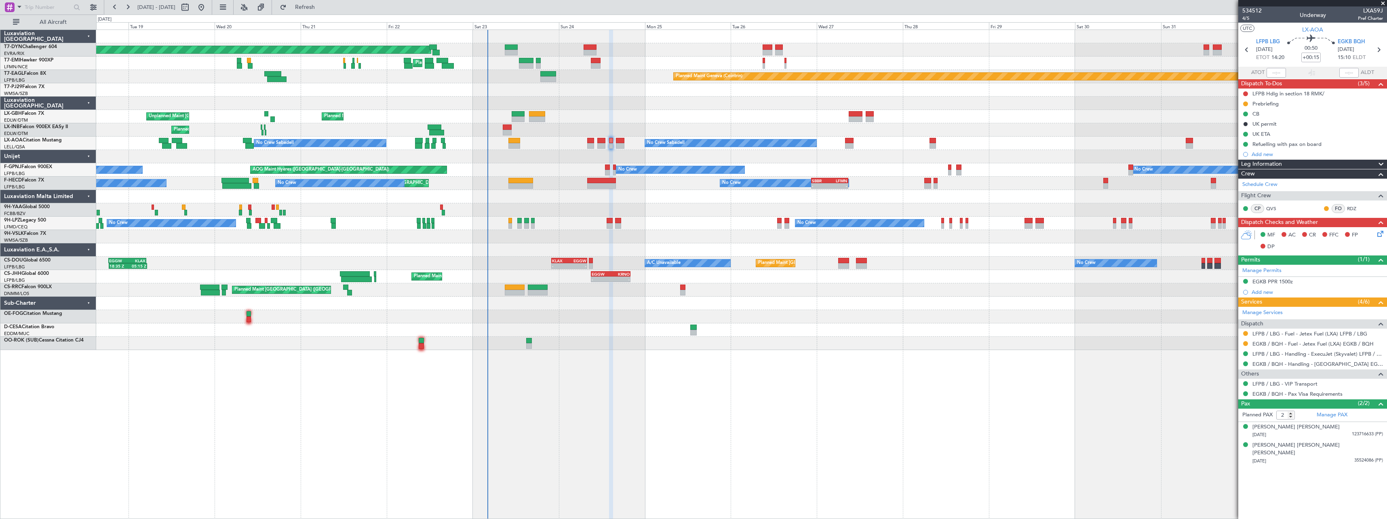
click at [564, 156] on div at bounding box center [741, 156] width 1290 height 13
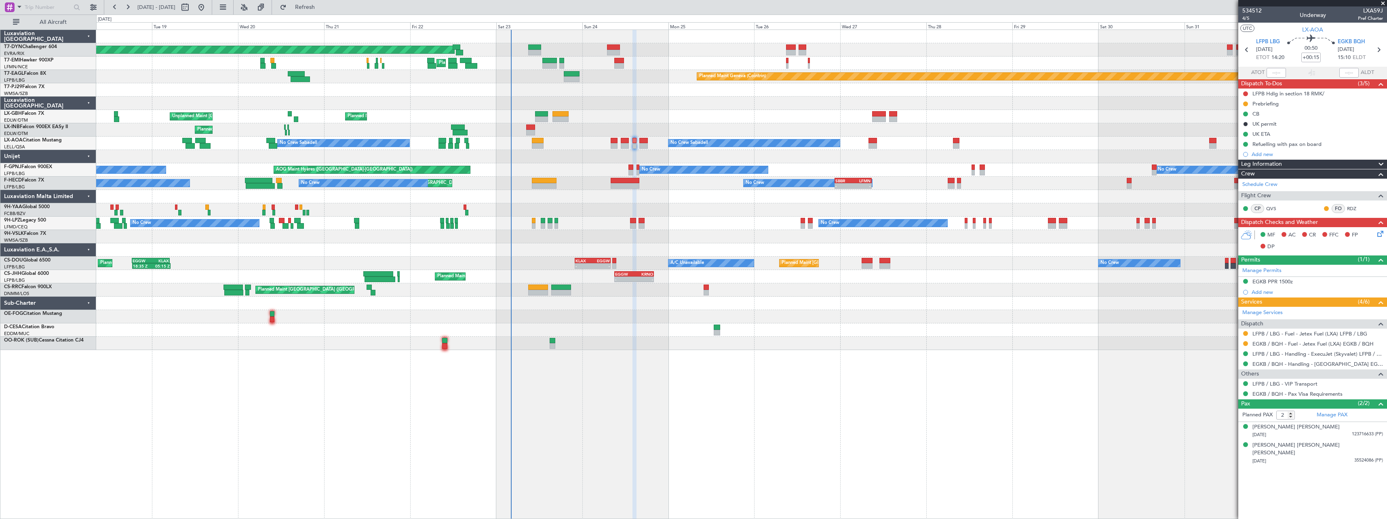
click at [600, 163] on div "Planned Maint Basel-Mulhouse Planned Maint Chester Planned Maint Chester Planne…" at bounding box center [741, 190] width 1290 height 320
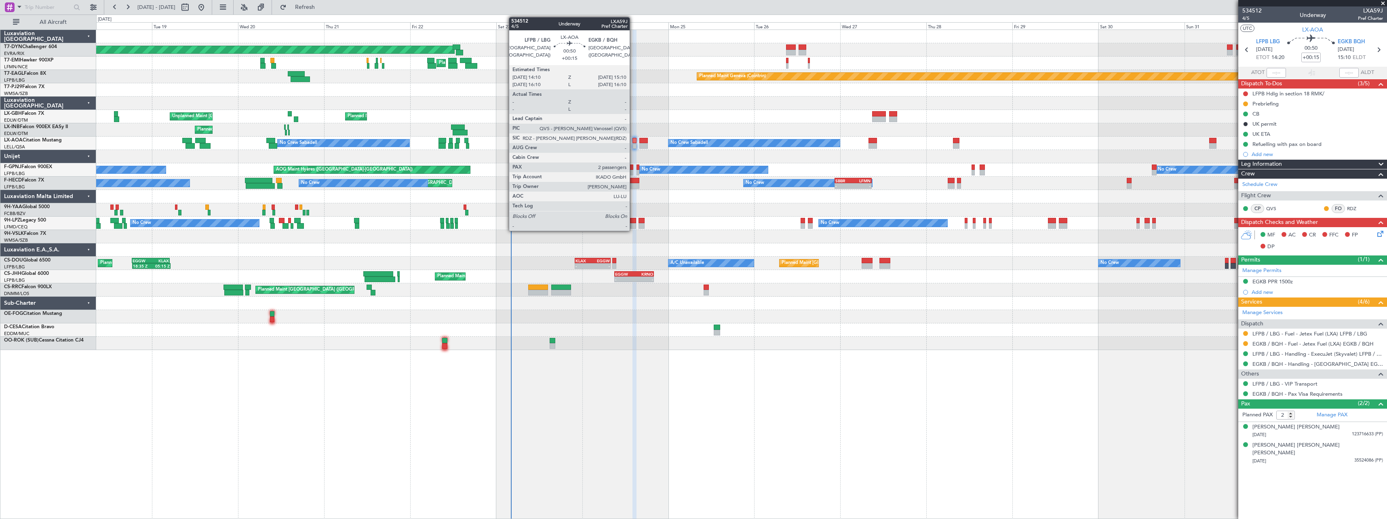
click at [633, 144] on div at bounding box center [635, 146] width 4 height 6
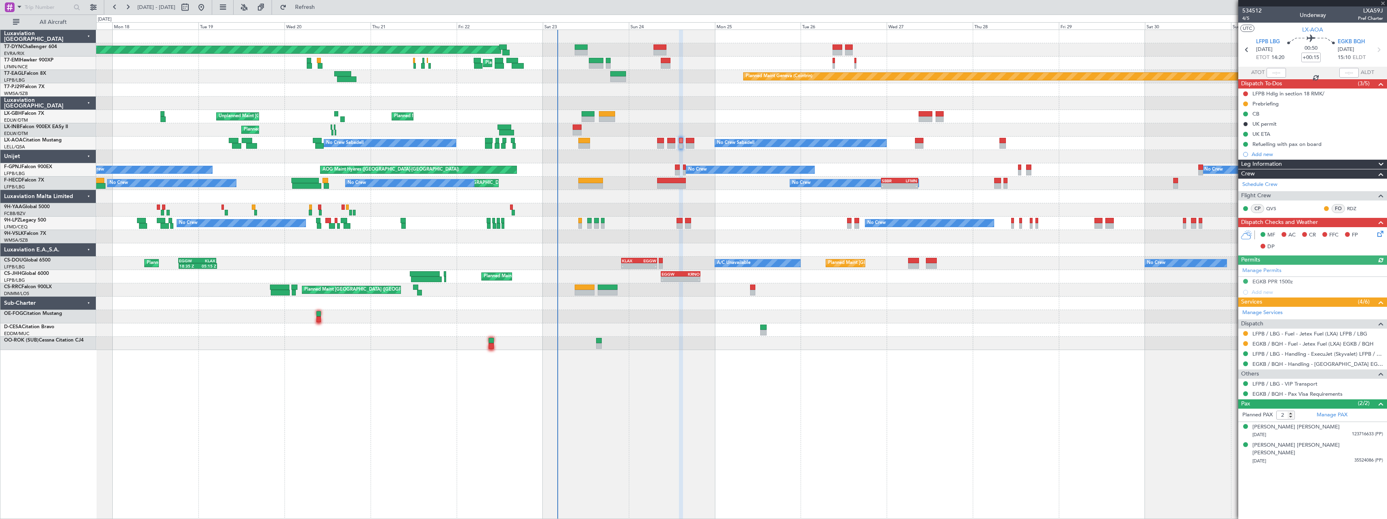
click at [632, 158] on div at bounding box center [741, 156] width 1290 height 13
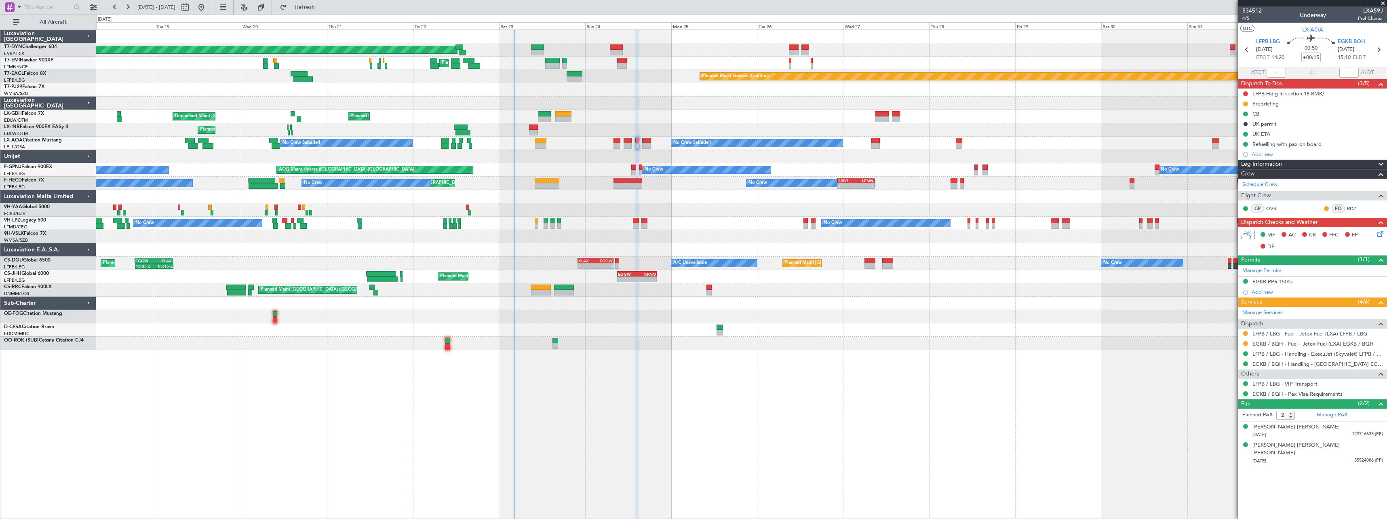
click at [904, 164] on div "No Crew AOG Maint Hyères (Toulon-Hyères) Planned Maint Paris (Le Bourget) No Cr…" at bounding box center [741, 169] width 1290 height 13
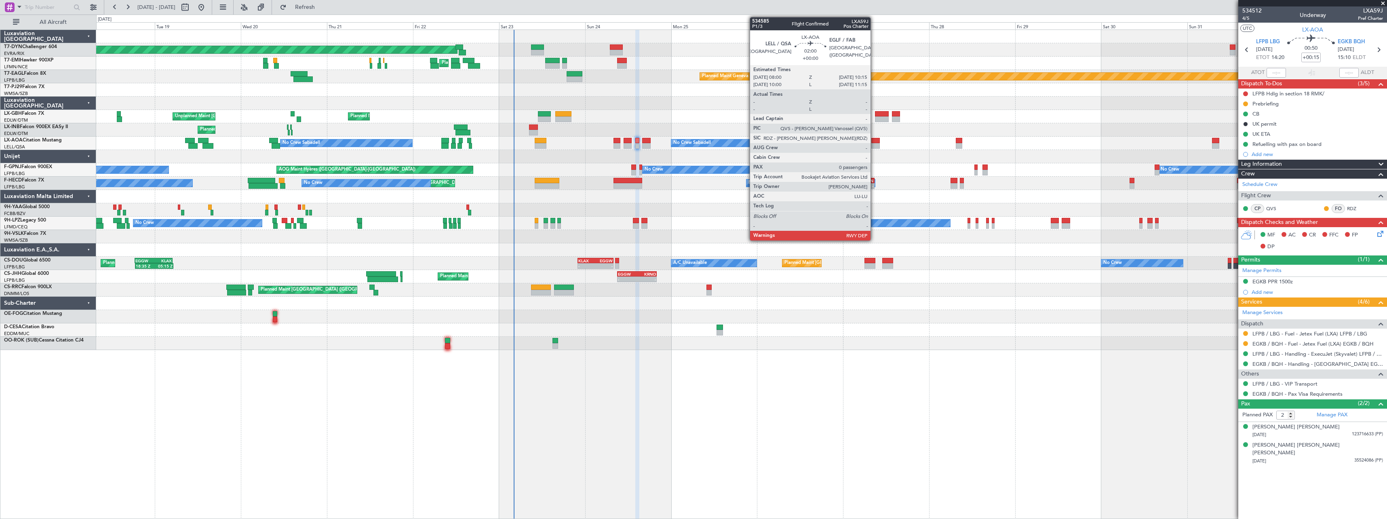
click at [874, 142] on div at bounding box center [875, 141] width 8 height 6
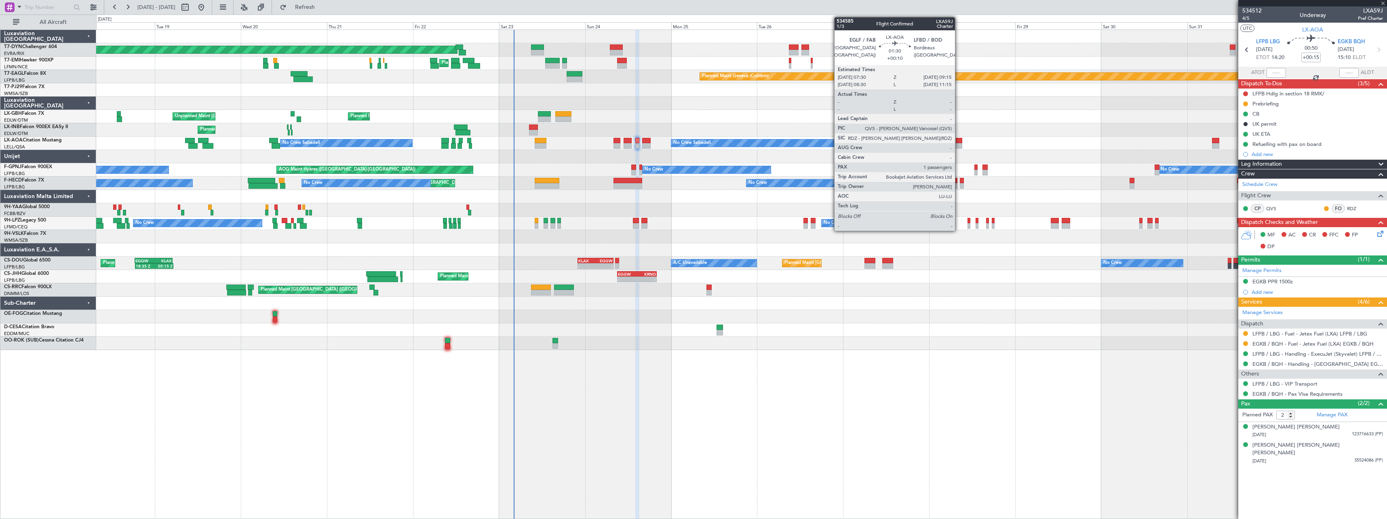
type input "0"
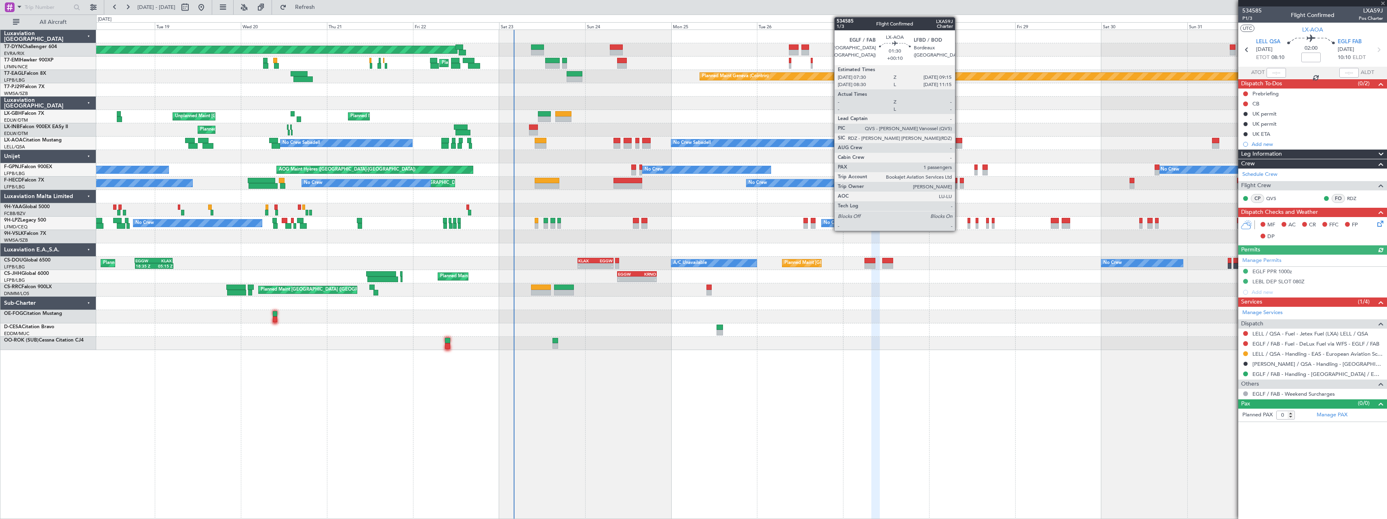
click at [959, 144] on div at bounding box center [959, 146] width 6 height 6
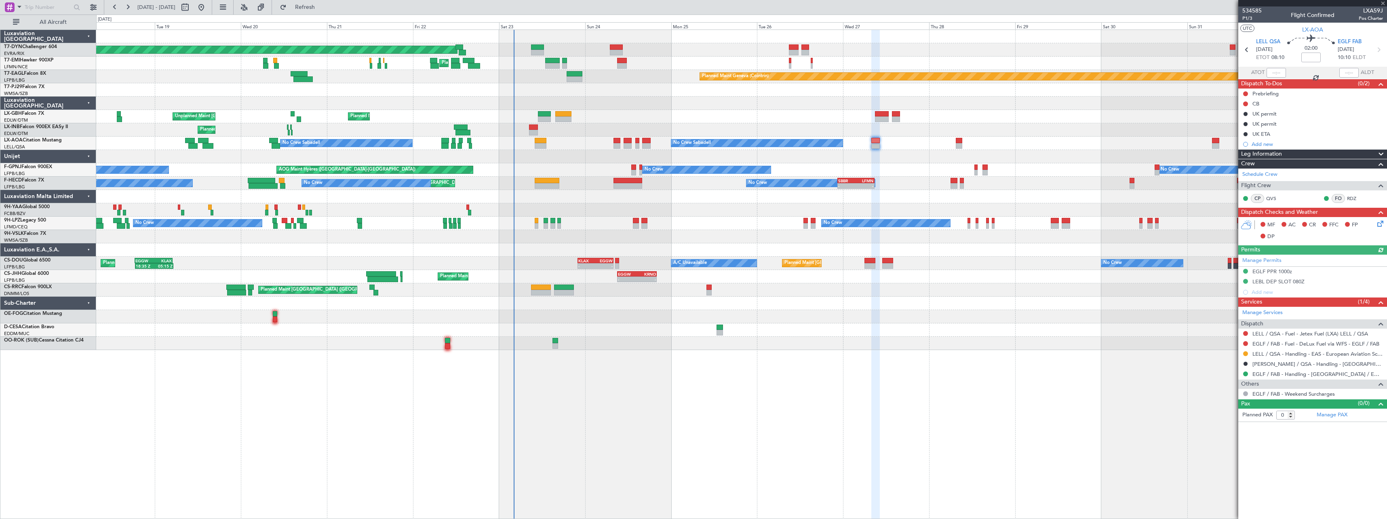
type input "+00:10"
type input "1"
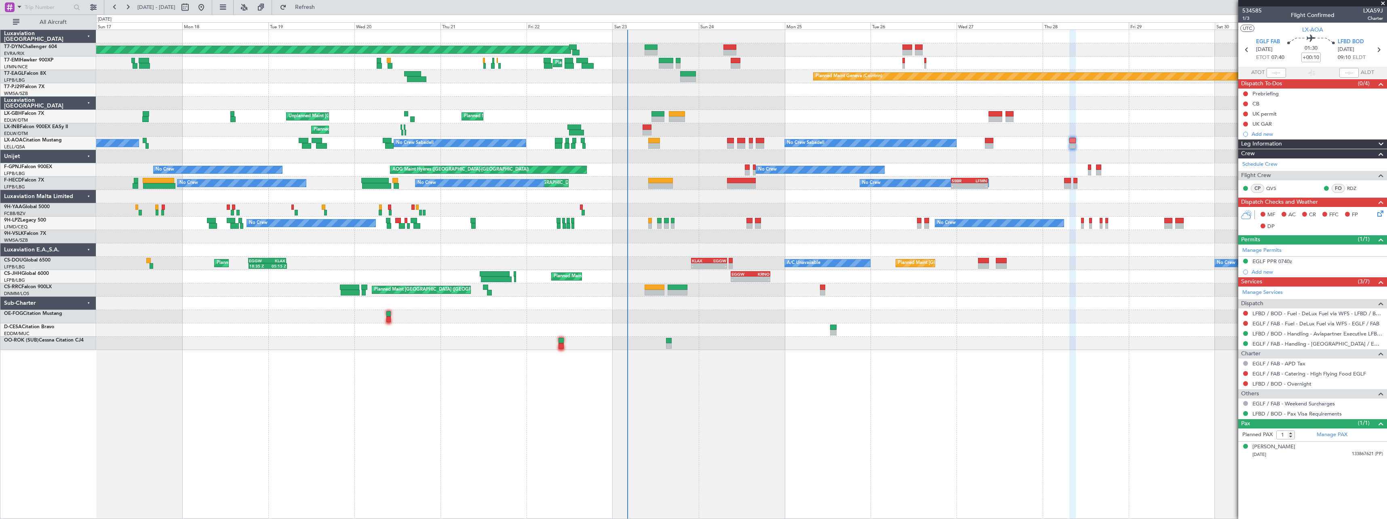
click at [778, 197] on div "Planned Maint Basel-Mulhouse Planned Maint Chester Planned Maint Chester Planne…" at bounding box center [741, 190] width 1290 height 320
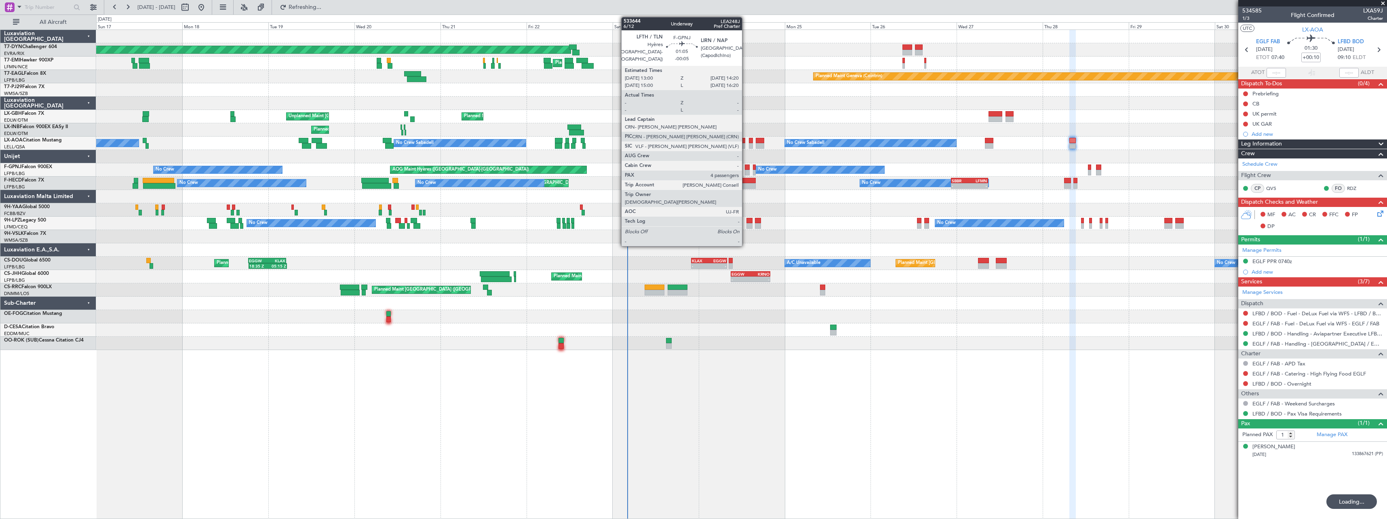
click at [746, 169] on div at bounding box center [747, 167] width 5 height 6
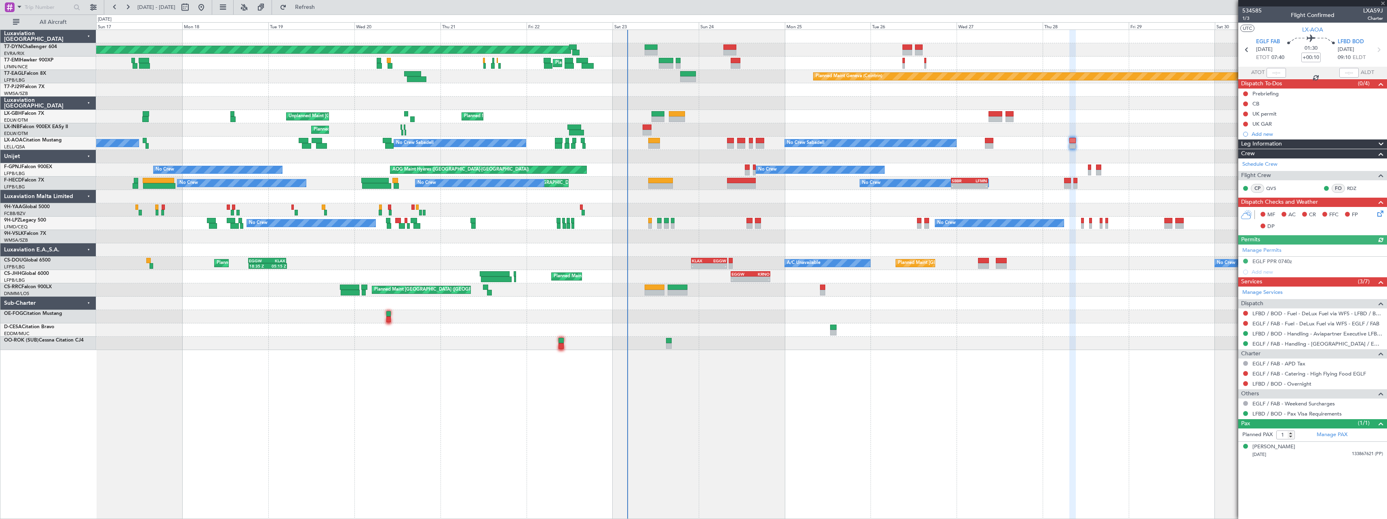
type input "-00:05"
type input "4"
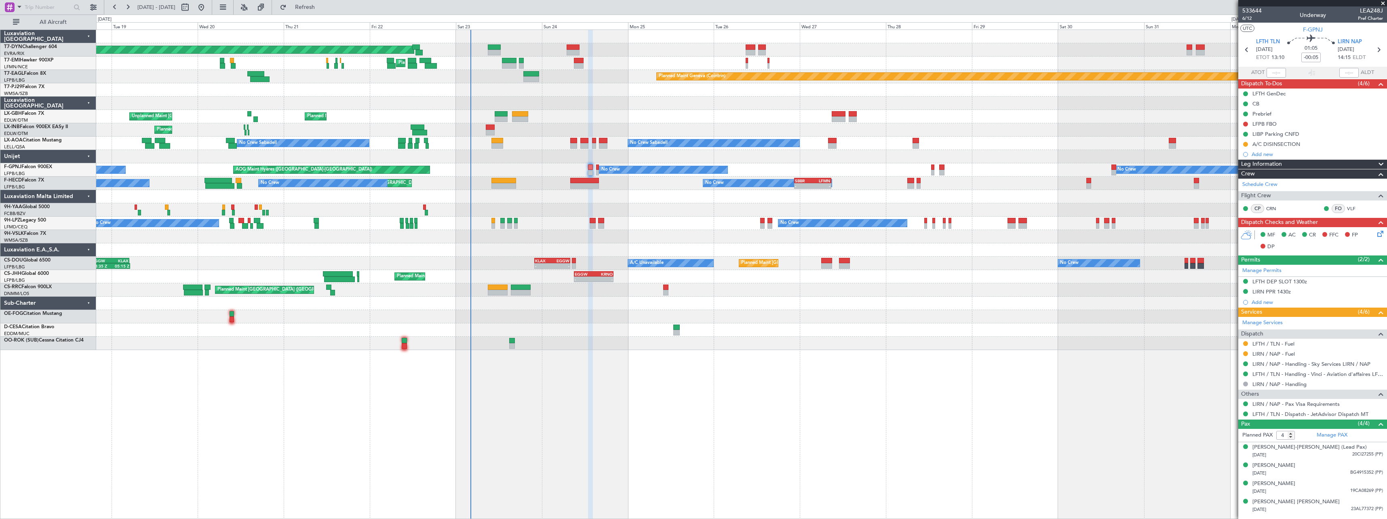
click at [886, 202] on div at bounding box center [741, 196] width 1290 height 13
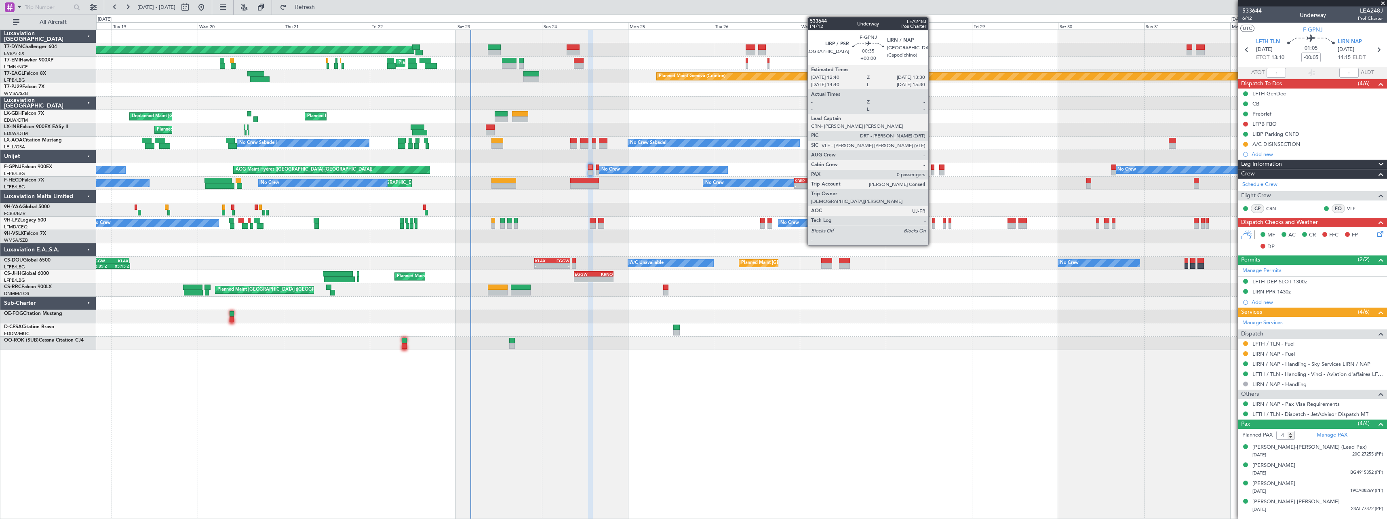
click at [932, 167] on div at bounding box center [932, 167] width 3 height 6
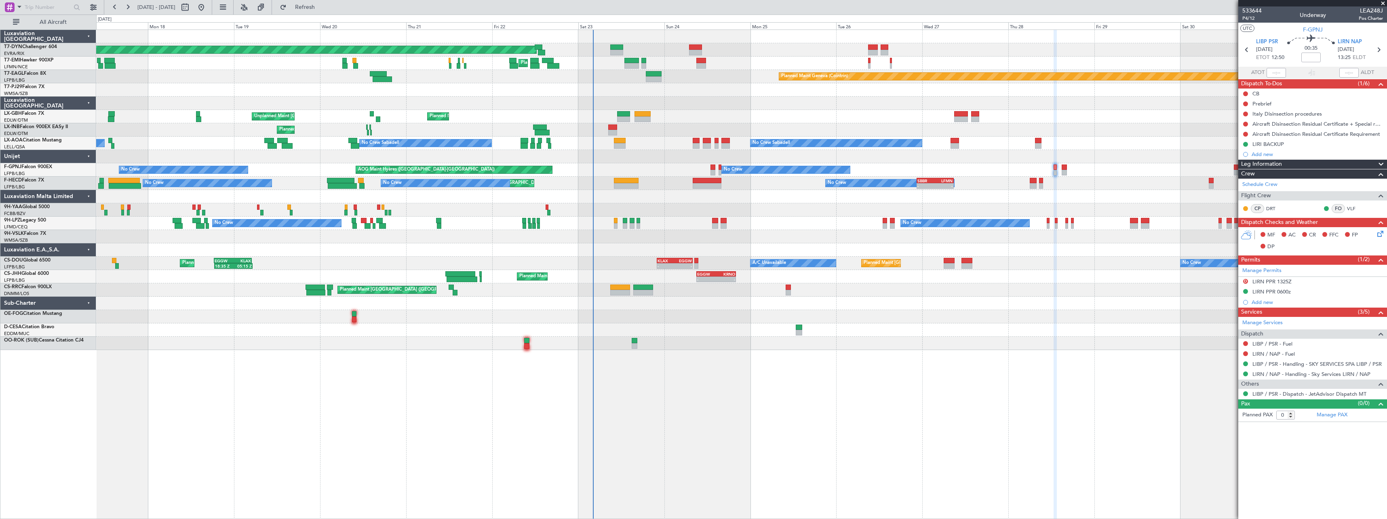
click at [749, 197] on div "Planned Maint Basel-Mulhouse Planned Maint Chester Planned Maint Chester Planne…" at bounding box center [741, 190] width 1290 height 320
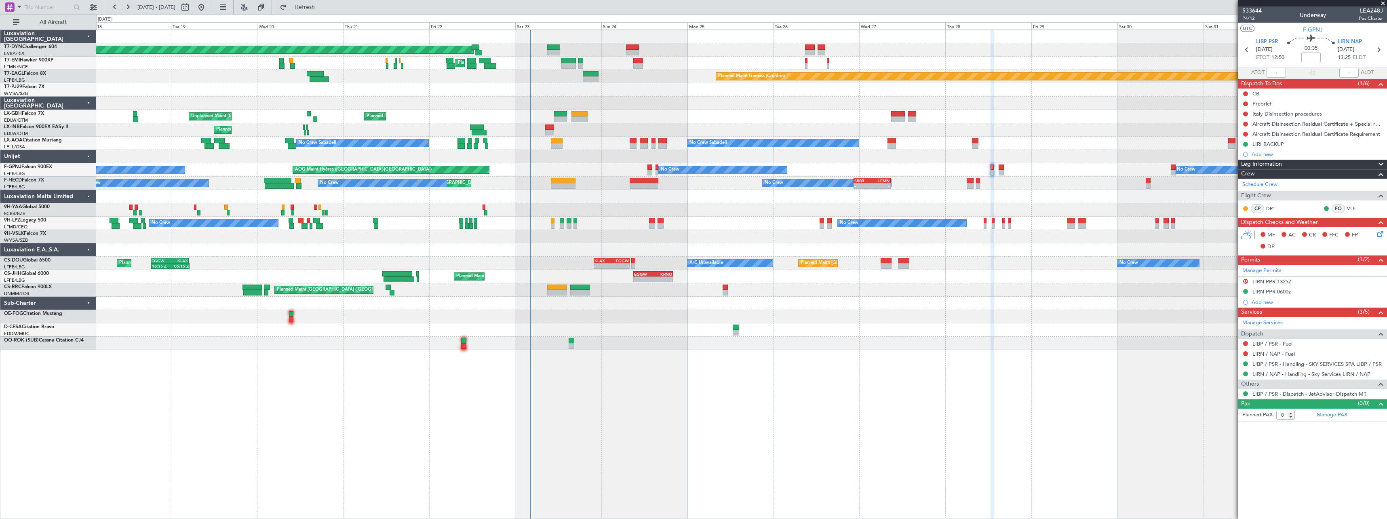
click at [664, 199] on div at bounding box center [741, 196] width 1290 height 13
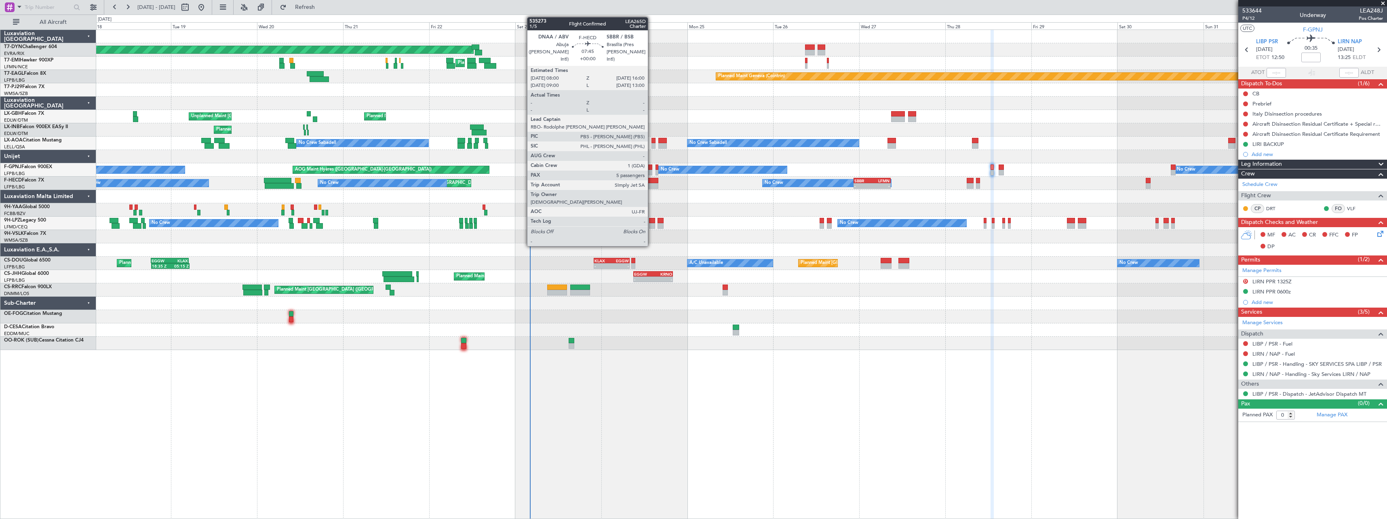
click at [651, 179] on div at bounding box center [644, 181] width 29 height 6
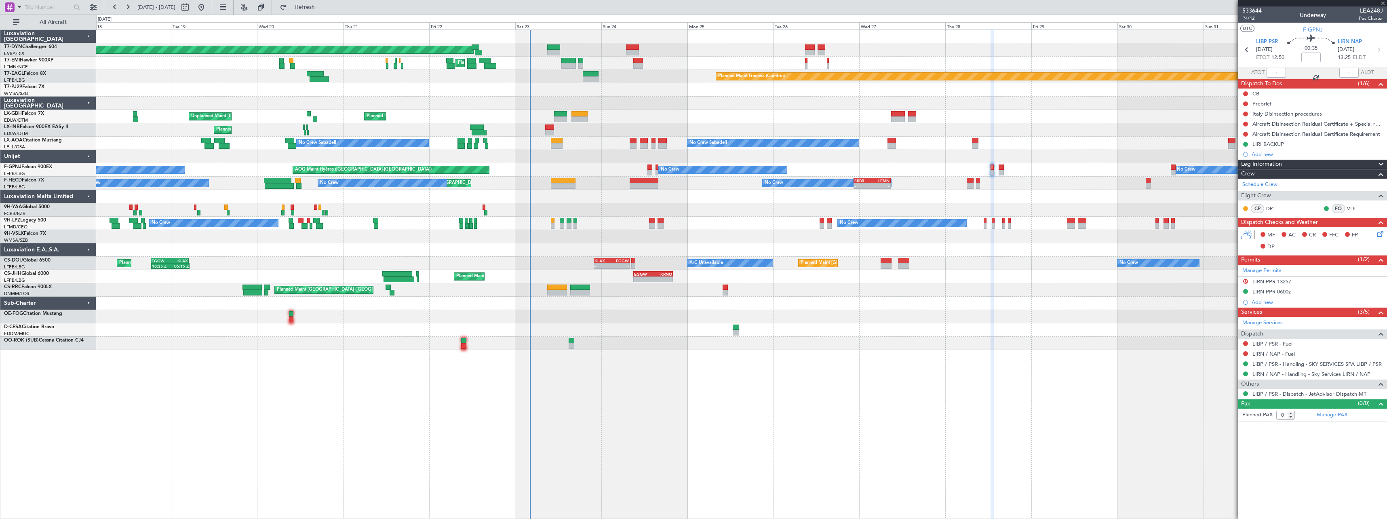
type input "5"
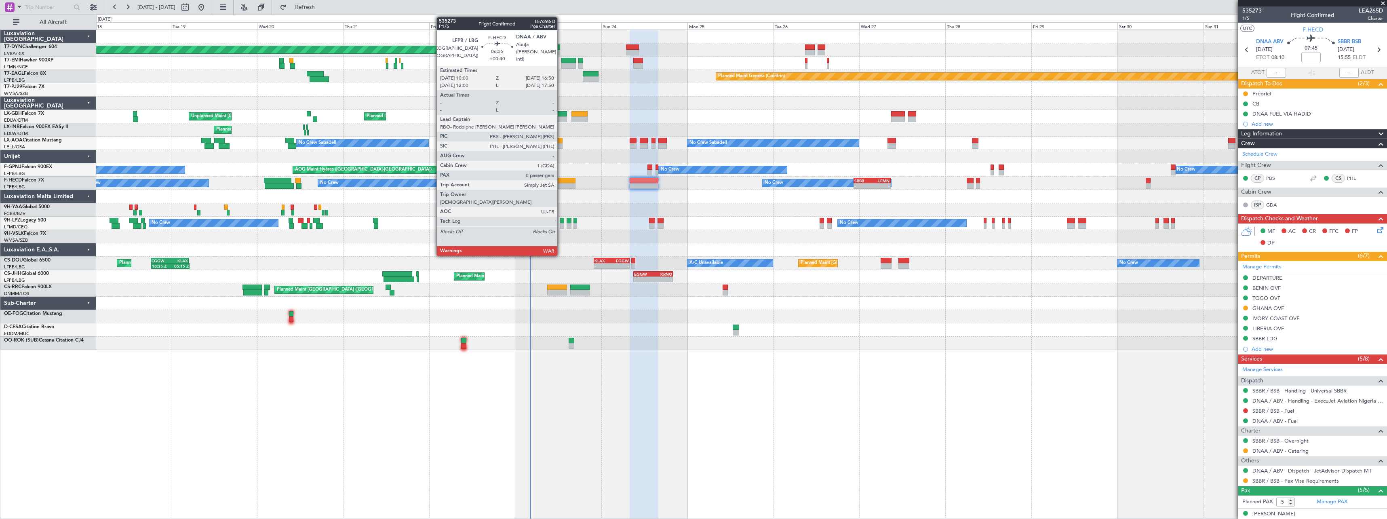
click at [561, 183] on div at bounding box center [563, 181] width 25 height 6
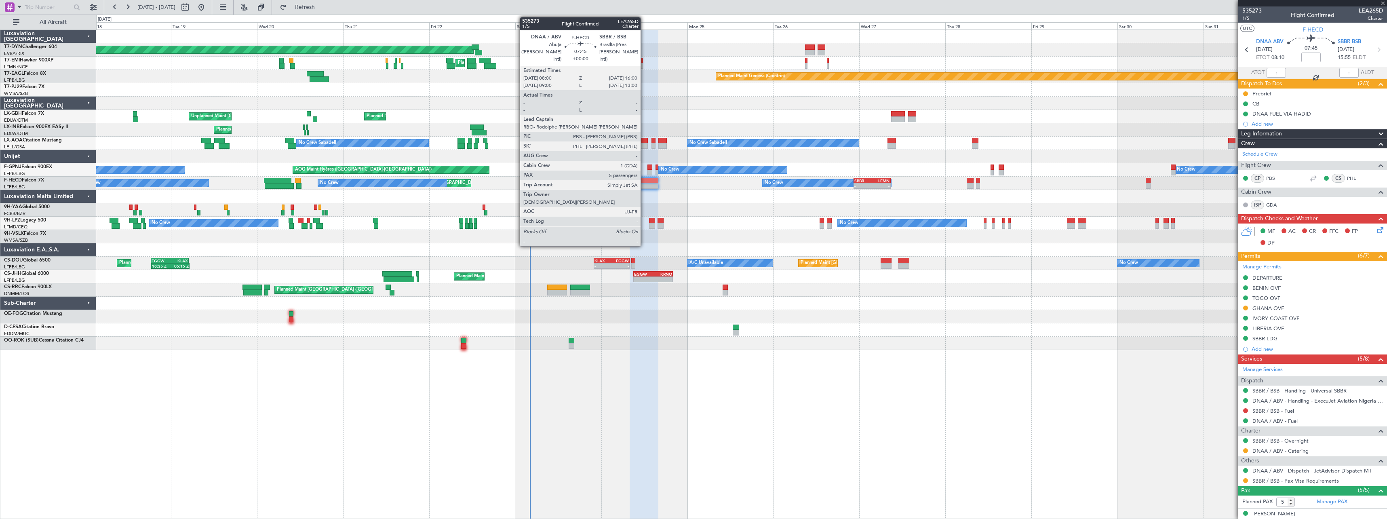
click at [644, 179] on div at bounding box center [644, 181] width 29 height 6
type input "+00:40"
type input "0"
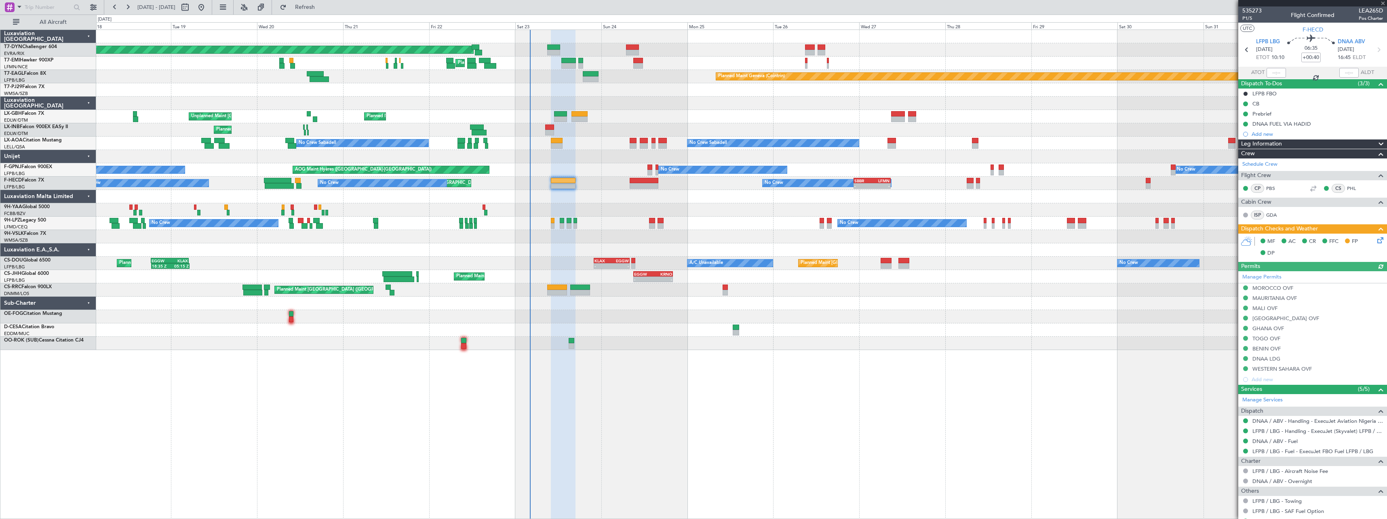
type input "5"
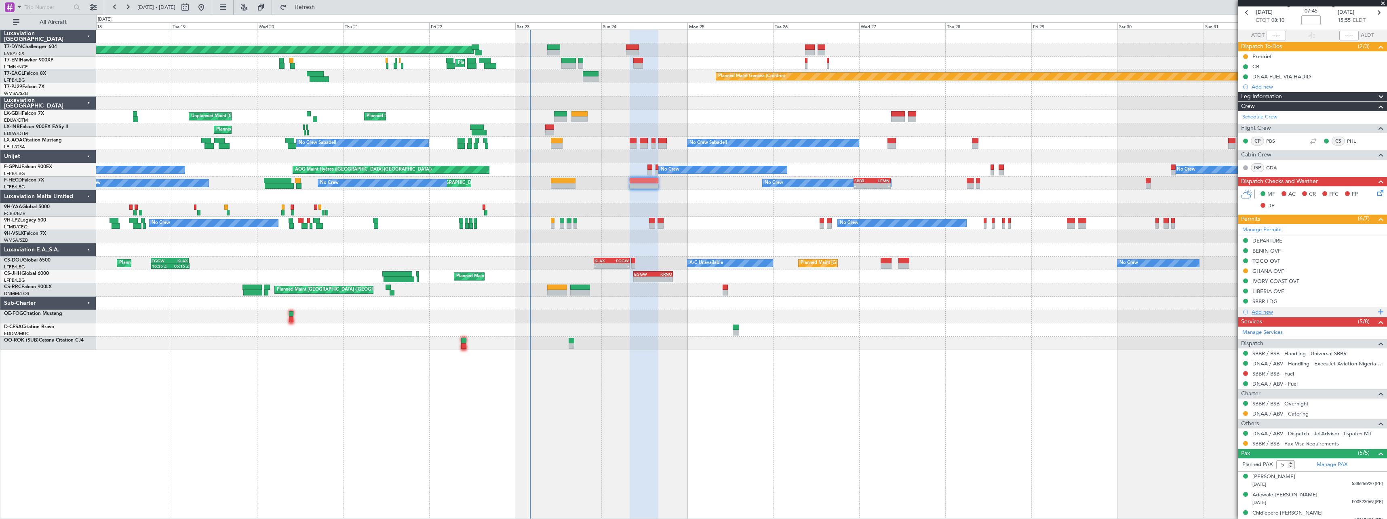
scroll to position [80, 0]
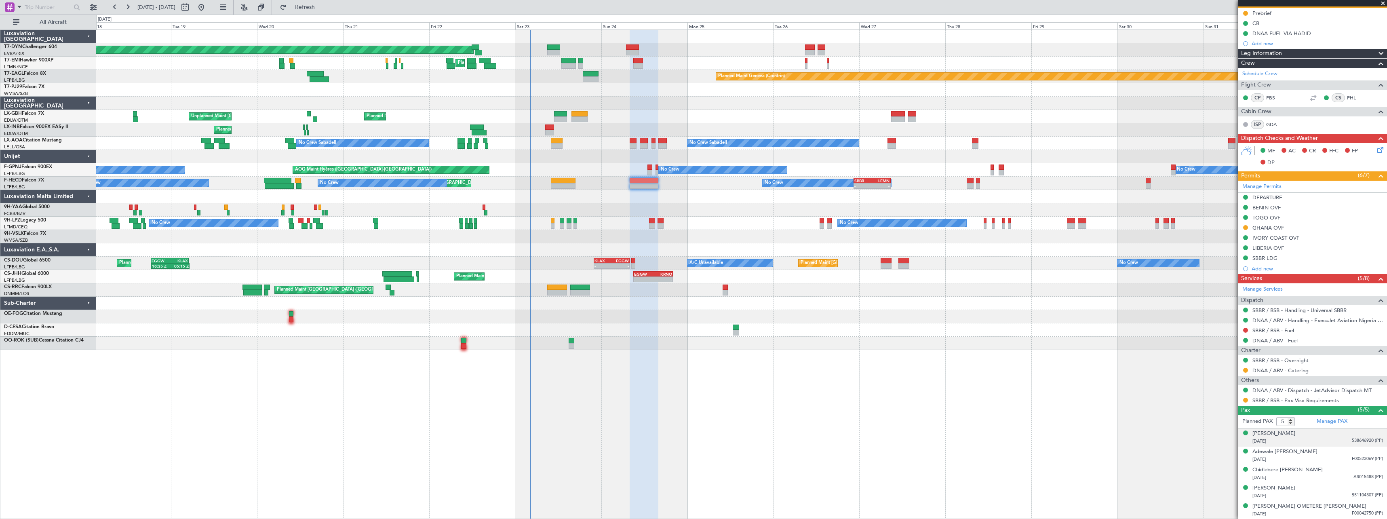
click at [1335, 439] on div "20/04/1956 538646920 (PP)" at bounding box center [1317, 441] width 131 height 8
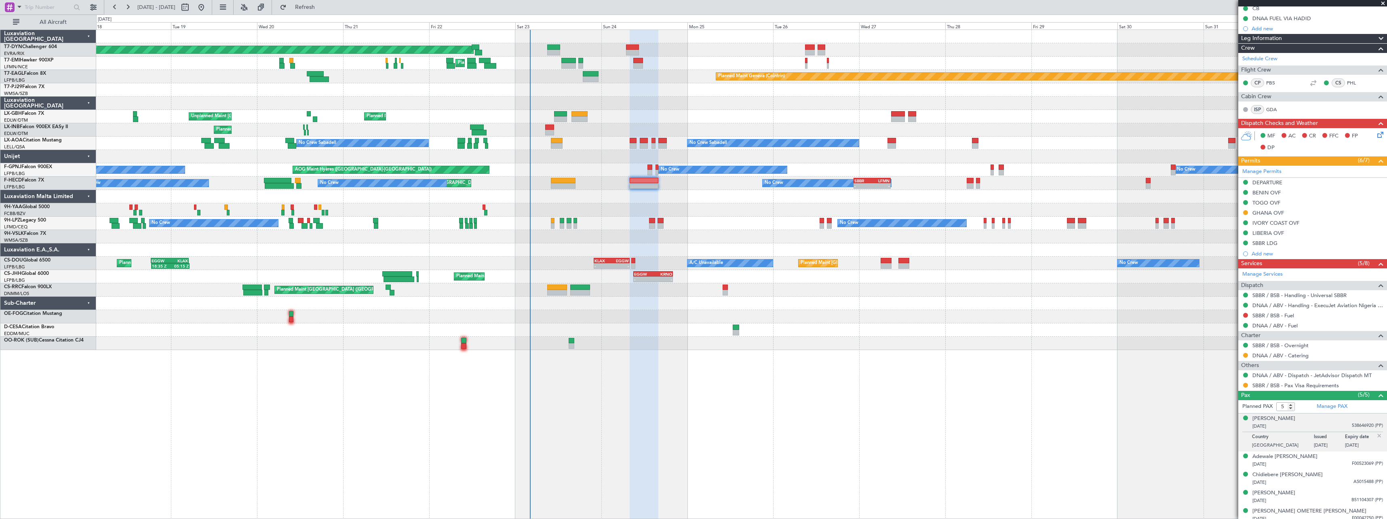
scroll to position [100, 0]
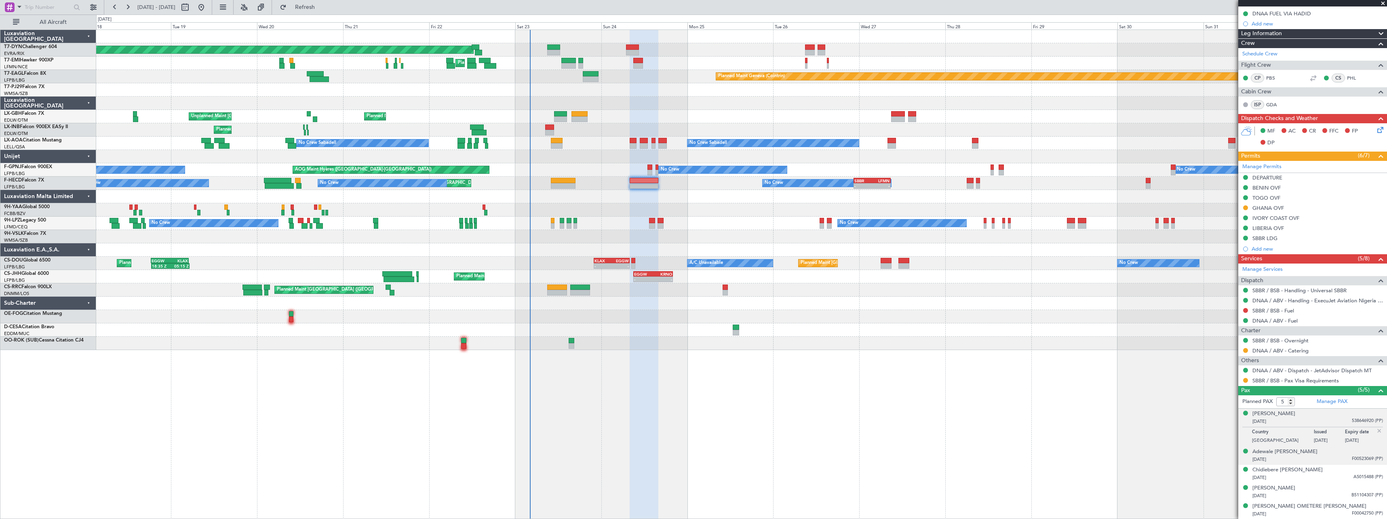
click at [1331, 461] on div "25/01/1984 F00523069 (PP)" at bounding box center [1317, 459] width 131 height 8
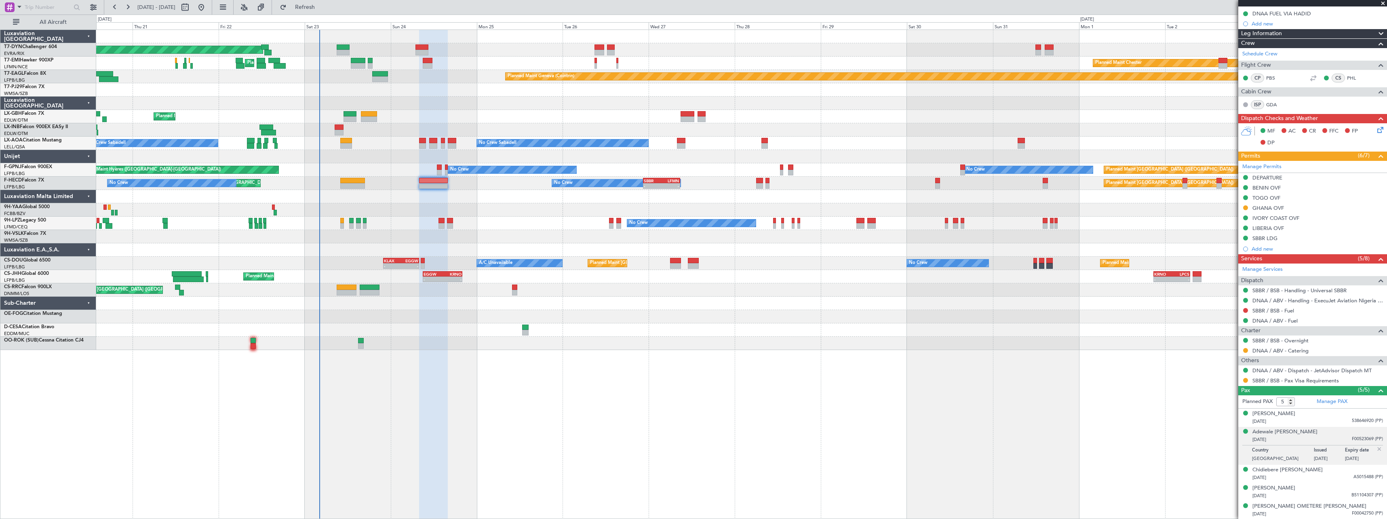
click at [728, 306] on div at bounding box center [741, 303] width 1290 height 13
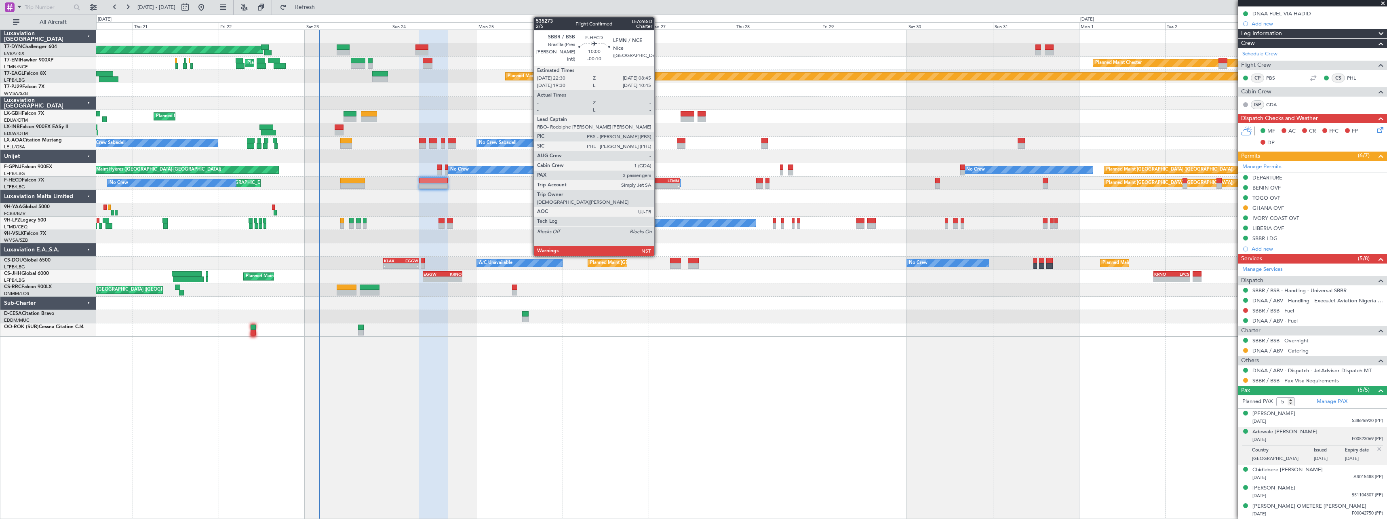
click at [658, 182] on div "SBBR" at bounding box center [653, 180] width 18 height 5
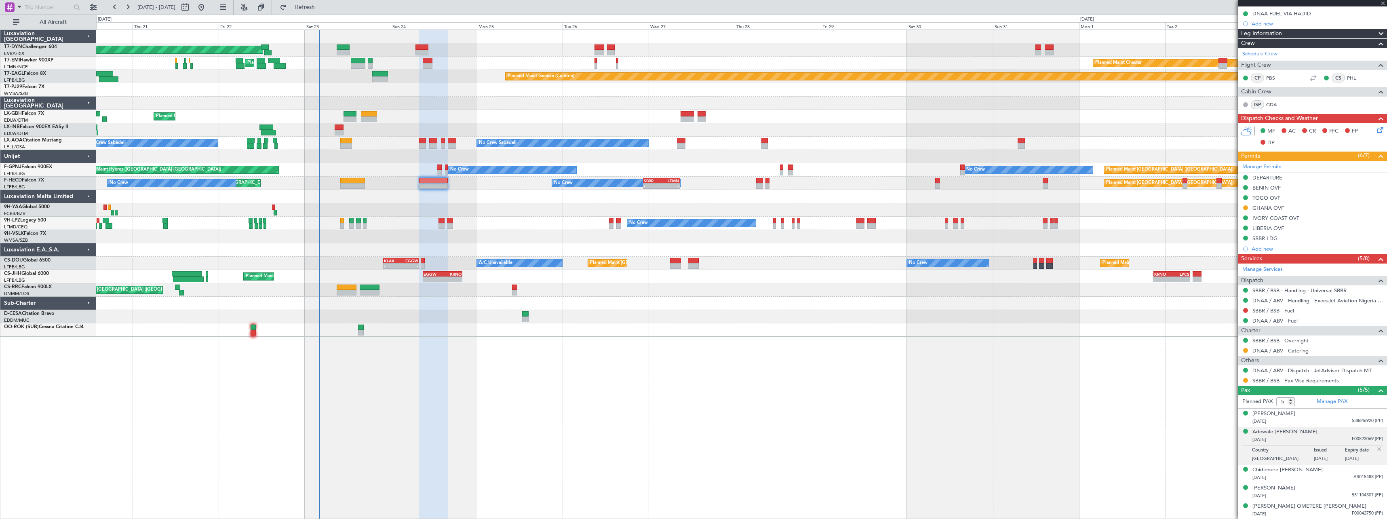
type input "-00:10"
type input "3"
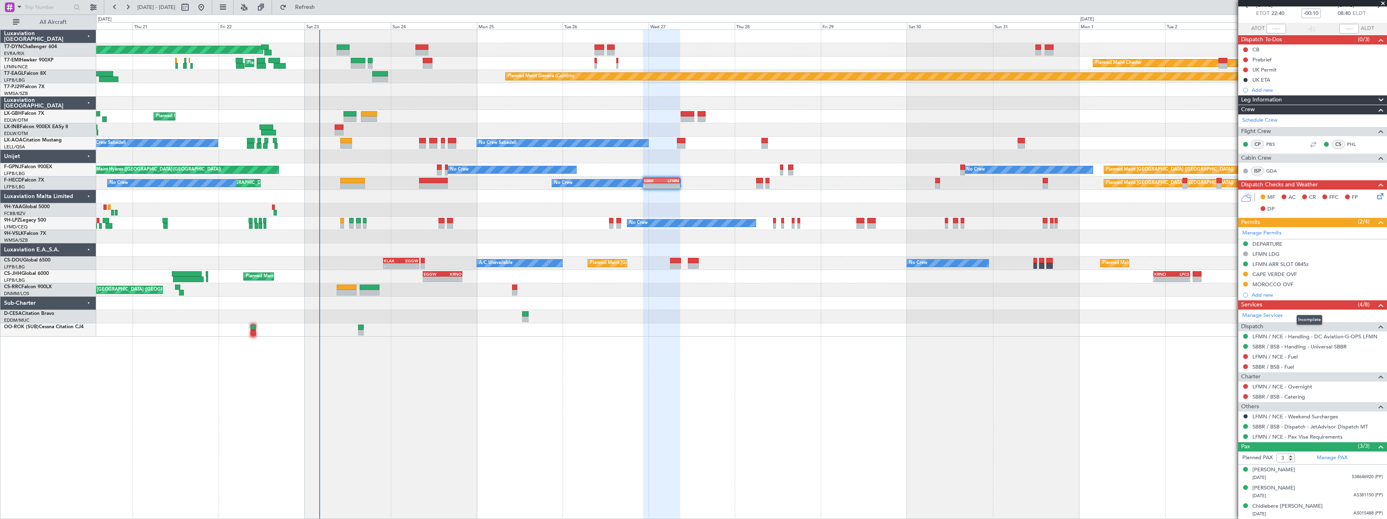
scroll to position [0, 0]
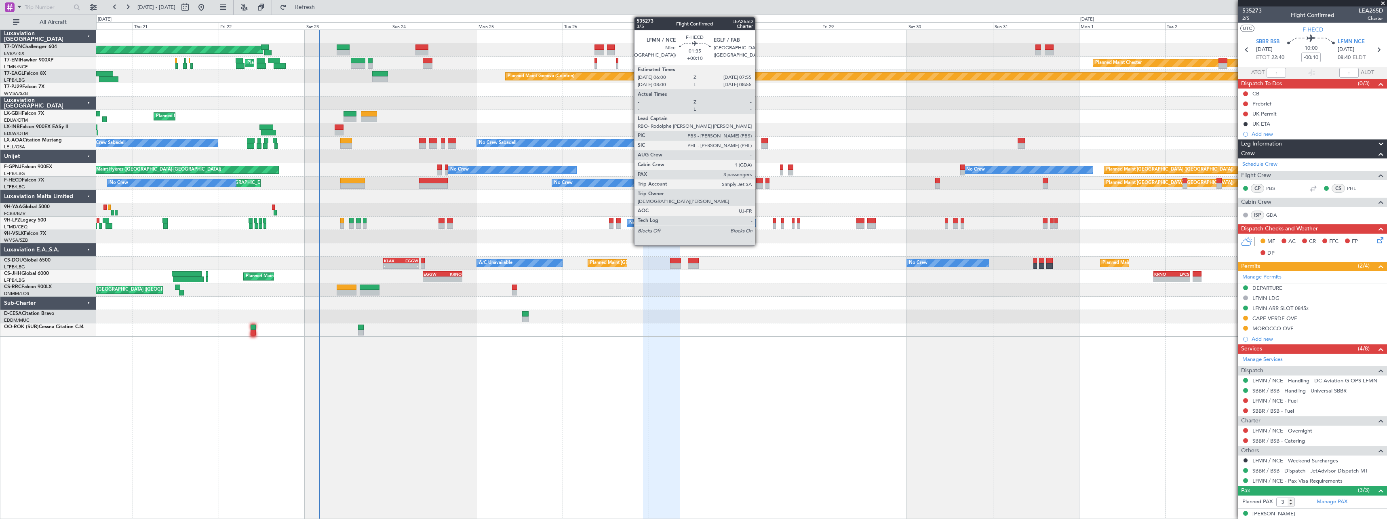
click at [759, 179] on div at bounding box center [759, 181] width 7 height 6
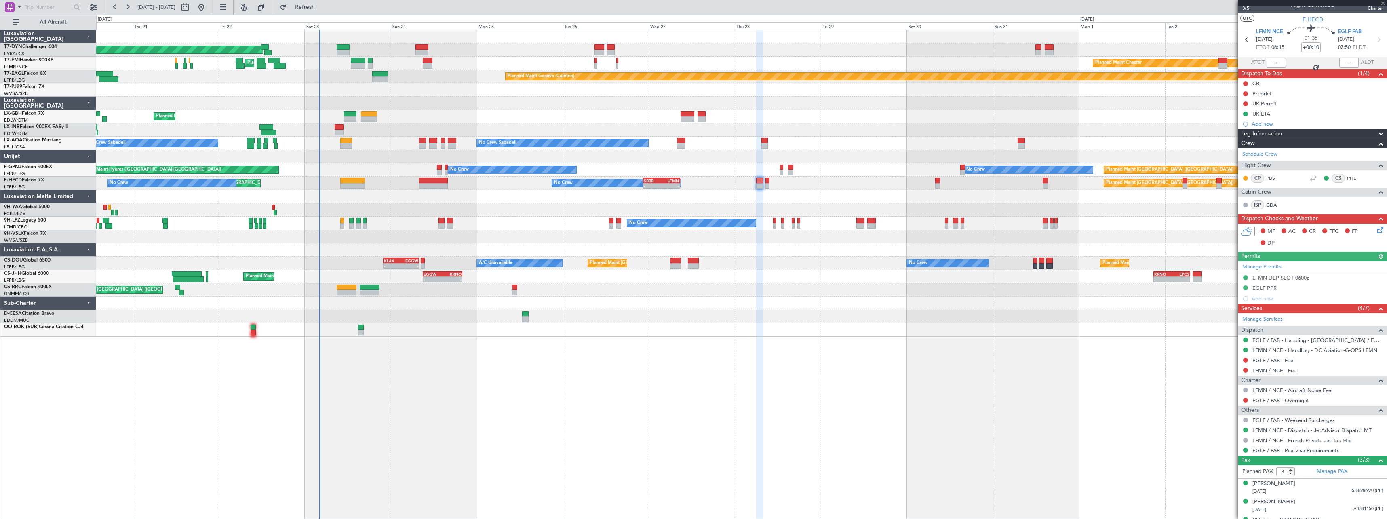
scroll to position [24, 0]
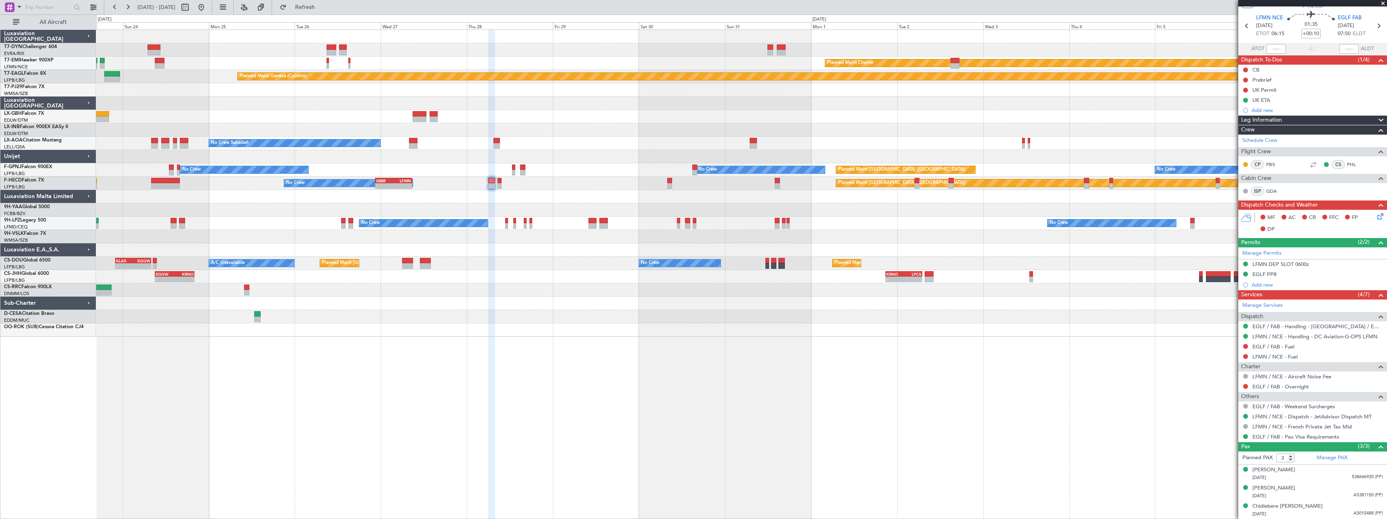
click at [680, 327] on div "Planned Maint Basel-Mulhouse Planned Maint Chester Planned Maint Chester Planne…" at bounding box center [741, 183] width 1290 height 307
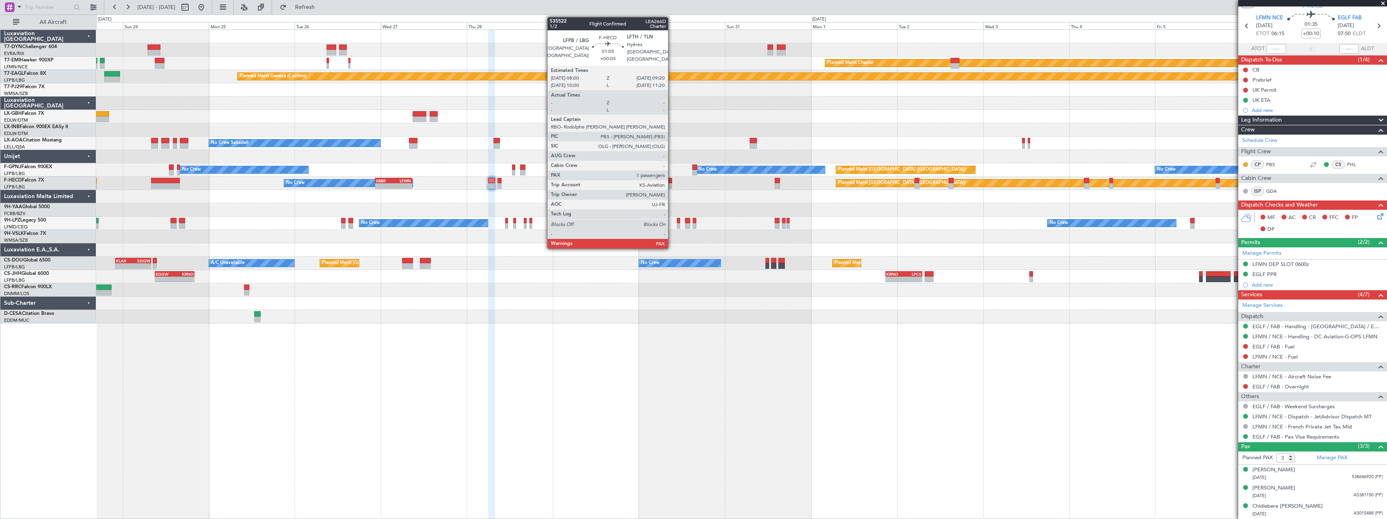
click at [672, 180] on div at bounding box center [669, 181] width 5 height 6
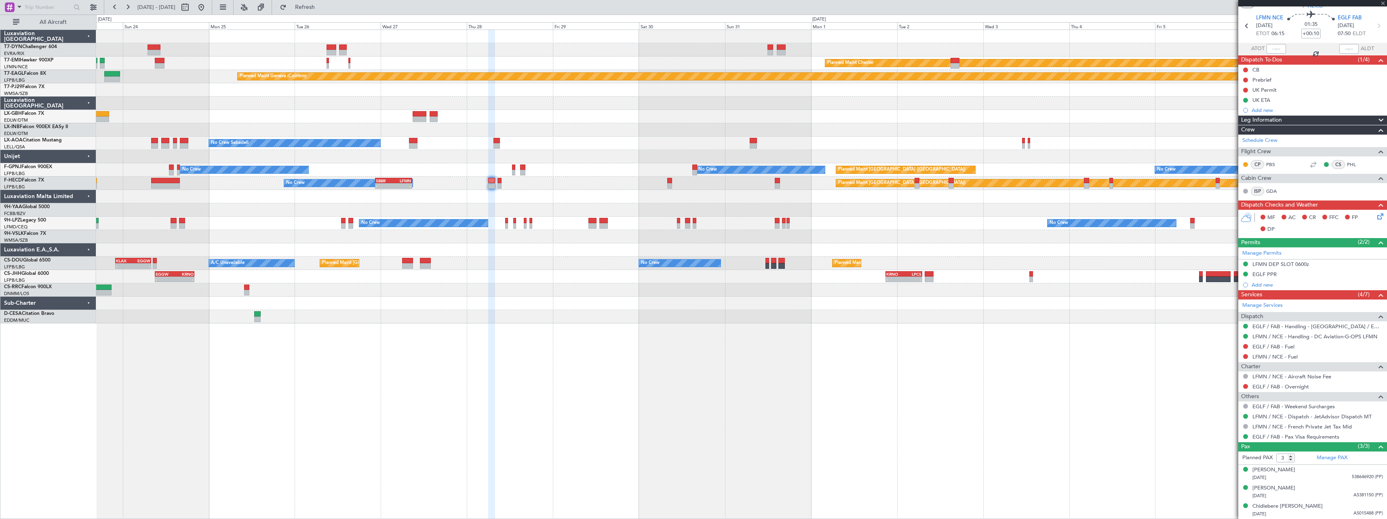
type input "+00:05"
type input "5"
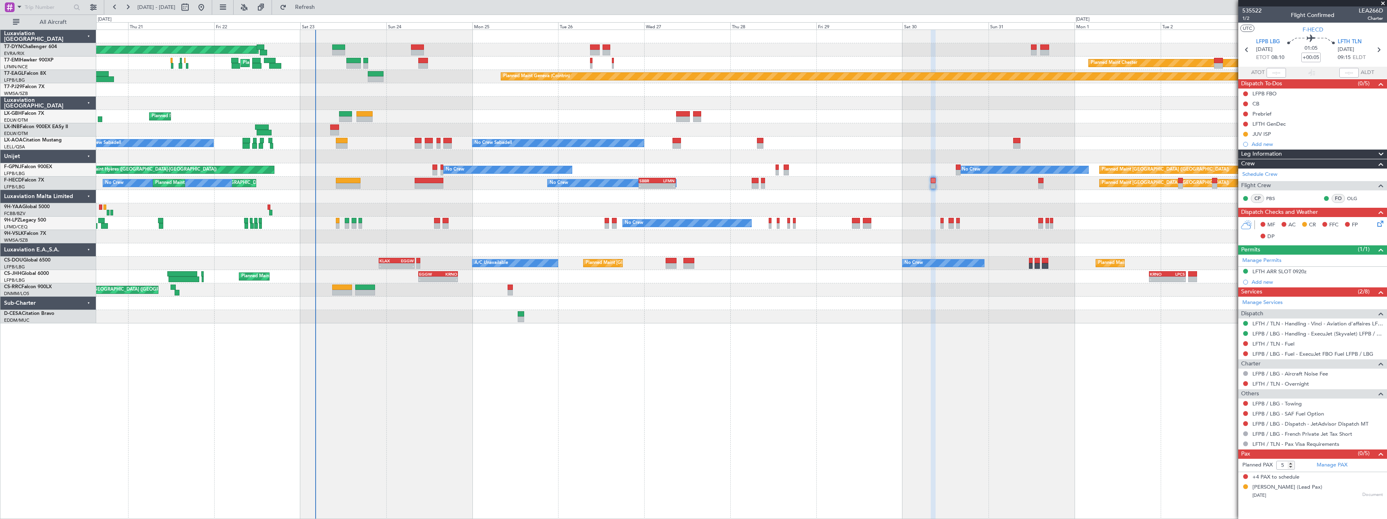
click at [729, 280] on div "- - EGGW 09:00 Z KRNO 20:05 Z - - KRNO 20:50 Z LPCS 07:05 Z Planned Maint Londo…" at bounding box center [741, 276] width 1290 height 13
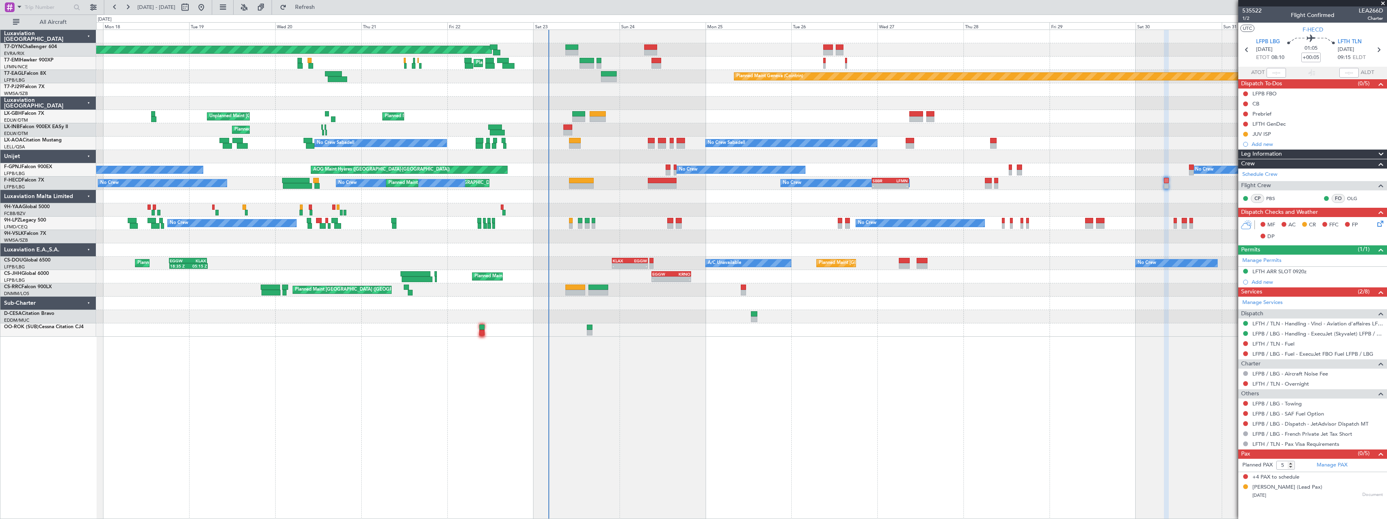
click at [848, 291] on div "Planned Maint Paris (Le Bourget) Planned Maint Lagos (Murtala Muhammed)" at bounding box center [741, 289] width 1290 height 13
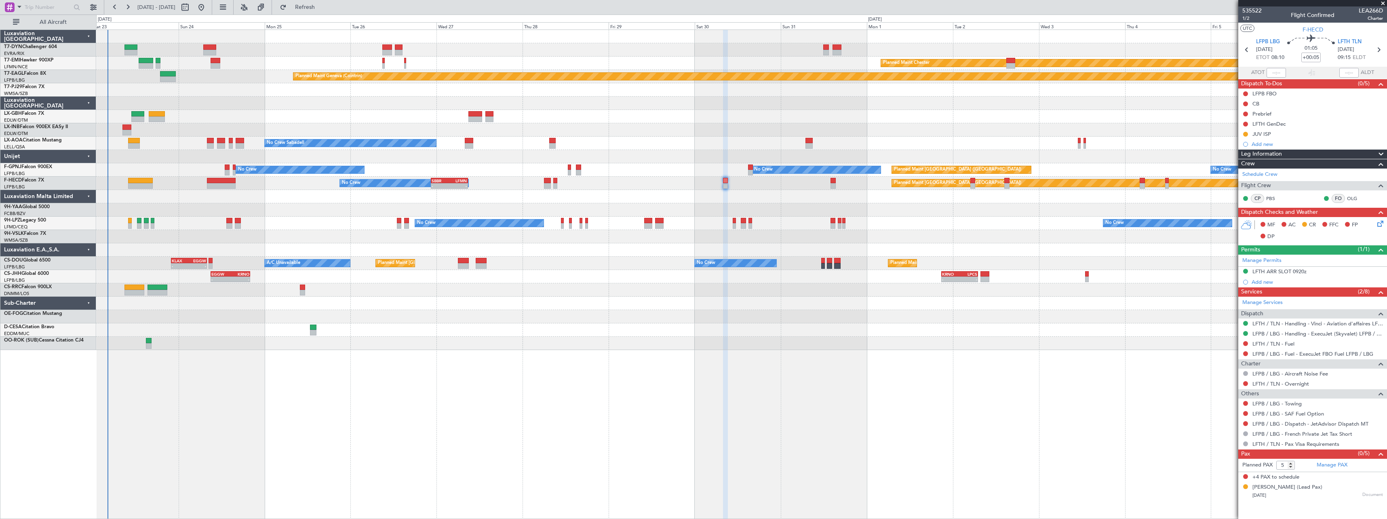
click at [508, 306] on div at bounding box center [741, 303] width 1290 height 13
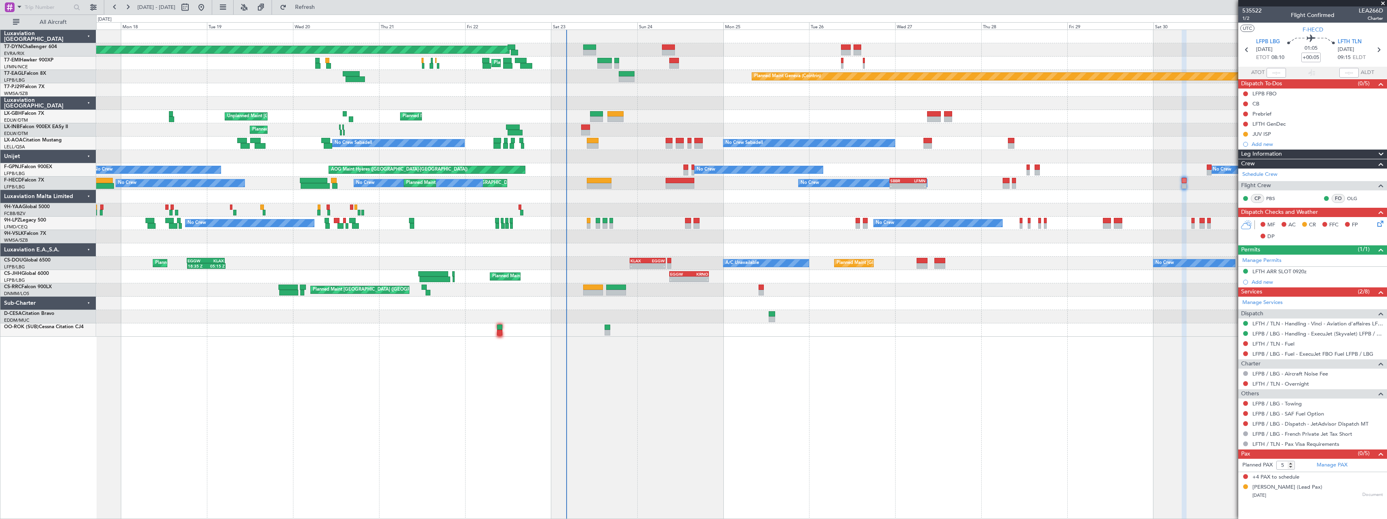
click at [910, 313] on div "Planned Maint Basel-Mulhouse Planned Maint Chester Planned Maint Chester Planne…" at bounding box center [741, 274] width 1291 height 489
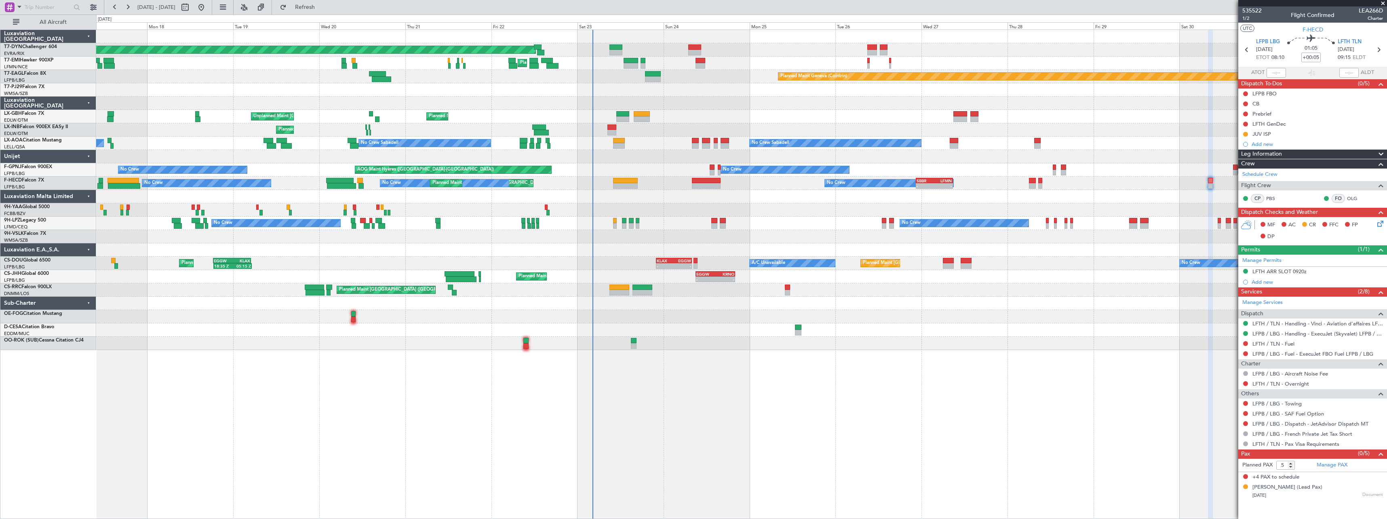
click at [627, 242] on div at bounding box center [741, 236] width 1290 height 13
click at [866, 330] on div at bounding box center [741, 329] width 1290 height 13
click at [873, 304] on div at bounding box center [741, 303] width 1290 height 13
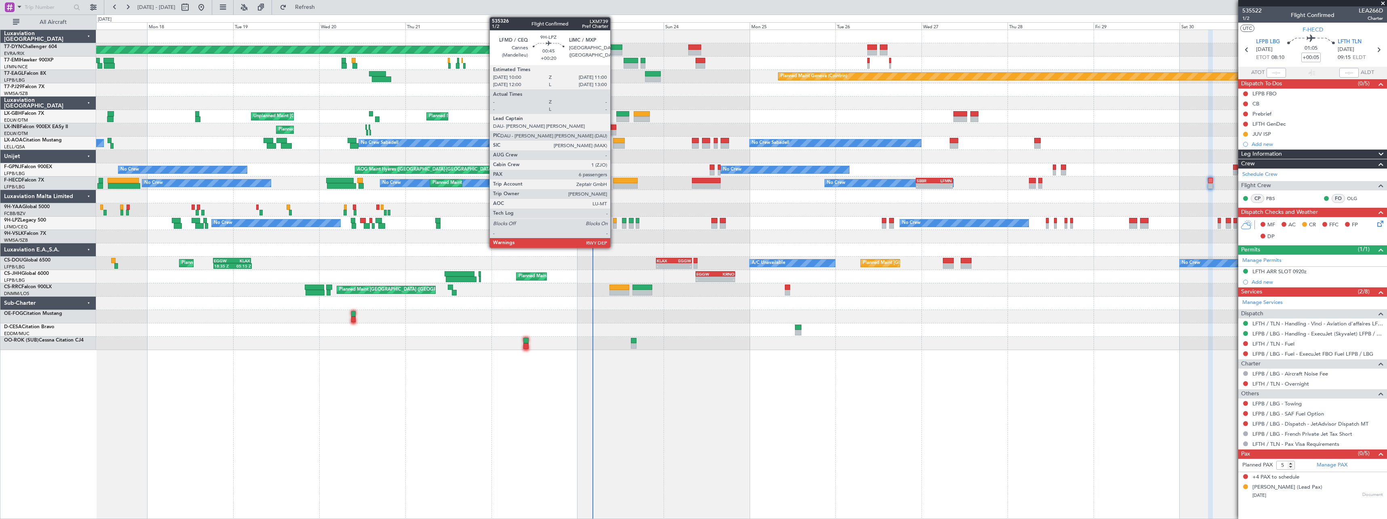
click at [614, 223] on div at bounding box center [615, 221] width 4 height 6
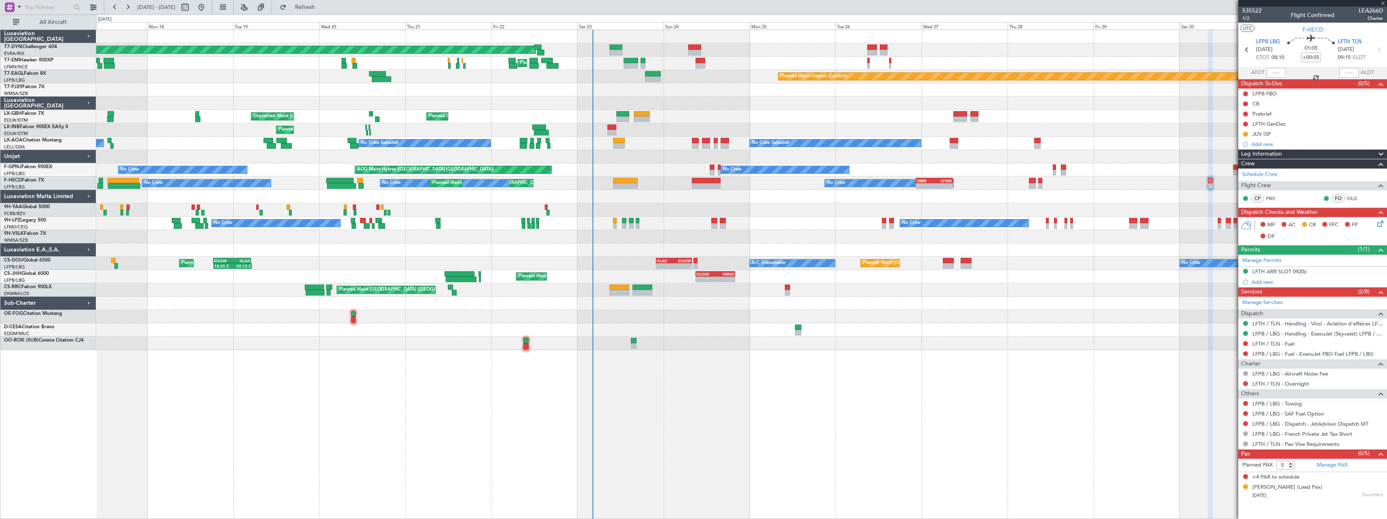
type input "+00:20"
type input "6"
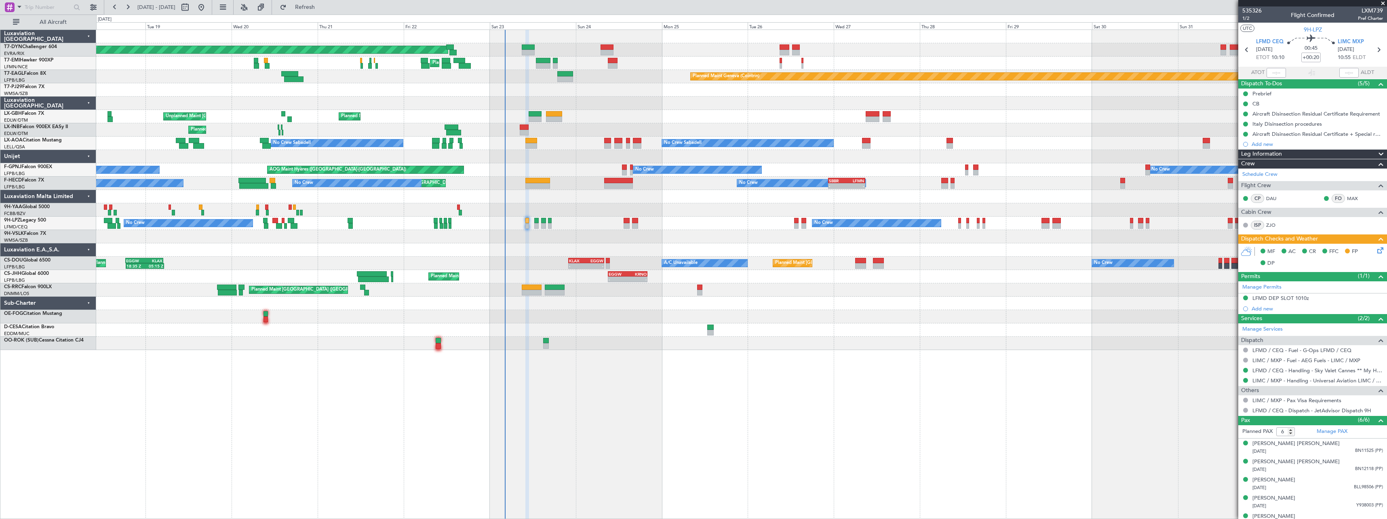
click at [622, 245] on div at bounding box center [741, 249] width 1290 height 13
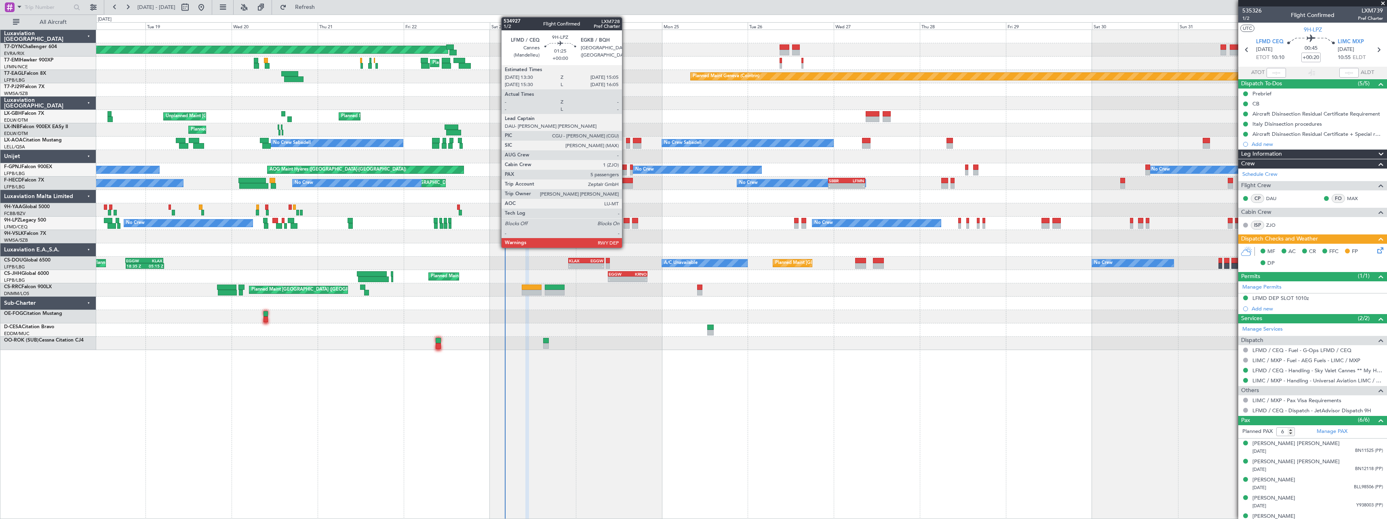
click at [626, 222] on div at bounding box center [627, 221] width 6 height 6
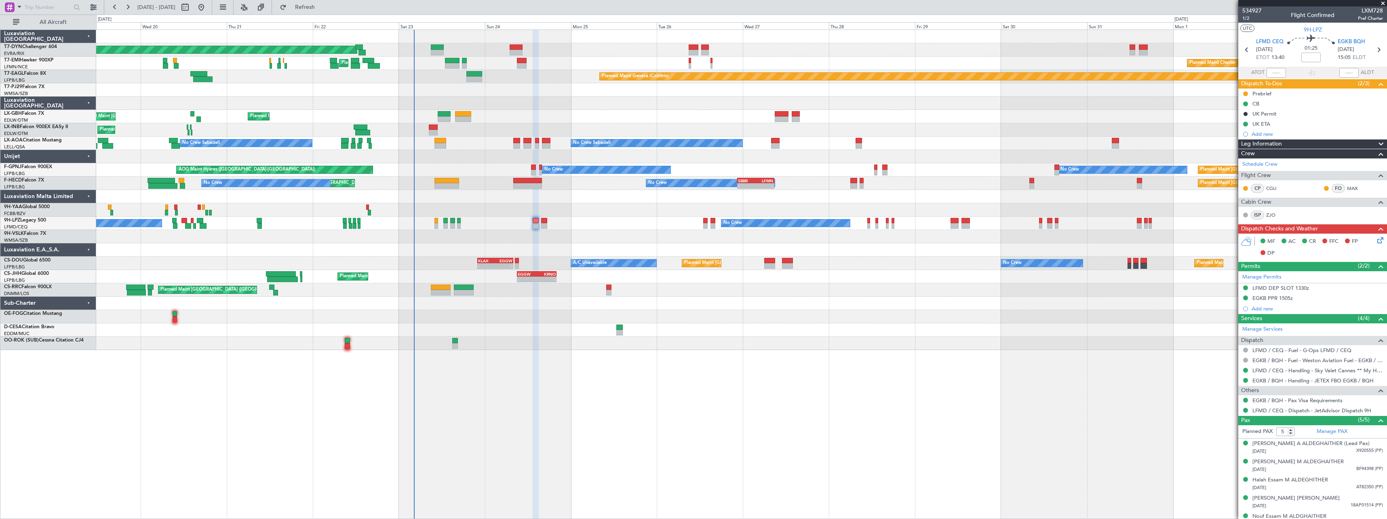
click at [654, 248] on div at bounding box center [741, 249] width 1290 height 13
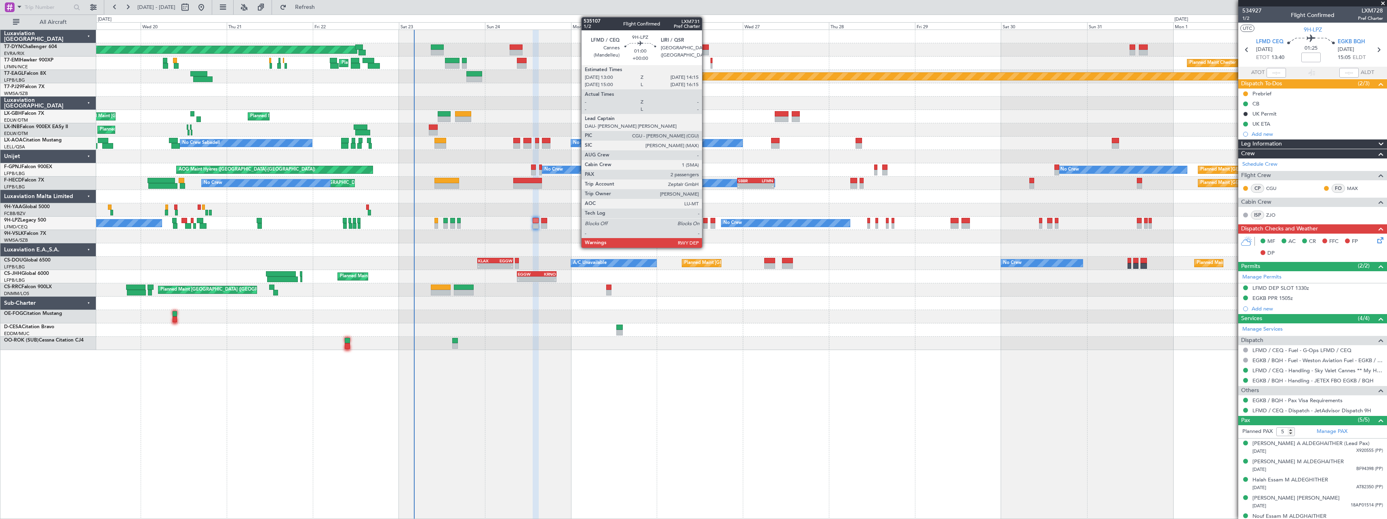
click at [706, 225] on div at bounding box center [705, 226] width 5 height 6
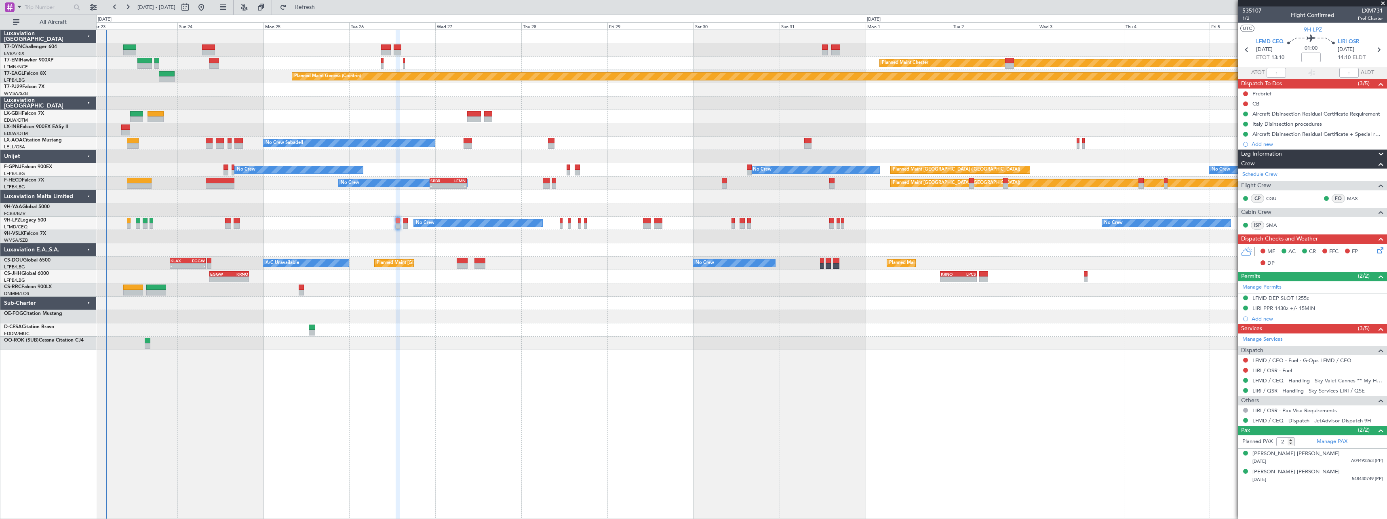
click at [535, 306] on div at bounding box center [741, 303] width 1290 height 13
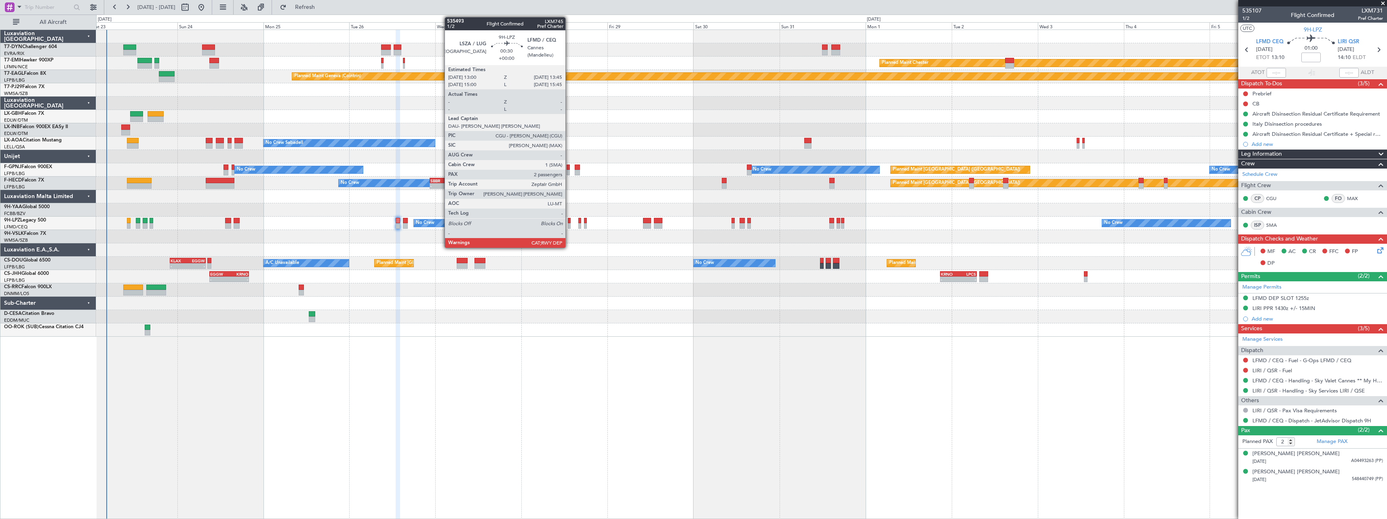
click at [569, 220] on div at bounding box center [569, 221] width 3 height 6
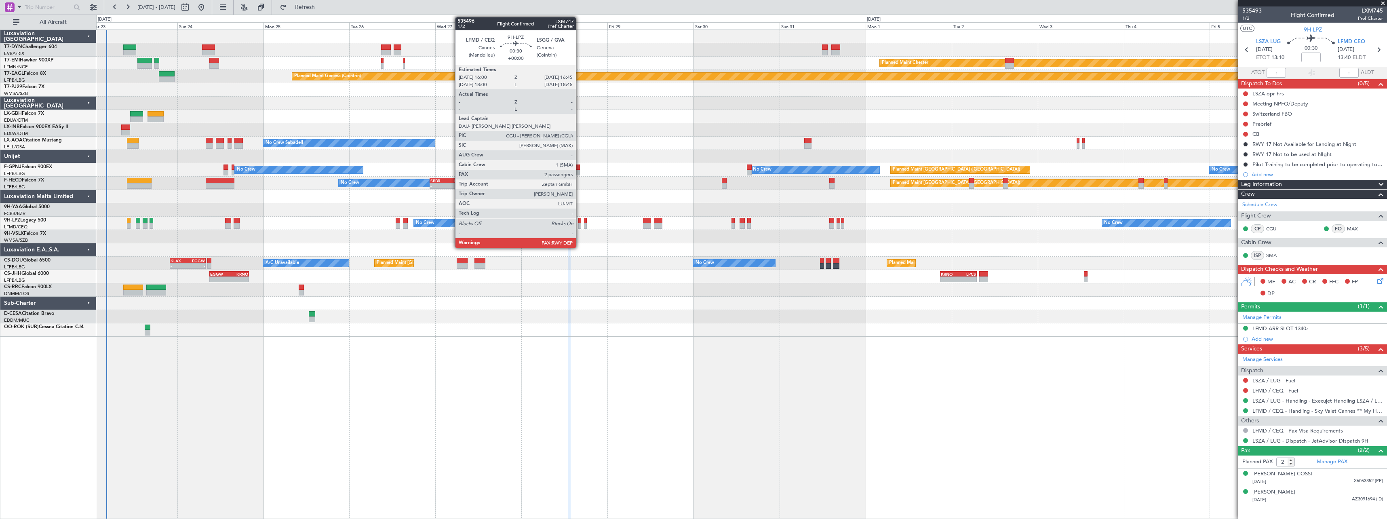
click at [580, 221] on div at bounding box center [579, 221] width 3 height 6
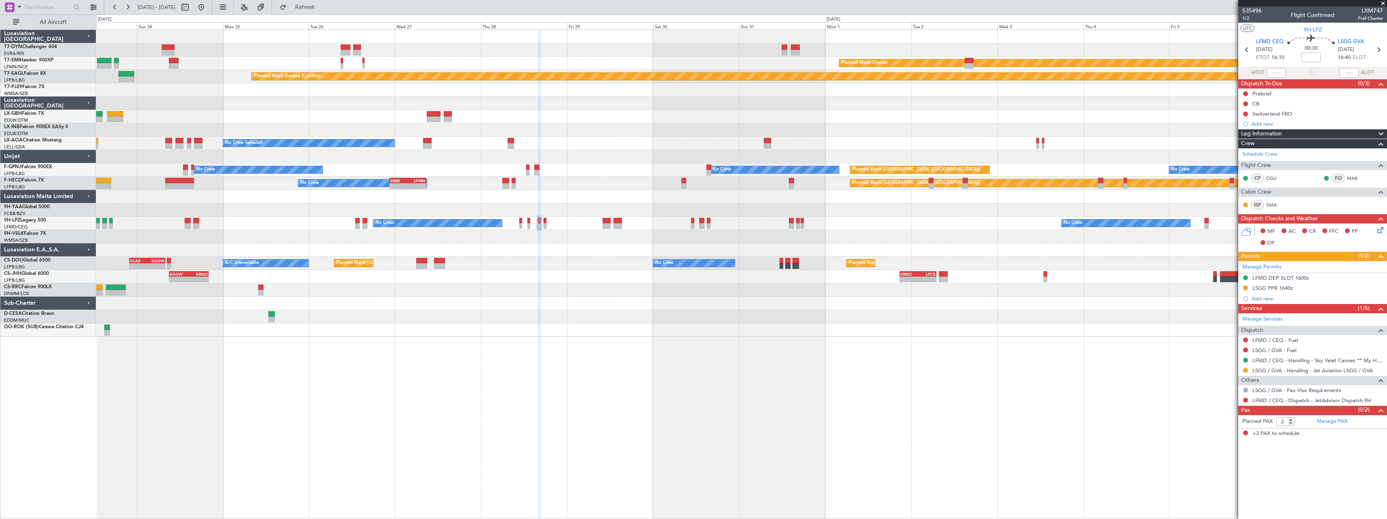
click at [595, 272] on div "- - EGGW 09:00 Z KRNO 20:05 Z - - KRNO 20:50 Z LPCS 07:05 Z Planned Maint Londo…" at bounding box center [741, 276] width 1290 height 13
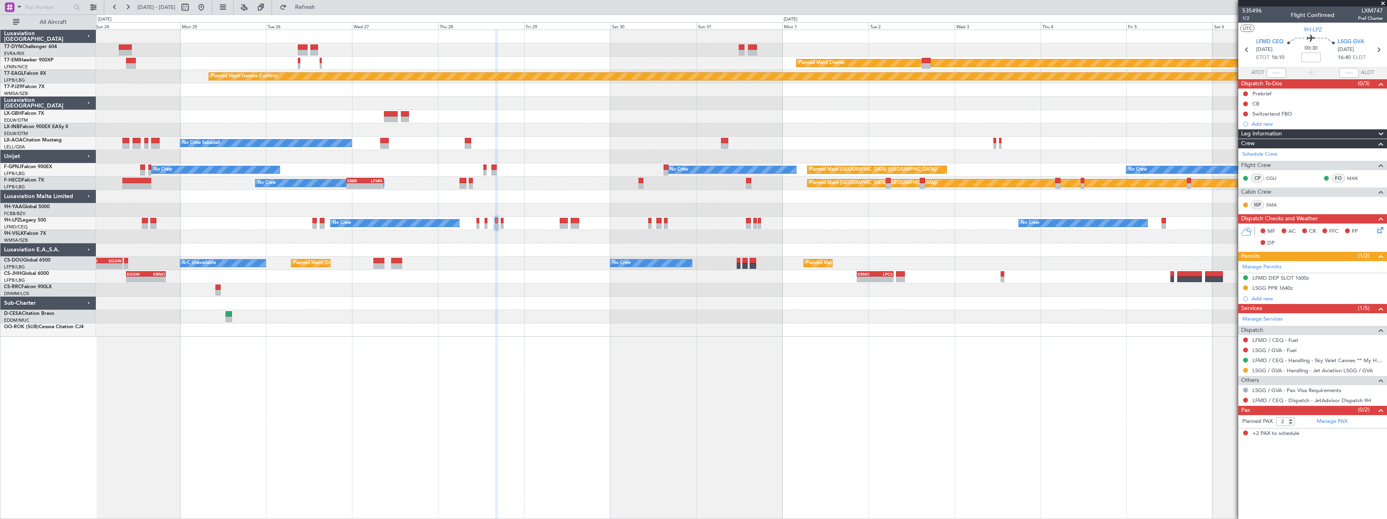
click at [561, 241] on div "Planned Maint Basel-Mulhouse Planned Maint Chester Planned Maint Chester Planne…" at bounding box center [741, 183] width 1290 height 307
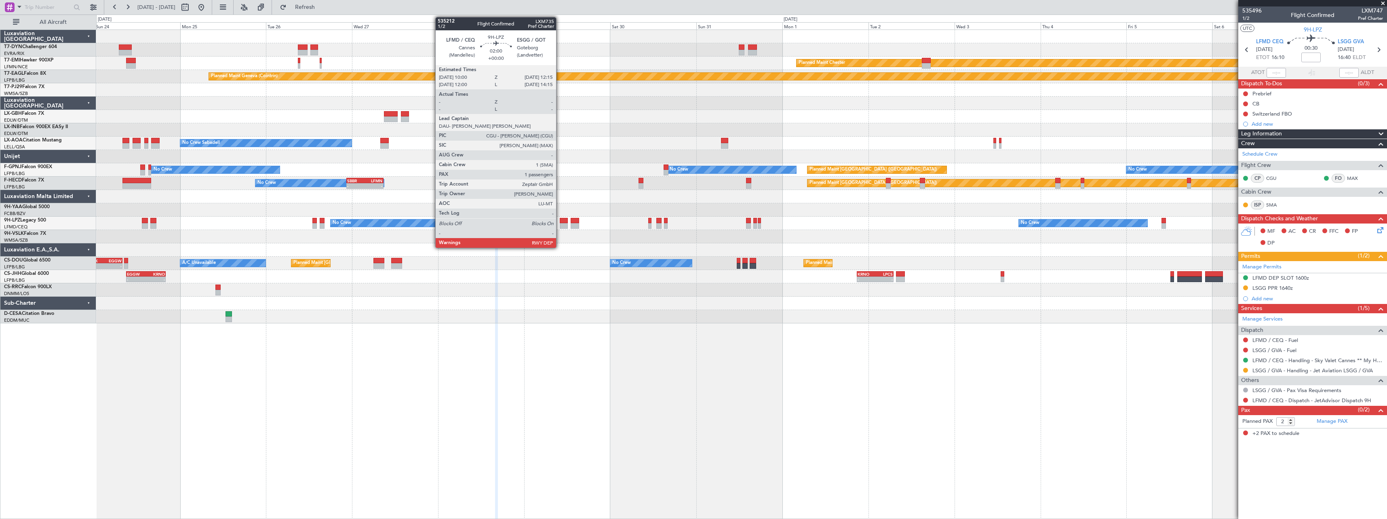
click at [560, 224] on div at bounding box center [564, 226] width 8 height 6
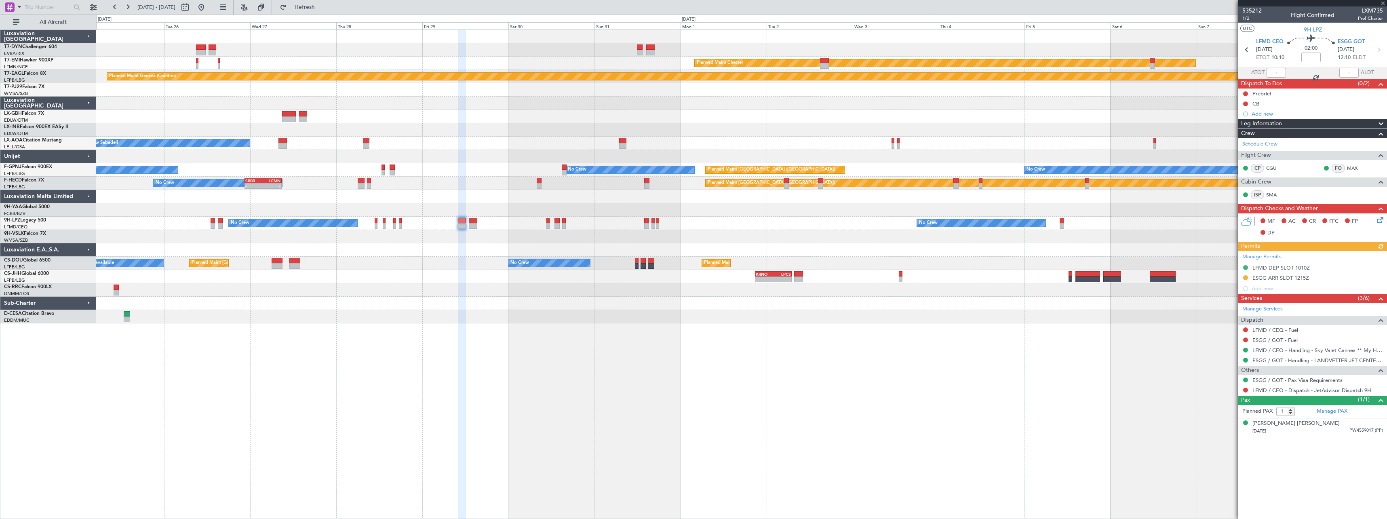
click at [632, 324] on div "Planned Maint Basel-Mulhouse Planned Maint Chester Planned Maint Chester Planne…" at bounding box center [741, 274] width 1291 height 489
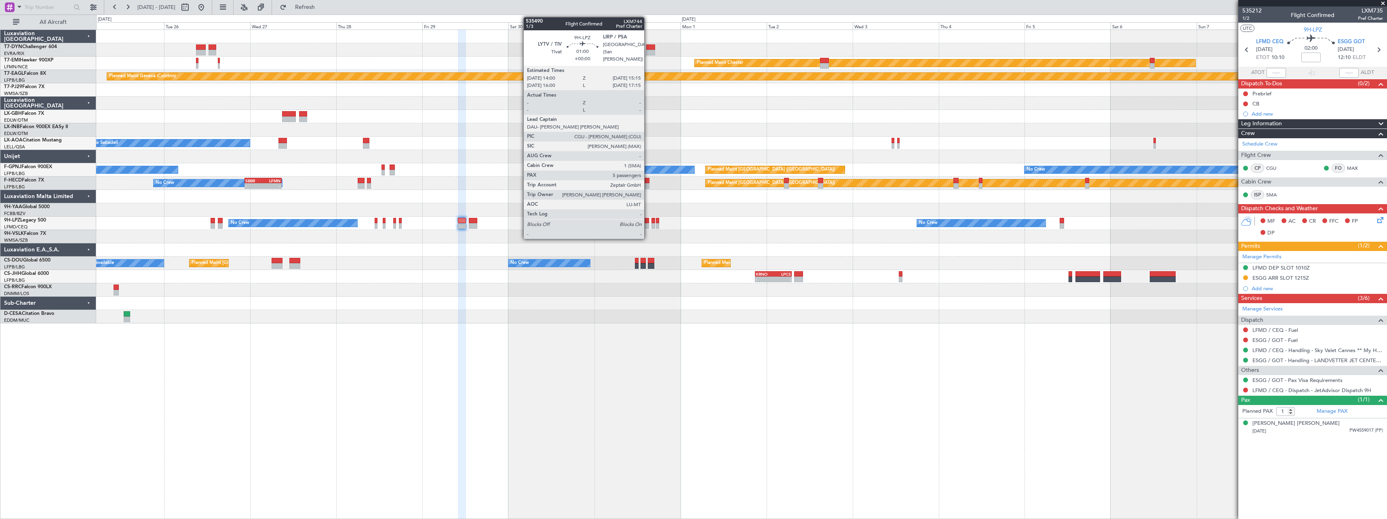
click at [648, 221] on div at bounding box center [646, 221] width 5 height 6
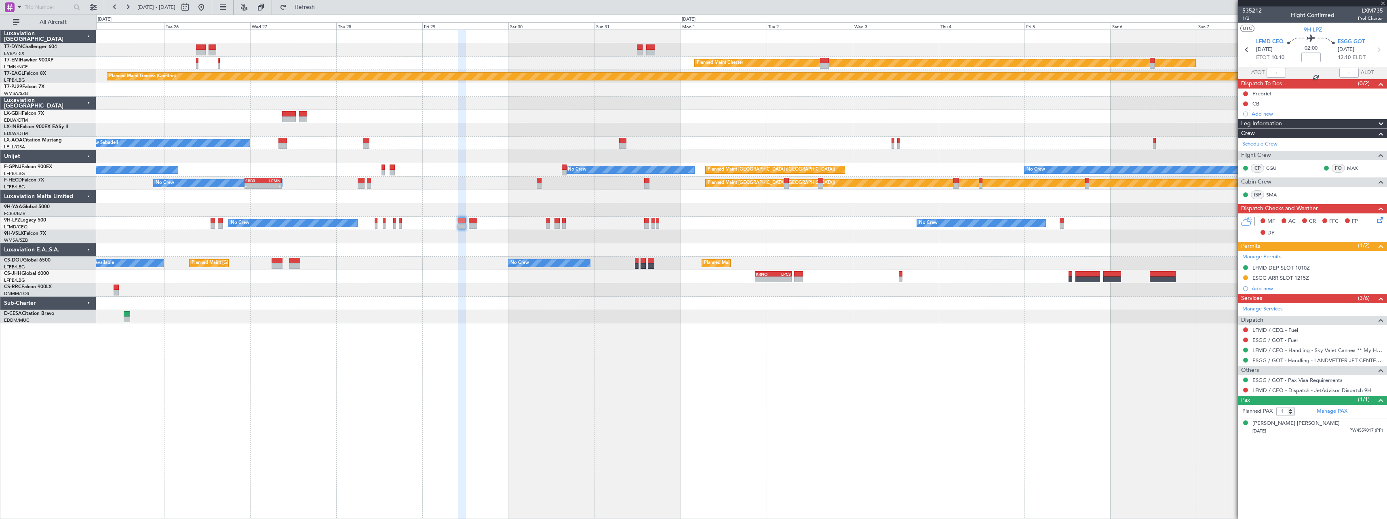
type input "5"
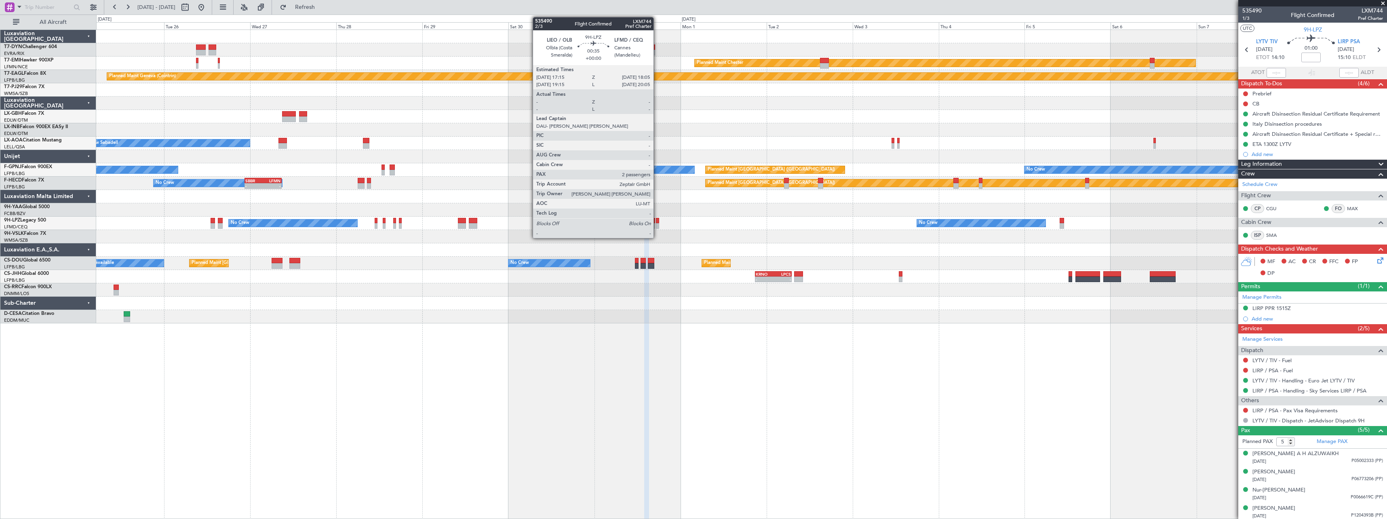
click at [657, 223] on div at bounding box center [657, 226] width 3 height 6
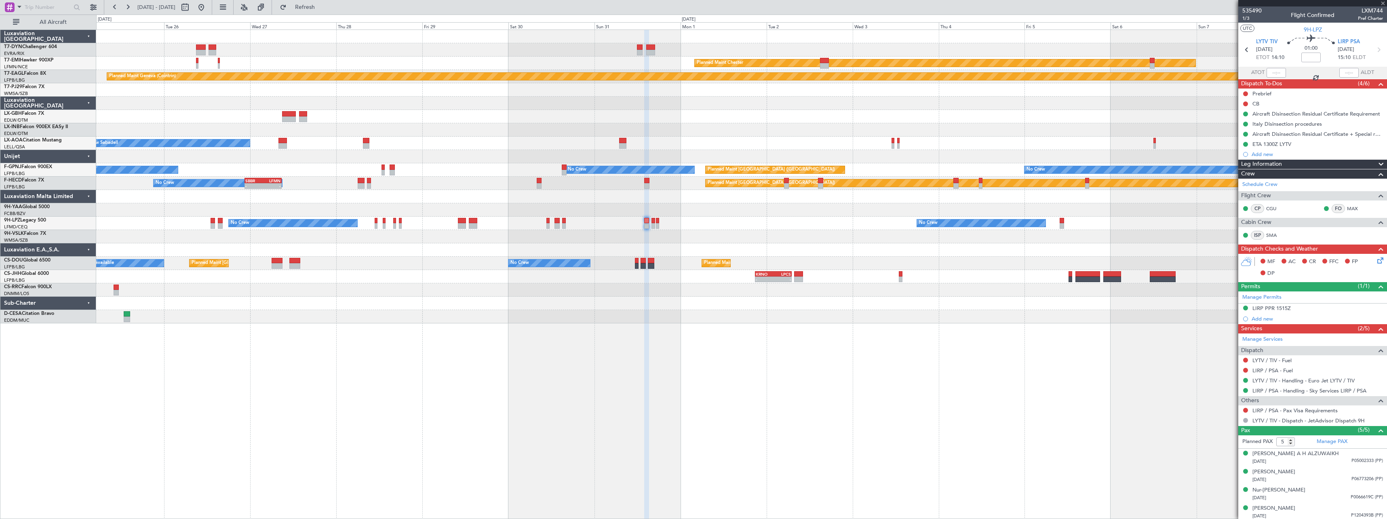
type input "2"
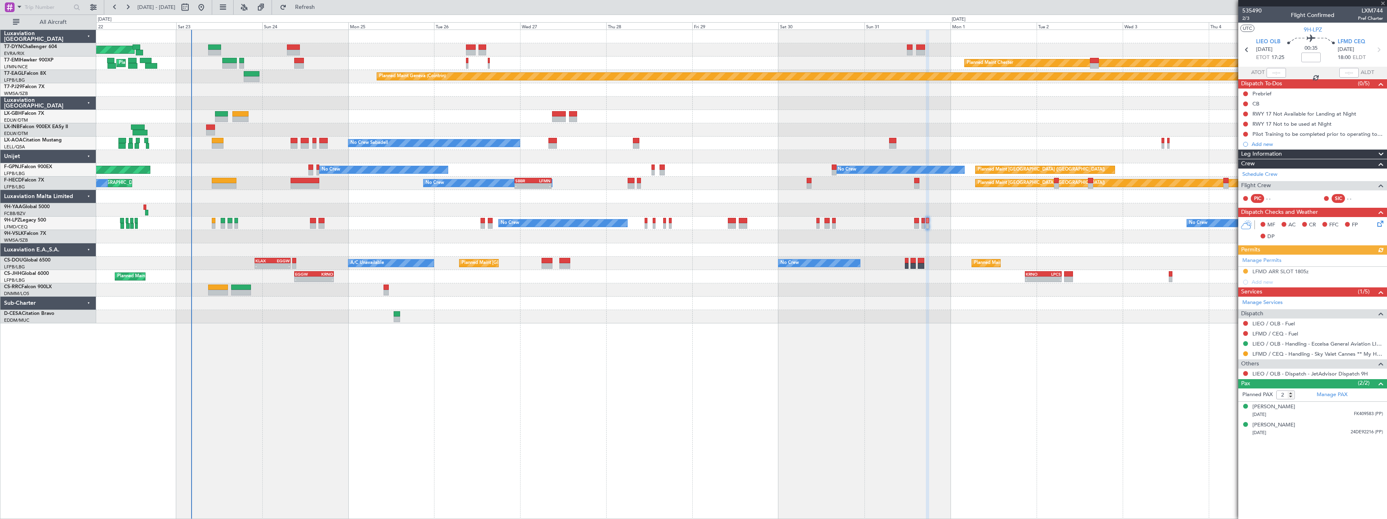
click at [824, 317] on div "Planned Maint [GEOGRAPHIC_DATA]-[GEOGRAPHIC_DATA] Planned Maint [PERSON_NAME] P…" at bounding box center [741, 274] width 1291 height 489
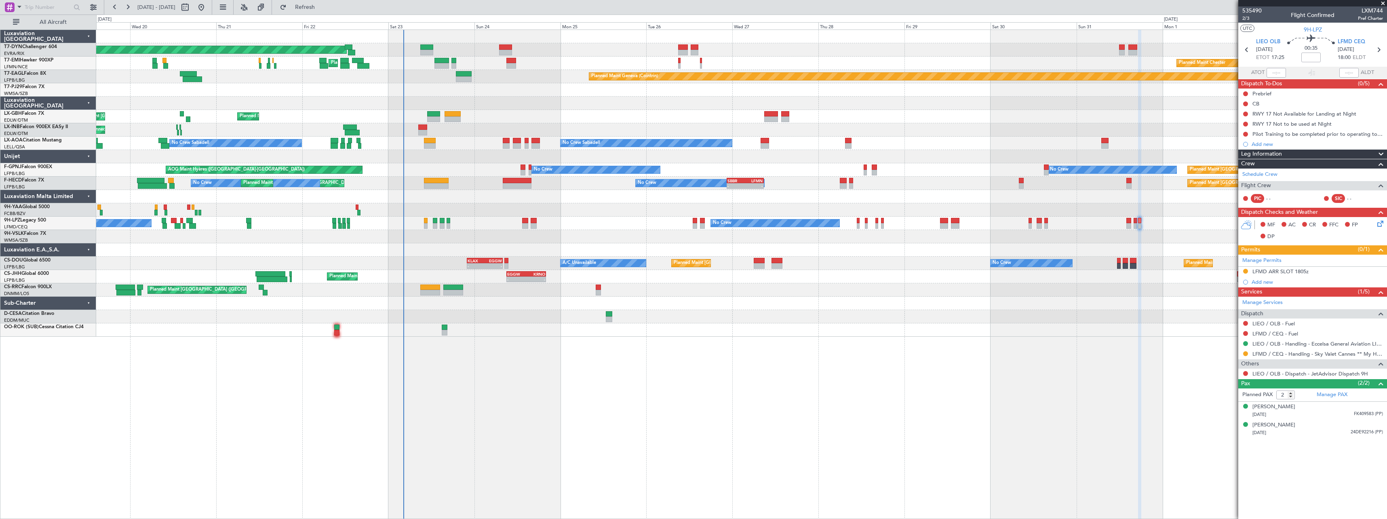
click at [711, 340] on div "Planned Maint [GEOGRAPHIC_DATA]-[GEOGRAPHIC_DATA] Planned Maint [PERSON_NAME] P…" at bounding box center [741, 274] width 1291 height 489
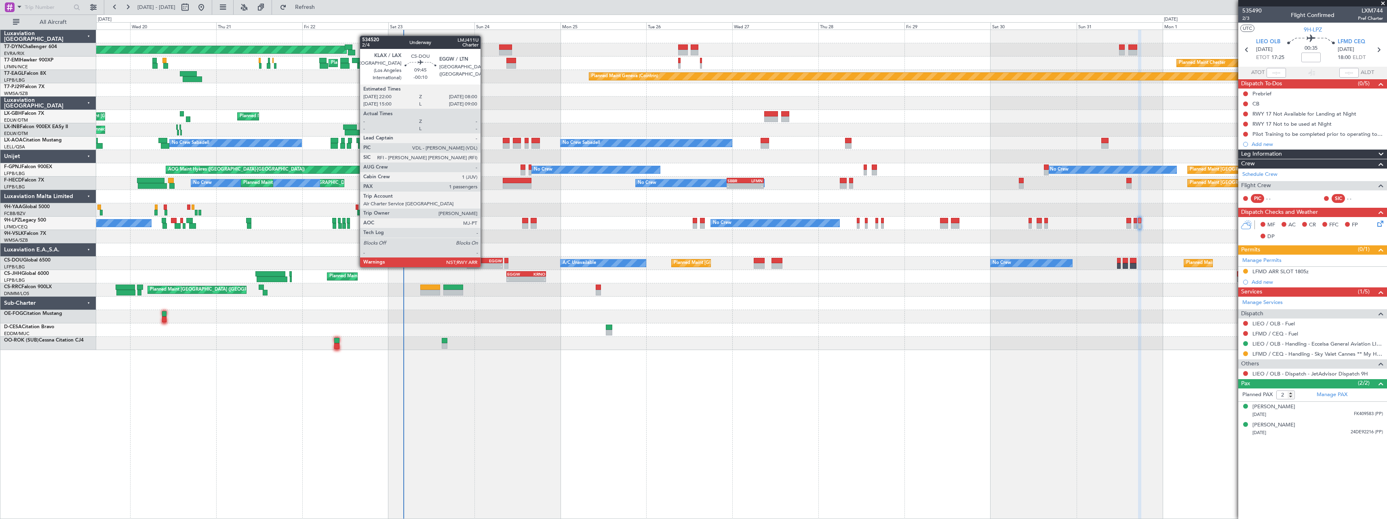
click at [483, 259] on div "KLAX" at bounding box center [476, 260] width 17 height 5
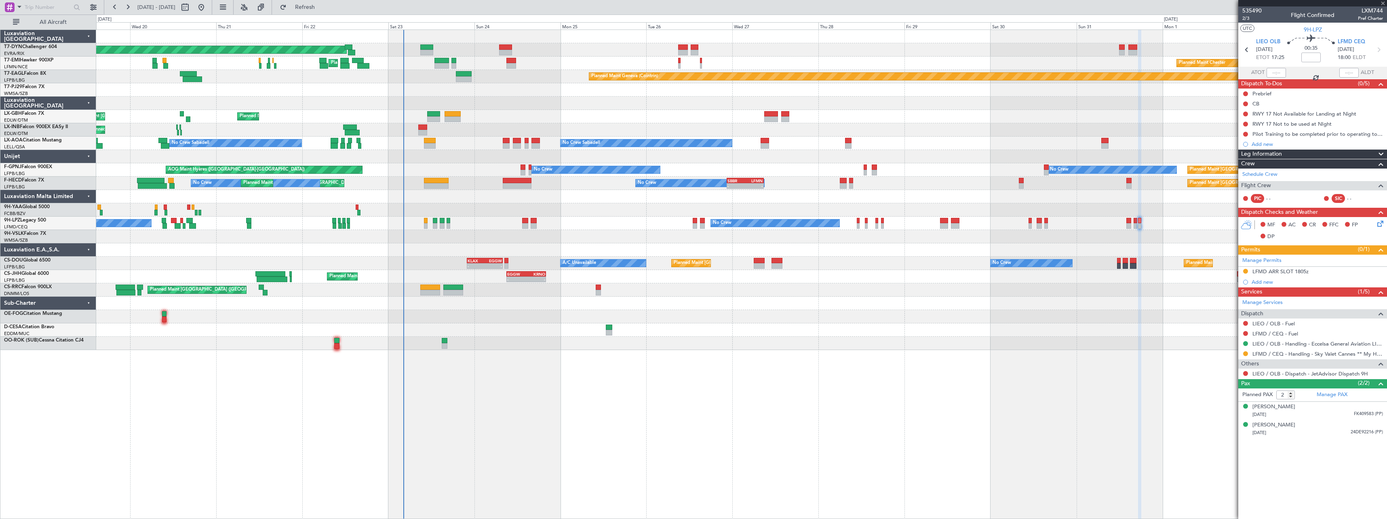
type input "-00:10"
type input "1"
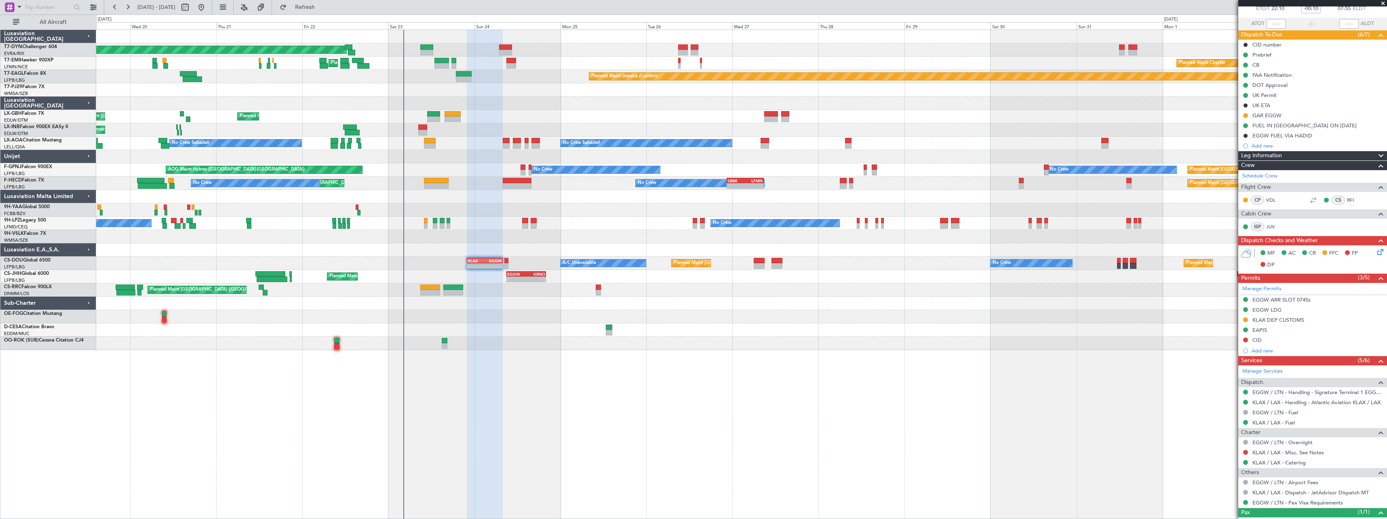
scroll to position [78, 0]
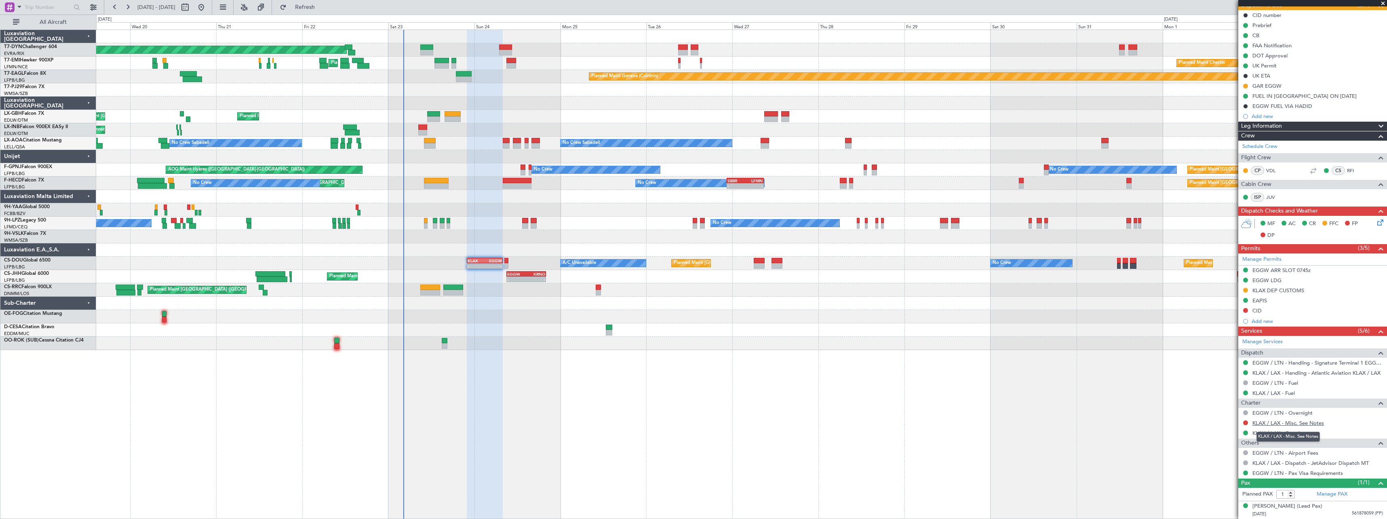
click at [1284, 423] on link "KLAX / LAX - Misc. See Notes" at bounding box center [1288, 423] width 72 height 7
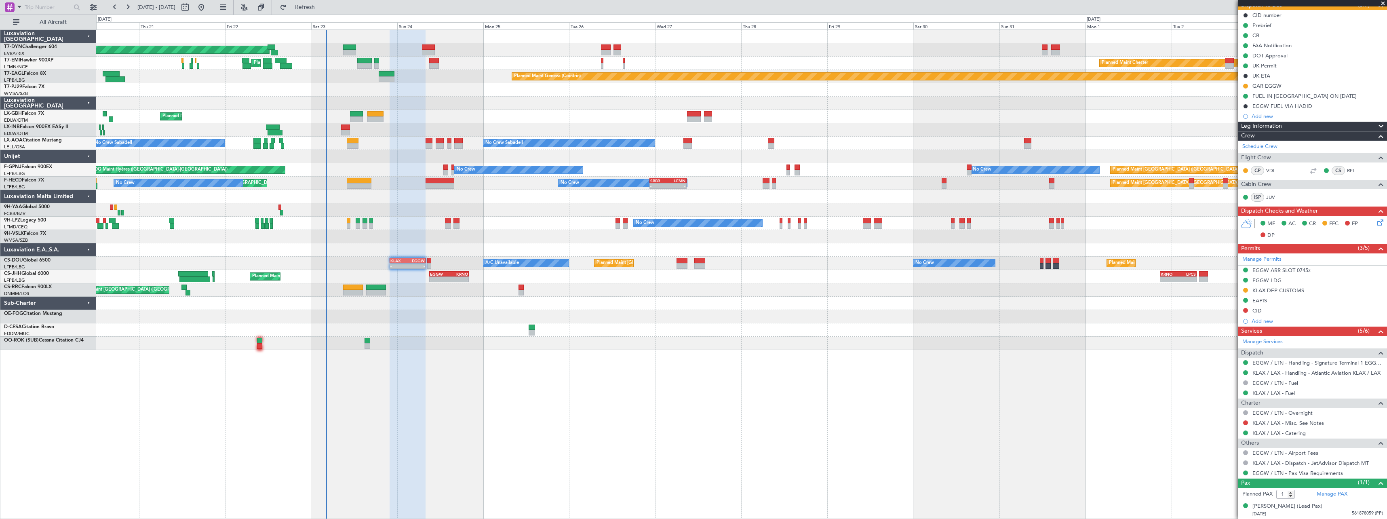
click at [723, 342] on div at bounding box center [741, 343] width 1290 height 13
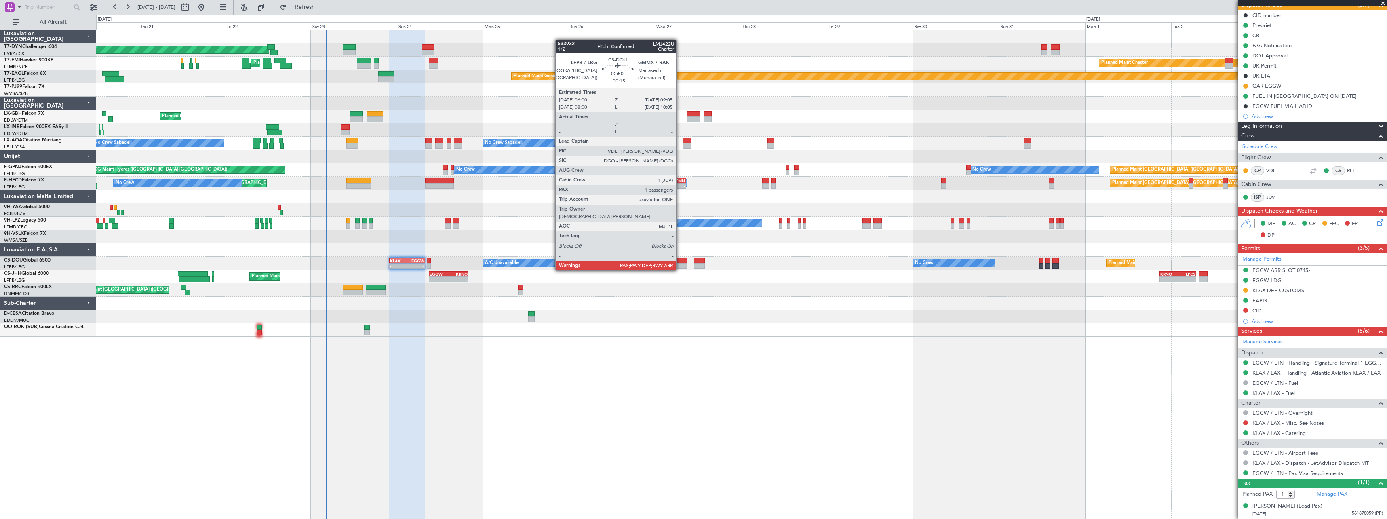
click at [680, 262] on div at bounding box center [681, 261] width 11 height 6
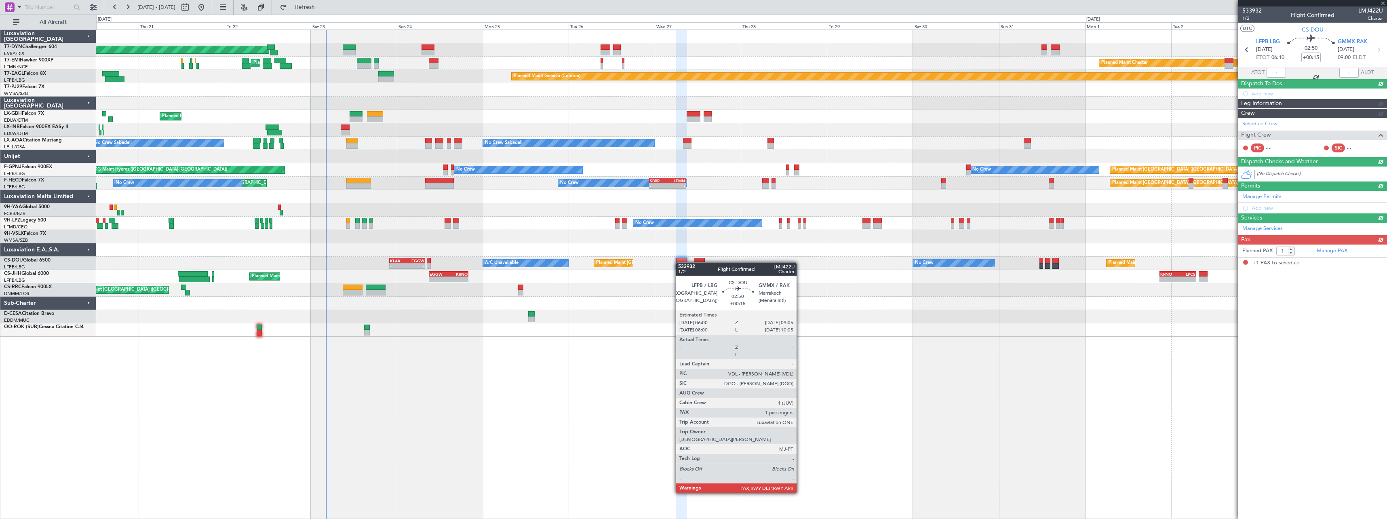
scroll to position [0, 0]
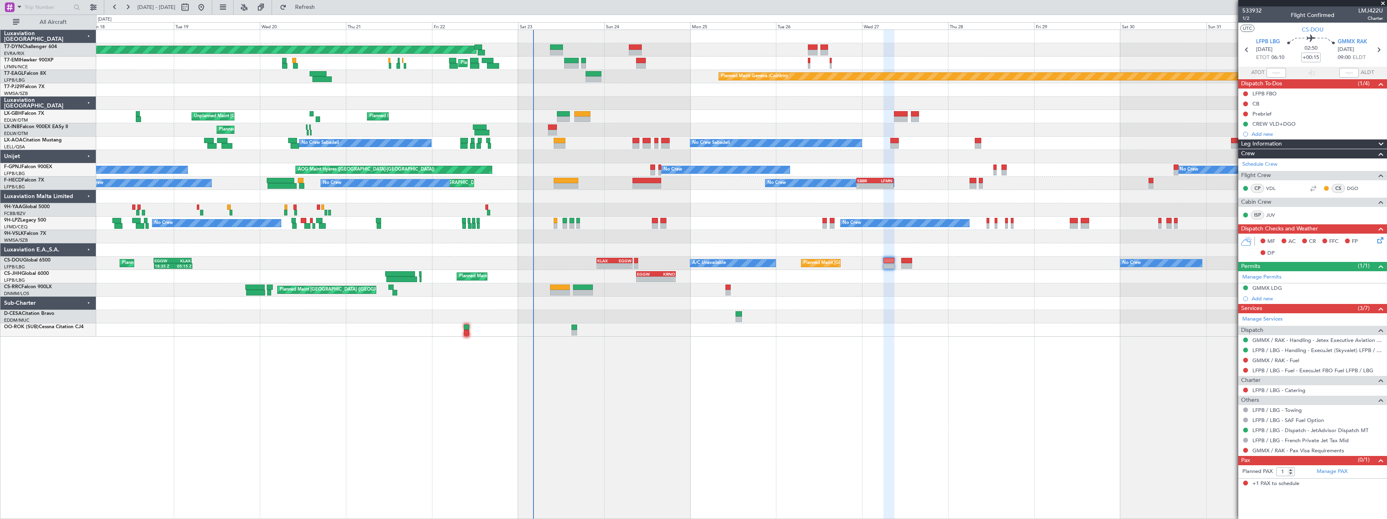
click at [632, 356] on div "Planned Maint [GEOGRAPHIC_DATA]-[GEOGRAPHIC_DATA] Planned Maint [PERSON_NAME] P…" at bounding box center [741, 274] width 1291 height 489
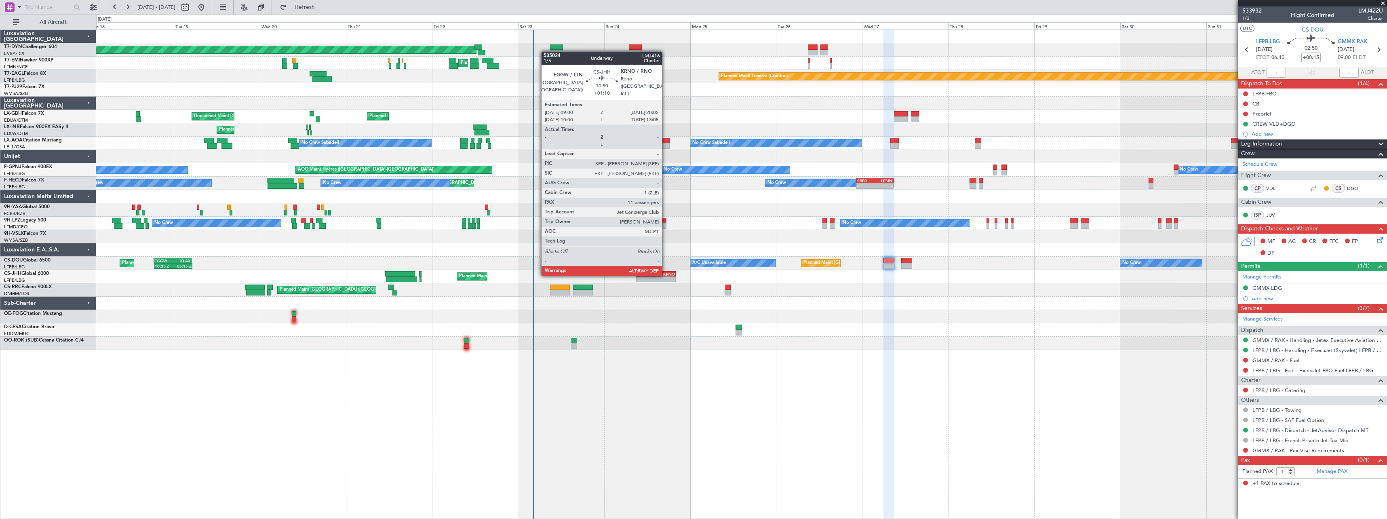
click at [666, 275] on div "KRNO" at bounding box center [665, 274] width 19 height 5
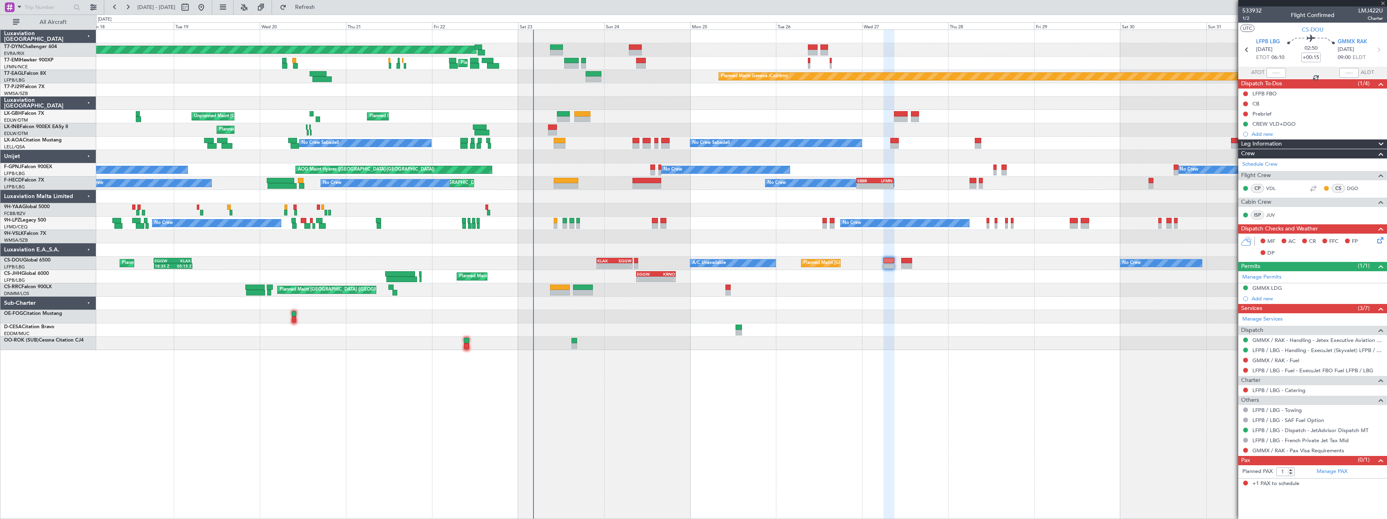
type input "+01:10"
type input "11"
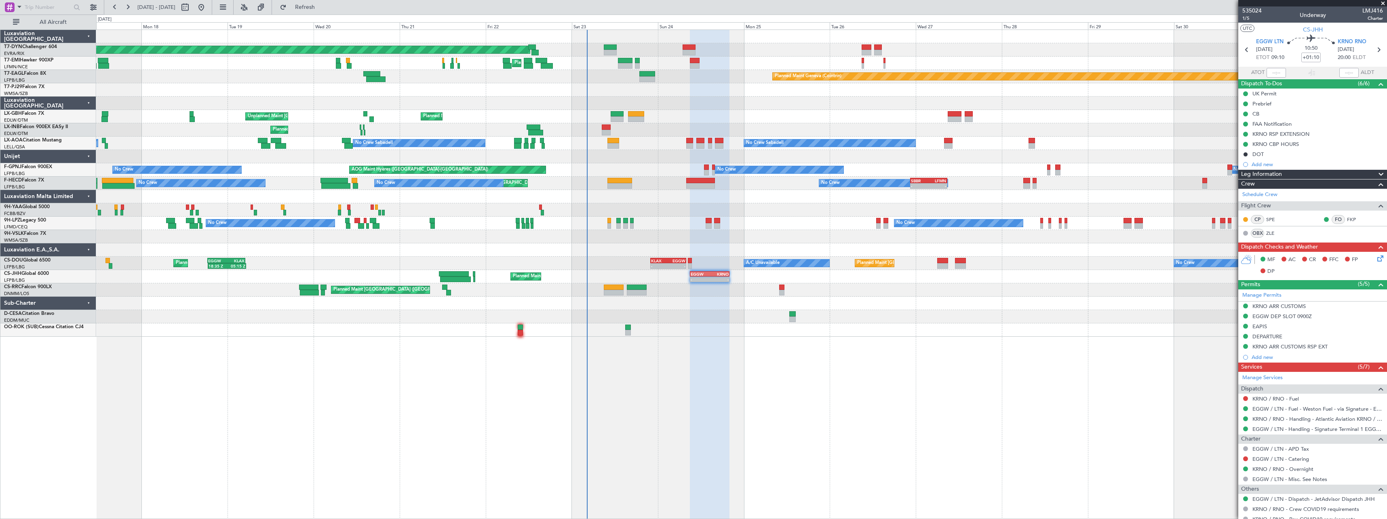
click at [845, 357] on div "Planned Maint [GEOGRAPHIC_DATA]-[GEOGRAPHIC_DATA] Planned Maint [PERSON_NAME] P…" at bounding box center [741, 274] width 1291 height 489
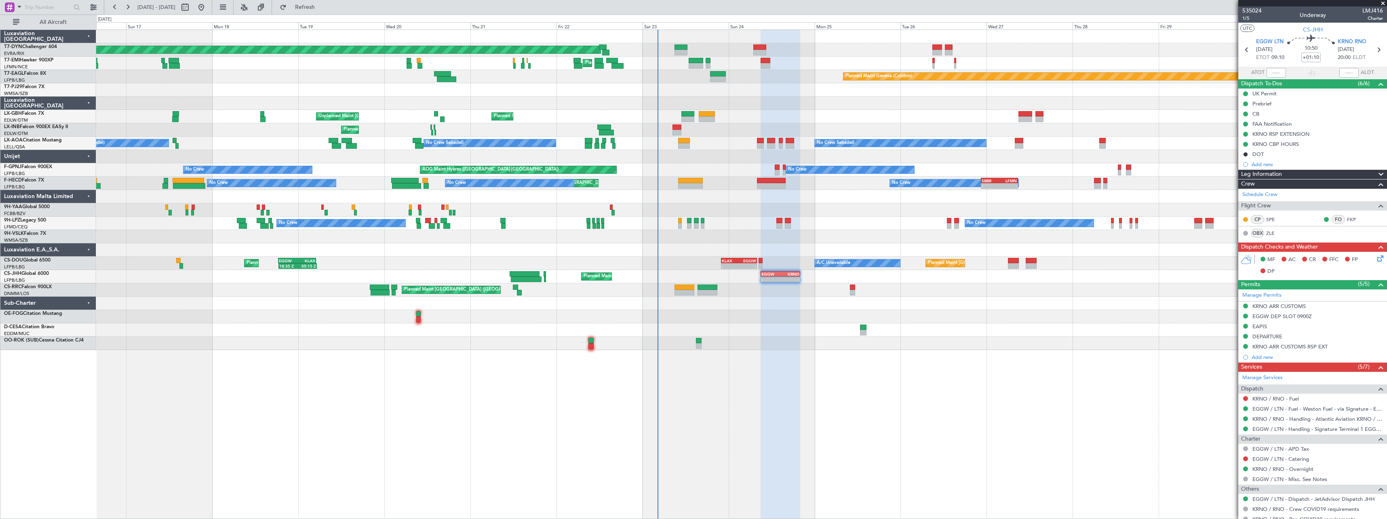
click at [745, 326] on div at bounding box center [741, 329] width 1290 height 13
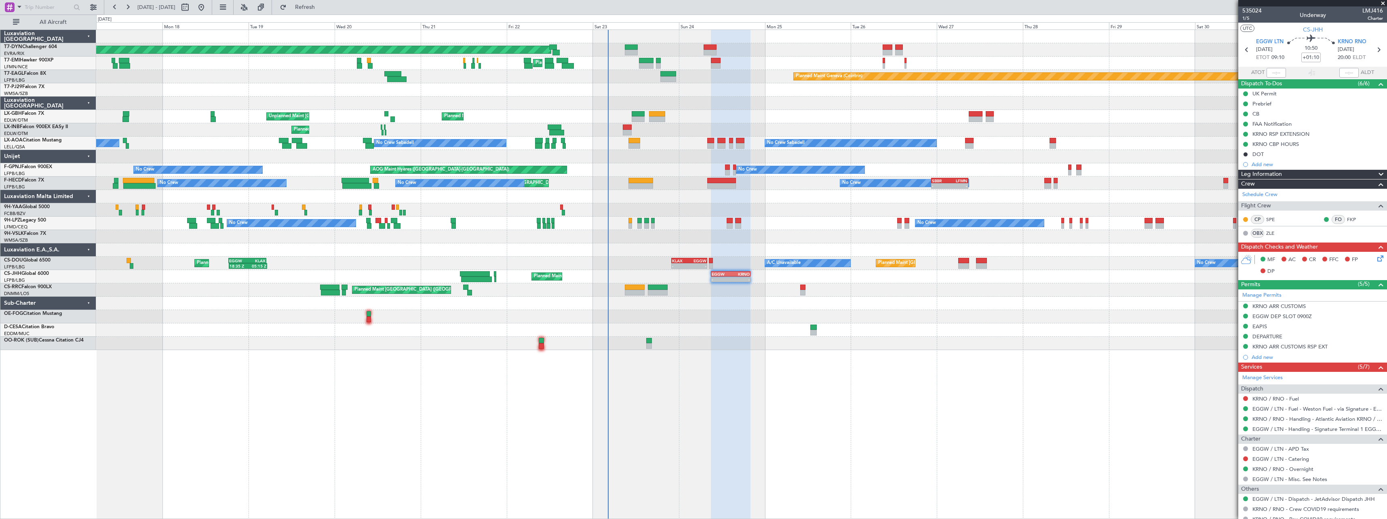
click at [708, 314] on div at bounding box center [741, 316] width 1290 height 13
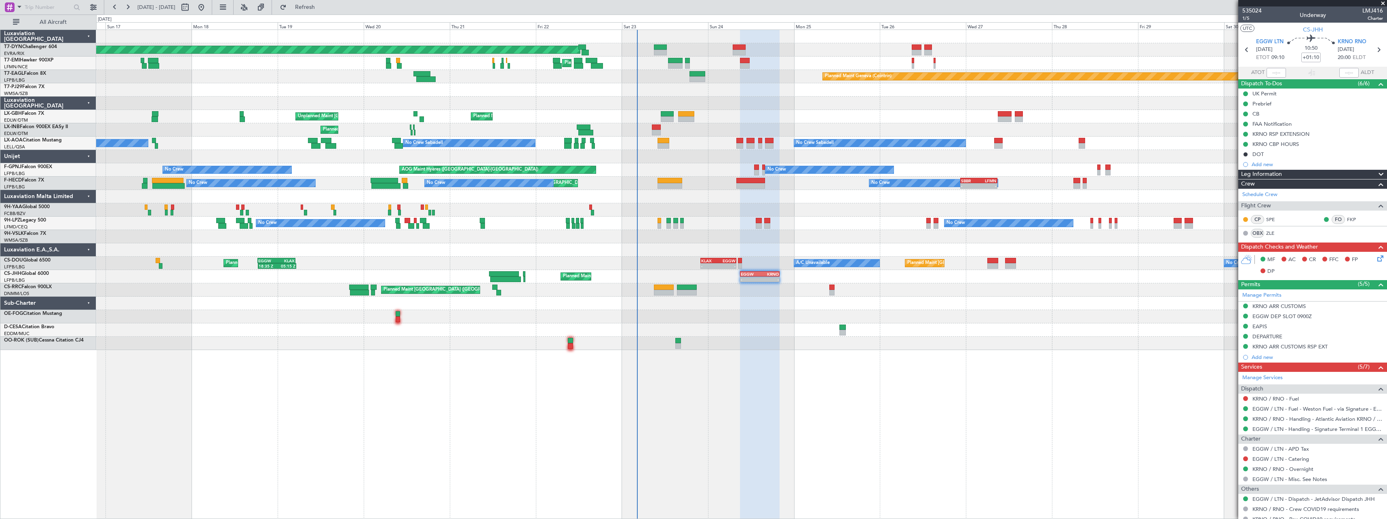
click at [650, 312] on div at bounding box center [741, 316] width 1290 height 13
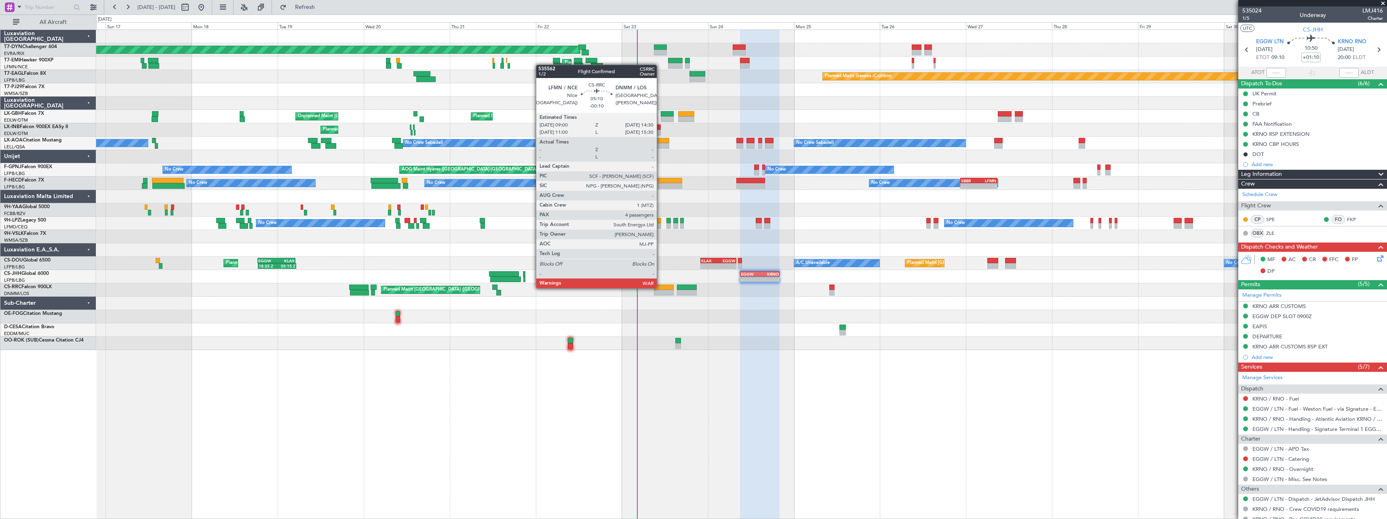
click at [660, 287] on div at bounding box center [664, 288] width 20 height 6
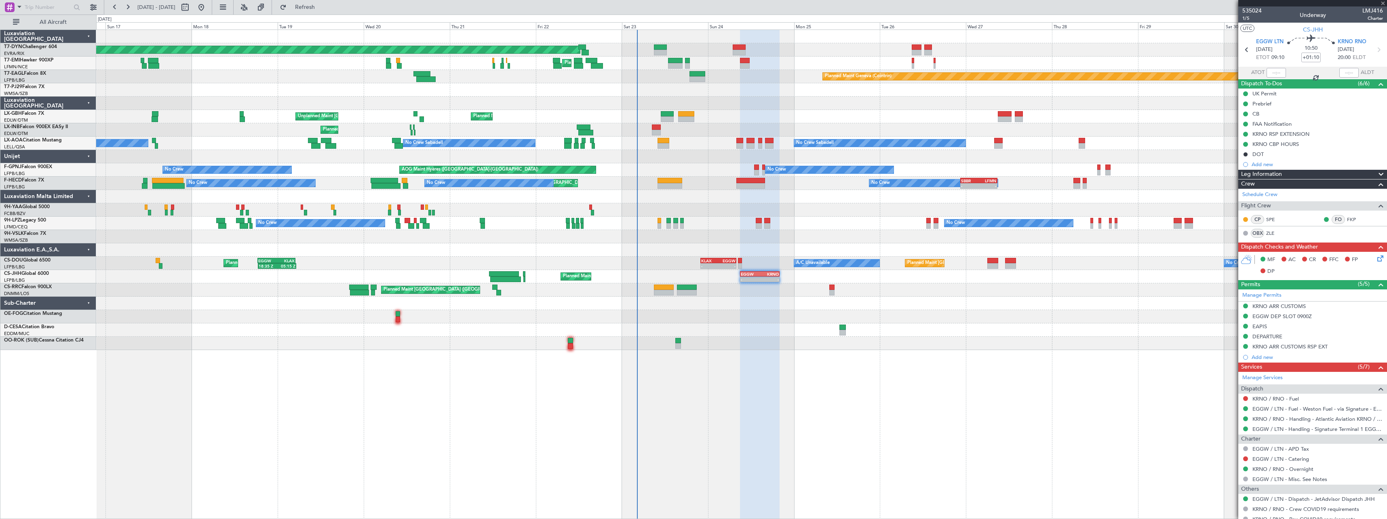
type input "-00:10"
type input "4"
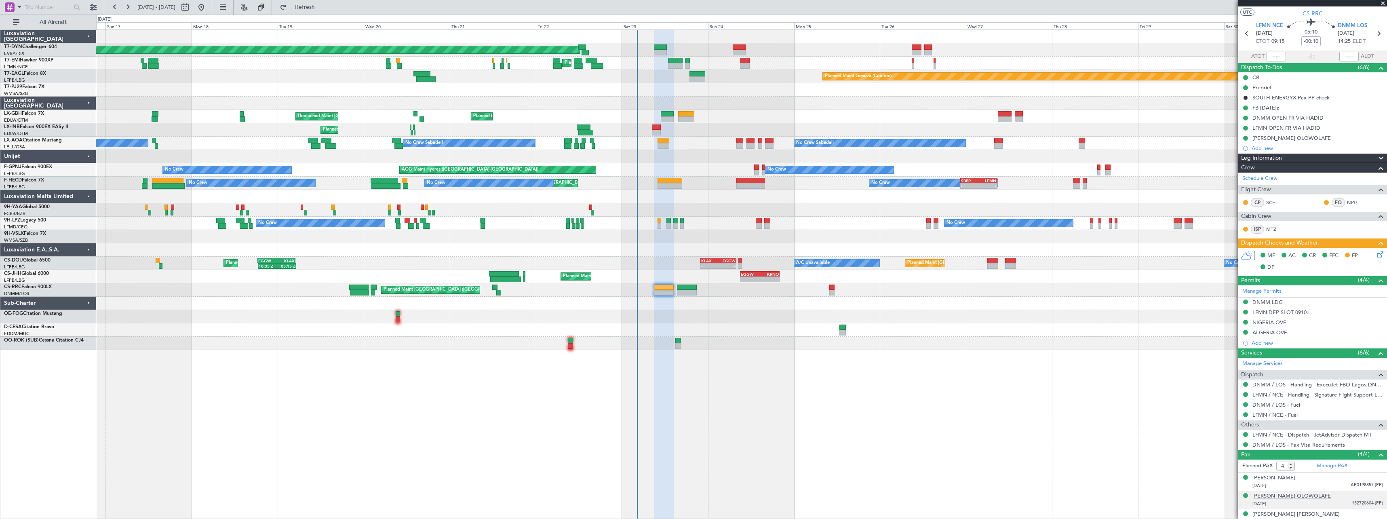
scroll to position [42, 0]
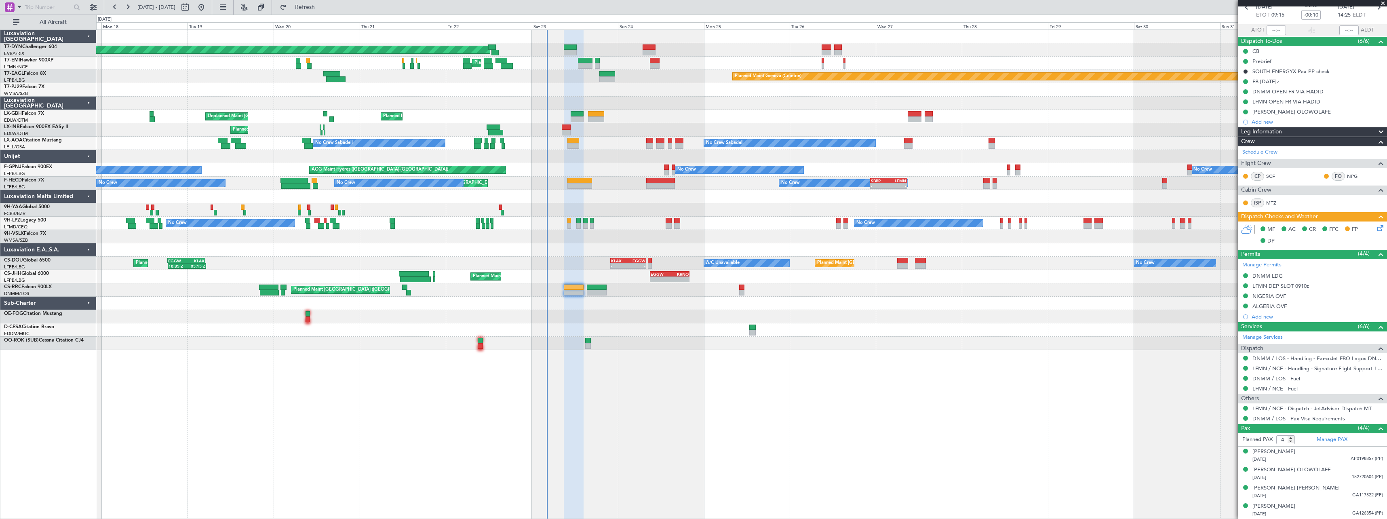
click at [657, 335] on div at bounding box center [741, 329] width 1290 height 13
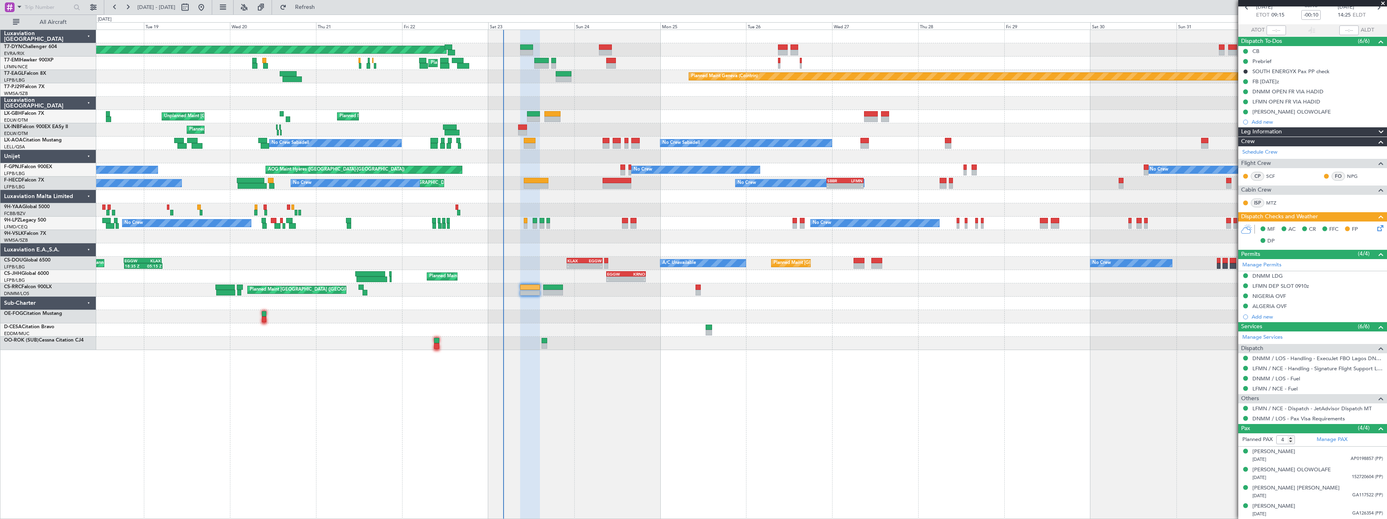
click at [659, 323] on div "Planned Maint [GEOGRAPHIC_DATA]-[GEOGRAPHIC_DATA] Planned Maint [PERSON_NAME] P…" at bounding box center [741, 190] width 1290 height 320
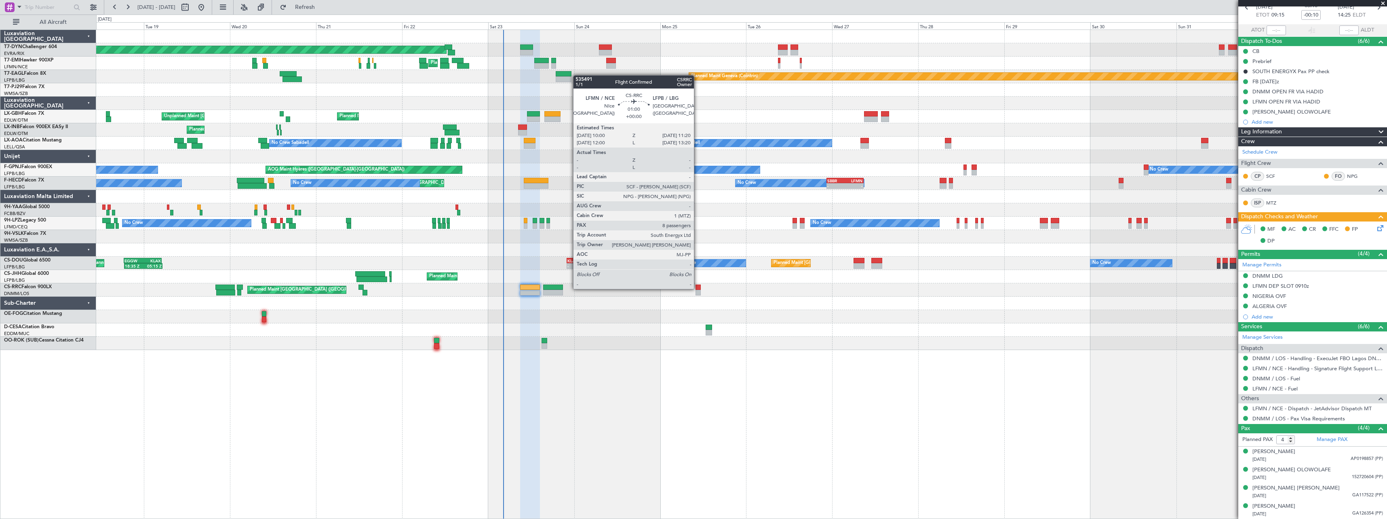
click at [698, 288] on div at bounding box center [698, 288] width 5 height 6
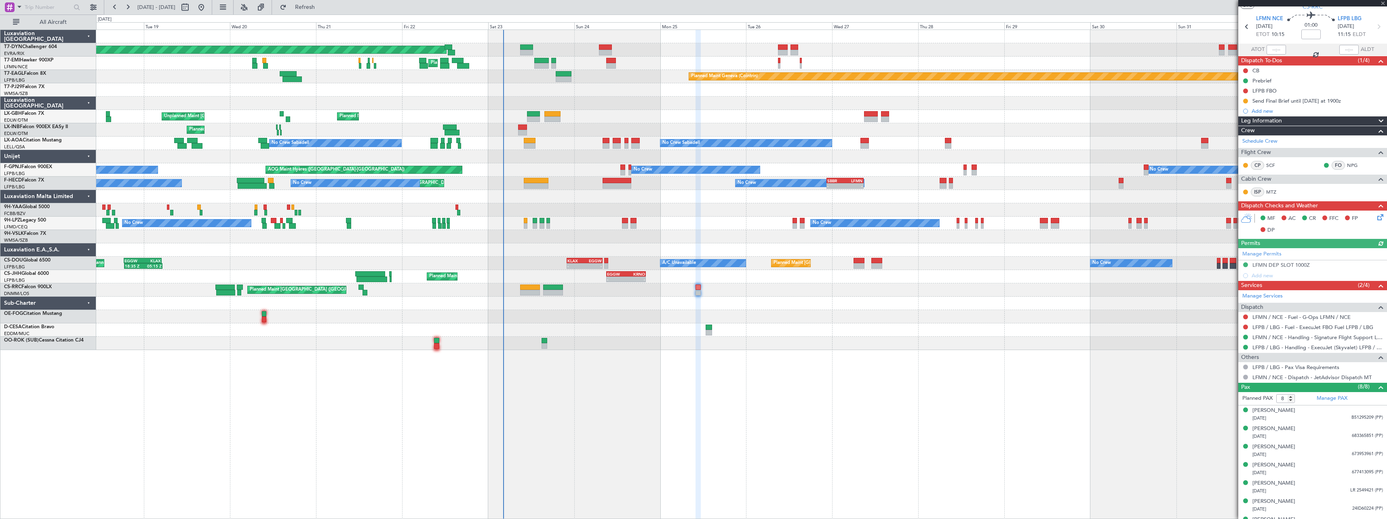
scroll to position [0, 0]
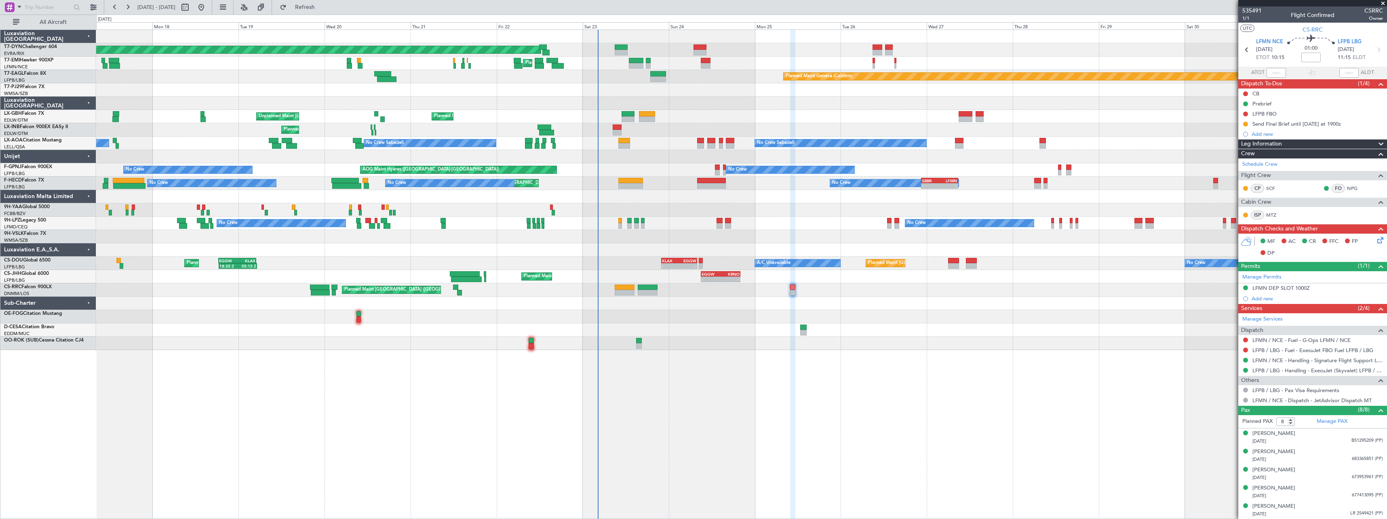
click at [645, 377] on div "Planned Maint [GEOGRAPHIC_DATA]-[GEOGRAPHIC_DATA] Planned Maint [PERSON_NAME] P…" at bounding box center [741, 274] width 1291 height 489
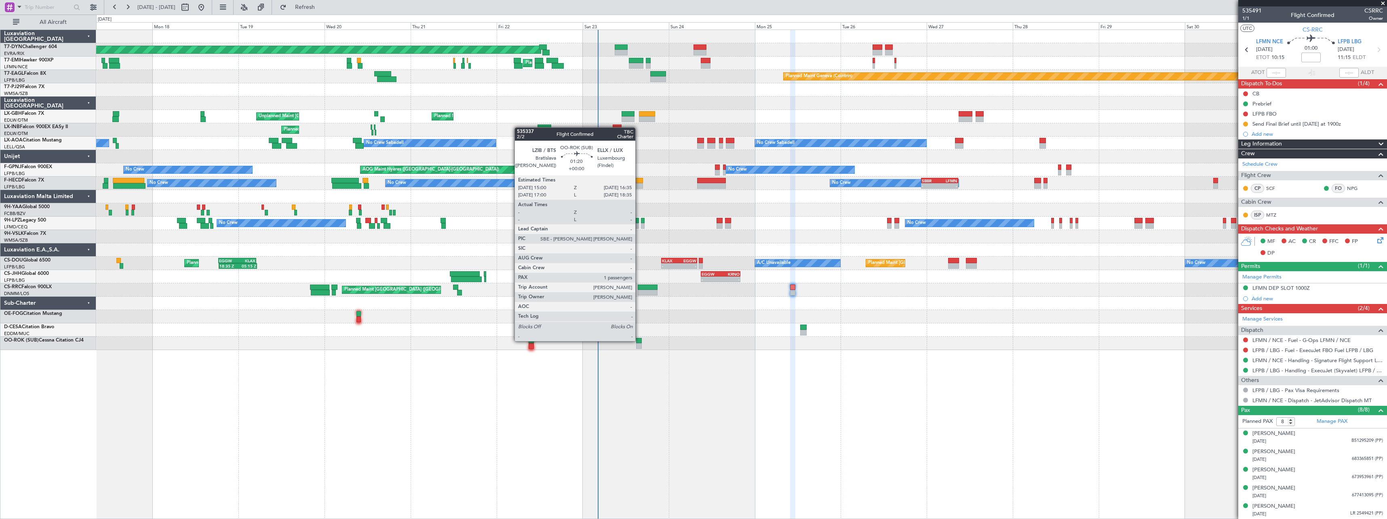
click at [639, 340] on div at bounding box center [639, 341] width 6 height 6
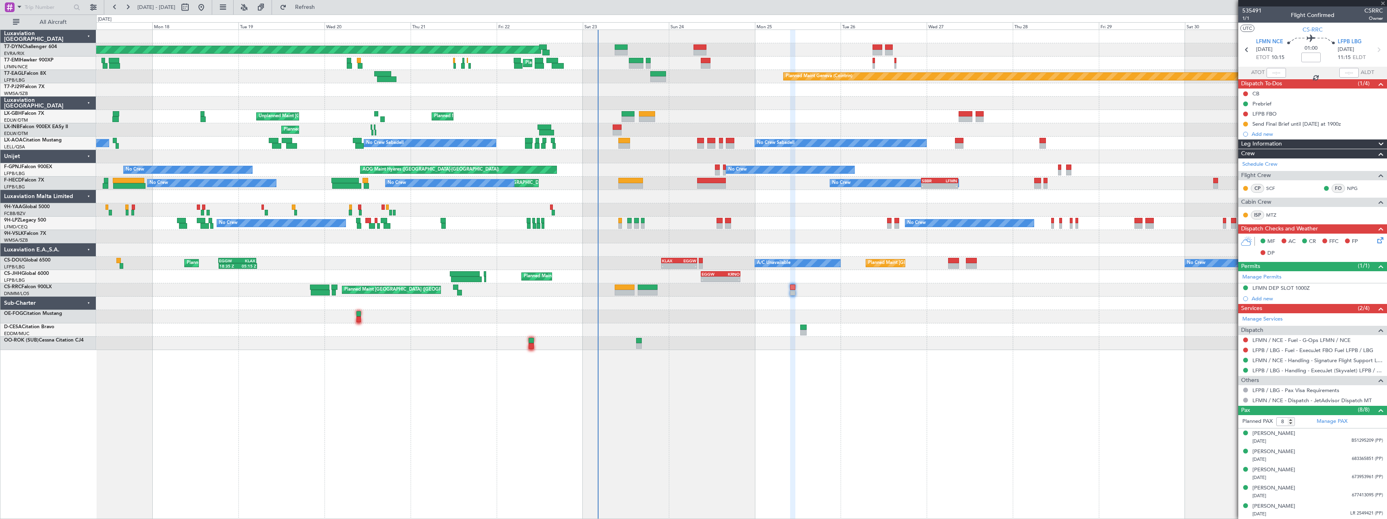
type input "1"
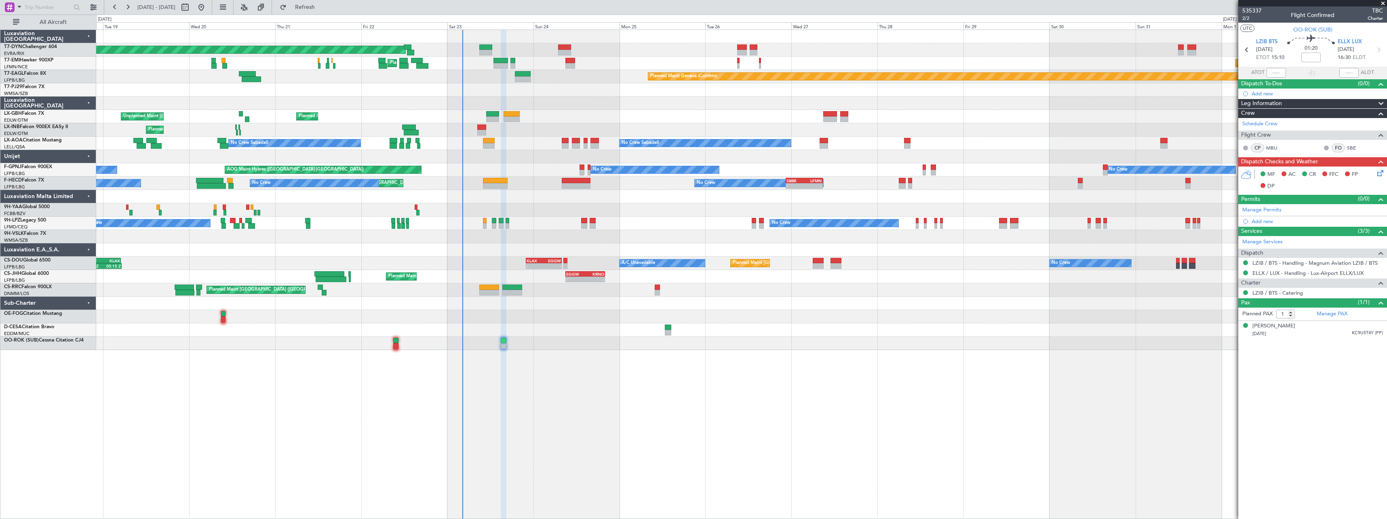
click at [639, 366] on div "Planned Maint [GEOGRAPHIC_DATA]-[GEOGRAPHIC_DATA] Planned Maint [PERSON_NAME] P…" at bounding box center [741, 274] width 1291 height 489
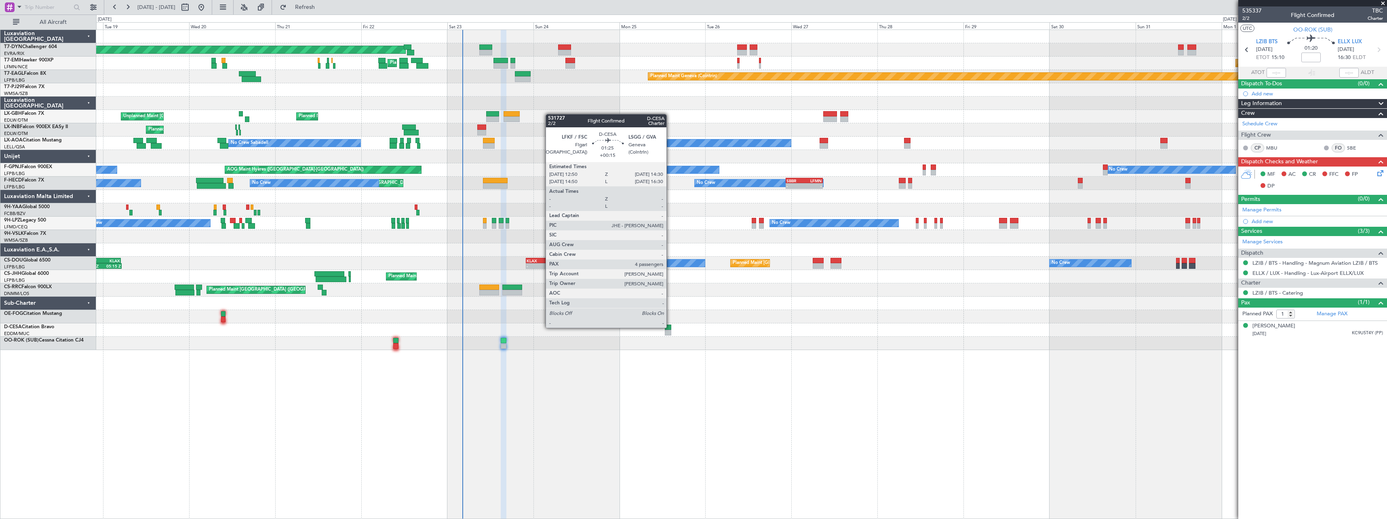
click at [670, 327] on div at bounding box center [668, 328] width 6 height 6
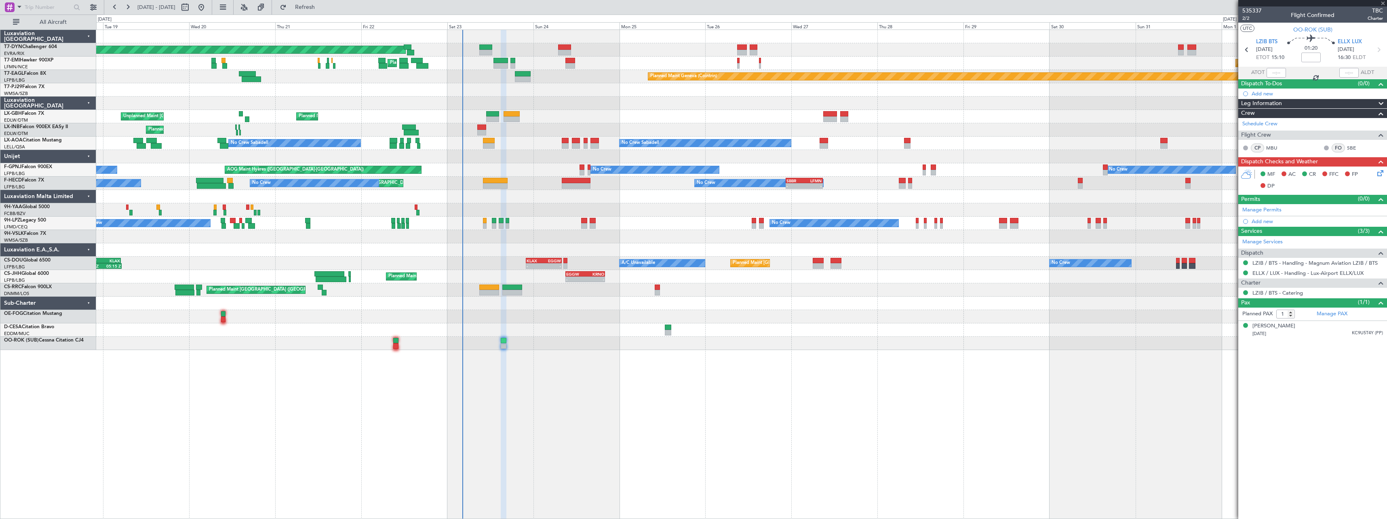
type input "+00:15"
type input "4"
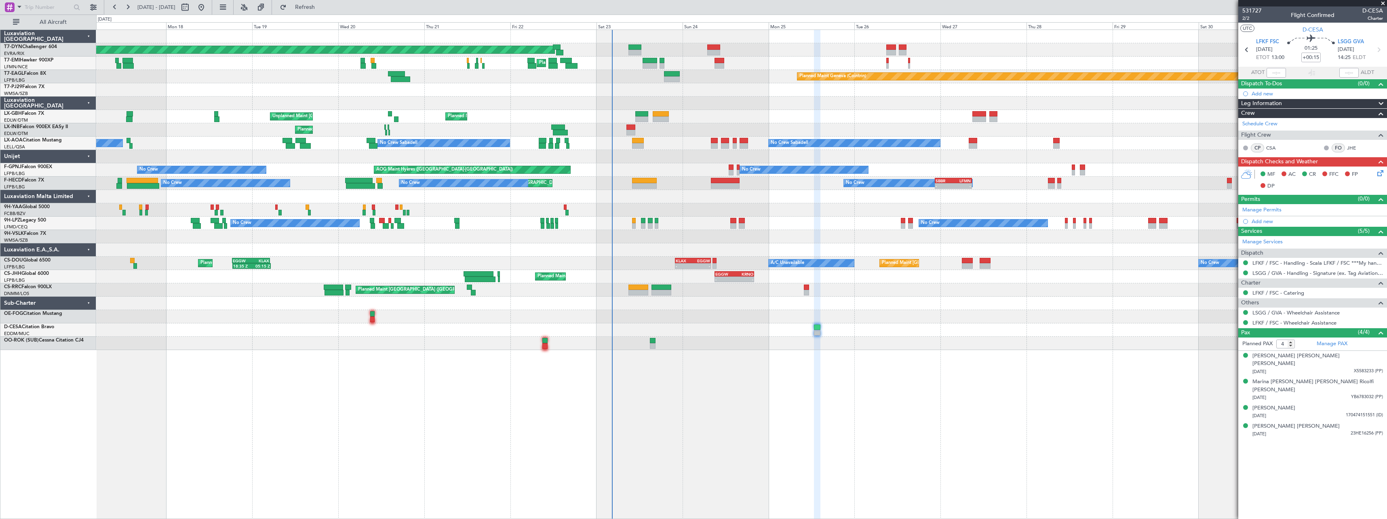
click at [734, 300] on div "Planned Maint [GEOGRAPHIC_DATA]-[GEOGRAPHIC_DATA] Planned Maint [PERSON_NAME] P…" at bounding box center [741, 190] width 1290 height 320
click at [322, 6] on span "Refreshing..." at bounding box center [305, 7] width 34 height 6
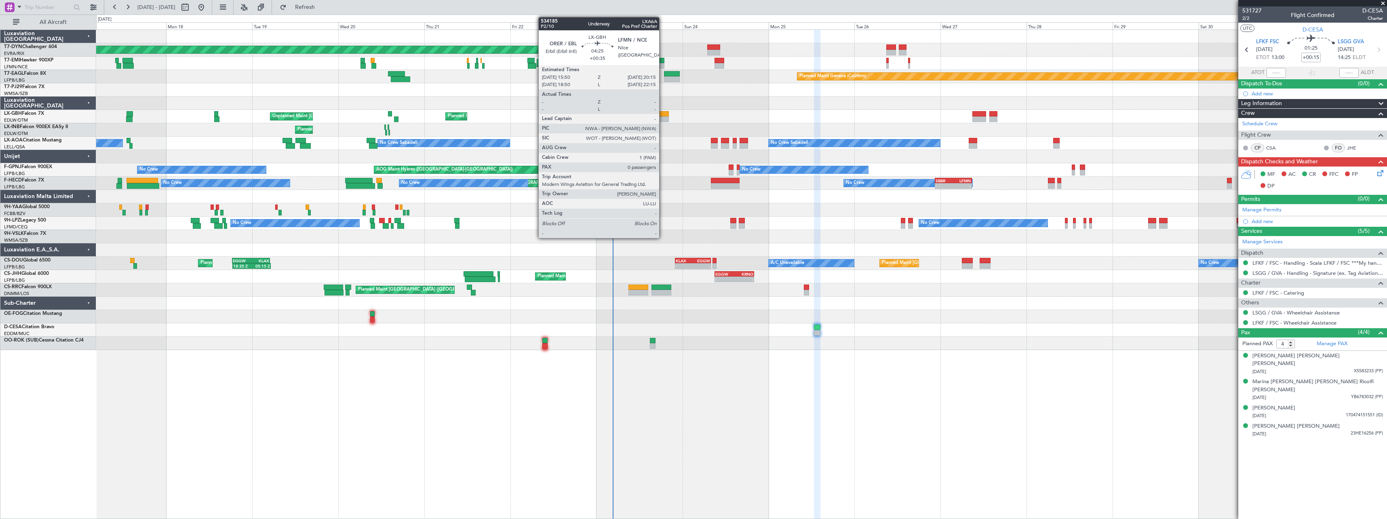
click at [662, 118] on div at bounding box center [661, 119] width 16 height 6
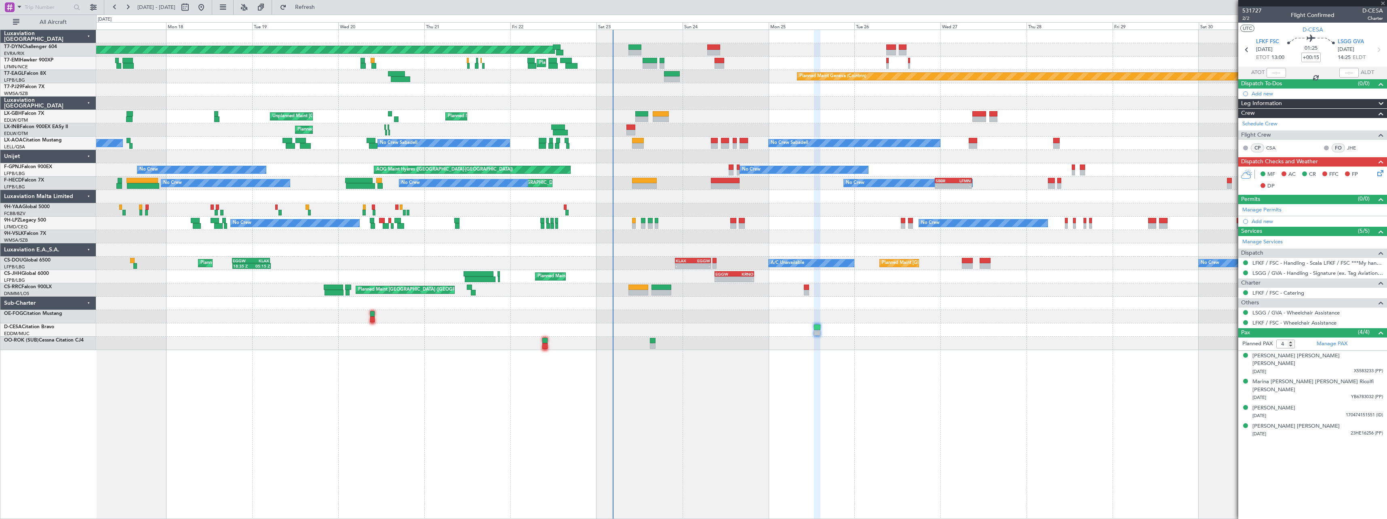
type input "+00:35"
type input "0"
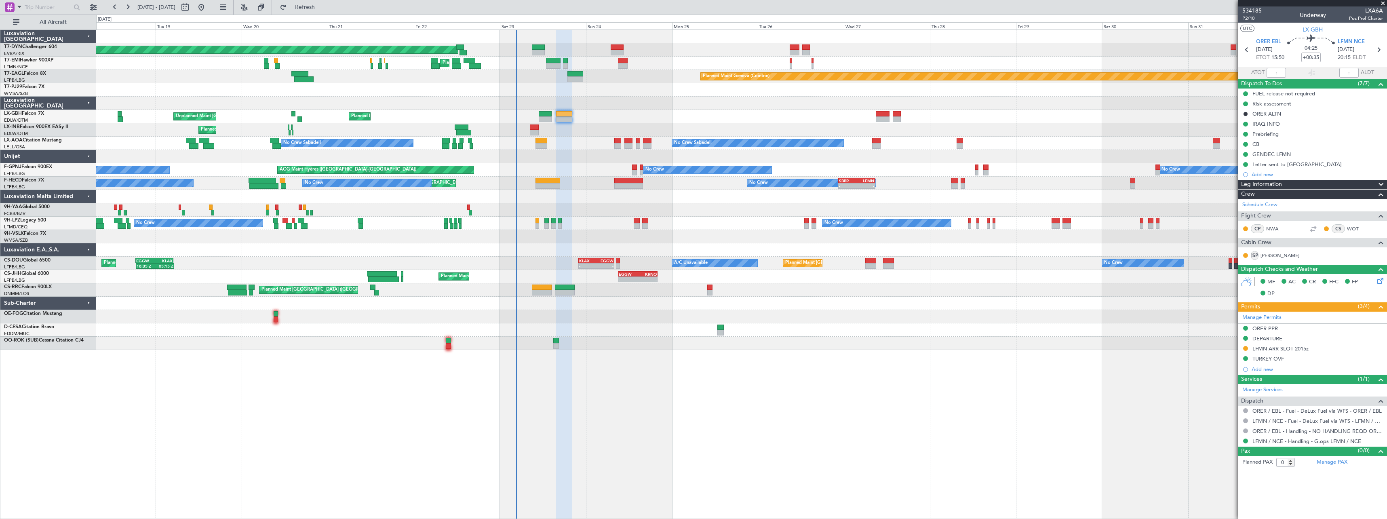
click at [849, 347] on div at bounding box center [741, 343] width 1290 height 13
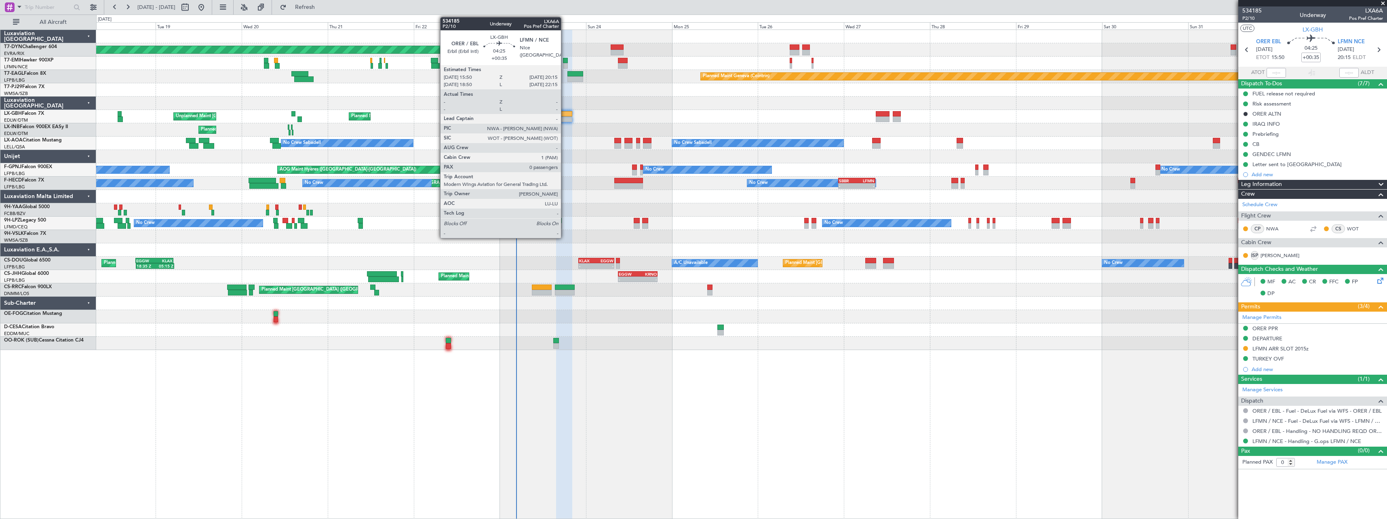
click at [565, 112] on div at bounding box center [564, 114] width 16 height 6
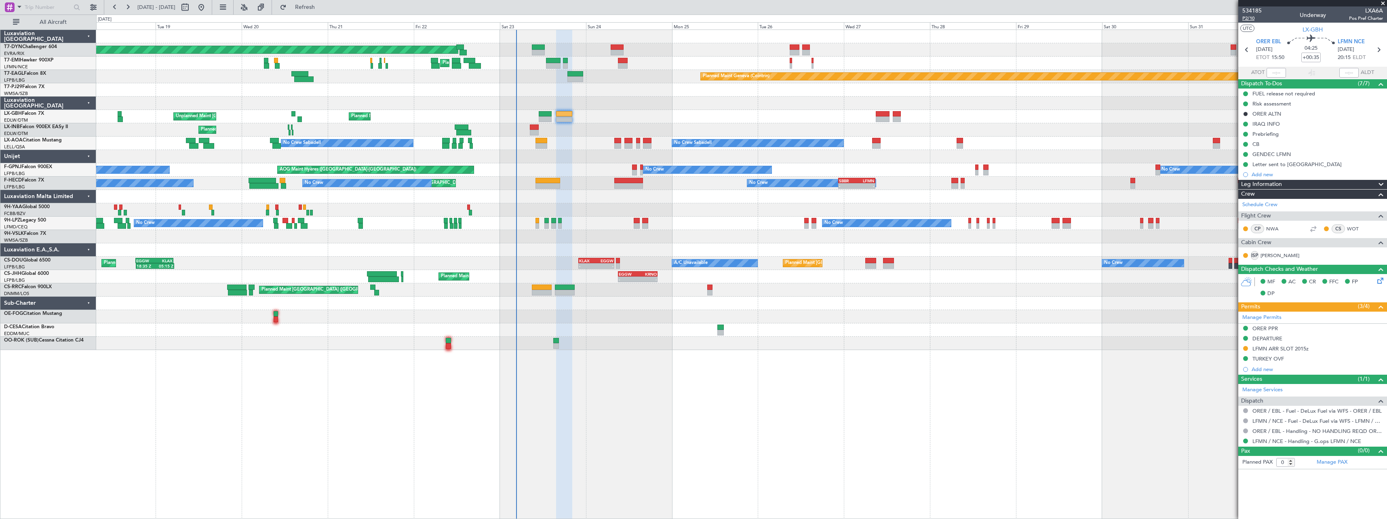
click at [1254, 20] on span "P2/10" at bounding box center [1251, 18] width 19 height 7
click at [317, 4] on span "Refresh" at bounding box center [305, 7] width 34 height 6
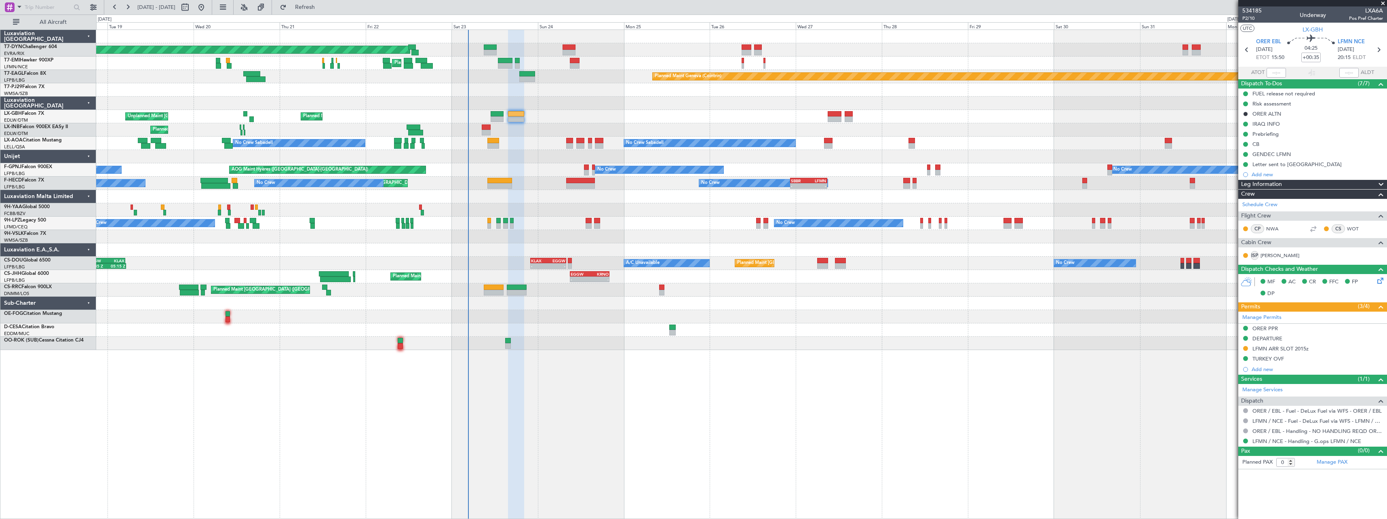
click at [666, 216] on div "Planned Maint [GEOGRAPHIC_DATA]-[GEOGRAPHIC_DATA] Planned Maint [PERSON_NAME] P…" at bounding box center [741, 190] width 1290 height 320
